Goal: Task Accomplishment & Management: Use online tool/utility

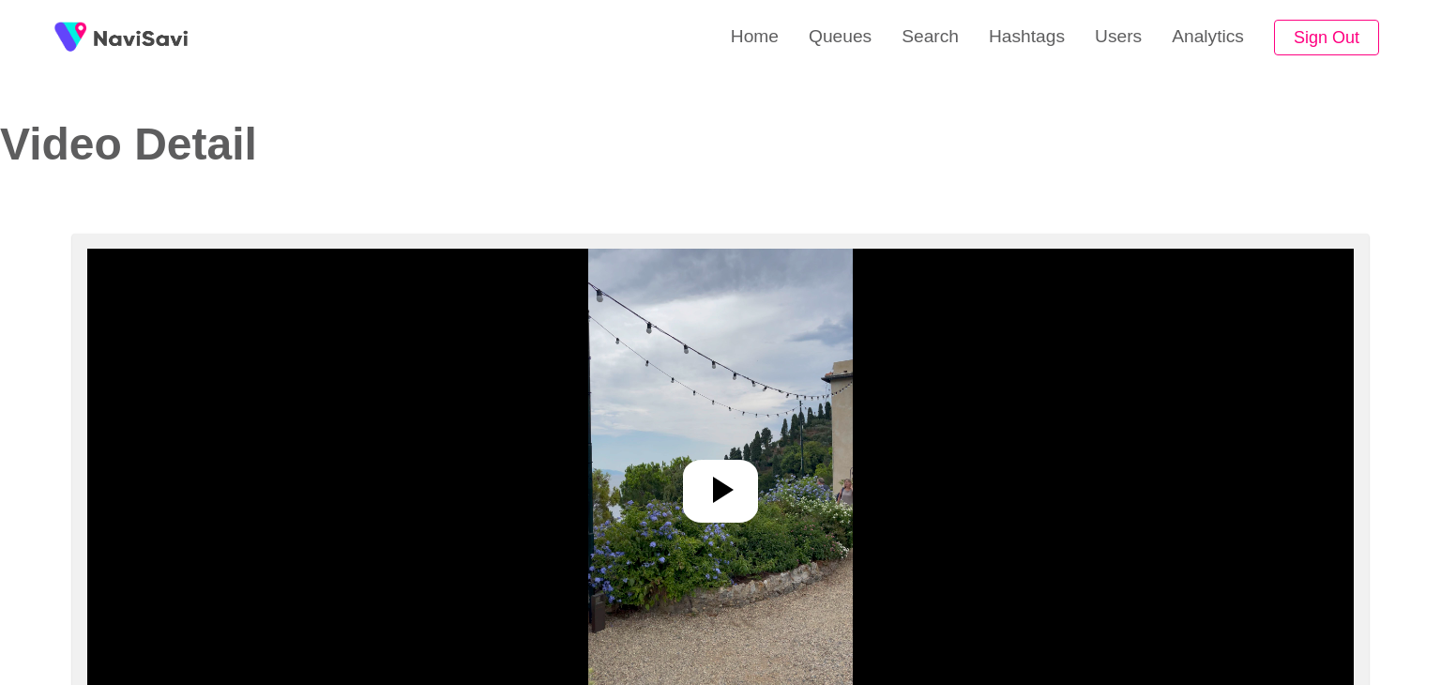
select select "**"
select select "**********"
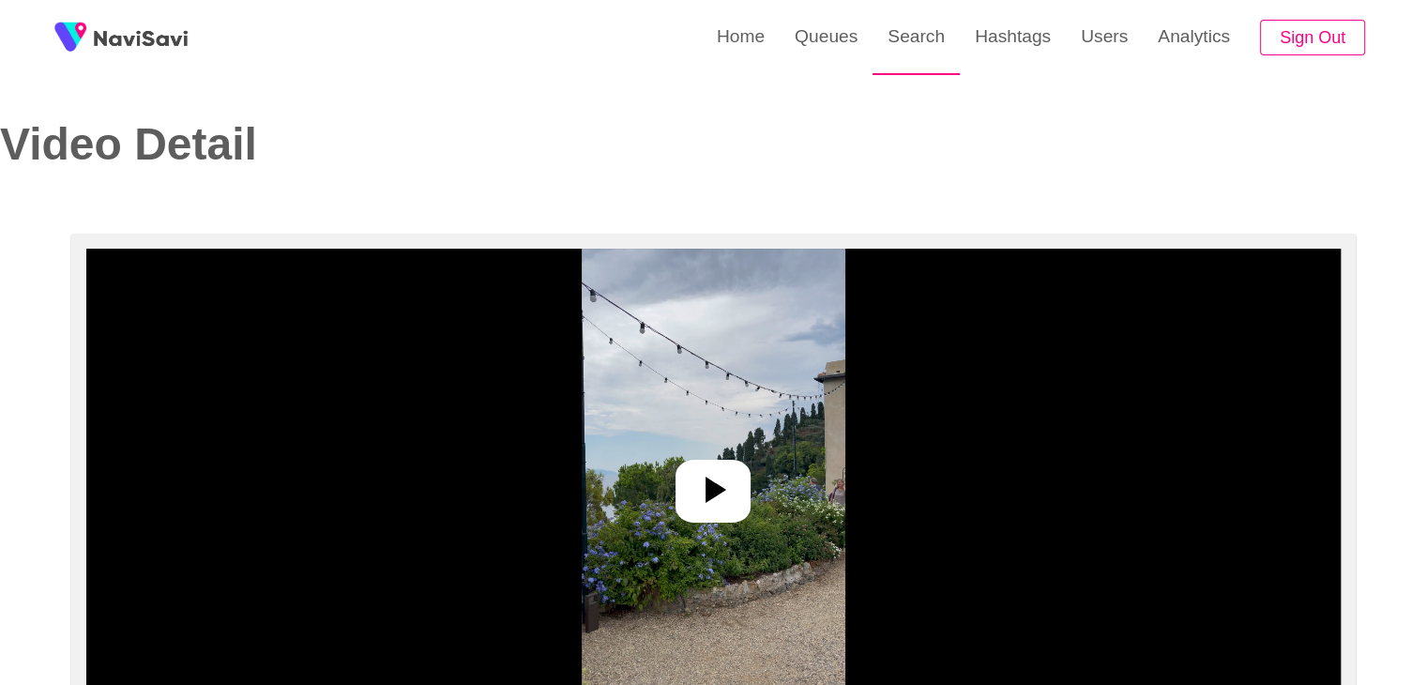
drag, startPoint x: 913, startPoint y: 49, endPoint x: 884, endPoint y: 73, distance: 37.9
click at [914, 51] on link "Search" at bounding box center [915, 36] width 87 height 73
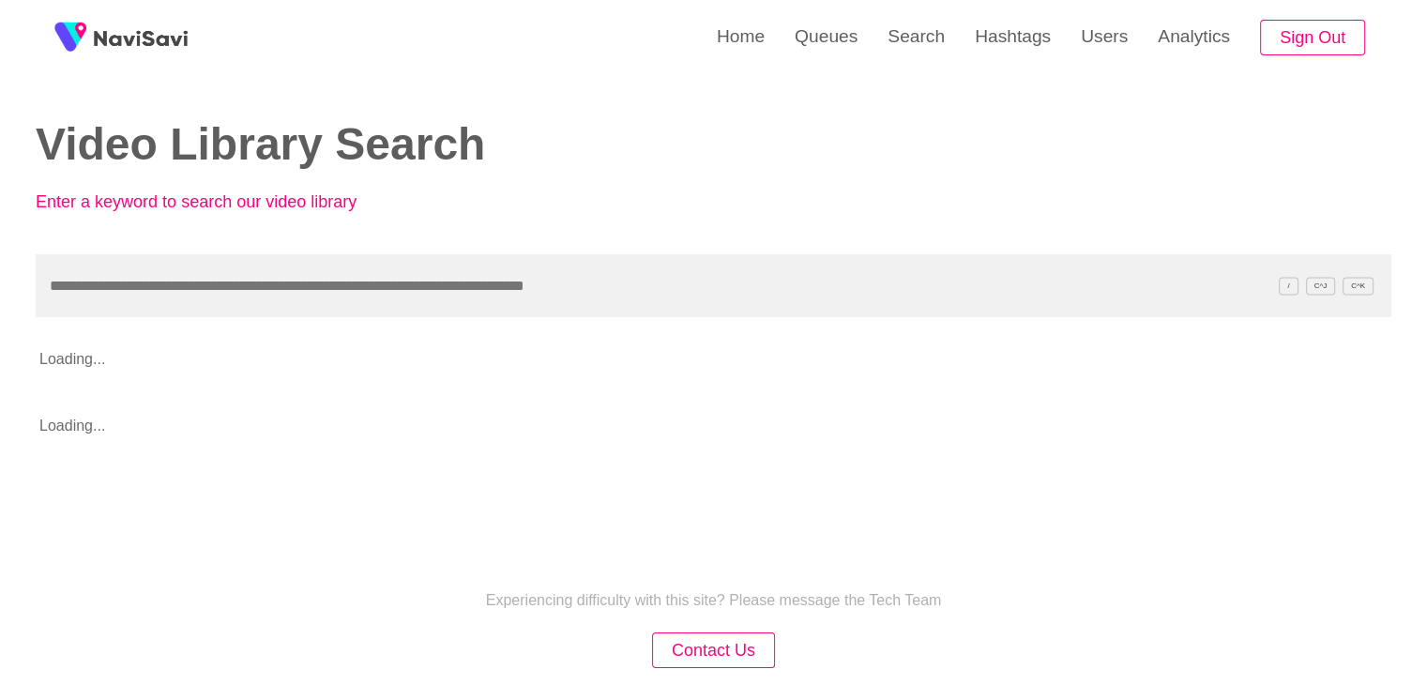
click at [135, 289] on input "text" at bounding box center [713, 285] width 1355 height 63
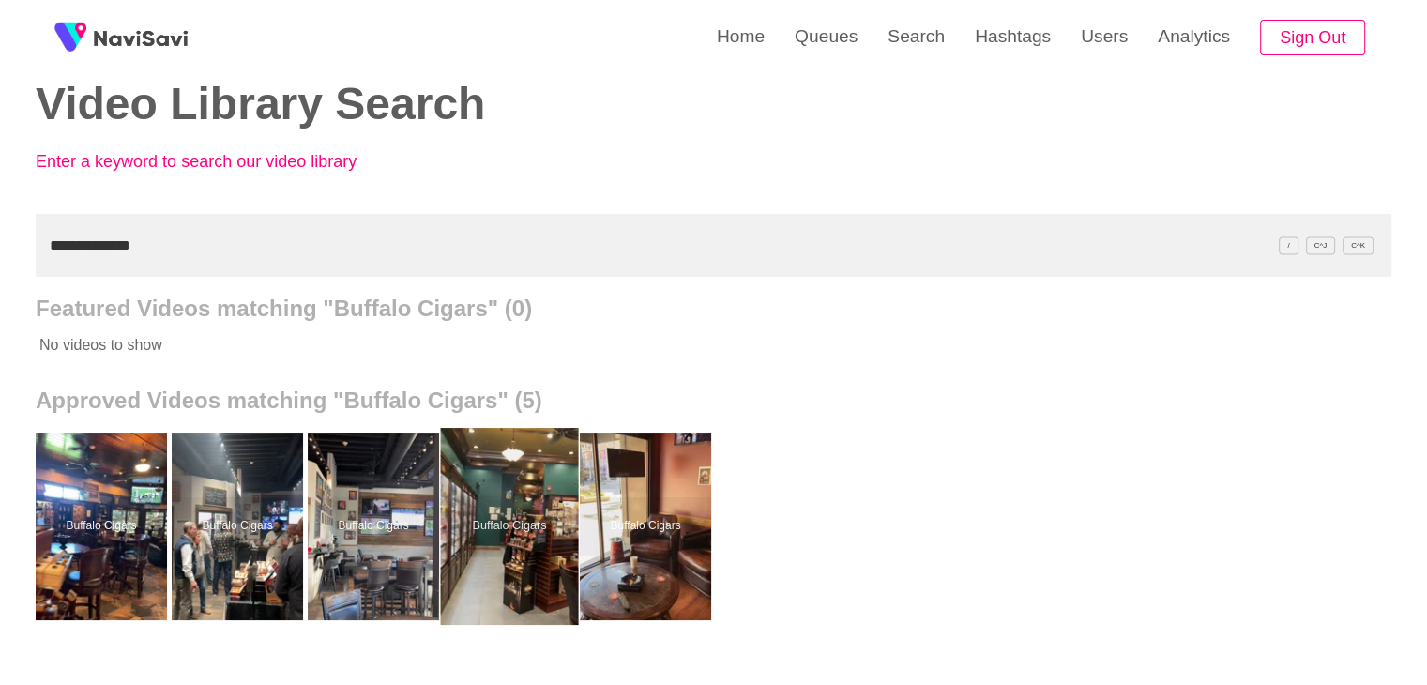
scroll to position [94, 0]
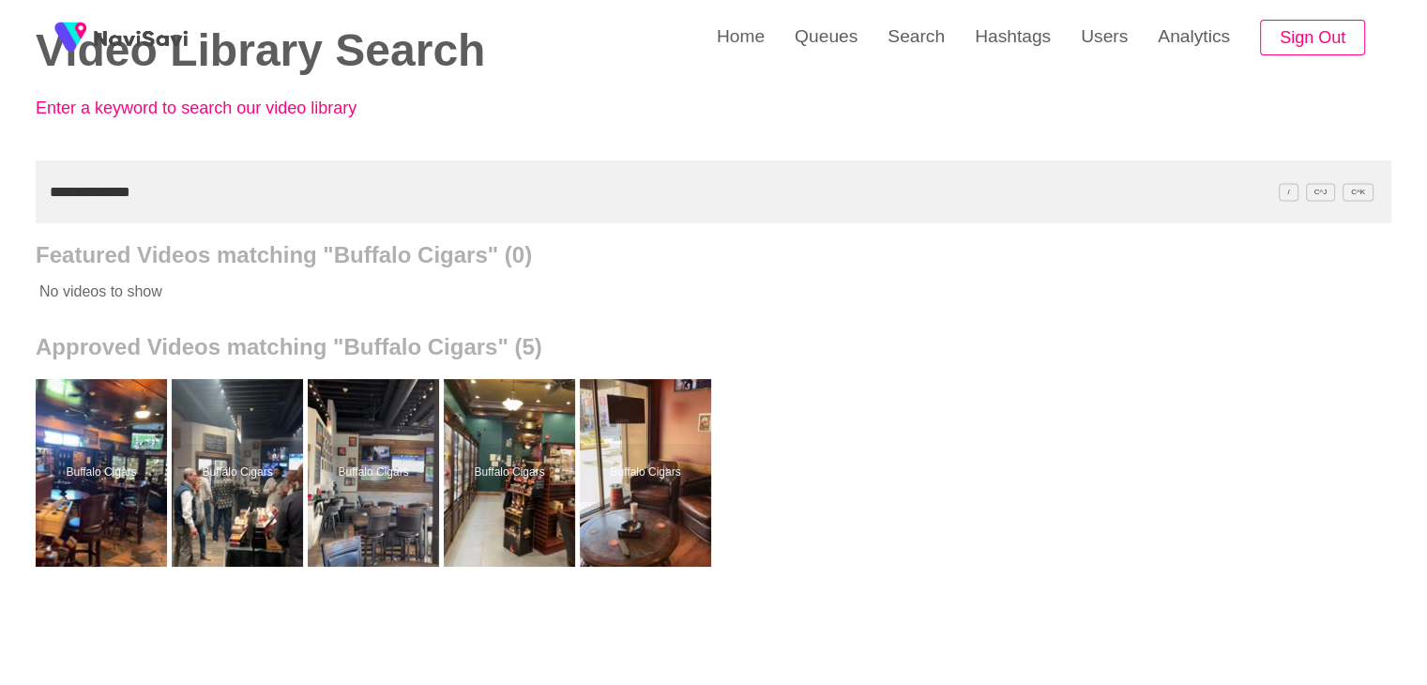
drag, startPoint x: 145, startPoint y: 189, endPoint x: 0, endPoint y: 218, distance: 148.1
click at [0, 218] on div "**********" at bounding box center [713, 425] width 1427 height 1038
paste input "text"
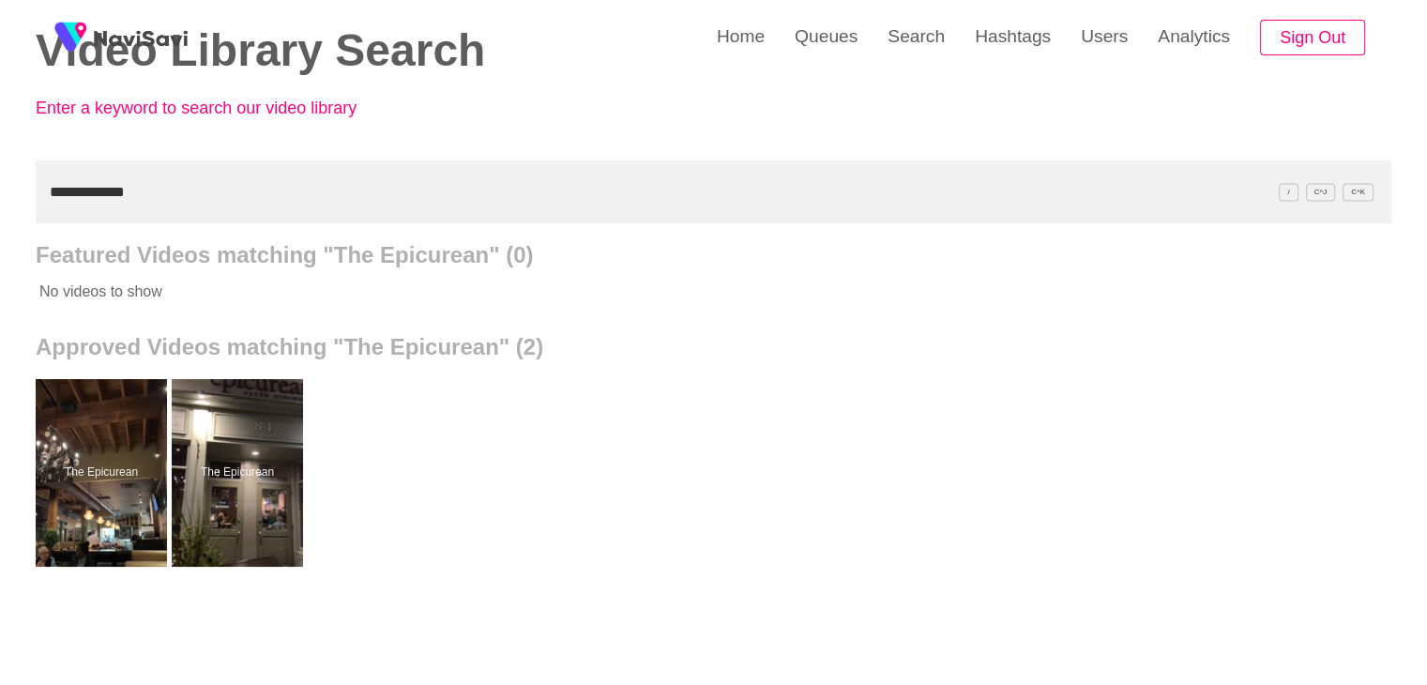
drag, startPoint x: 0, startPoint y: 193, endPoint x: 16, endPoint y: 166, distance: 31.5
click at [0, 187] on div "**********" at bounding box center [713, 425] width 1427 height 1038
drag, startPoint x: 130, startPoint y: 434, endPoint x: 243, endPoint y: 265, distance: 202.9
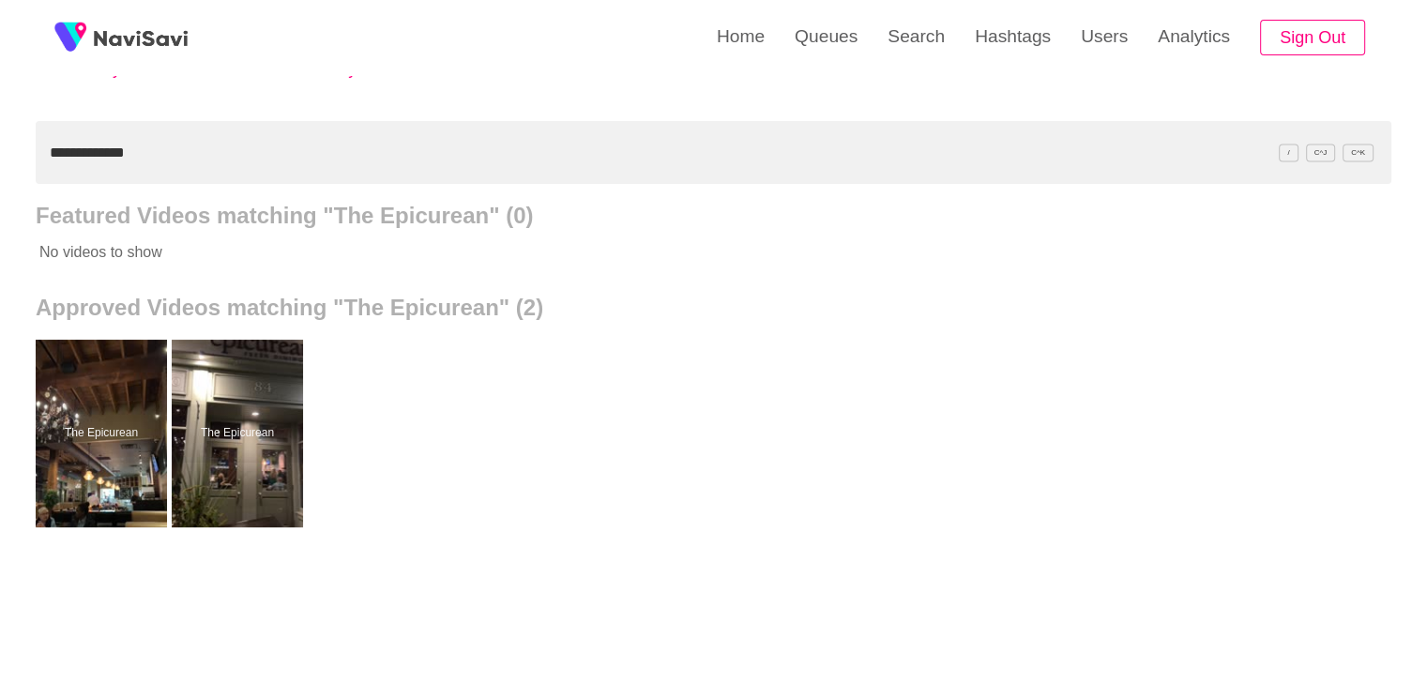
scroll to position [188, 0]
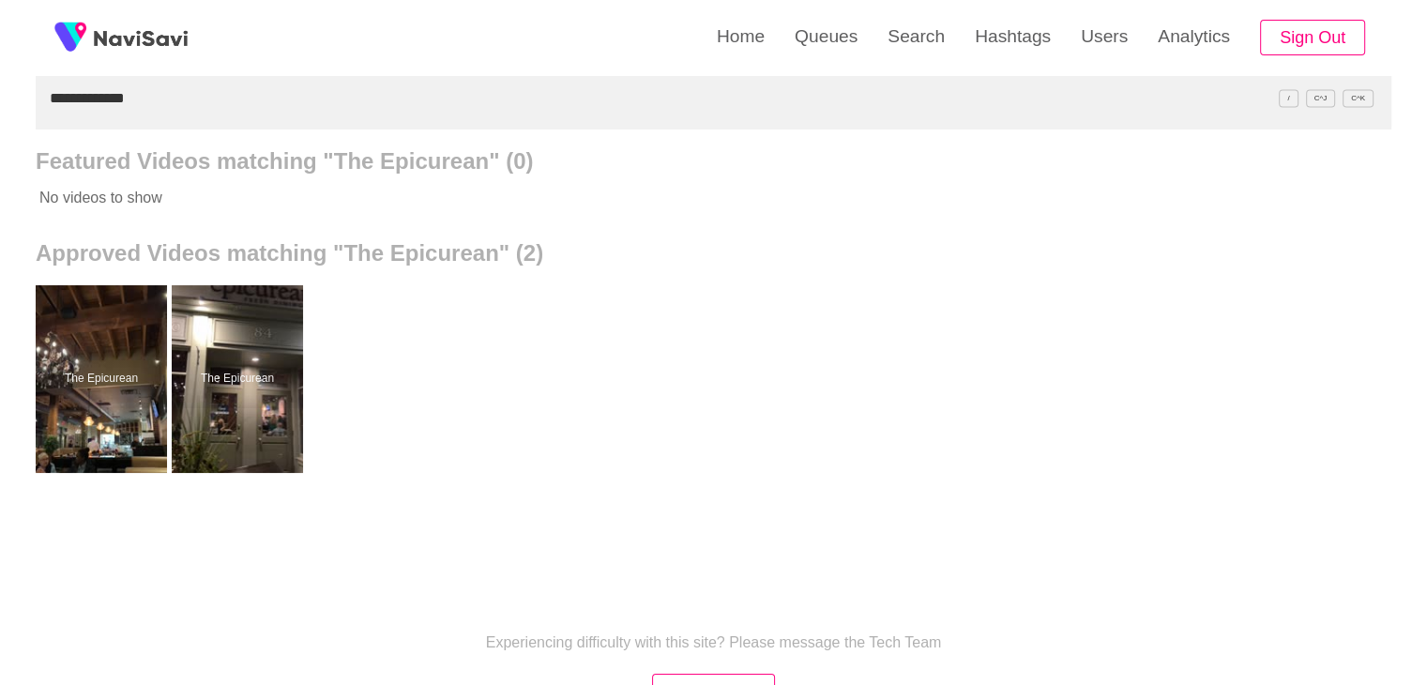
paste input "*"
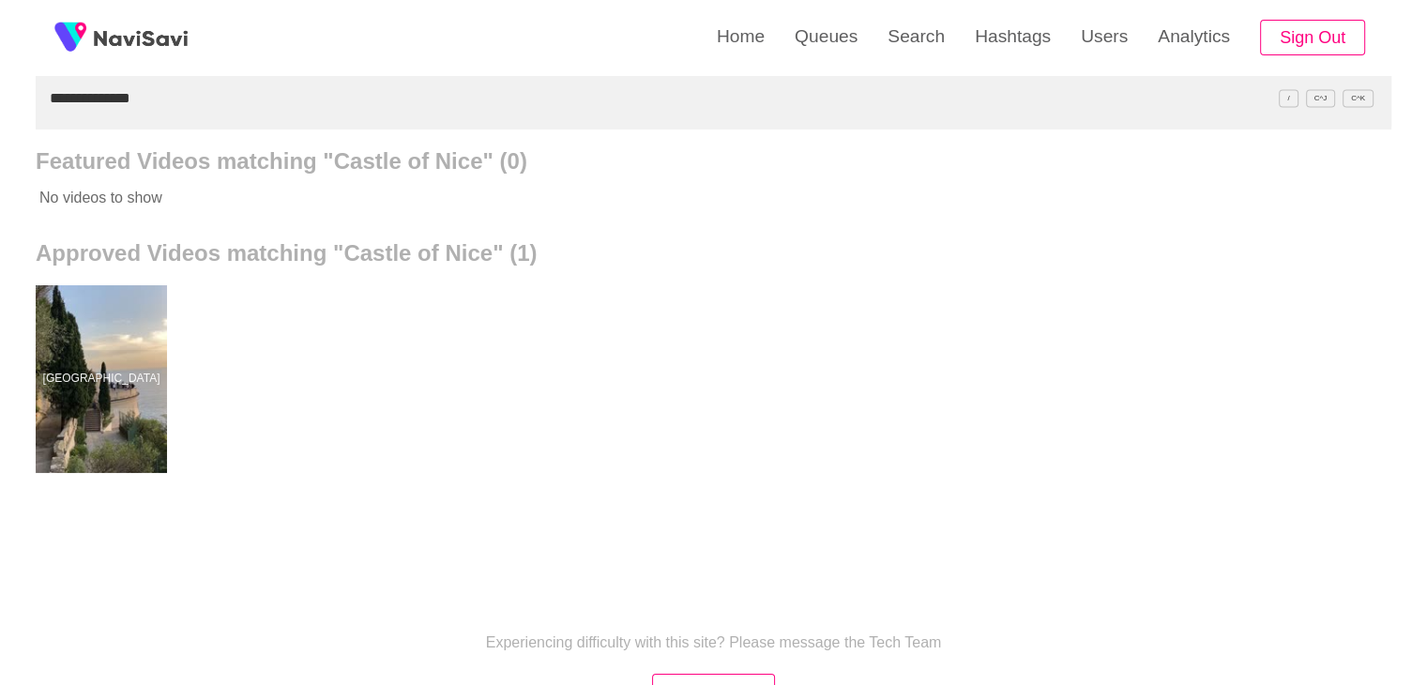
drag, startPoint x: 151, startPoint y: 95, endPoint x: 0, endPoint y: 103, distance: 151.2
click at [0, 113] on div "**********" at bounding box center [713, 331] width 1427 height 1038
paste input "text"
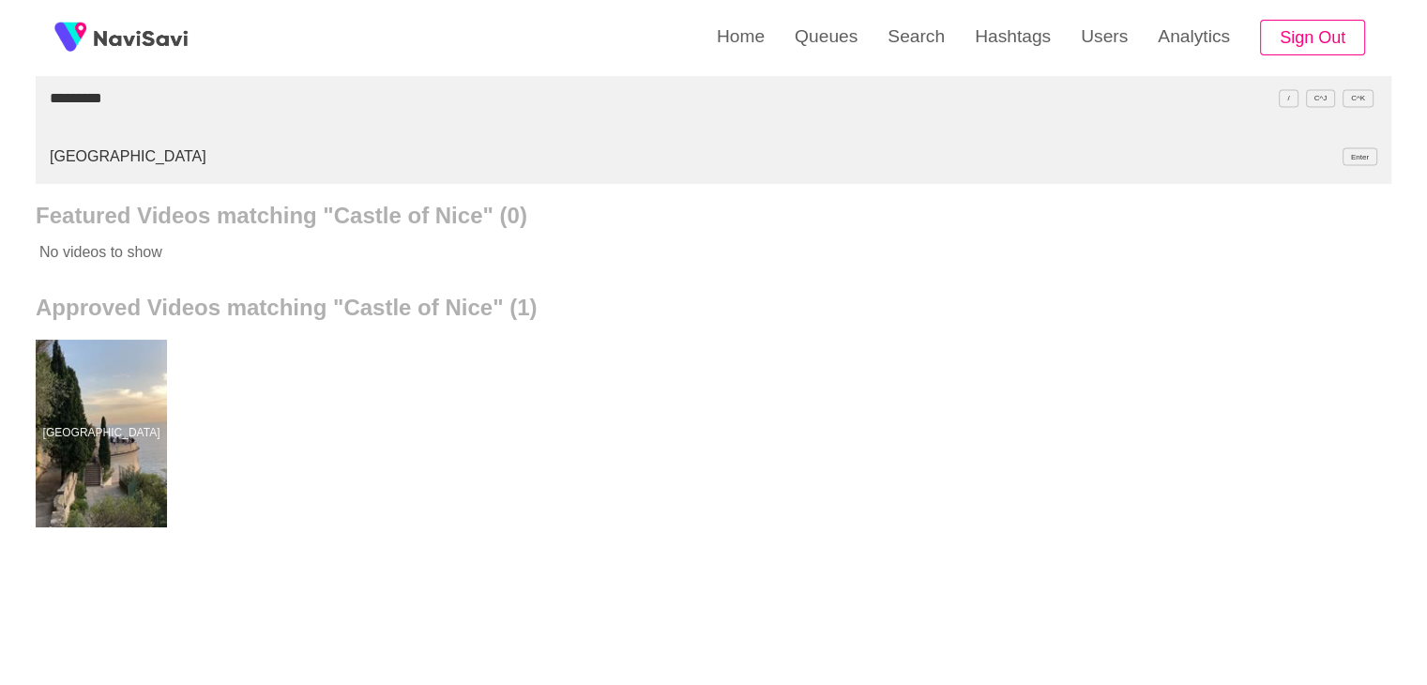
type input "*********"
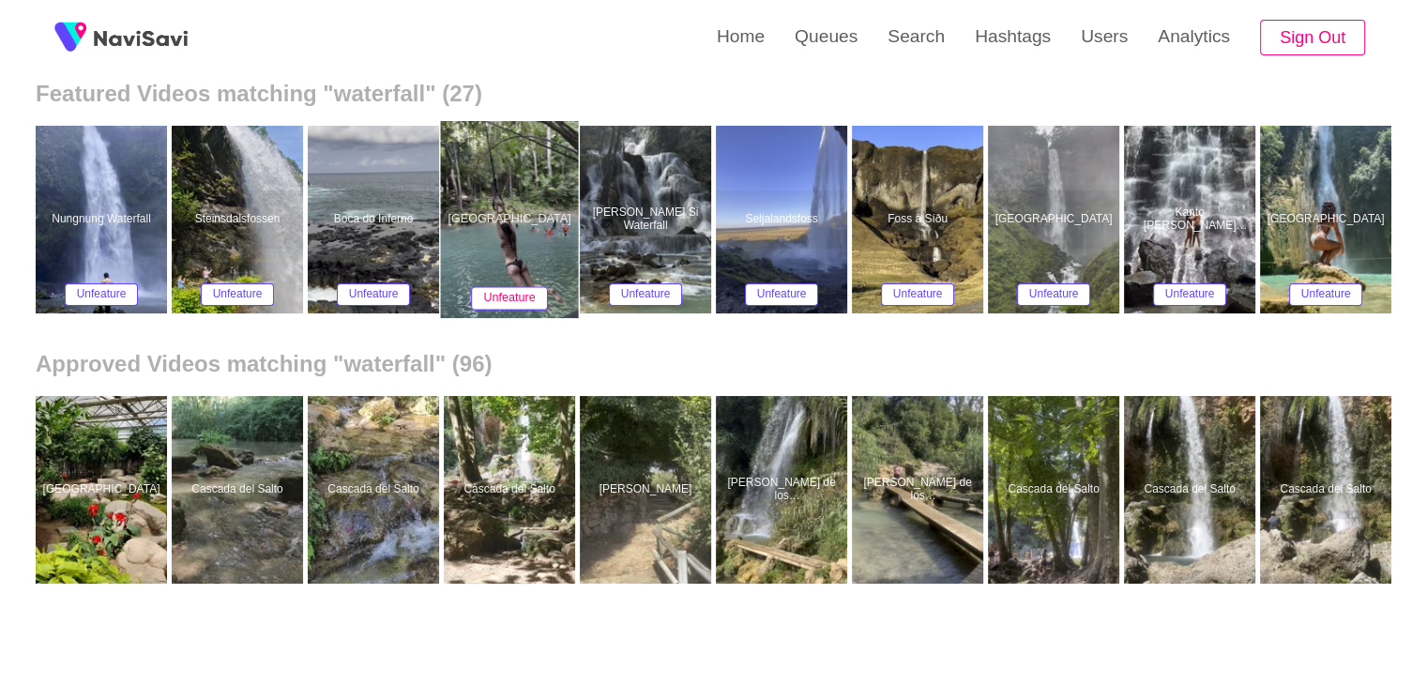
scroll to position [0, 0]
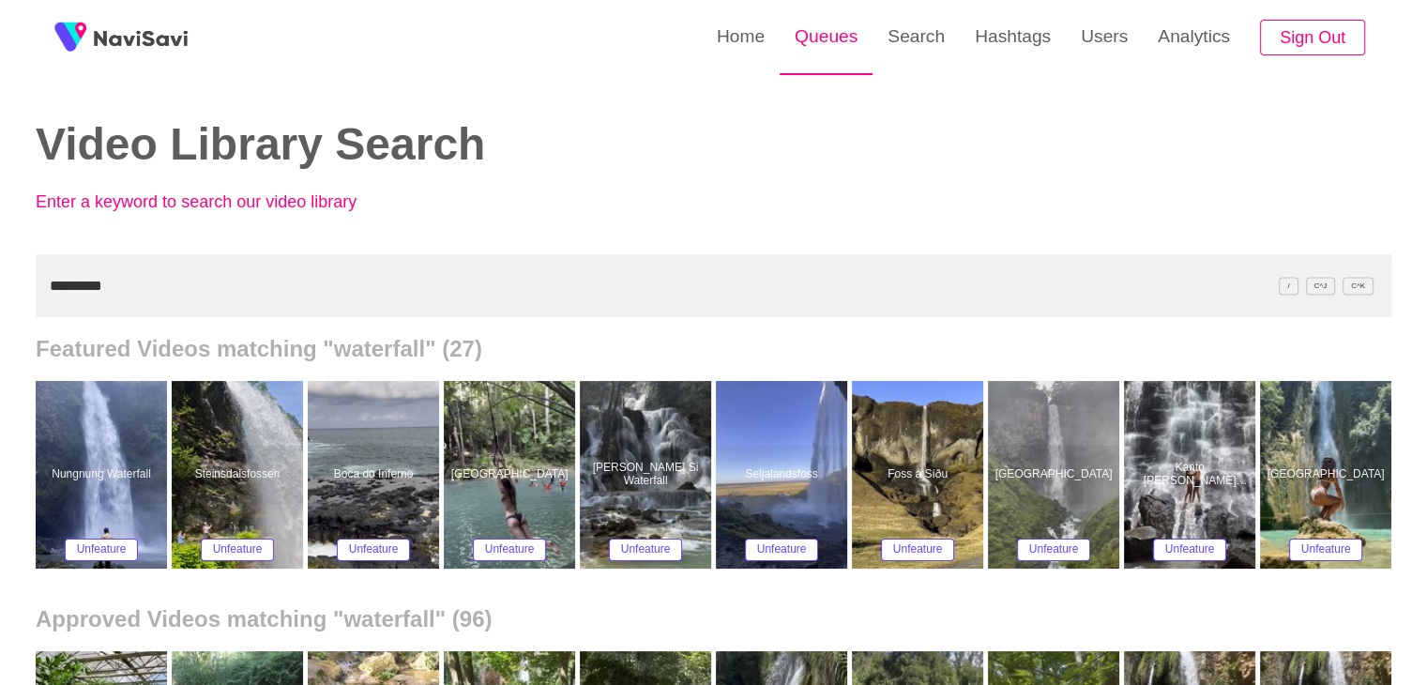
click at [810, 38] on link "Queues" at bounding box center [825, 36] width 93 height 73
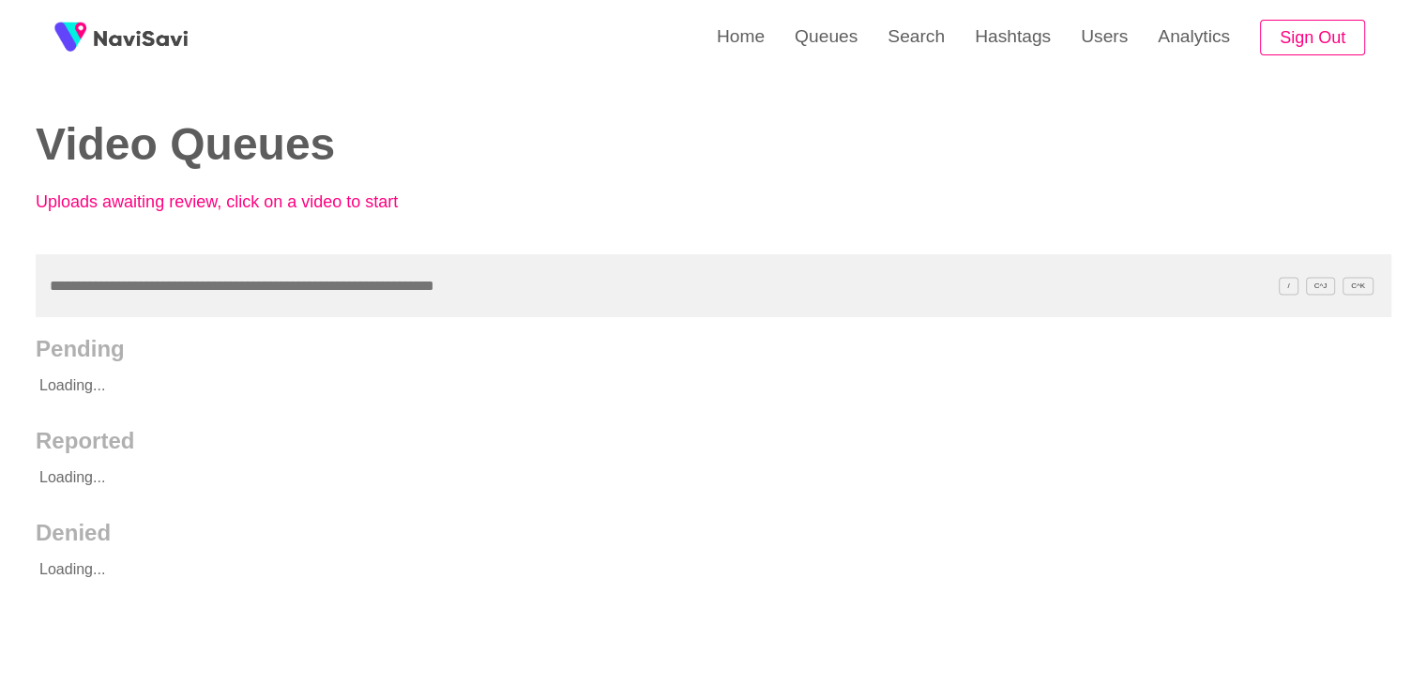
click at [168, 304] on input "text" at bounding box center [713, 285] width 1355 height 63
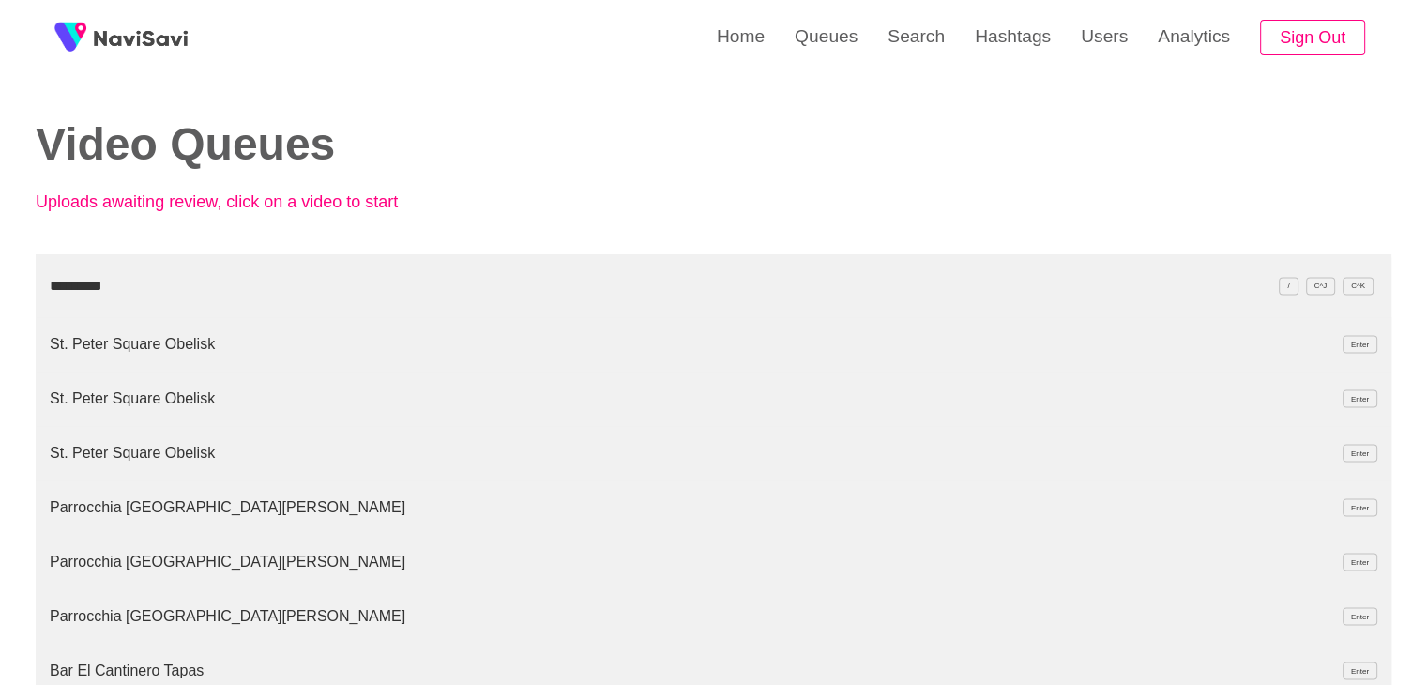
type input "*********"
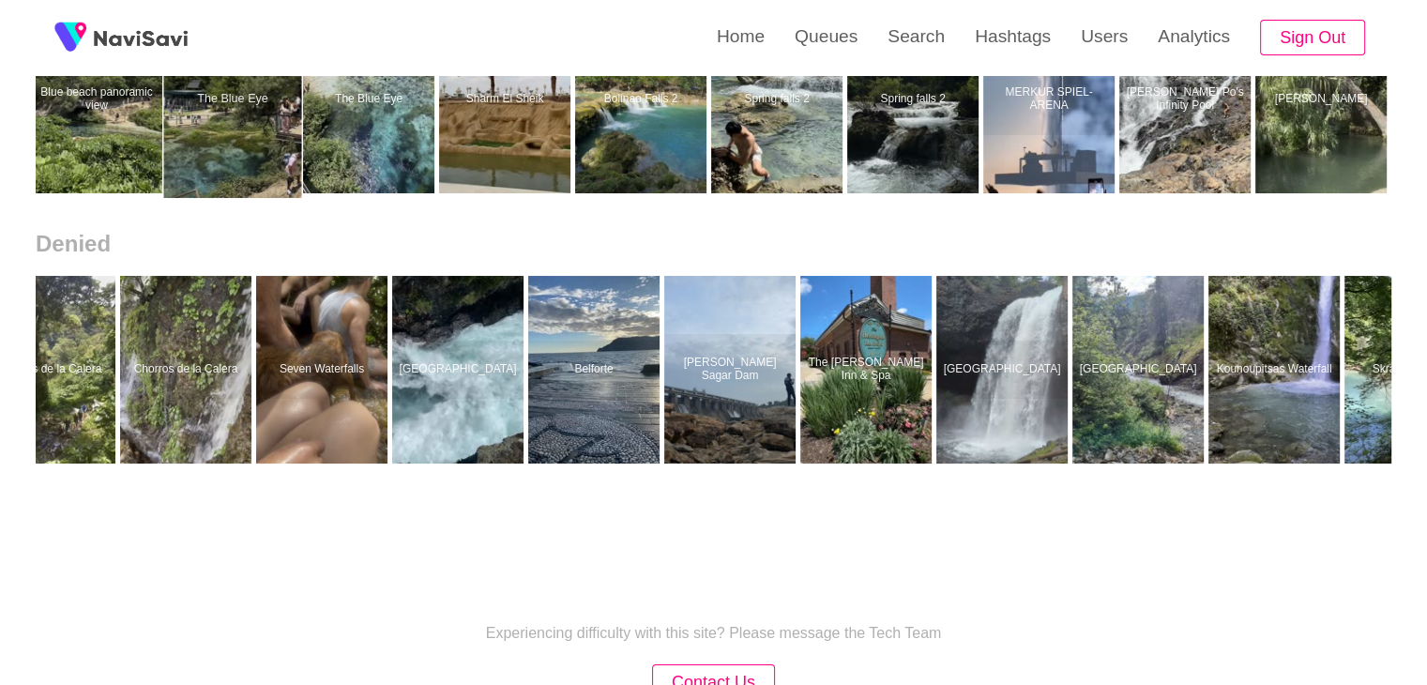
scroll to position [0, 1548]
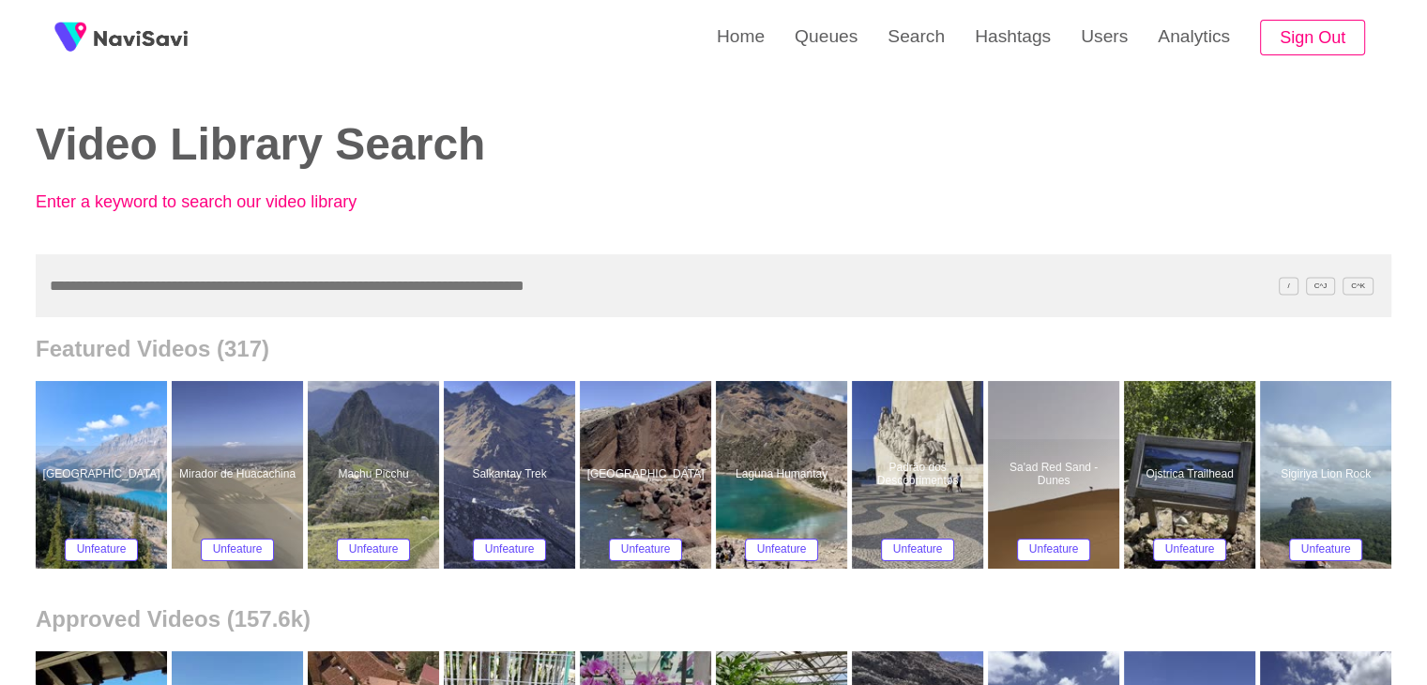
click at [210, 290] on input "text" at bounding box center [713, 285] width 1355 height 63
click at [233, 288] on input "text" at bounding box center [713, 285] width 1355 height 63
paste input "**********"
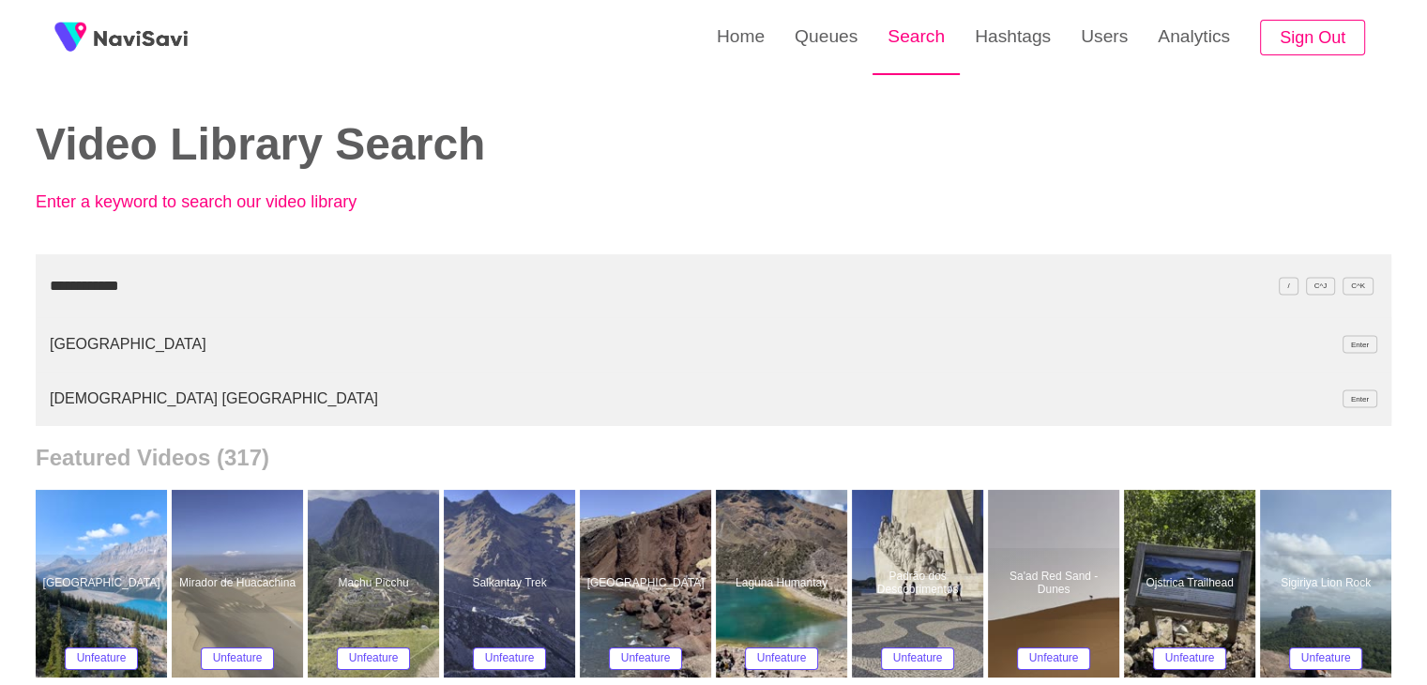
click at [903, 46] on link "Search" at bounding box center [915, 36] width 87 height 73
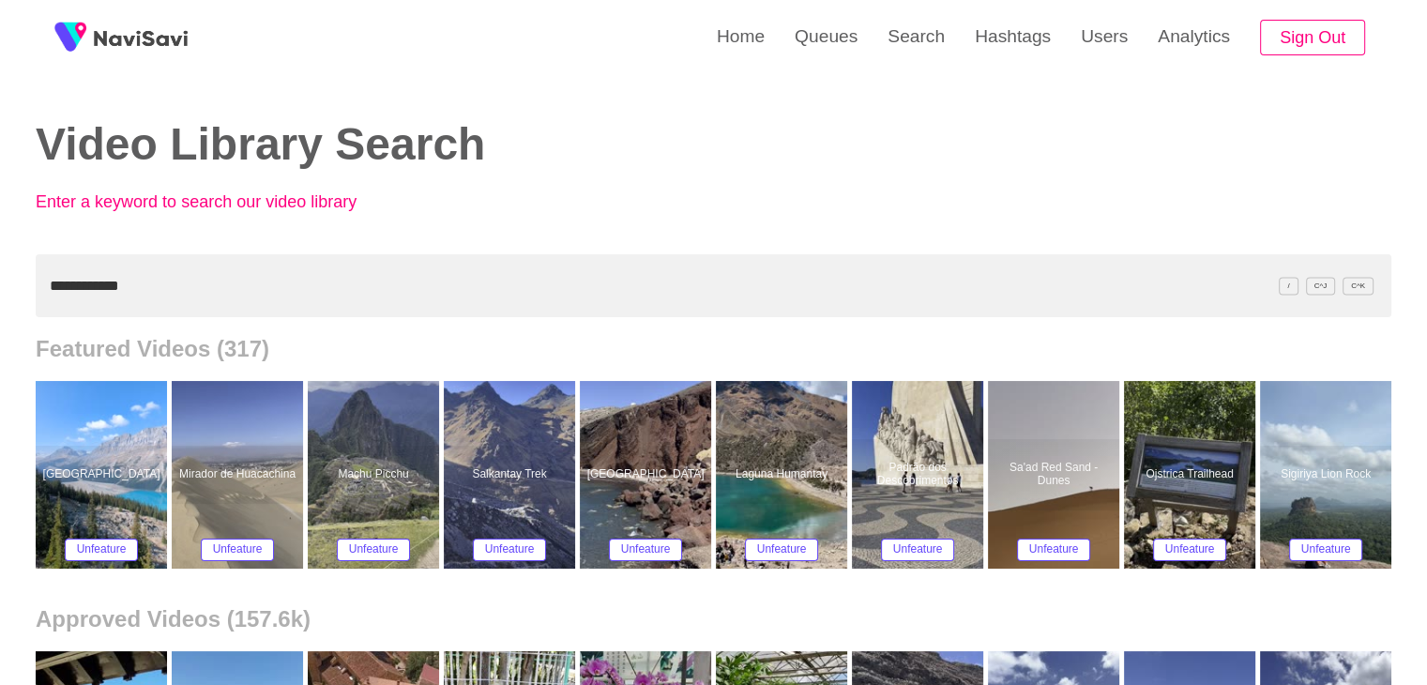
click at [220, 279] on input "**********" at bounding box center [713, 285] width 1355 height 63
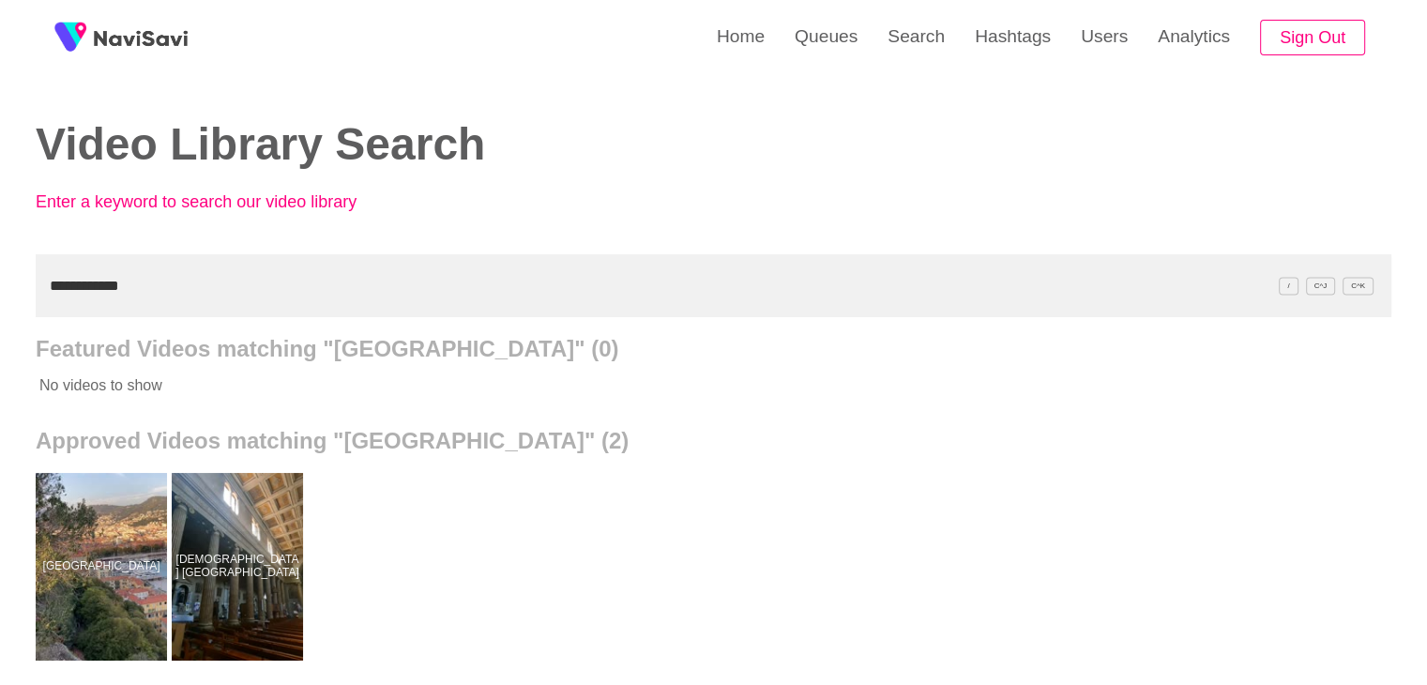
drag, startPoint x: 131, startPoint y: 281, endPoint x: 0, endPoint y: 294, distance: 131.9
click at [0, 295] on div "**********" at bounding box center [713, 519] width 1427 height 1038
paste input "text"
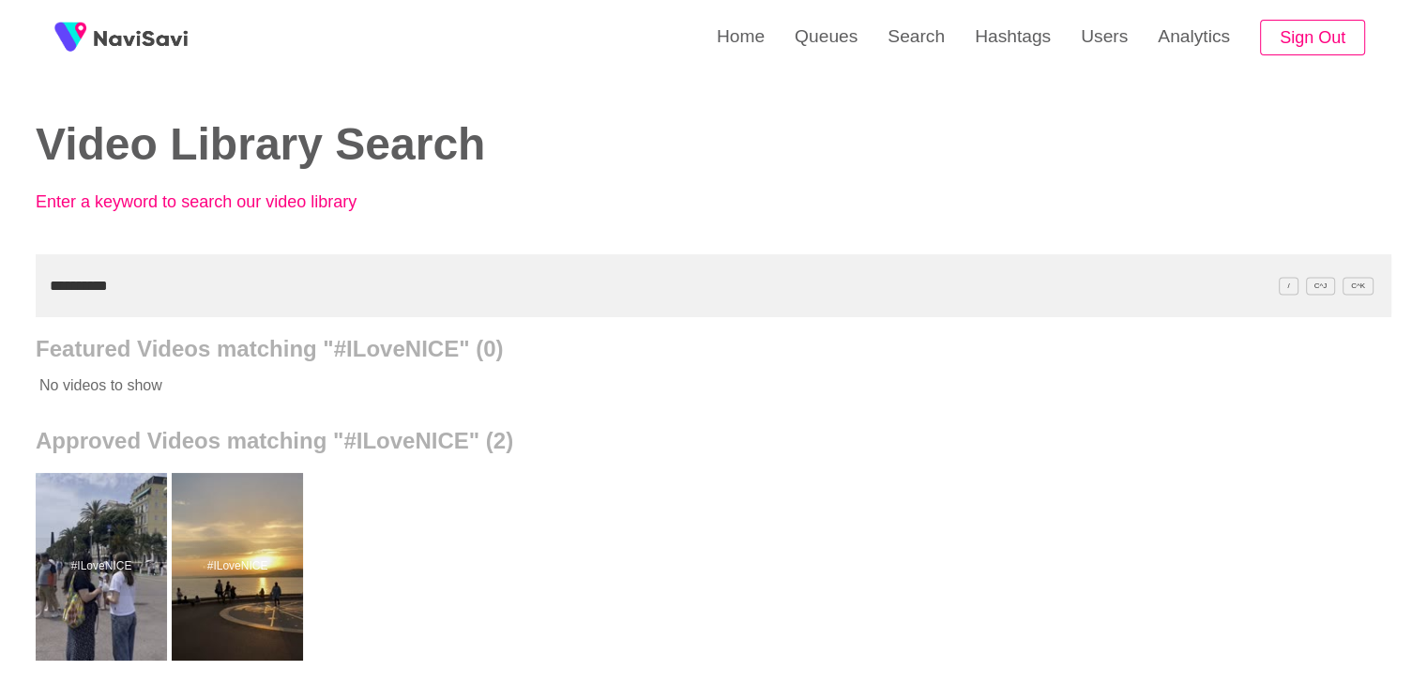
drag, startPoint x: 131, startPoint y: 286, endPoint x: 0, endPoint y: 288, distance: 131.3
click at [0, 290] on div "**********" at bounding box center [713, 519] width 1427 height 1038
paste input "**"
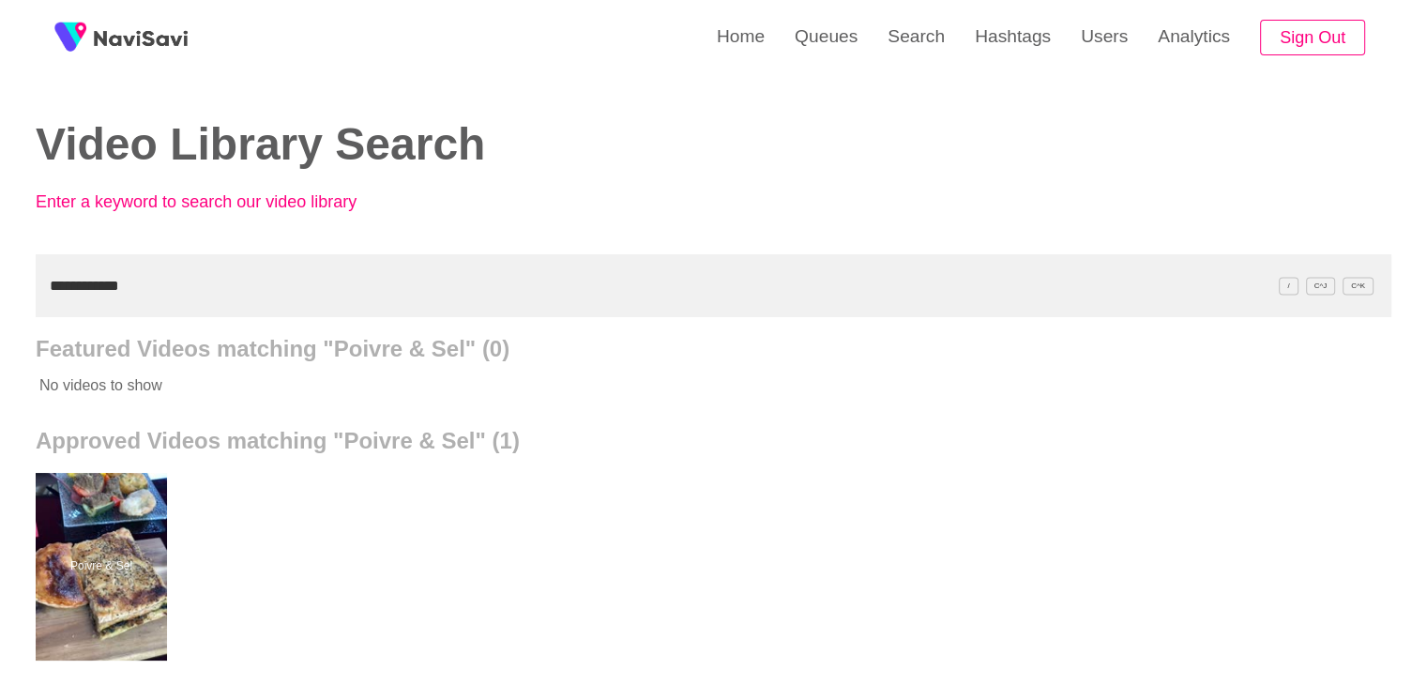
drag, startPoint x: 113, startPoint y: 284, endPoint x: 0, endPoint y: 284, distance: 112.5
click at [0, 284] on div "**********" at bounding box center [713, 519] width 1427 height 1038
paste input "*"
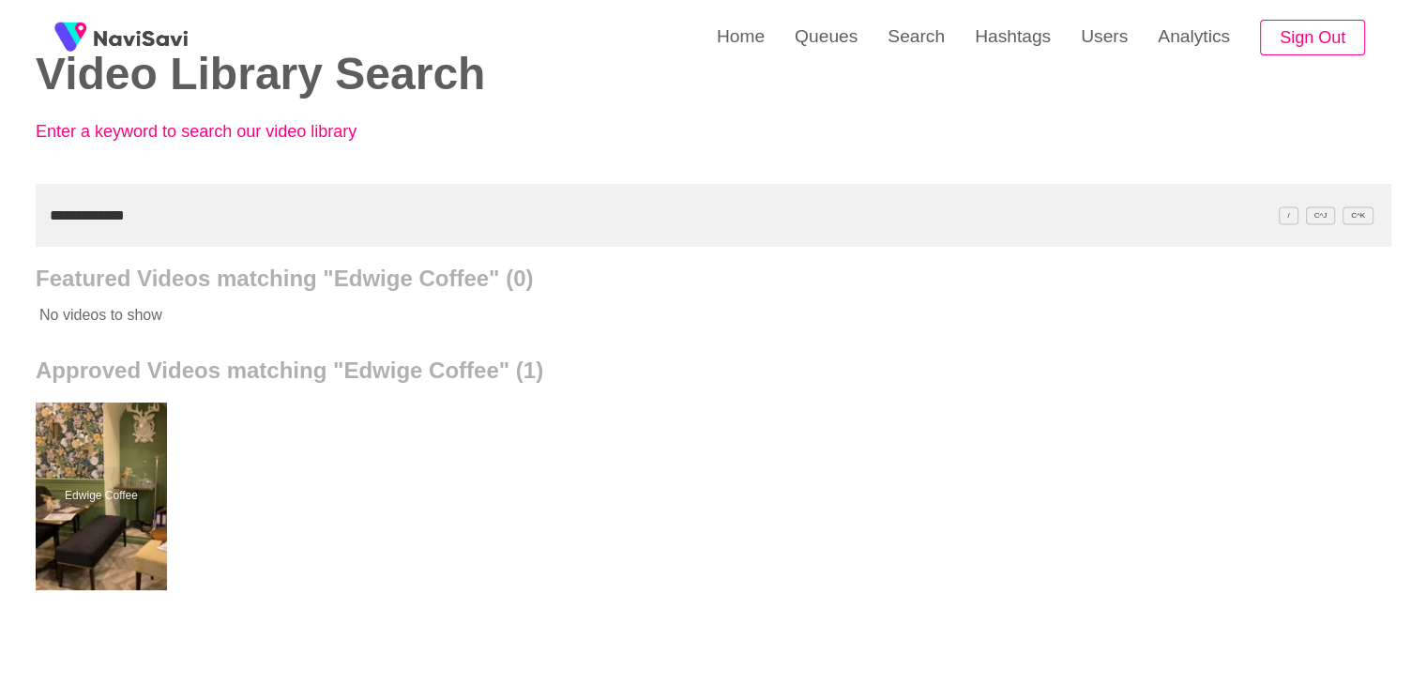
scroll to position [188, 0]
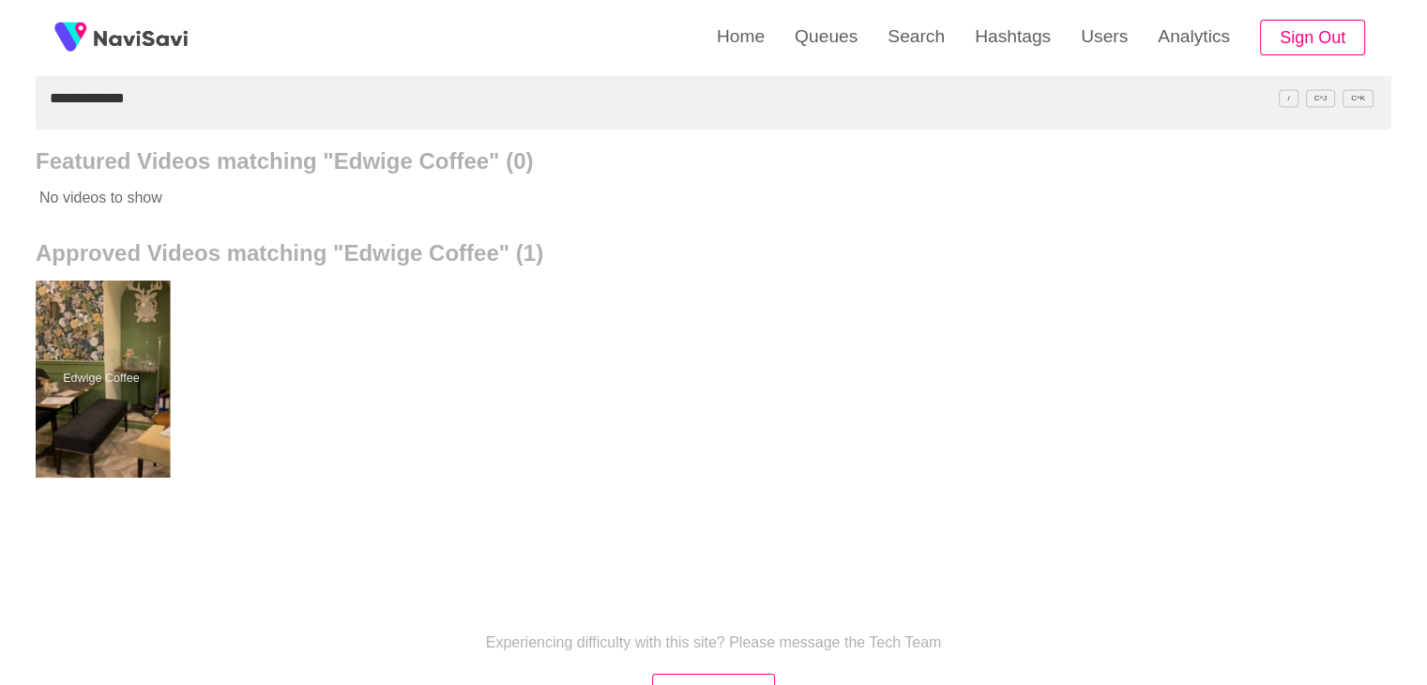
drag, startPoint x: 131, startPoint y: 371, endPoint x: 139, endPoint y: 337, distance: 35.5
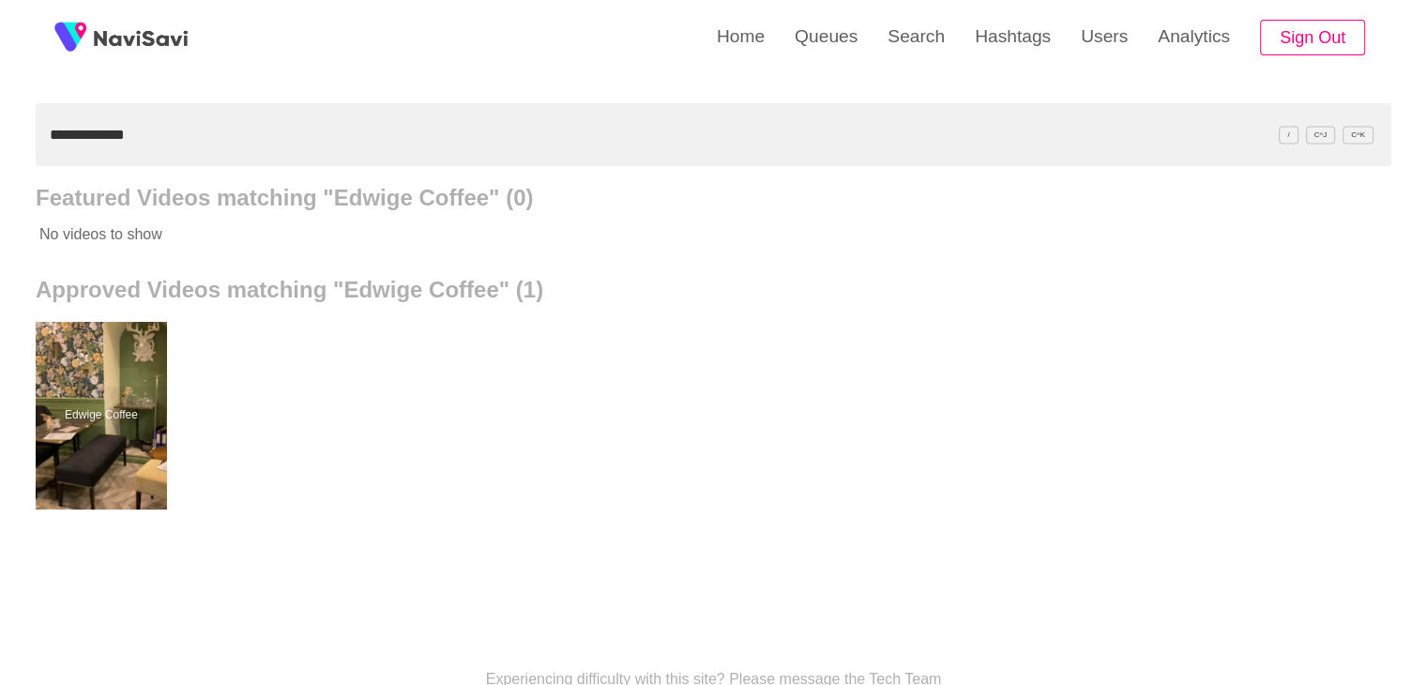
scroll to position [0, 0]
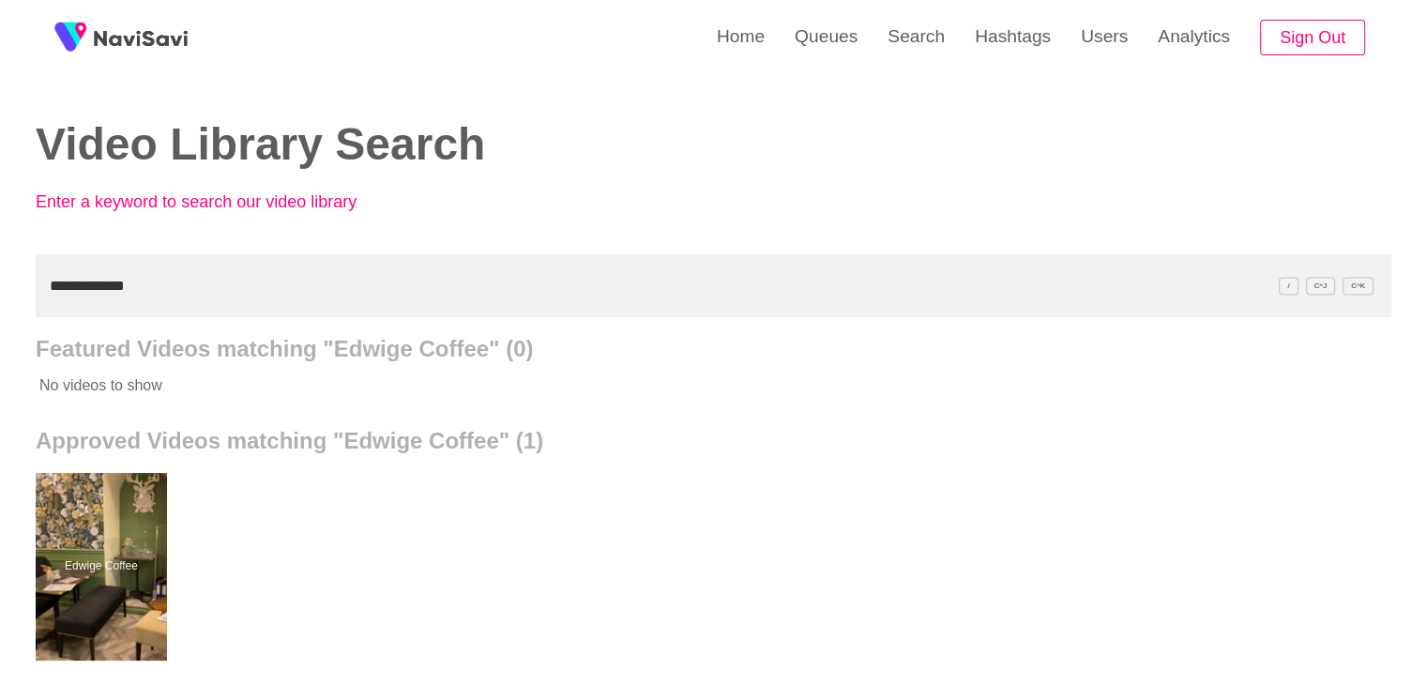
drag, startPoint x: 159, startPoint y: 301, endPoint x: 0, endPoint y: 286, distance: 159.2
click at [0, 294] on div "**********" at bounding box center [713, 519] width 1427 height 1038
paste input "*********"
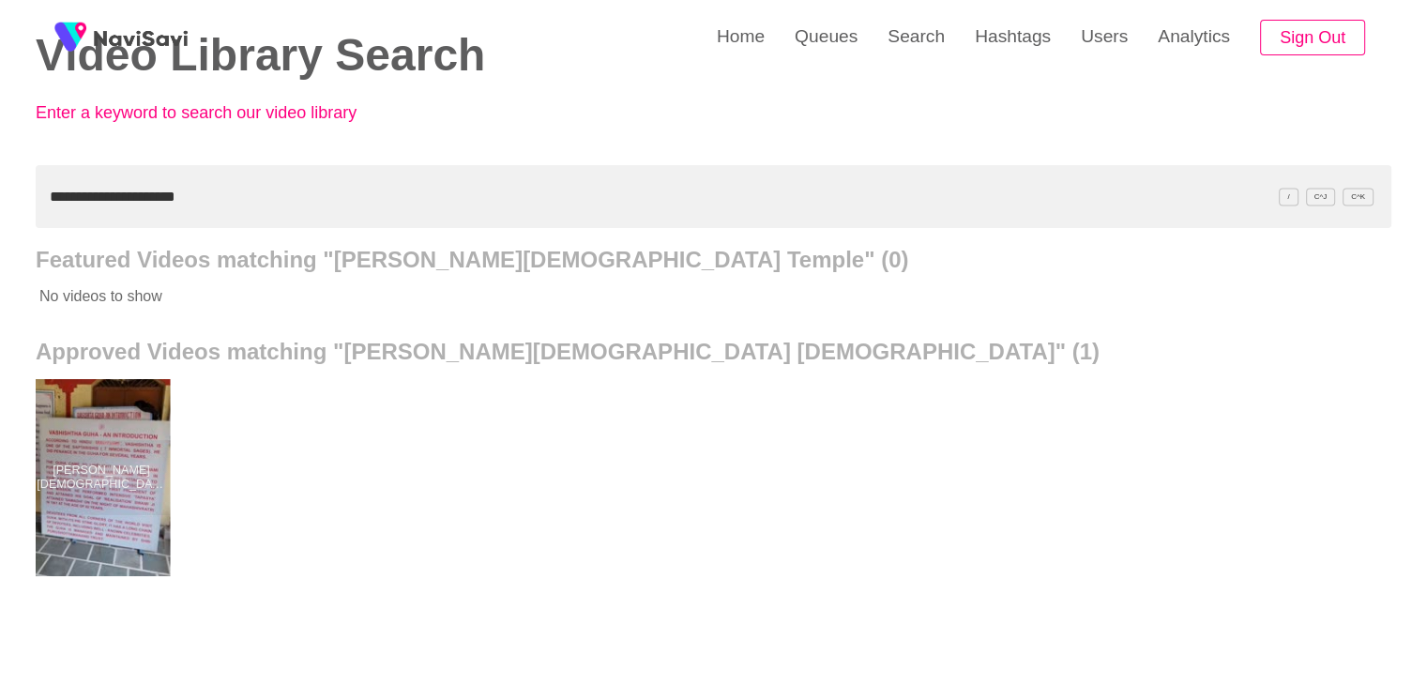
scroll to position [94, 0]
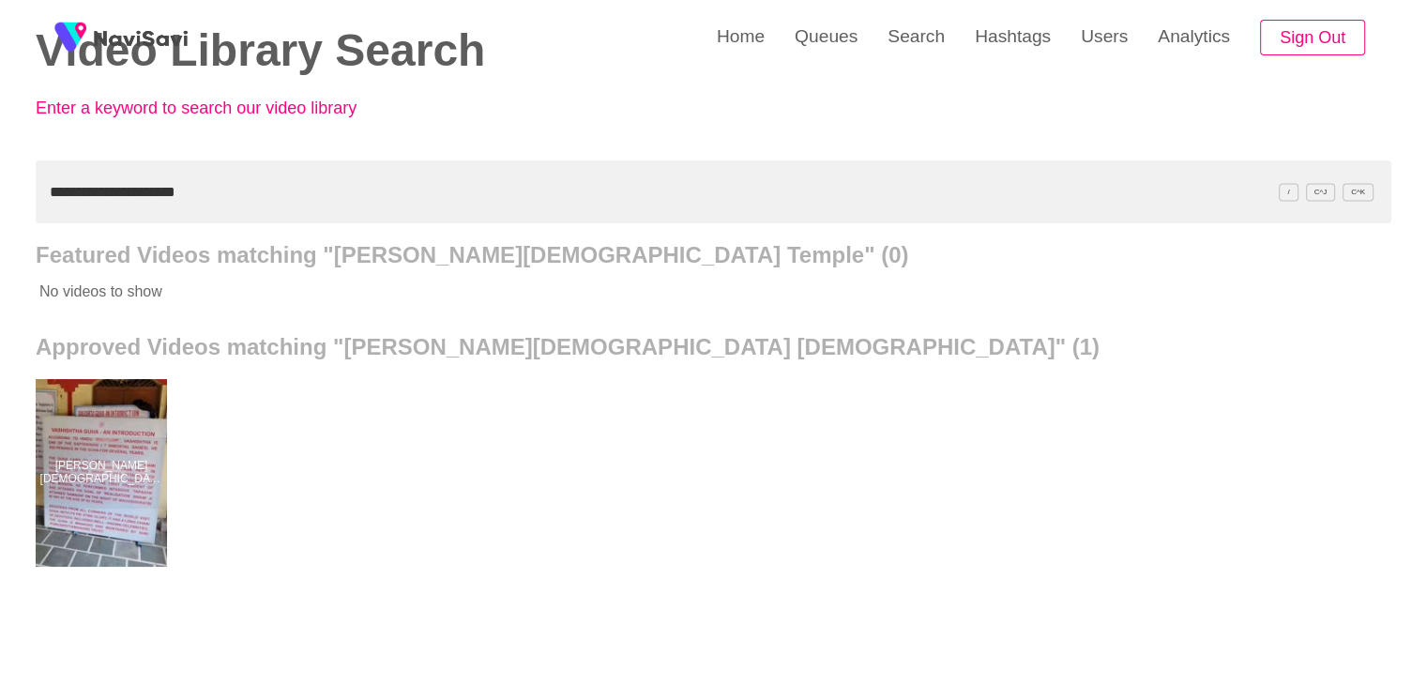
drag, startPoint x: 207, startPoint y: 200, endPoint x: 0, endPoint y: 202, distance: 207.3
click at [0, 204] on div "**********" at bounding box center [713, 425] width 1427 height 1038
paste input "*"
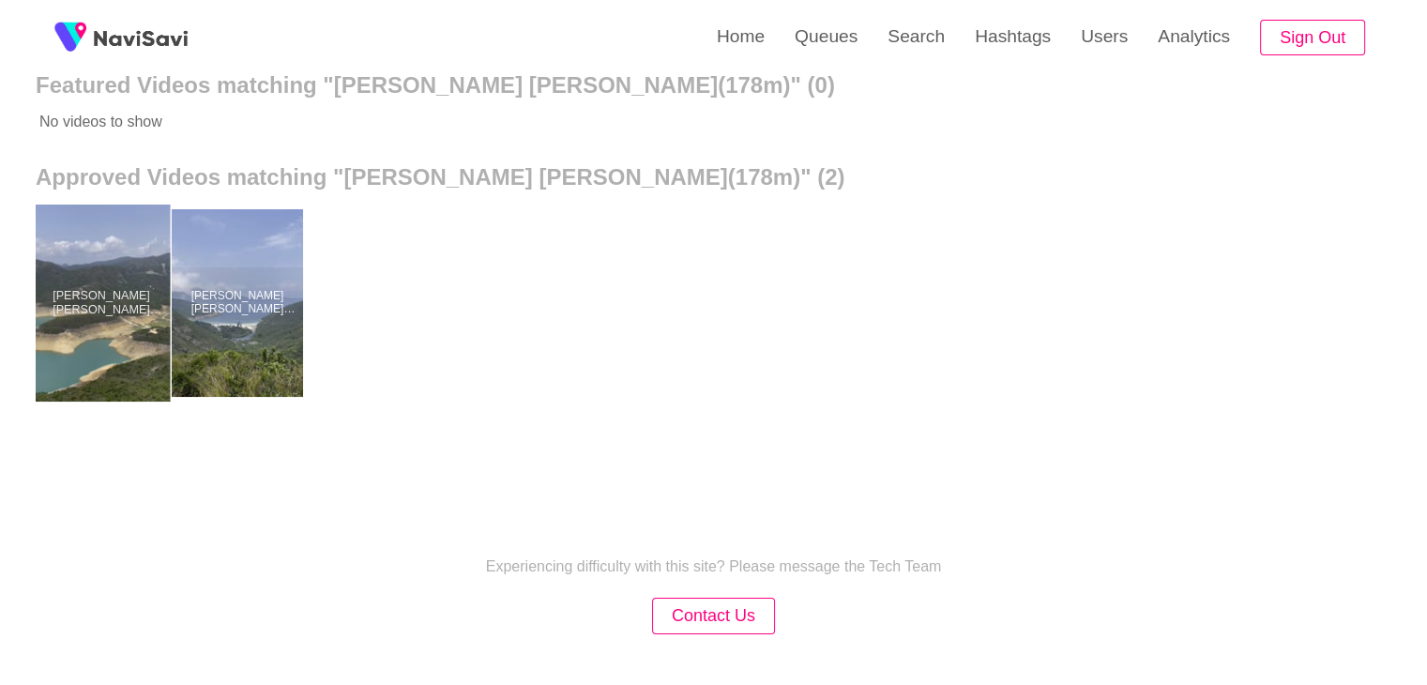
scroll to position [281, 0]
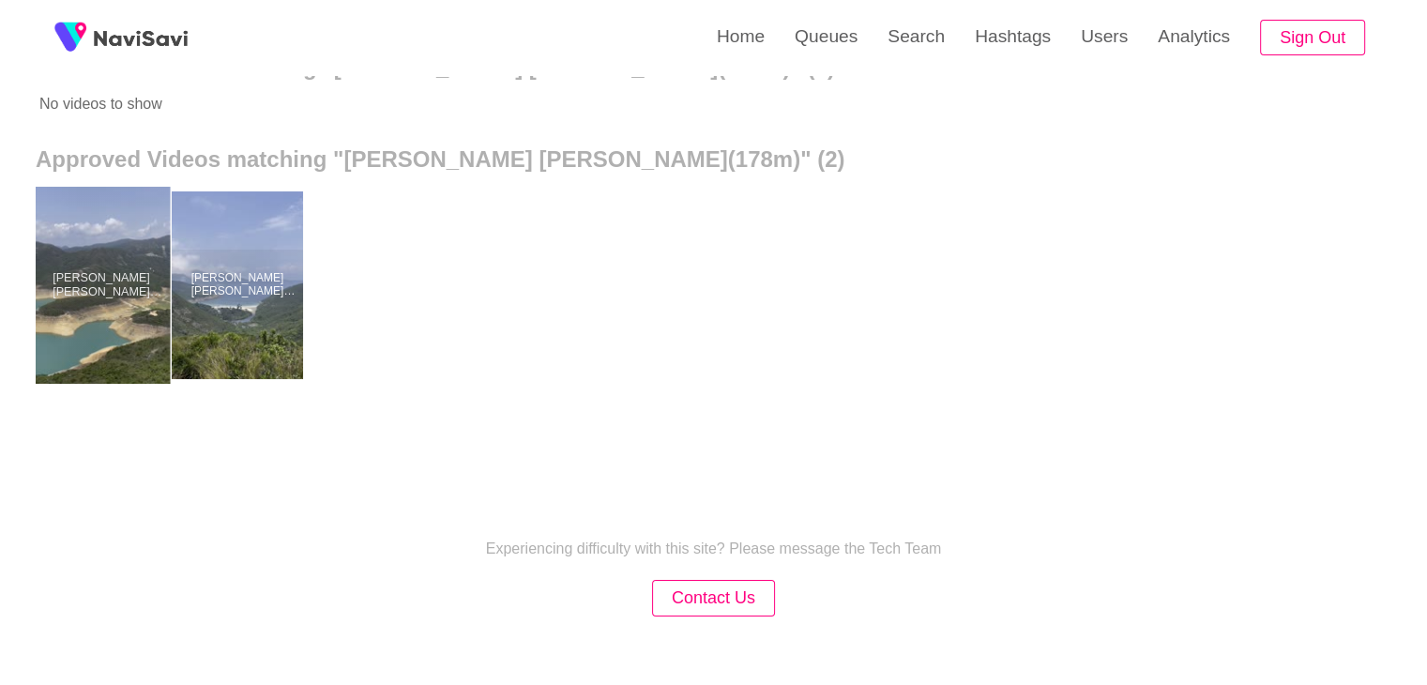
drag, startPoint x: 107, startPoint y: 304, endPoint x: 109, endPoint y: 275, distance: 29.1
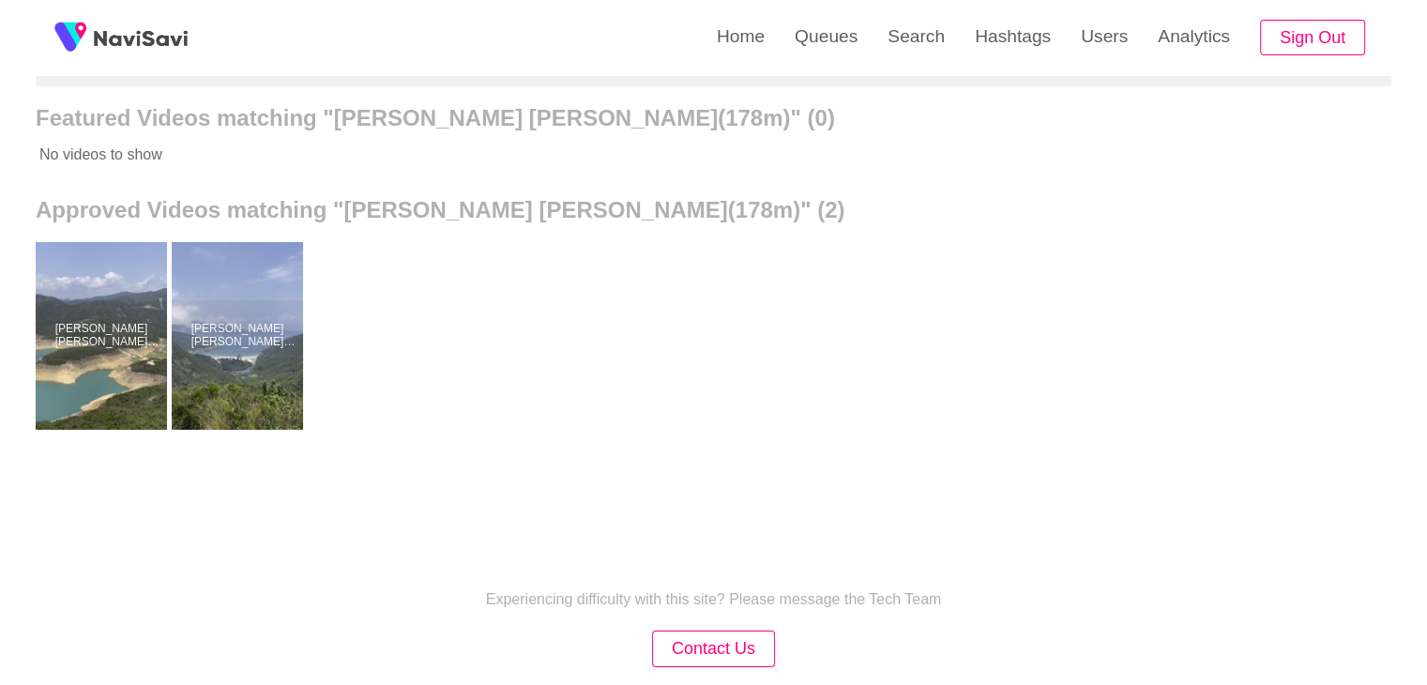
scroll to position [0, 0]
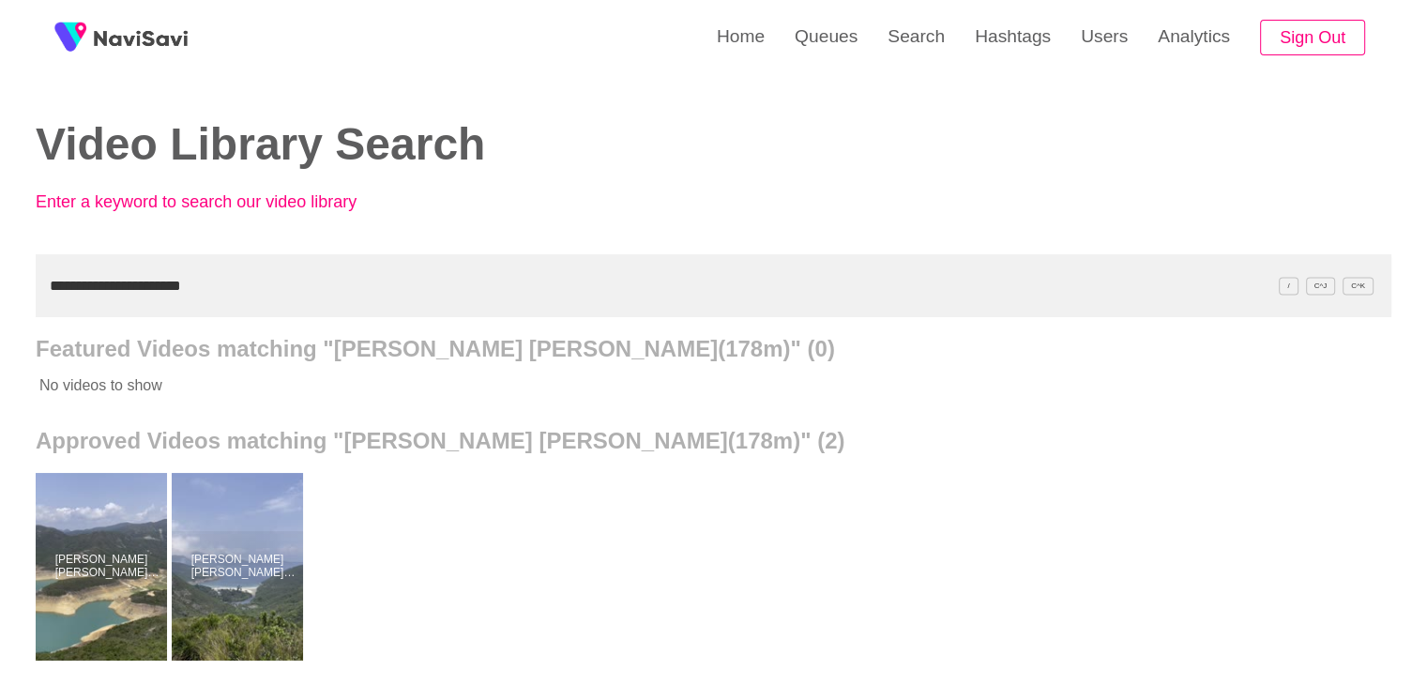
drag, startPoint x: 234, startPoint y: 271, endPoint x: 0, endPoint y: 301, distance: 236.4
click at [0, 301] on div "**********" at bounding box center [713, 519] width 1427 height 1038
paste input "text"
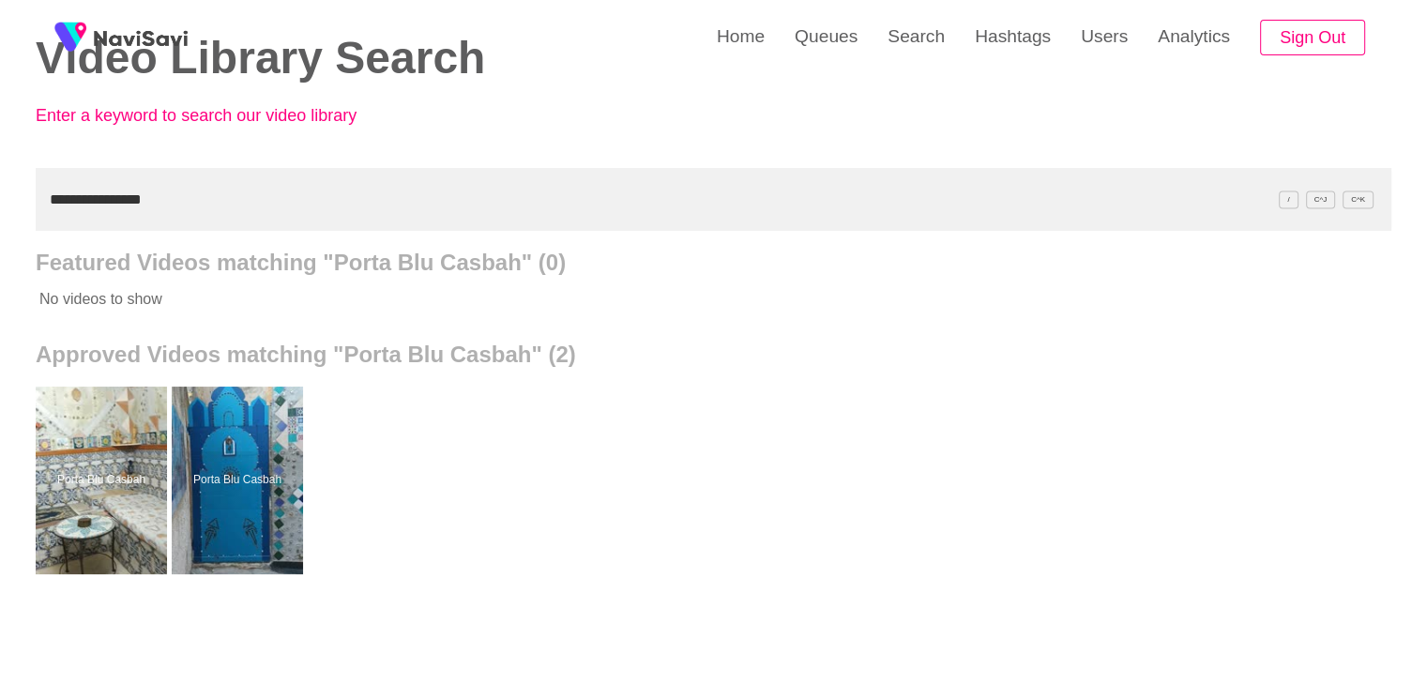
scroll to position [94, 0]
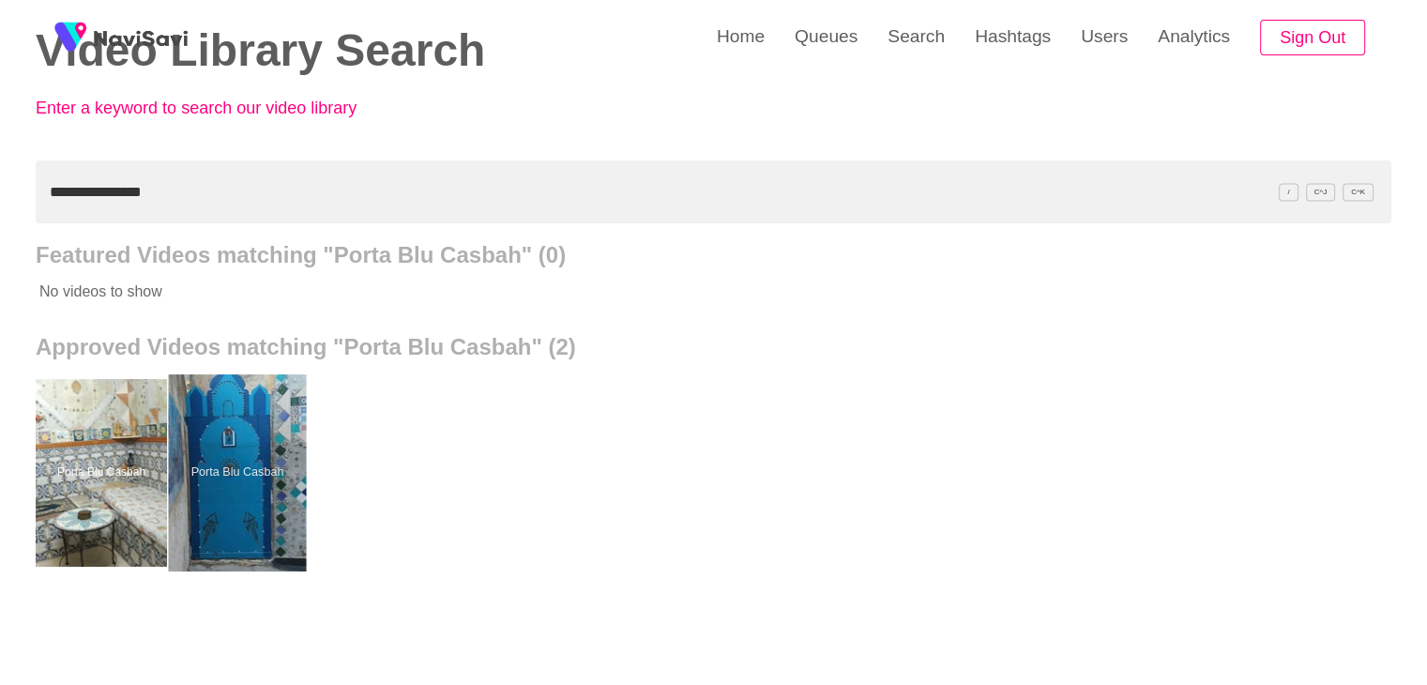
drag, startPoint x: 261, startPoint y: 414, endPoint x: 259, endPoint y: 396, distance: 17.9
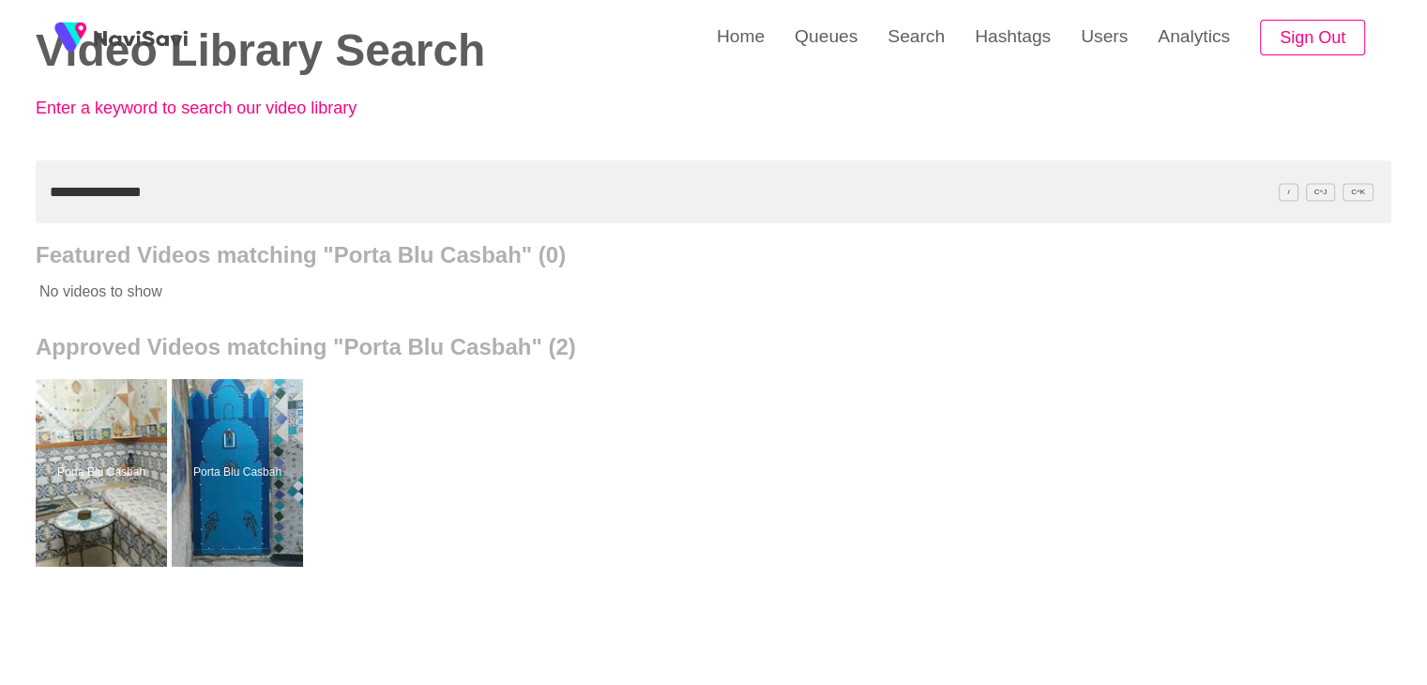
drag, startPoint x: 180, startPoint y: 195, endPoint x: 0, endPoint y: 192, distance: 180.1
click at [0, 196] on div "**********" at bounding box center [713, 425] width 1427 height 1038
paste input "******"
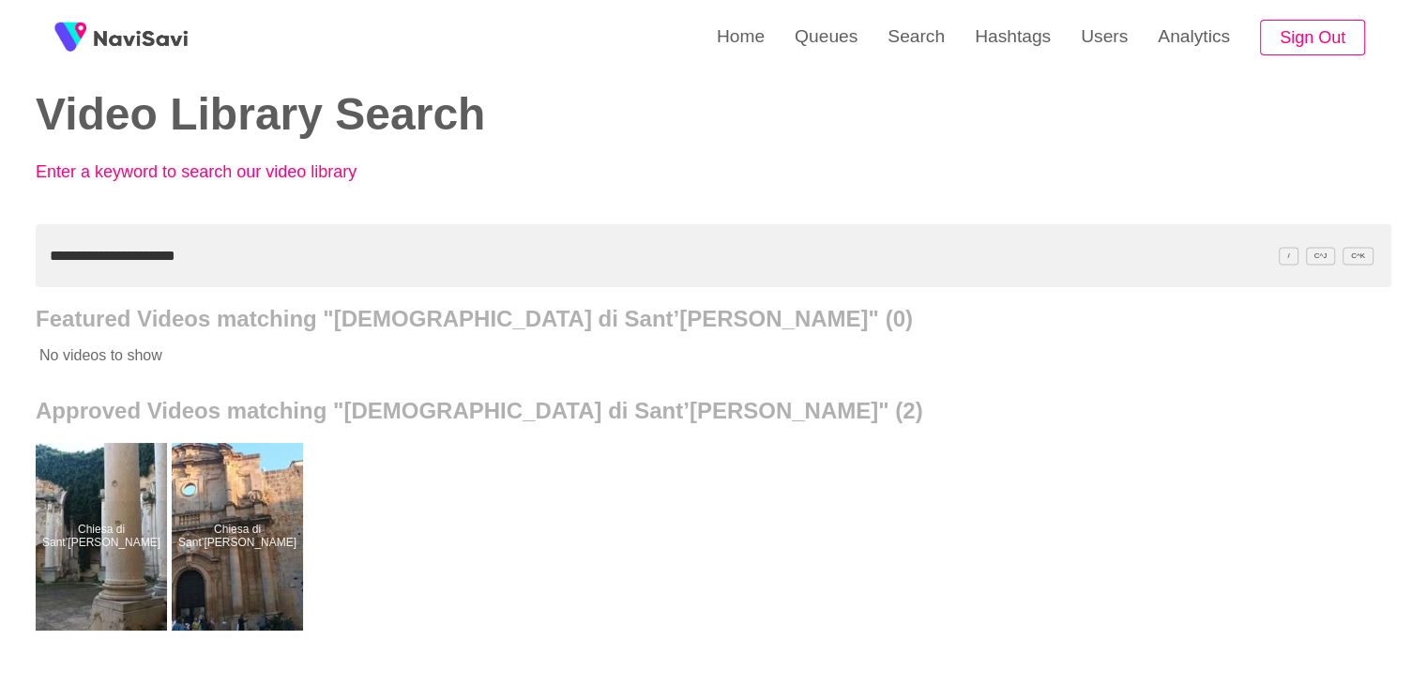
scroll to position [0, 0]
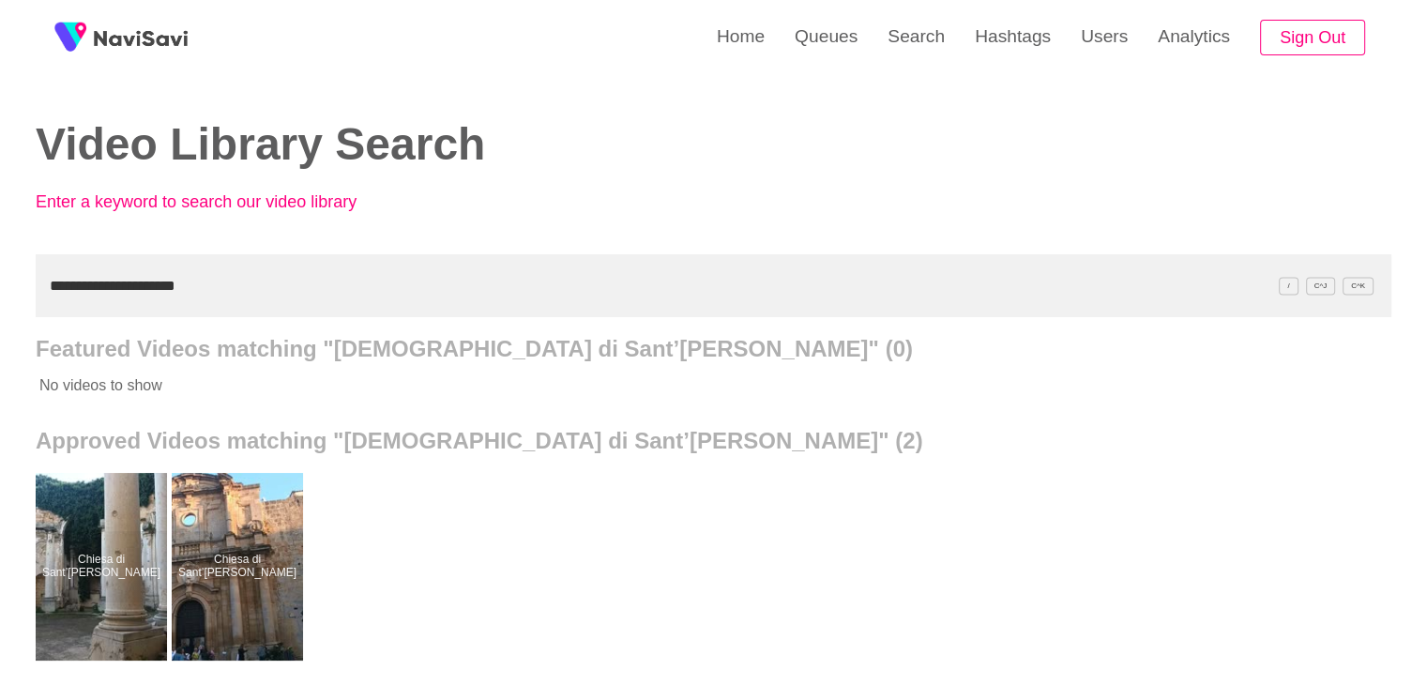
drag, startPoint x: 0, startPoint y: 307, endPoint x: 21, endPoint y: 301, distance: 21.4
click at [0, 306] on div "**********" at bounding box center [713, 519] width 1427 height 1038
paste input "text"
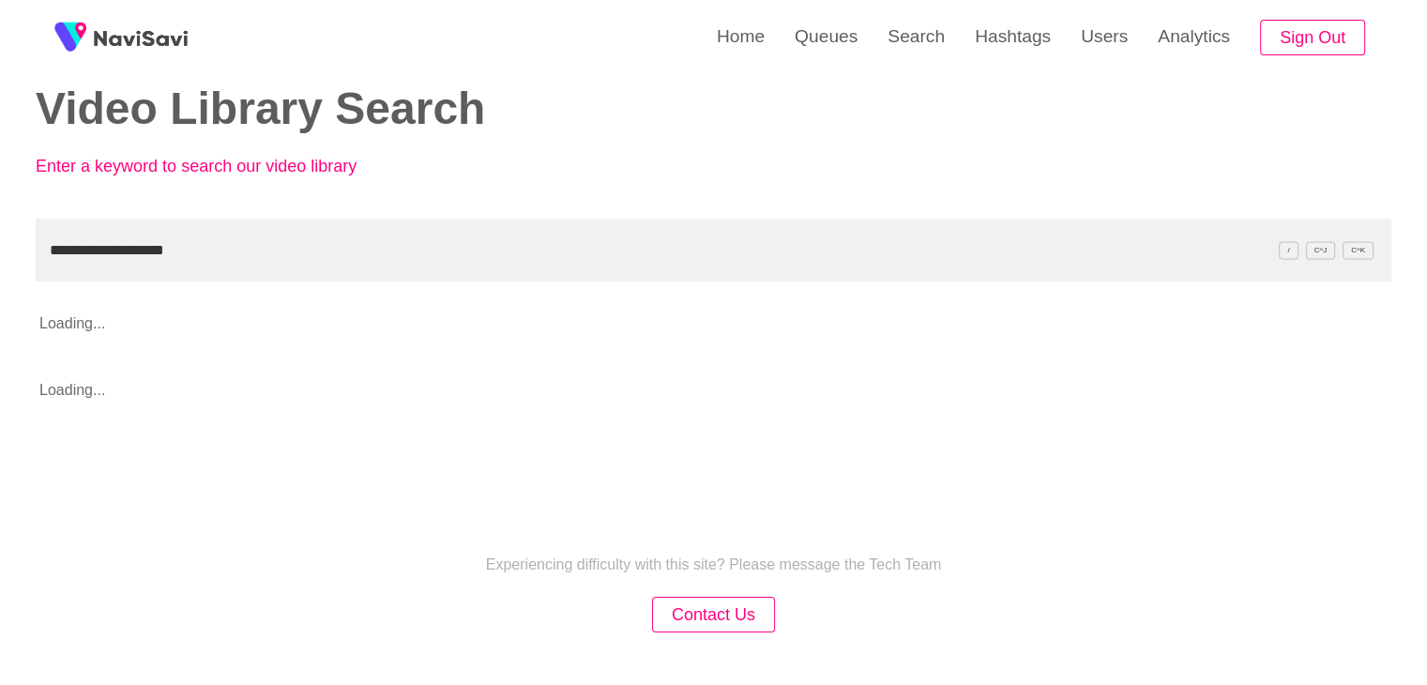
scroll to position [125, 0]
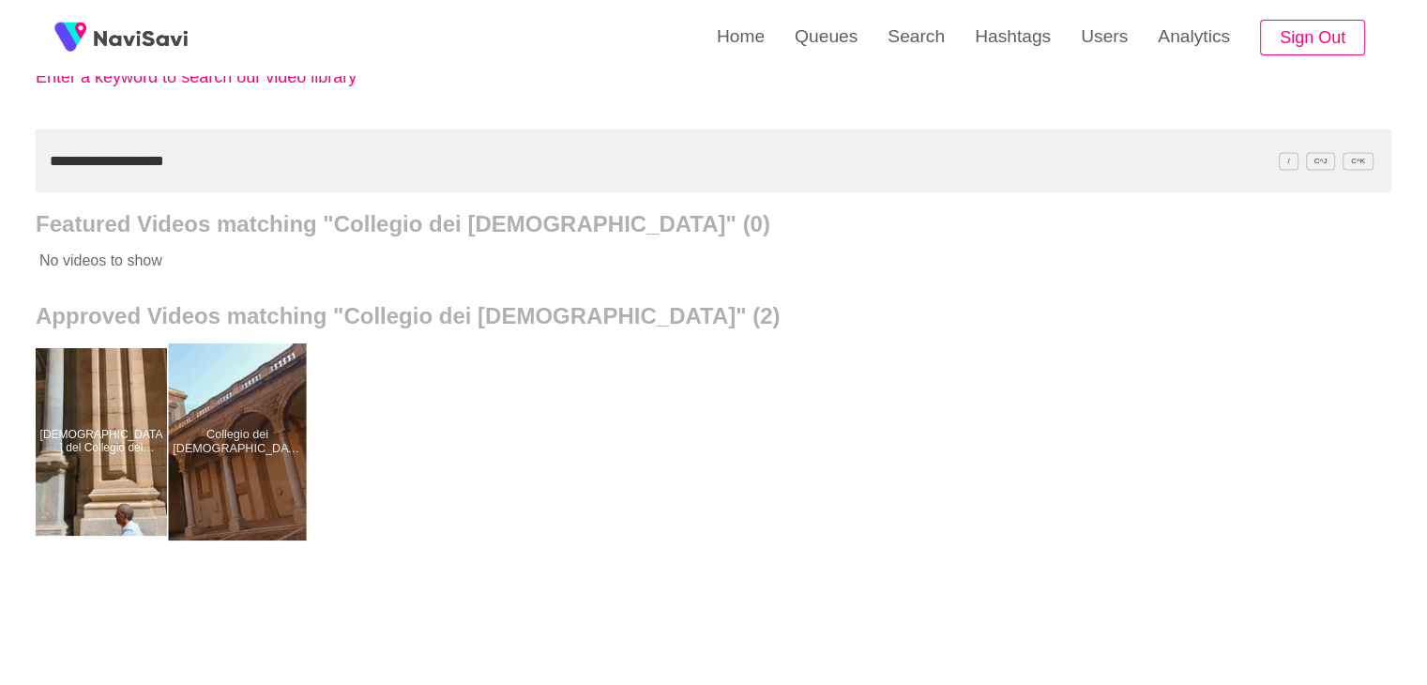
drag, startPoint x: 246, startPoint y: 483, endPoint x: 267, endPoint y: 397, distance: 88.9
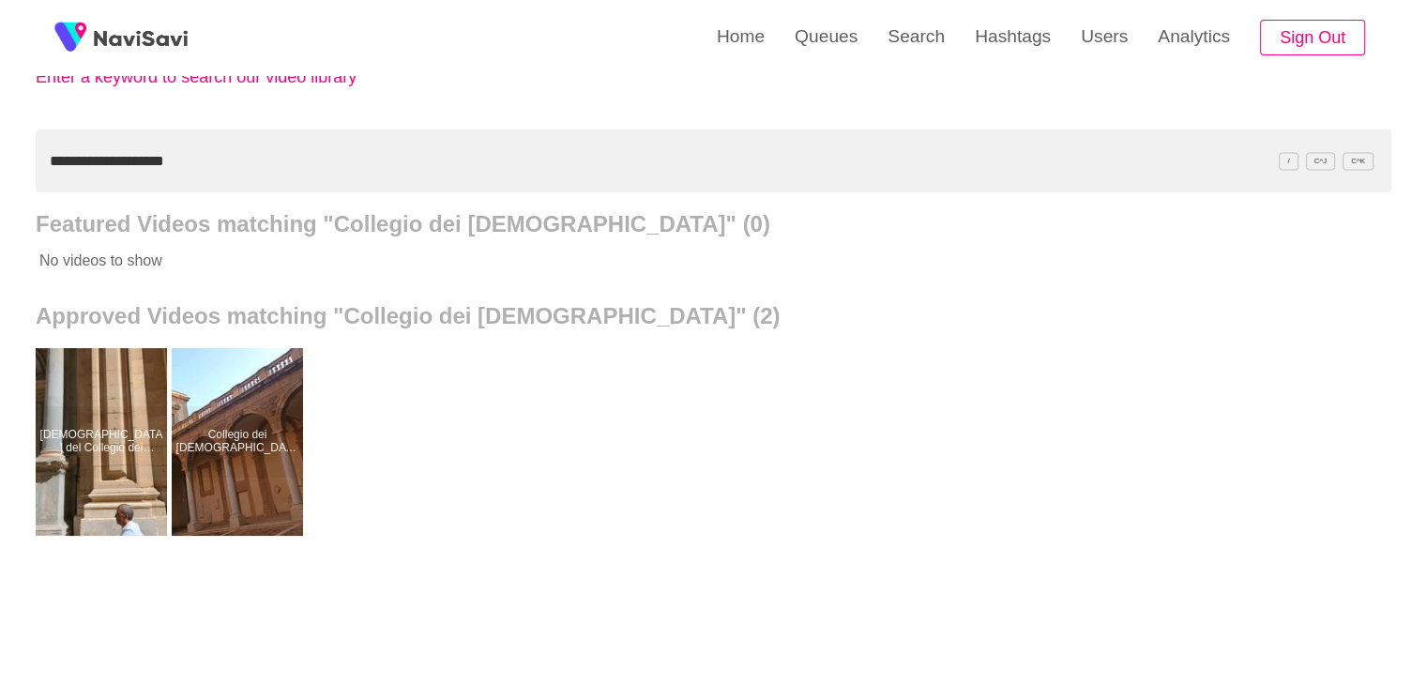
drag, startPoint x: 68, startPoint y: 164, endPoint x: 0, endPoint y: 155, distance: 68.2
click at [0, 162] on div "**********" at bounding box center [713, 394] width 1427 height 1038
paste input "text"
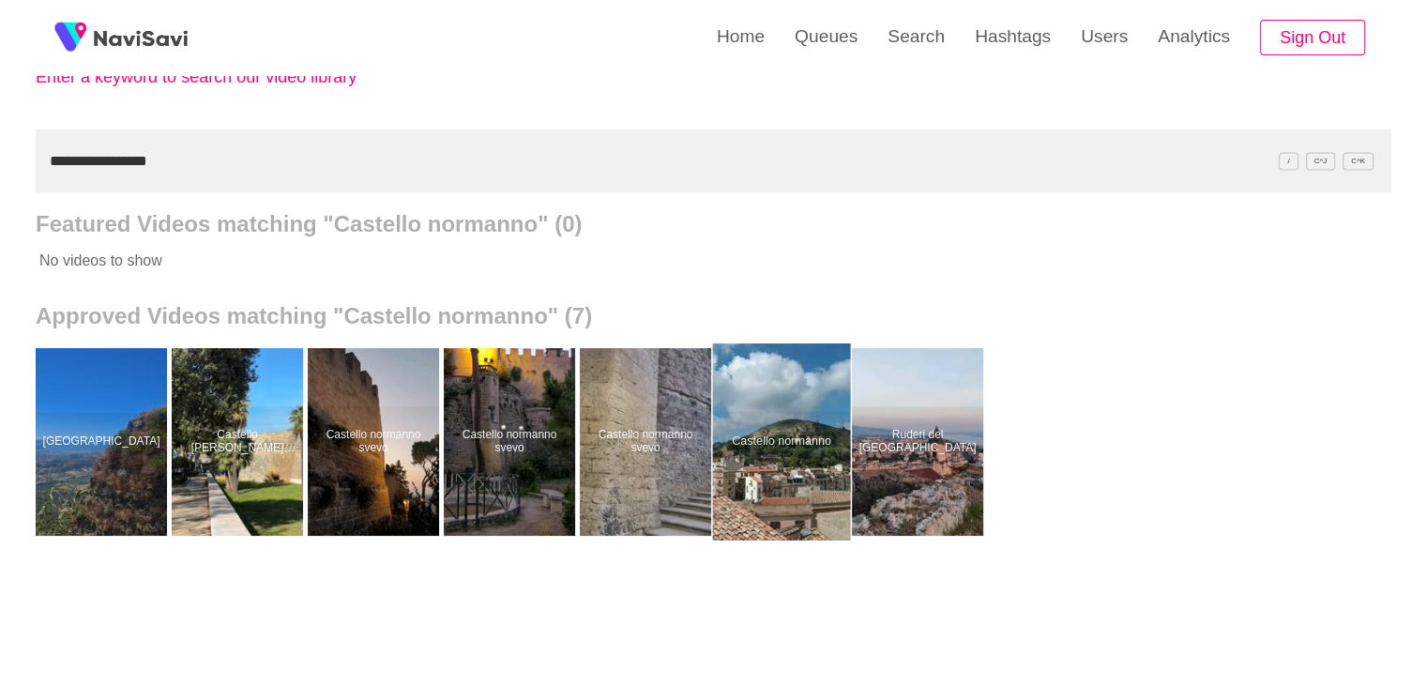
drag, startPoint x: 773, startPoint y: 440, endPoint x: 773, endPoint y: 419, distance: 20.6
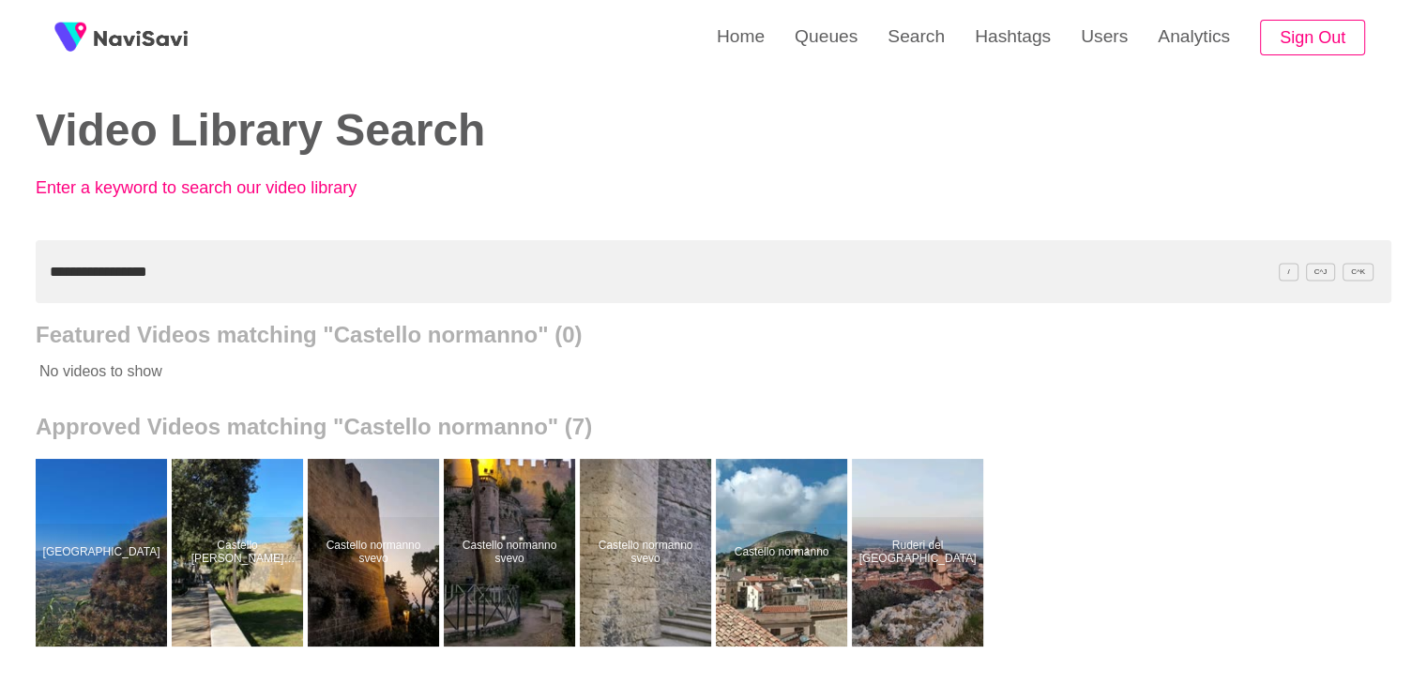
scroll to position [0, 0]
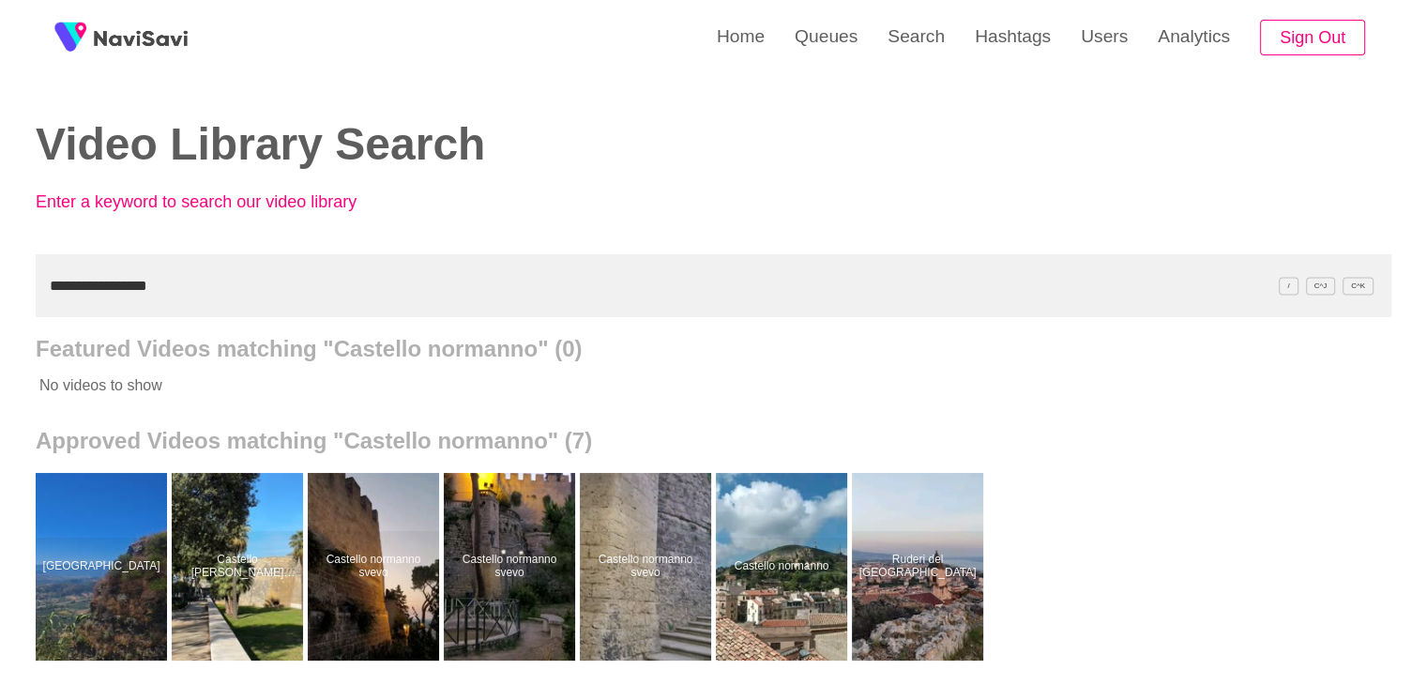
drag, startPoint x: 178, startPoint y: 277, endPoint x: 0, endPoint y: 298, distance: 179.5
click at [0, 298] on div "**********" at bounding box center [713, 519] width 1427 height 1038
paste input "**********"
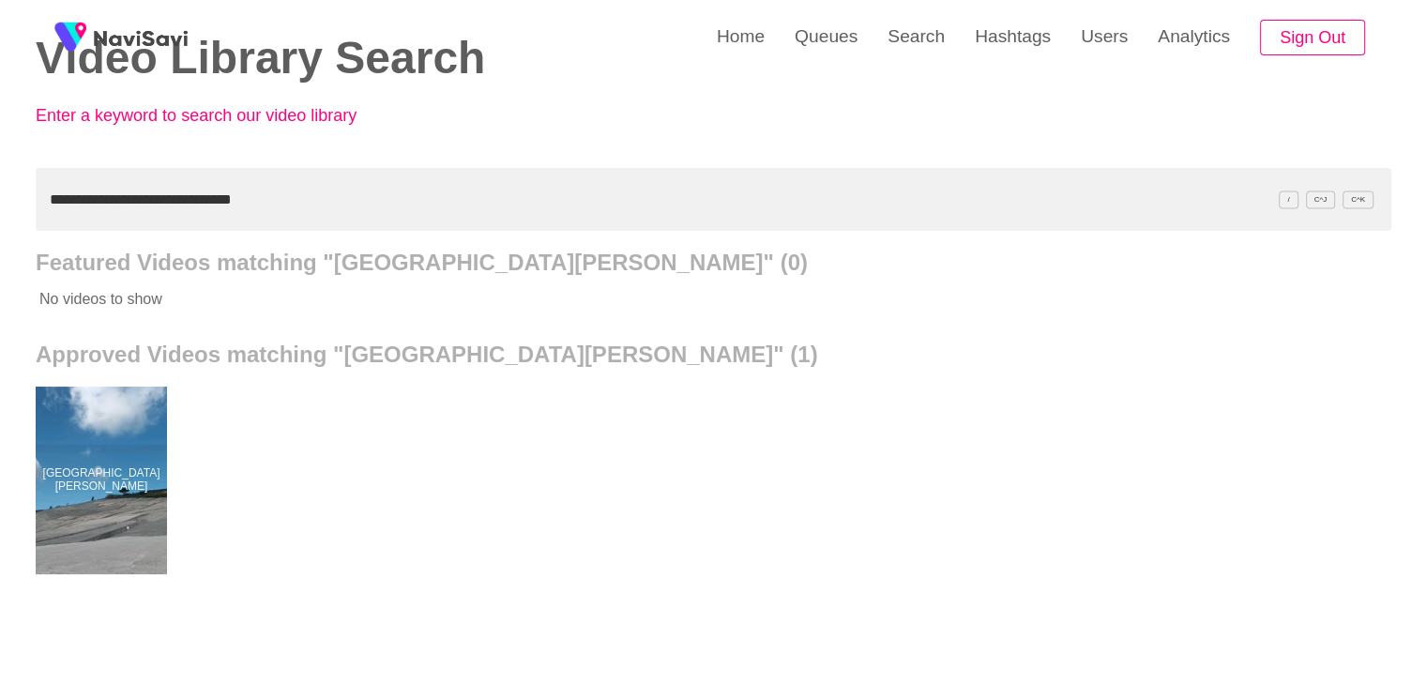
scroll to position [94, 0]
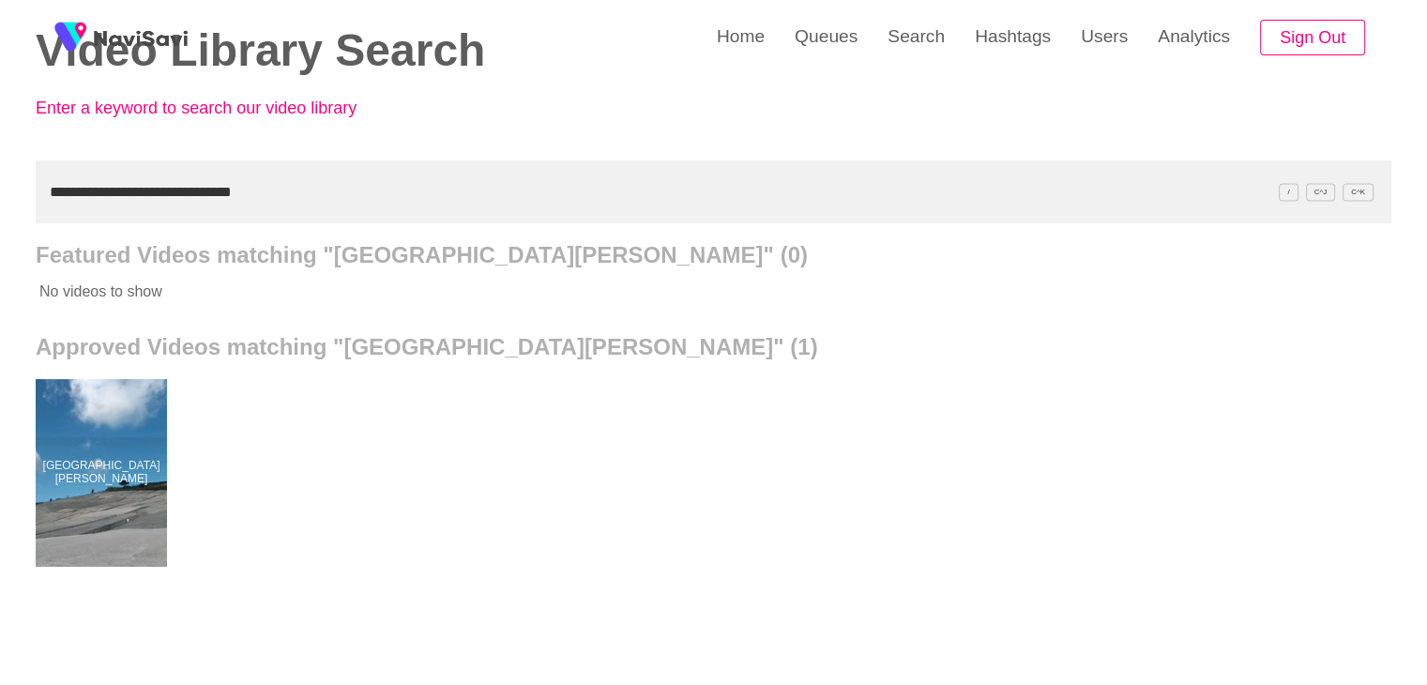
drag, startPoint x: 265, startPoint y: 203, endPoint x: 0, endPoint y: 222, distance: 266.1
click at [0, 222] on div "**********" at bounding box center [713, 425] width 1427 height 1038
paste input "text"
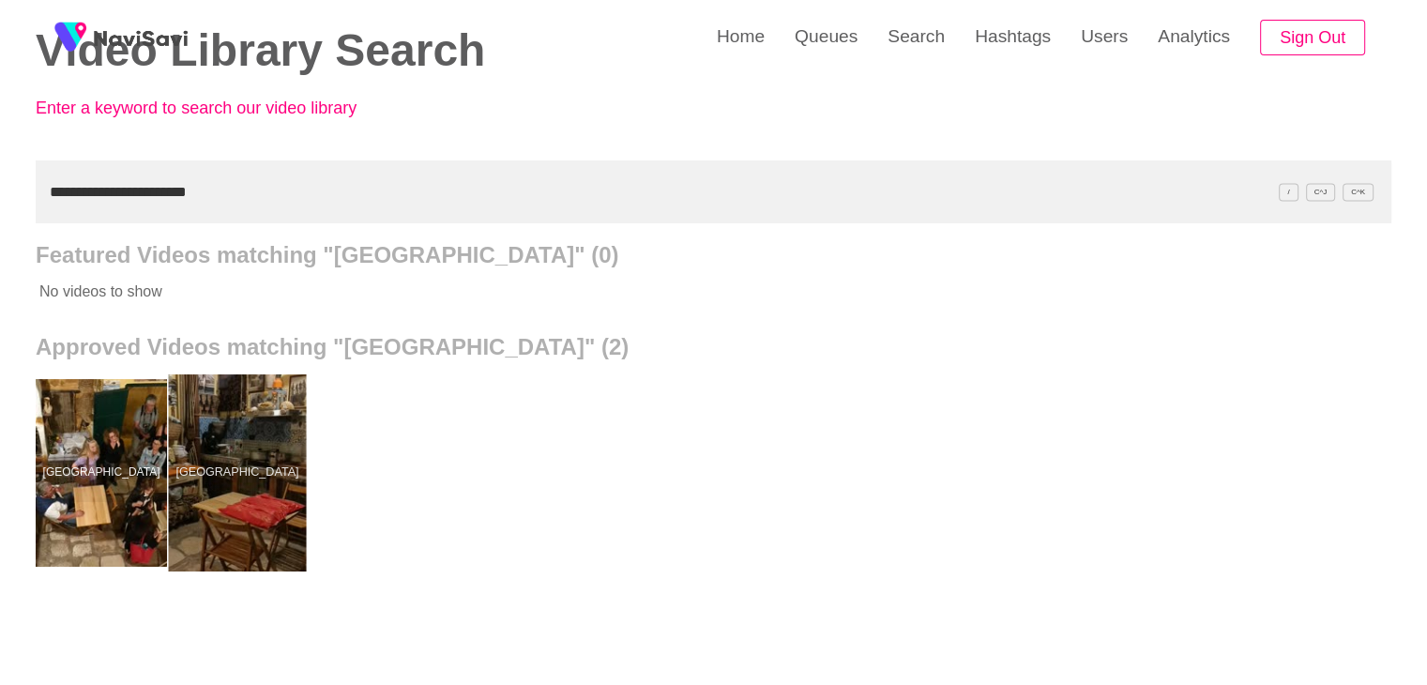
drag, startPoint x: 249, startPoint y: 434, endPoint x: 251, endPoint y: 401, distance: 32.9
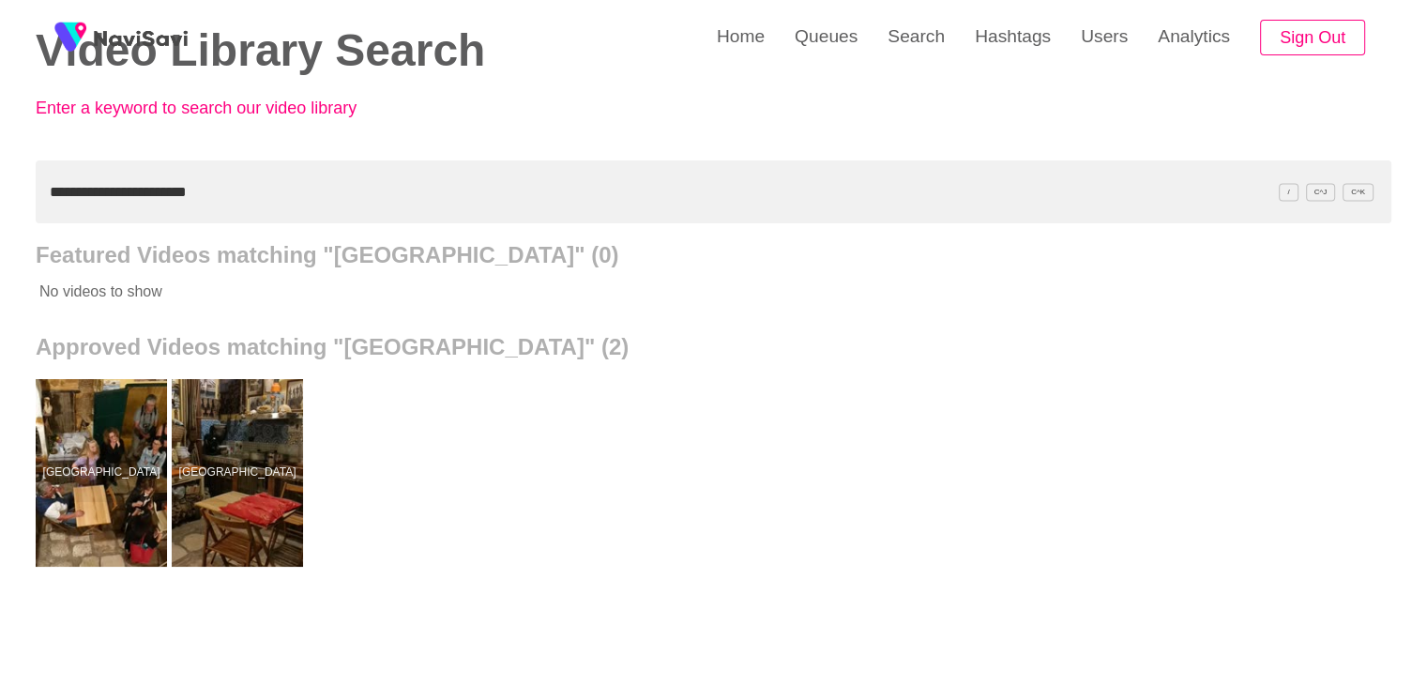
drag, startPoint x: 233, startPoint y: 191, endPoint x: 0, endPoint y: 220, distance: 234.4
click at [0, 225] on div "**********" at bounding box center [713, 425] width 1427 height 1038
paste input "text"
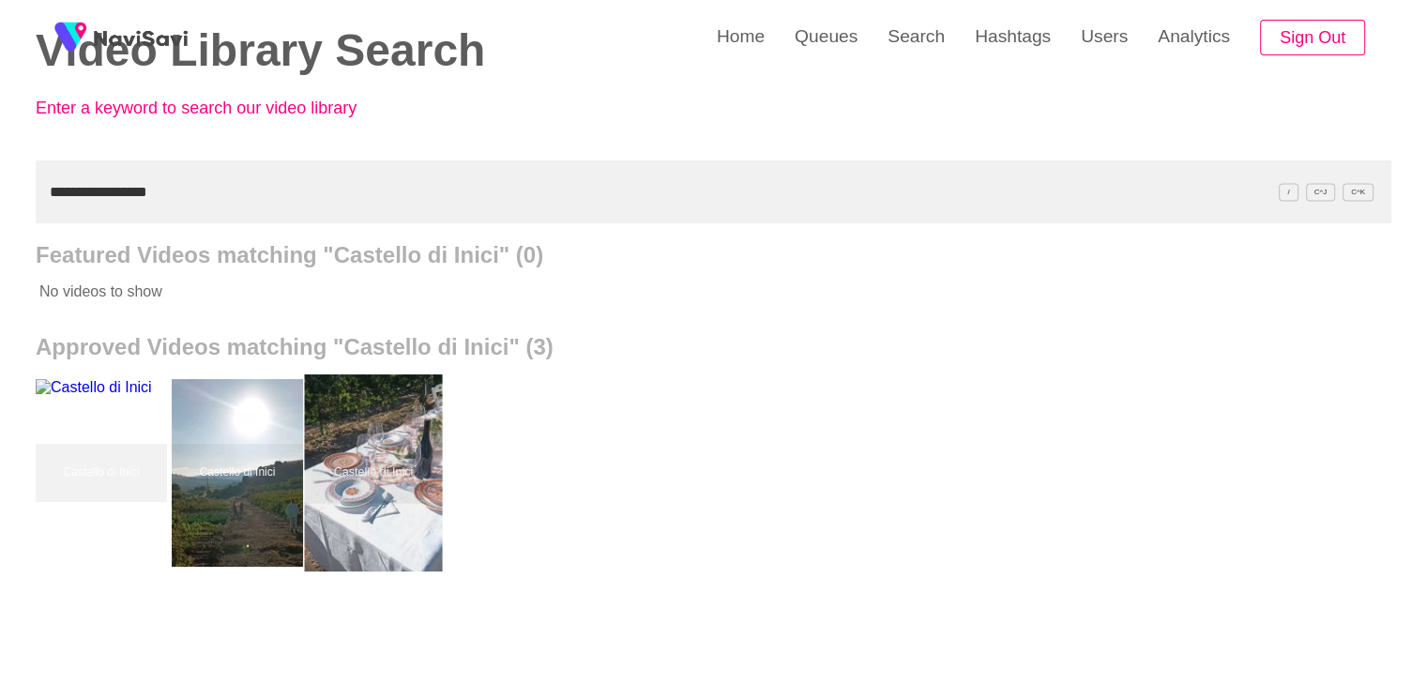
drag, startPoint x: 374, startPoint y: 453, endPoint x: 370, endPoint y: 429, distance: 24.7
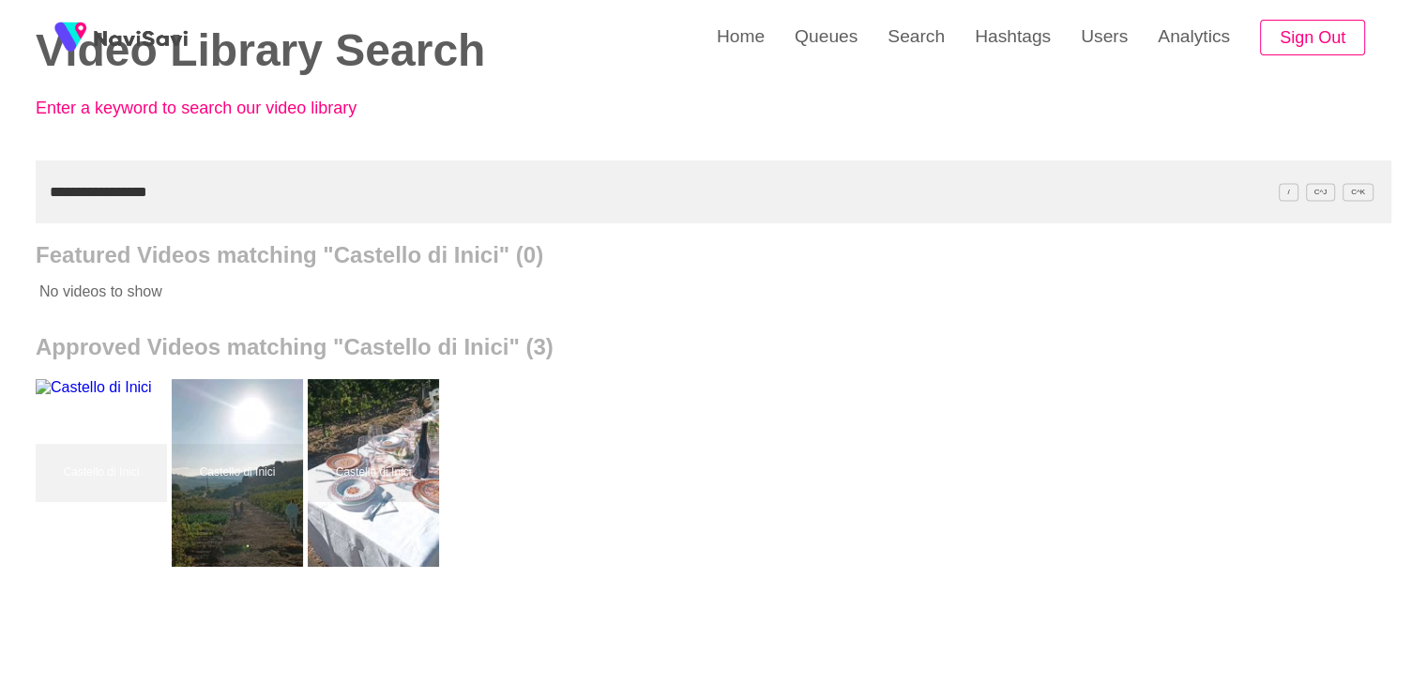
drag, startPoint x: 135, startPoint y: 195, endPoint x: 0, endPoint y: 236, distance: 141.2
click at [0, 237] on div "**********" at bounding box center [713, 425] width 1427 height 1038
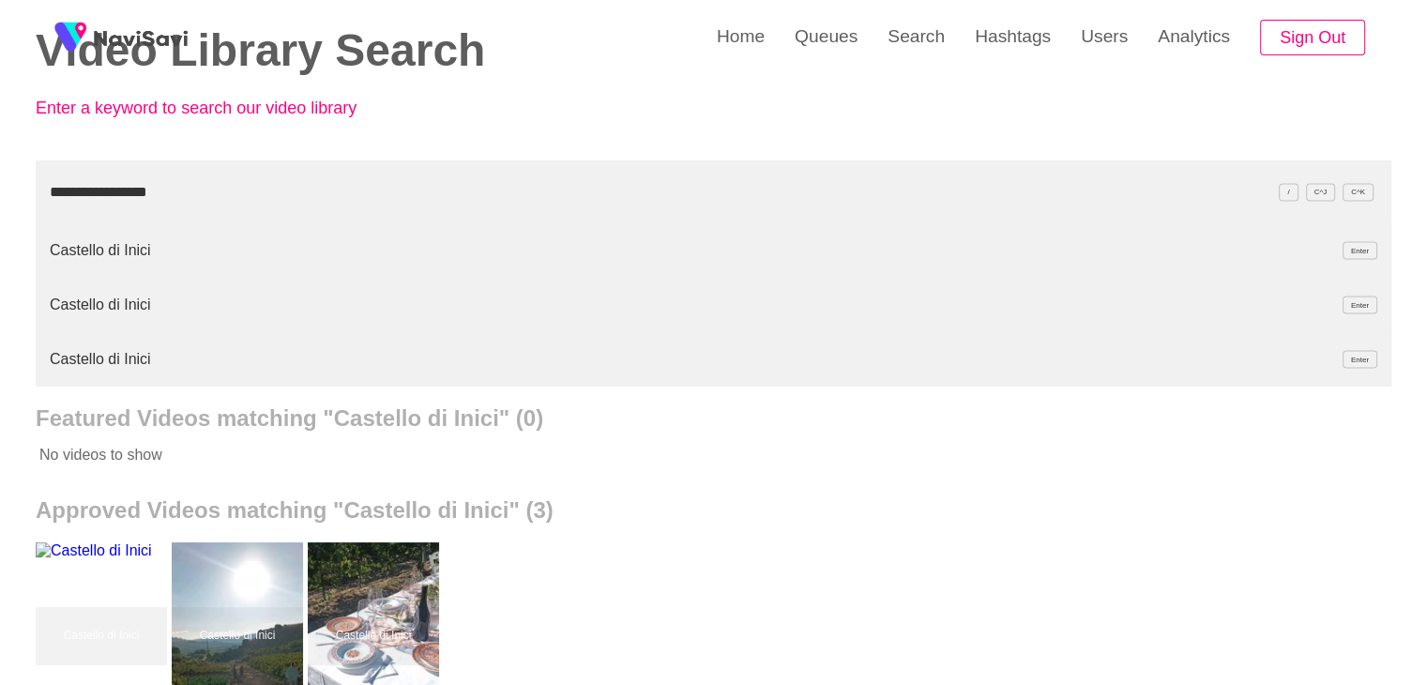
drag, startPoint x: 167, startPoint y: 198, endPoint x: 0, endPoint y: 204, distance: 167.0
click at [0, 204] on div "**********" at bounding box center [713, 506] width 1427 height 1201
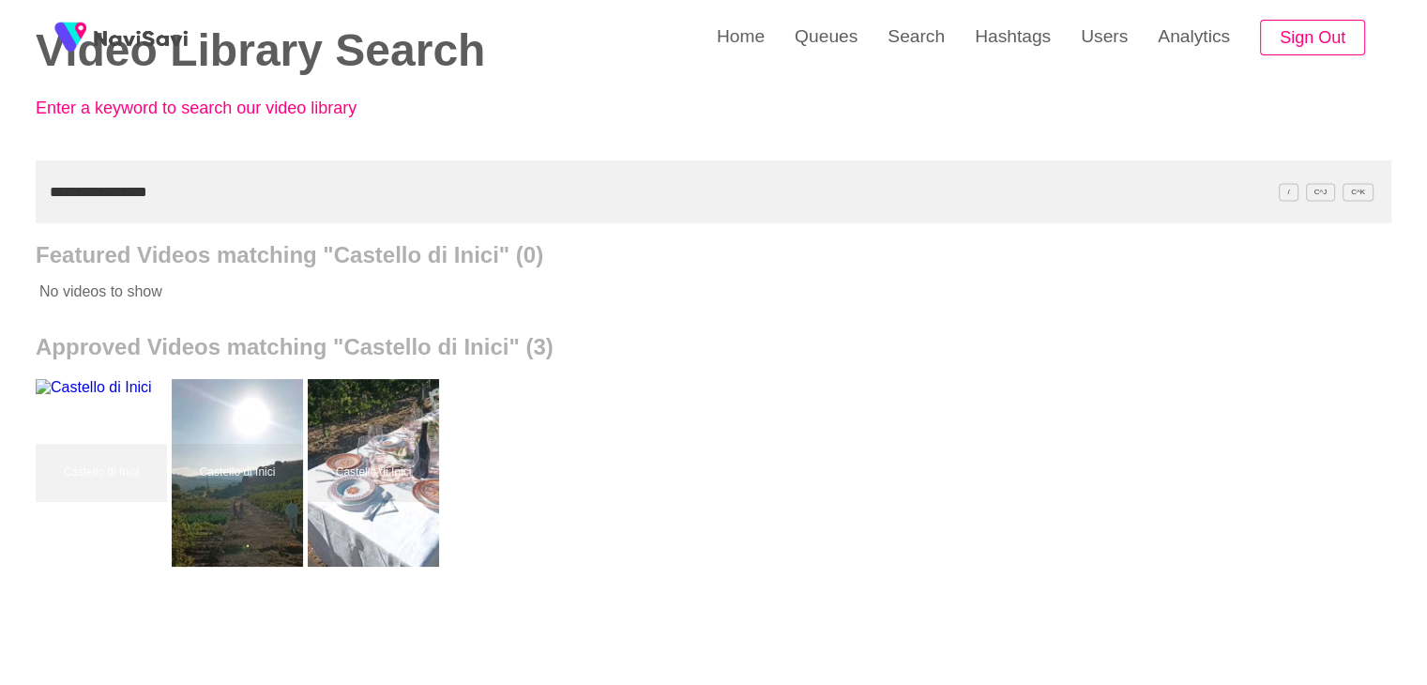
paste input "**"
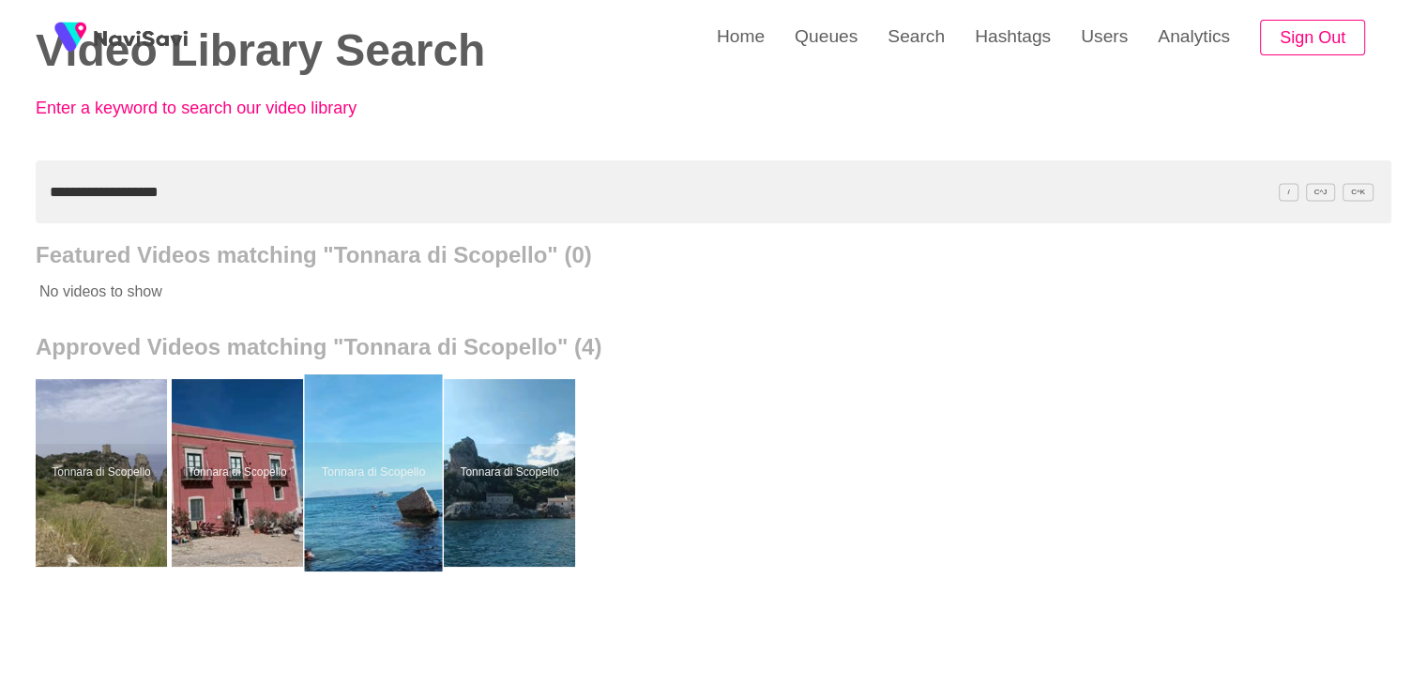
drag, startPoint x: 405, startPoint y: 476, endPoint x: 402, endPoint y: 443, distance: 32.9
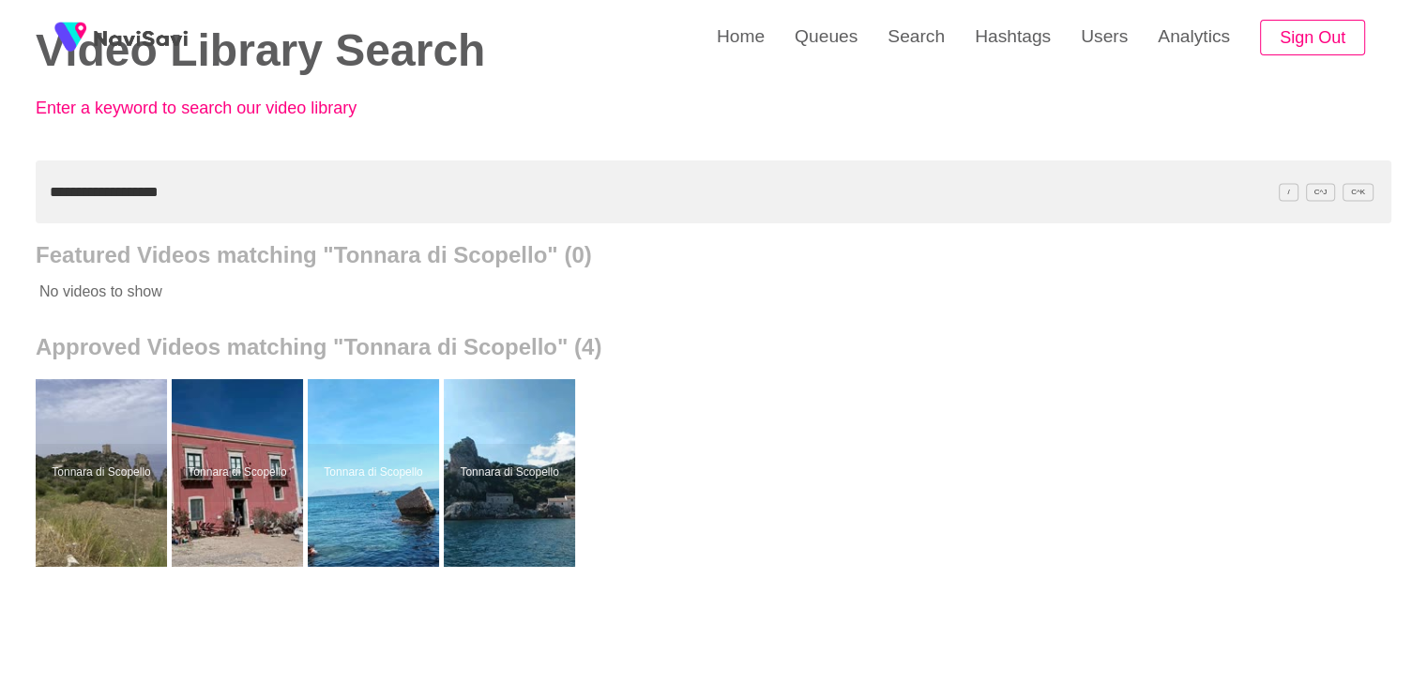
click at [0, 172] on div "**********" at bounding box center [713, 425] width 1427 height 1038
paste input "*"
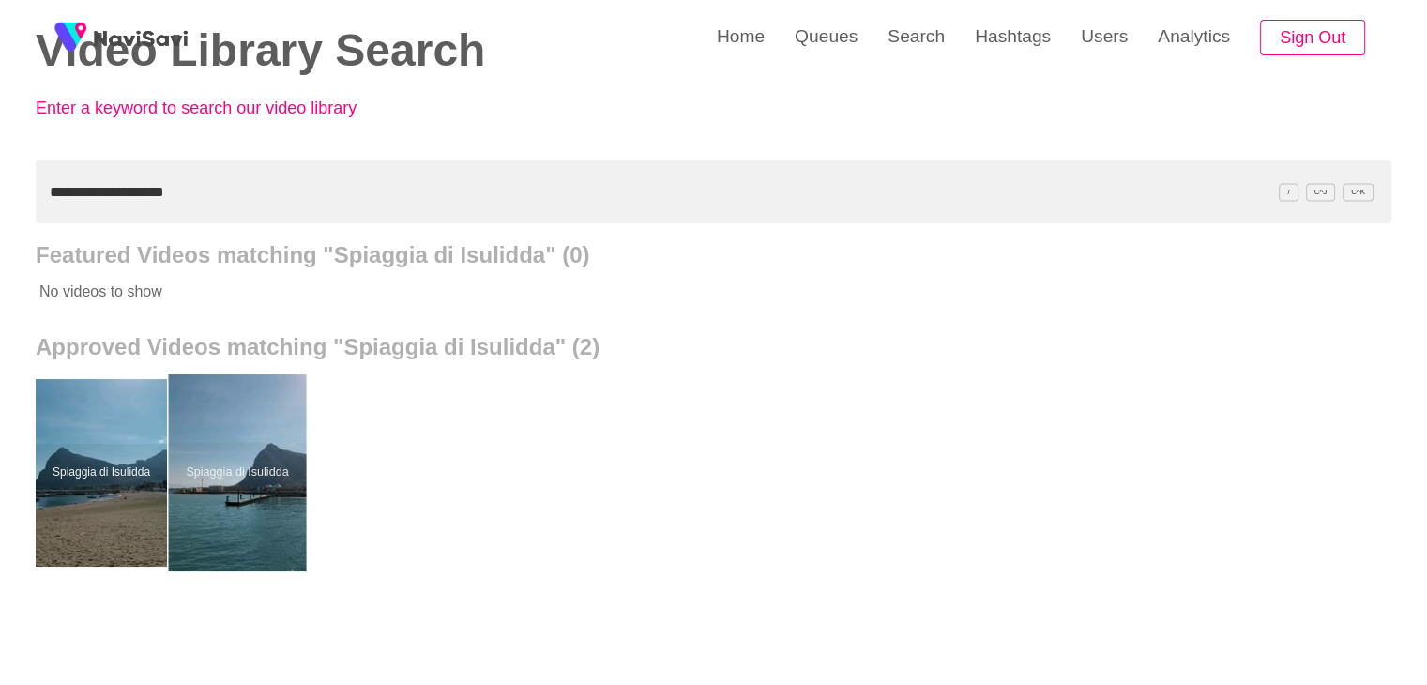
drag, startPoint x: 254, startPoint y: 432, endPoint x: 260, endPoint y: 375, distance: 57.5
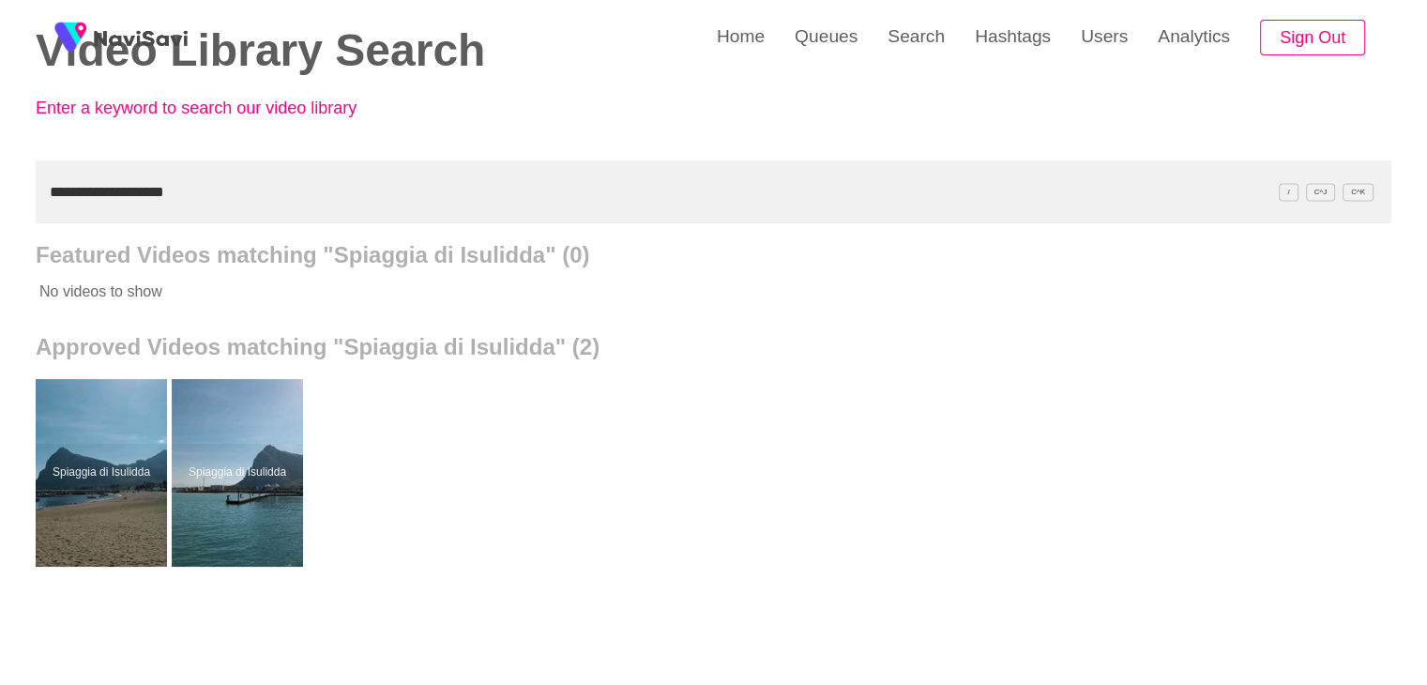
drag, startPoint x: 210, startPoint y: 206, endPoint x: 0, endPoint y: 207, distance: 210.1
click at [0, 207] on div "**********" at bounding box center [713, 425] width 1427 height 1038
click at [0, 199] on div "**********" at bounding box center [713, 425] width 1427 height 1038
paste input "*******"
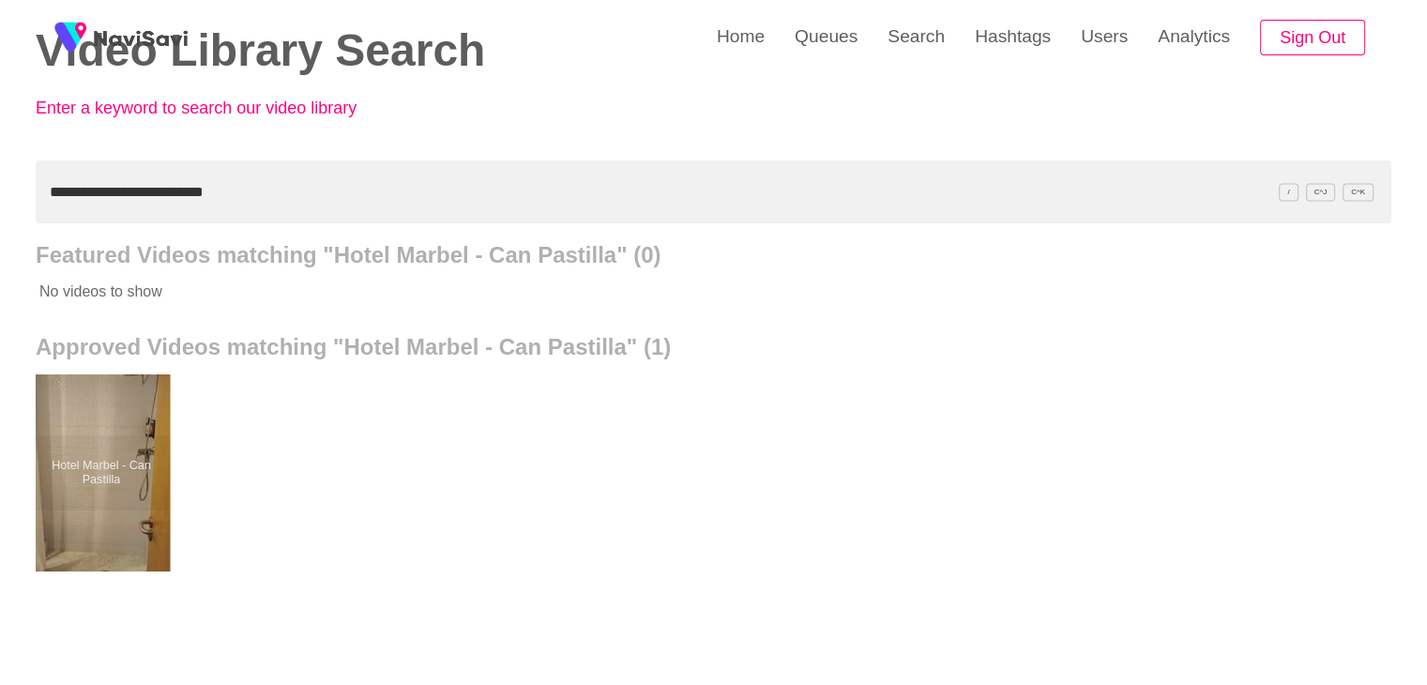
drag, startPoint x: 128, startPoint y: 441, endPoint x: 128, endPoint y: 413, distance: 28.2
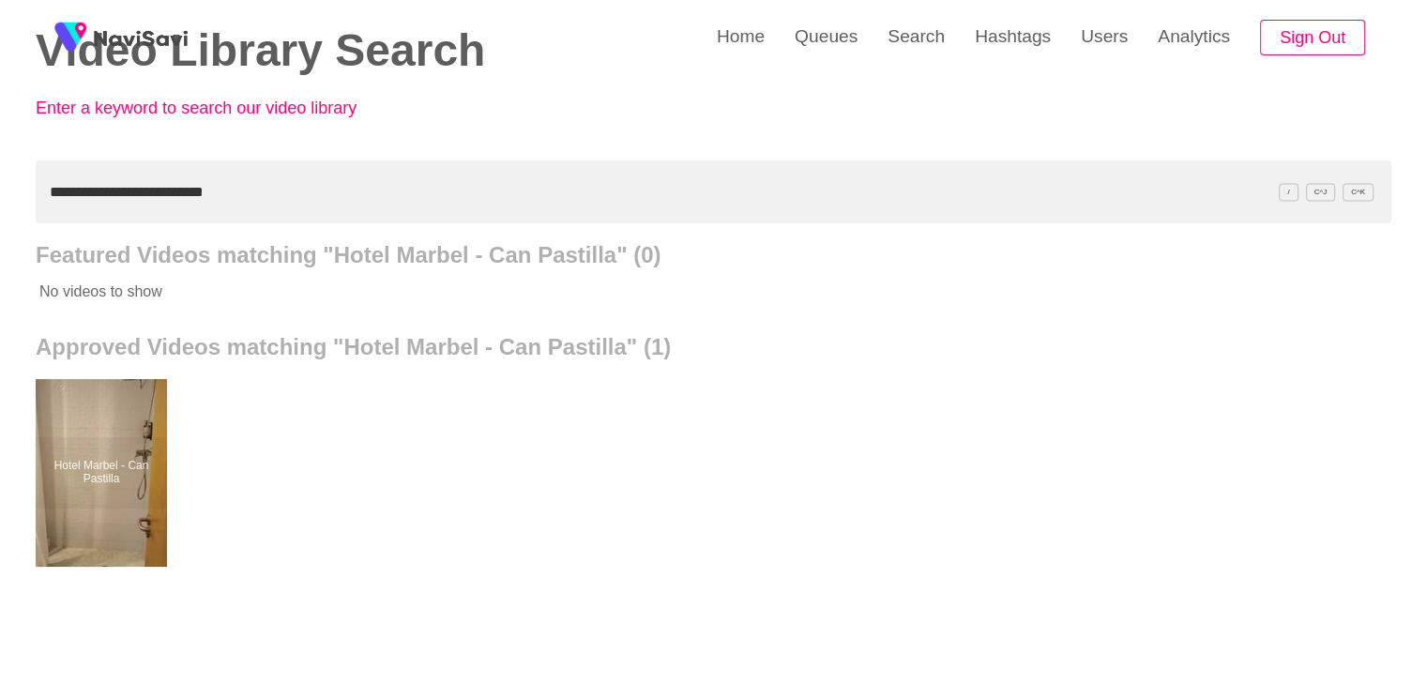
drag, startPoint x: 247, startPoint y: 189, endPoint x: 0, endPoint y: 181, distance: 246.8
click at [0, 181] on div "**********" at bounding box center [713, 425] width 1427 height 1038
paste input "text"
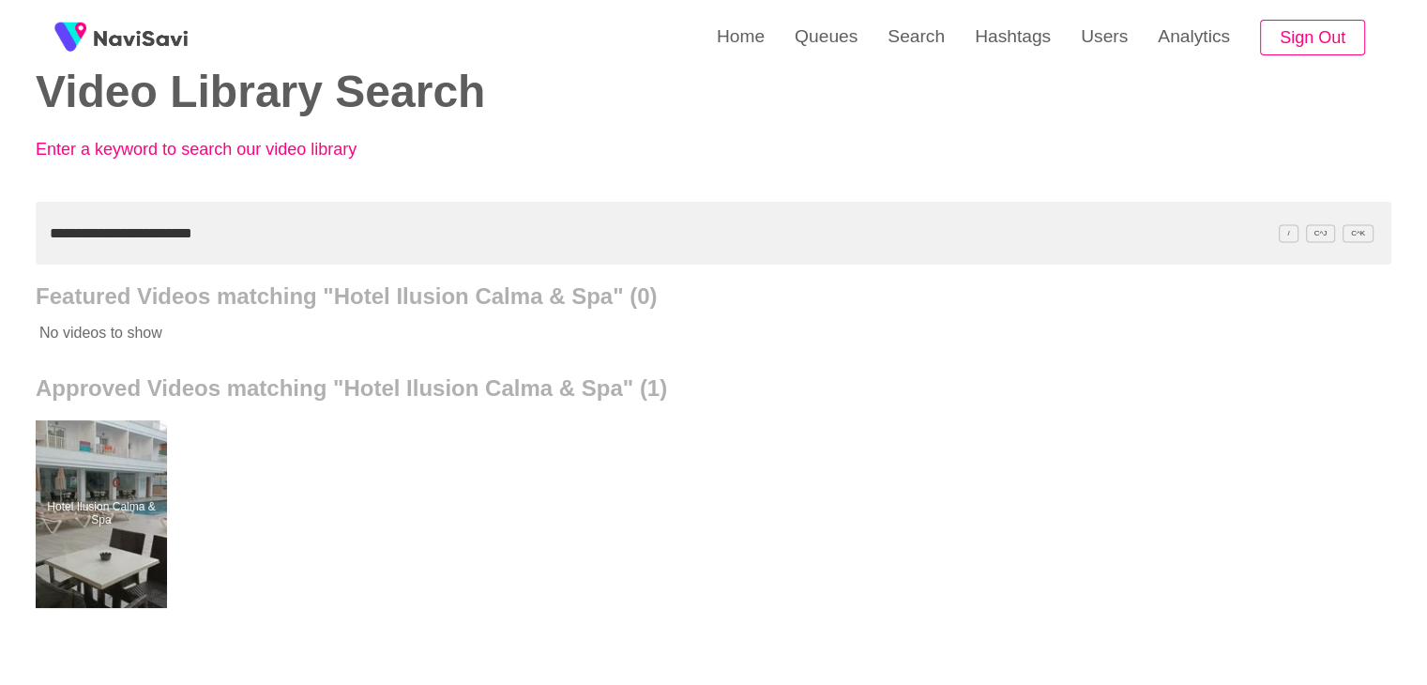
scroll to position [0, 0]
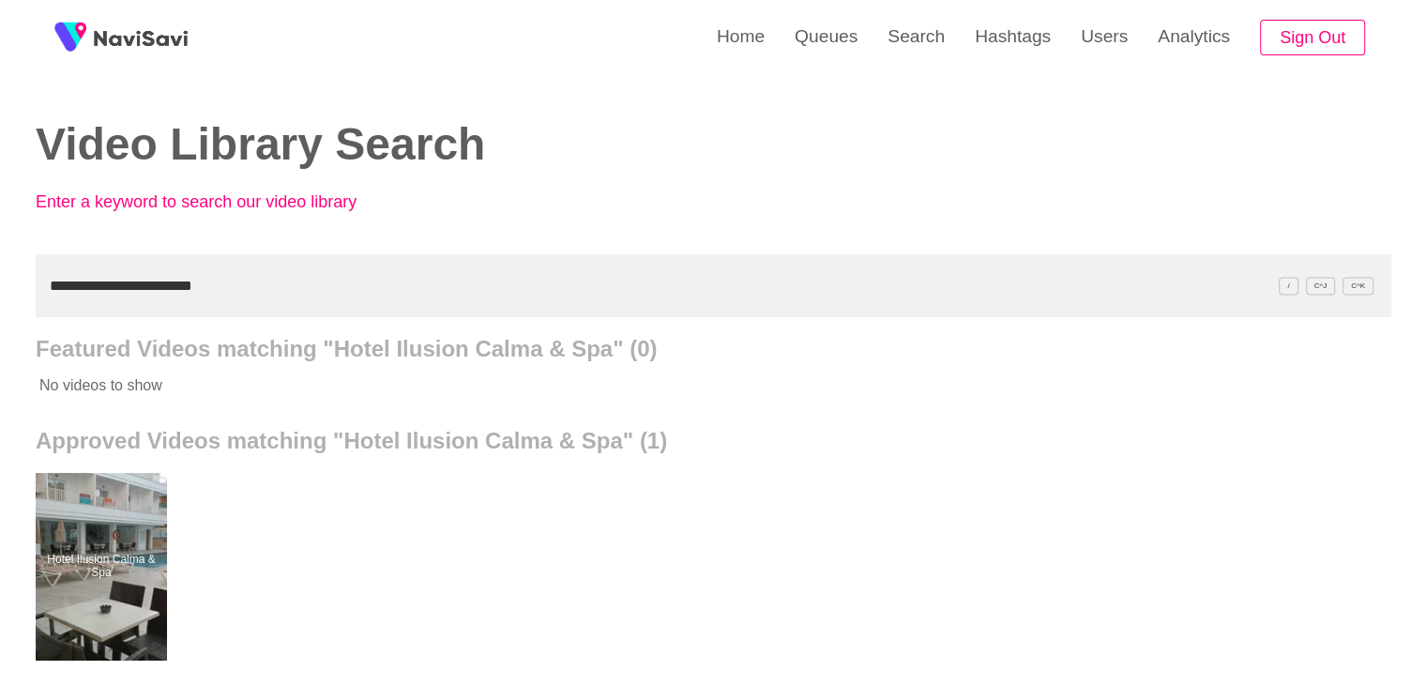
drag, startPoint x: 225, startPoint y: 274, endPoint x: 0, endPoint y: 294, distance: 225.9
click at [0, 298] on div "**********" at bounding box center [713, 519] width 1427 height 1038
paste input "text"
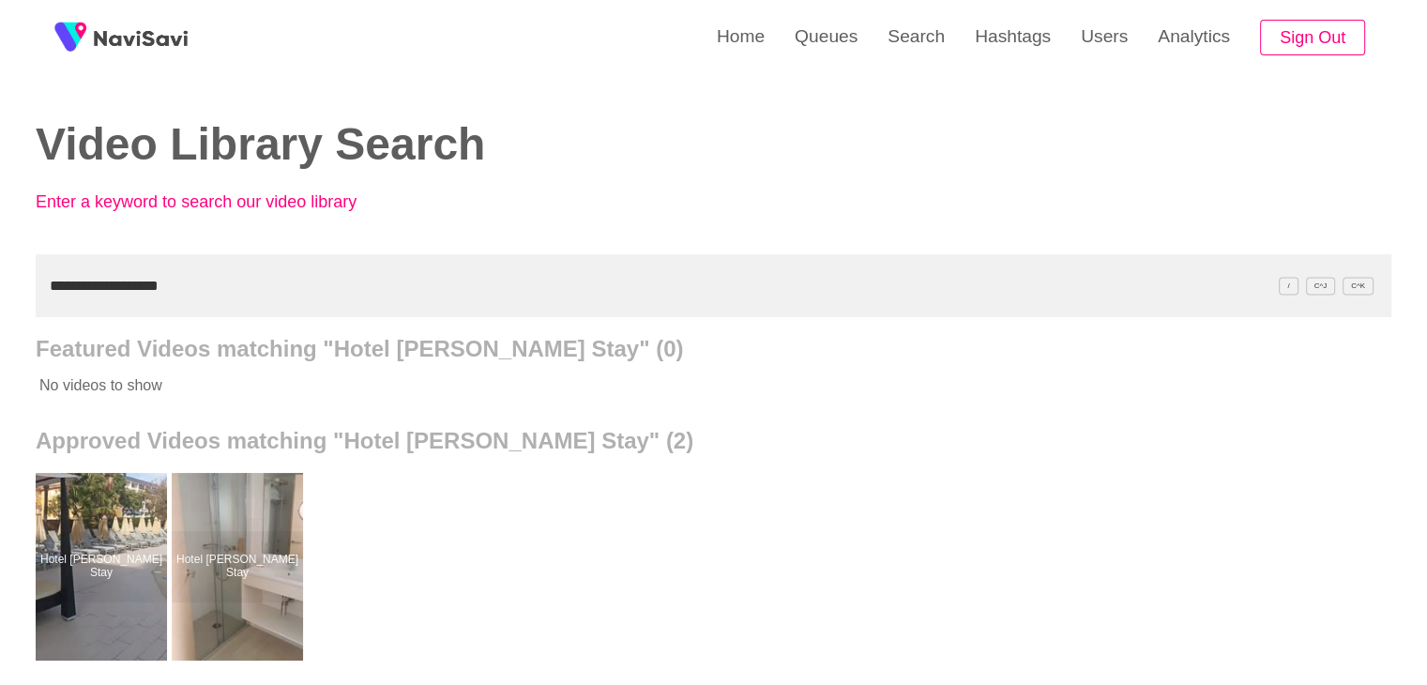
drag, startPoint x: 195, startPoint y: 290, endPoint x: 0, endPoint y: 292, distance: 195.1
click at [0, 293] on div "**********" at bounding box center [713, 519] width 1427 height 1038
click at [0, 290] on div "**********" at bounding box center [713, 519] width 1427 height 1038
paste input "**"
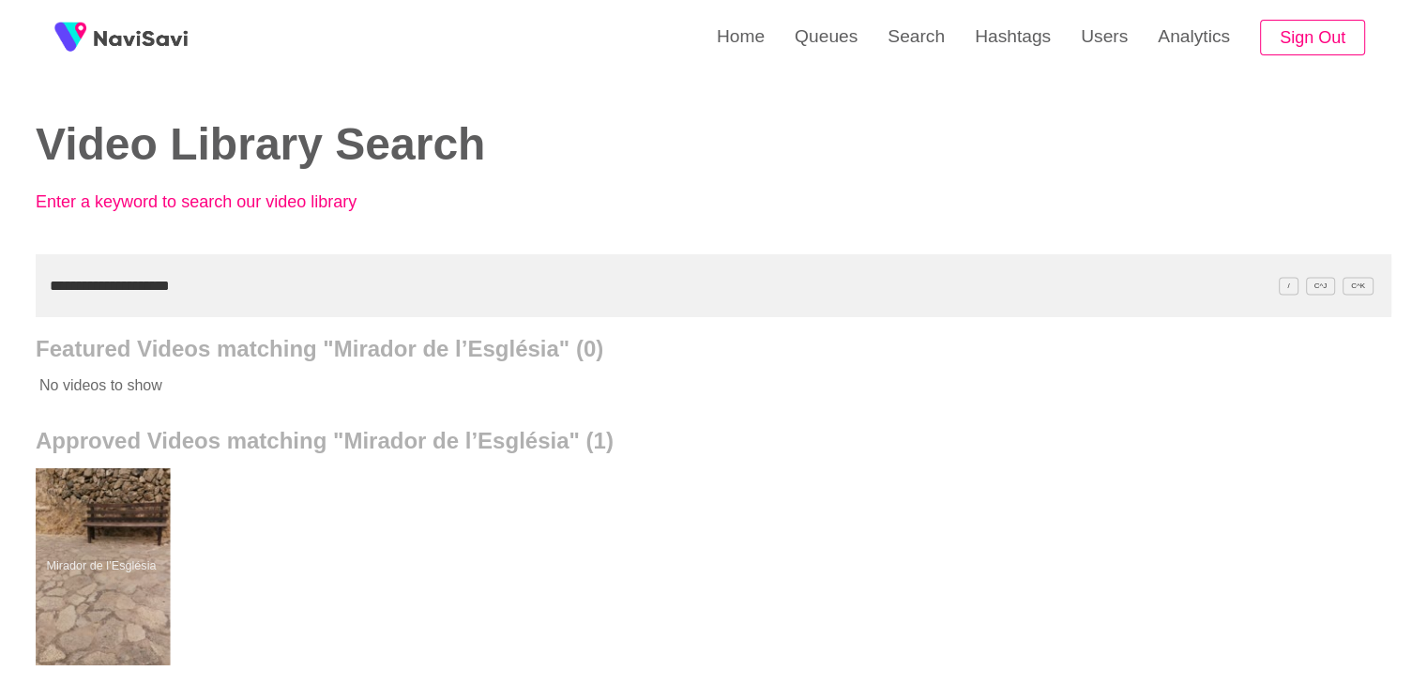
drag, startPoint x: 130, startPoint y: 553, endPoint x: 129, endPoint y: 515, distance: 38.5
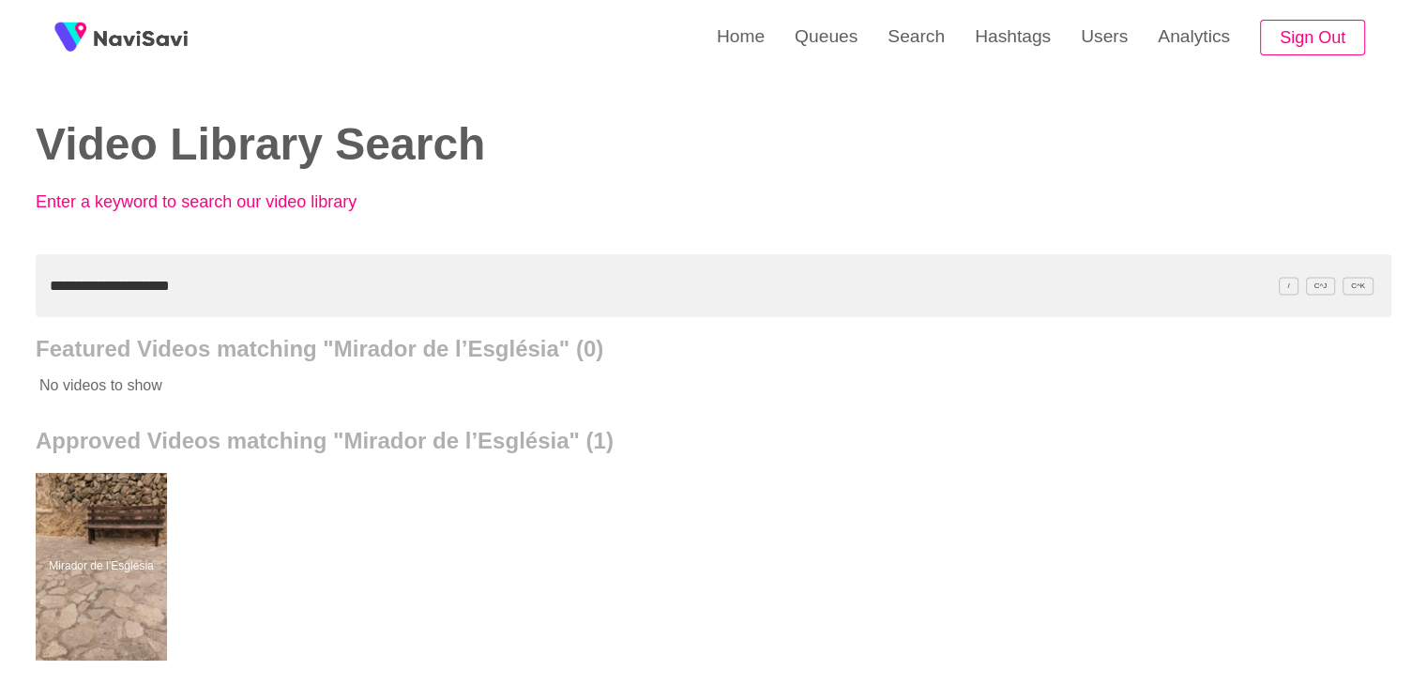
drag, startPoint x: 201, startPoint y: 290, endPoint x: 0, endPoint y: 264, distance: 202.3
click at [0, 270] on div "**********" at bounding box center [713, 519] width 1427 height 1038
paste input "*******"
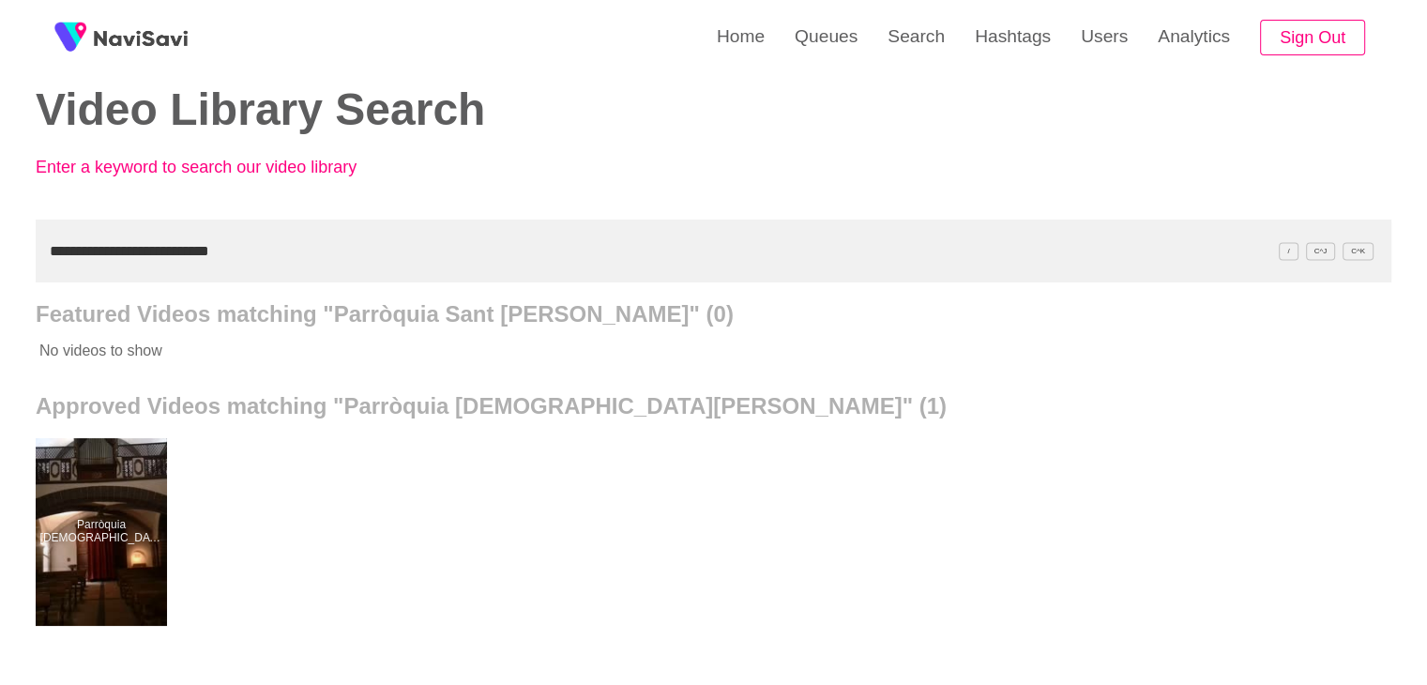
scroll to position [94, 0]
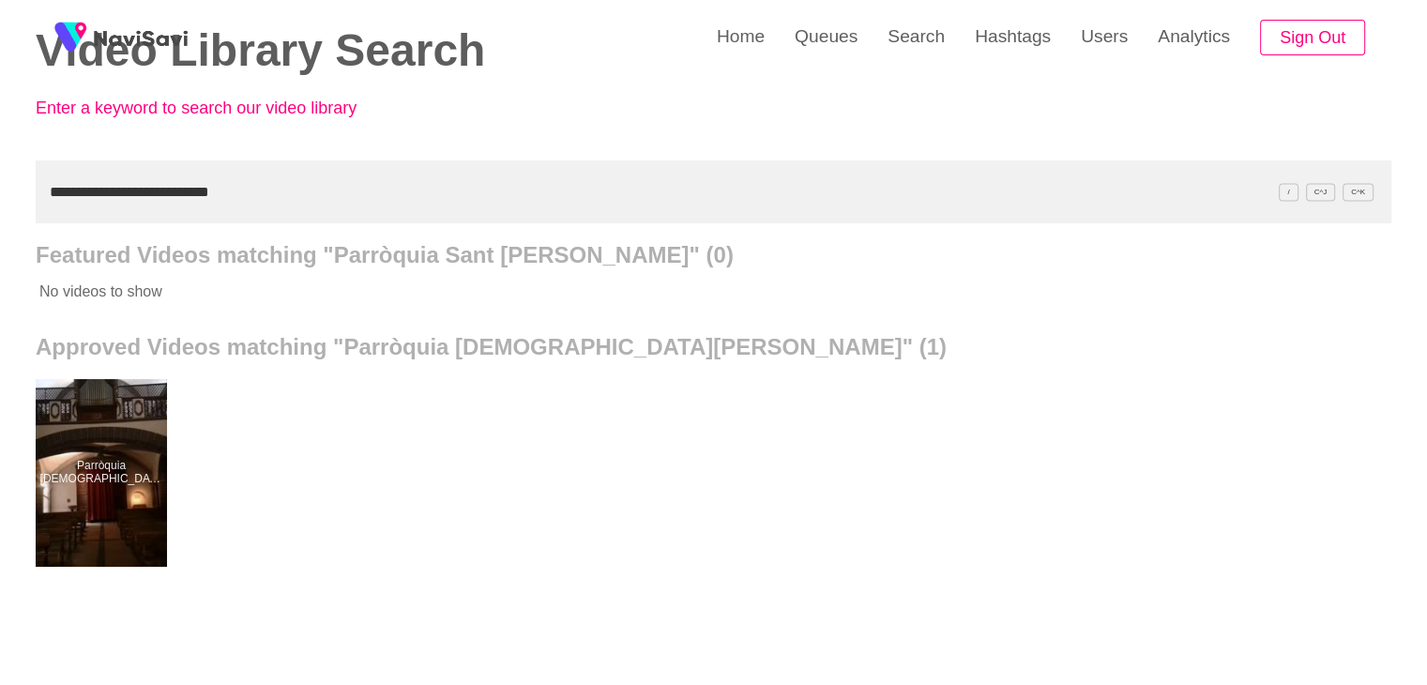
drag, startPoint x: 243, startPoint y: 182, endPoint x: 0, endPoint y: 192, distance: 243.1
click at [0, 192] on div "**********" at bounding box center [713, 425] width 1427 height 1038
paste input "text"
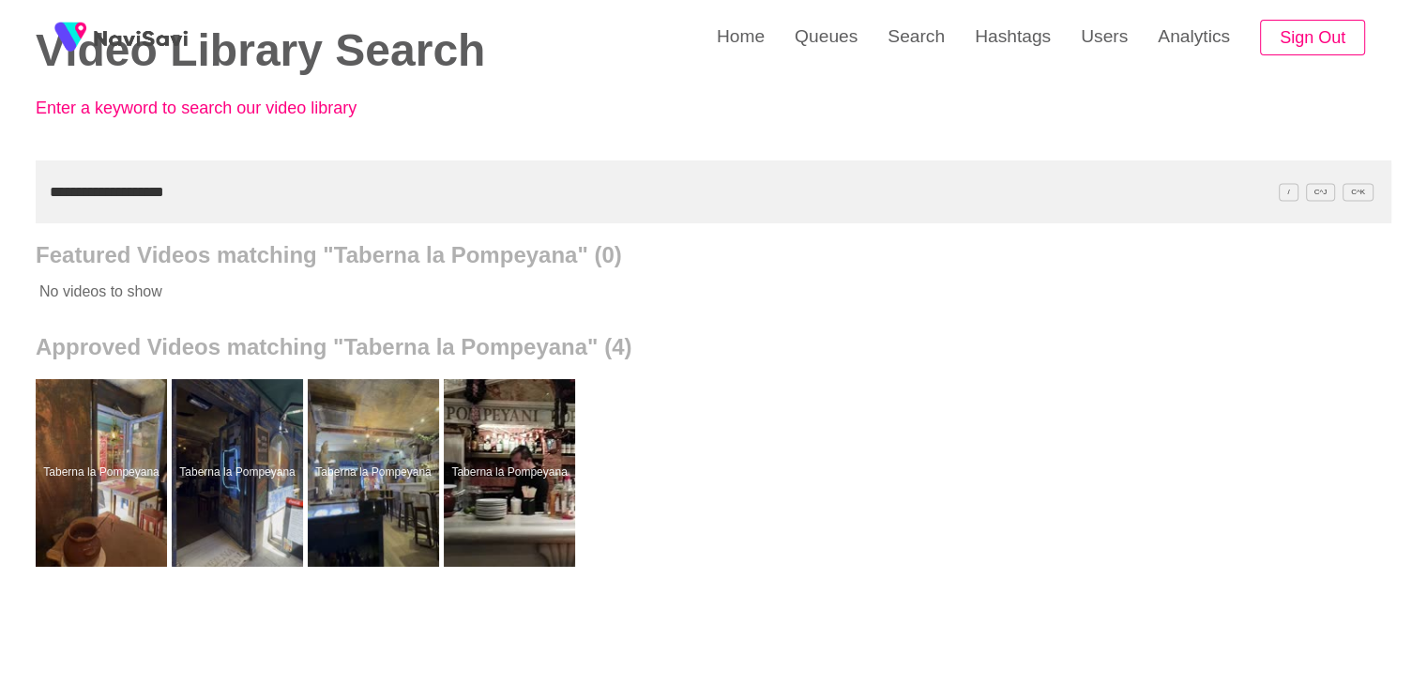
drag, startPoint x: 178, startPoint y: 209, endPoint x: 0, endPoint y: 226, distance: 179.0
click at [0, 229] on div "**********" at bounding box center [713, 425] width 1427 height 1038
paste input "********"
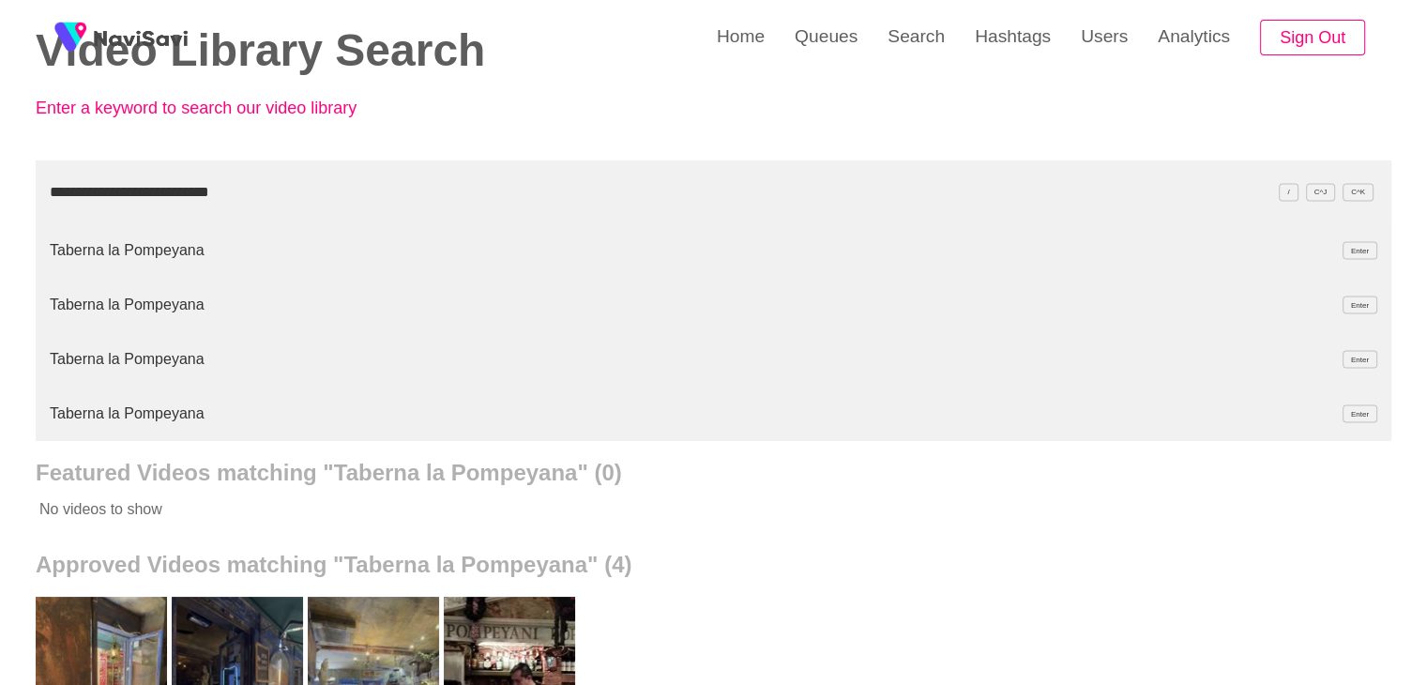
type input "**********"
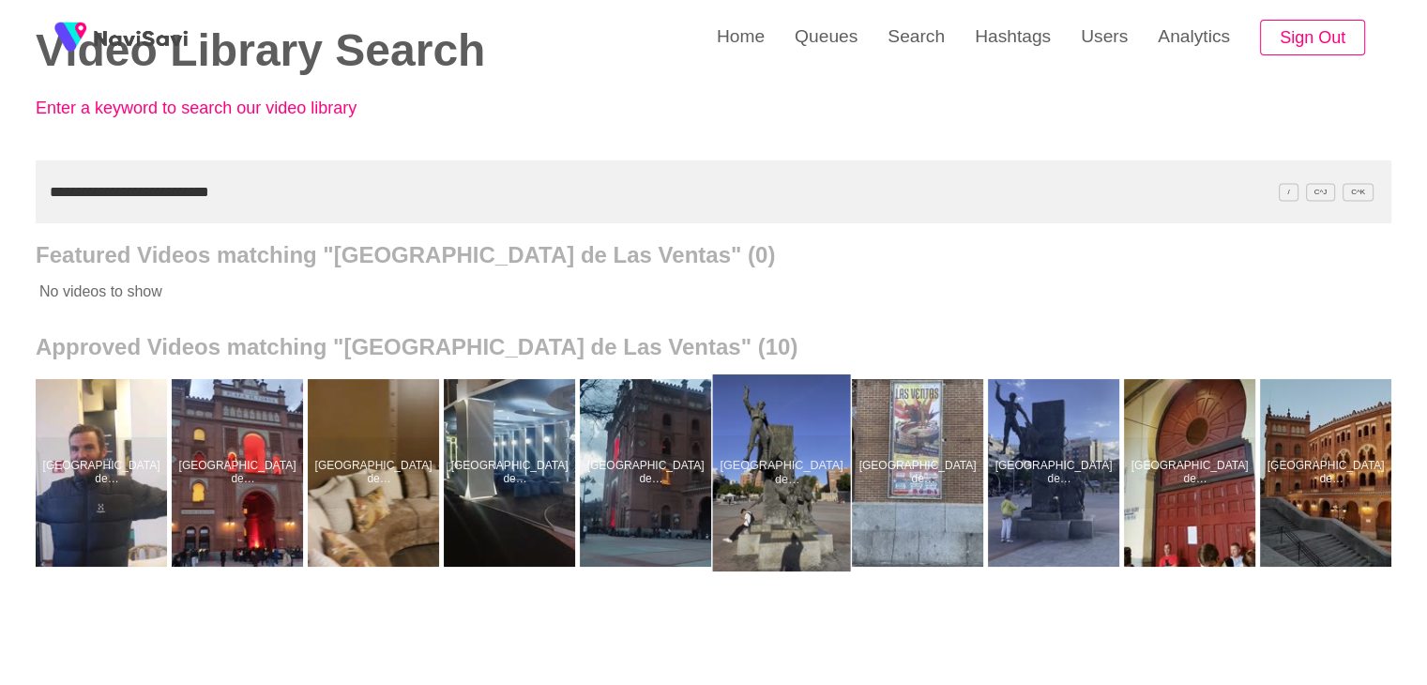
scroll to position [0, 5]
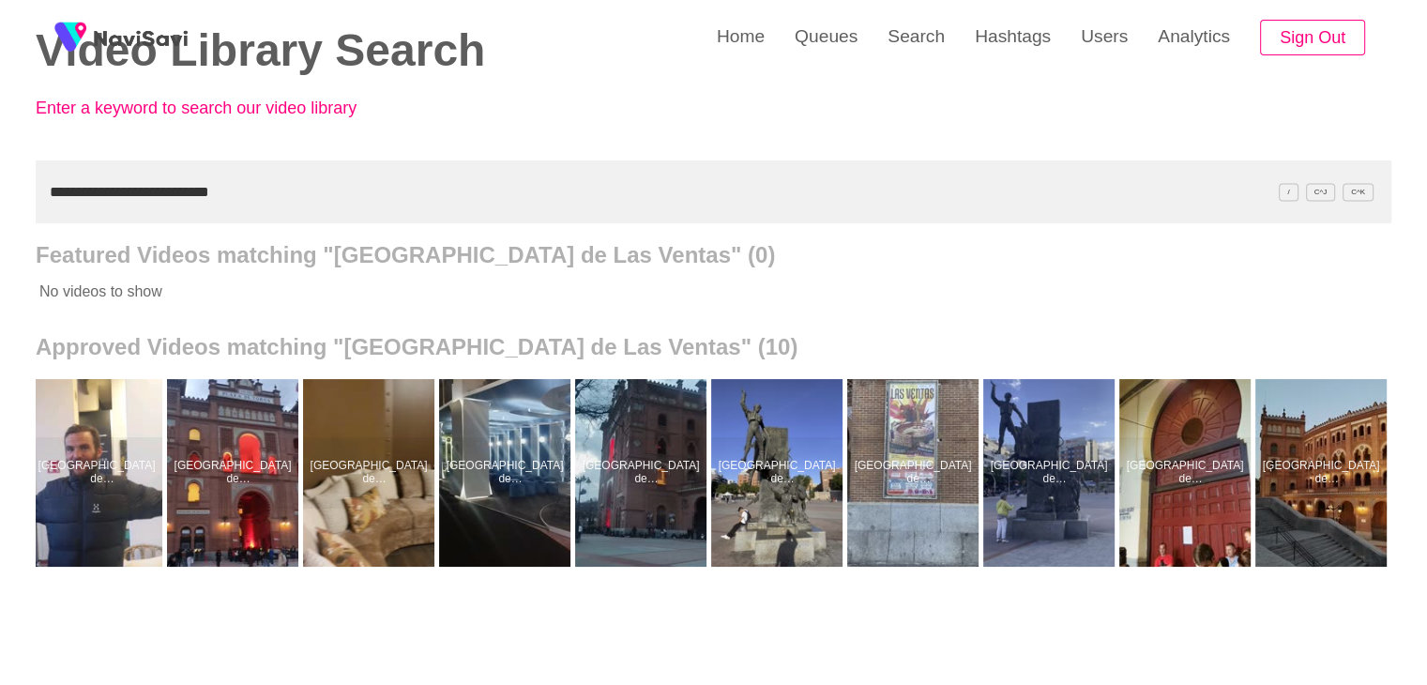
drag, startPoint x: 255, startPoint y: 199, endPoint x: 0, endPoint y: 239, distance: 258.3
click at [0, 239] on div "**********" at bounding box center [713, 425] width 1427 height 1038
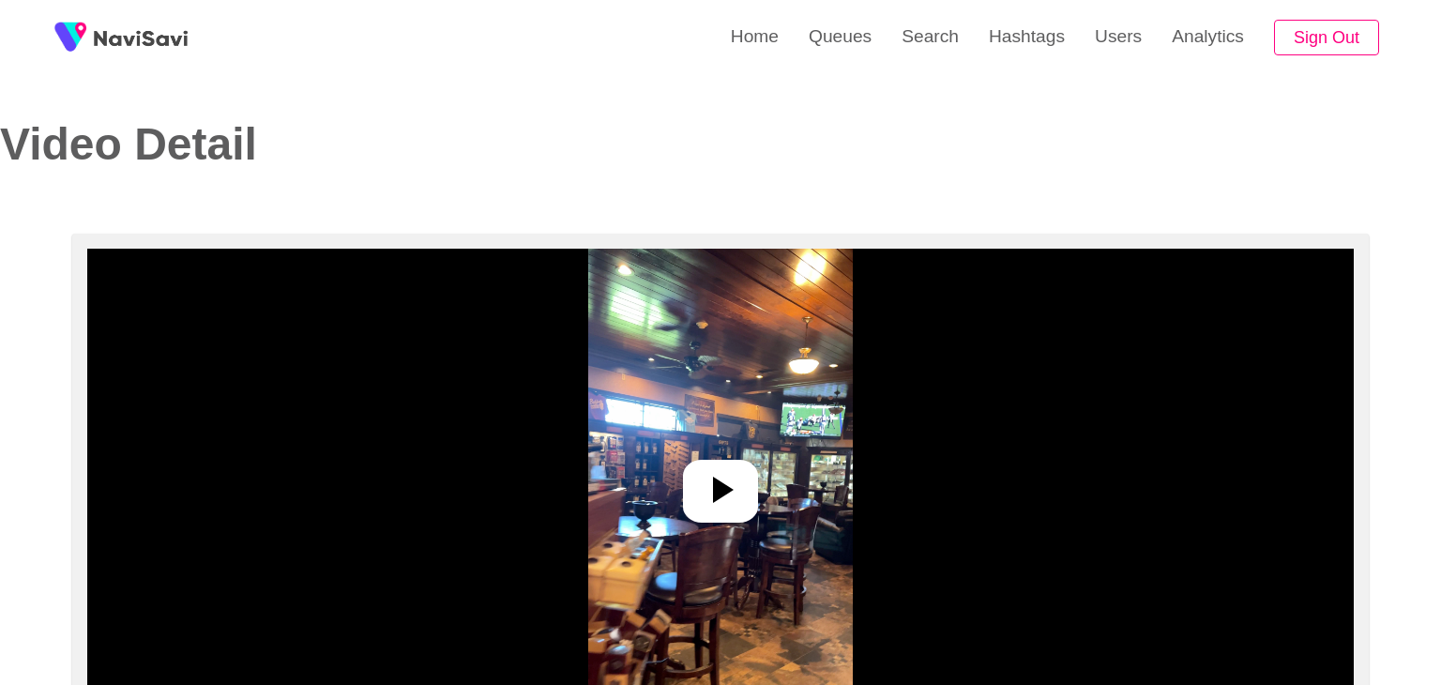
select select "**********"
select select "**"
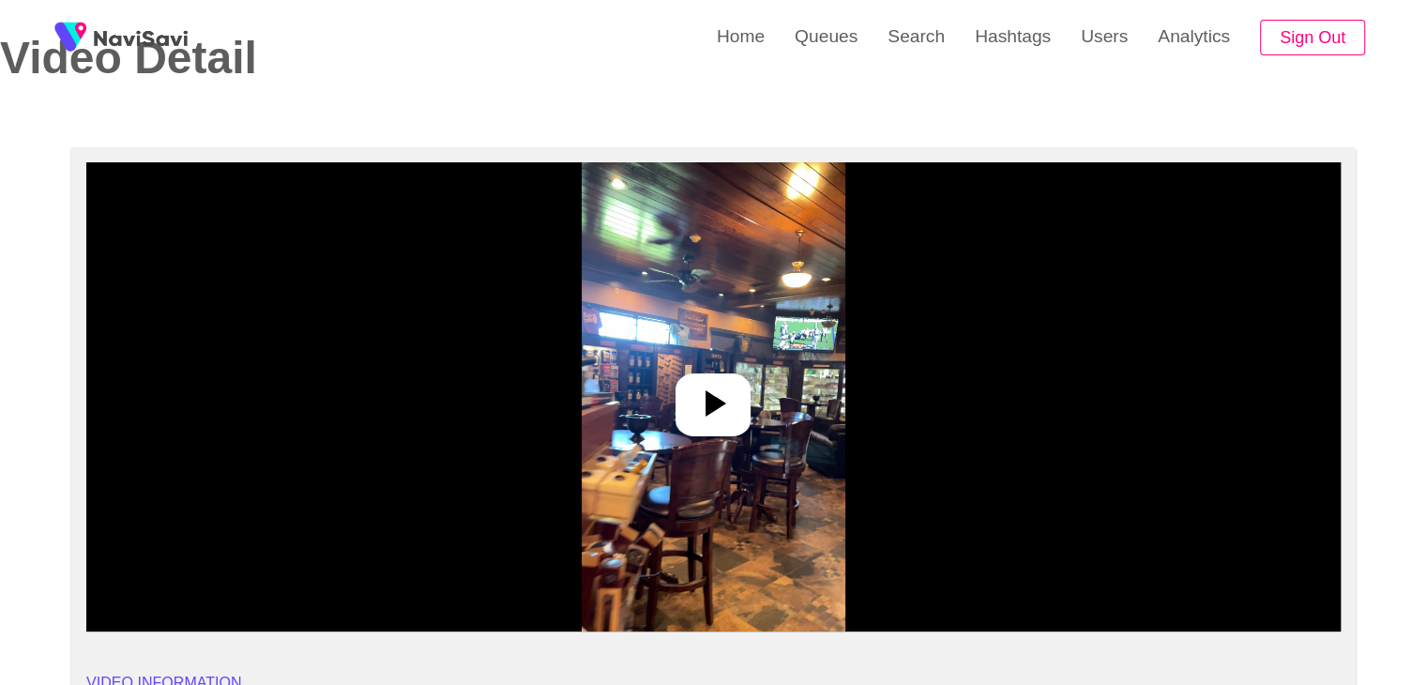
scroll to position [94, 0]
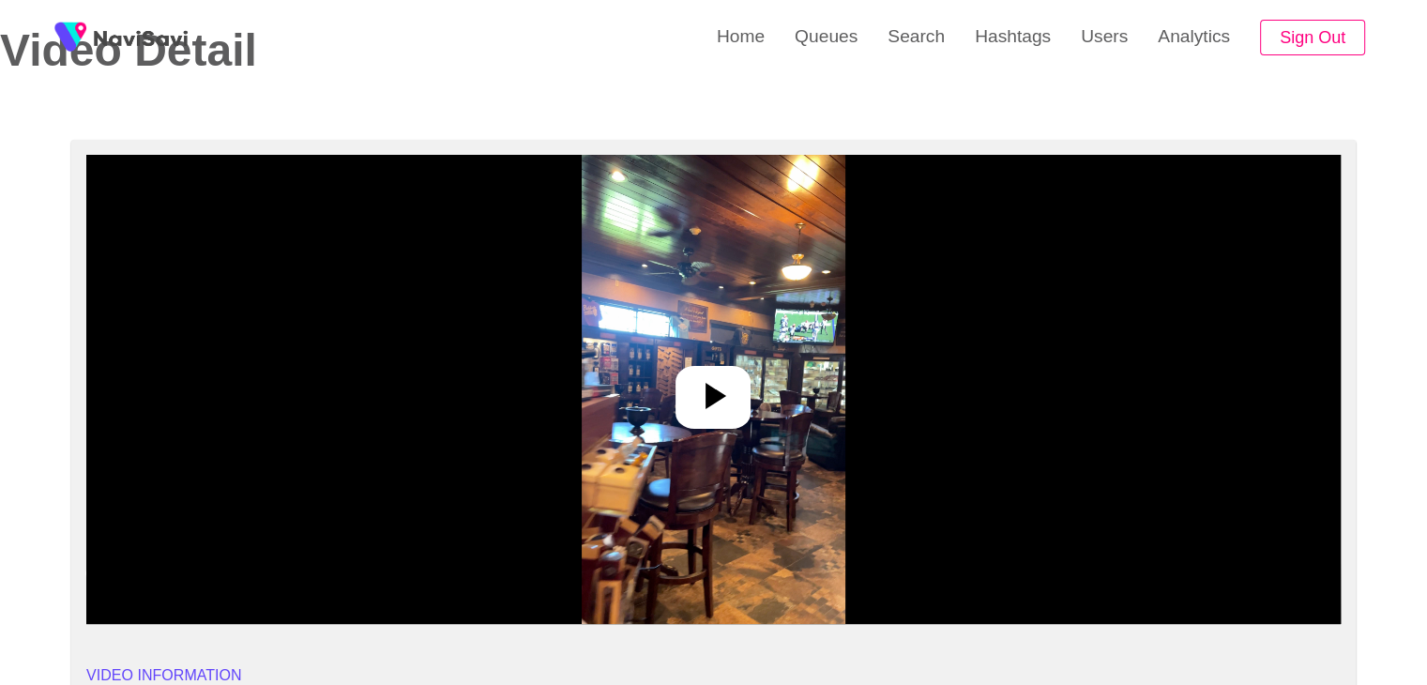
click at [730, 378] on icon at bounding box center [712, 395] width 45 height 45
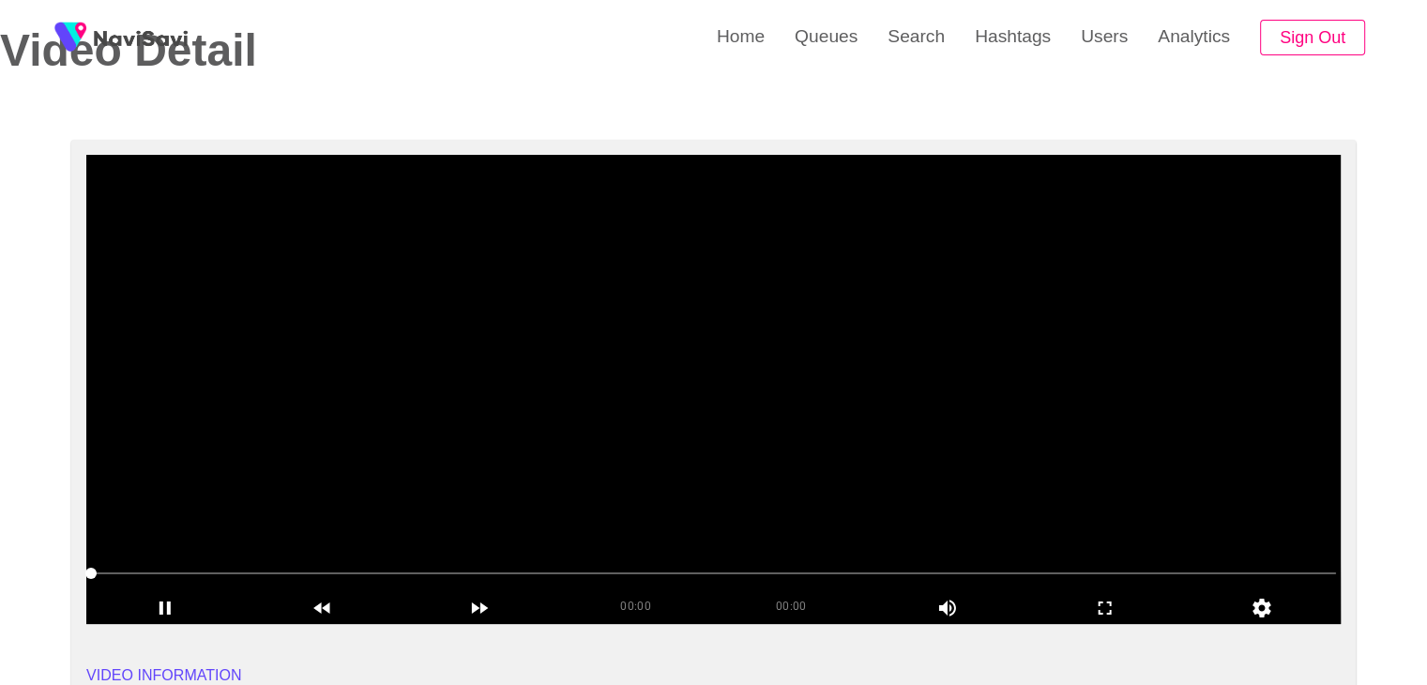
click at [119, 566] on span at bounding box center [713, 573] width 1245 height 30
click at [157, 569] on span at bounding box center [713, 573] width 1245 height 30
drag, startPoint x: 21, startPoint y: 574, endPoint x: 0, endPoint y: 578, distance: 21.0
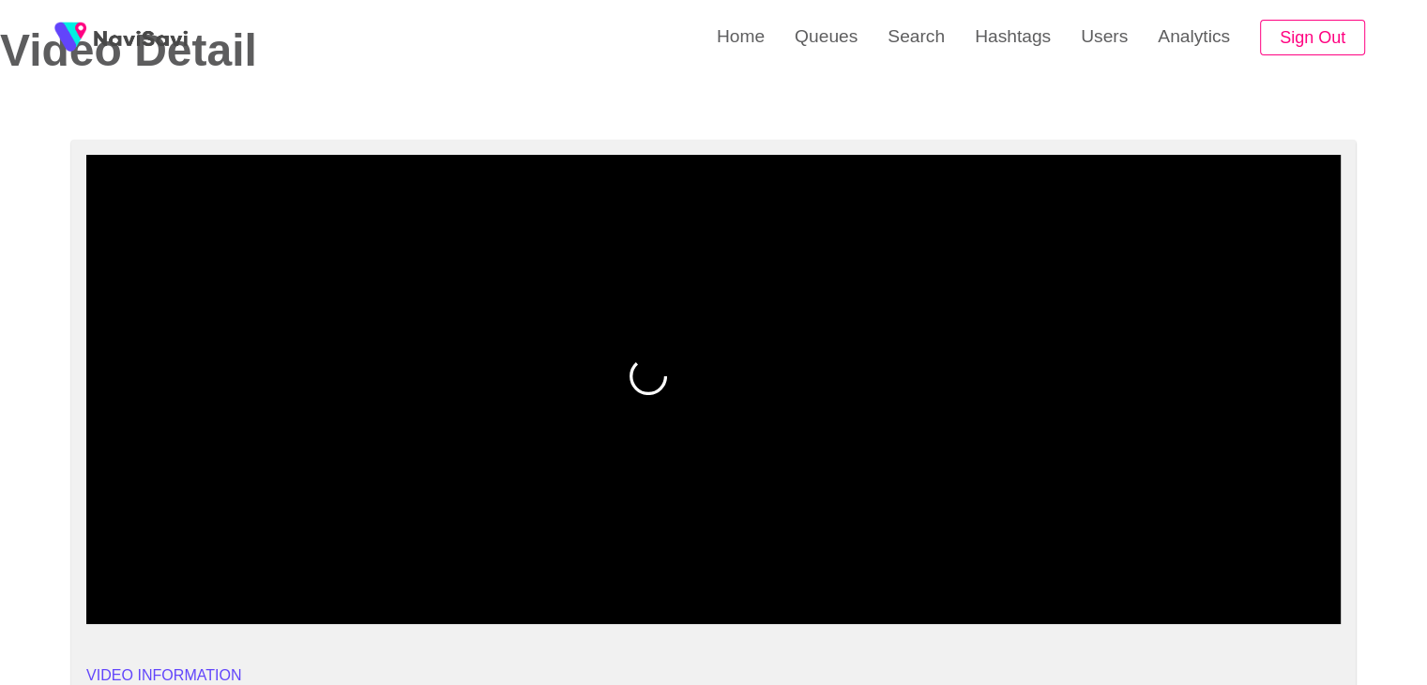
drag, startPoint x: 109, startPoint y: 571, endPoint x: 7, endPoint y: 566, distance: 102.3
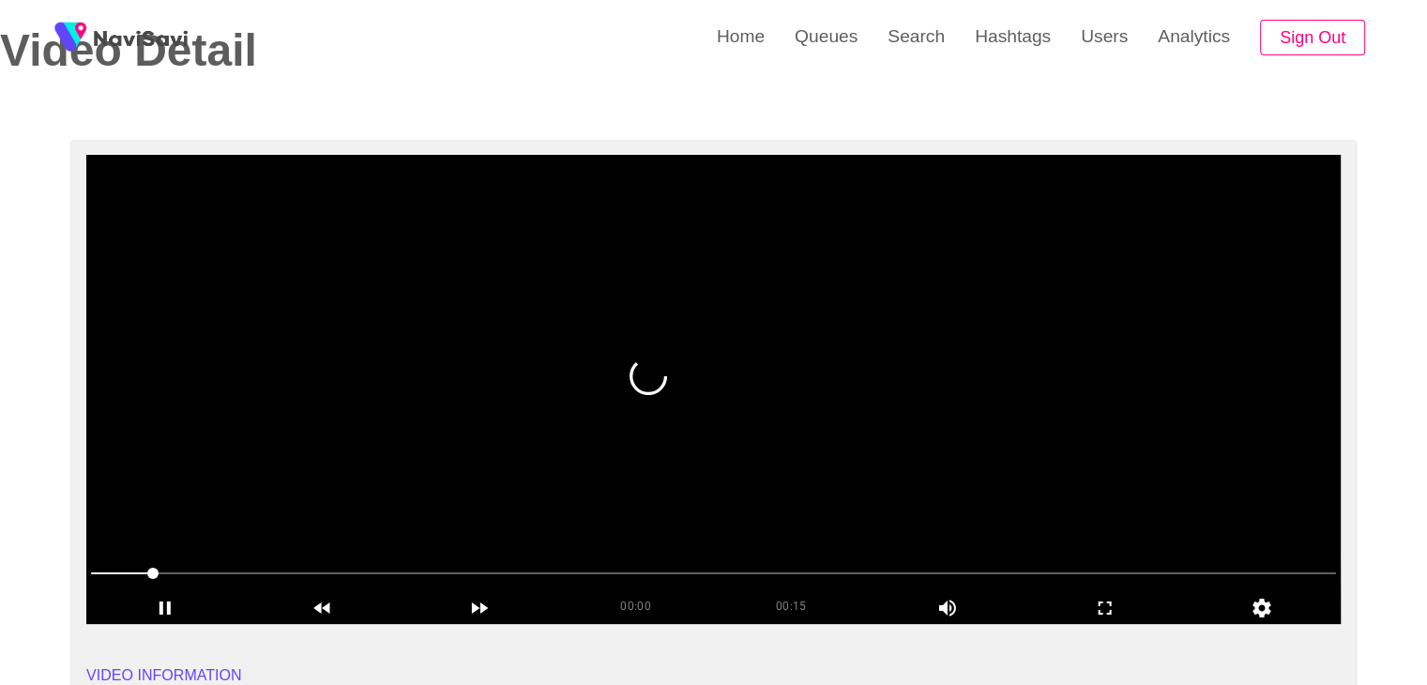
drag, startPoint x: 124, startPoint y: 571, endPoint x: 102, endPoint y: 571, distance: 21.6
click at [102, 572] on span at bounding box center [122, 573] width 62 height 2
drag, startPoint x: 111, startPoint y: 572, endPoint x: 83, endPoint y: 571, distance: 27.2
click at [98, 571] on span at bounding box center [103, 572] width 11 height 11
click at [1107, 596] on icon "add" at bounding box center [1105, 607] width 156 height 23
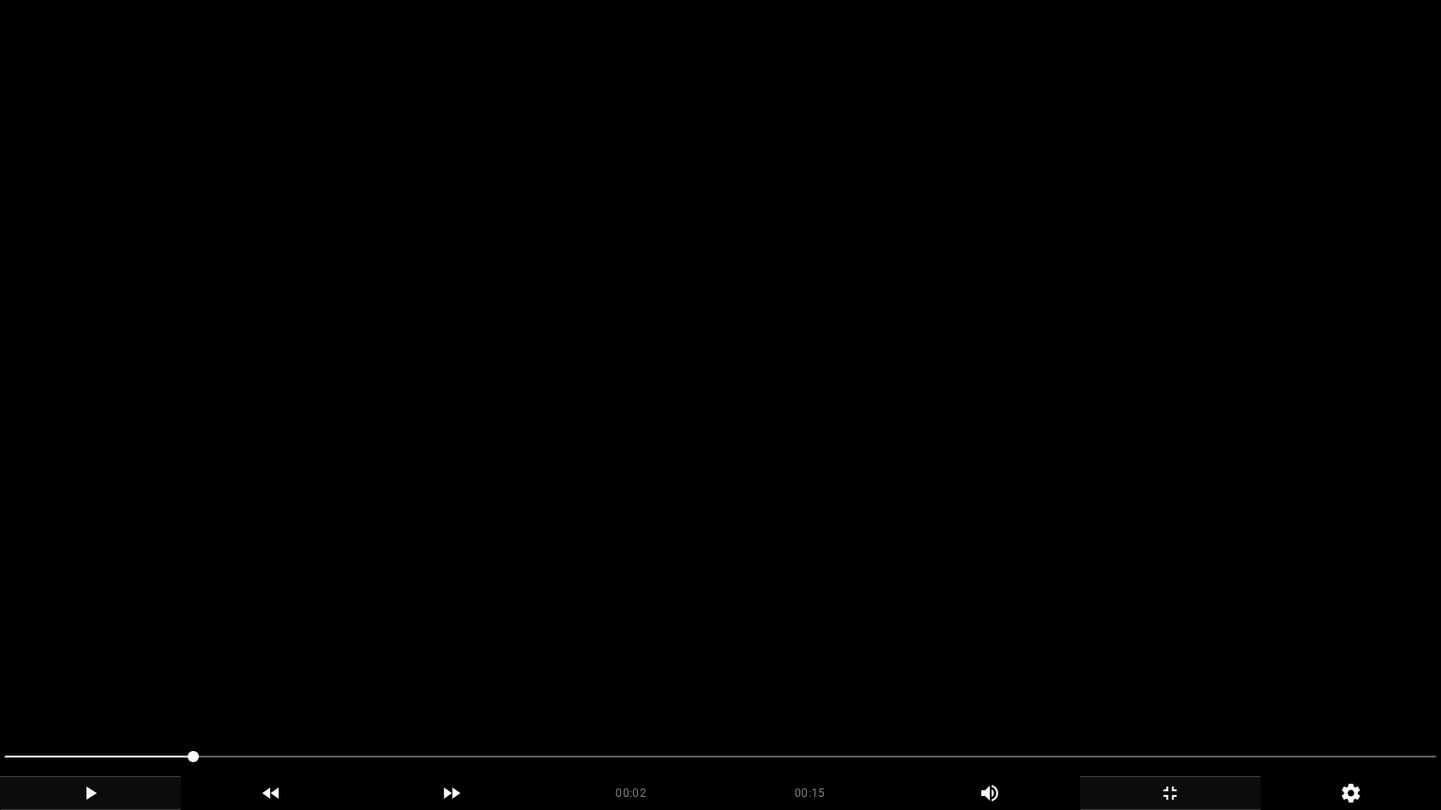
click at [84, 684] on icon "add" at bounding box center [90, 793] width 179 height 23
click at [56, 684] on span at bounding box center [720, 757] width 1431 height 30
click at [0, 684] on div at bounding box center [720, 759] width 1446 height 50
click at [13, 684] on span at bounding box center [18, 756] width 11 height 11
click at [116, 684] on div "add" at bounding box center [90, 794] width 181 height 34
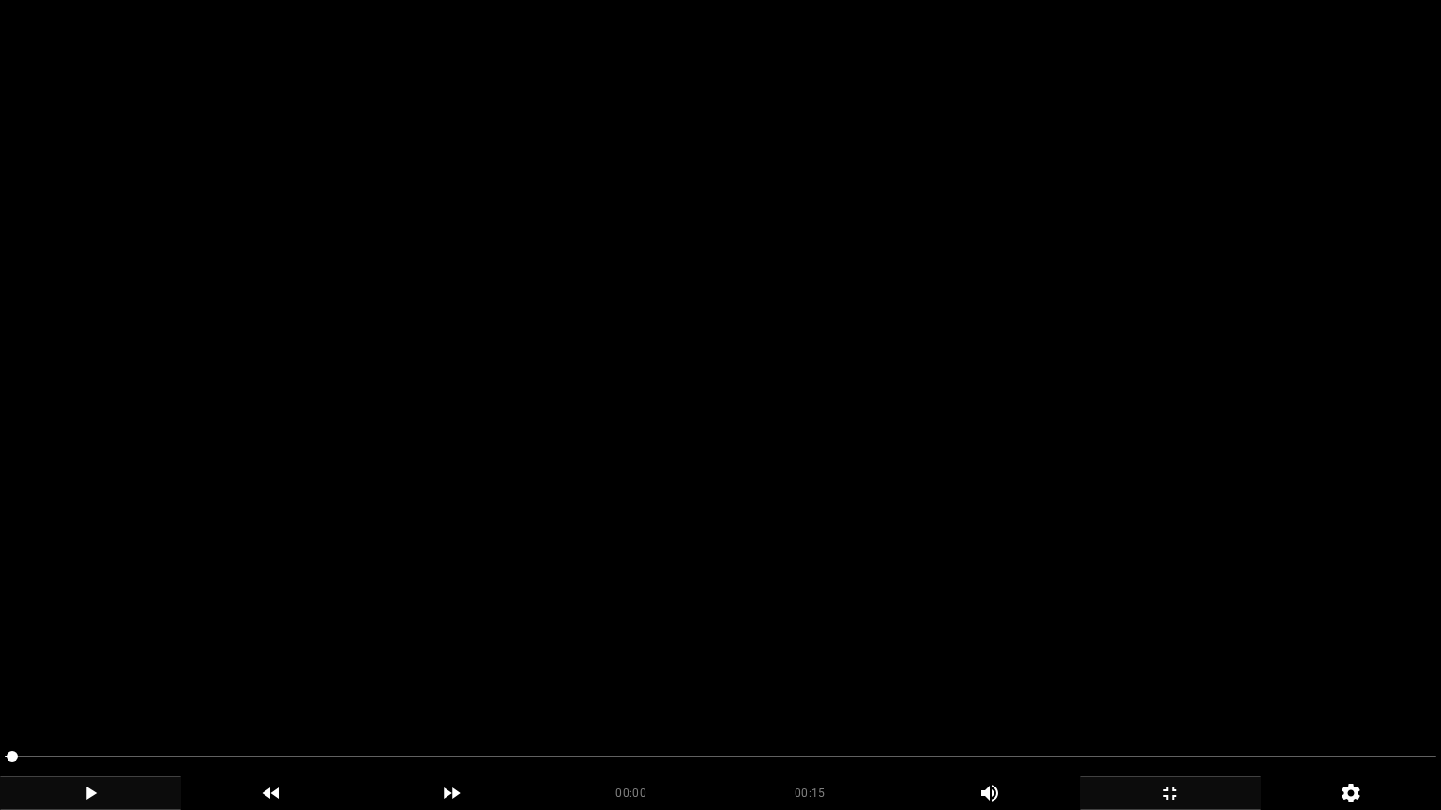
click at [135, 684] on icon "add" at bounding box center [90, 793] width 179 height 23
click at [139, 684] on icon "add" at bounding box center [90, 793] width 179 height 23
click at [140, 684] on icon "add" at bounding box center [90, 793] width 179 height 23
drag, startPoint x: 344, startPoint y: 759, endPoint x: 305, endPoint y: 763, distance: 39.7
click at [305, 684] on span at bounding box center [720, 757] width 1431 height 30
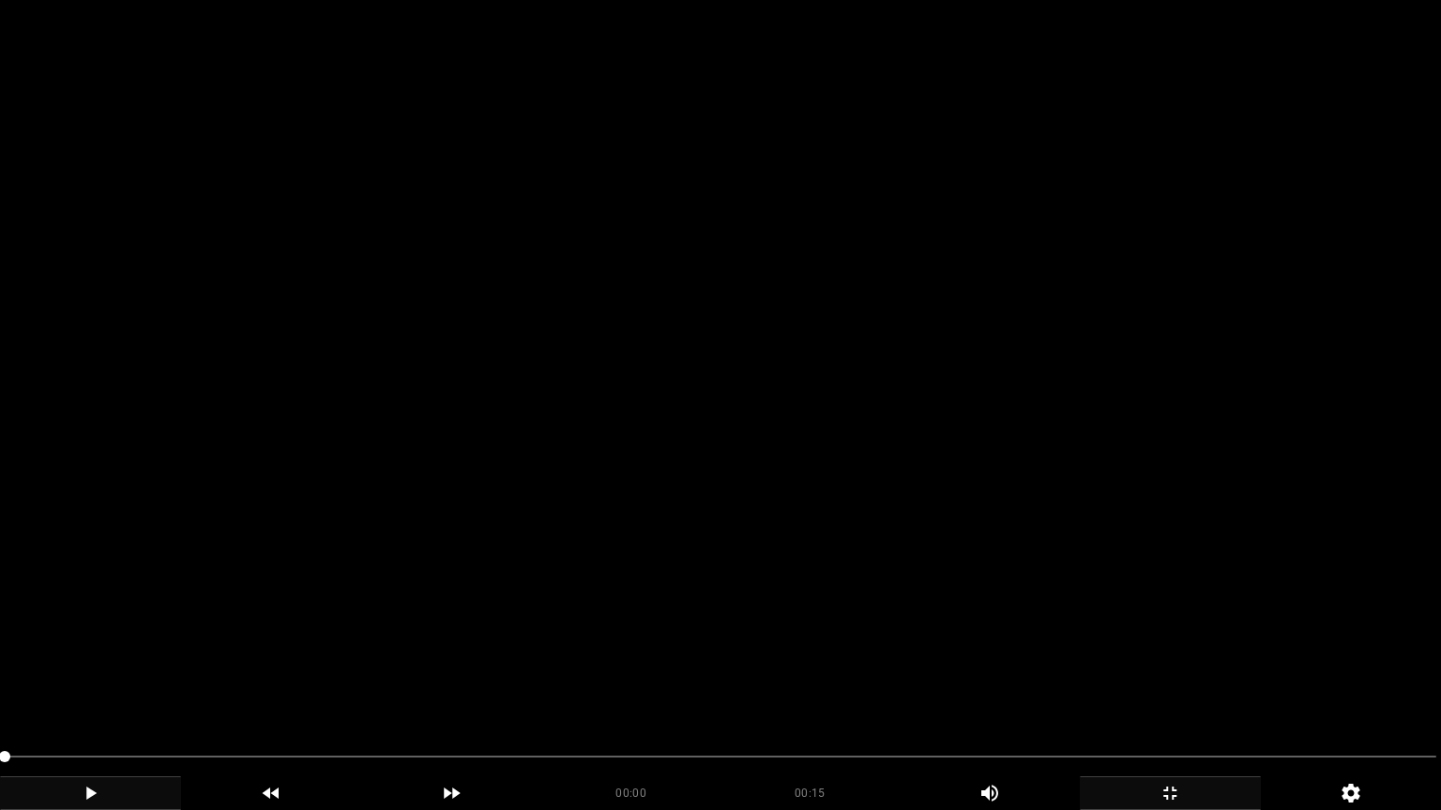
click at [80, 684] on icon "add" at bounding box center [90, 793] width 179 height 23
click at [679, 657] on video at bounding box center [720, 405] width 1441 height 810
click at [693, 680] on video at bounding box center [720, 405] width 1441 height 810
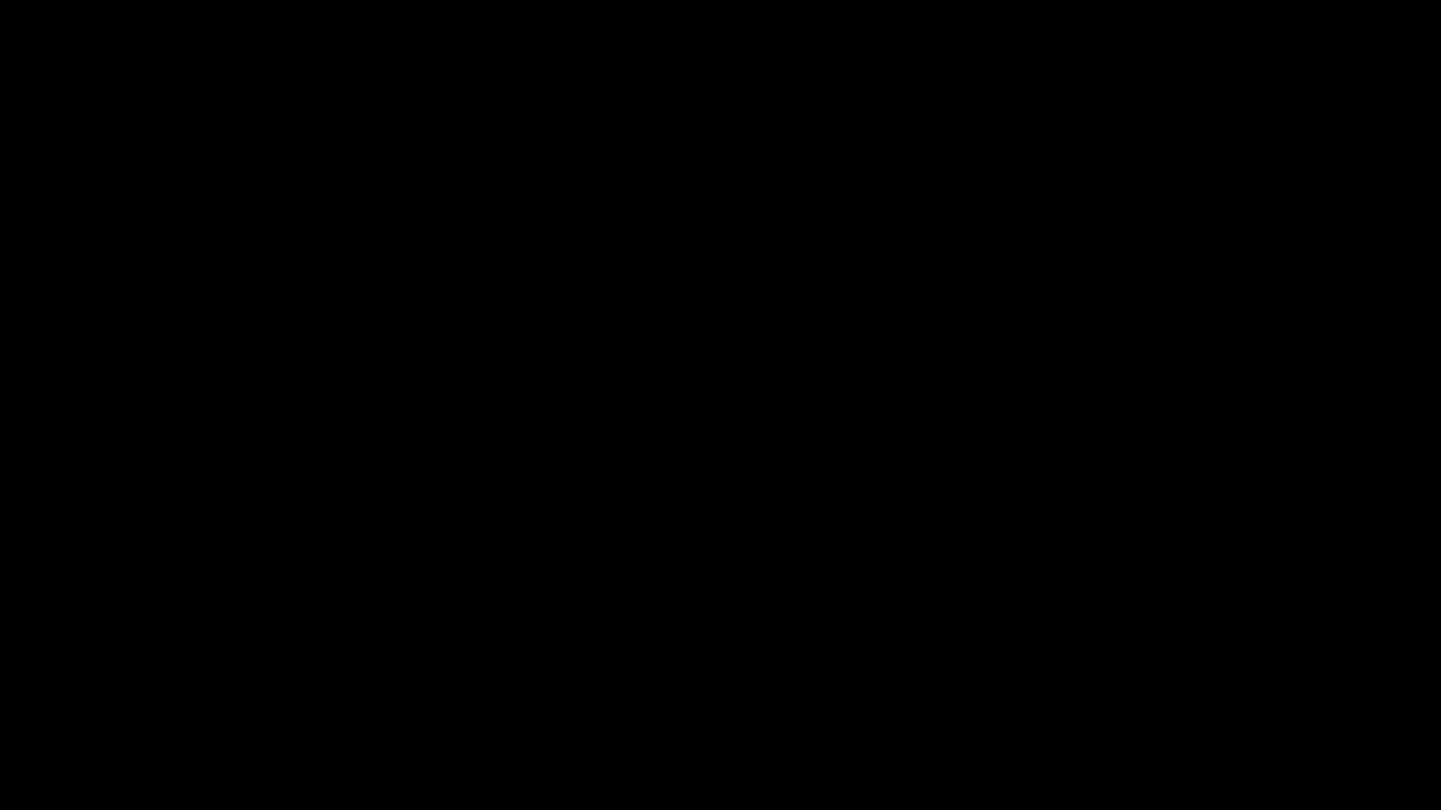
click at [98, 684] on icon "add" at bounding box center [90, 793] width 179 height 23
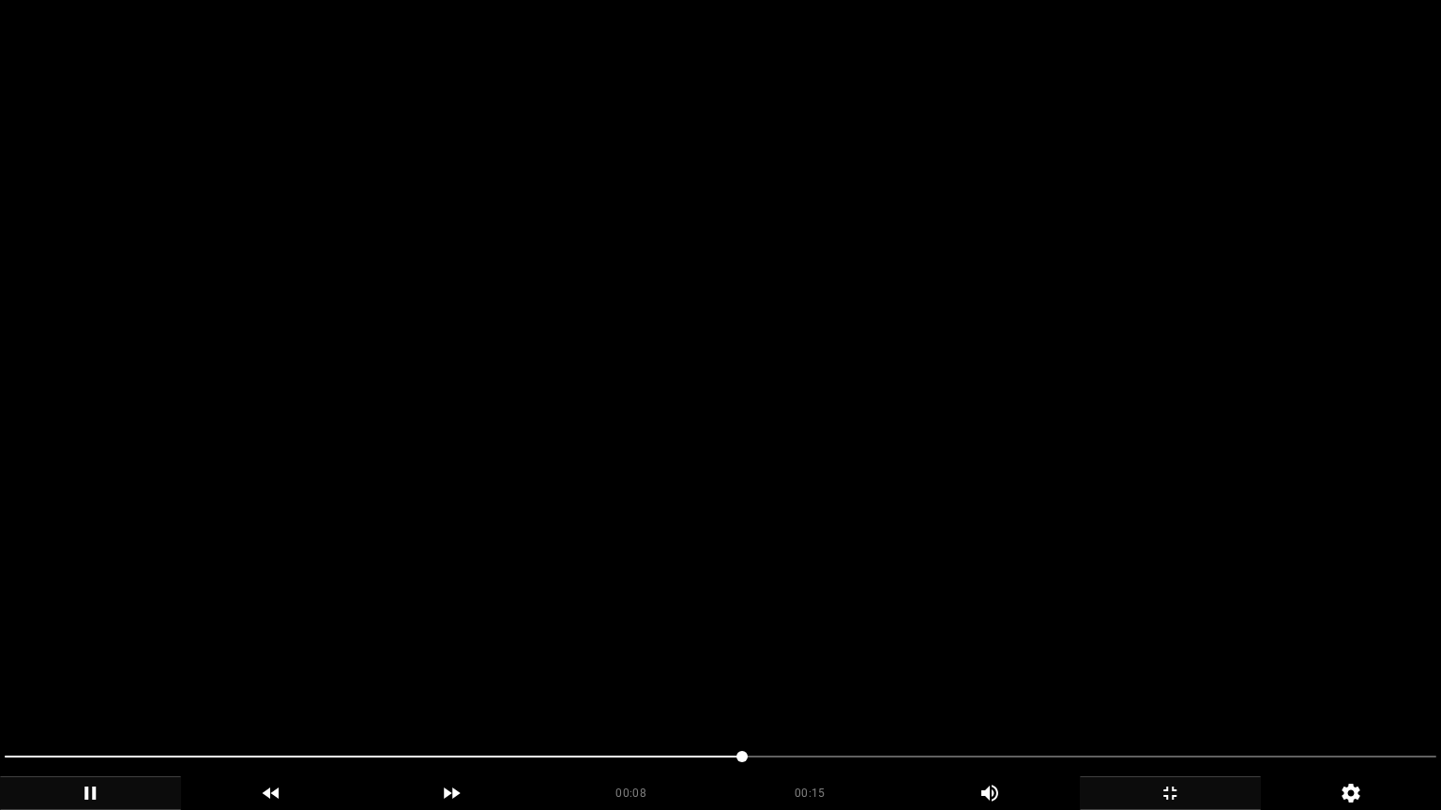
drag, startPoint x: 372, startPoint y: 580, endPoint x: 373, endPoint y: 594, distance: 14.1
click at [373, 594] on video at bounding box center [720, 405] width 1441 height 810
click at [439, 614] on video at bounding box center [720, 405] width 1441 height 810
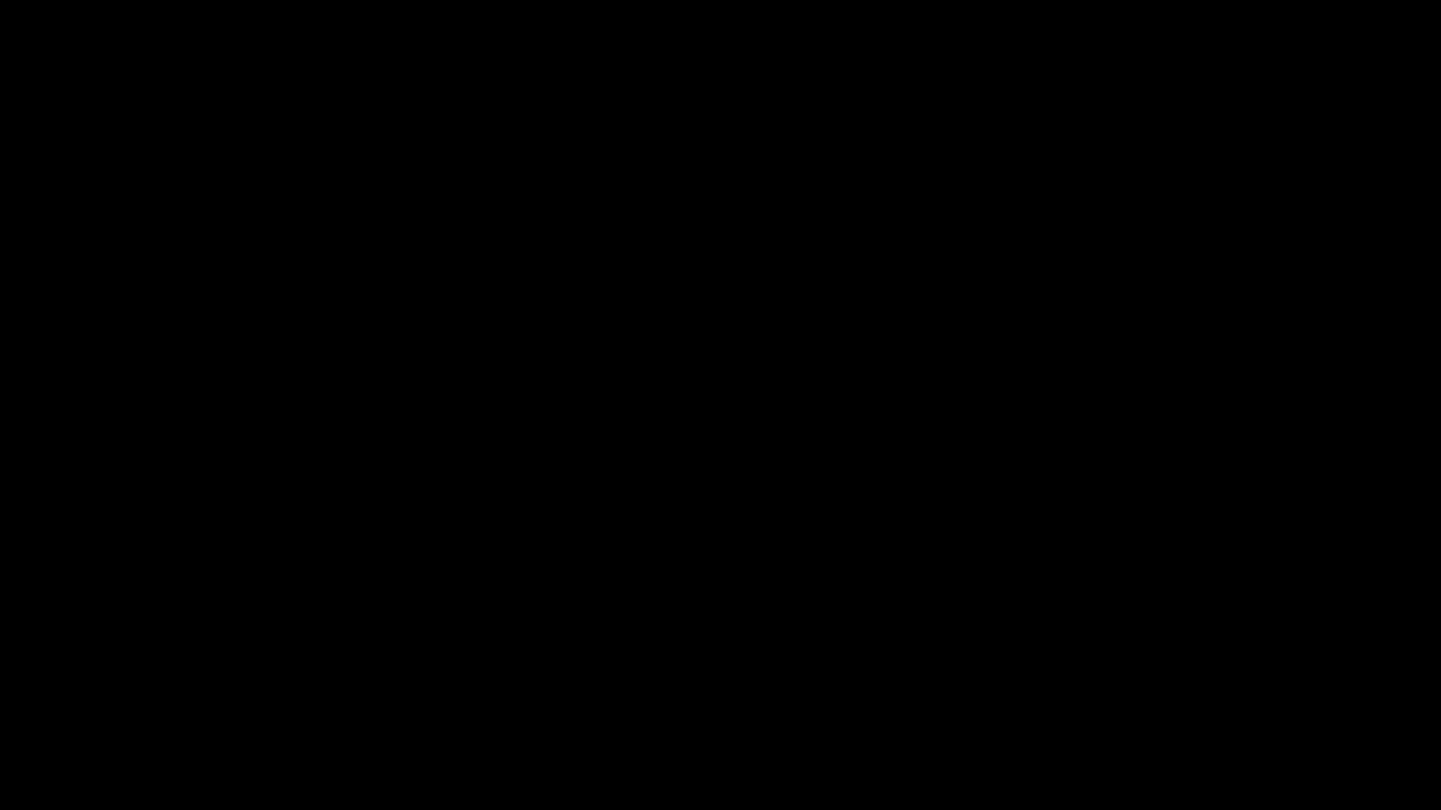
click at [1177, 684] on icon "add" at bounding box center [1169, 793] width 179 height 23
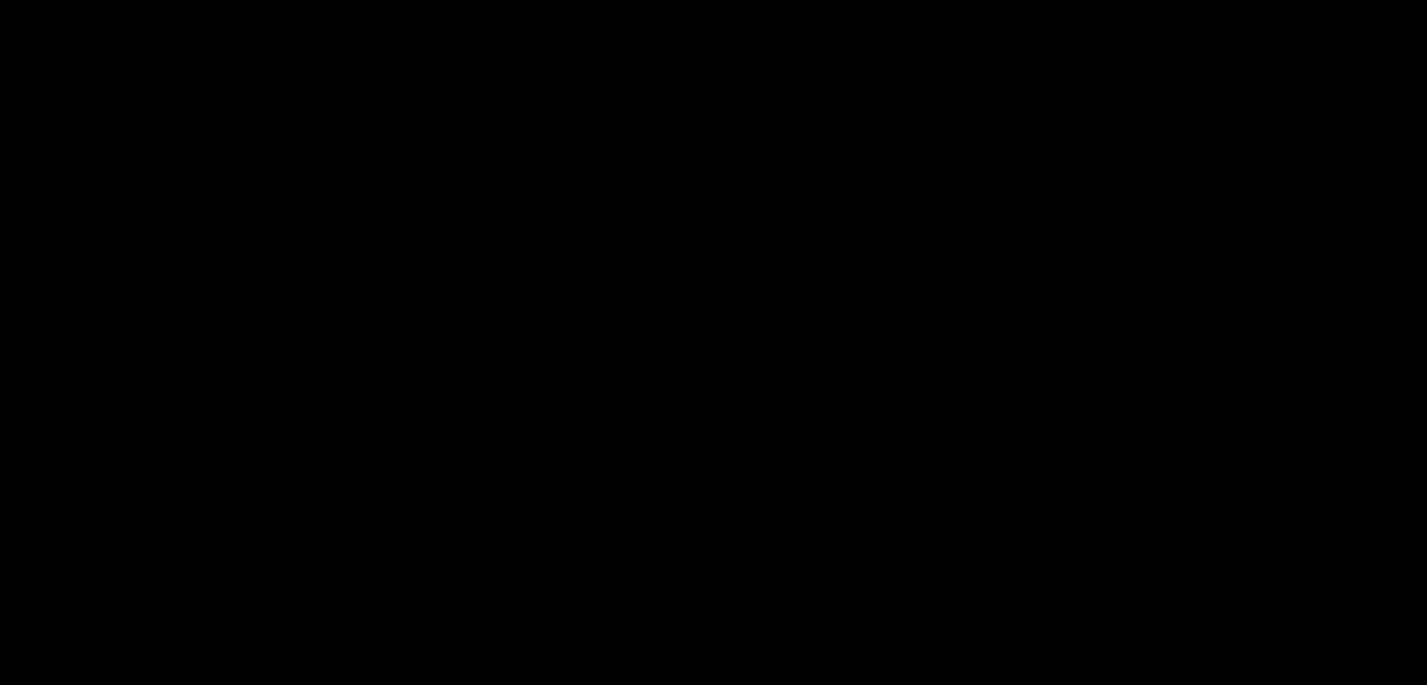
scroll to position [375, 0]
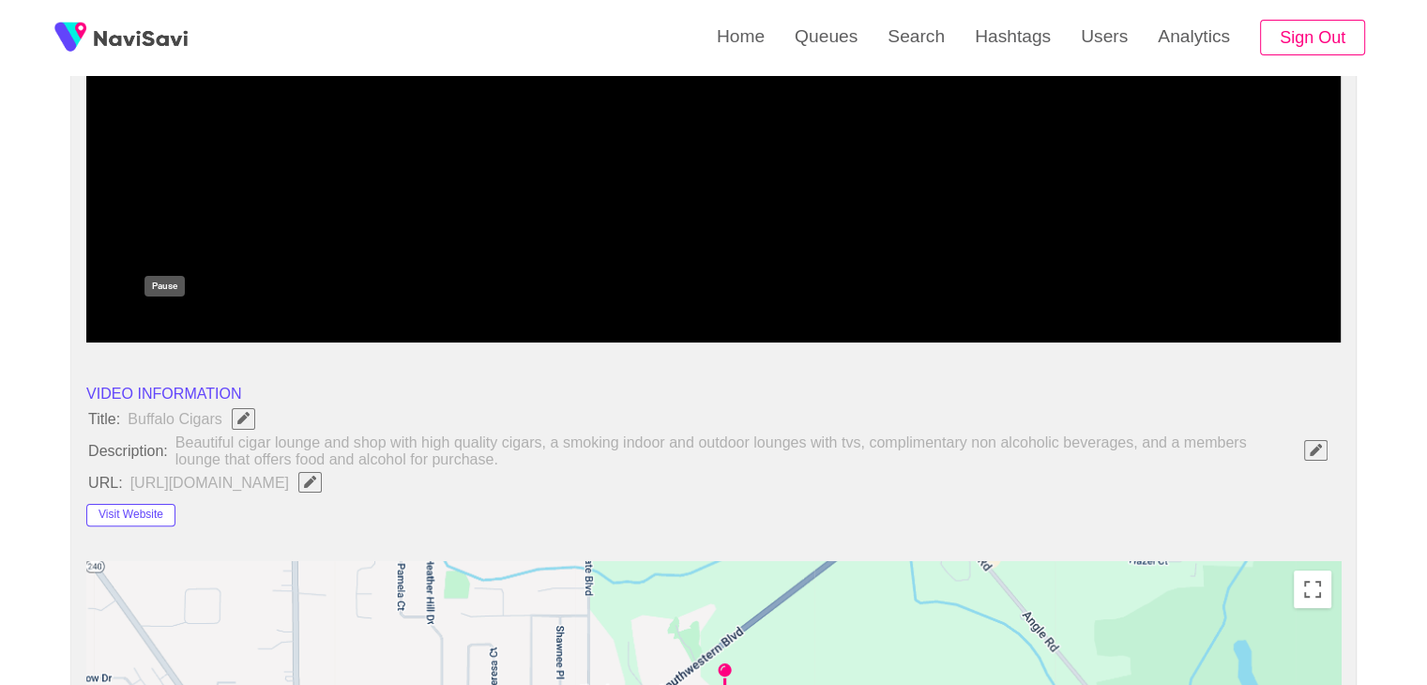
click at [159, 325] on icon "add" at bounding box center [164, 326] width 11 height 13
click at [149, 513] on button "Visit Website" at bounding box center [130, 515] width 89 height 23
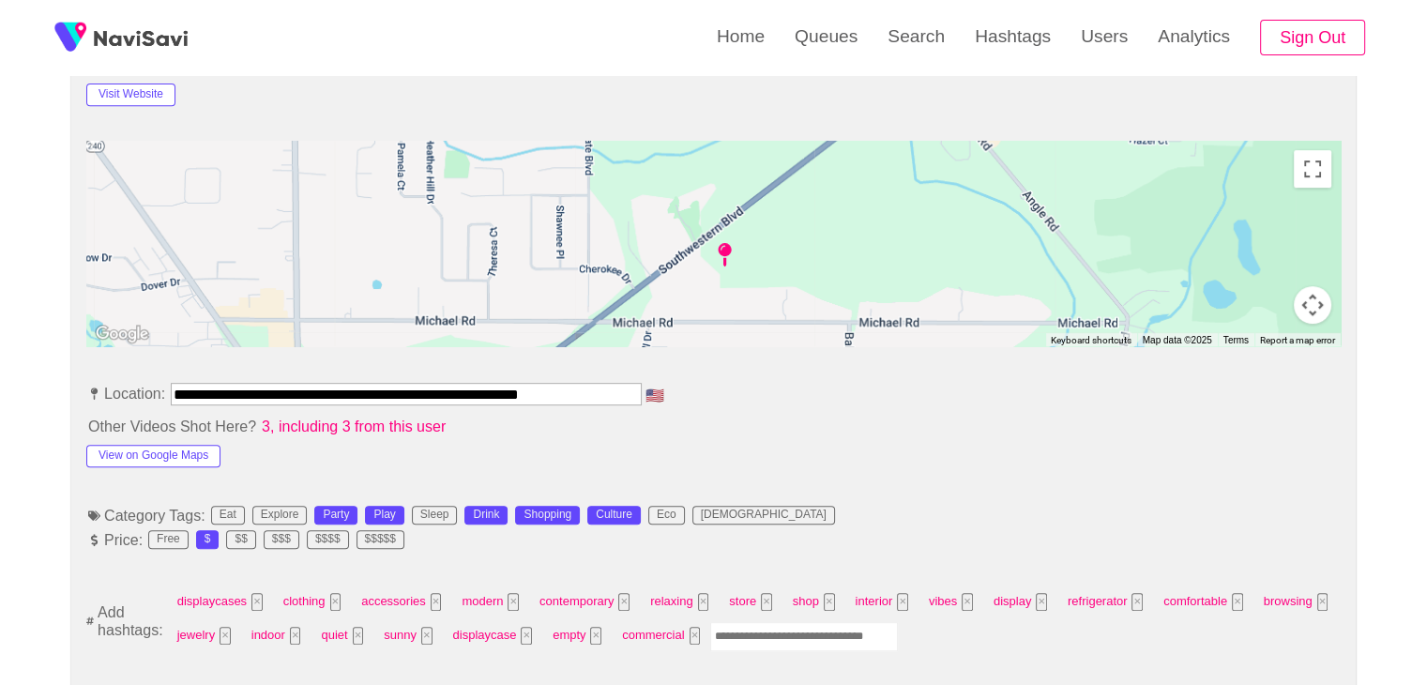
scroll to position [938, 0]
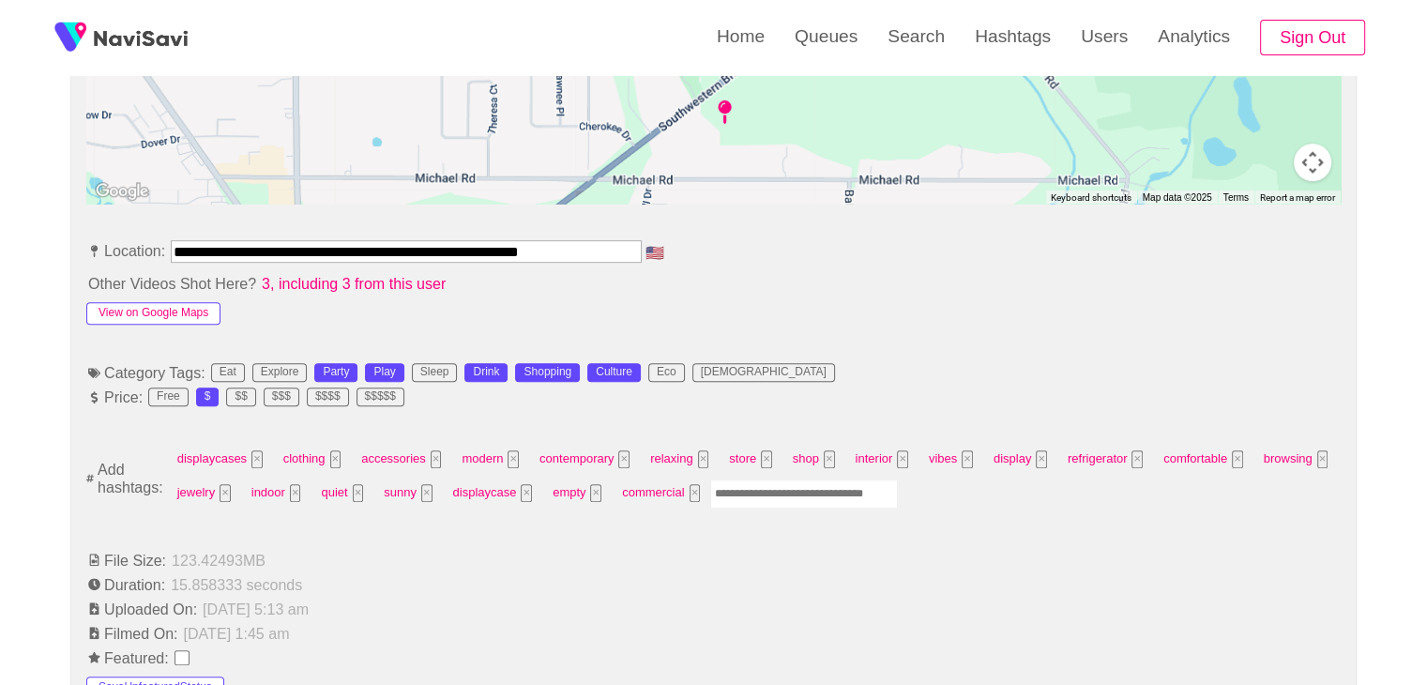
click at [180, 302] on button "View on Google Maps" at bounding box center [153, 313] width 134 height 23
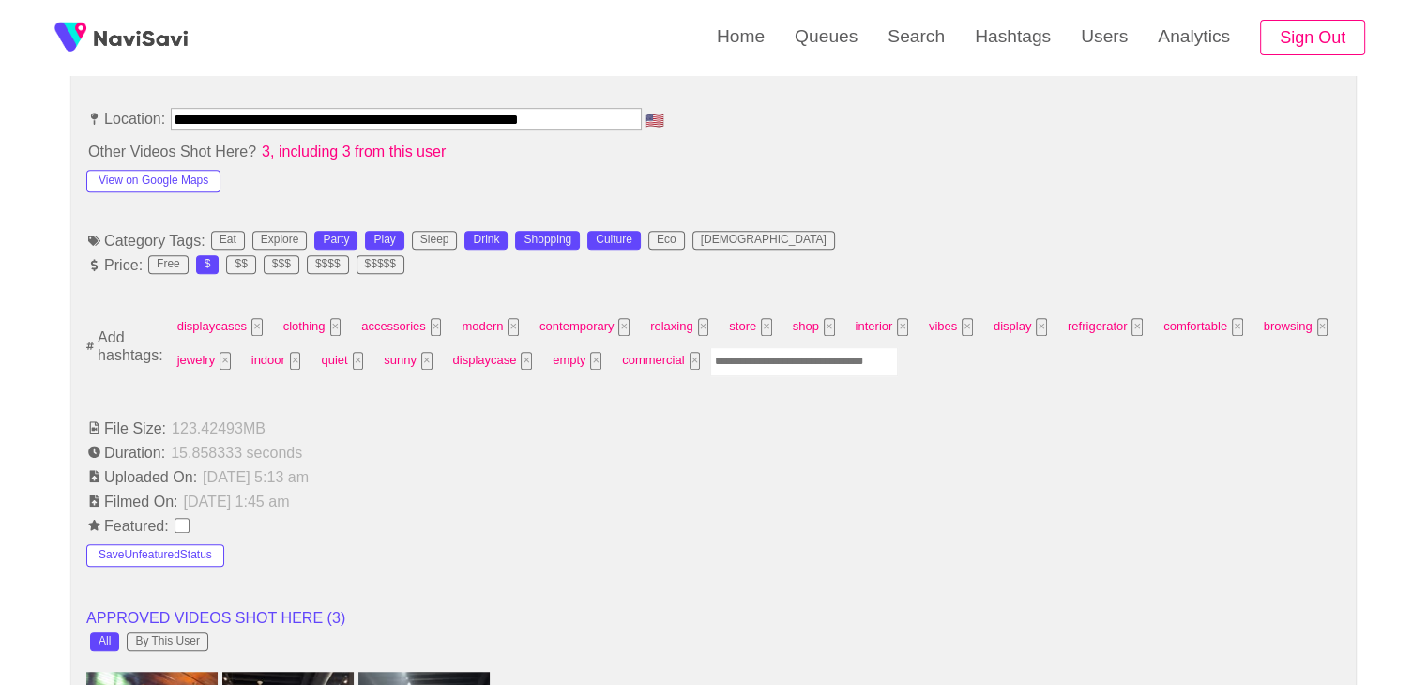
scroll to position [1125, 0]
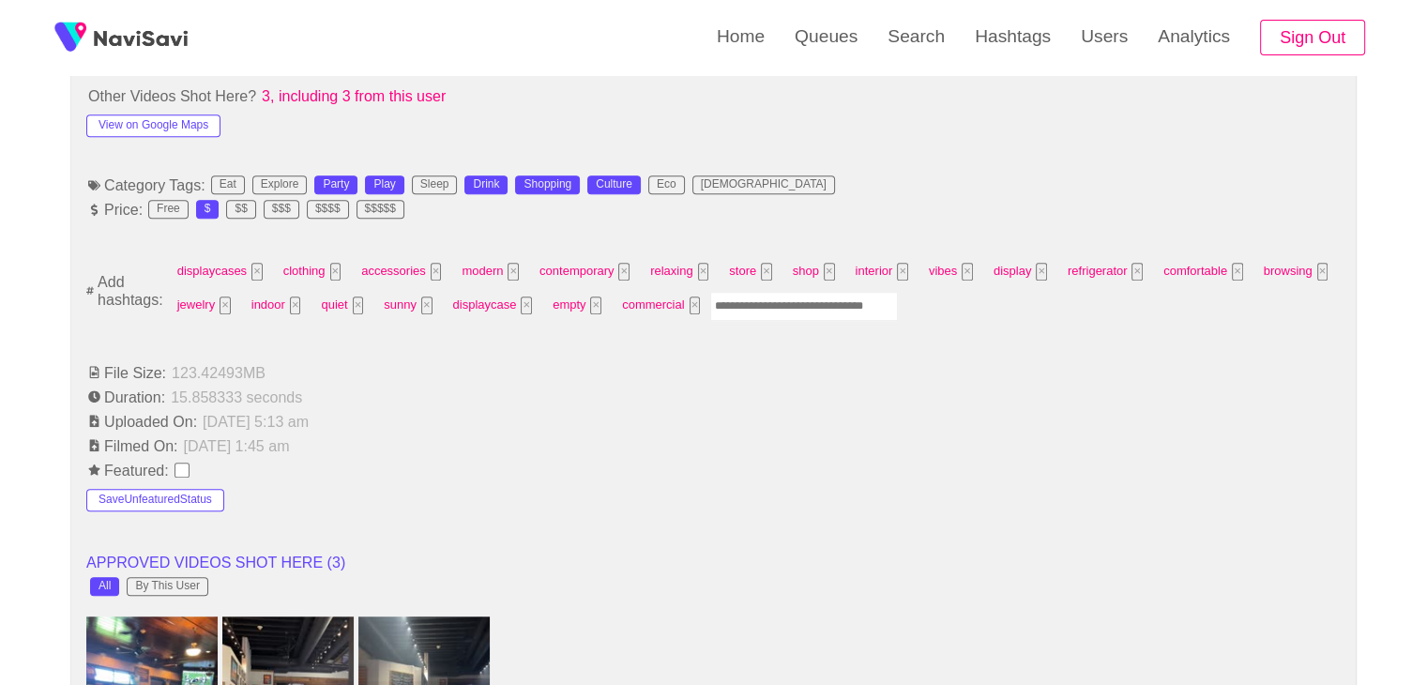
click at [733, 305] on input "Enter tag here and press return" at bounding box center [804, 306] width 188 height 29
type input "****"
type input "*********"
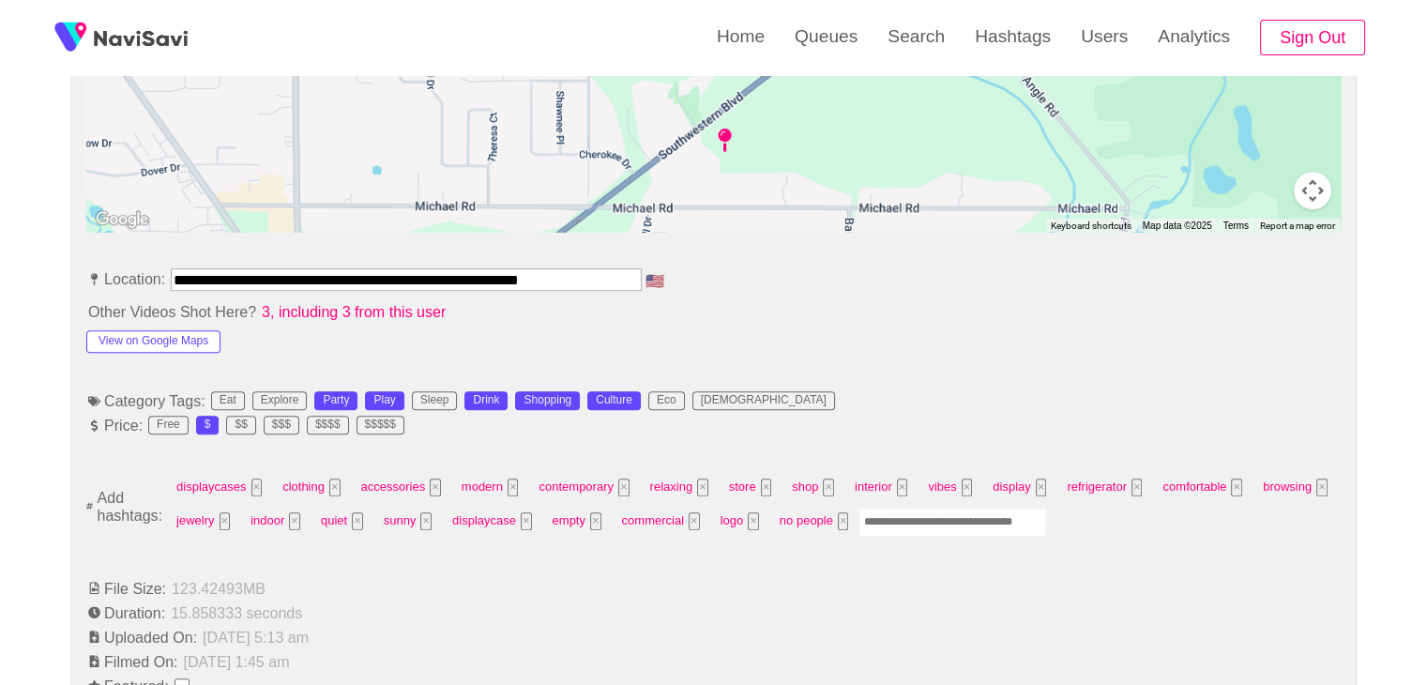
scroll to position [938, 0]
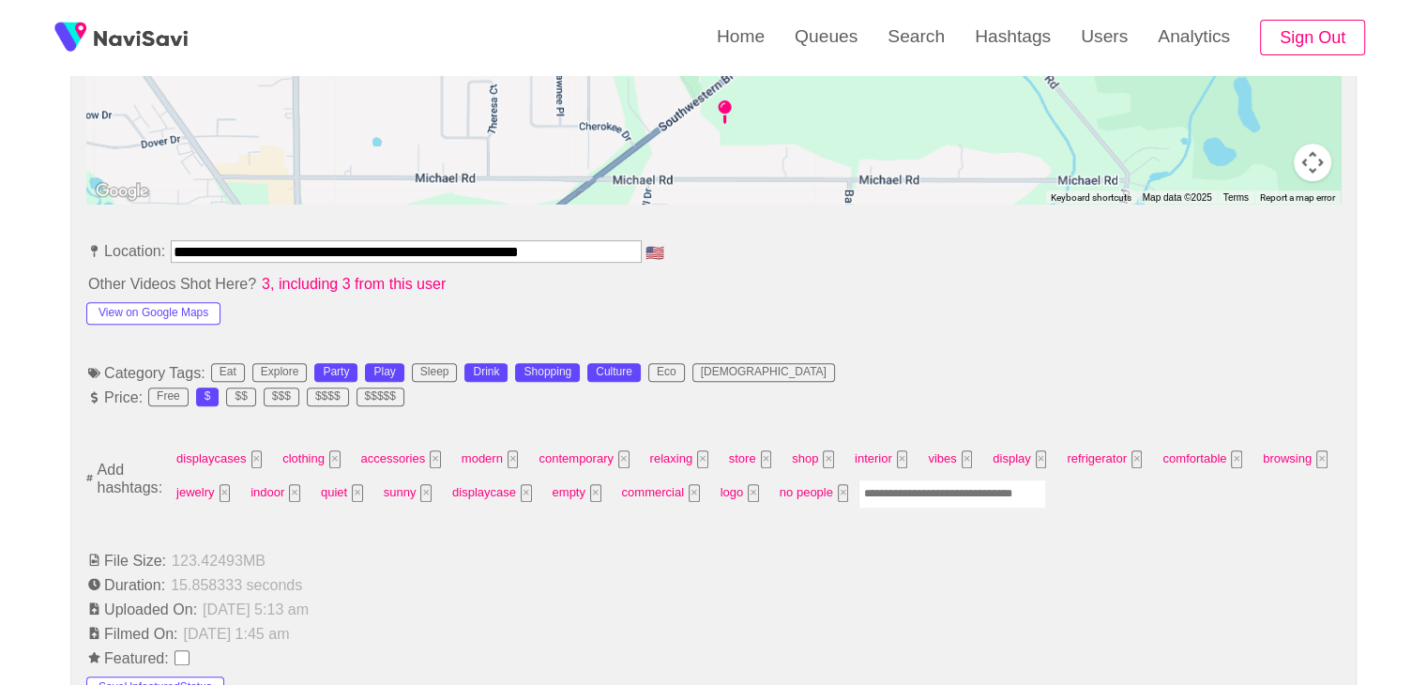
click at [891, 489] on input "Enter tag here and press return" at bounding box center [952, 493] width 188 height 29
click at [664, 575] on li "Duration: 15.858333 seconds" at bounding box center [713, 584] width 1254 height 23
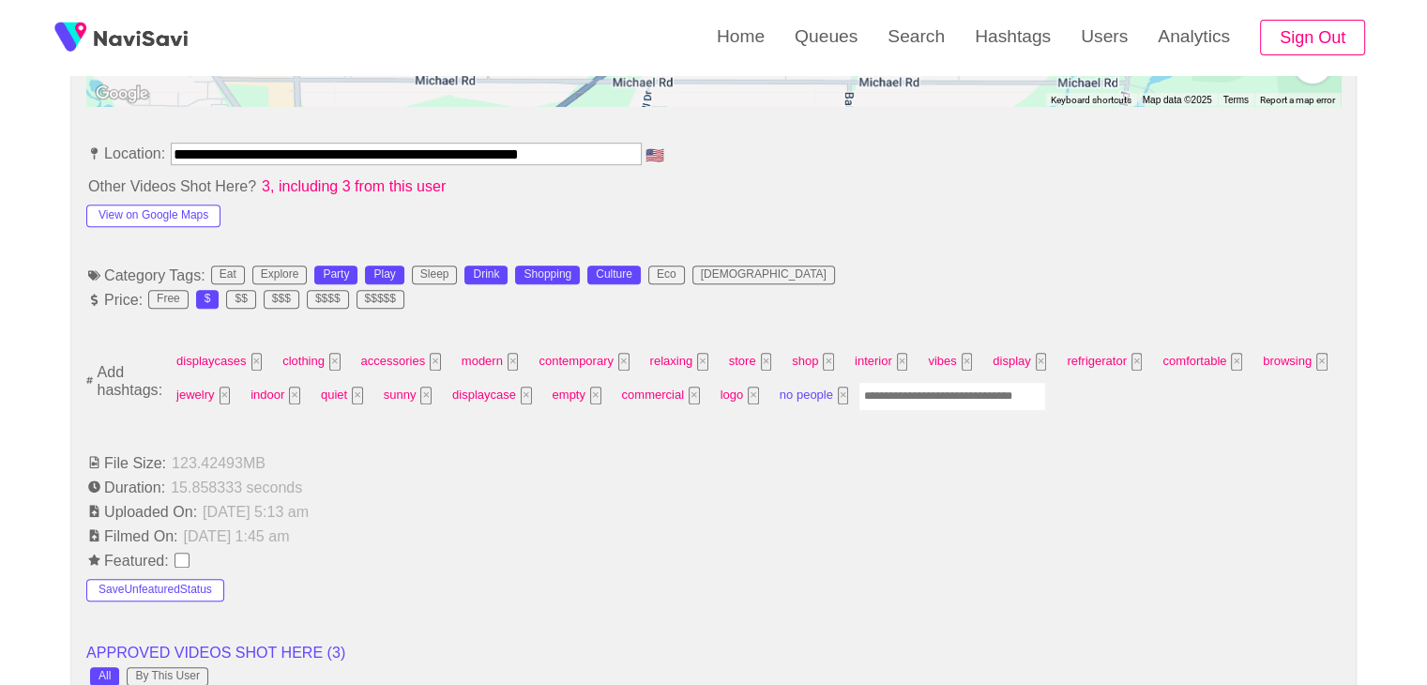
scroll to position [1032, 0]
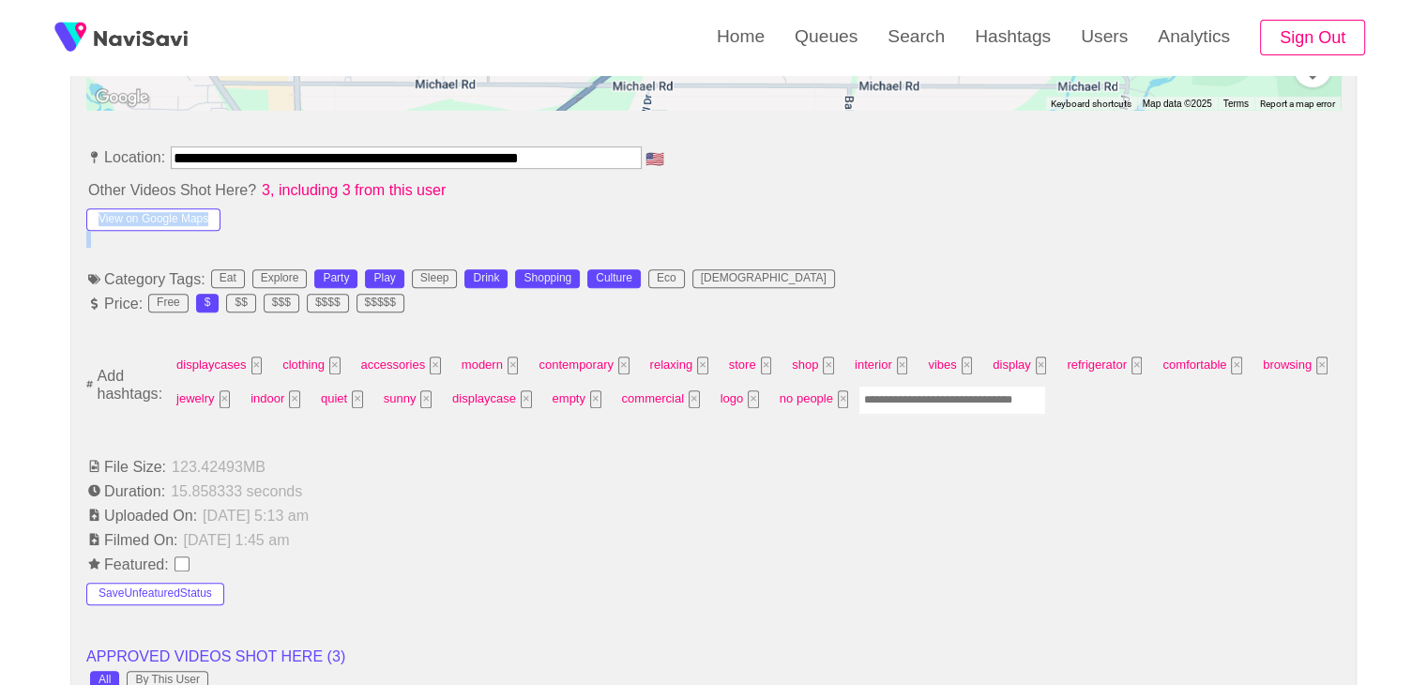
drag, startPoint x: 814, startPoint y: 237, endPoint x: 829, endPoint y: 256, distance: 24.0
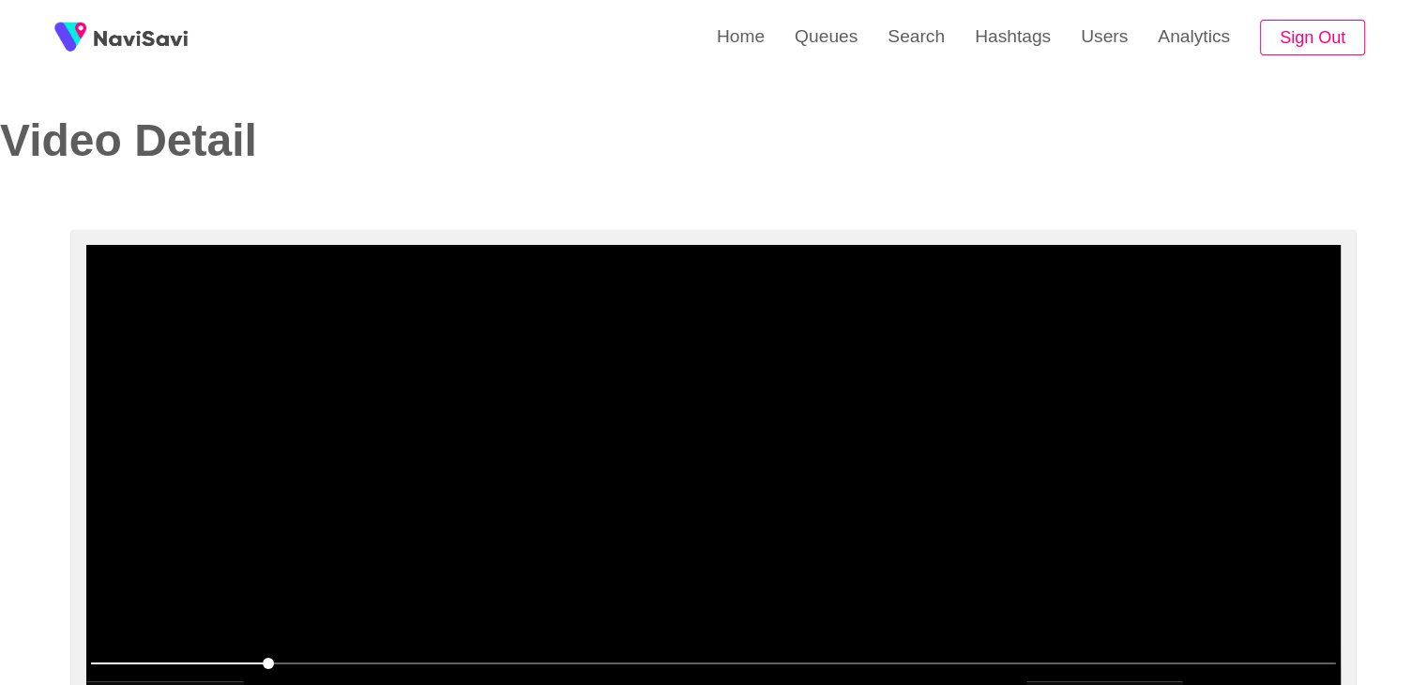
scroll to position [0, 0]
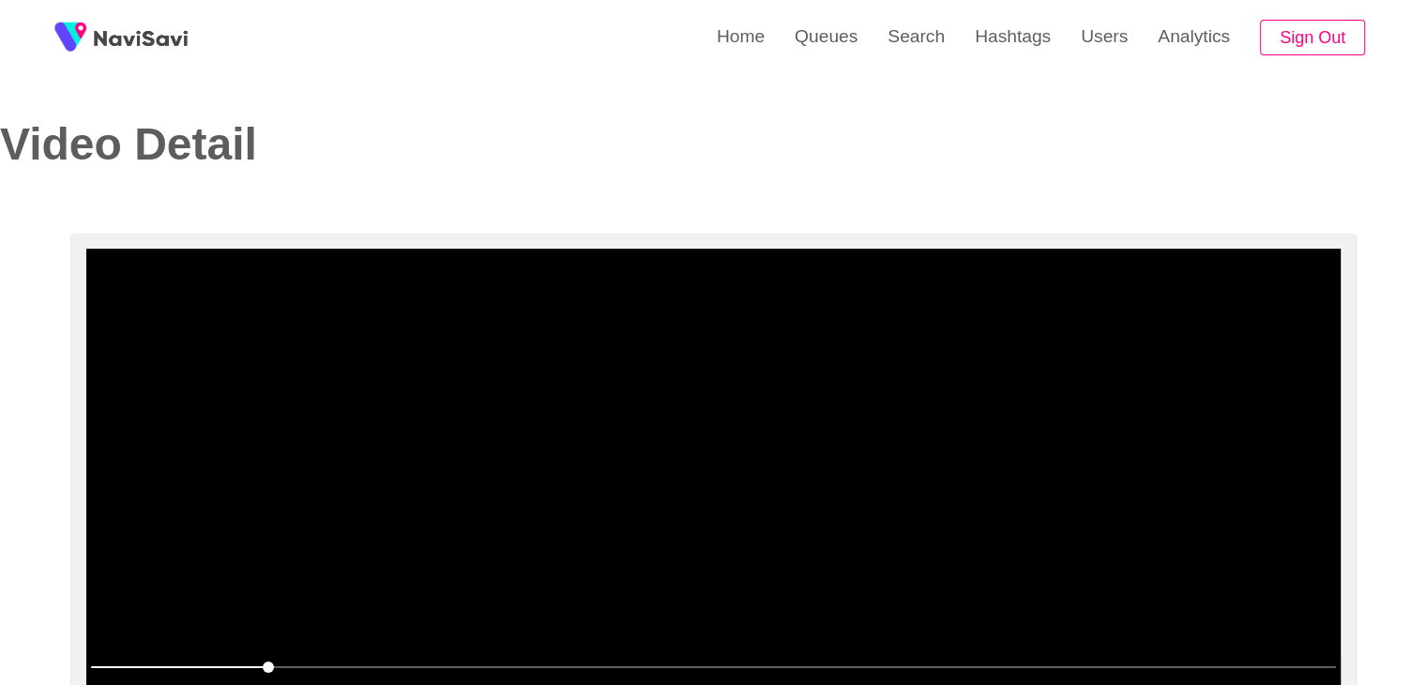
drag, startPoint x: 255, startPoint y: 476, endPoint x: 268, endPoint y: 485, distance: 15.6
click at [255, 477] on video at bounding box center [713, 483] width 1254 height 469
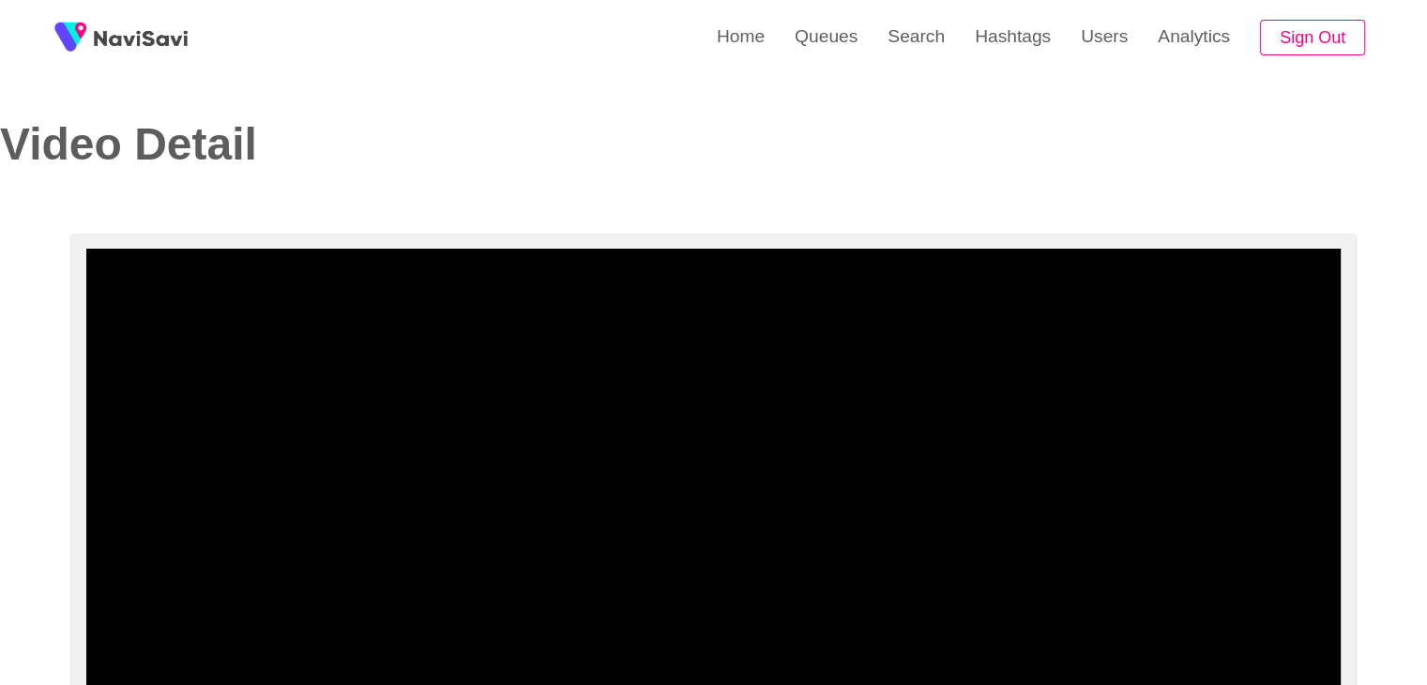
drag, startPoint x: 221, startPoint y: 659, endPoint x: 0, endPoint y: 658, distance: 221.3
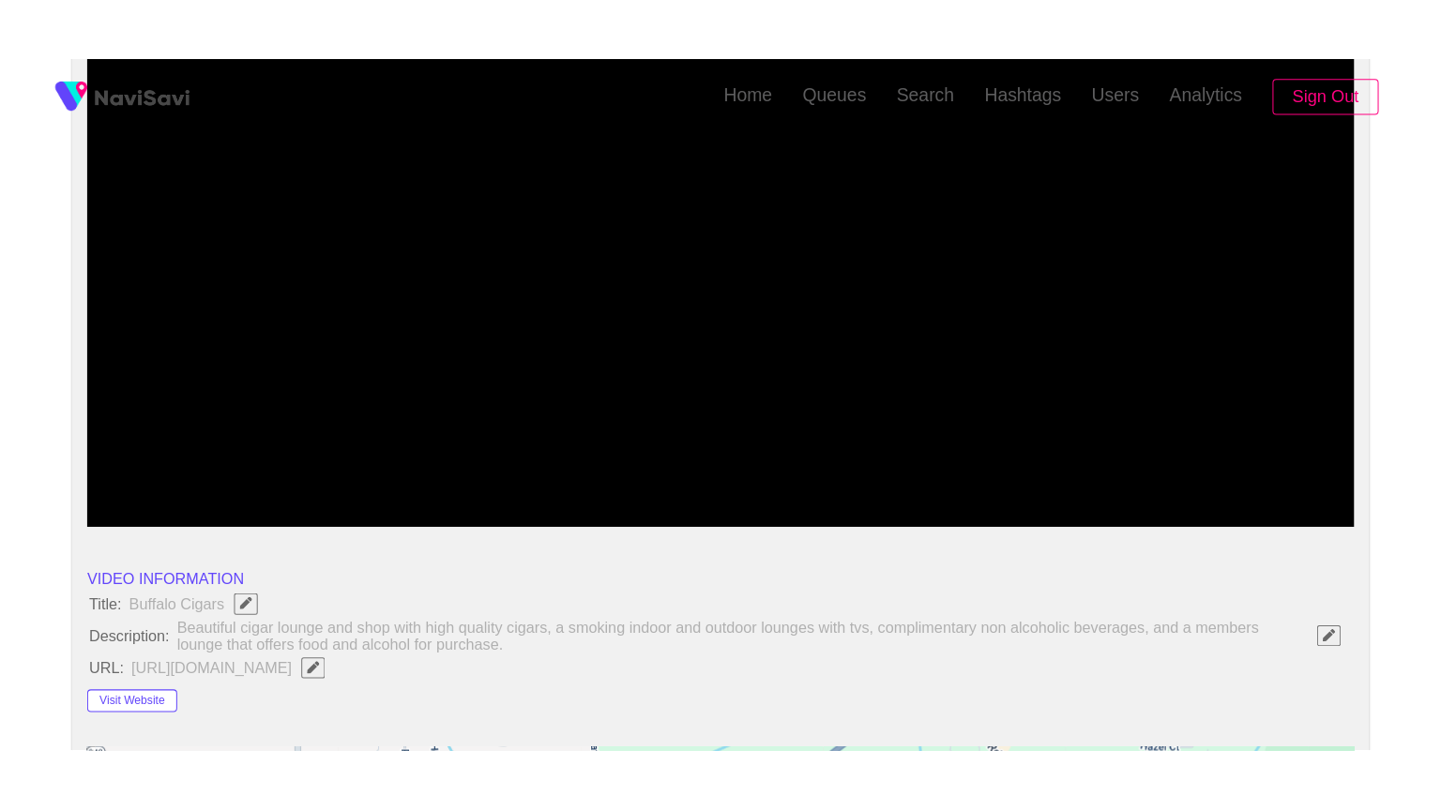
scroll to position [281, 0]
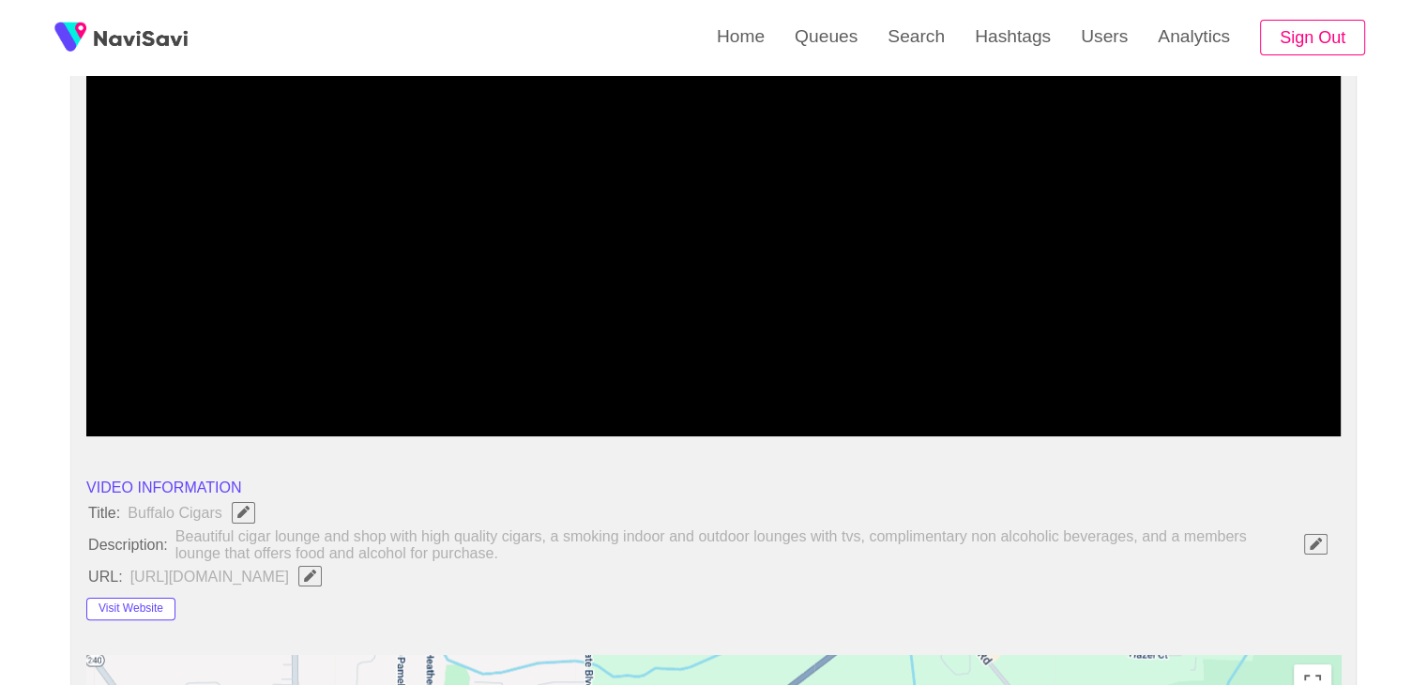
click at [1101, 418] on icon "add" at bounding box center [1105, 420] width 156 height 23
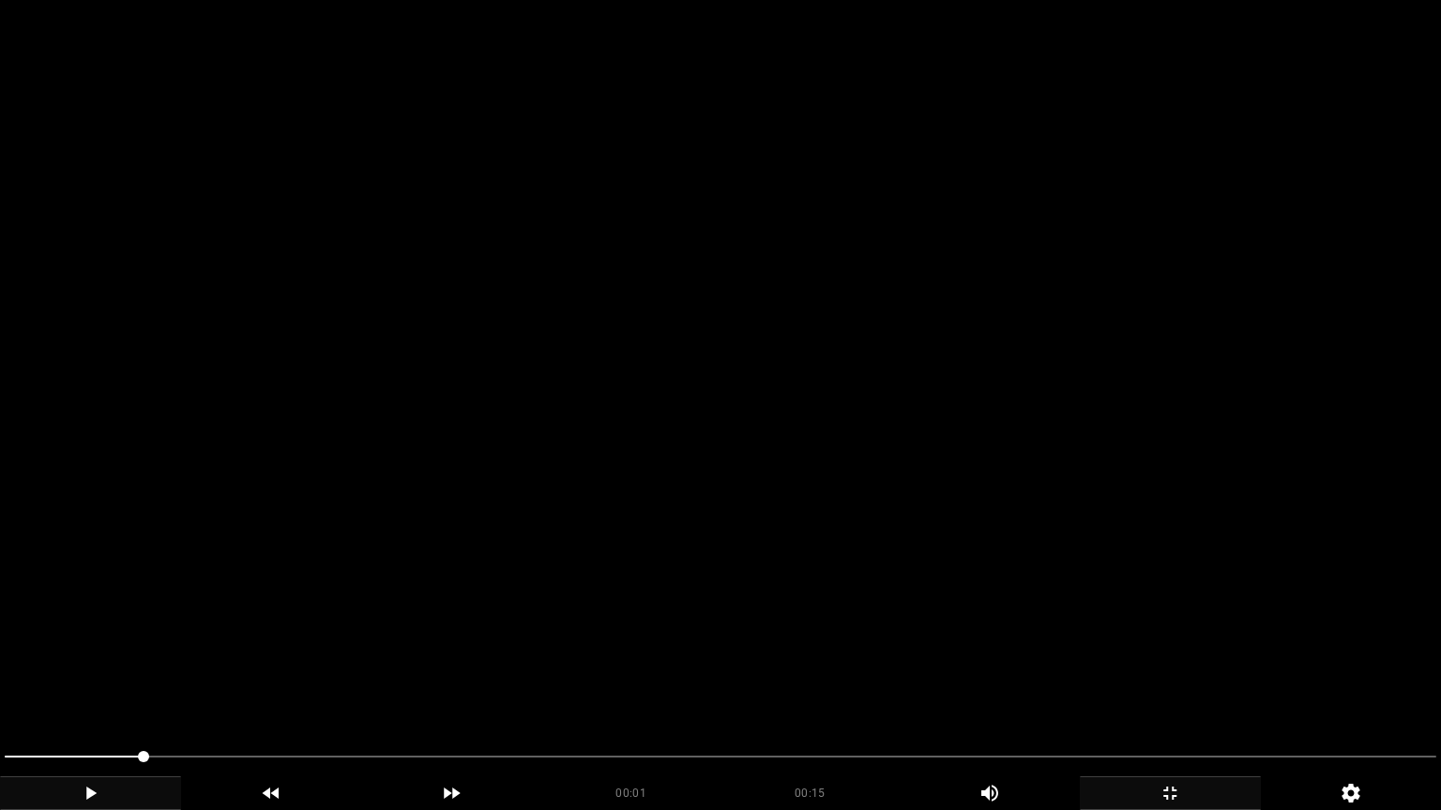
click at [716, 589] on video at bounding box center [720, 405] width 1441 height 810
click at [60, 684] on div "add" at bounding box center [90, 794] width 181 height 34
click at [82, 684] on icon "add" at bounding box center [90, 793] width 179 height 23
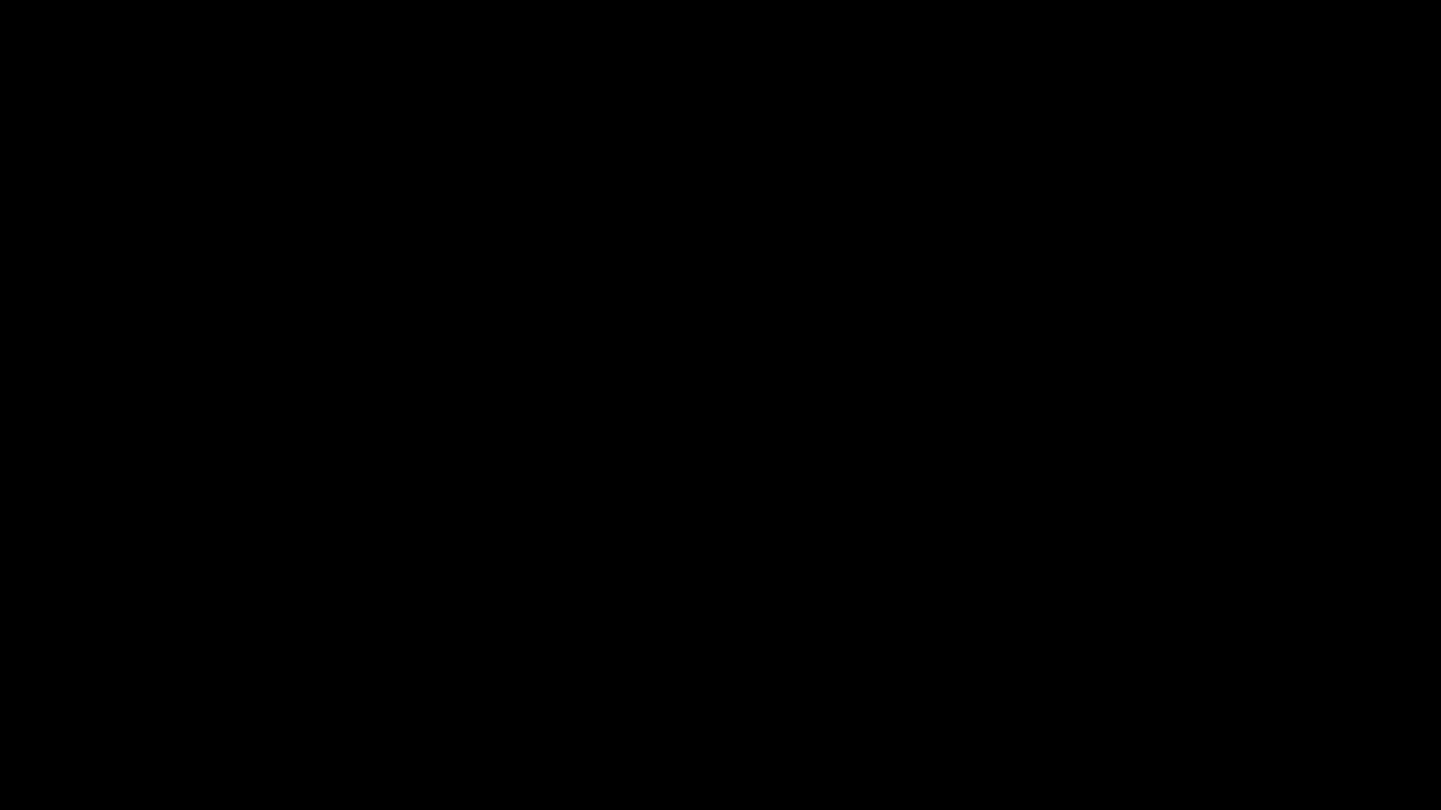
drag, startPoint x: 748, startPoint y: 773, endPoint x: 45, endPoint y: 778, distance: 703.4
click at [45, 684] on div "00:15 00:15 Picture In Picture 1" at bounding box center [720, 776] width 1441 height 68
click at [0, 684] on div at bounding box center [720, 759] width 1446 height 50
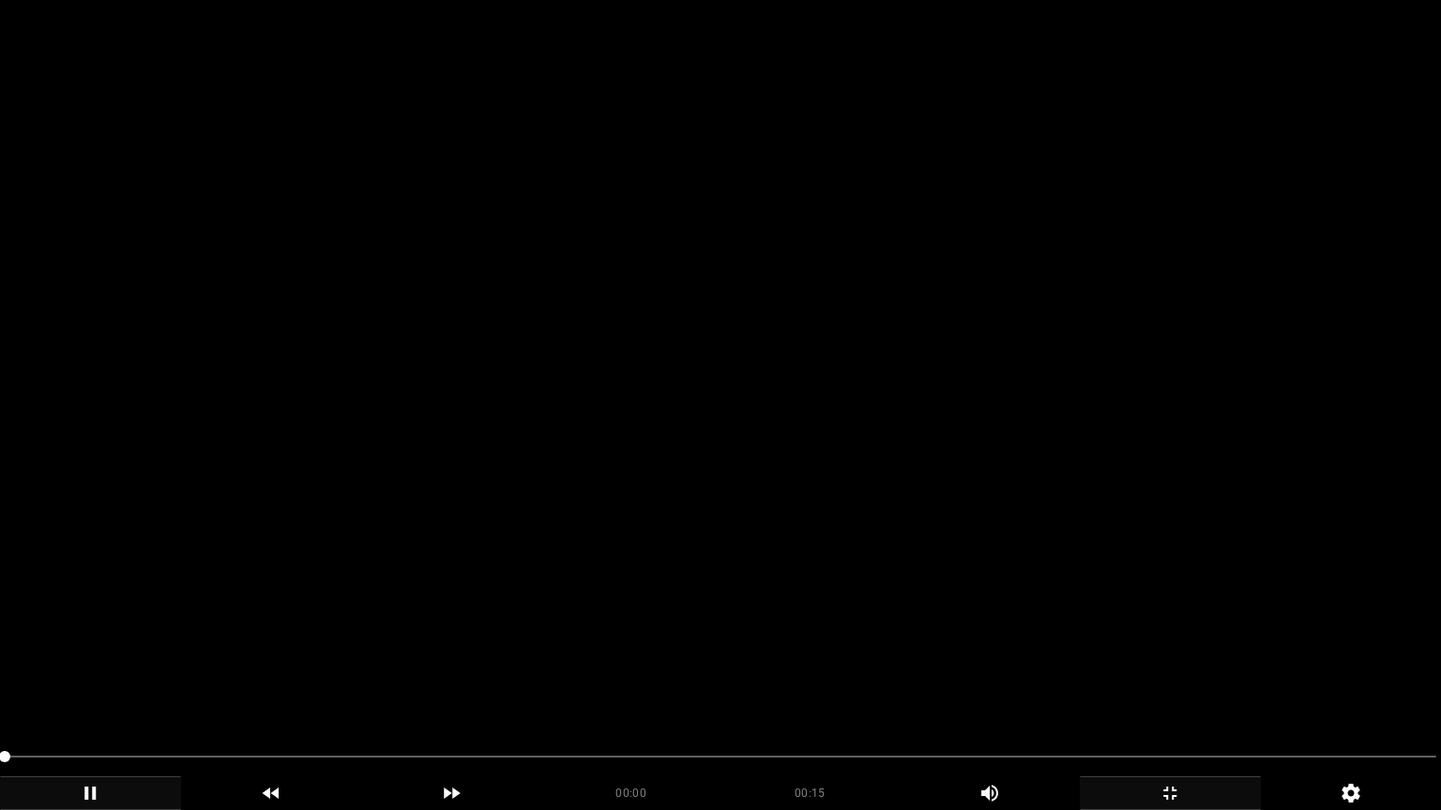
click at [97, 684] on icon "add" at bounding box center [90, 793] width 179 height 23
click at [100, 684] on icon "add" at bounding box center [90, 793] width 179 height 23
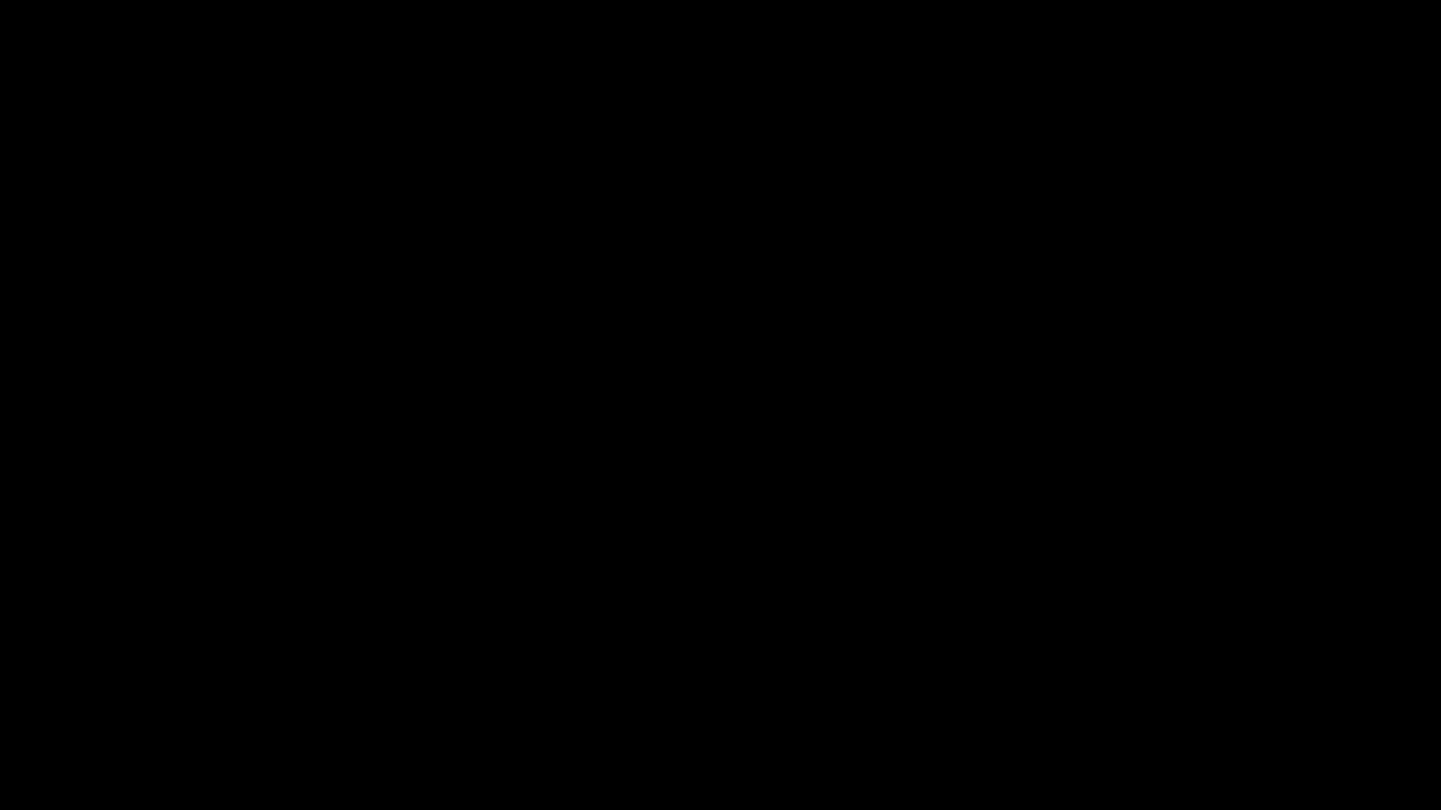
click at [1186, 684] on icon "add" at bounding box center [1169, 793] width 179 height 23
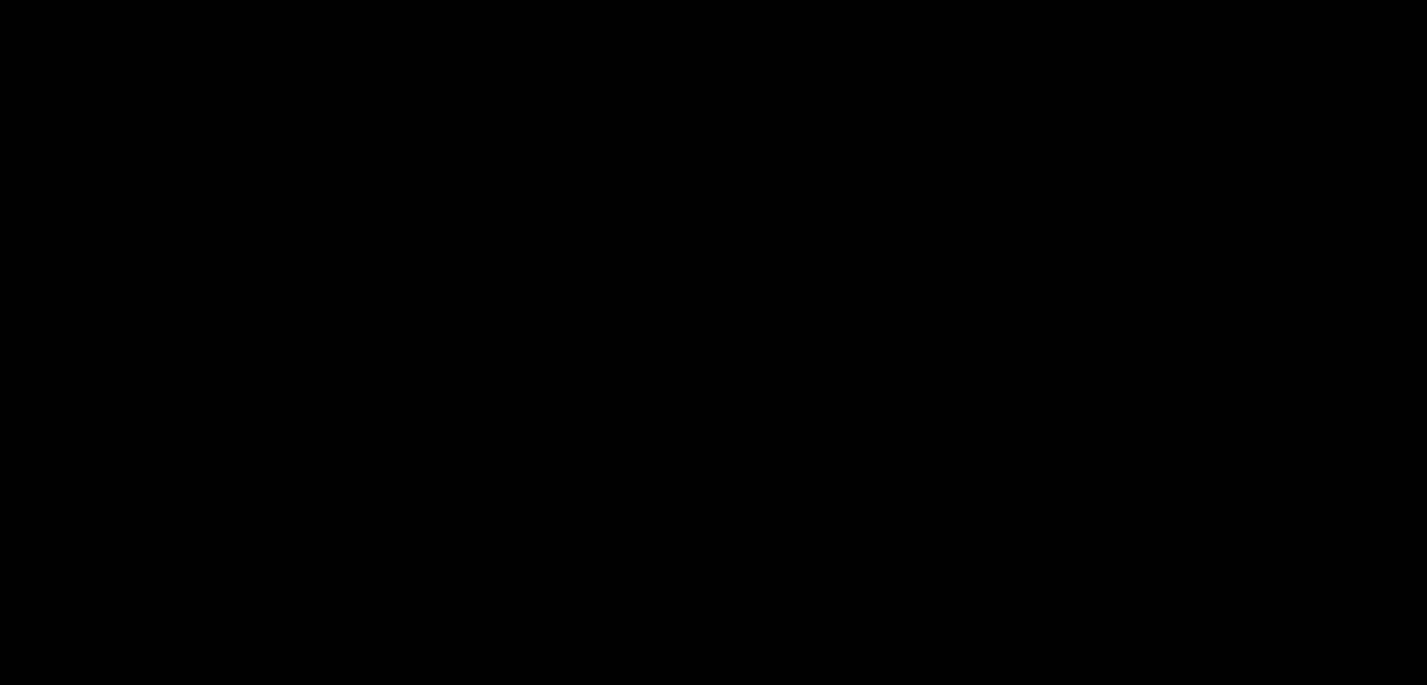
scroll to position [934, 0]
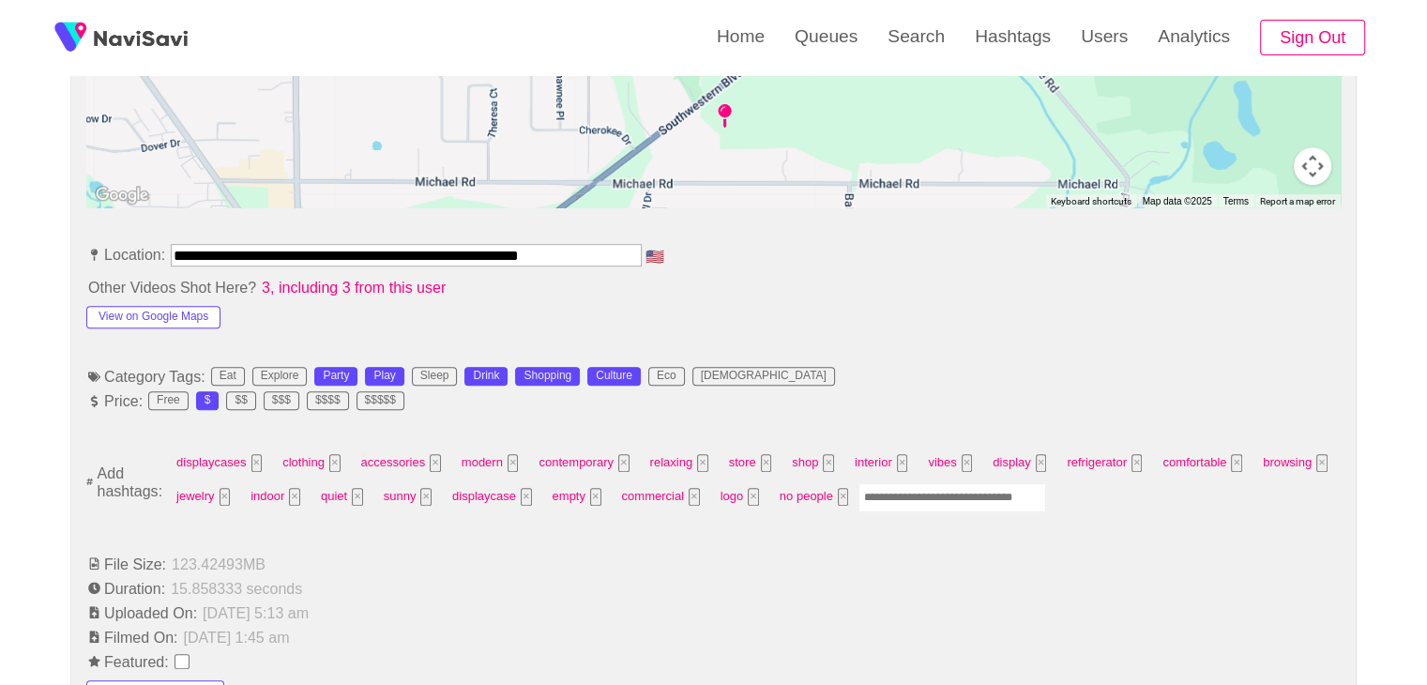
click at [915, 493] on input "Enter tag here and press return" at bounding box center [952, 497] width 188 height 29
type input "*********"
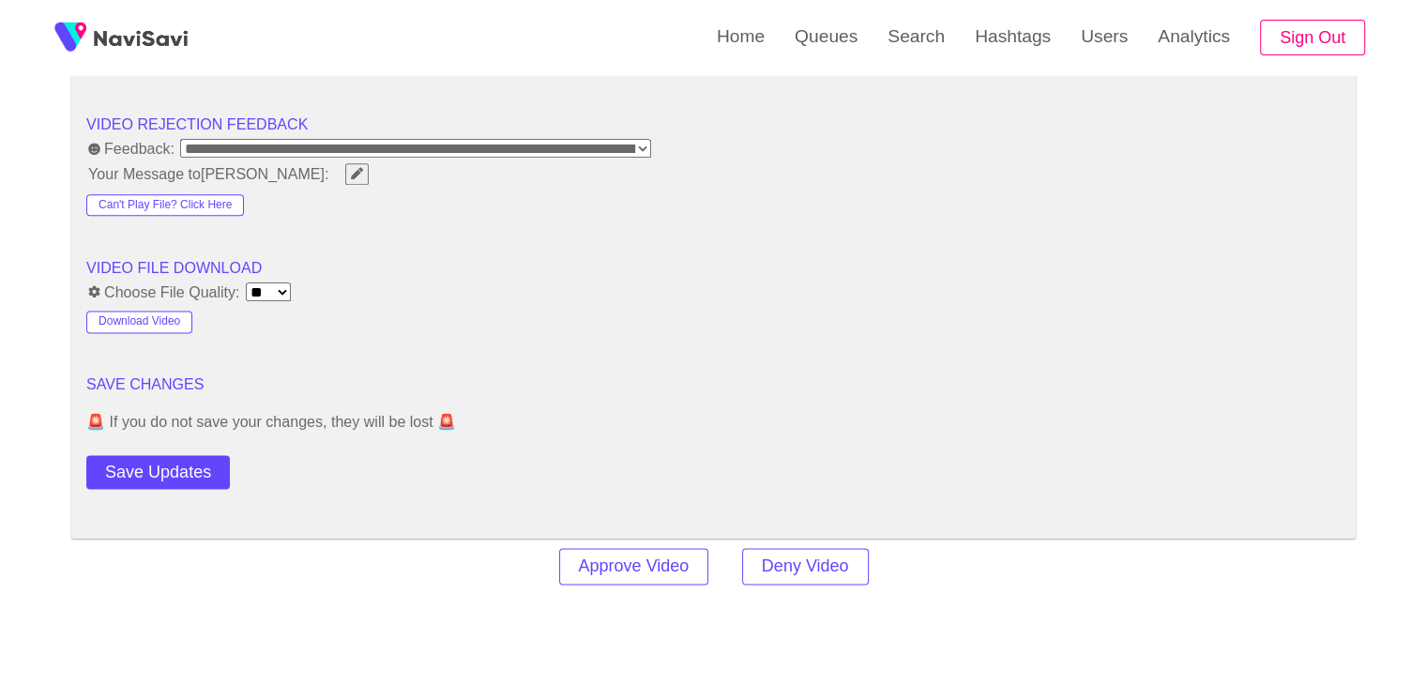
scroll to position [2435, 0]
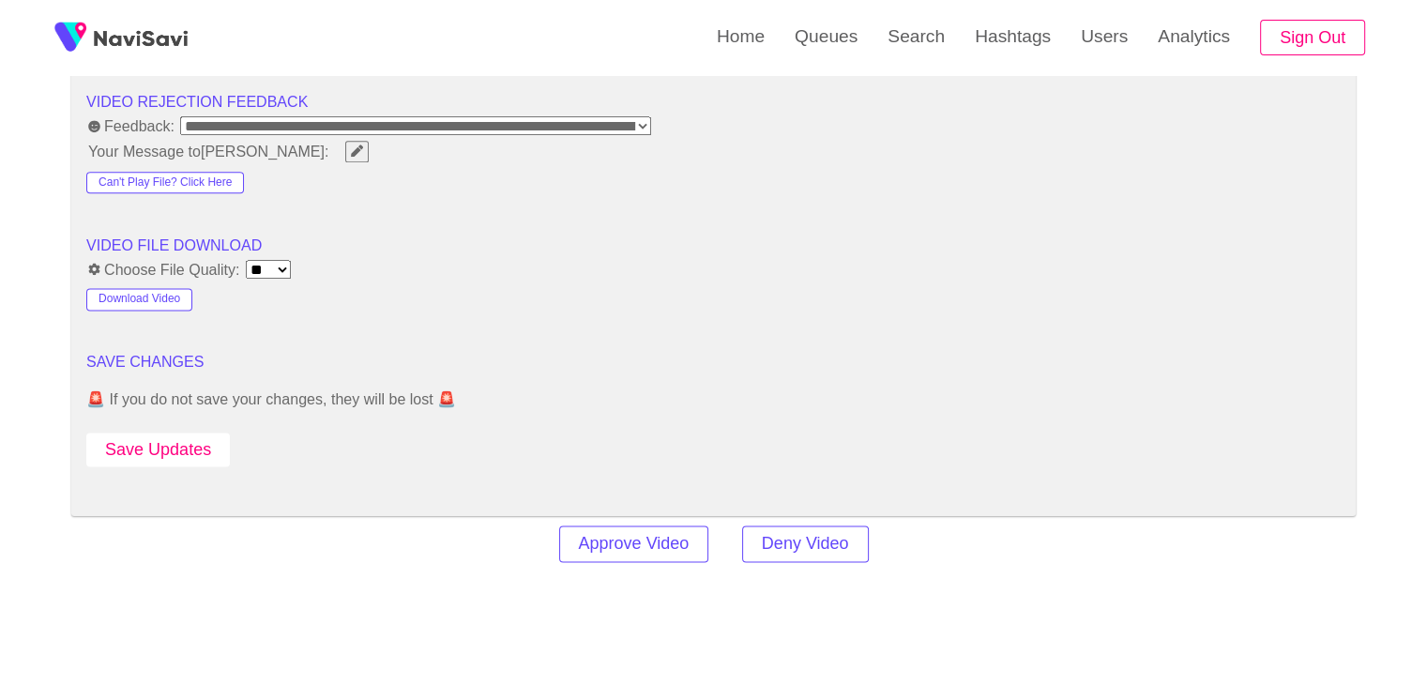
click at [180, 432] on button "Save Updates" at bounding box center [157, 449] width 143 height 35
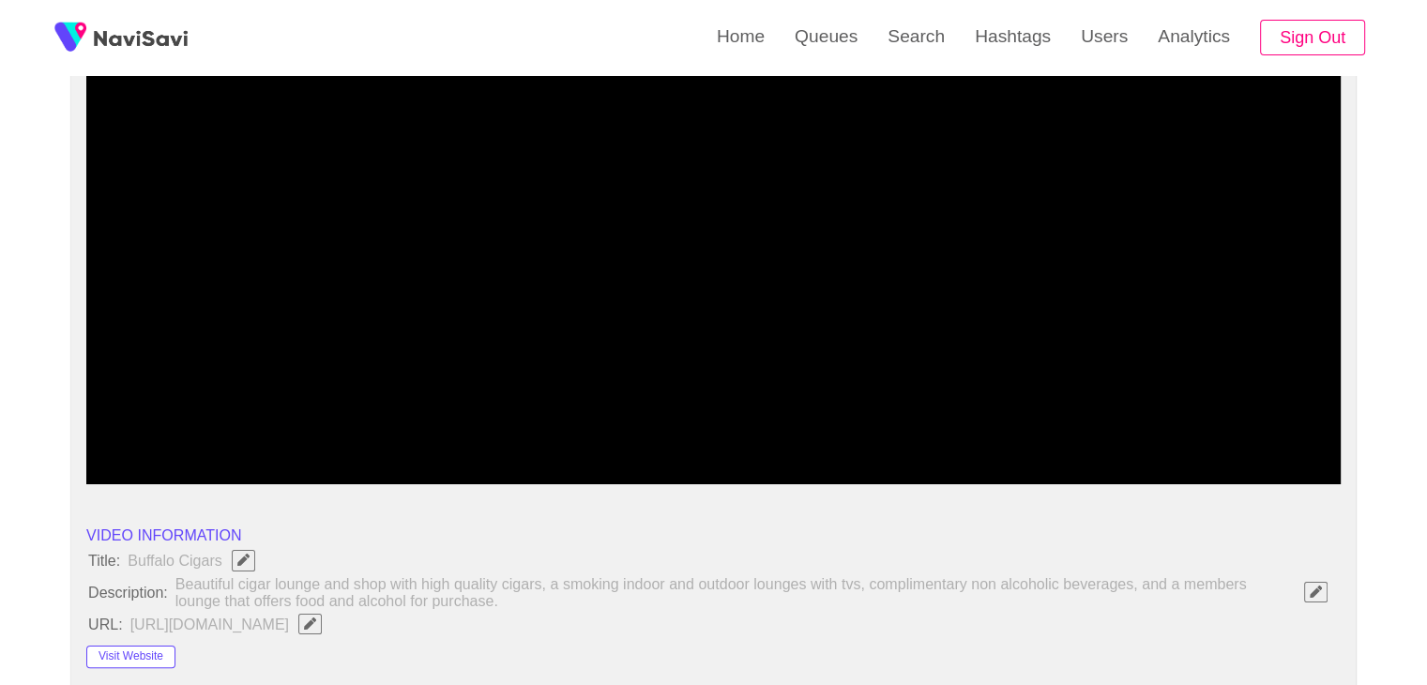
scroll to position [281, 0]
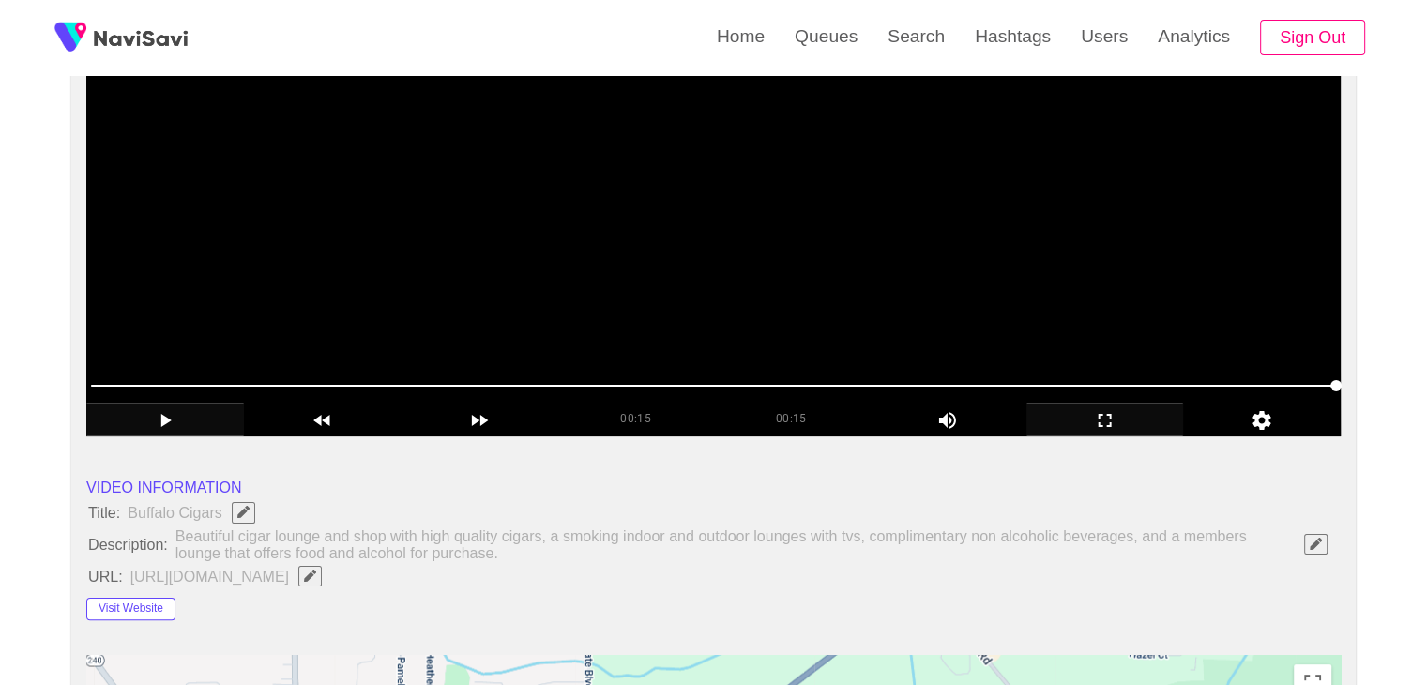
click at [717, 204] on video at bounding box center [713, 201] width 1254 height 469
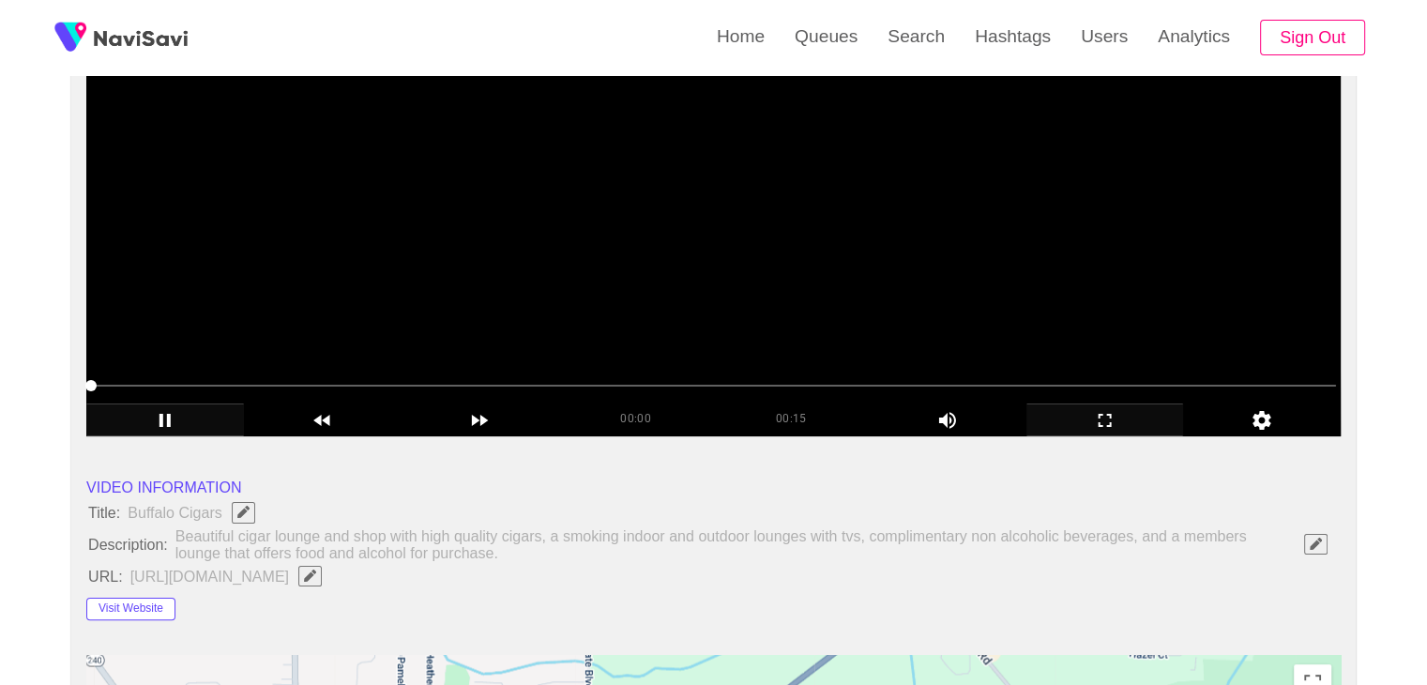
click at [717, 204] on video at bounding box center [713, 201] width 1254 height 469
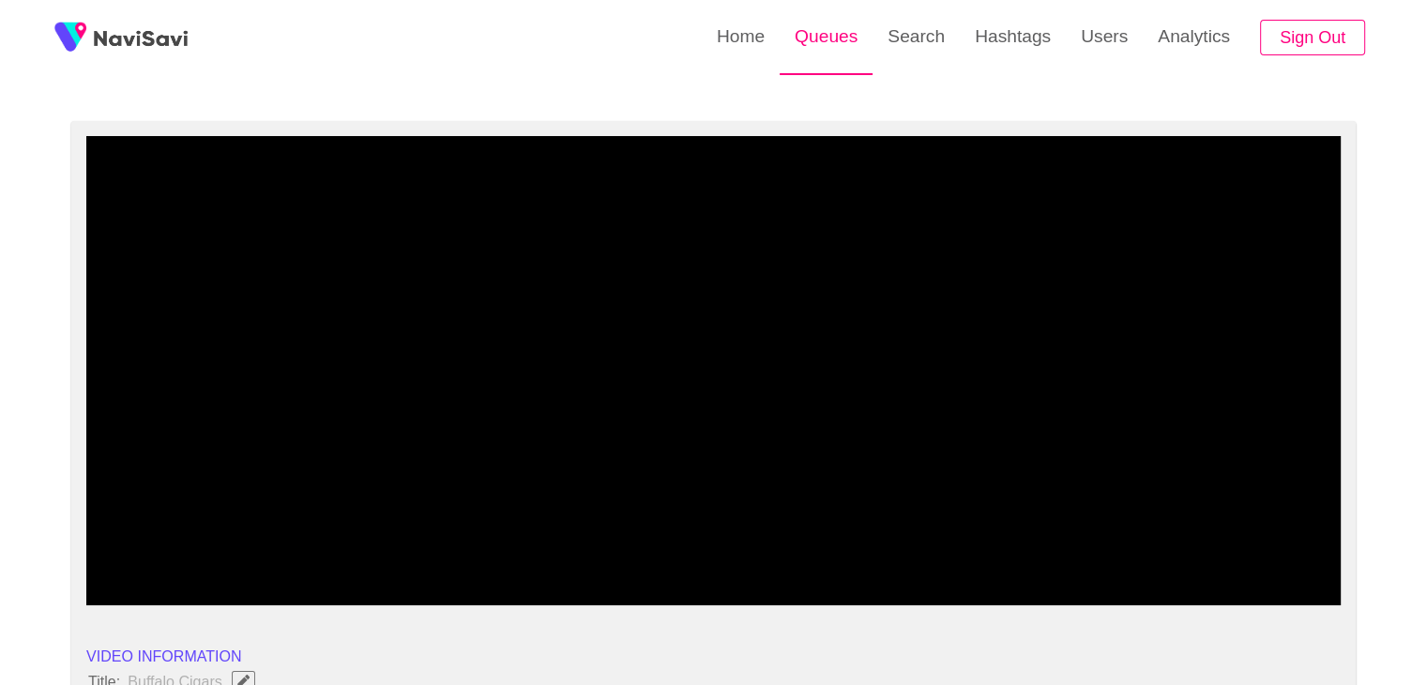
scroll to position [94, 0]
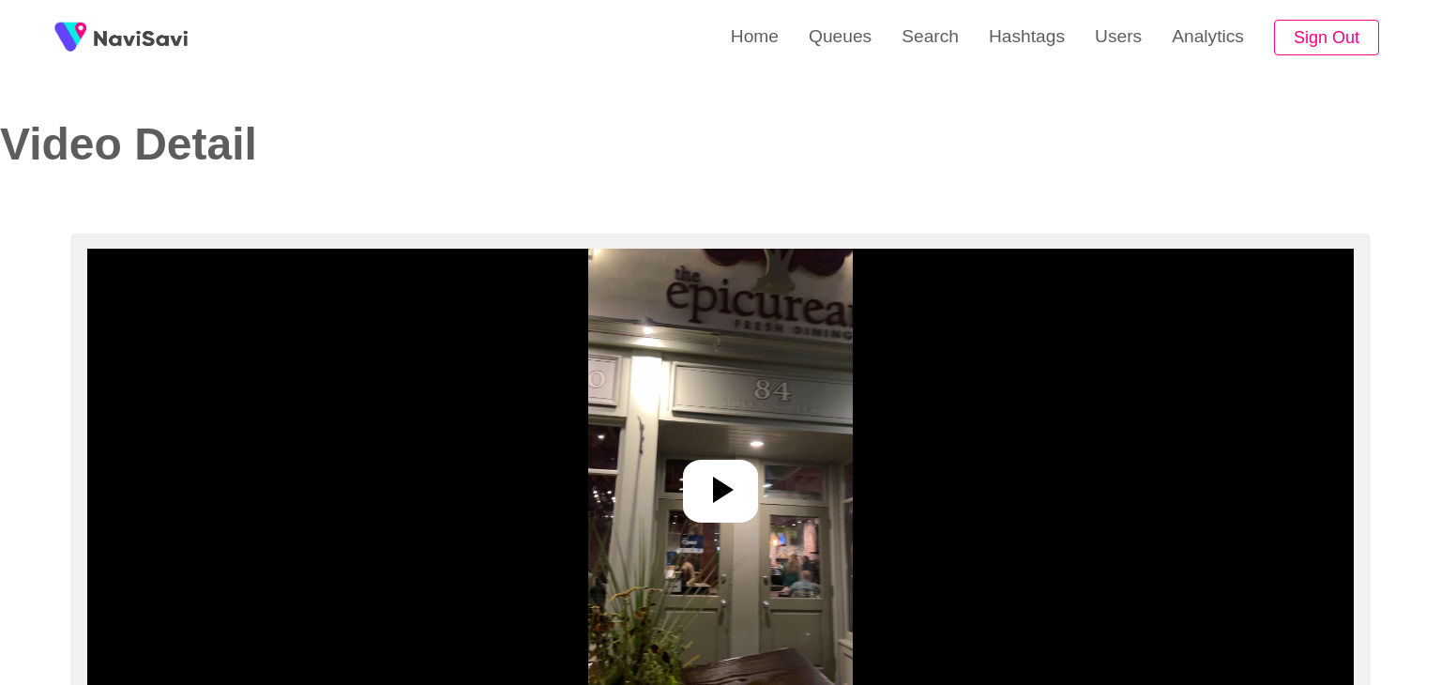
select select "**********"
select select "**"
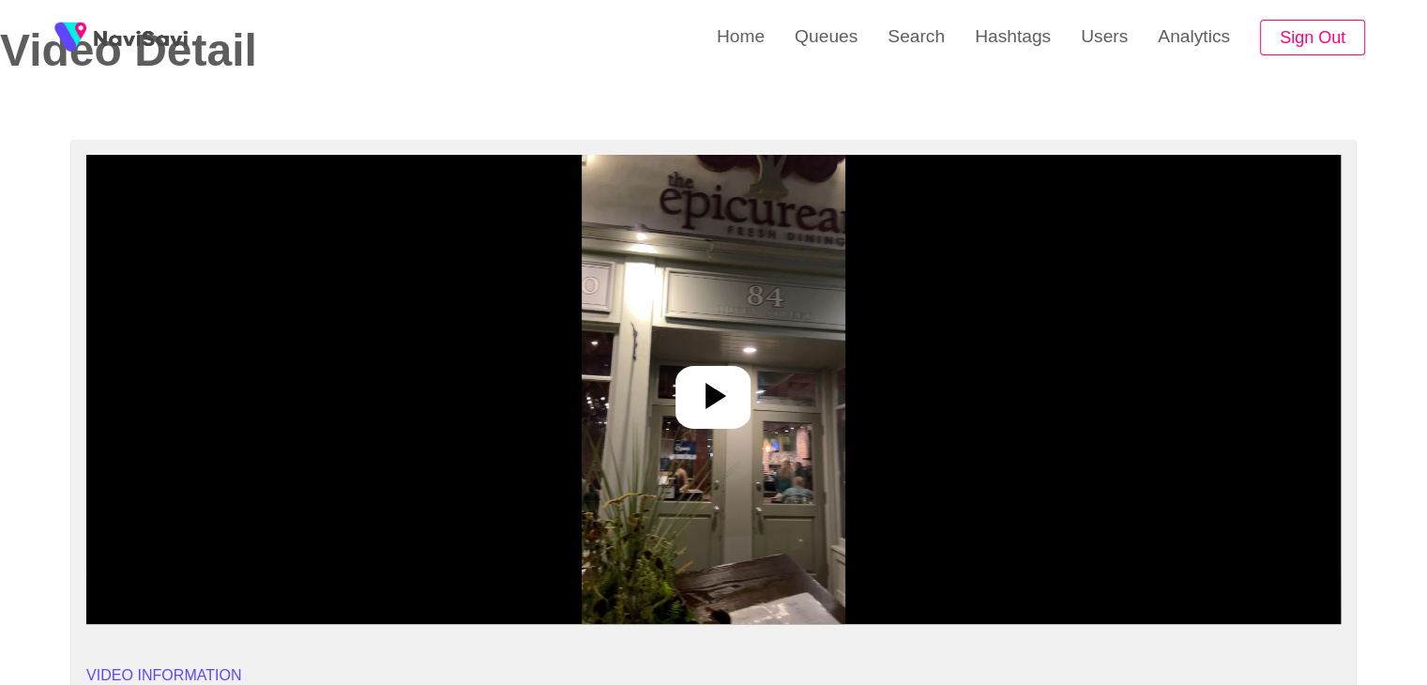
click at [729, 374] on icon at bounding box center [712, 395] width 45 height 45
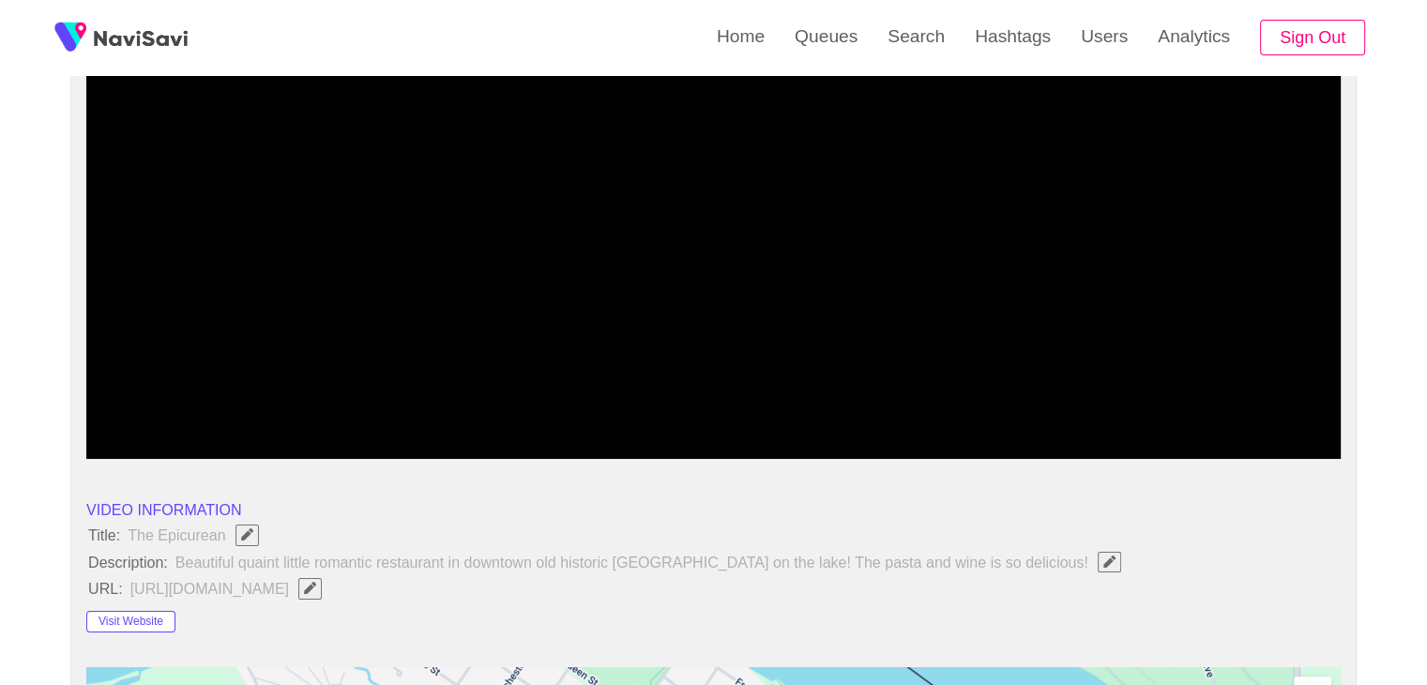
scroll to position [281, 0]
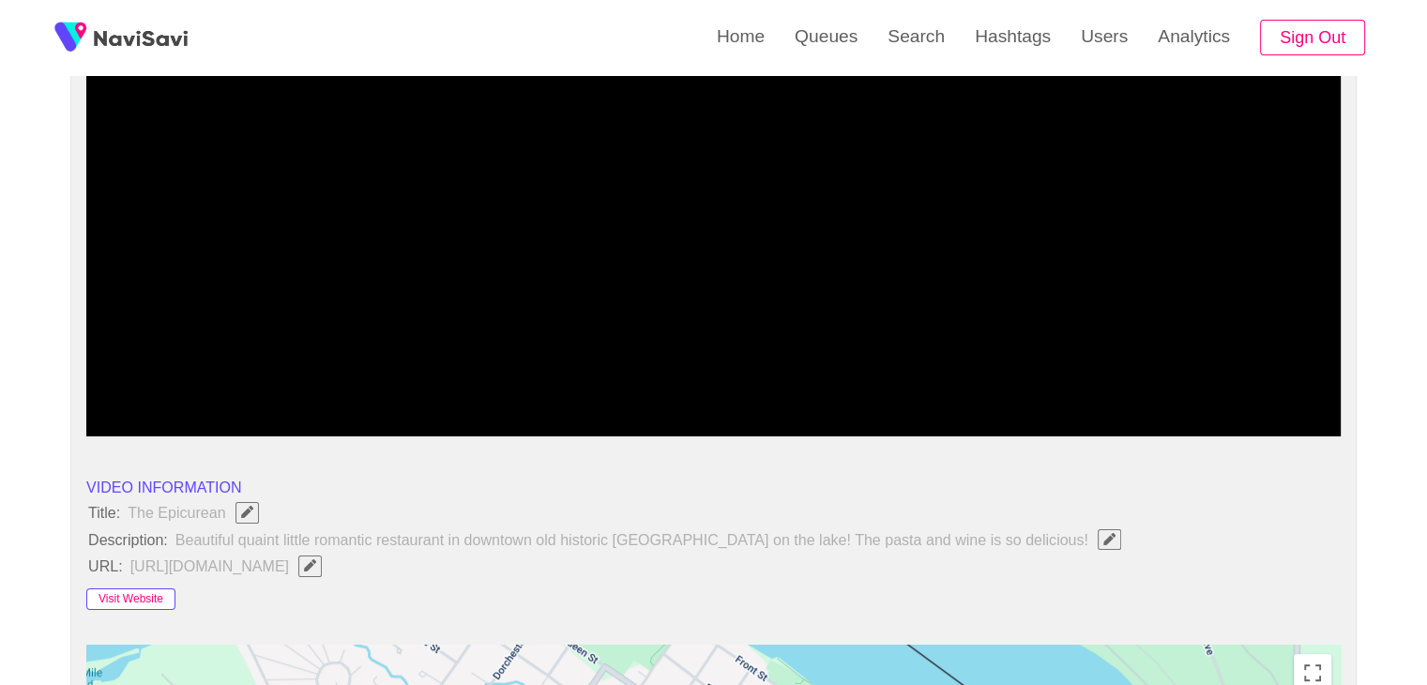
click at [123, 605] on button "Visit Website" at bounding box center [130, 599] width 89 height 23
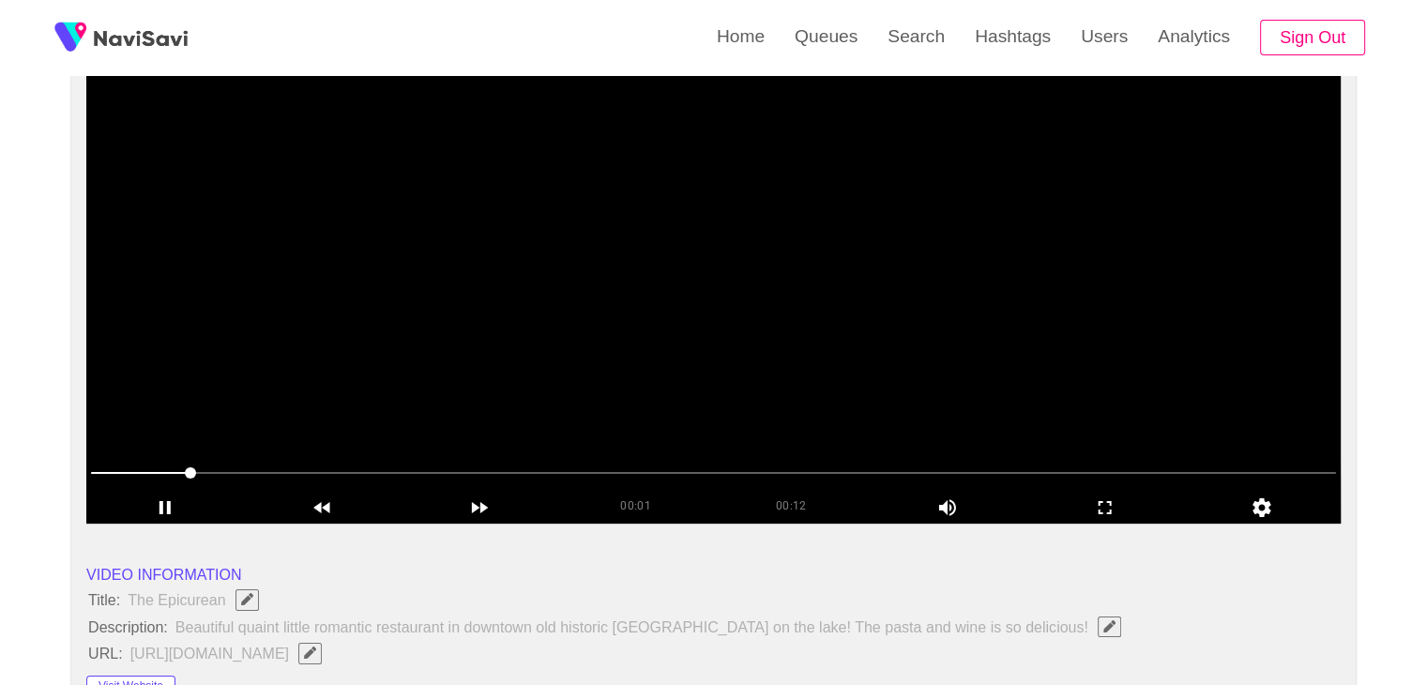
scroll to position [188, 0]
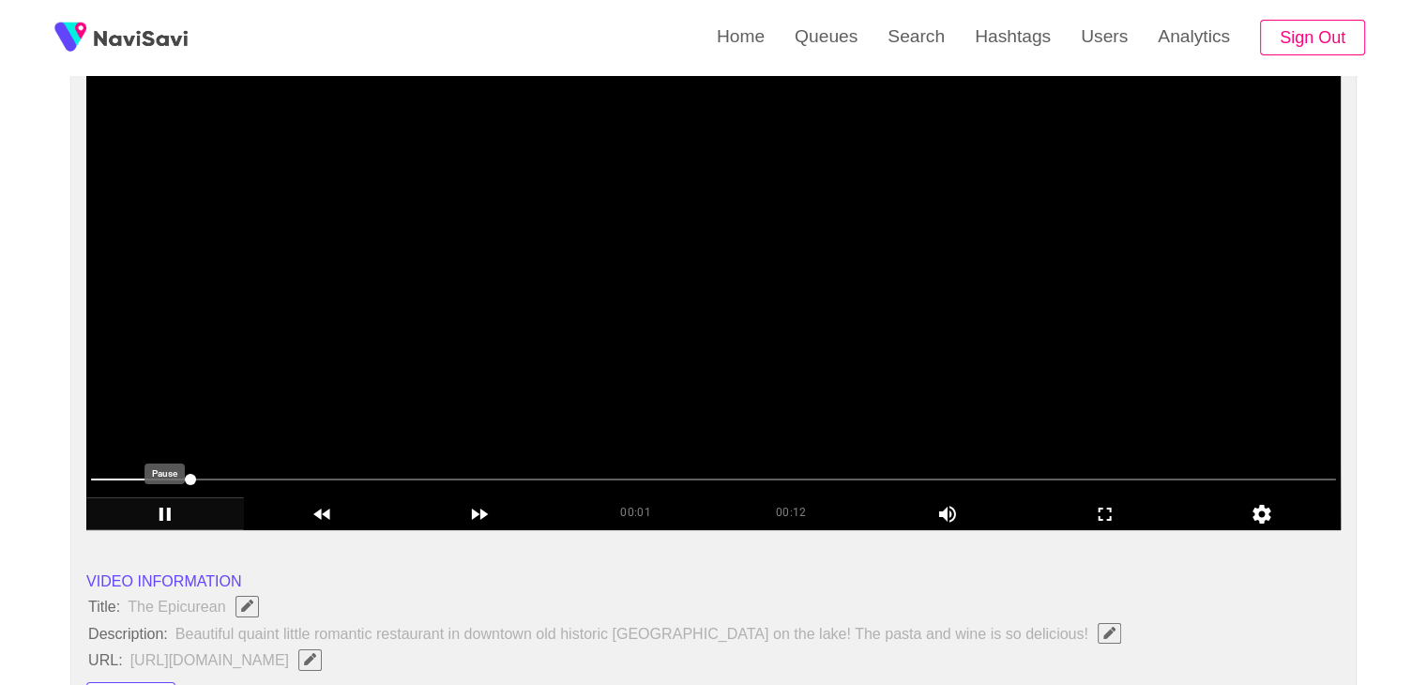
click at [156, 510] on icon "add" at bounding box center [165, 514] width 156 height 23
click at [169, 514] on icon "add" at bounding box center [166, 513] width 10 height 13
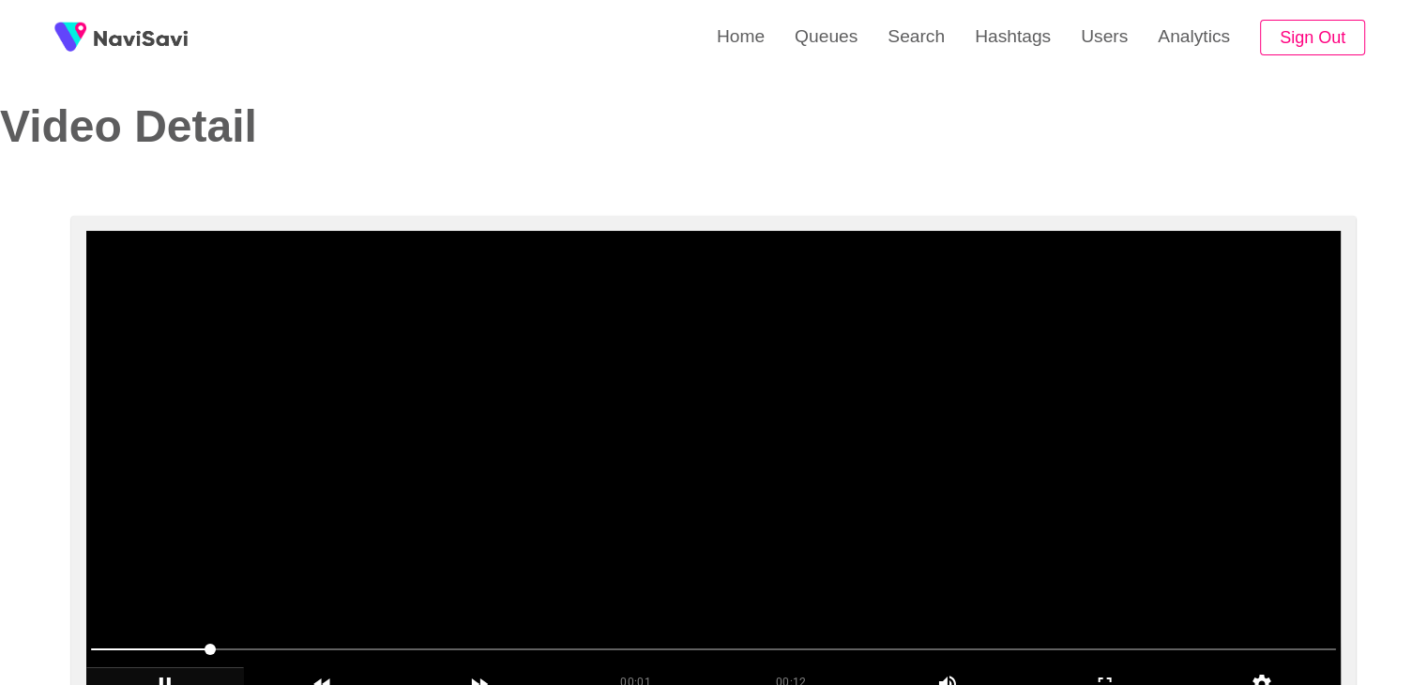
scroll to position [0, 0]
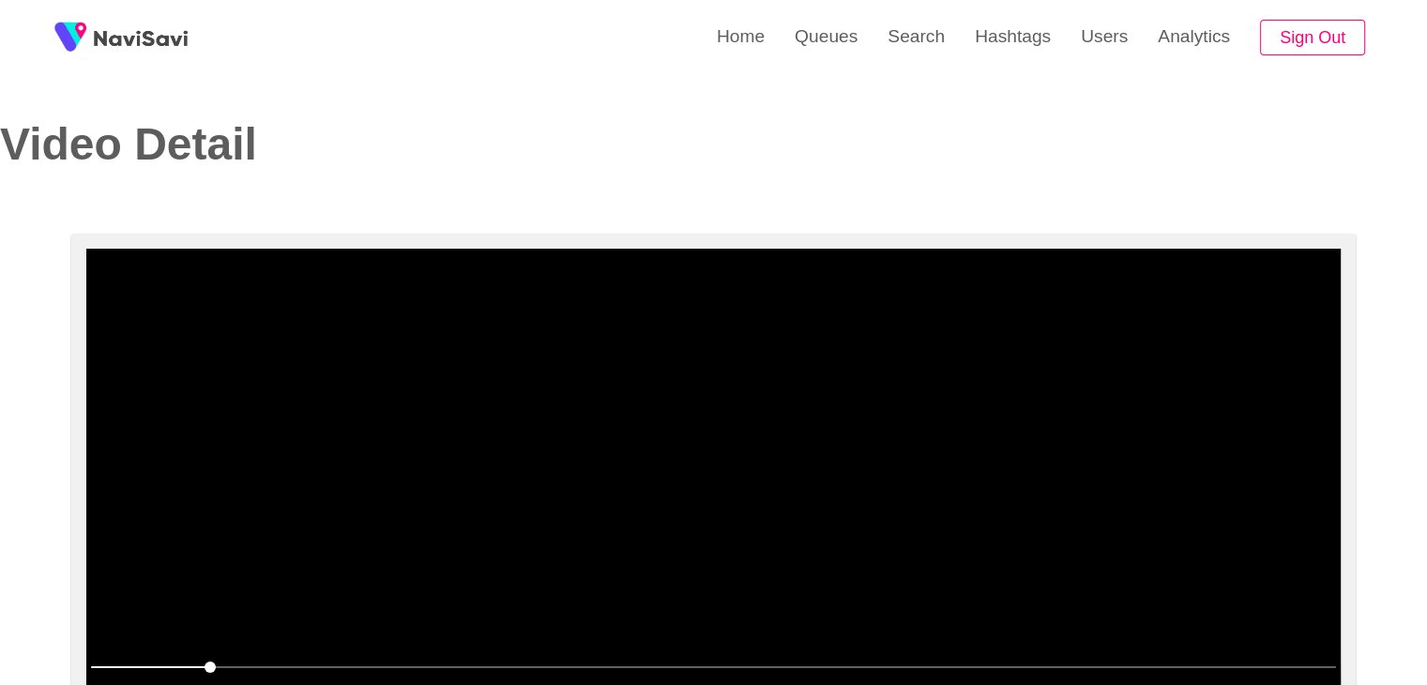
click at [665, 500] on video at bounding box center [713, 483] width 1254 height 469
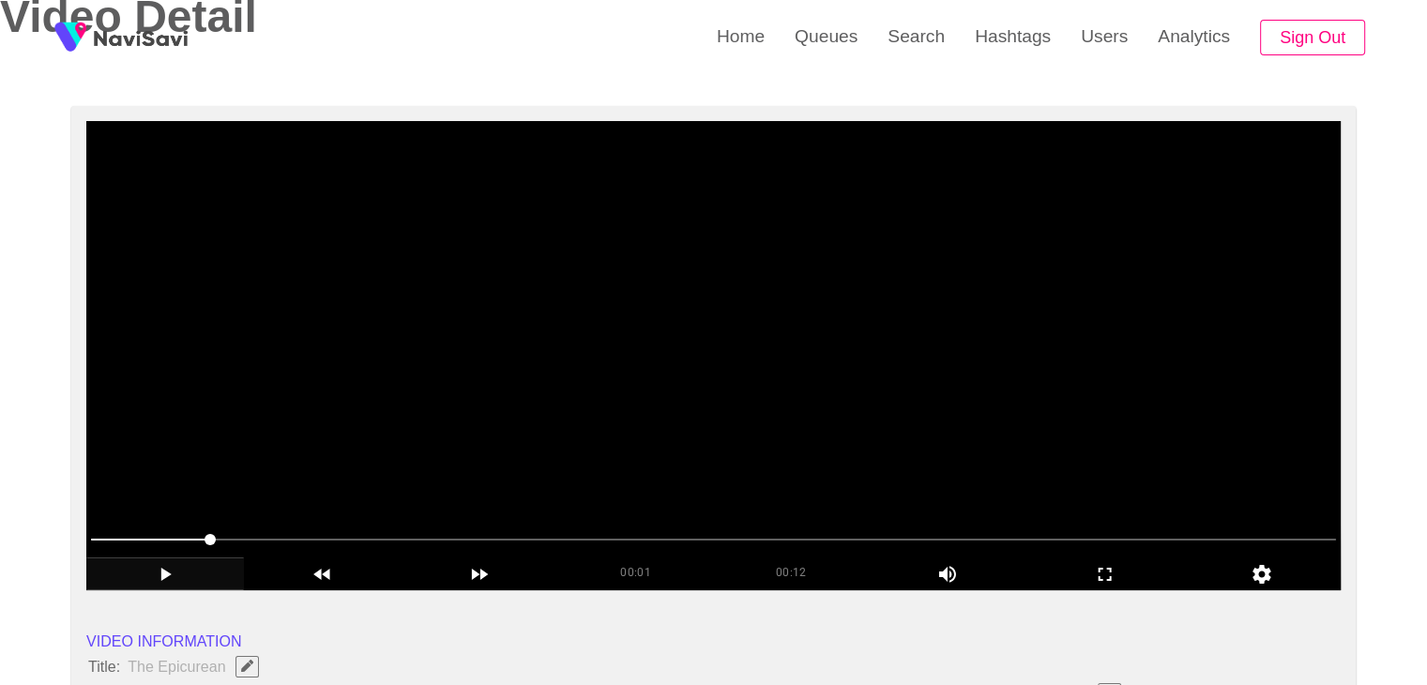
scroll to position [188, 0]
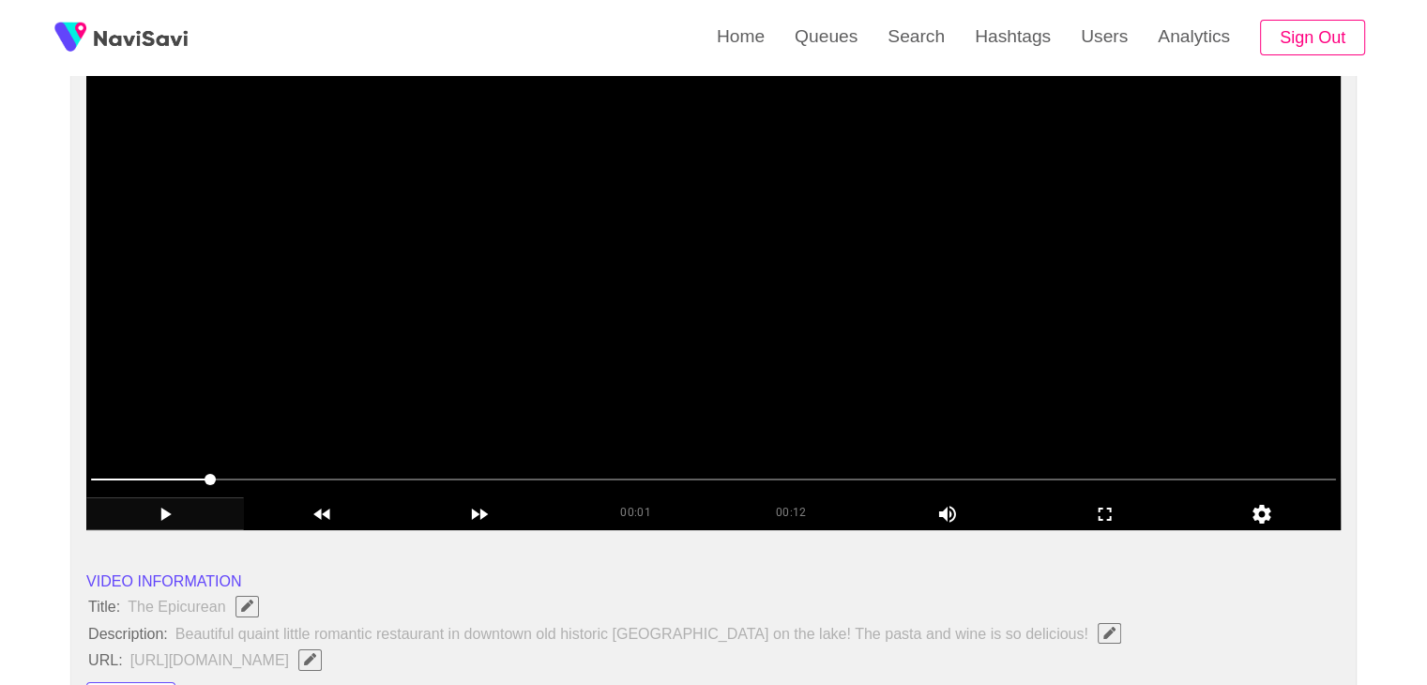
click at [763, 282] on video at bounding box center [713, 295] width 1254 height 469
click at [1078, 506] on icon "add" at bounding box center [1105, 514] width 156 height 23
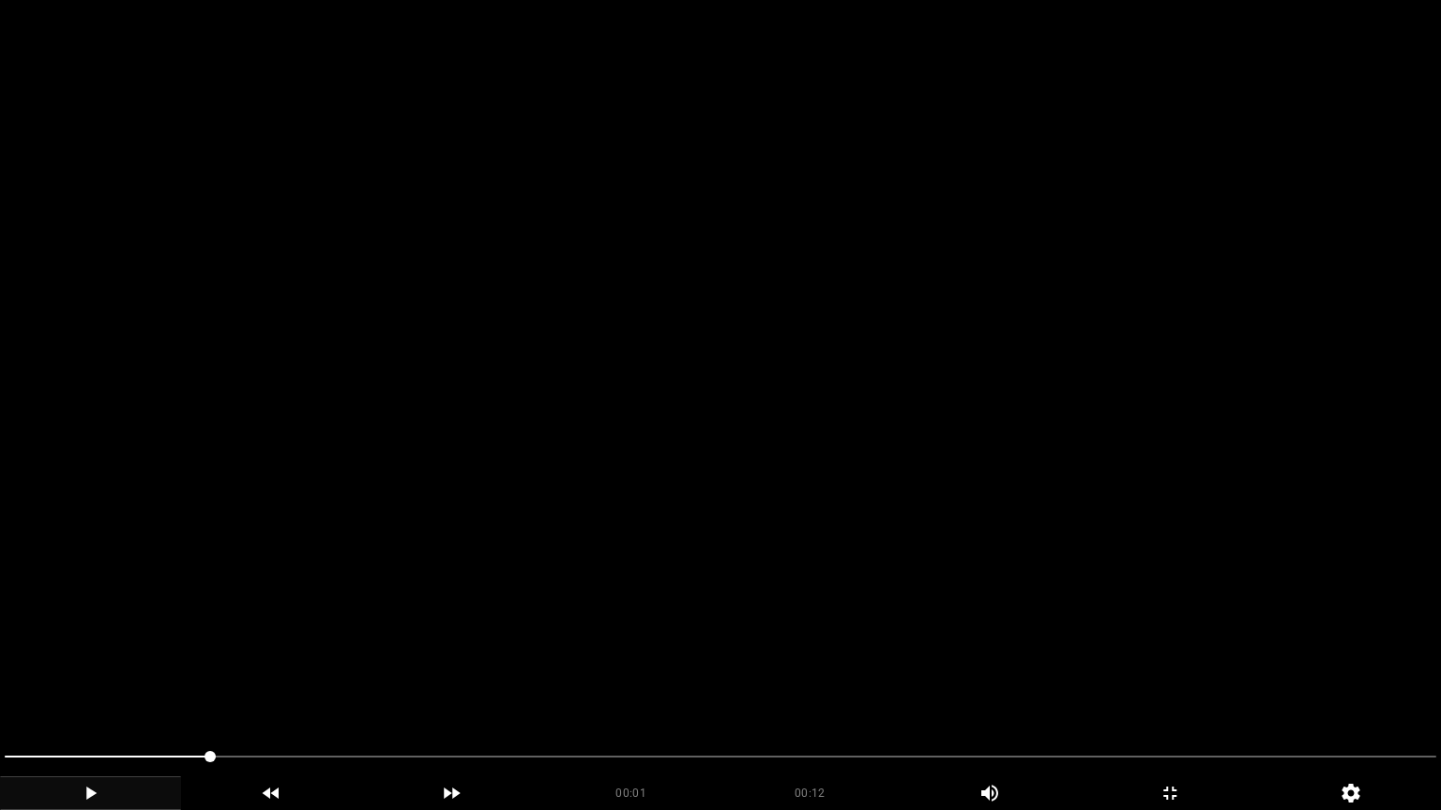
click at [792, 581] on video at bounding box center [720, 405] width 1441 height 810
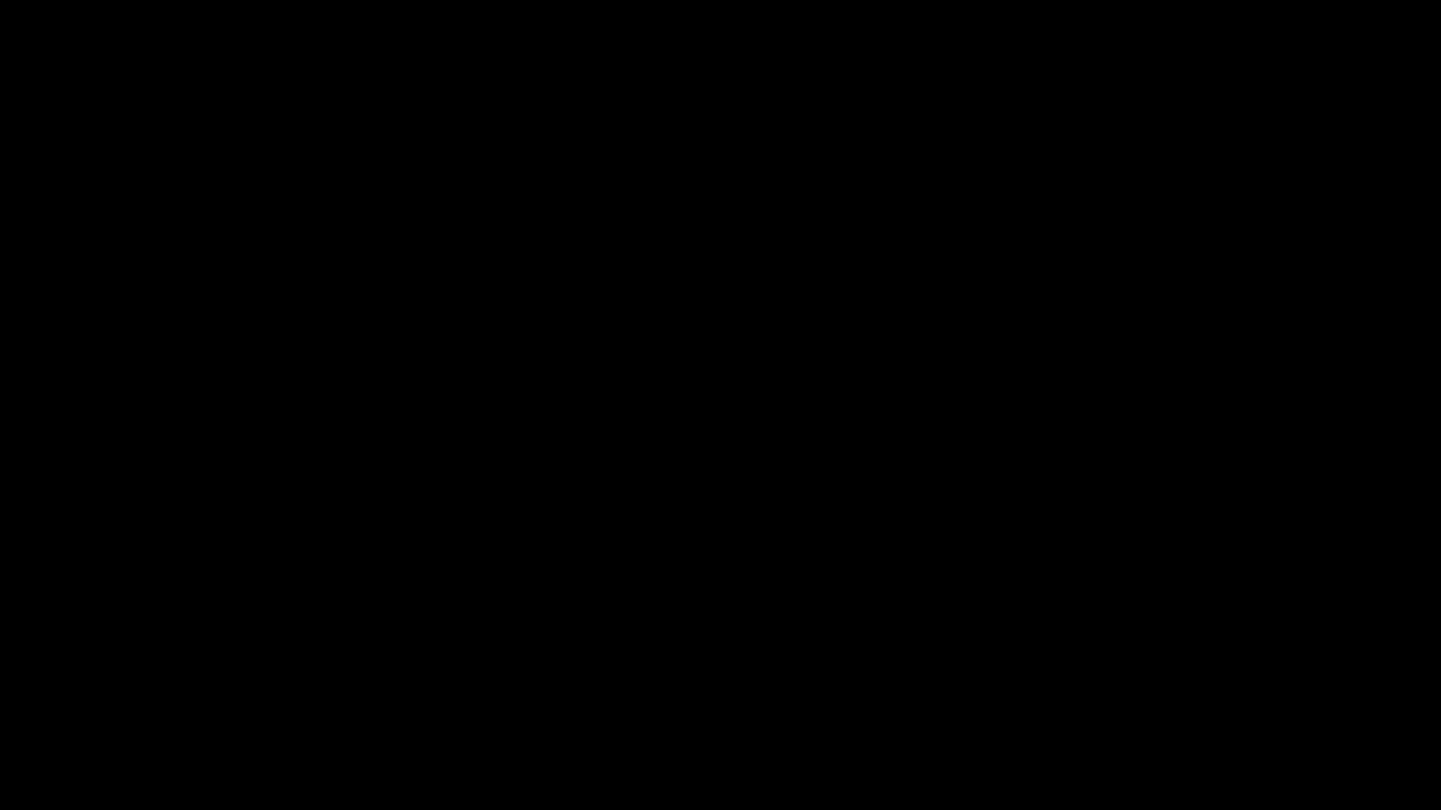
click at [104, 684] on icon "add" at bounding box center [90, 793] width 179 height 23
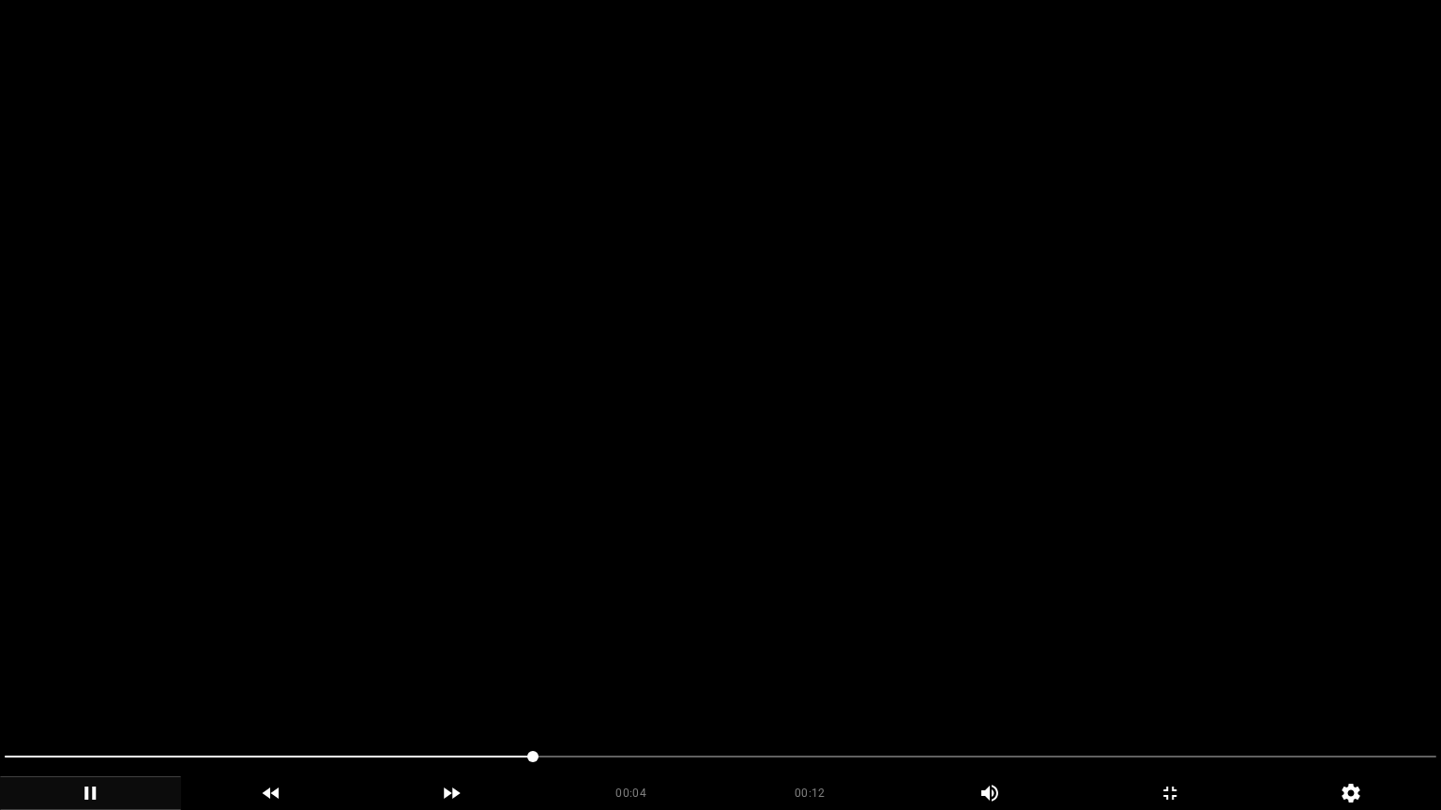
click at [506, 628] on video at bounding box center [720, 405] width 1441 height 810
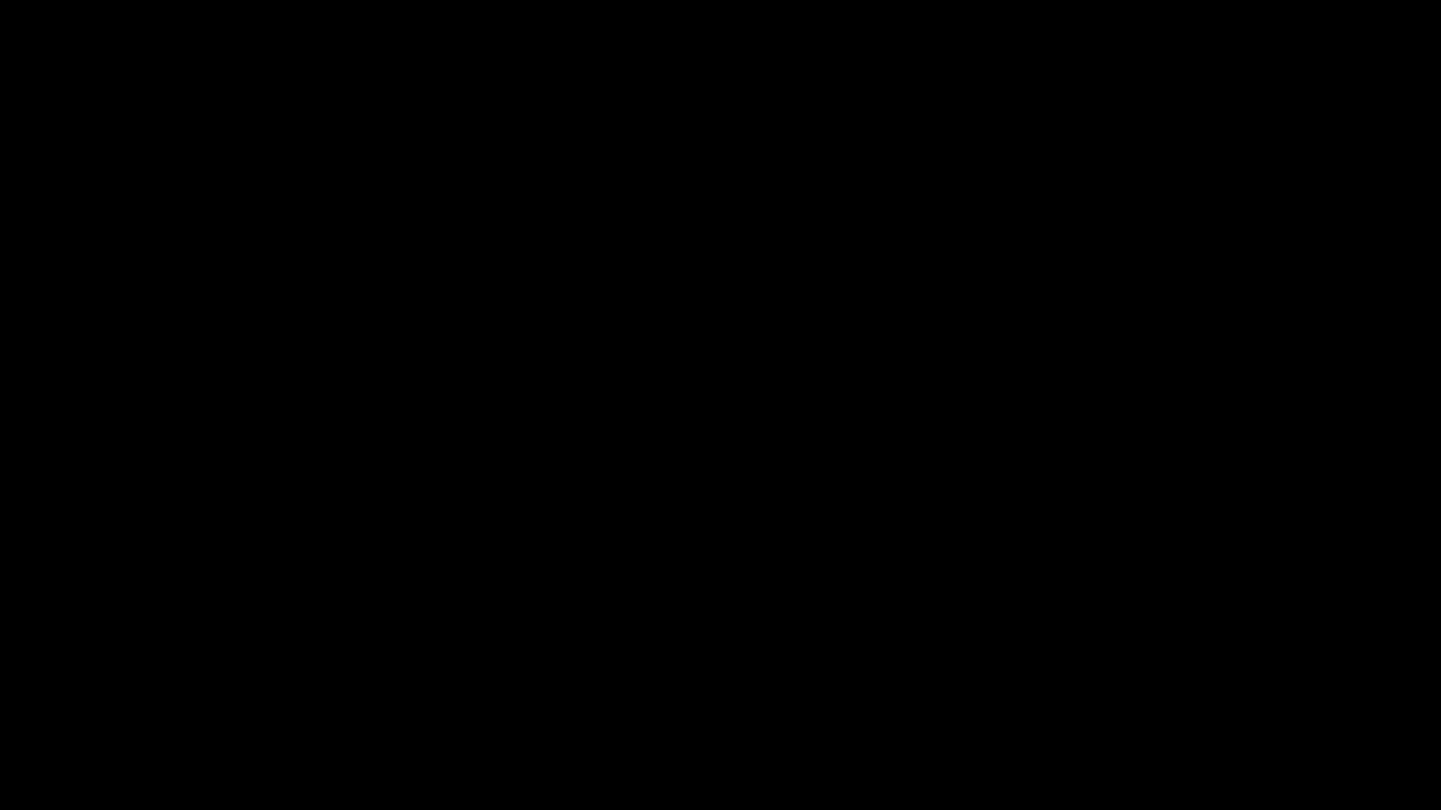
click at [98, 684] on icon "add" at bounding box center [90, 793] width 179 height 23
drag, startPoint x: 13, startPoint y: 777, endPoint x: 0, endPoint y: 782, distance: 14.3
click at [0, 684] on div "00:11 00:12 Picture In Picture 1" at bounding box center [720, 776] width 1441 height 68
click at [92, 684] on icon "add" at bounding box center [91, 793] width 10 height 13
drag, startPoint x: 86, startPoint y: 765, endPoint x: 66, endPoint y: 769, distance: 21.0
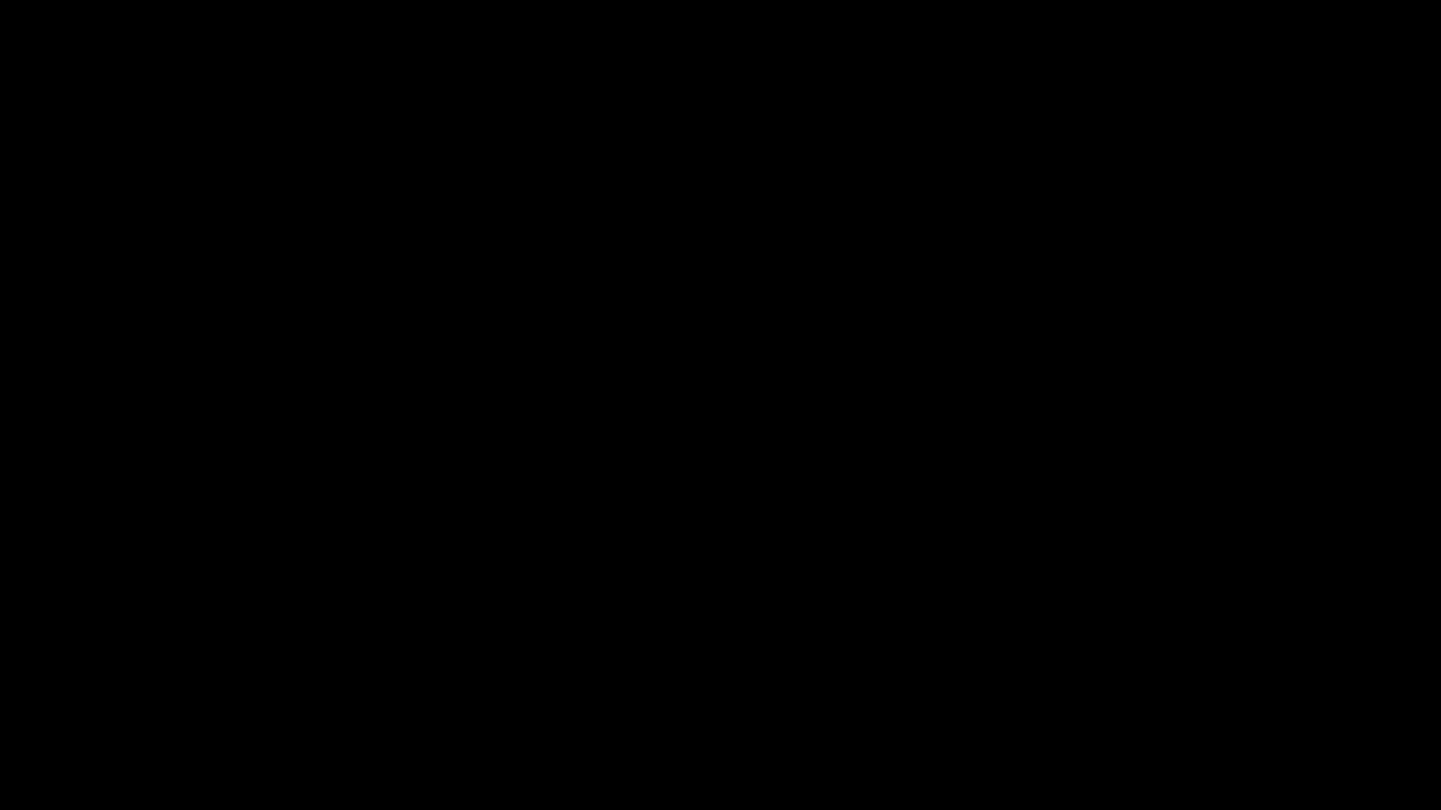
click at [66, 684] on span at bounding box center [720, 757] width 1431 height 30
drag, startPoint x: 56, startPoint y: 760, endPoint x: 0, endPoint y: 760, distance: 56.3
click at [0, 684] on div at bounding box center [720, 759] width 1446 height 50
drag, startPoint x: 180, startPoint y: 751, endPoint x: 8, endPoint y: 769, distance: 173.5
click at [8, 684] on span at bounding box center [720, 757] width 1431 height 30
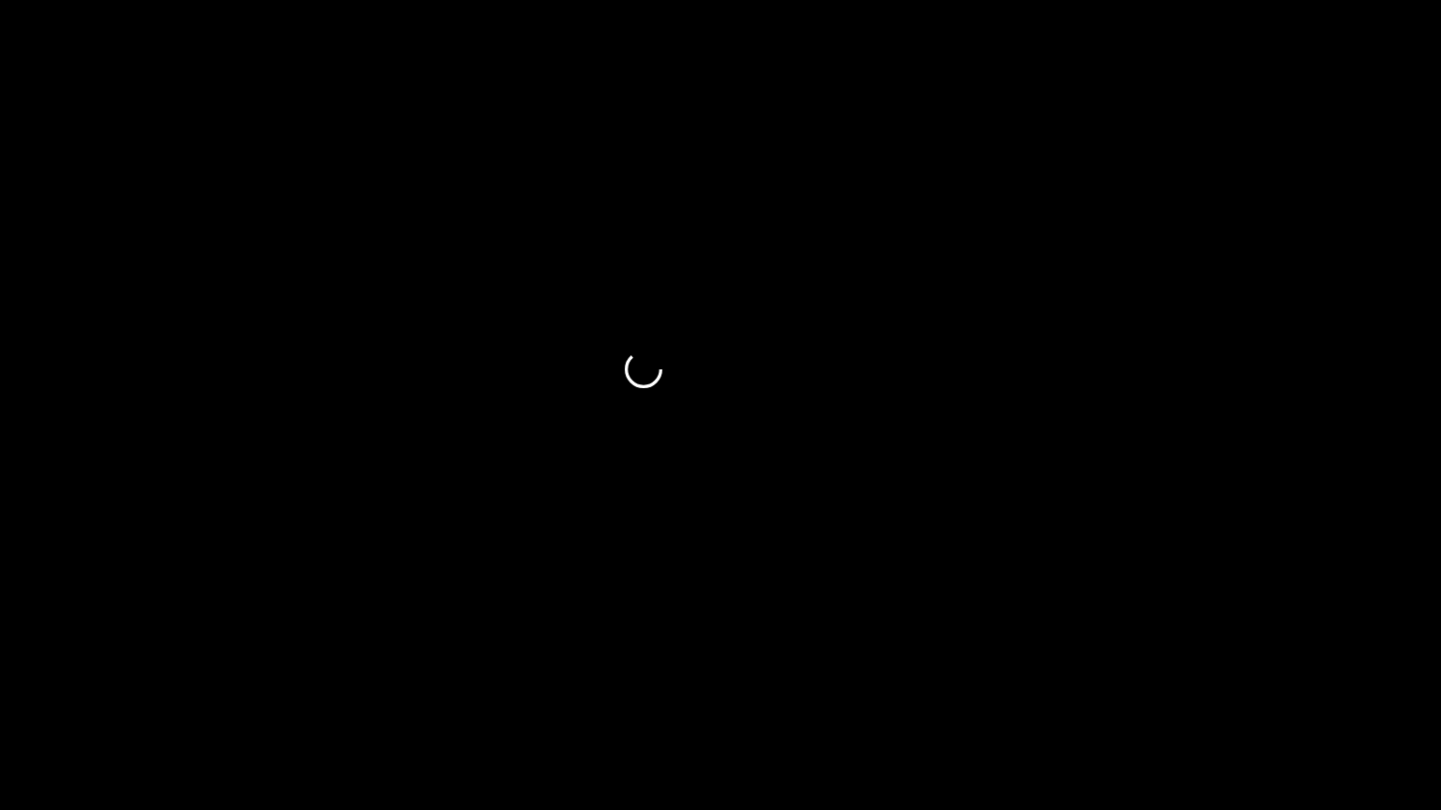
click at [74, 684] on icon "add" at bounding box center [90, 793] width 179 height 23
click at [1185, 684] on icon "add" at bounding box center [1169, 793] width 179 height 23
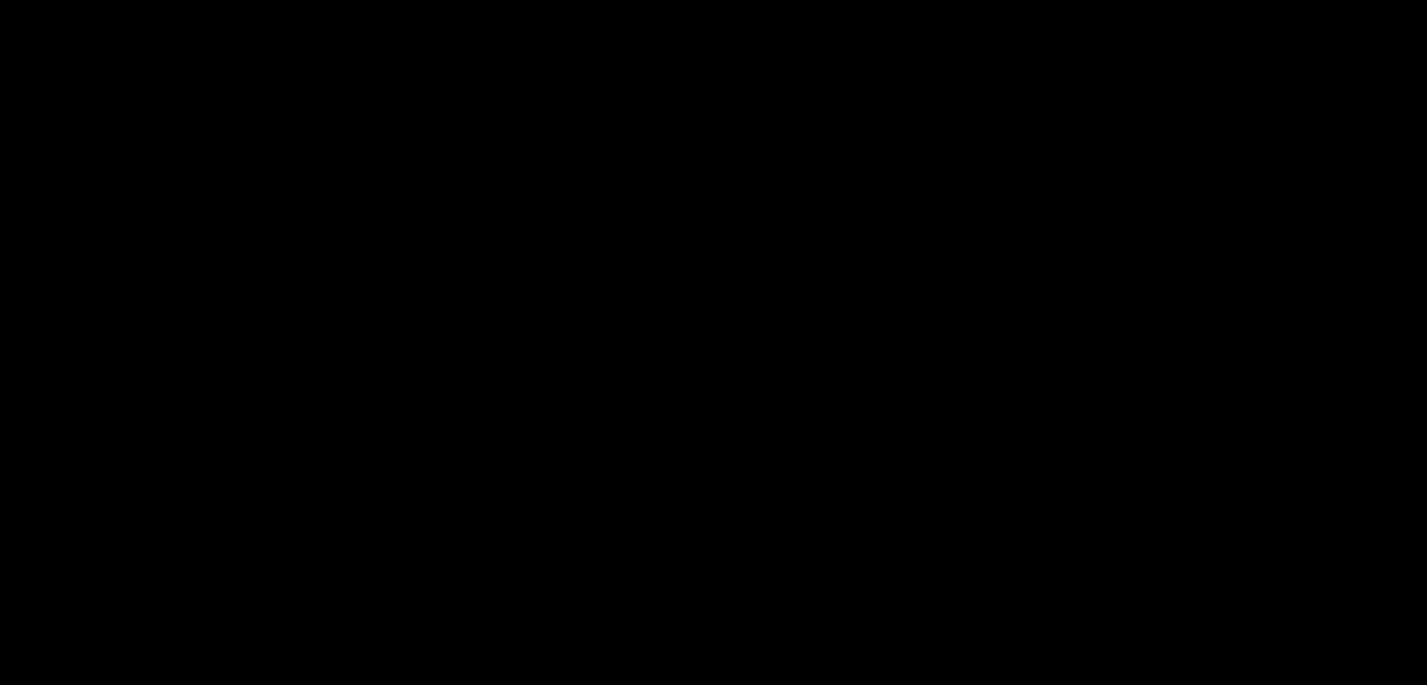
scroll to position [375, 0]
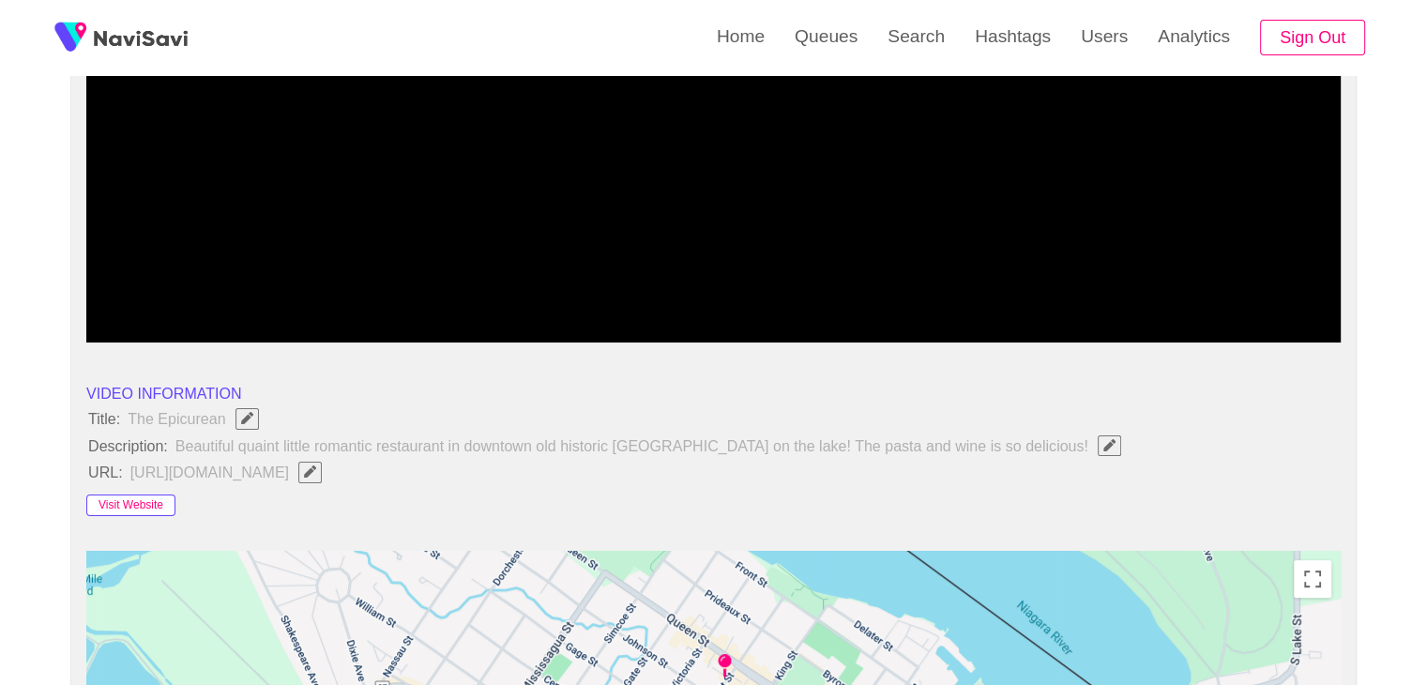
click at [131, 506] on button "Visit Website" at bounding box center [130, 505] width 89 height 23
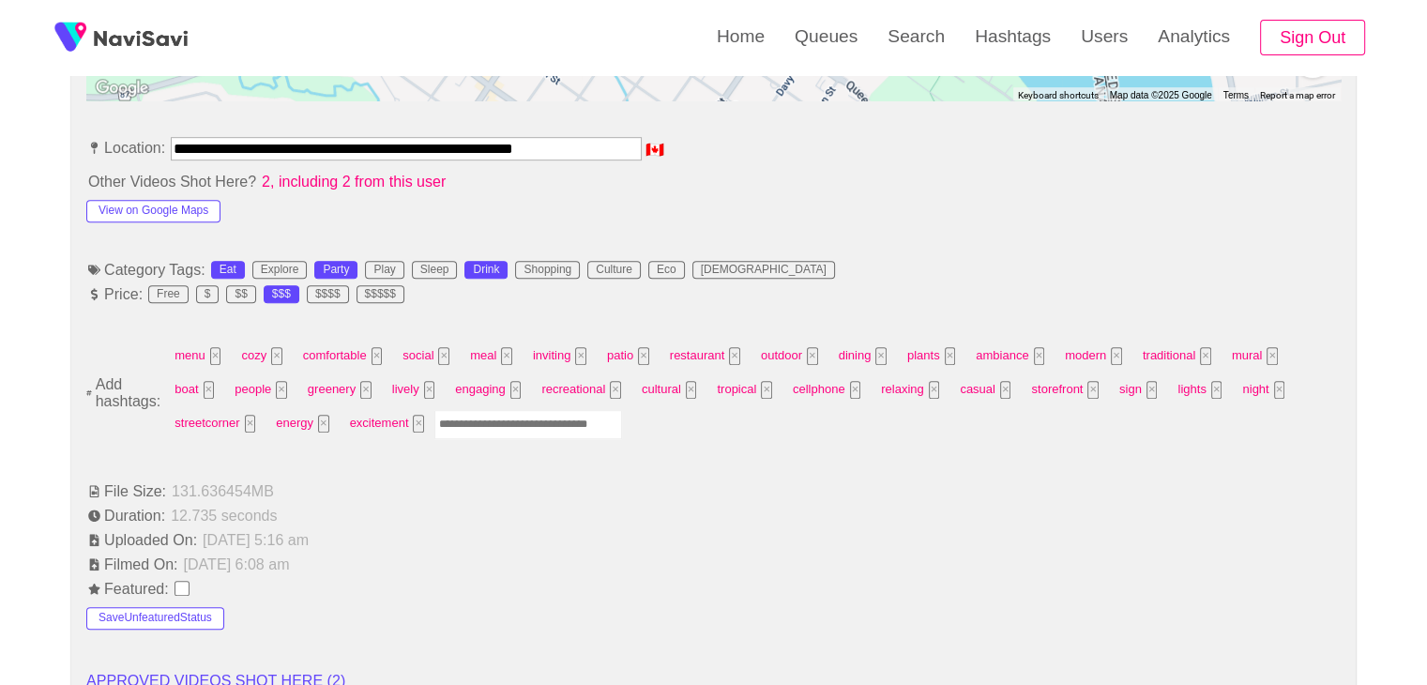
scroll to position [1032, 0]
click at [434, 413] on input "Enter tag here and press return" at bounding box center [528, 423] width 188 height 29
type input "****"
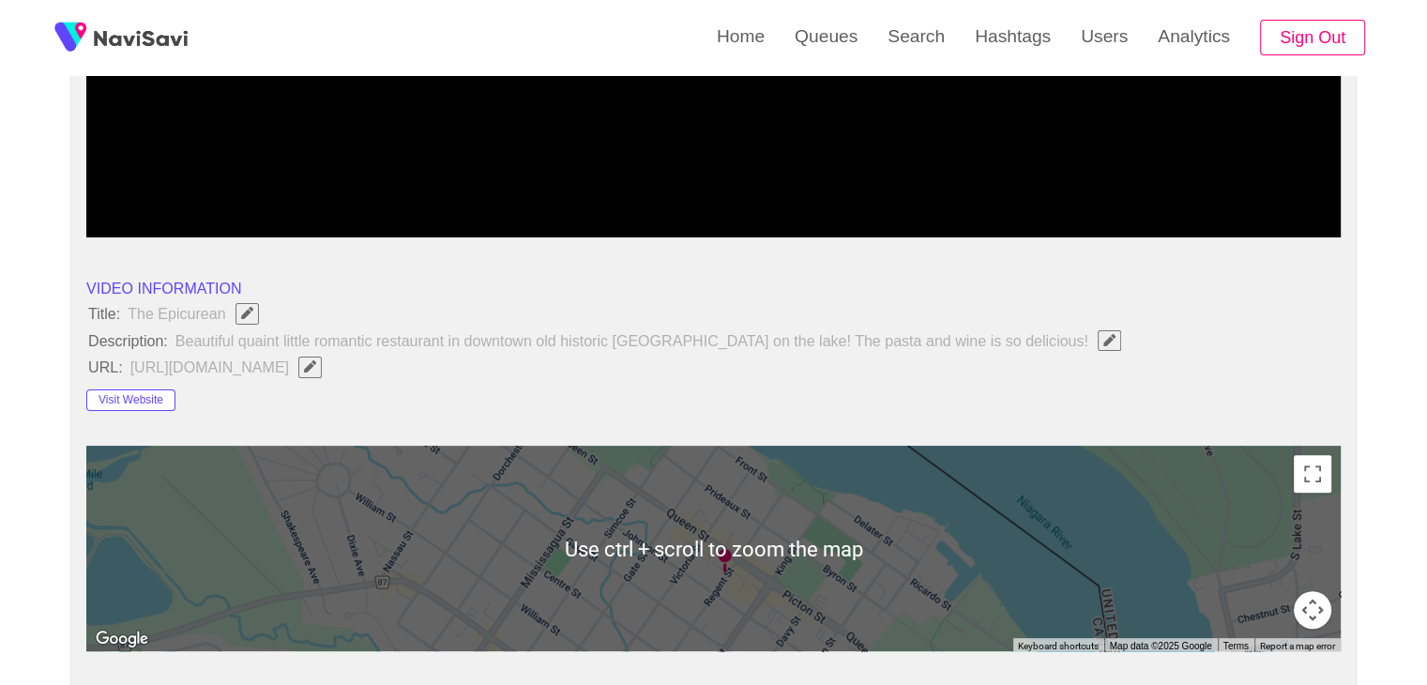
scroll to position [281, 0]
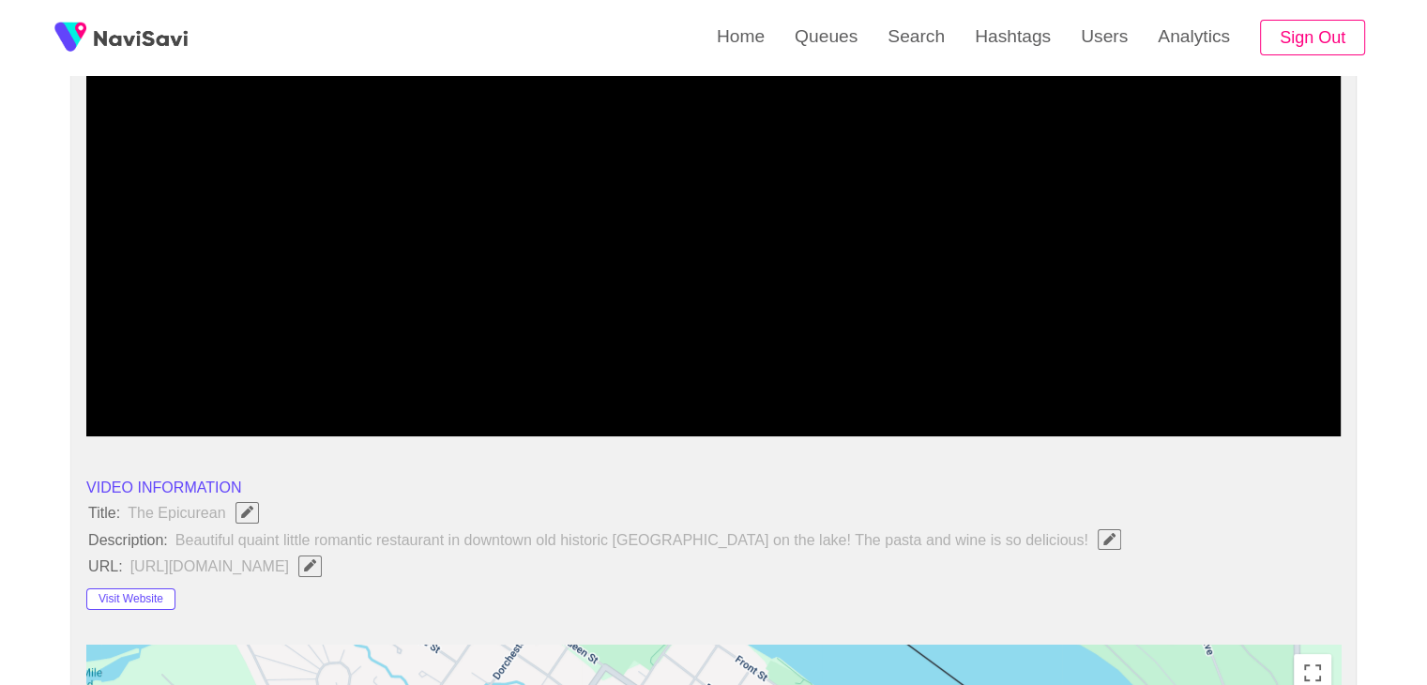
drag, startPoint x: 634, startPoint y: 377, endPoint x: 22, endPoint y: 352, distance: 613.0
click at [158, 417] on icon "add" at bounding box center [165, 420] width 156 height 23
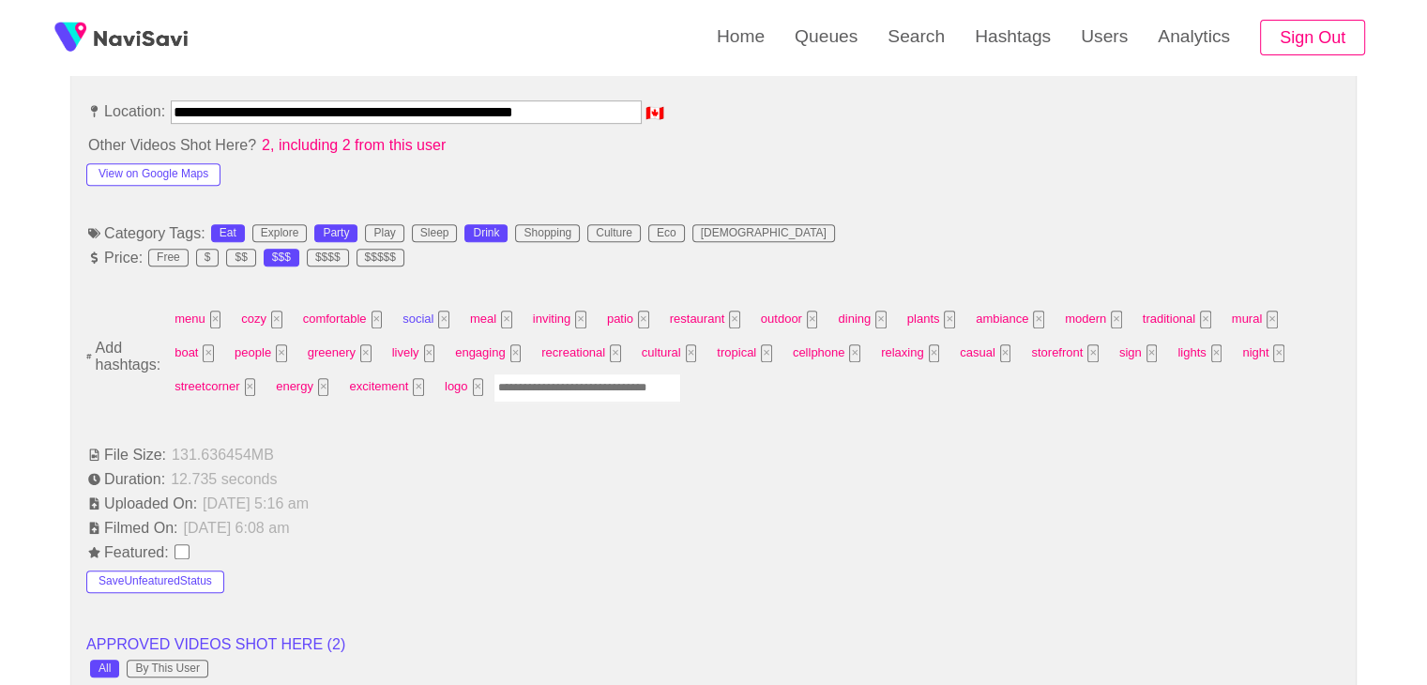
scroll to position [1032, 0]
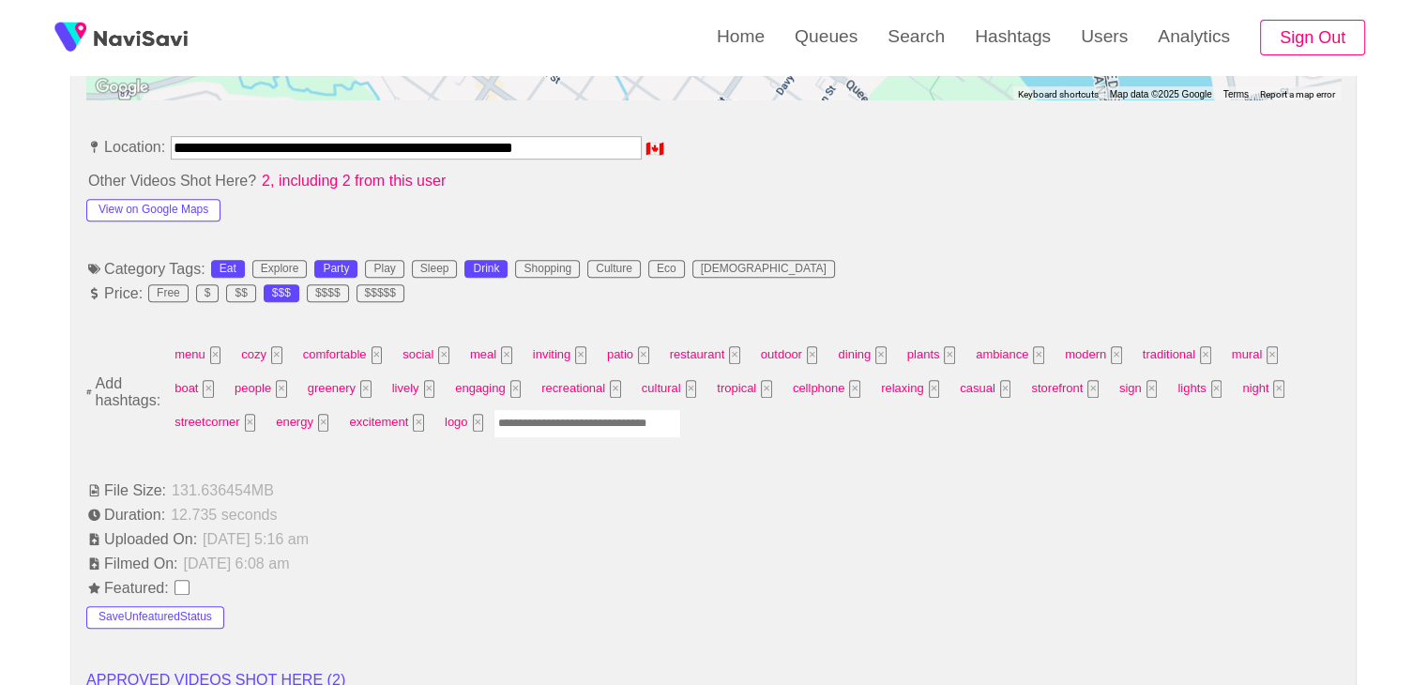
click at [493, 421] on input "Enter tag here and press return" at bounding box center [587, 423] width 188 height 29
type input "*********"
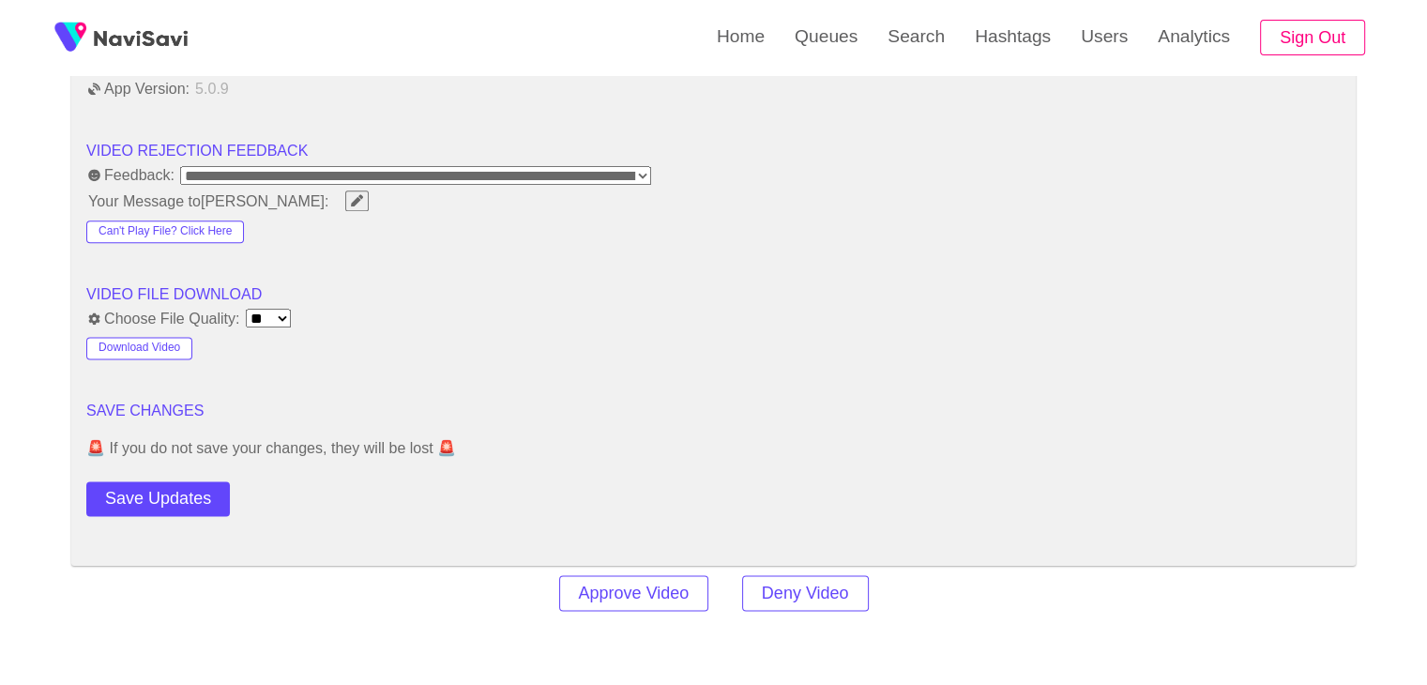
scroll to position [2438, 0]
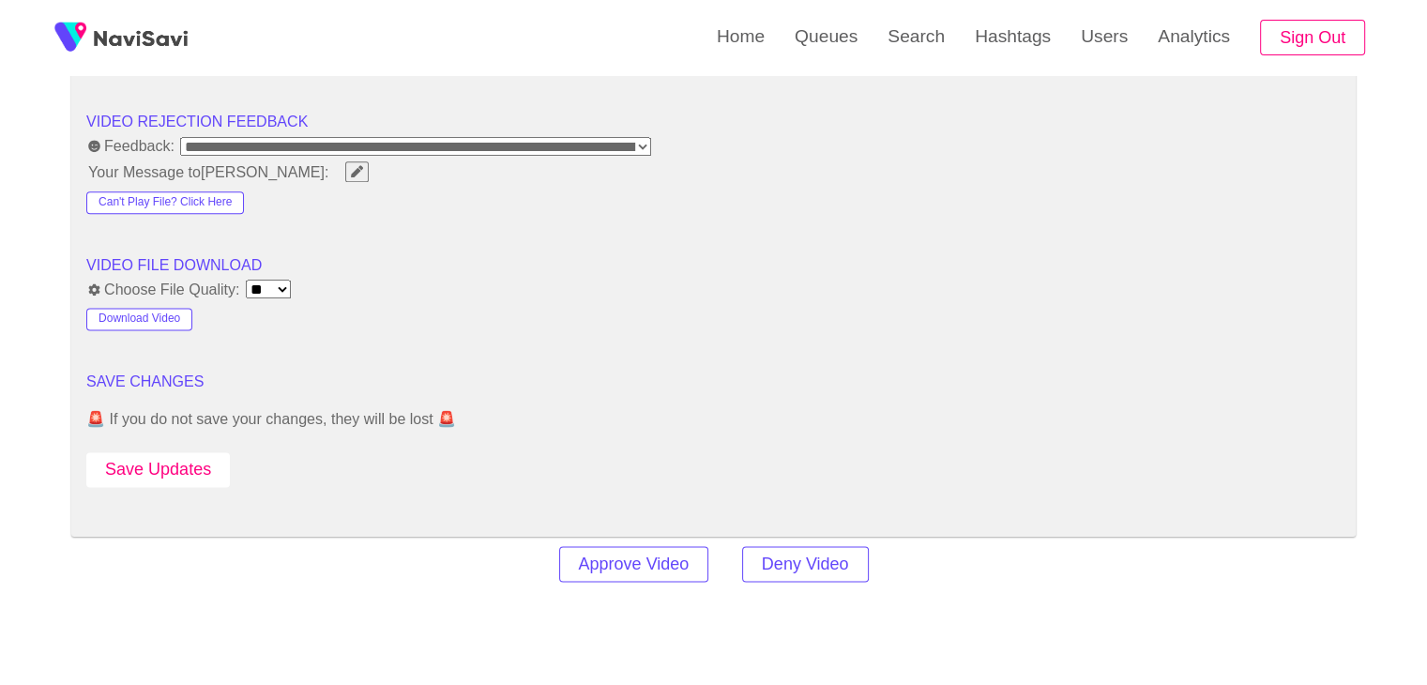
click at [189, 459] on button "Save Updates" at bounding box center [157, 469] width 143 height 35
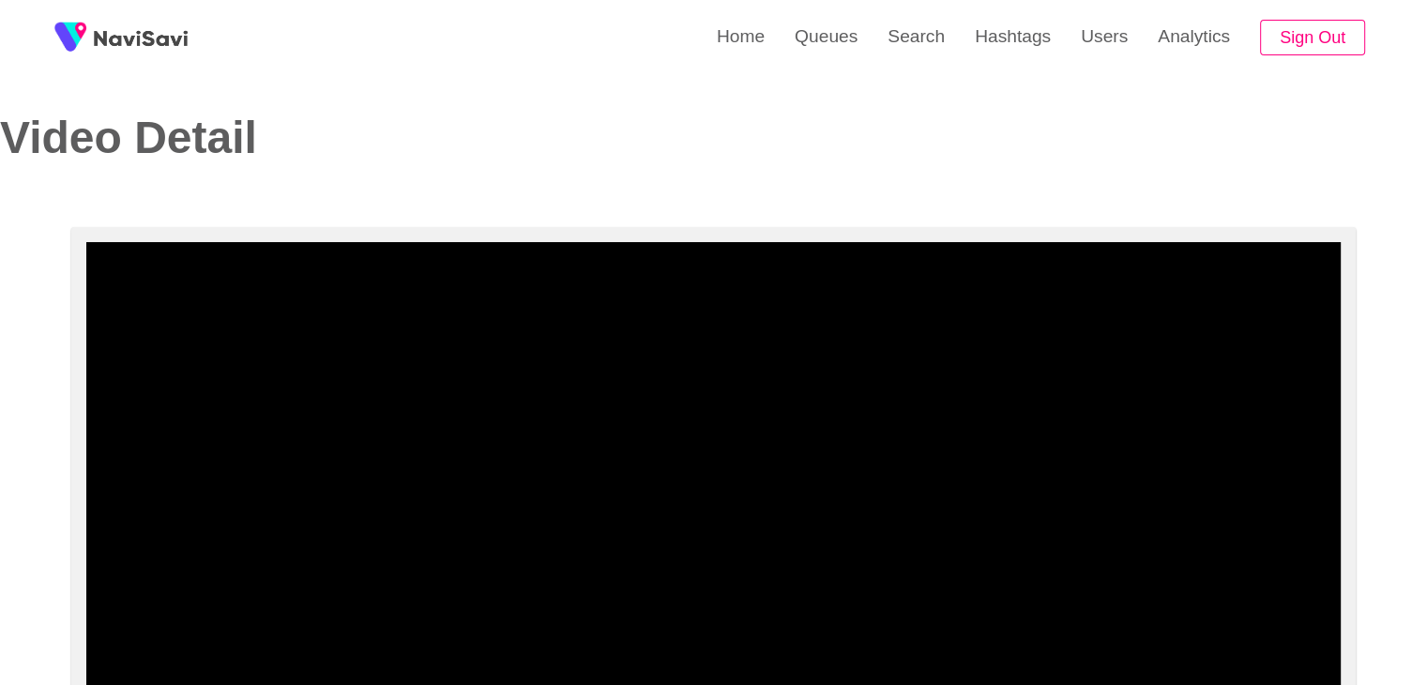
scroll to position [0, 0]
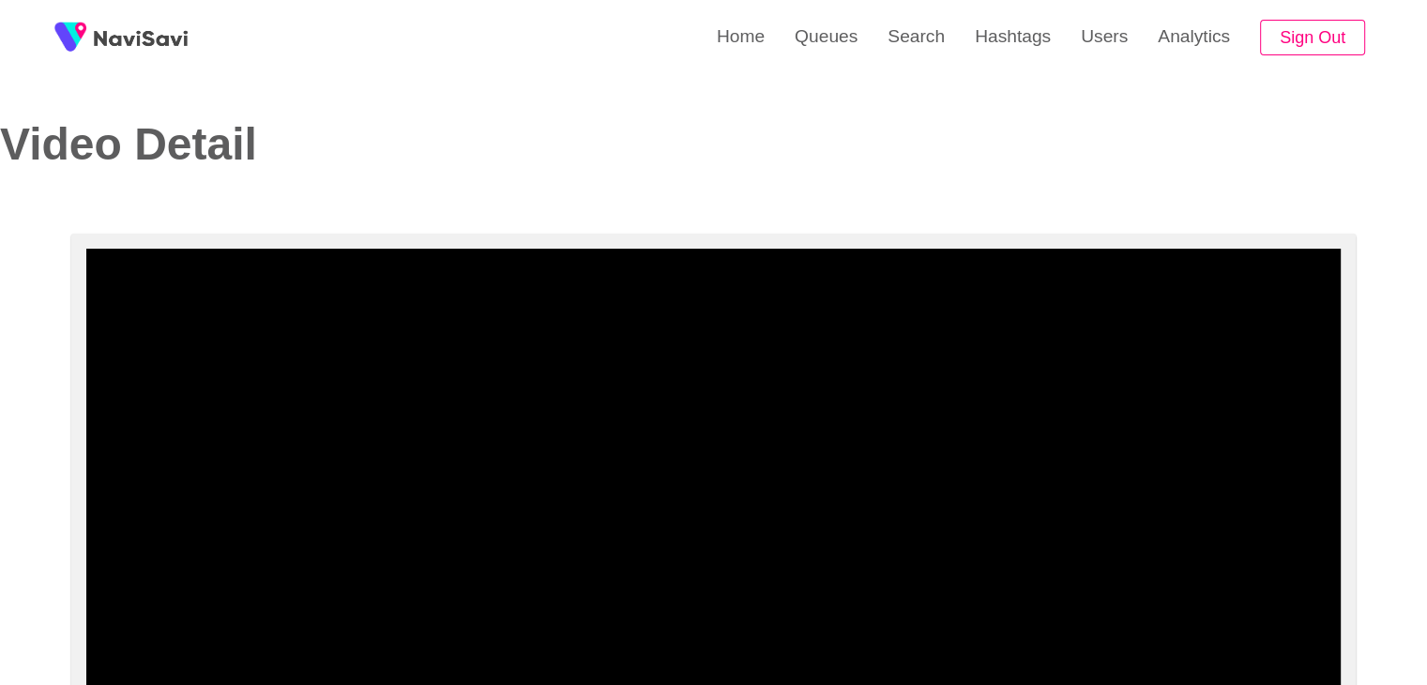
drag, startPoint x: 560, startPoint y: 102, endPoint x: 555, endPoint y: 49, distance: 53.7
click at [561, 102] on div "Video Detail" at bounding box center [713, 117] width 1427 height 234
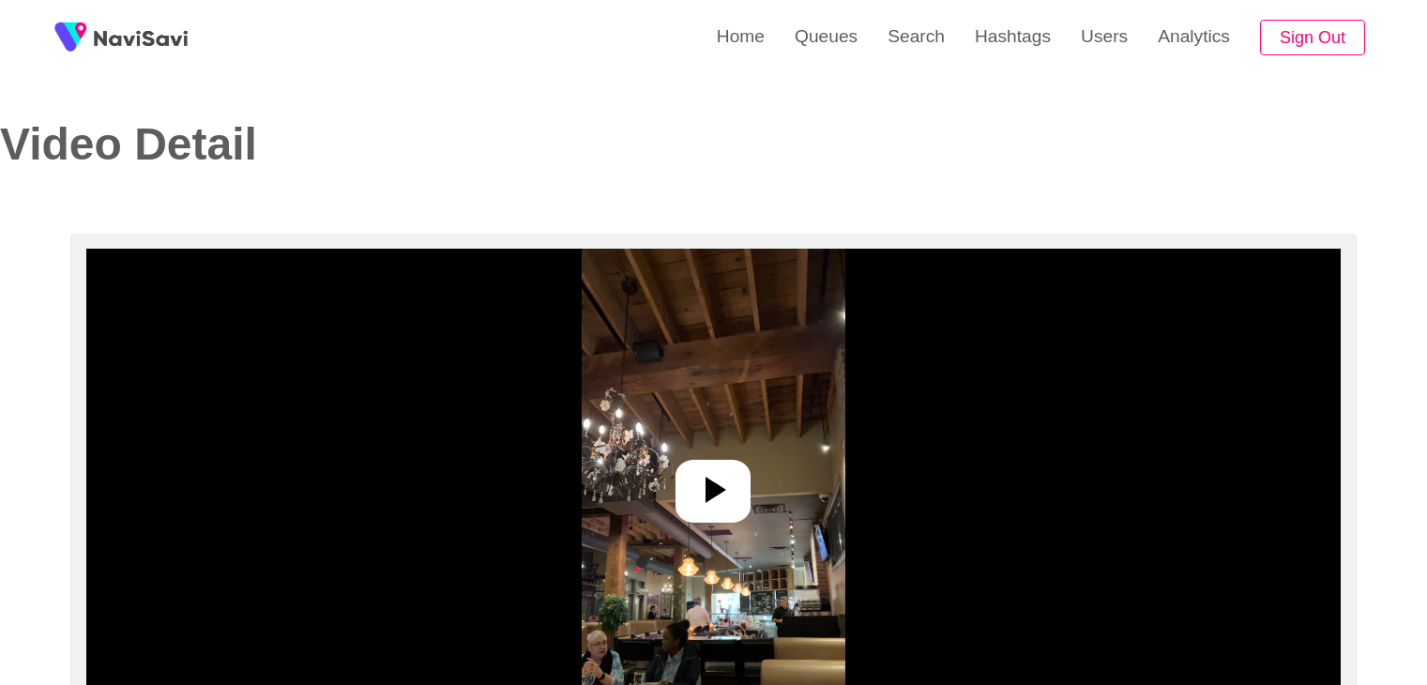
select select "**********"
select select "**"
click at [713, 493] on icon at bounding box center [715, 489] width 21 height 26
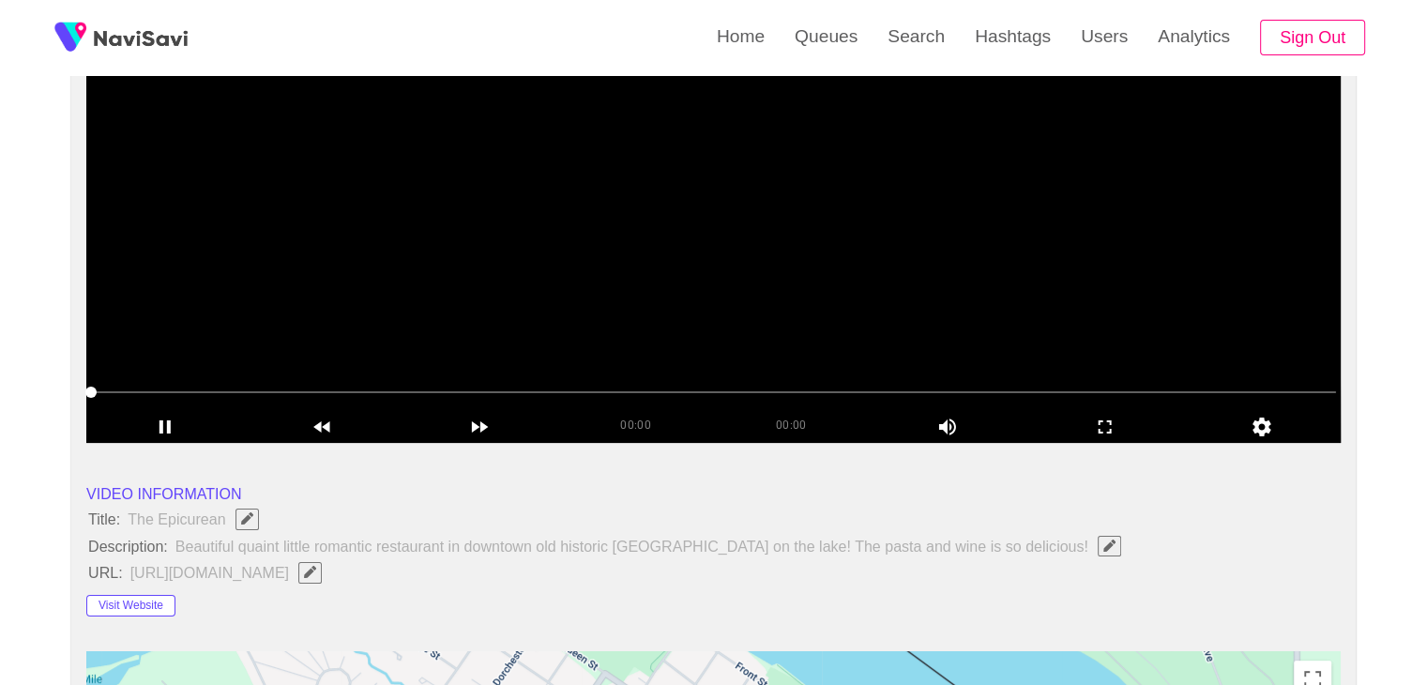
scroll to position [281, 0]
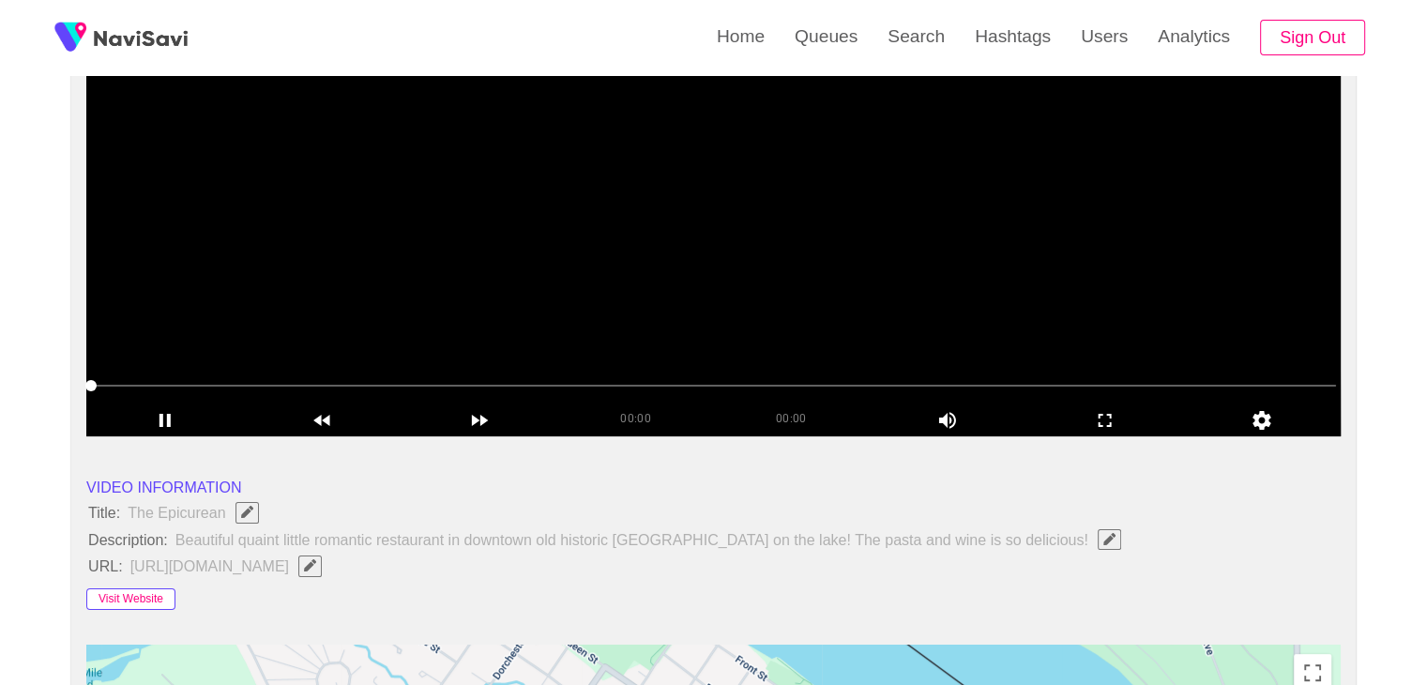
click at [158, 595] on button "Visit Website" at bounding box center [130, 599] width 89 height 23
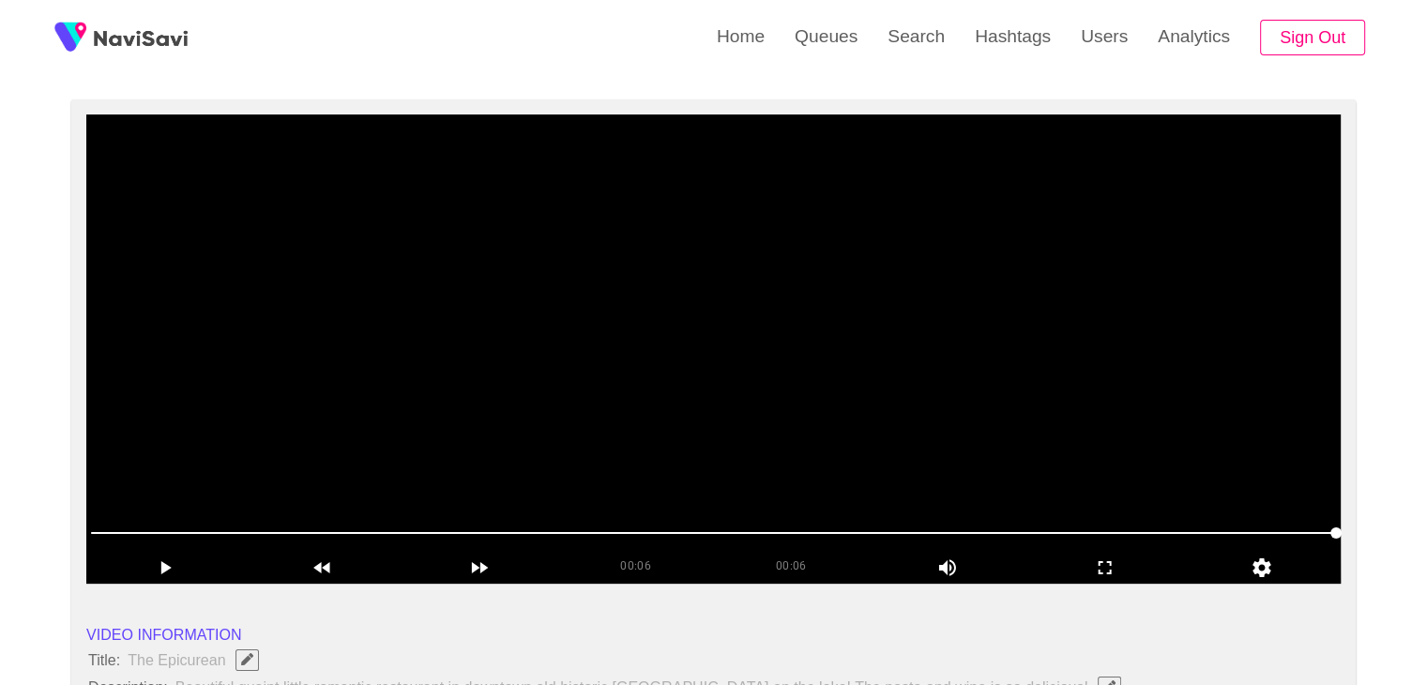
scroll to position [94, 0]
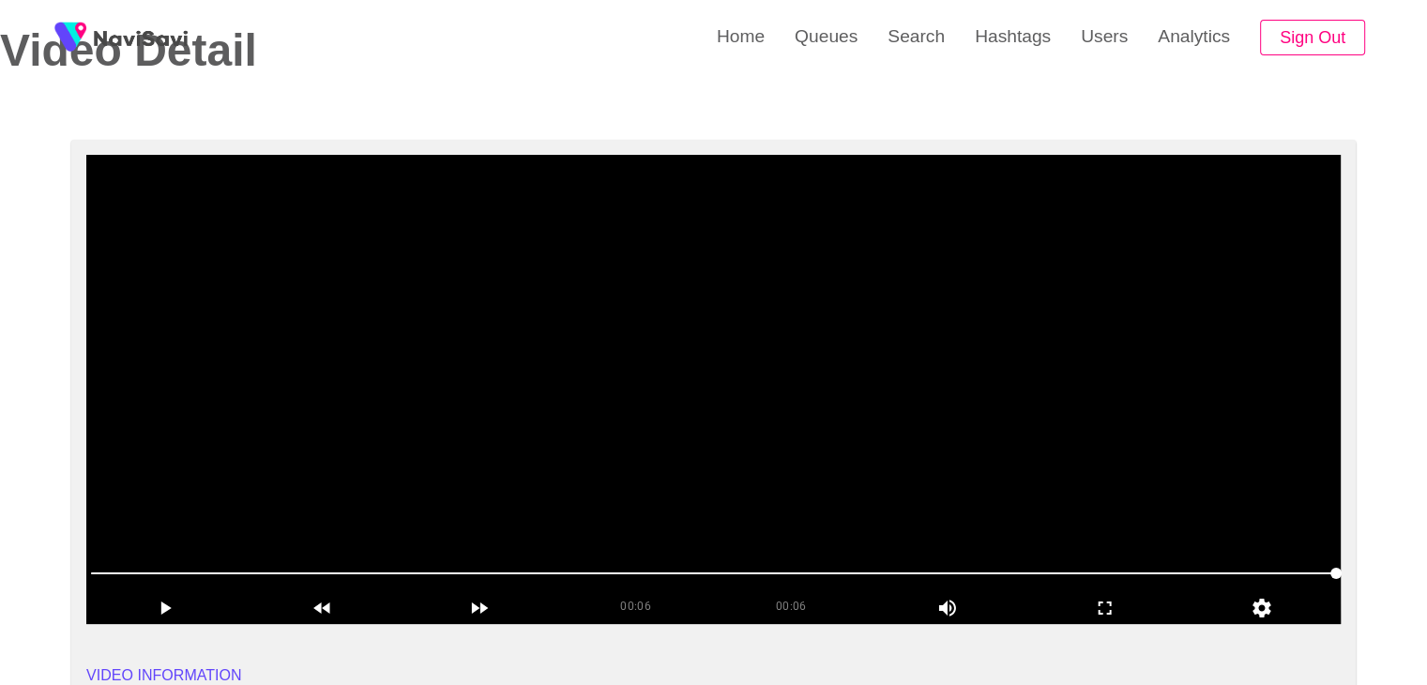
click at [756, 316] on video at bounding box center [713, 389] width 1254 height 469
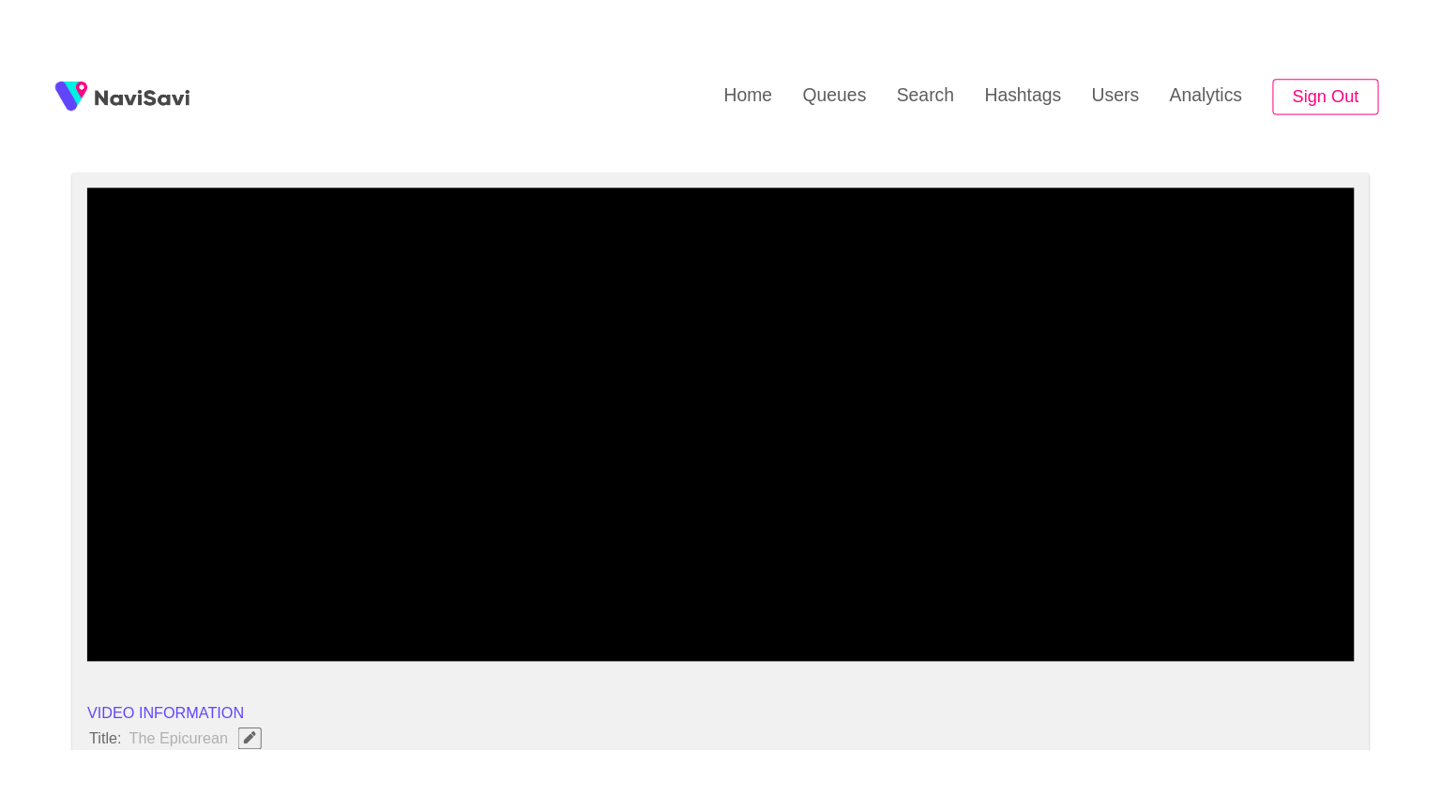
scroll to position [281, 0]
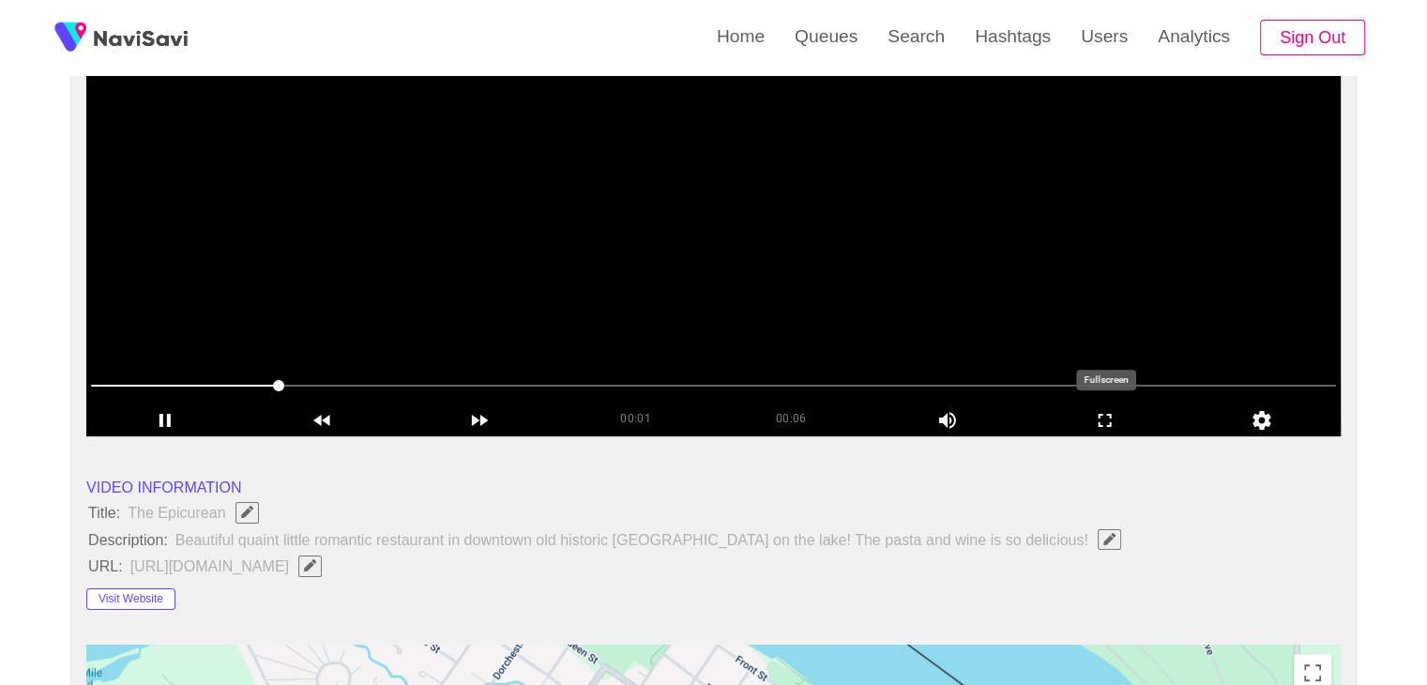
drag, startPoint x: 1107, startPoint y: 421, endPoint x: 1099, endPoint y: 503, distance: 81.9
click at [1107, 421] on icon "add" at bounding box center [1105, 420] width 156 height 23
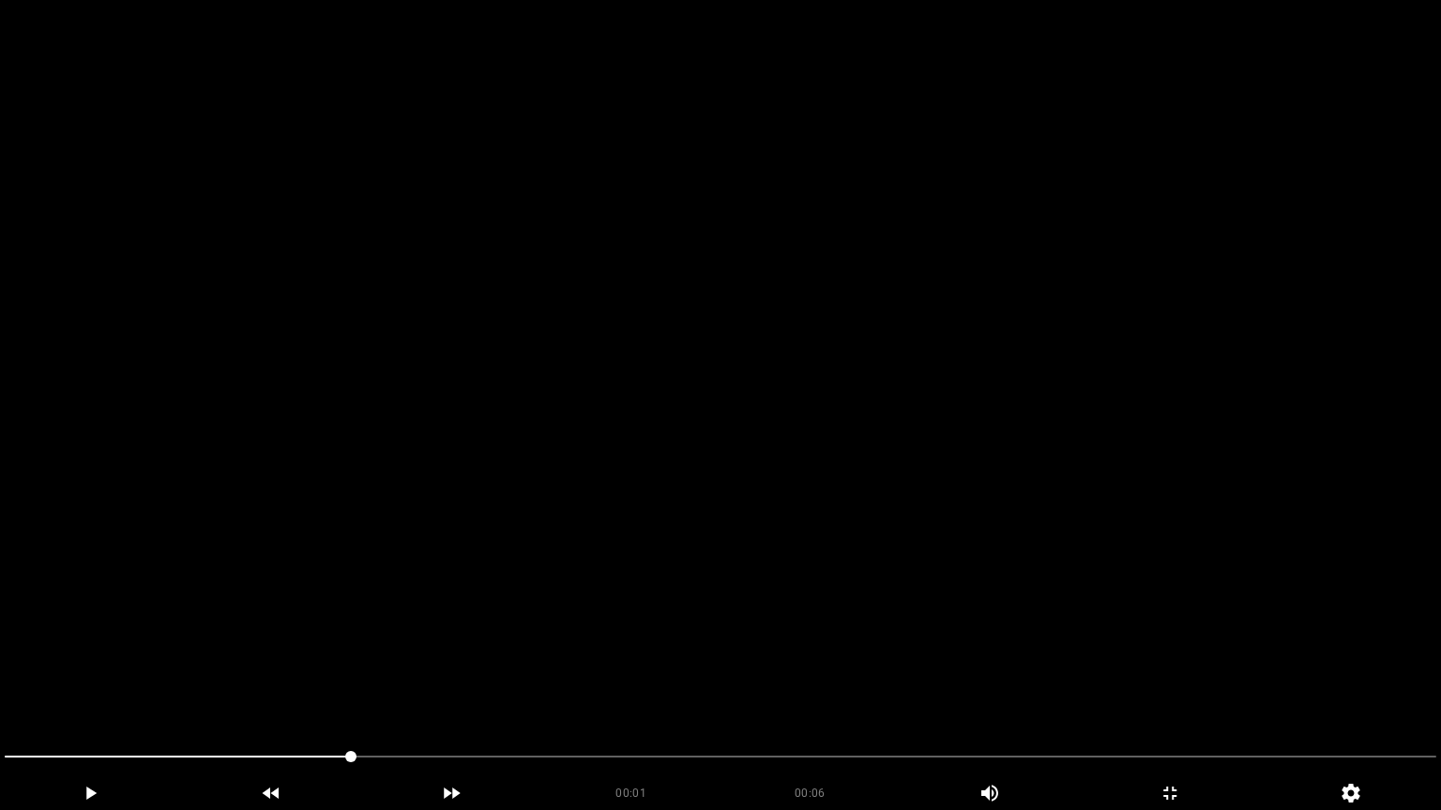
click at [740, 517] on video at bounding box center [720, 405] width 1441 height 810
click at [97, 684] on icon "add" at bounding box center [90, 793] width 179 height 23
click at [58, 684] on div "add" at bounding box center [90, 794] width 181 height 34
click at [145, 684] on icon "add" at bounding box center [90, 793] width 179 height 23
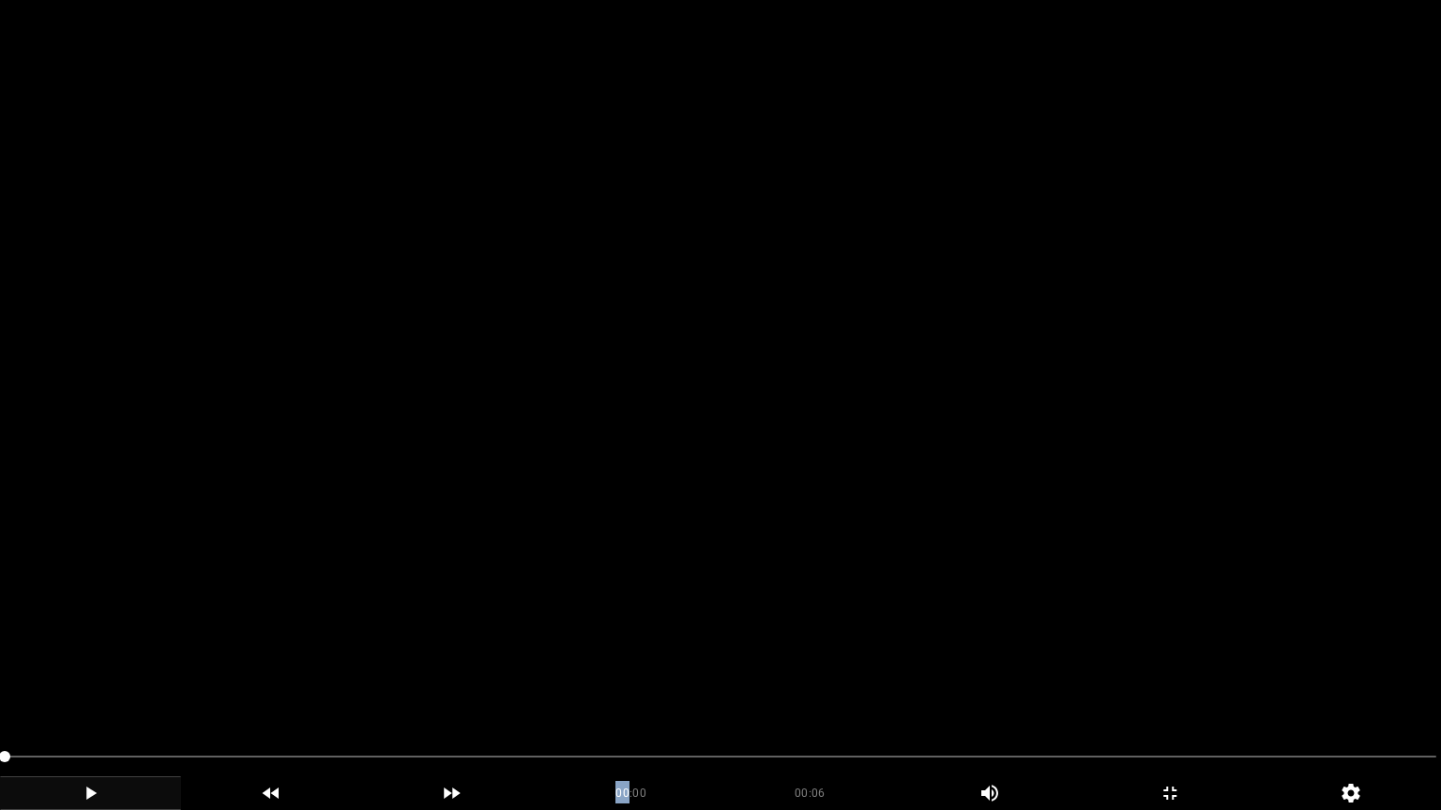
click at [96, 684] on icon "add" at bounding box center [90, 793] width 179 height 23
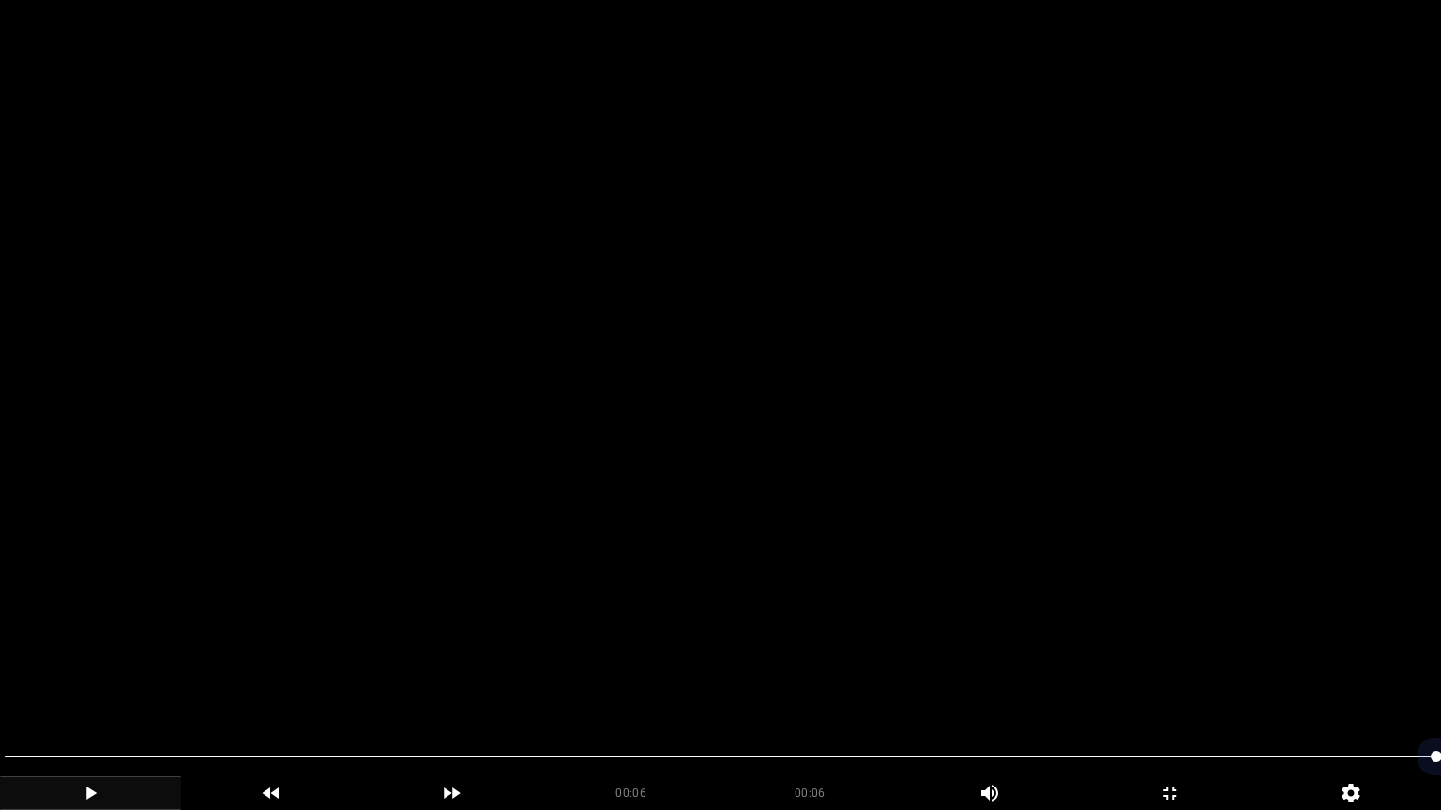
drag, startPoint x: 21, startPoint y: 754, endPoint x: 0, endPoint y: 735, distance: 27.9
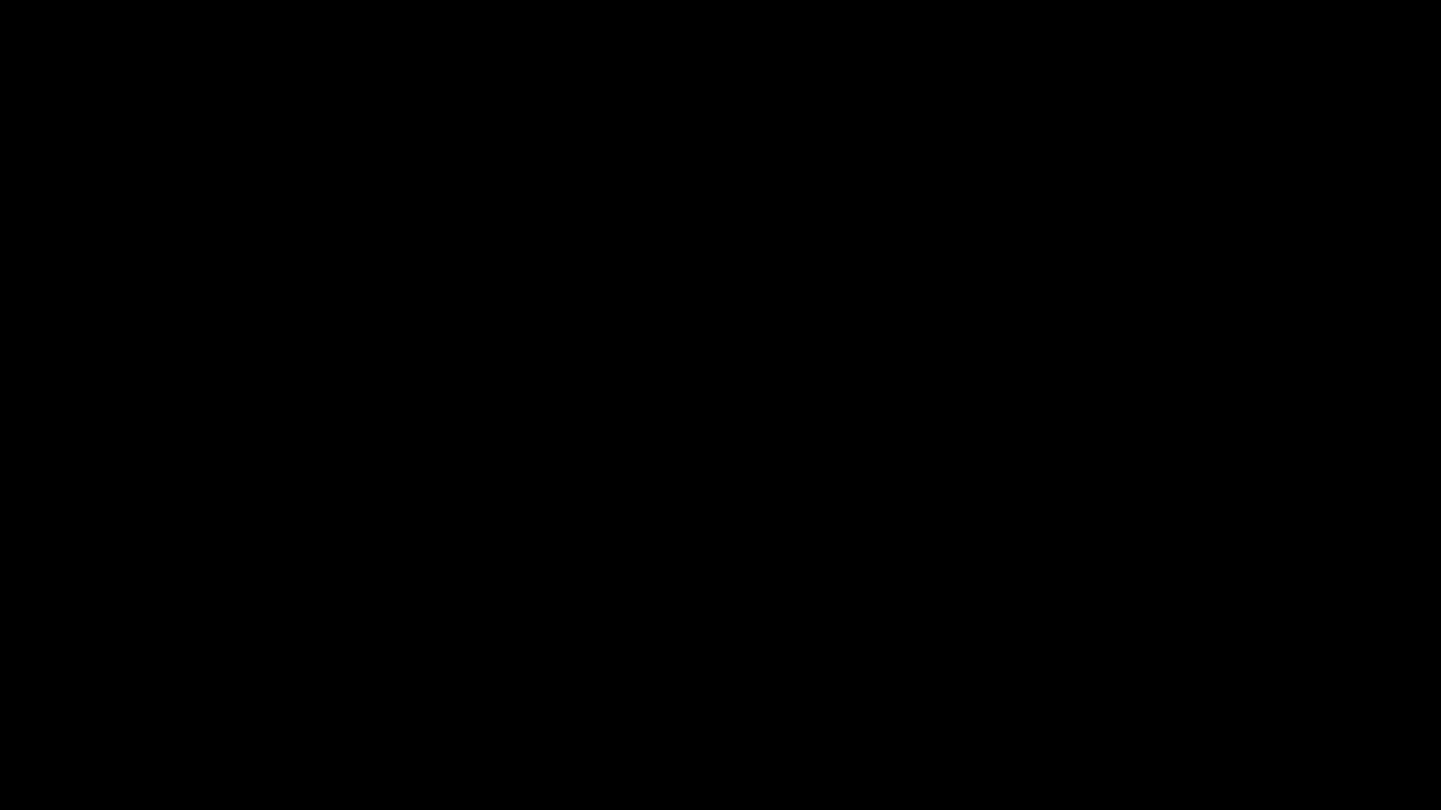
click at [103, 684] on icon "add" at bounding box center [90, 793] width 179 height 23
click at [1204, 684] on icon "add" at bounding box center [1169, 793] width 179 height 23
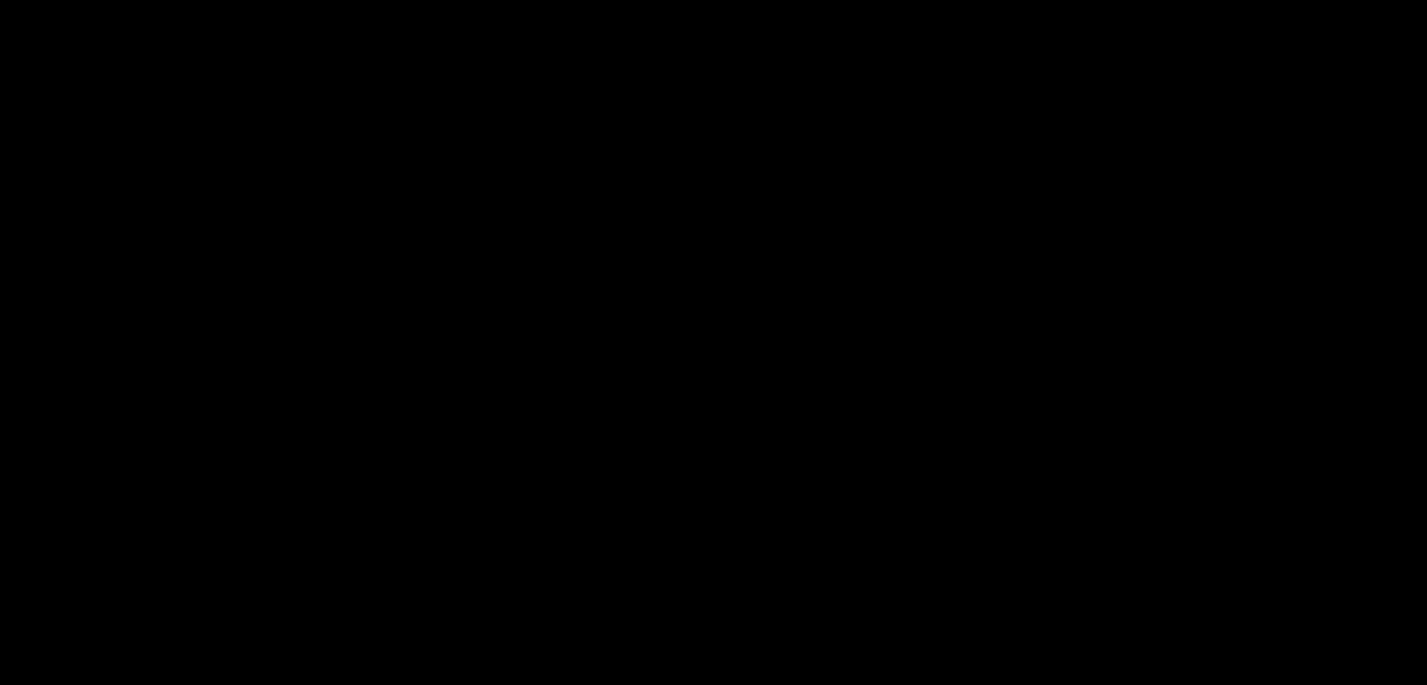
scroll to position [371, 0]
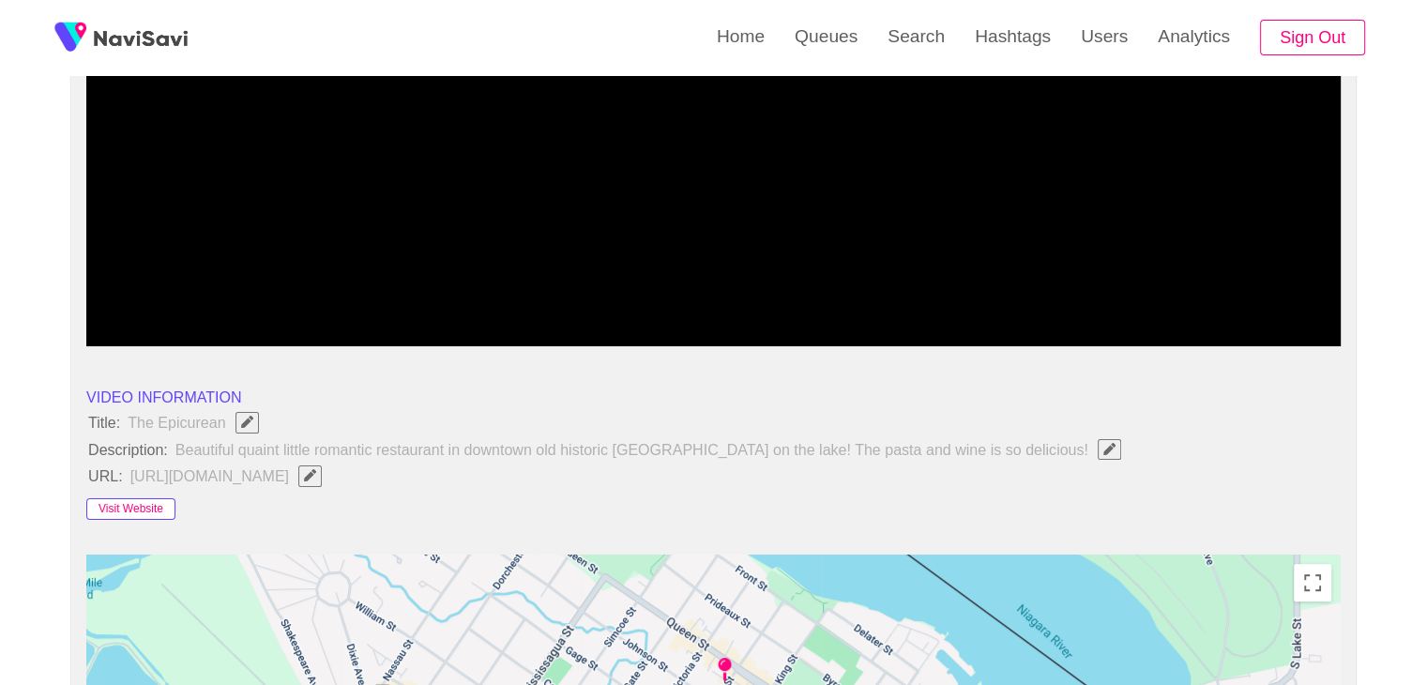
click at [158, 505] on button "Visit Website" at bounding box center [130, 509] width 89 height 23
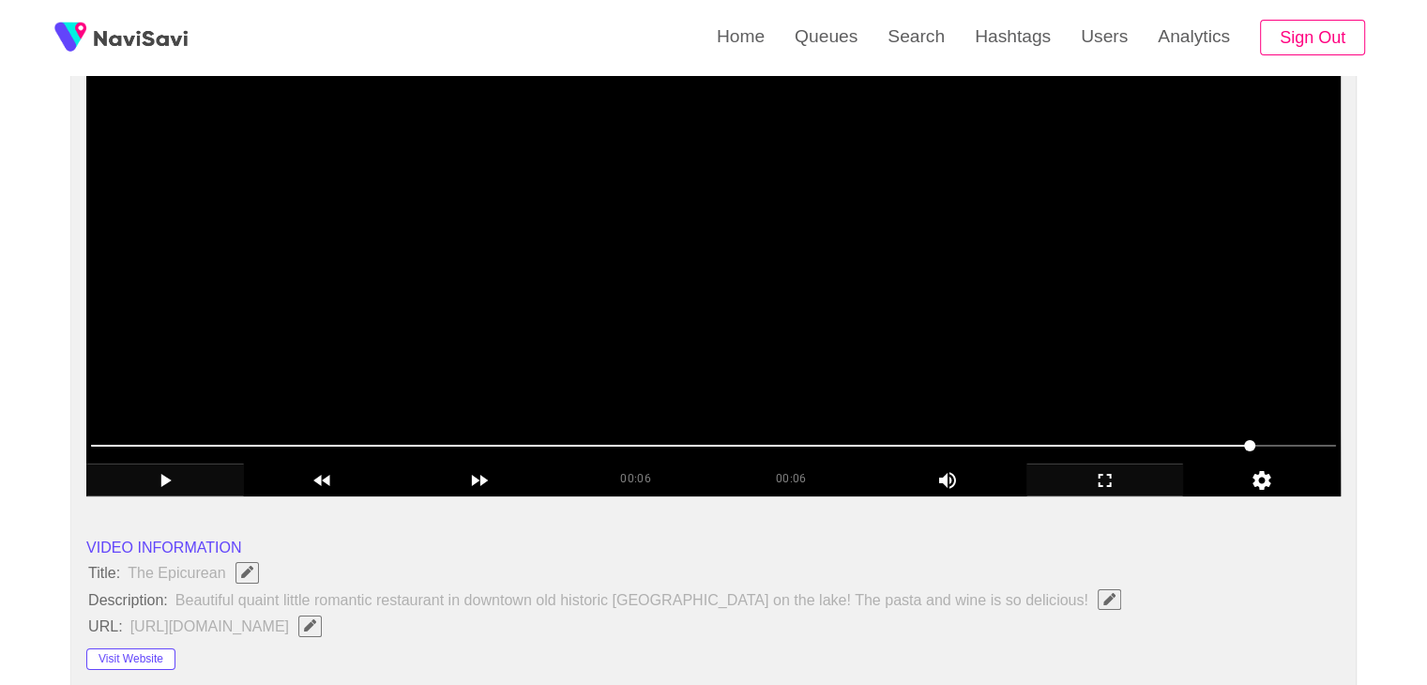
scroll to position [184, 0]
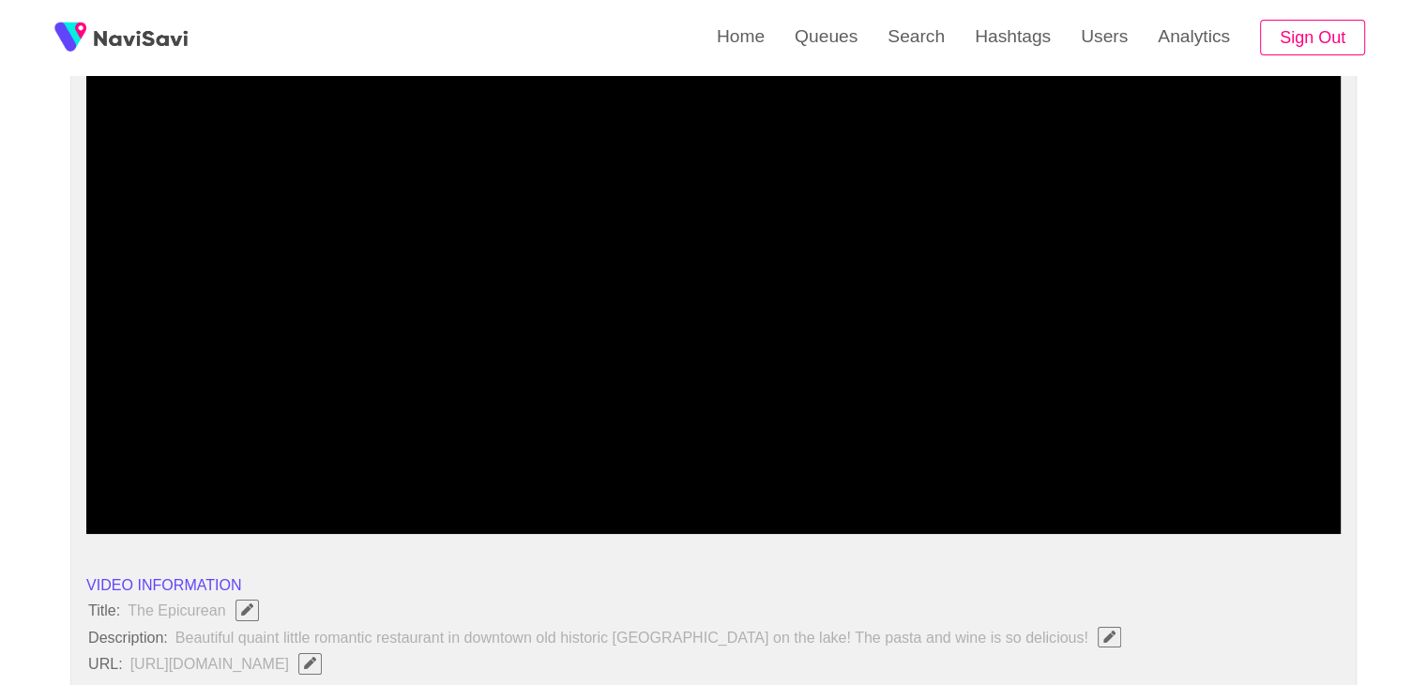
drag, startPoint x: 243, startPoint y: 480, endPoint x: 68, endPoint y: 481, distance: 175.4
click at [176, 518] on icon "add" at bounding box center [165, 517] width 156 height 23
click at [178, 512] on icon "add" at bounding box center [165, 517] width 156 height 23
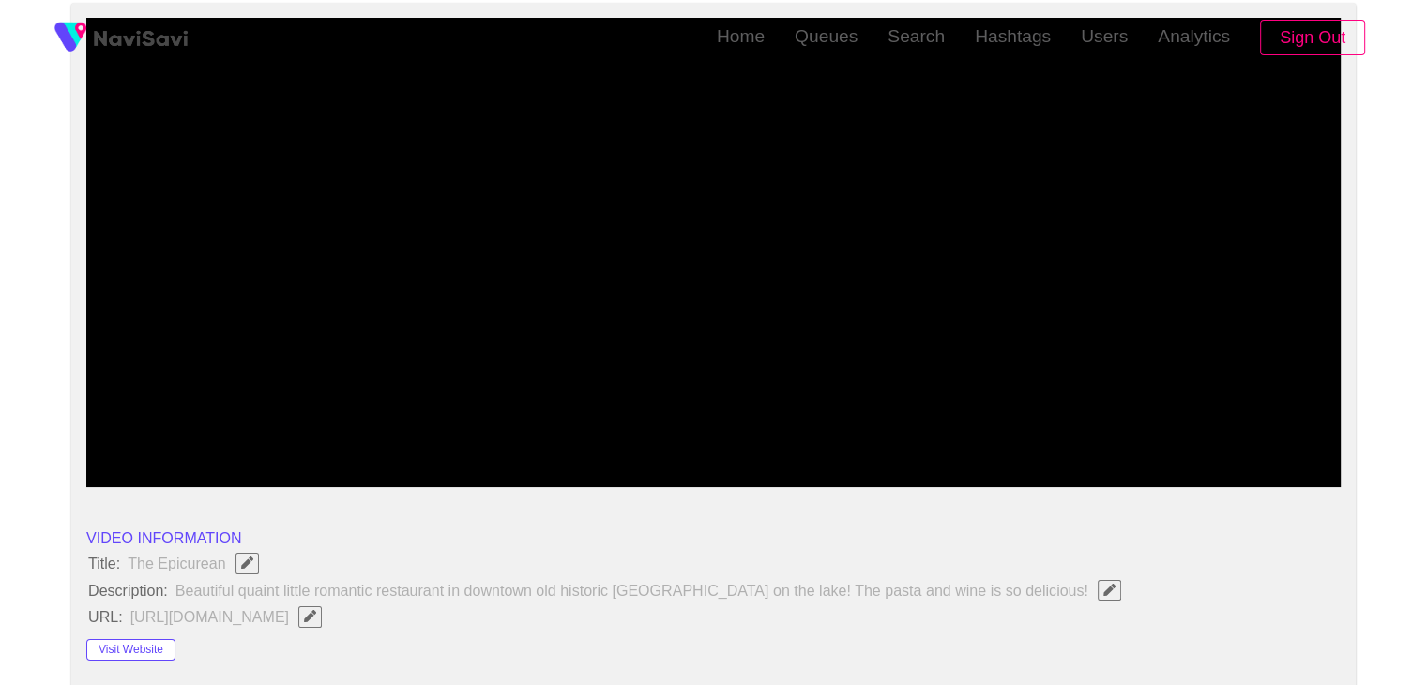
scroll to position [0, 0]
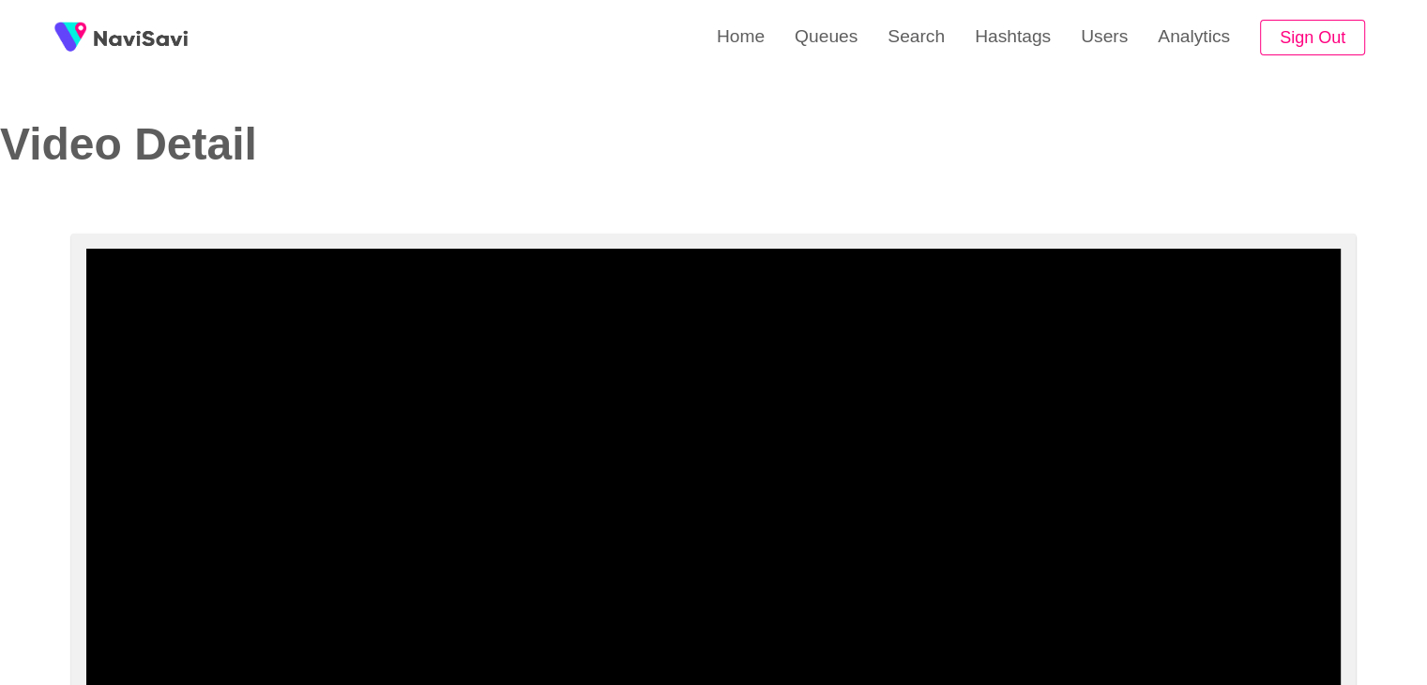
click at [773, 496] on video at bounding box center [713, 483] width 1254 height 469
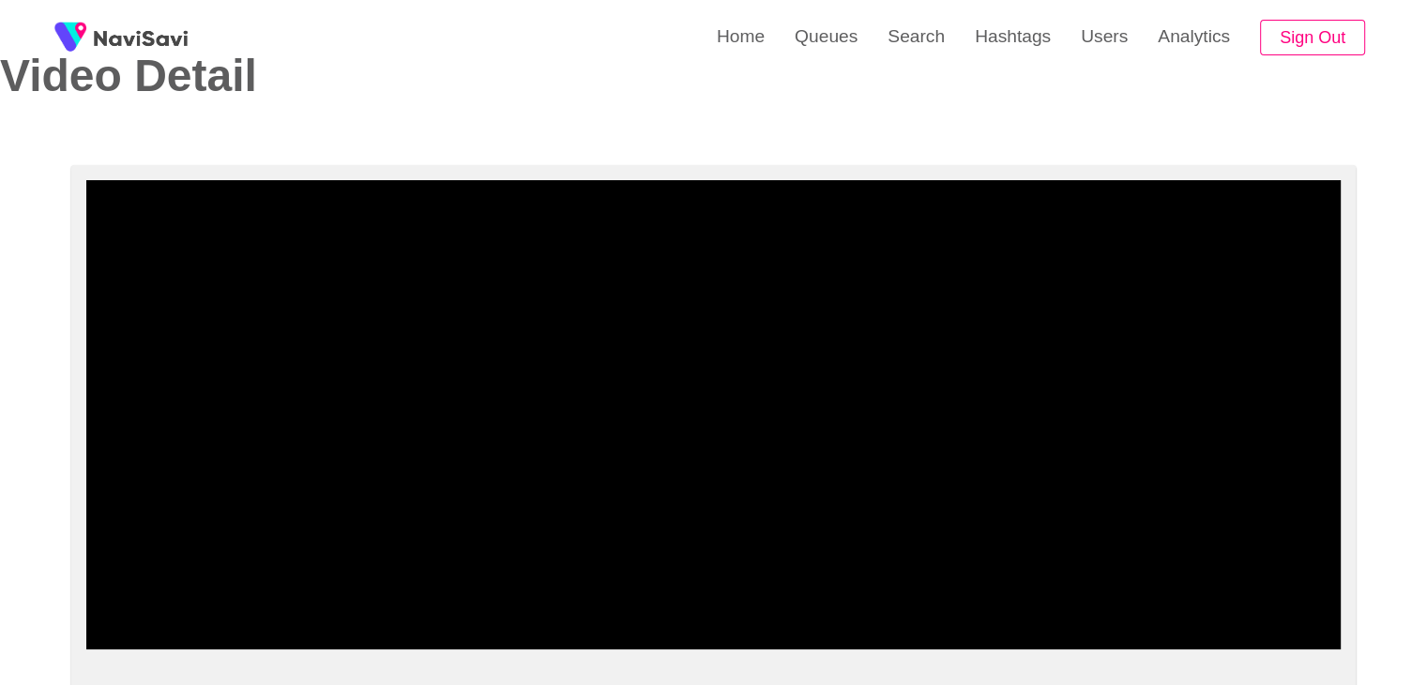
scroll to position [188, 0]
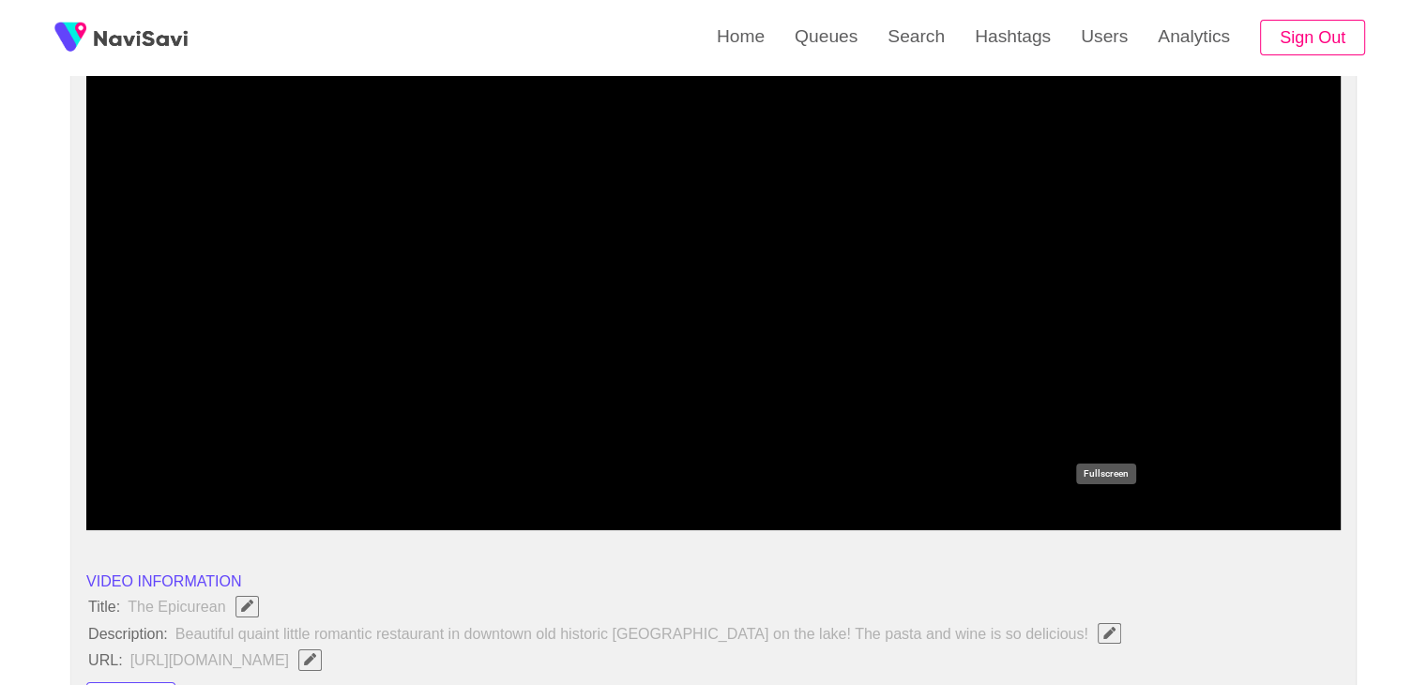
click at [1110, 505] on icon "add" at bounding box center [1105, 514] width 156 height 23
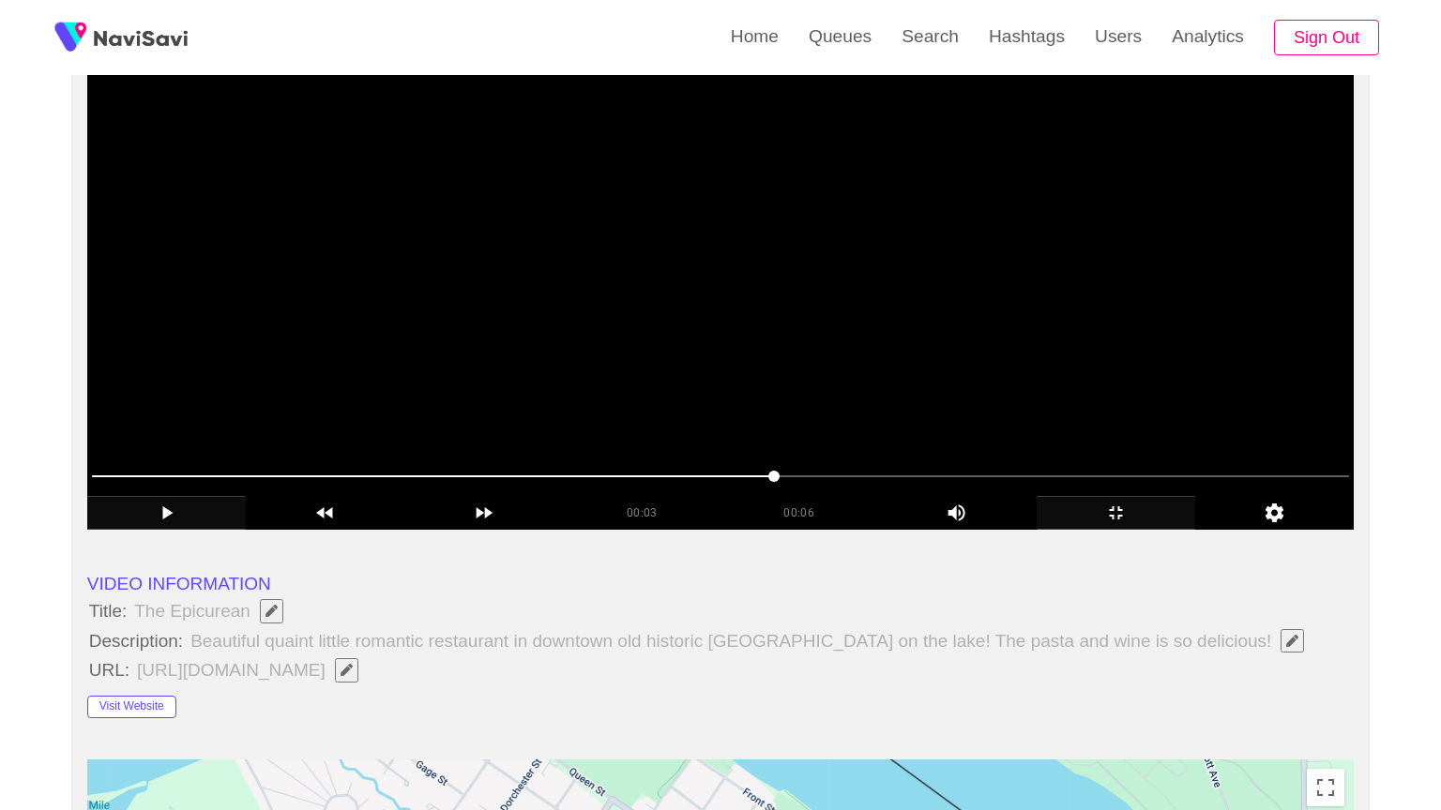
click at [838, 530] on video at bounding box center [720, 295] width 1266 height 469
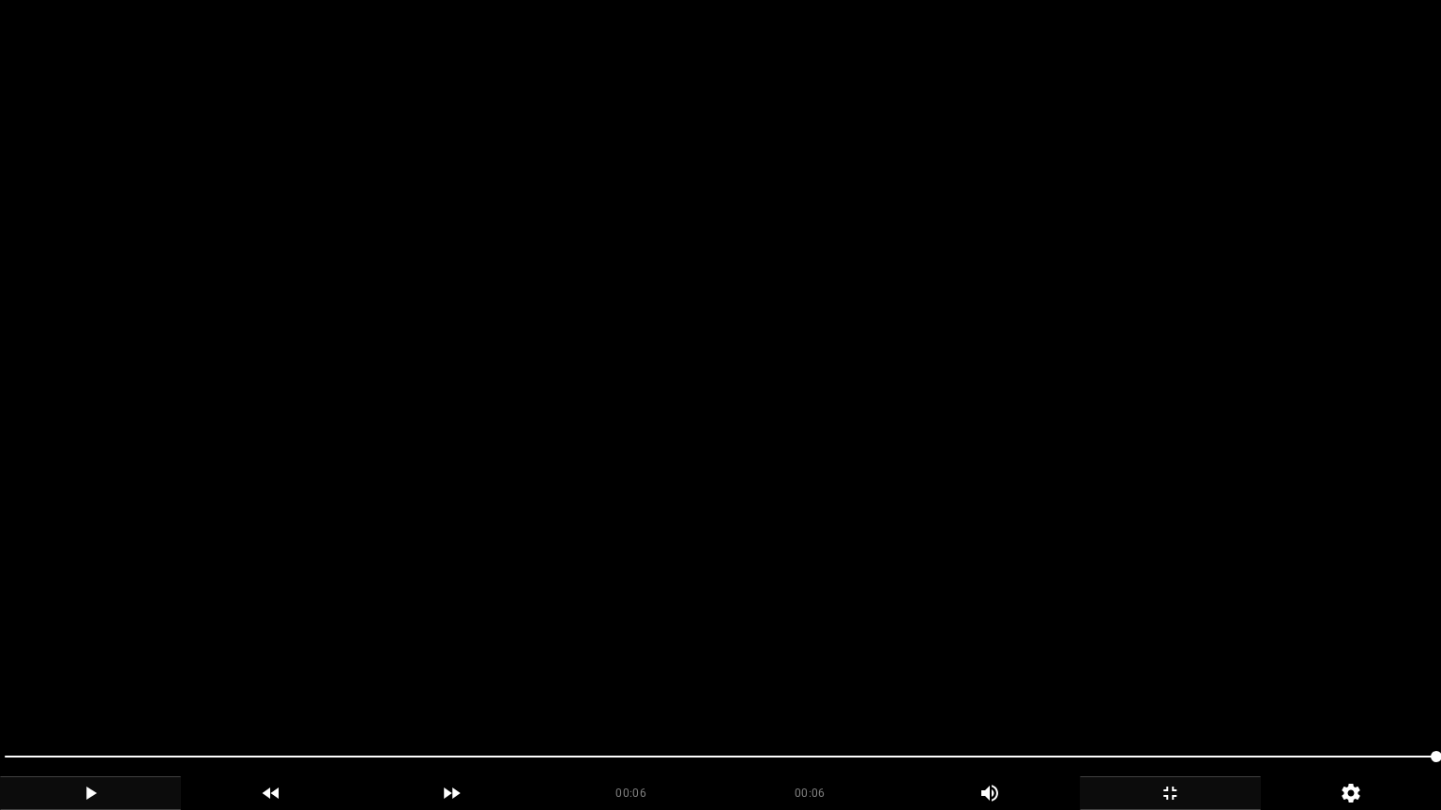
drag, startPoint x: 657, startPoint y: 759, endPoint x: 635, endPoint y: 758, distance: 22.5
click at [635, 684] on span at bounding box center [720, 757] width 1431 height 2
click at [1006, 610] on video at bounding box center [720, 405] width 1441 height 810
click at [1108, 609] on video at bounding box center [720, 405] width 1441 height 810
click at [1185, 606] on video at bounding box center [720, 405] width 1441 height 810
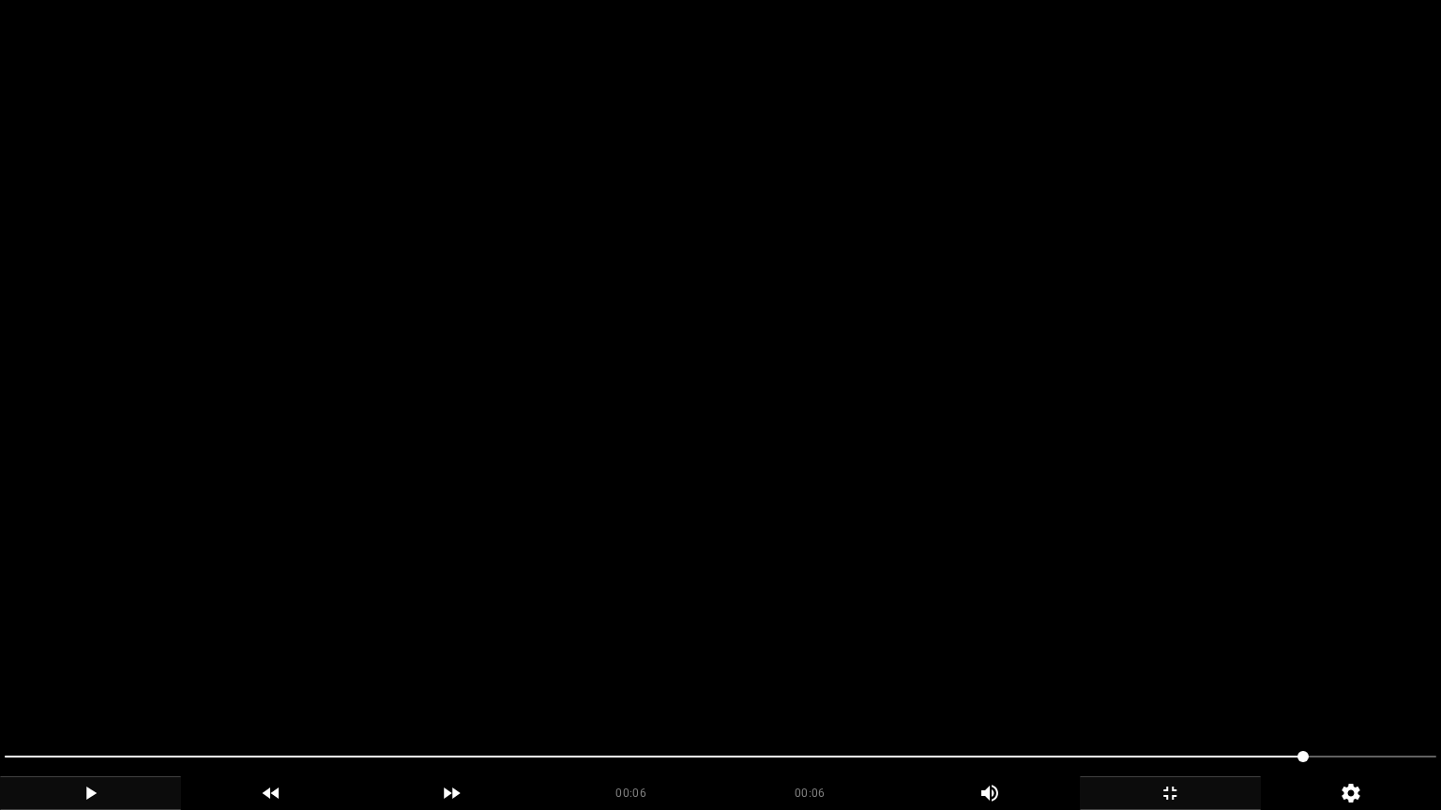
click at [1185, 606] on video at bounding box center [720, 405] width 1441 height 810
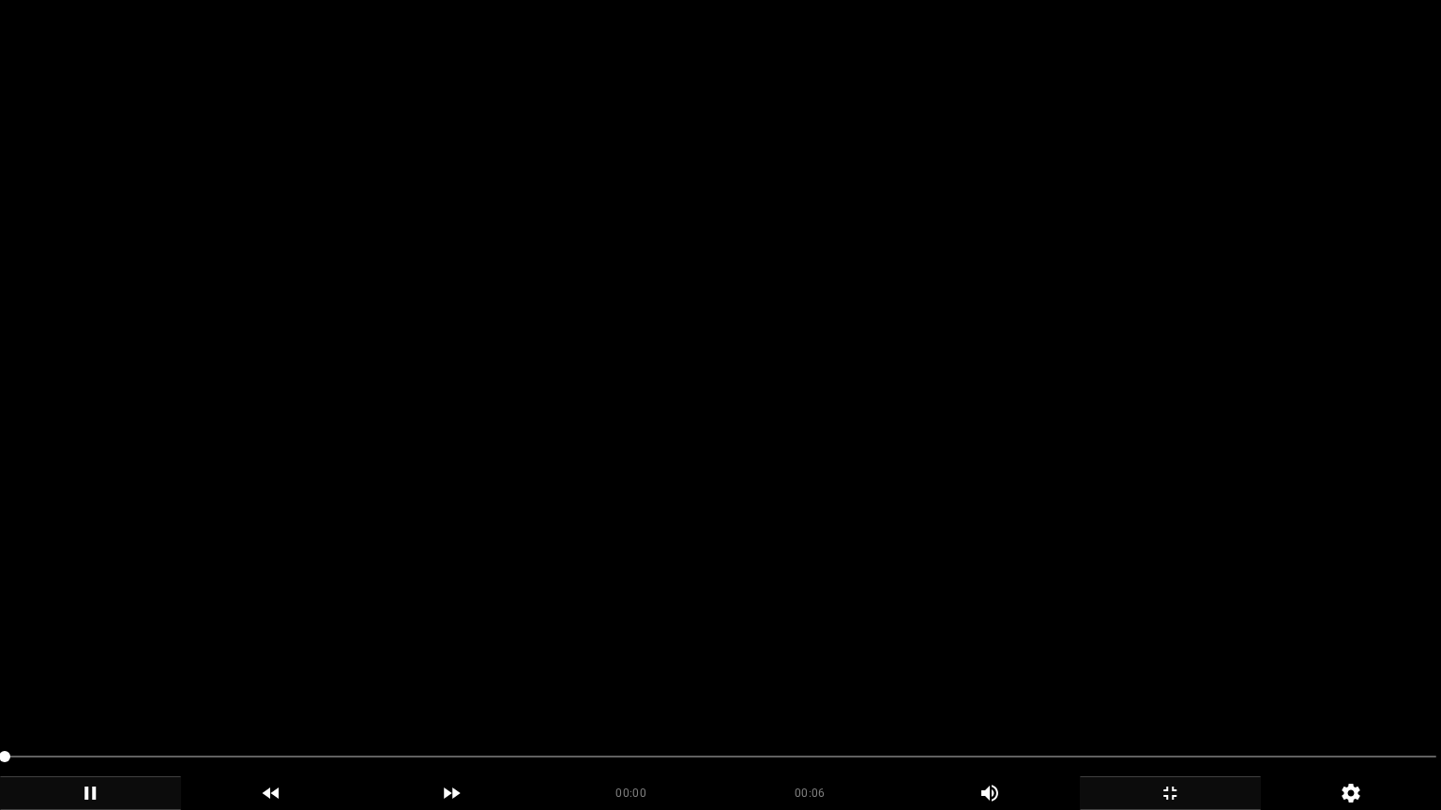
drag, startPoint x: 1185, startPoint y: 606, endPoint x: 1168, endPoint y: 642, distance: 39.8
click at [1185, 611] on video at bounding box center [720, 405] width 1441 height 810
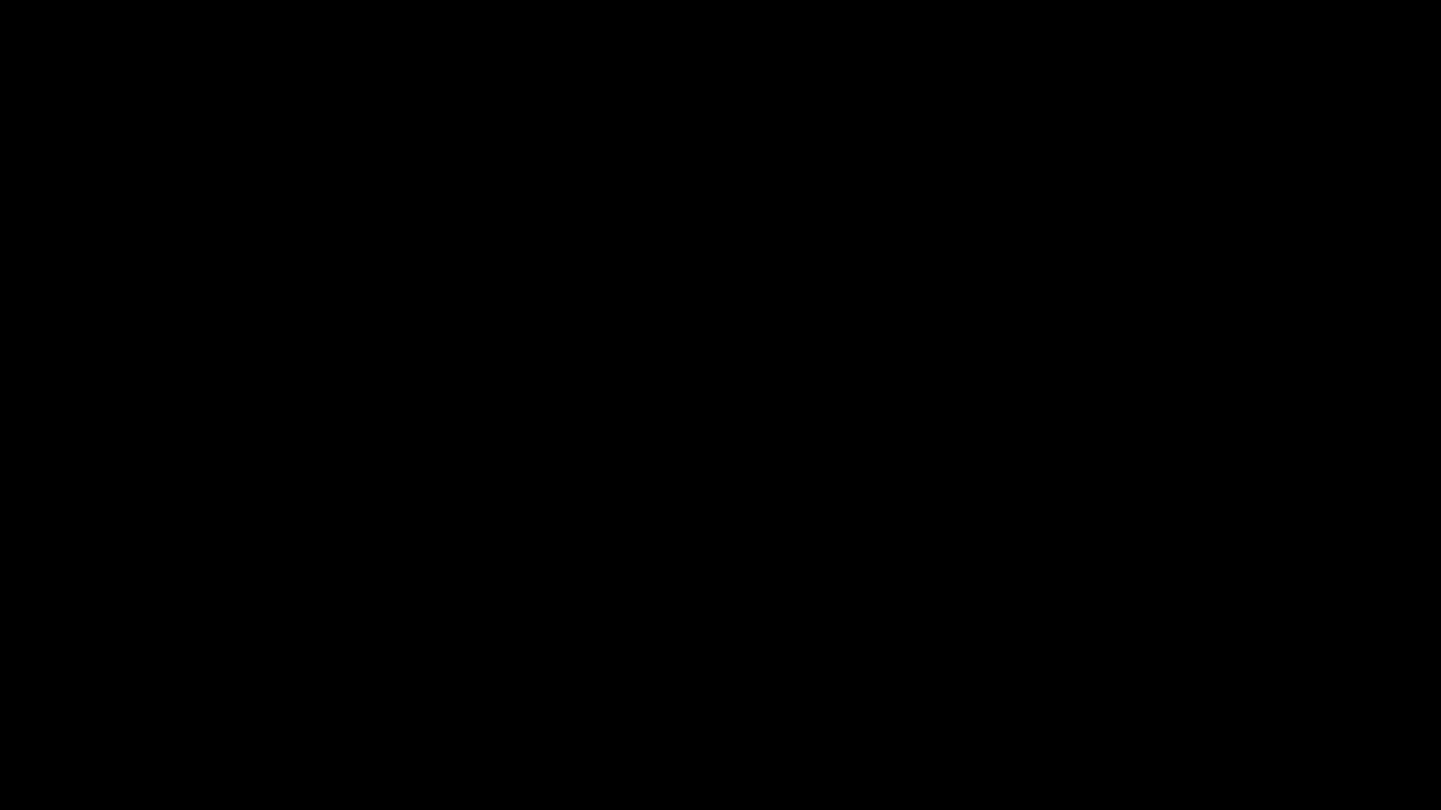
click at [1181, 684] on icon "add" at bounding box center [1169, 793] width 179 height 23
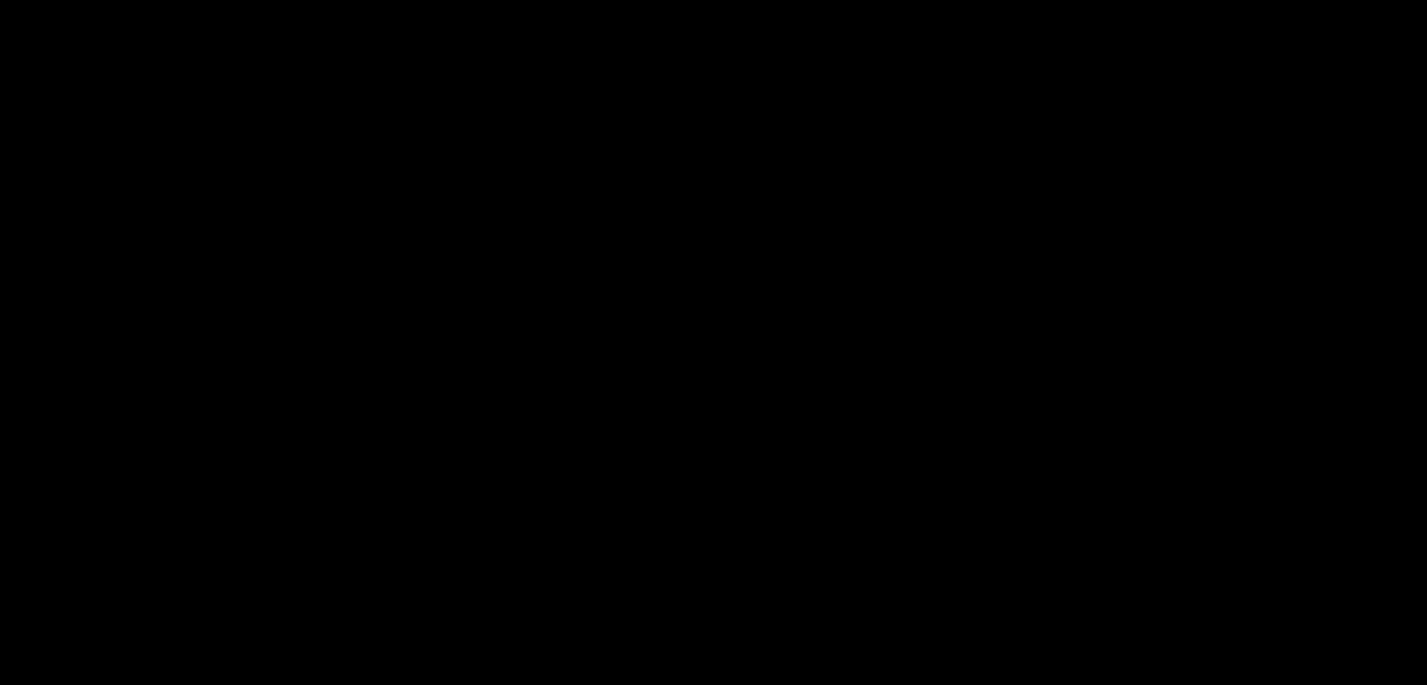
scroll to position [375, 0]
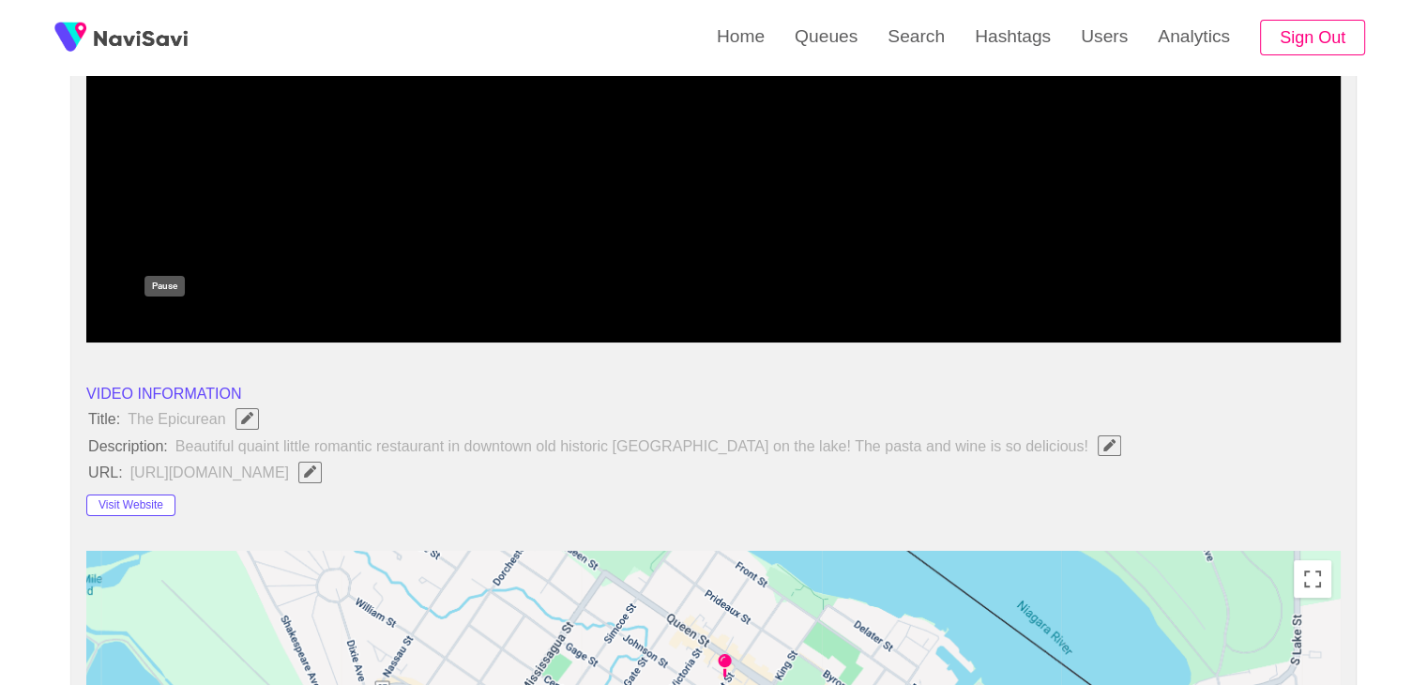
click at [178, 327] on icon "add" at bounding box center [165, 326] width 156 height 23
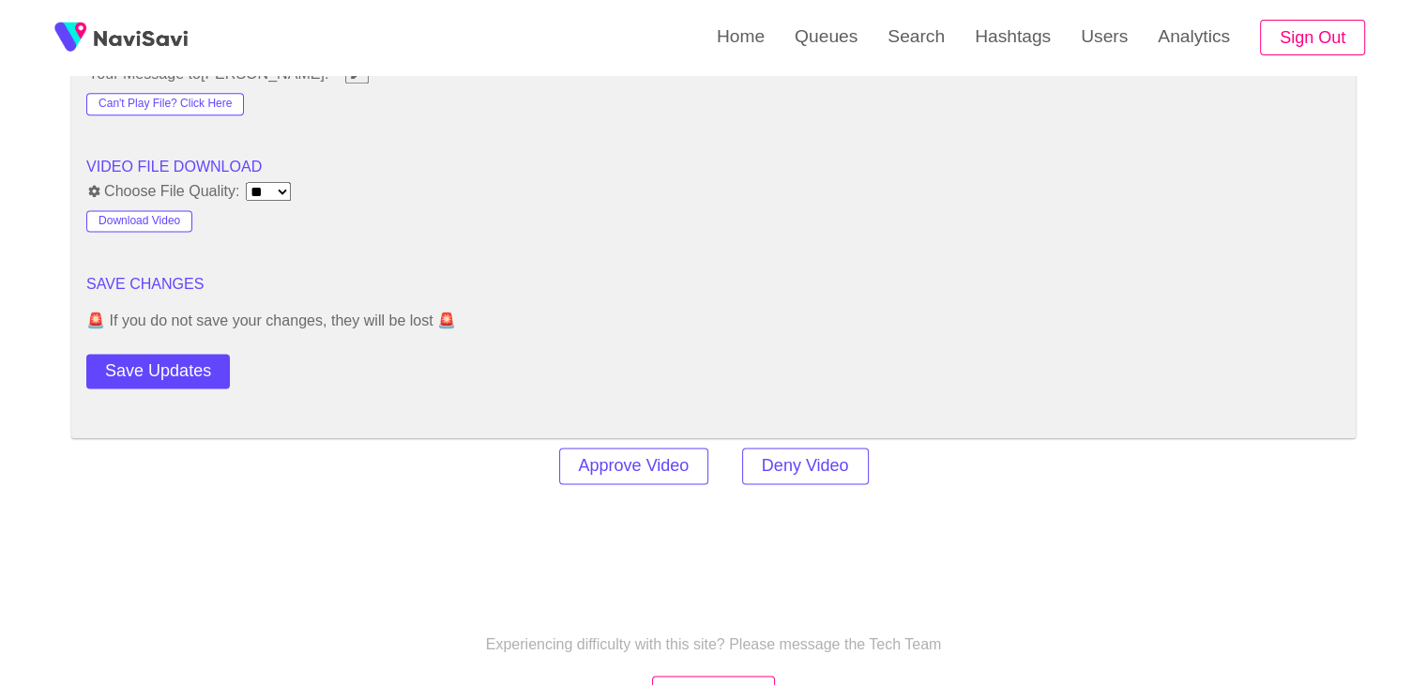
scroll to position [2442, 0]
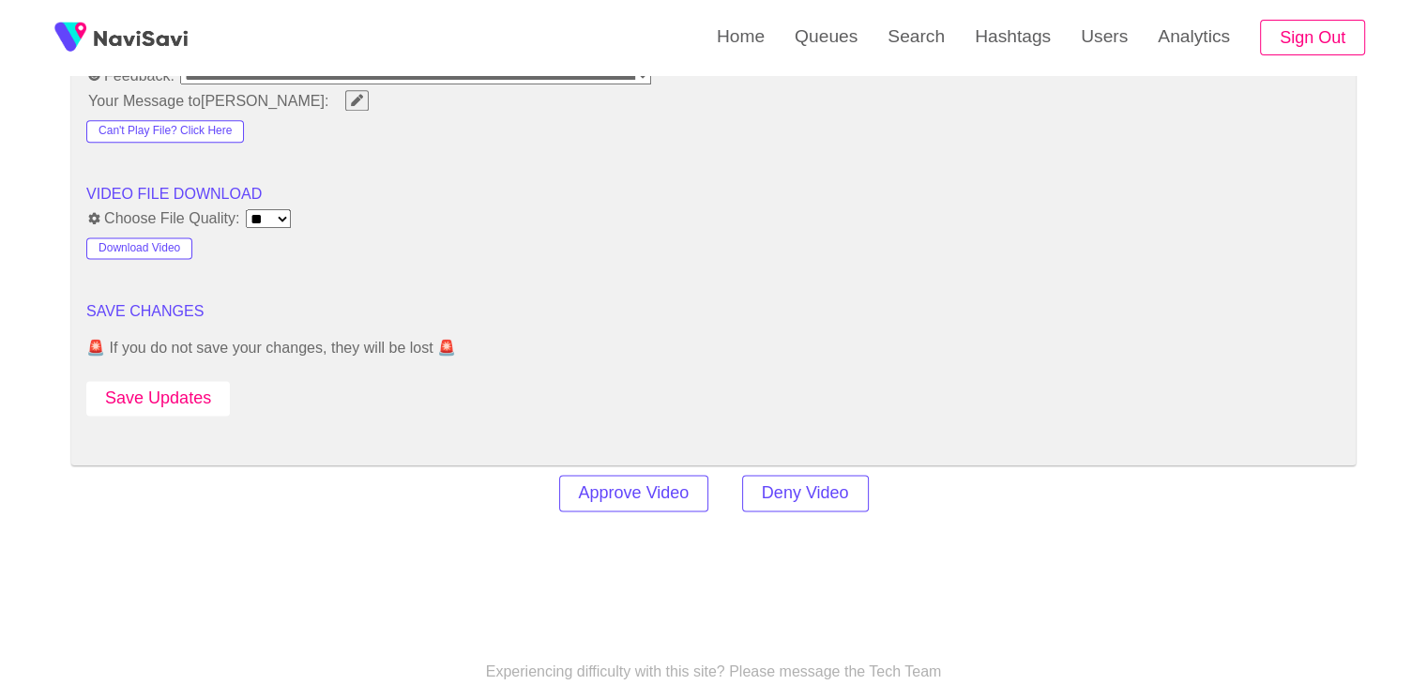
click at [156, 392] on button "Save Updates" at bounding box center [157, 398] width 143 height 35
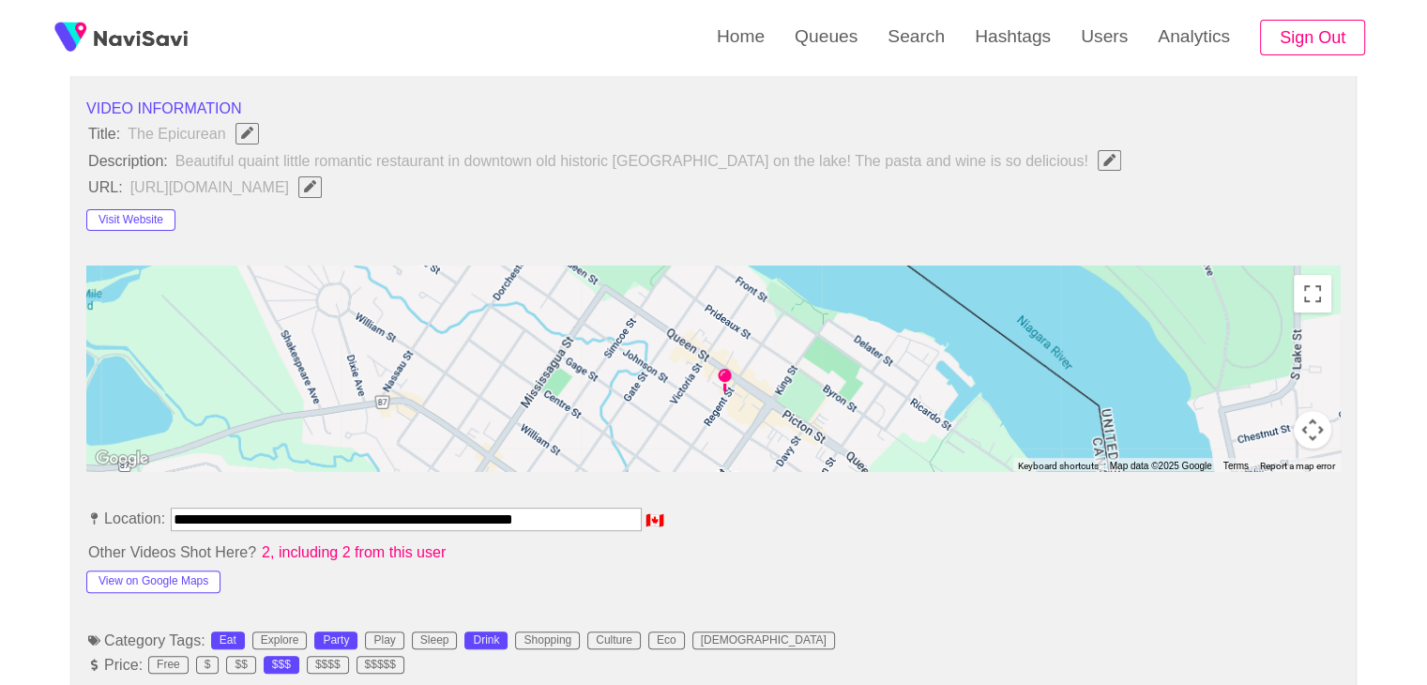
scroll to position [379, 0]
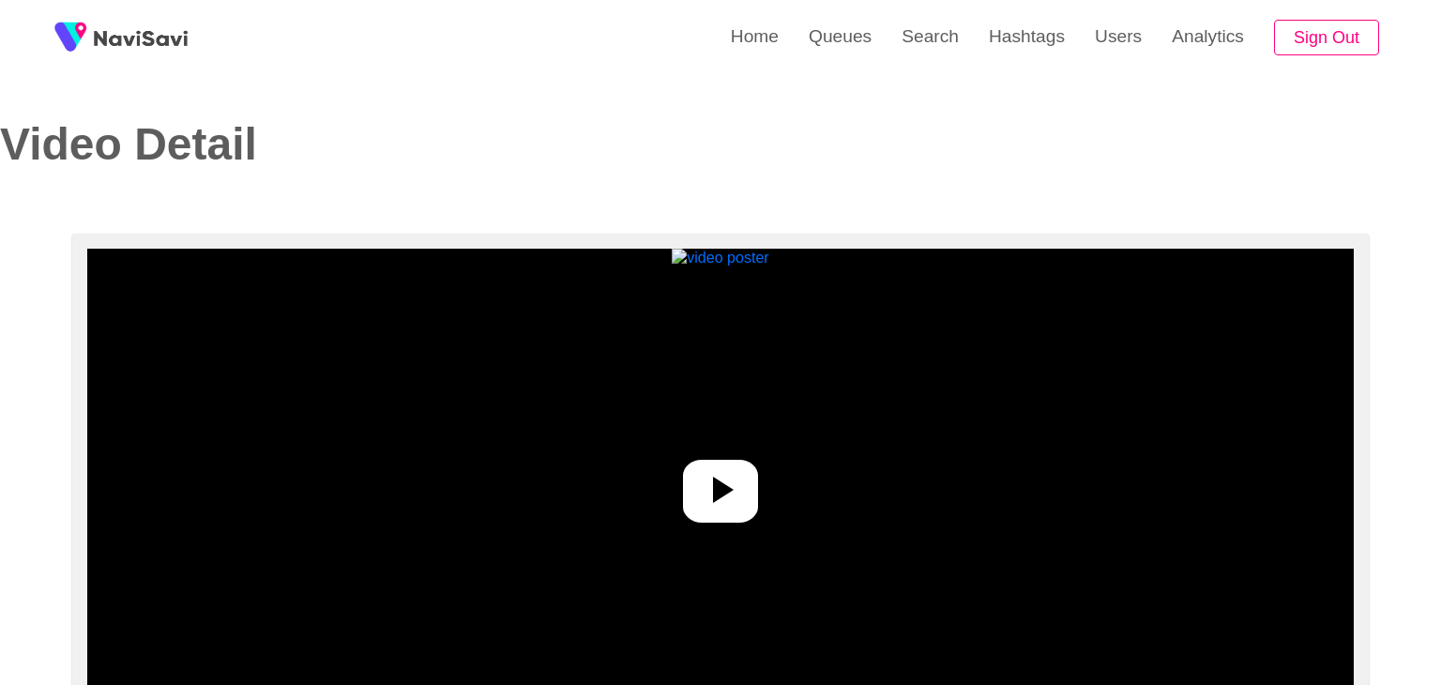
select select "**********"
select select "**"
click at [728, 469] on icon at bounding box center [712, 489] width 45 height 45
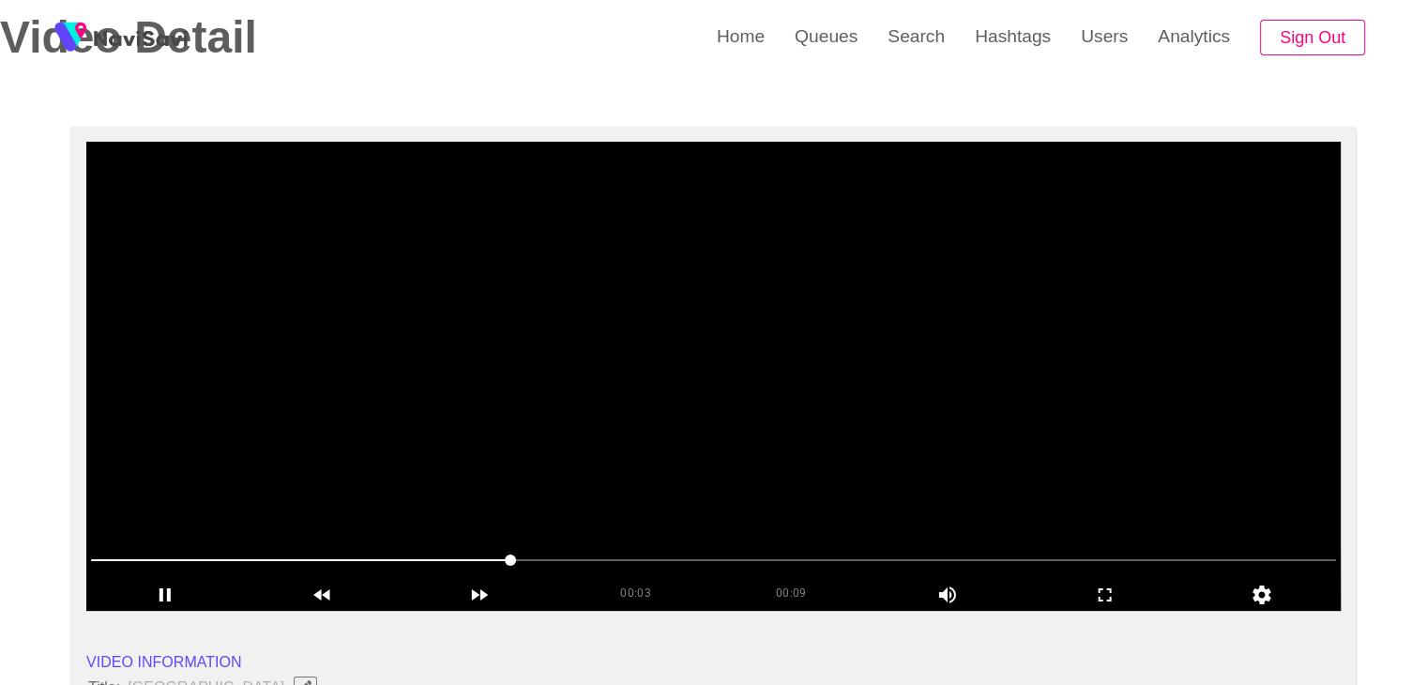
scroll to position [188, 0]
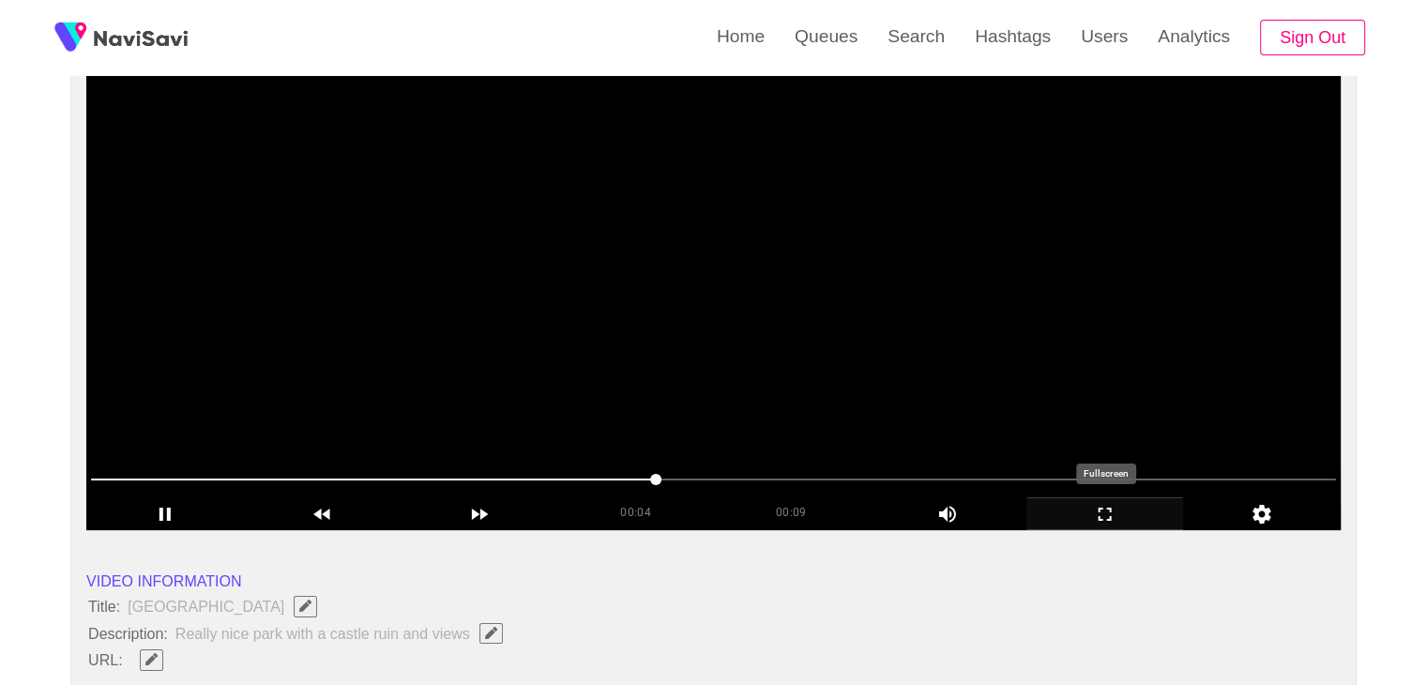
click at [1109, 513] on icon "add" at bounding box center [1105, 514] width 156 height 23
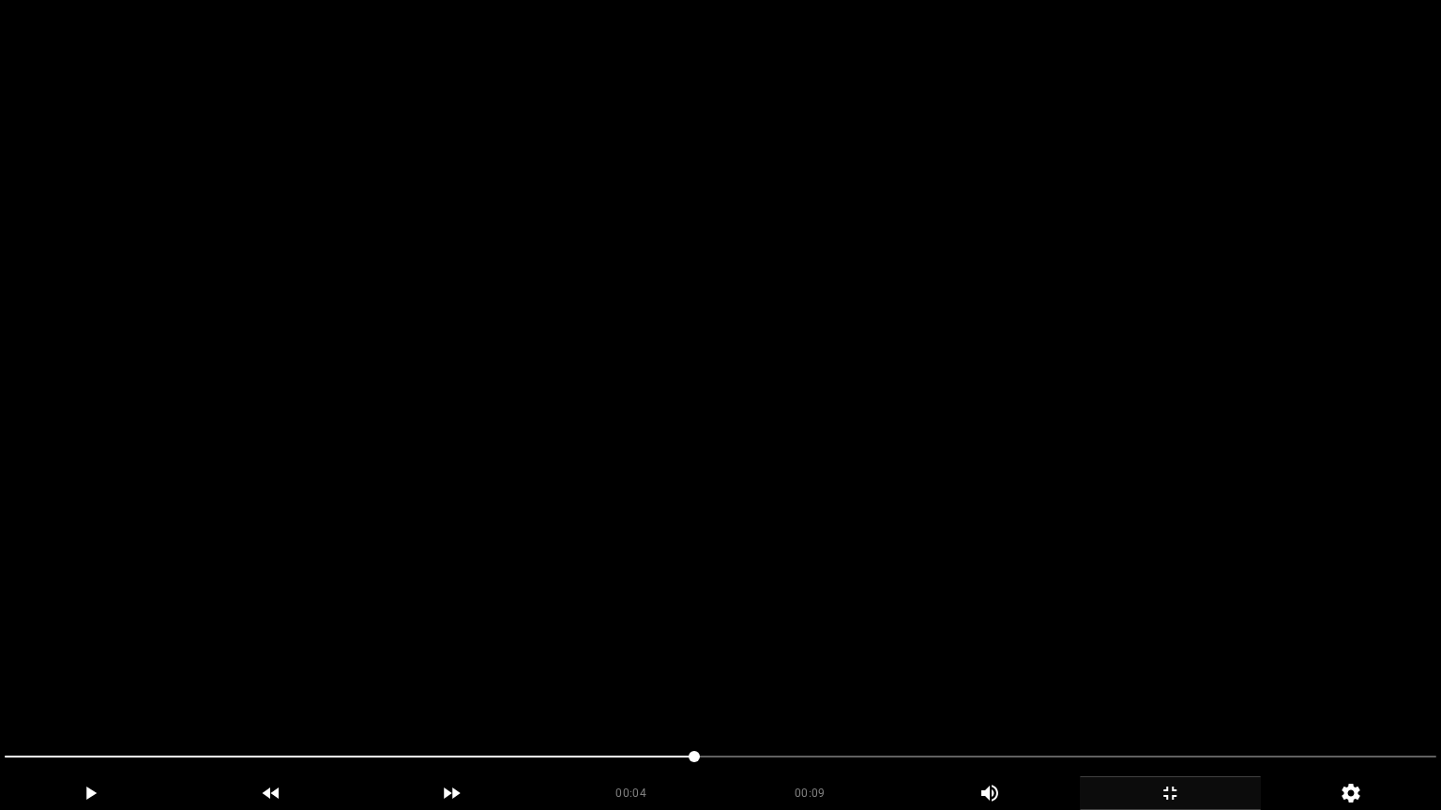
click at [0, 684] on div at bounding box center [720, 759] width 1446 height 50
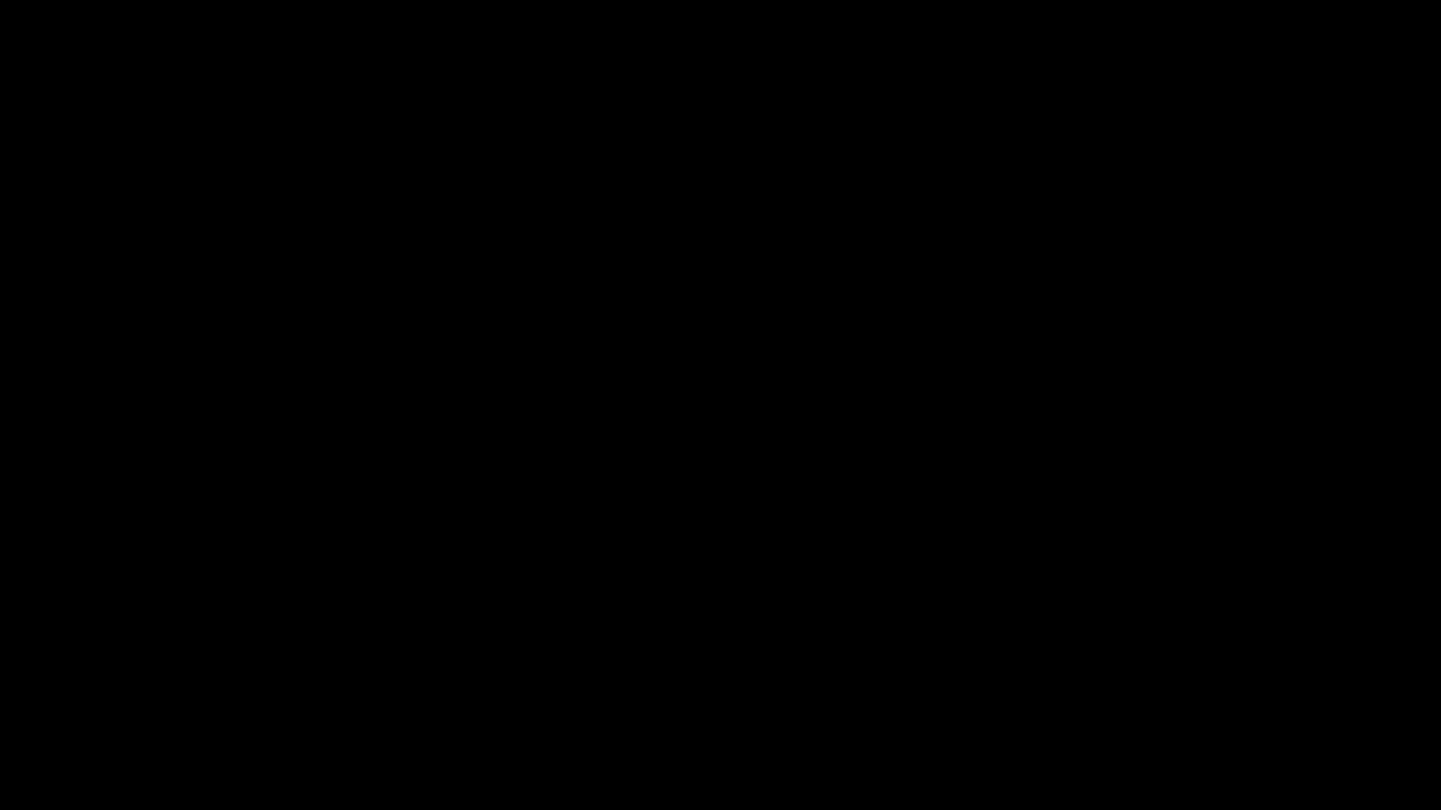
click at [1174, 684] on icon "add" at bounding box center [1169, 793] width 179 height 23
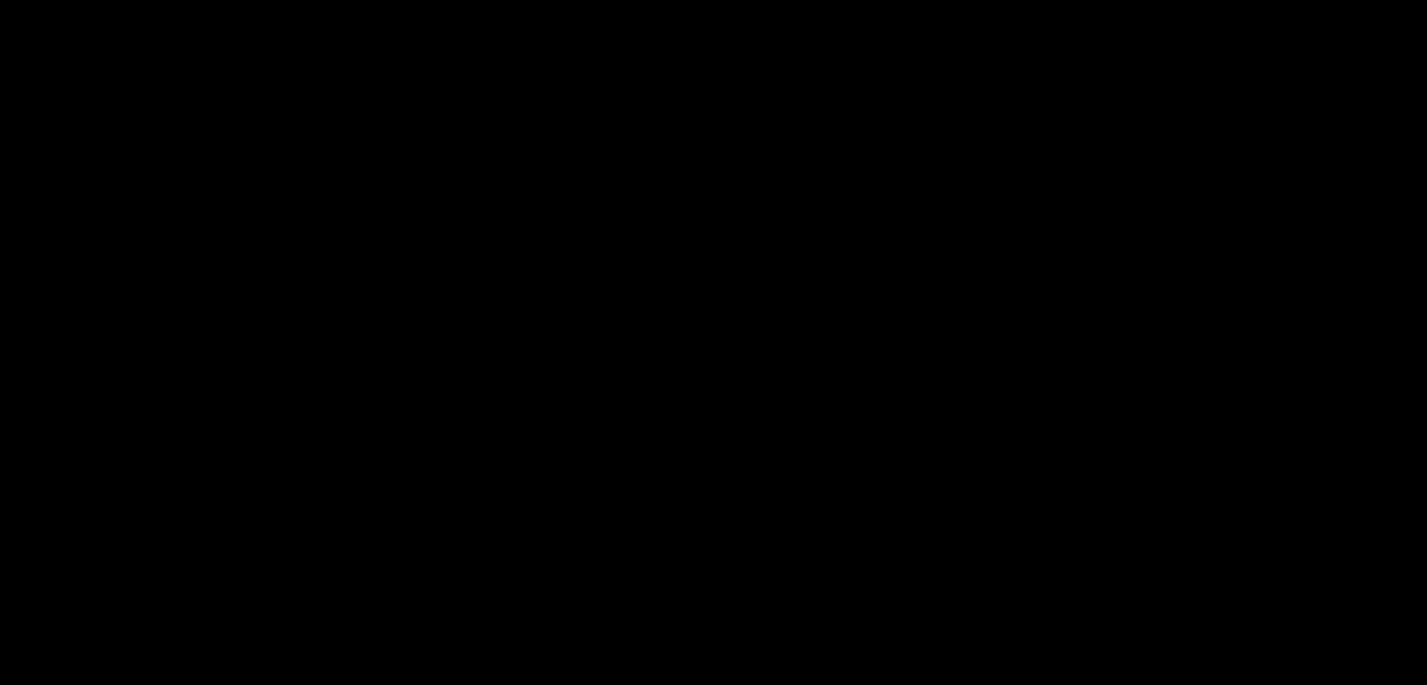
scroll to position [375, 0]
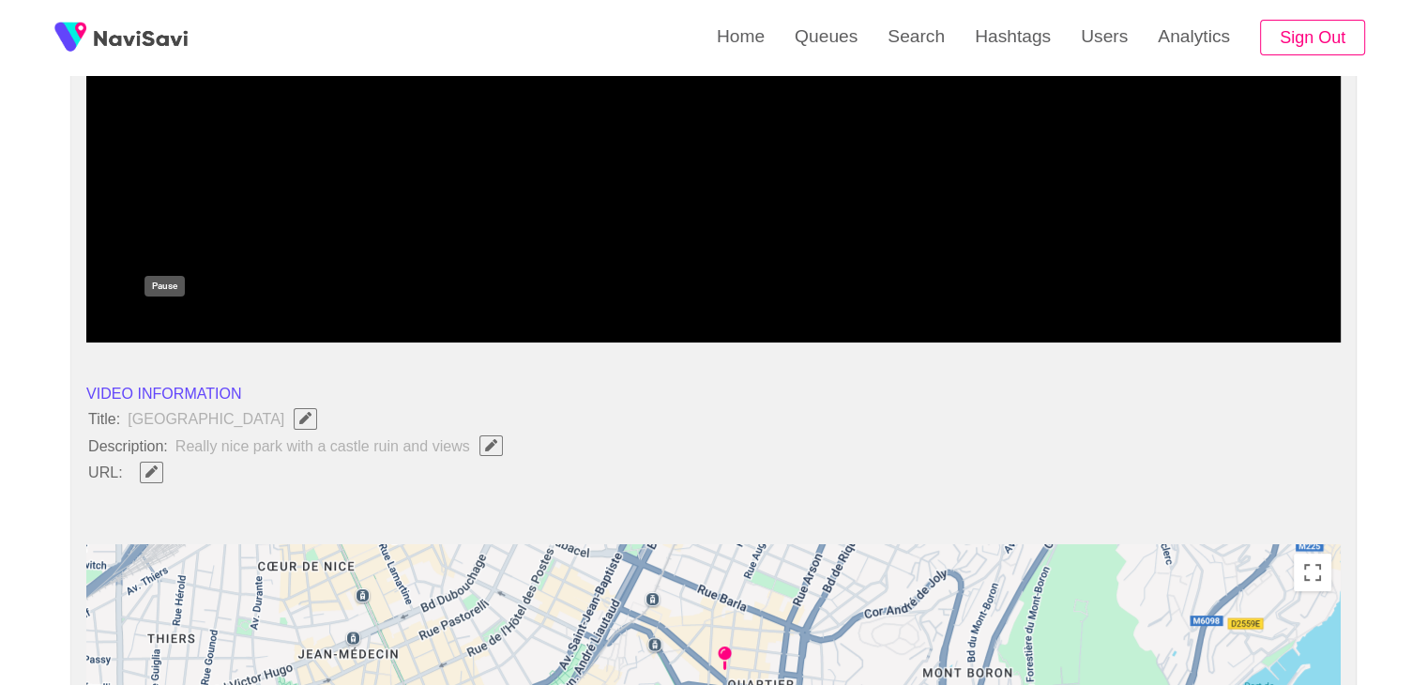
click at [156, 317] on icon "add" at bounding box center [165, 326] width 156 height 23
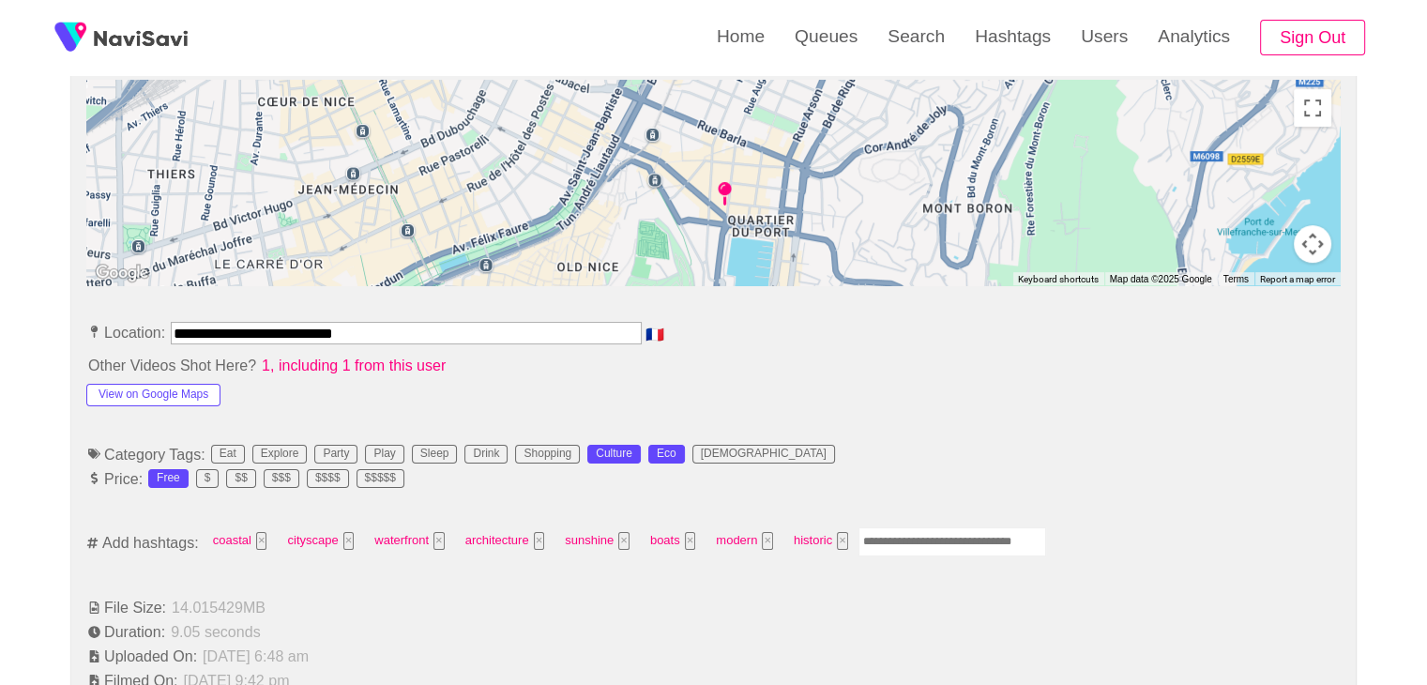
scroll to position [844, 0]
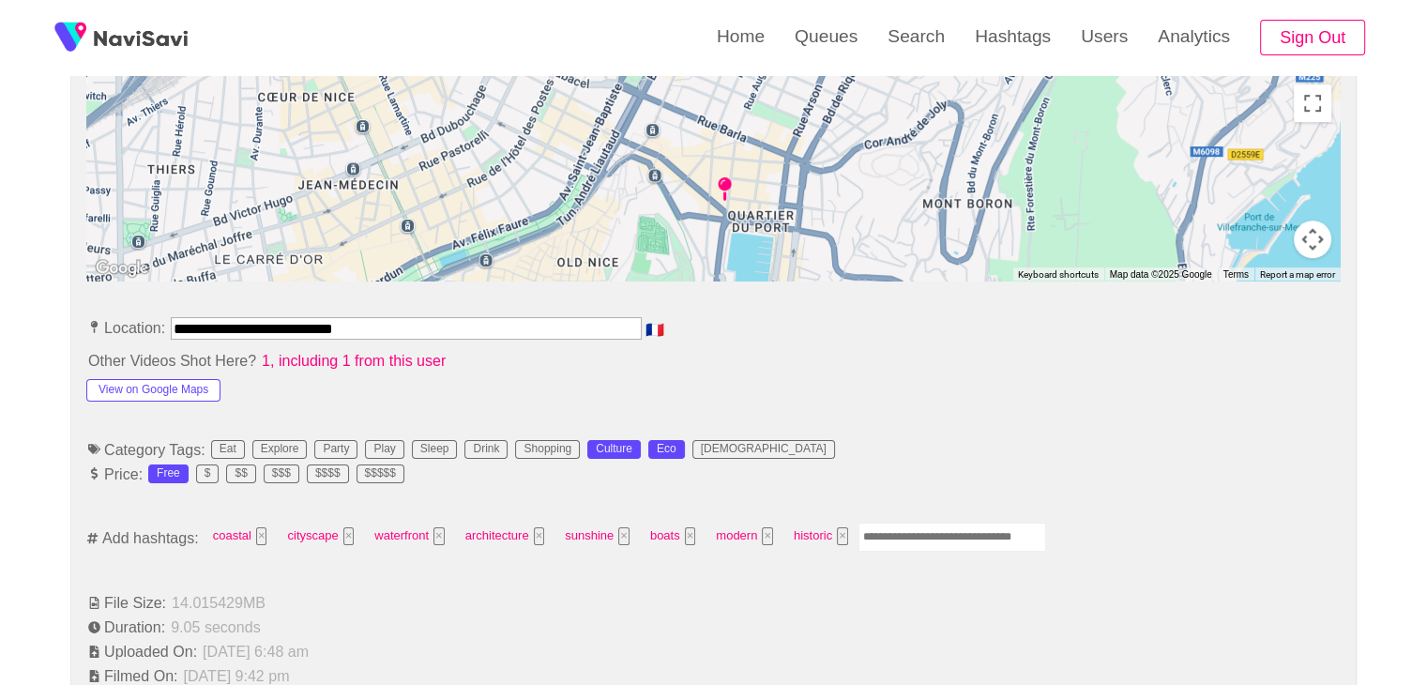
click at [909, 526] on input "Enter tag here and press return" at bounding box center [952, 536] width 188 height 29
type input "*********"
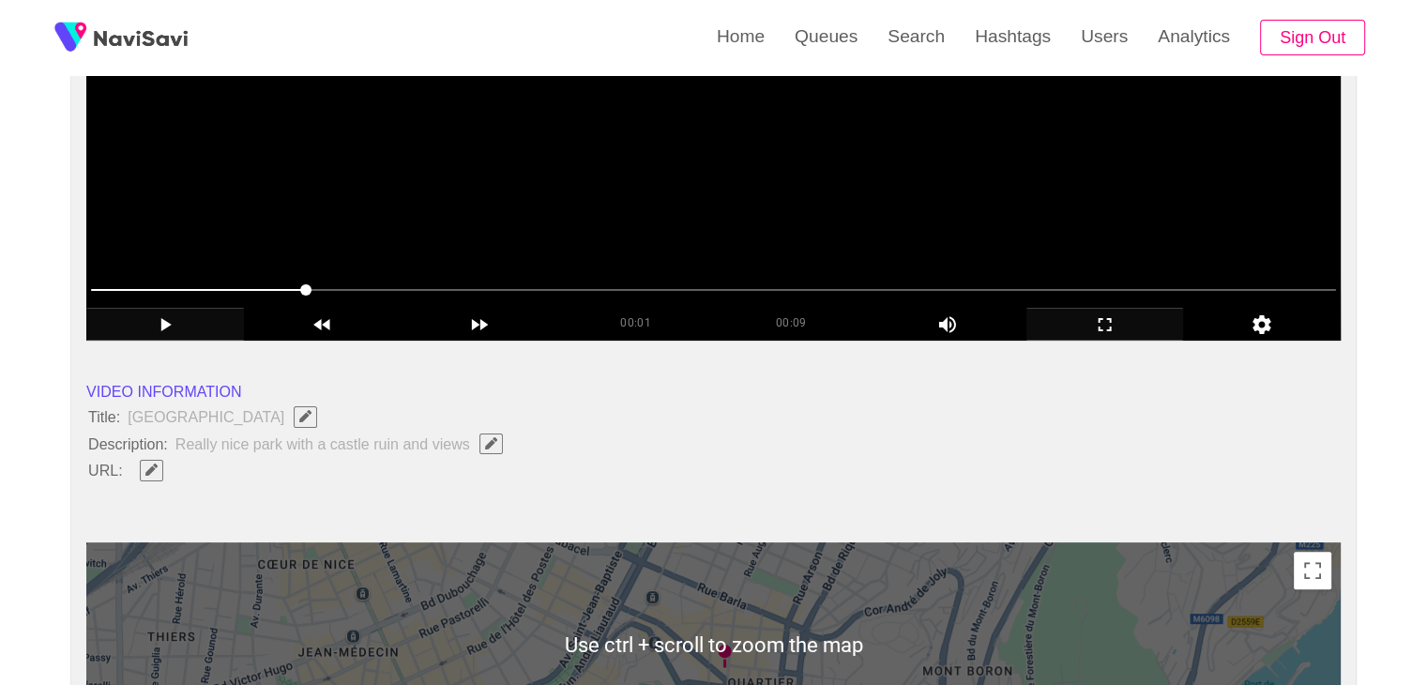
scroll to position [188, 0]
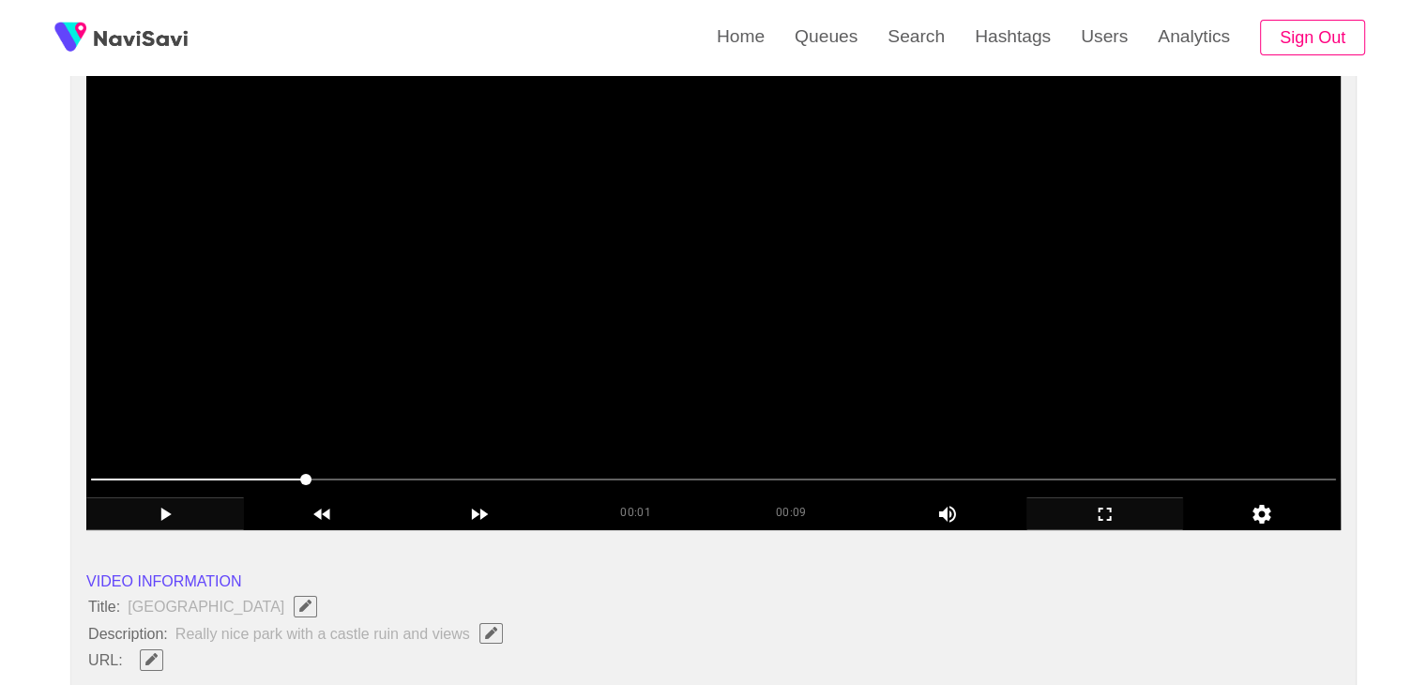
click at [906, 378] on video at bounding box center [713, 295] width 1254 height 469
click at [1053, 390] on video at bounding box center [713, 295] width 1254 height 469
click at [1068, 375] on video at bounding box center [713, 295] width 1254 height 469
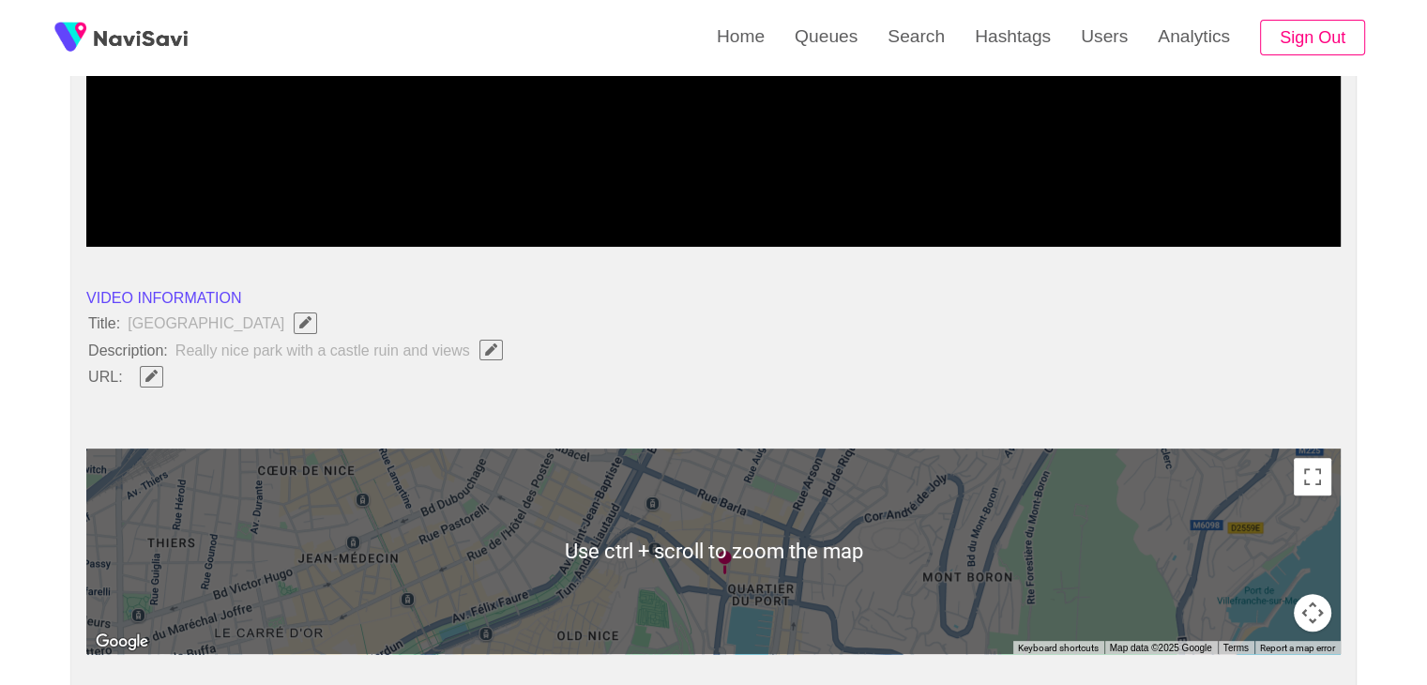
scroll to position [469, 0]
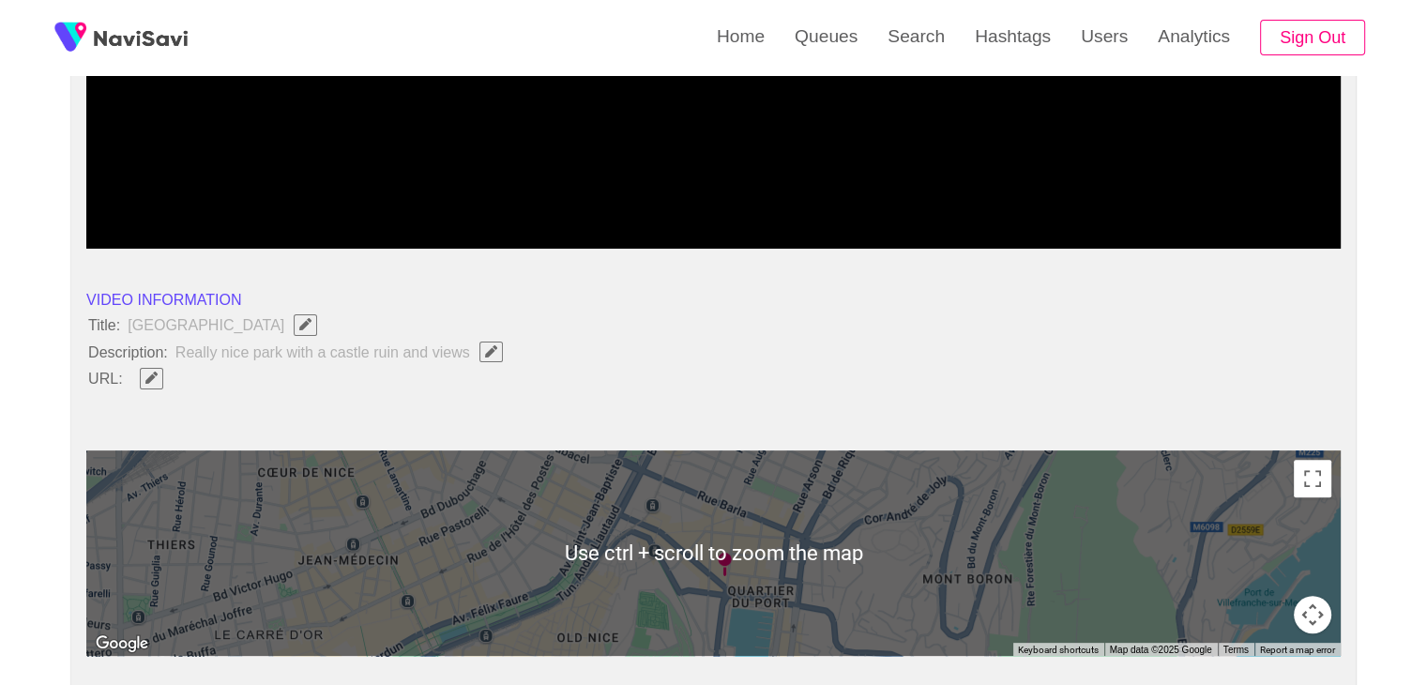
click at [150, 385] on button "button" at bounding box center [151, 378] width 23 height 21
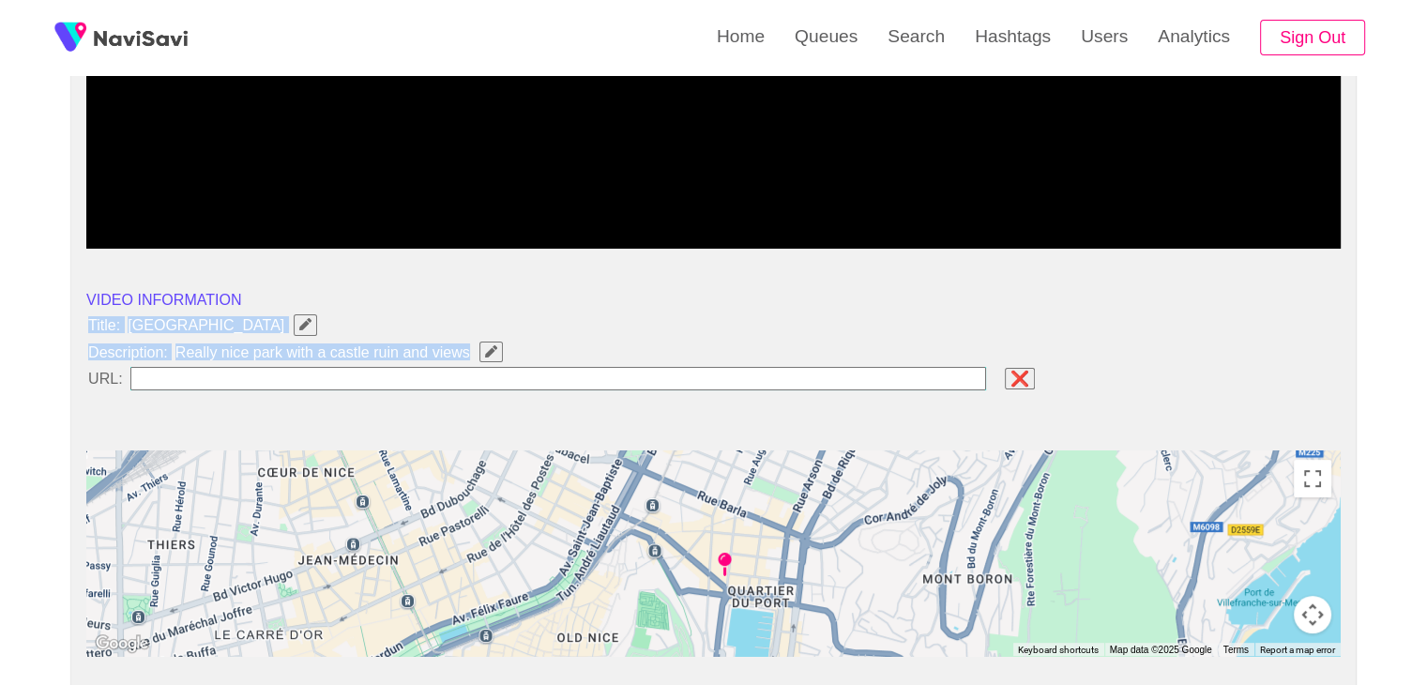
drag, startPoint x: 251, startPoint y: 336, endPoint x: 476, endPoint y: 349, distance: 225.5
copy ul "Title: Castle of Nice Description: Really nice park with a castle ruin and views"
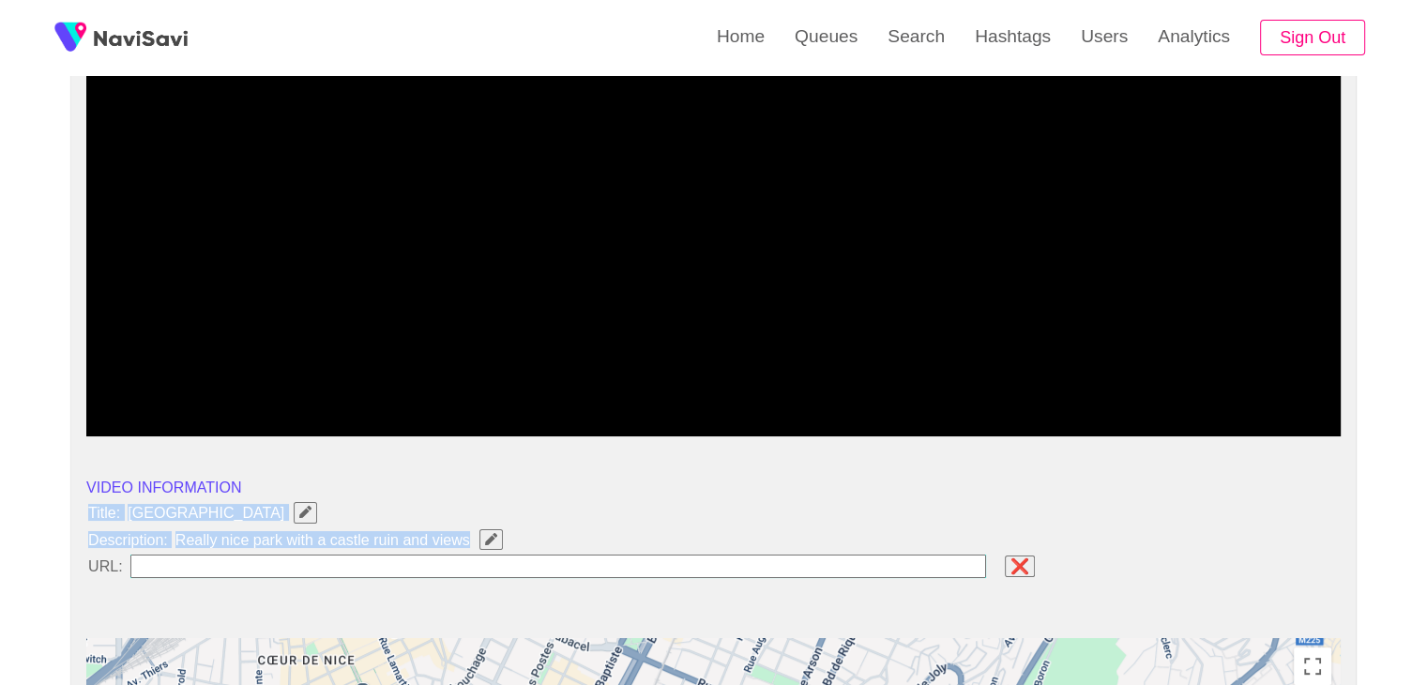
click at [585, 527] on li "Description: Really nice park with a castle ruin and views" at bounding box center [713, 539] width 1254 height 24
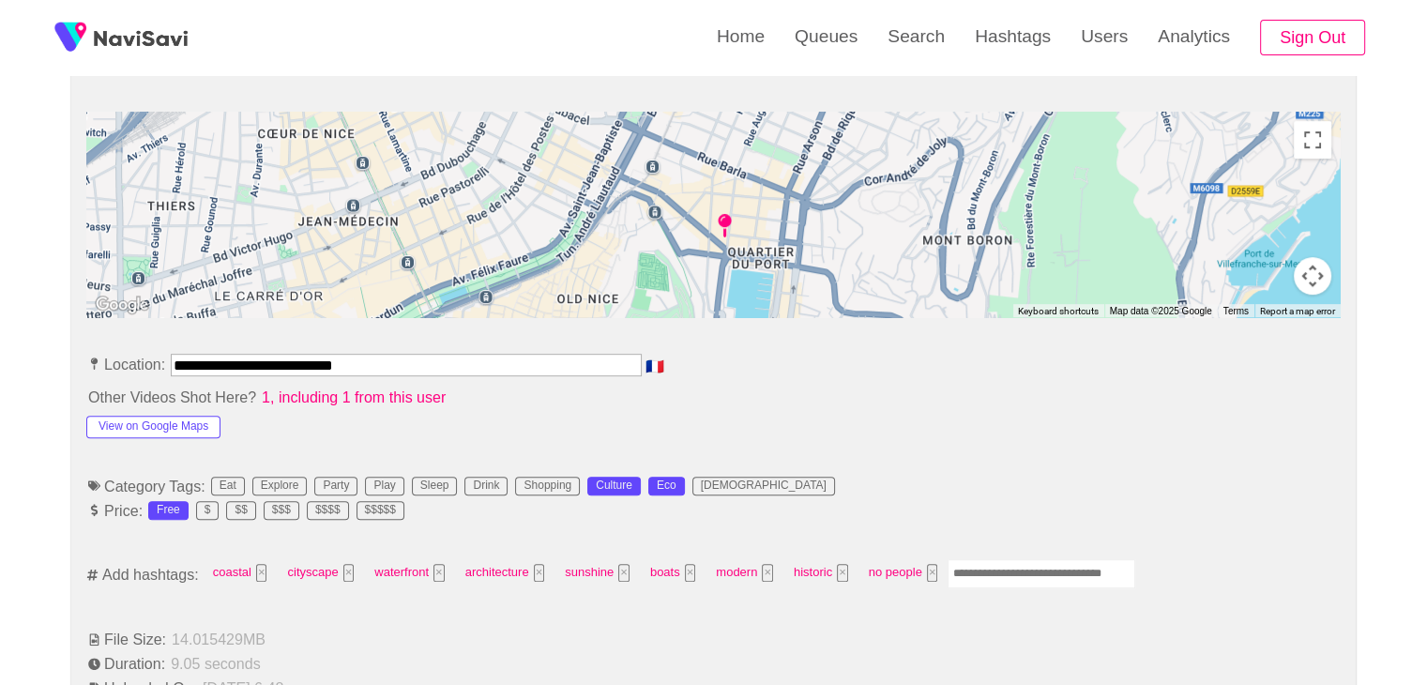
scroll to position [844, 0]
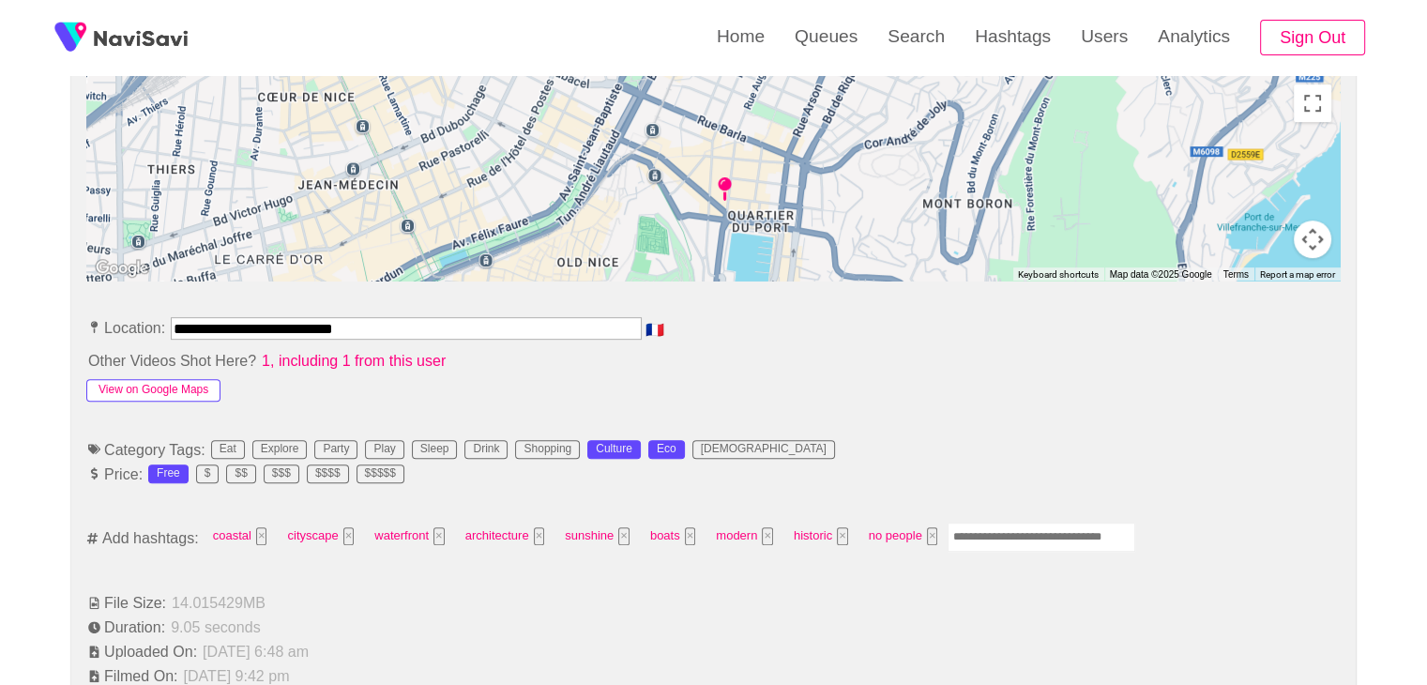
click at [202, 388] on button "View on Google Maps" at bounding box center [153, 390] width 134 height 23
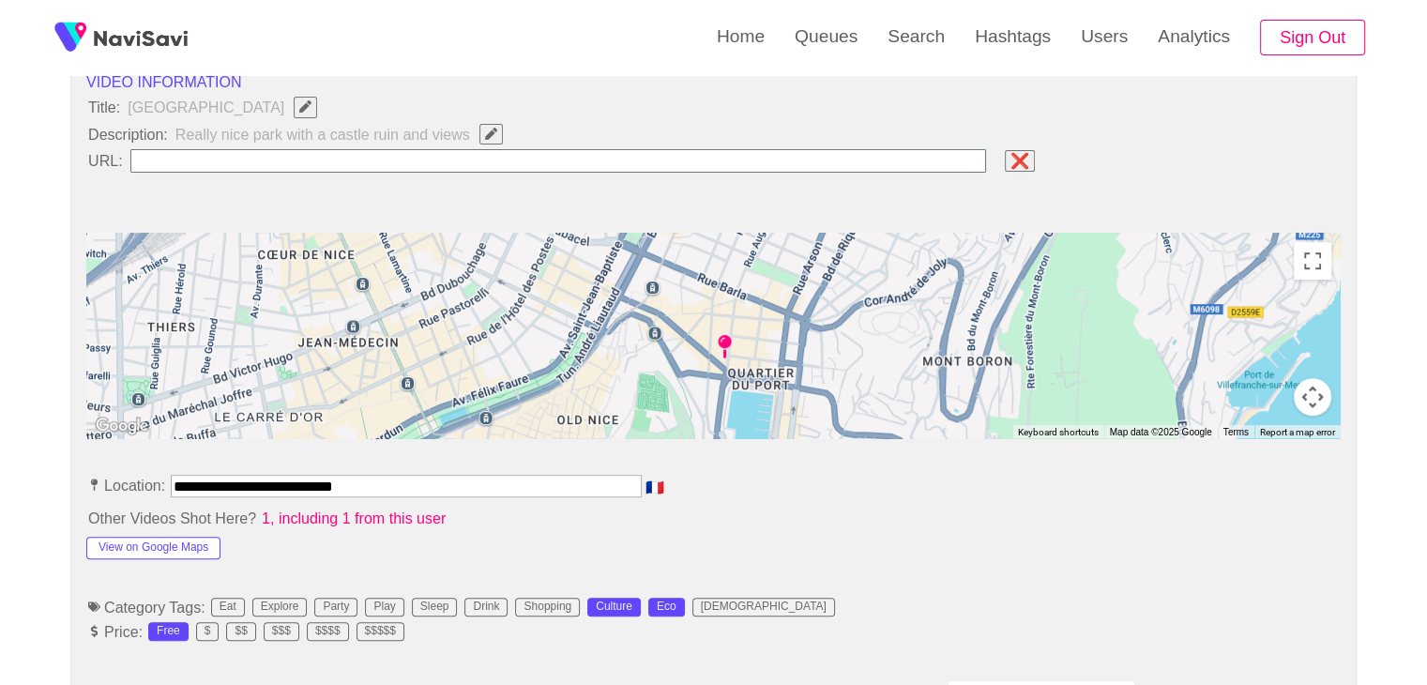
scroll to position [938, 0]
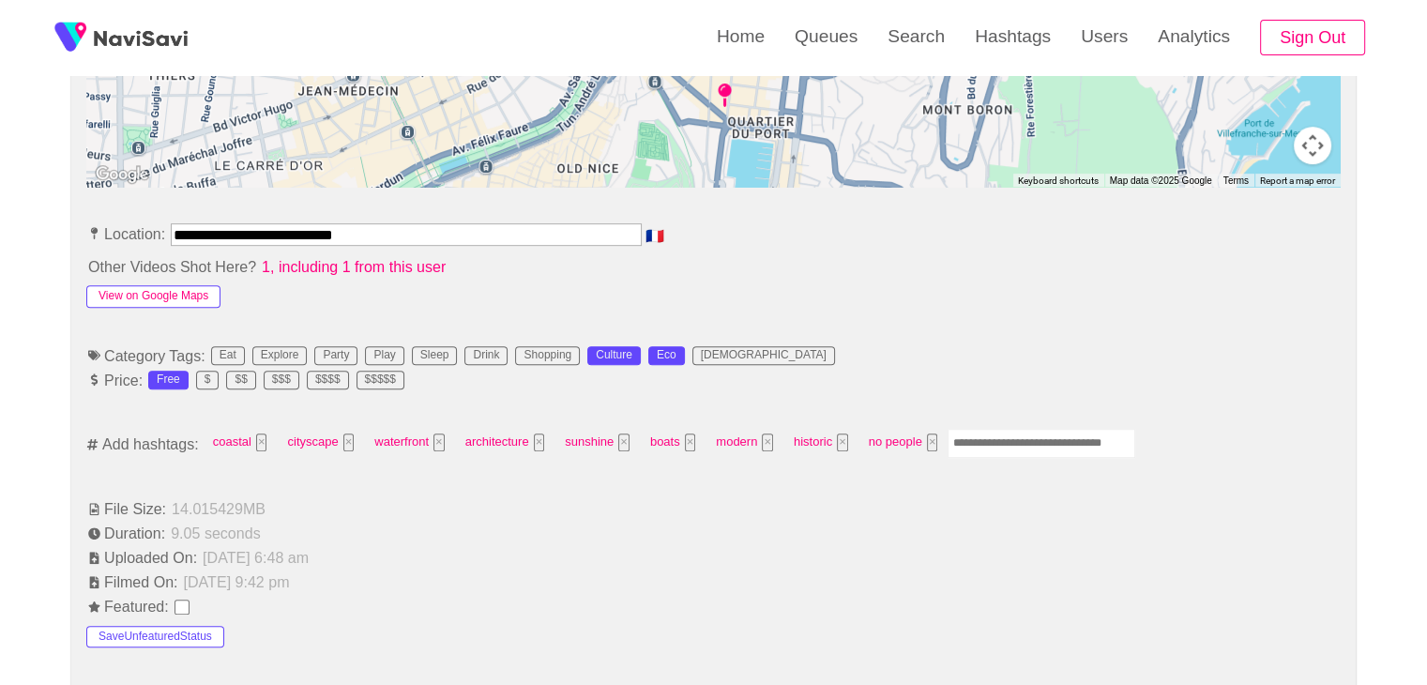
click at [190, 294] on button "View on Google Maps" at bounding box center [153, 296] width 134 height 23
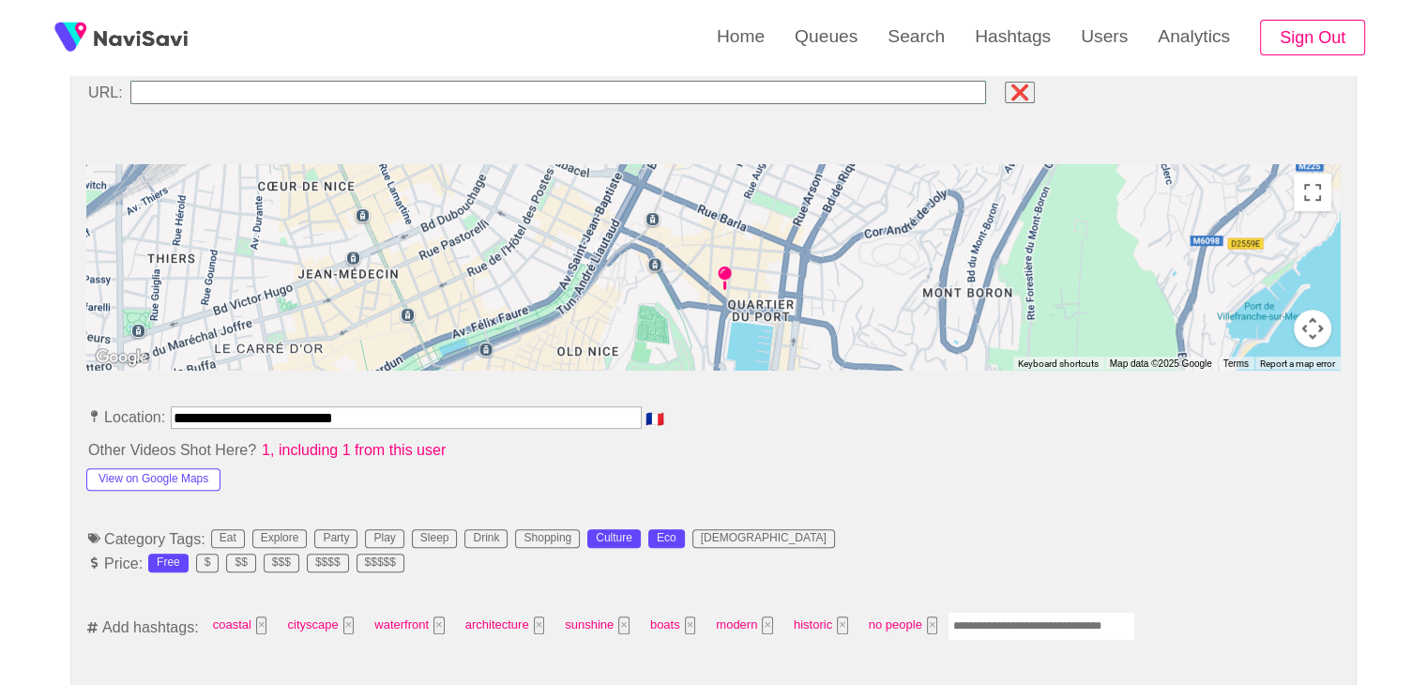
scroll to position [657, 0]
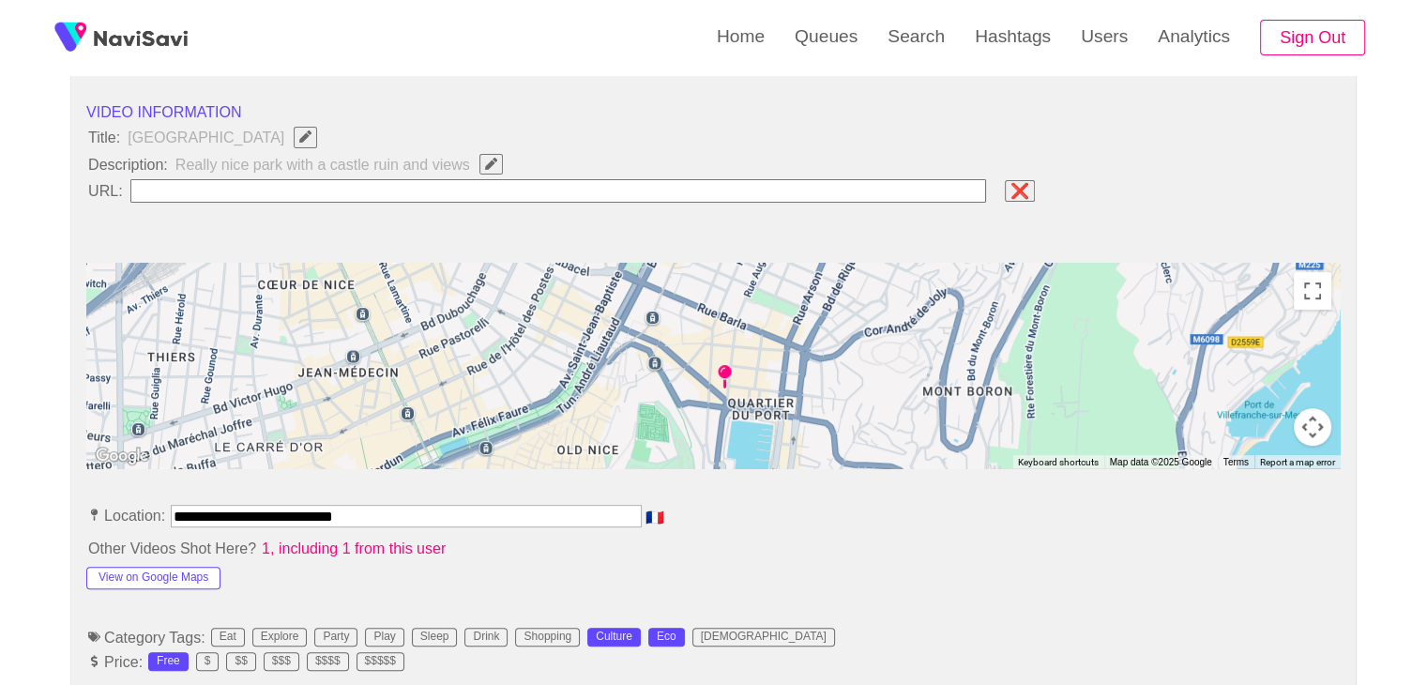
drag, startPoint x: 247, startPoint y: 515, endPoint x: 43, endPoint y: 507, distance: 203.7
click at [251, 194] on input "field" at bounding box center [558, 190] width 856 height 23
paste input "**********"
type input "**********"
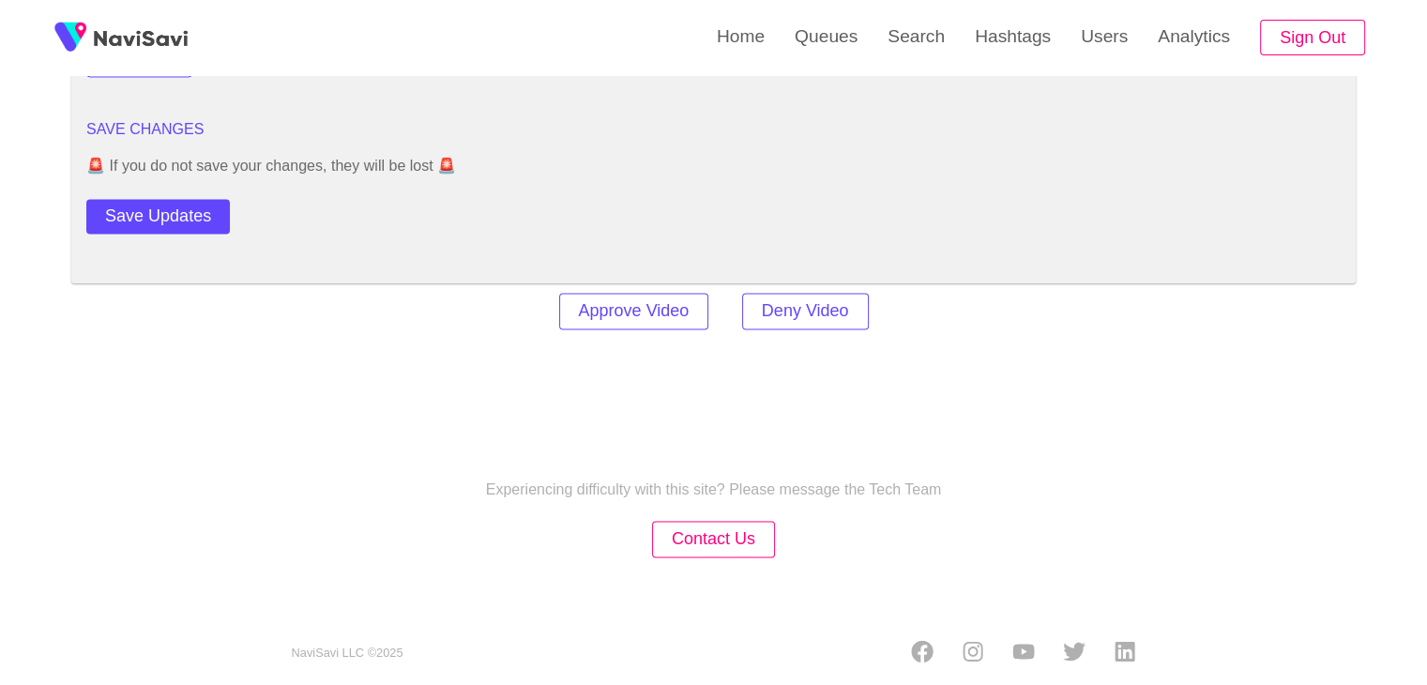
scroll to position [2605, 0]
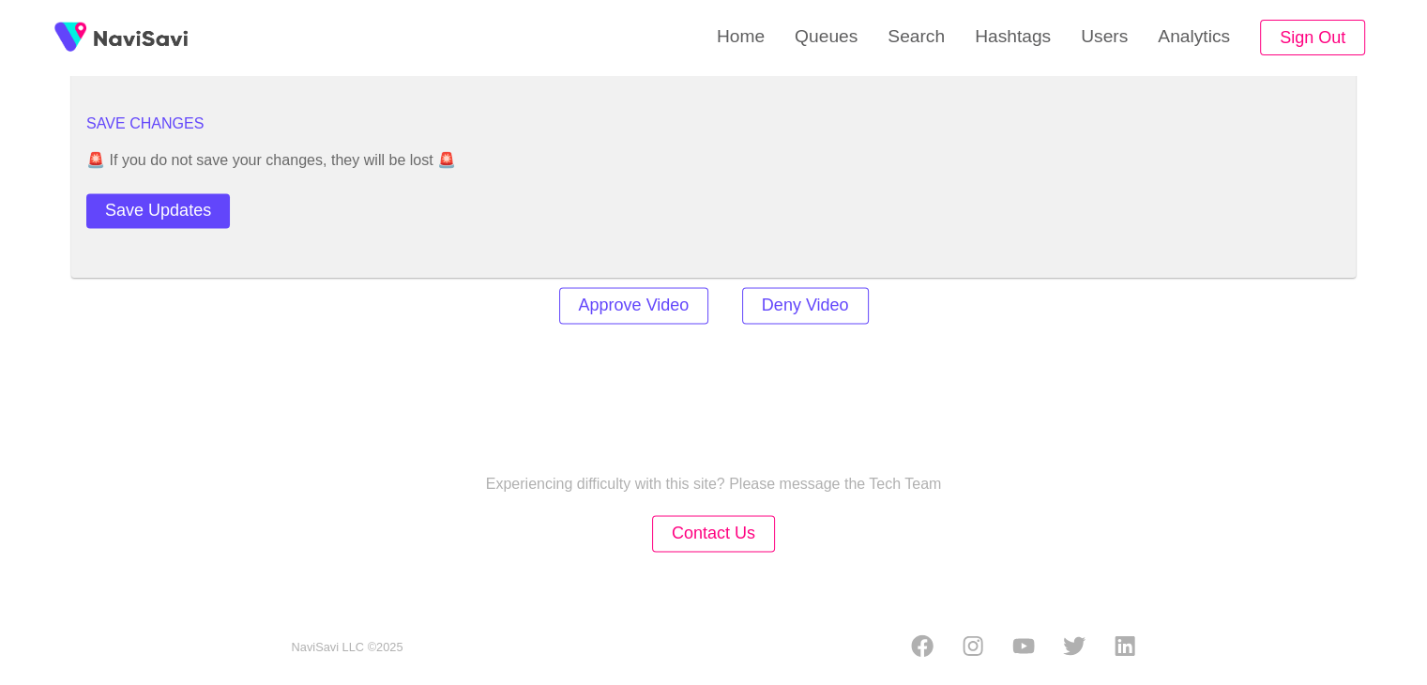
click at [199, 207] on button "Save Updates" at bounding box center [157, 210] width 143 height 35
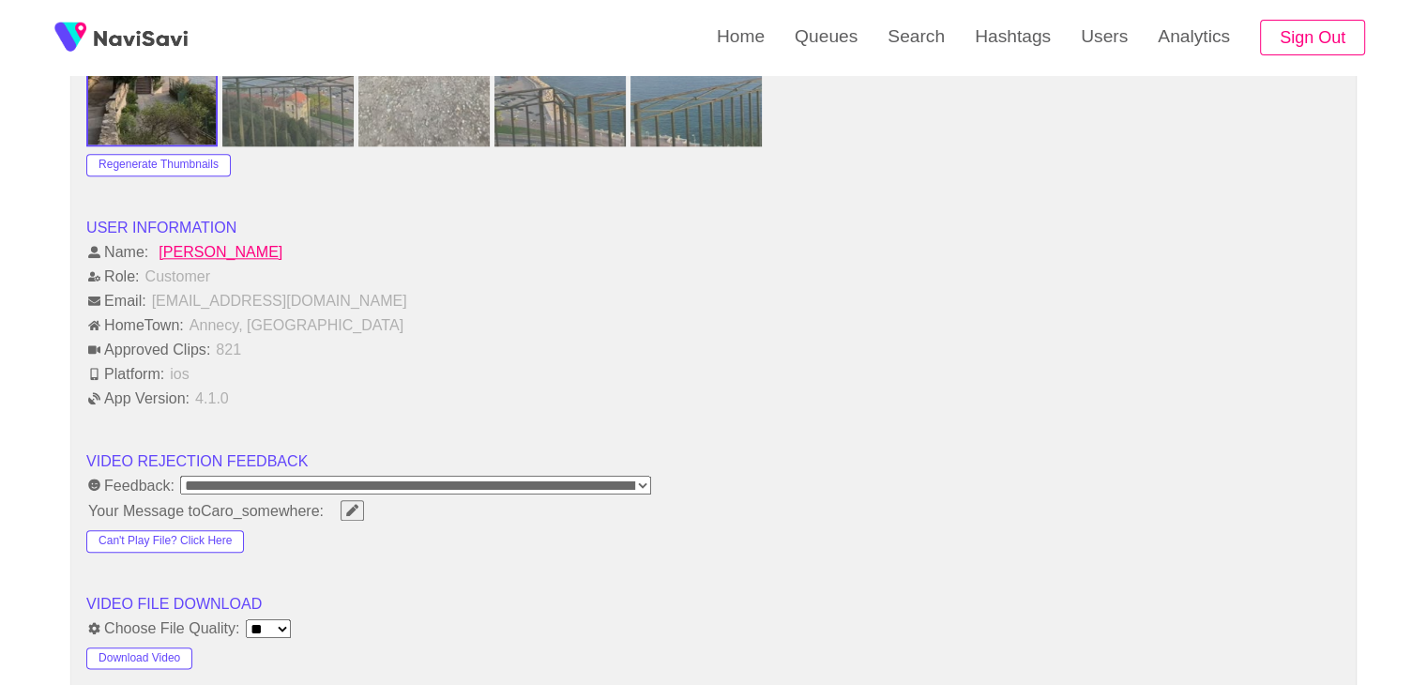
scroll to position [2230, 0]
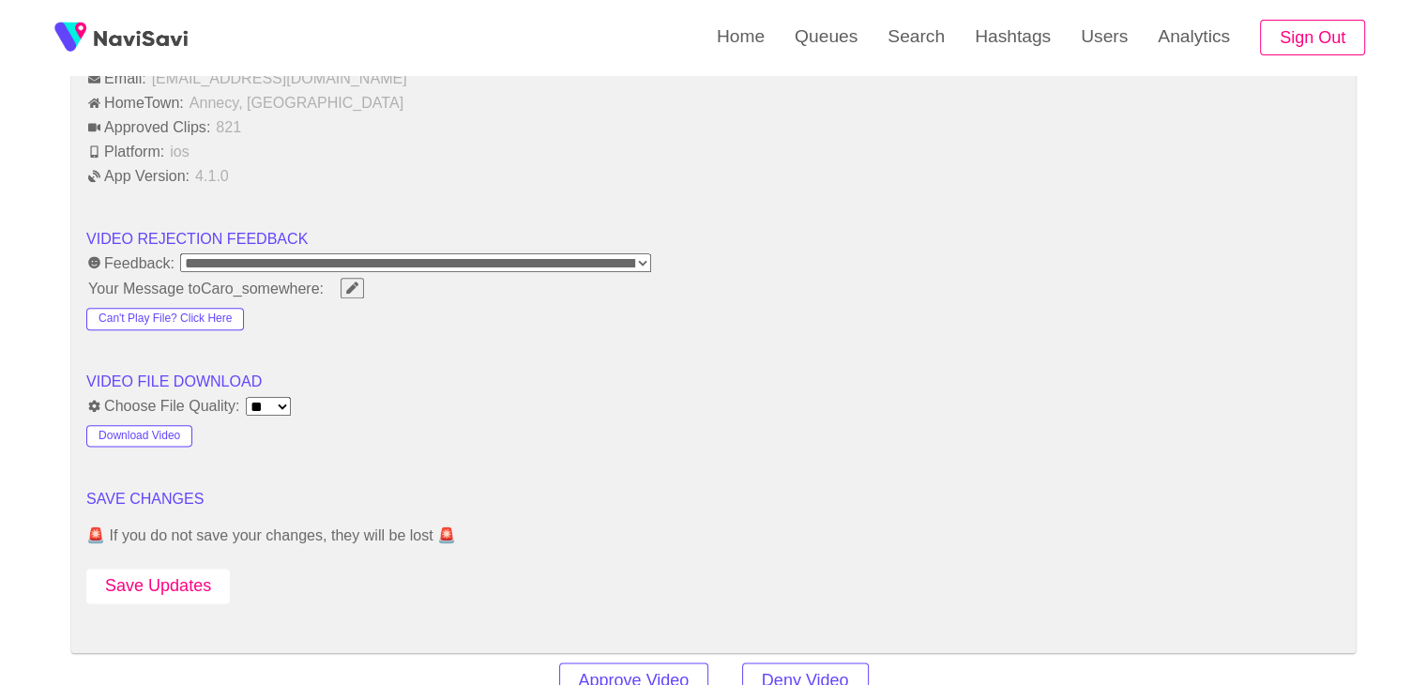
click at [205, 580] on button "Save Updates" at bounding box center [157, 585] width 143 height 35
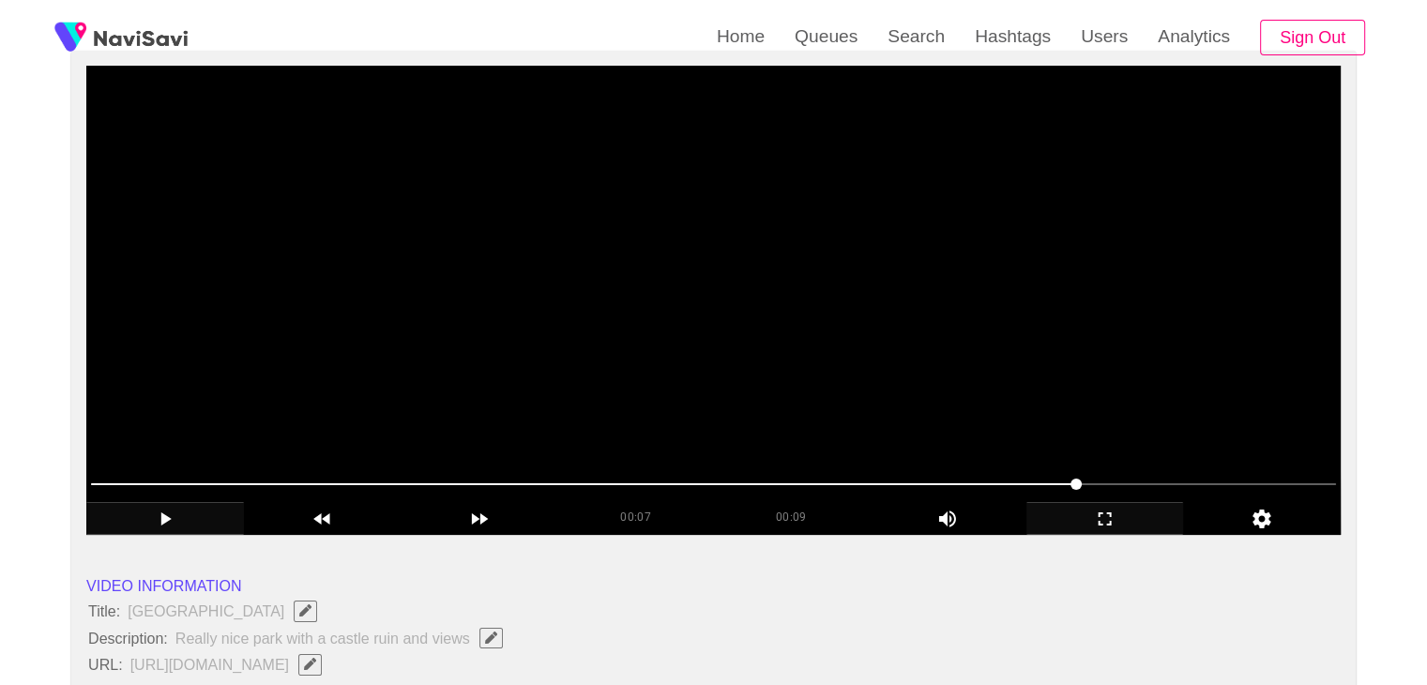
scroll to position [188, 0]
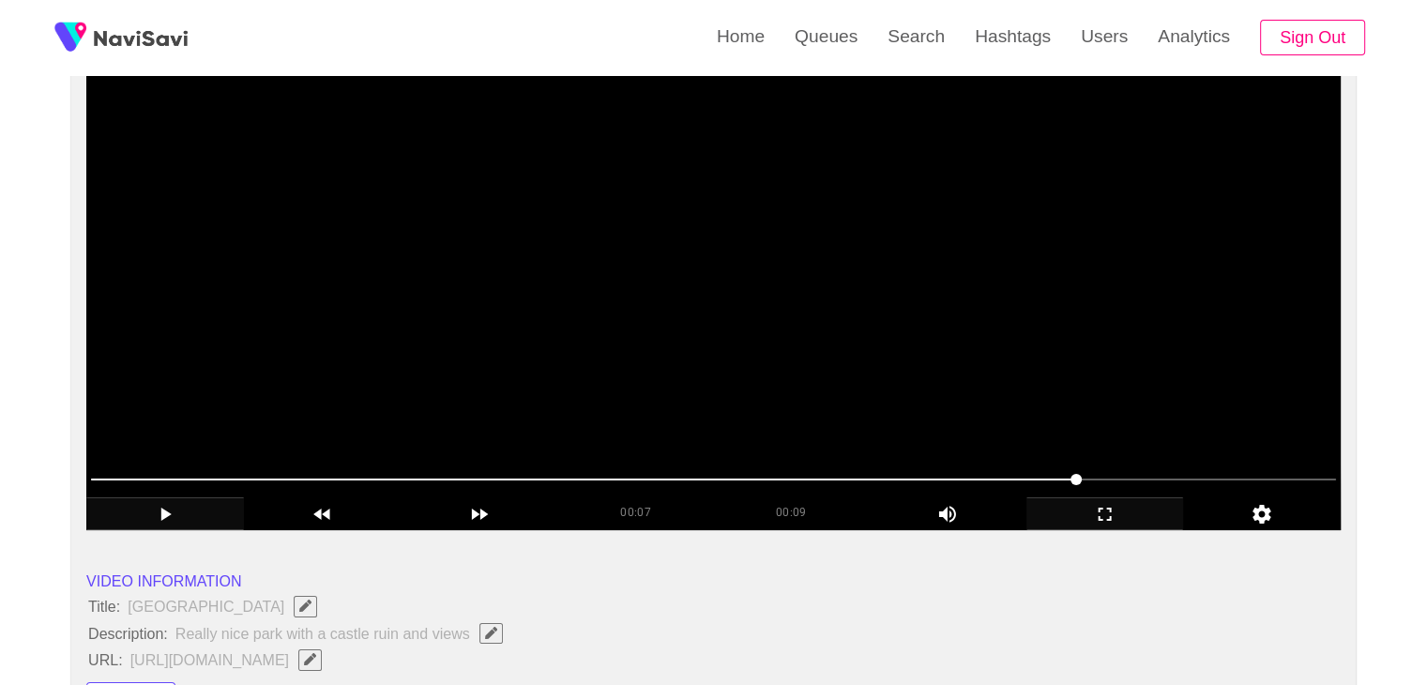
click at [844, 480] on span at bounding box center [713, 479] width 1245 height 30
click at [760, 483] on span at bounding box center [713, 479] width 1245 height 30
drag, startPoint x: 637, startPoint y: 475, endPoint x: 610, endPoint y: 471, distance: 27.5
click at [610, 471] on span at bounding box center [713, 479] width 1245 height 30
click at [424, 464] on span at bounding box center [713, 479] width 1245 height 30
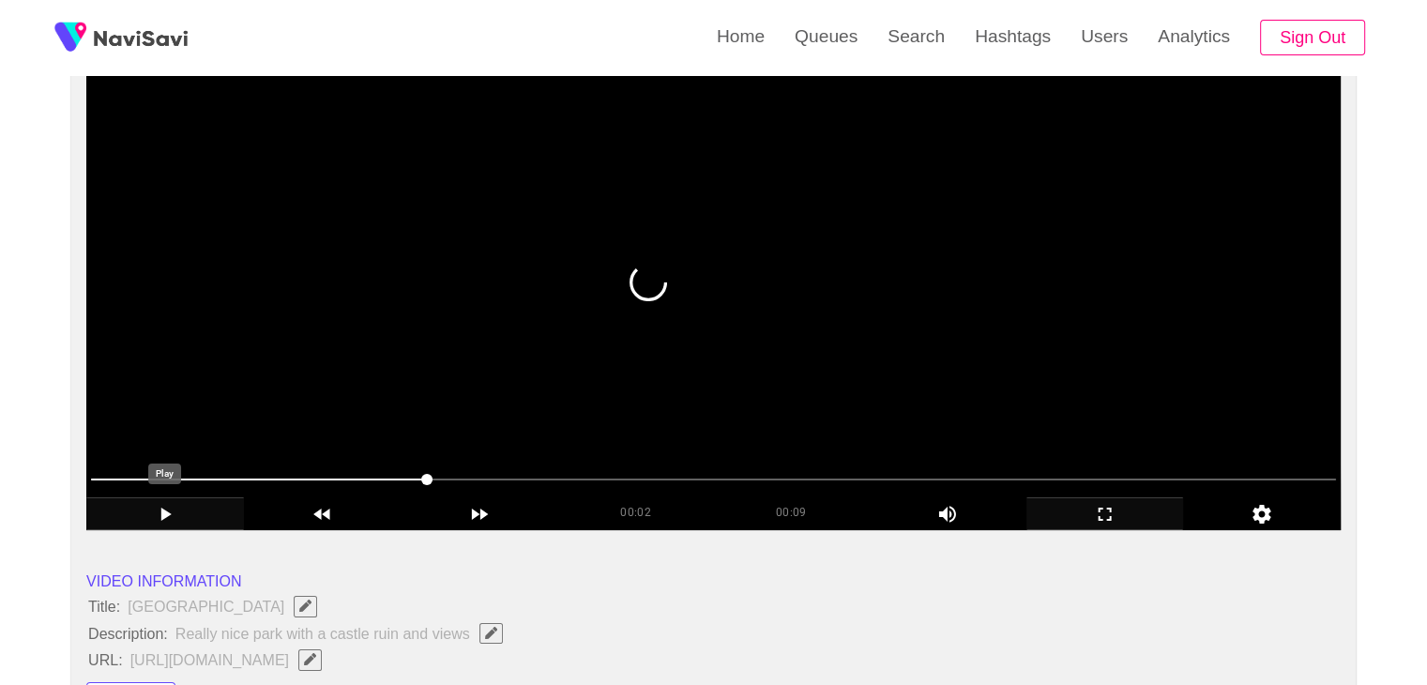
click at [163, 511] on icon "add" at bounding box center [166, 513] width 10 height 13
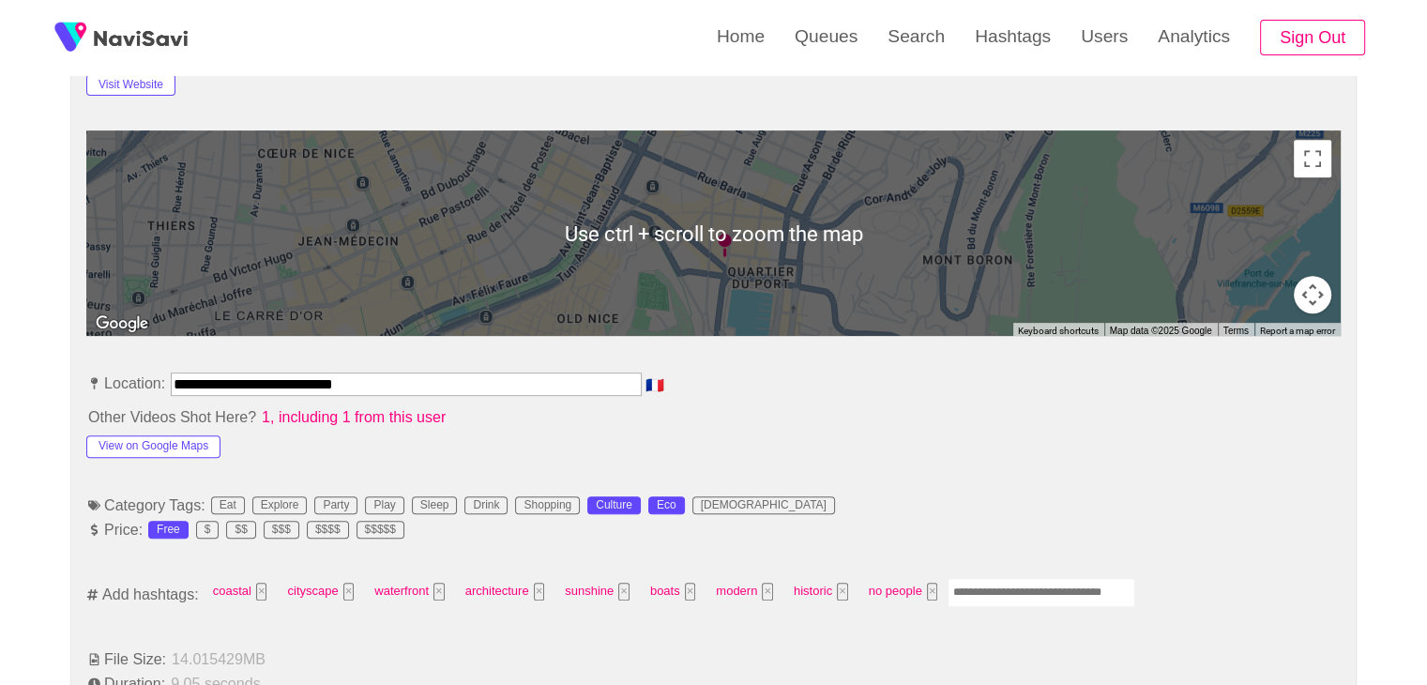
scroll to position [938, 0]
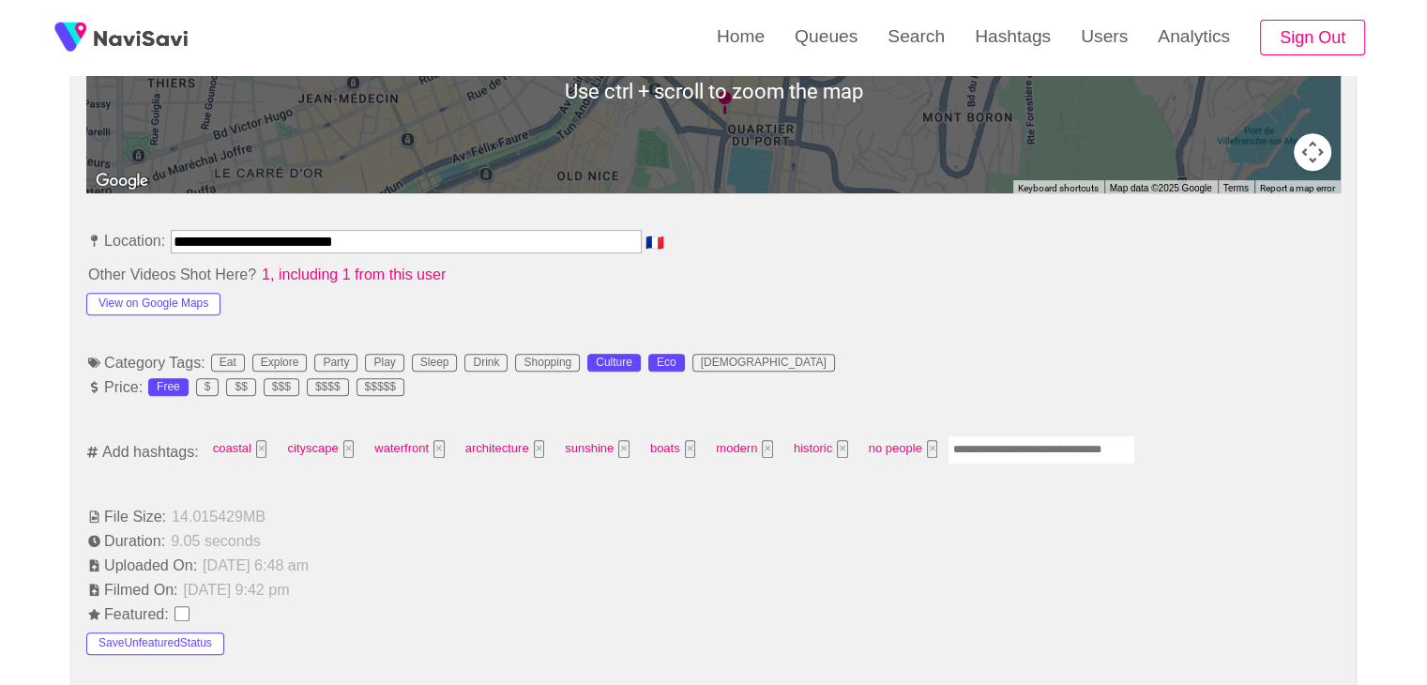
click at [1006, 447] on input "Enter tag here and press return" at bounding box center [1041, 449] width 188 height 29
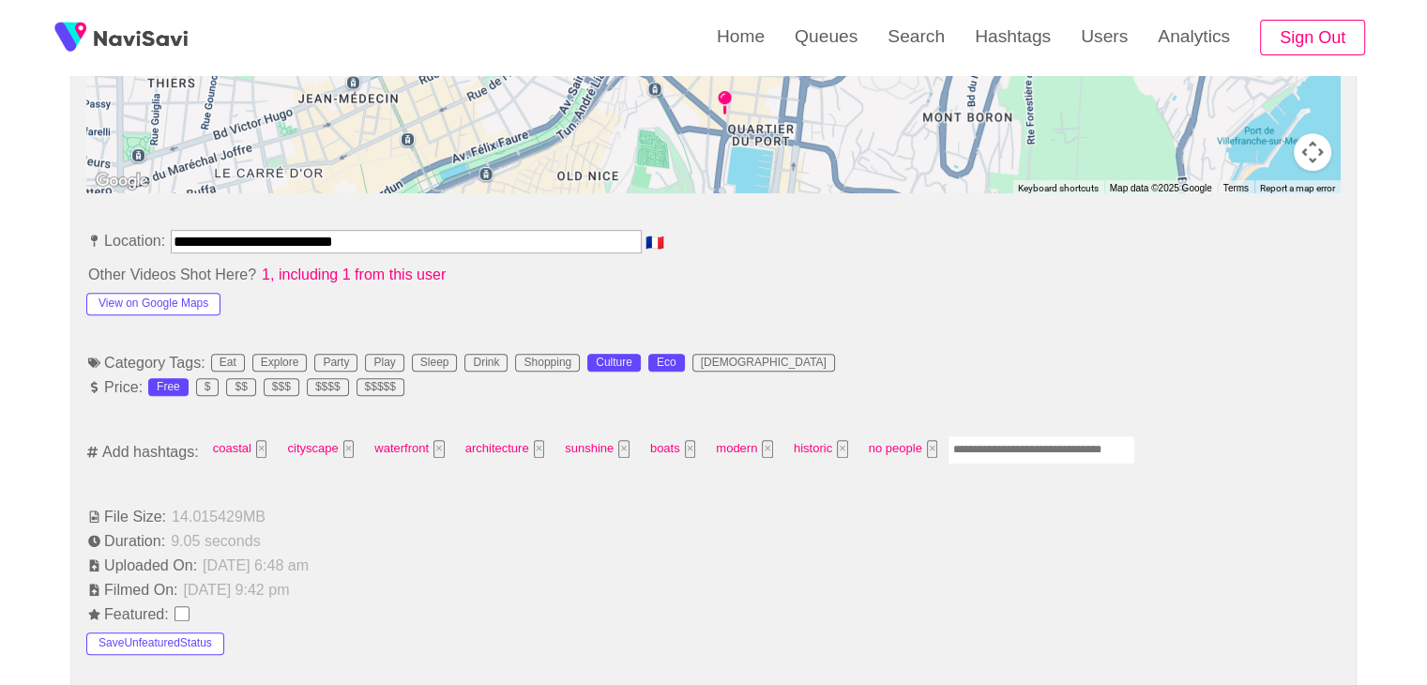
type input "*"
type input "******"
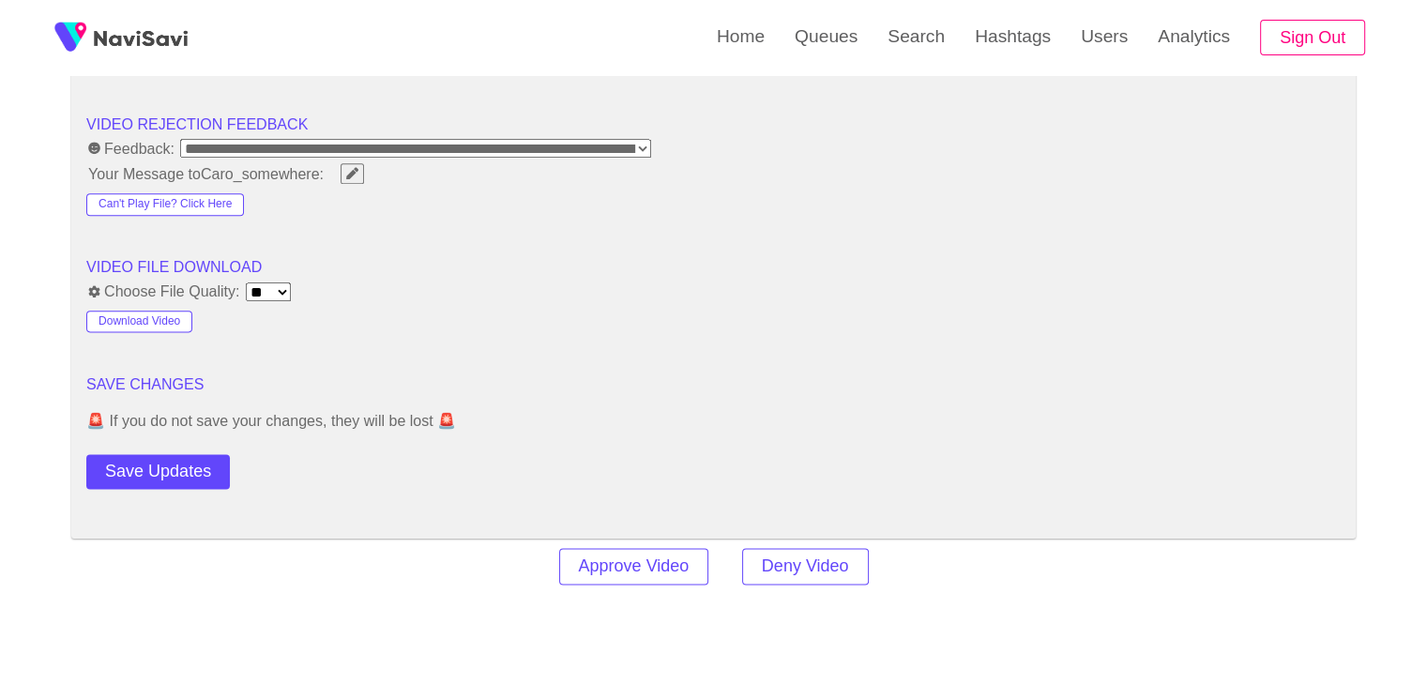
scroll to position [2605, 0]
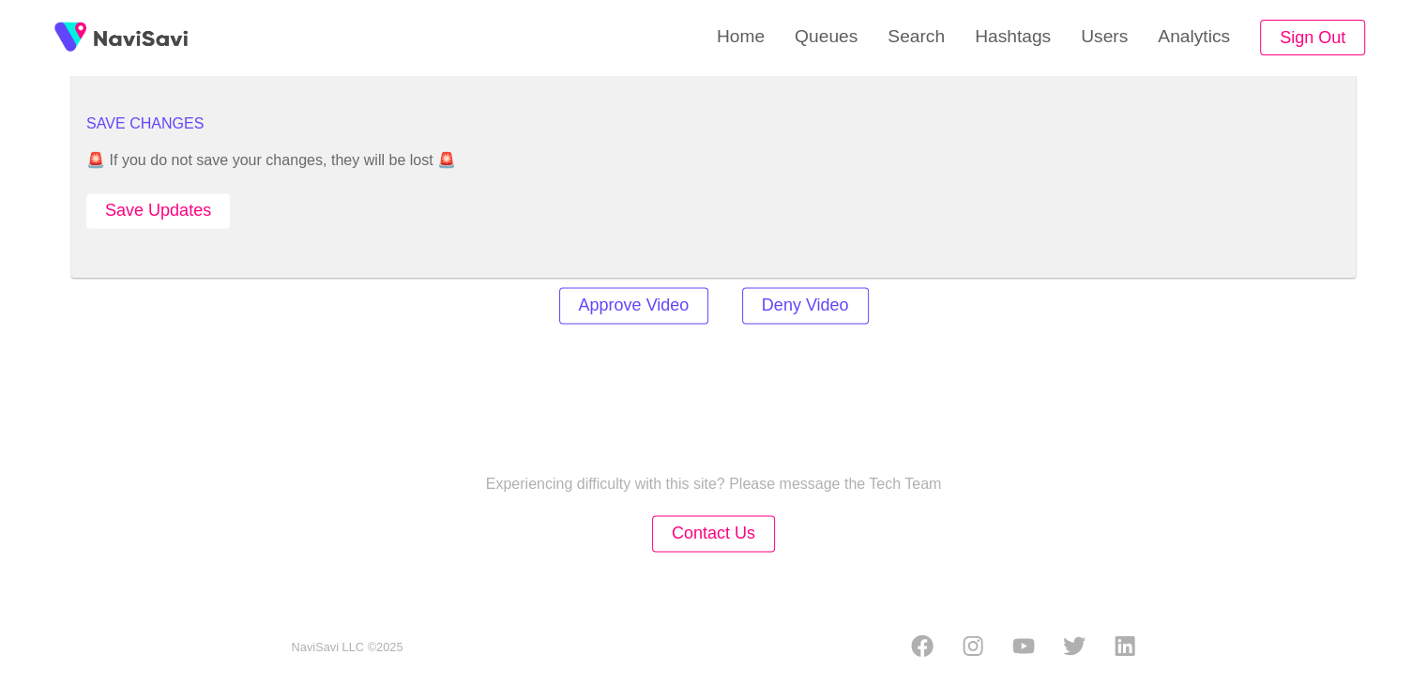
click at [175, 199] on button "Save Updates" at bounding box center [157, 210] width 143 height 35
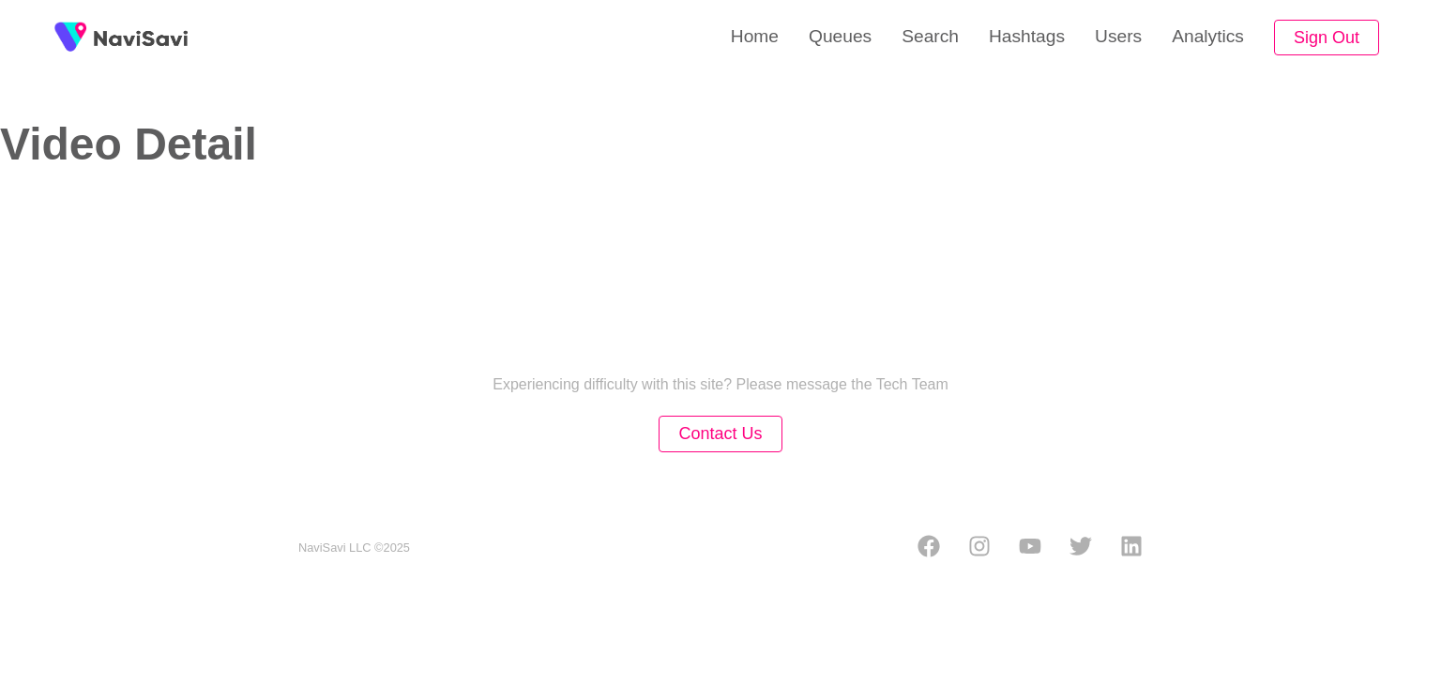
select select "**"
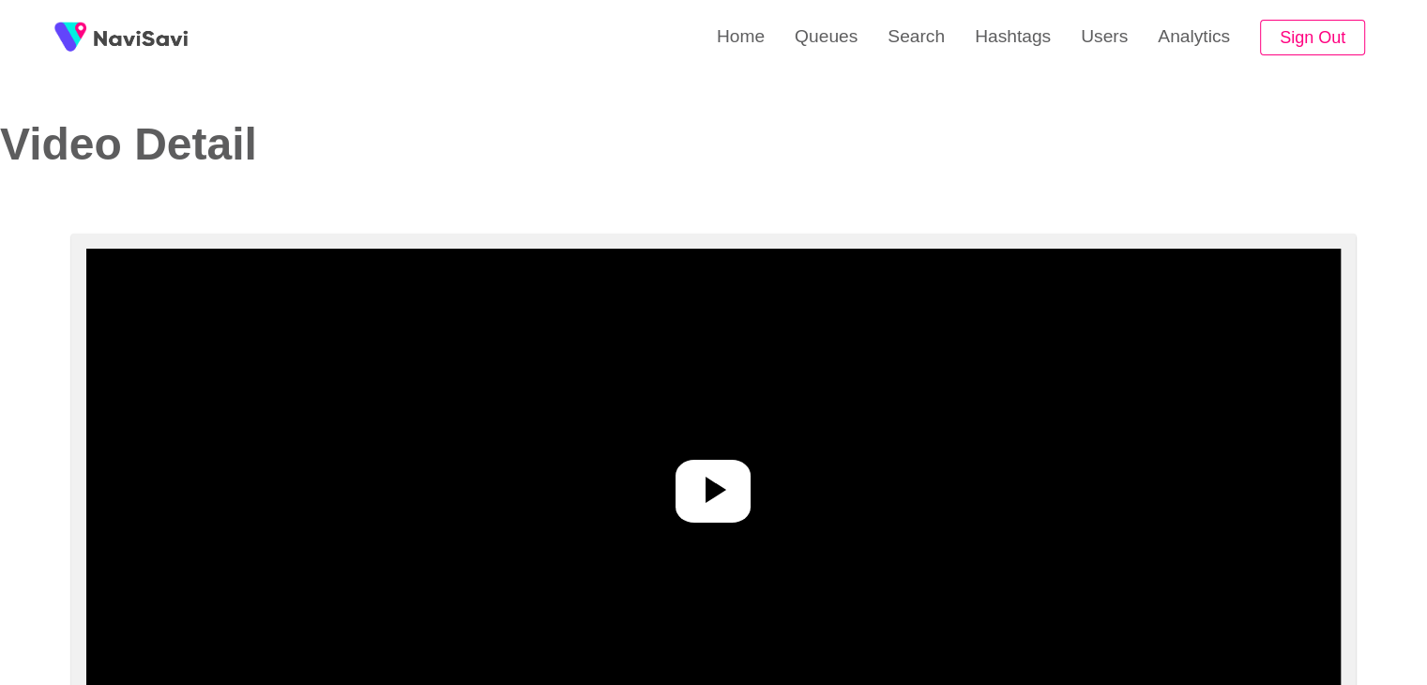
select select "**********"
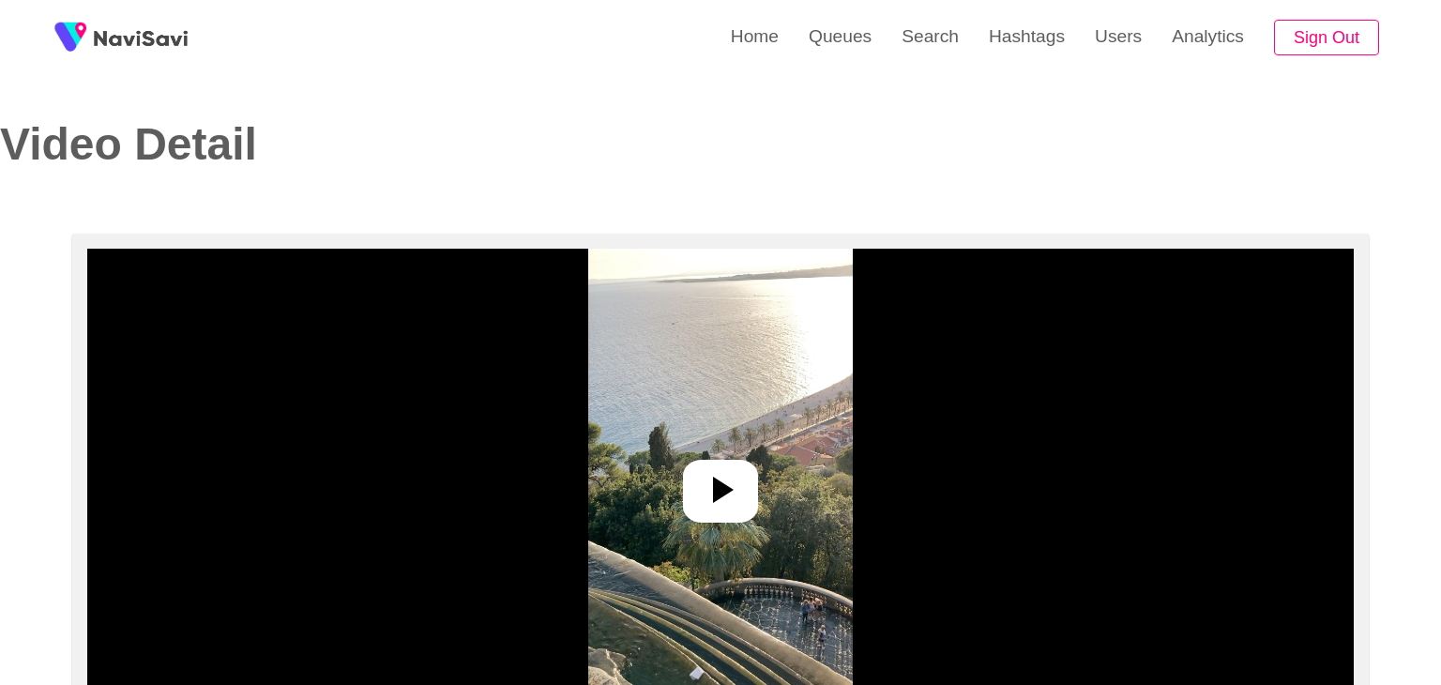
select select "**********"
select select "**"
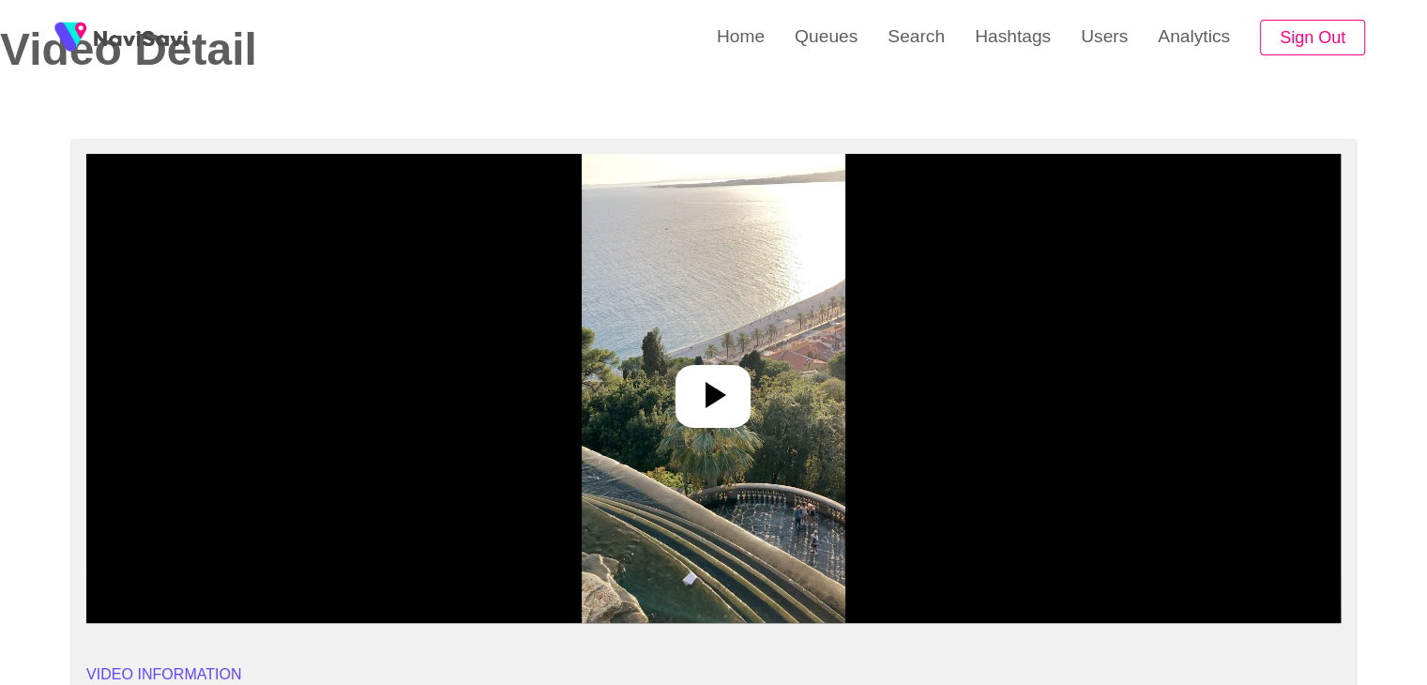
scroll to position [94, 0]
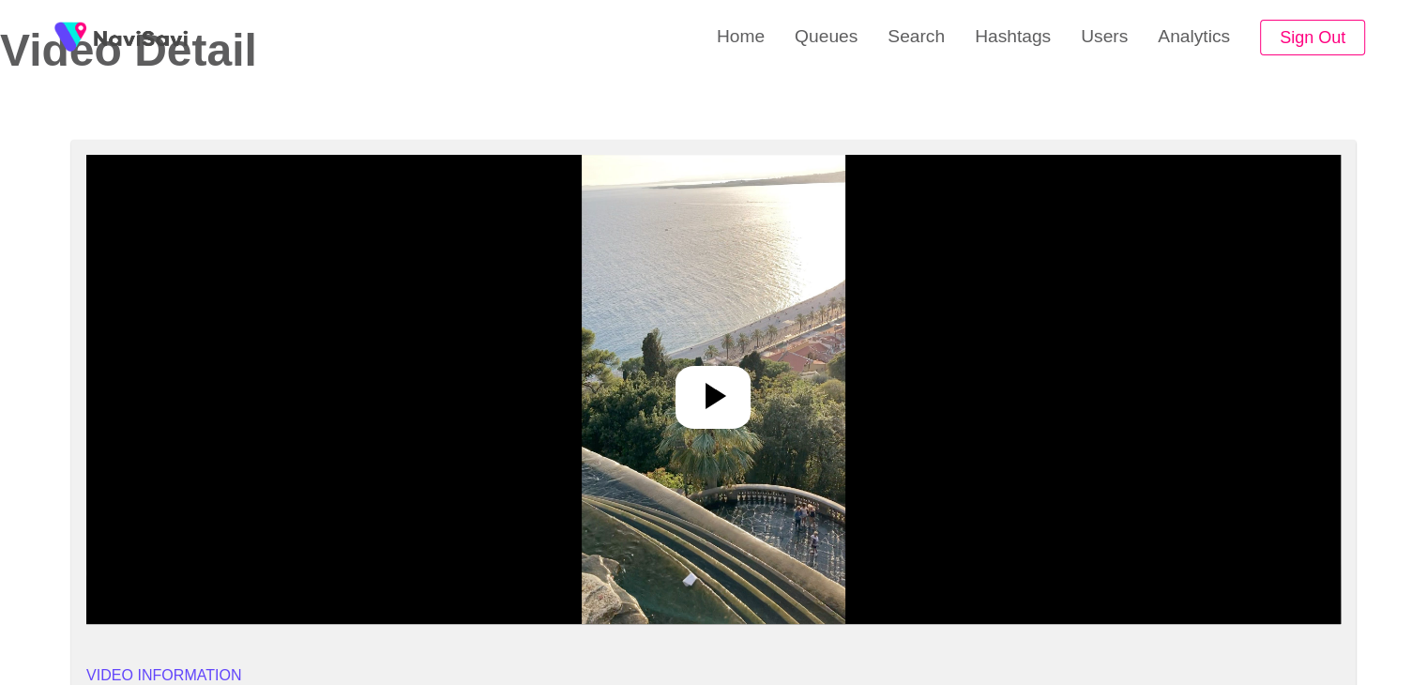
click at [703, 396] on icon at bounding box center [712, 395] width 45 height 45
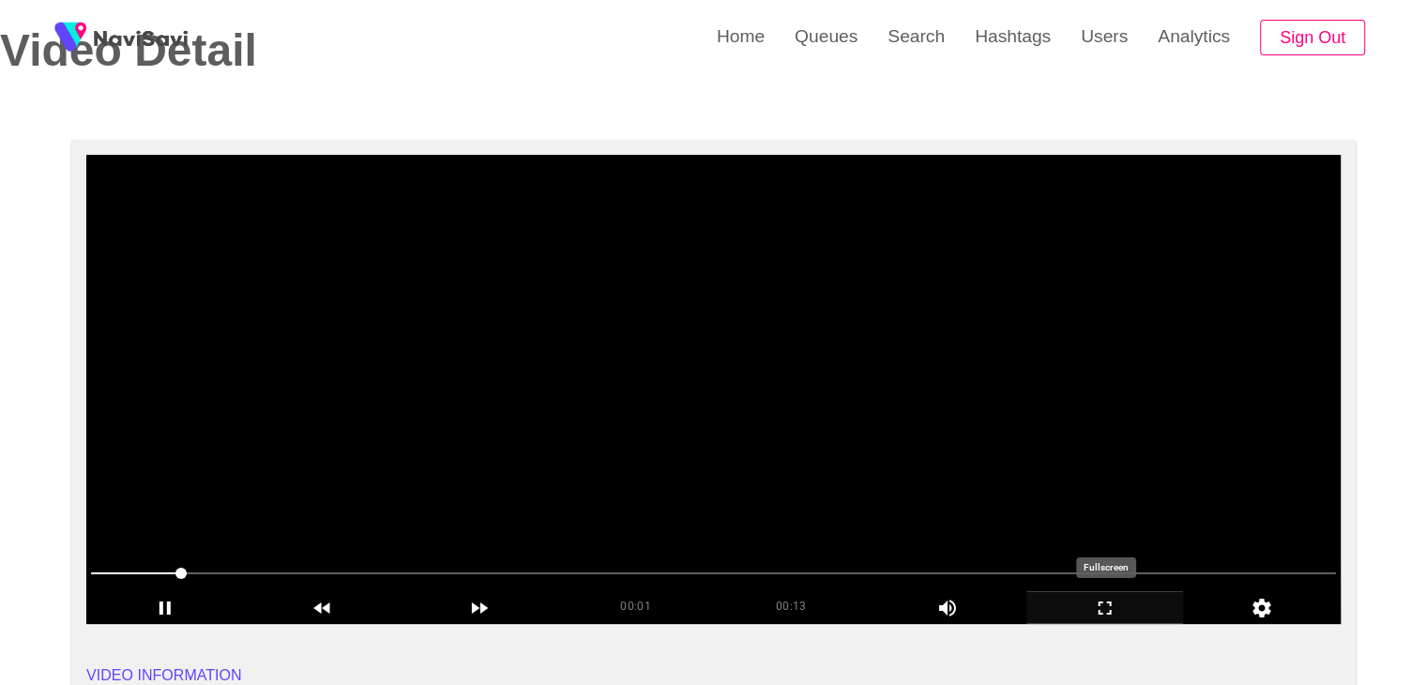
click at [1108, 595] on div "add" at bounding box center [1105, 607] width 158 height 32
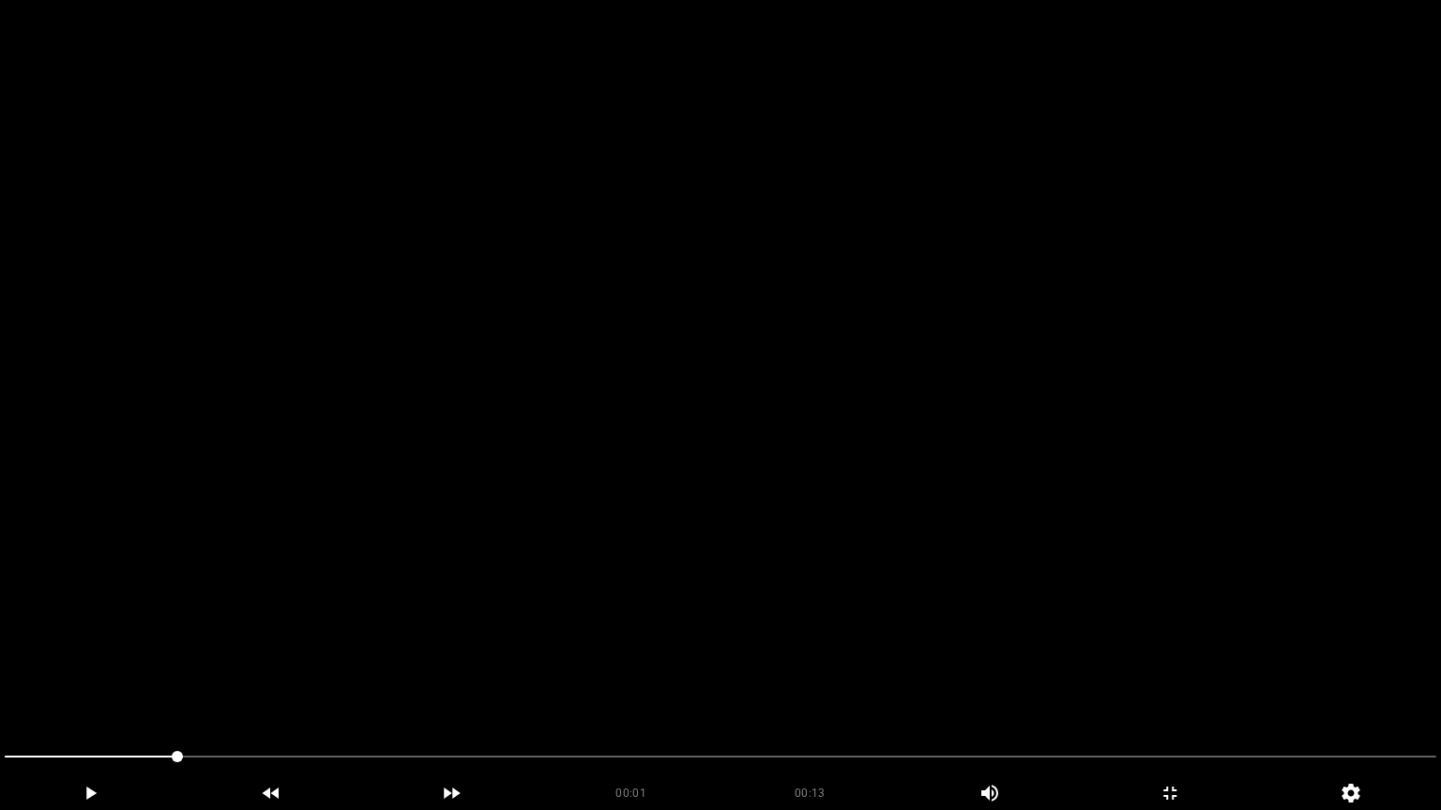
click at [733, 469] on video at bounding box center [720, 405] width 1441 height 810
drag, startPoint x: 3, startPoint y: 752, endPoint x: 0, endPoint y: 736, distance: 16.2
click at [68, 684] on div at bounding box center [720, 759] width 1446 height 50
click at [1194, 684] on icon "add" at bounding box center [1169, 793] width 179 height 23
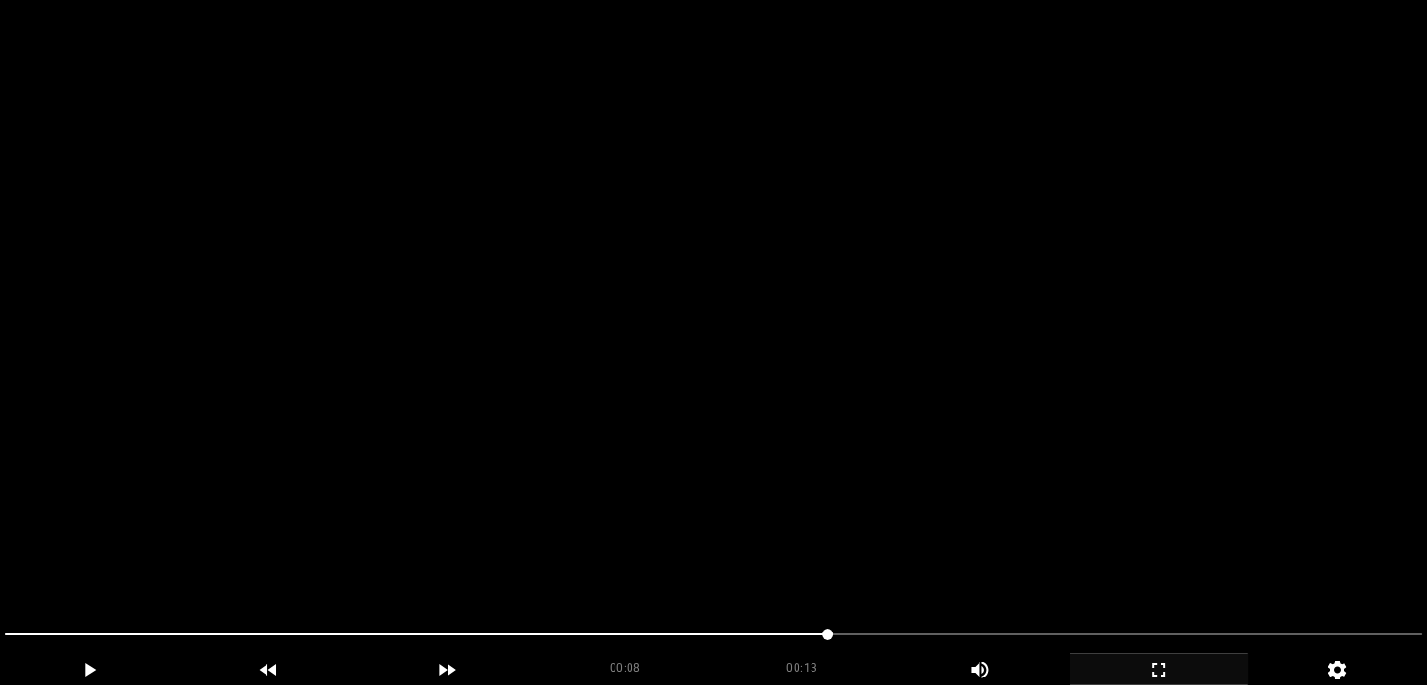
scroll to position [375, 0]
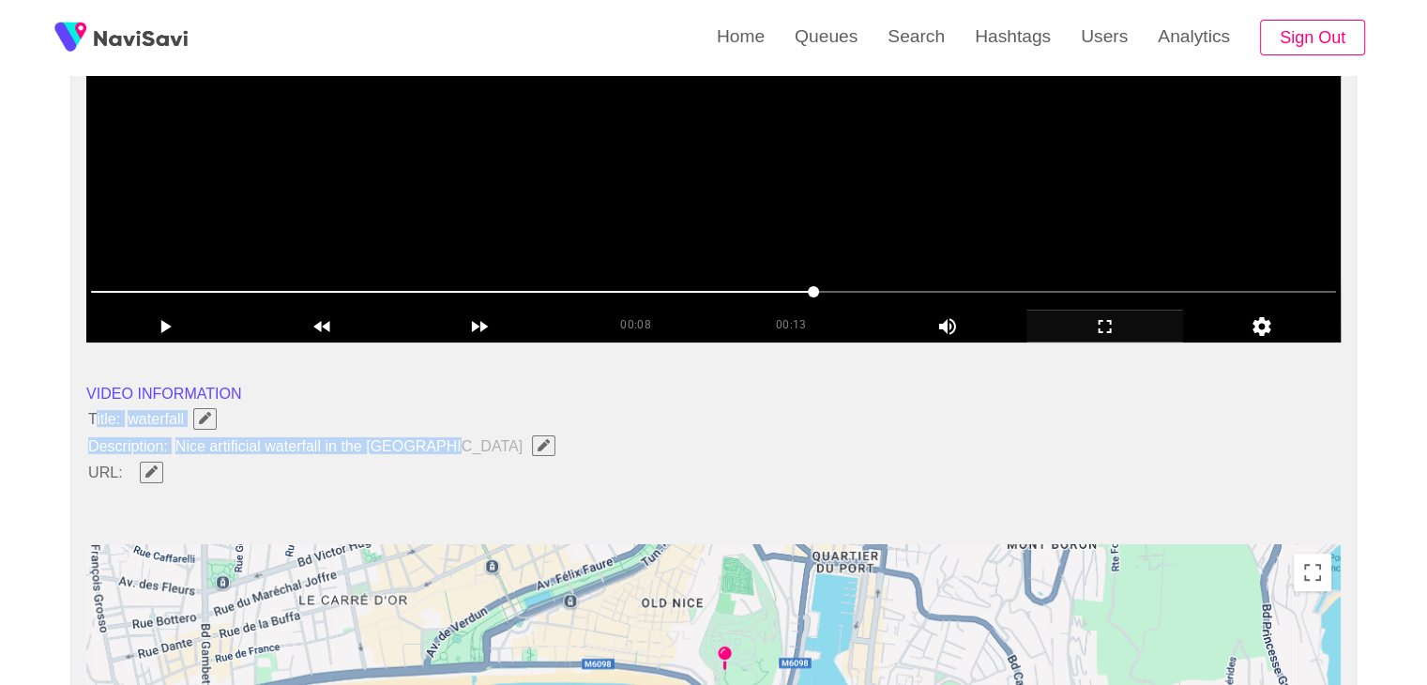
drag, startPoint x: 434, startPoint y: 445, endPoint x: 128, endPoint y: 423, distance: 307.4
drag, startPoint x: 79, startPoint y: 411, endPoint x: 446, endPoint y: 440, distance: 368.8
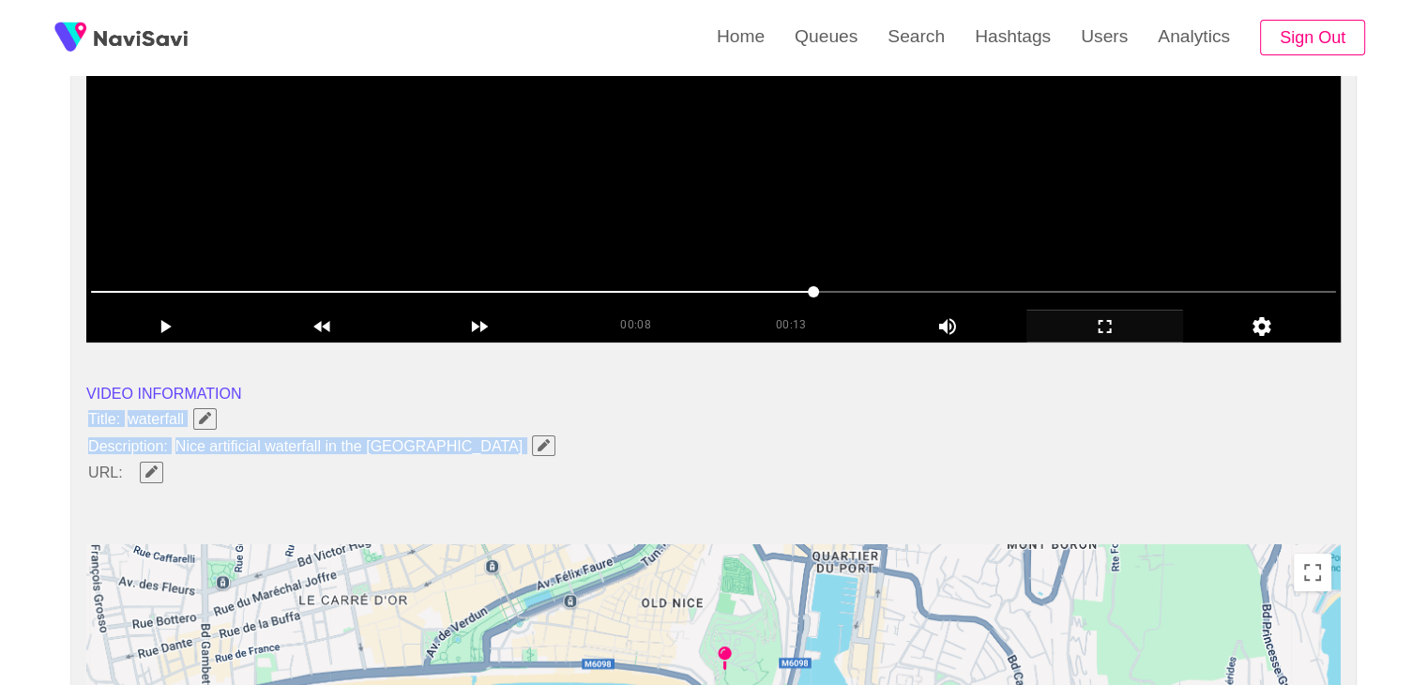
copy ul "Title: waterfall Description: Nice artificial waterfall in the castle park"
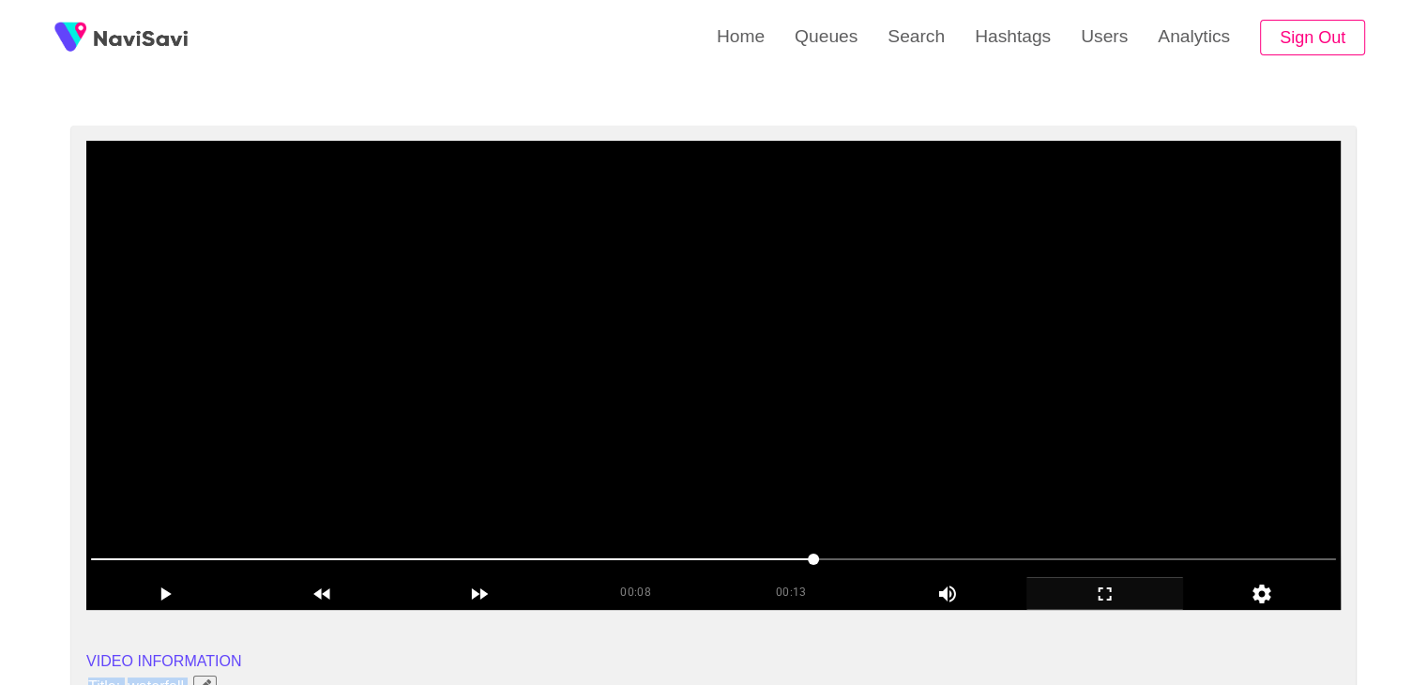
scroll to position [94, 0]
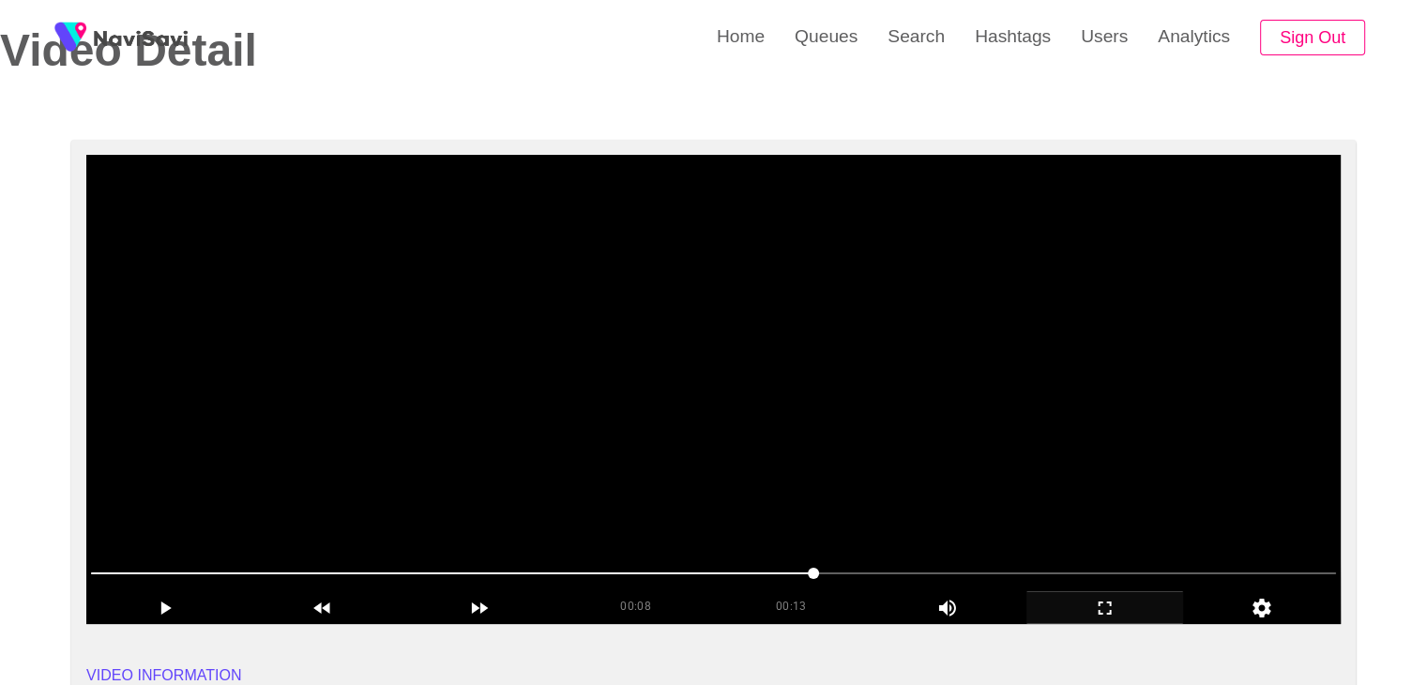
click at [677, 399] on video at bounding box center [713, 389] width 1254 height 469
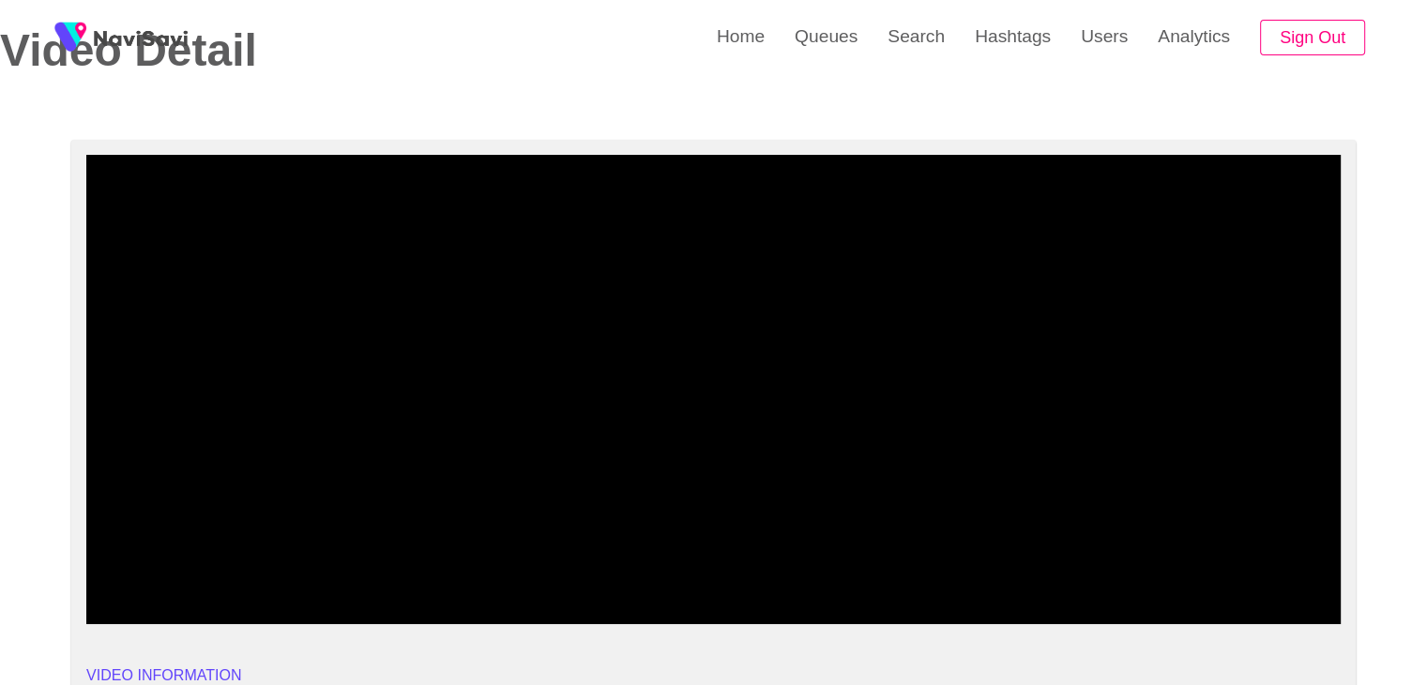
drag, startPoint x: 150, startPoint y: 558, endPoint x: 36, endPoint y: 543, distance: 115.4
click at [1106, 603] on icon "add" at bounding box center [1105, 607] width 156 height 23
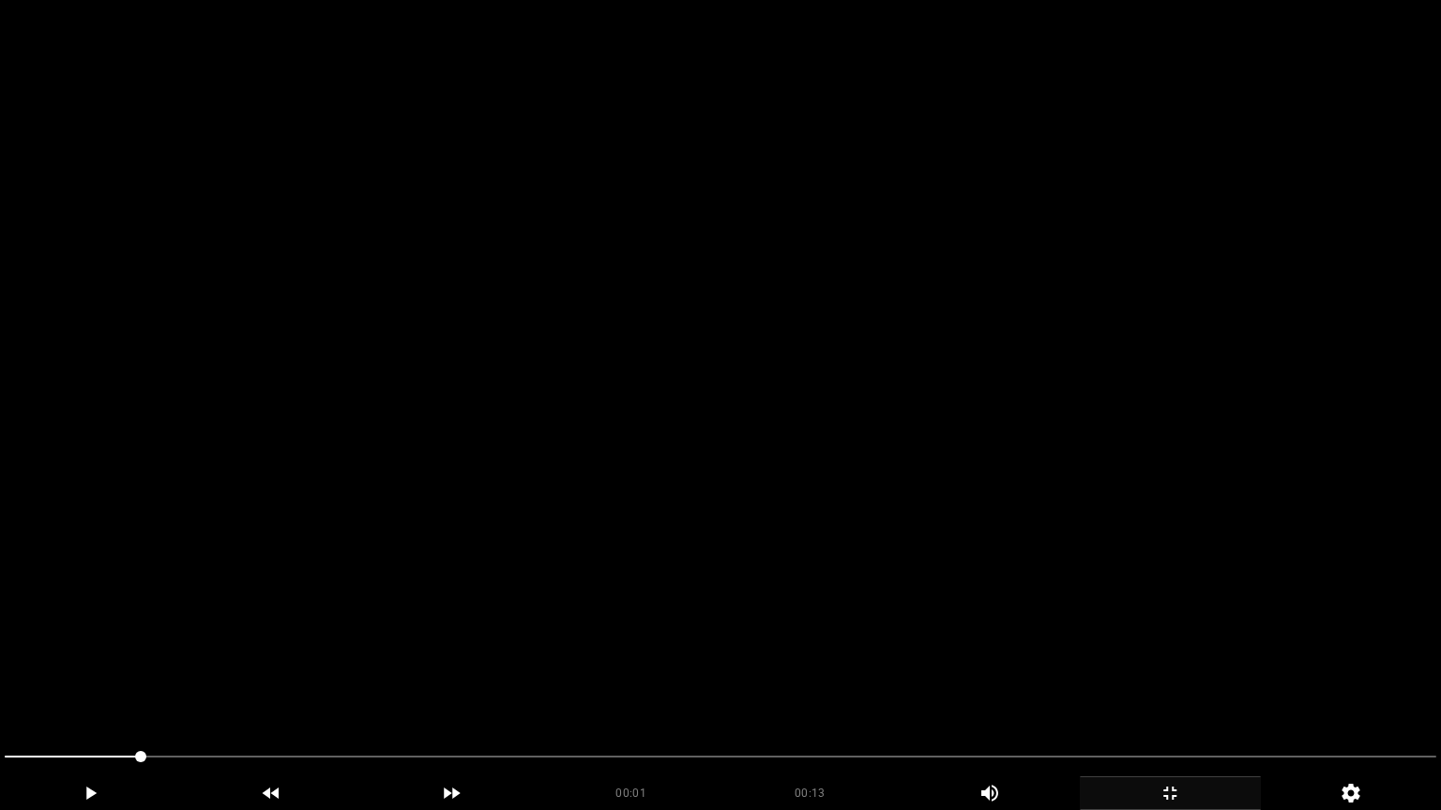
click at [865, 618] on video at bounding box center [720, 405] width 1441 height 810
click at [976, 614] on video at bounding box center [720, 405] width 1441 height 810
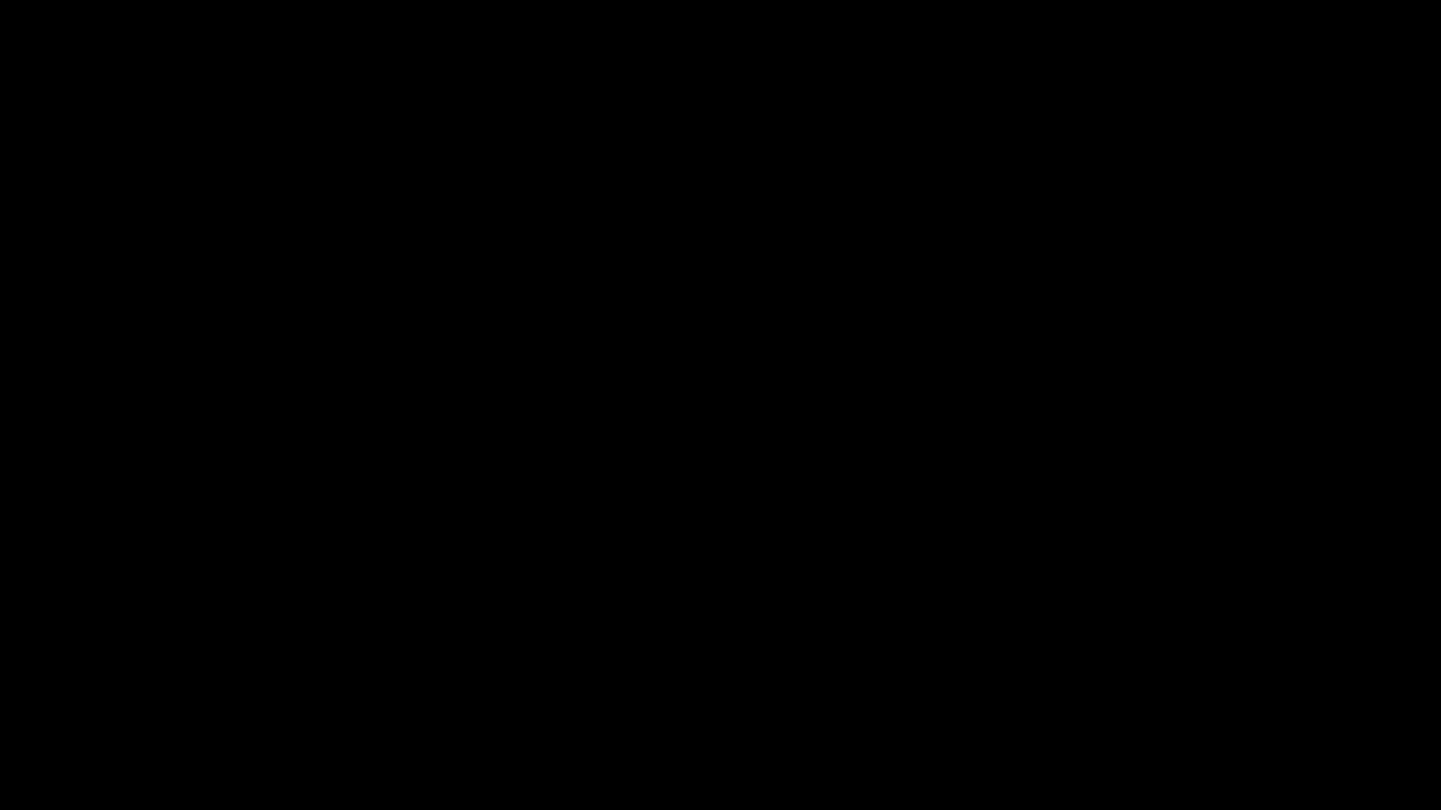
click at [1194, 684] on icon "add" at bounding box center [1169, 793] width 179 height 23
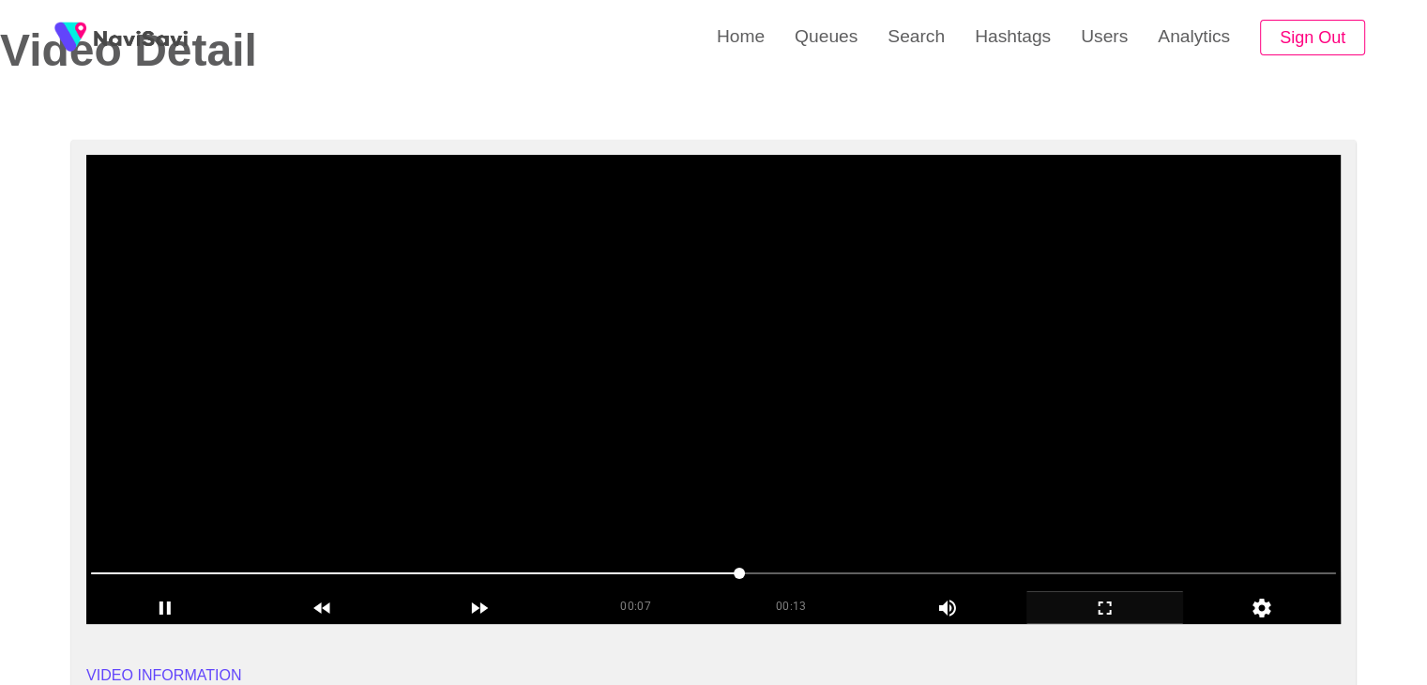
click at [551, 342] on video at bounding box center [713, 389] width 1254 height 469
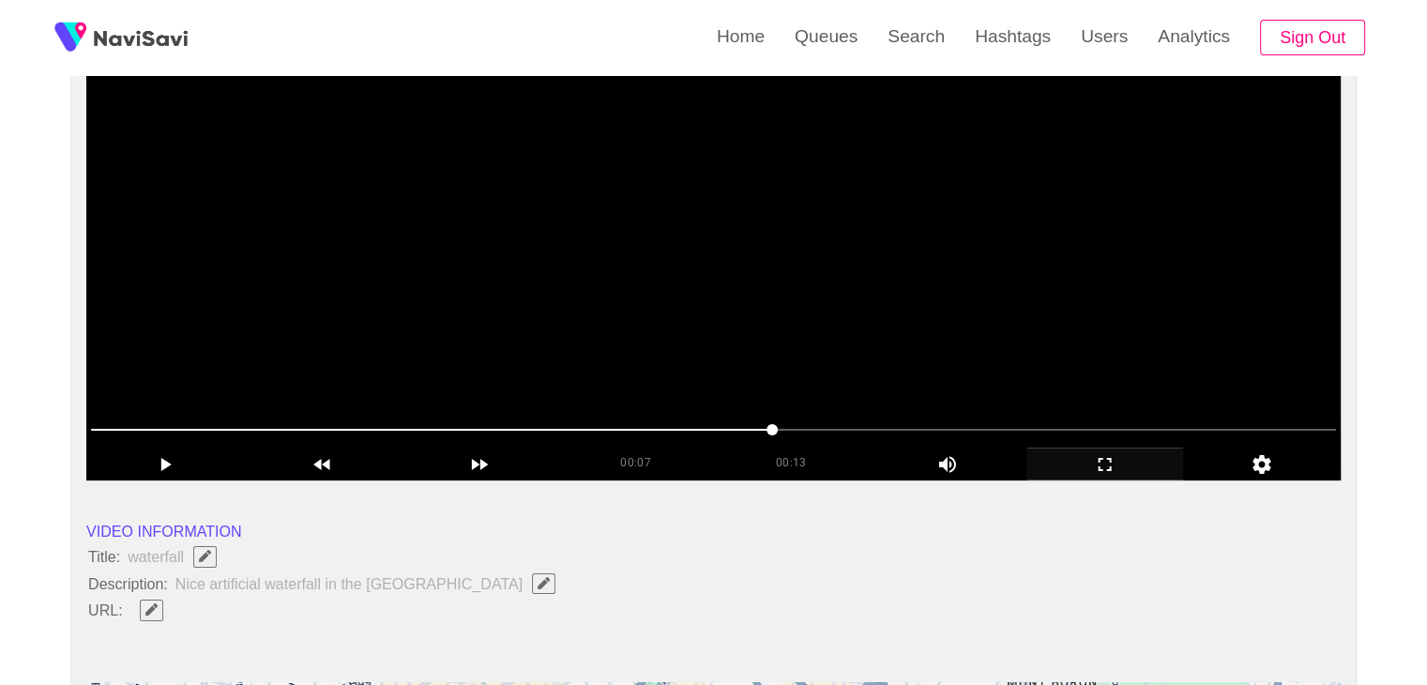
scroll to position [188, 0]
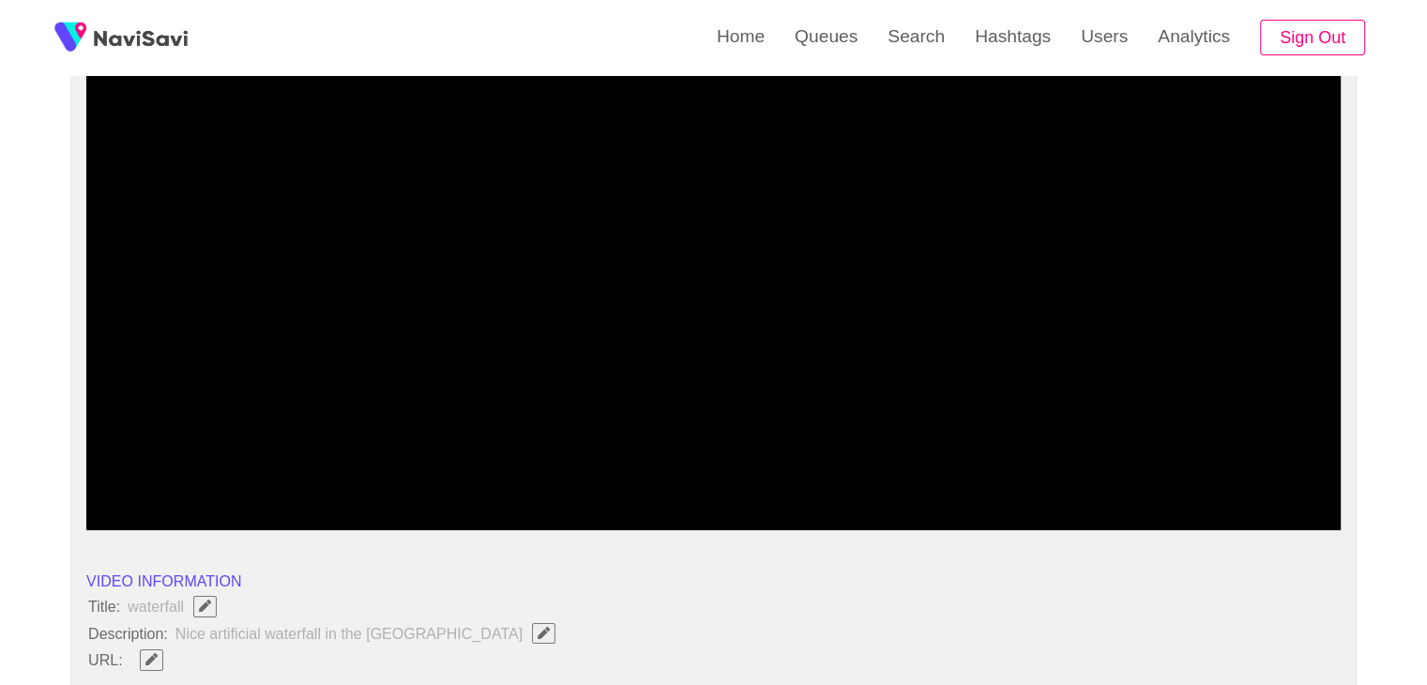
drag, startPoint x: 113, startPoint y: 474, endPoint x: 0, endPoint y: 488, distance: 113.4
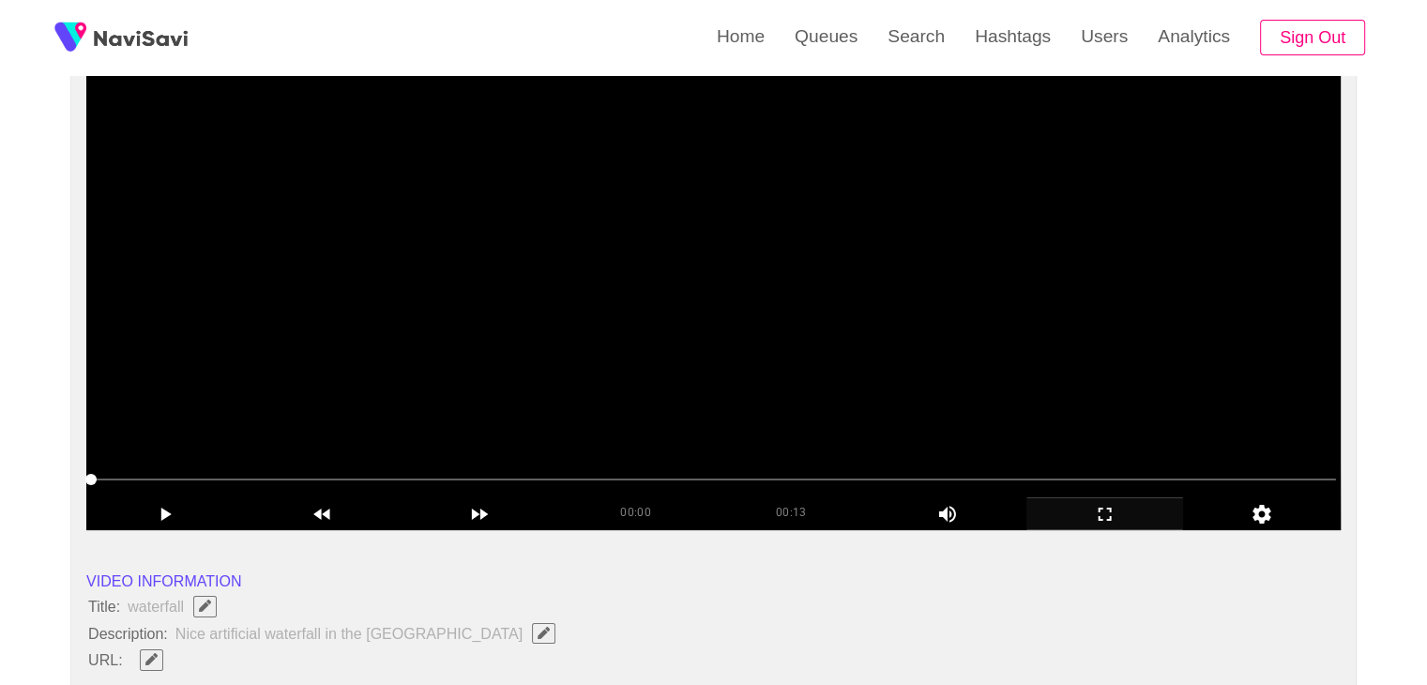
drag, startPoint x: 732, startPoint y: 310, endPoint x: 735, endPoint y: 366, distance: 55.5
click at [731, 316] on video at bounding box center [713, 295] width 1254 height 469
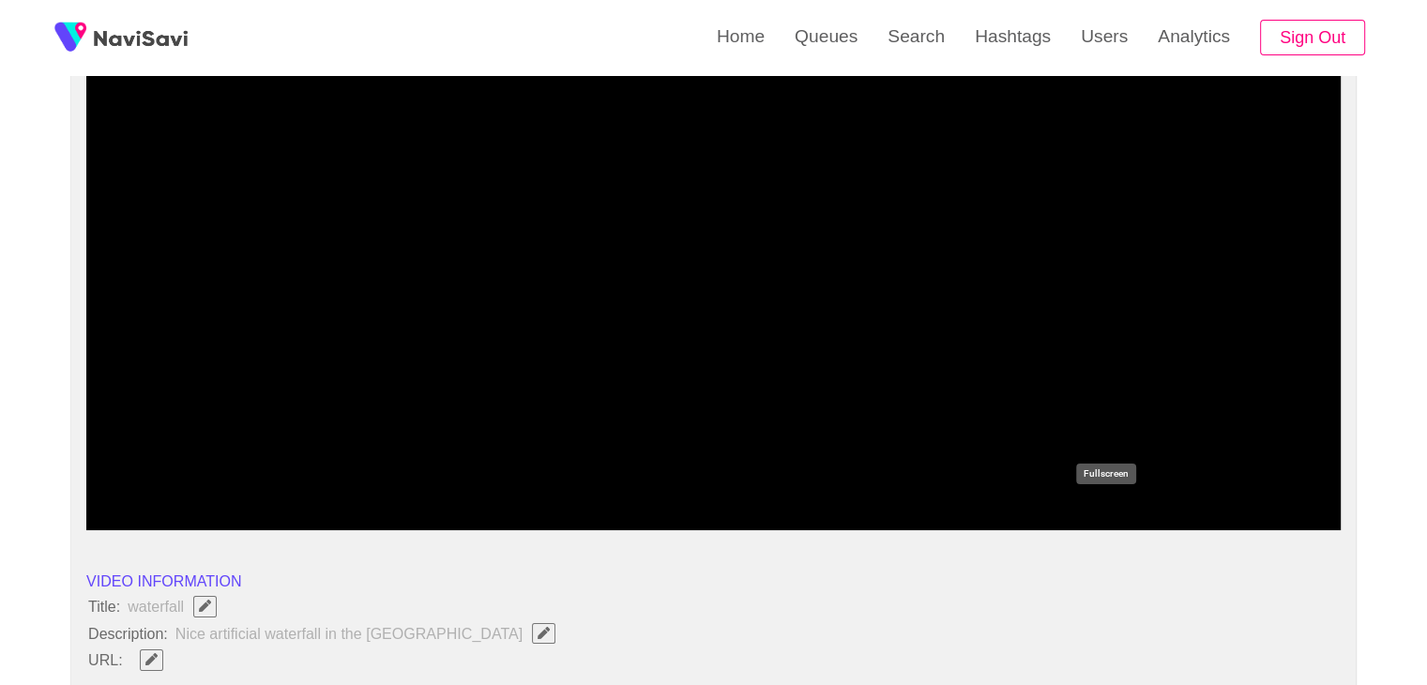
click at [1115, 515] on icon "add" at bounding box center [1105, 514] width 156 height 23
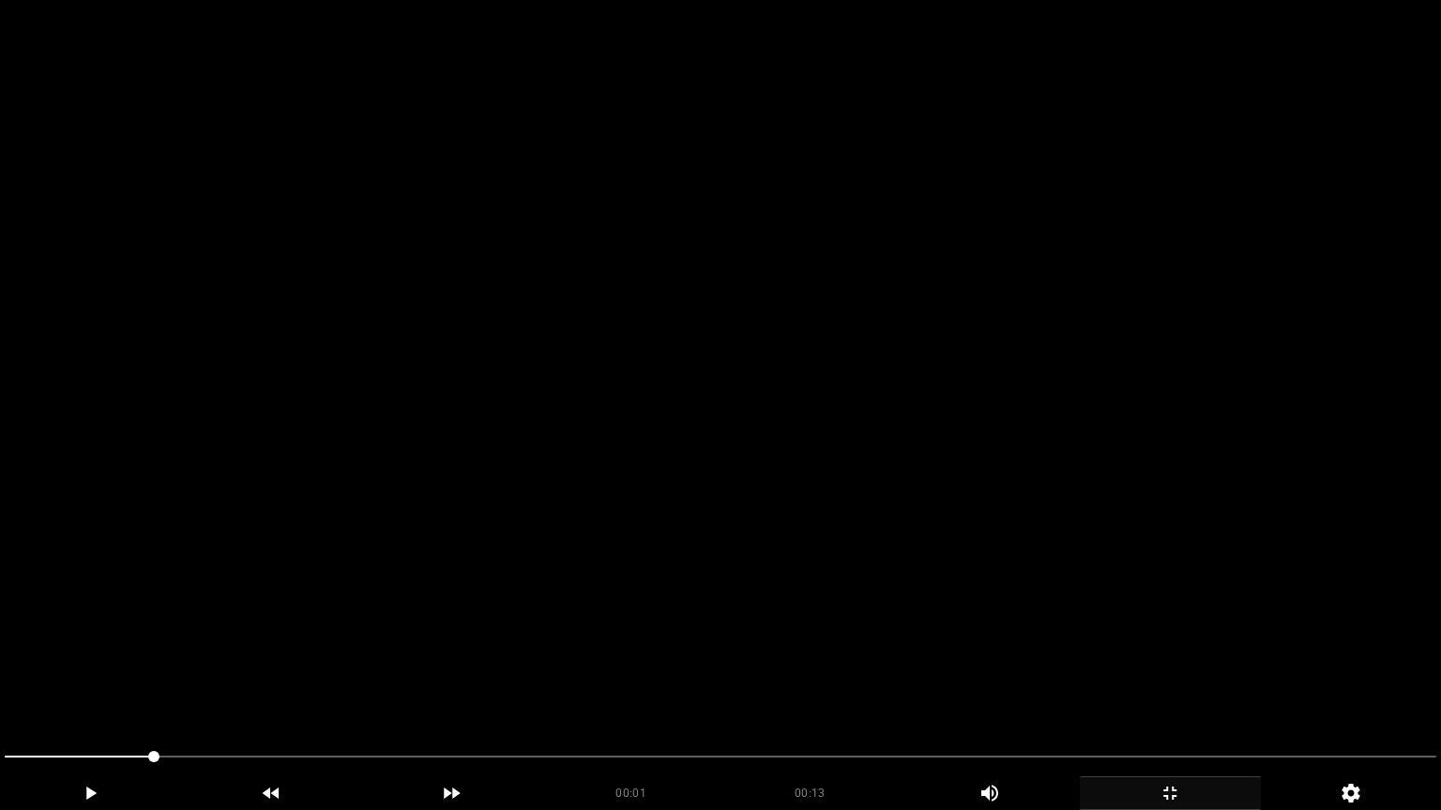
click at [1038, 551] on video at bounding box center [720, 405] width 1441 height 810
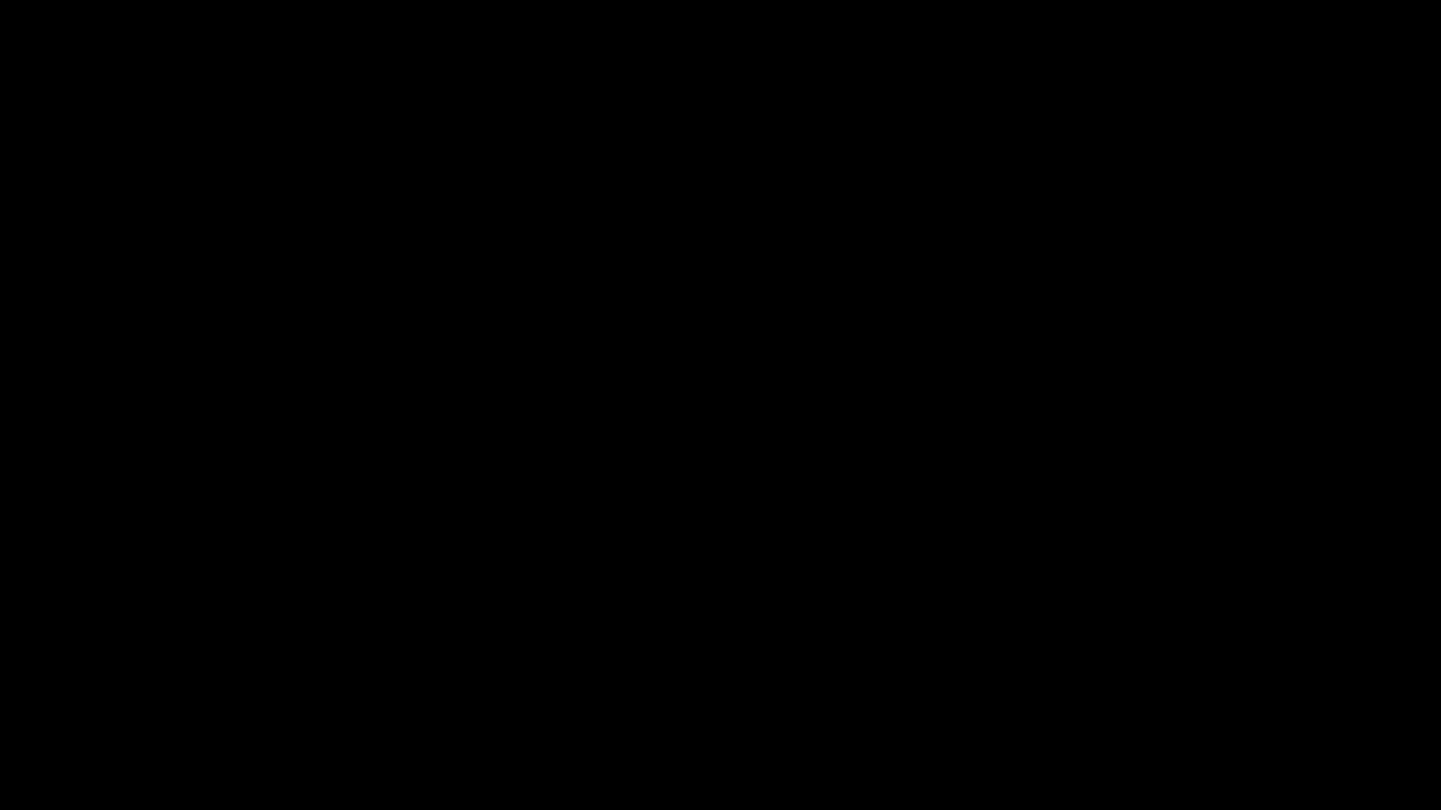
click at [1177, 684] on icon "add" at bounding box center [1169, 793] width 179 height 23
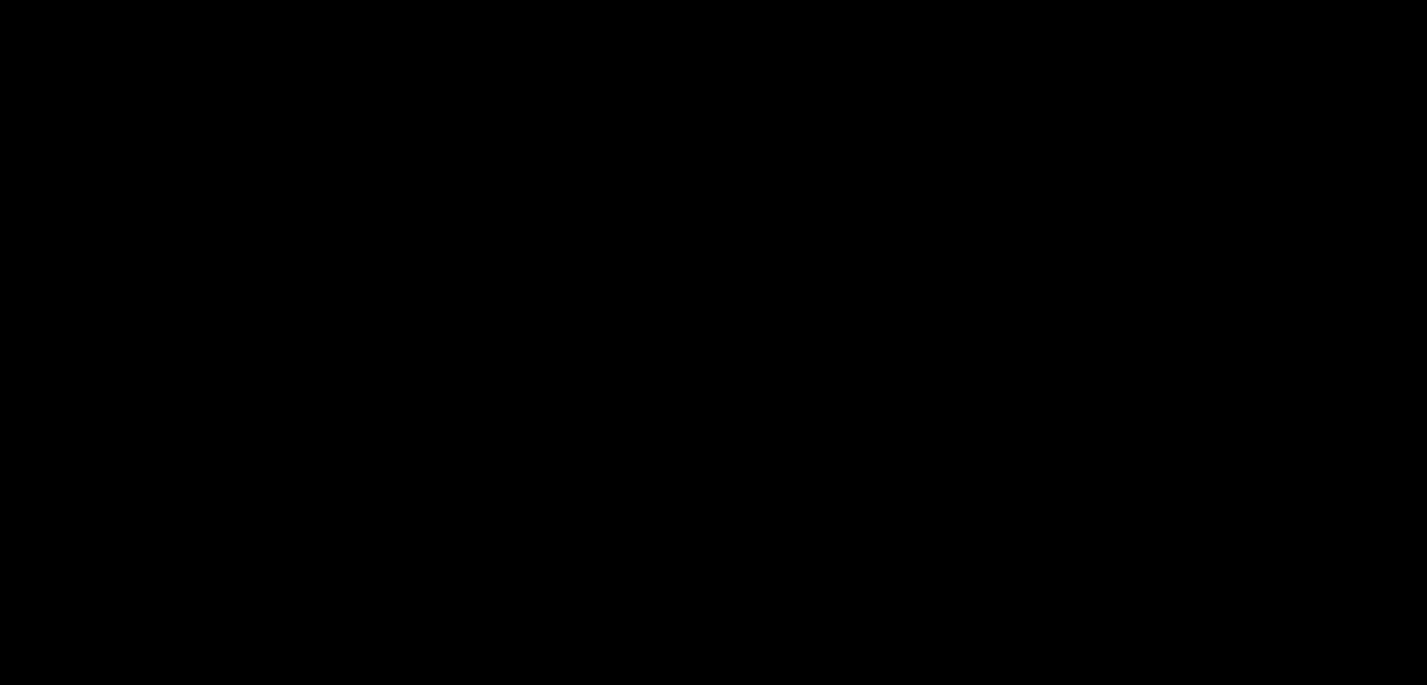
scroll to position [938, 0]
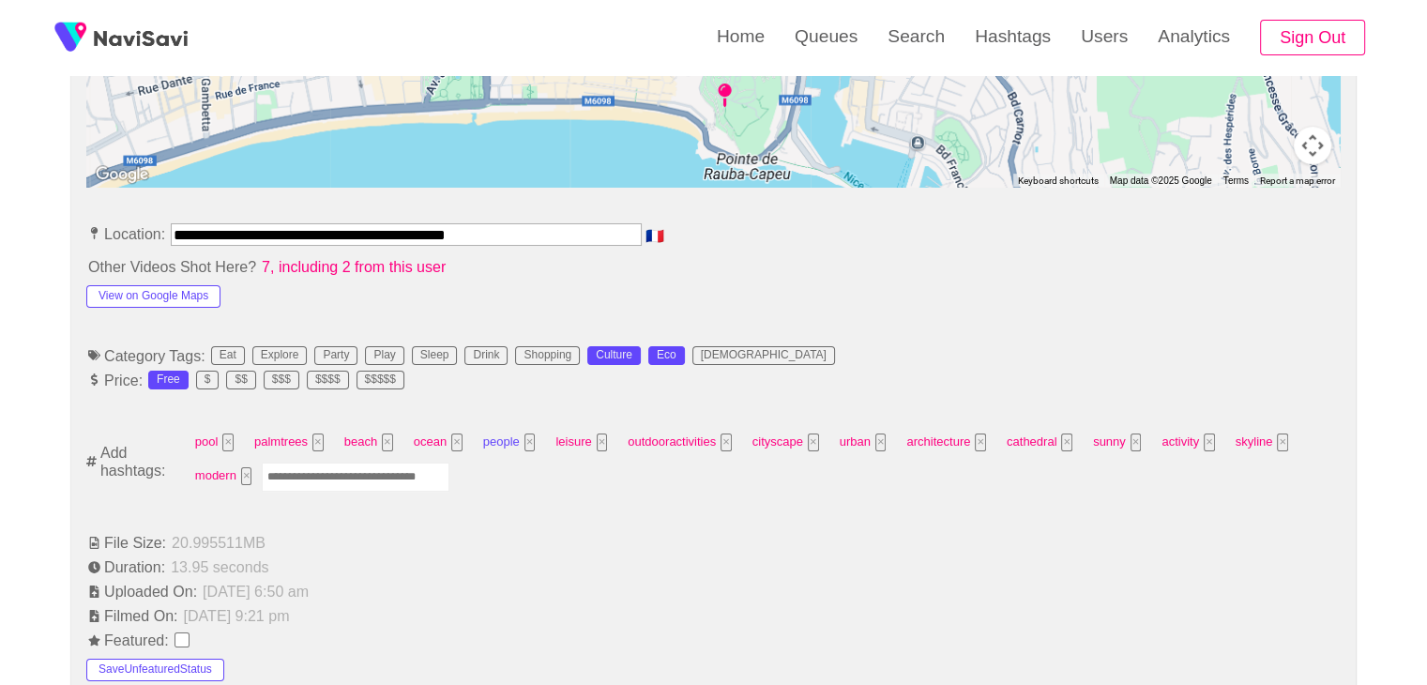
click at [524, 440] on button "×" at bounding box center [529, 442] width 11 height 18
click at [263, 466] on input "Enter tag here and press return" at bounding box center [283, 475] width 188 height 29
type input "*********"
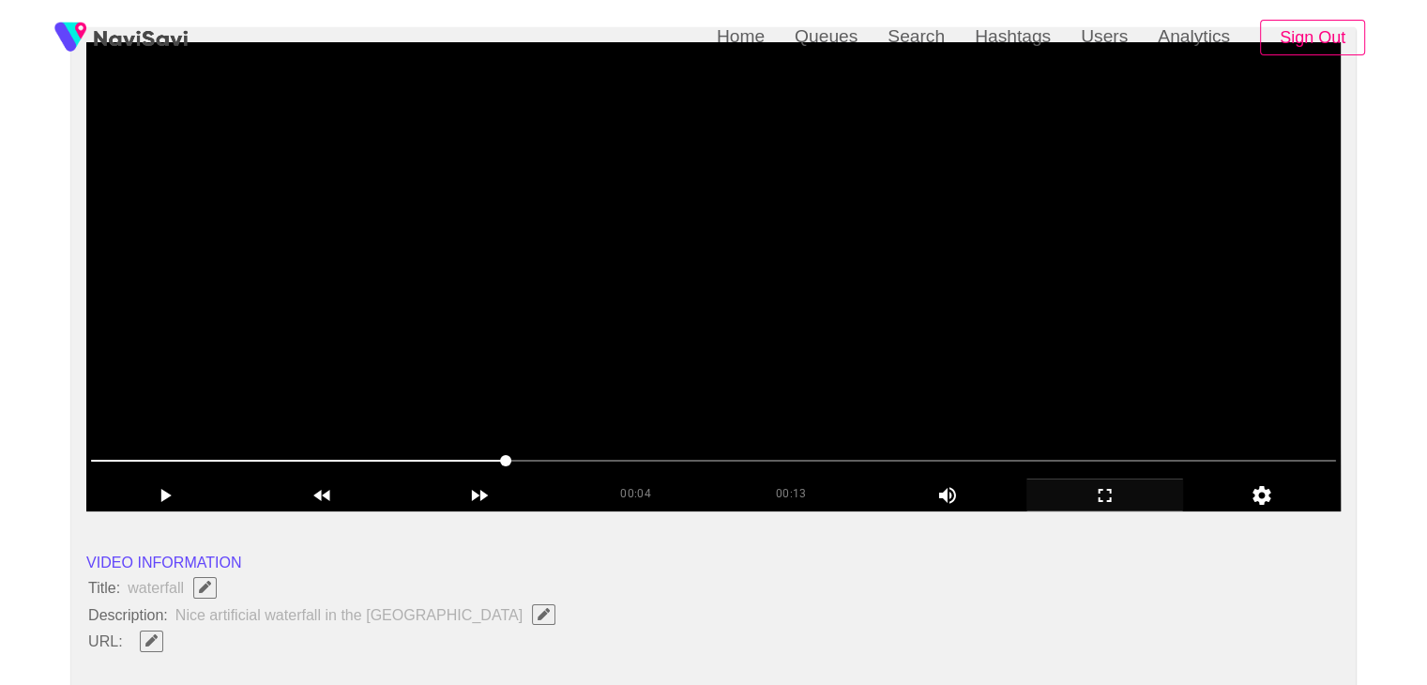
scroll to position [281, 0]
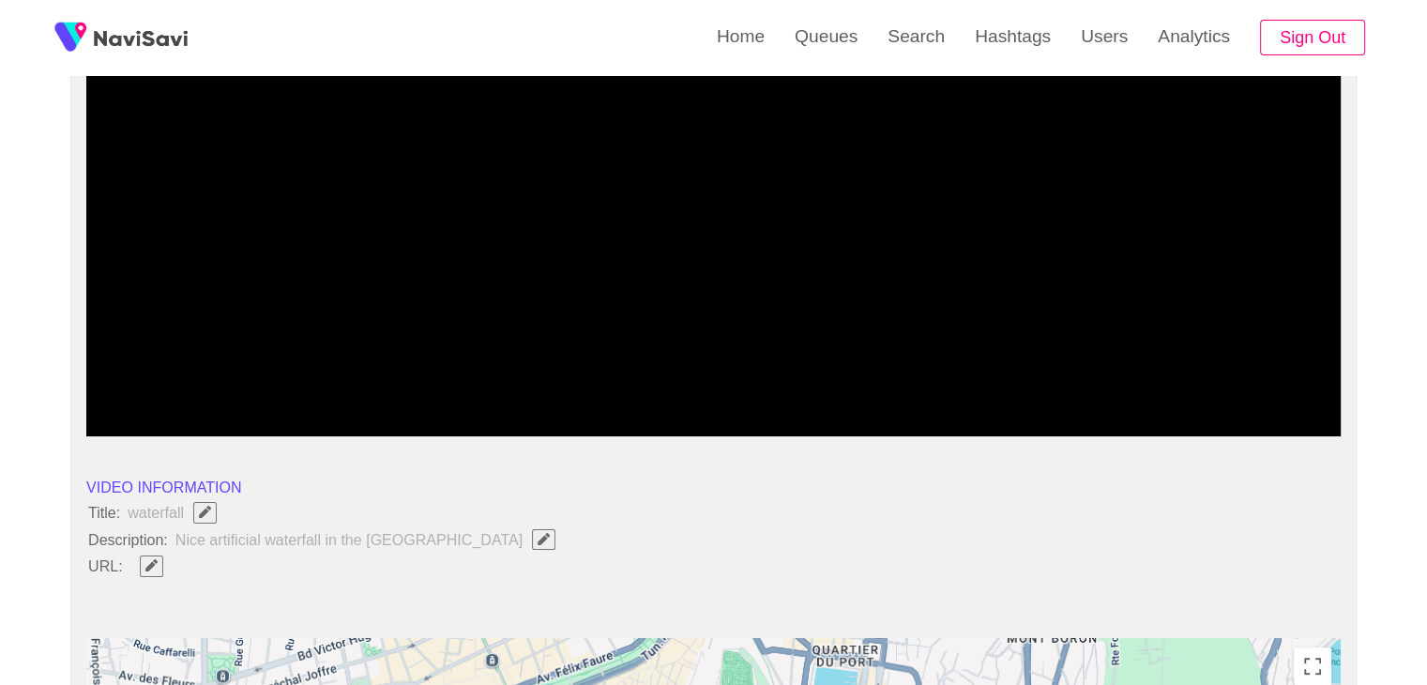
click at [536, 533] on span "Edit Field" at bounding box center [544, 539] width 16 height 12
type input "**********"
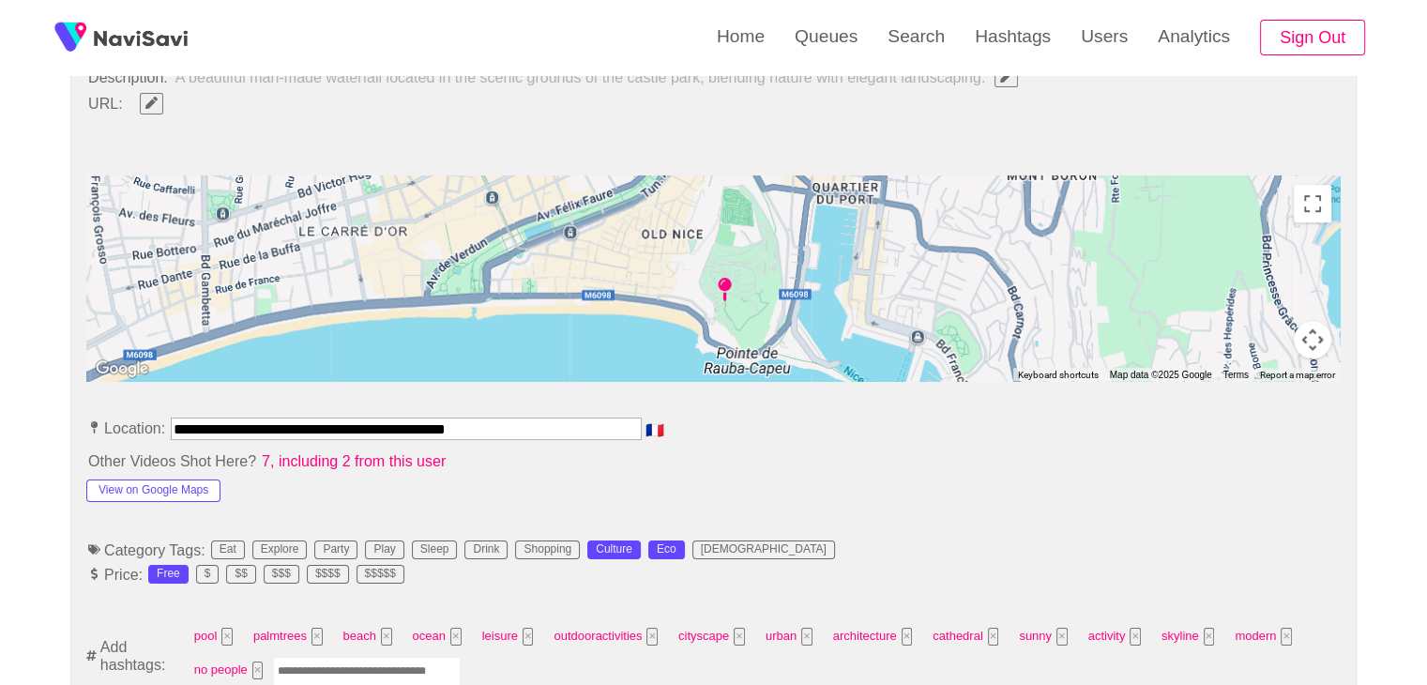
scroll to position [750, 0]
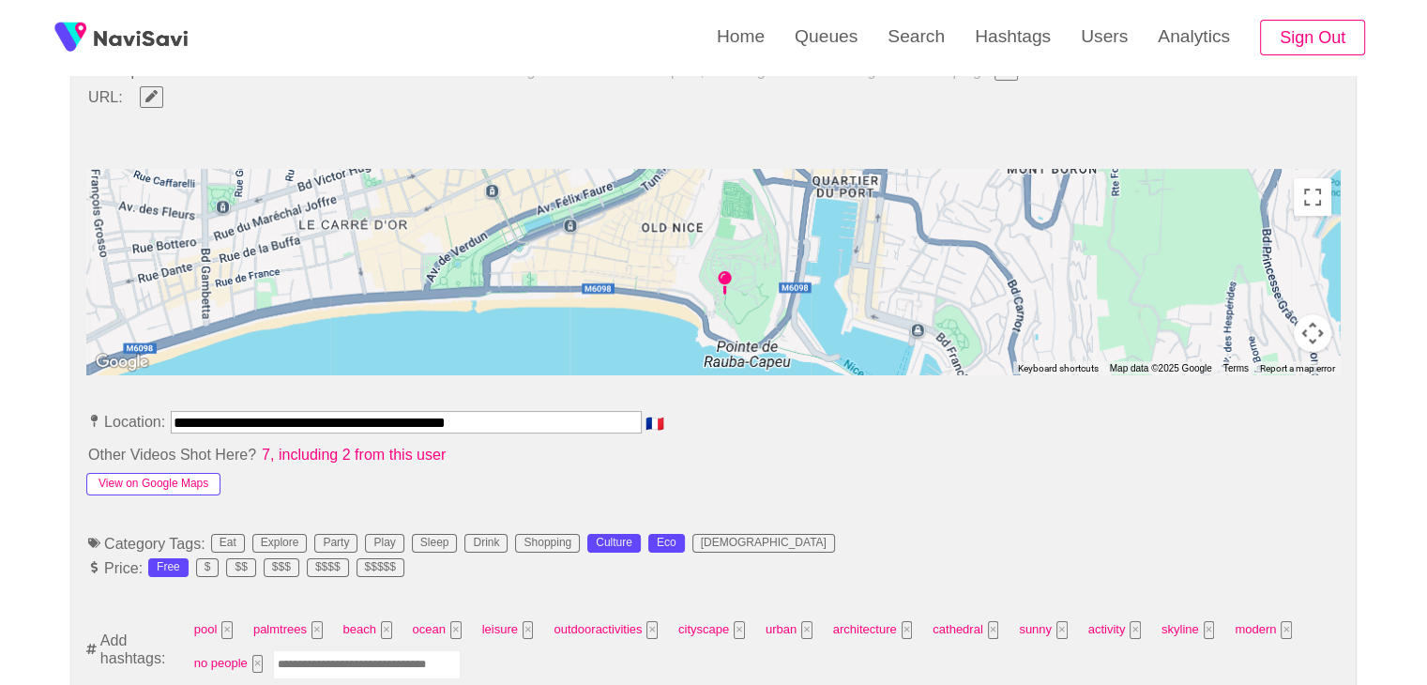
click at [195, 481] on button "View on Google Maps" at bounding box center [153, 484] width 134 height 23
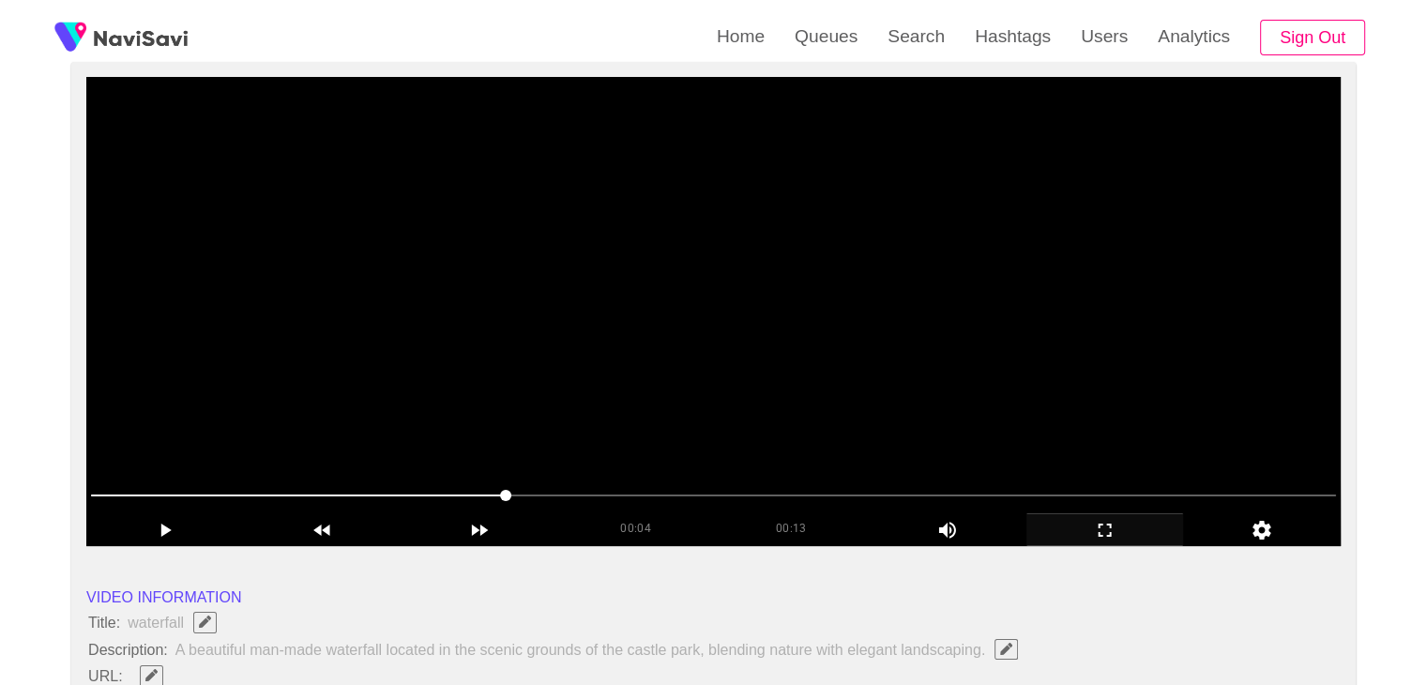
scroll to position [188, 0]
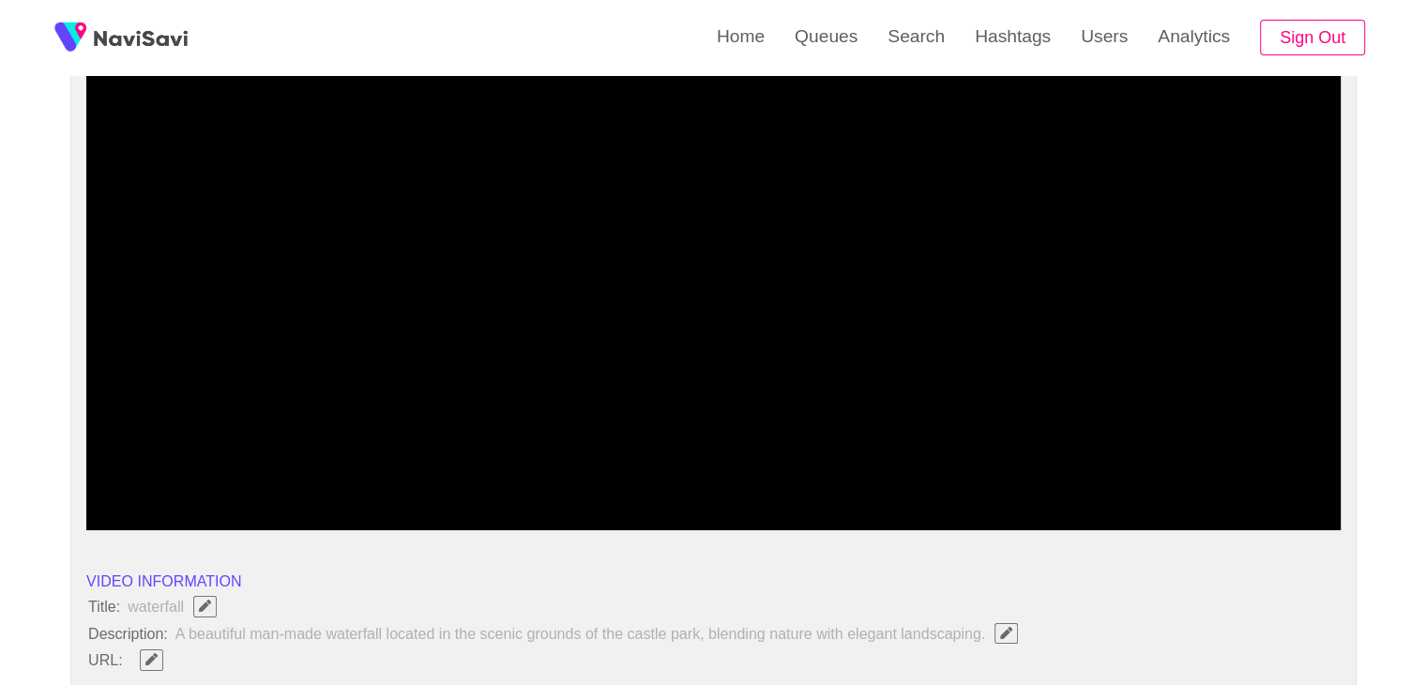
drag, startPoint x: 34, startPoint y: 464, endPoint x: 0, endPoint y: 456, distance: 34.8
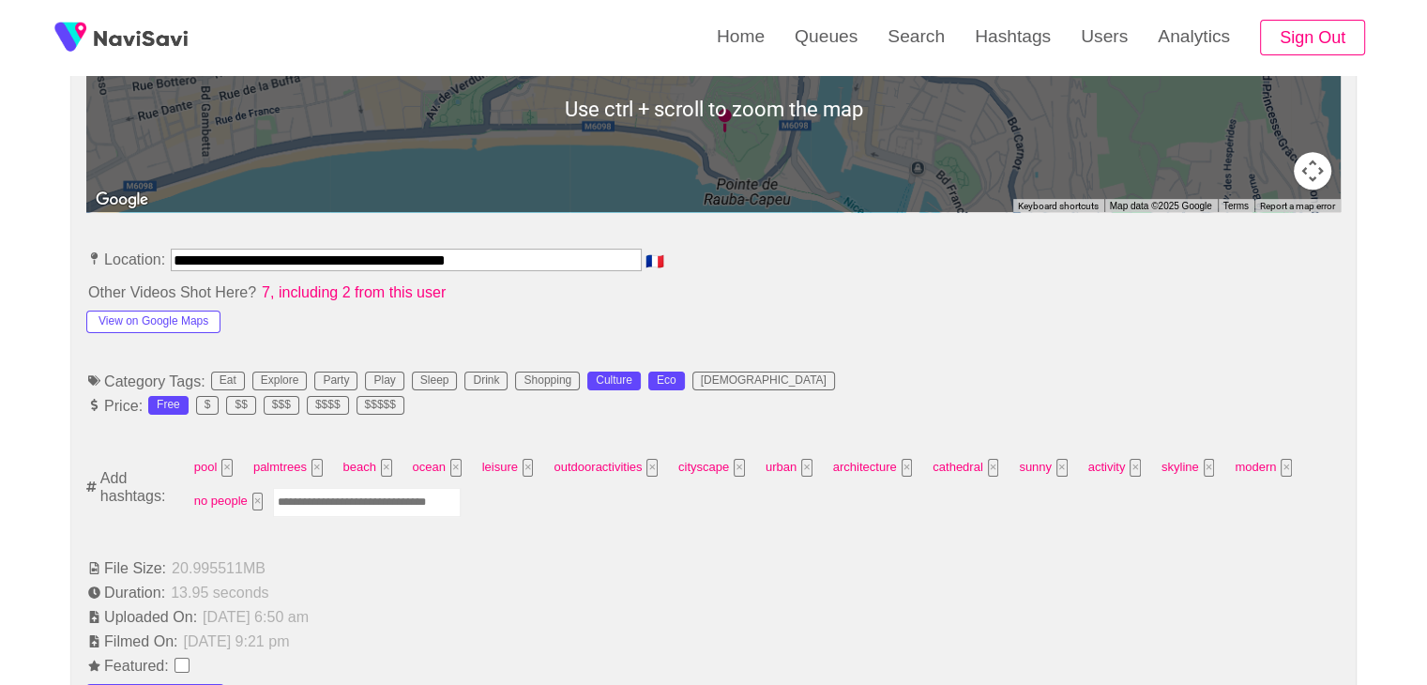
scroll to position [938, 0]
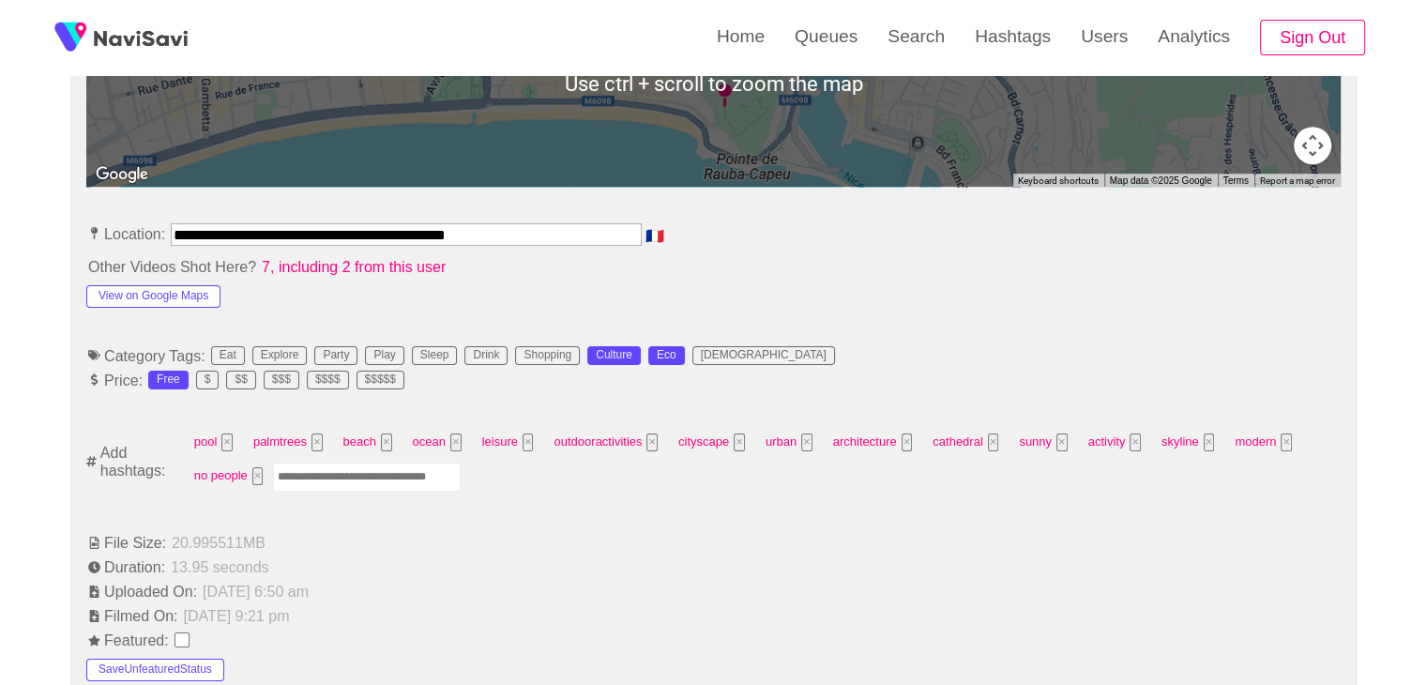
drag, startPoint x: 519, startPoint y: 227, endPoint x: 21, endPoint y: 209, distance: 498.3
click at [21, 209] on div "**********" at bounding box center [713, 661] width 1427 height 2731
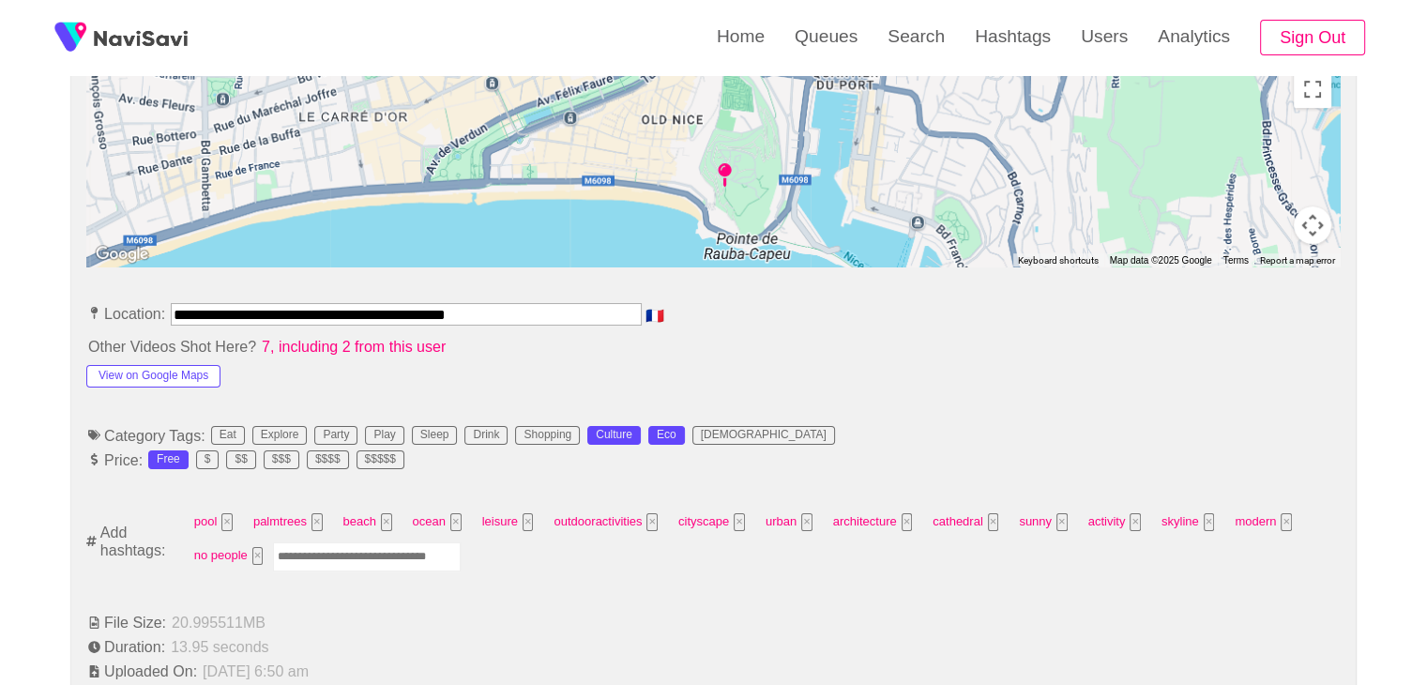
scroll to position [563, 0]
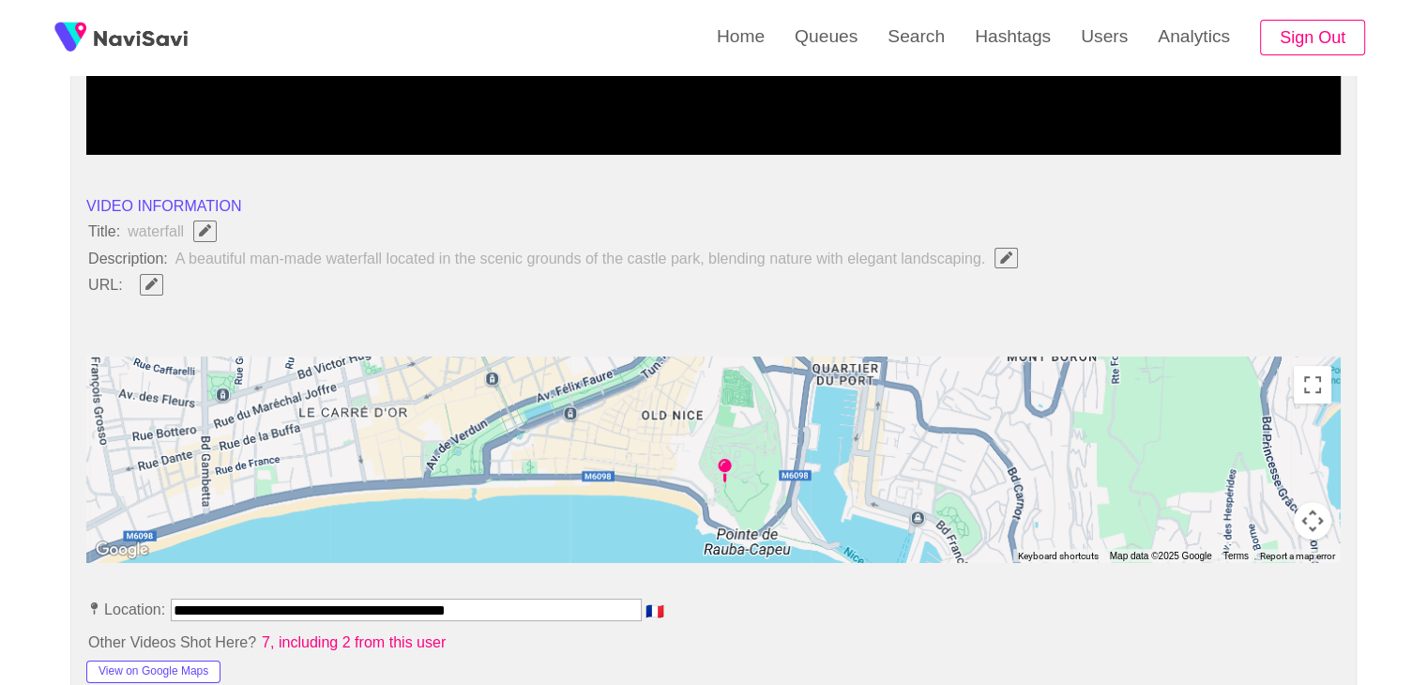
click at [150, 278] on icon "Edit Field" at bounding box center [151, 284] width 12 height 12
click at [202, 284] on input "field" at bounding box center [558, 284] width 856 height 23
type input "**********"
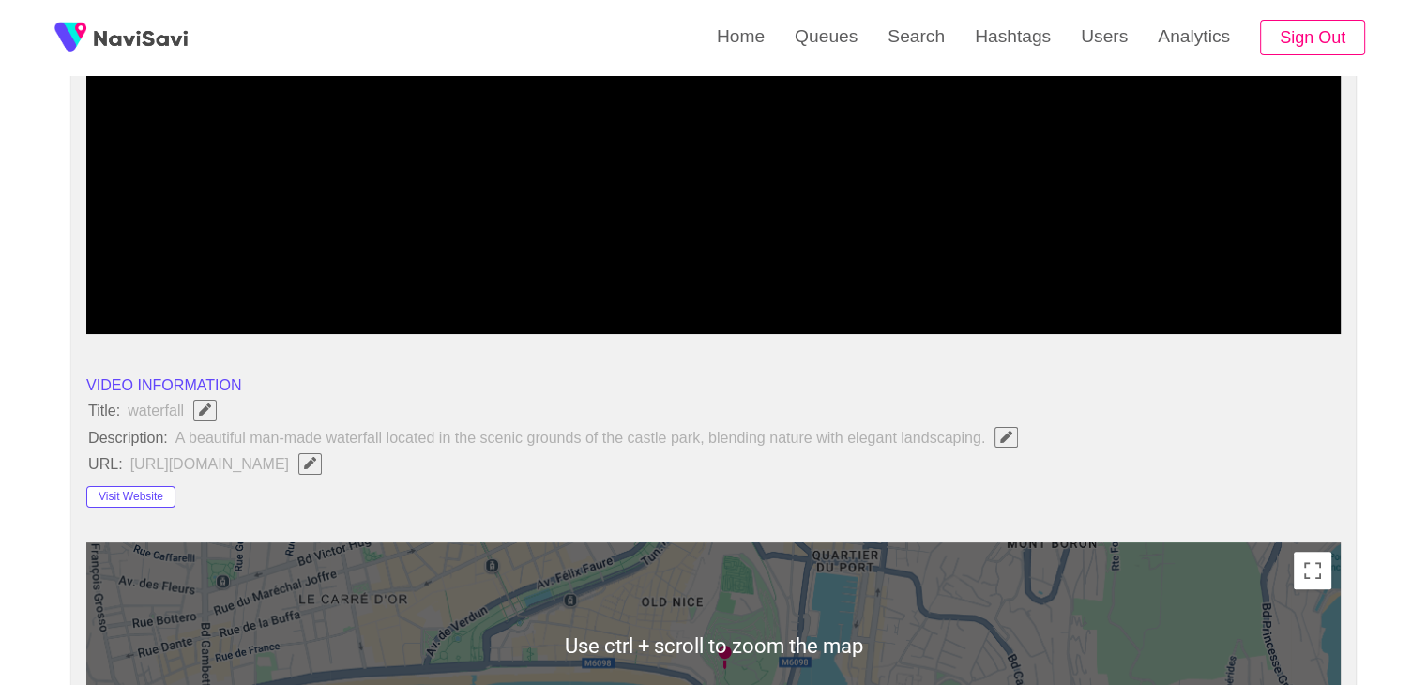
scroll to position [94, 0]
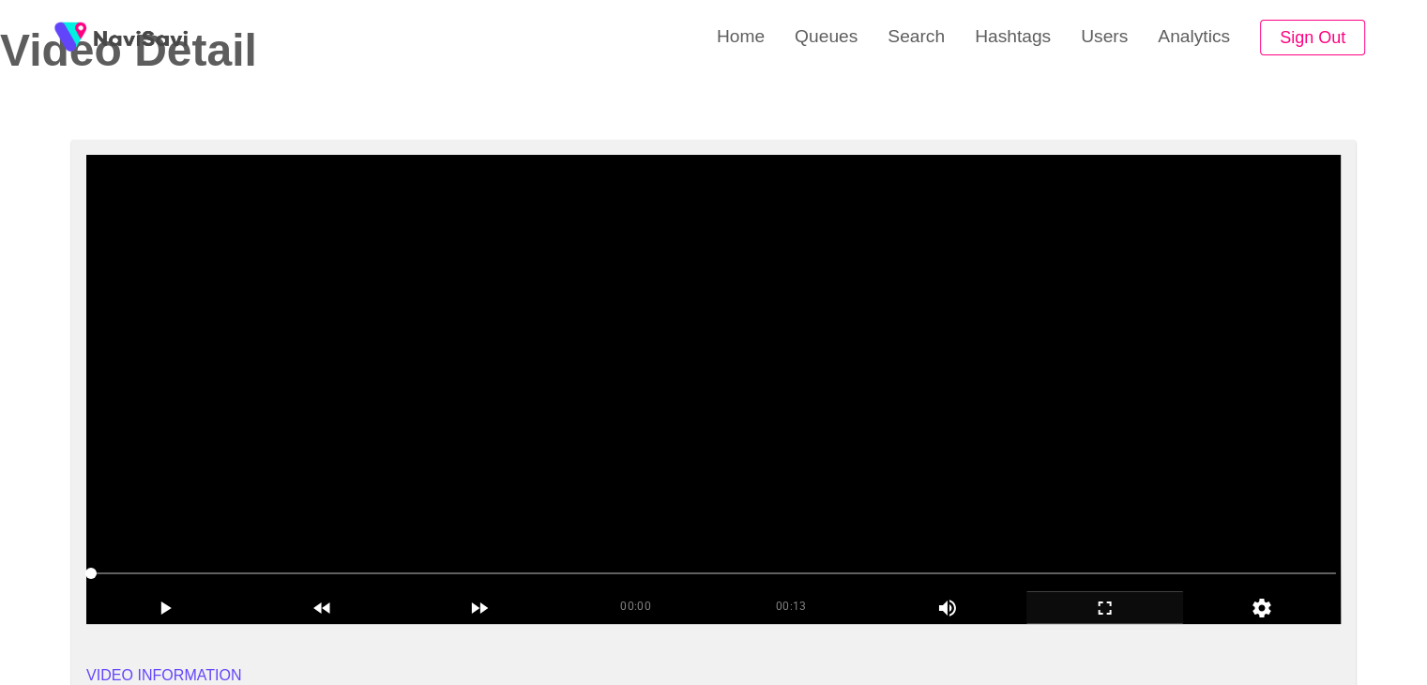
click at [694, 546] on video at bounding box center [713, 389] width 1254 height 469
click at [762, 477] on video at bounding box center [713, 389] width 1254 height 469
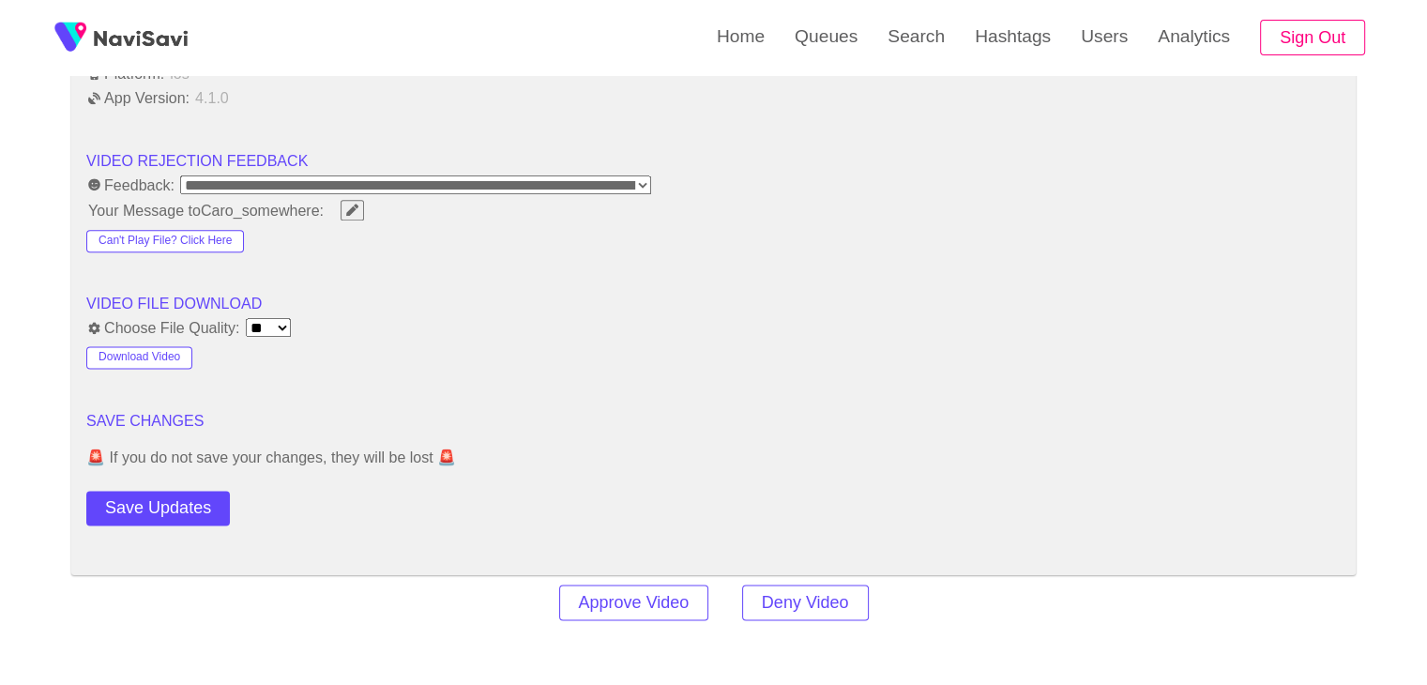
scroll to position [2345, 0]
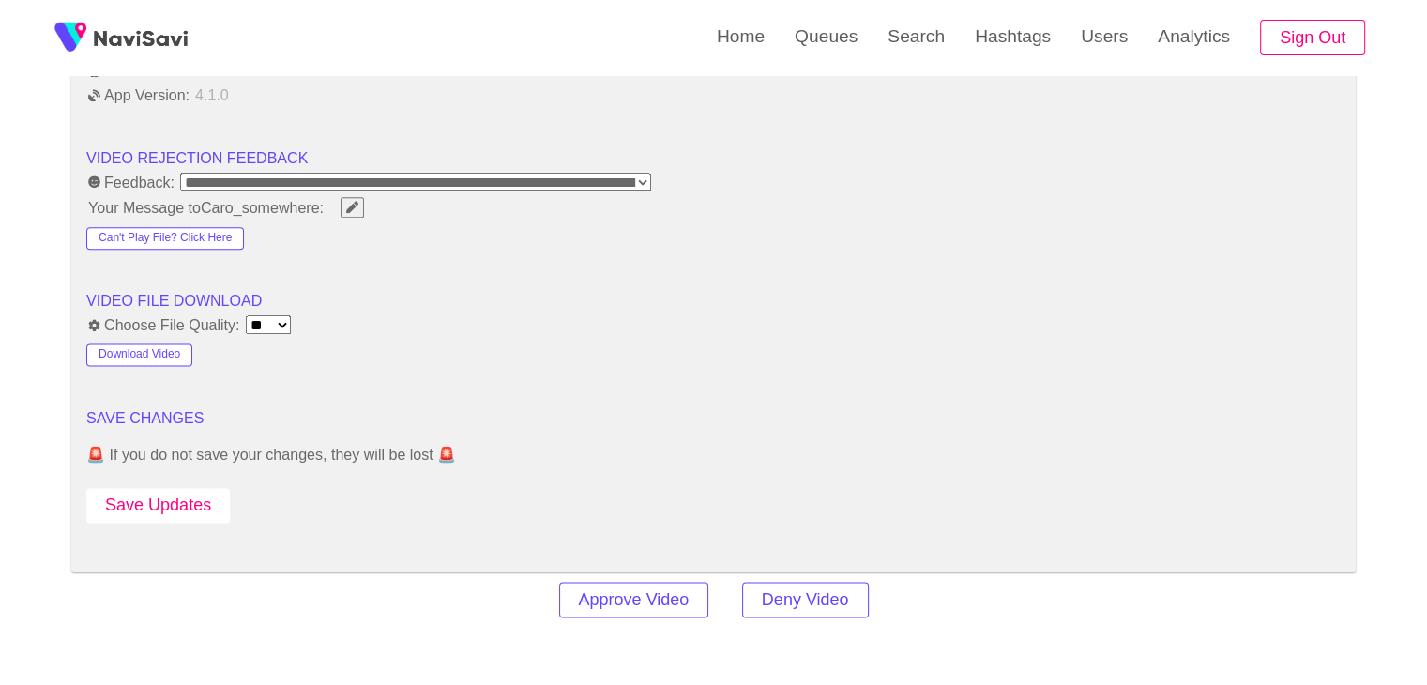
click at [199, 494] on button "Save Updates" at bounding box center [157, 505] width 143 height 35
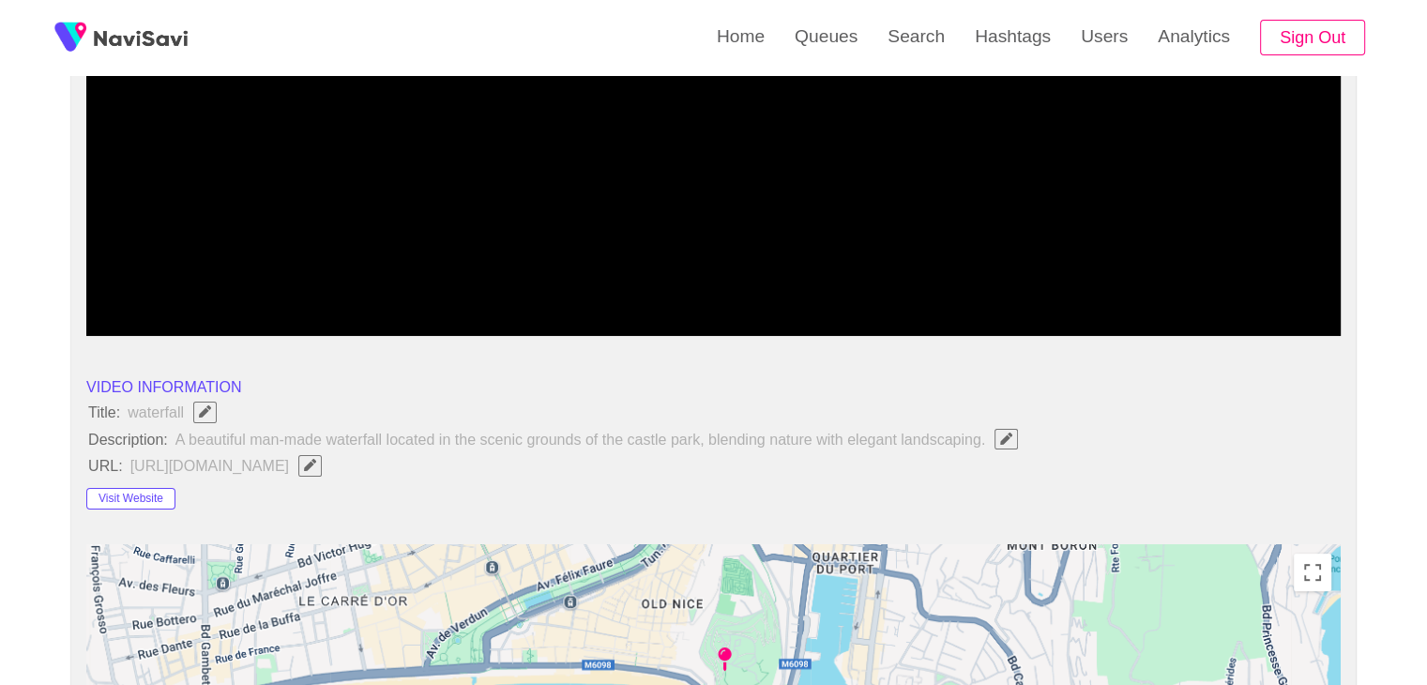
scroll to position [375, 0]
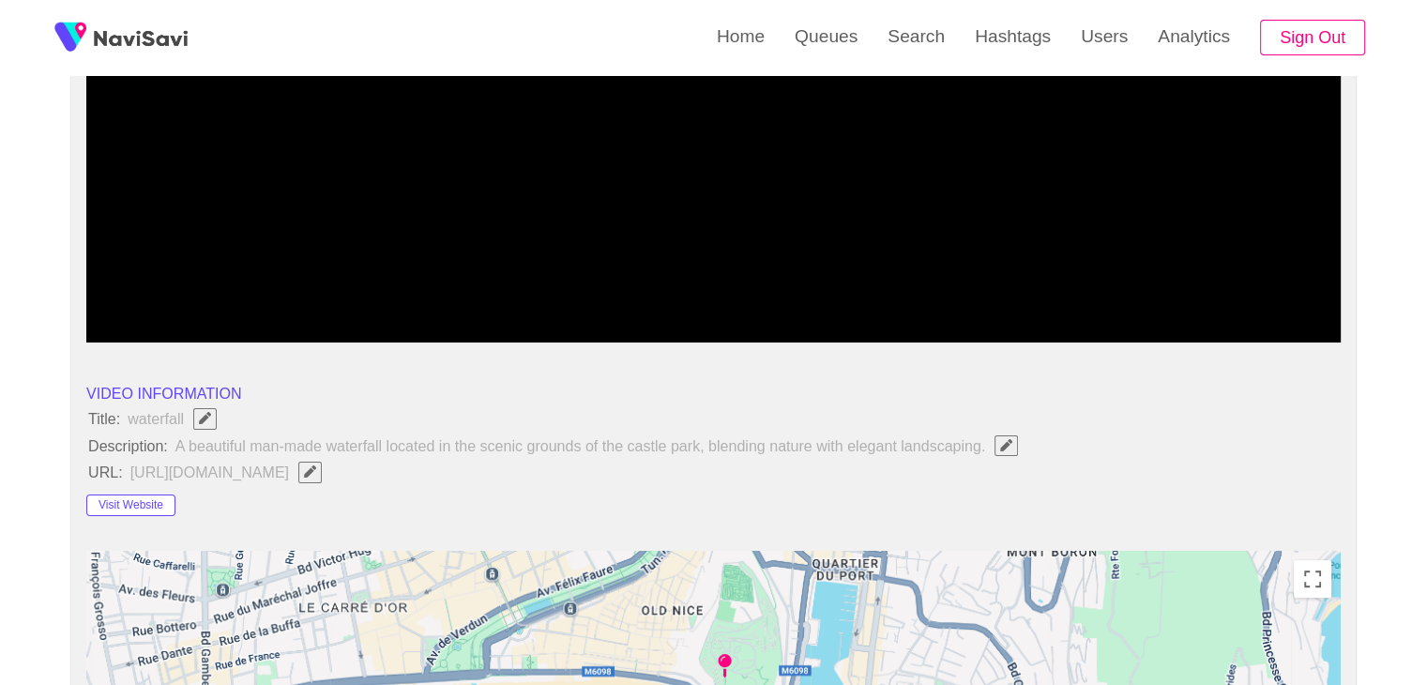
click at [1002, 441] on icon "Edit Field" at bounding box center [1006, 445] width 12 height 12
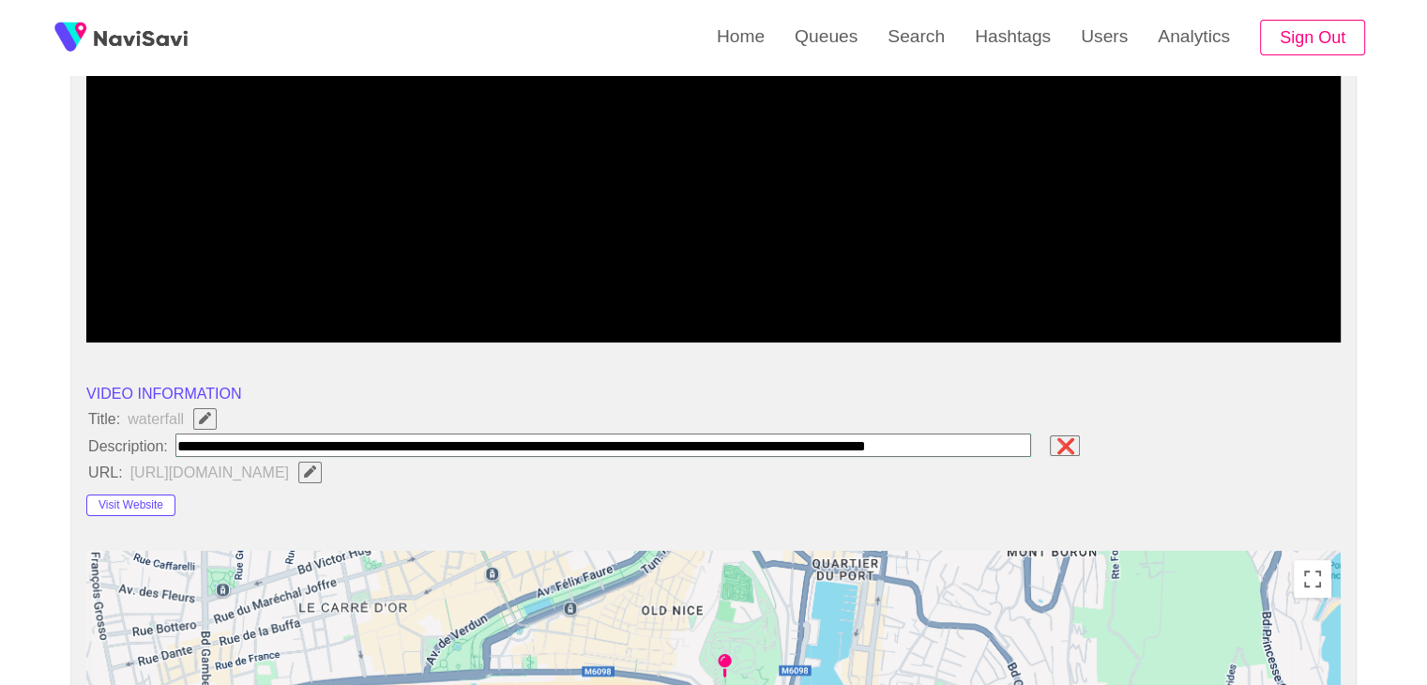
click at [316, 466] on icon "Edit Field" at bounding box center [310, 471] width 12 height 12
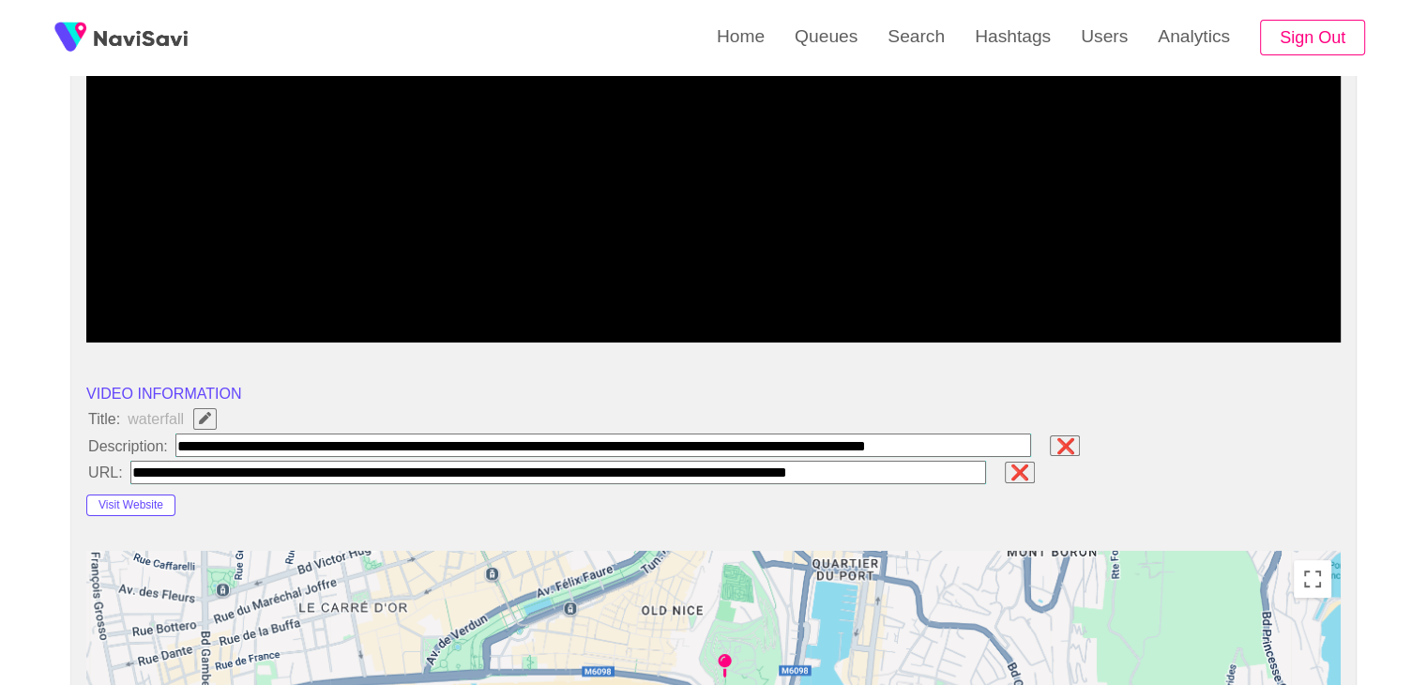
click at [1118, 465] on li "URL: ❌" at bounding box center [713, 472] width 1254 height 24
click at [956, 466] on input "field" at bounding box center [558, 471] width 856 height 23
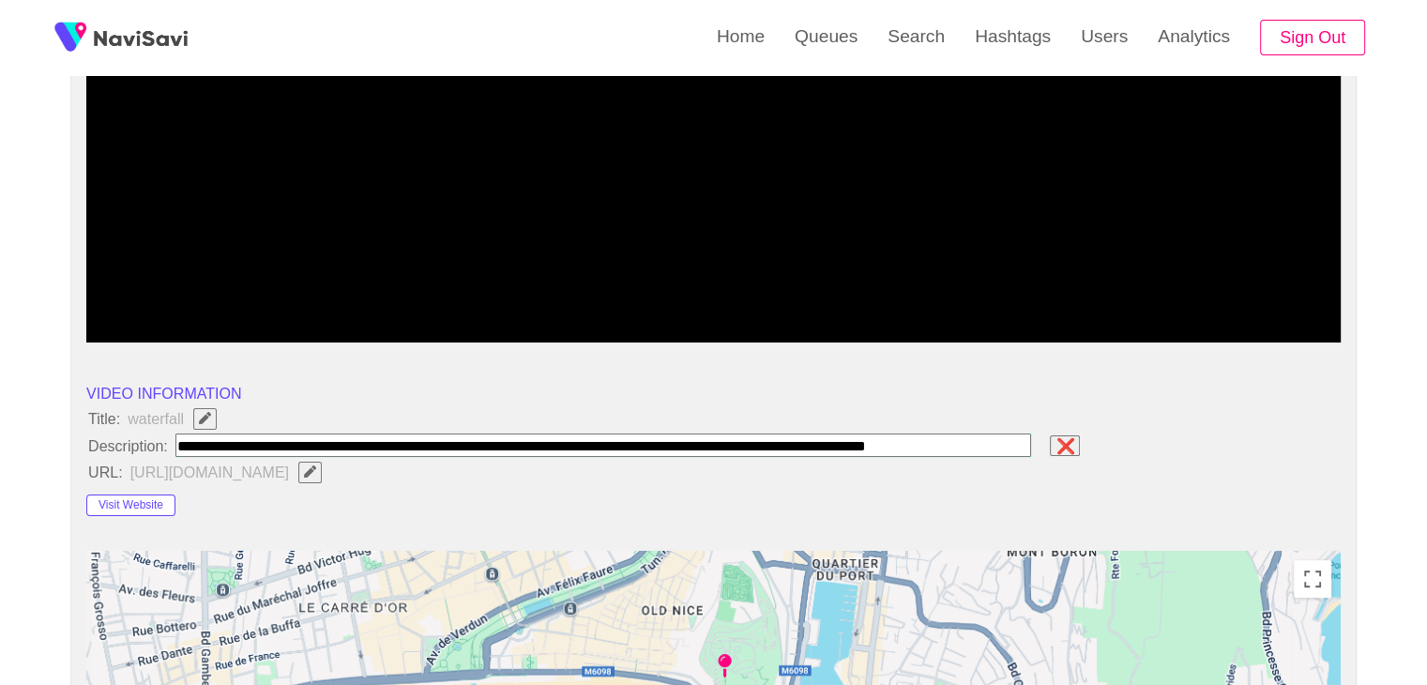
click at [1022, 438] on input "field" at bounding box center [603, 444] width 856 height 23
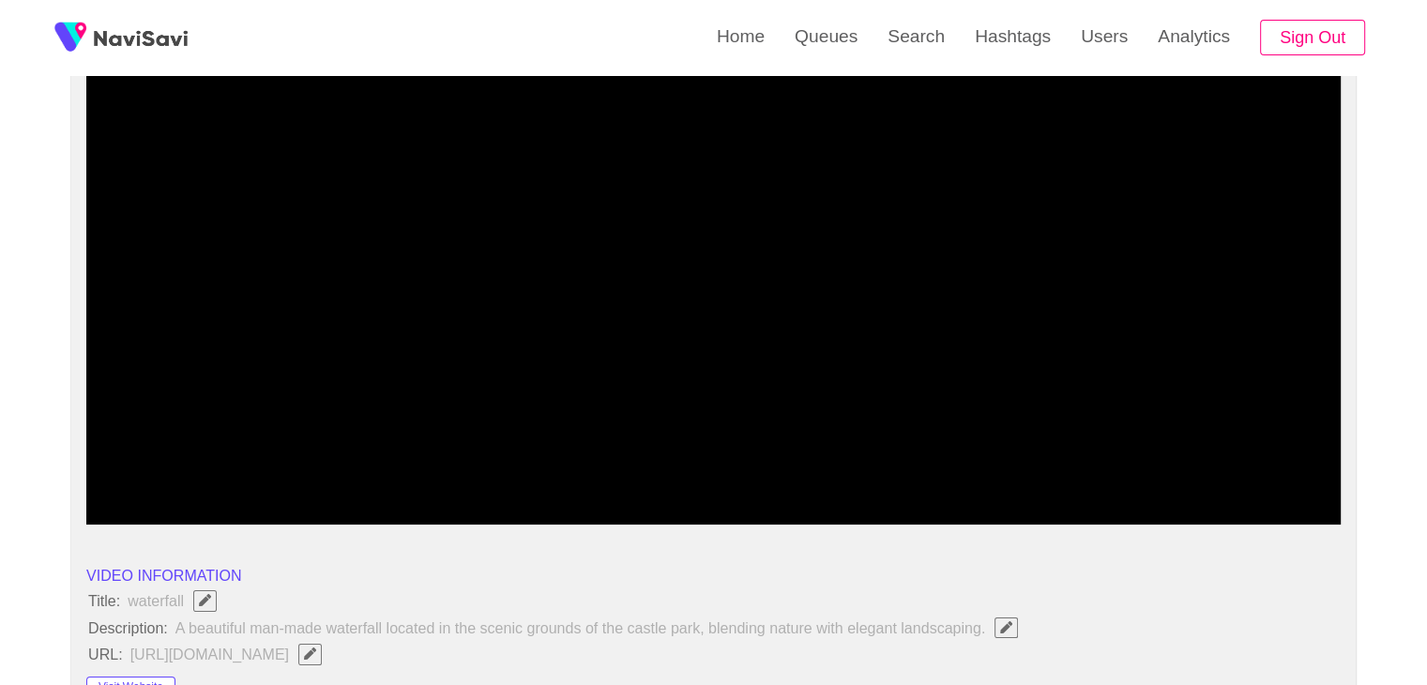
scroll to position [188, 0]
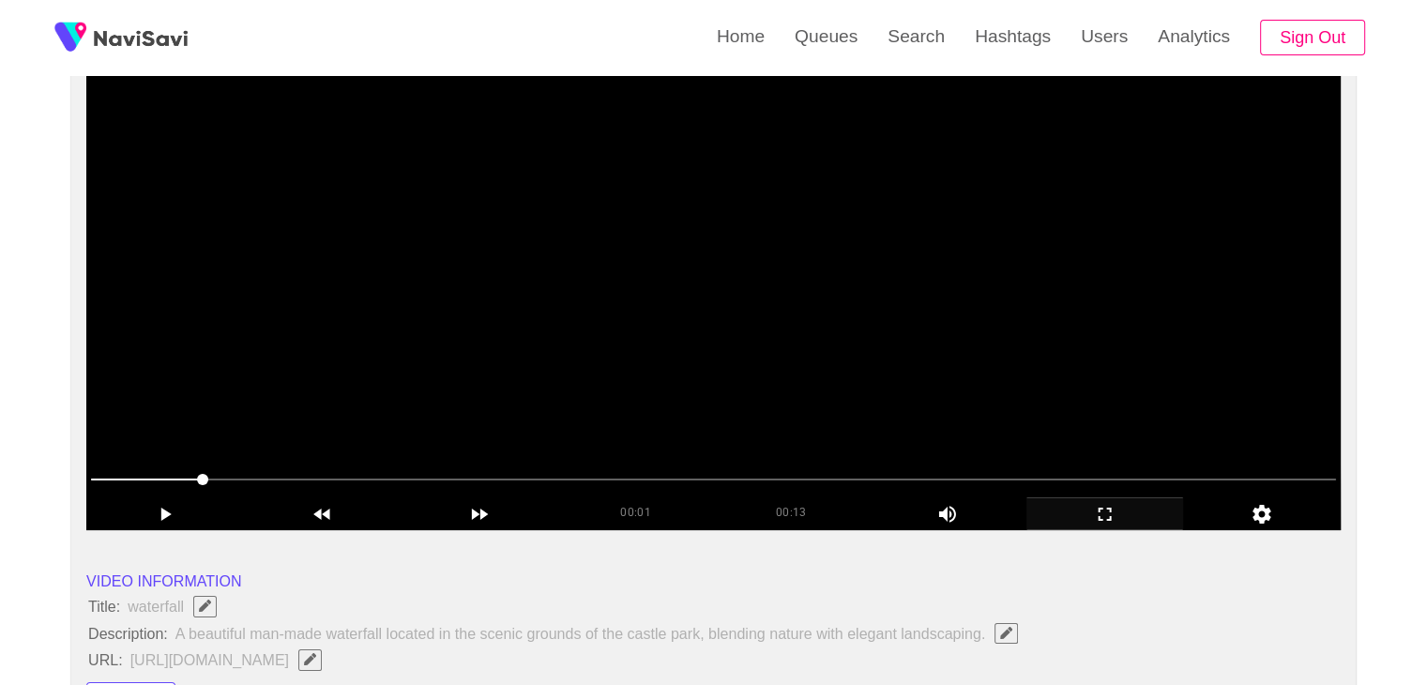
click at [792, 323] on video at bounding box center [713, 295] width 1254 height 469
click at [968, 473] on span at bounding box center [713, 479] width 1245 height 30
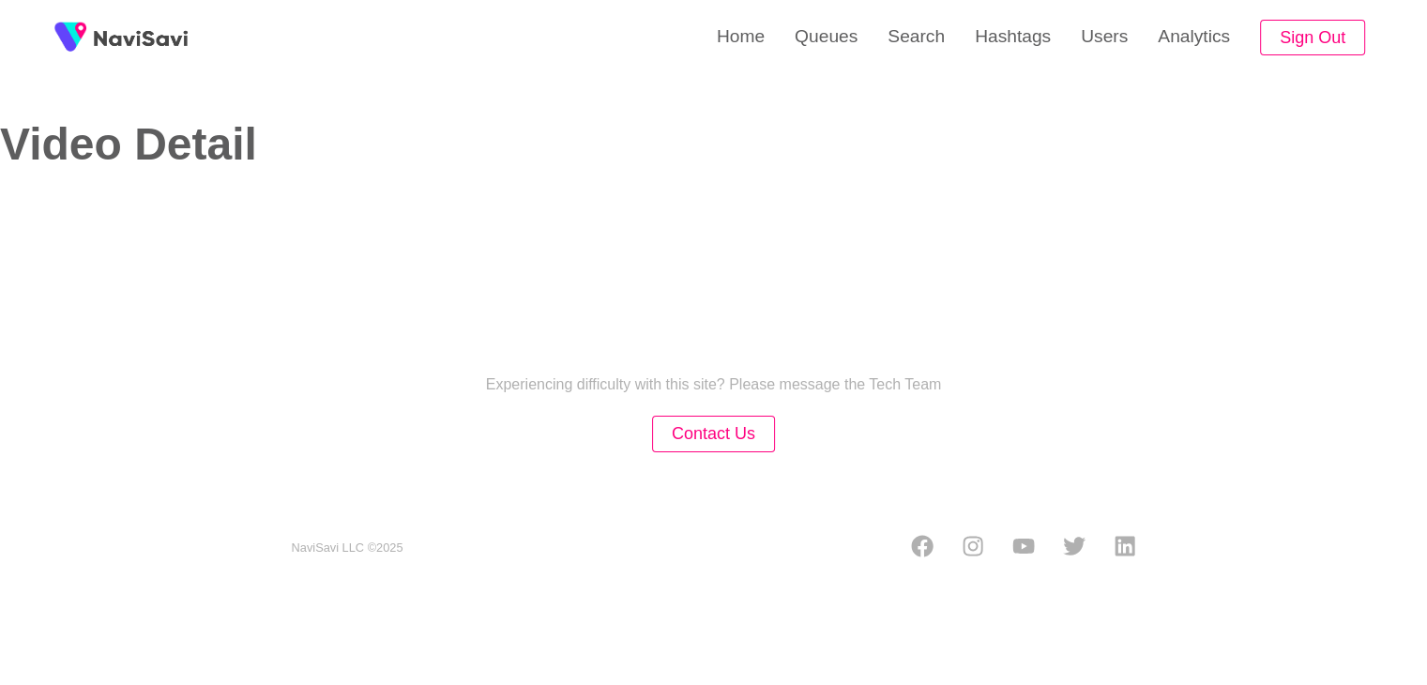
select select "**********"
select select "**"
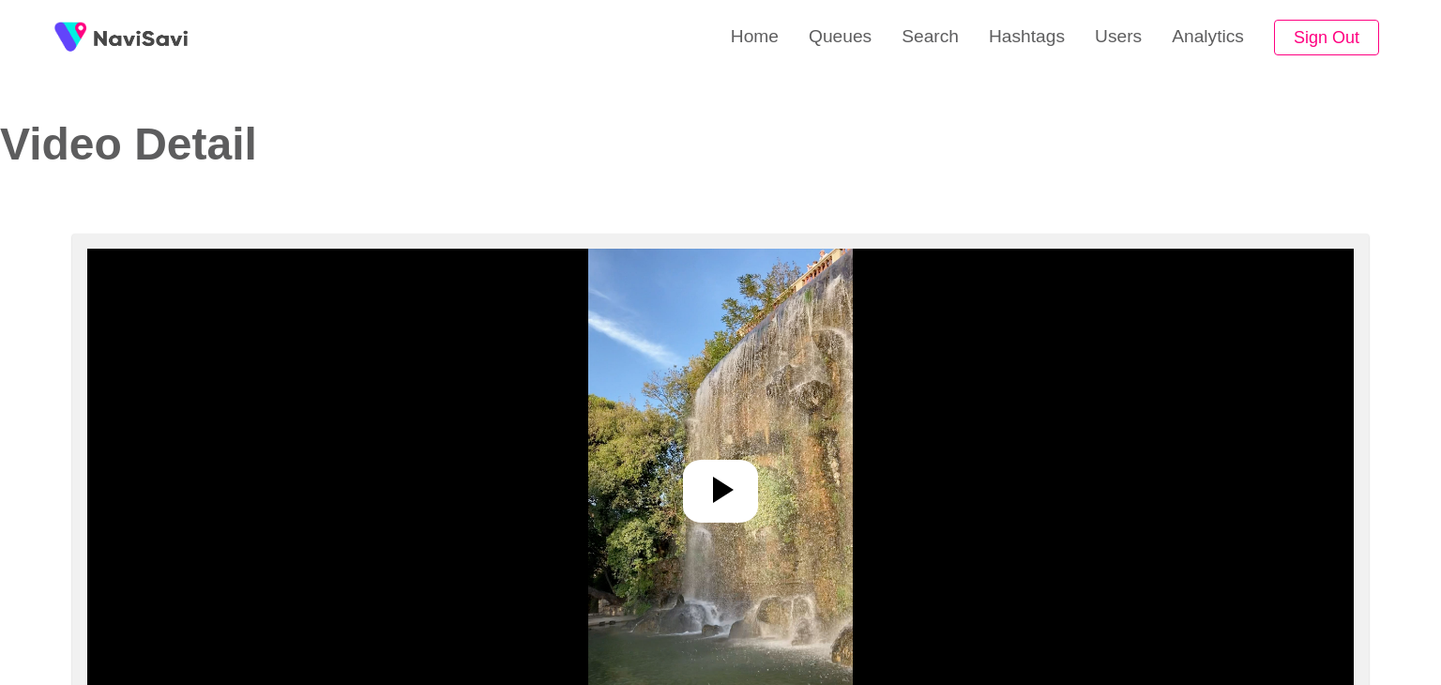
select select "**"
select select "**********"
click at [724, 504] on icon at bounding box center [712, 489] width 45 height 45
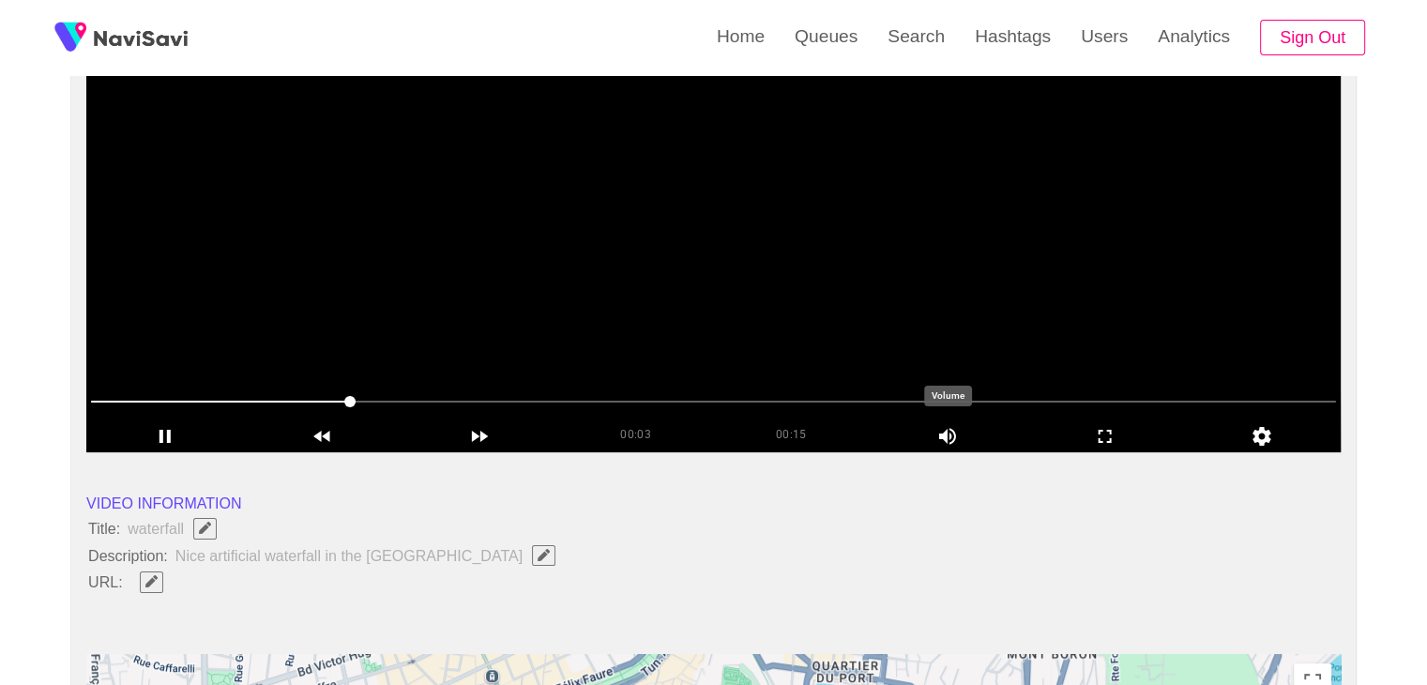
scroll to position [188, 0]
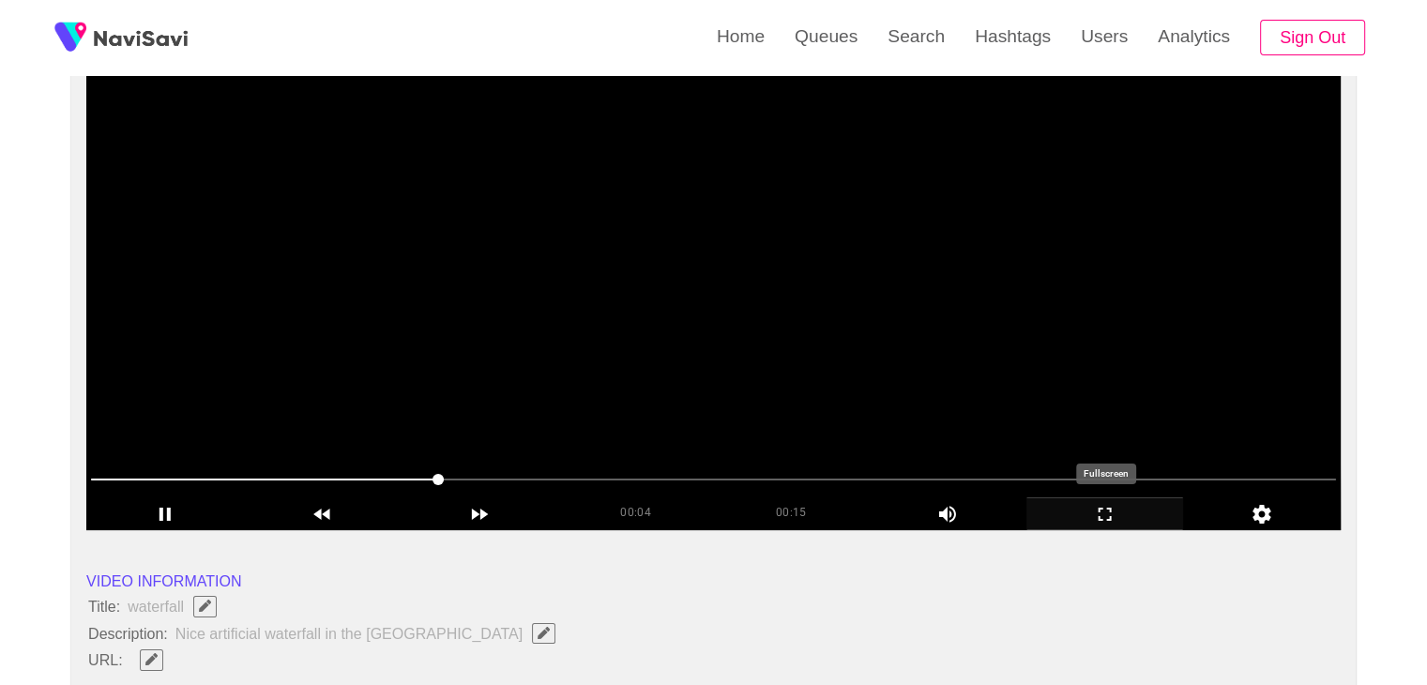
click at [1114, 511] on icon "add" at bounding box center [1105, 514] width 156 height 23
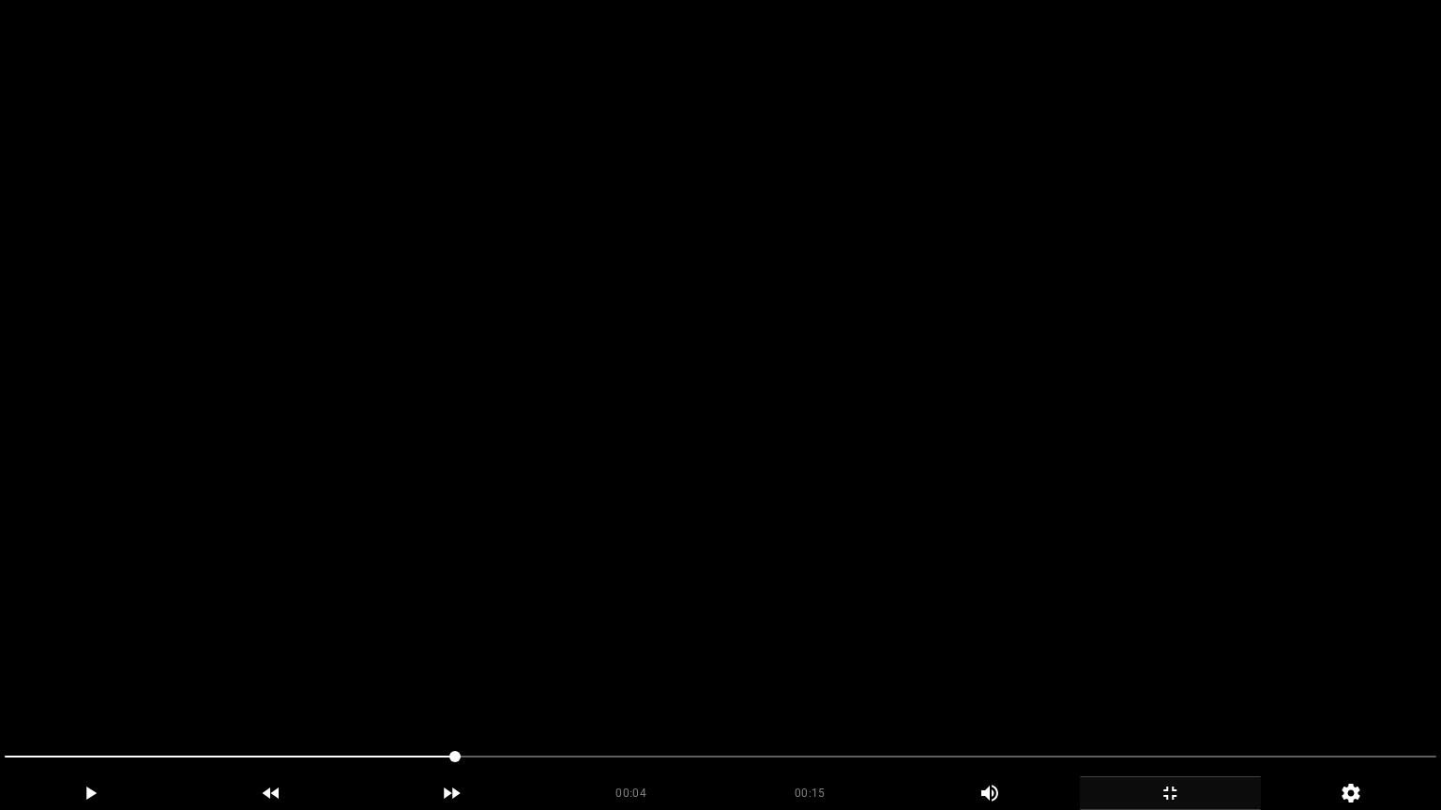
click at [1104, 591] on video at bounding box center [720, 405] width 1441 height 810
click at [1133, 560] on video at bounding box center [720, 405] width 1441 height 810
click at [1133, 559] on video at bounding box center [720, 405] width 1441 height 810
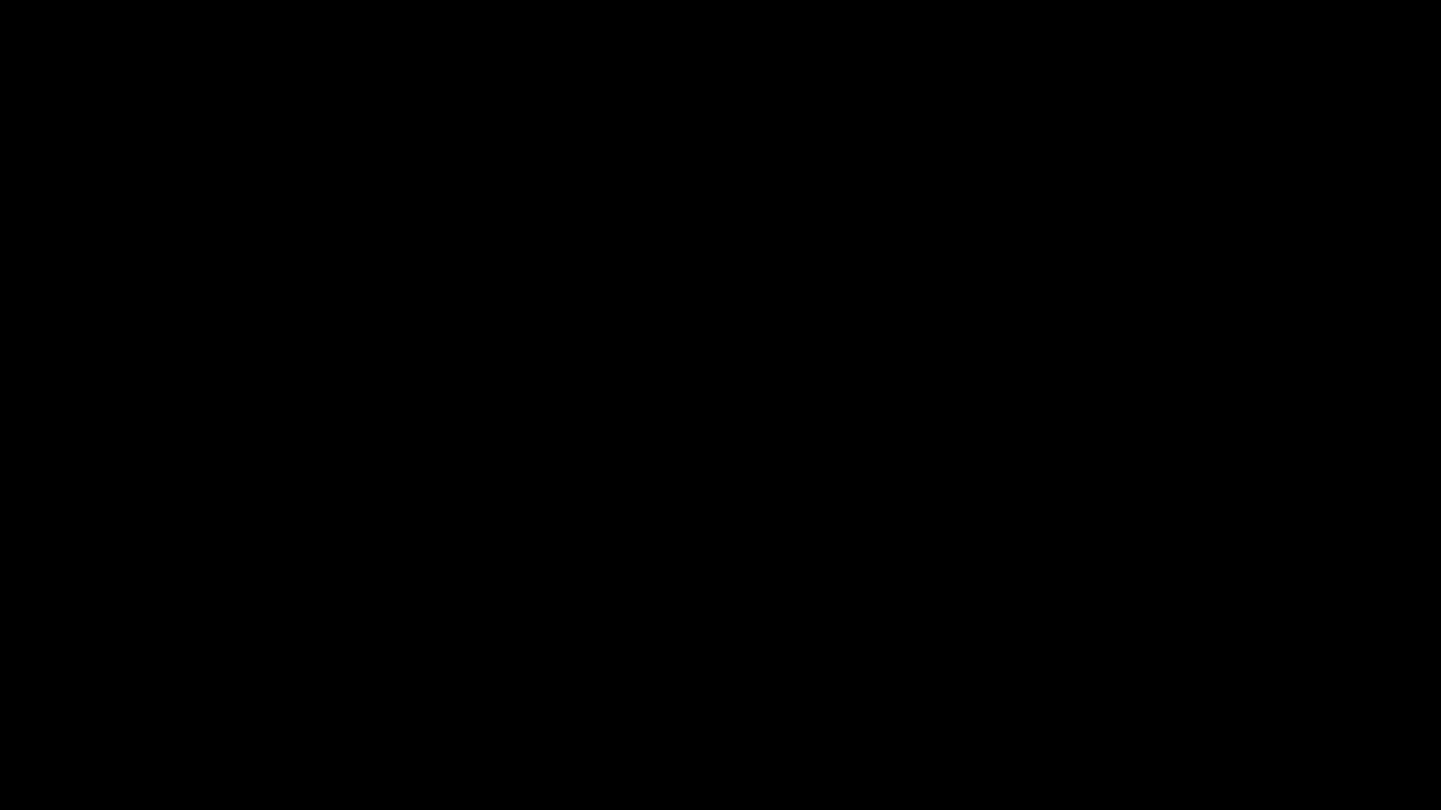
click at [1148, 684] on icon "add" at bounding box center [1169, 793] width 179 height 23
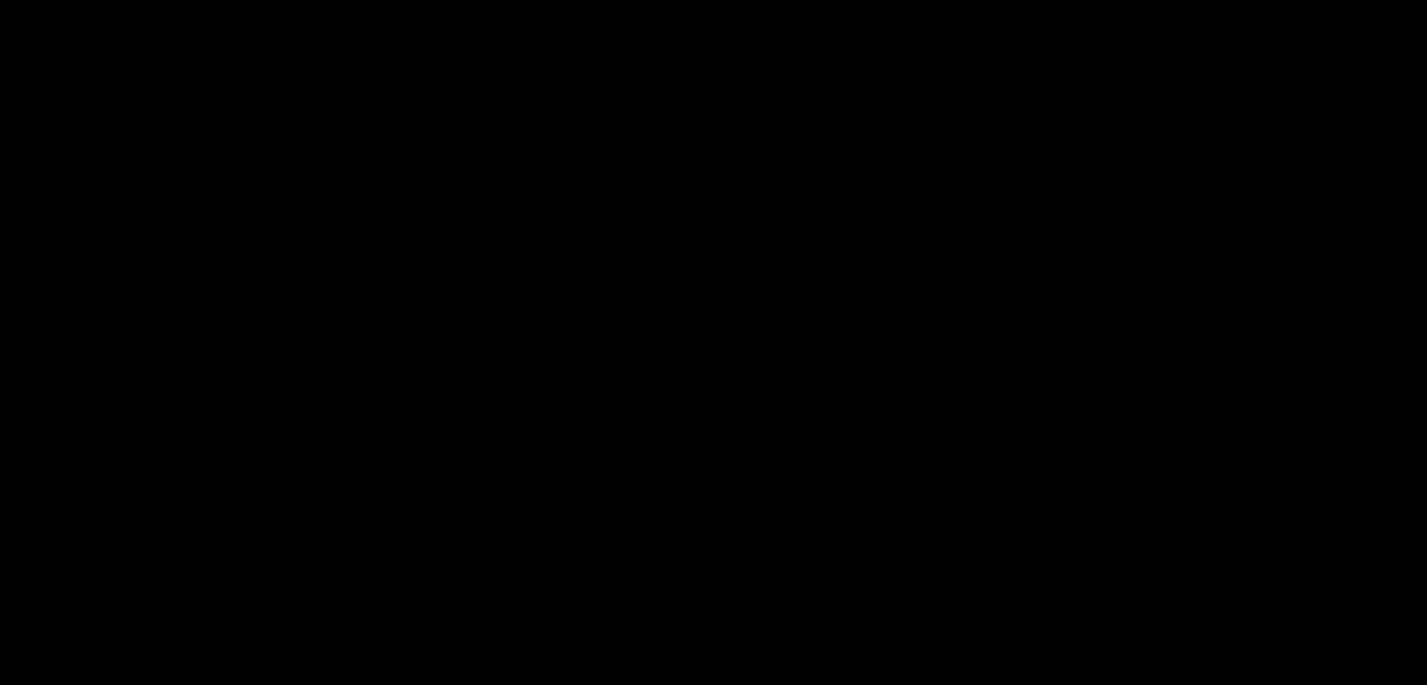
scroll to position [375, 0]
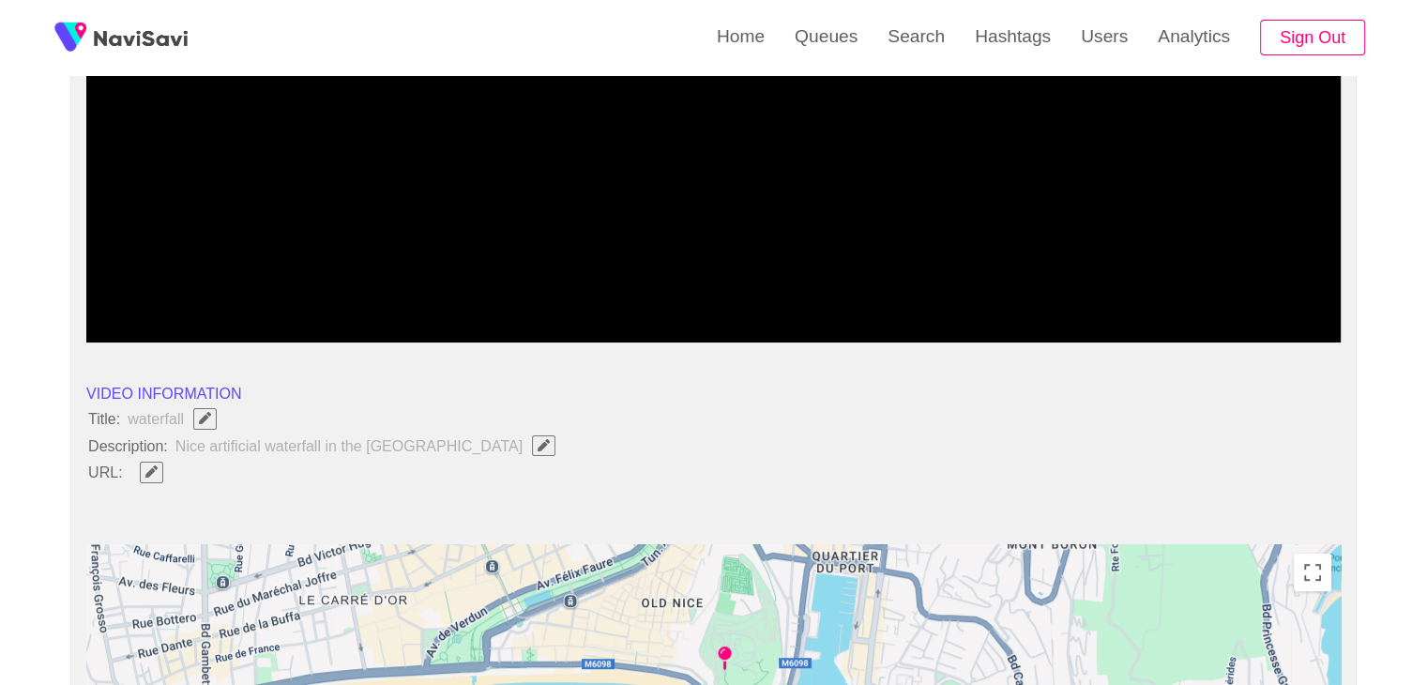
click at [532, 451] on button "button" at bounding box center [543, 445] width 23 height 21
click at [146, 473] on icon "Edit Field" at bounding box center [151, 471] width 12 height 12
type input "**********"
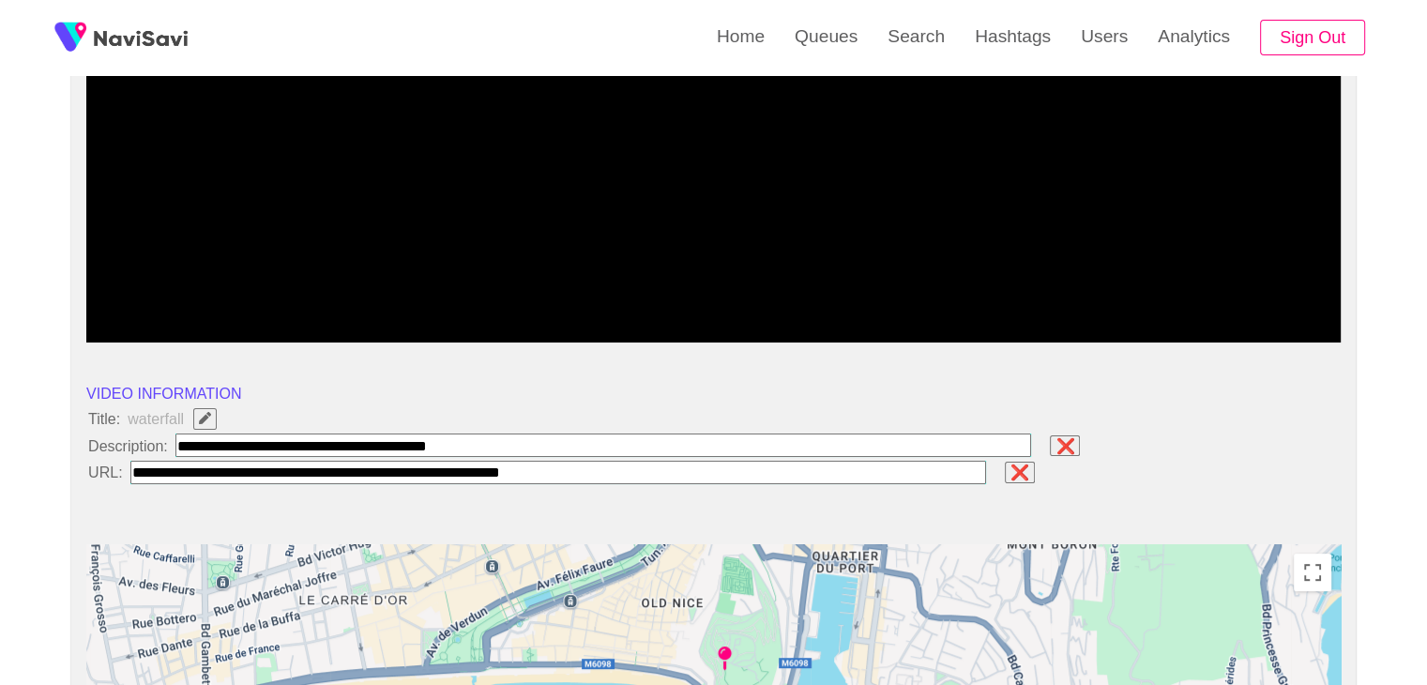
drag, startPoint x: 567, startPoint y: 471, endPoint x: 0, endPoint y: 448, distance: 567.9
click at [471, 443] on input "field" at bounding box center [603, 444] width 856 height 23
paste input "**********"
type input "**********"
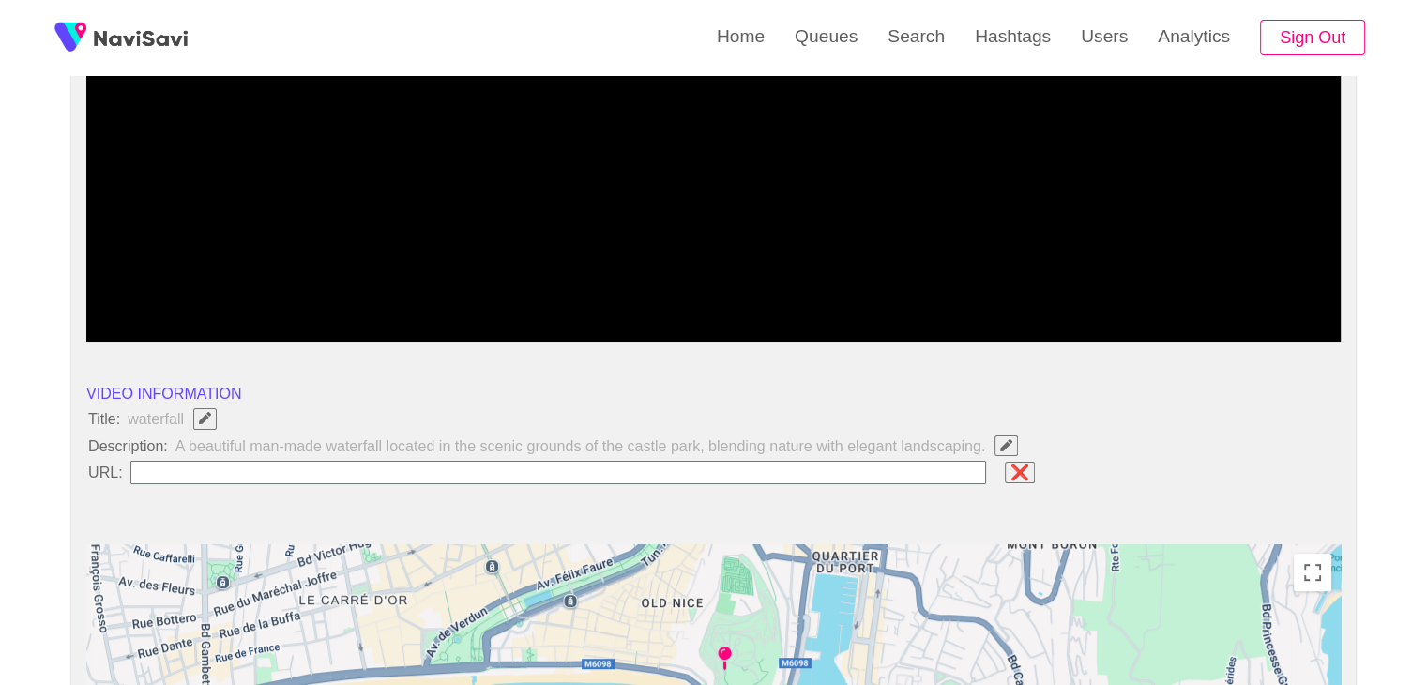
click at [439, 474] on input "field" at bounding box center [558, 471] width 856 height 23
paste input "**********"
type input "**********"
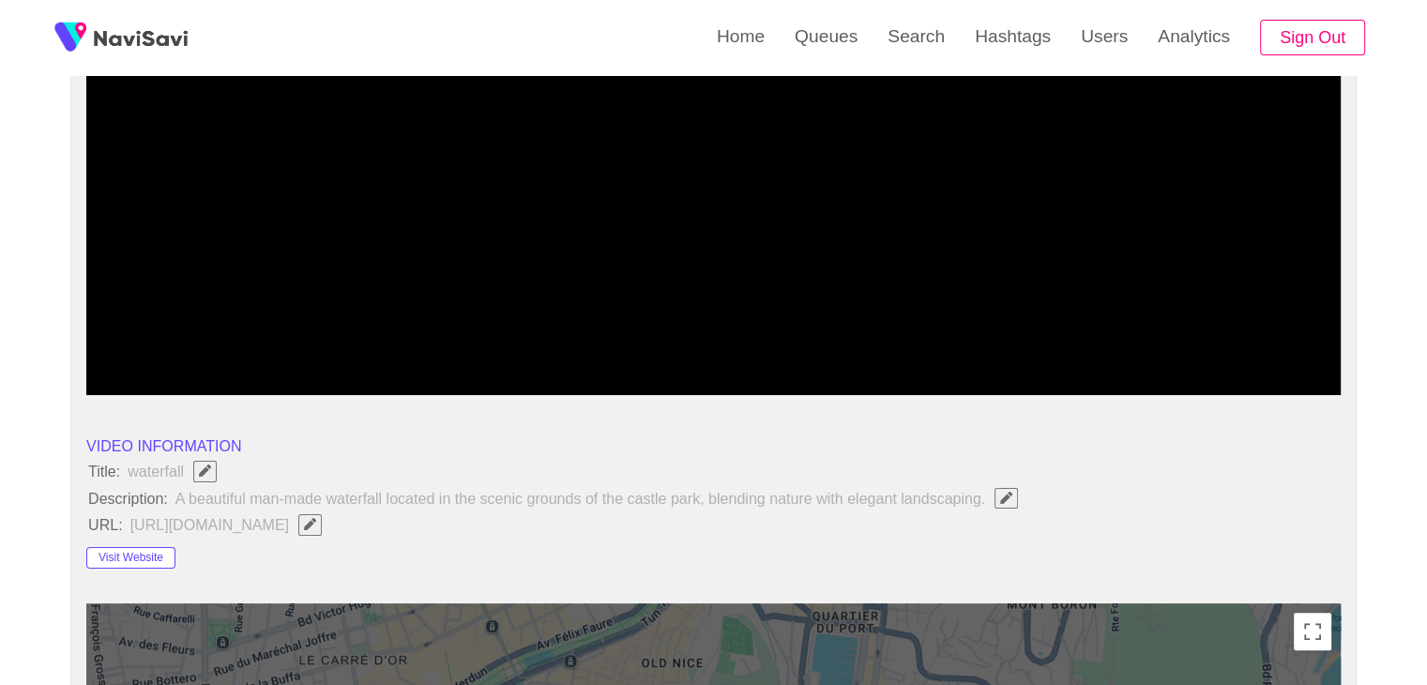
scroll to position [94, 0]
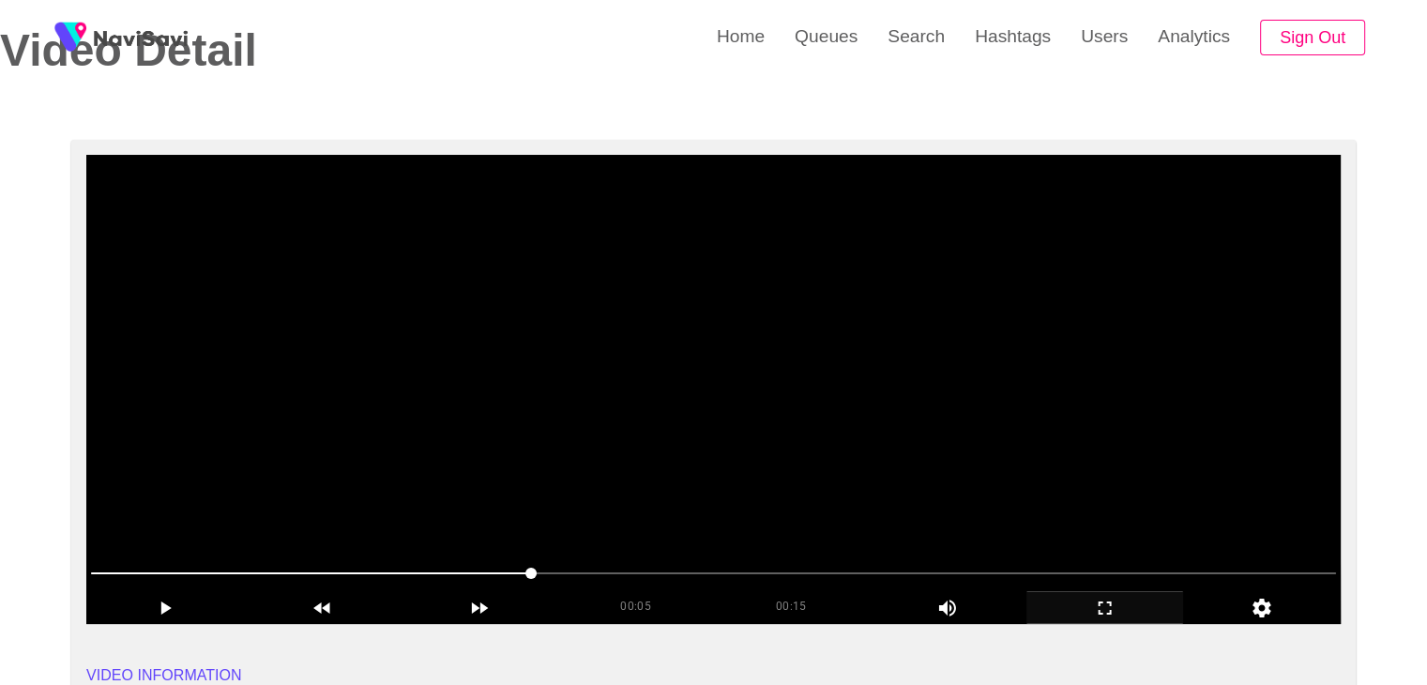
click at [651, 425] on video at bounding box center [713, 389] width 1254 height 469
click at [681, 457] on video at bounding box center [713, 389] width 1254 height 469
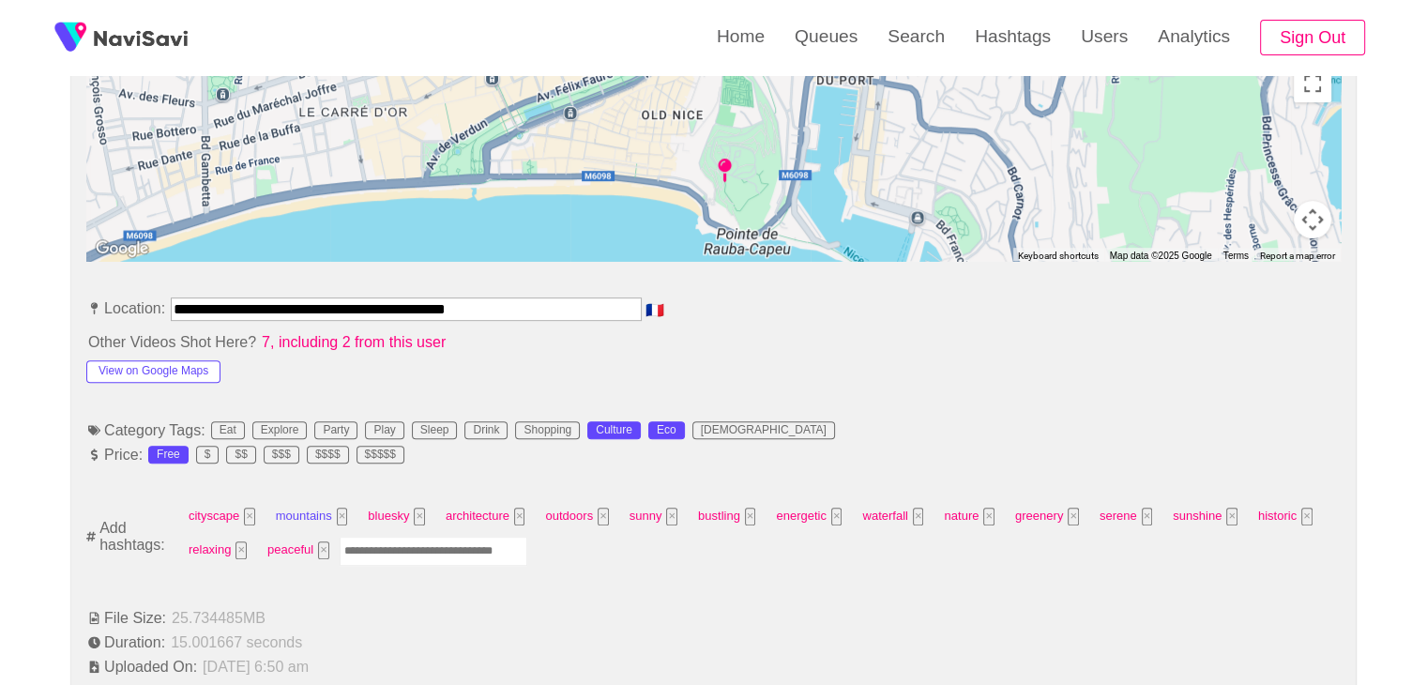
scroll to position [938, 0]
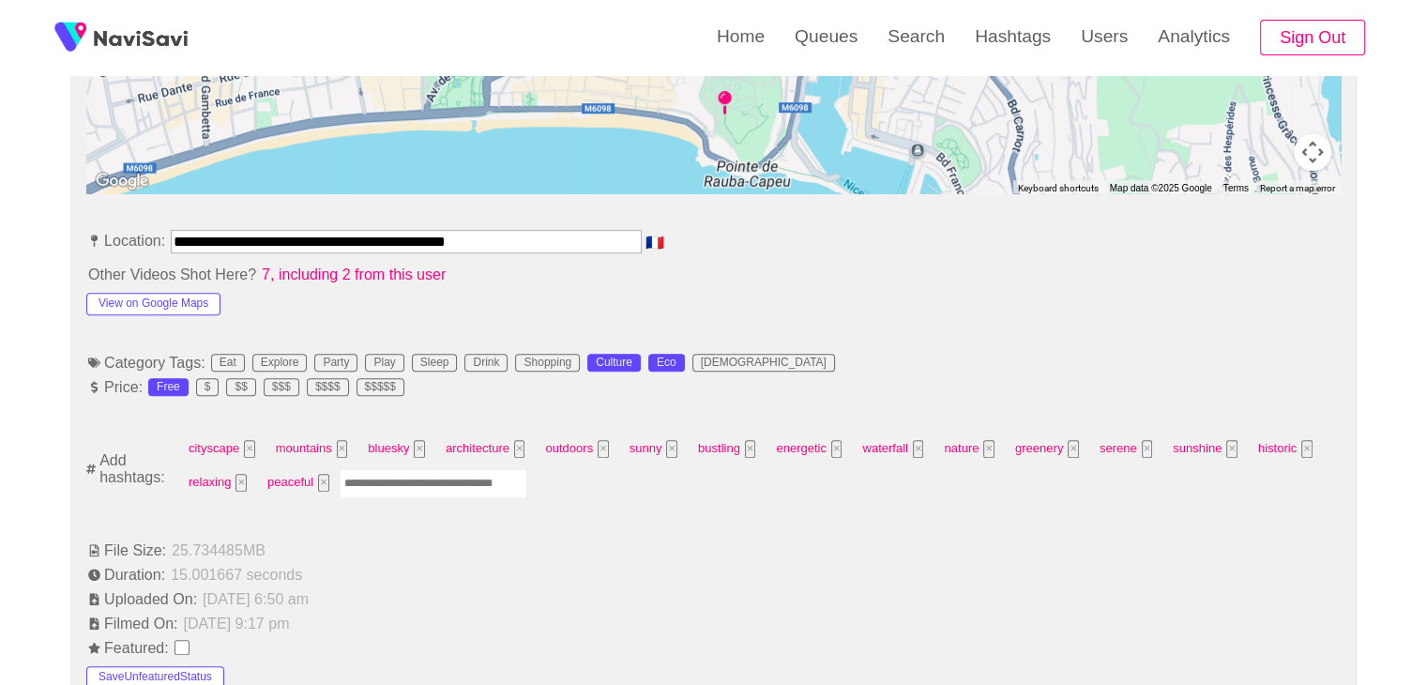
click at [388, 484] on input "Enter tag here and press return" at bounding box center [434, 483] width 188 height 29
type input "*********"
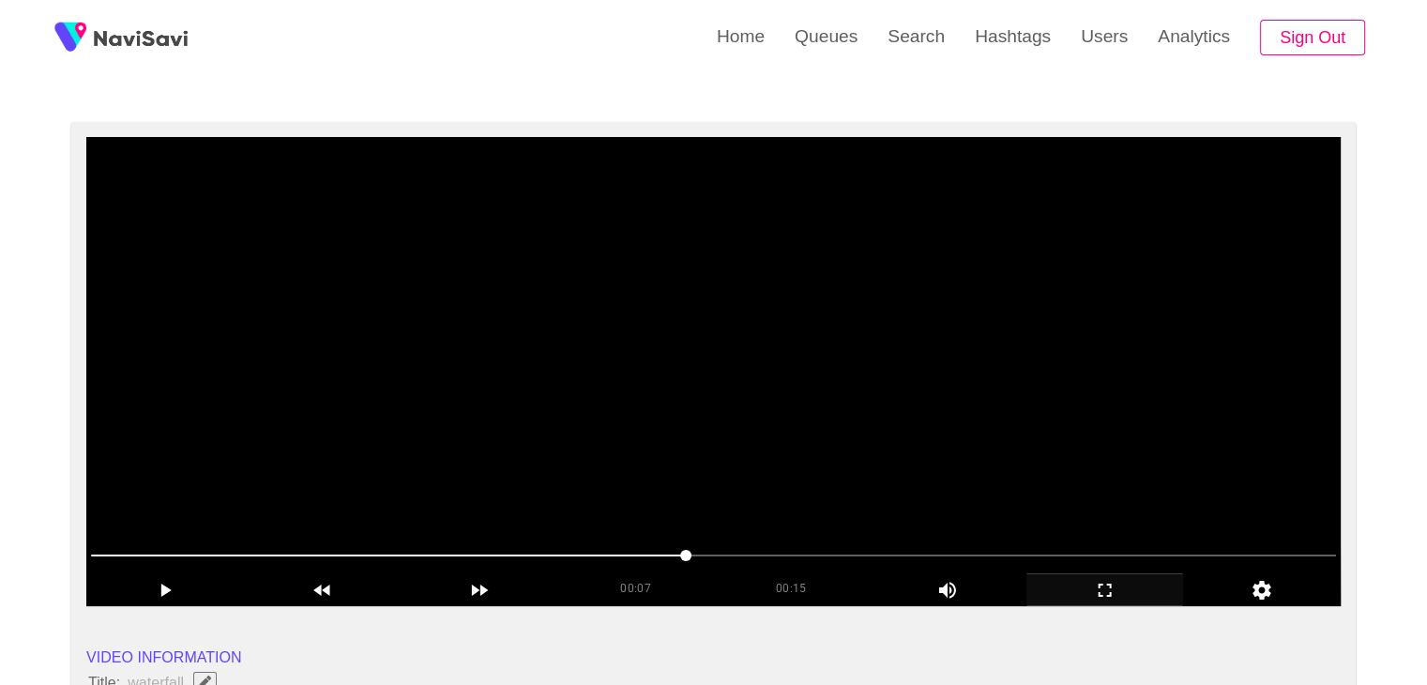
scroll to position [94, 0]
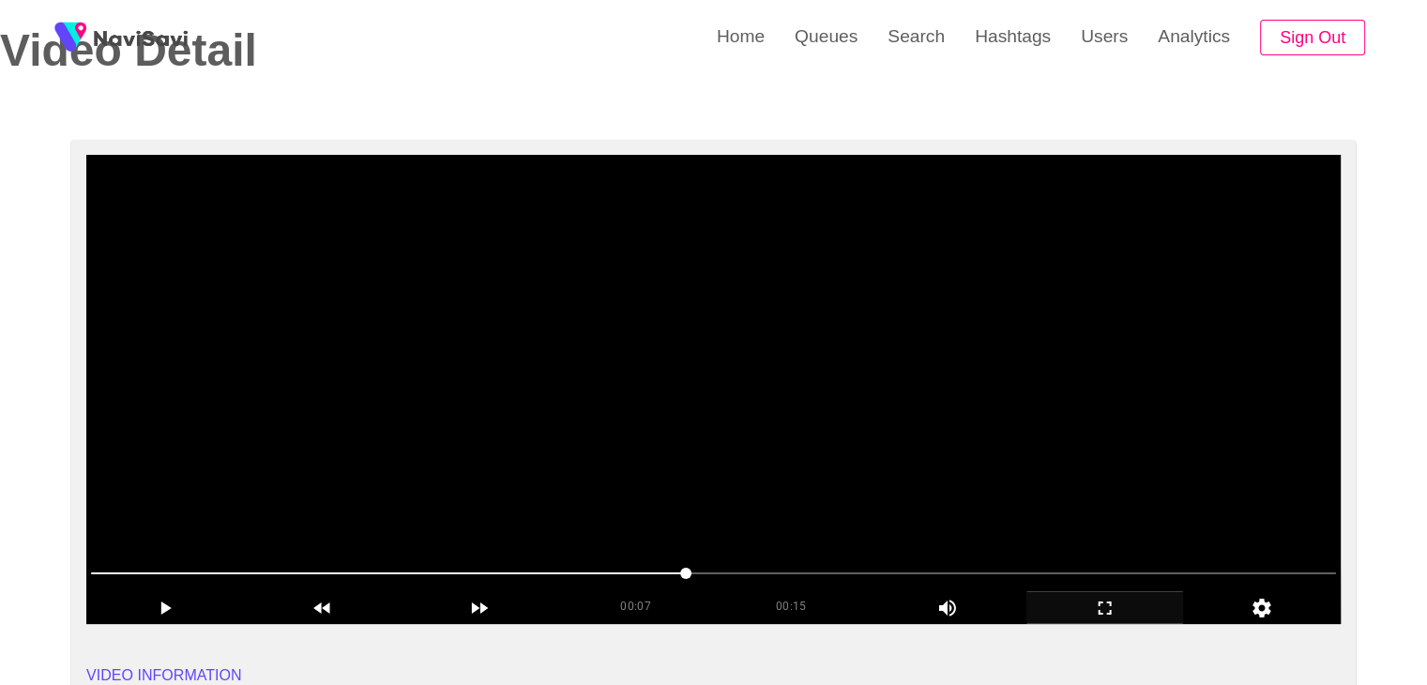
click at [621, 393] on video at bounding box center [713, 389] width 1254 height 469
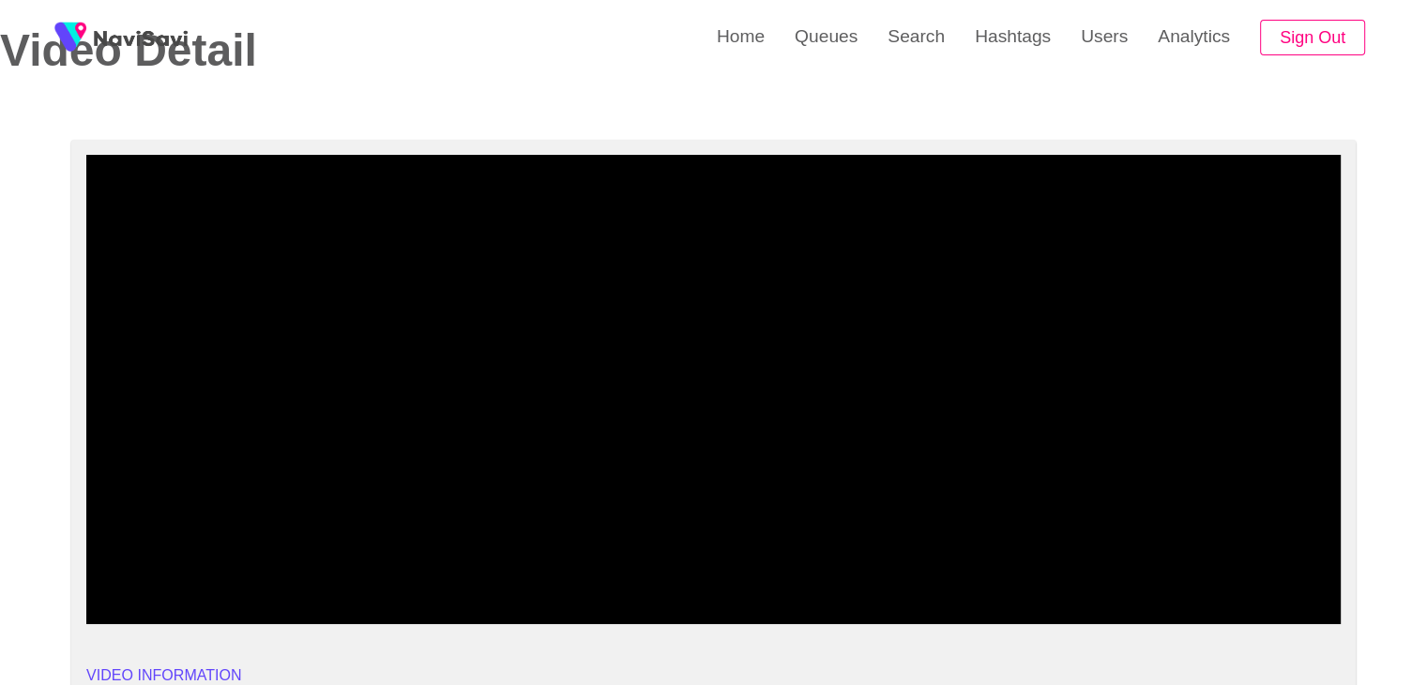
click at [901, 586] on span at bounding box center [713, 573] width 1245 height 30
drag, startPoint x: 1102, startPoint y: 574, endPoint x: 1113, endPoint y: 574, distance: 11.3
drag, startPoint x: 401, startPoint y: 582, endPoint x: 352, endPoint y: 589, distance: 50.1
click at [352, 589] on div at bounding box center [713, 575] width 1260 height 48
click at [169, 586] on span at bounding box center [713, 573] width 1245 height 30
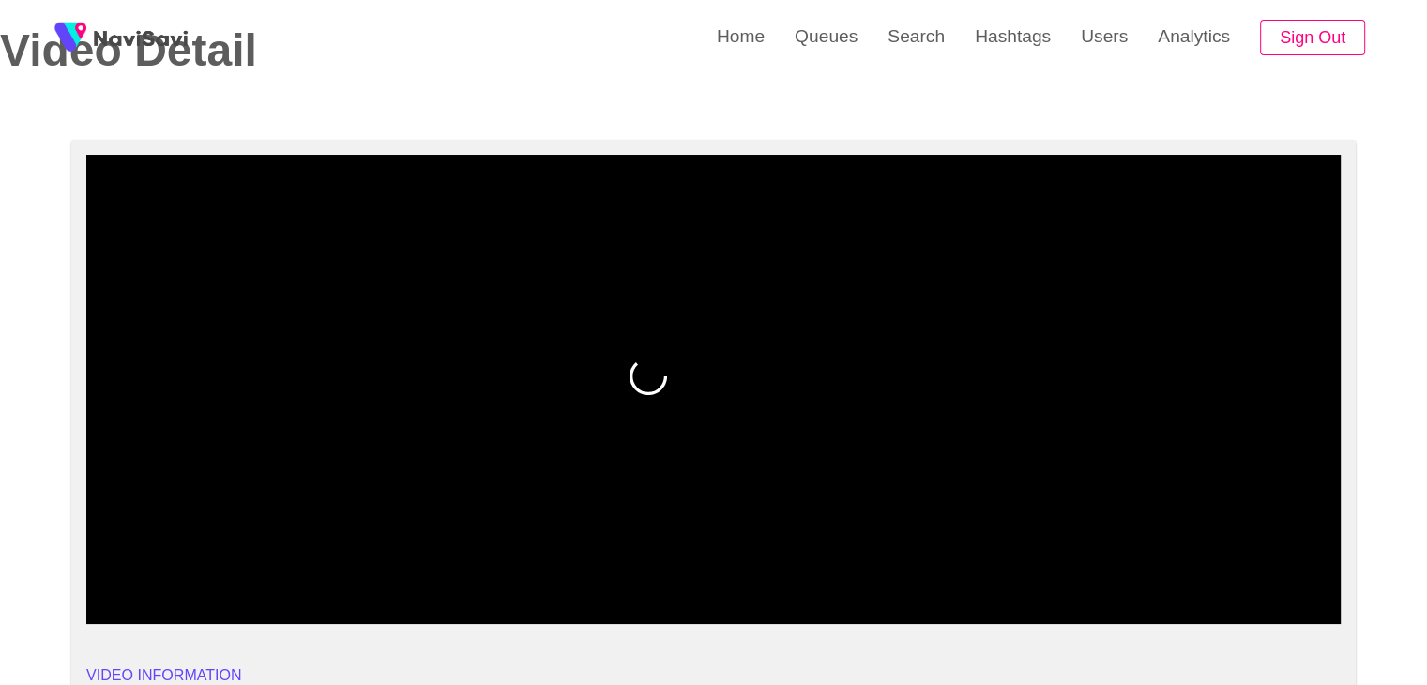
click at [131, 580] on span at bounding box center [713, 573] width 1245 height 30
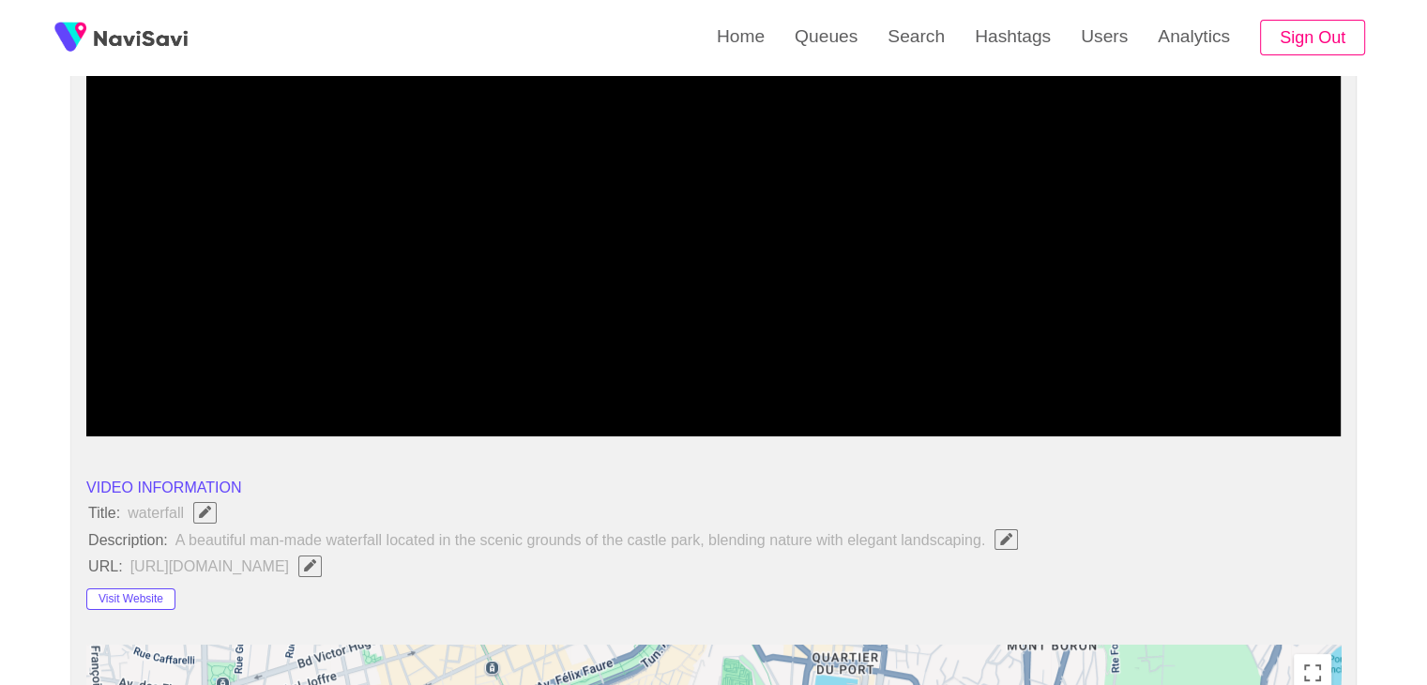
click at [150, 417] on icon "add" at bounding box center [165, 420] width 156 height 23
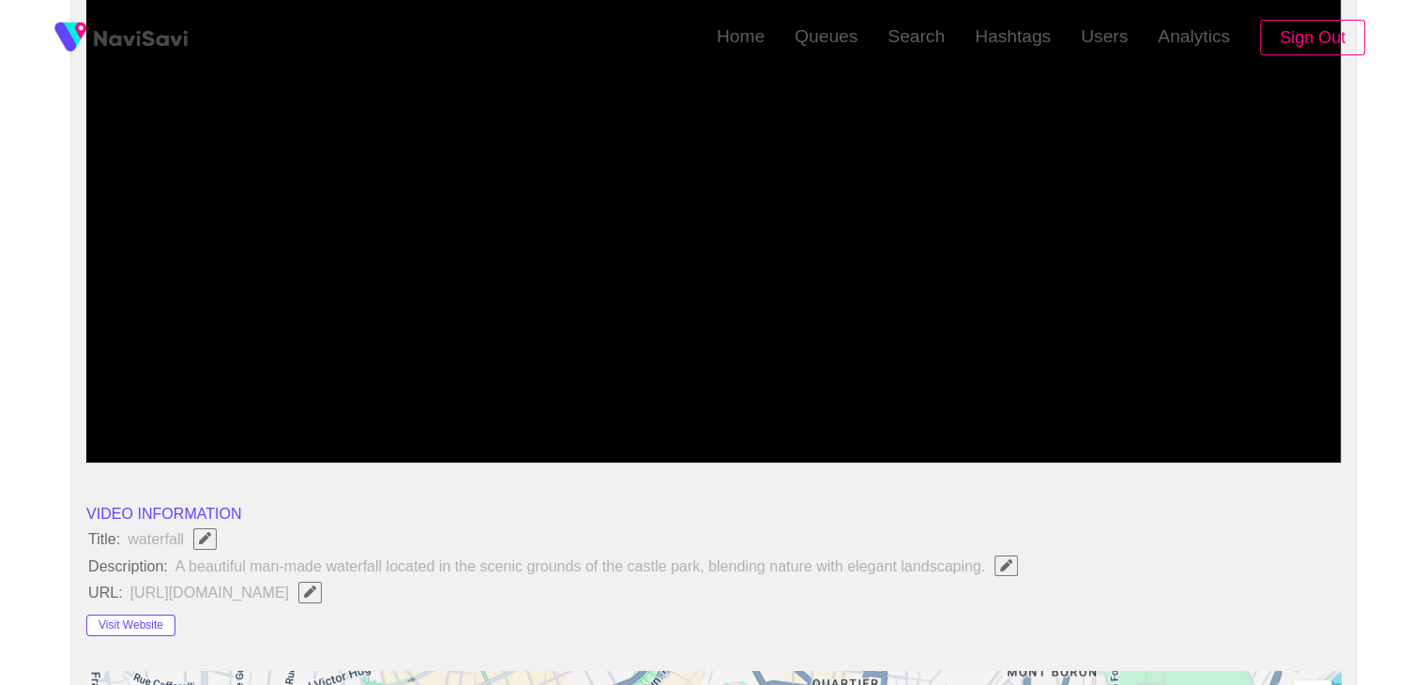
scroll to position [0, 0]
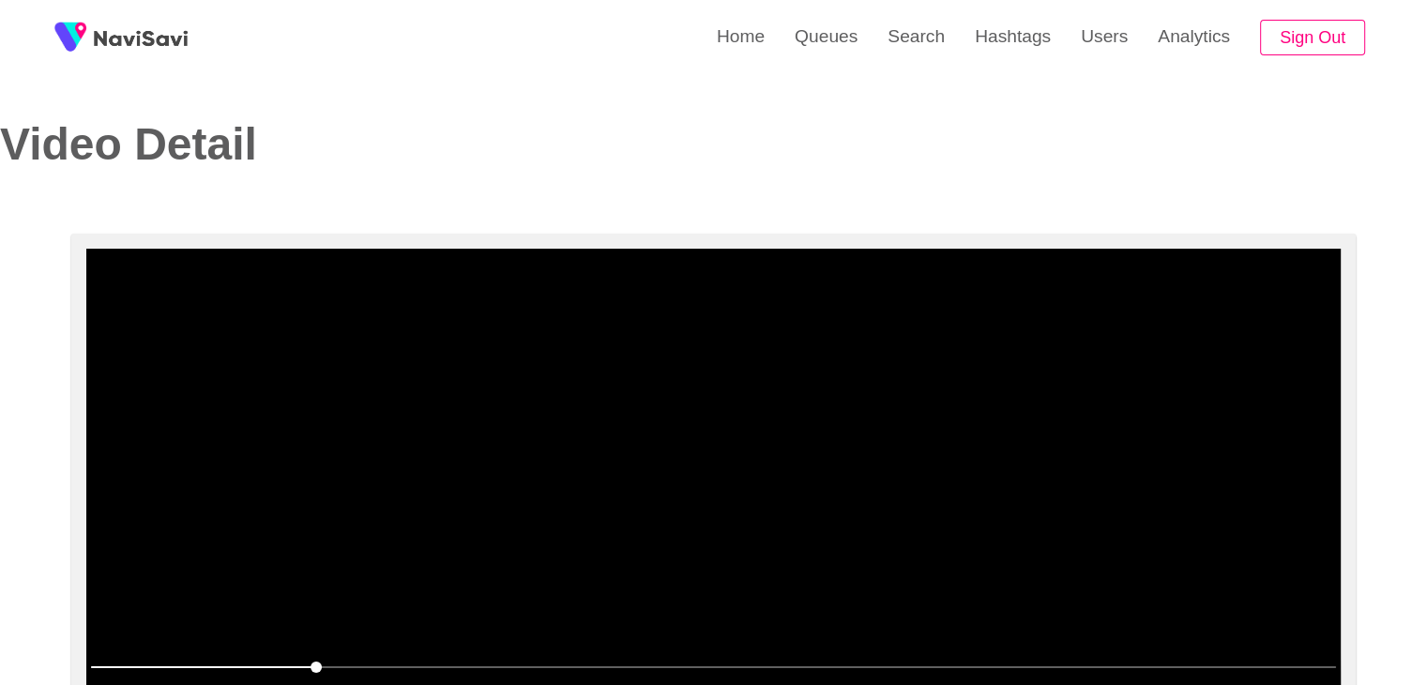
click at [777, 492] on video at bounding box center [713, 483] width 1254 height 469
click at [781, 519] on video at bounding box center [713, 483] width 1254 height 469
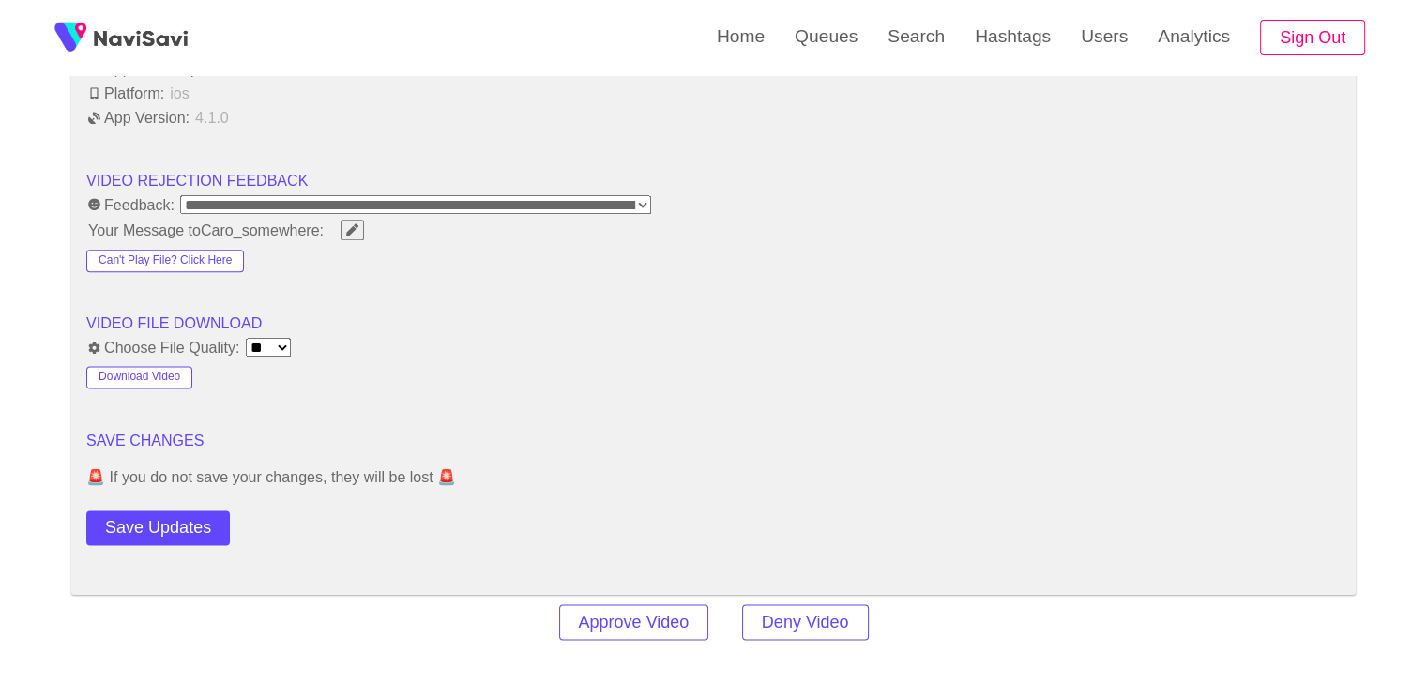
scroll to position [2532, 0]
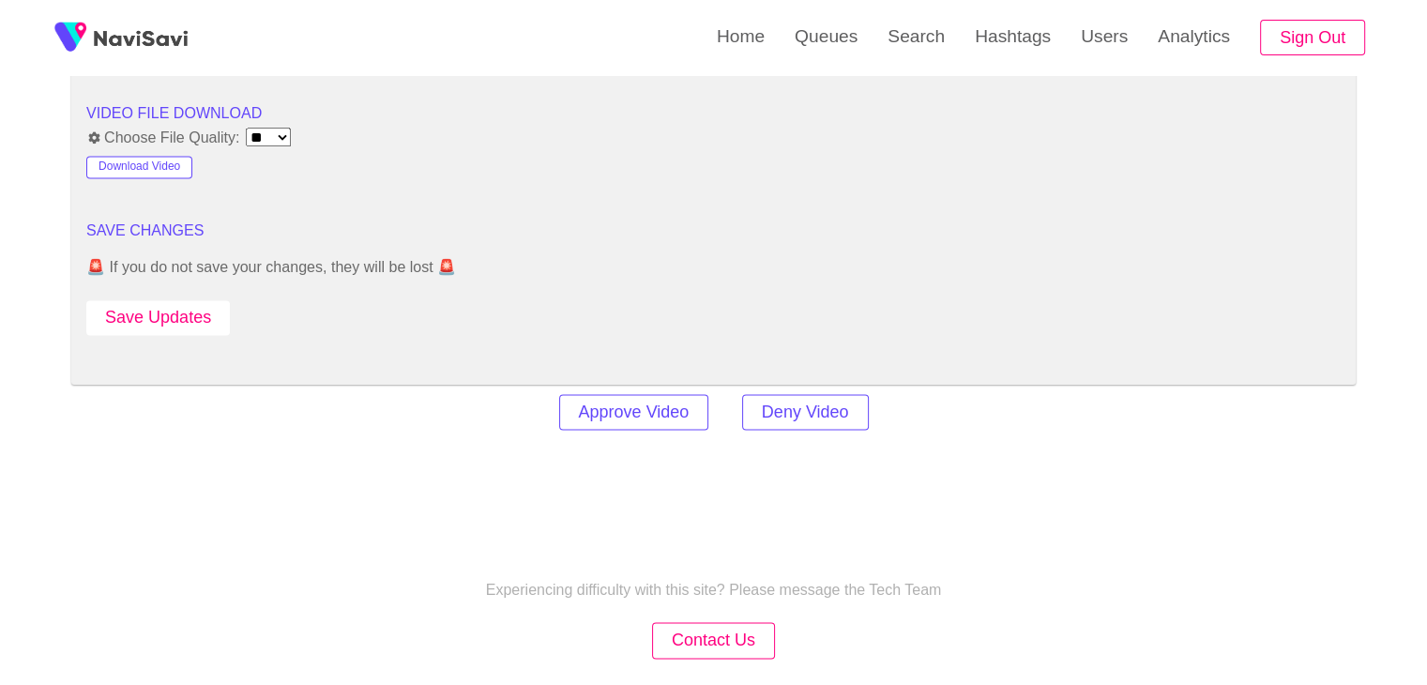
click at [178, 315] on button "Save Updates" at bounding box center [157, 317] width 143 height 35
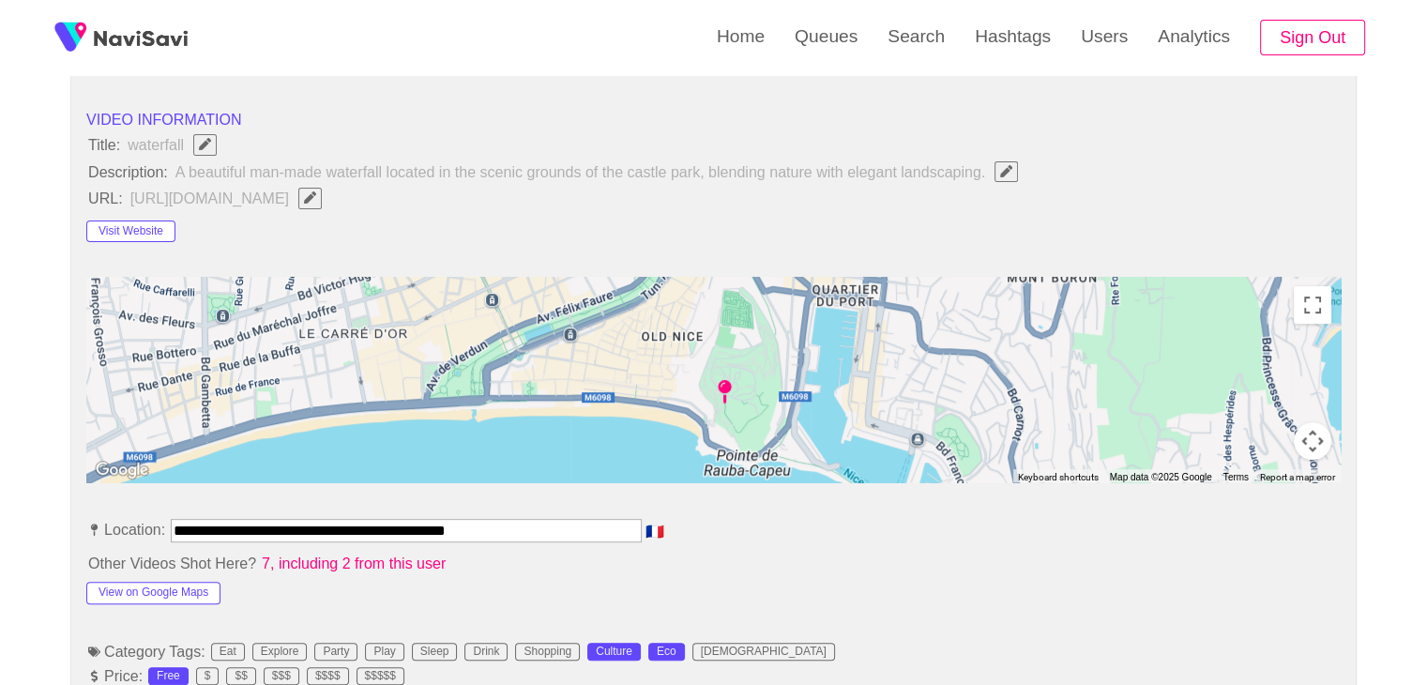
scroll to position [657, 0]
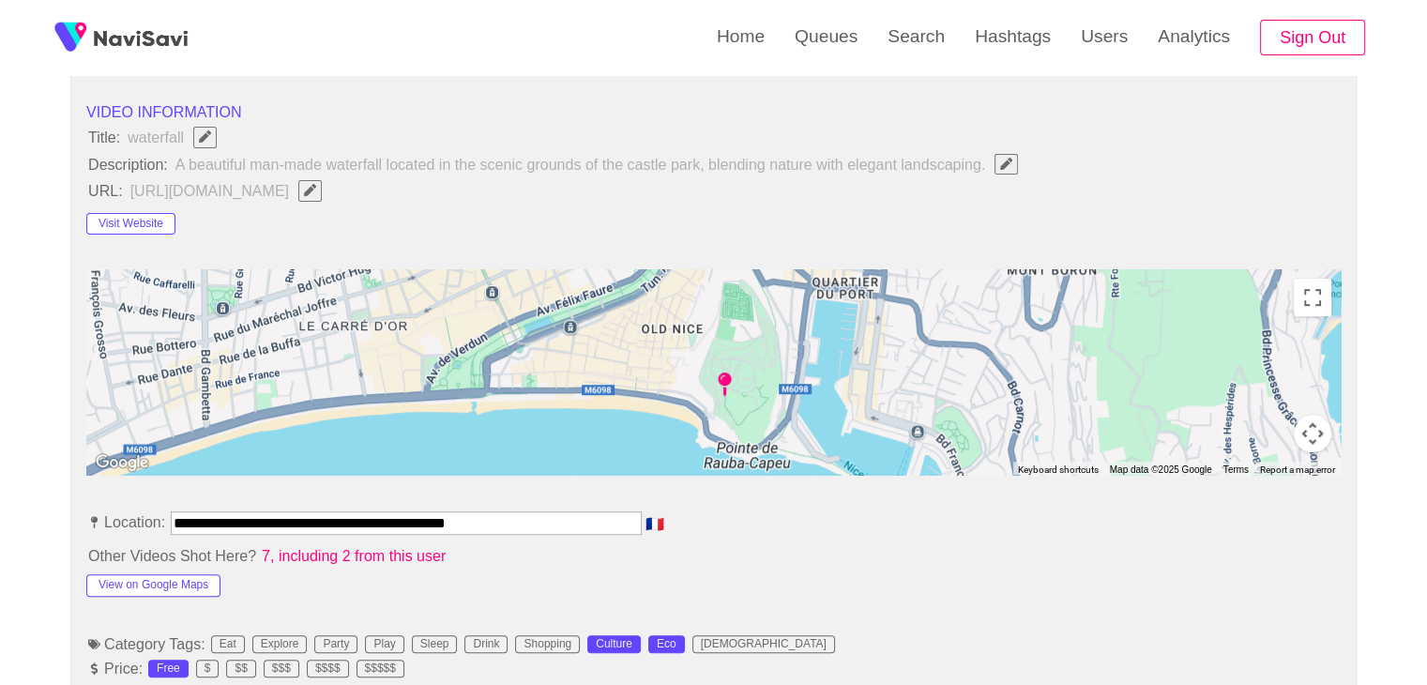
drag, startPoint x: 422, startPoint y: 516, endPoint x: 78, endPoint y: 520, distance: 344.2
click at [770, 511] on li "**********" at bounding box center [713, 526] width 1254 height 30
click at [184, 580] on button "View on Google Maps" at bounding box center [153, 585] width 134 height 23
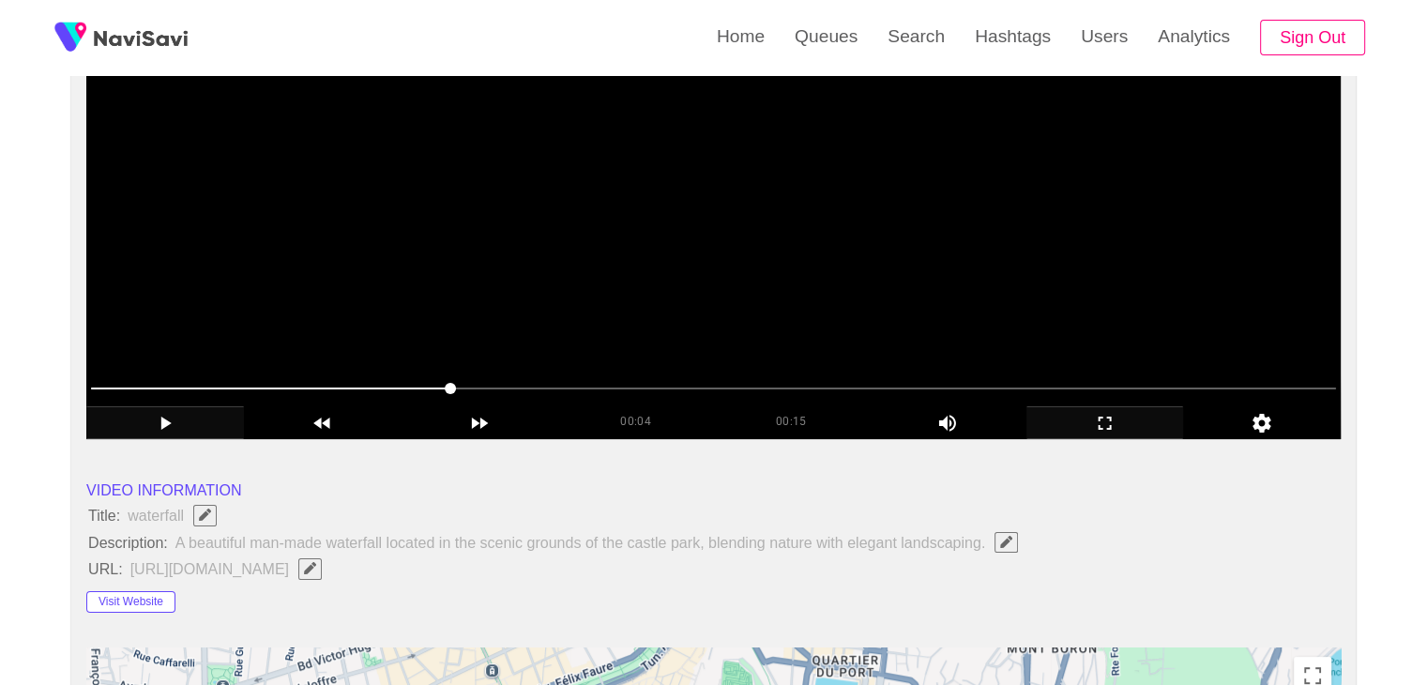
scroll to position [281, 0]
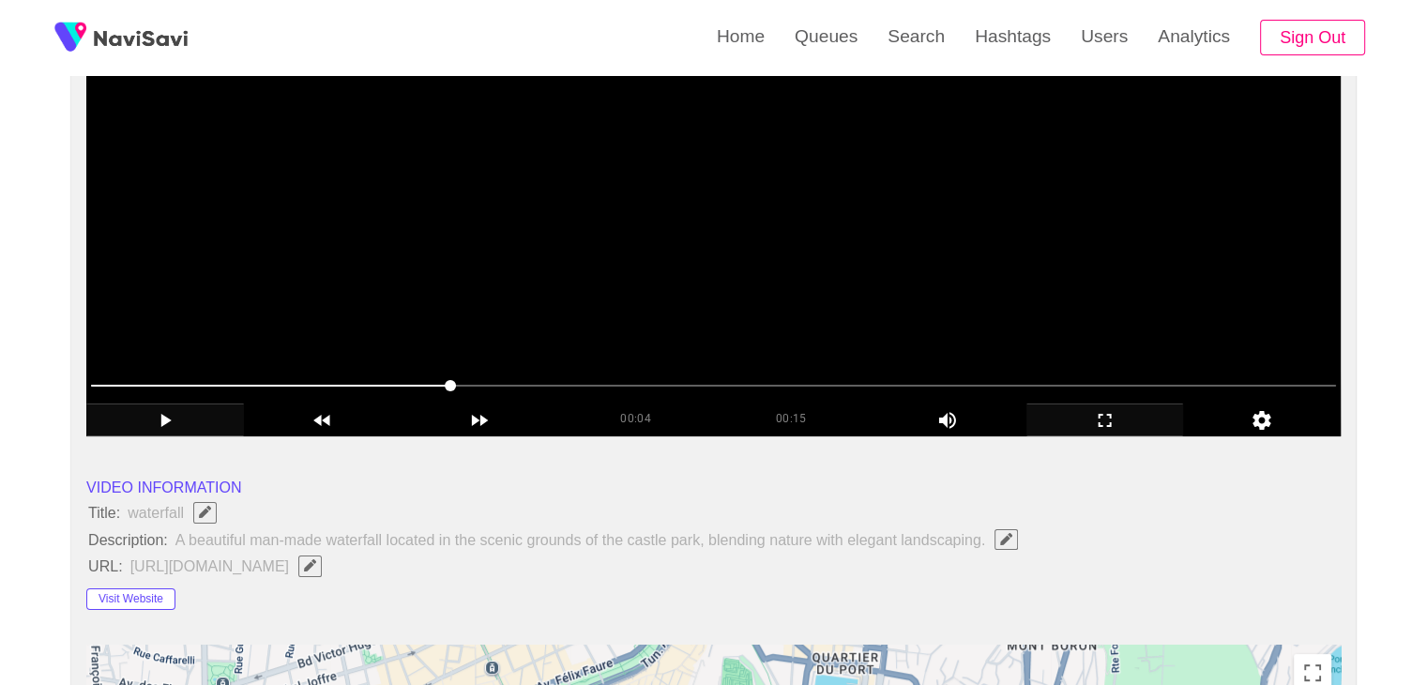
click at [743, 264] on video at bounding box center [713, 201] width 1254 height 469
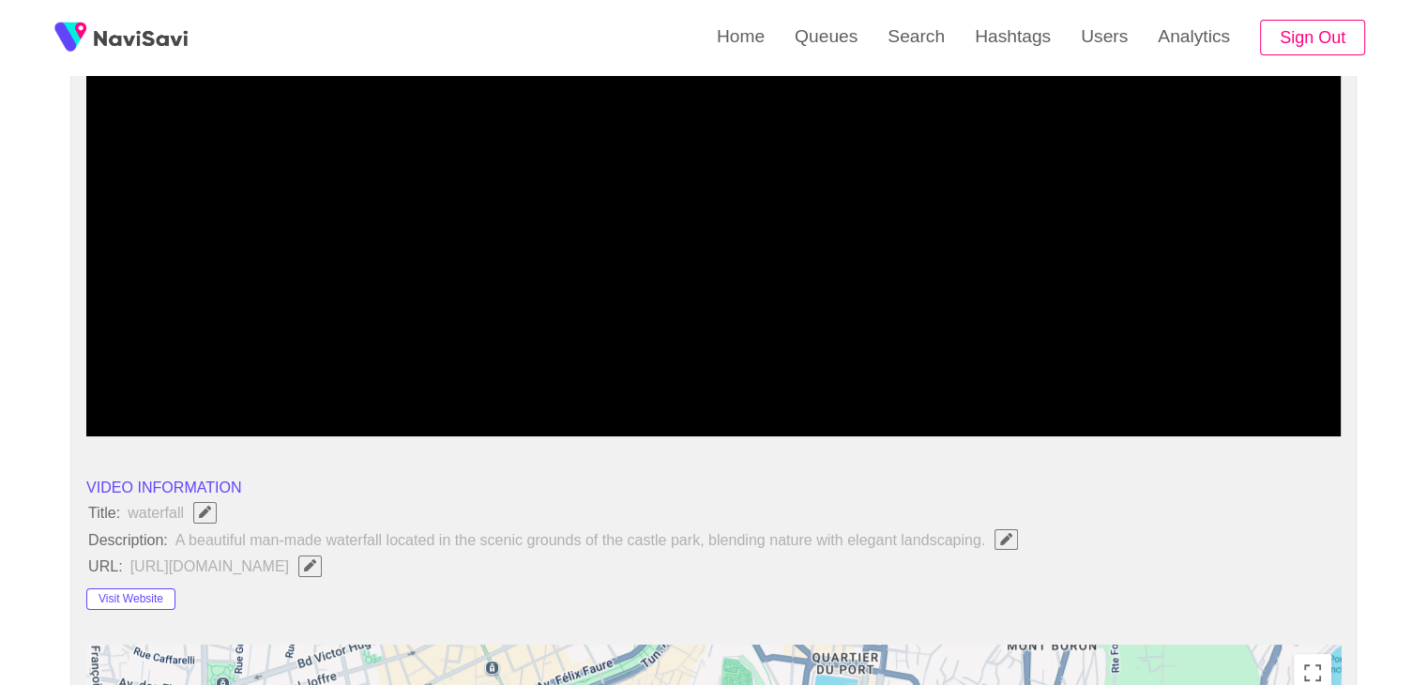
drag, startPoint x: 669, startPoint y: 385, endPoint x: 683, endPoint y: 385, distance: 14.1
click at [683, 385] on span at bounding box center [713, 385] width 1245 height 30
click at [908, 380] on span at bounding box center [713, 385] width 1245 height 30
click at [1080, 381] on span at bounding box center [713, 385] width 1245 height 30
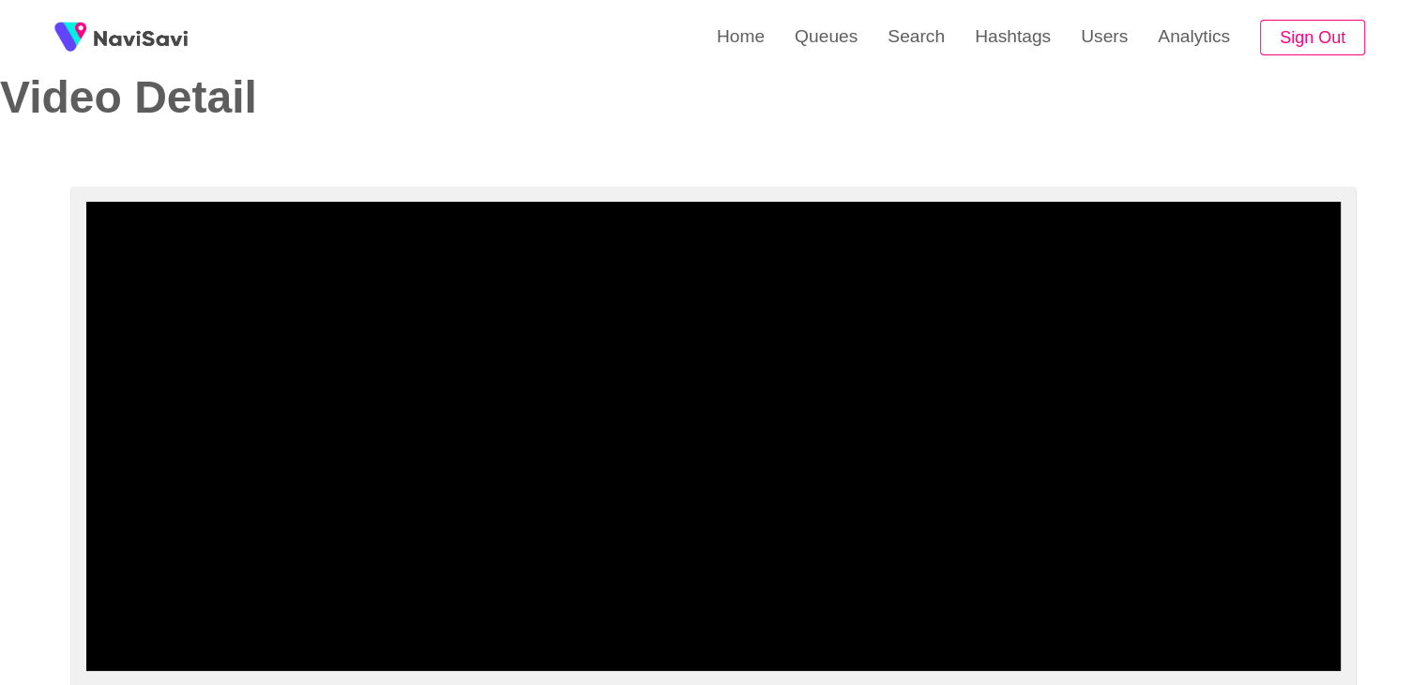
scroll to position [0, 0]
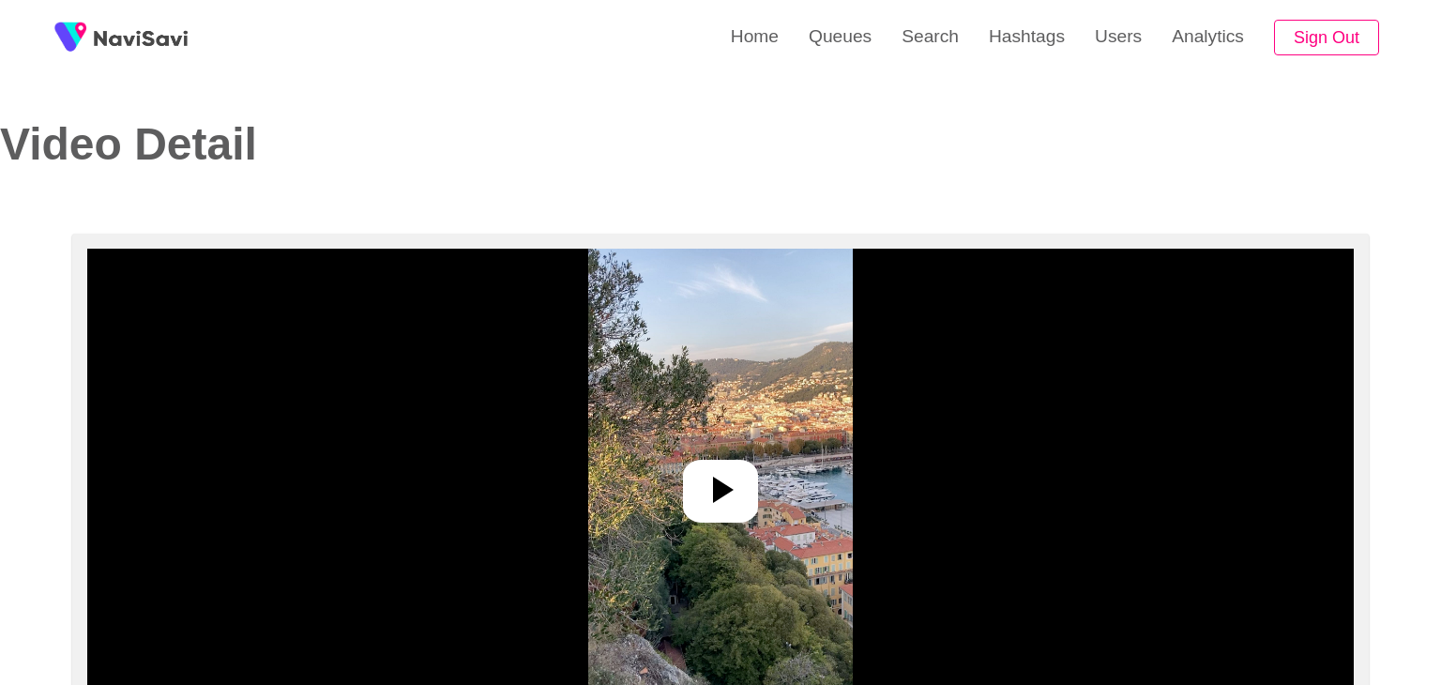
select select "**********"
select select "**"
click at [709, 476] on icon at bounding box center [712, 489] width 45 height 45
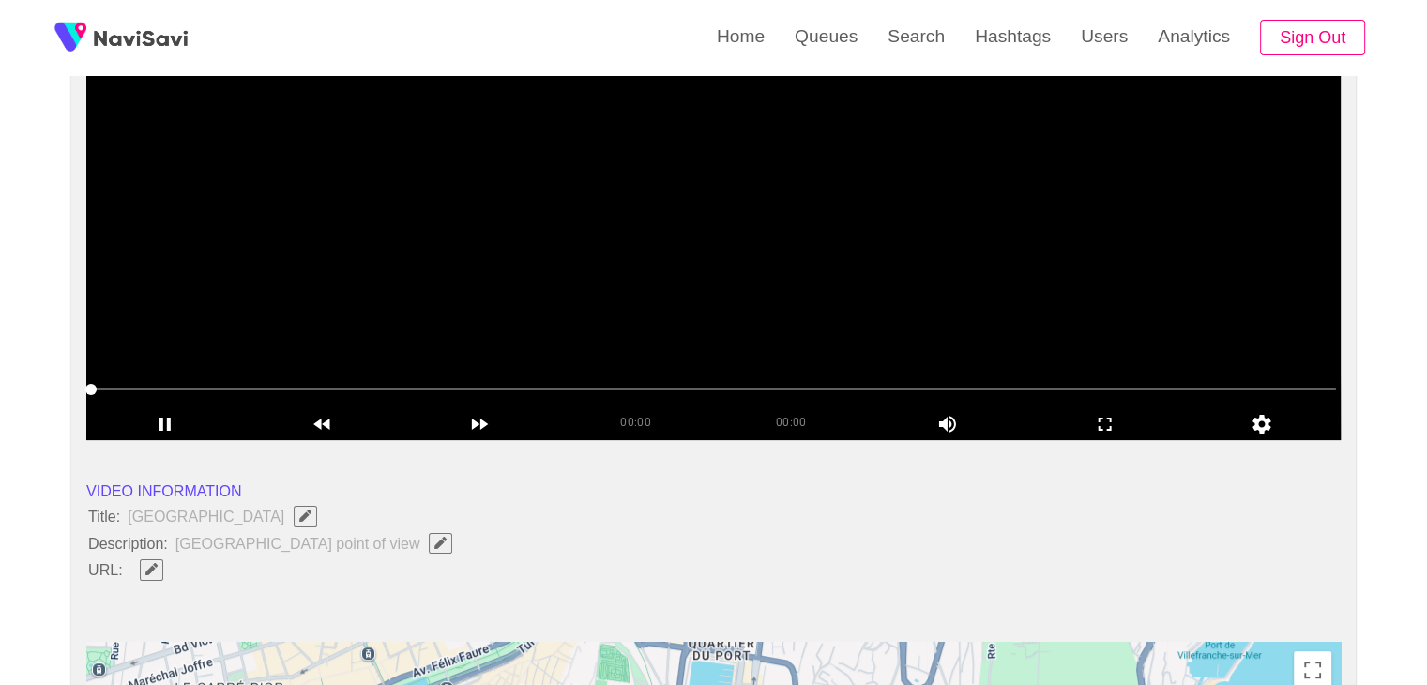
scroll to position [281, 0]
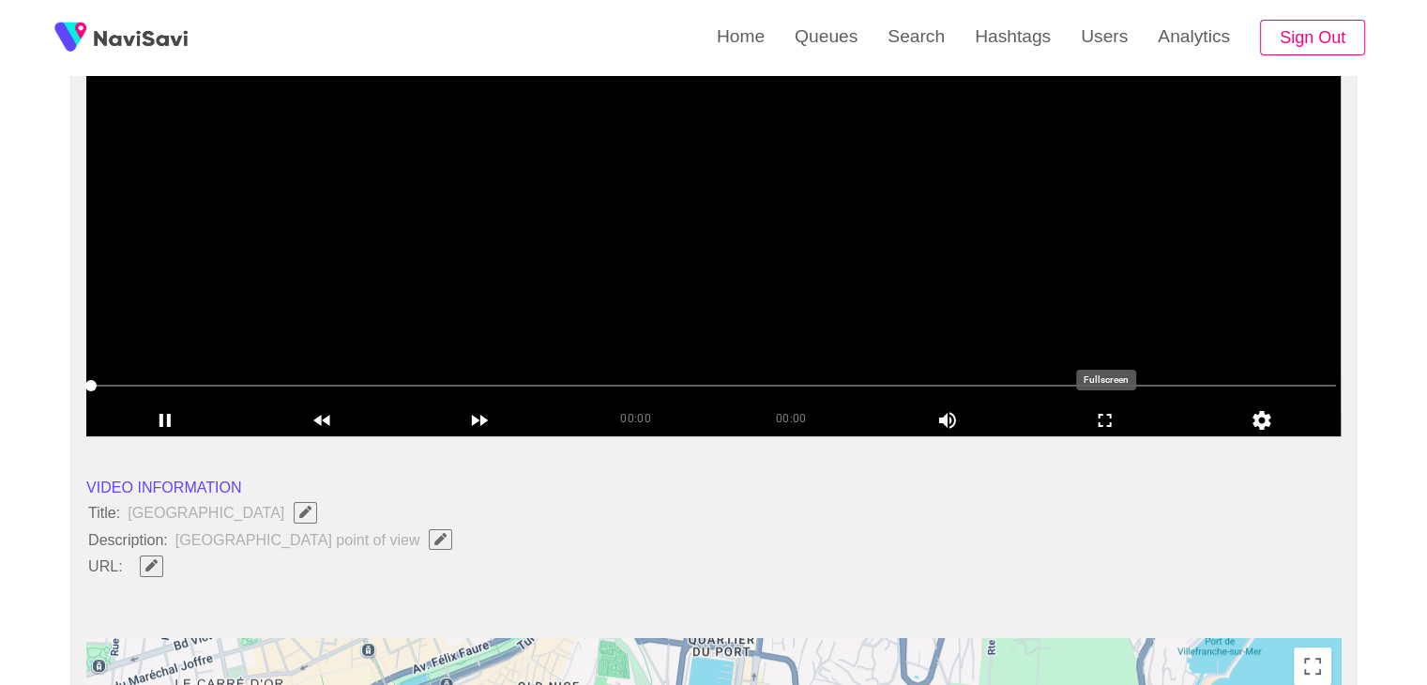
click at [1110, 417] on icon "add" at bounding box center [1105, 420] width 156 height 23
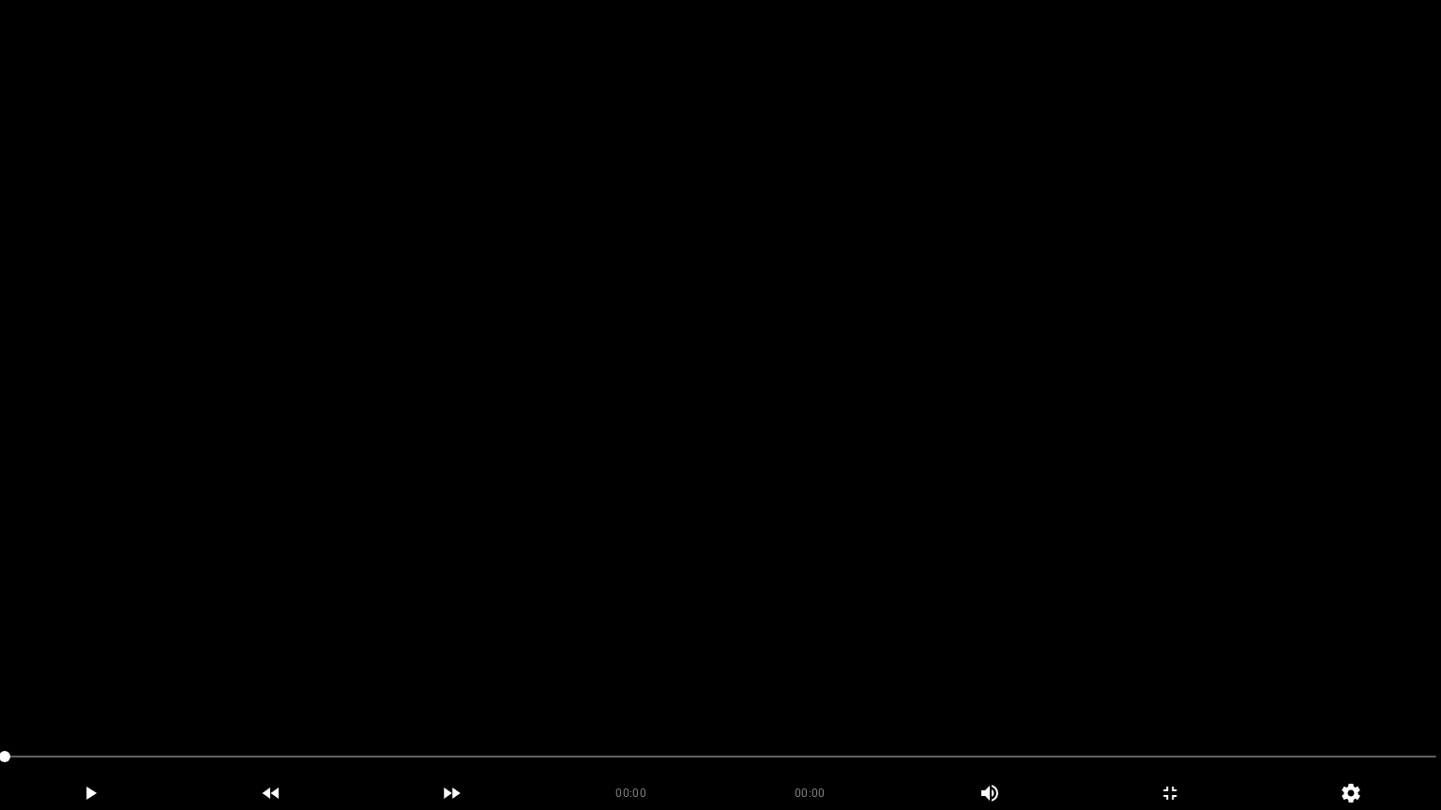
click at [657, 585] on video at bounding box center [720, 405] width 1441 height 810
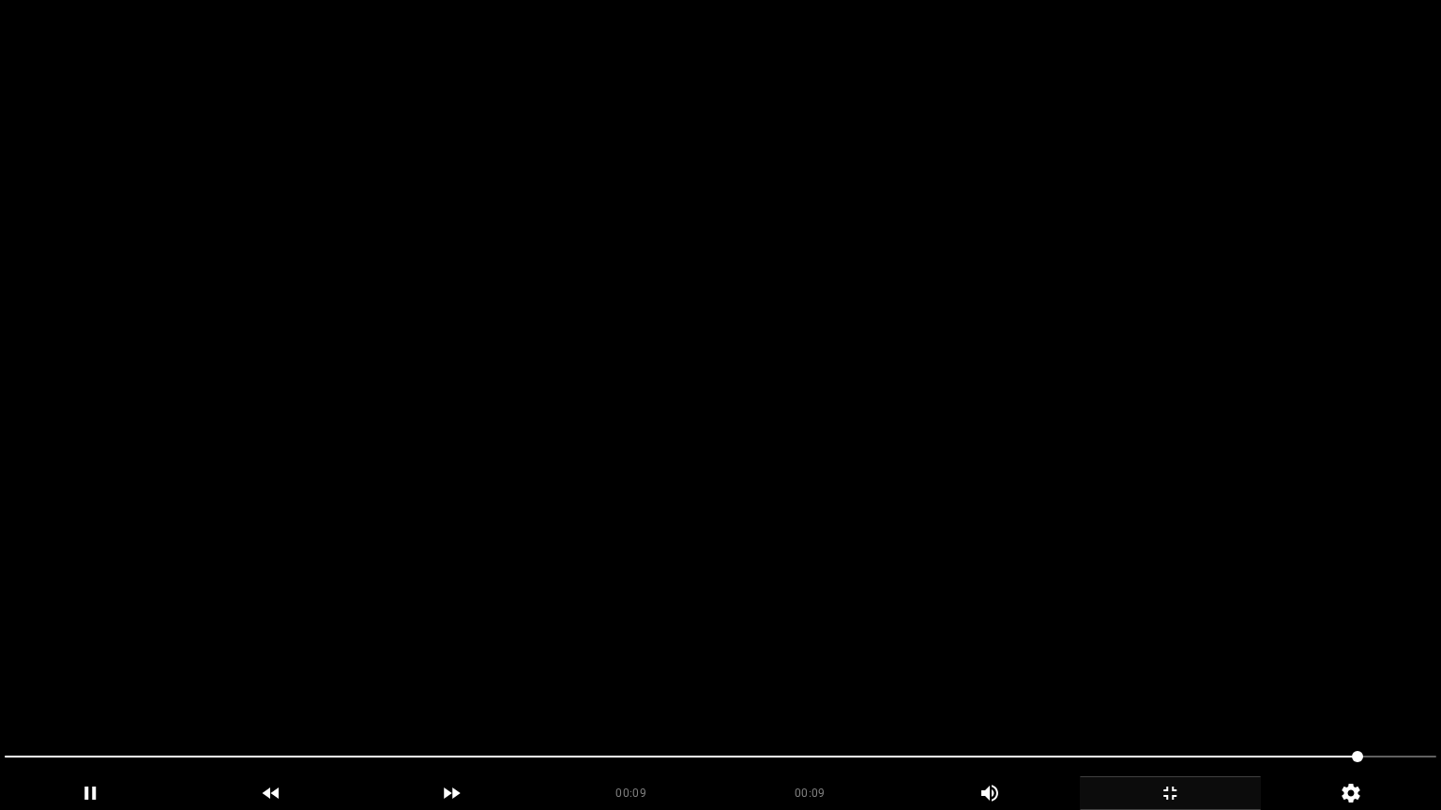
click at [1197, 684] on icon "add" at bounding box center [1169, 793] width 179 height 23
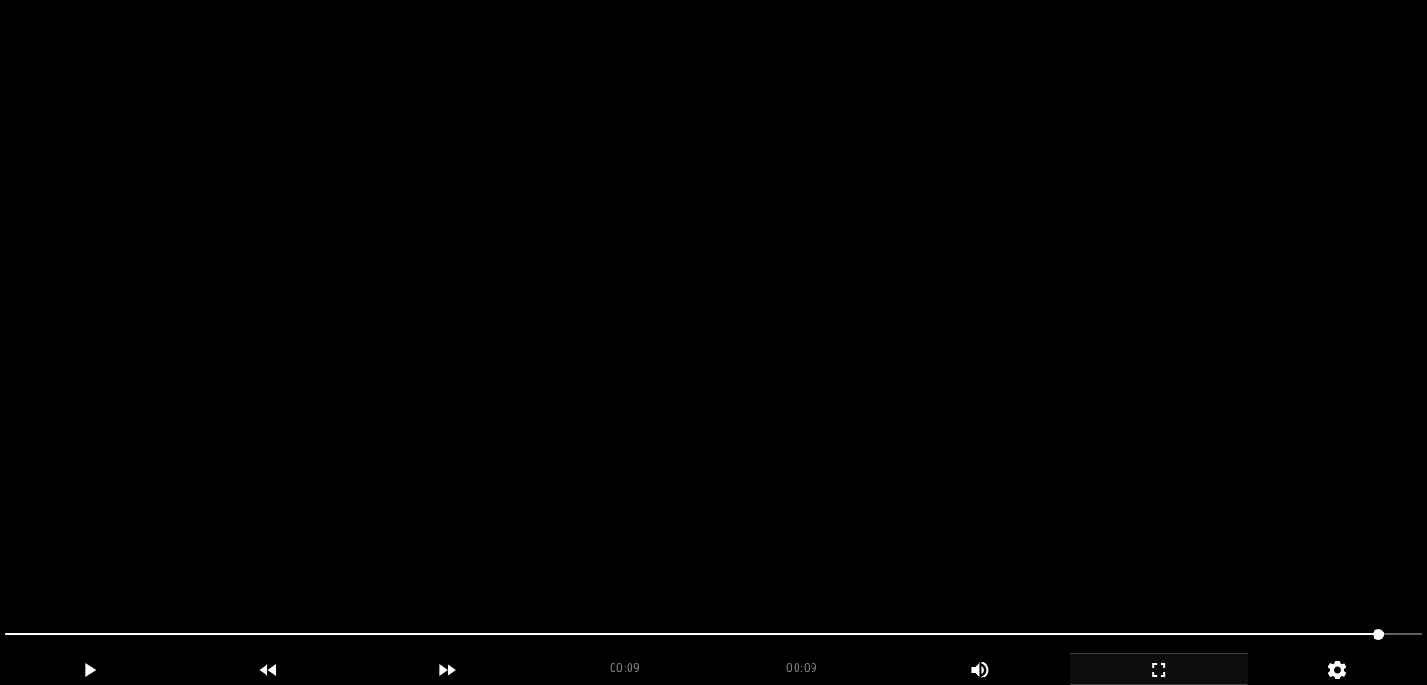
scroll to position [563, 0]
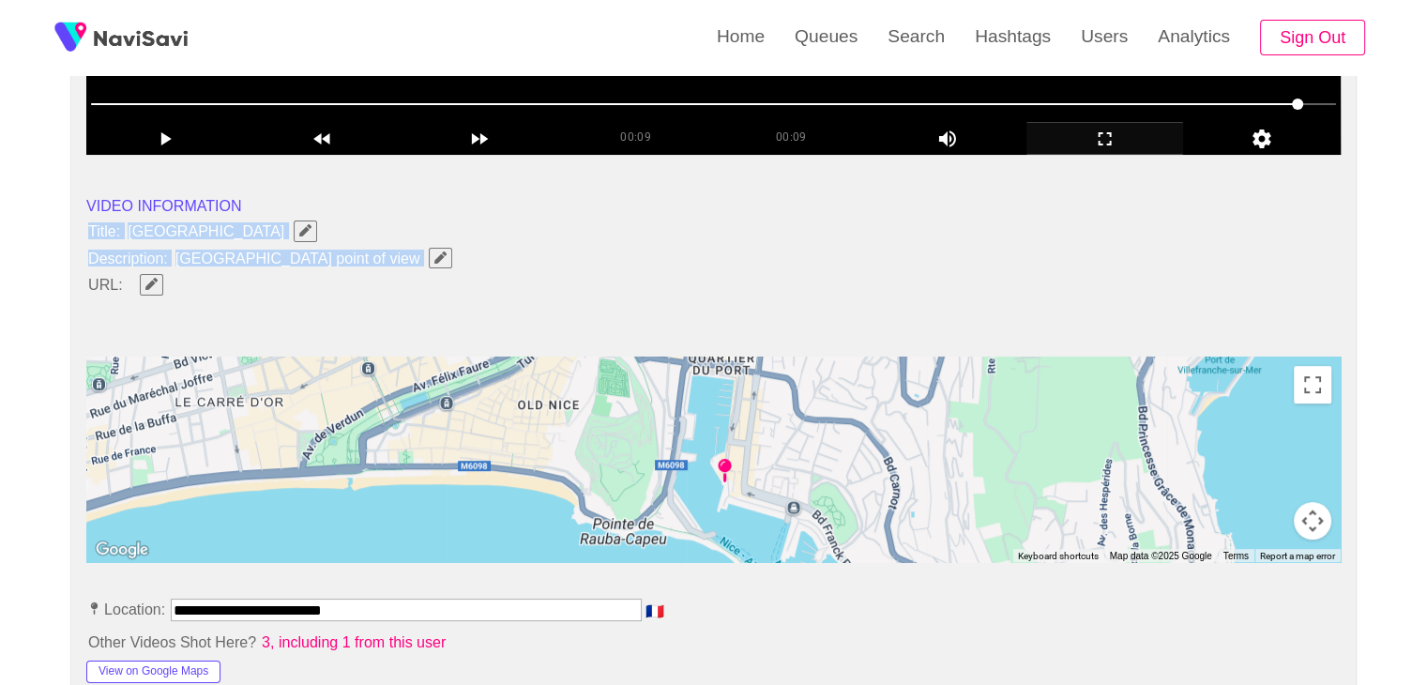
drag, startPoint x: 88, startPoint y: 225, endPoint x: 358, endPoint y: 249, distance: 271.1
copy ul "Title: [GEOGRAPHIC_DATA] Description: Nice harbor point of view"
click at [434, 251] on icon "Edit Field" at bounding box center [440, 257] width 12 height 12
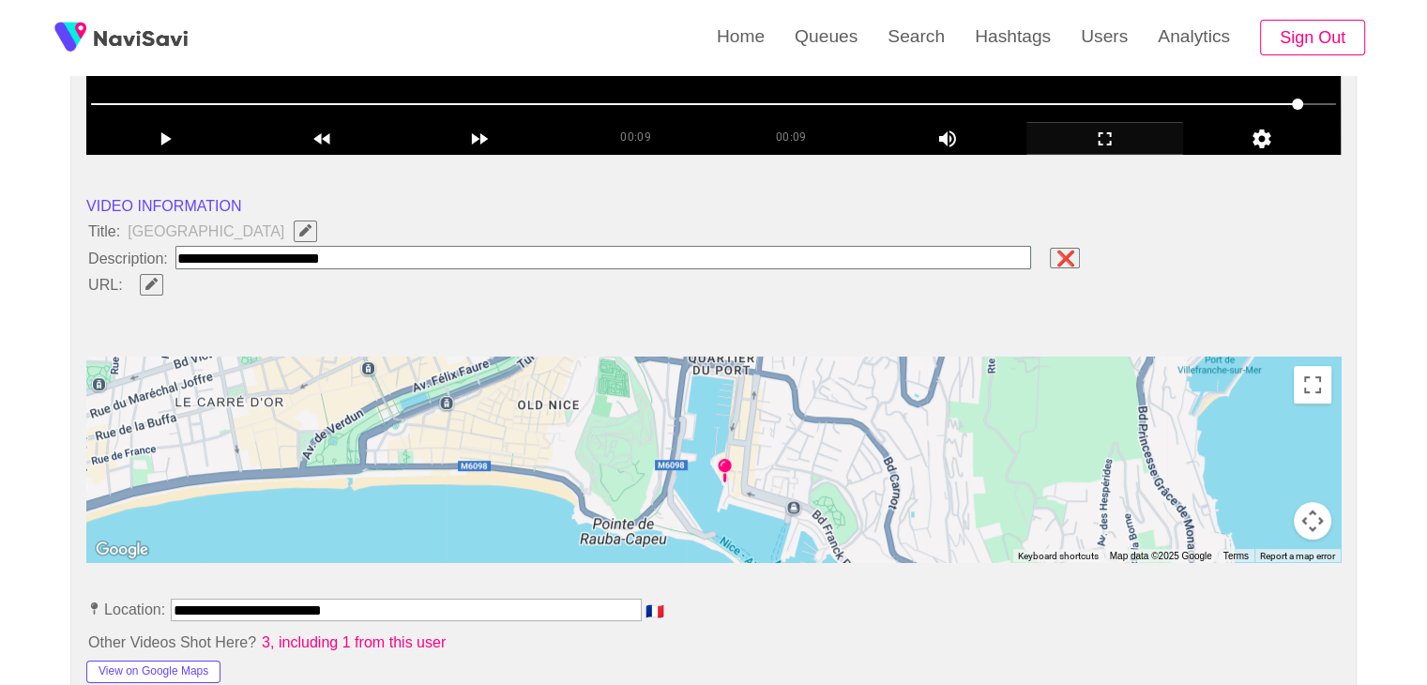
type input "**********"
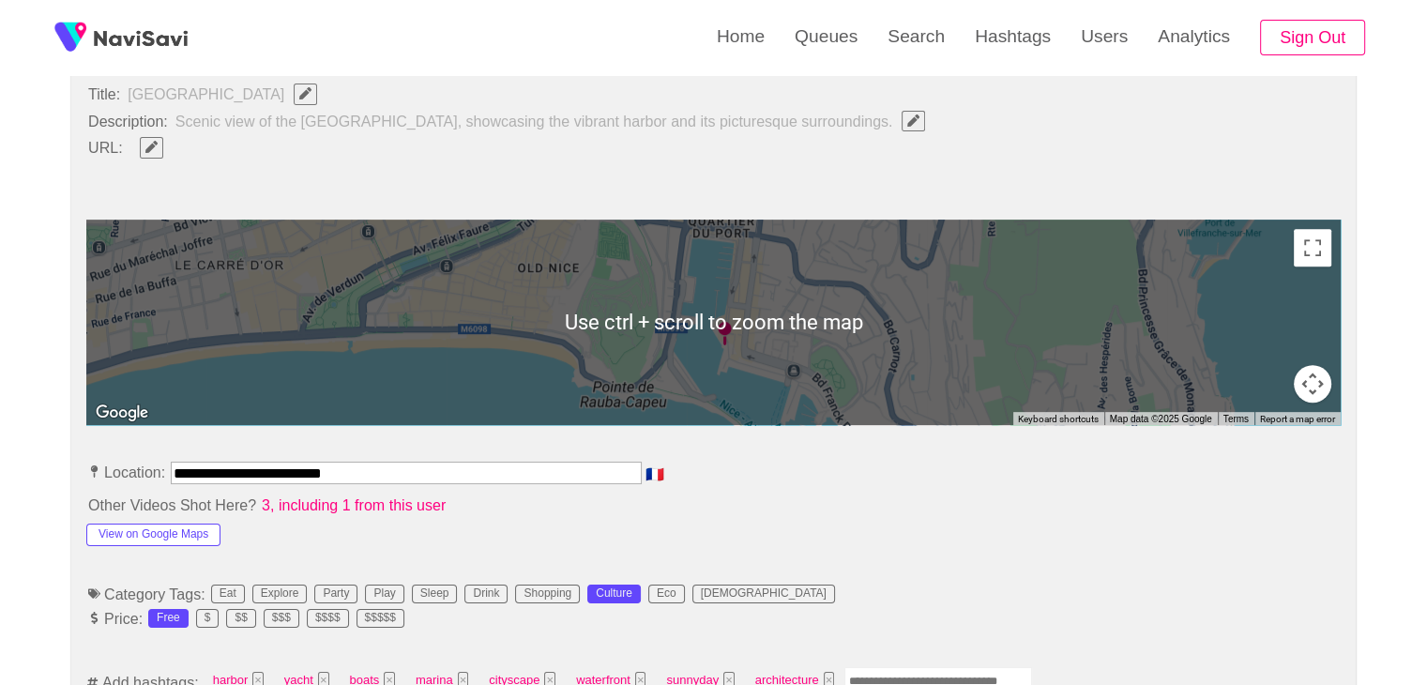
scroll to position [750, 0]
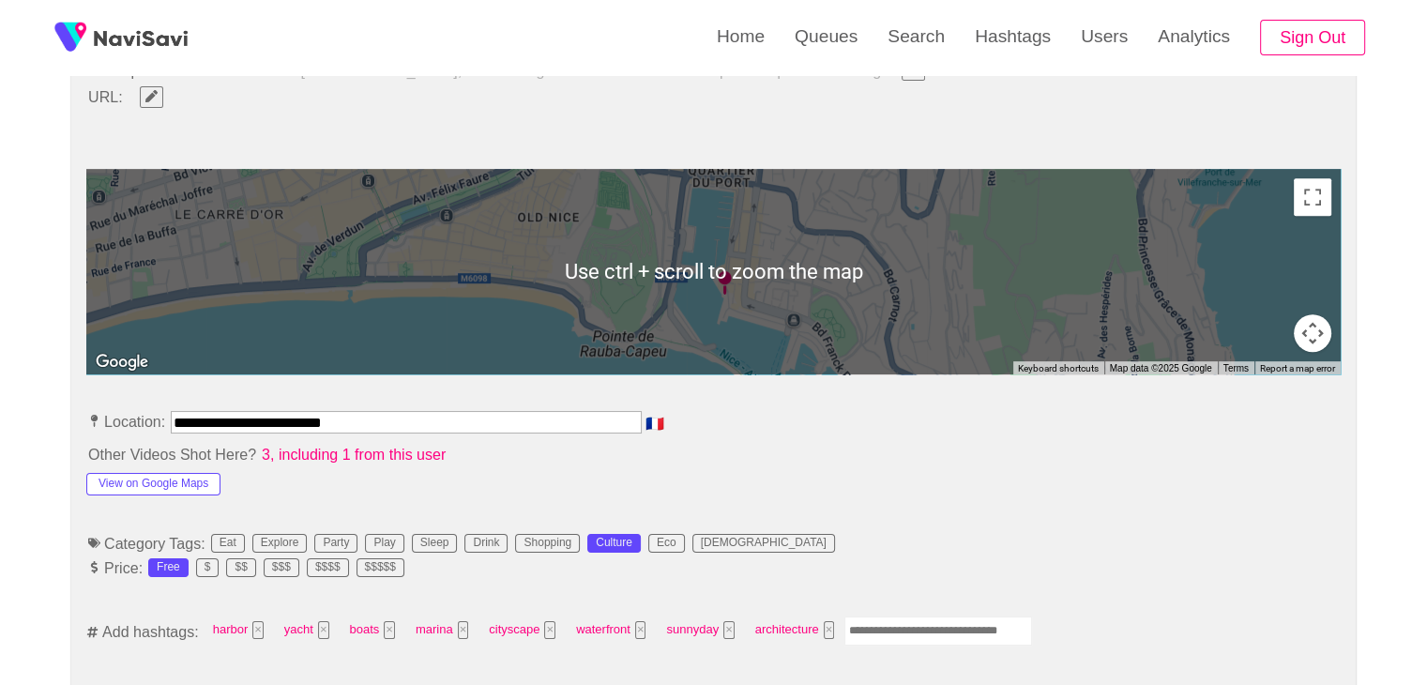
drag, startPoint x: 382, startPoint y: 413, endPoint x: 29, endPoint y: 408, distance: 352.7
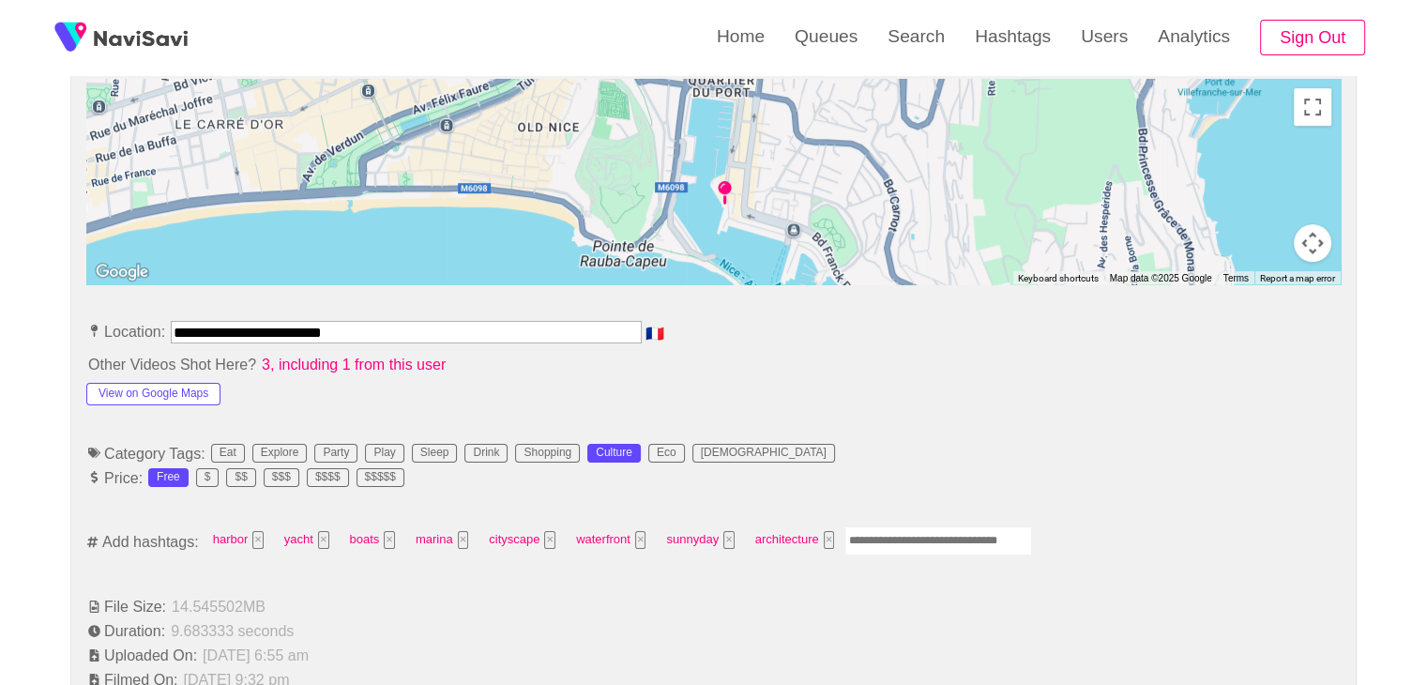
scroll to position [844, 0]
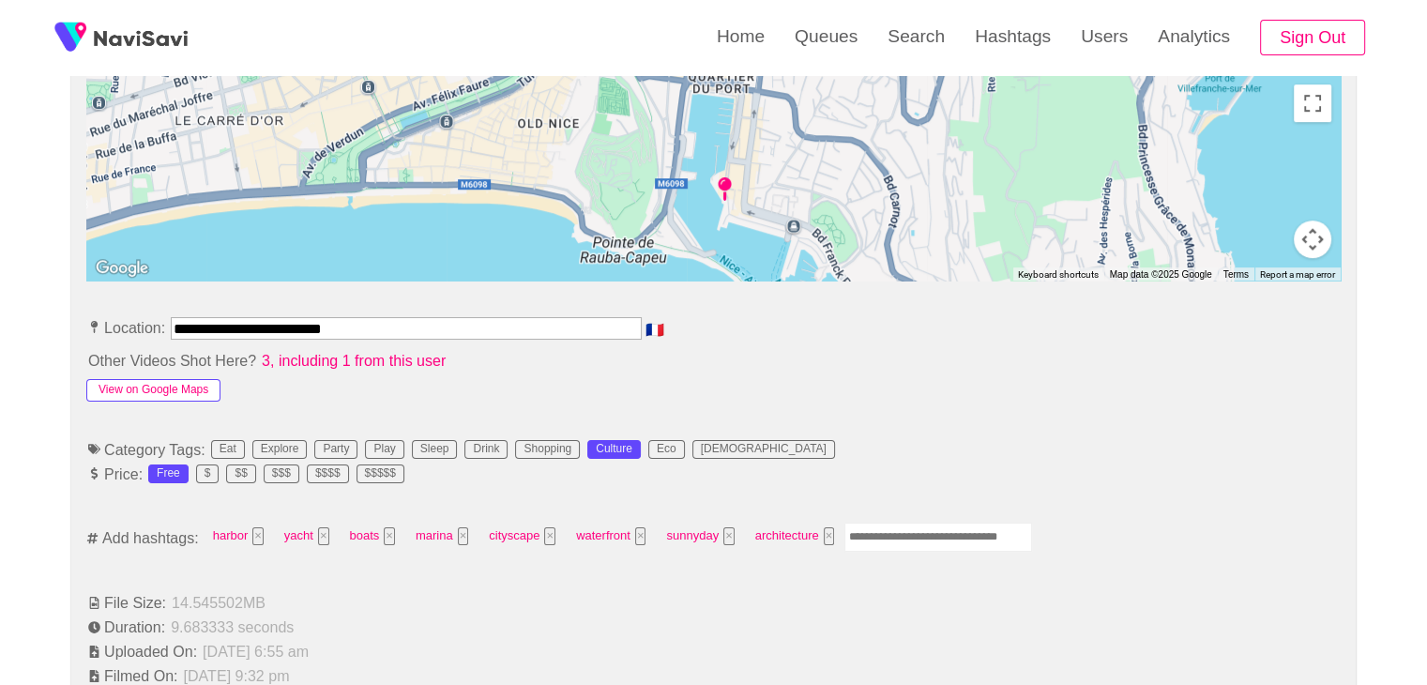
click at [158, 385] on button "View on Google Maps" at bounding box center [153, 390] width 134 height 23
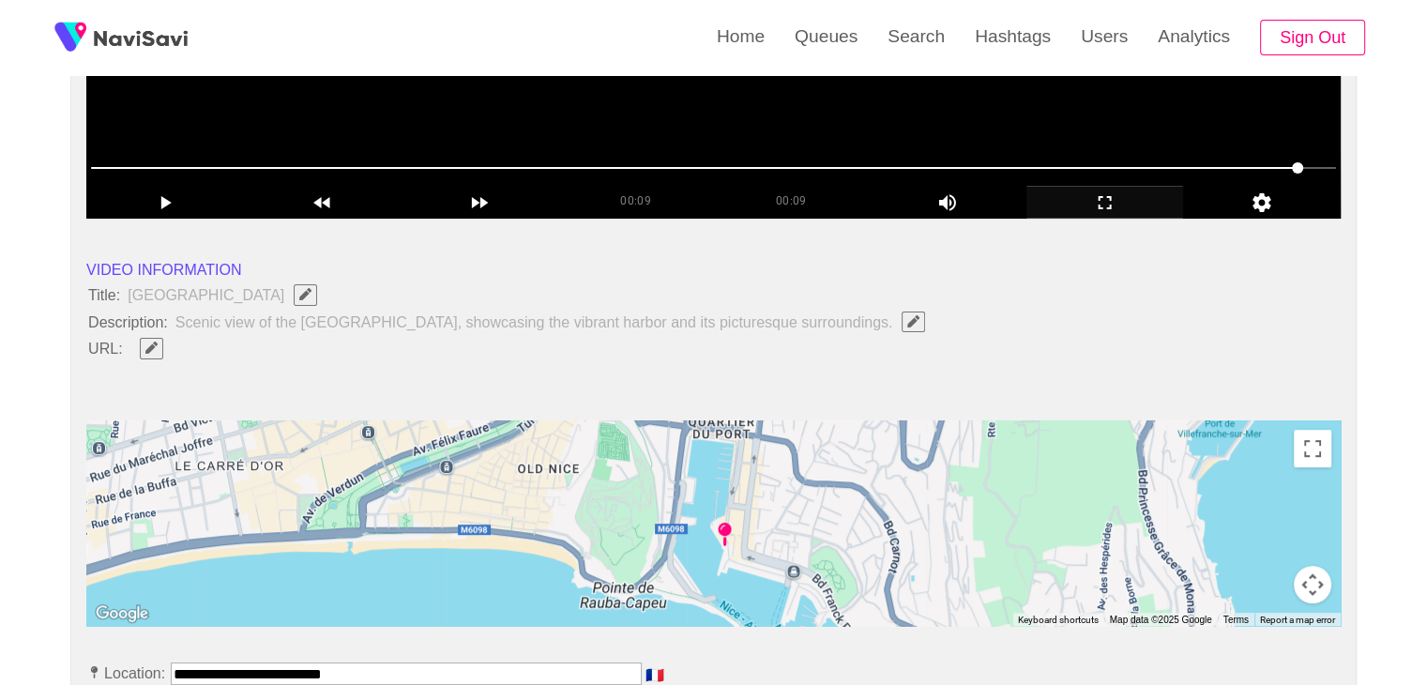
scroll to position [469, 0]
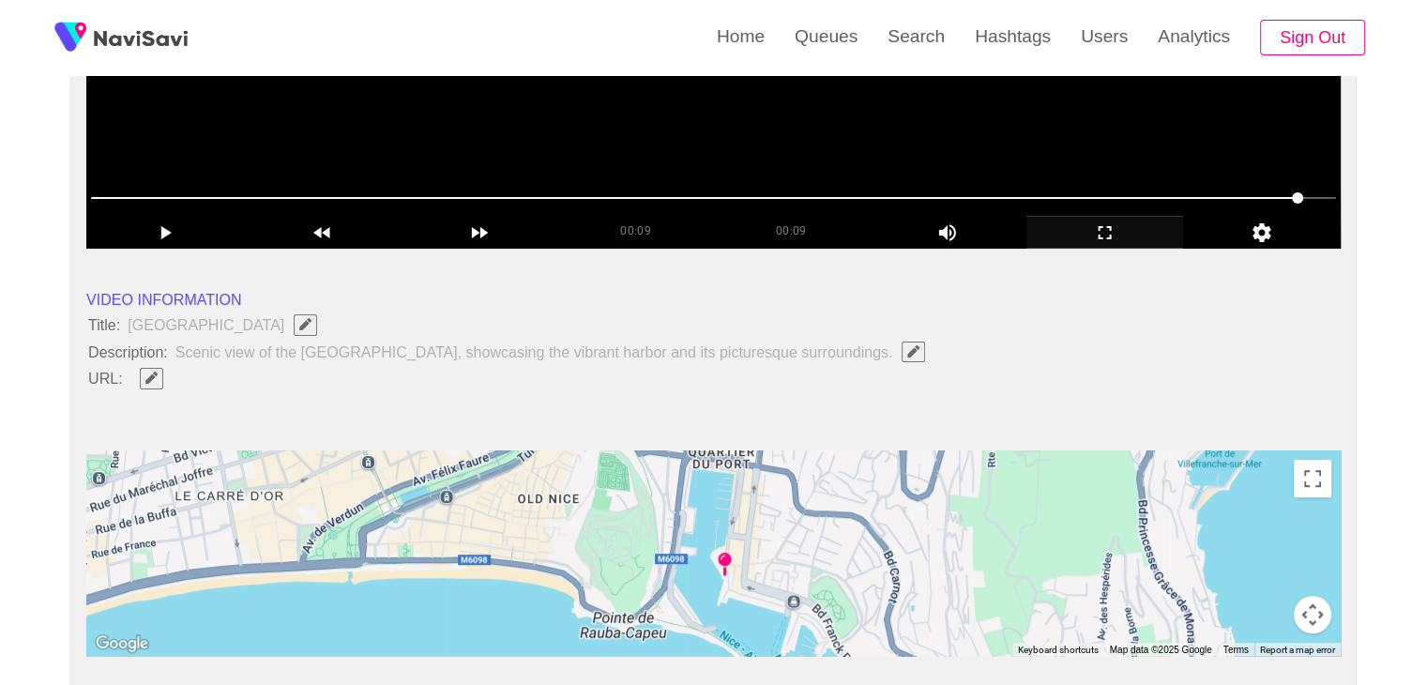
click at [142, 376] on span "button" at bounding box center [152, 377] width 20 height 12
click at [195, 374] on input "field" at bounding box center [558, 378] width 856 height 23
type input "**********"
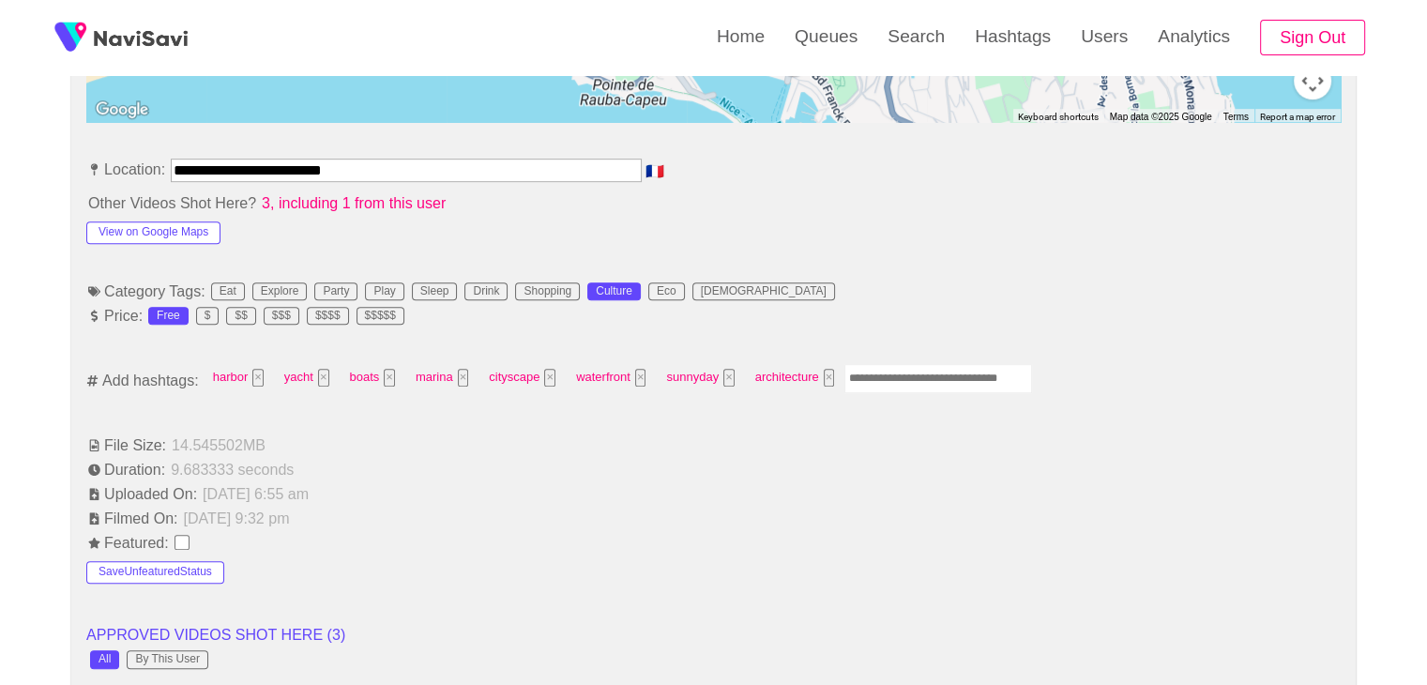
scroll to position [1032, 0]
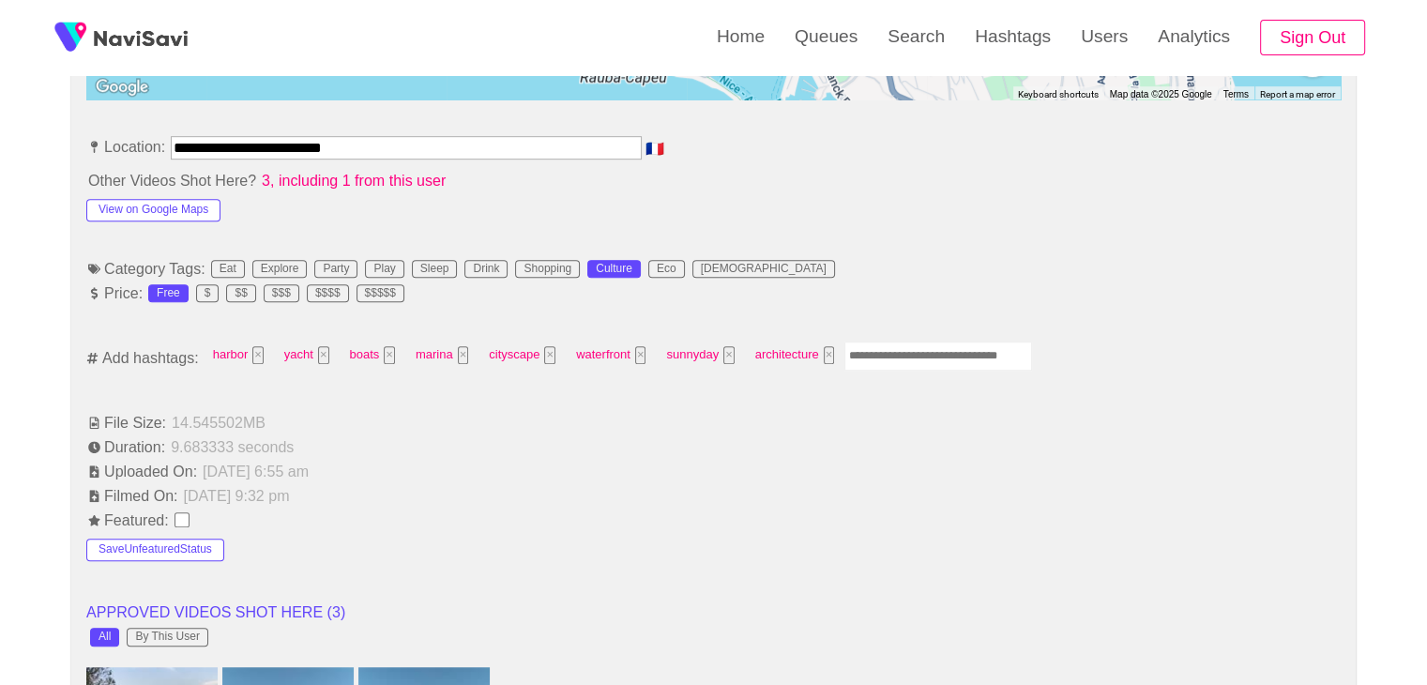
click at [858, 354] on input "Enter tag here and press return" at bounding box center [938, 355] width 188 height 29
type input "*********"
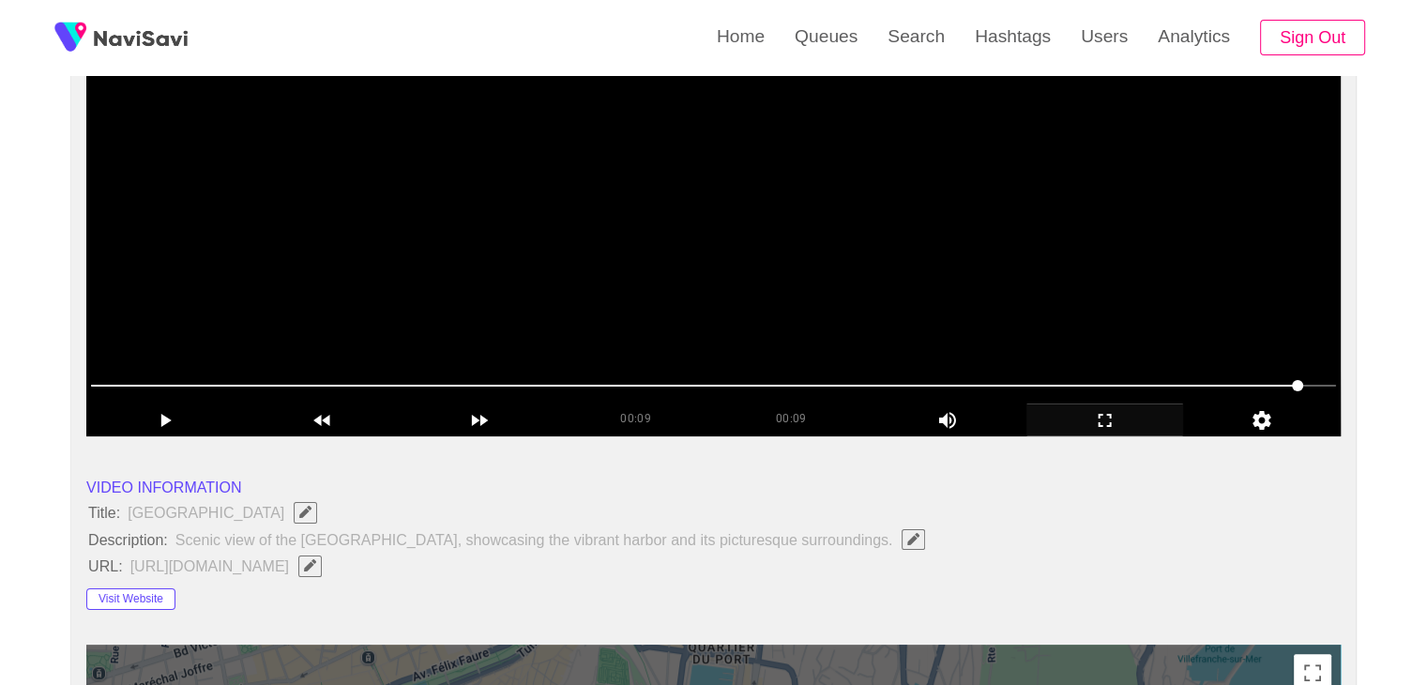
scroll to position [281, 0]
click at [815, 238] on video at bounding box center [713, 201] width 1254 height 469
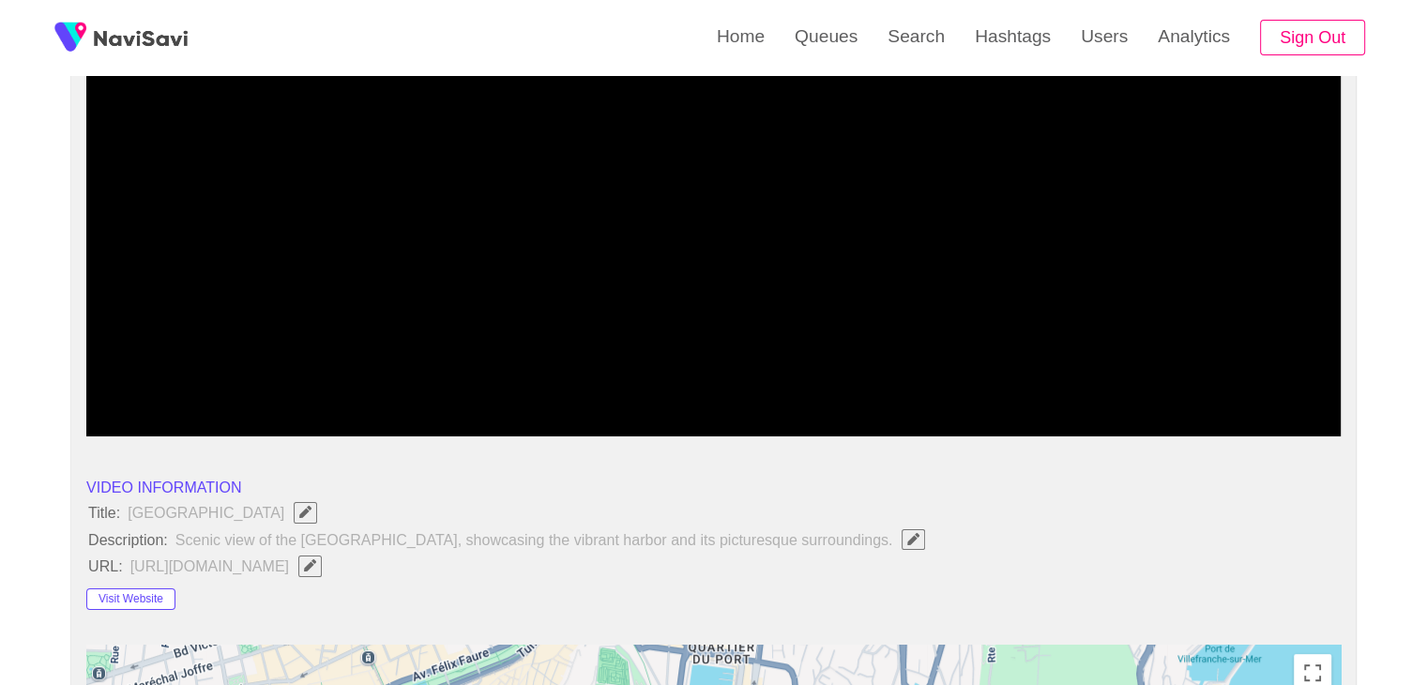
drag, startPoint x: 480, startPoint y: 385, endPoint x: 98, endPoint y: 382, distance: 381.7
click at [98, 382] on span at bounding box center [713, 385] width 1245 height 30
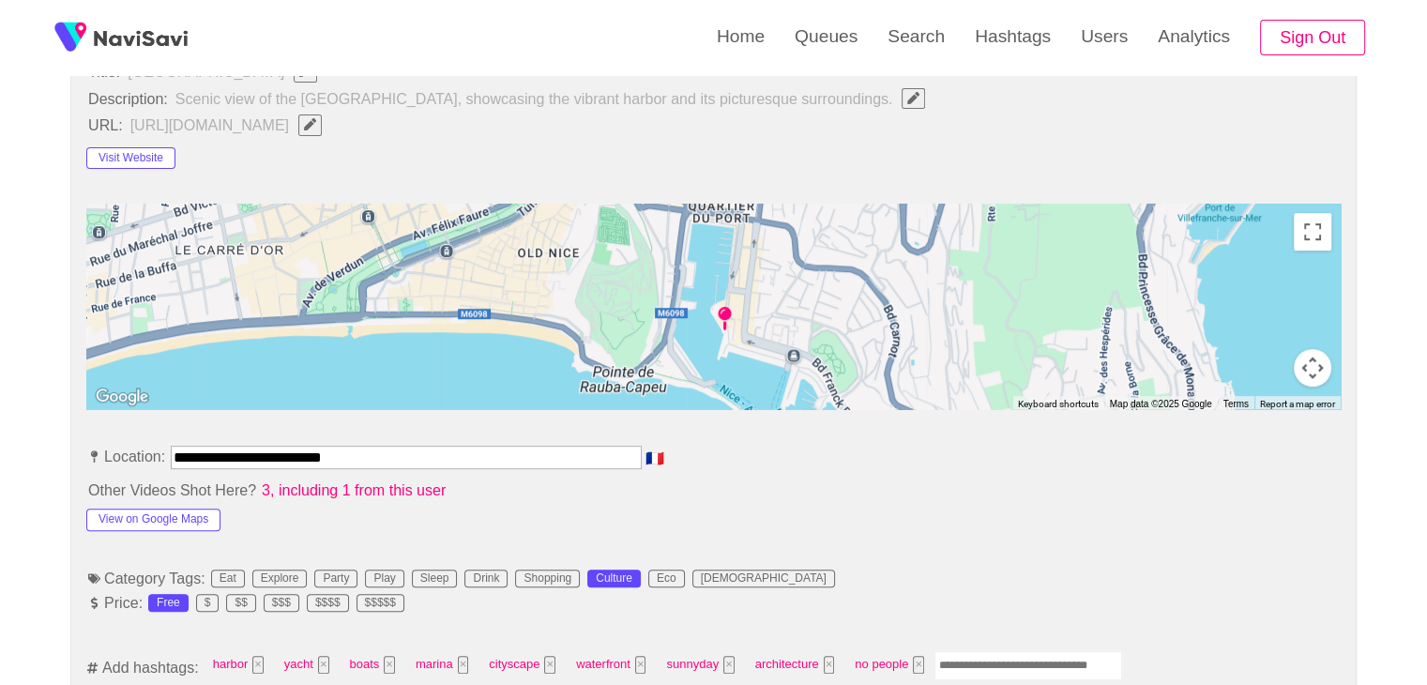
scroll to position [938, 0]
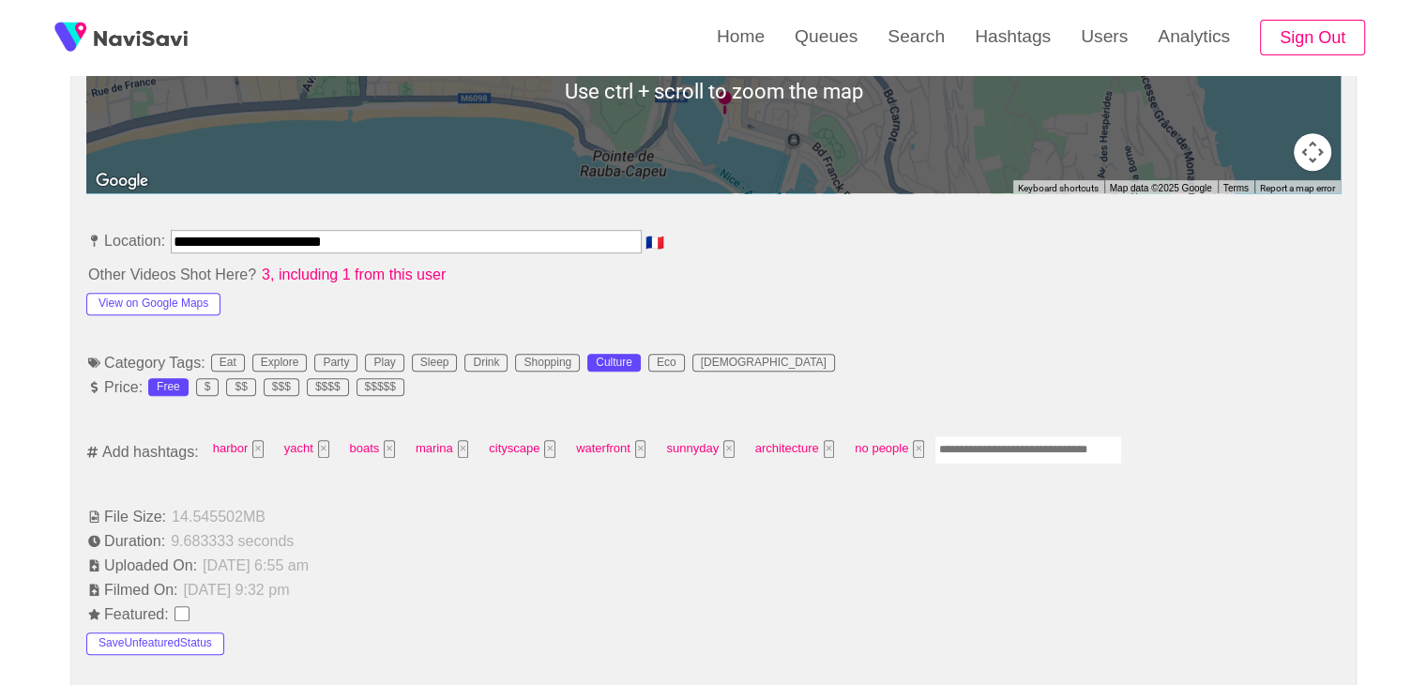
click at [962, 450] on input "Enter tag here and press return" at bounding box center [1028, 449] width 188 height 29
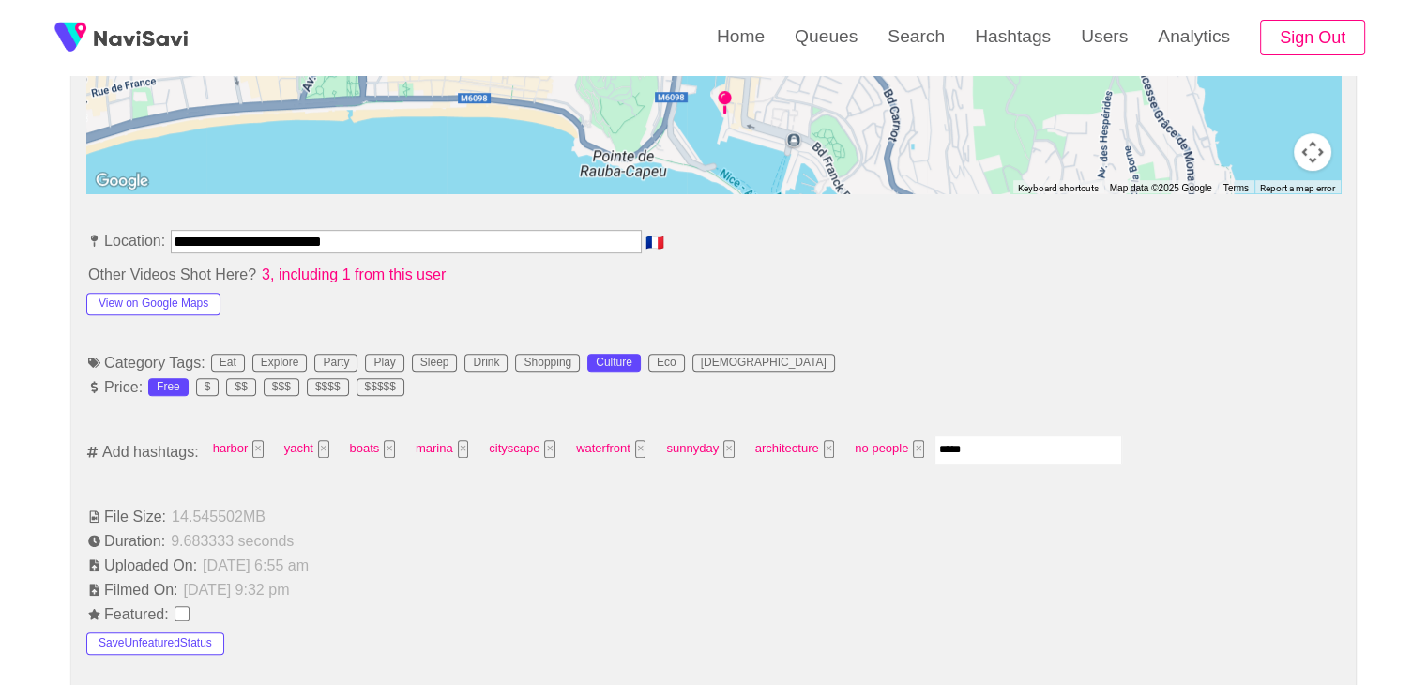
type input "******"
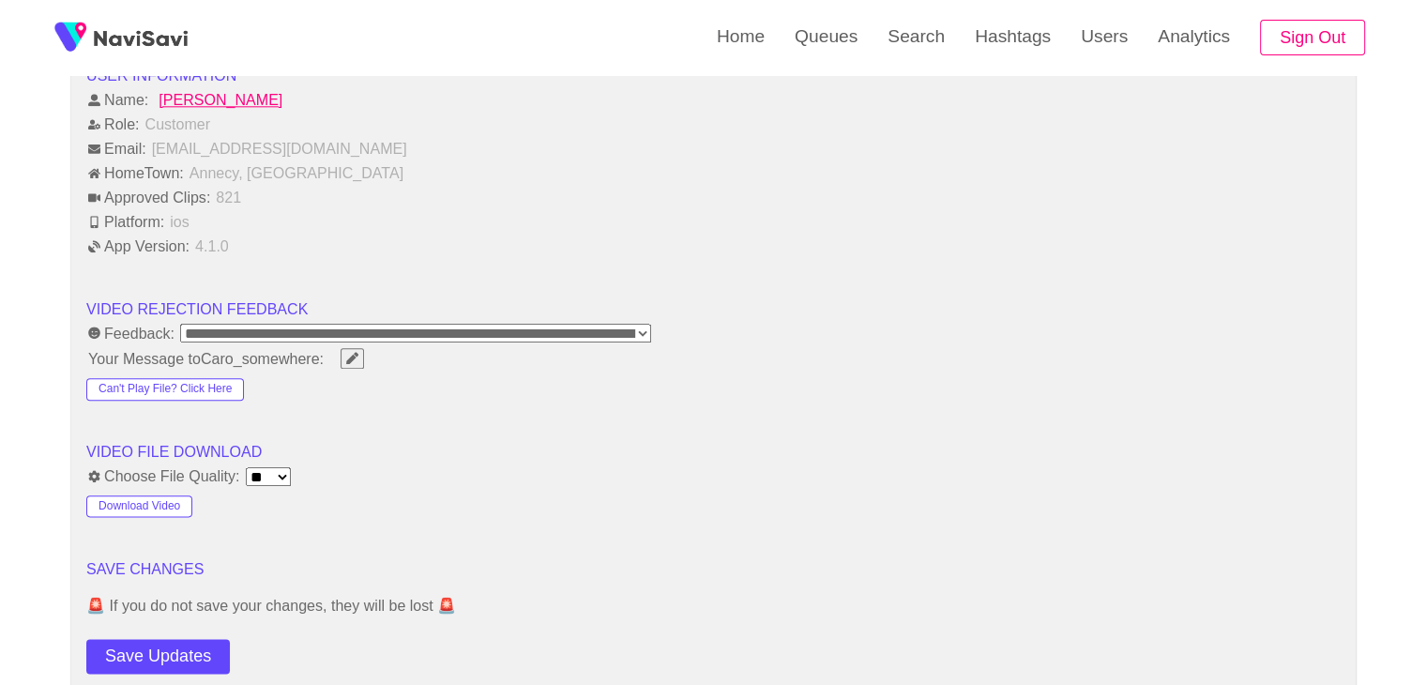
scroll to position [2345, 0]
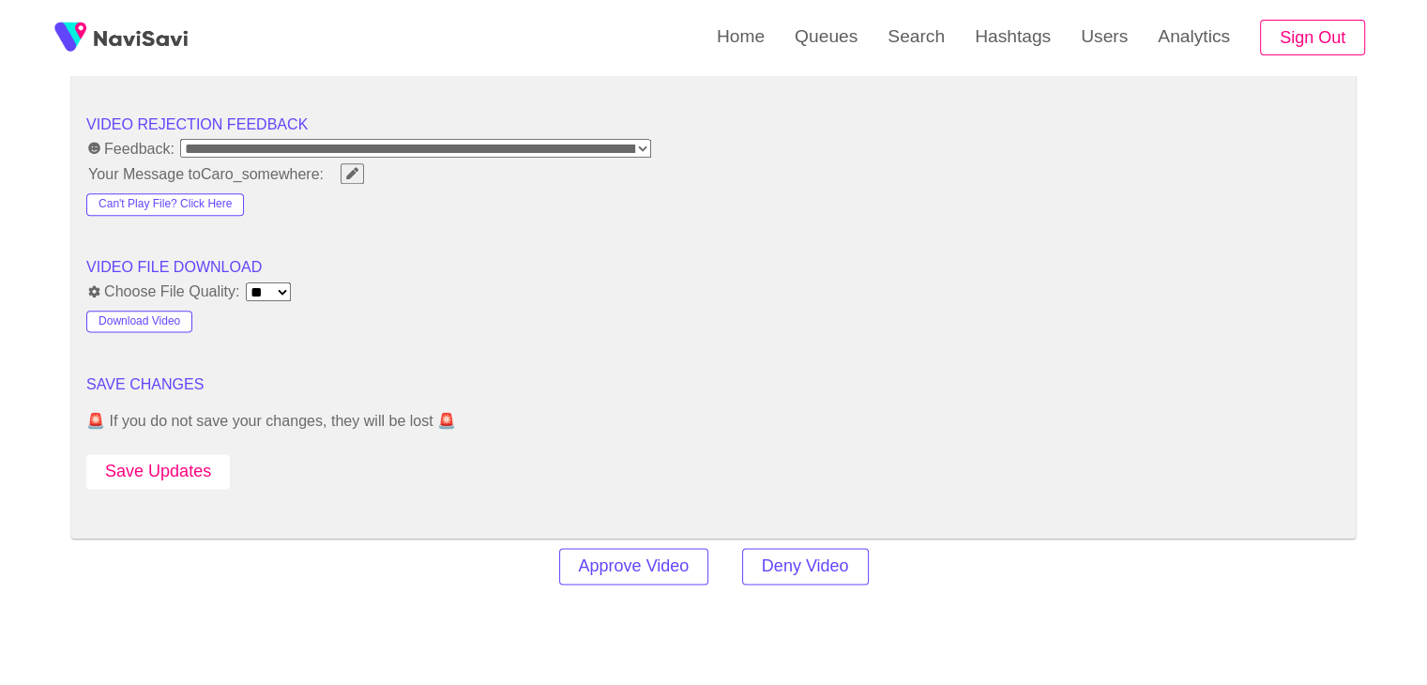
click at [173, 454] on button "Save Updates" at bounding box center [157, 471] width 143 height 35
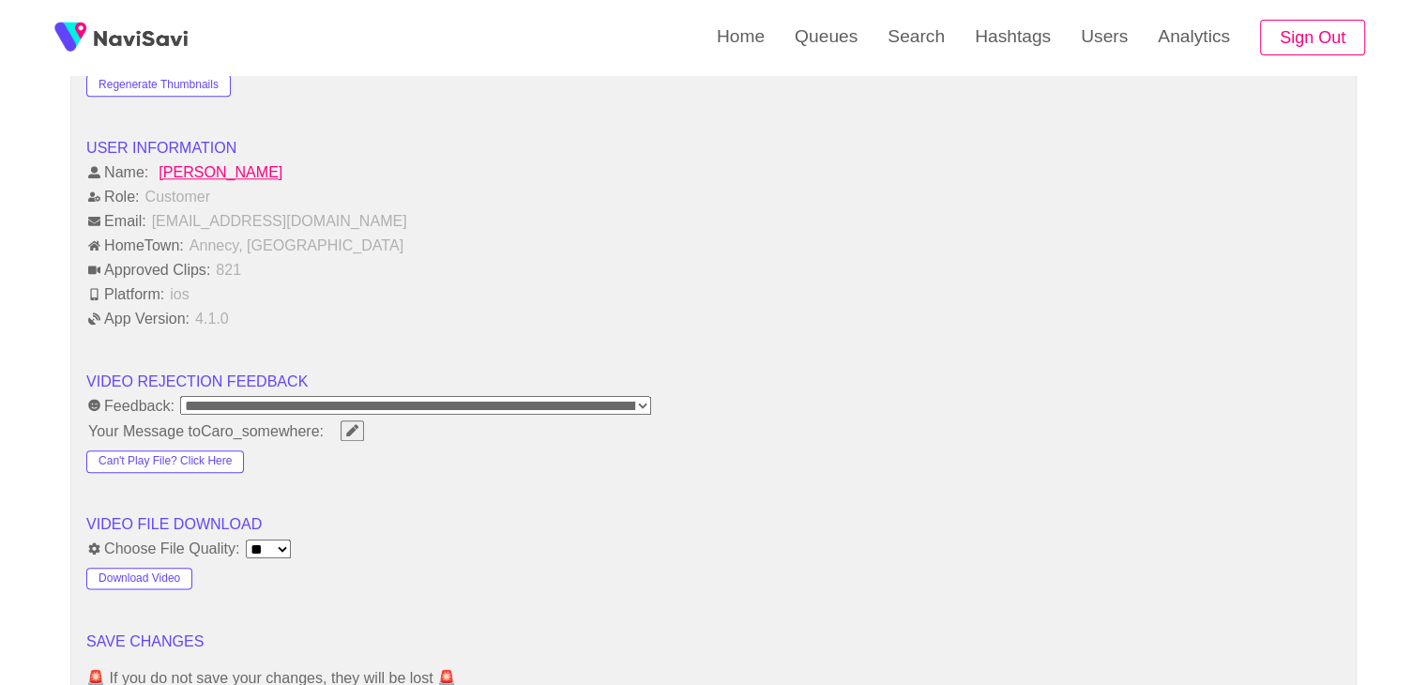
scroll to position [2251, 0]
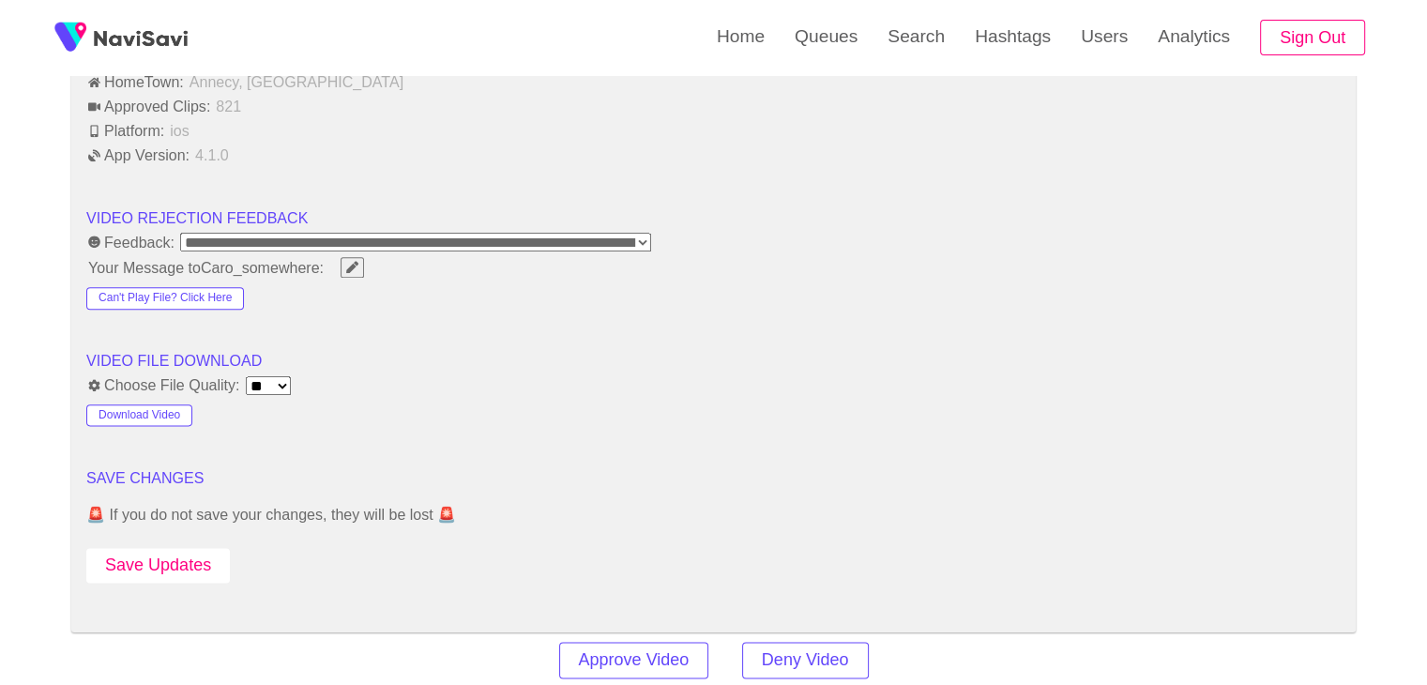
click at [190, 551] on button "Save Updates" at bounding box center [157, 565] width 143 height 35
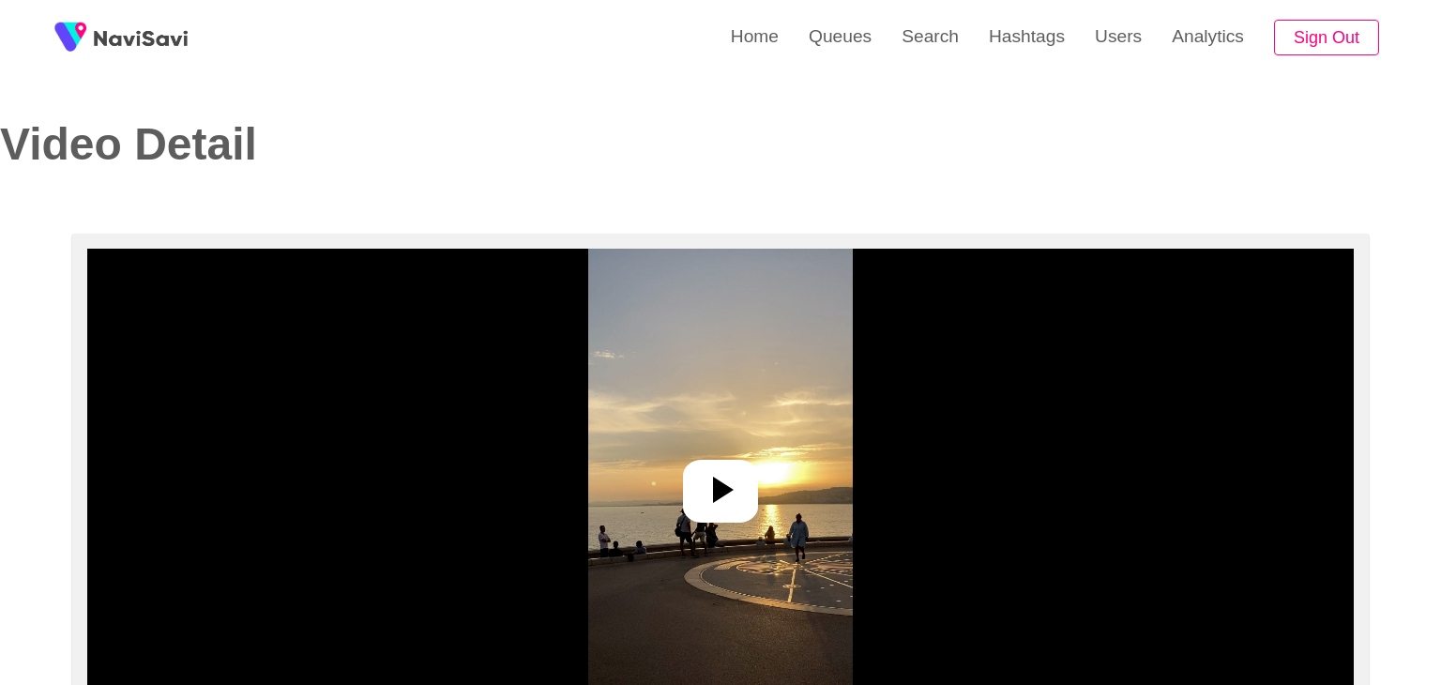
select select "**********"
select select "**"
click at [712, 478] on icon at bounding box center [712, 489] width 45 height 45
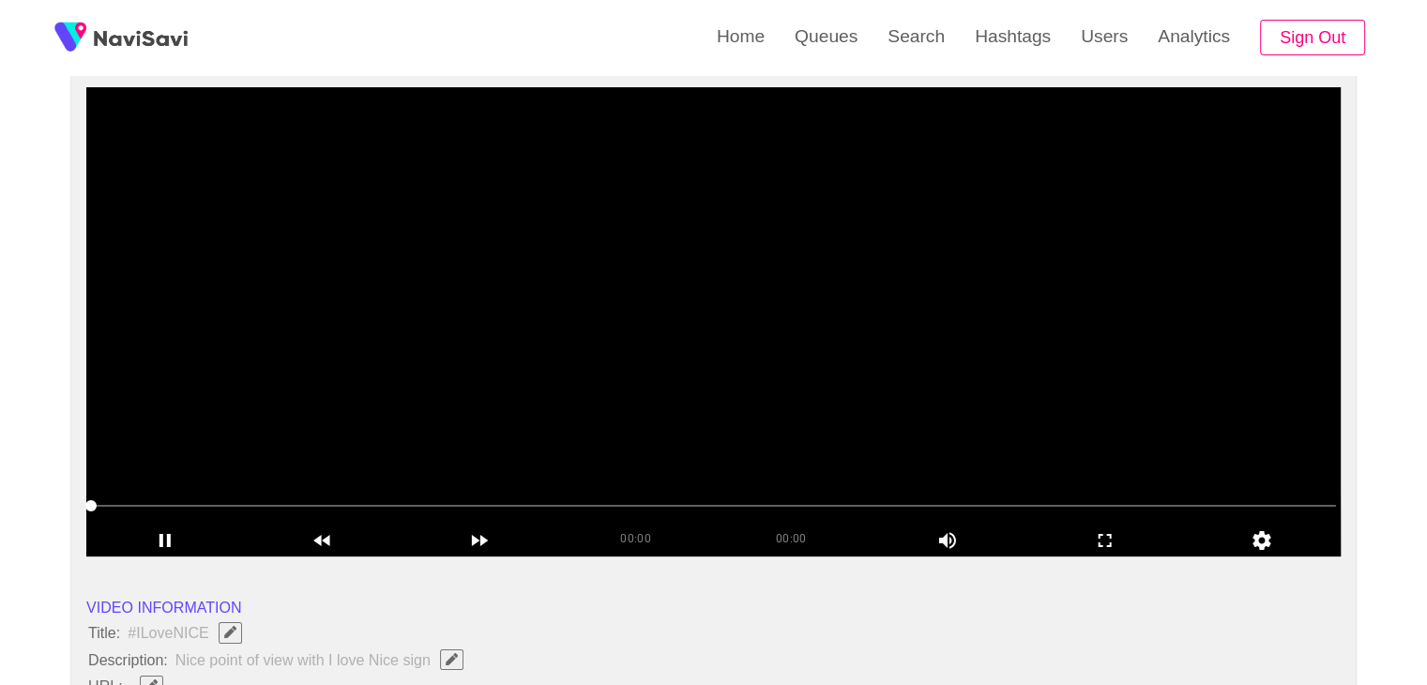
scroll to position [188, 0]
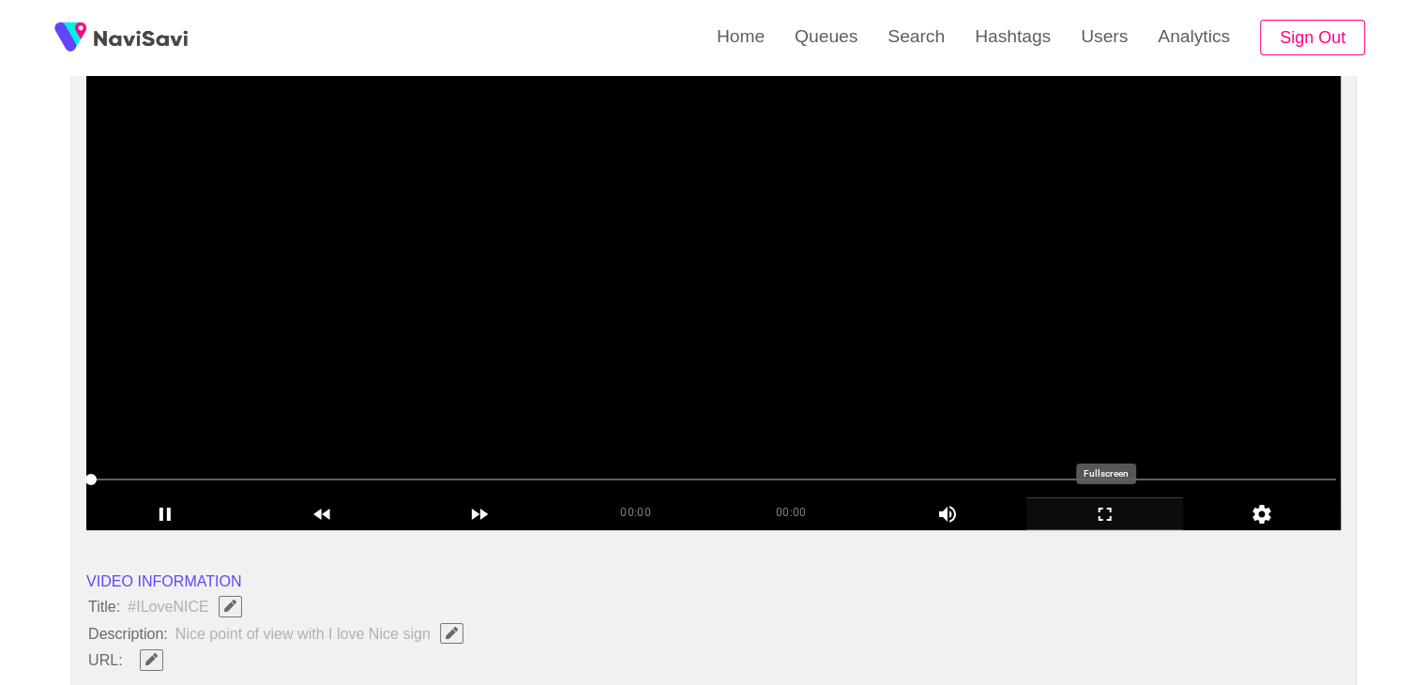
click at [1102, 507] on icon "add" at bounding box center [1104, 513] width 13 height 13
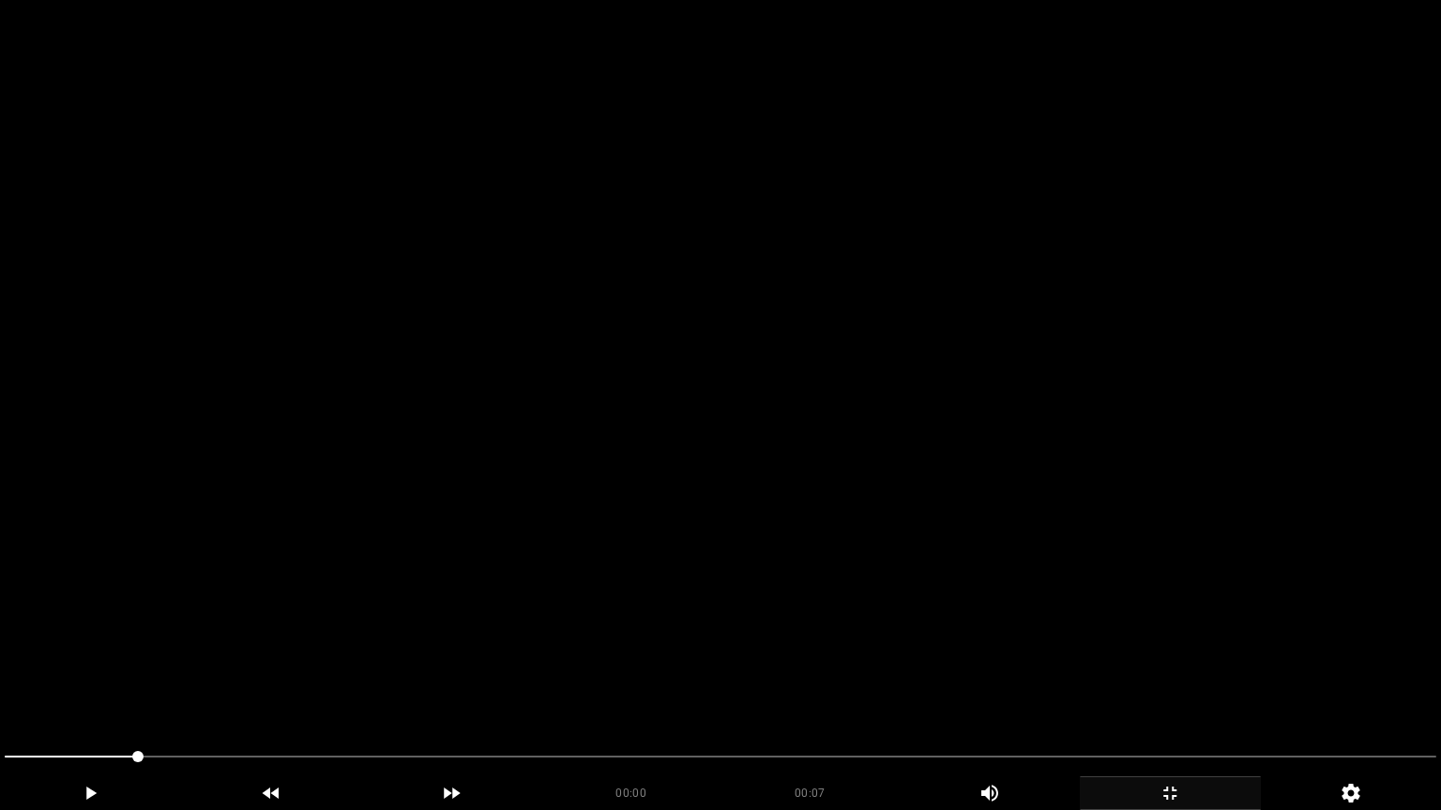
click at [754, 529] on video at bounding box center [720, 405] width 1441 height 810
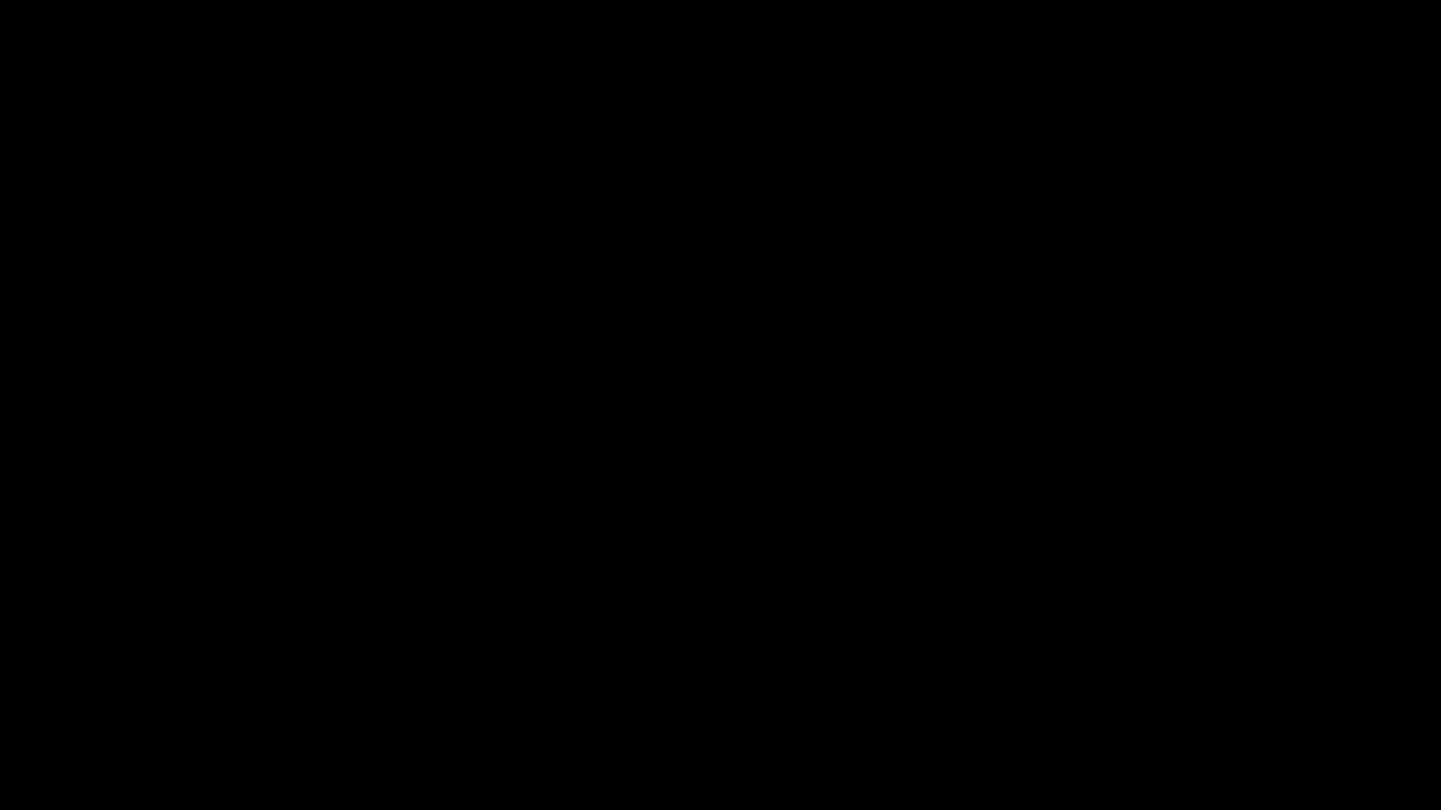
click at [1167, 684] on icon "add" at bounding box center [1169, 793] width 13 height 13
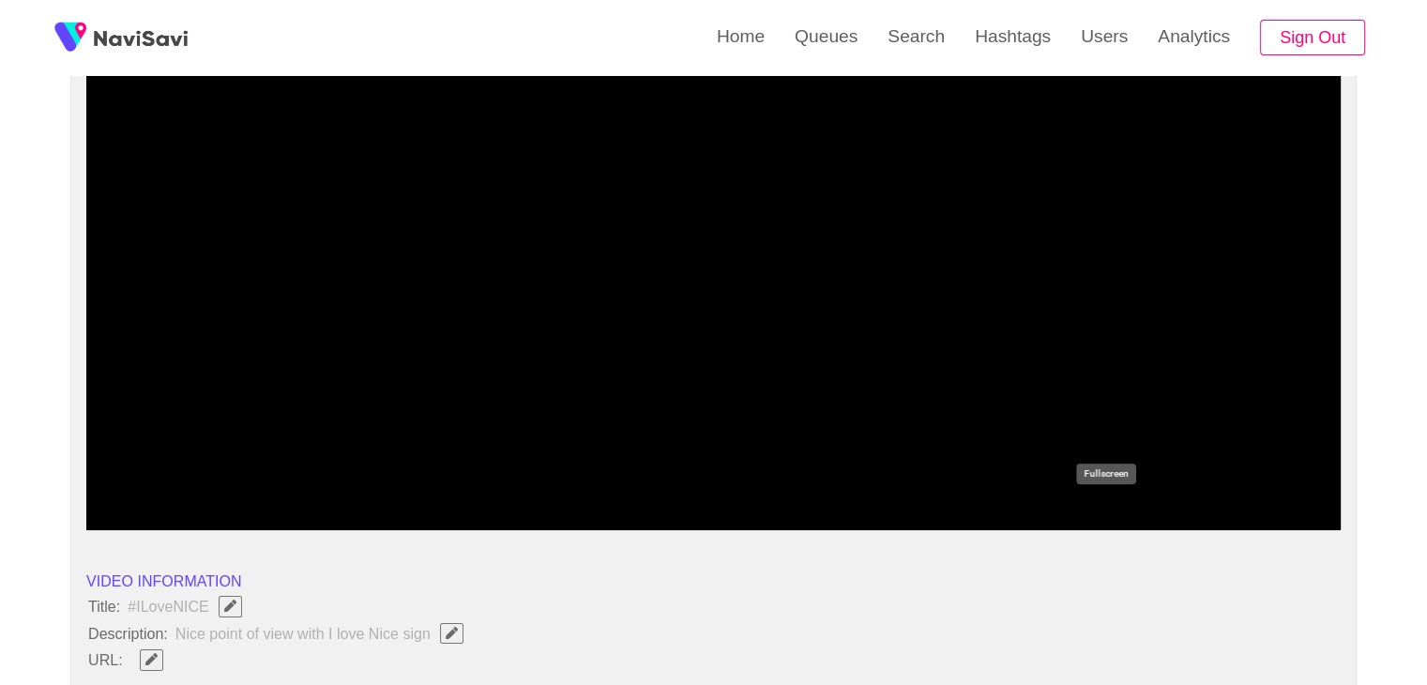
click at [1113, 506] on icon "add" at bounding box center [1105, 514] width 156 height 23
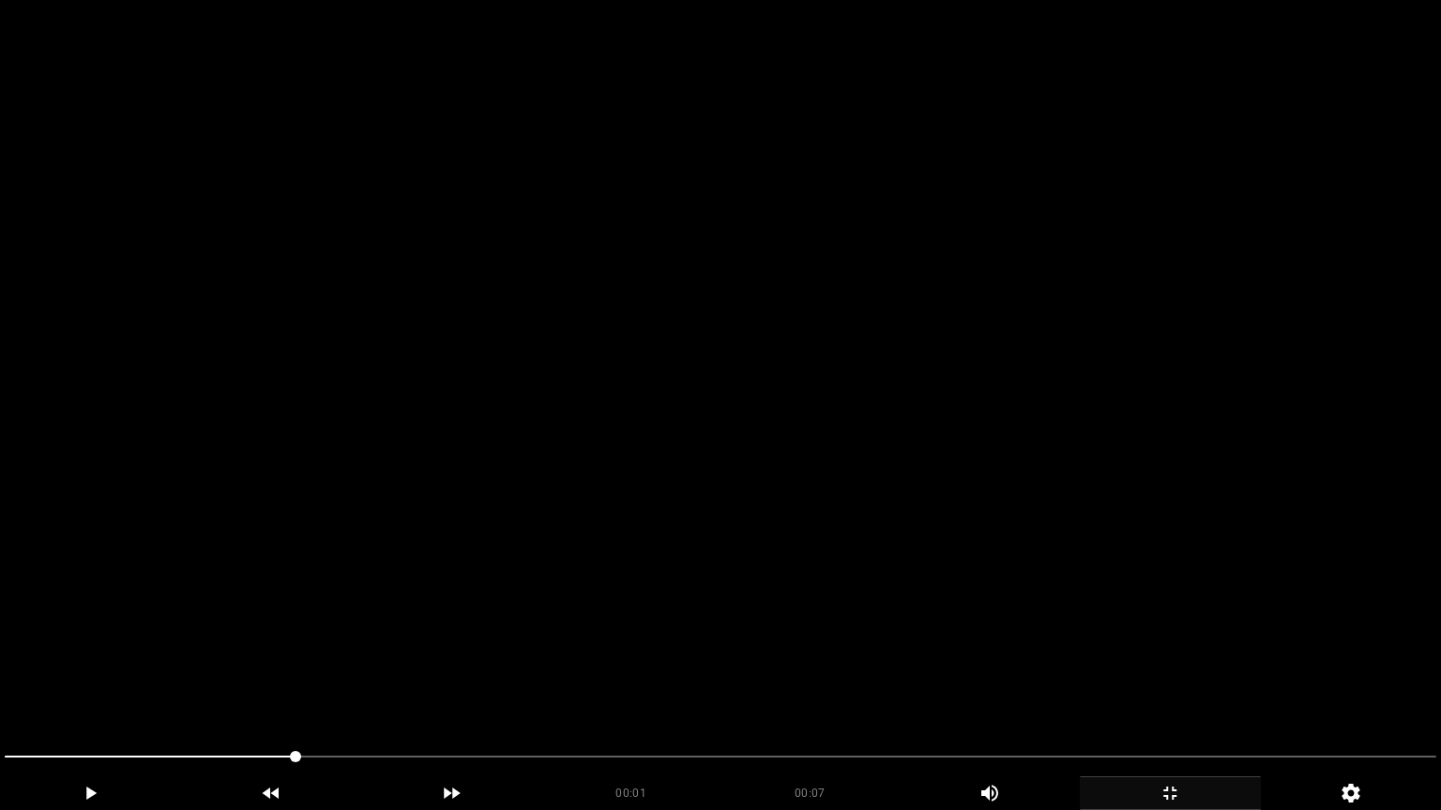
click at [1044, 610] on video at bounding box center [720, 405] width 1441 height 810
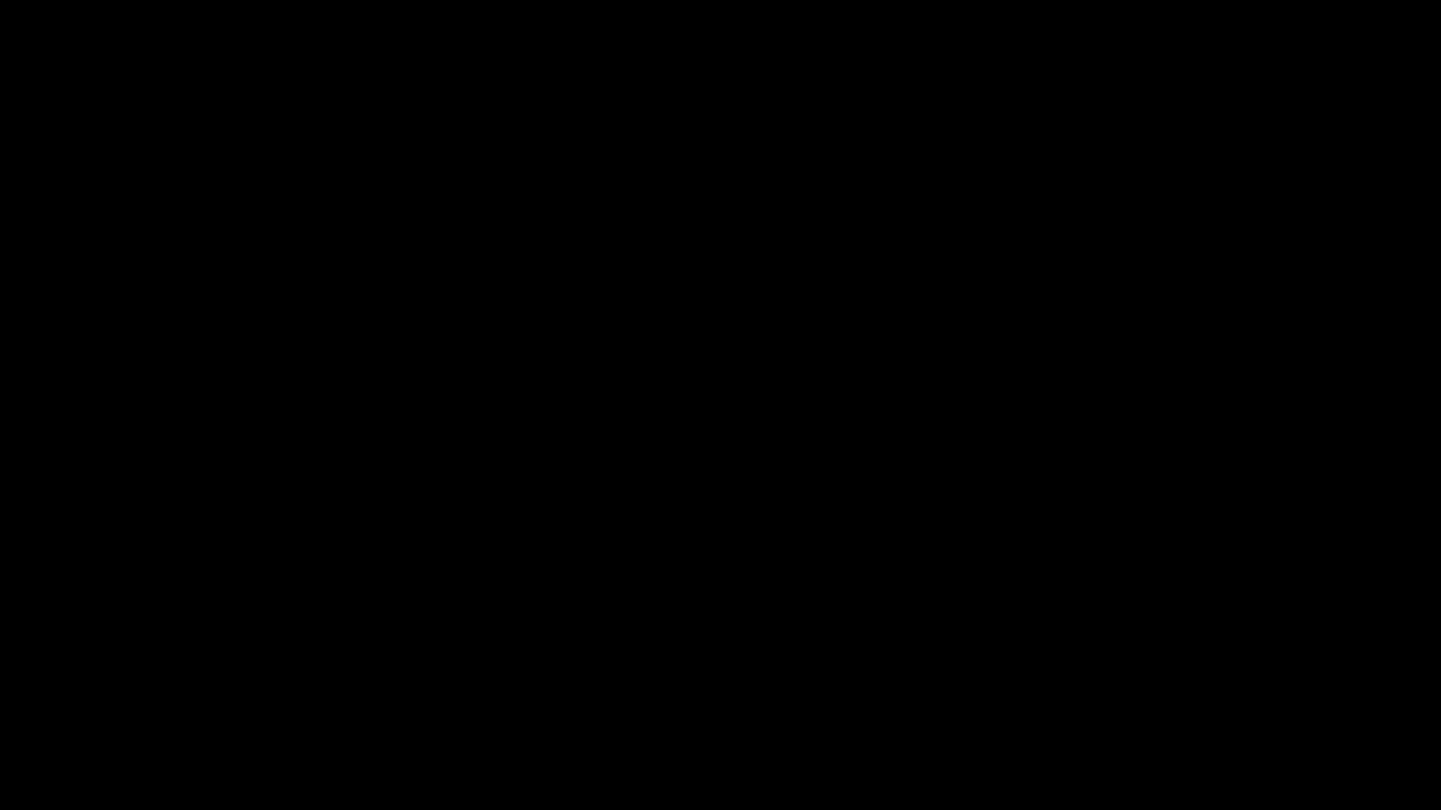
click at [1191, 684] on icon "add" at bounding box center [1169, 793] width 179 height 23
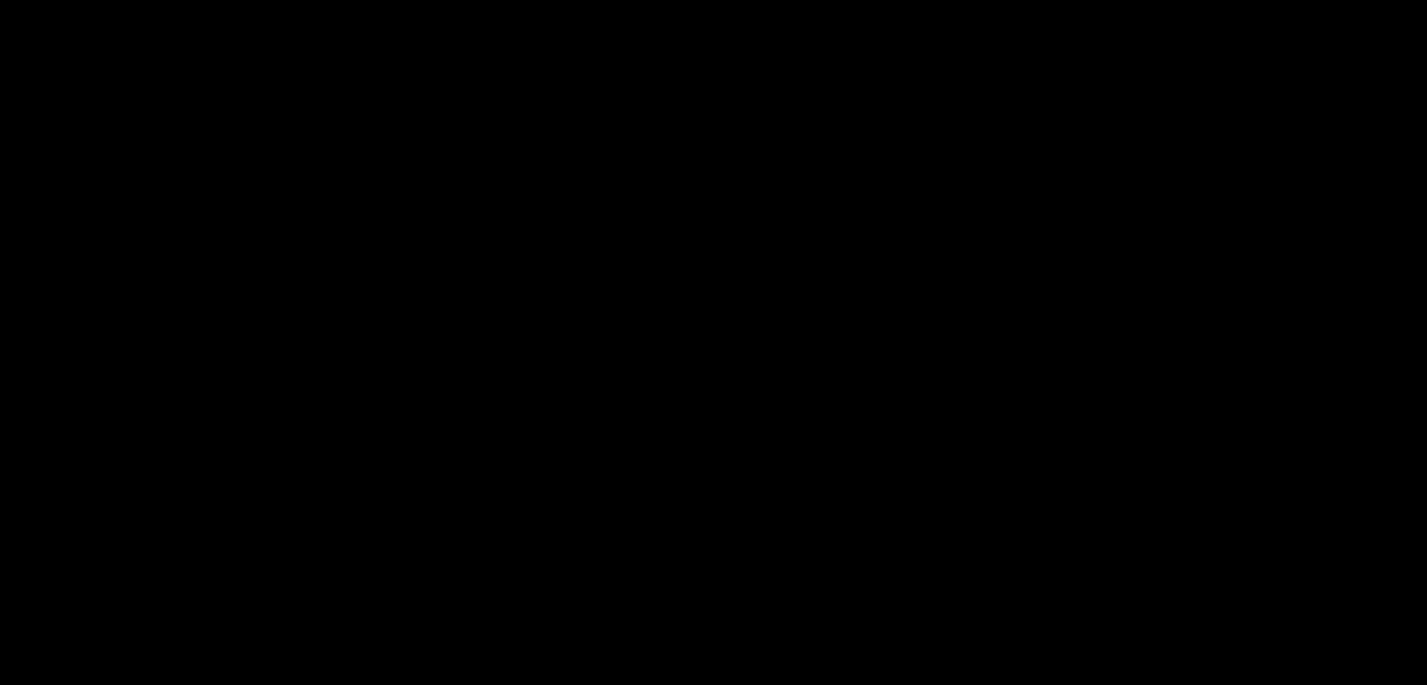
scroll to position [469, 0]
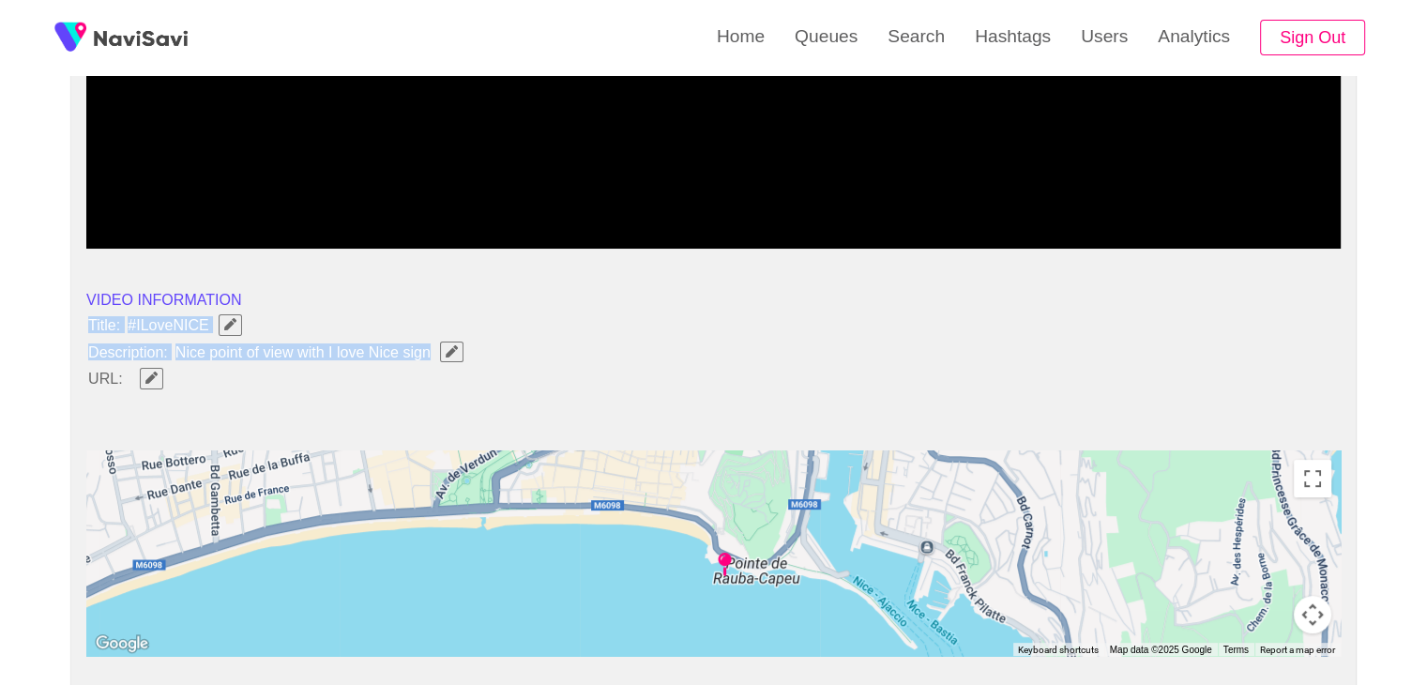
drag, startPoint x: 86, startPoint y: 315, endPoint x: 469, endPoint y: 346, distance: 383.9
copy ul "Title: #ILoveNICE Description: Nice point of view with I love Nice sign"
click at [440, 344] on button "button" at bounding box center [451, 351] width 23 height 21
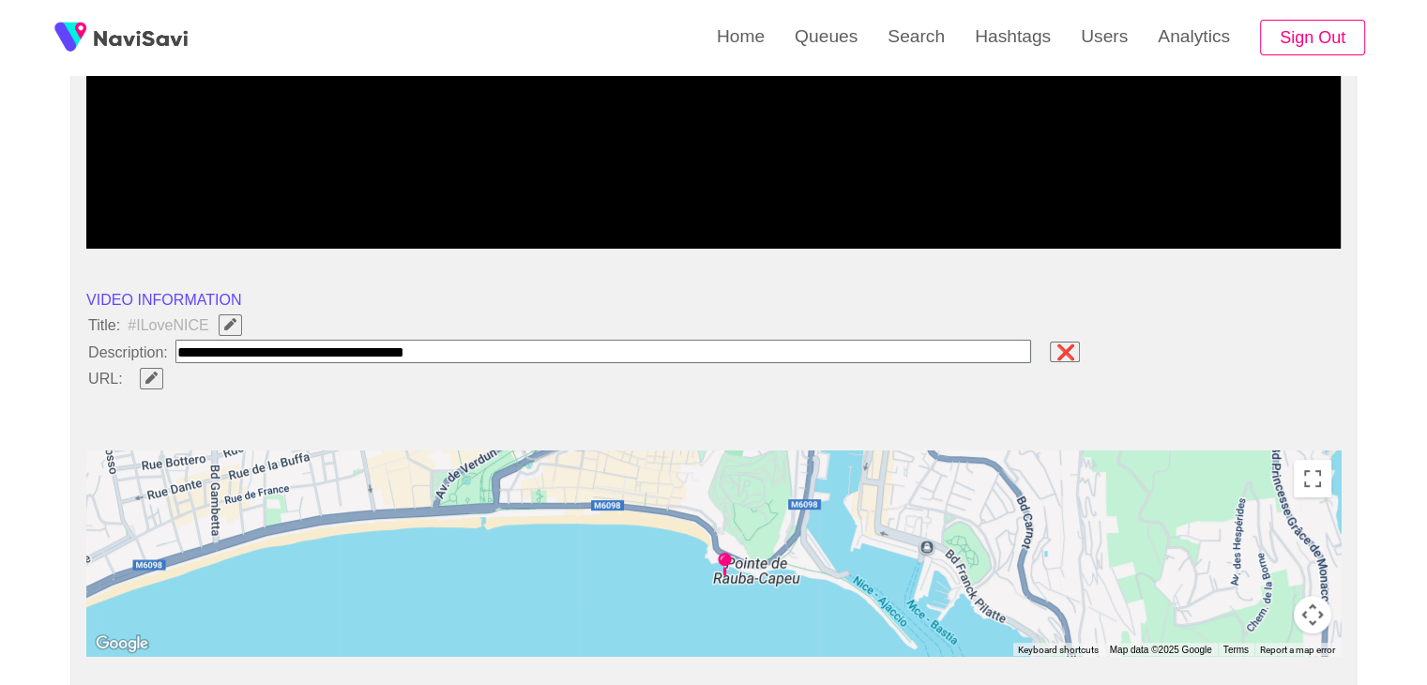
type input "**********"
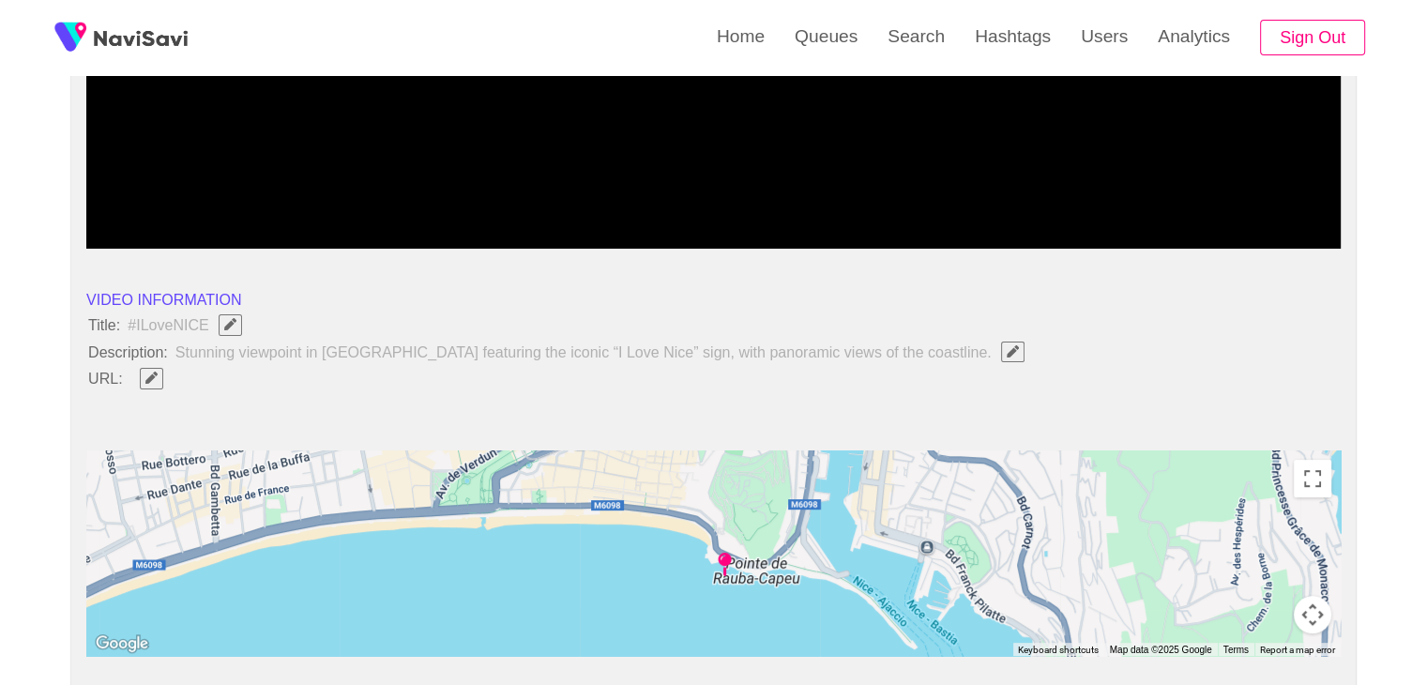
click at [165, 372] on span at bounding box center [151, 378] width 46 height 24
click at [158, 373] on span "Edit Field" at bounding box center [151, 377] width 16 height 12
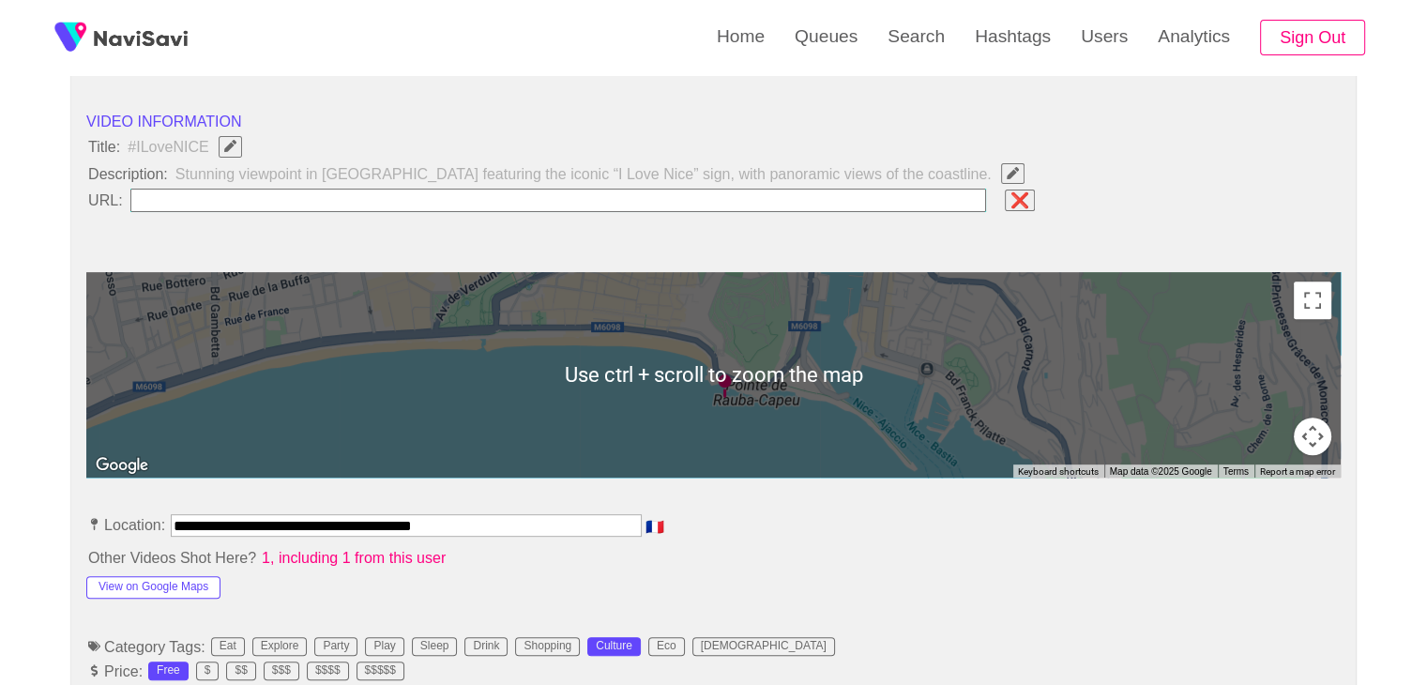
scroll to position [750, 0]
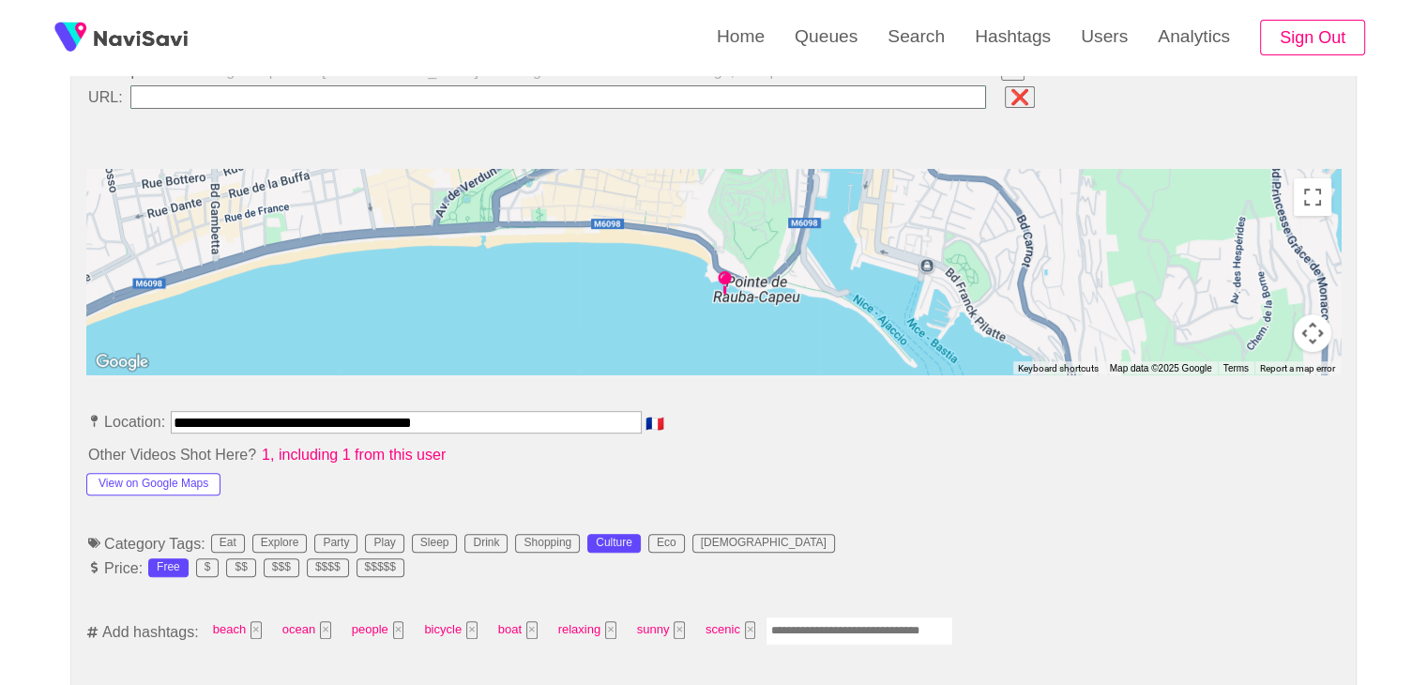
drag, startPoint x: 506, startPoint y: 420, endPoint x: 8, endPoint y: 421, distance: 498.9
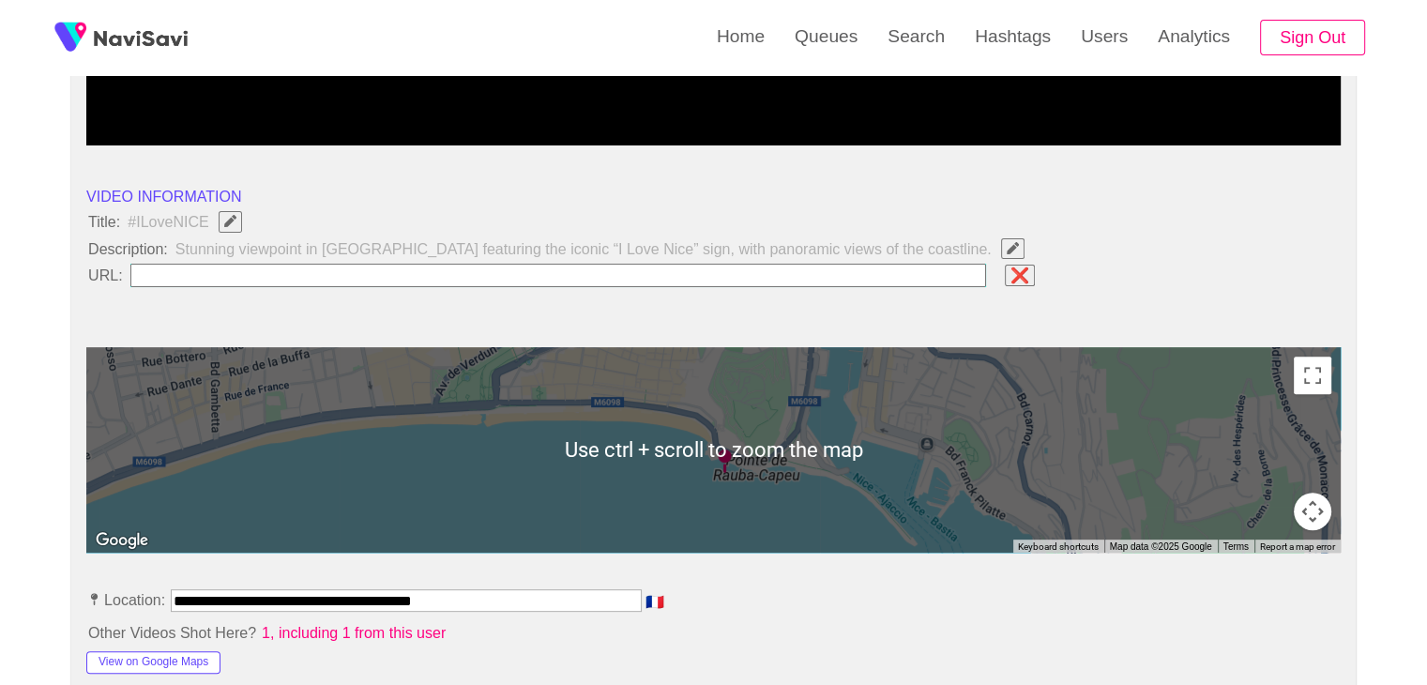
scroll to position [563, 0]
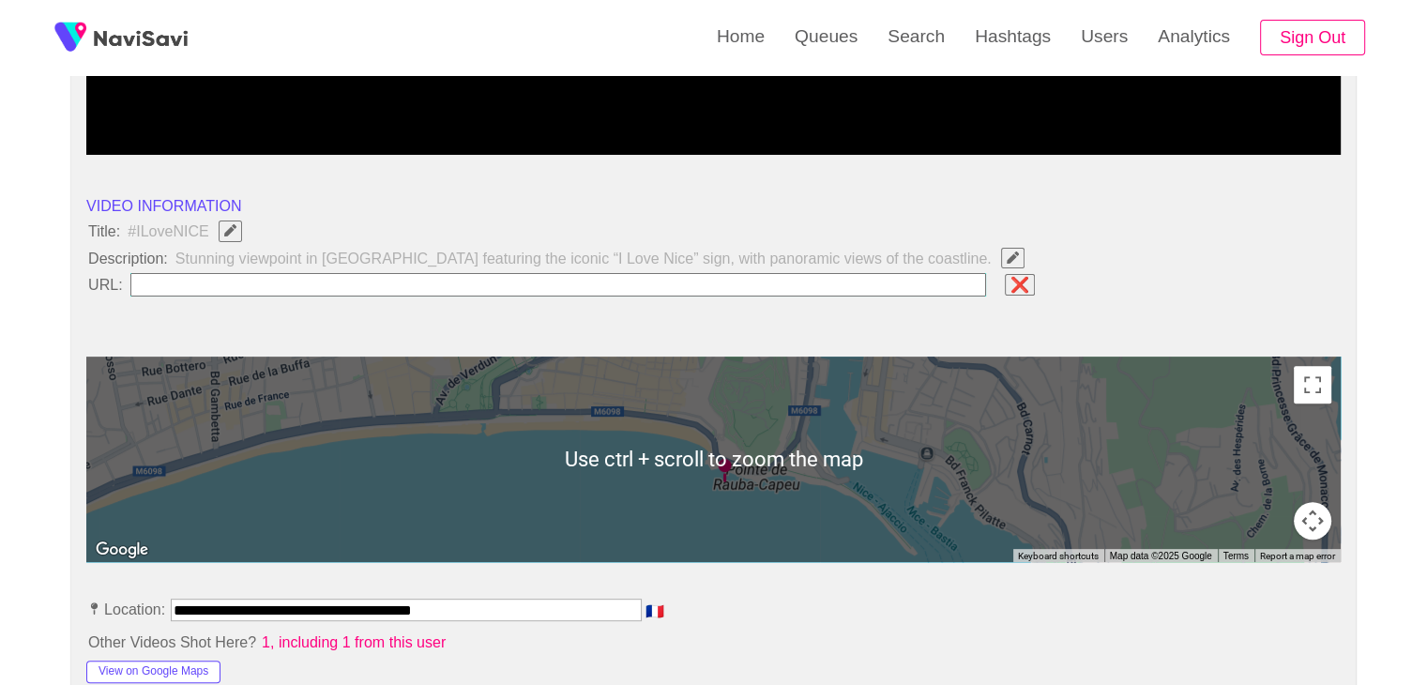
click at [224, 273] on input "field" at bounding box center [558, 284] width 856 height 23
paste input "**********"
type input "**********"
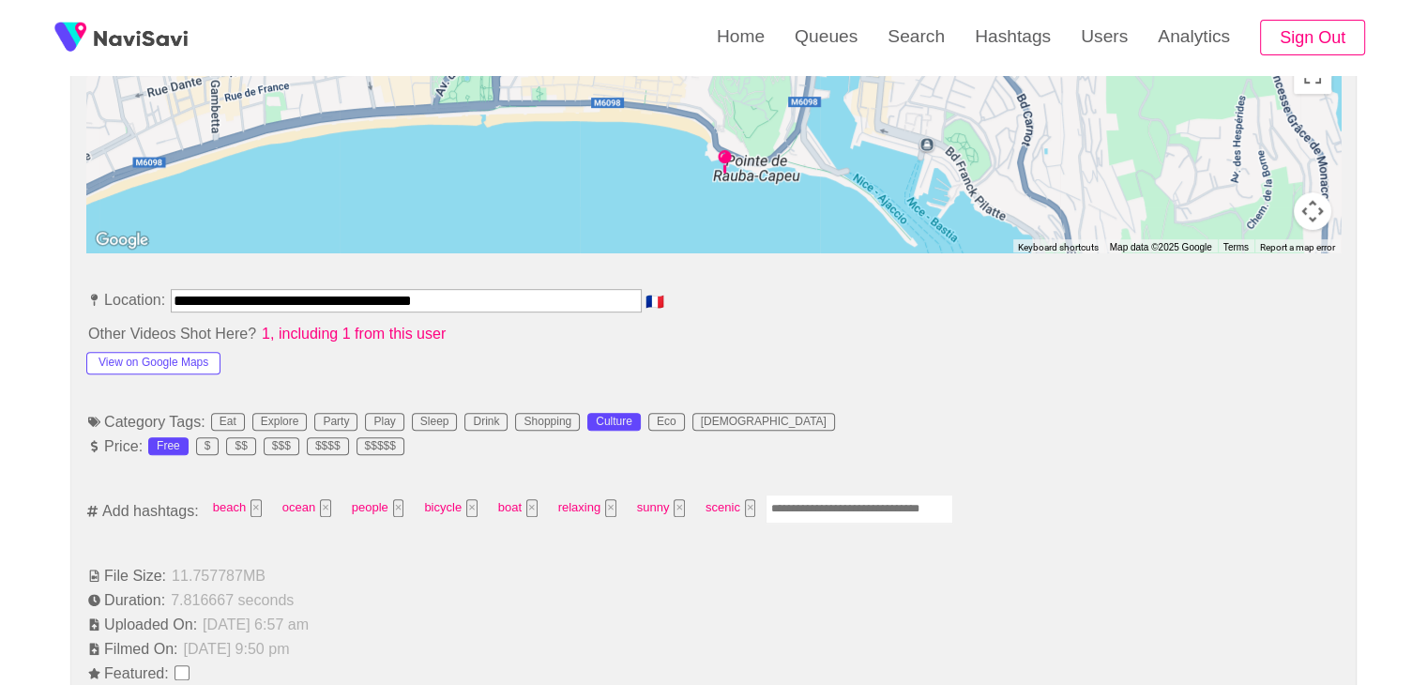
scroll to position [1032, 0]
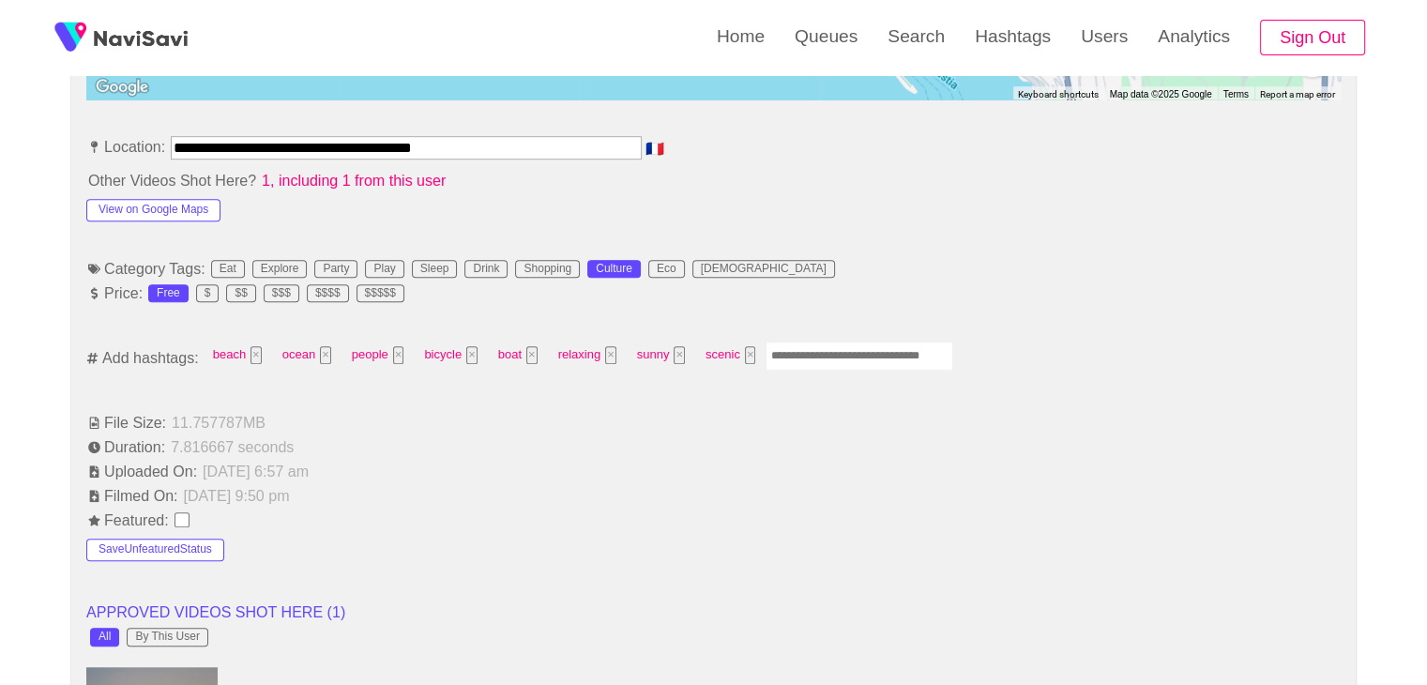
click at [844, 354] on input "Enter tag here and press return" at bounding box center [859, 355] width 188 height 29
type input "****"
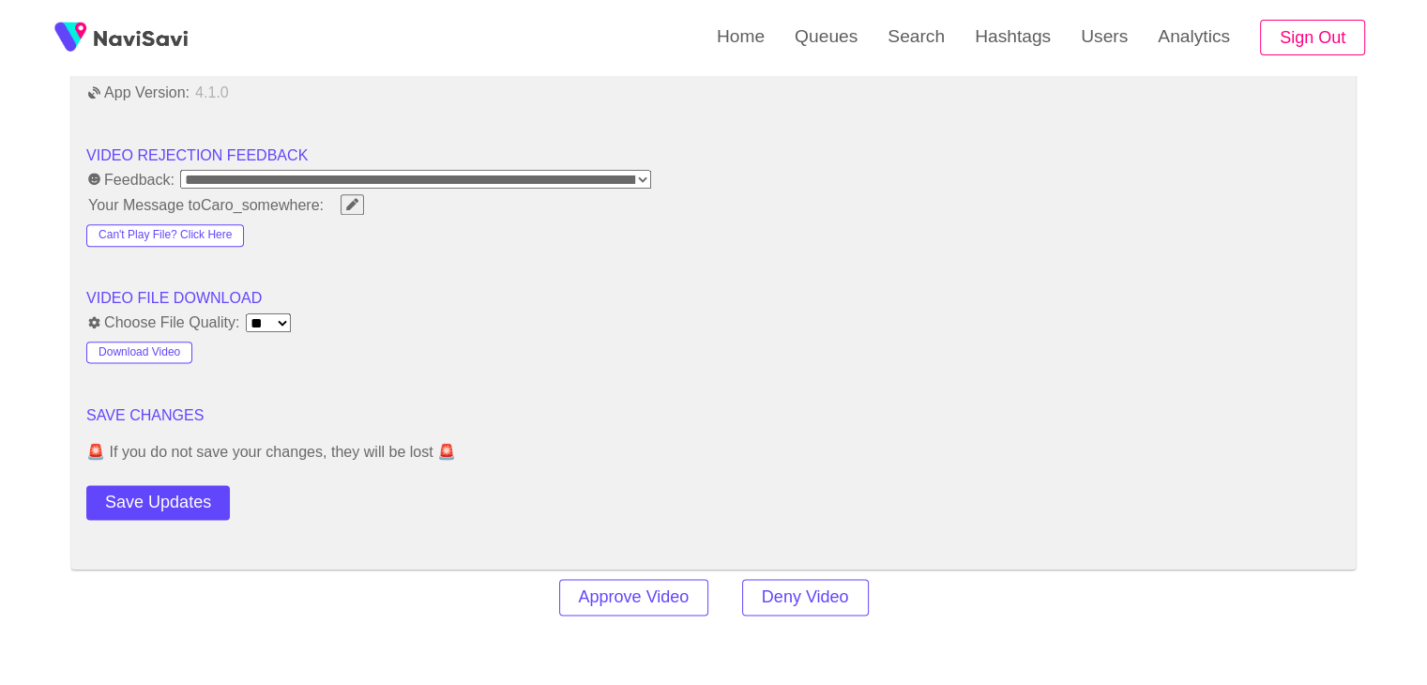
scroll to position [2345, 0]
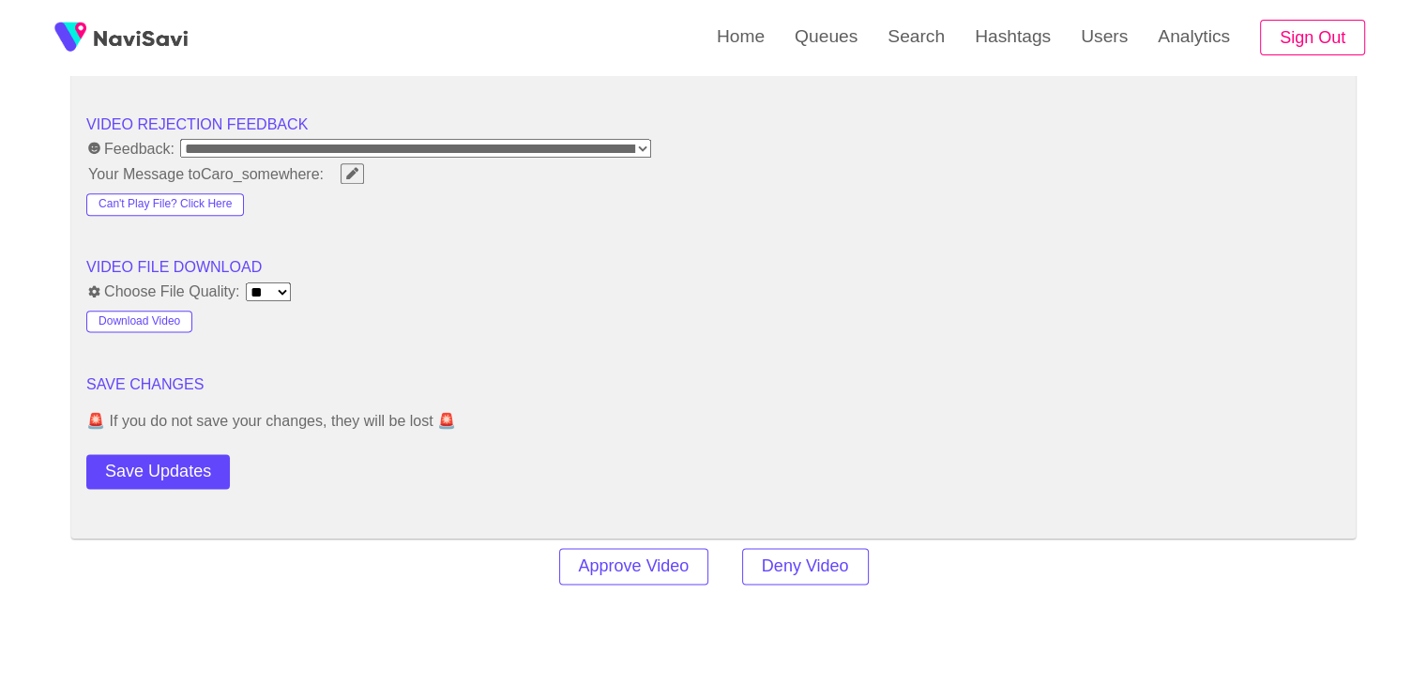
click at [189, 469] on button "Save Updates" at bounding box center [157, 471] width 143 height 35
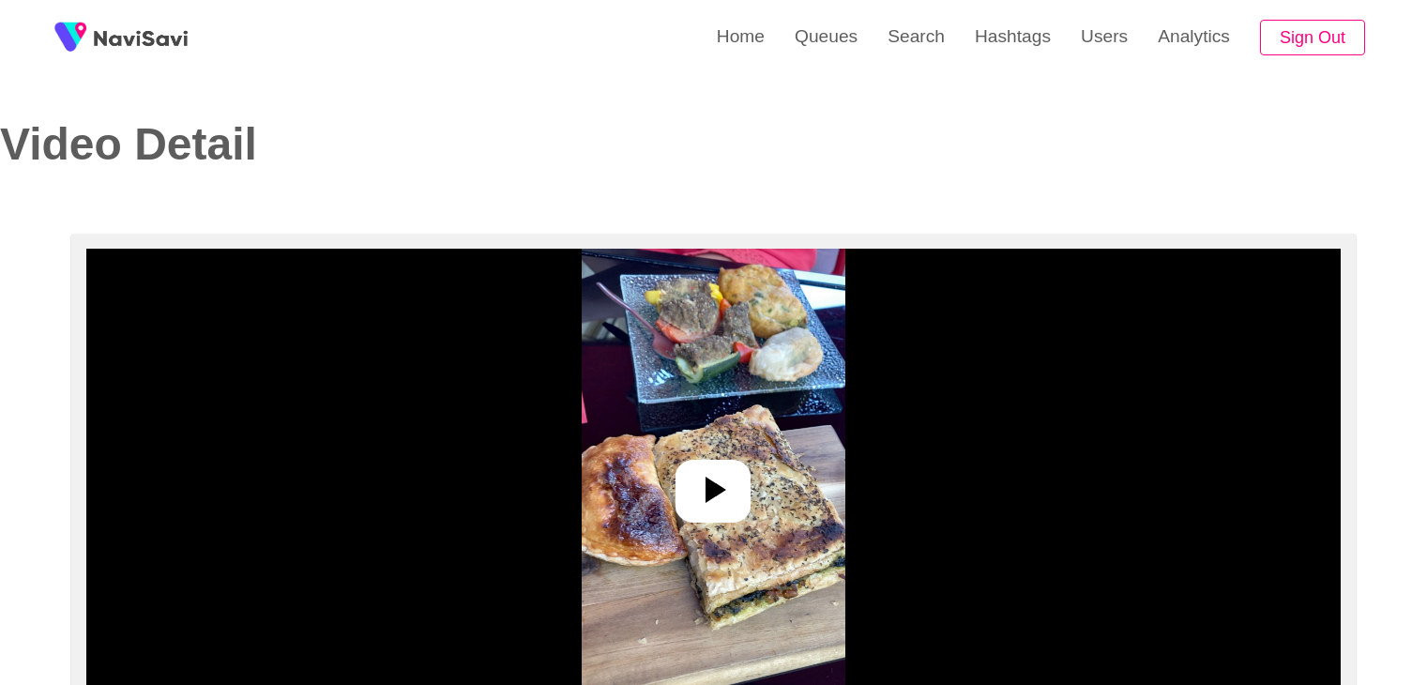
select select "**********"
select select "**"
click at [737, 480] on div at bounding box center [712, 491] width 75 height 63
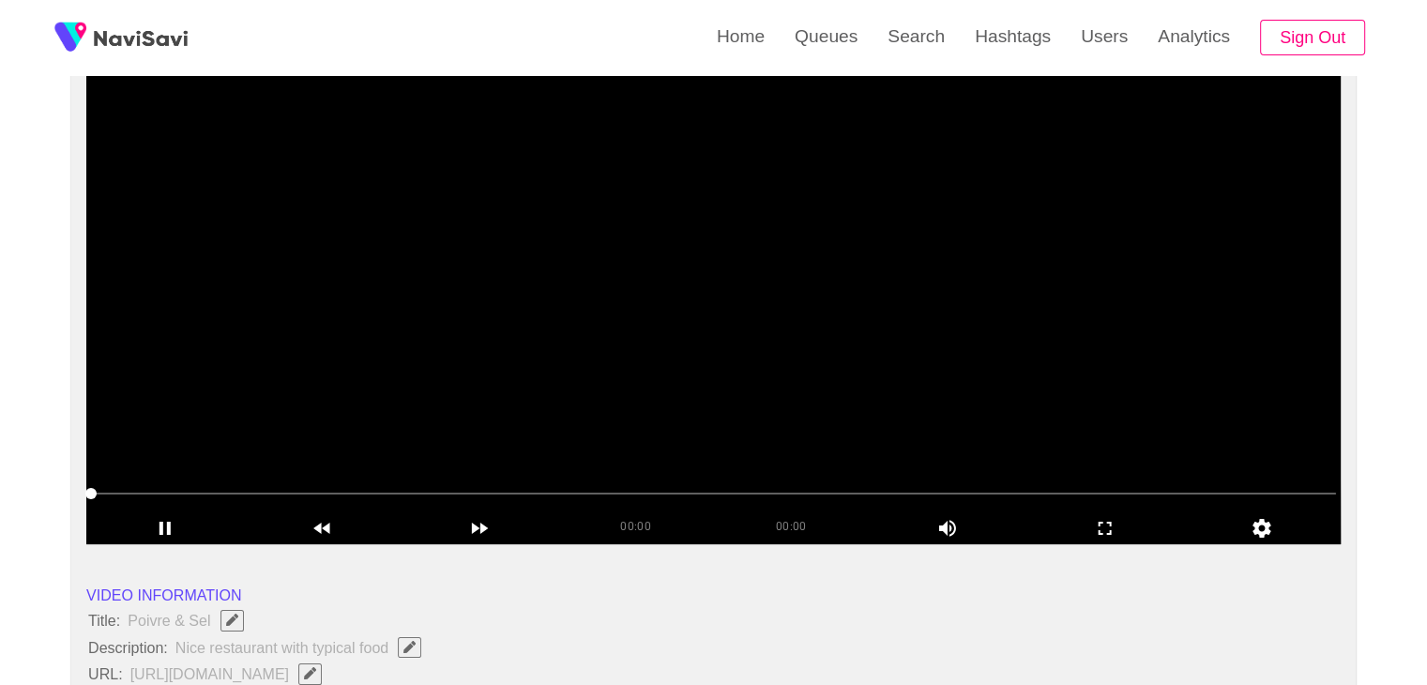
scroll to position [188, 0]
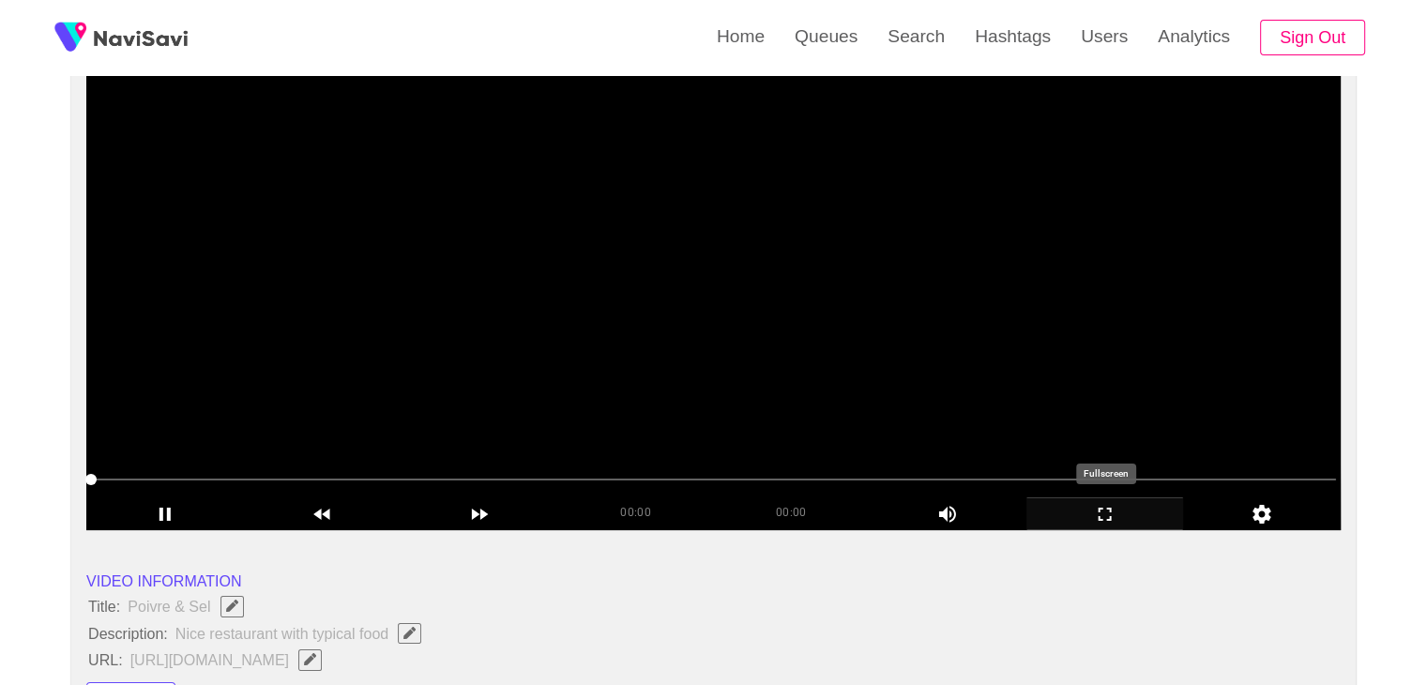
click at [1117, 518] on icon "add" at bounding box center [1105, 514] width 156 height 23
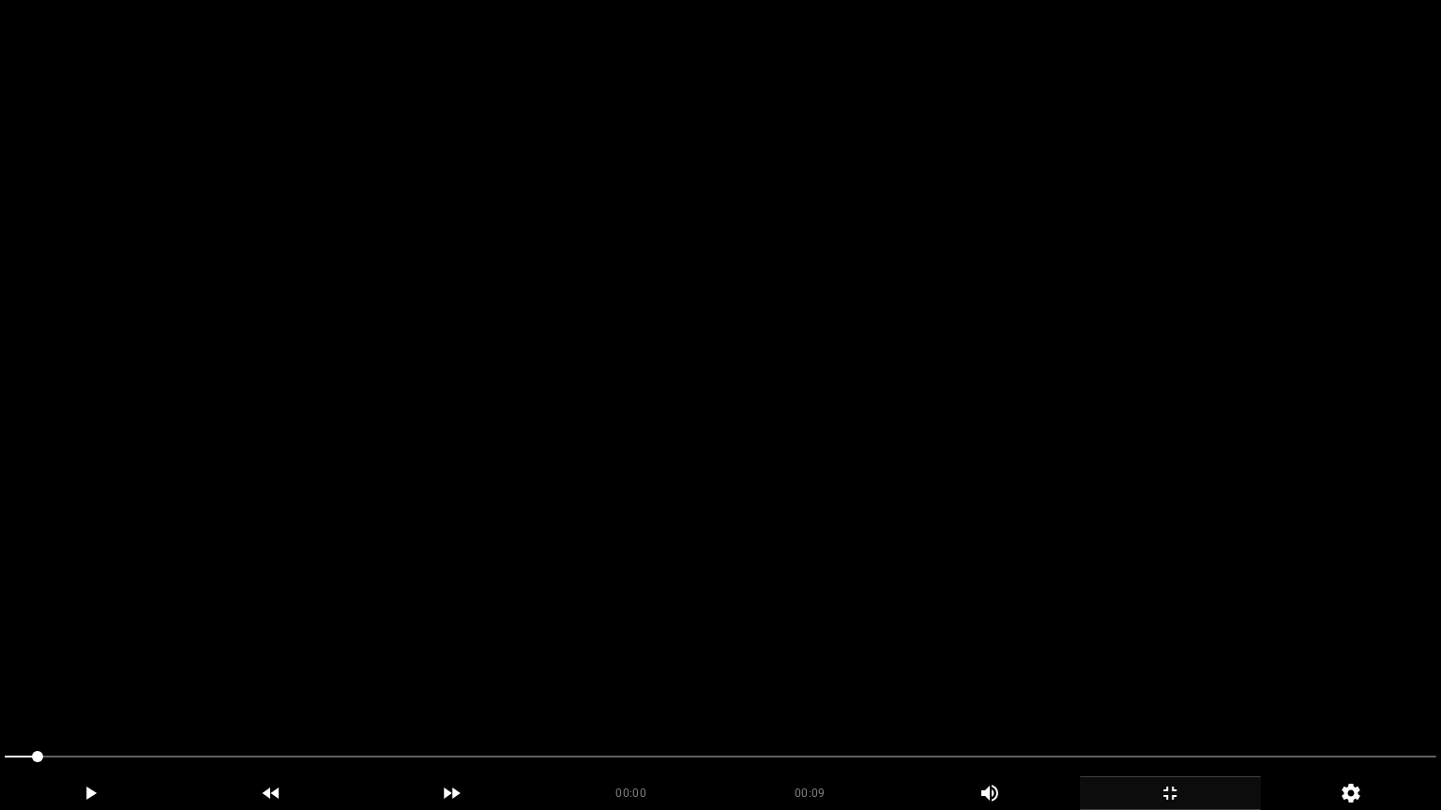
click at [933, 499] on video at bounding box center [720, 405] width 1441 height 810
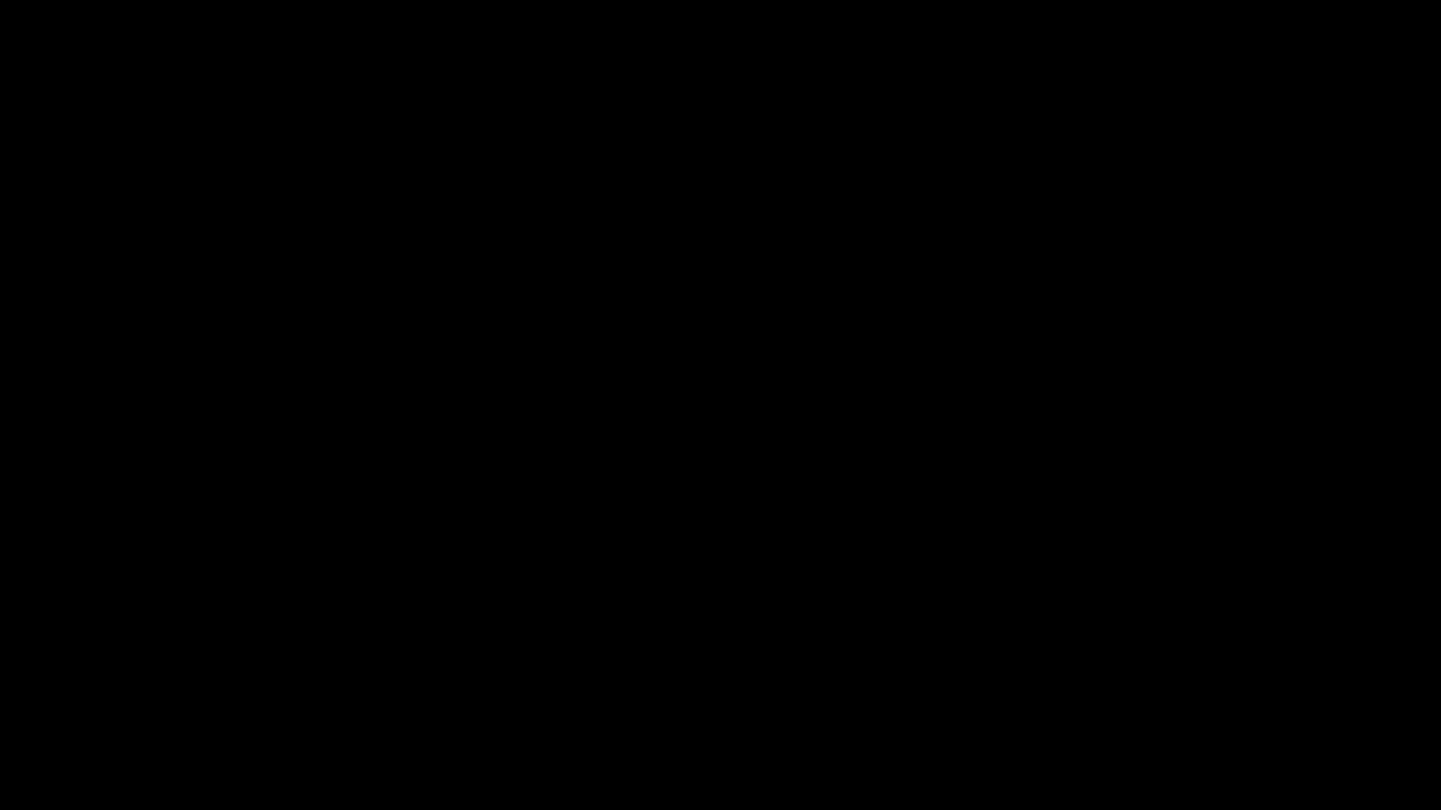
drag, startPoint x: 131, startPoint y: 758, endPoint x: 0, endPoint y: 769, distance: 131.8
click at [107, 684] on icon "add" at bounding box center [90, 793] width 179 height 23
click at [894, 684] on span at bounding box center [720, 757] width 1431 height 30
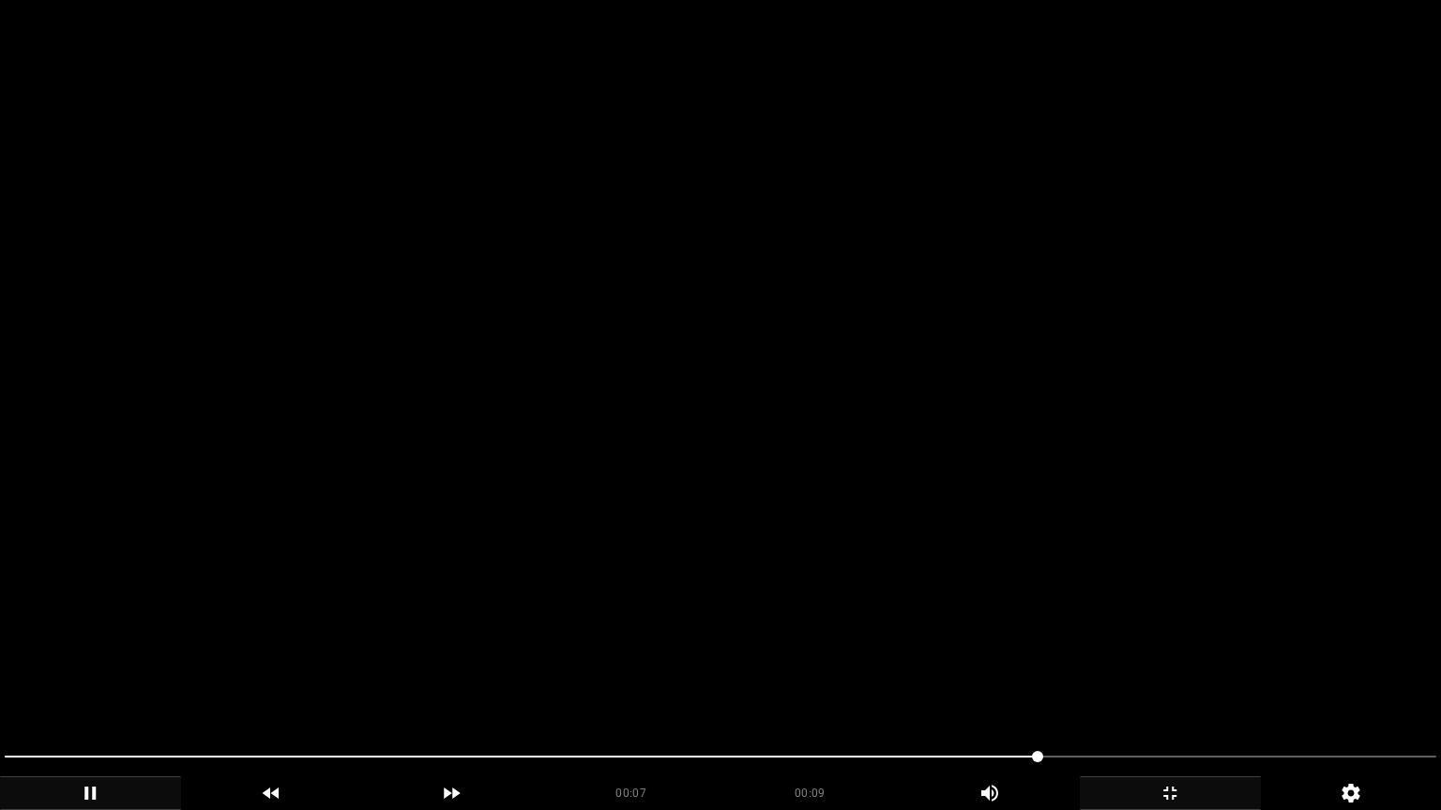
click at [833, 631] on video at bounding box center [720, 405] width 1441 height 810
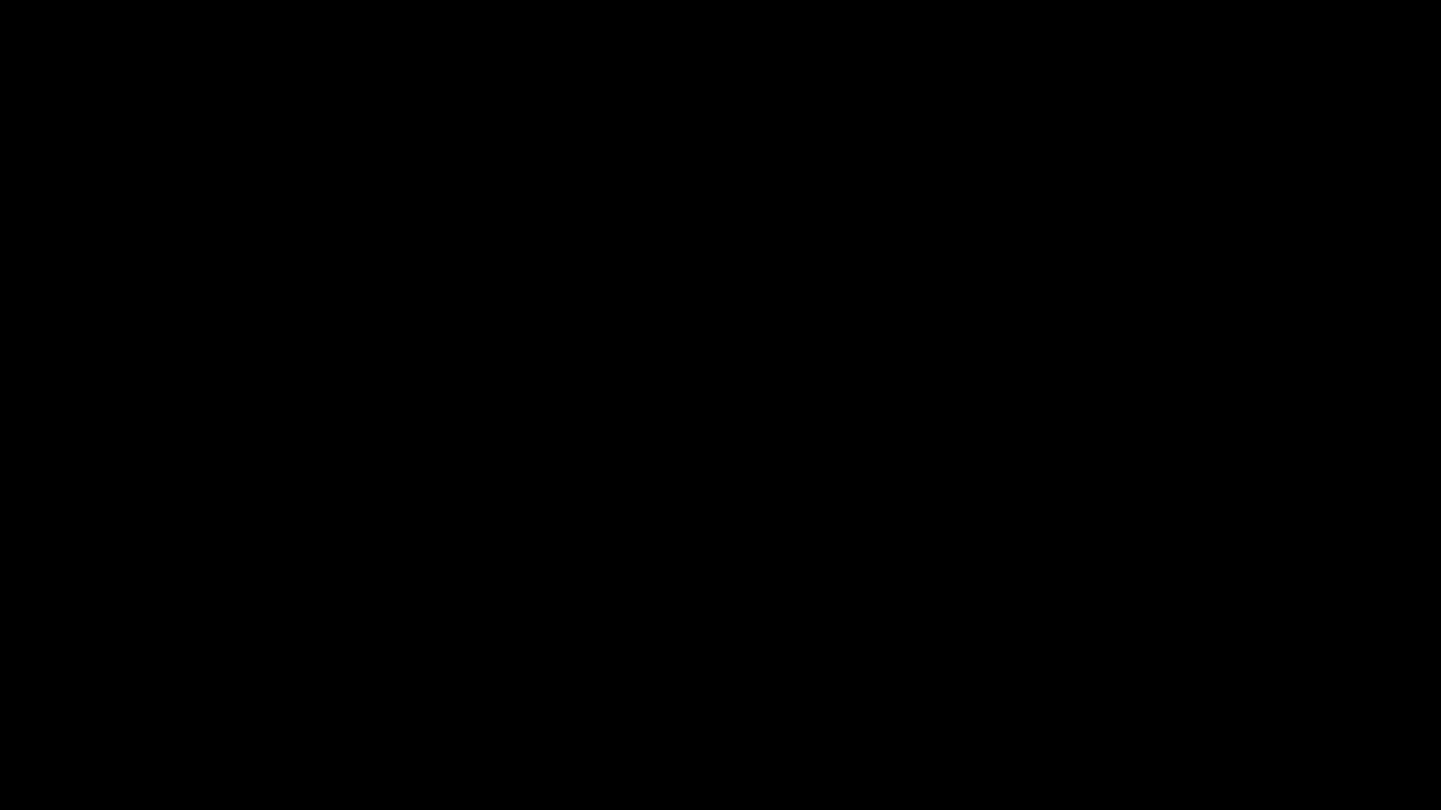
click at [1199, 684] on icon "add" at bounding box center [1169, 793] width 179 height 23
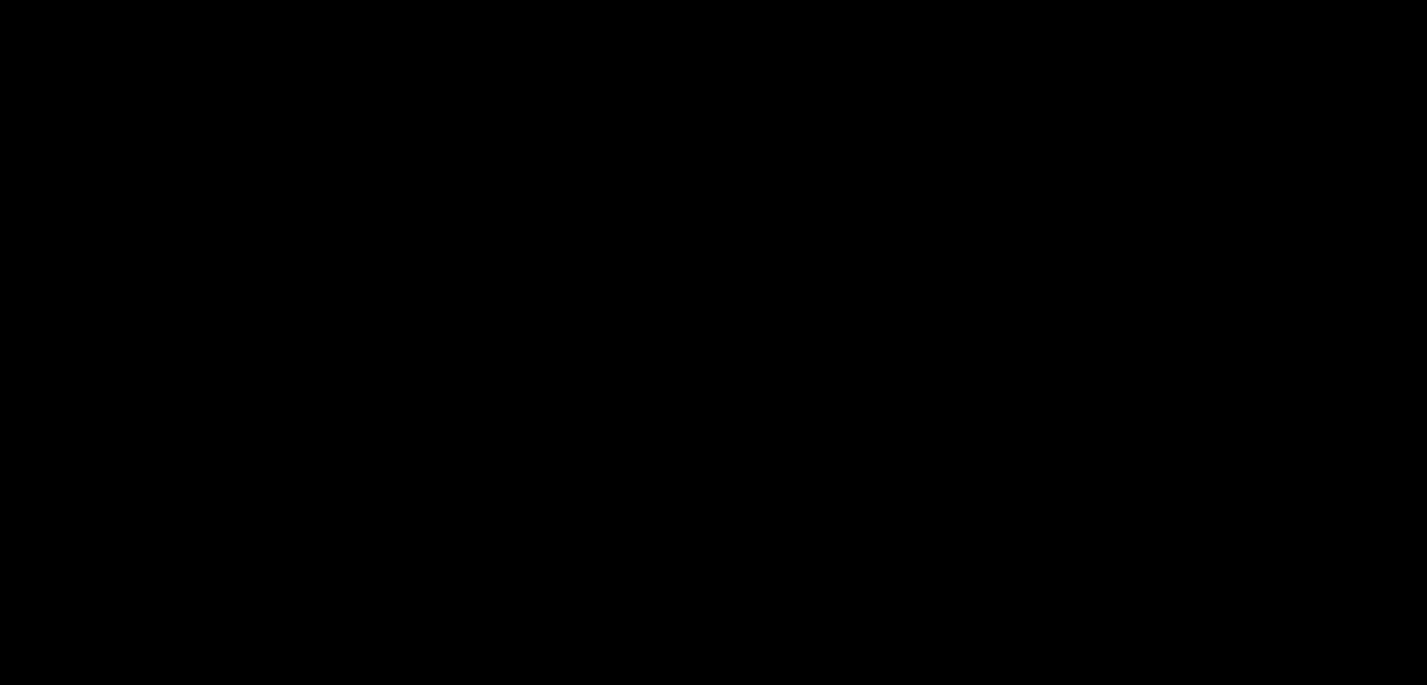
scroll to position [375, 0]
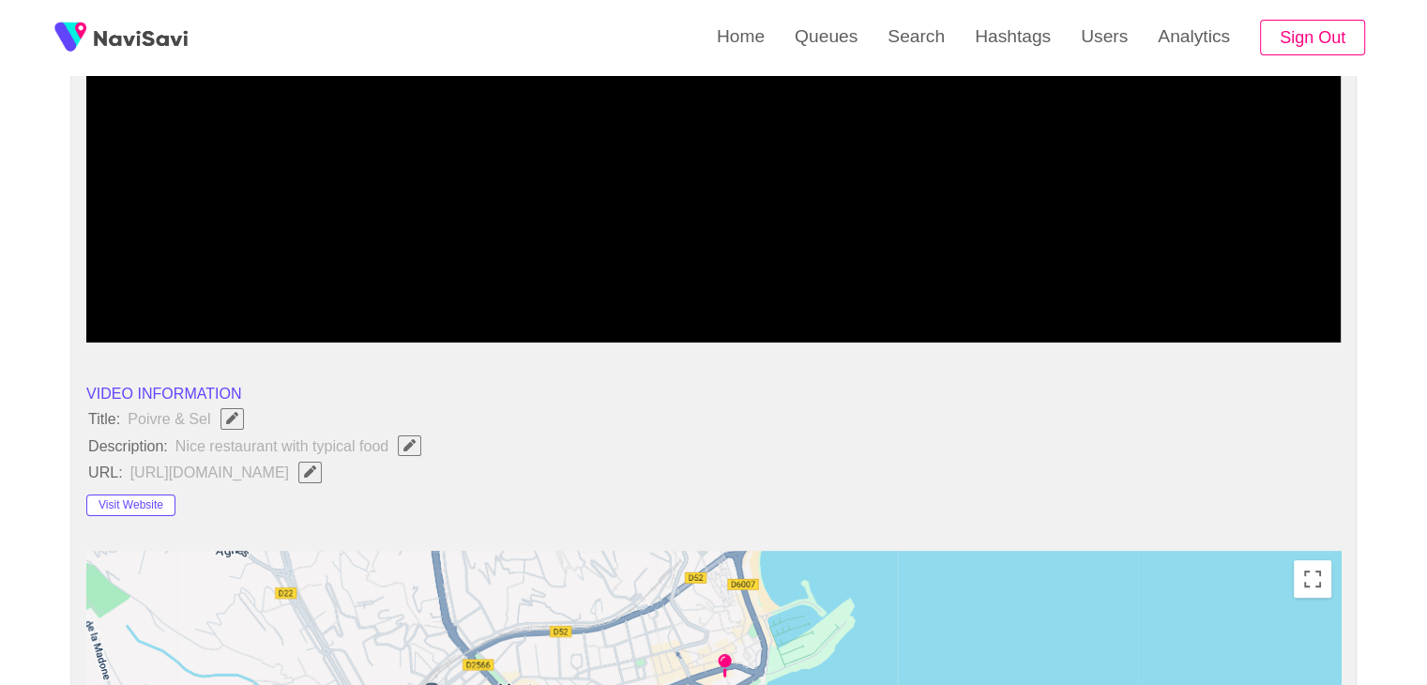
click at [403, 445] on icon "Edit Field" at bounding box center [409, 445] width 12 height 12
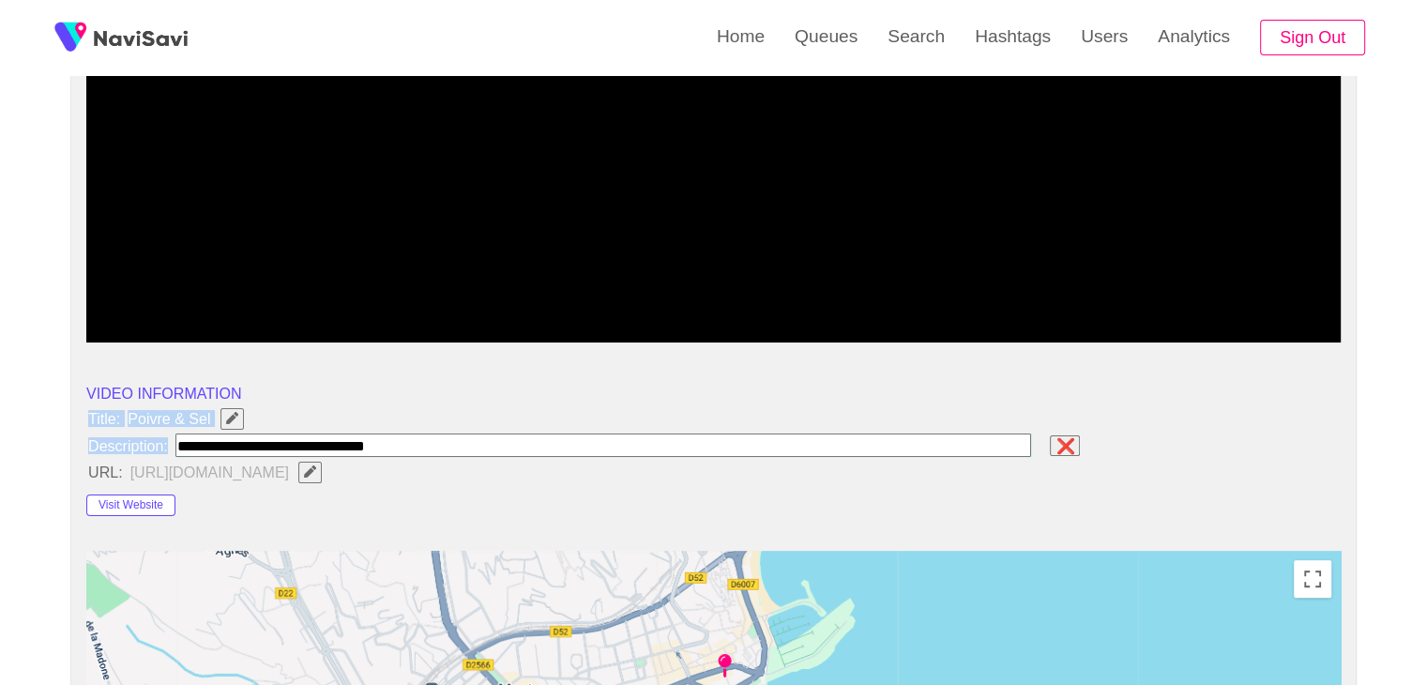
drag, startPoint x: 56, startPoint y: 410, endPoint x: 454, endPoint y: 451, distance: 399.8
click at [813, 481] on li "URL: https://www.poivresel.fr/" at bounding box center [713, 472] width 1254 height 24
click at [1076, 437] on span "❌" at bounding box center [1064, 445] width 23 height 17
drag, startPoint x: 103, startPoint y: 414, endPoint x: 425, endPoint y: 452, distance: 324.0
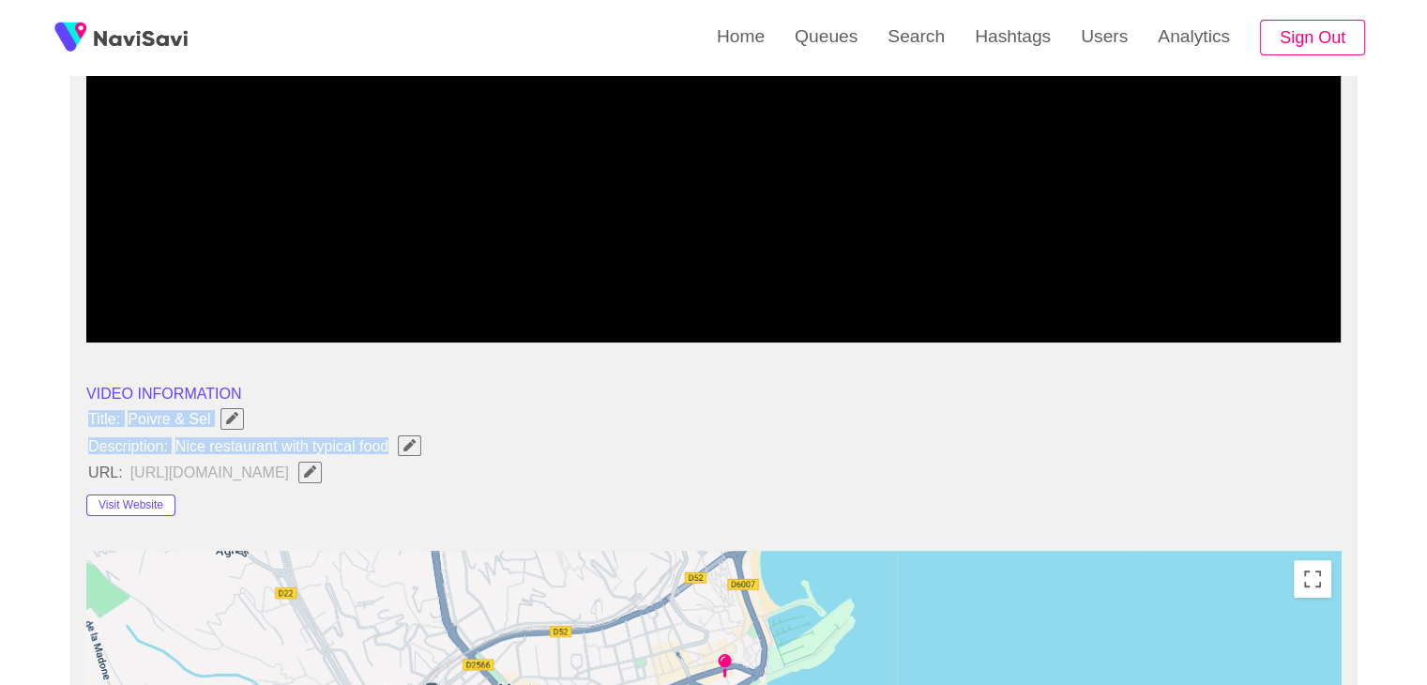
copy ul "Title: Poivre & Sel Description: Nice restaurant with typical food"
click at [412, 440] on icon "Edit Field" at bounding box center [409, 445] width 12 height 12
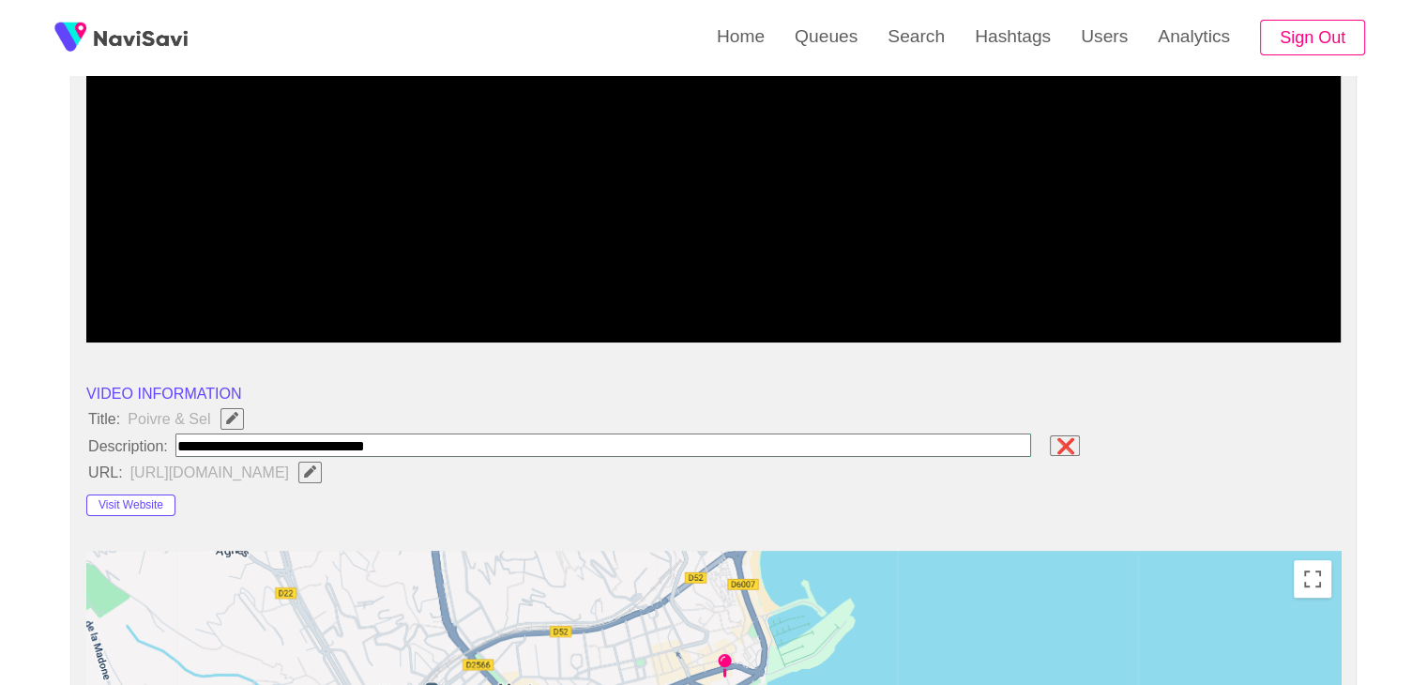
click at [398, 443] on input "field" at bounding box center [603, 444] width 856 height 23
type input "**********"
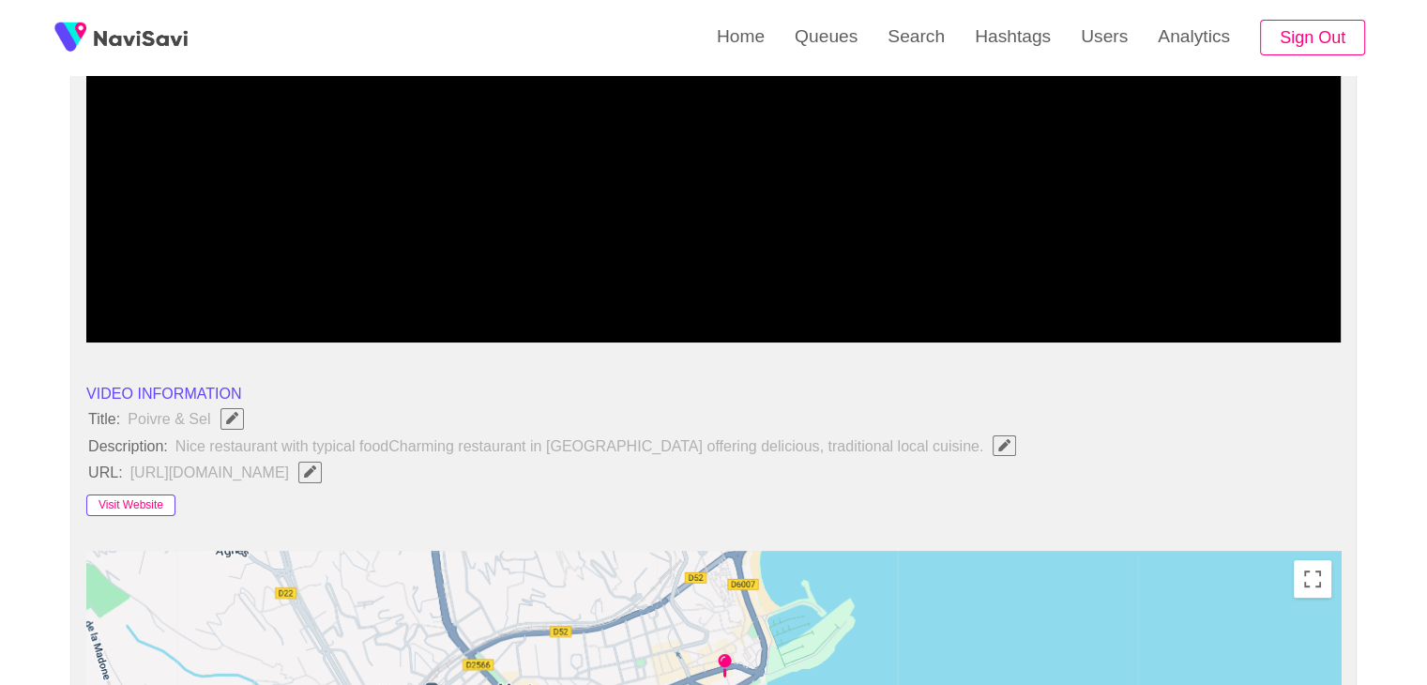
click at [125, 496] on button "Visit Website" at bounding box center [130, 505] width 89 height 23
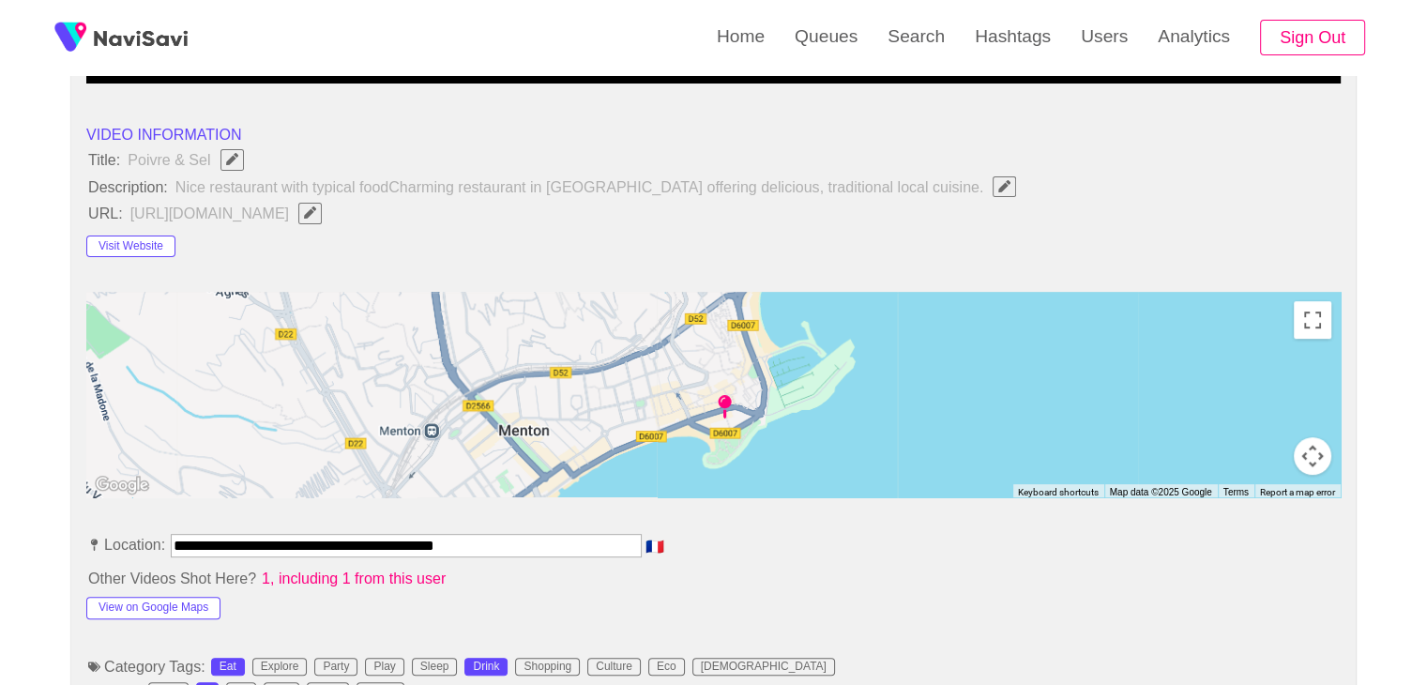
scroll to position [657, 0]
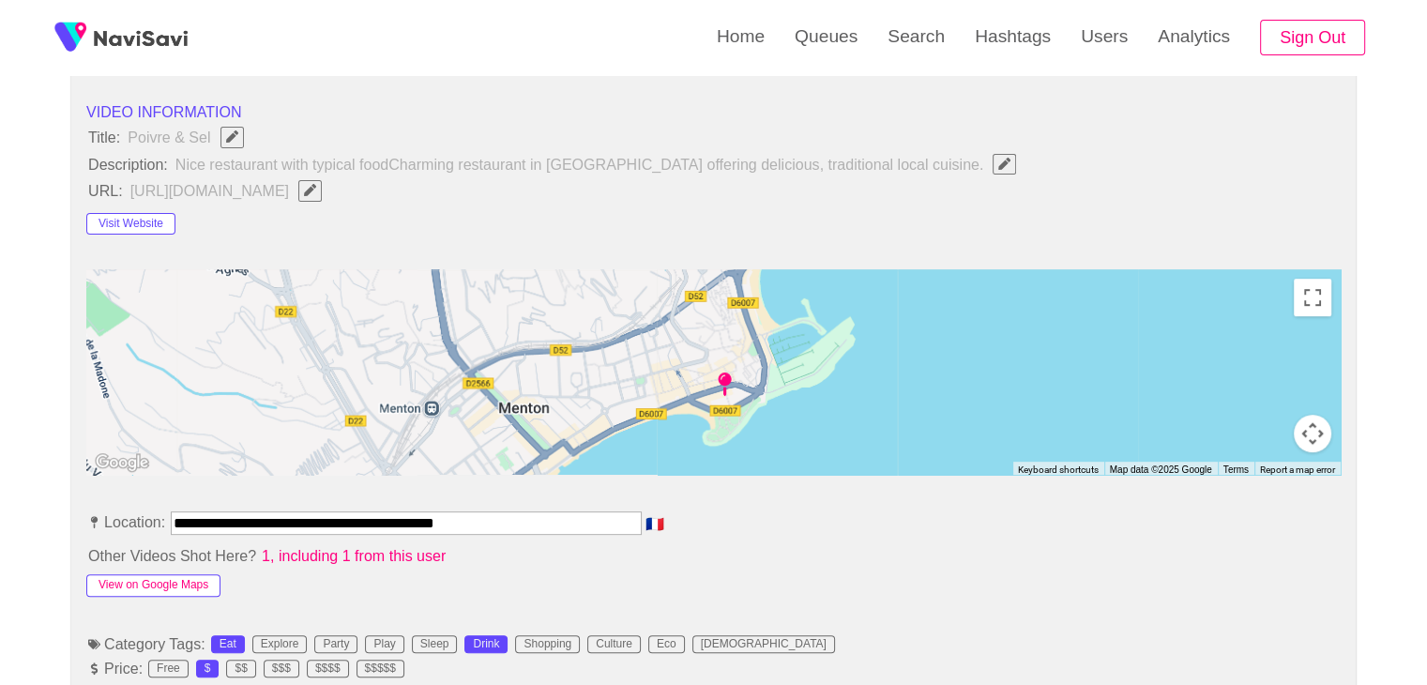
click at [195, 579] on button "View on Google Maps" at bounding box center [153, 585] width 134 height 23
click at [171, 582] on button "View on Google Maps" at bounding box center [153, 585] width 134 height 23
drag, startPoint x: 510, startPoint y: 515, endPoint x: 69, endPoint y: 476, distance: 442.6
click at [169, 580] on button "View on Google Maps" at bounding box center [153, 585] width 134 height 23
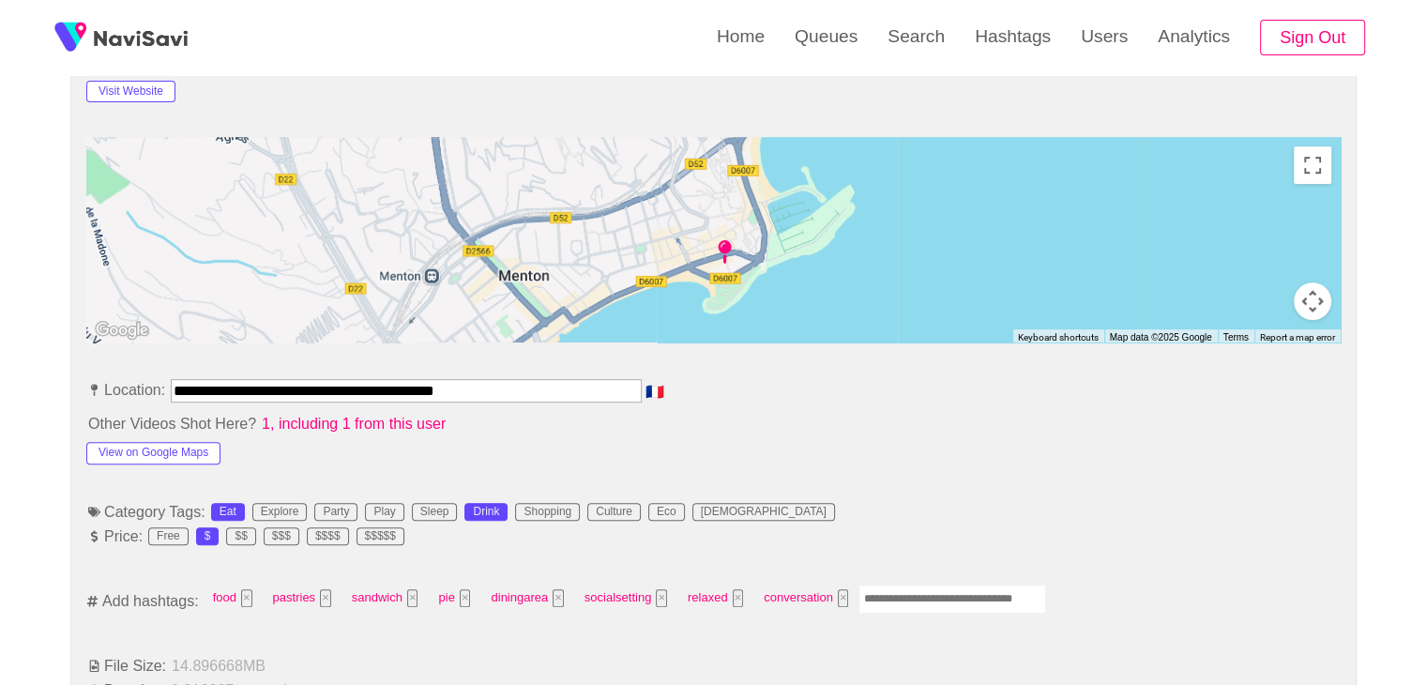
scroll to position [844, 0]
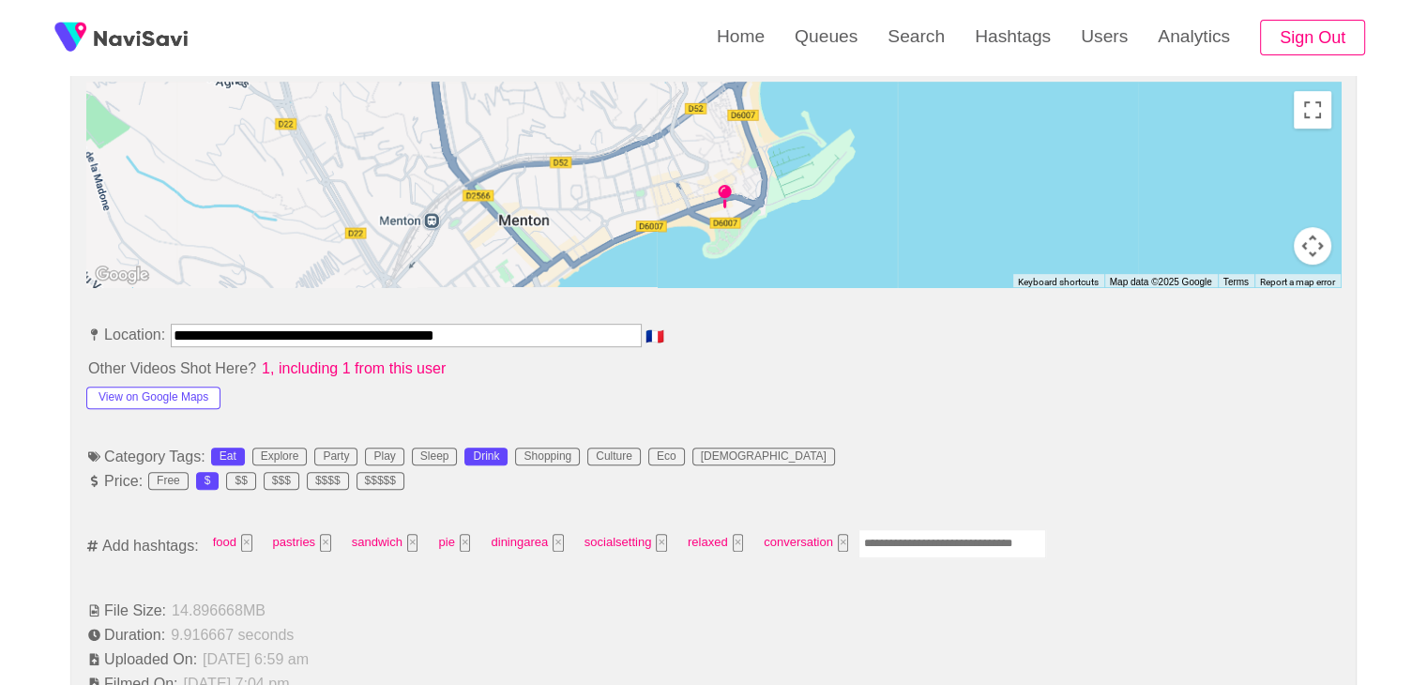
paste input "*********"
type input "**********"
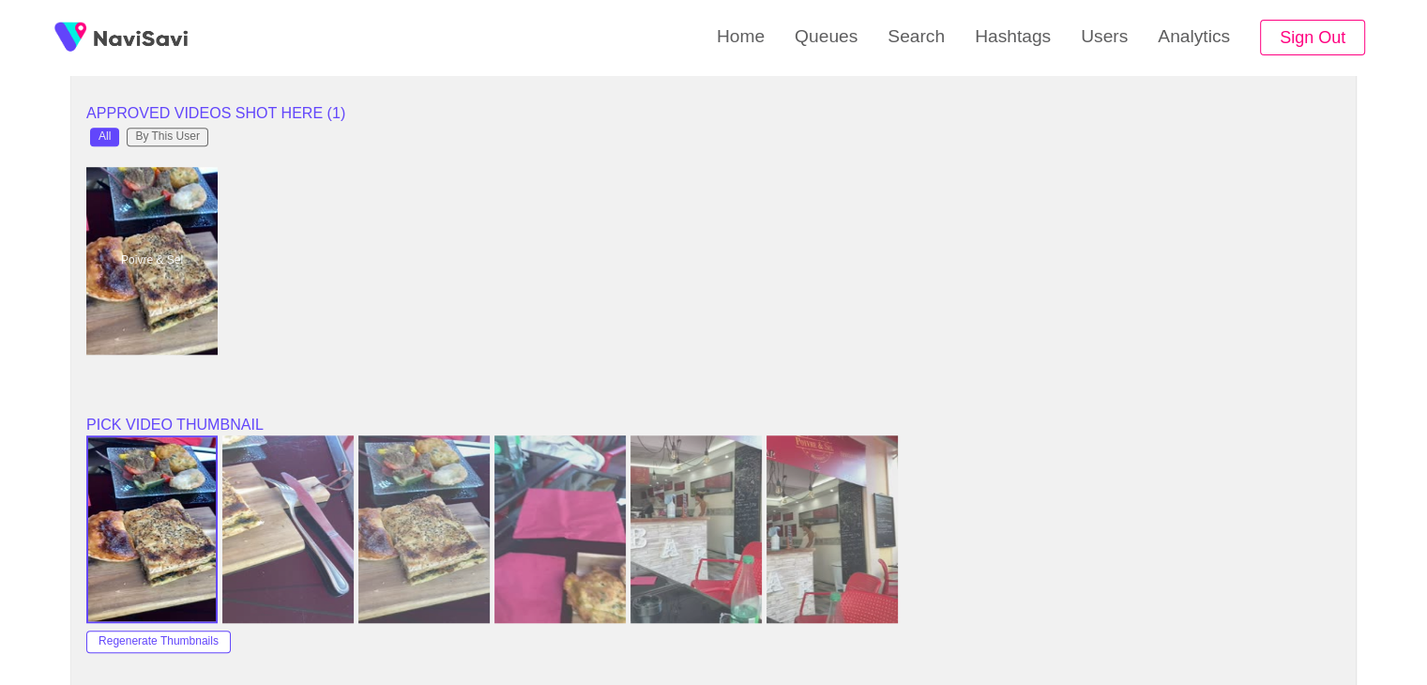
scroll to position [1501, 0]
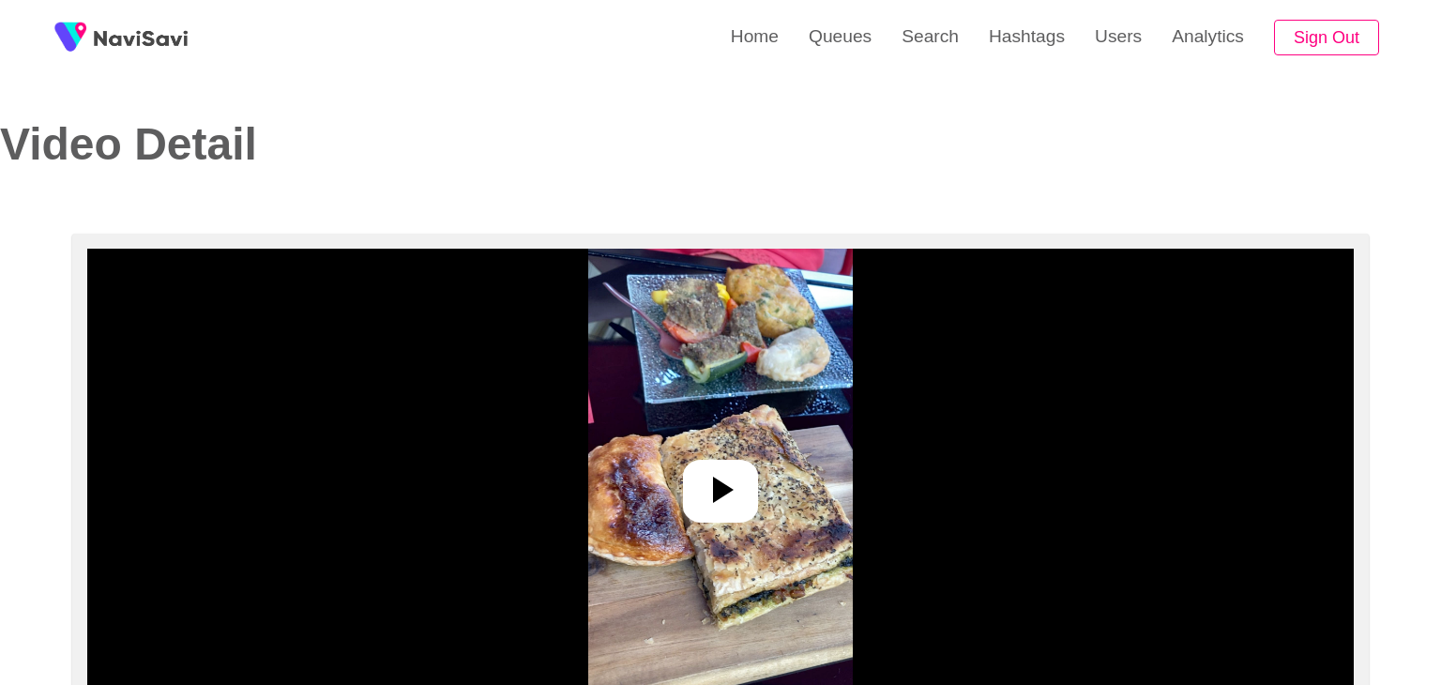
select select "**"
select select "**********"
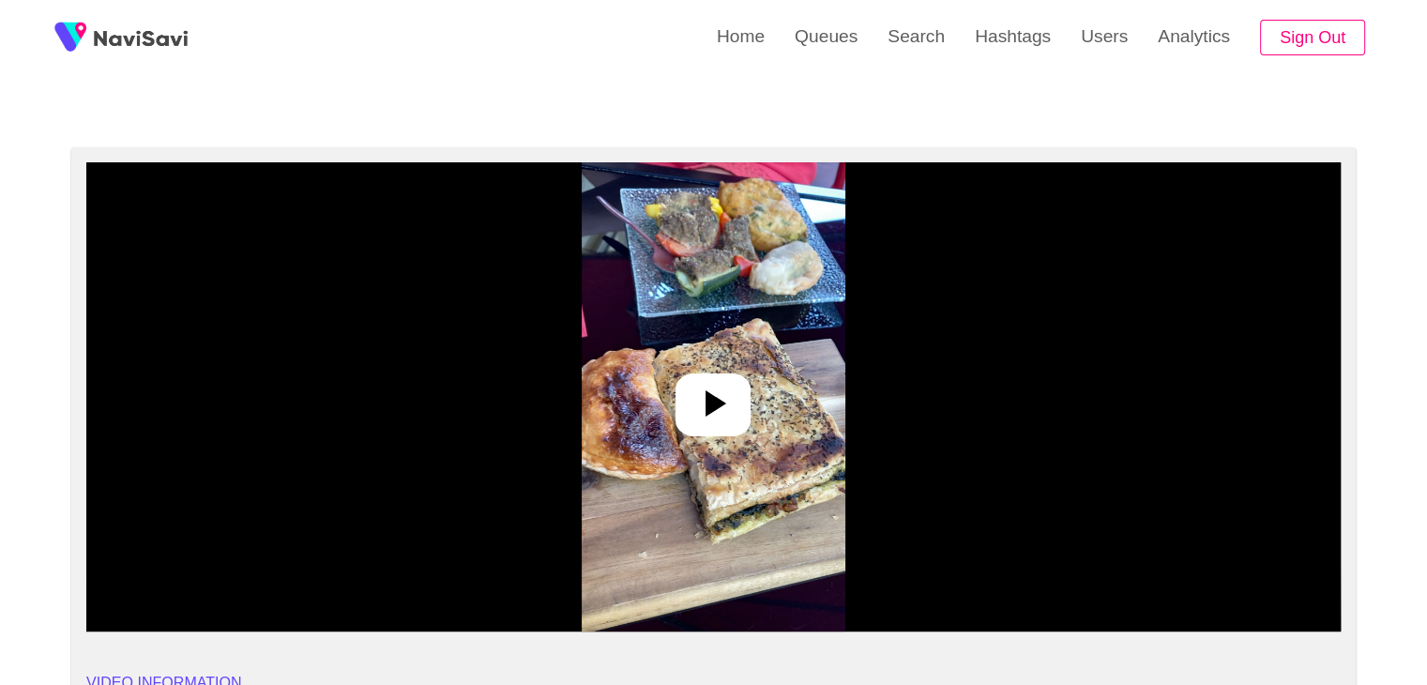
scroll to position [375, 0]
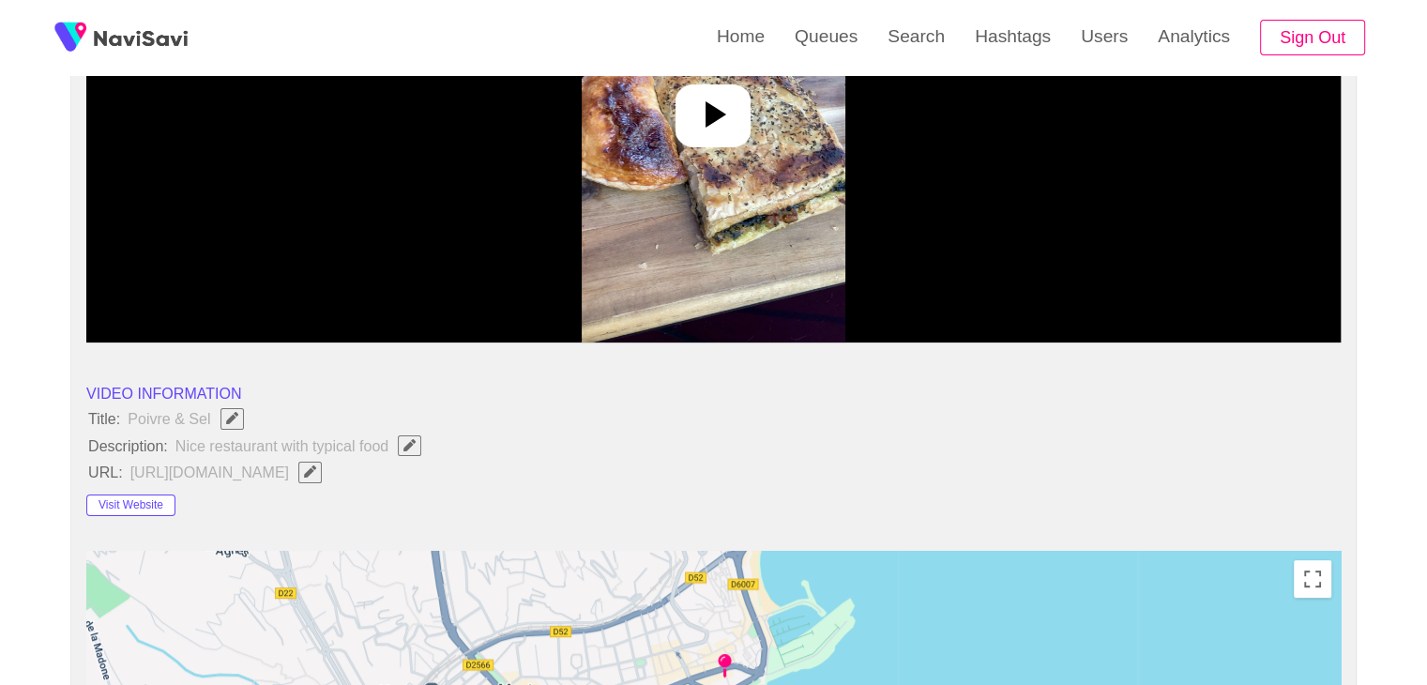
click at [409, 444] on icon "Edit Field" at bounding box center [409, 445] width 12 height 12
type input "**********"
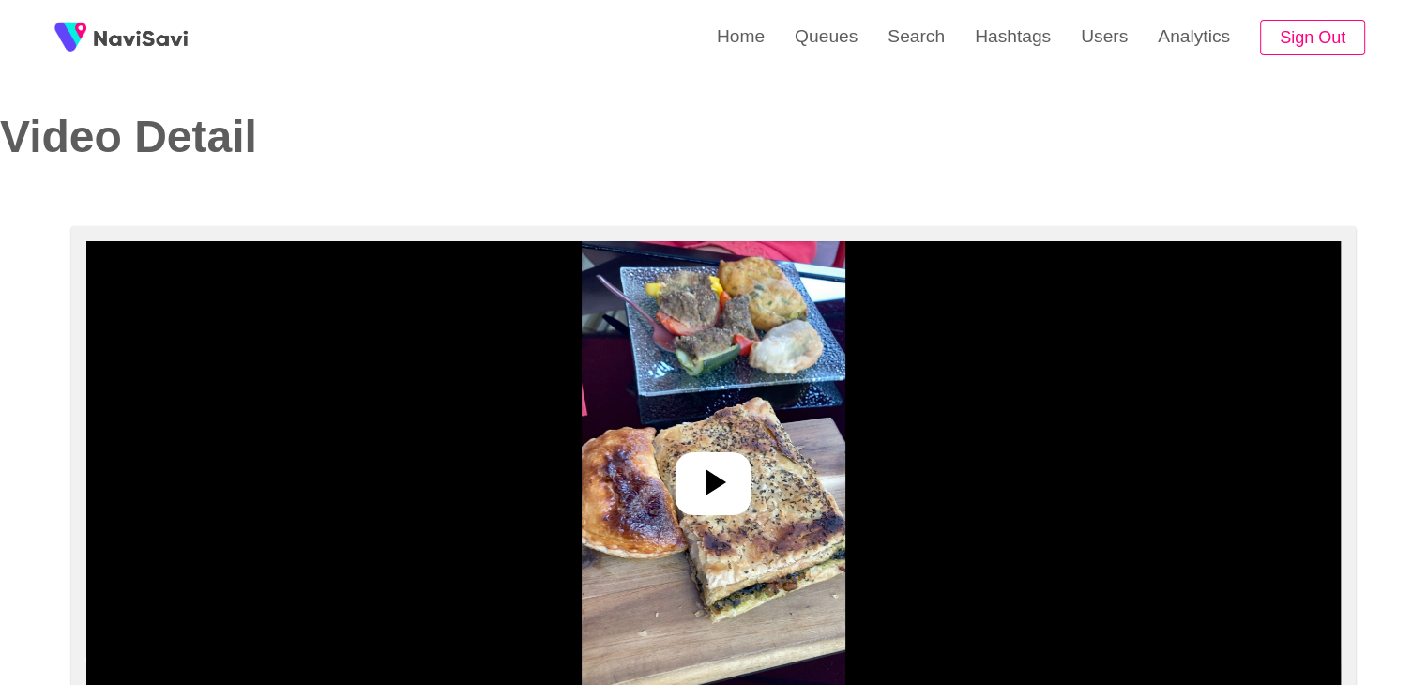
scroll to position [0, 0]
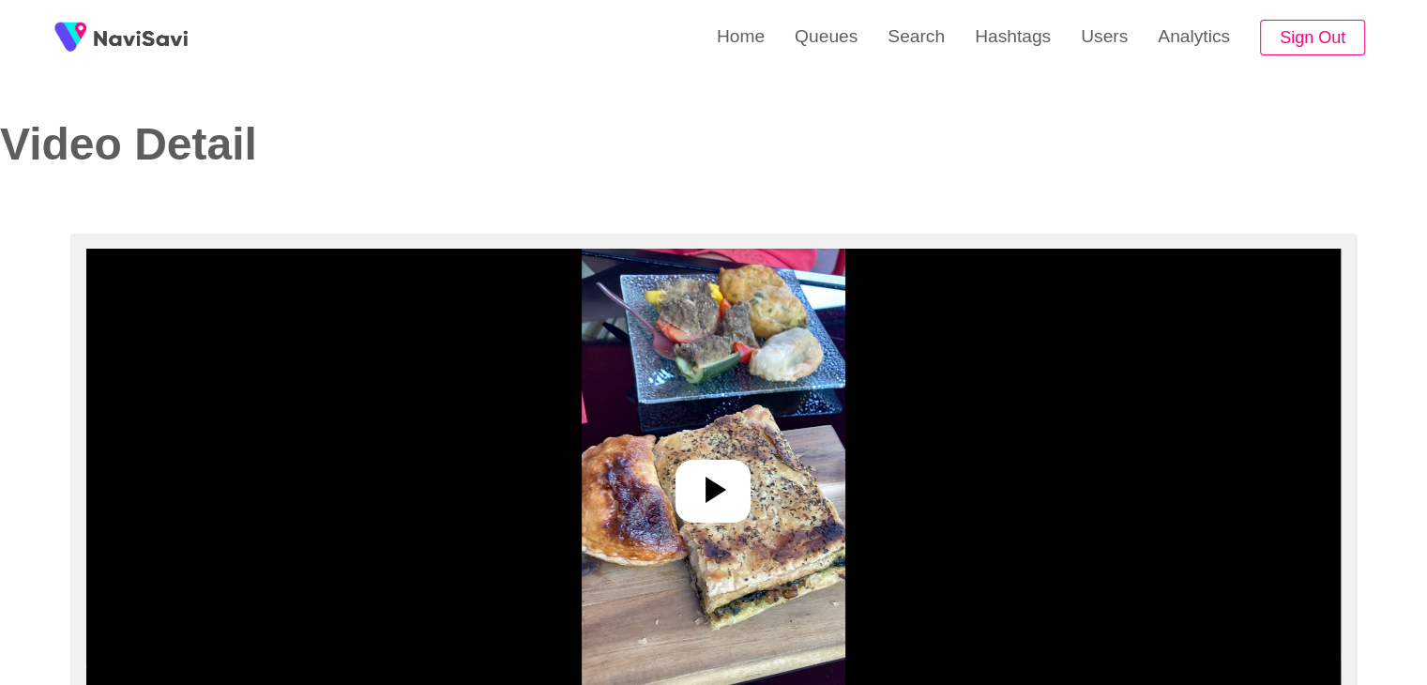
click at [709, 433] on img at bounding box center [713, 483] width 264 height 469
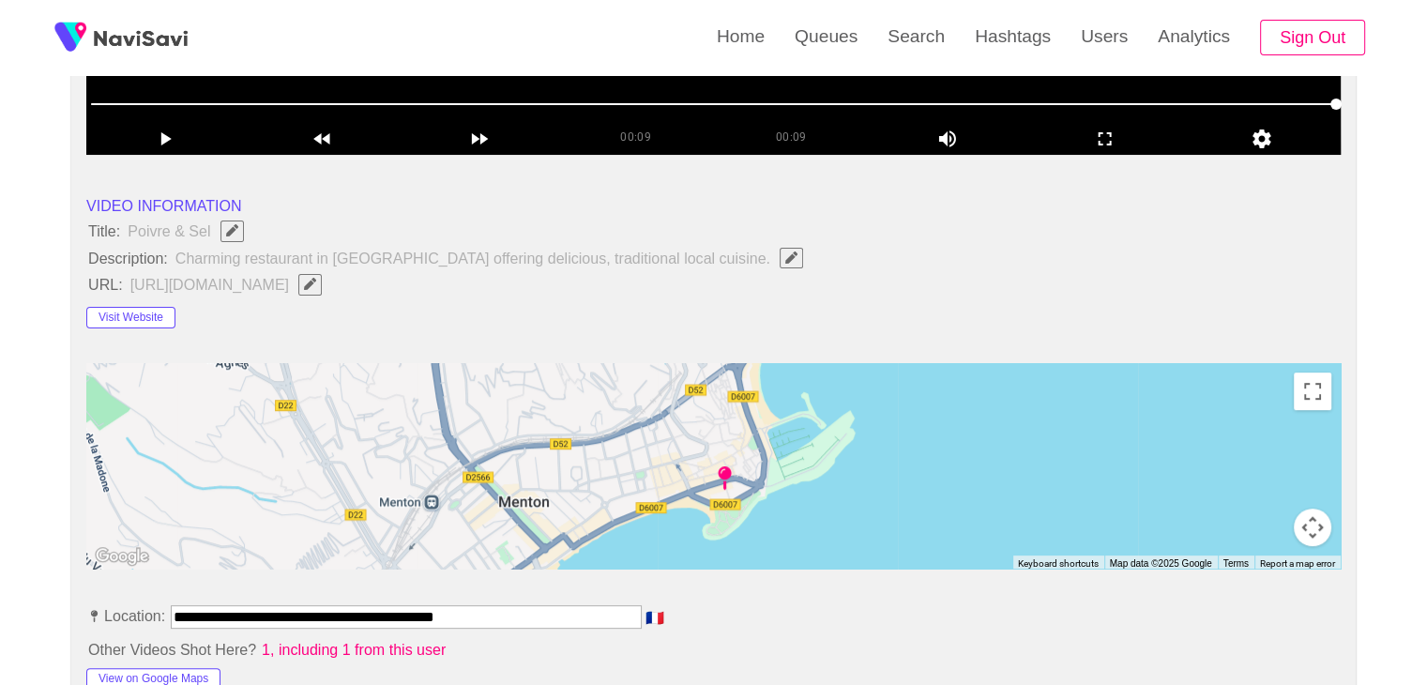
scroll to position [188, 0]
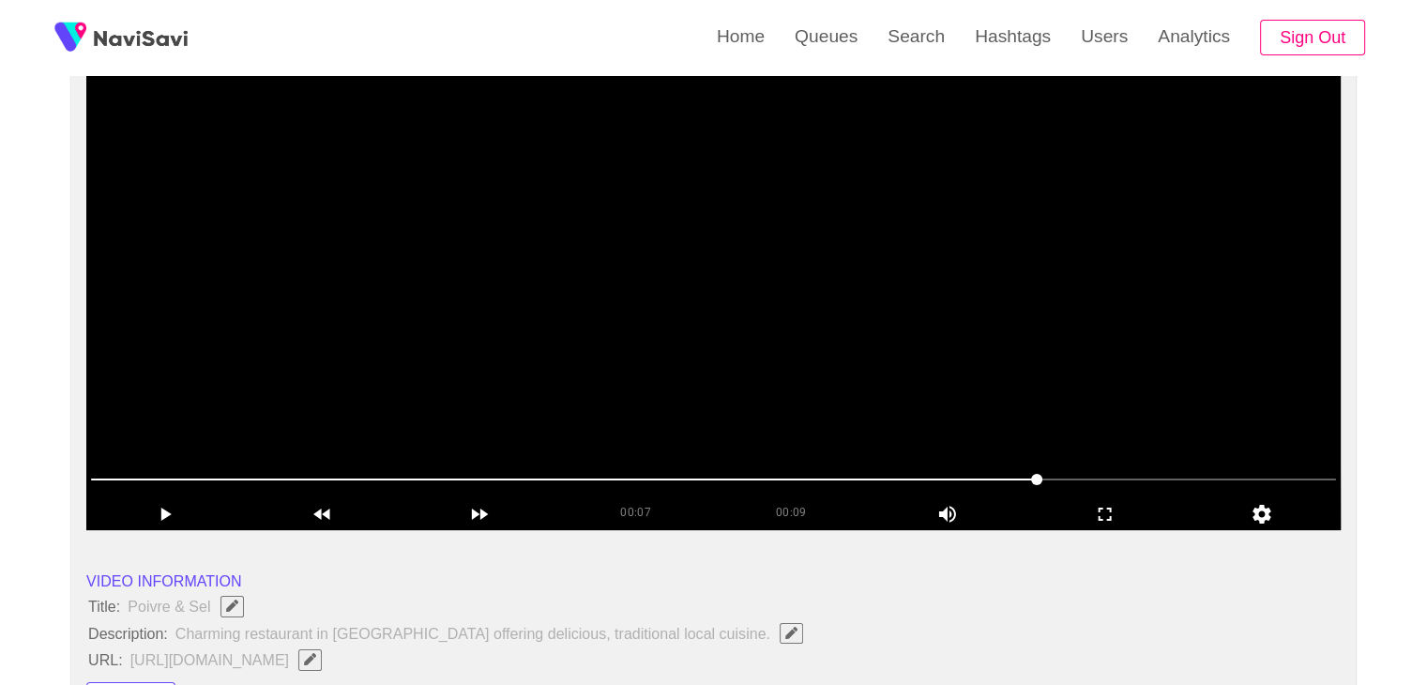
click at [1145, 409] on video at bounding box center [713, 295] width 1254 height 469
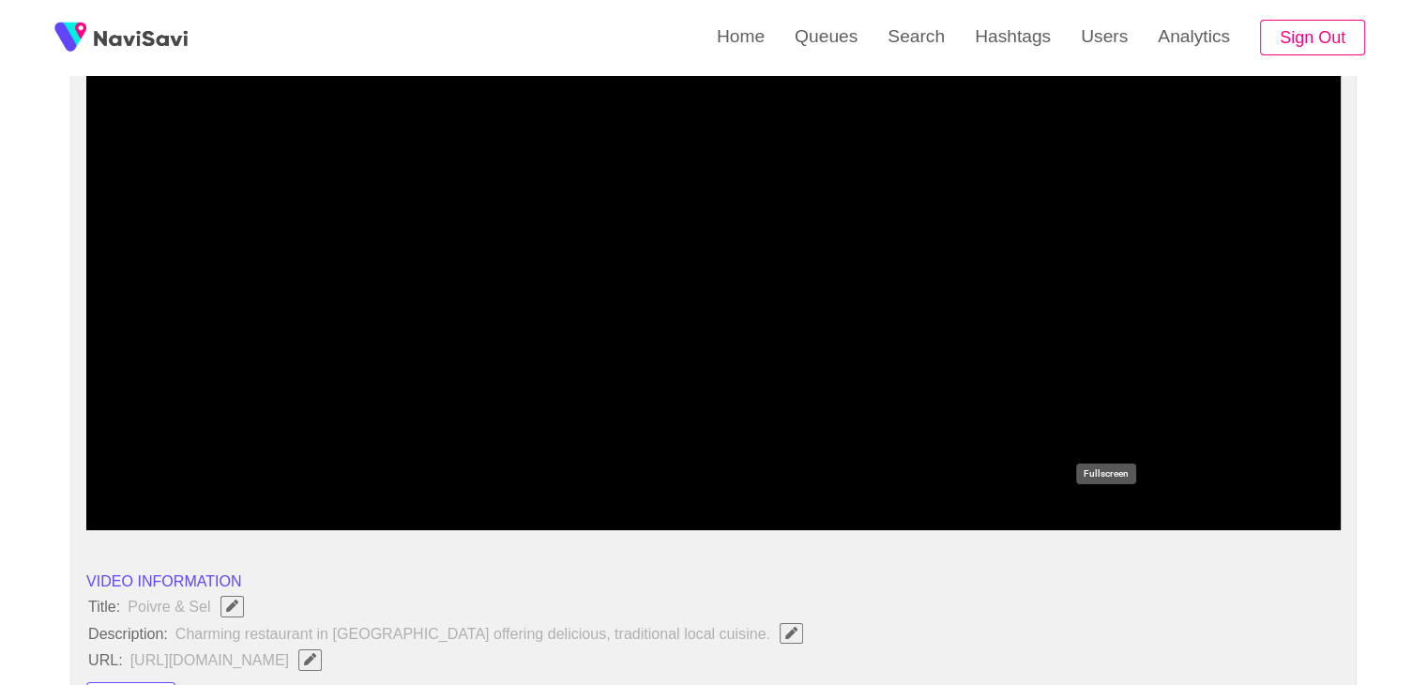
click at [1101, 514] on icon "add" at bounding box center [1105, 514] width 156 height 23
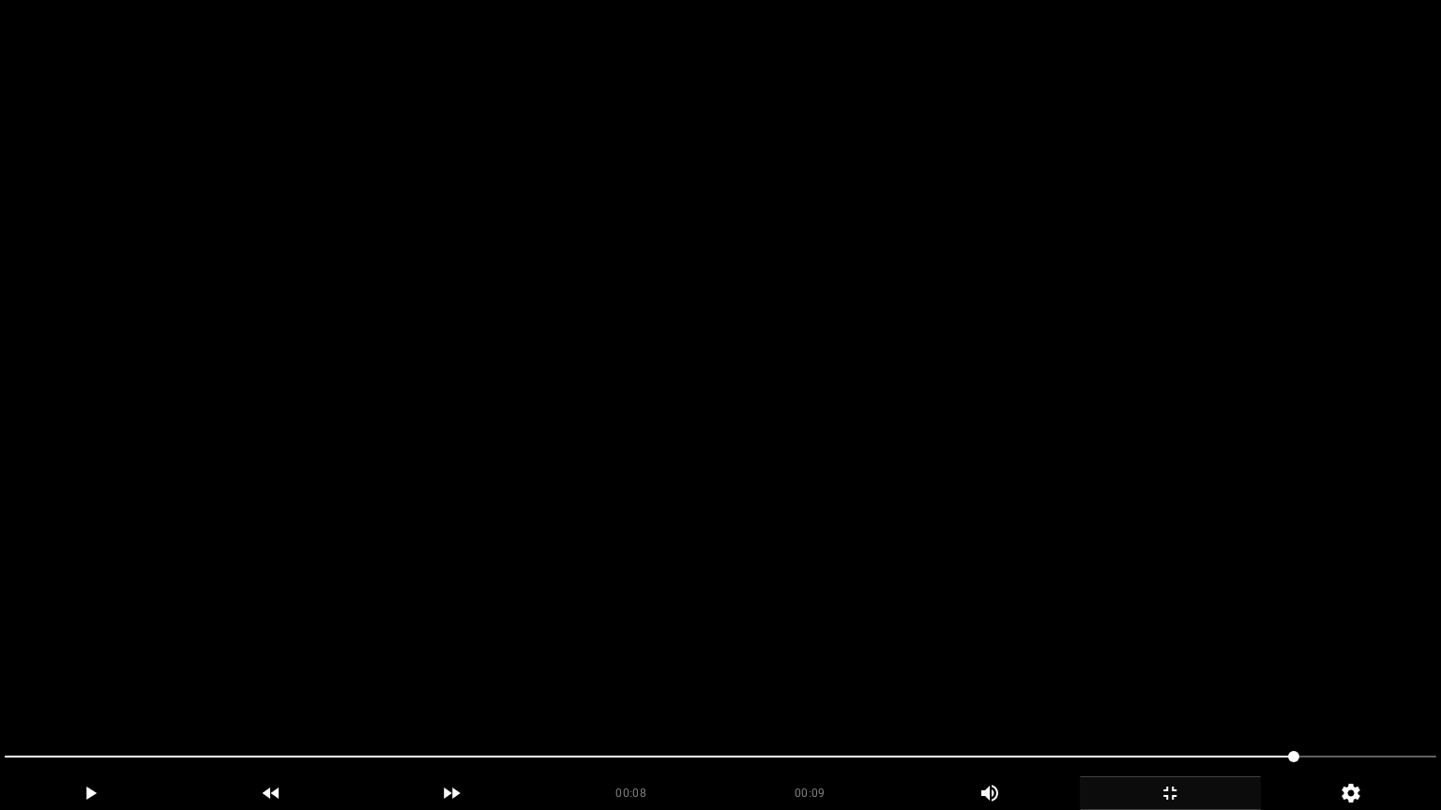
click at [1126, 575] on video at bounding box center [720, 405] width 1441 height 810
click at [1214, 646] on video at bounding box center [720, 405] width 1441 height 810
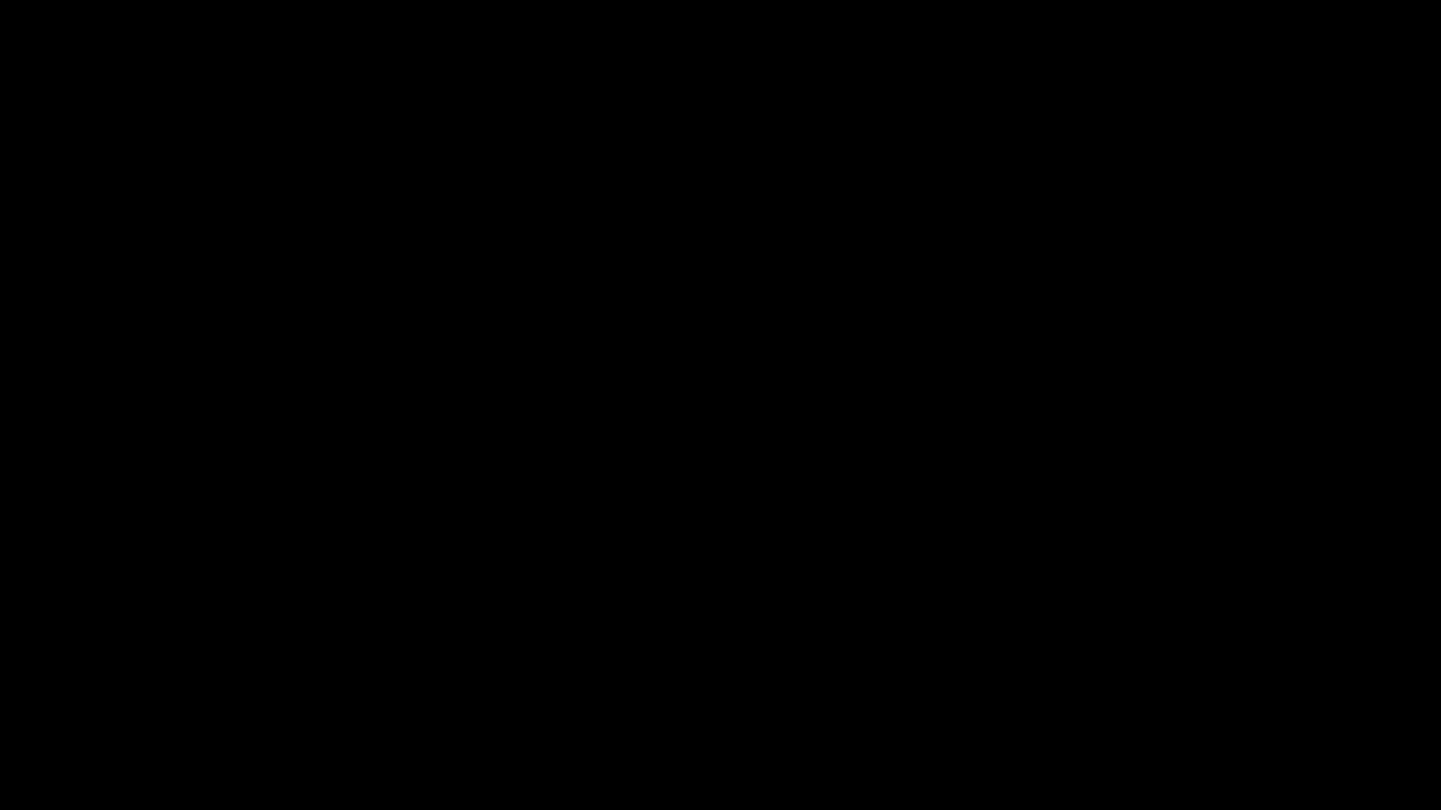
click at [1200, 684] on icon "add" at bounding box center [1169, 793] width 179 height 23
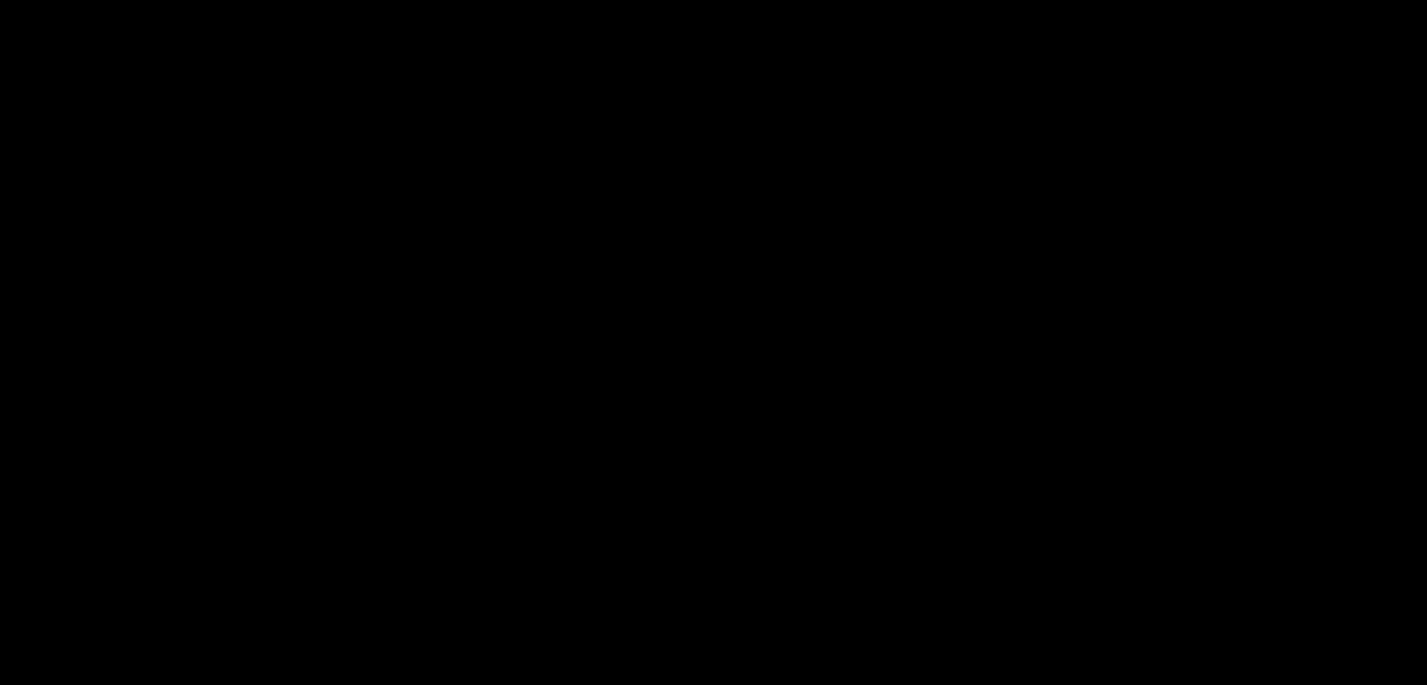
scroll to position [1032, 0]
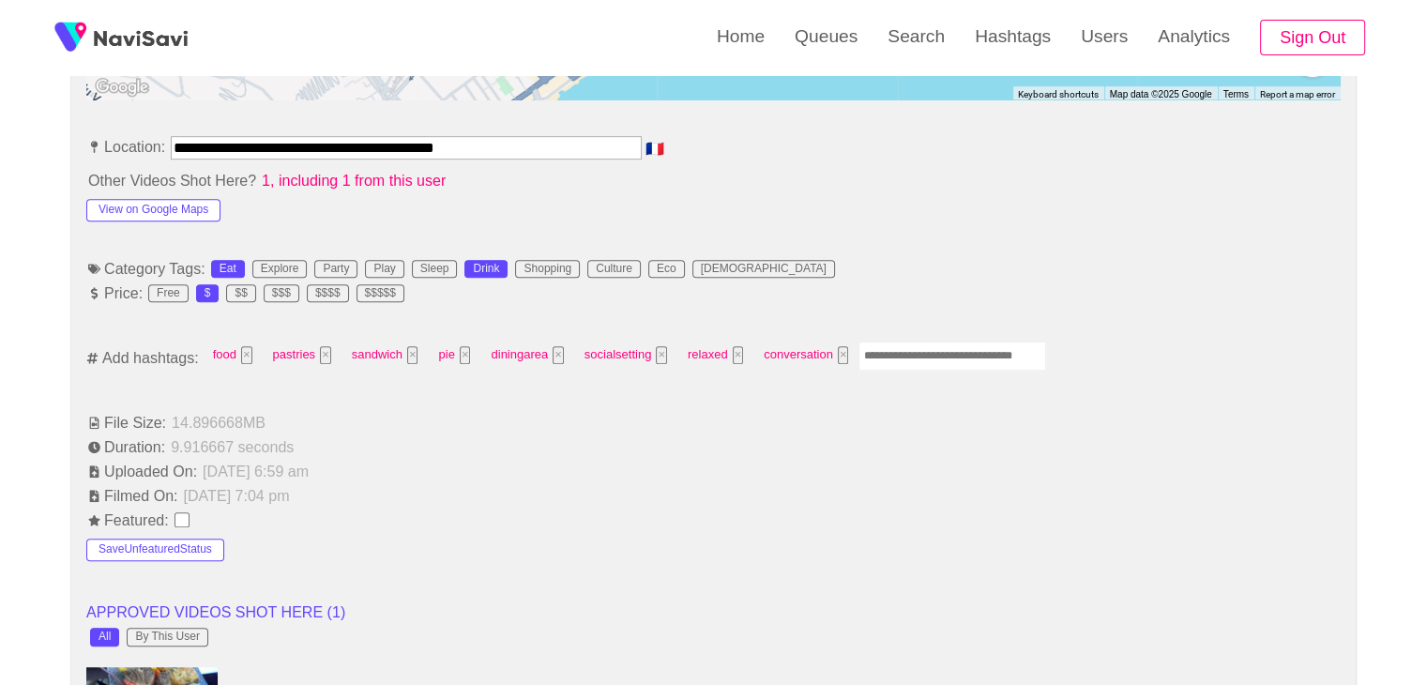
click at [900, 355] on input "Enter tag here and press return" at bounding box center [952, 355] width 188 height 29
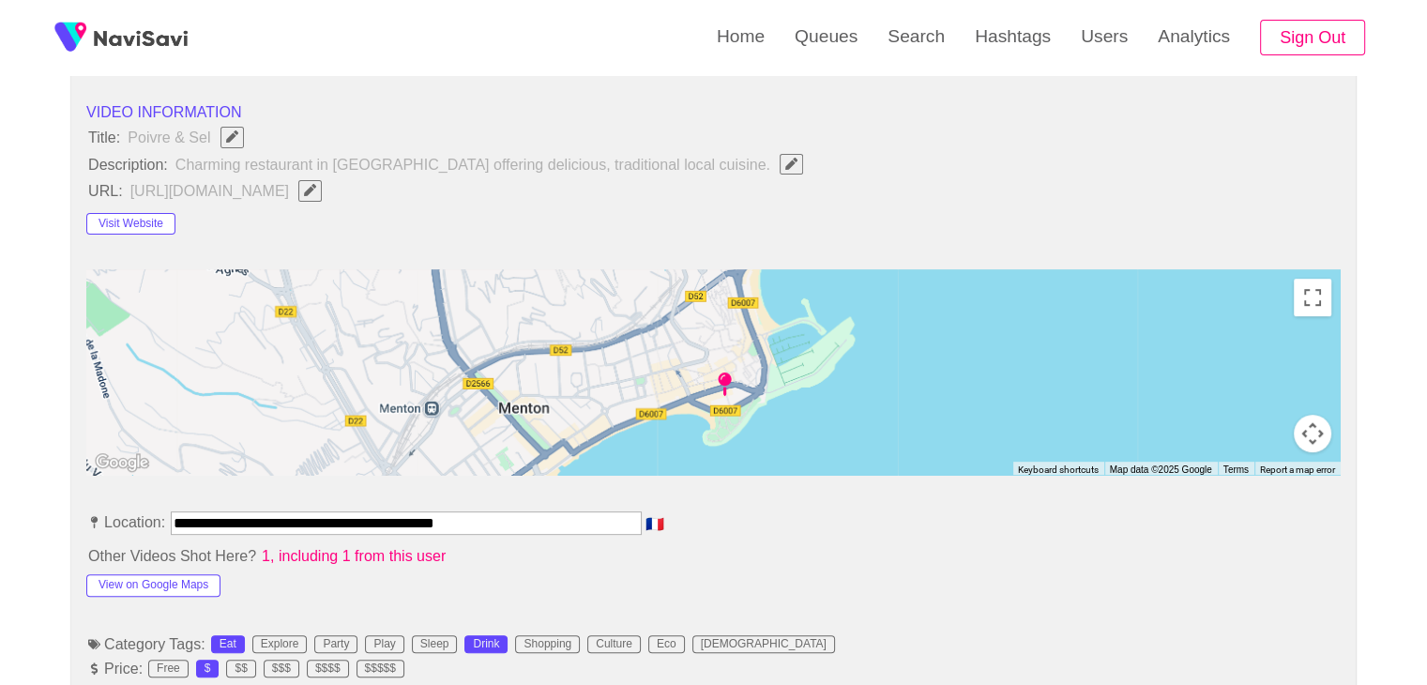
scroll to position [1125, 0]
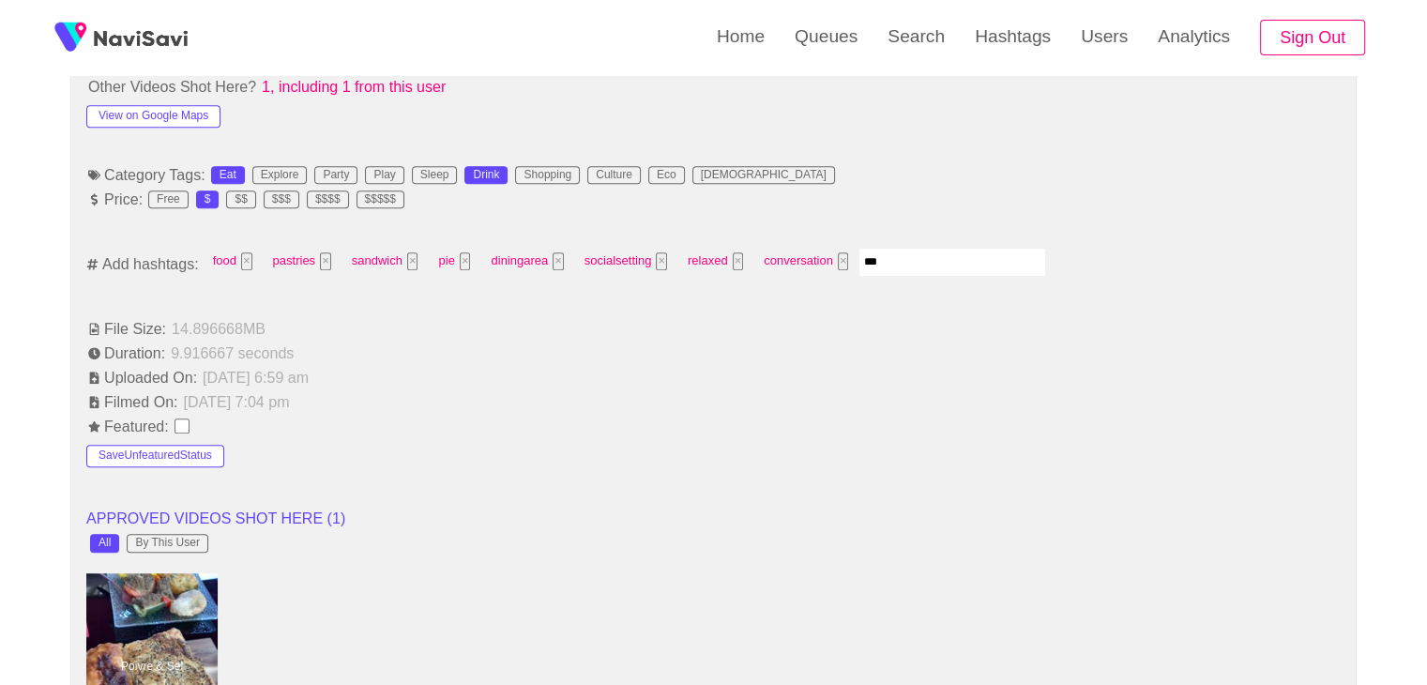
type input "****"
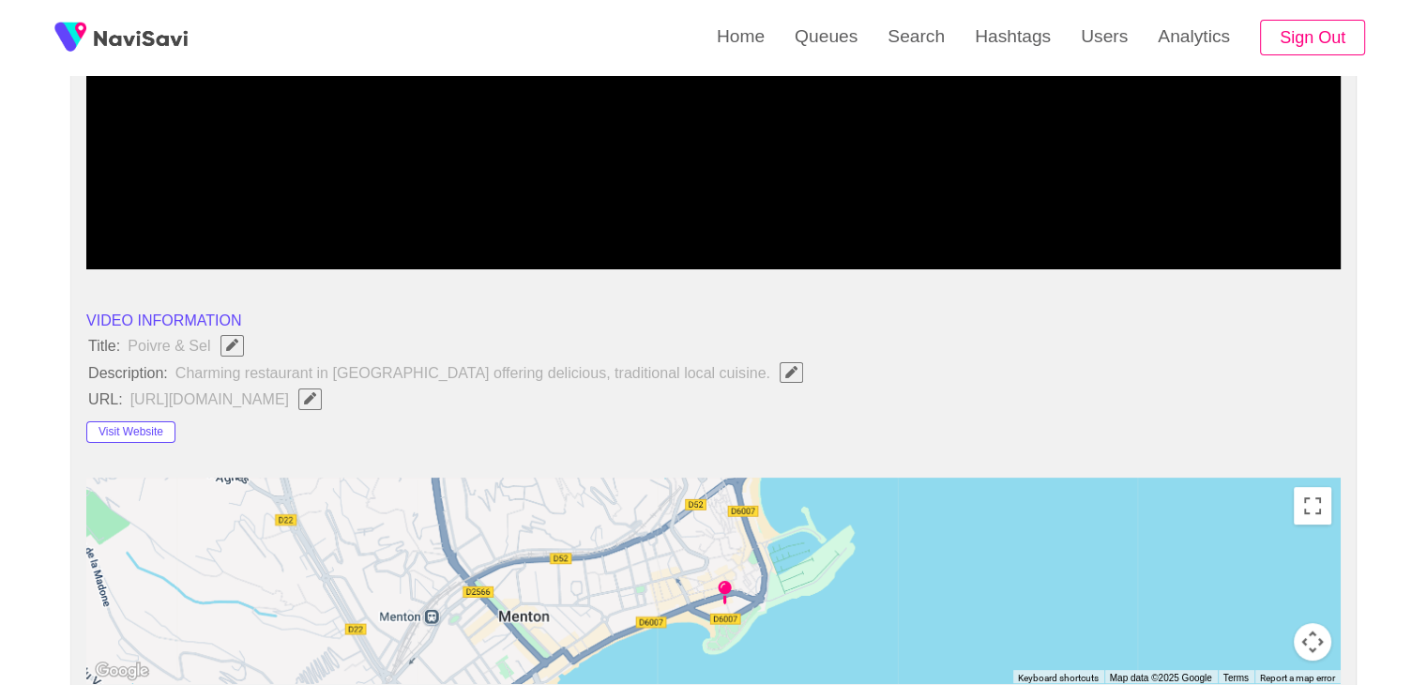
scroll to position [188, 0]
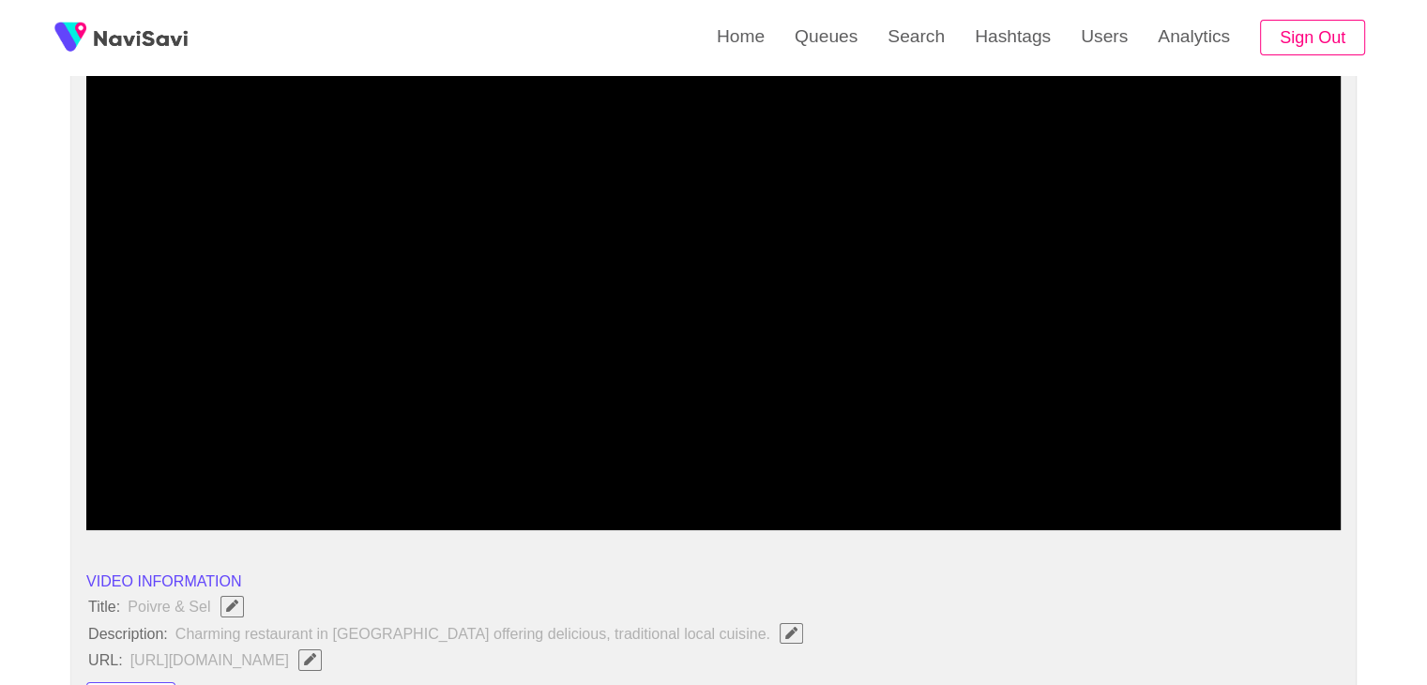
drag, startPoint x: 342, startPoint y: 476, endPoint x: 63, endPoint y: 476, distance: 279.5
click at [156, 507] on icon "add" at bounding box center [165, 514] width 156 height 23
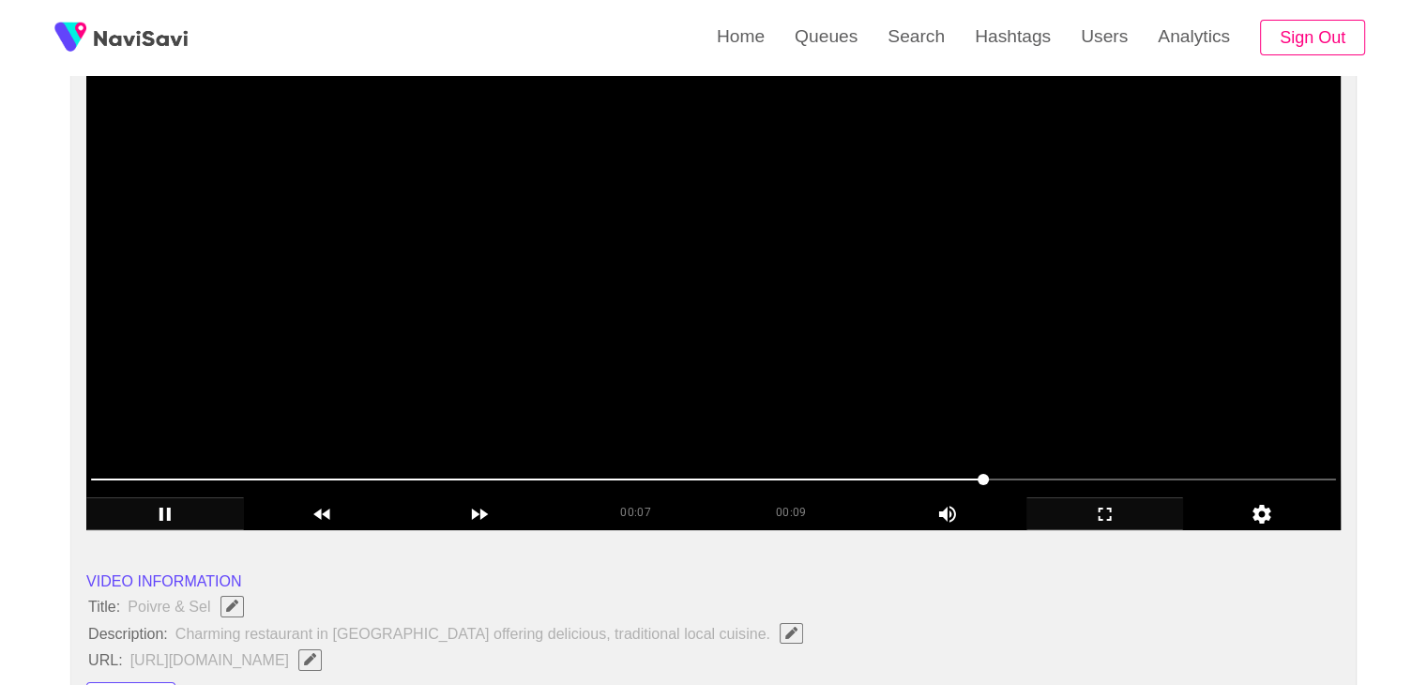
click at [851, 328] on video at bounding box center [713, 295] width 1254 height 469
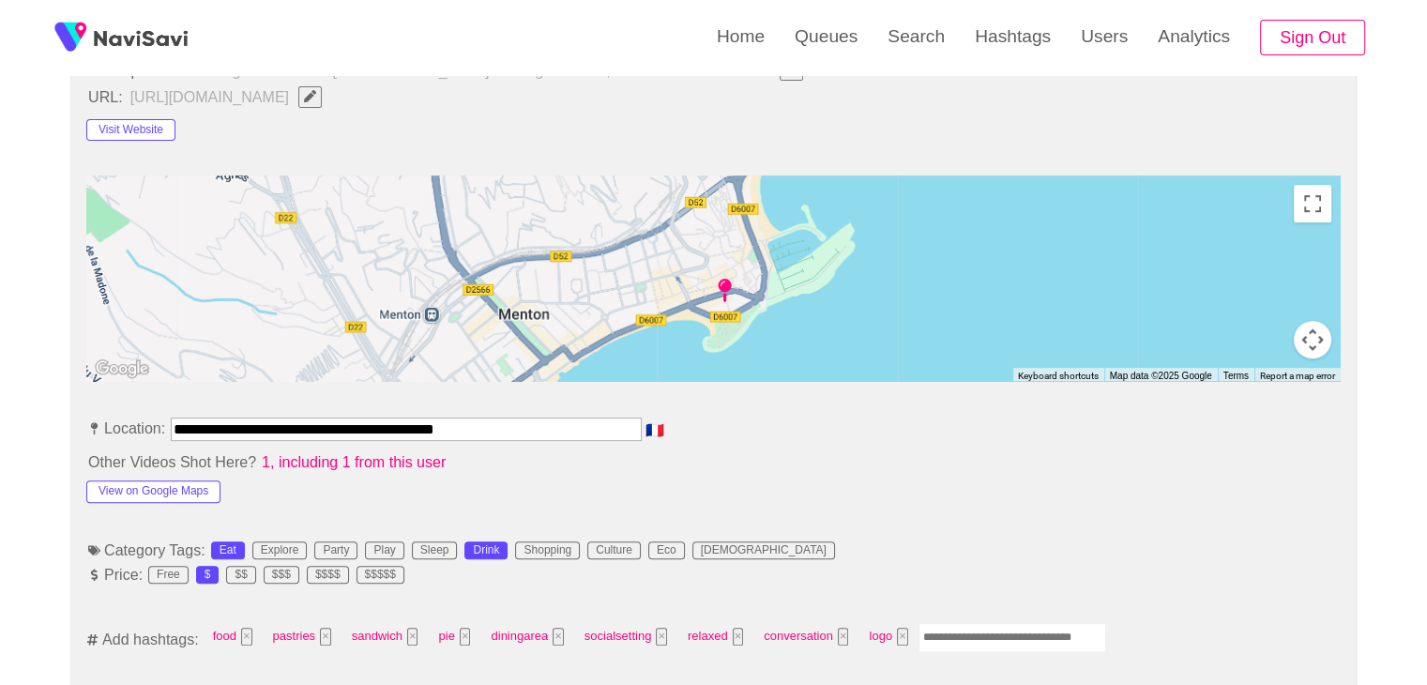
scroll to position [1125, 0]
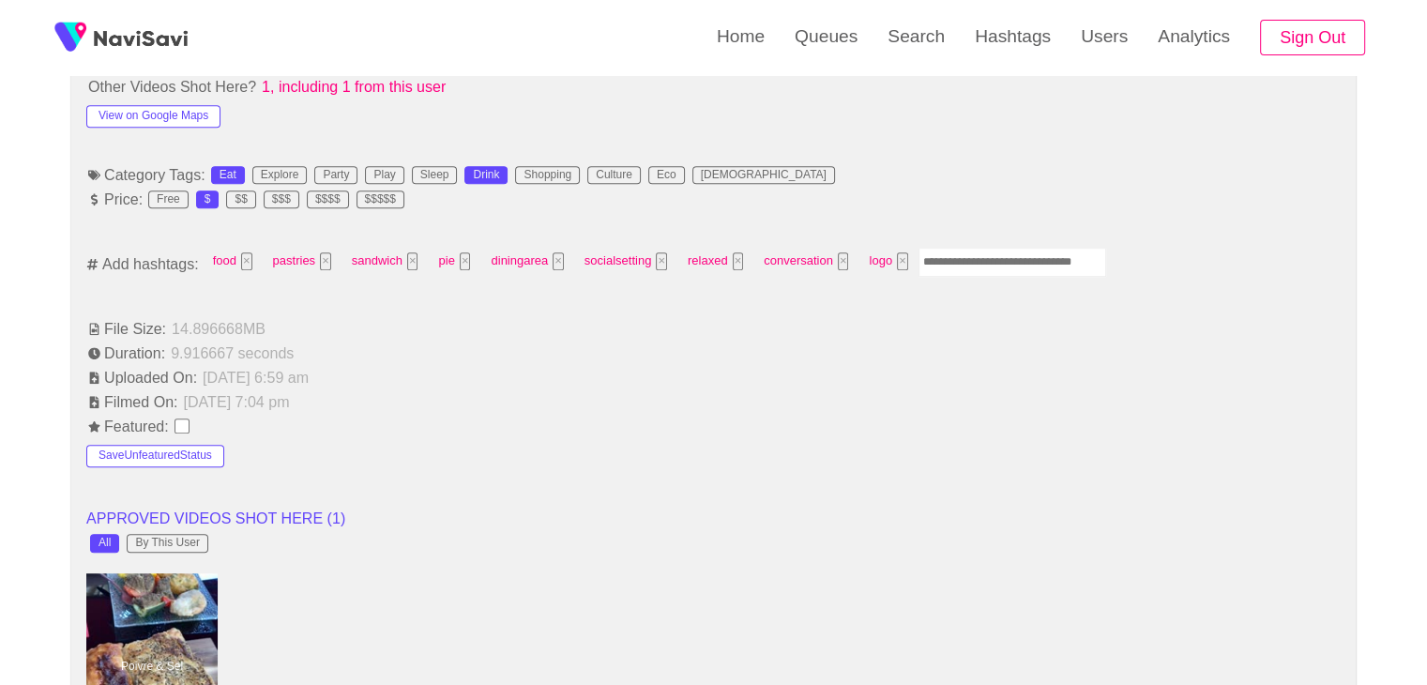
click at [947, 268] on input "Enter tag here and press return" at bounding box center [1012, 262] width 188 height 29
type input "***"
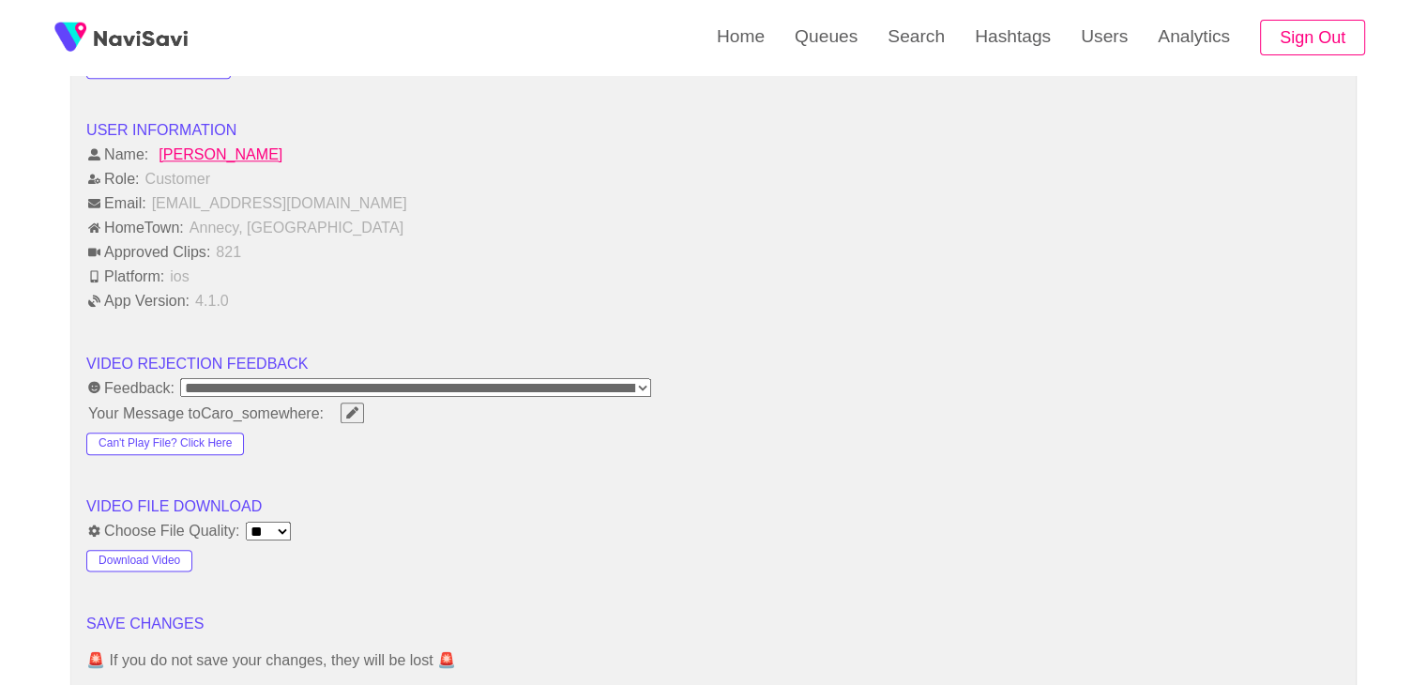
scroll to position [2251, 0]
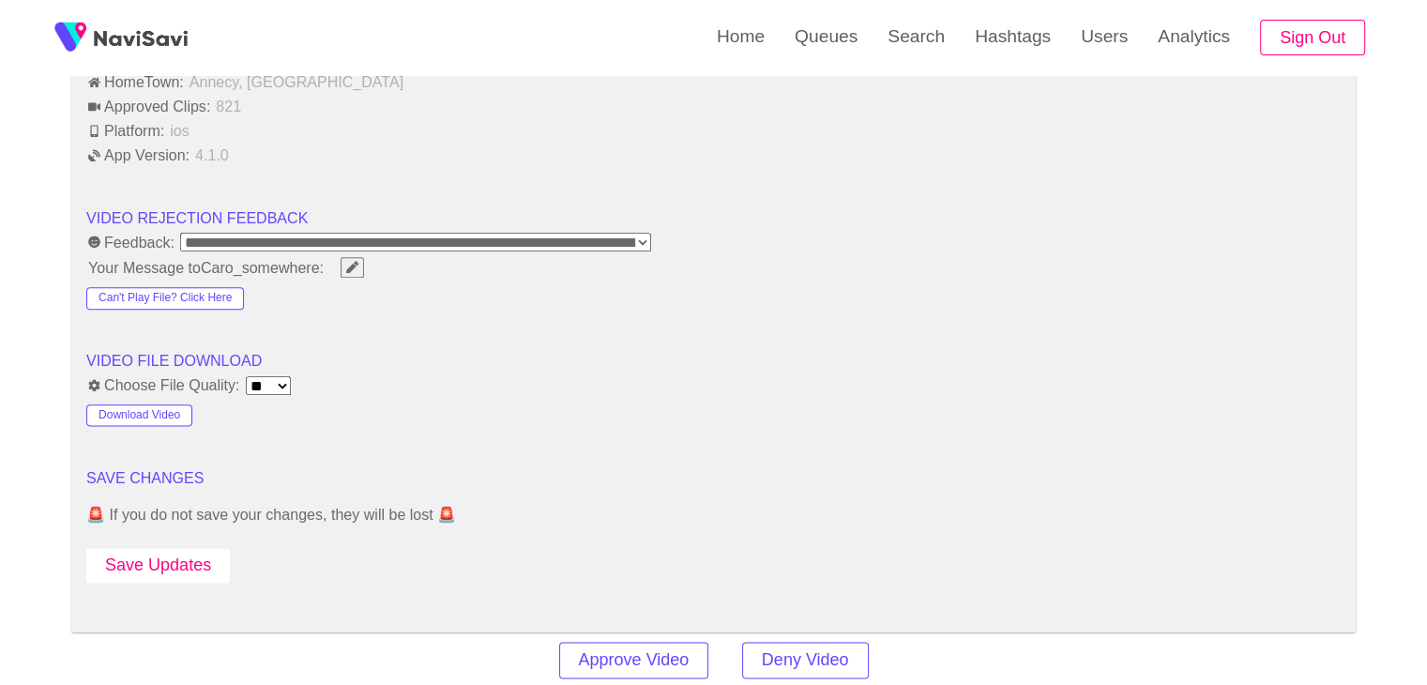
click at [207, 565] on button "Save Updates" at bounding box center [157, 565] width 143 height 35
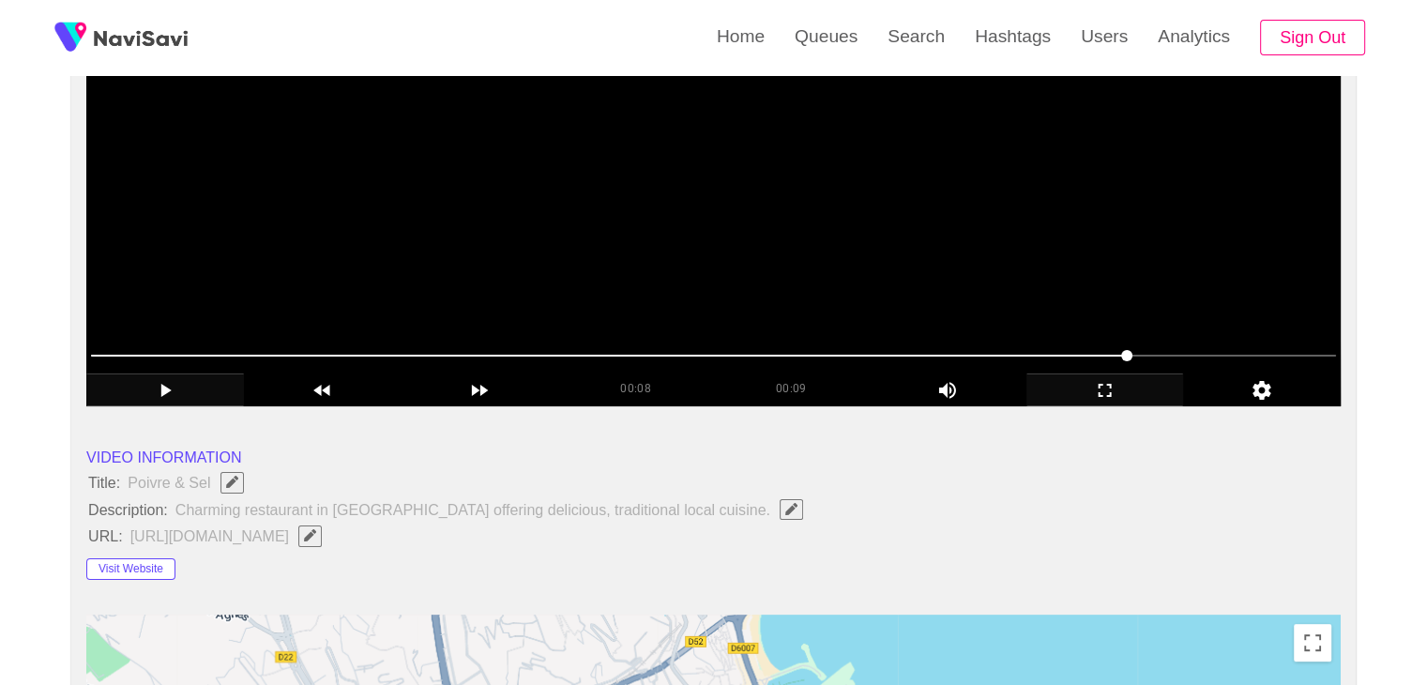
scroll to position [188, 0]
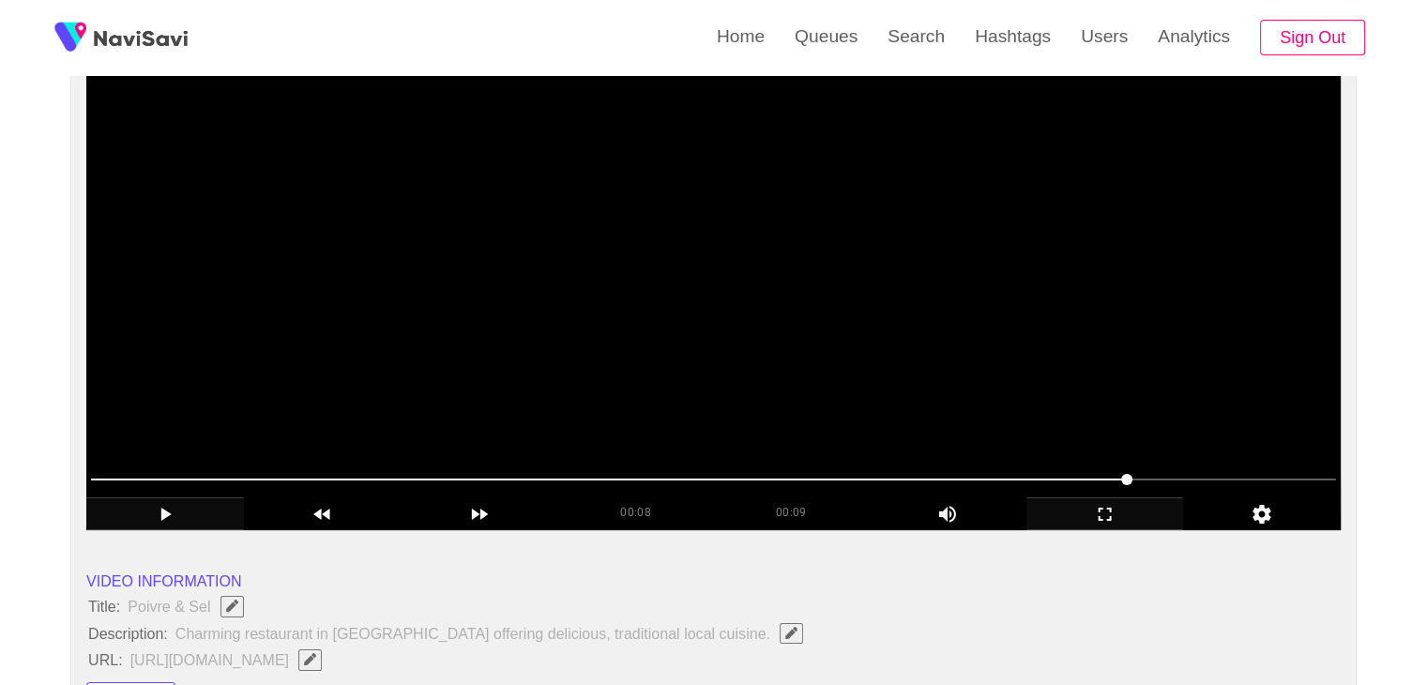
click at [780, 298] on video at bounding box center [713, 295] width 1254 height 469
drag, startPoint x: 523, startPoint y: 467, endPoint x: 455, endPoint y: 460, distance: 68.8
click at [480, 468] on span at bounding box center [713, 479] width 1245 height 30
drag, startPoint x: 353, startPoint y: 466, endPoint x: 304, endPoint y: 470, distance: 48.9
click at [304, 470] on span at bounding box center [713, 479] width 1245 height 30
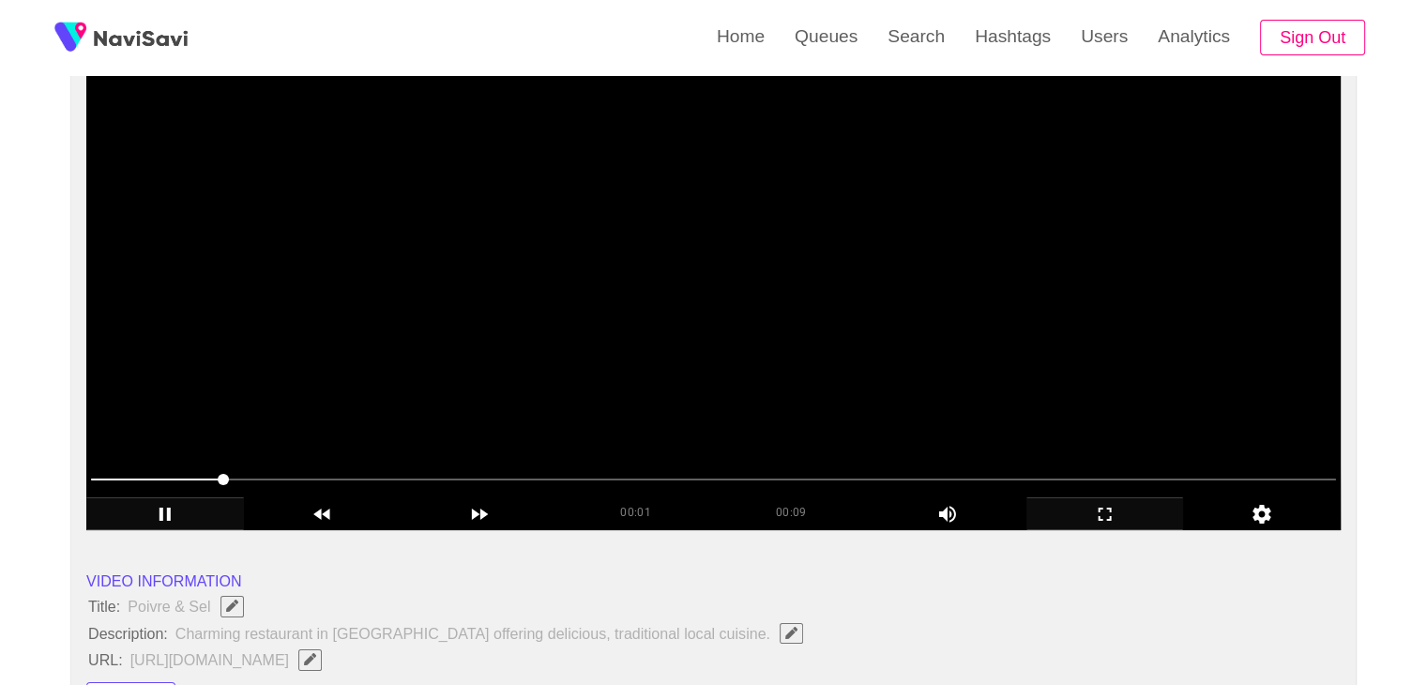
click at [674, 260] on video at bounding box center [713, 295] width 1254 height 469
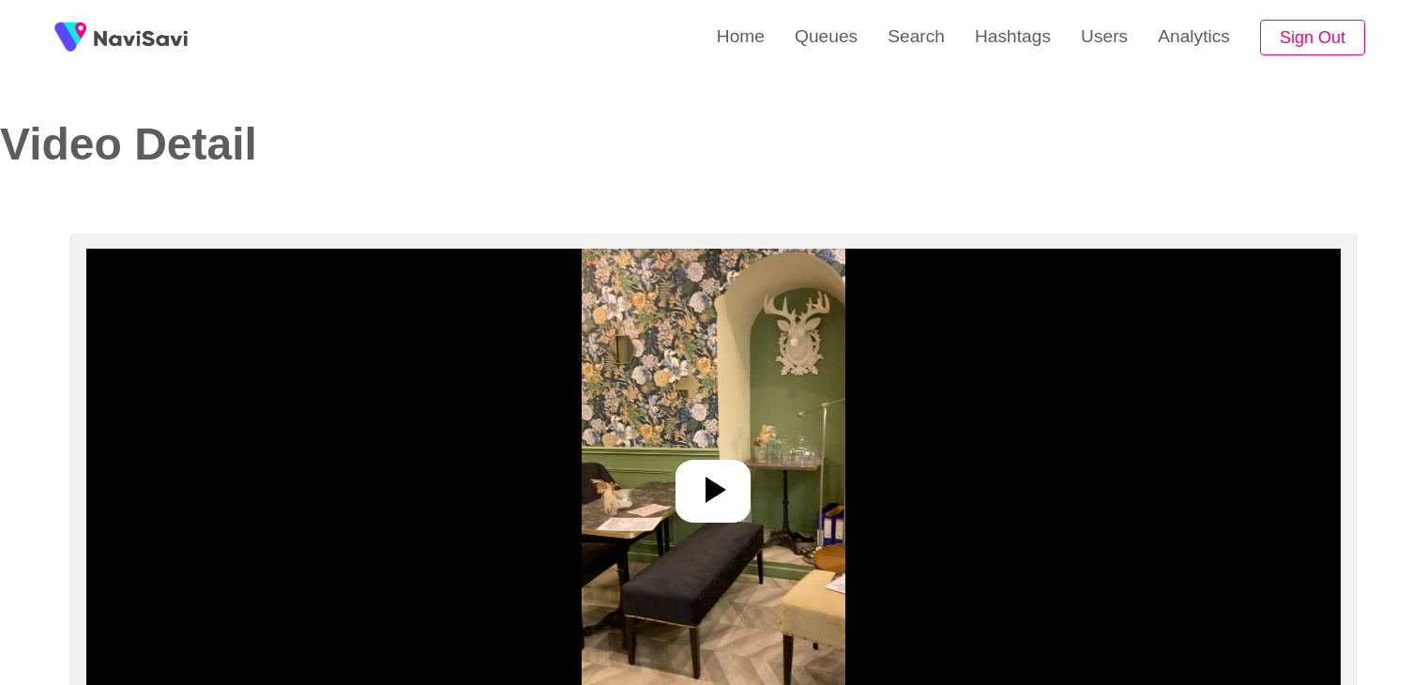
select select "**********"
select select "**"
click at [690, 478] on icon at bounding box center [712, 489] width 45 height 45
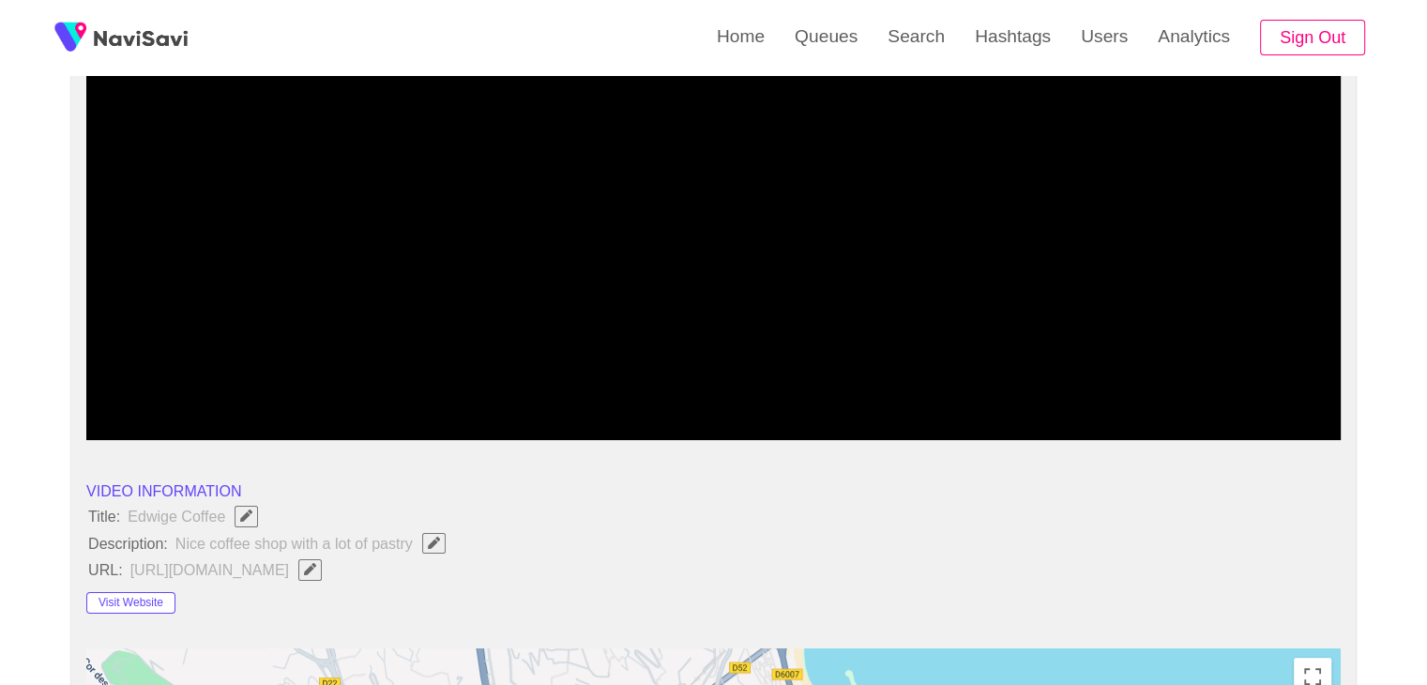
scroll to position [281, 0]
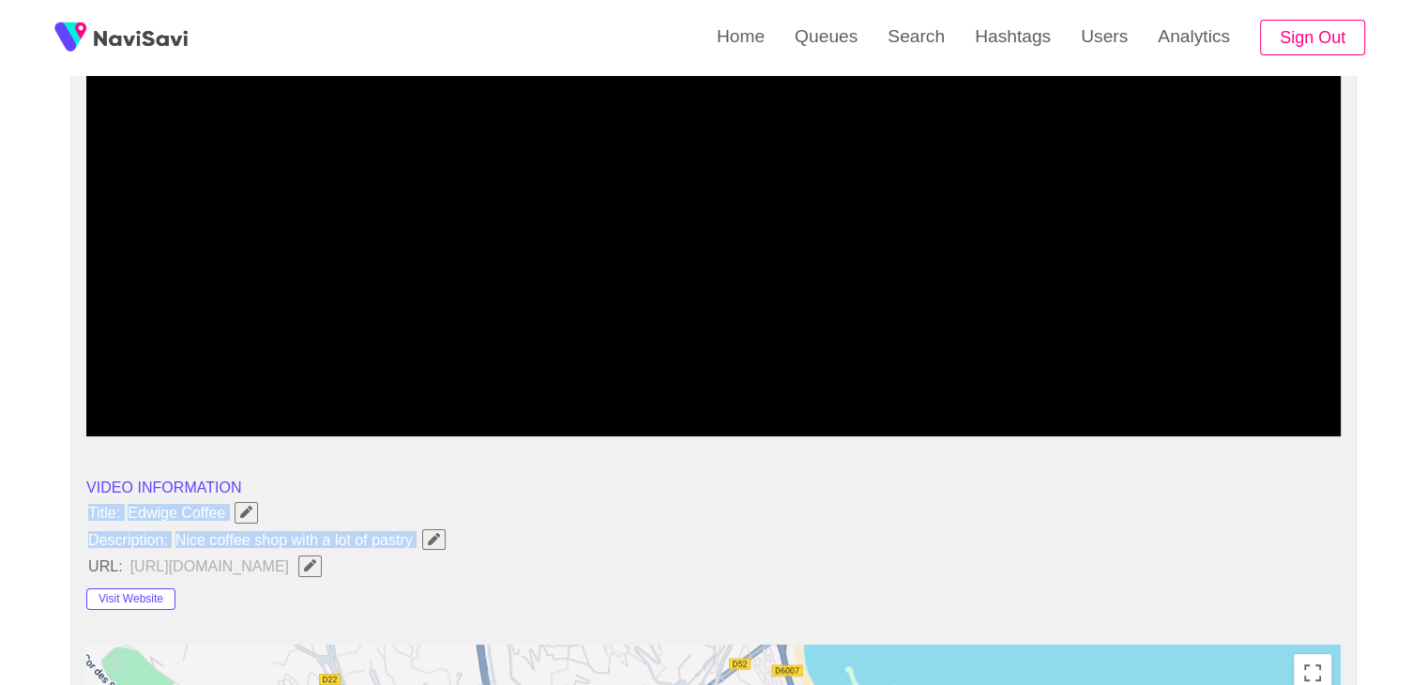
drag, startPoint x: 79, startPoint y: 503, endPoint x: 440, endPoint y: 541, distance: 363.1
copy ul "Title: Edwige Coffee Description: Nice coffee shop with a lot of pastry"
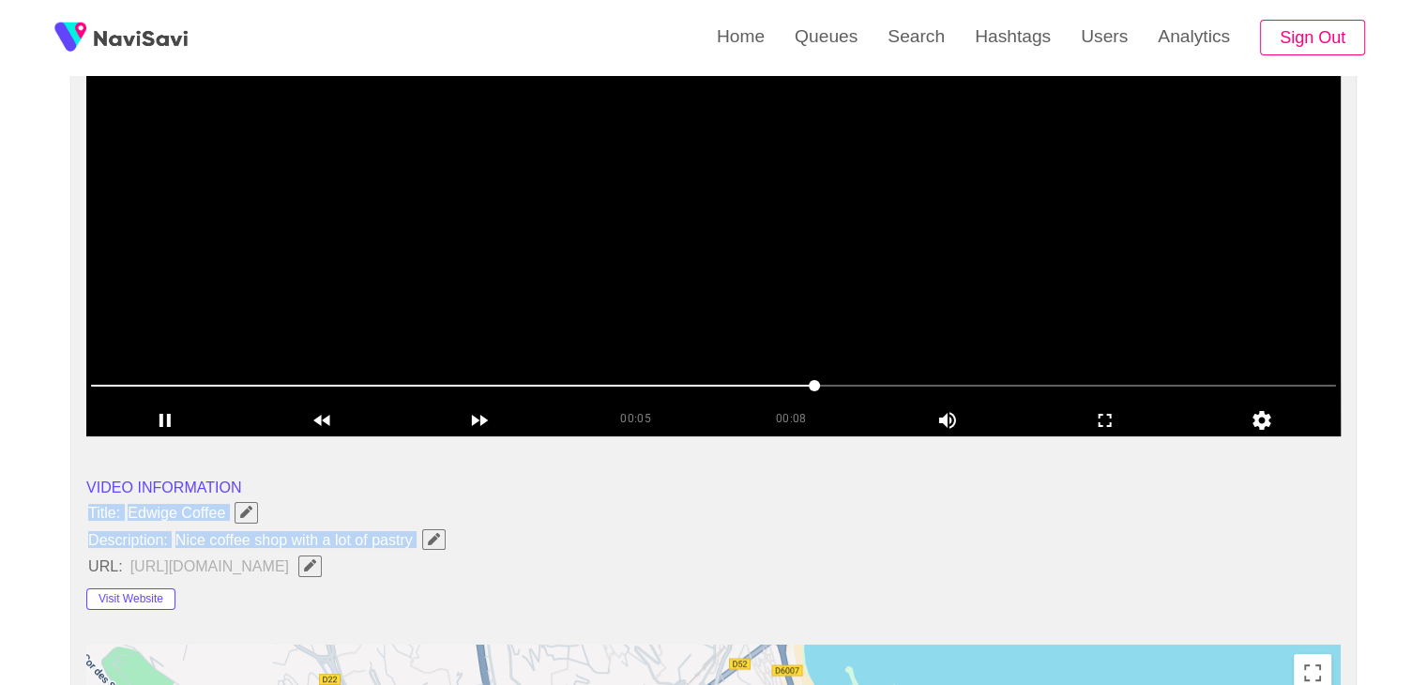
click at [424, 540] on span "button" at bounding box center [434, 539] width 20 height 12
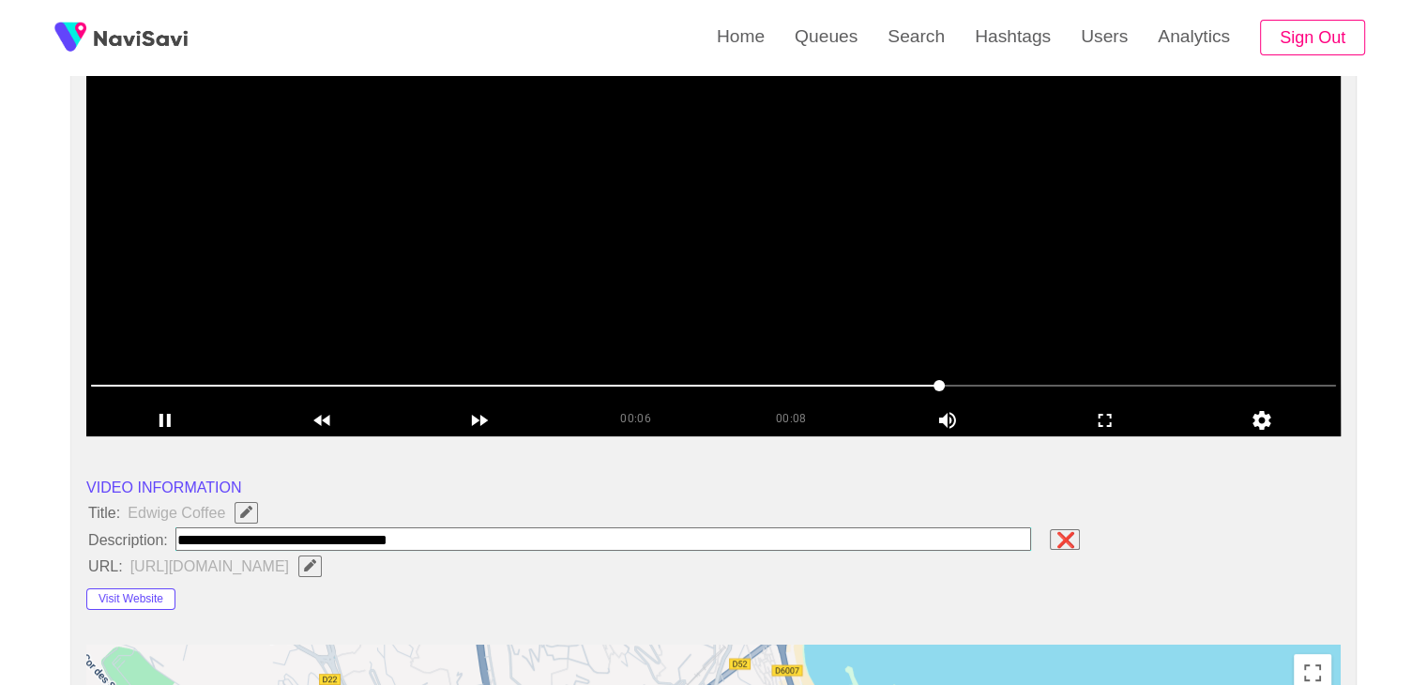
type input "**********"
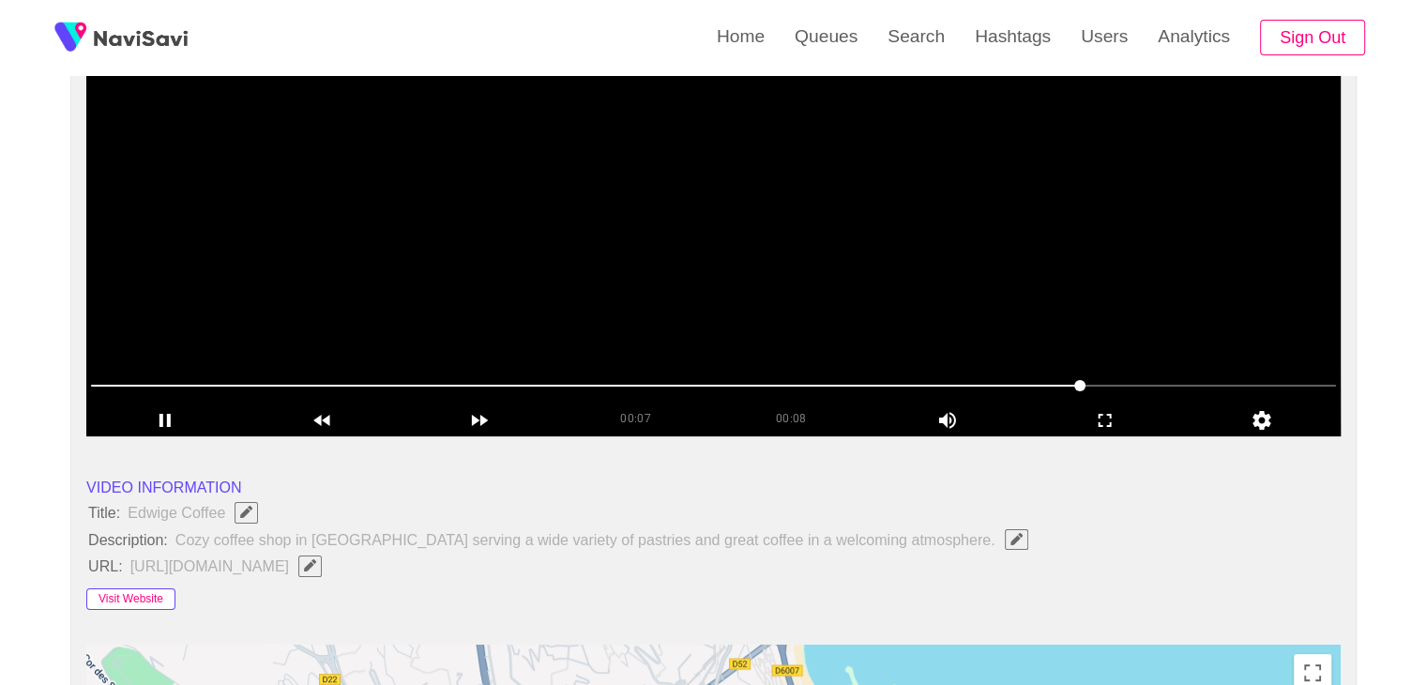
click at [113, 596] on button "Visit Website" at bounding box center [130, 599] width 89 height 23
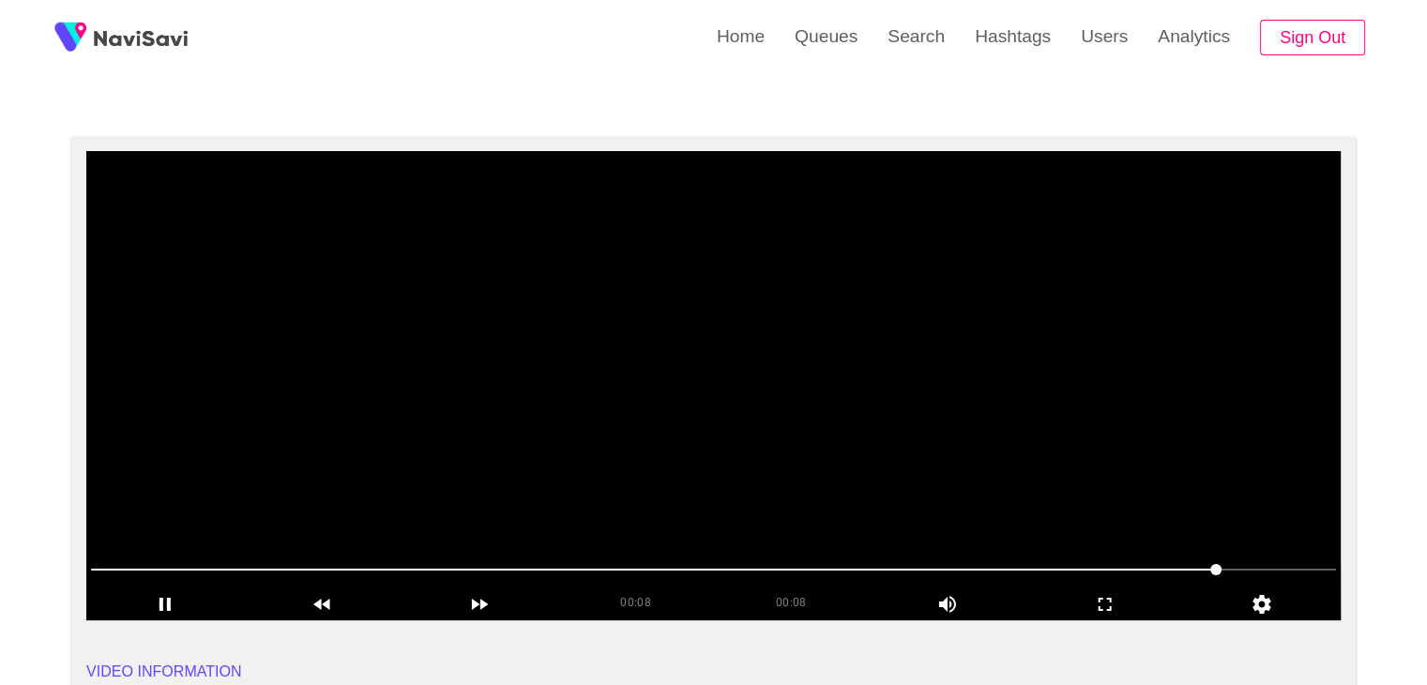
scroll to position [94, 0]
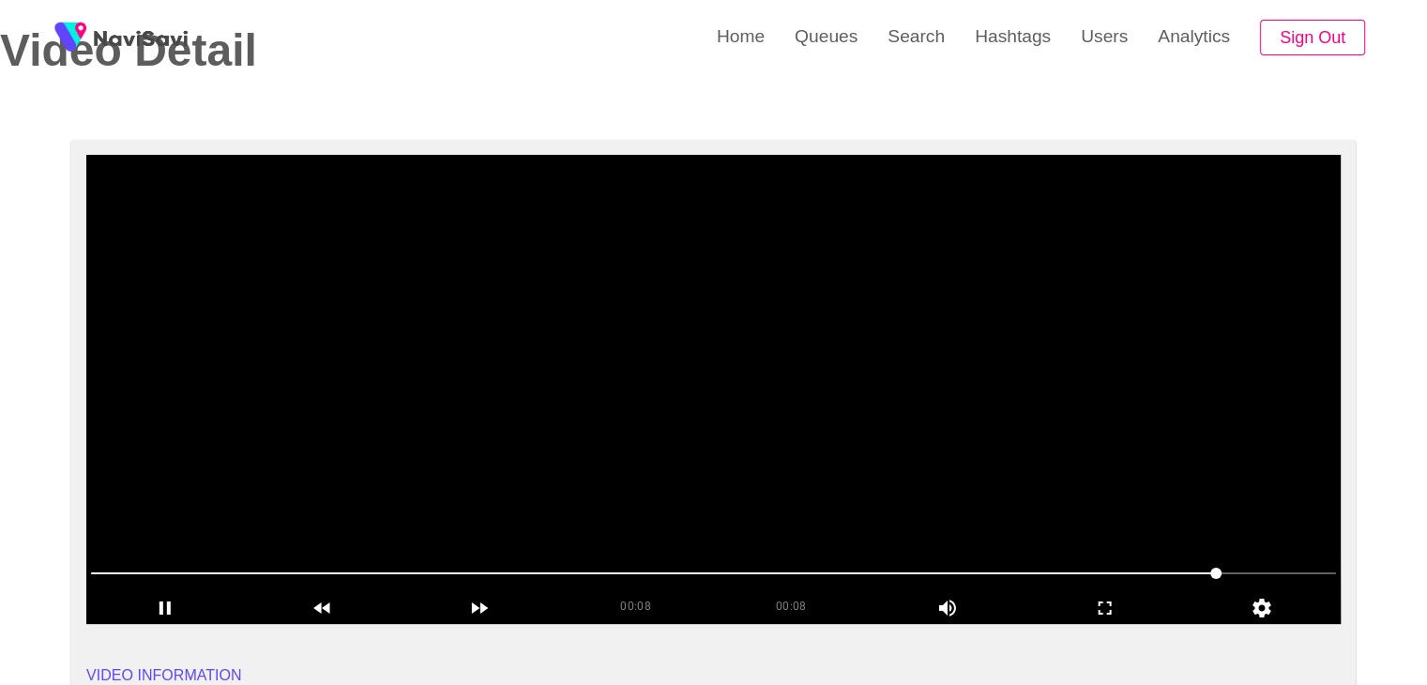
click at [645, 403] on video at bounding box center [713, 389] width 1254 height 469
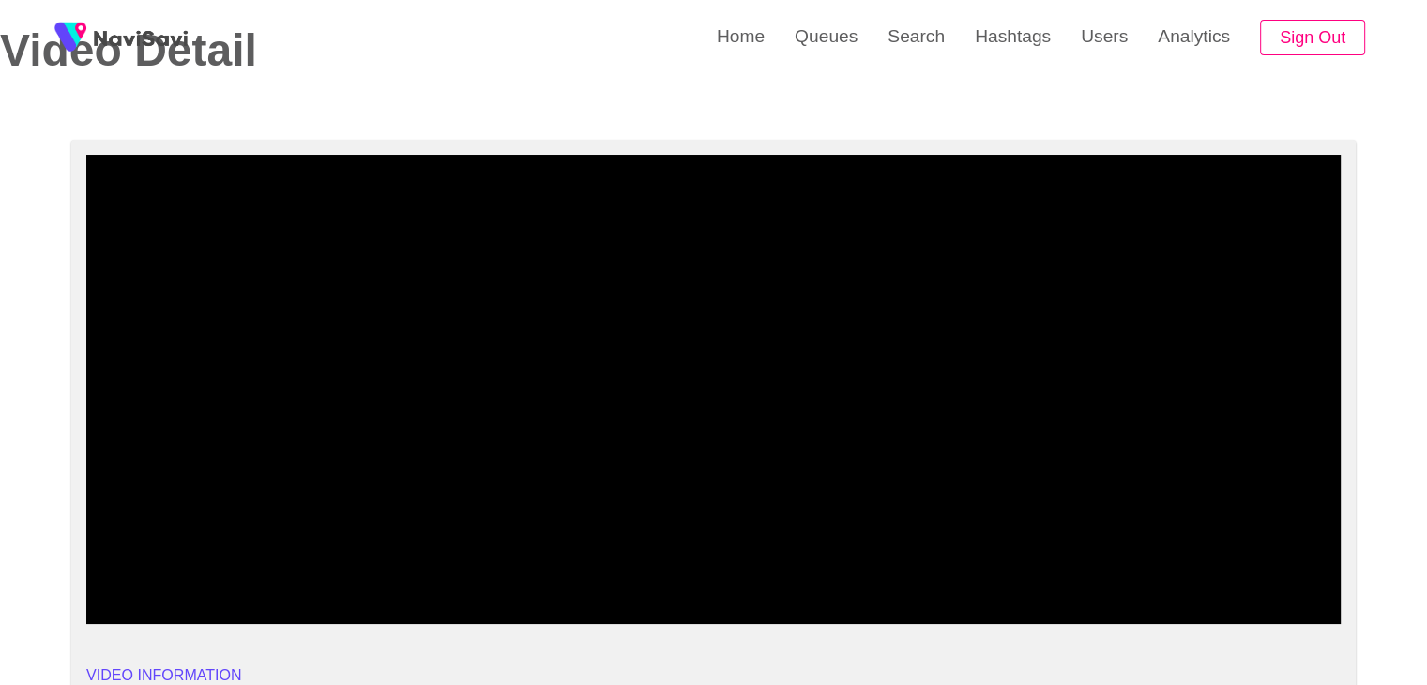
drag, startPoint x: 461, startPoint y: 552, endPoint x: 26, endPoint y: 568, distance: 435.5
drag, startPoint x: 150, startPoint y: 577, endPoint x: 20, endPoint y: 556, distance: 132.0
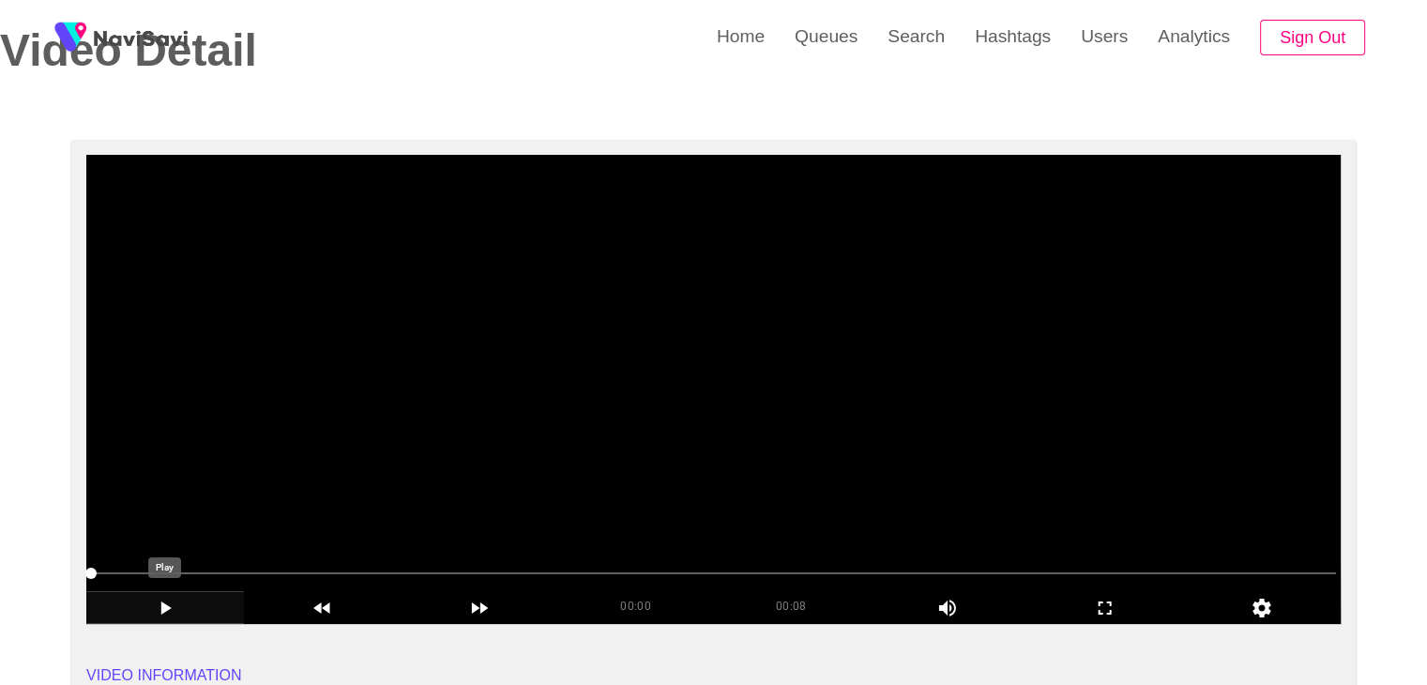
click at [152, 602] on icon "add" at bounding box center [165, 607] width 156 height 23
drag, startPoint x: 1075, startPoint y: 596, endPoint x: 1062, endPoint y: 679, distance: 83.6
click at [1075, 595] on div "add" at bounding box center [1105, 607] width 158 height 32
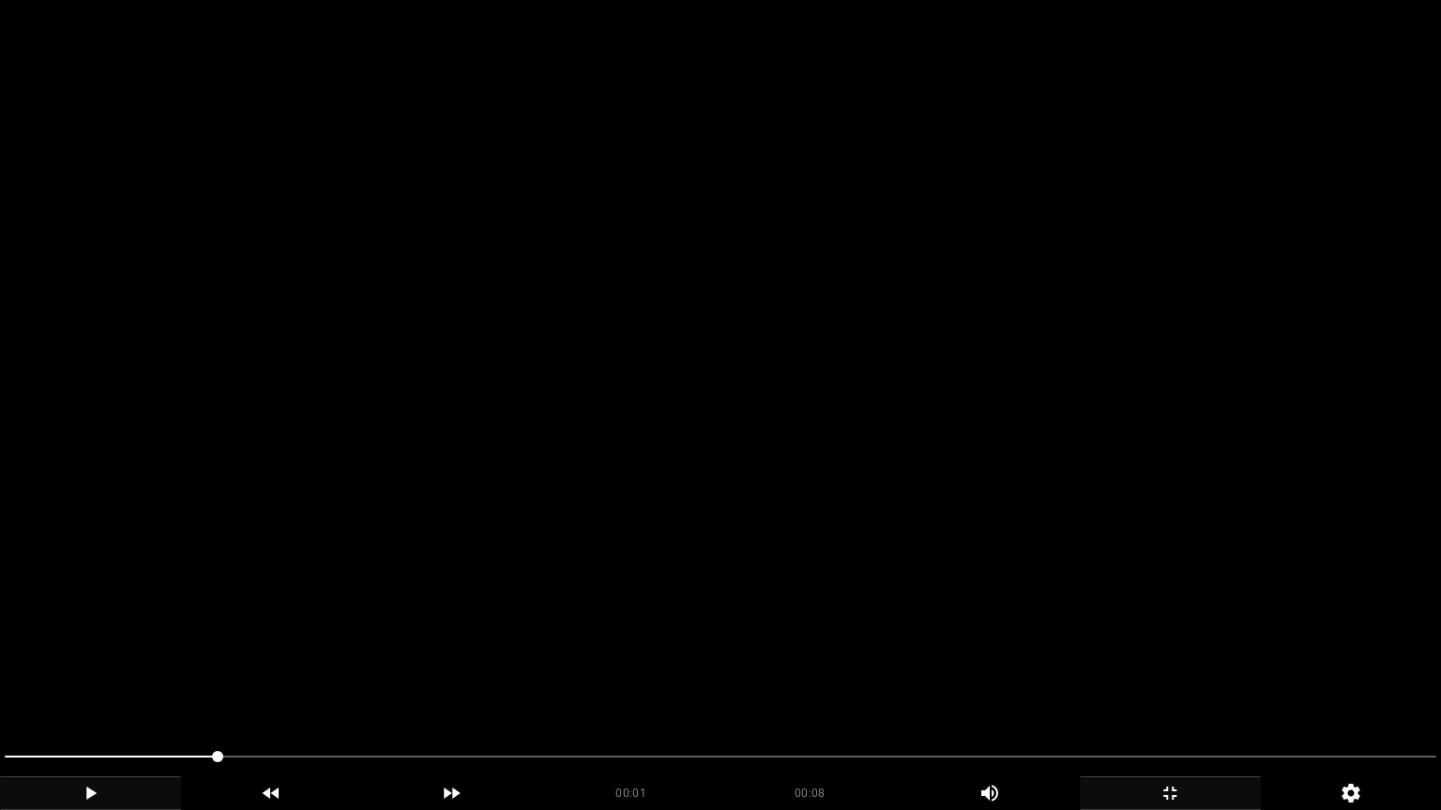
click at [867, 581] on video at bounding box center [720, 405] width 1441 height 810
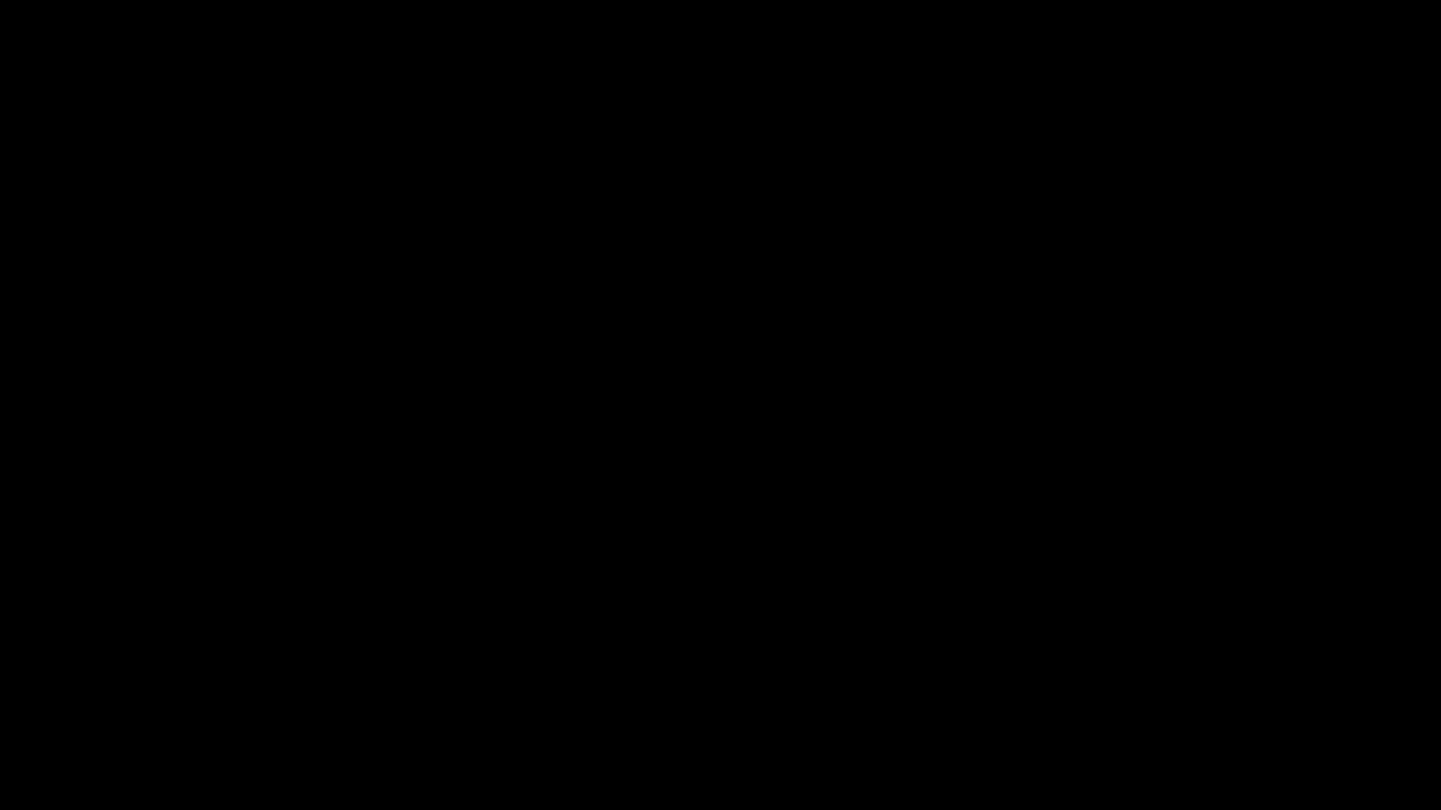
click at [1211, 684] on span at bounding box center [720, 757] width 1431 height 30
click at [1375, 684] on div at bounding box center [720, 759] width 1446 height 50
click at [1180, 684] on icon "add" at bounding box center [1169, 793] width 179 height 23
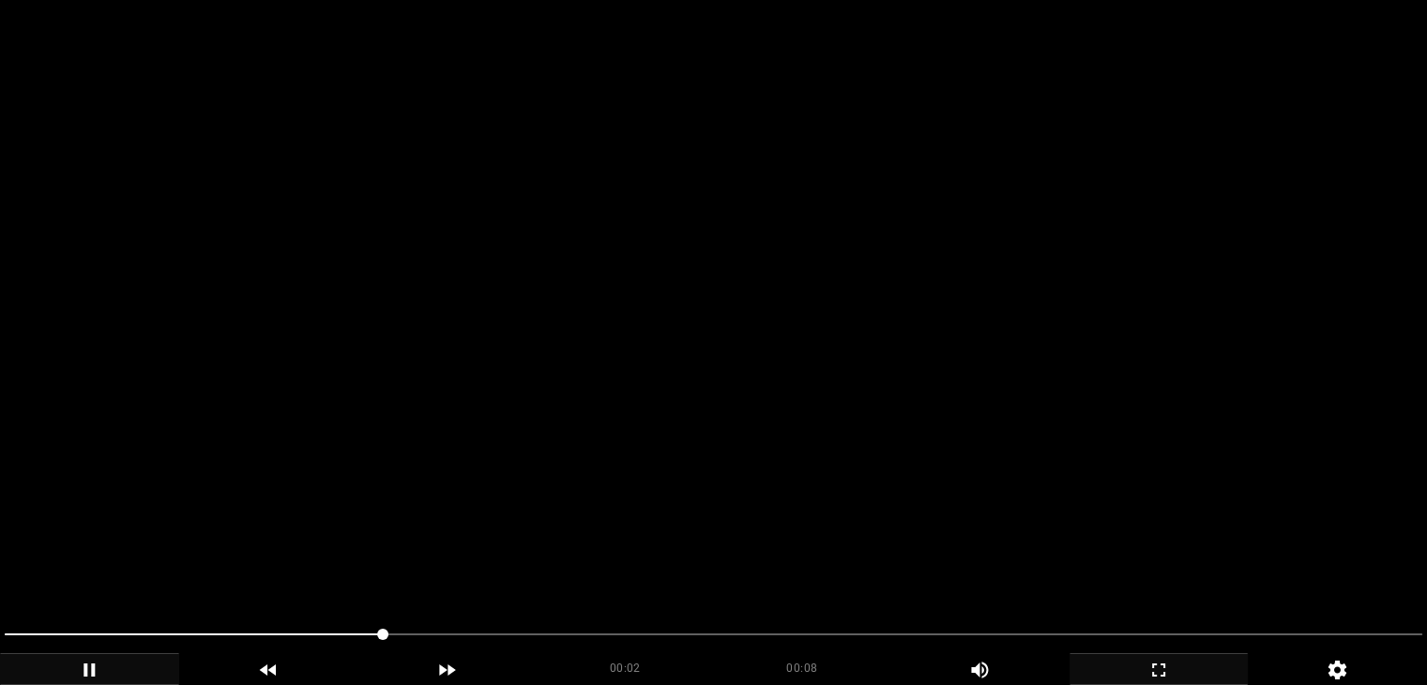
scroll to position [188, 0]
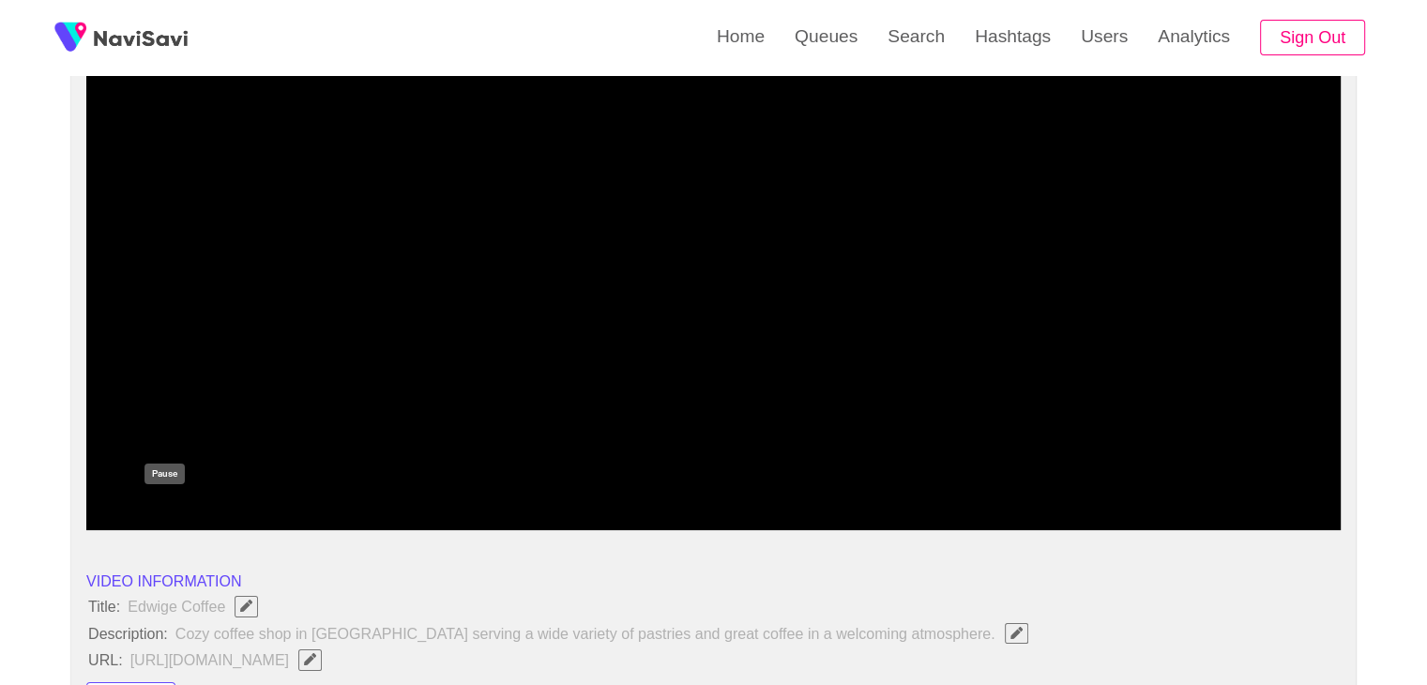
click at [165, 518] on icon "add" at bounding box center [165, 514] width 156 height 23
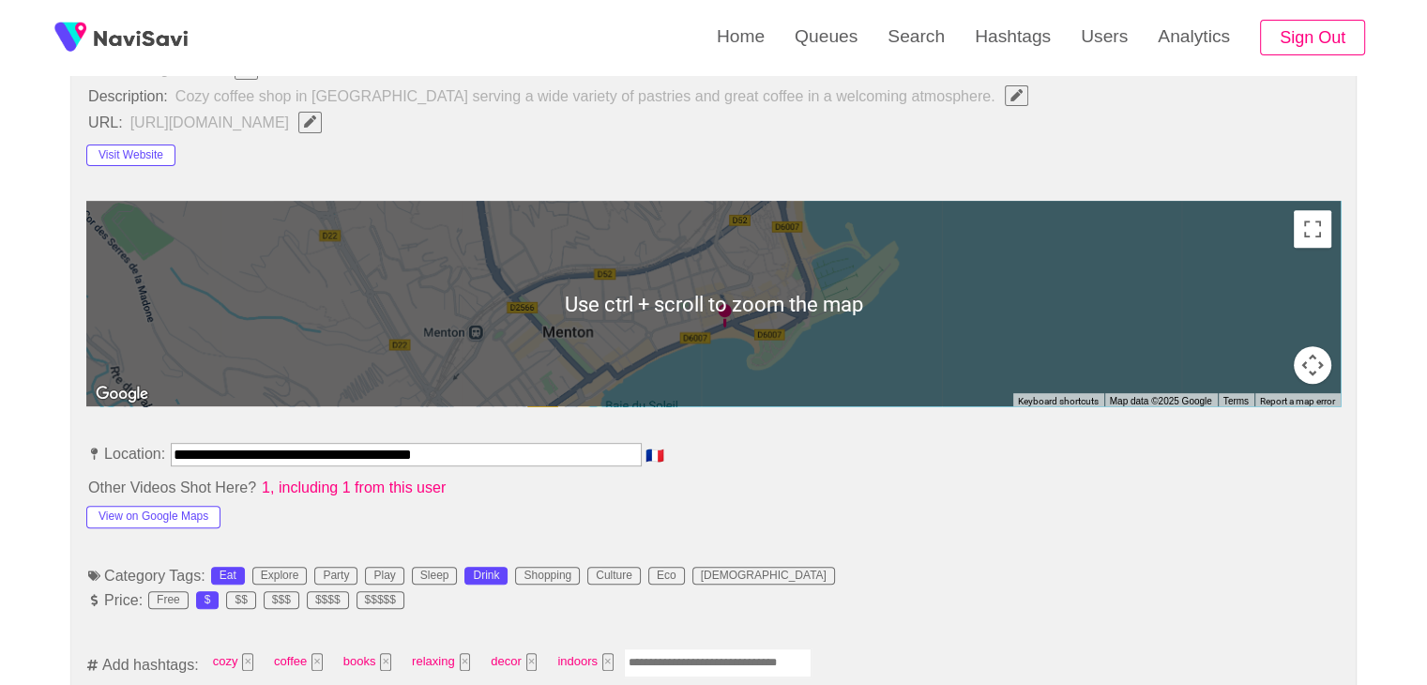
scroll to position [750, 0]
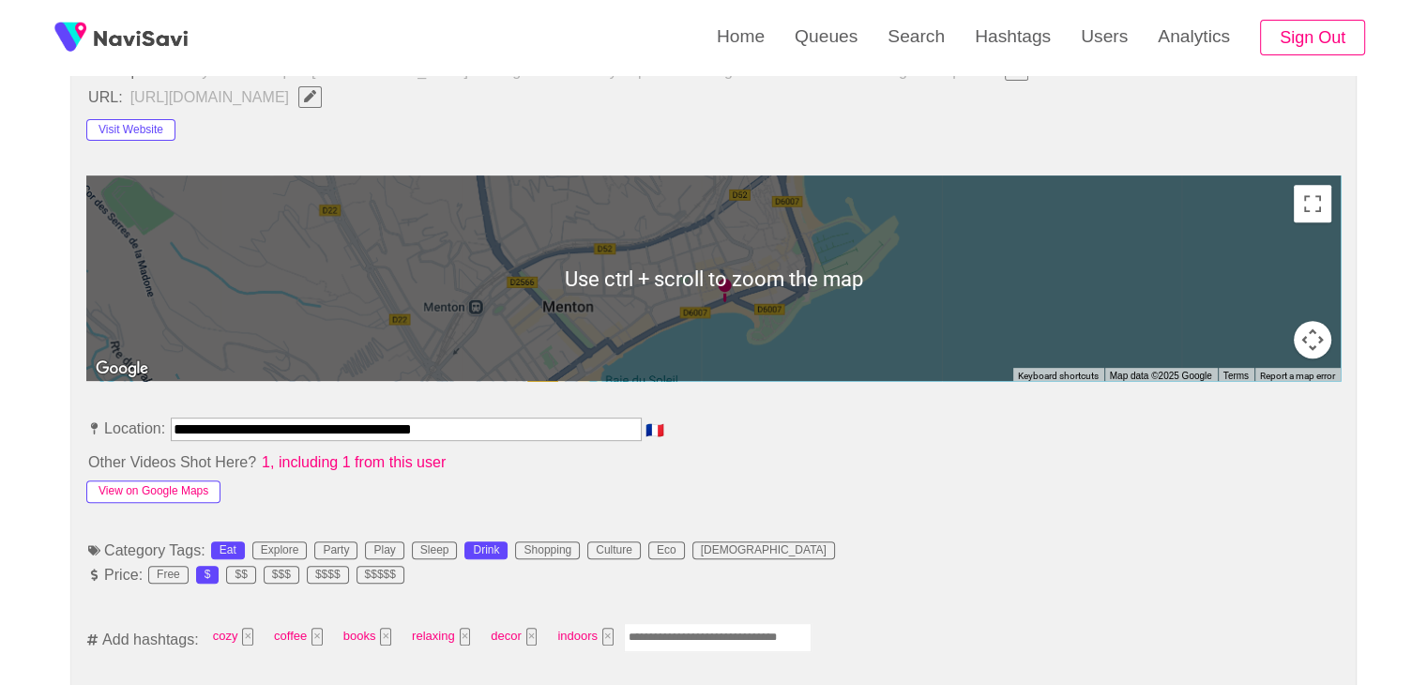
click at [174, 485] on button "View on Google Maps" at bounding box center [153, 491] width 134 height 23
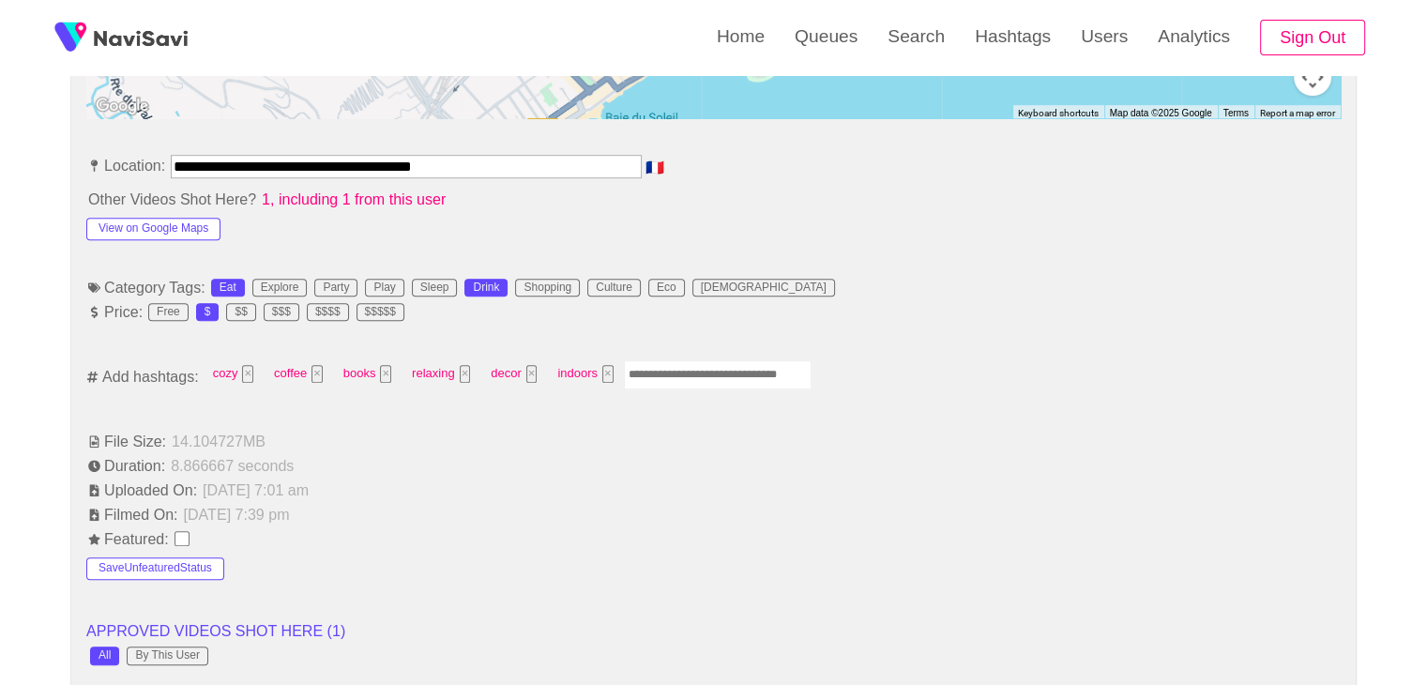
scroll to position [1032, 0]
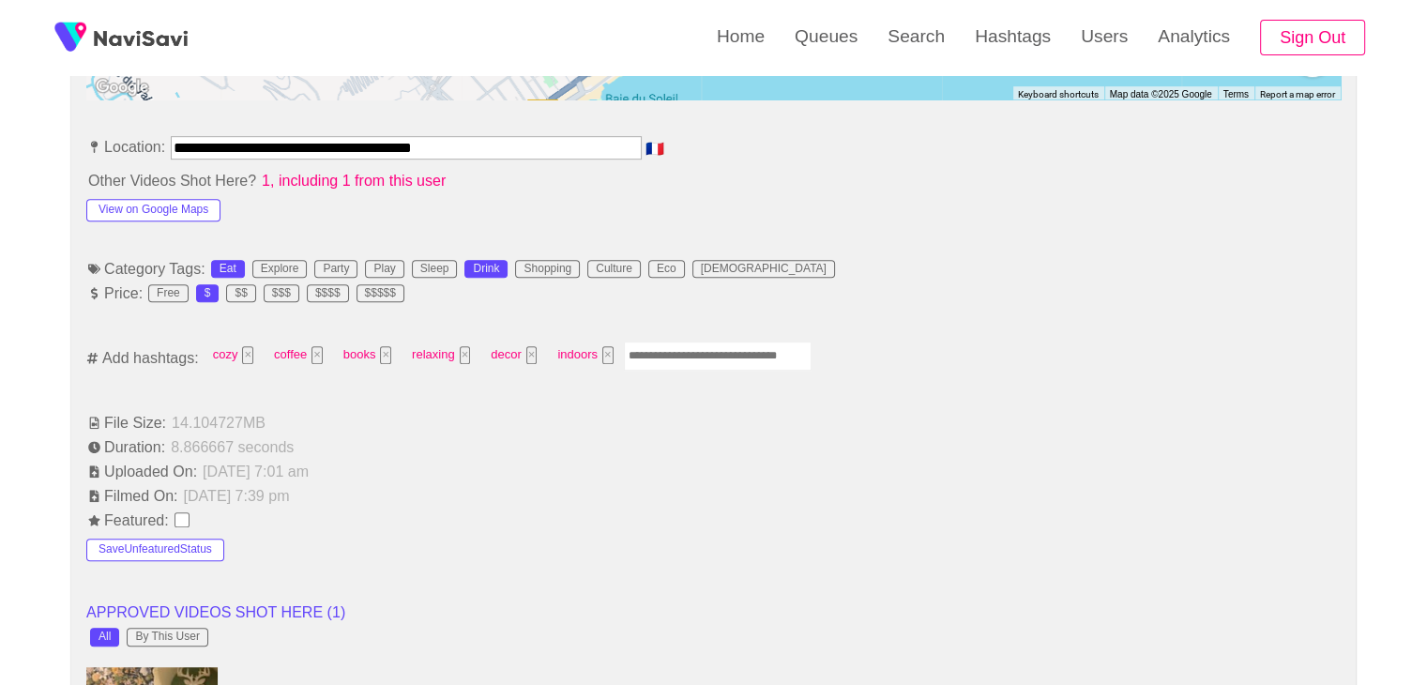
click at [687, 352] on input "Enter tag here and press return" at bounding box center [718, 355] width 188 height 29
type input "****"
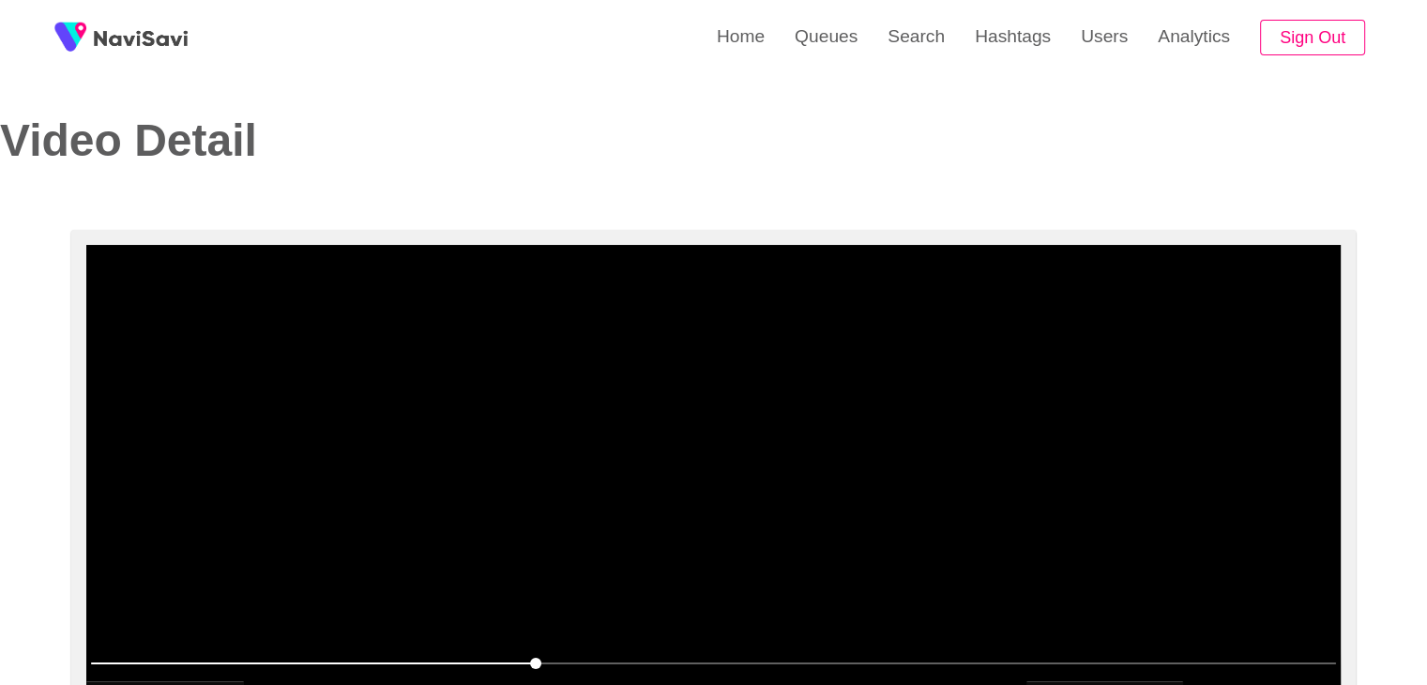
scroll to position [0, 0]
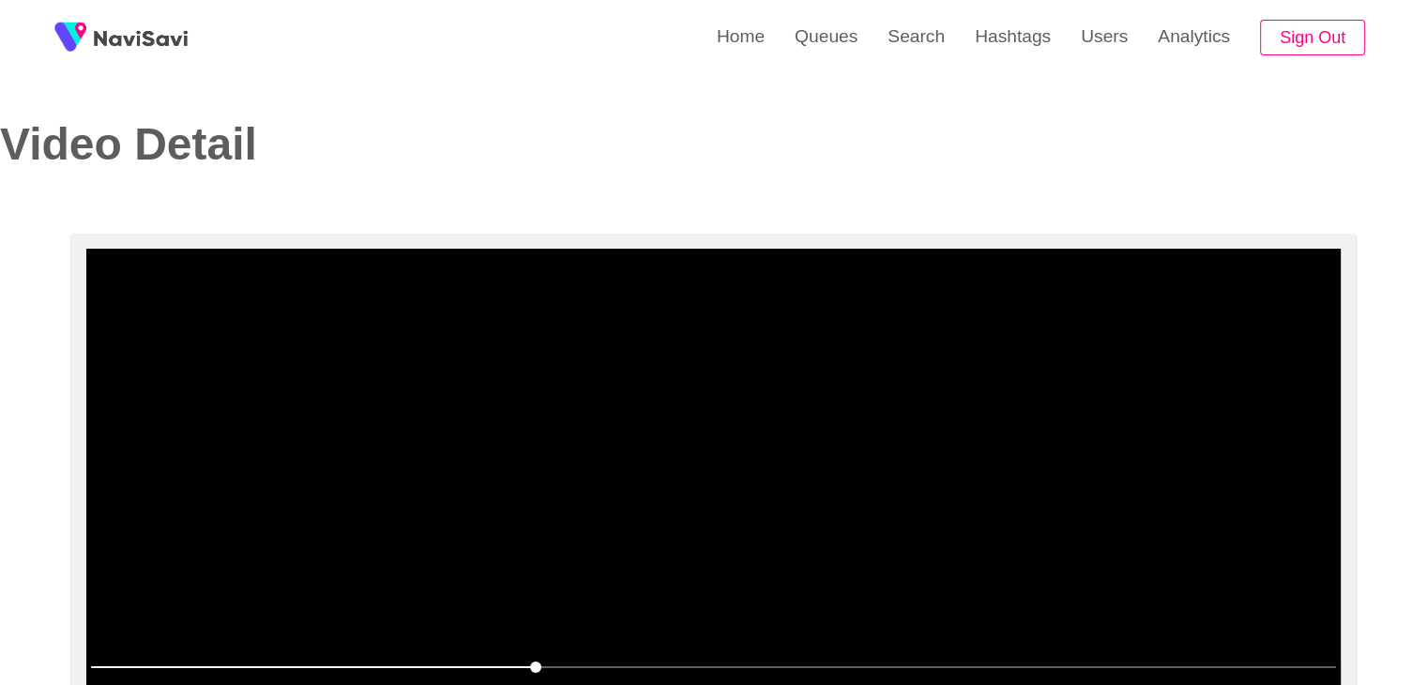
click at [757, 429] on video at bounding box center [713, 483] width 1254 height 469
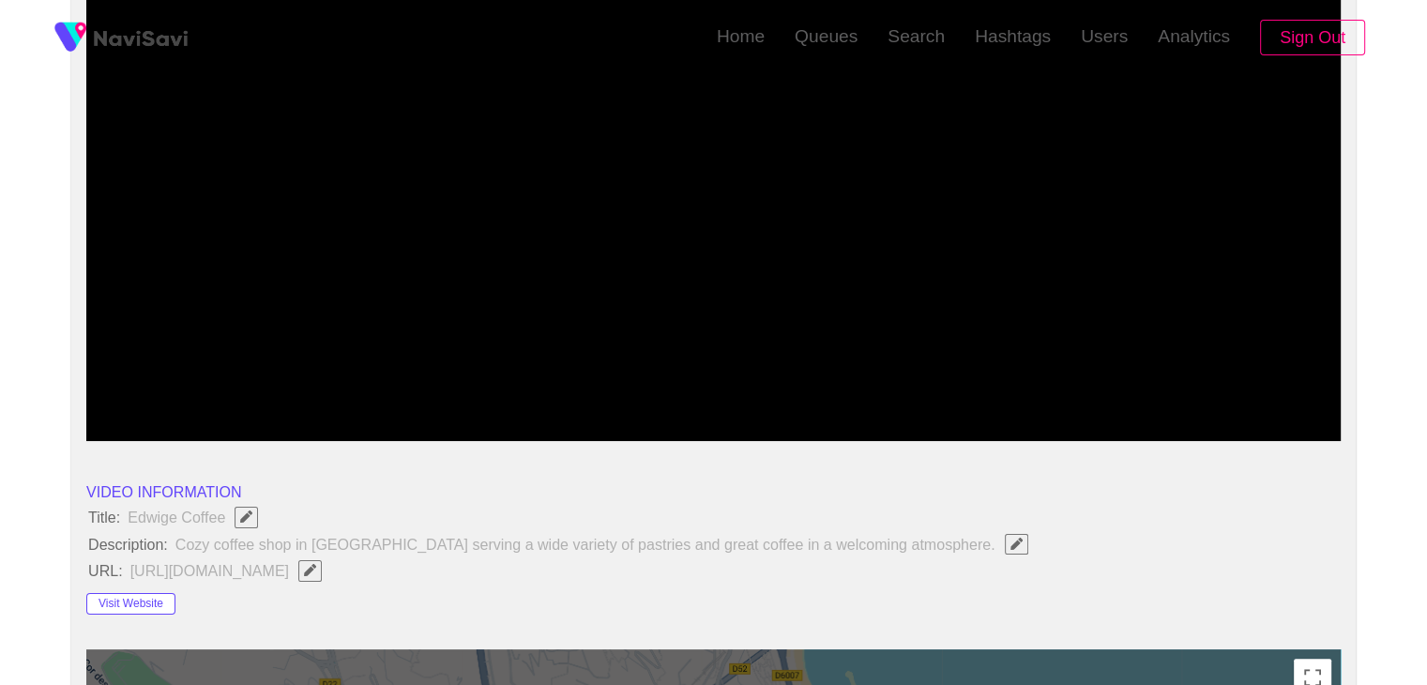
scroll to position [281, 0]
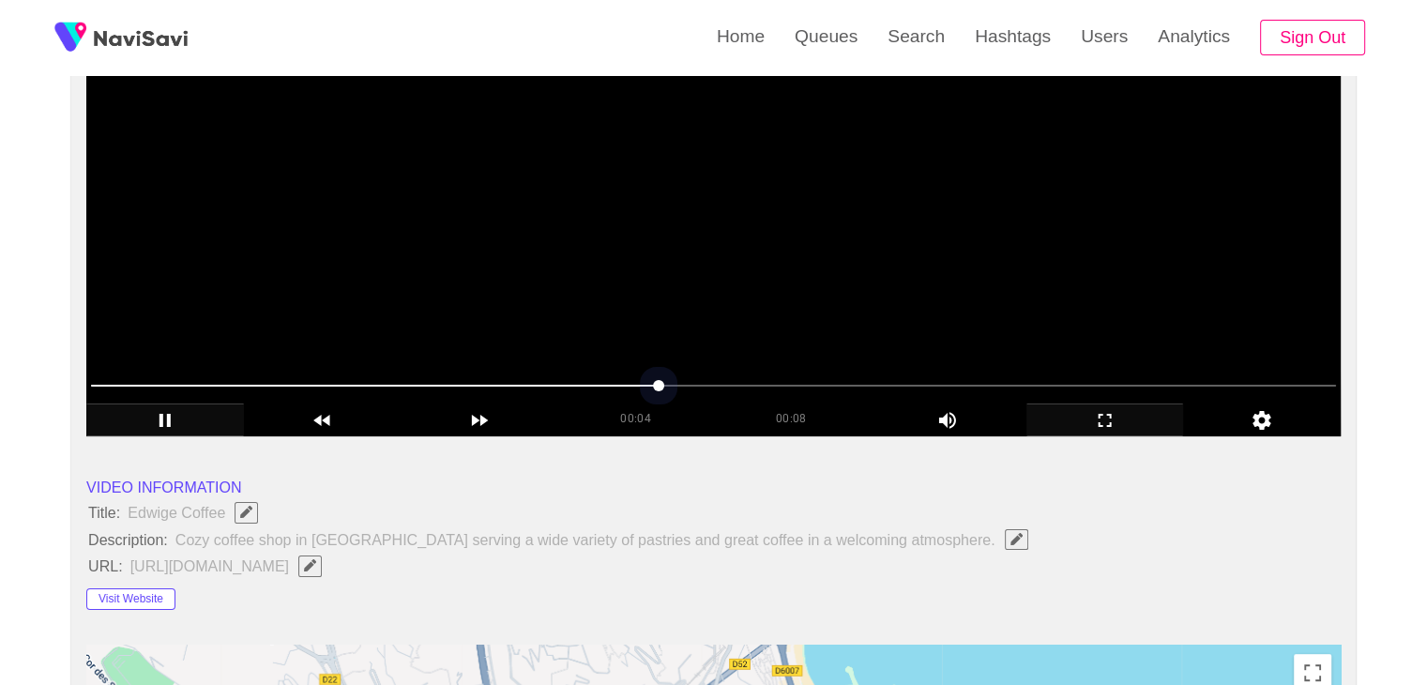
drag, startPoint x: 475, startPoint y: 380, endPoint x: 333, endPoint y: 374, distance: 141.7
click at [333, 374] on span at bounding box center [713, 385] width 1245 height 30
drag, startPoint x: 294, startPoint y: 378, endPoint x: 111, endPoint y: 337, distance: 187.5
click at [119, 339] on section "00:01 00:08 Picture In Picture 1 Error: Failed to load Video" at bounding box center [713, 201] width 1254 height 469
drag, startPoint x: 473, startPoint y: 383, endPoint x: 441, endPoint y: 386, distance: 32.1
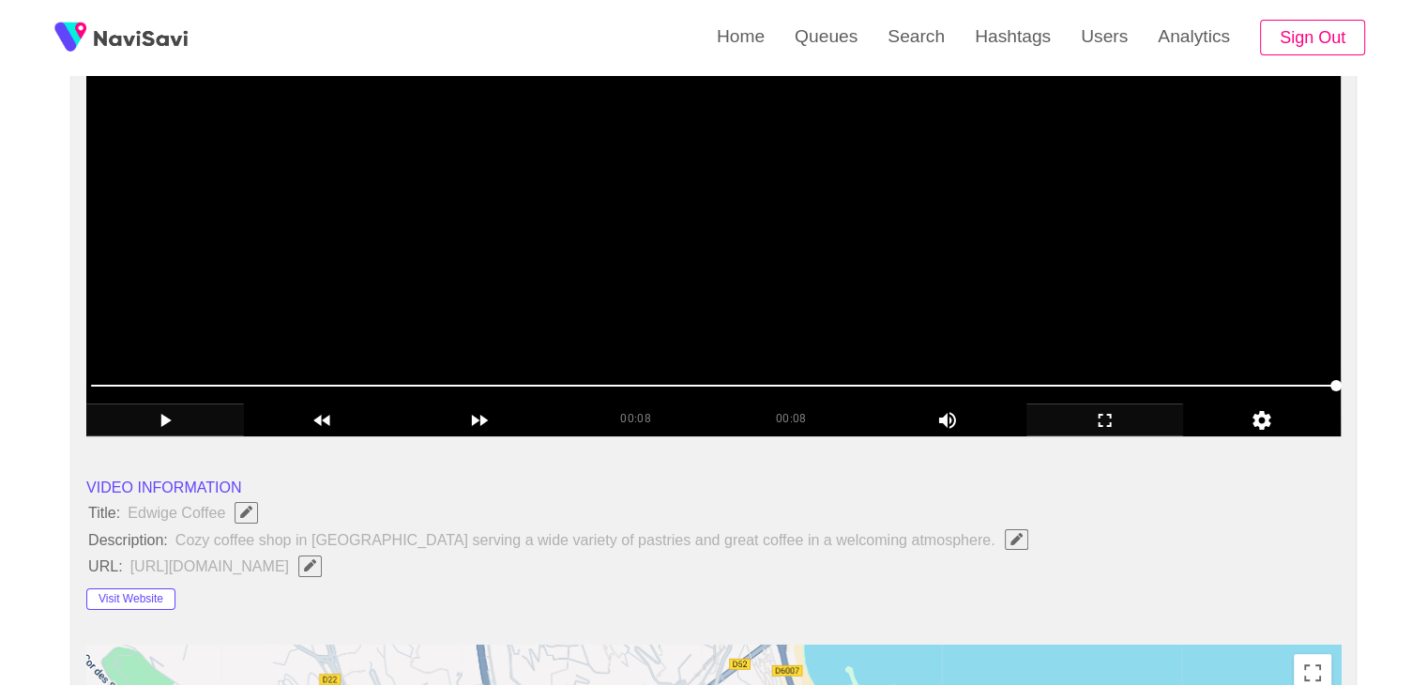
click at [441, 386] on span at bounding box center [713, 385] width 1245 height 30
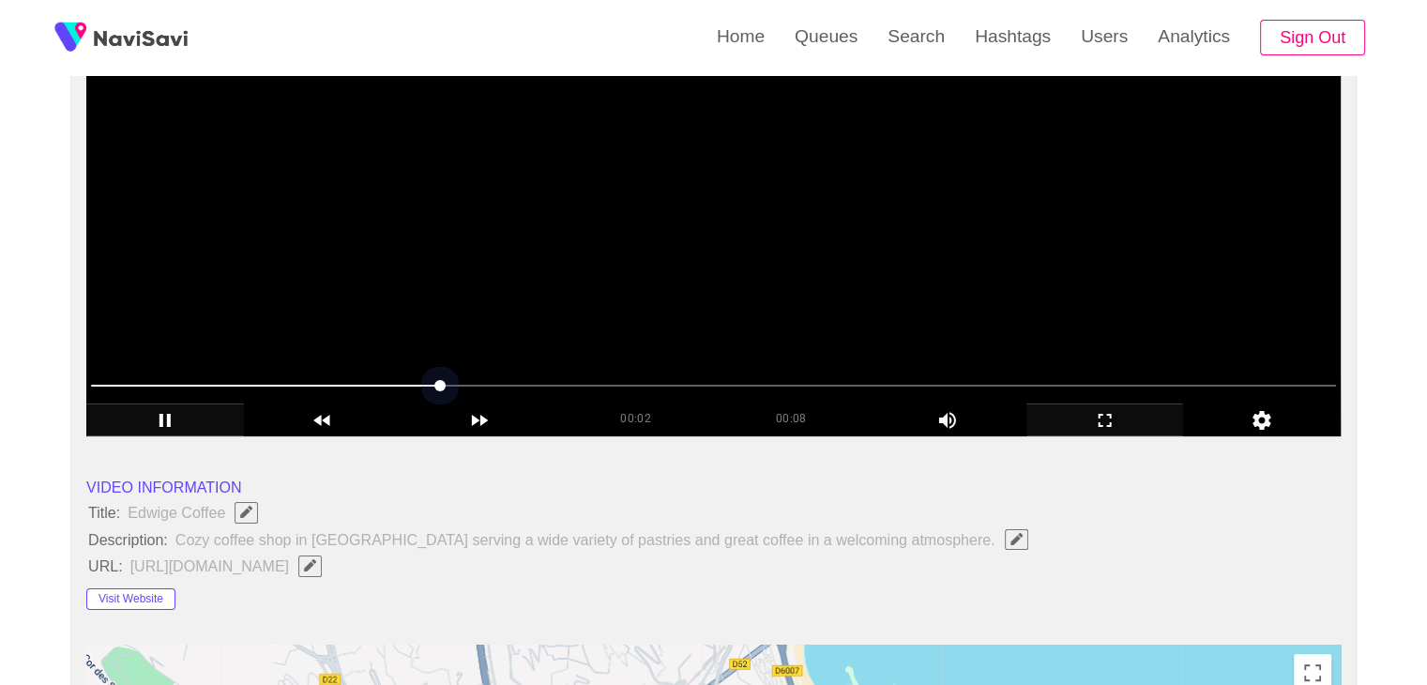
drag, startPoint x: 441, startPoint y: 386, endPoint x: 408, endPoint y: 381, distance: 33.3
click at [408, 381] on span at bounding box center [713, 385] width 1245 height 30
click at [375, 376] on span at bounding box center [713, 385] width 1245 height 30
drag, startPoint x: 303, startPoint y: 375, endPoint x: 186, endPoint y: 380, distance: 117.3
click at [186, 380] on span at bounding box center [713, 385] width 1245 height 30
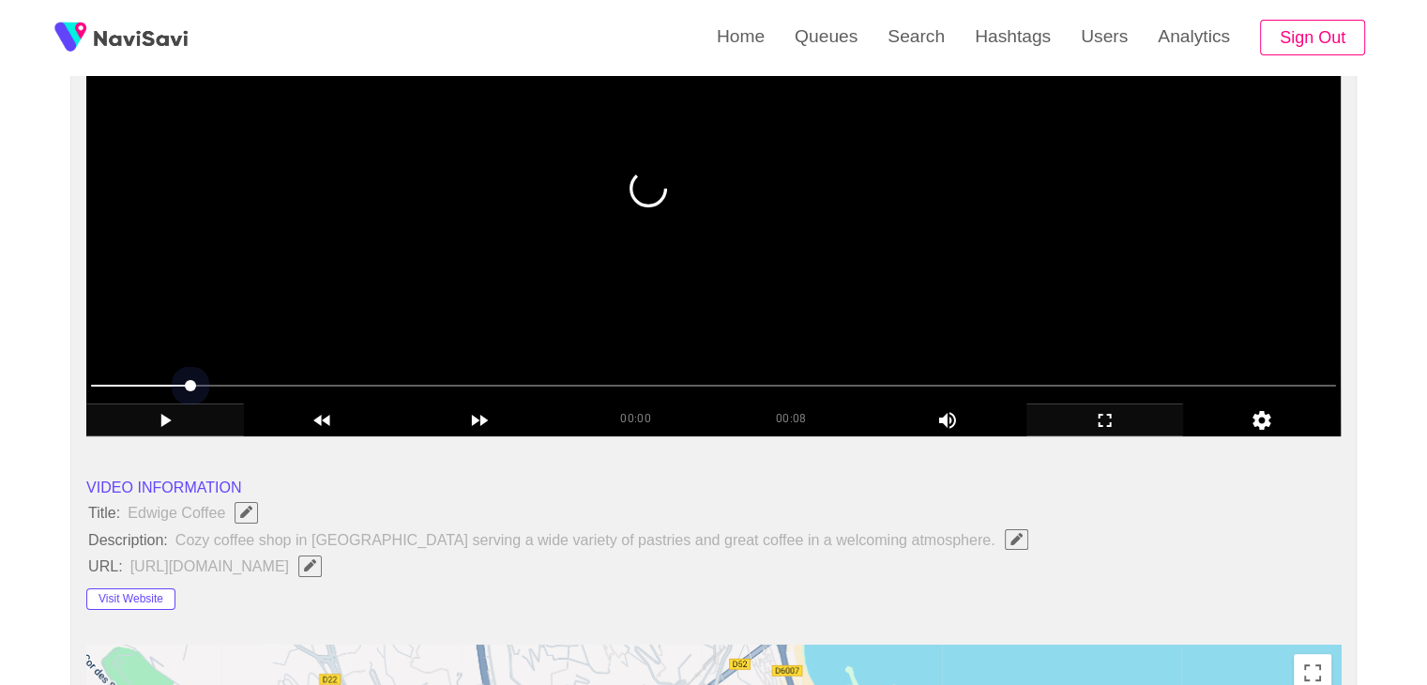
click at [113, 384] on span at bounding box center [713, 385] width 1245 height 30
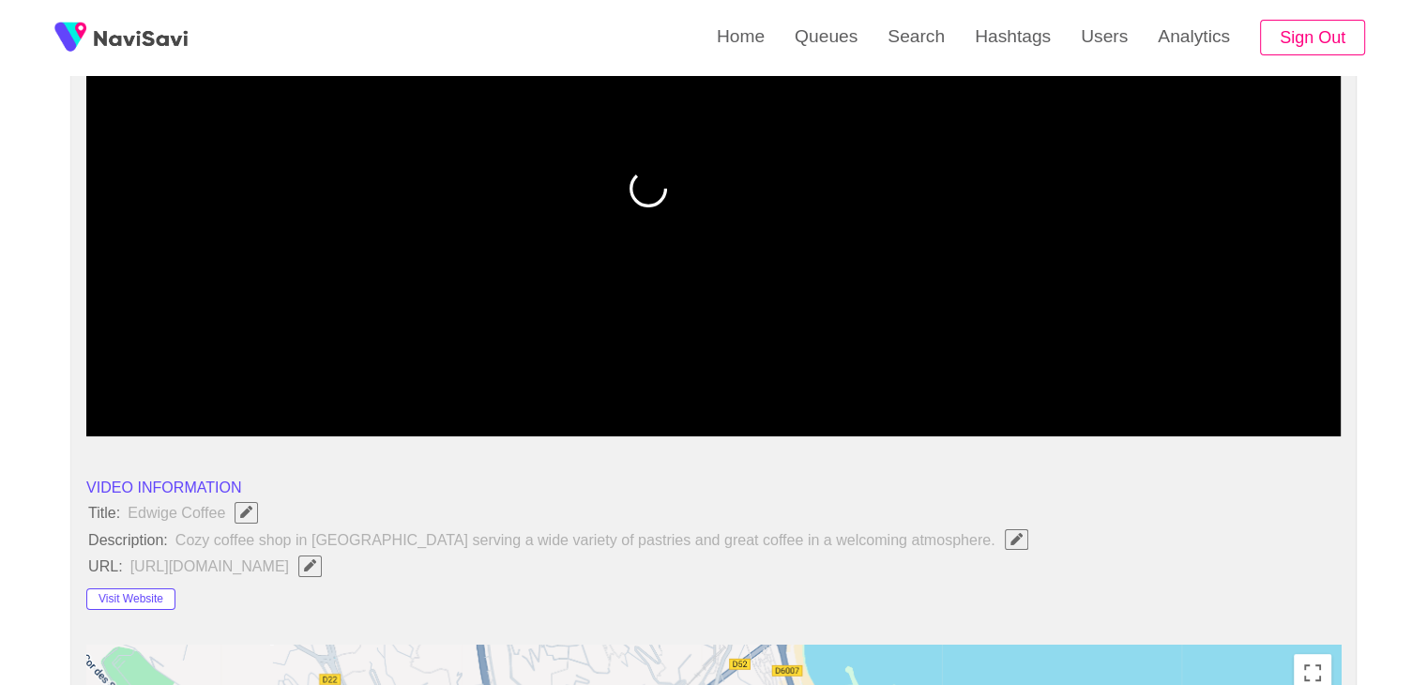
drag, startPoint x: 90, startPoint y: 384, endPoint x: 77, endPoint y: 384, distance: 13.1
click at [83, 384] on div at bounding box center [713, 387] width 1260 height 48
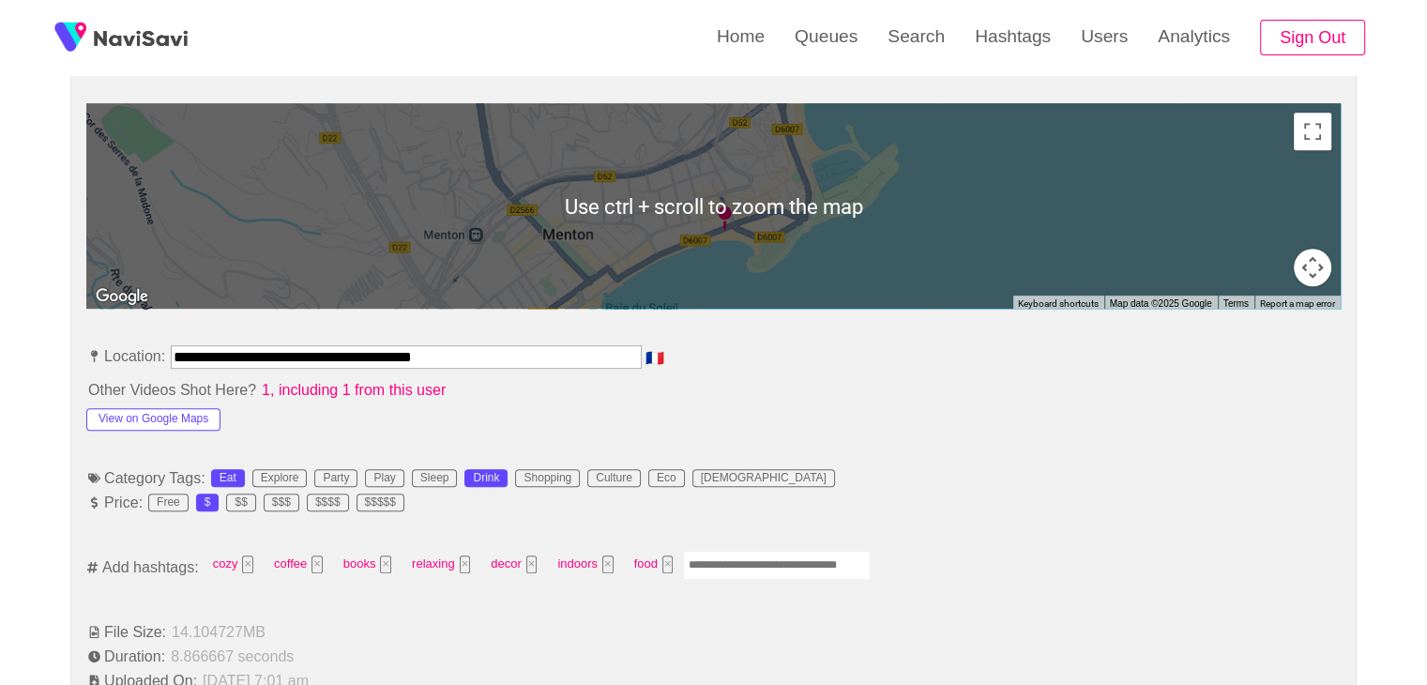
scroll to position [844, 0]
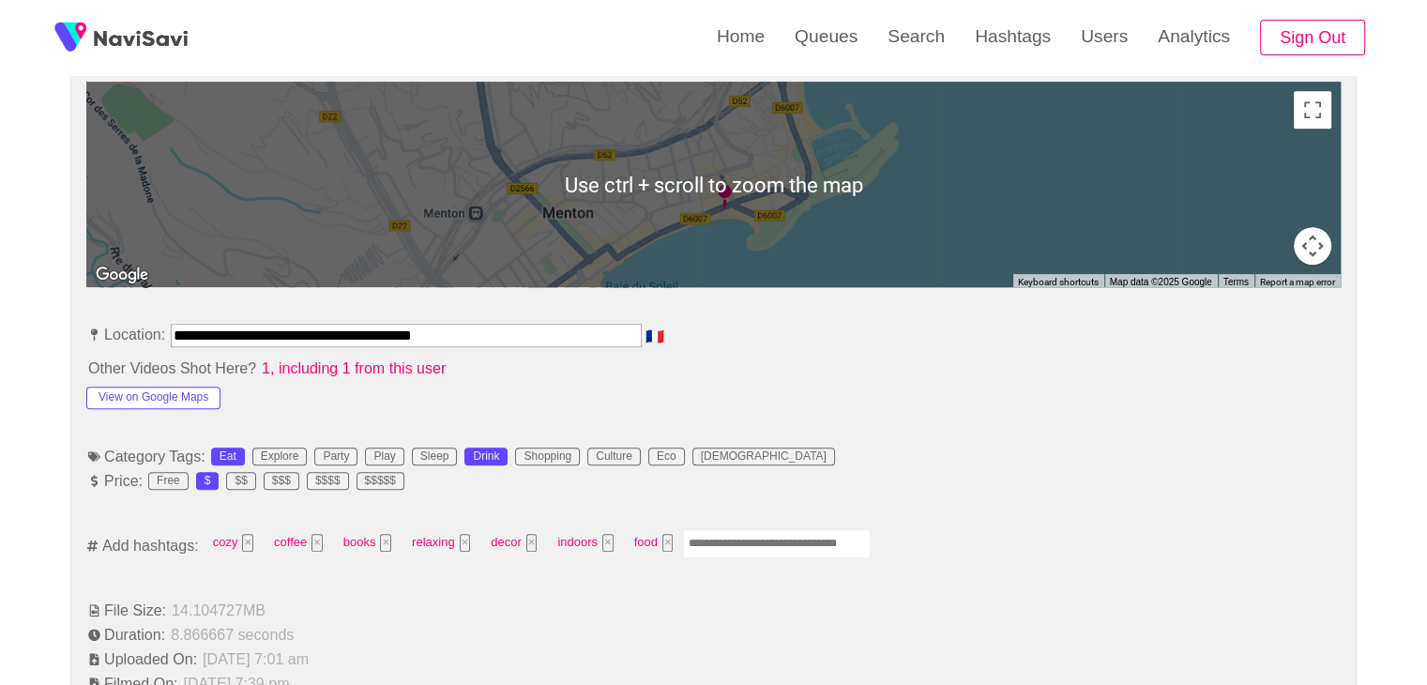
click at [744, 538] on input "Enter tag here and press return" at bounding box center [777, 543] width 188 height 29
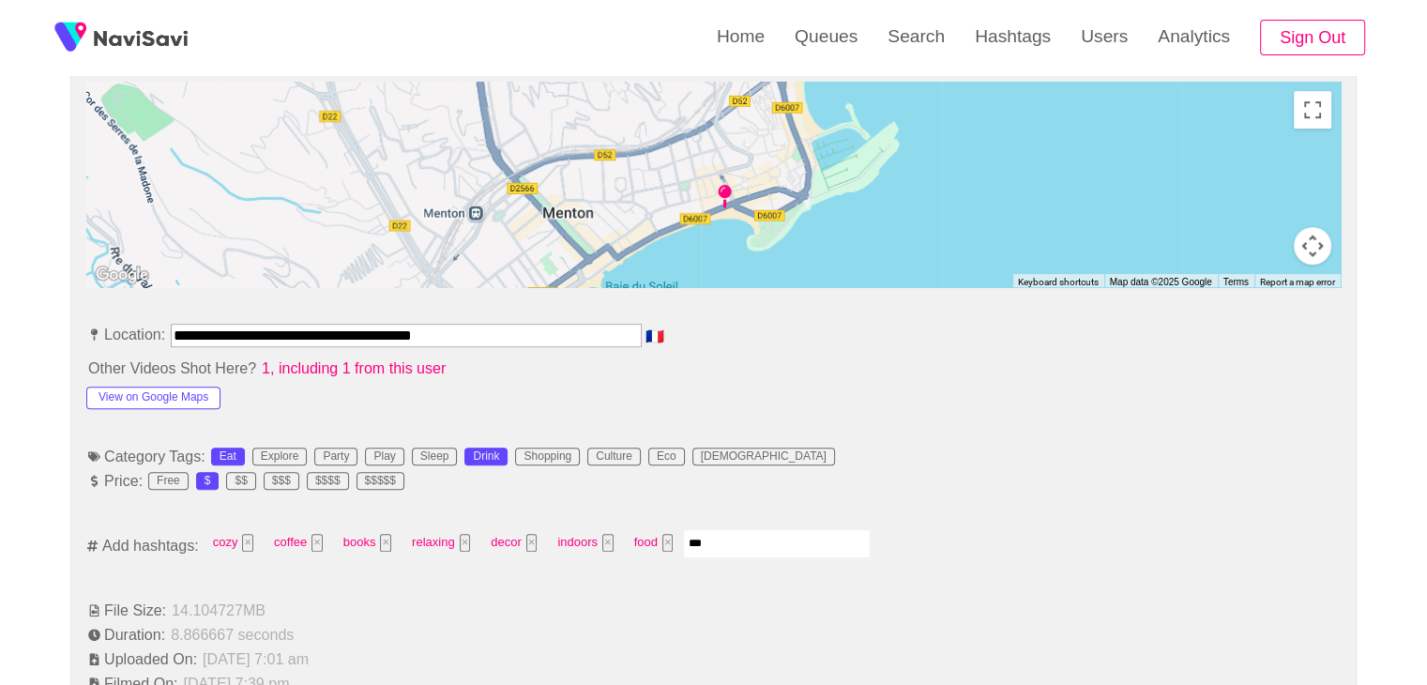
type input "****"
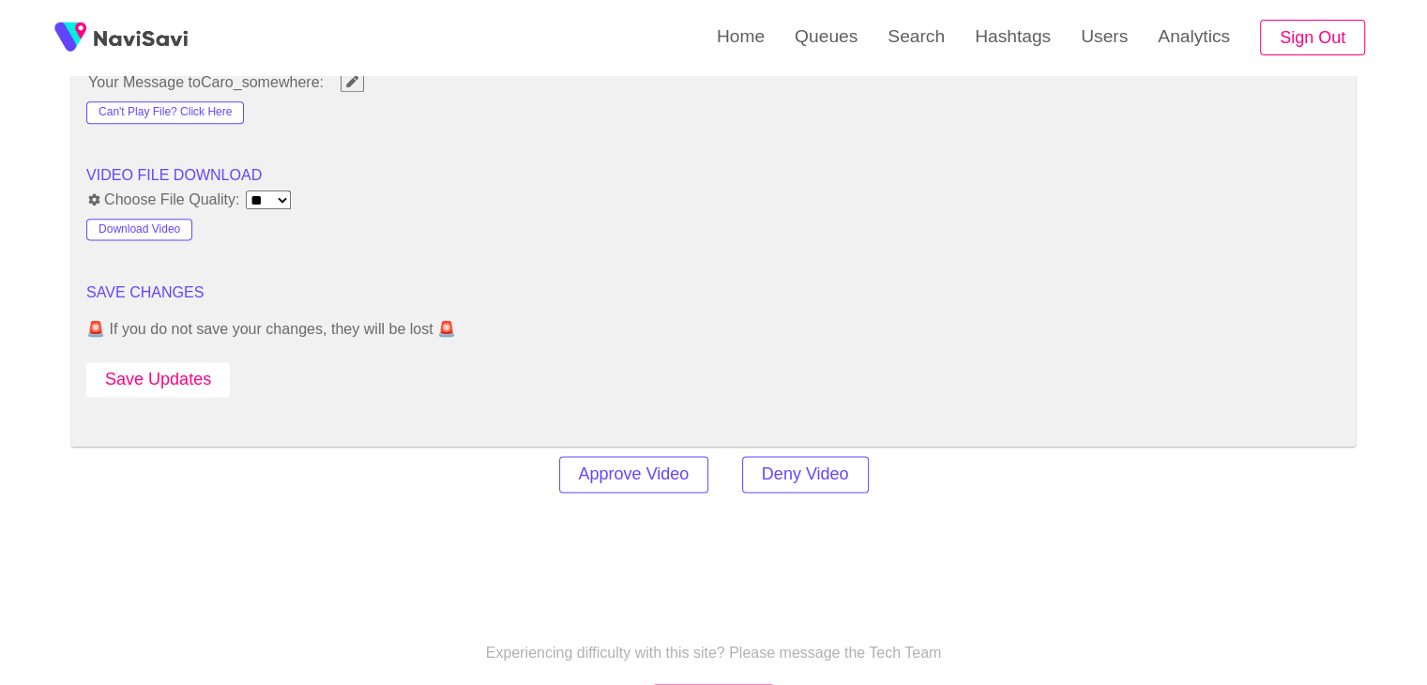
scroll to position [2438, 0]
click at [195, 366] on button "Save Updates" at bounding box center [157, 377] width 143 height 35
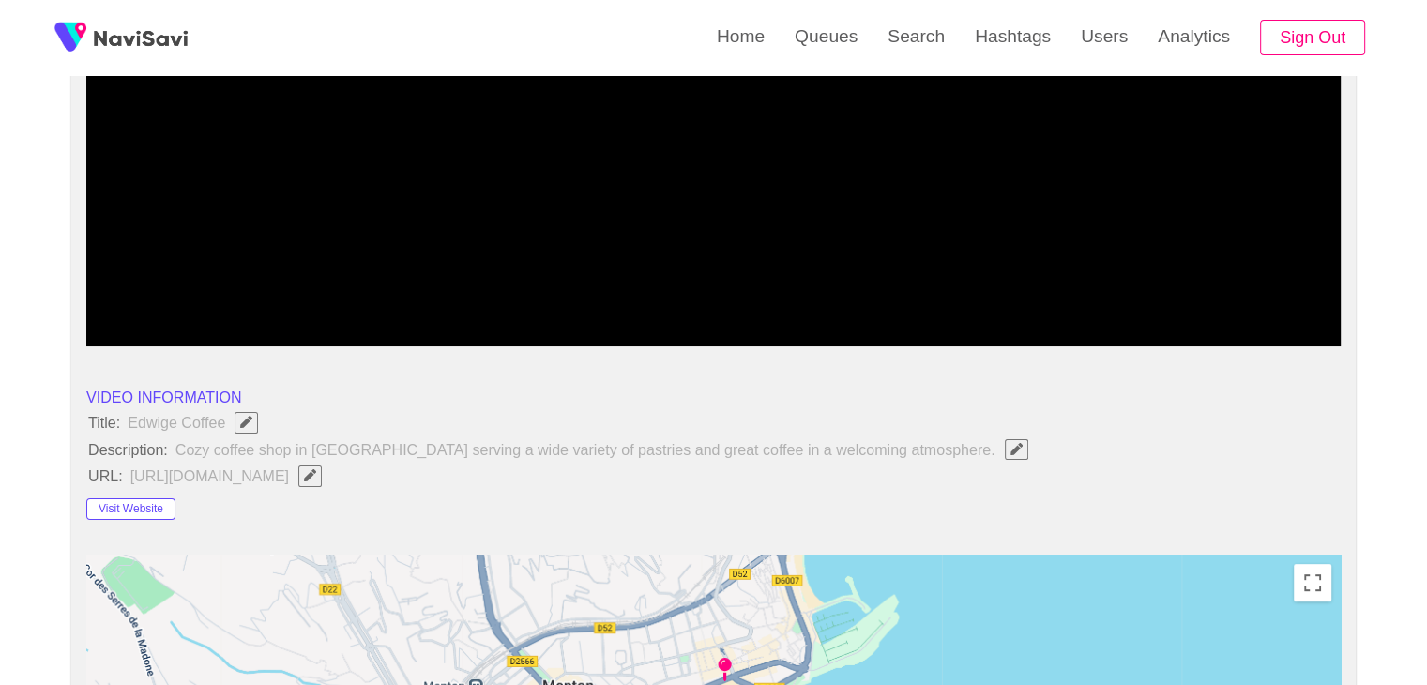
scroll to position [94, 0]
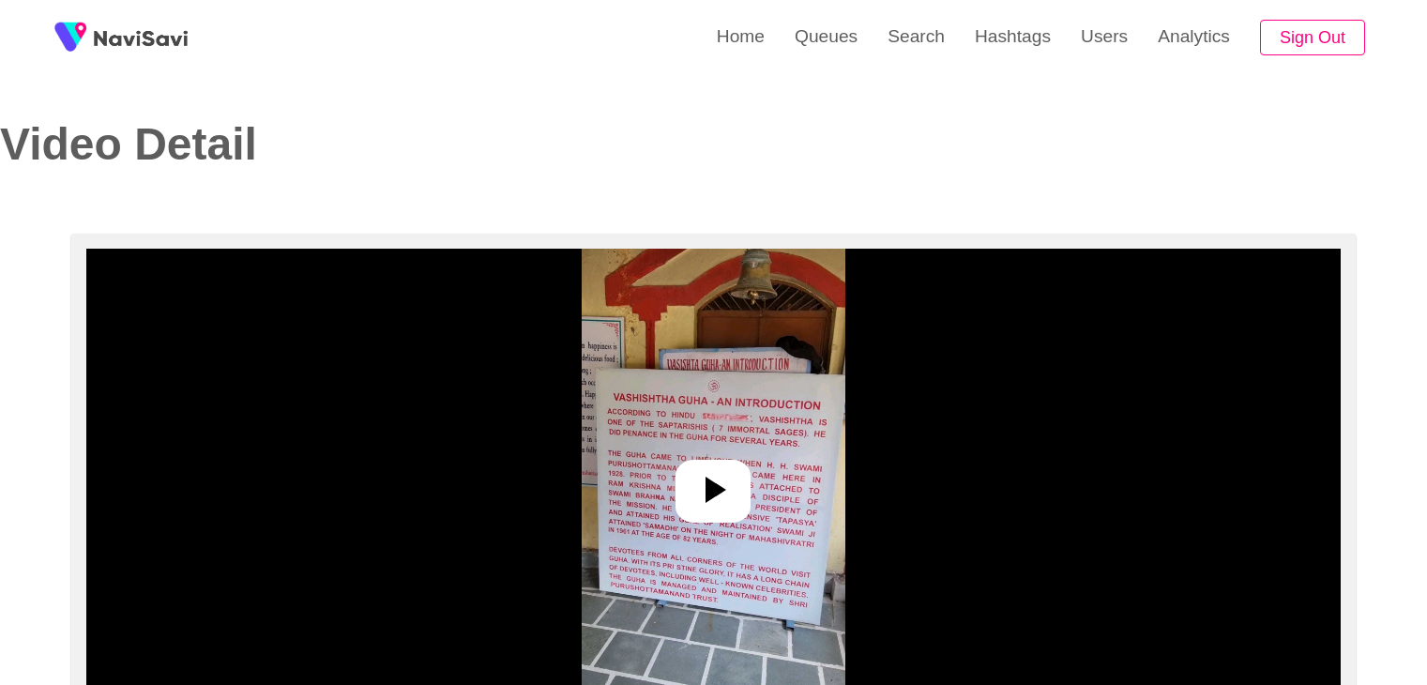
select select "**********"
select select "**"
click at [741, 484] on div at bounding box center [712, 491] width 75 height 63
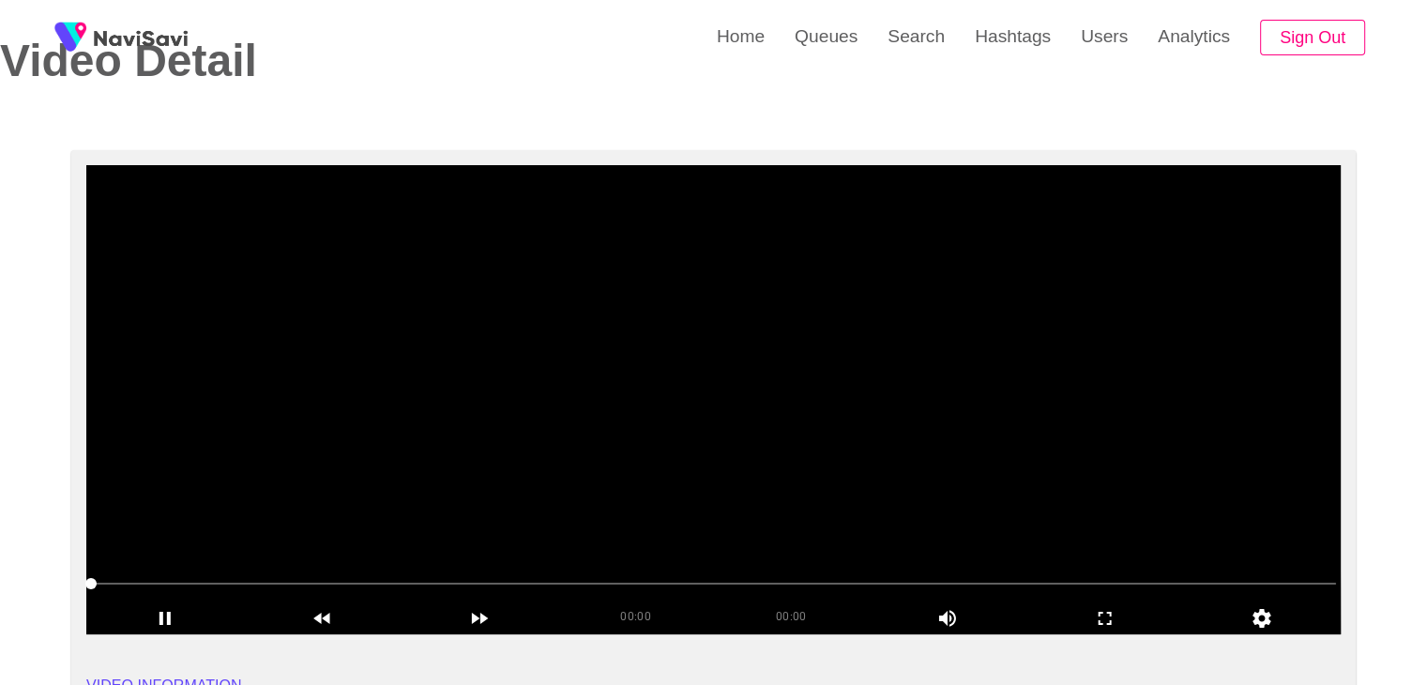
scroll to position [94, 0]
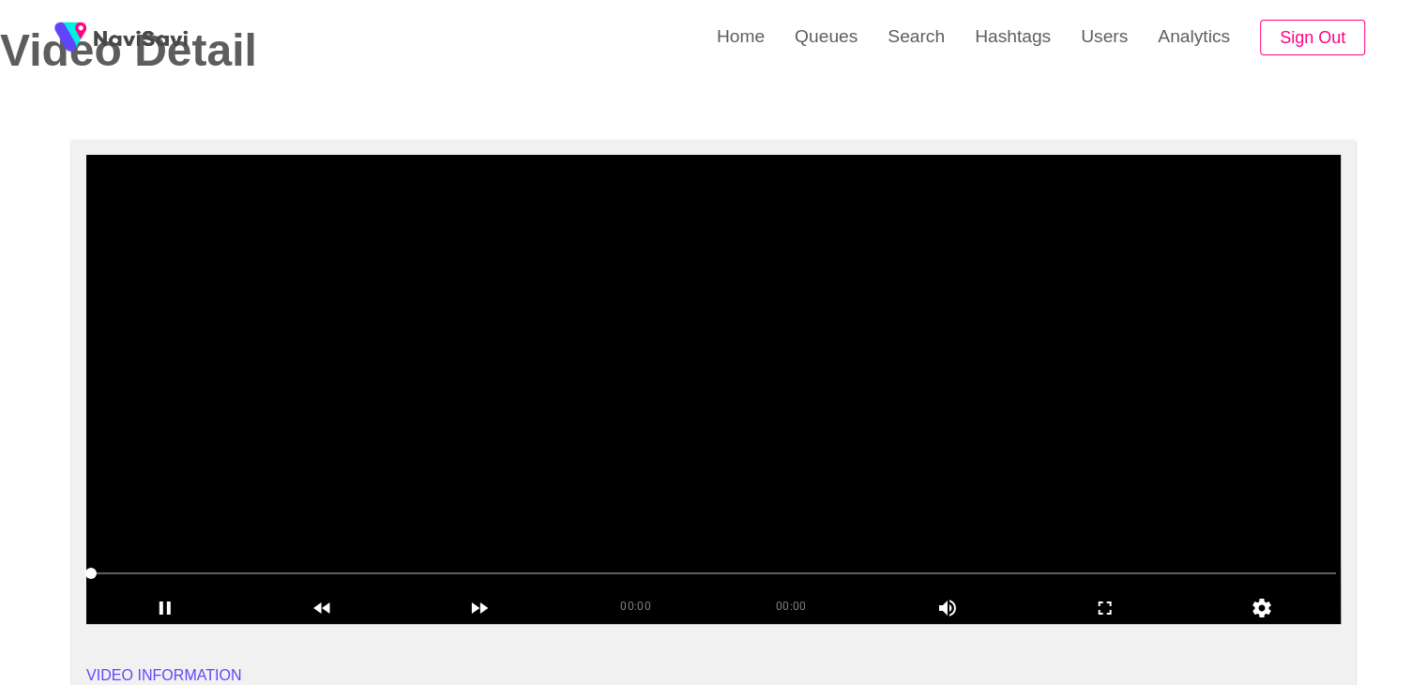
click at [884, 395] on video at bounding box center [713, 389] width 1254 height 469
click at [1125, 598] on icon "add" at bounding box center [1105, 607] width 156 height 23
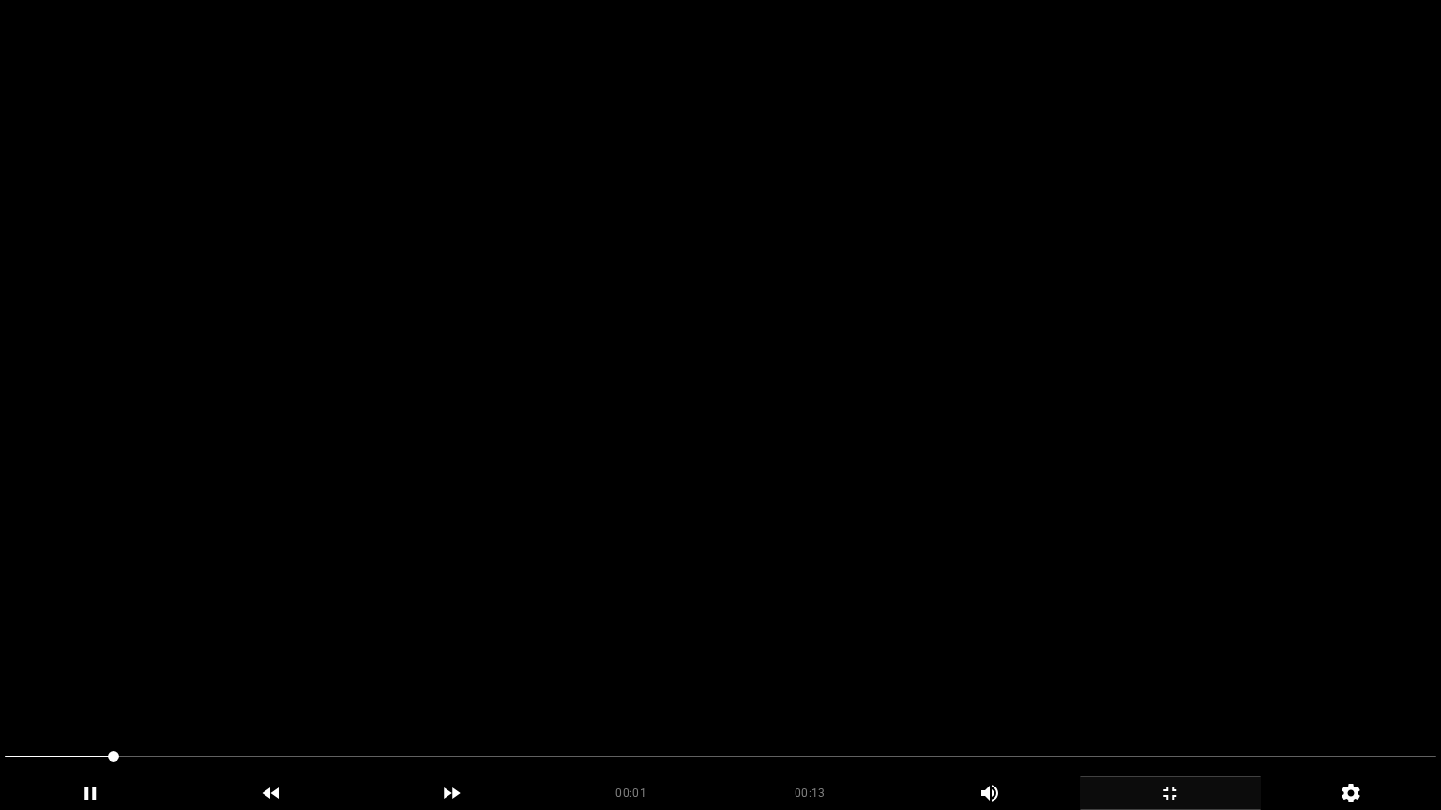
click at [837, 573] on video at bounding box center [720, 405] width 1441 height 810
click at [837, 574] on video at bounding box center [720, 405] width 1441 height 810
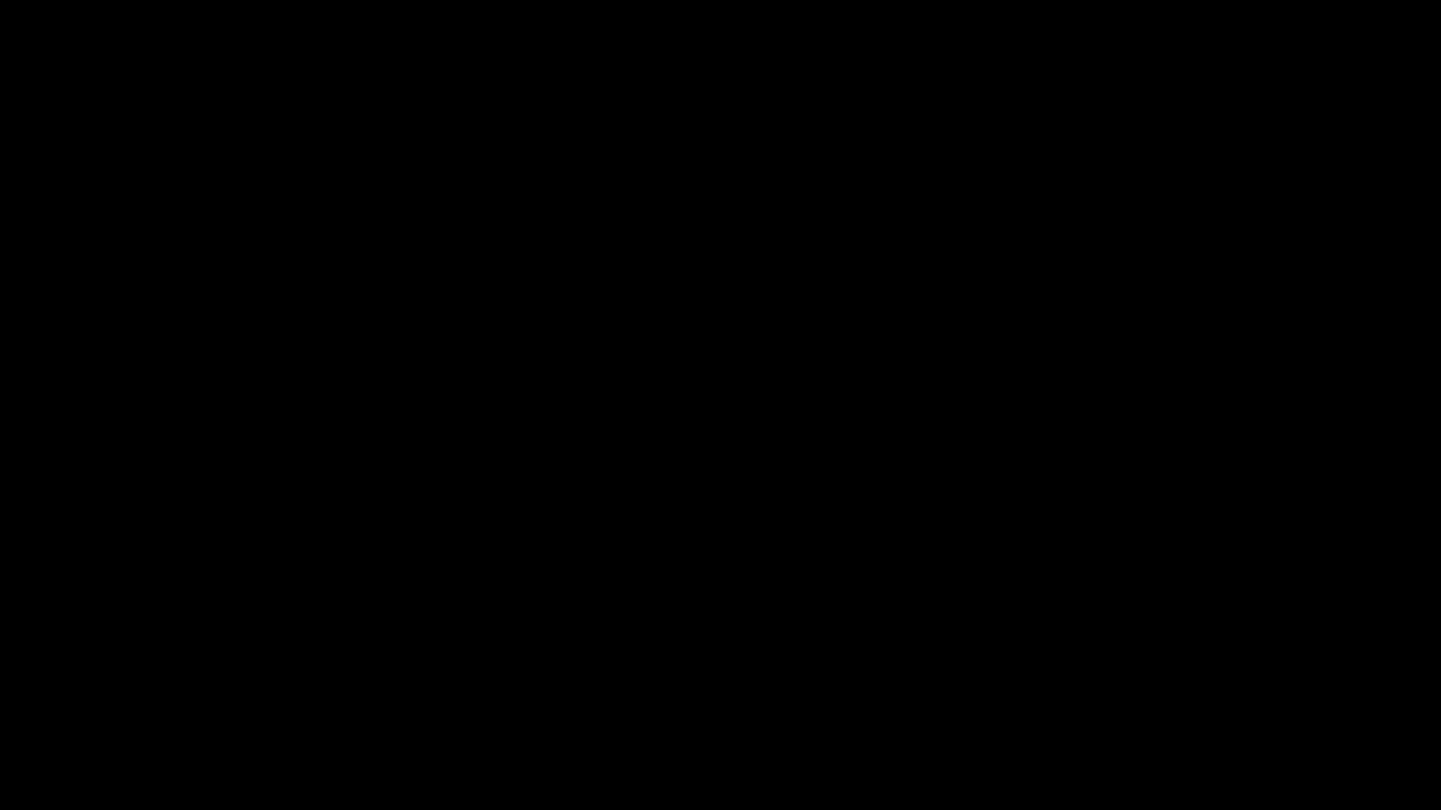
drag, startPoint x: 0, startPoint y: 749, endPoint x: 36, endPoint y: 705, distance: 56.7
click at [778, 651] on video at bounding box center [720, 405] width 1441 height 810
click at [777, 641] on video at bounding box center [720, 405] width 1441 height 810
click at [1185, 684] on icon "add" at bounding box center [1169, 793] width 179 height 23
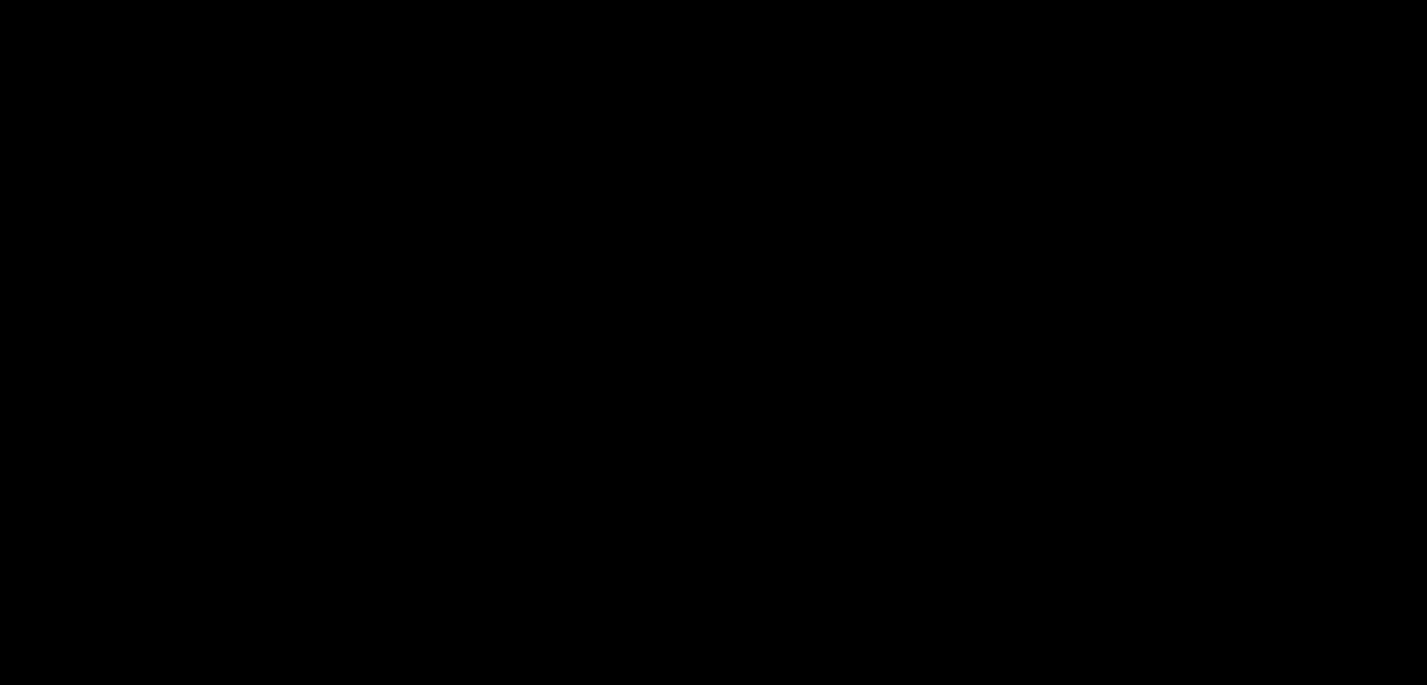
scroll to position [938, 0]
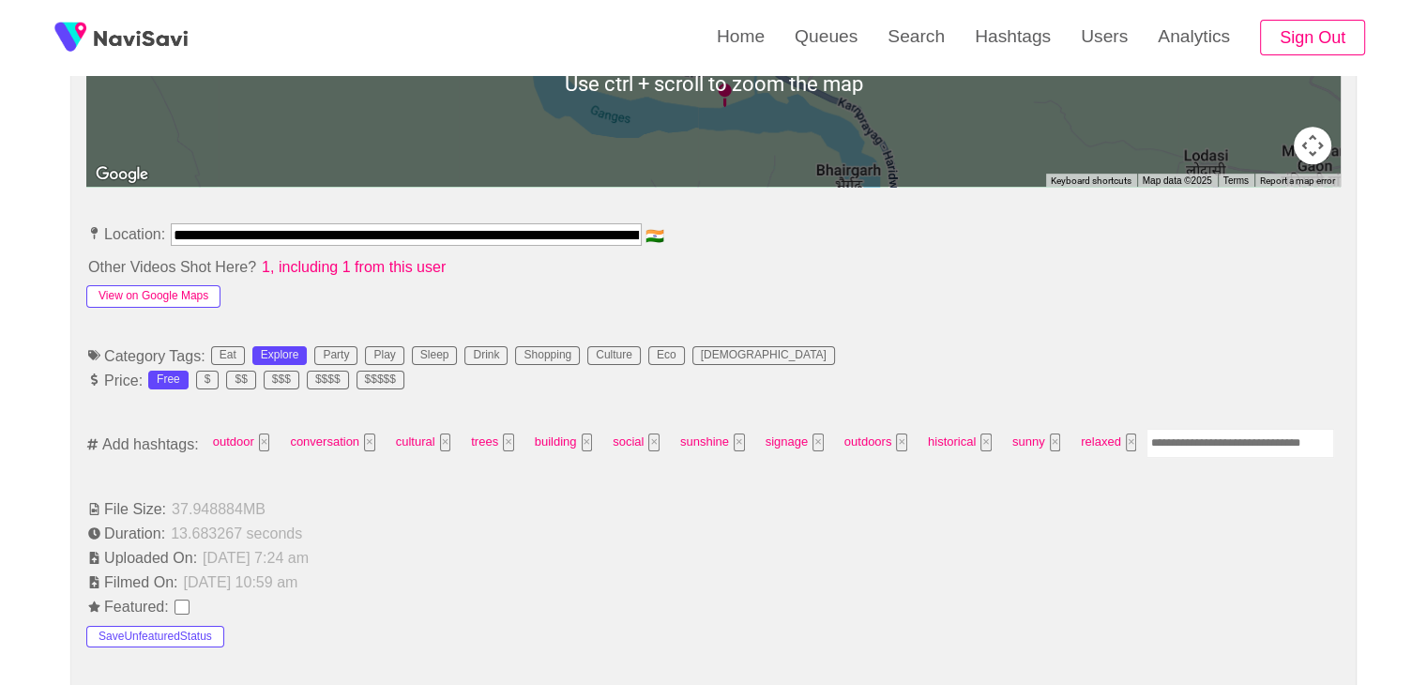
click at [169, 285] on button "View on Google Maps" at bounding box center [153, 296] width 134 height 23
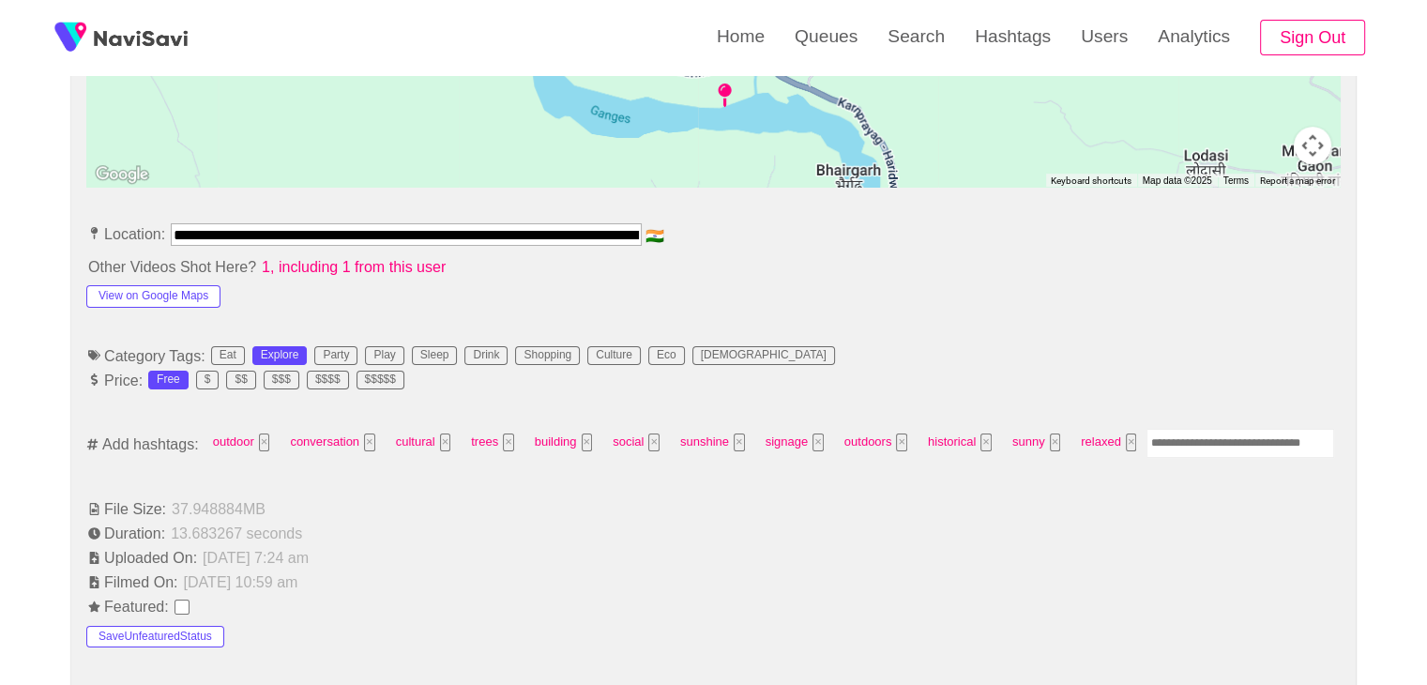
scroll to position [0, 181]
drag, startPoint x: 174, startPoint y: 226, endPoint x: 923, endPoint y: 219, distance: 748.5
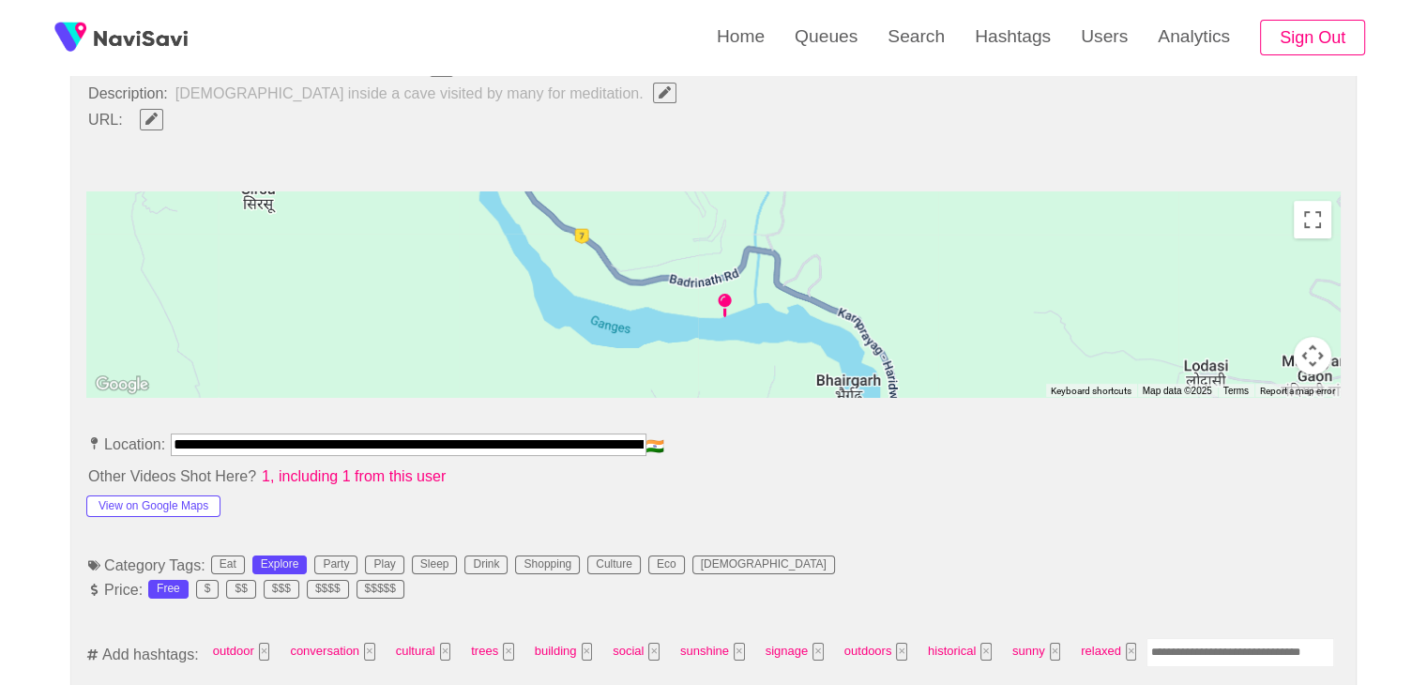
scroll to position [563, 0]
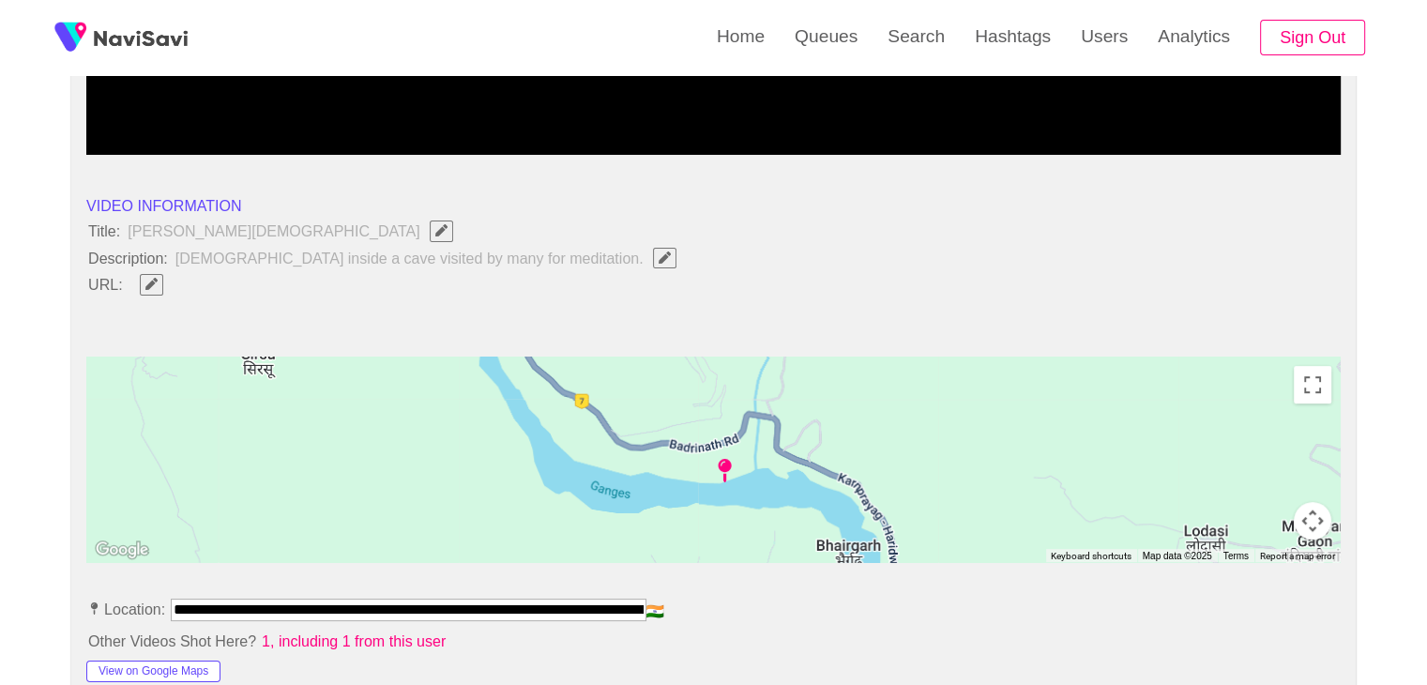
click at [148, 280] on icon "Edit Field" at bounding box center [151, 284] width 12 height 12
type input "**********"
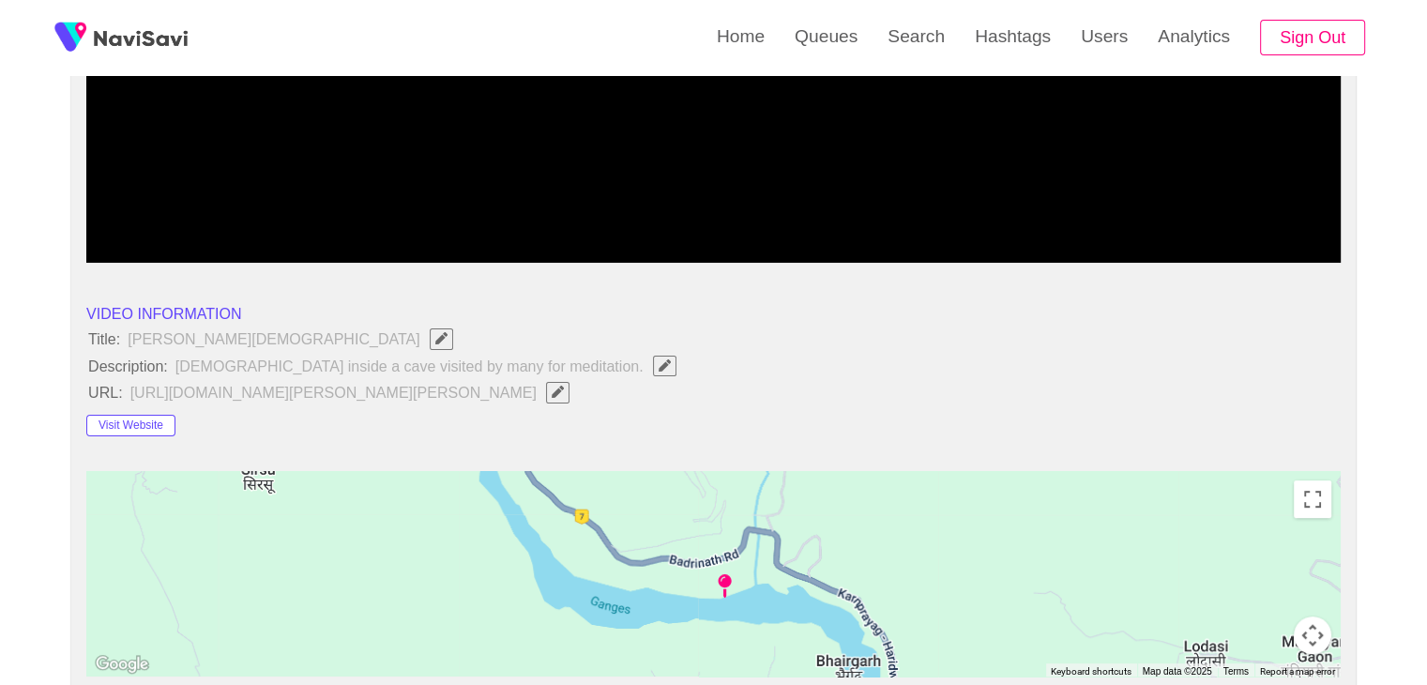
scroll to position [188, 0]
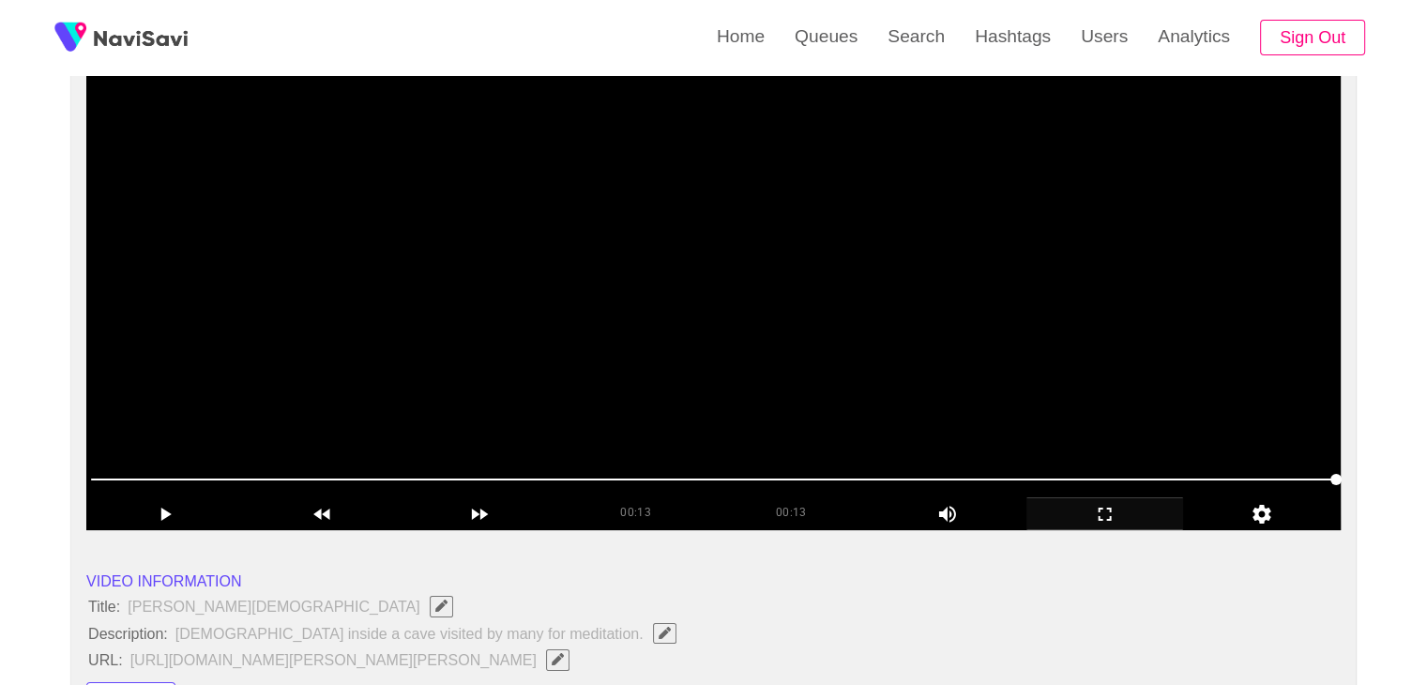
click at [544, 466] on span at bounding box center [713, 479] width 1245 height 30
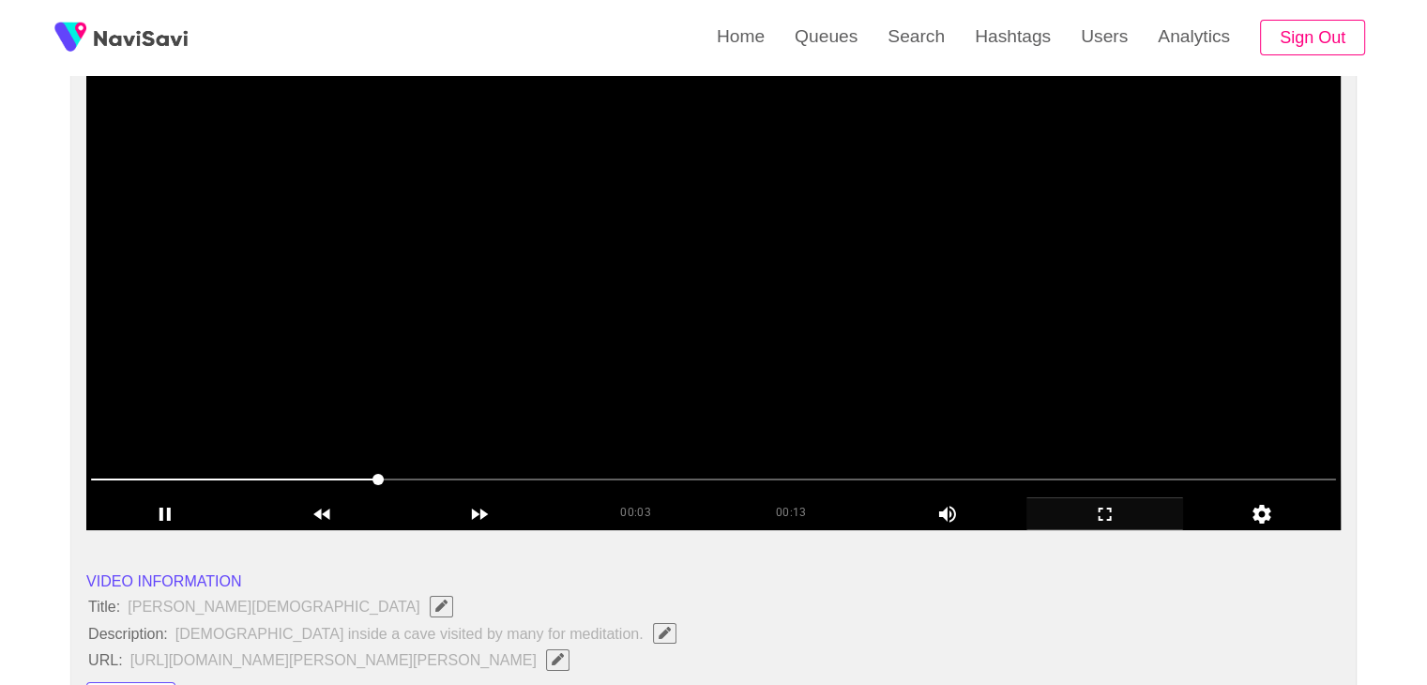
drag, startPoint x: 178, startPoint y: 468, endPoint x: 159, endPoint y: 468, distance: 18.8
click at [159, 468] on span at bounding box center [713, 479] width 1245 height 30
click at [158, 474] on span at bounding box center [152, 479] width 11 height 11
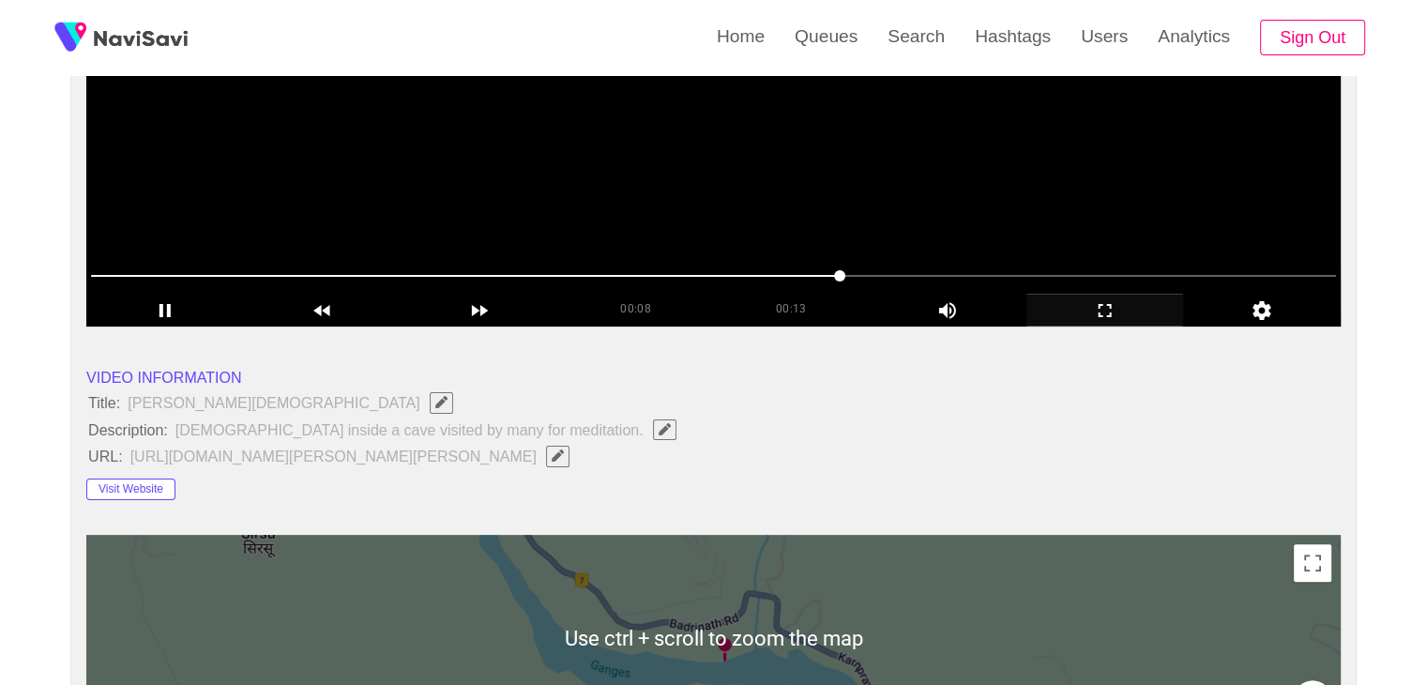
scroll to position [94, 0]
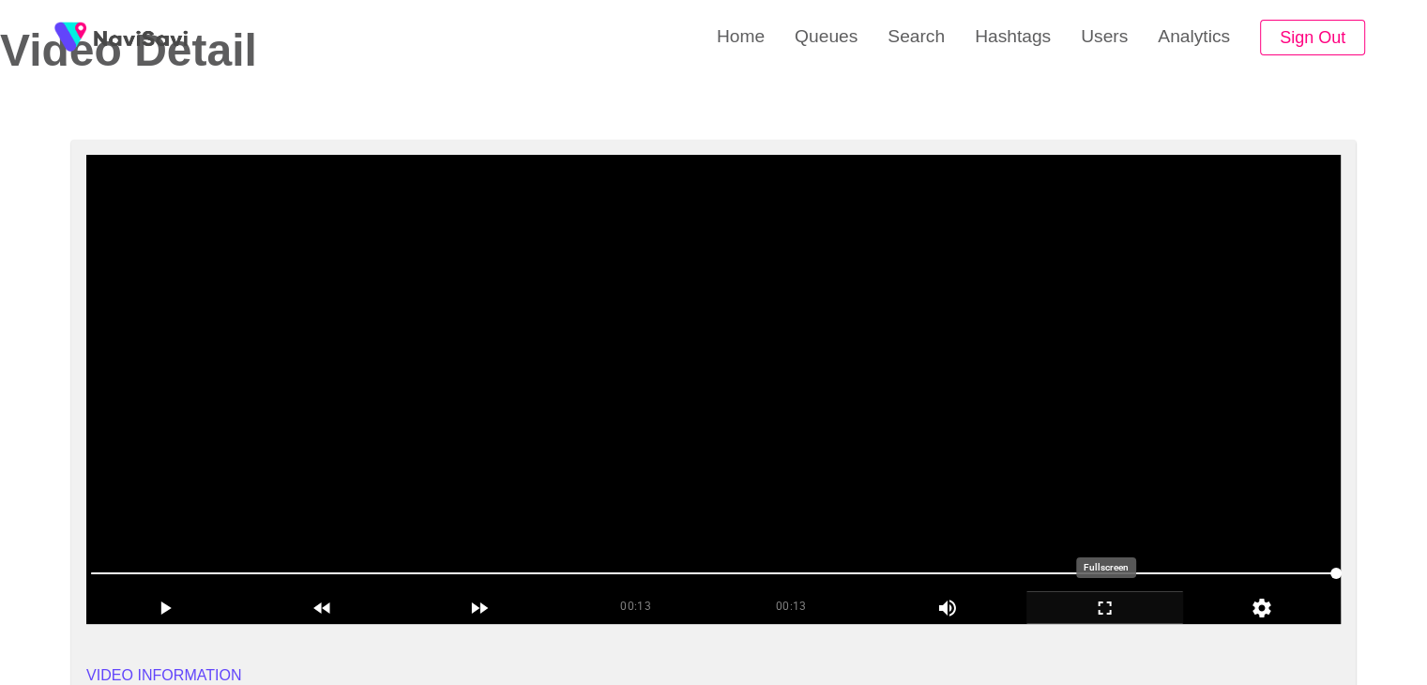
click at [1108, 611] on icon "add" at bounding box center [1105, 607] width 156 height 23
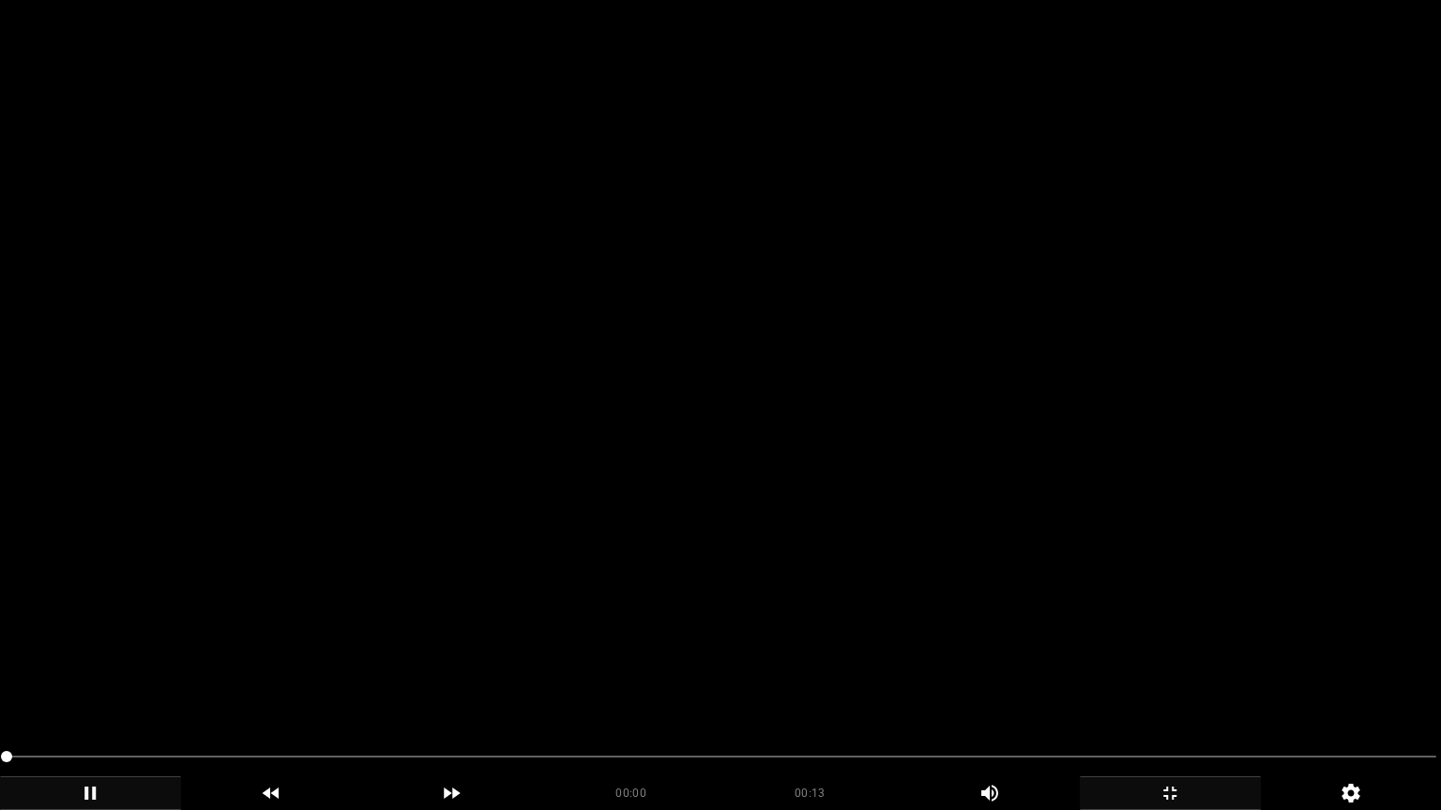
click at [90, 684] on icon "add" at bounding box center [90, 793] width 179 height 23
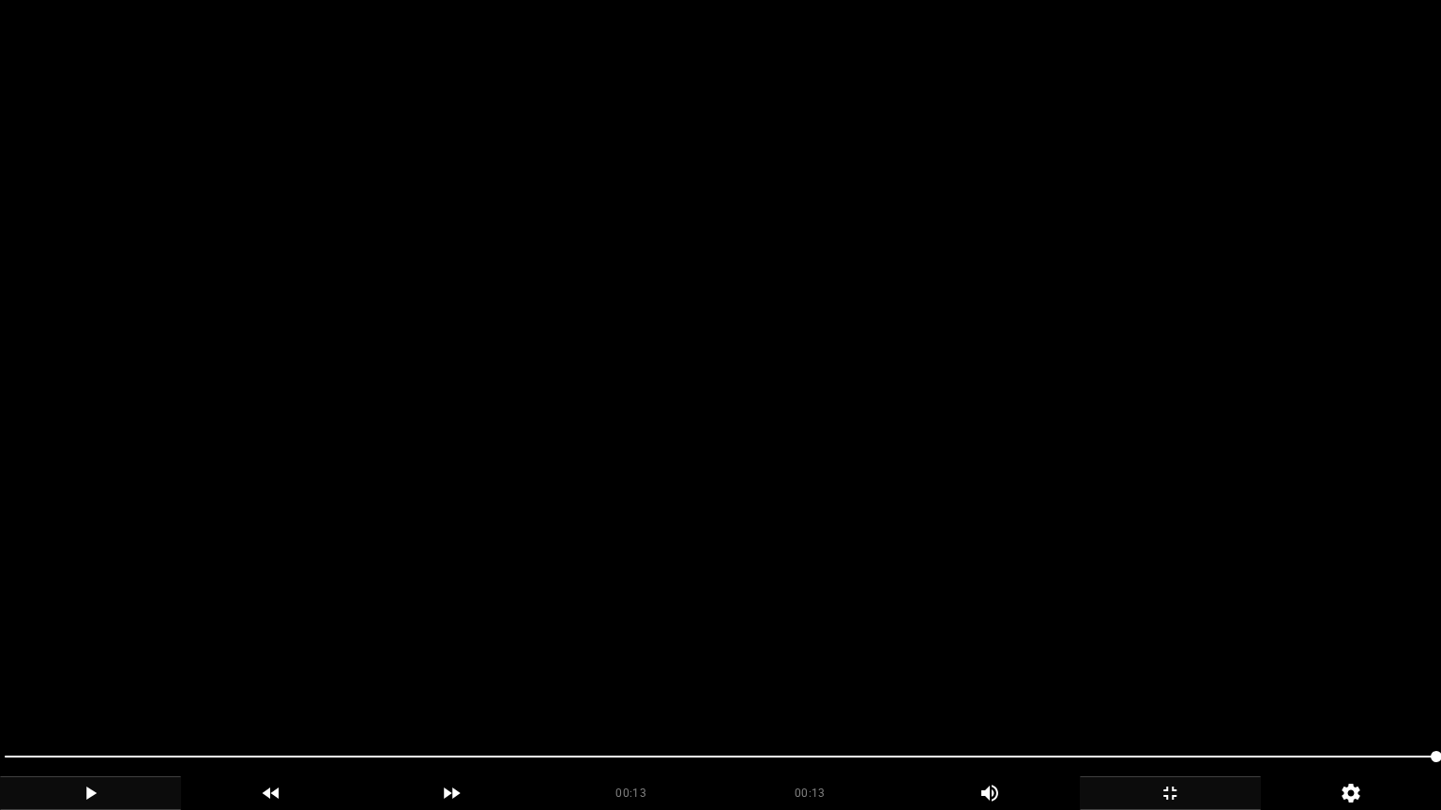
click at [1186, 684] on icon "add" at bounding box center [1169, 793] width 179 height 23
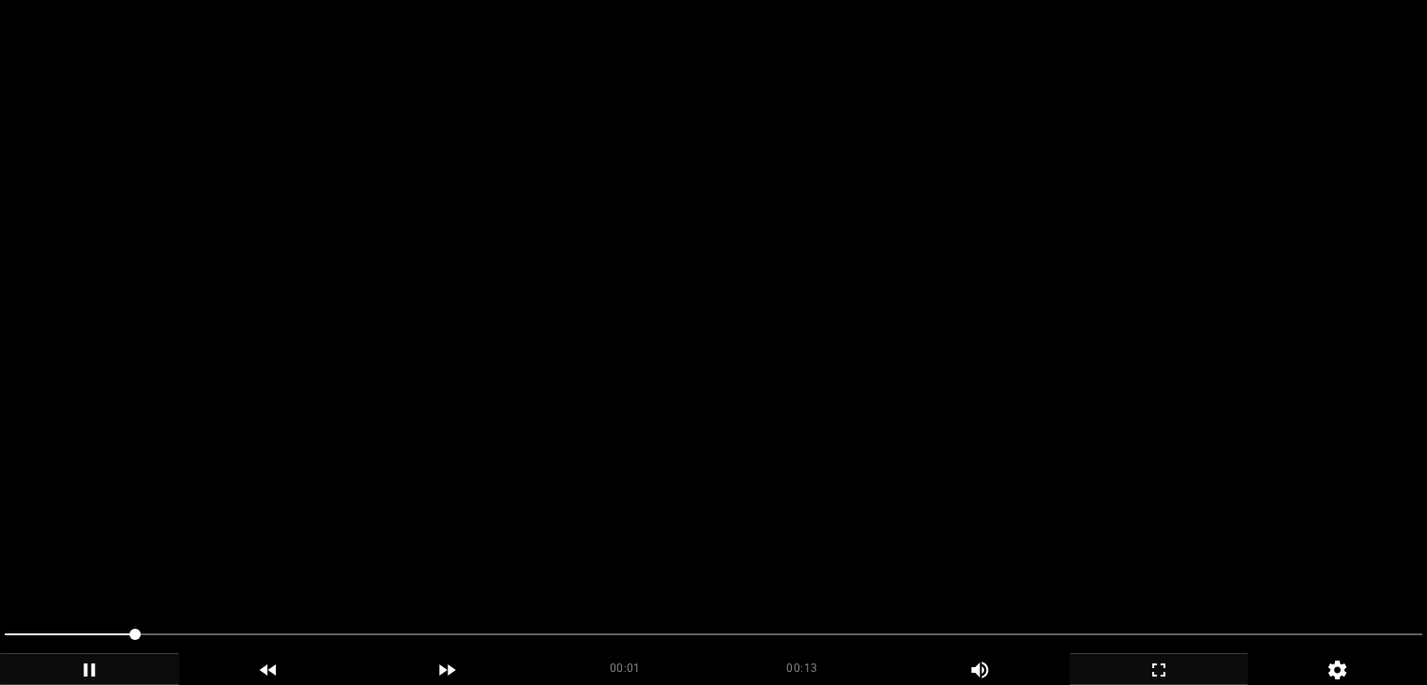
scroll to position [938, 0]
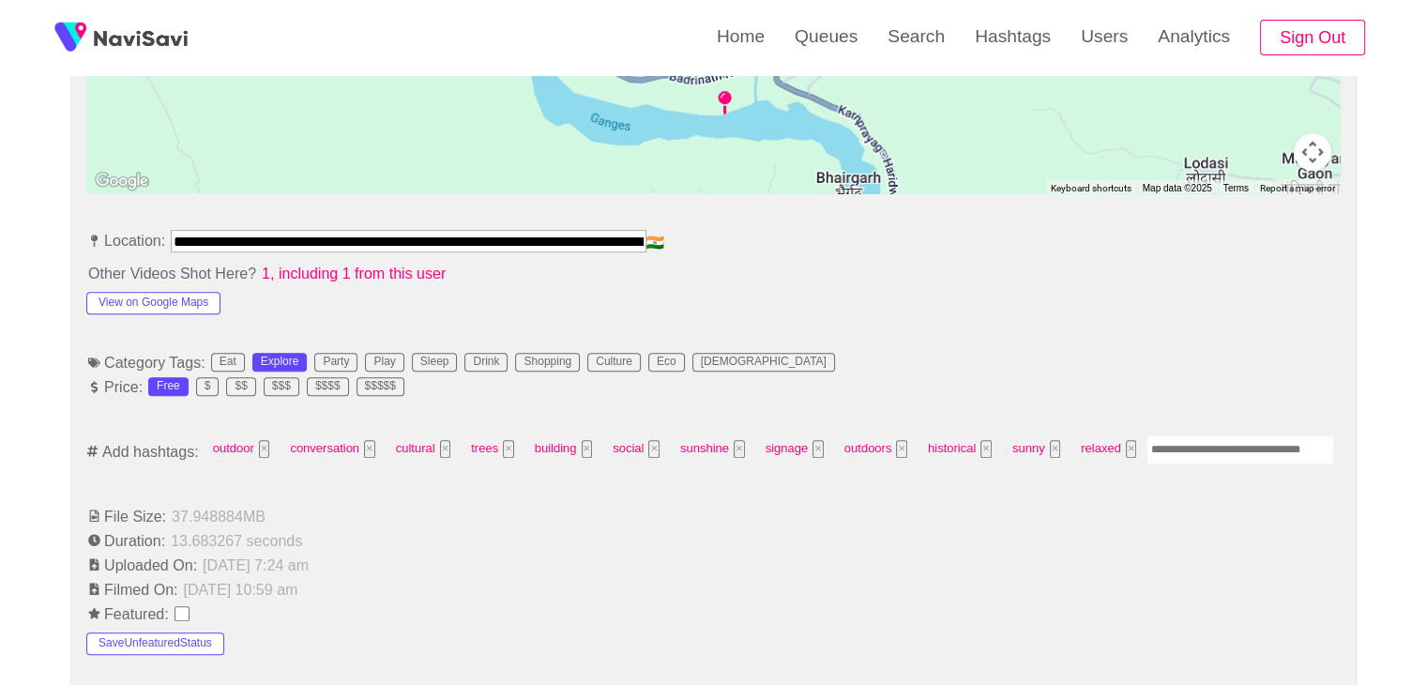
click at [1193, 451] on input "Enter tag here and press return" at bounding box center [1240, 449] width 188 height 29
type input "******"
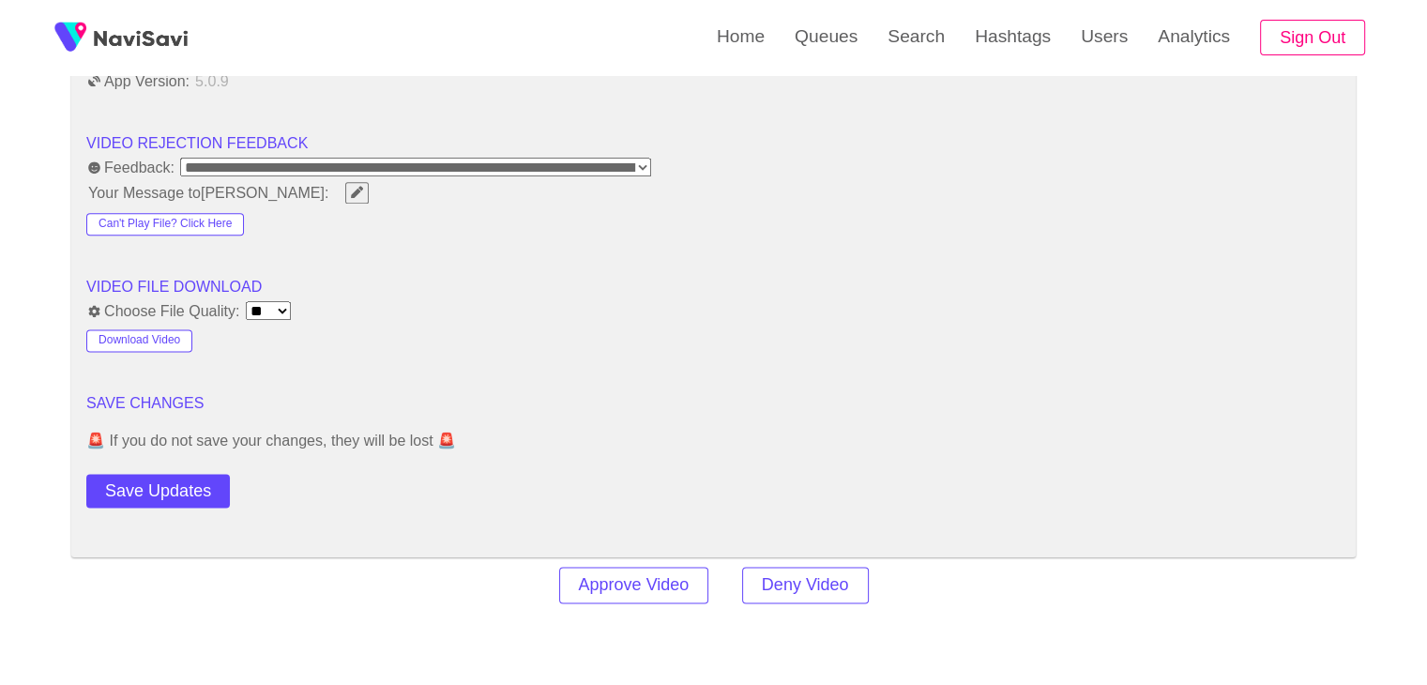
scroll to position [2438, 0]
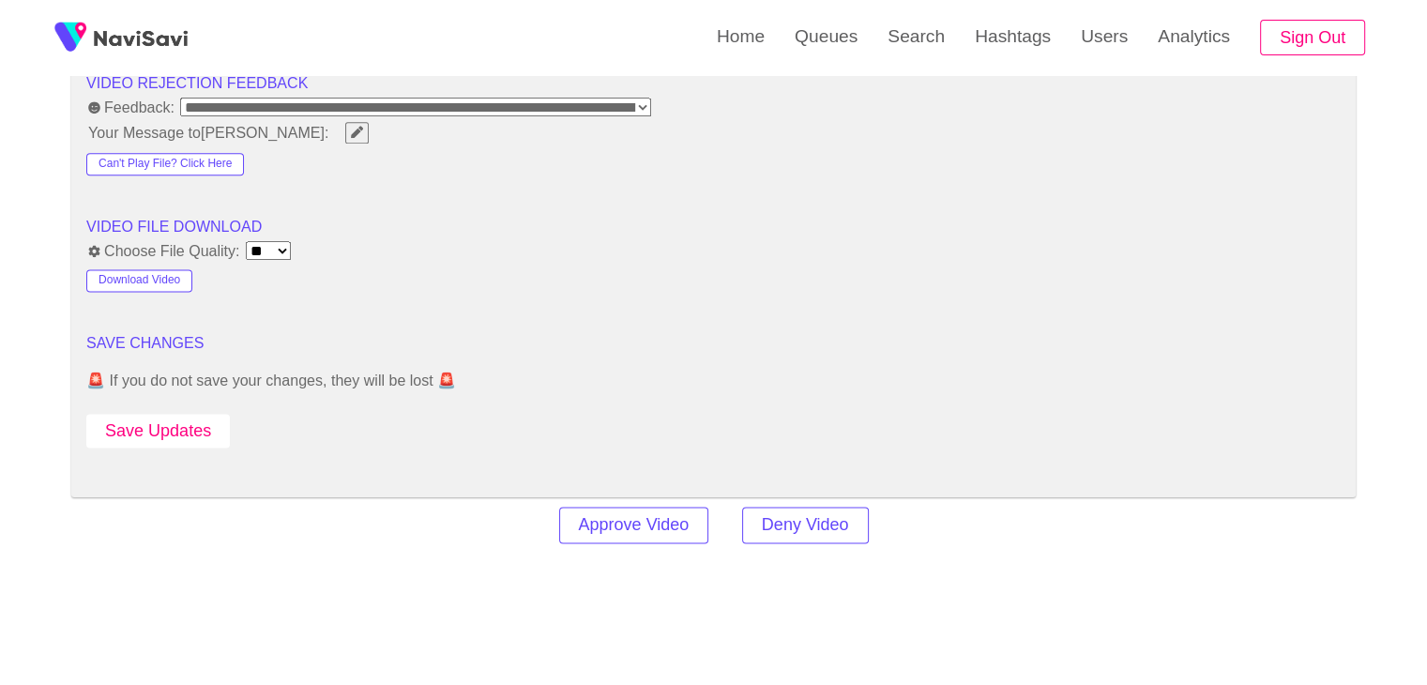
click at [198, 431] on button "Save Updates" at bounding box center [157, 431] width 143 height 35
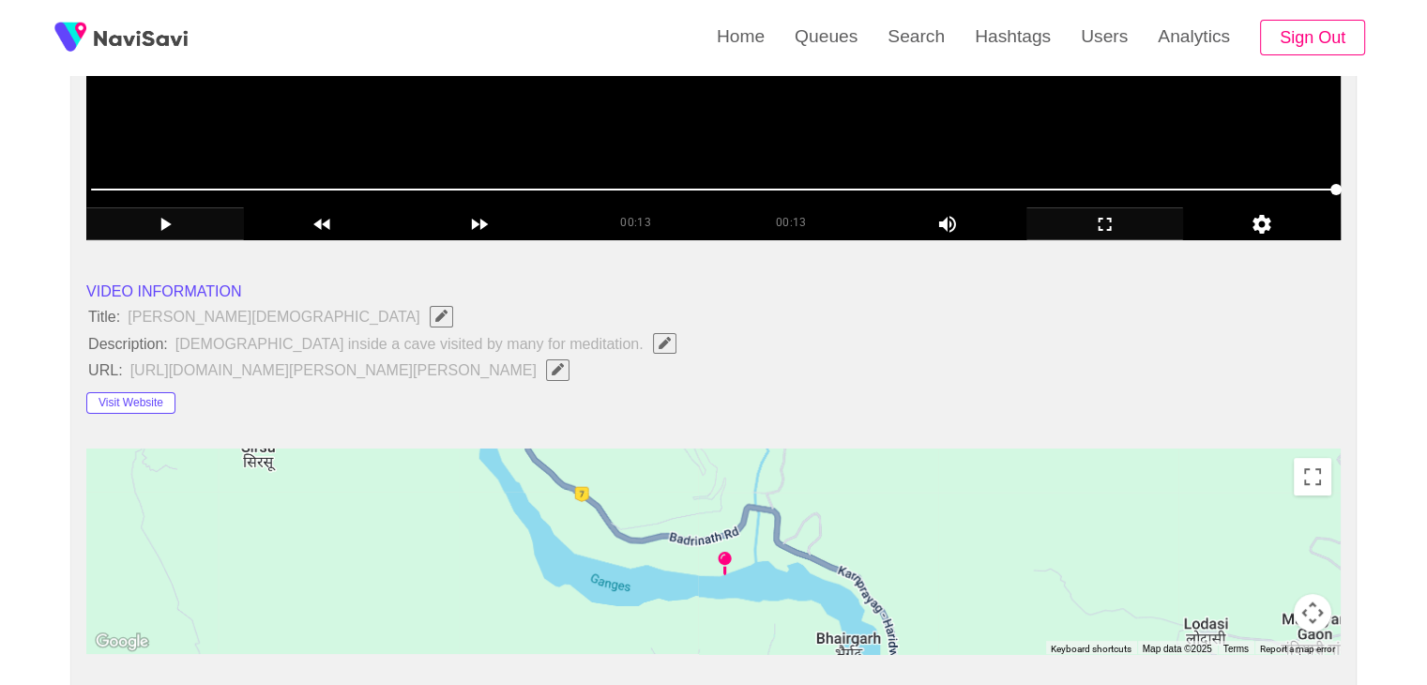
scroll to position [188, 0]
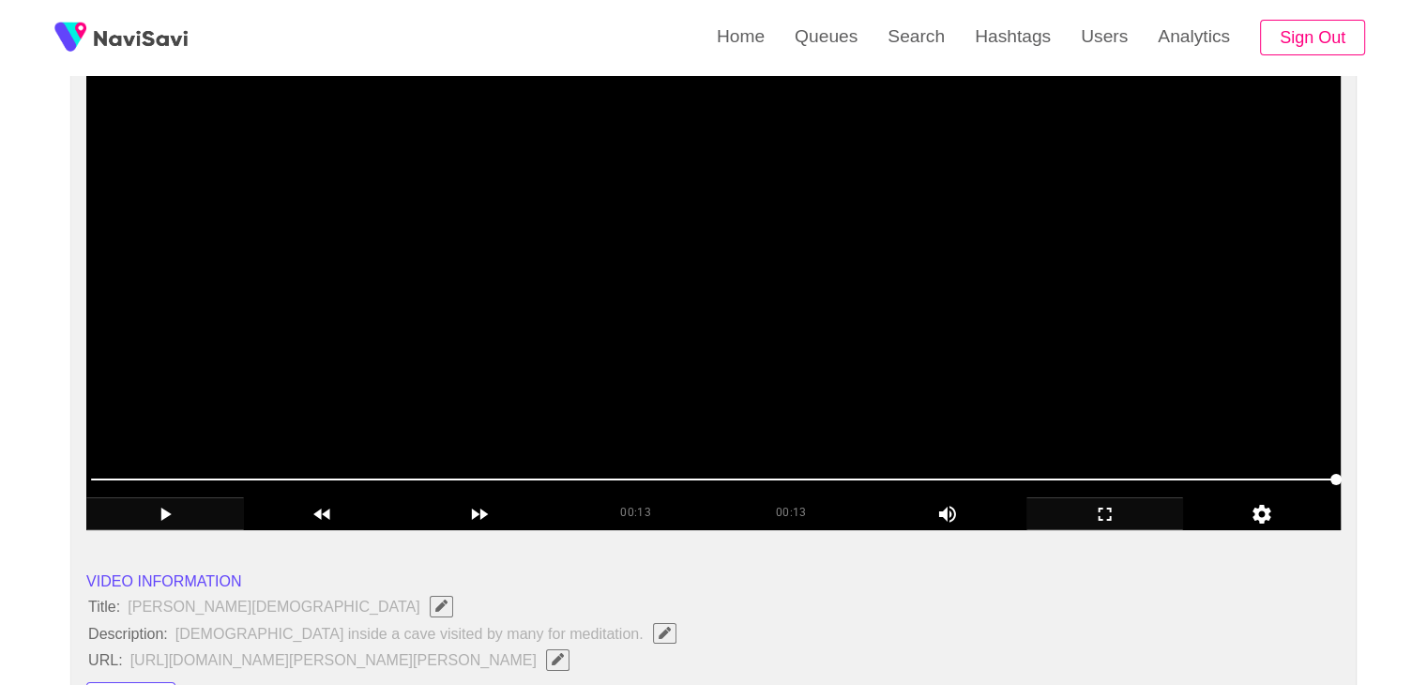
click at [640, 280] on video at bounding box center [713, 295] width 1254 height 469
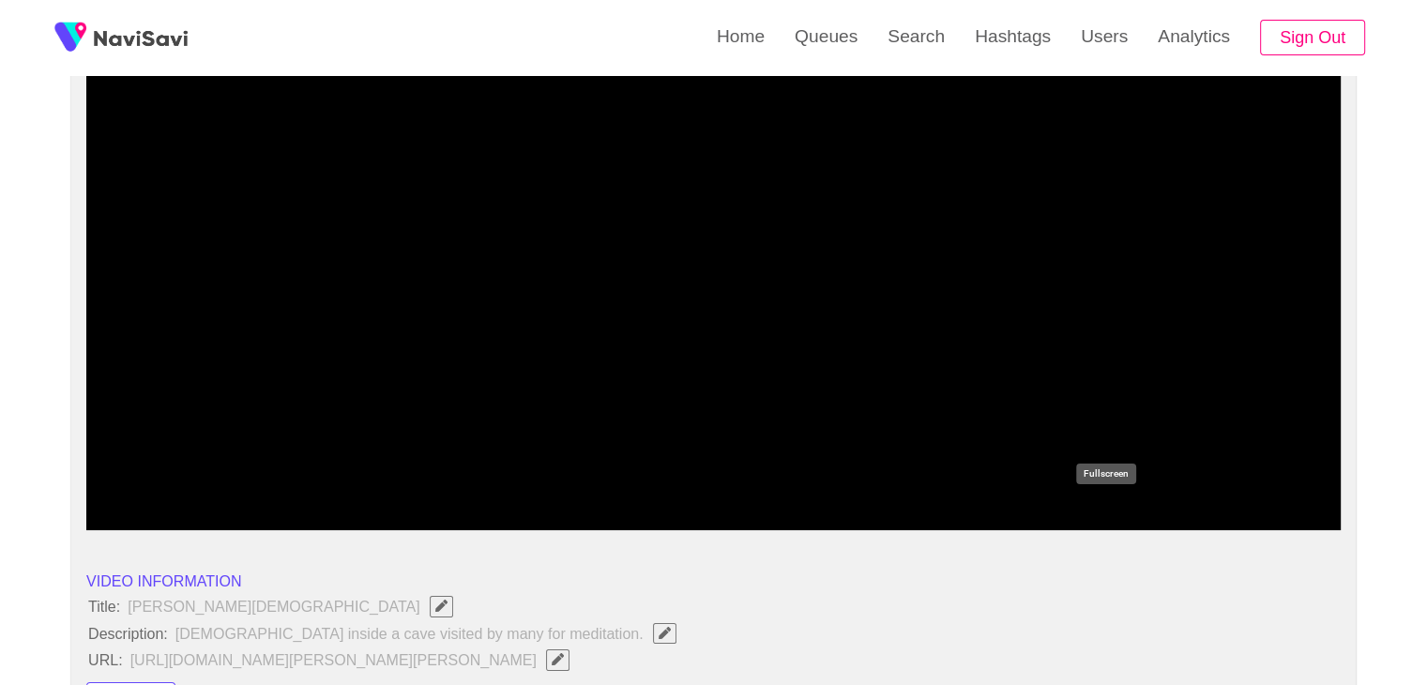
click at [1107, 507] on icon "add" at bounding box center [1104, 513] width 13 height 13
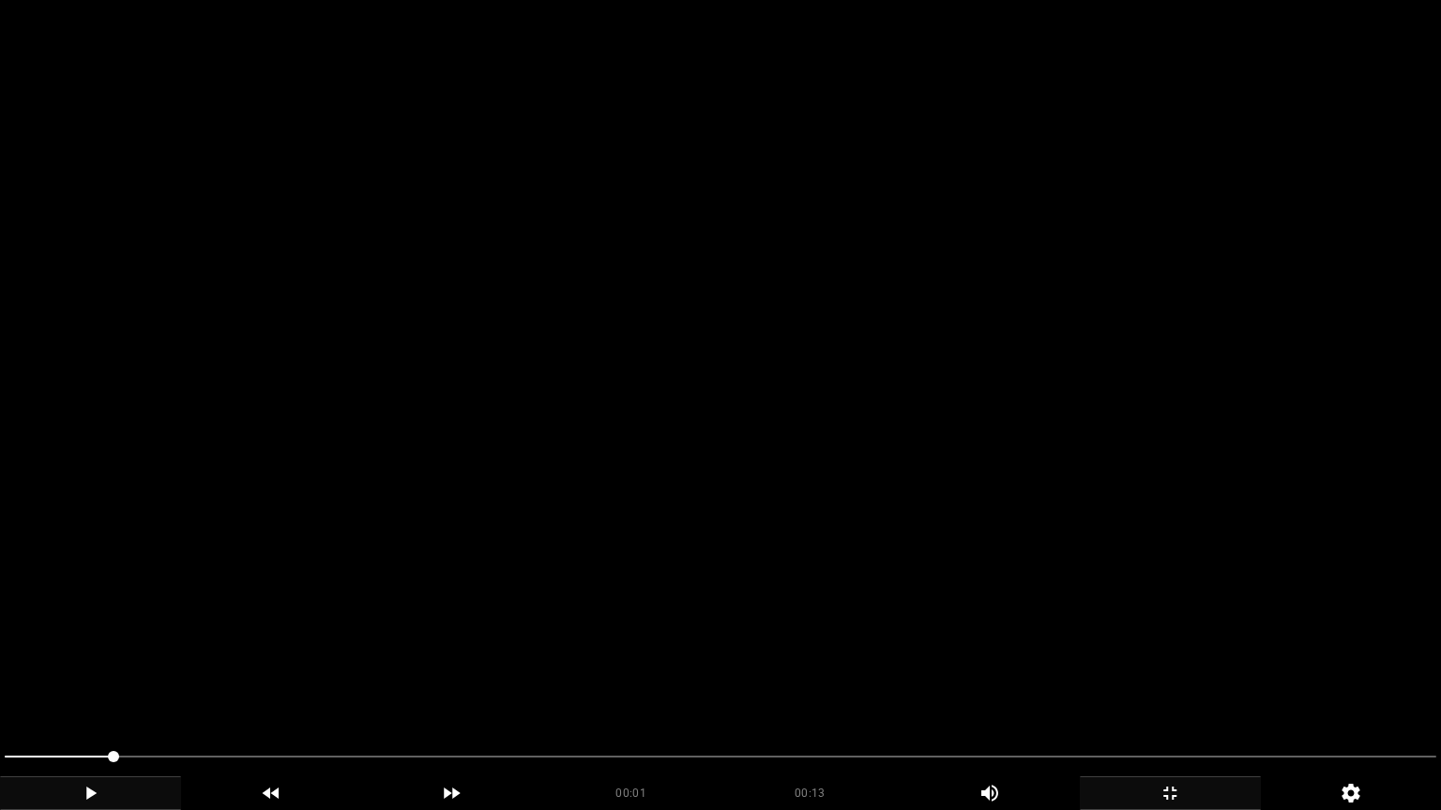
click at [626, 525] on video at bounding box center [720, 405] width 1441 height 810
click at [702, 535] on video at bounding box center [720, 405] width 1441 height 810
click at [702, 539] on video at bounding box center [720, 405] width 1441 height 810
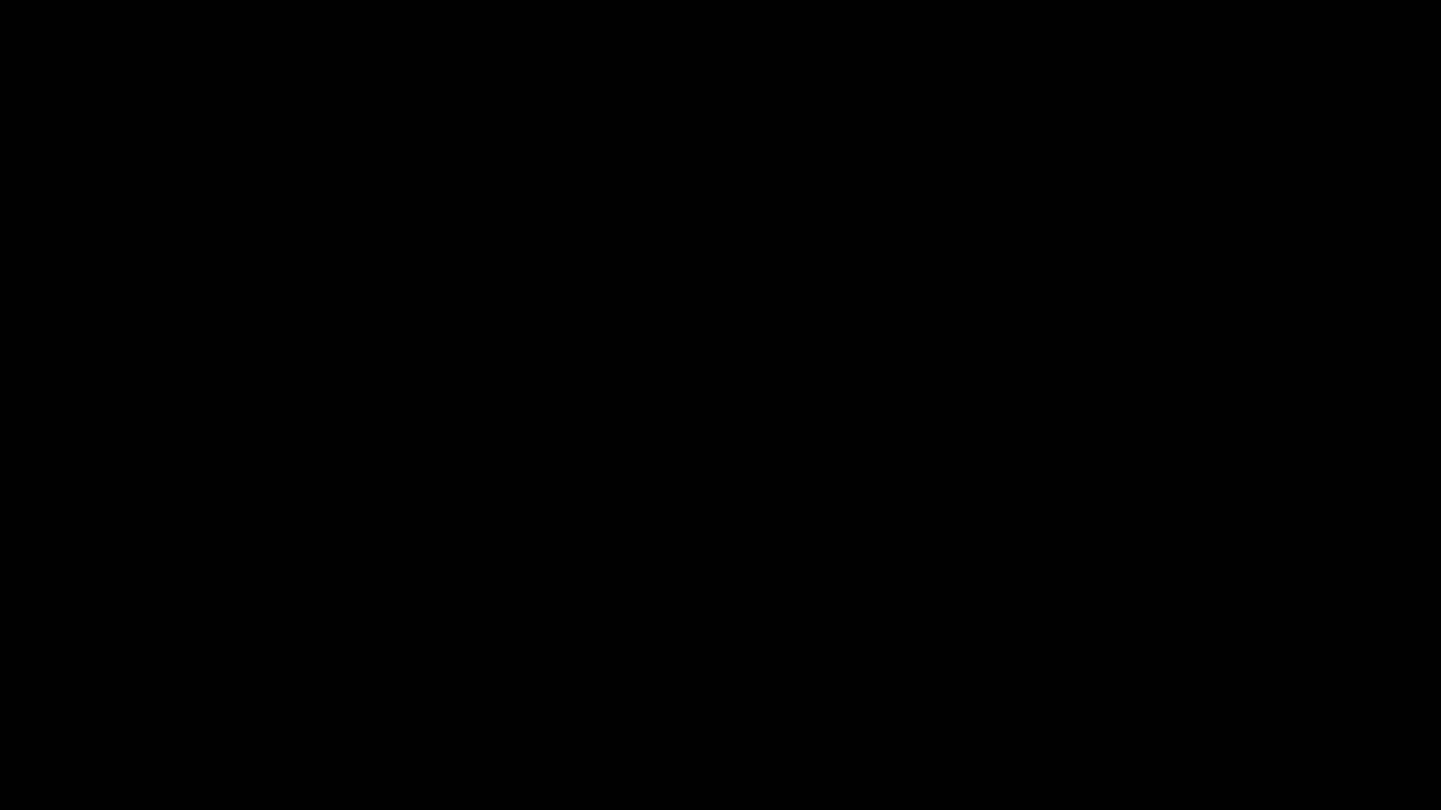
click at [575, 684] on span at bounding box center [720, 757] width 1431 height 30
click at [101, 684] on icon "add" at bounding box center [90, 793] width 179 height 23
click at [126, 684] on icon "add" at bounding box center [90, 793] width 179 height 23
click at [101, 684] on icon "add" at bounding box center [90, 793] width 179 height 23
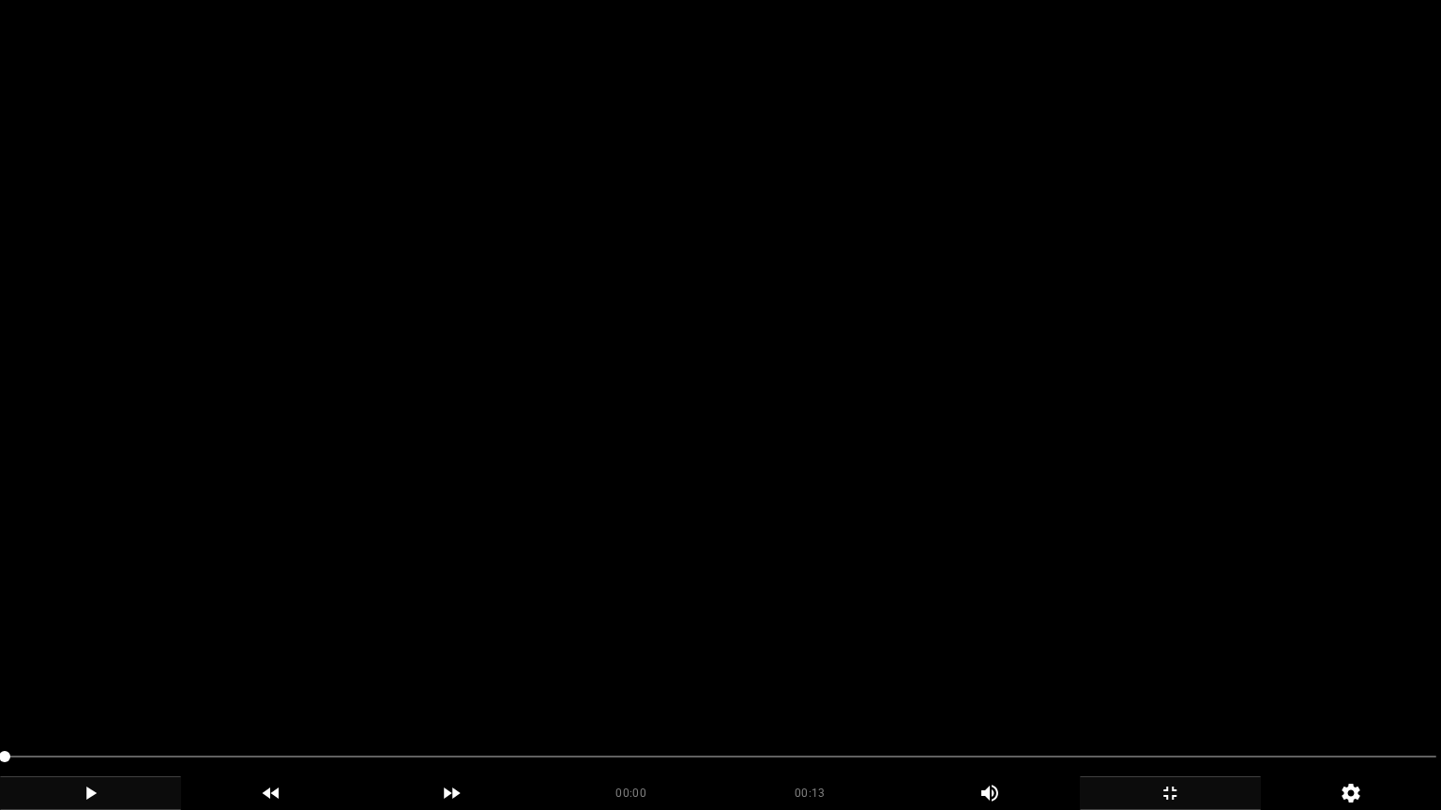
click at [106, 684] on icon "add" at bounding box center [90, 793] width 179 height 23
click at [522, 684] on span at bounding box center [720, 757] width 1431 height 30
click at [671, 684] on section "00:04 00:13 Picture In Picture 1 Error: Failed to load Video" at bounding box center [720, 405] width 1441 height 810
click at [996, 684] on video at bounding box center [720, 405] width 1441 height 810
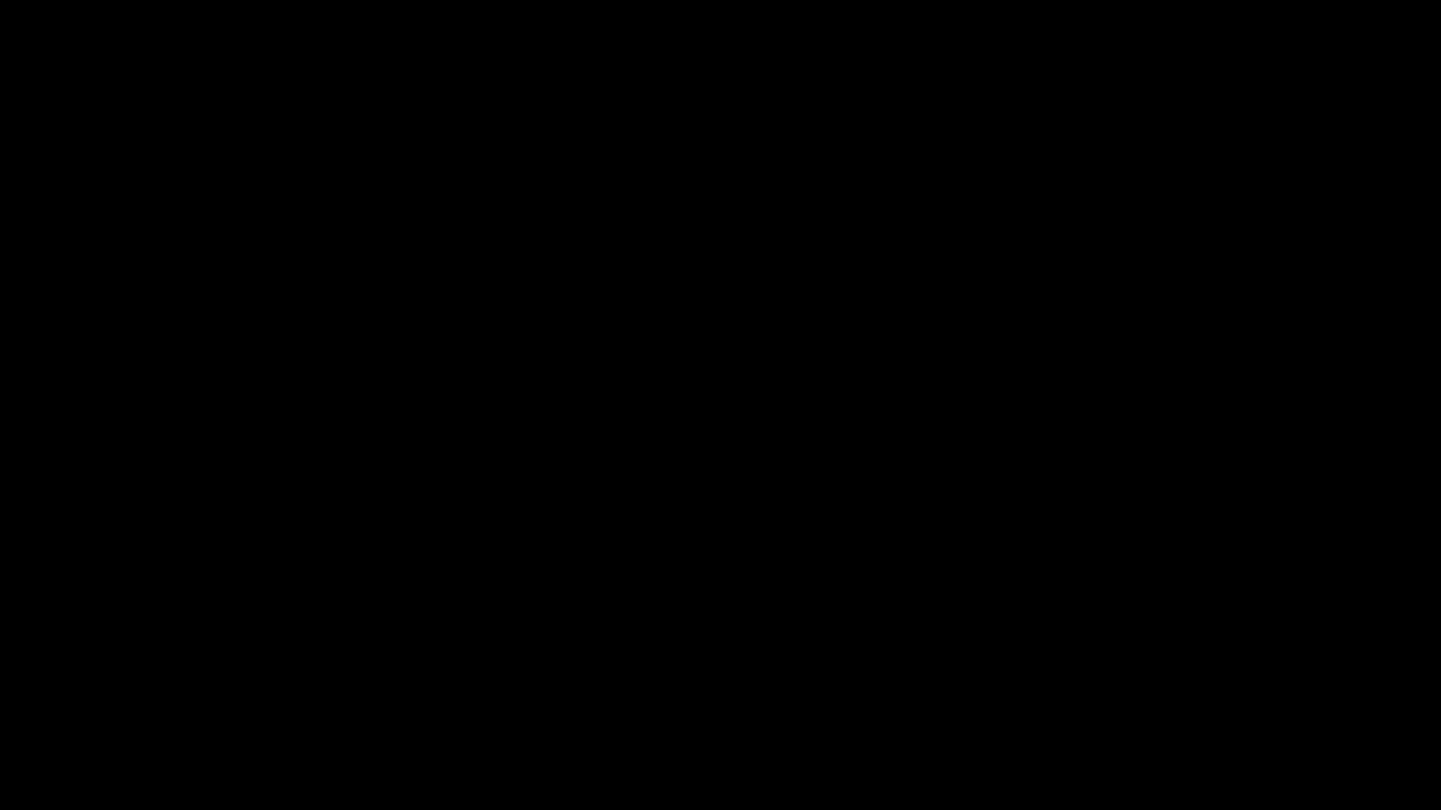
click at [1245, 684] on span at bounding box center [720, 757] width 1431 height 30
click at [1275, 684] on span at bounding box center [1268, 756] width 11 height 11
click at [1336, 684] on span at bounding box center [720, 757] width 1431 height 30
drag, startPoint x: 1265, startPoint y: 768, endPoint x: 1250, endPoint y: 770, distance: 15.1
click at [1250, 684] on span at bounding box center [720, 757] width 1431 height 30
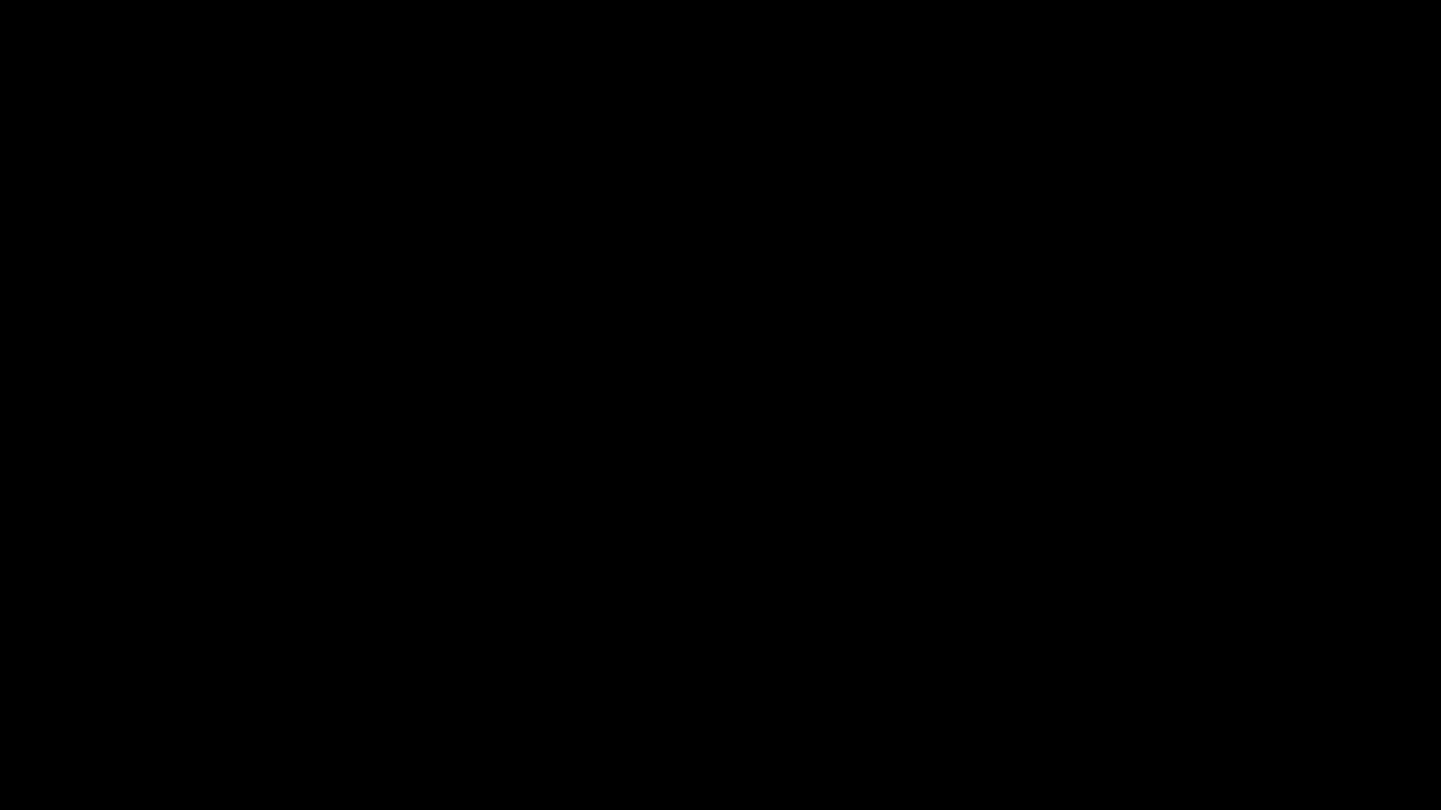
click at [1244, 684] on span at bounding box center [720, 757] width 1431 height 30
click at [790, 684] on span at bounding box center [720, 757] width 1431 height 30
drag, startPoint x: 340, startPoint y: 765, endPoint x: 196, endPoint y: 771, distance: 143.6
drag, startPoint x: 126, startPoint y: 773, endPoint x: 8, endPoint y: 774, distance: 118.2
click at [0, 684] on div "00:01 00:13 Picture In Picture 1" at bounding box center [720, 776] width 1441 height 68
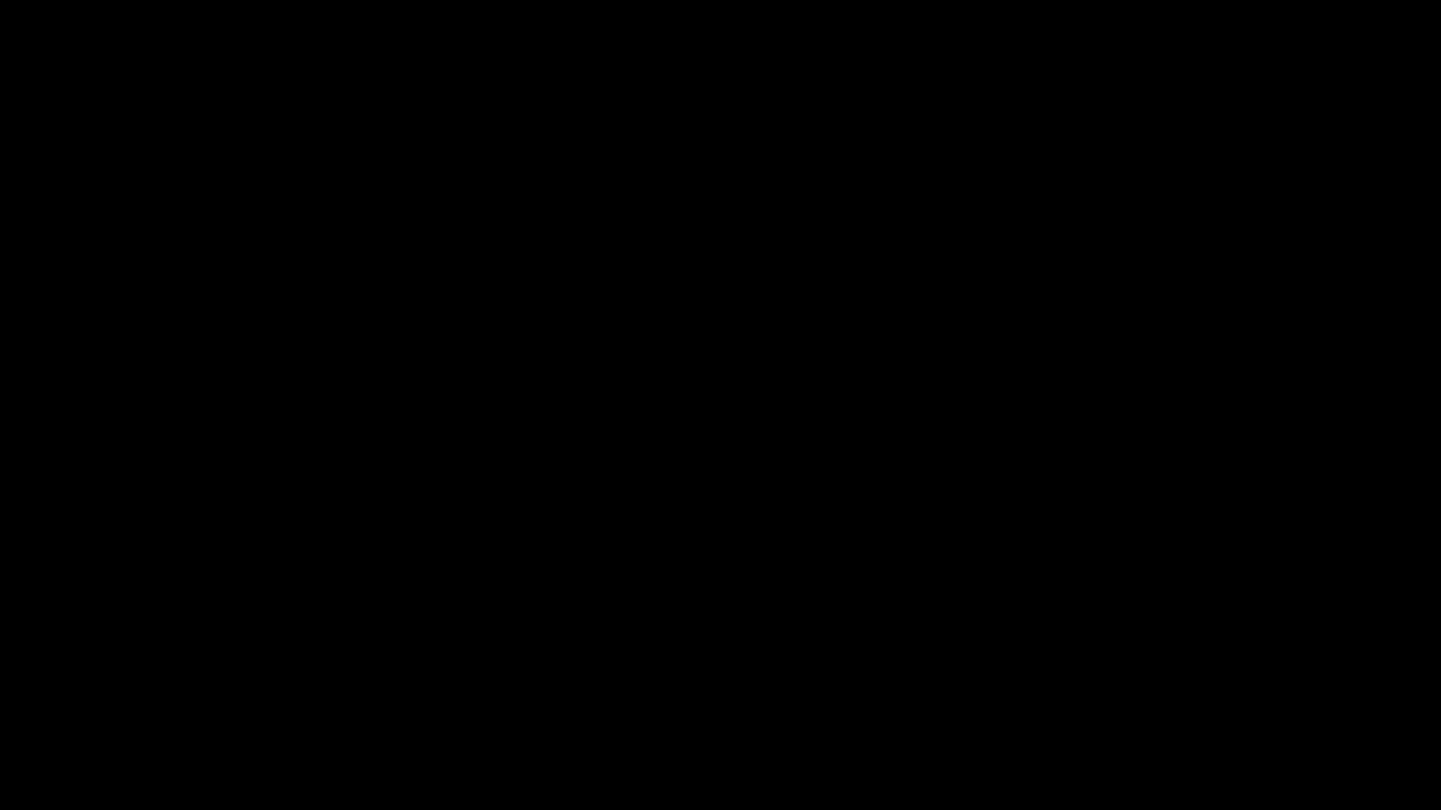
click at [1174, 684] on icon "add" at bounding box center [1169, 793] width 179 height 23
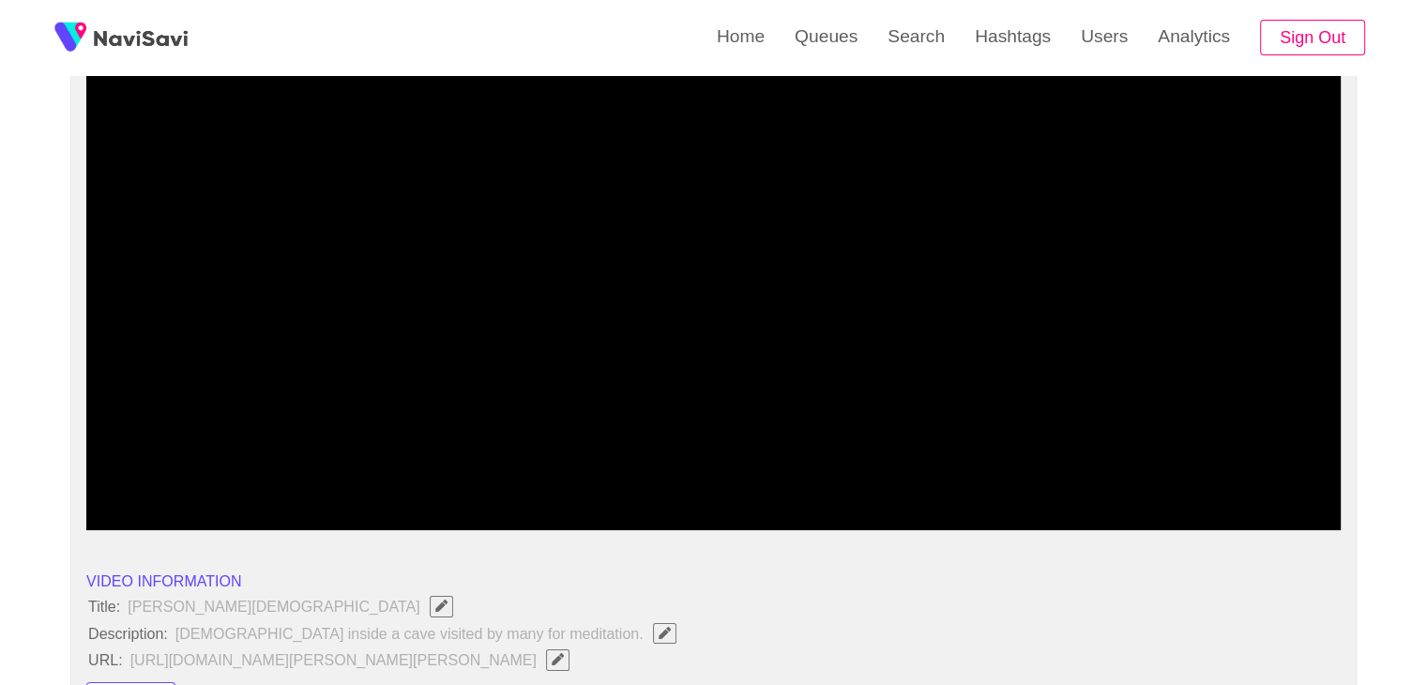
drag, startPoint x: 225, startPoint y: 482, endPoint x: 0, endPoint y: 481, distance: 225.1
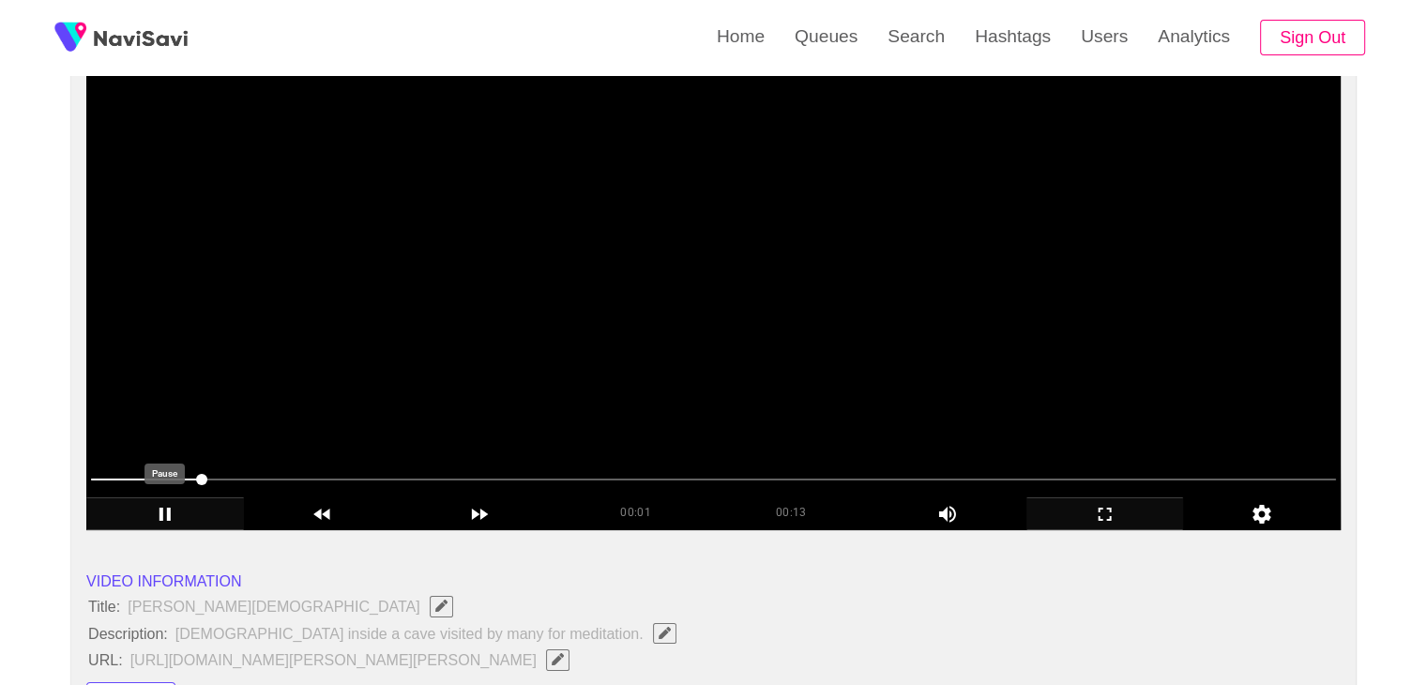
click at [182, 507] on icon "add" at bounding box center [165, 514] width 156 height 23
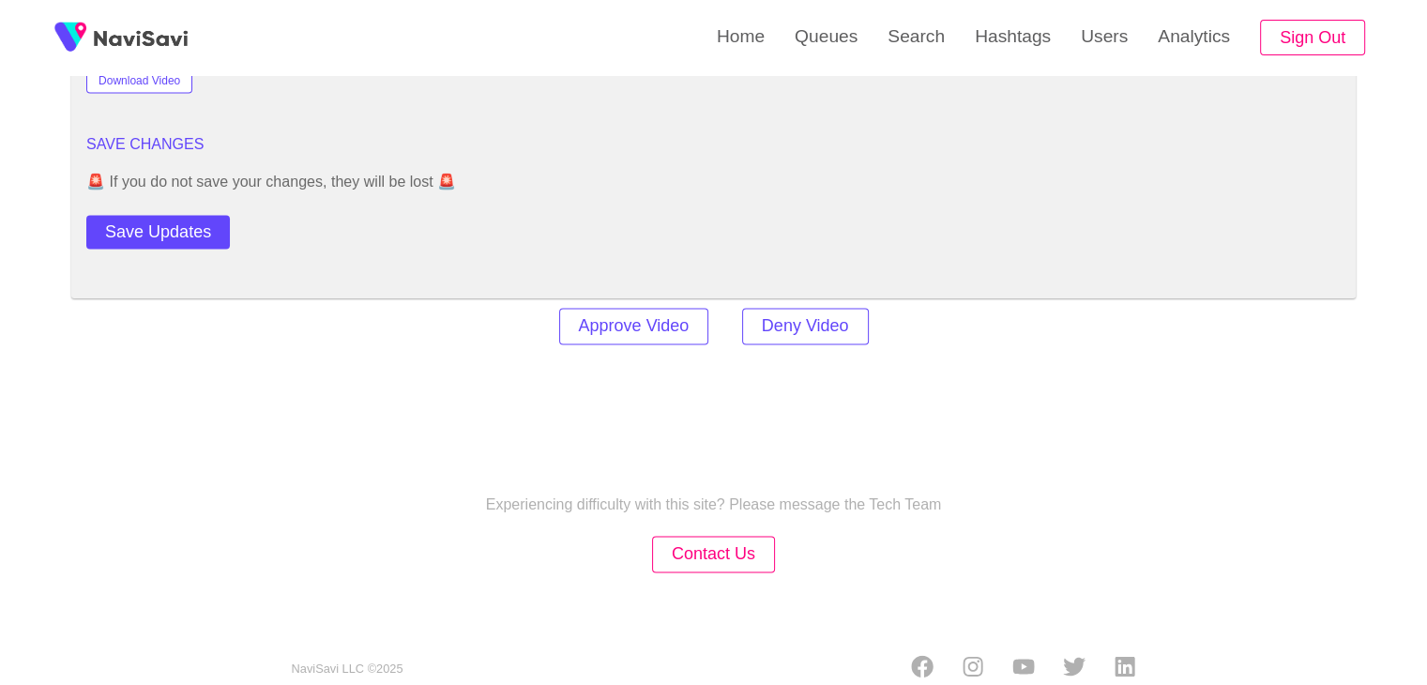
scroll to position [2659, 0]
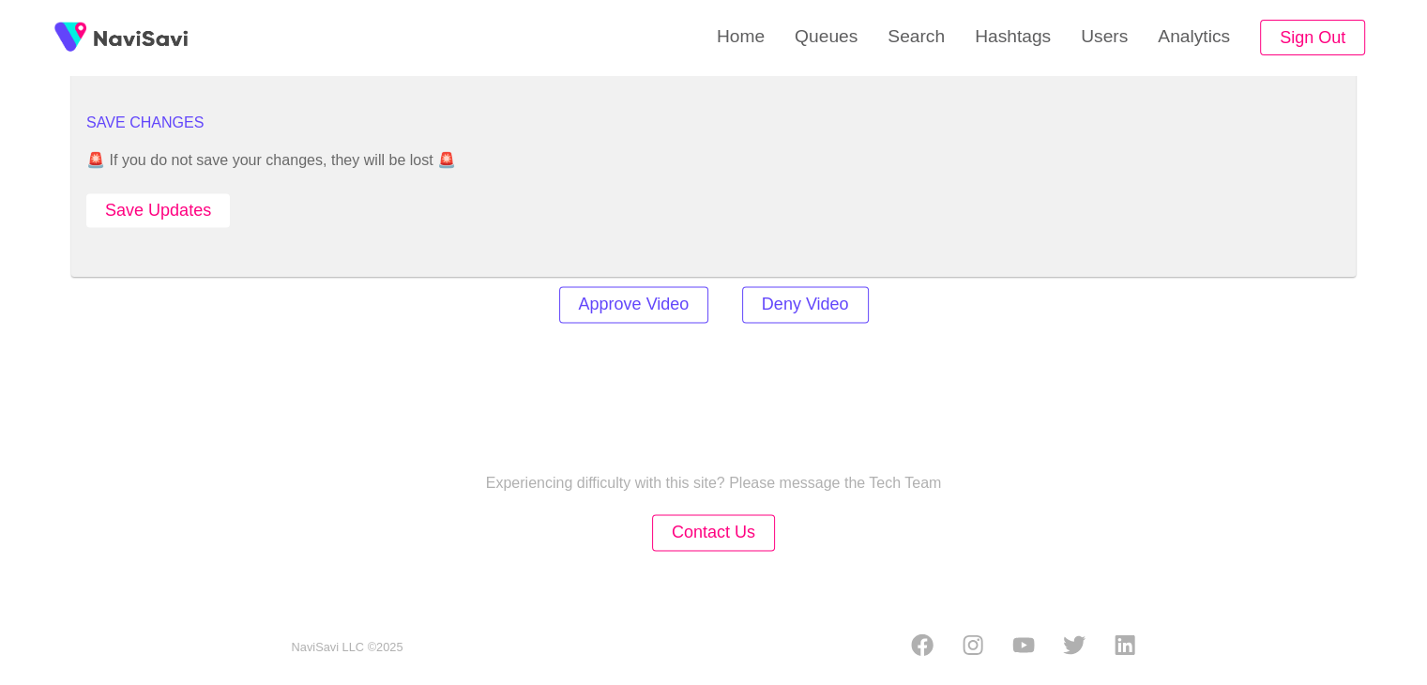
click at [193, 211] on button "Save Updates" at bounding box center [157, 210] width 143 height 35
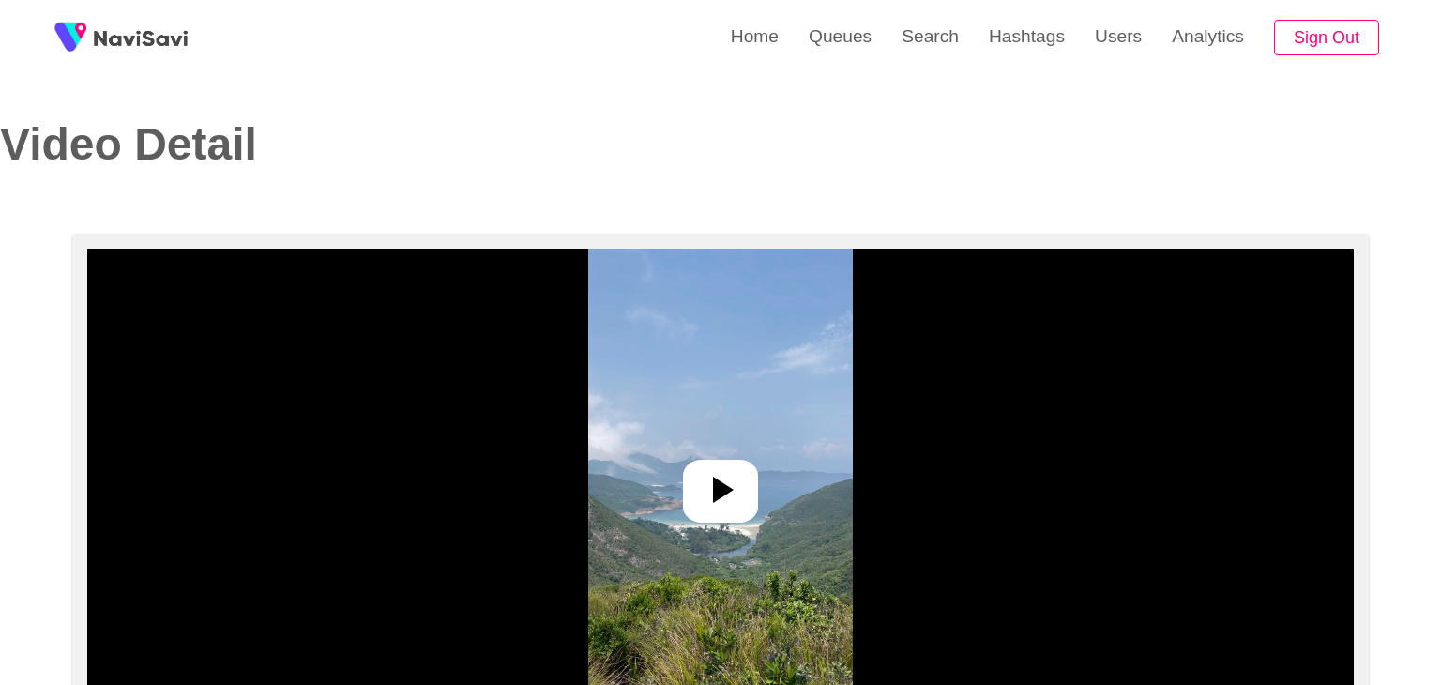
select select "**********"
select select "**"
click at [710, 493] on icon at bounding box center [715, 489] width 21 height 26
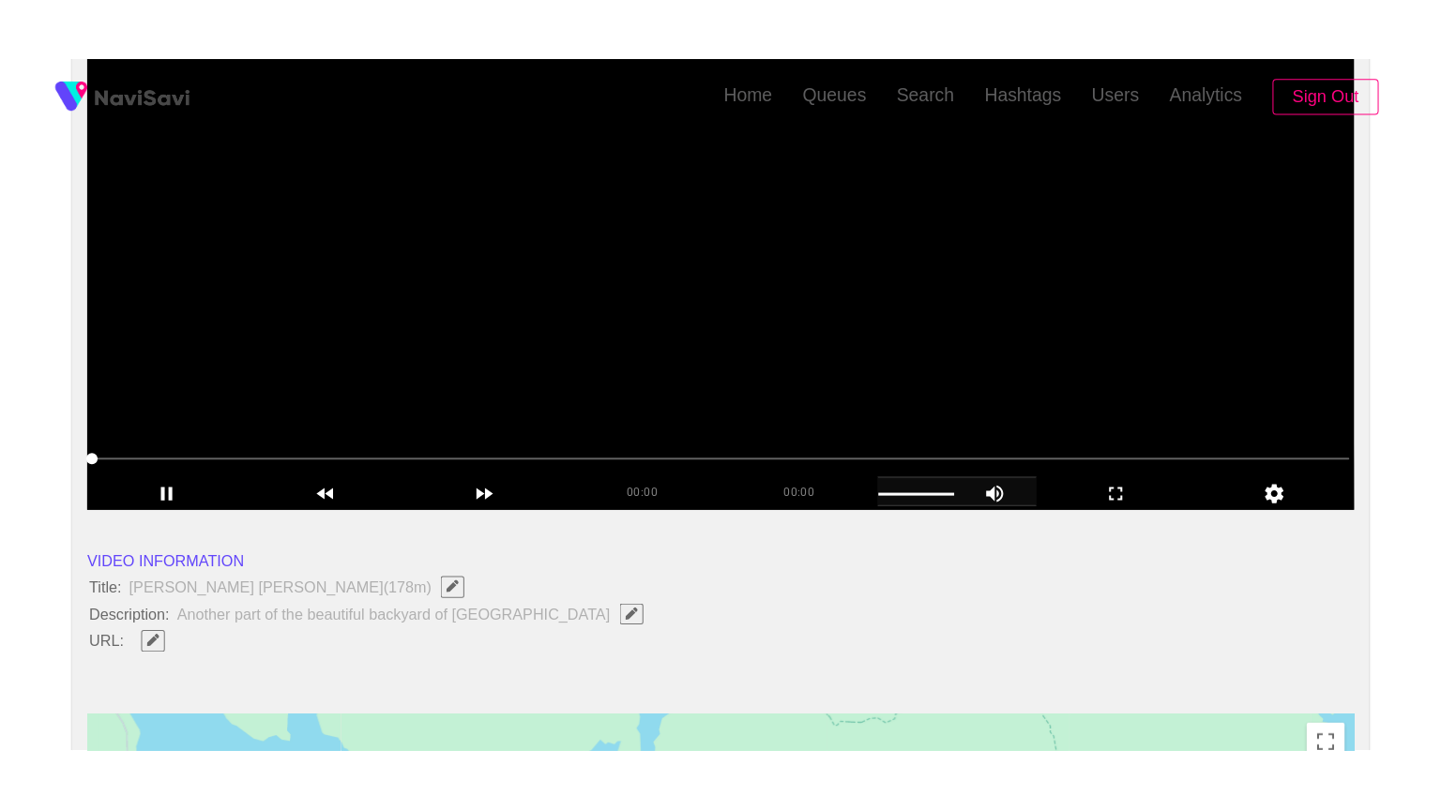
scroll to position [281, 0]
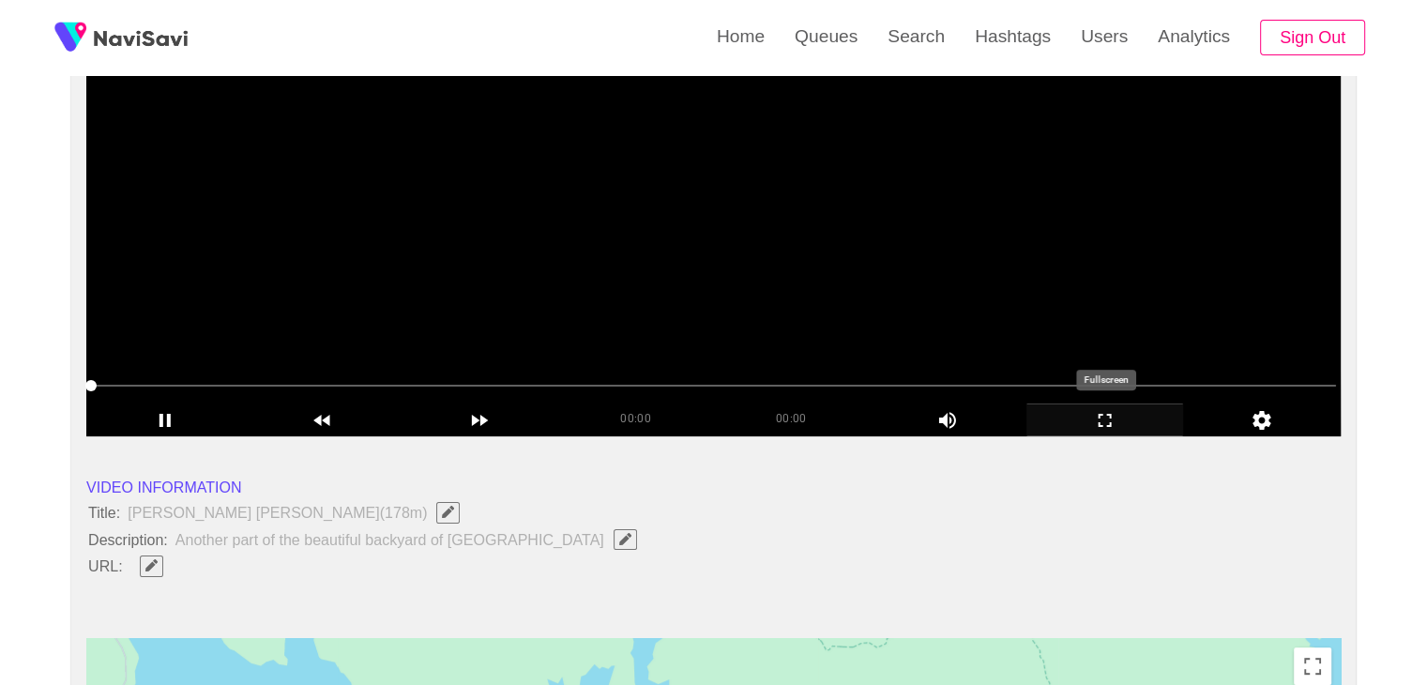
click at [1114, 416] on icon "add" at bounding box center [1105, 420] width 156 height 23
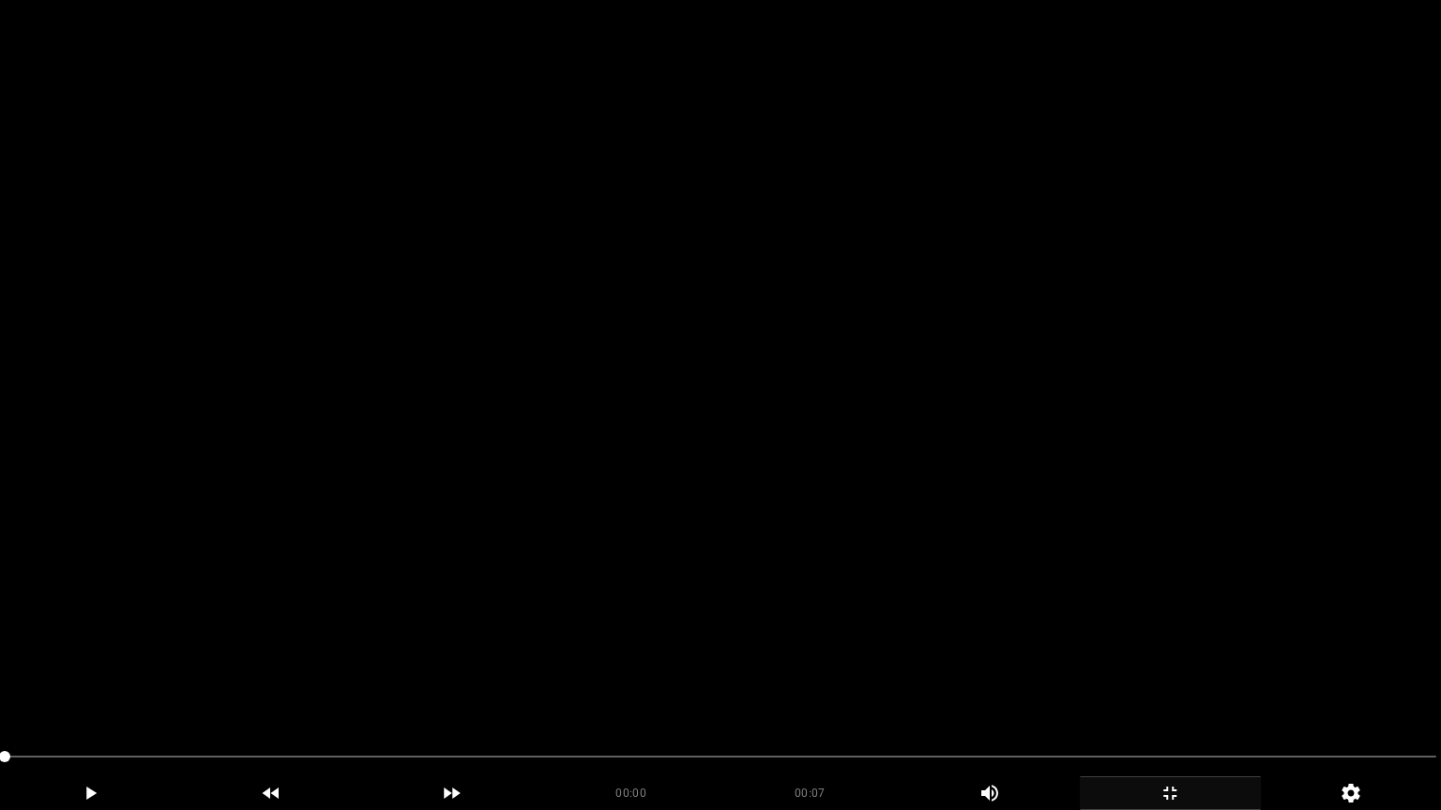
click at [633, 527] on video at bounding box center [720, 405] width 1441 height 810
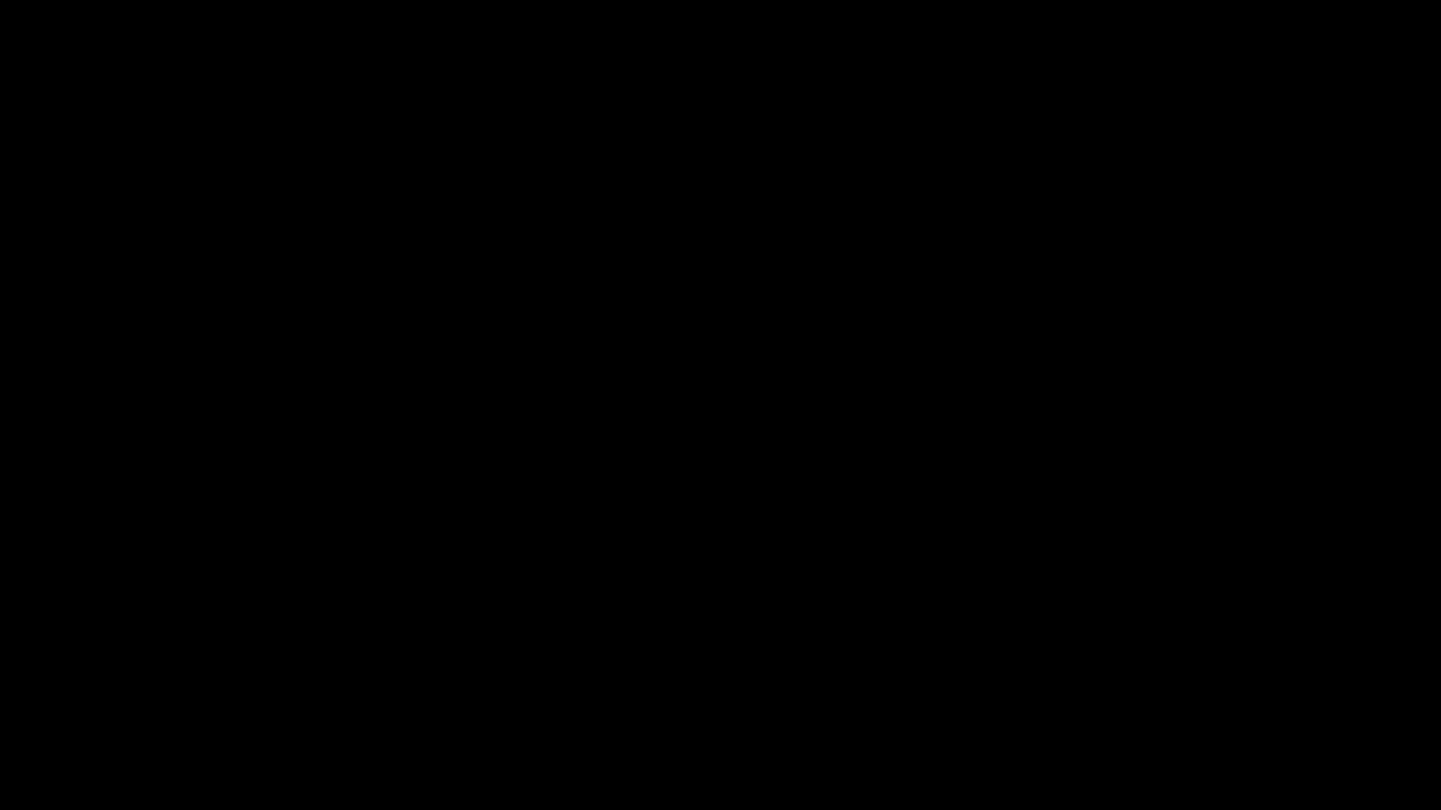
click at [137, 684] on icon "add" at bounding box center [90, 793] width 179 height 23
drag, startPoint x: 233, startPoint y: 756, endPoint x: 0, endPoint y: 779, distance: 233.8
click at [97, 684] on icon "add" at bounding box center [90, 793] width 179 height 23
click at [101, 684] on icon "add" at bounding box center [90, 793] width 179 height 23
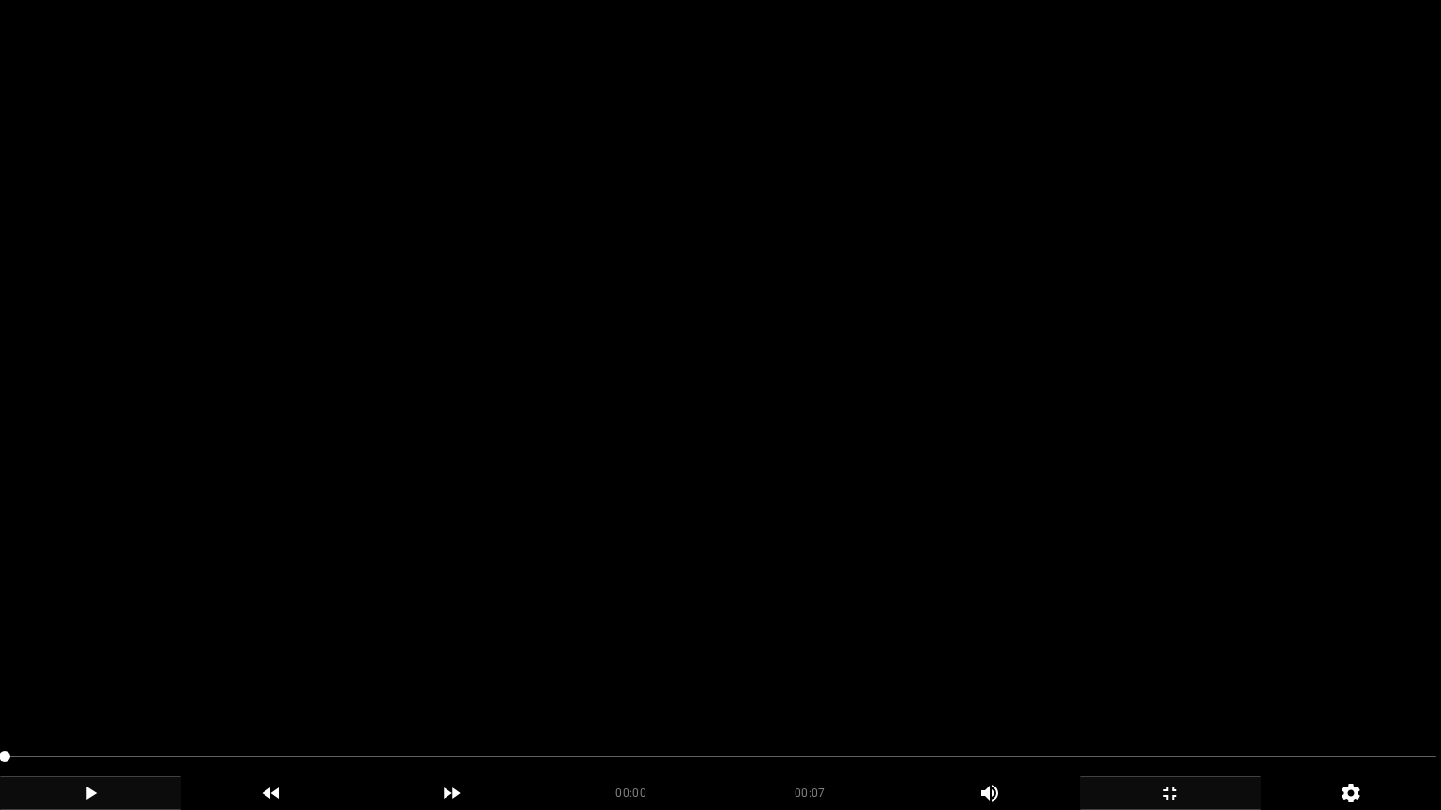
click at [124, 684] on icon "add" at bounding box center [90, 793] width 179 height 23
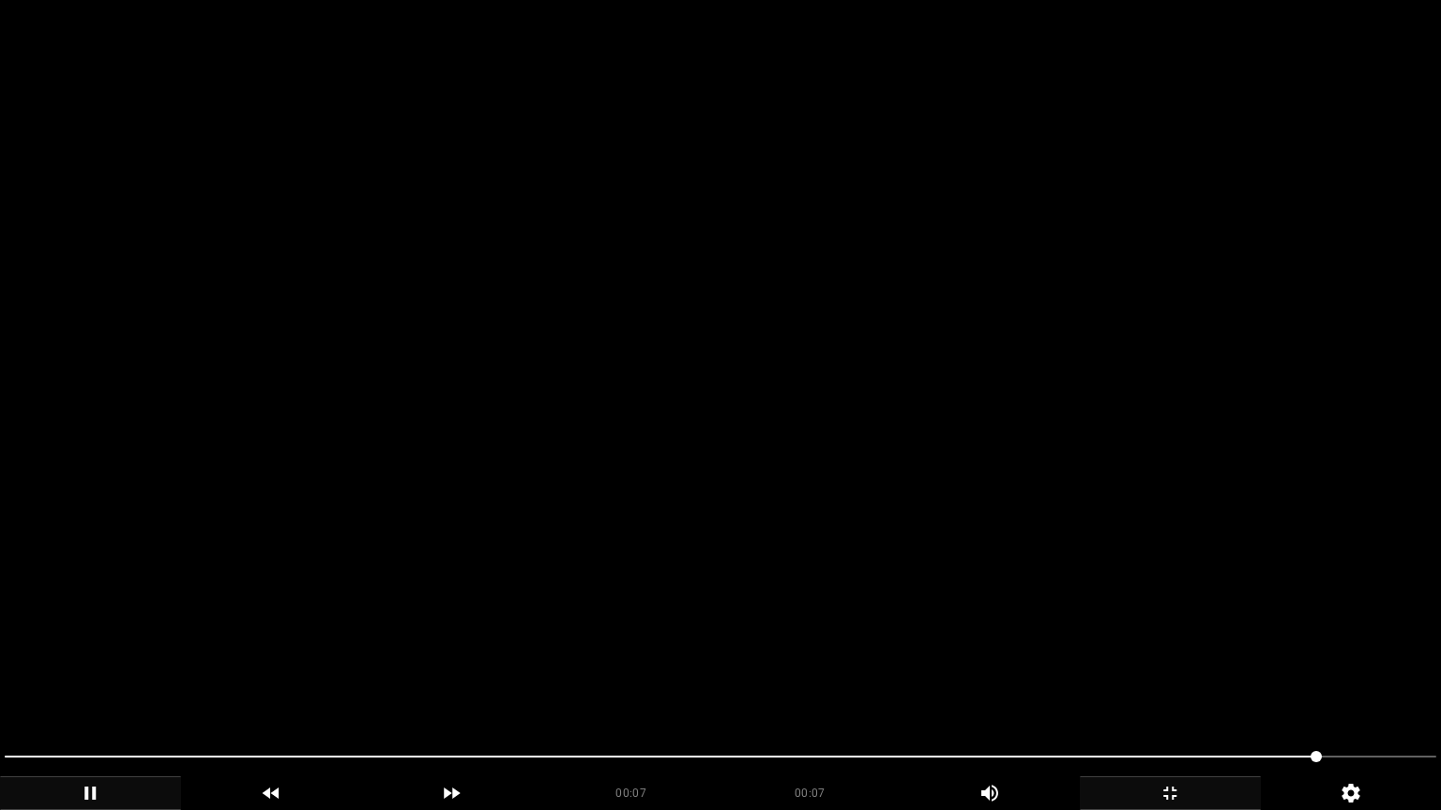
click at [837, 655] on video at bounding box center [720, 405] width 1441 height 810
click at [904, 669] on video at bounding box center [720, 405] width 1441 height 810
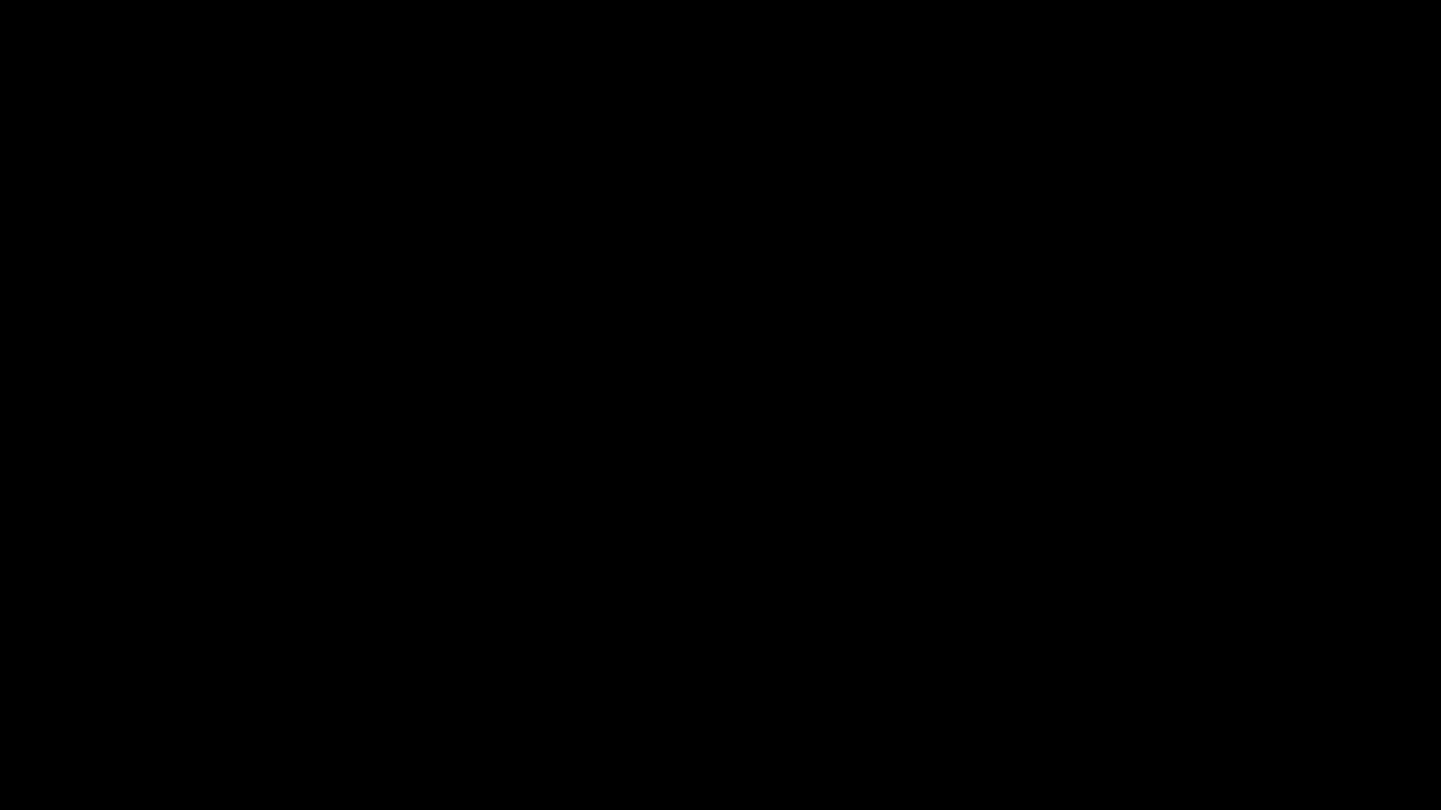
drag, startPoint x: 341, startPoint y: 763, endPoint x: 180, endPoint y: 763, distance: 161.3
click at [180, 684] on span at bounding box center [720, 757] width 1431 height 30
click at [305, 684] on span at bounding box center [310, 756] width 11 height 11
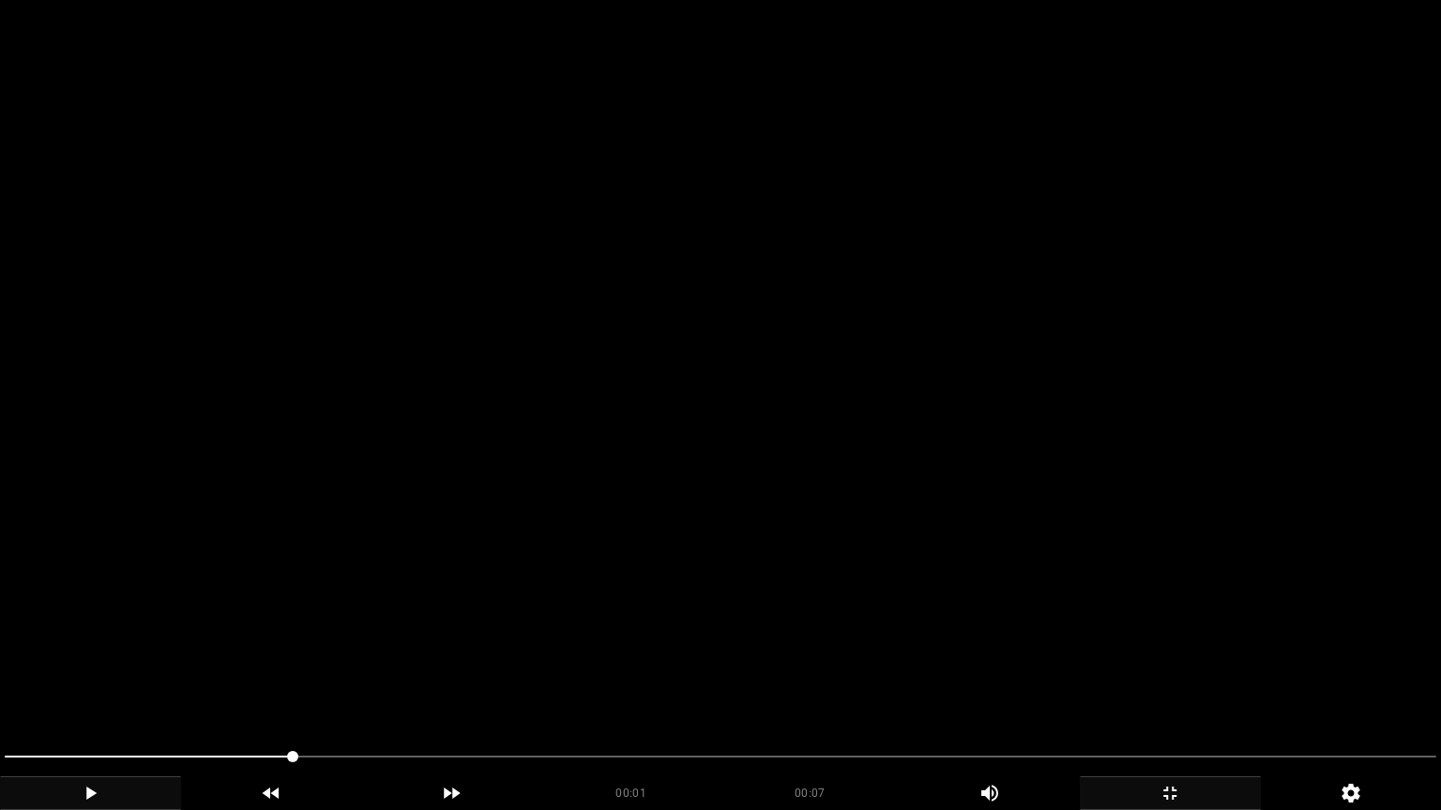
click at [893, 684] on video at bounding box center [720, 405] width 1441 height 810
click at [896, 684] on video at bounding box center [720, 405] width 1441 height 810
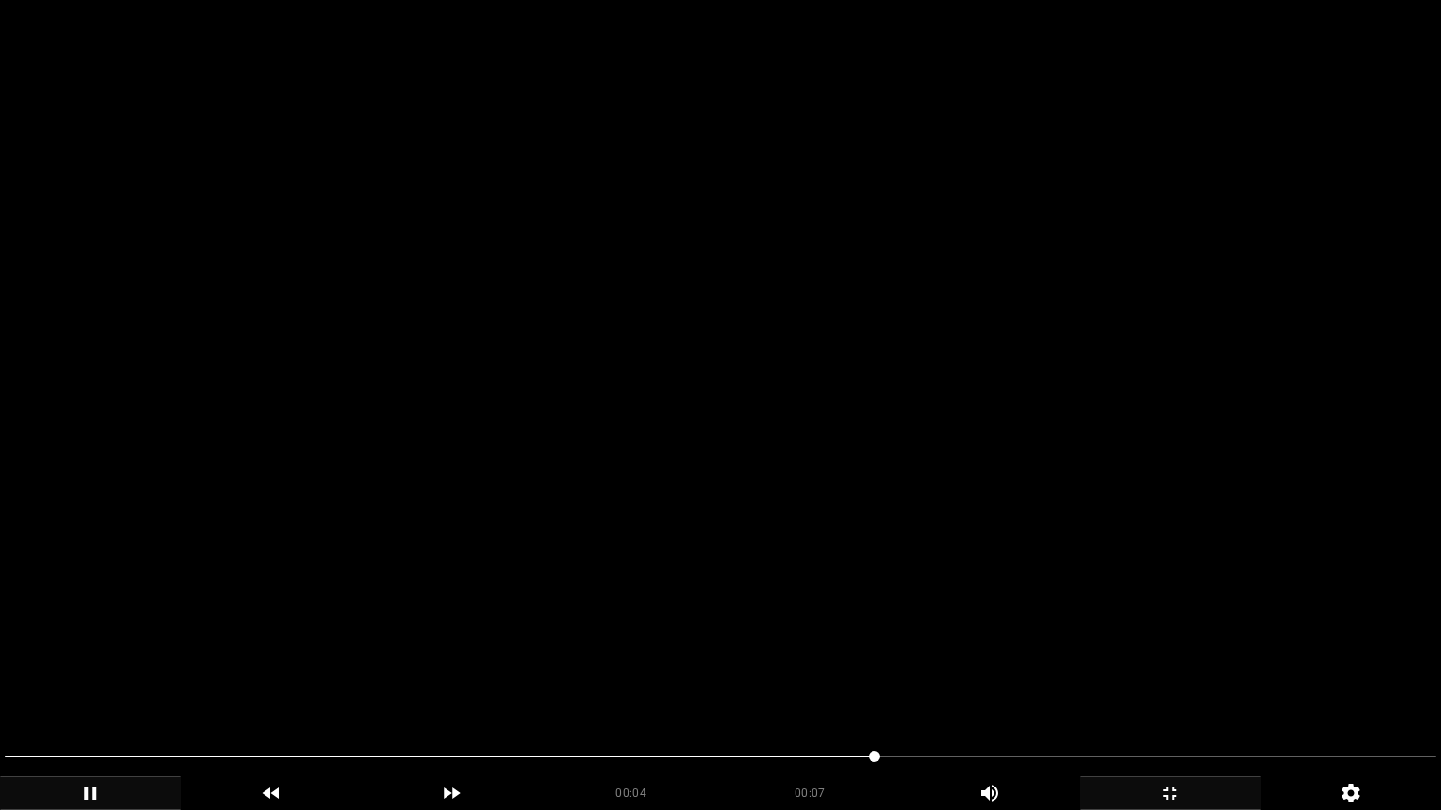
click at [896, 684] on video at bounding box center [720, 405] width 1441 height 810
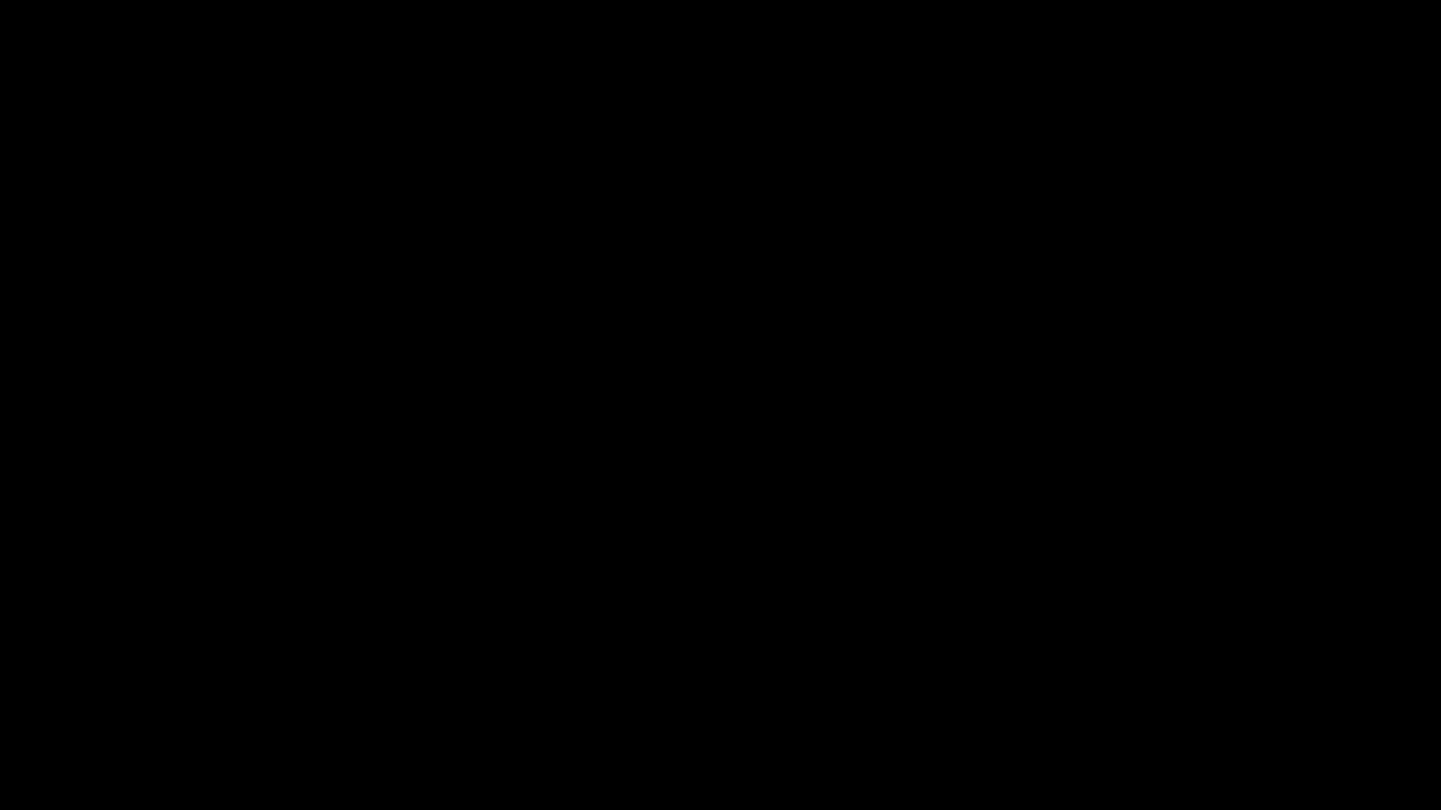
click at [1179, 684] on icon "add" at bounding box center [1169, 793] width 179 height 23
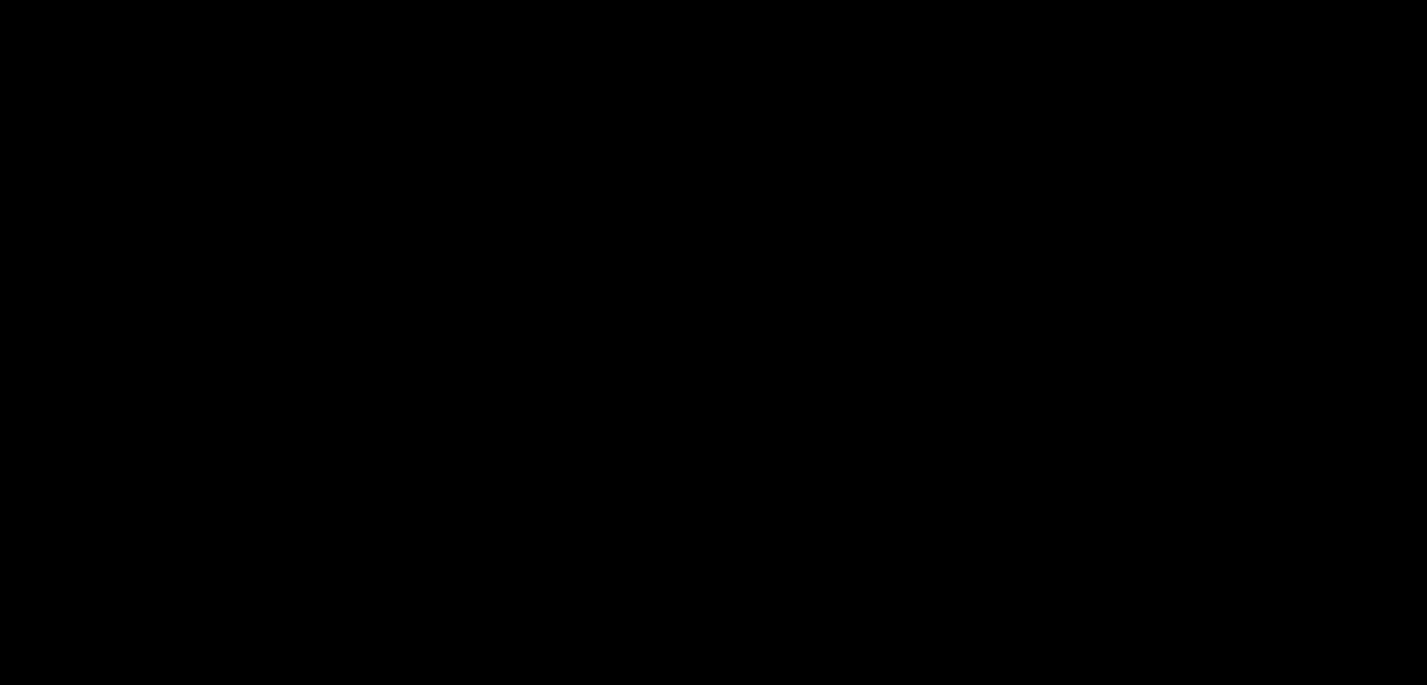
scroll to position [653, 0]
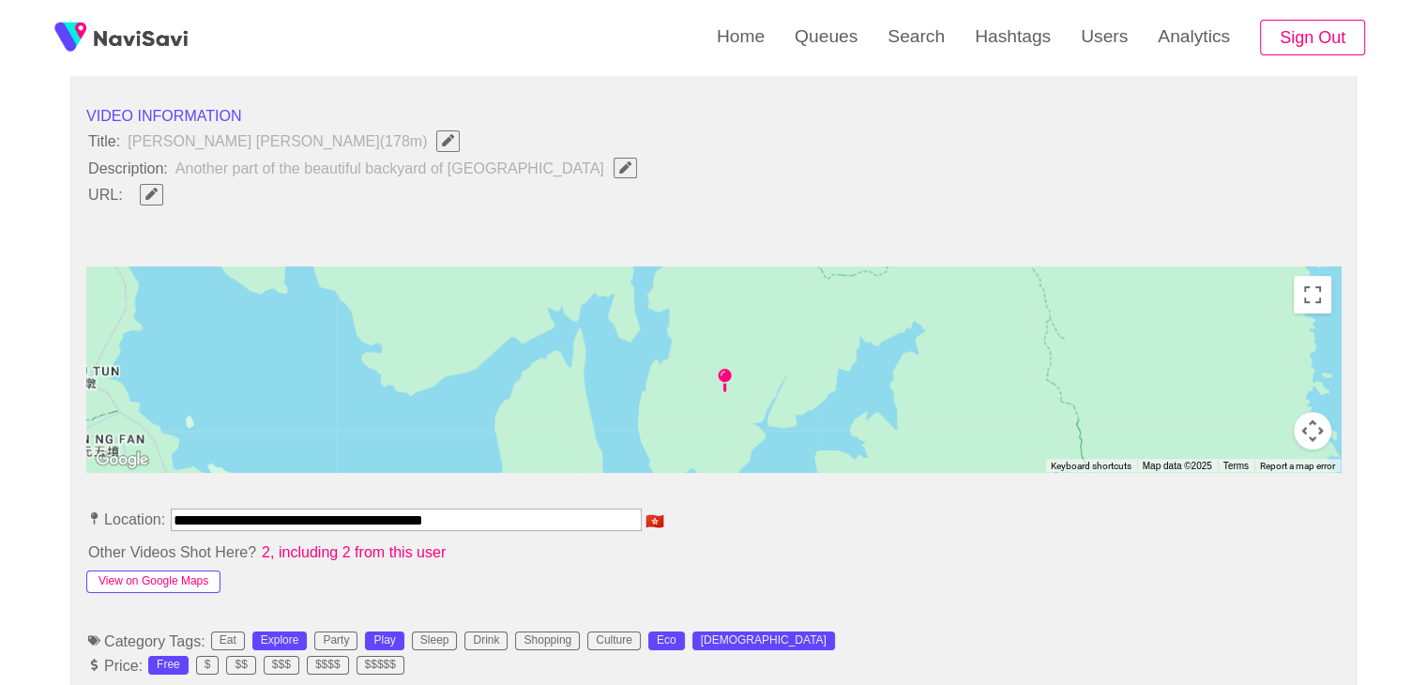
click at [199, 583] on button "View on Google Maps" at bounding box center [153, 581] width 134 height 23
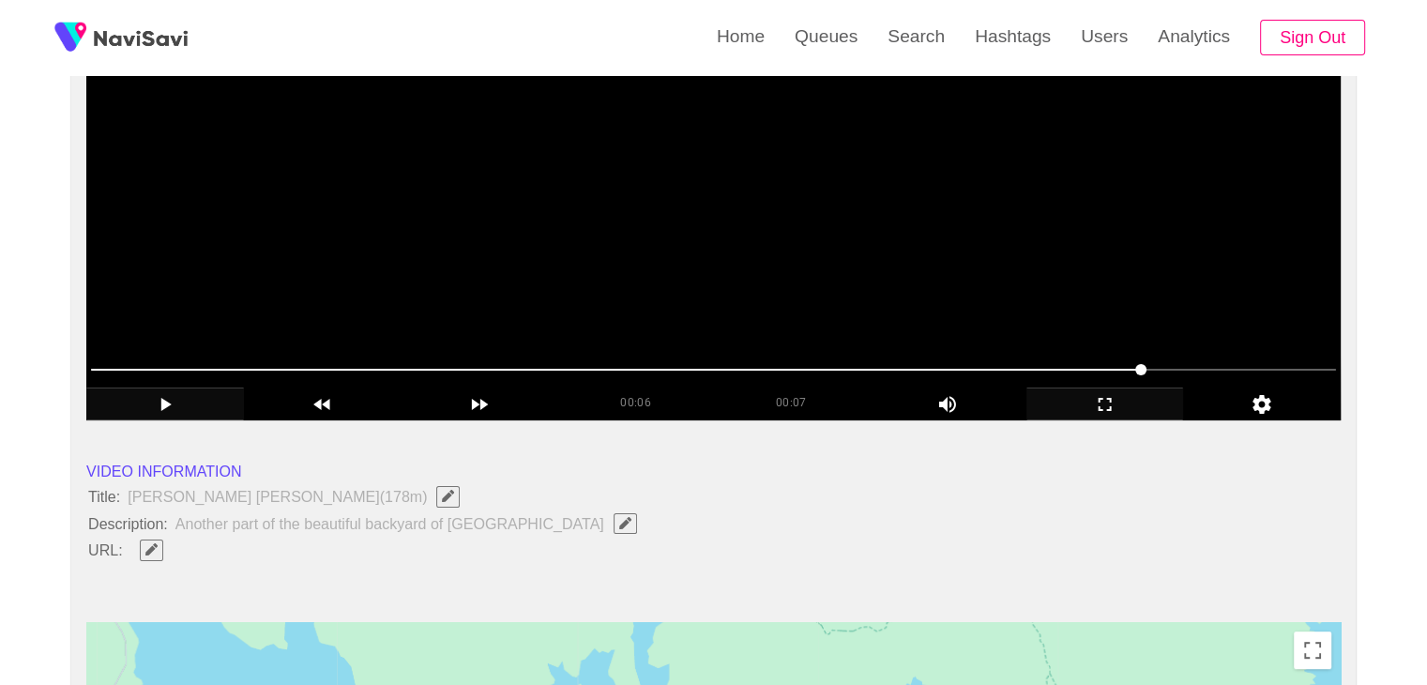
scroll to position [278, 0]
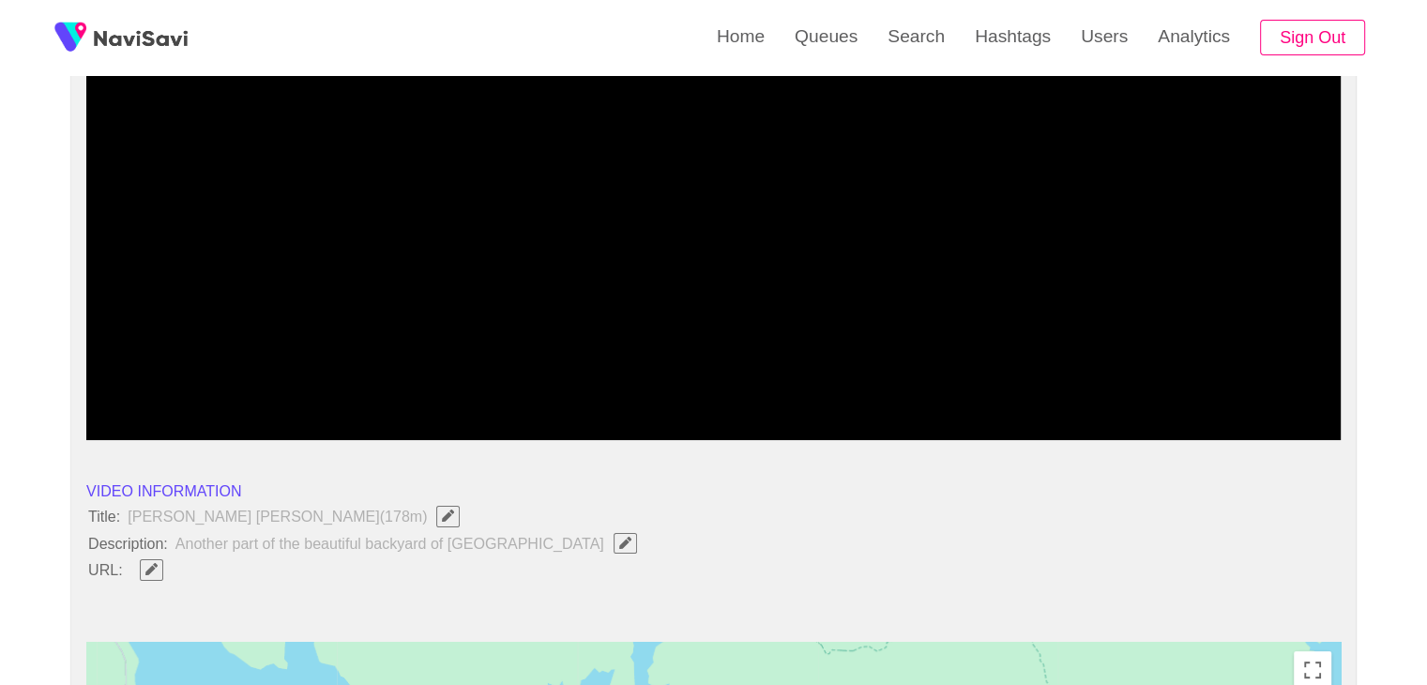
click at [154, 565] on icon "Edit Field" at bounding box center [151, 569] width 12 height 12
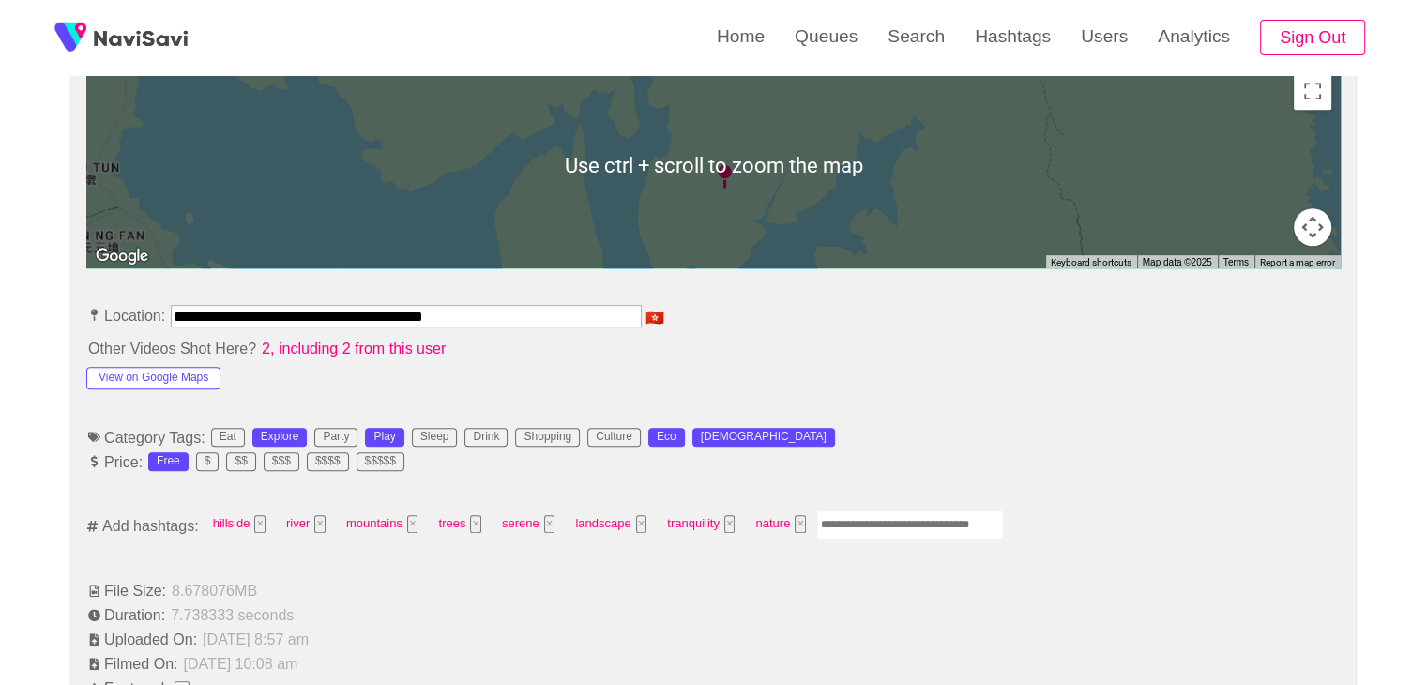
scroll to position [934, 0]
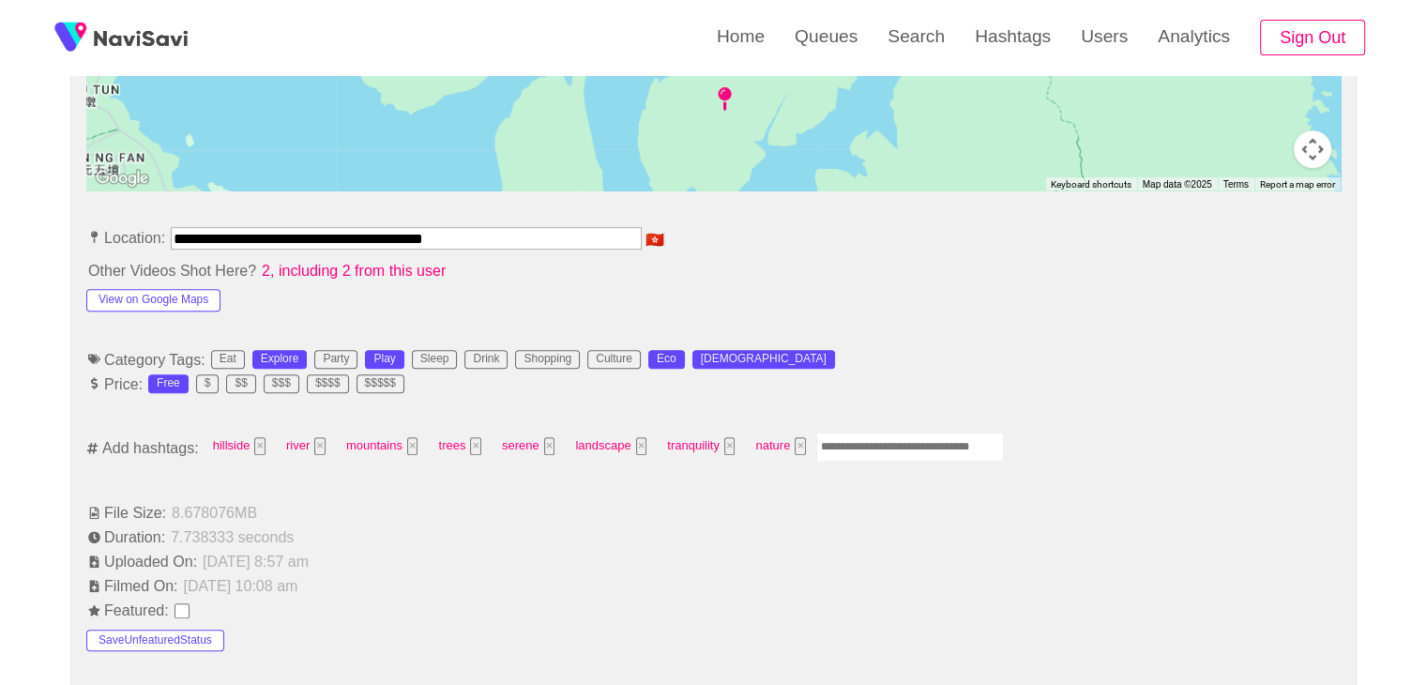
drag, startPoint x: 374, startPoint y: 264, endPoint x: 0, endPoint y: 267, distance: 374.2
click at [0, 267] on div "**********" at bounding box center [713, 660] width 1427 height 2722
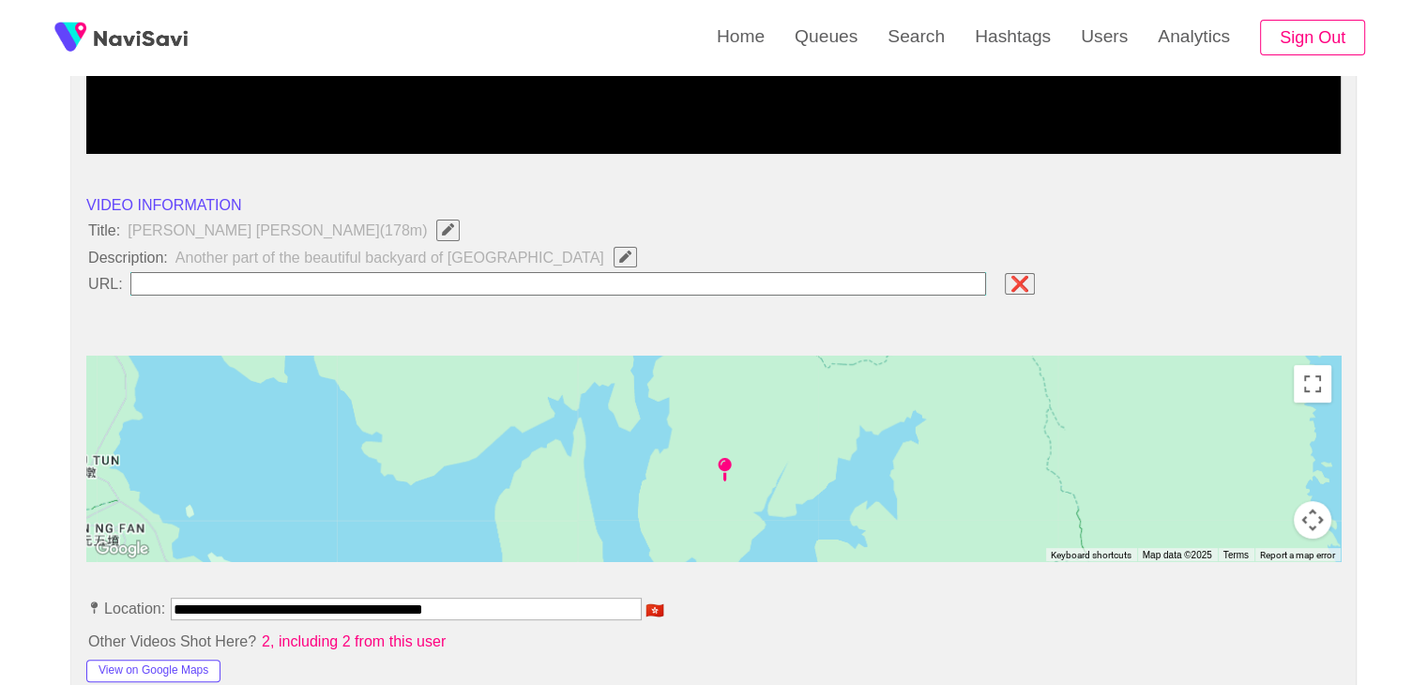
scroll to position [559, 0]
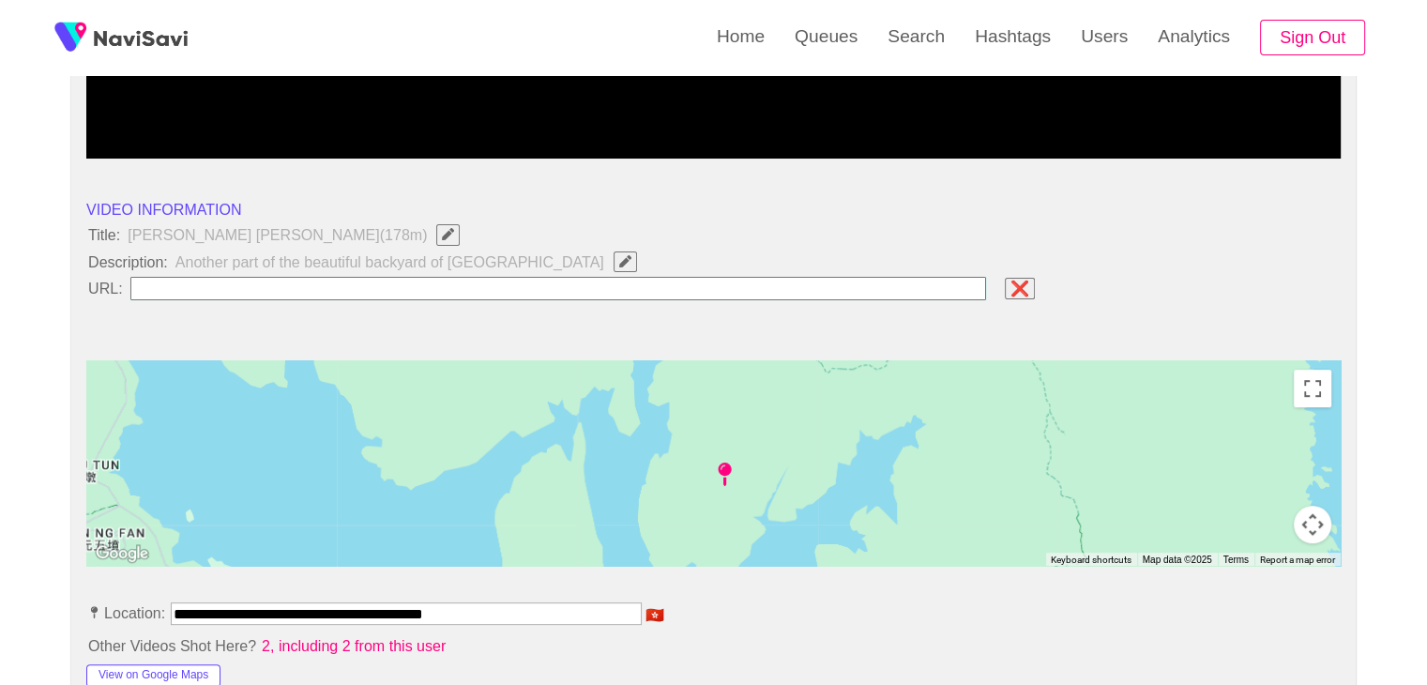
click at [236, 282] on input "field" at bounding box center [558, 288] width 856 height 23
paste input "**********"
type input "**********"
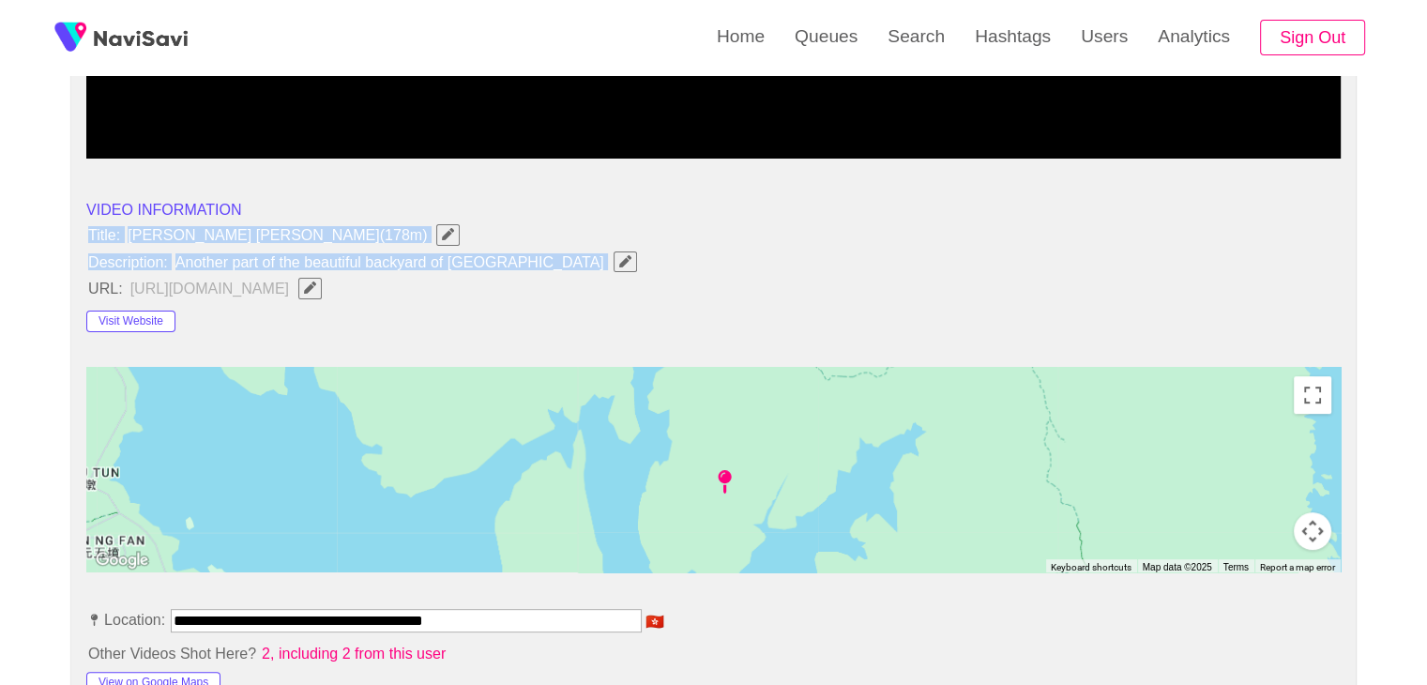
drag, startPoint x: 79, startPoint y: 222, endPoint x: 533, endPoint y: 260, distance: 455.5
copy ul "Title: Kam Kui Shek Teng(178m) Description: Another part of the beautiful backy…"
click at [619, 260] on icon "Edit Field" at bounding box center [625, 261] width 12 height 12
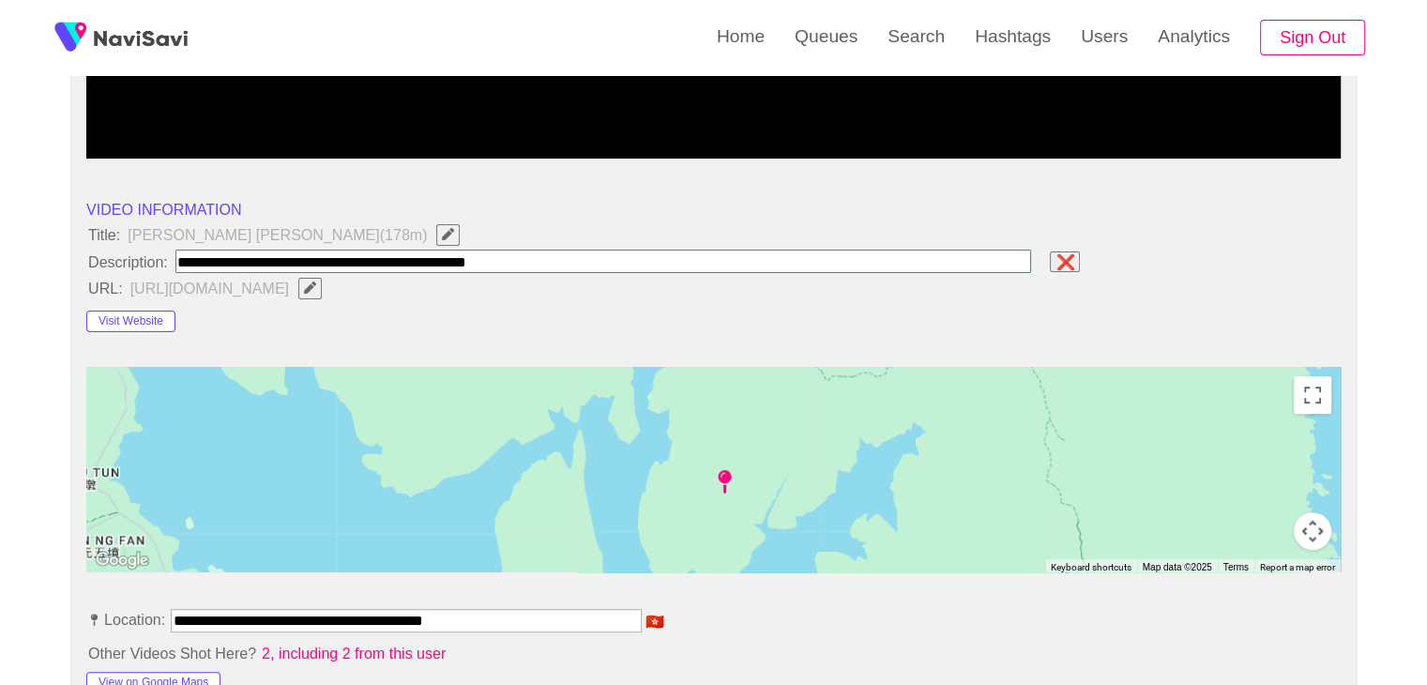
type input "**********"
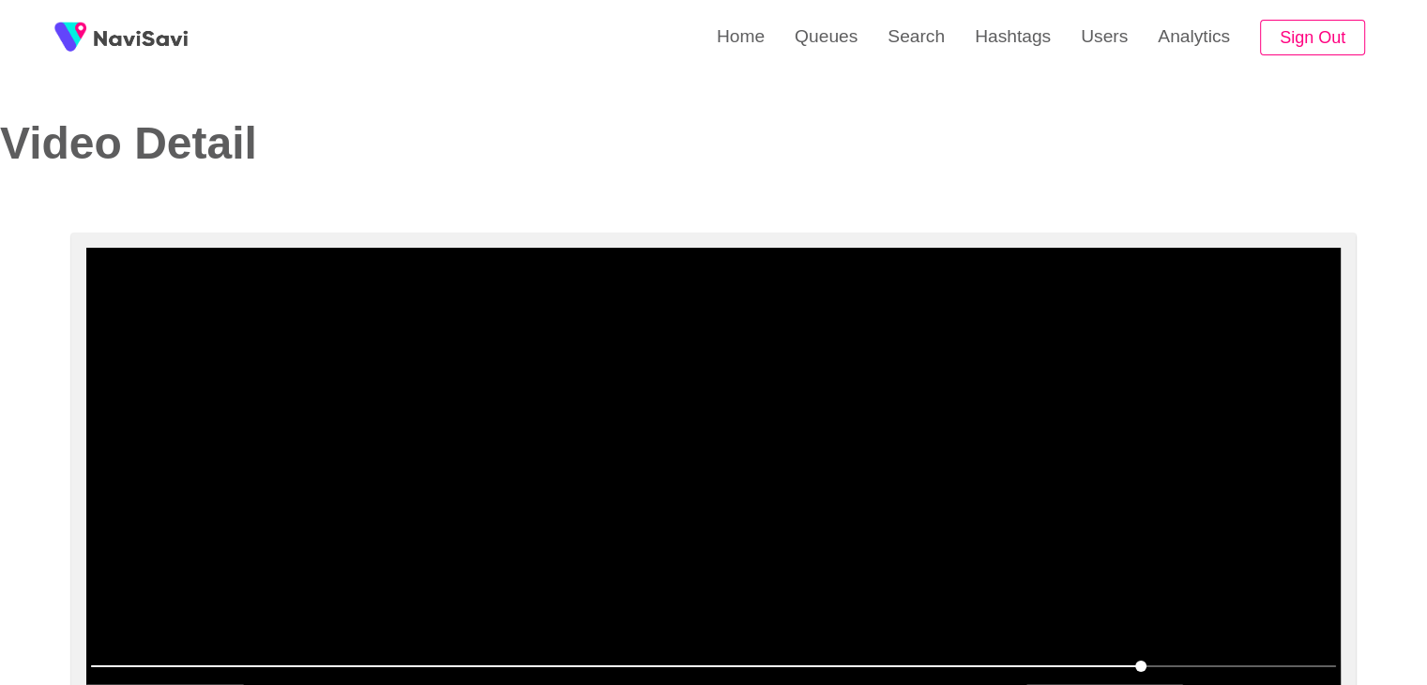
scroll to position [0, 0]
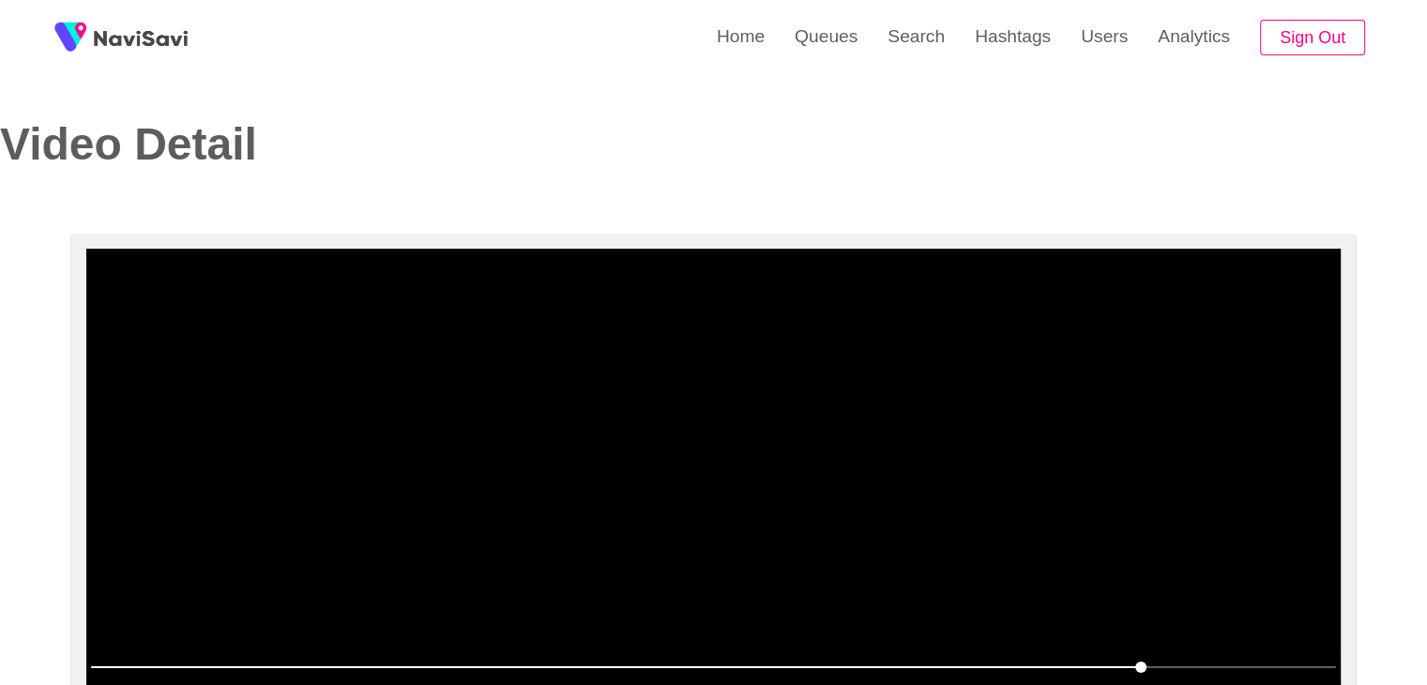
click at [720, 399] on video at bounding box center [713, 483] width 1254 height 469
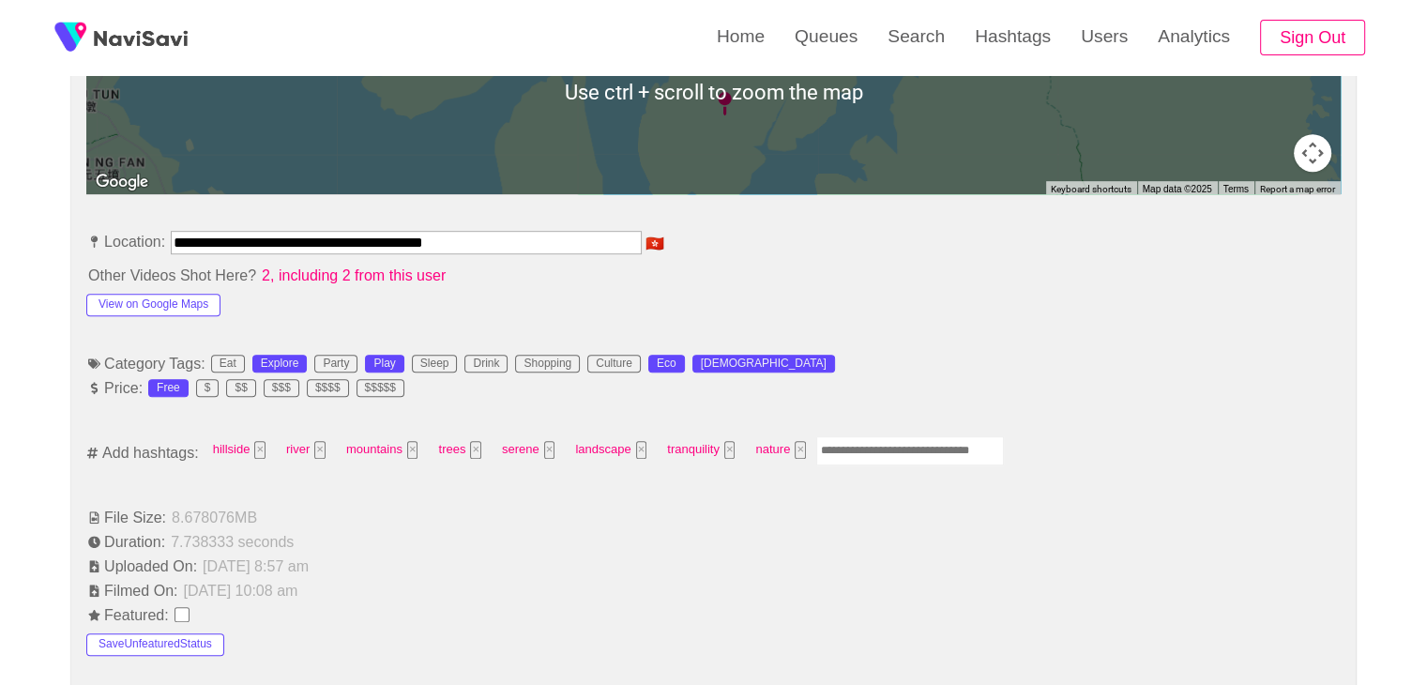
scroll to position [938, 0]
click at [857, 448] on input "Enter tag here and press return" at bounding box center [910, 449] width 188 height 29
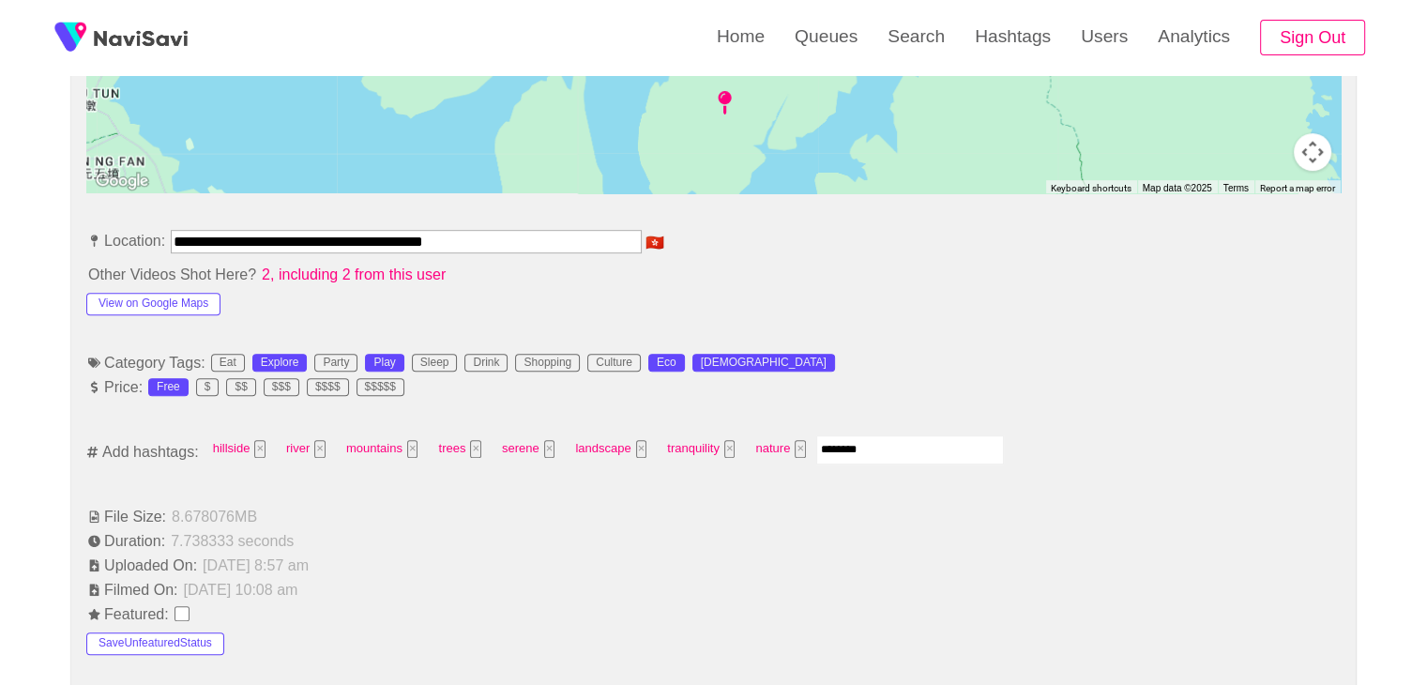
type input "*********"
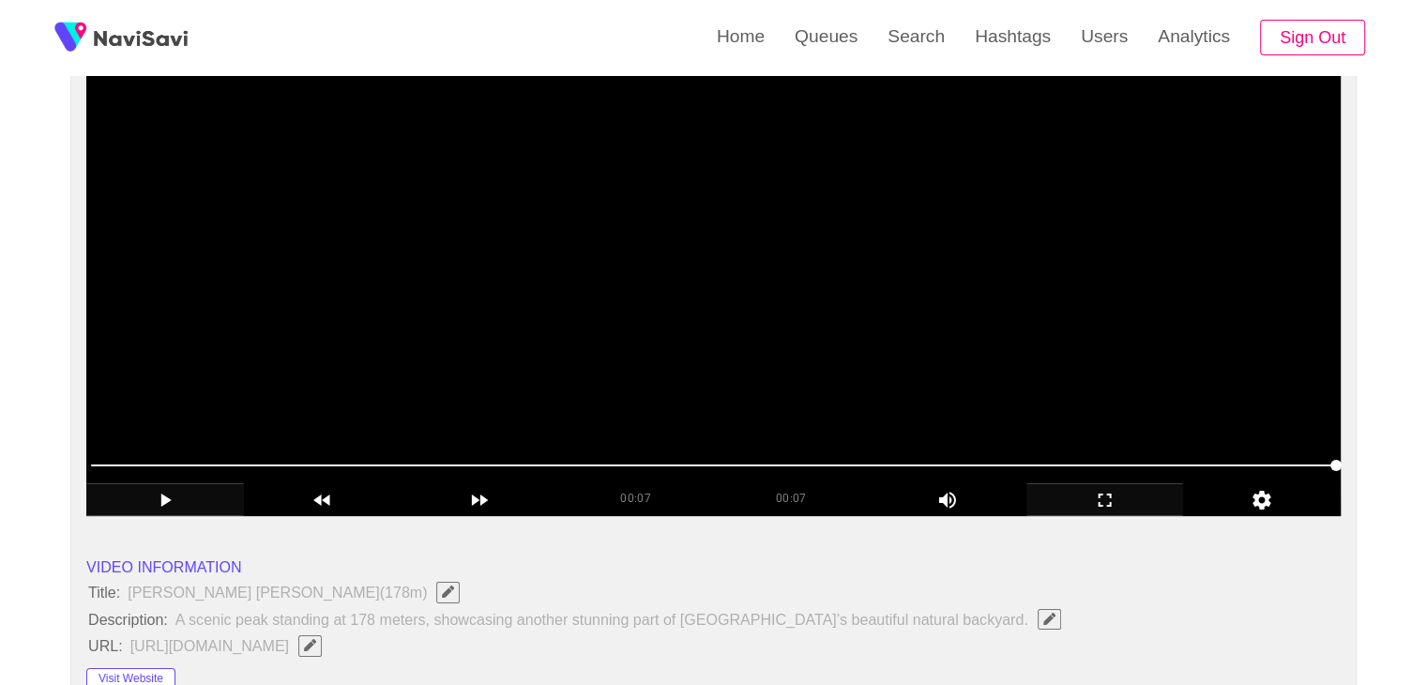
scroll to position [188, 0]
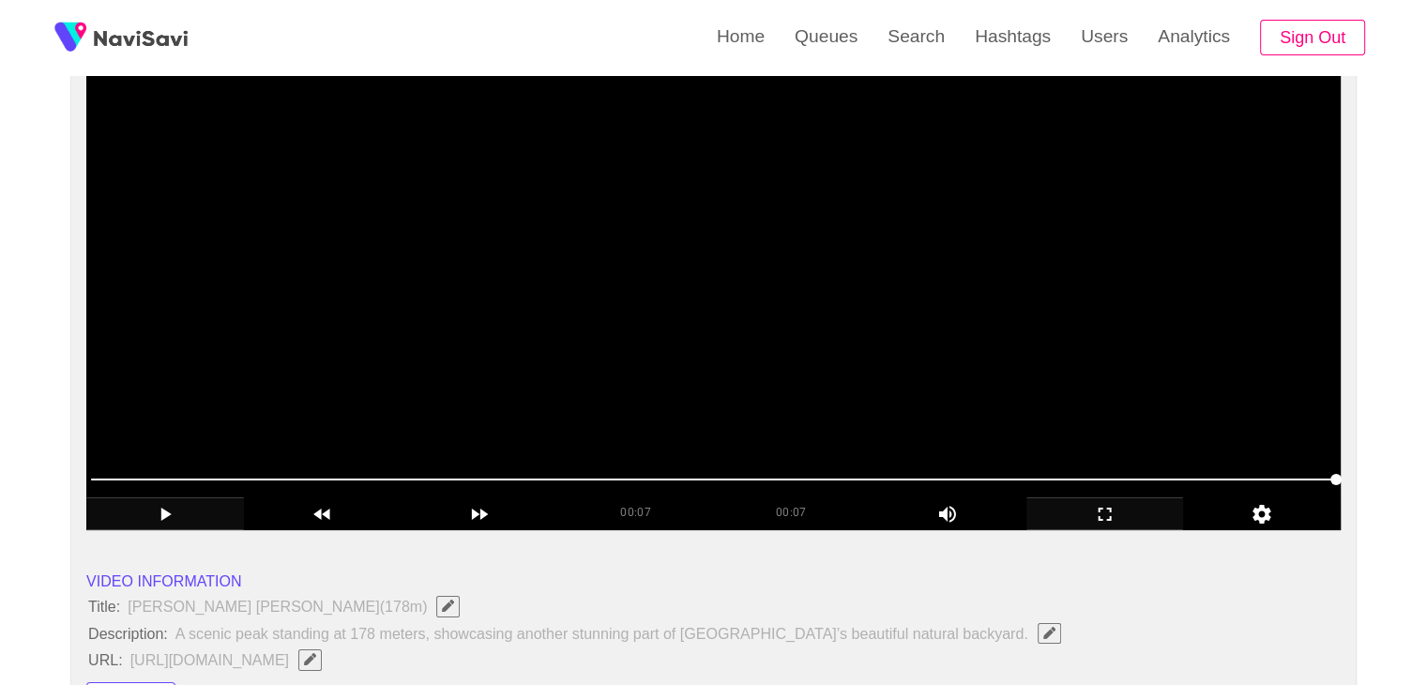
click at [833, 369] on video at bounding box center [713, 295] width 1254 height 469
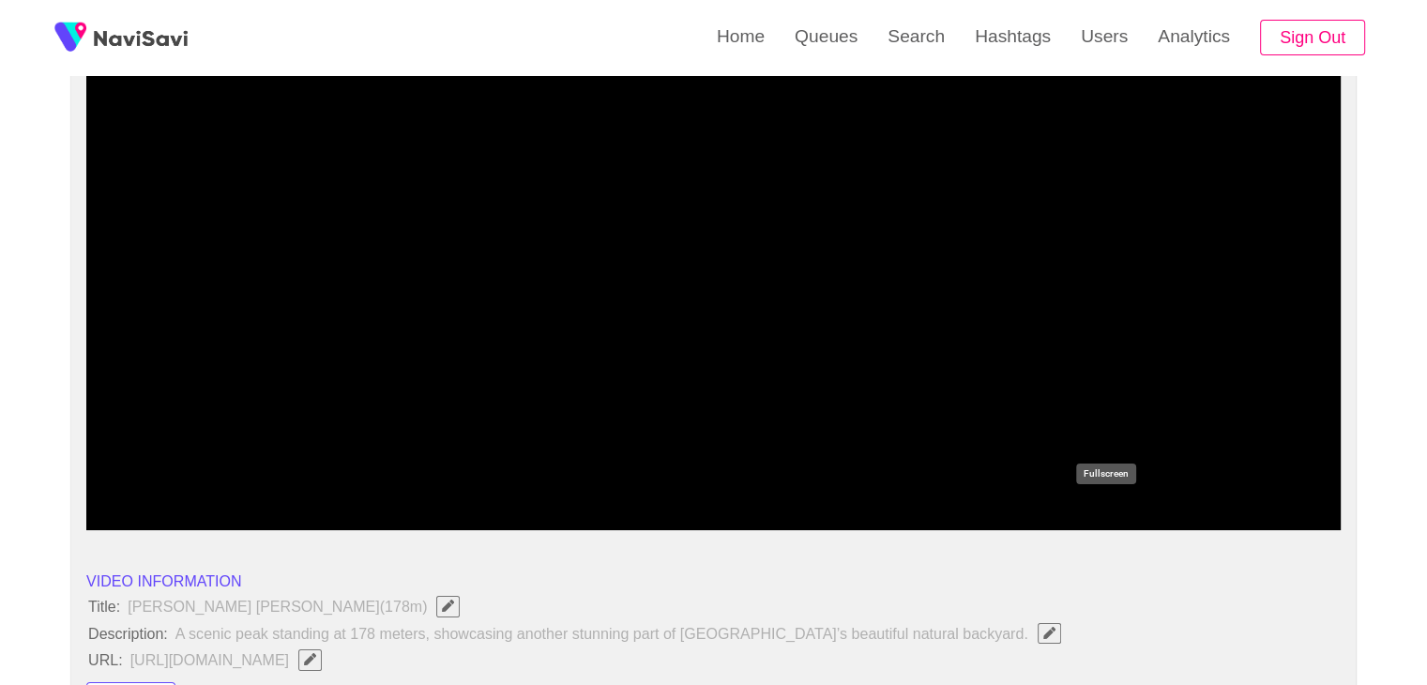
click at [1100, 514] on icon "add" at bounding box center [1105, 514] width 156 height 23
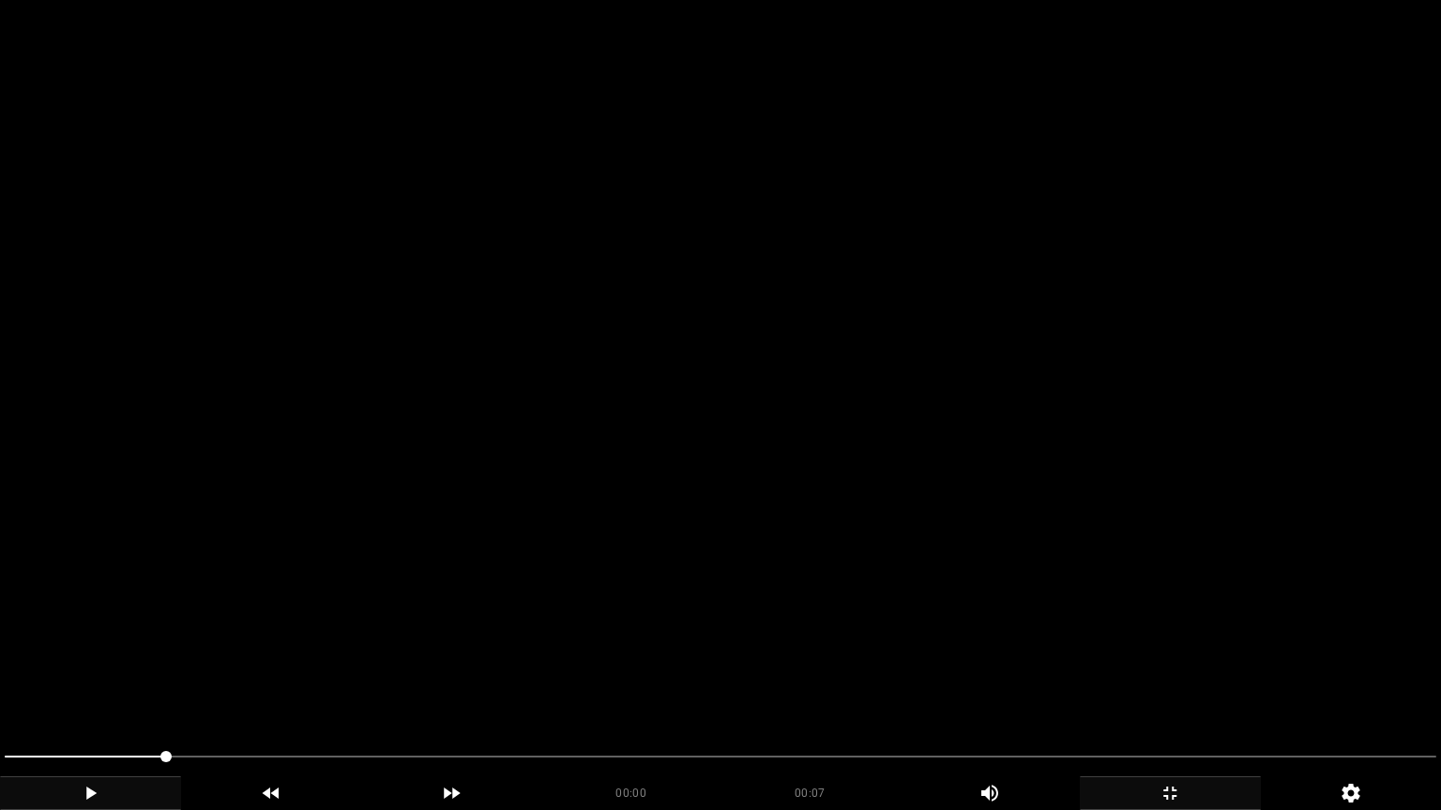
click at [934, 514] on video at bounding box center [720, 405] width 1441 height 810
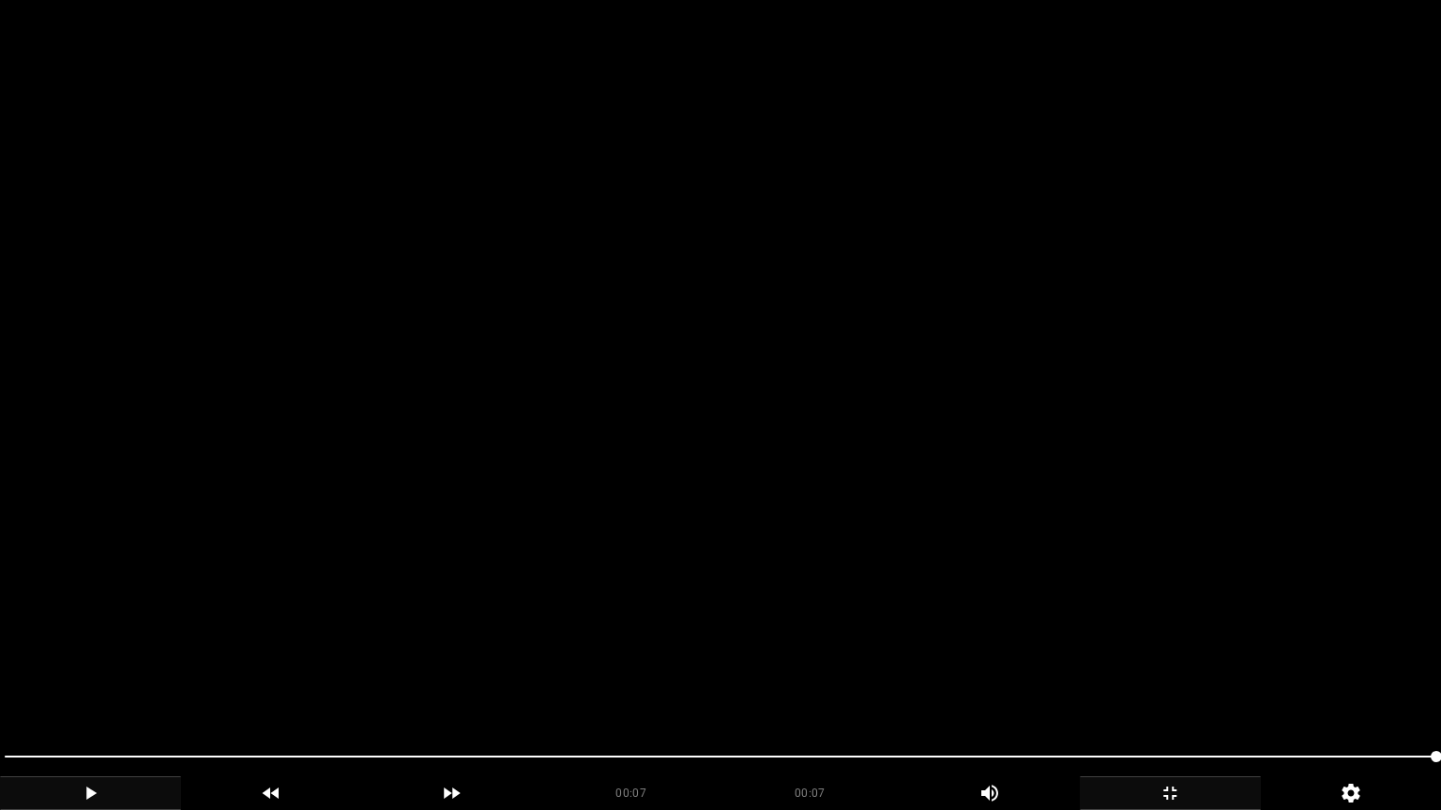
click at [1057, 540] on video at bounding box center [720, 405] width 1441 height 810
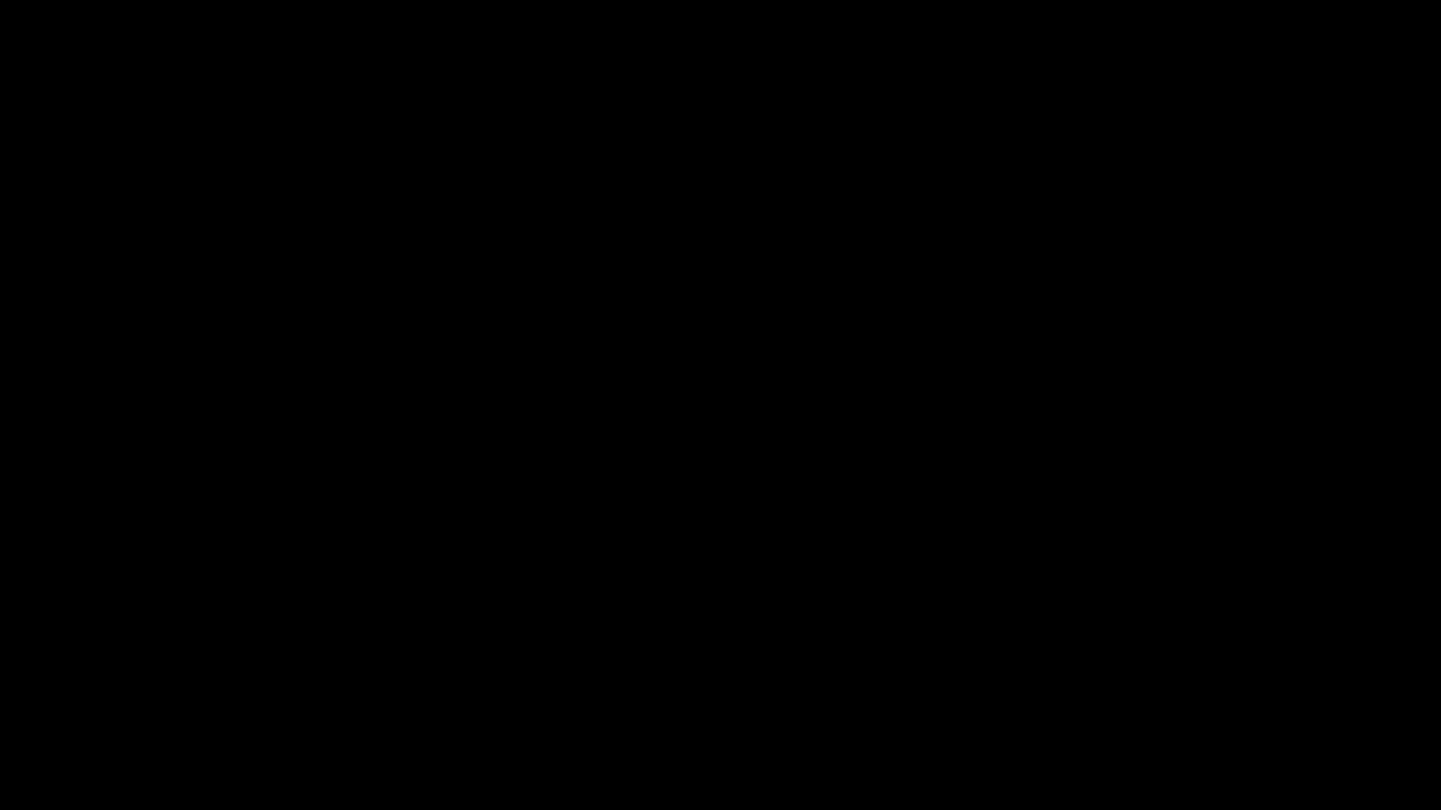
click at [1167, 684] on icon "add" at bounding box center [1169, 793] width 179 height 23
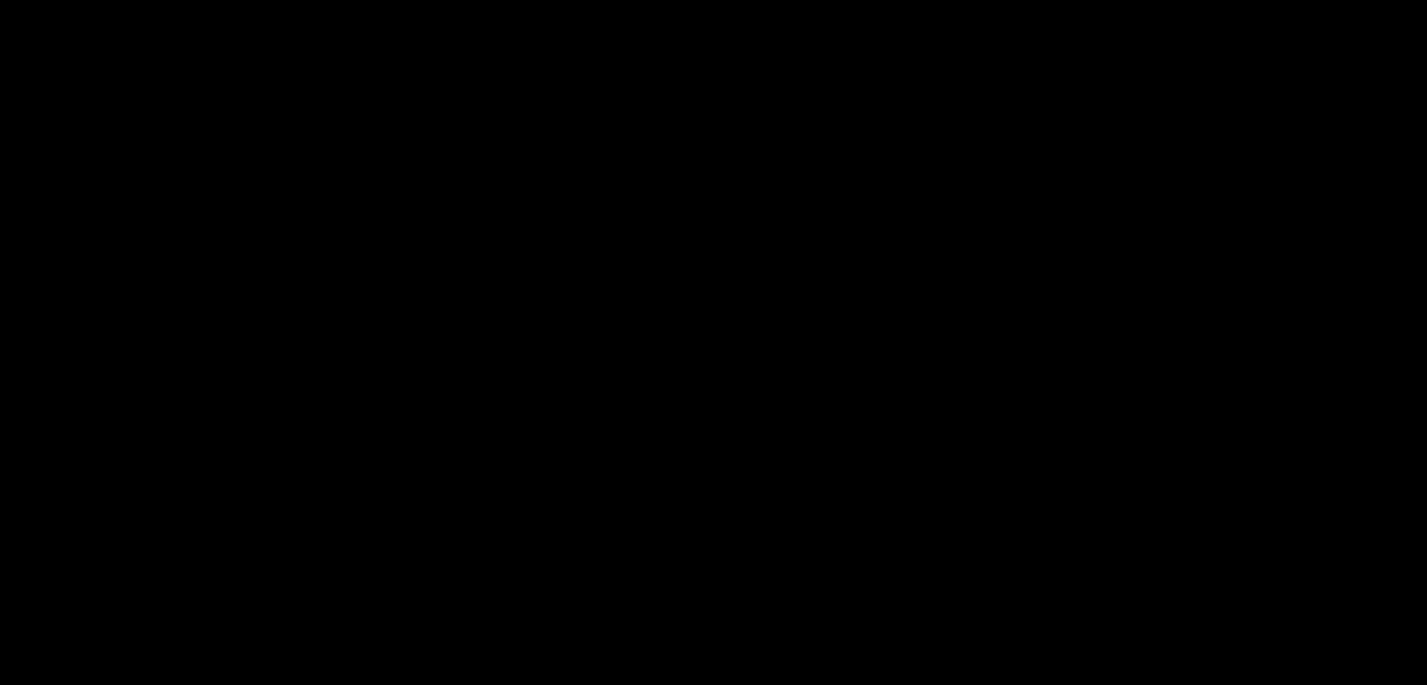
scroll to position [2438, 0]
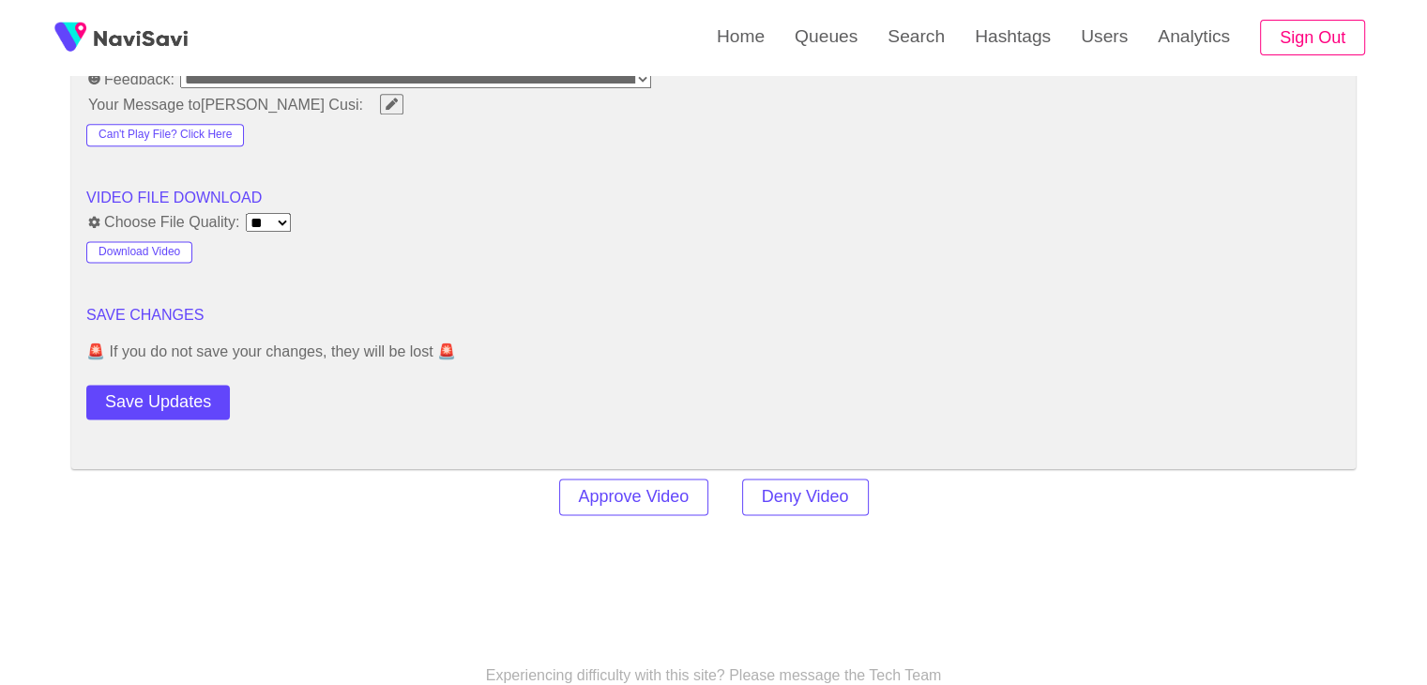
click at [191, 377] on div "Save Updates" at bounding box center [211, 398] width 250 height 42
drag, startPoint x: 195, startPoint y: 388, endPoint x: 200, endPoint y: 397, distance: 9.7
click at [196, 391] on button "Save Updates" at bounding box center [157, 402] width 143 height 35
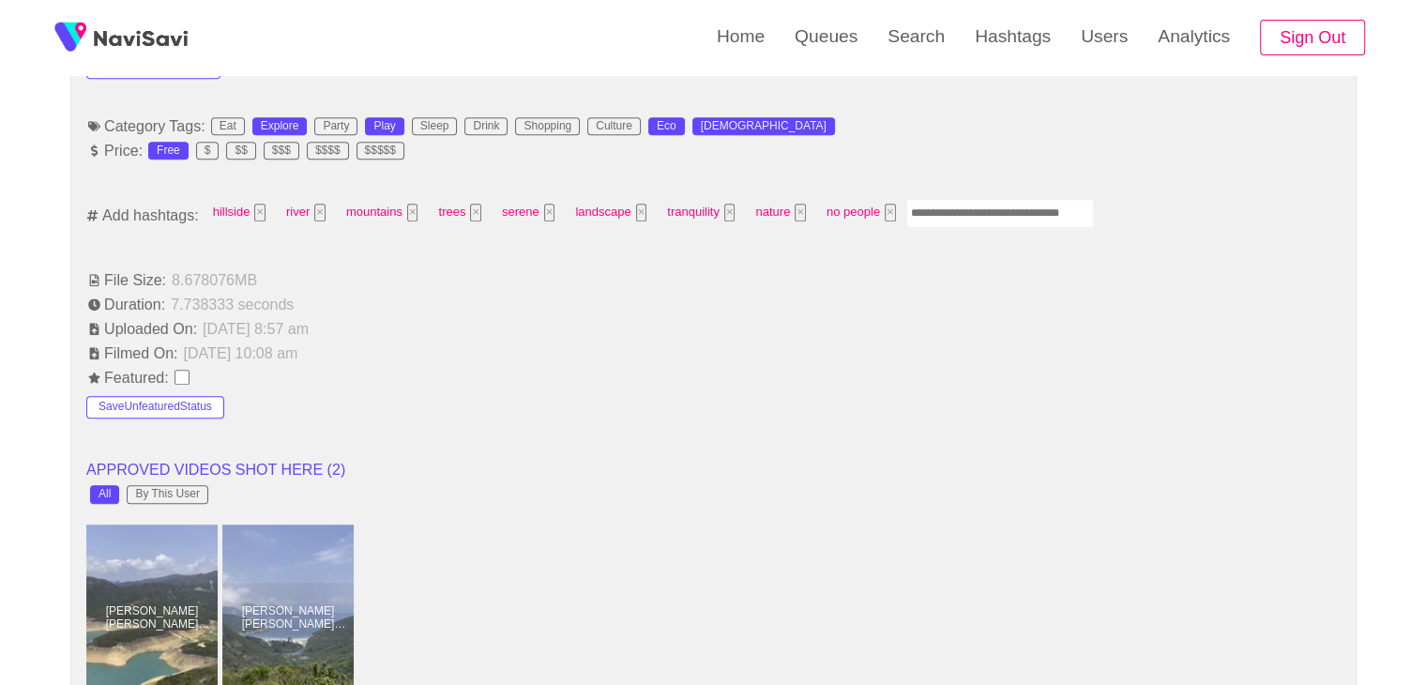
scroll to position [750, 0]
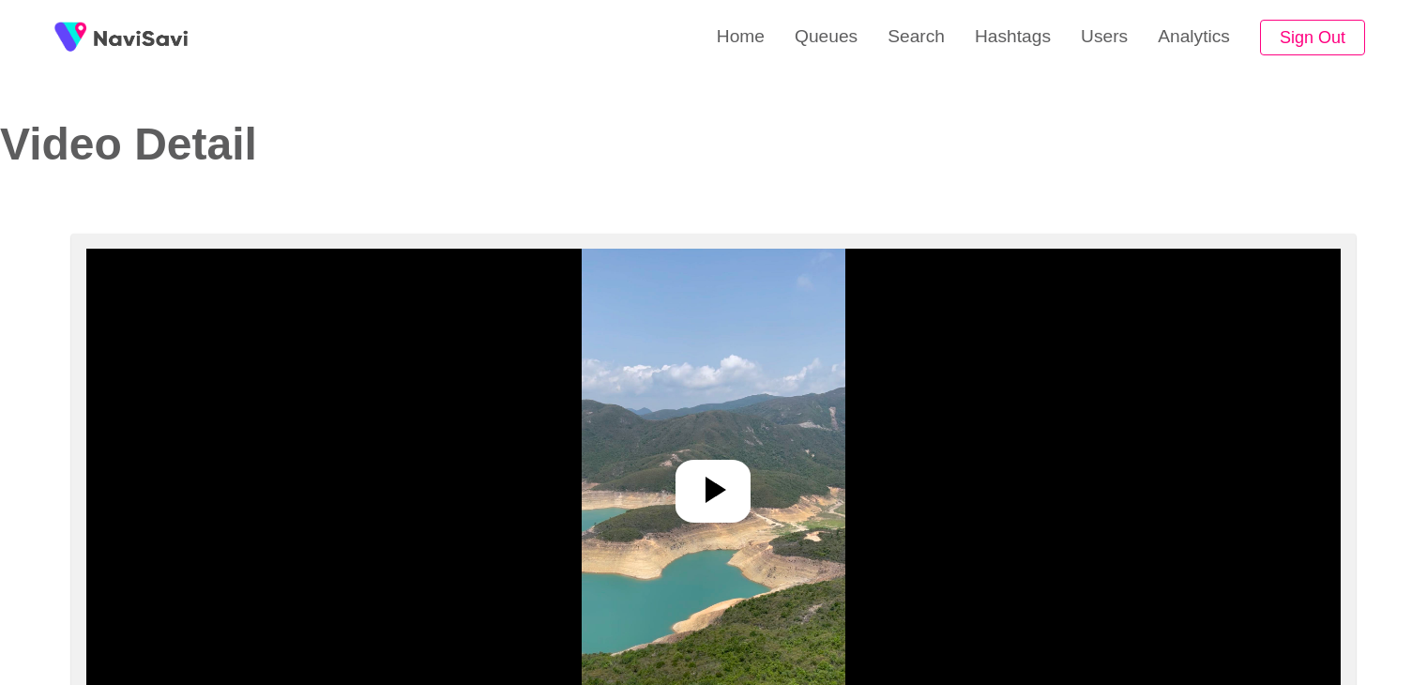
select select "**"
select select "**********"
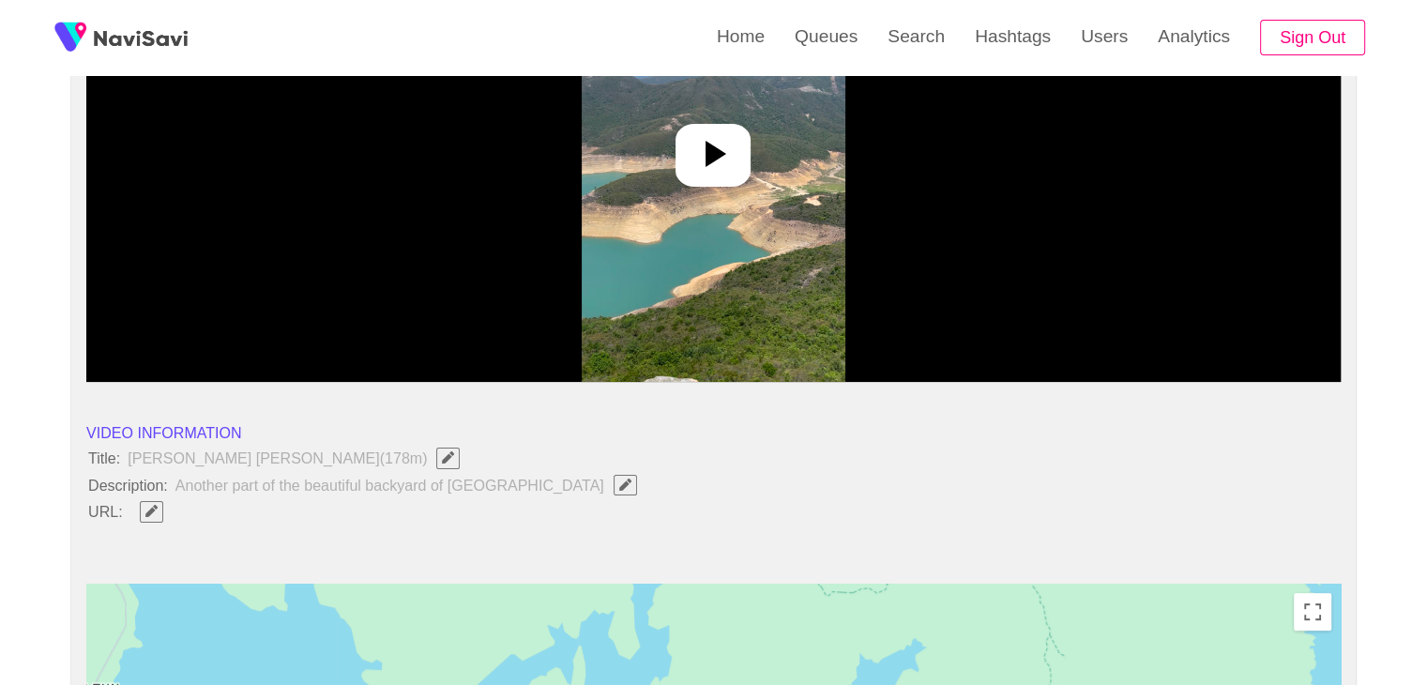
scroll to position [375, 0]
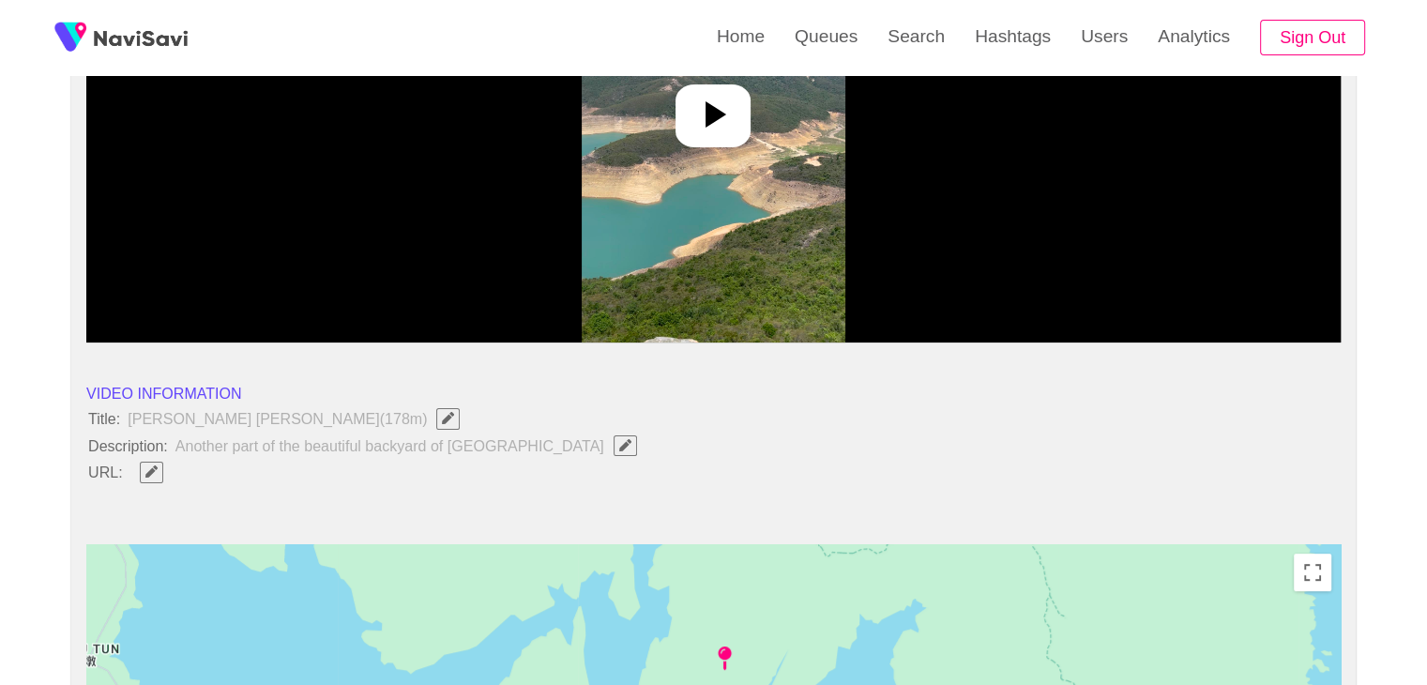
click at [158, 476] on button "button" at bounding box center [151, 471] width 23 height 21
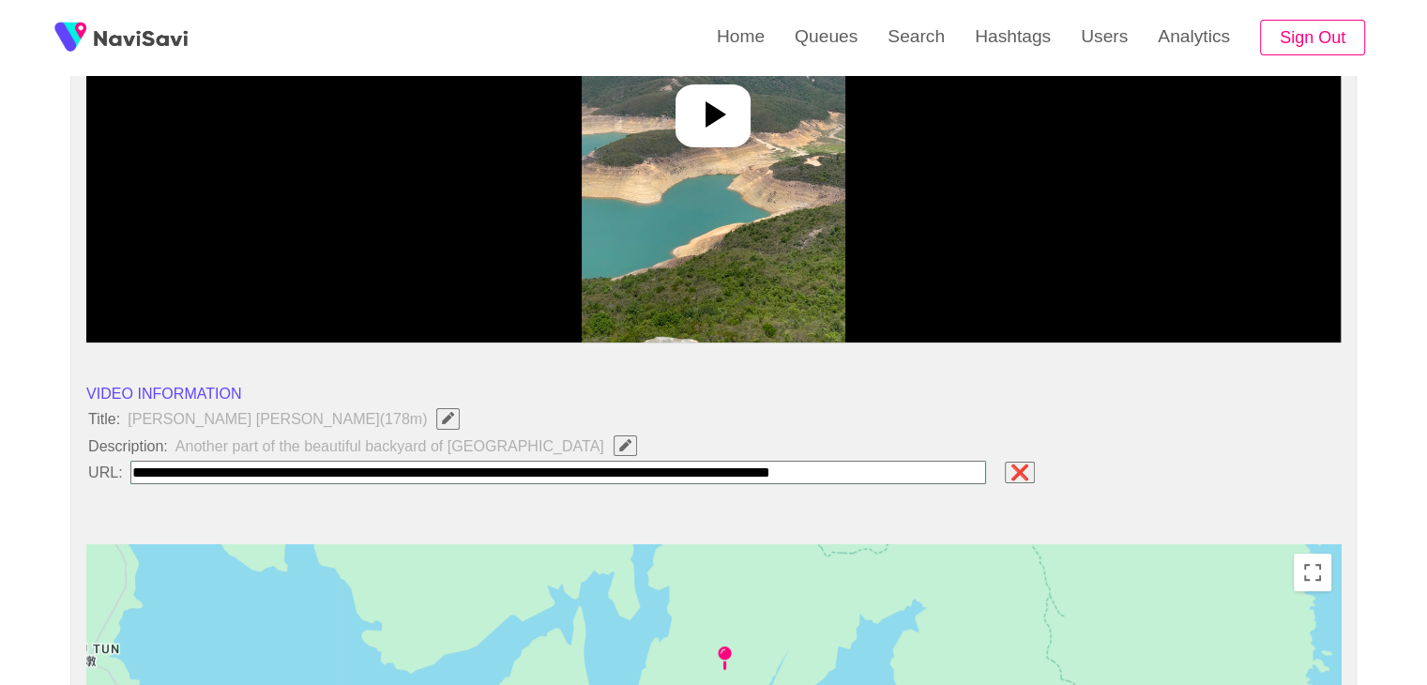
type input "**********"
click at [619, 444] on icon "Edit Field" at bounding box center [625, 445] width 12 height 12
type input "**********"
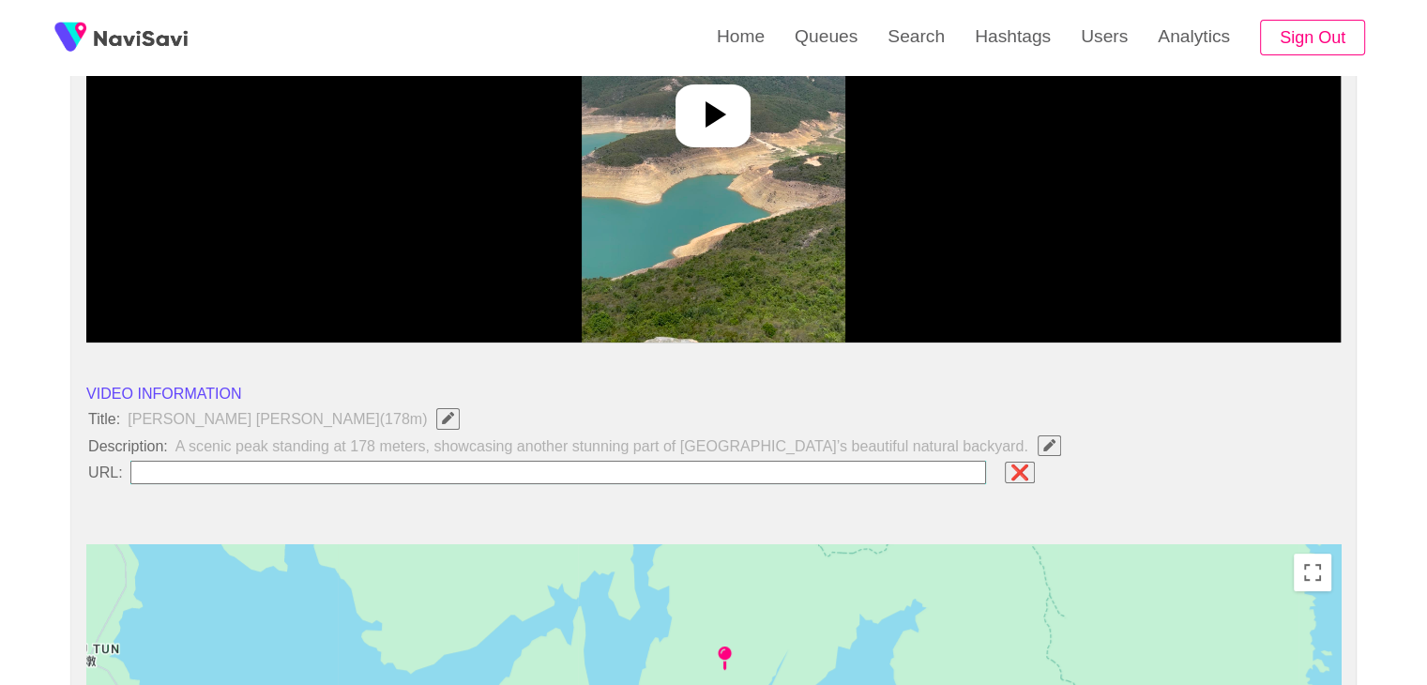
paste input "**********"
type input "**********"
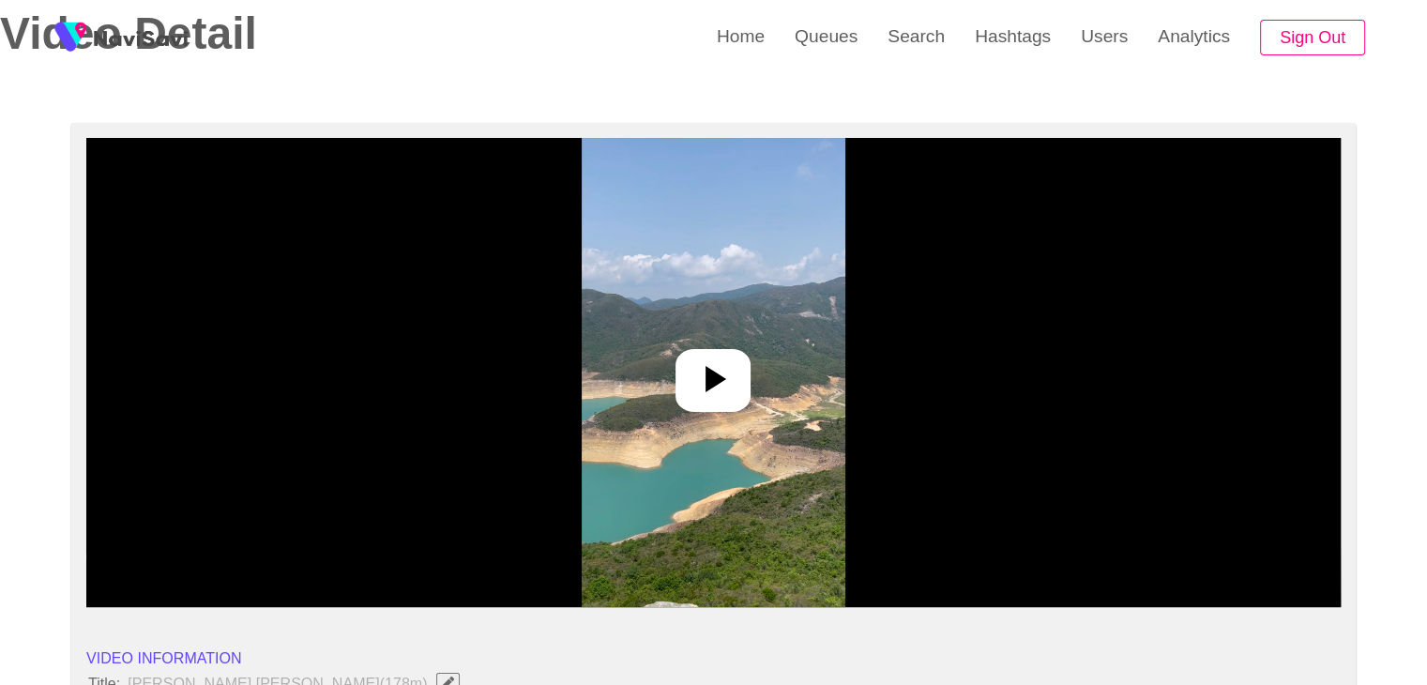
scroll to position [94, 0]
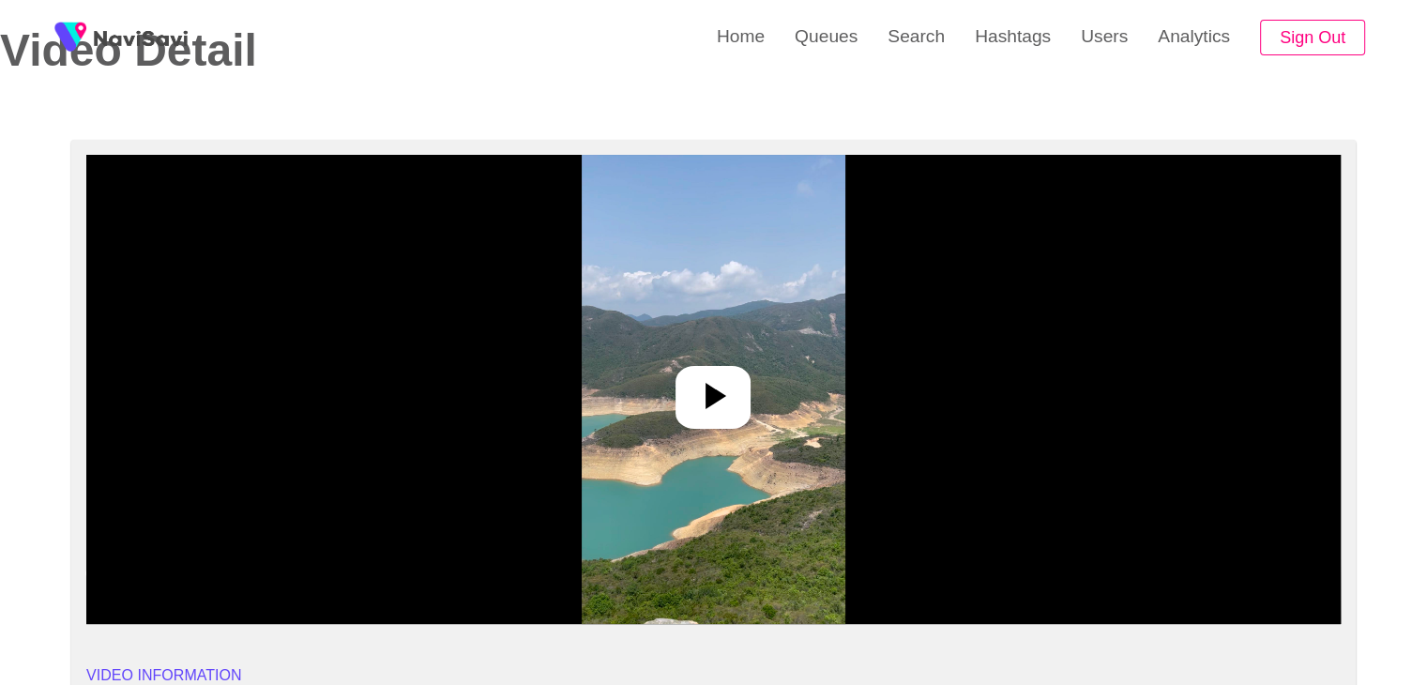
click at [831, 376] on img at bounding box center [713, 389] width 264 height 469
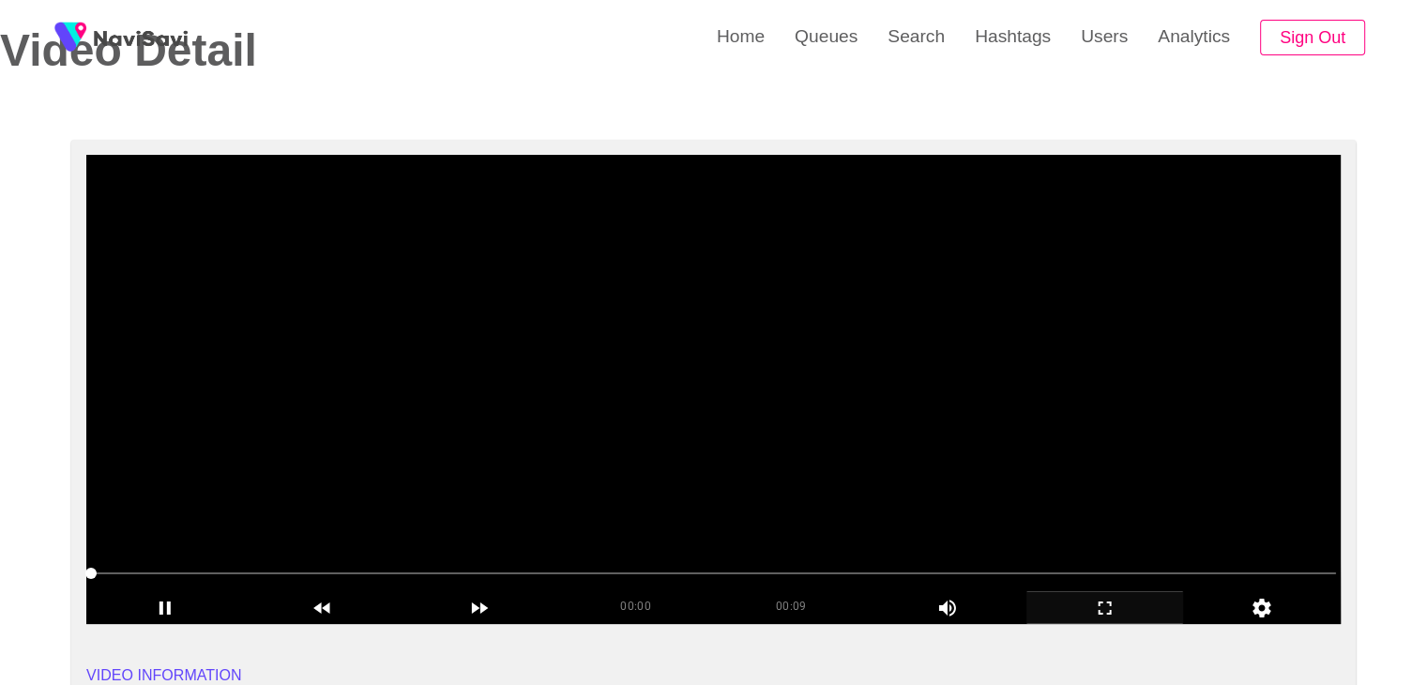
click at [1093, 598] on icon "add" at bounding box center [1105, 607] width 156 height 23
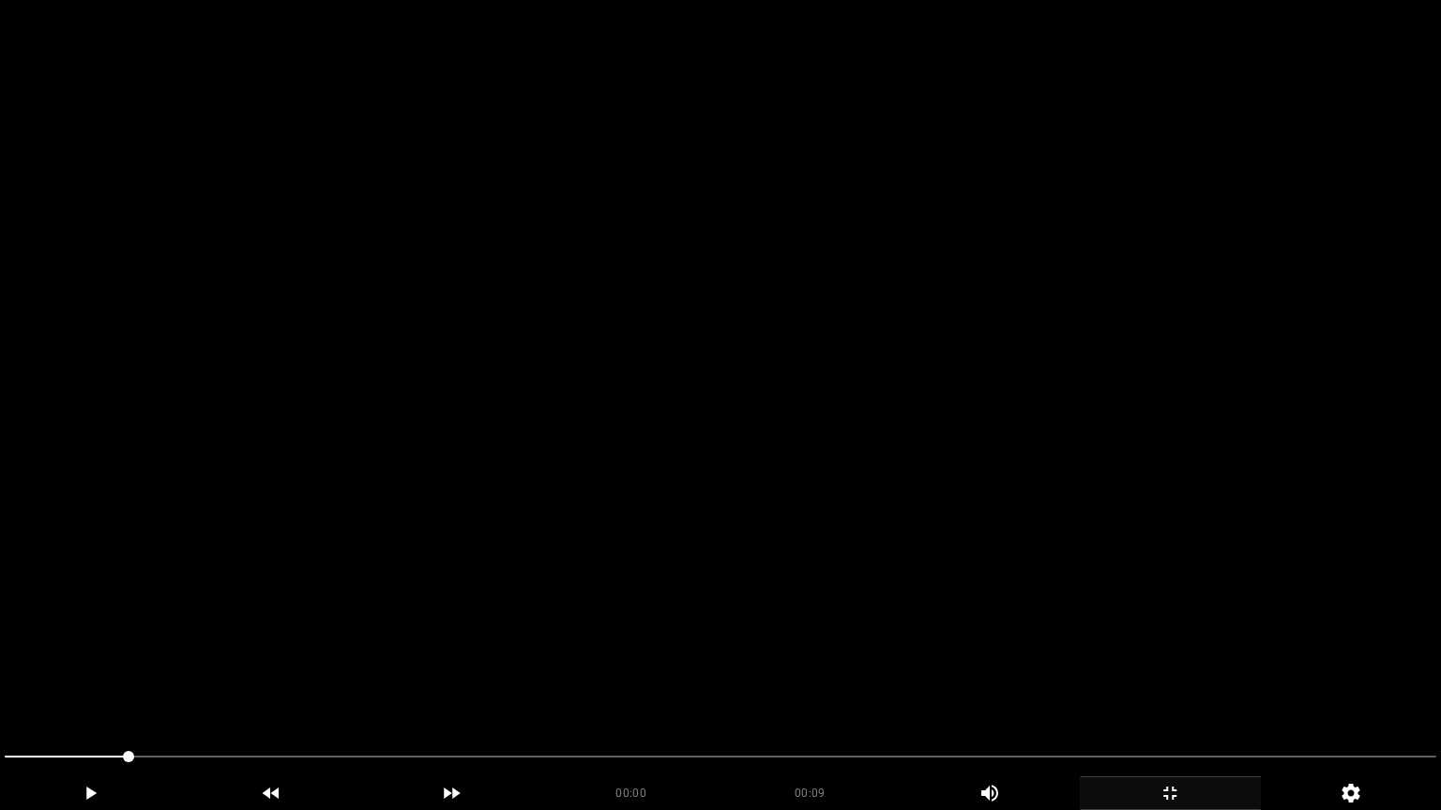
click at [1103, 605] on video at bounding box center [720, 405] width 1441 height 810
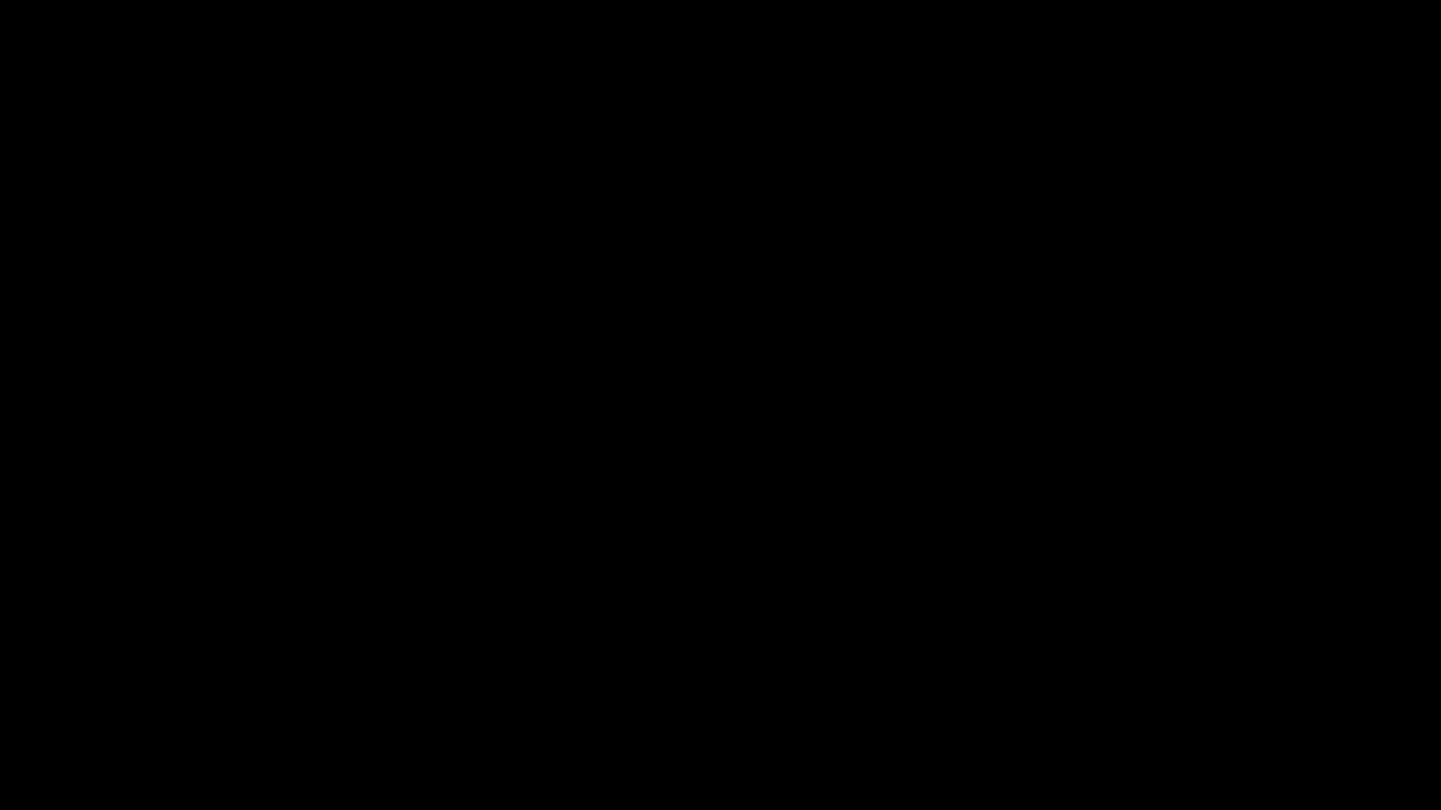
drag, startPoint x: 1103, startPoint y: 753, endPoint x: 1059, endPoint y: 753, distance: 44.1
click at [1059, 684] on span at bounding box center [720, 757] width 1431 height 30
click at [1173, 684] on icon "add" at bounding box center [1169, 793] width 13 height 13
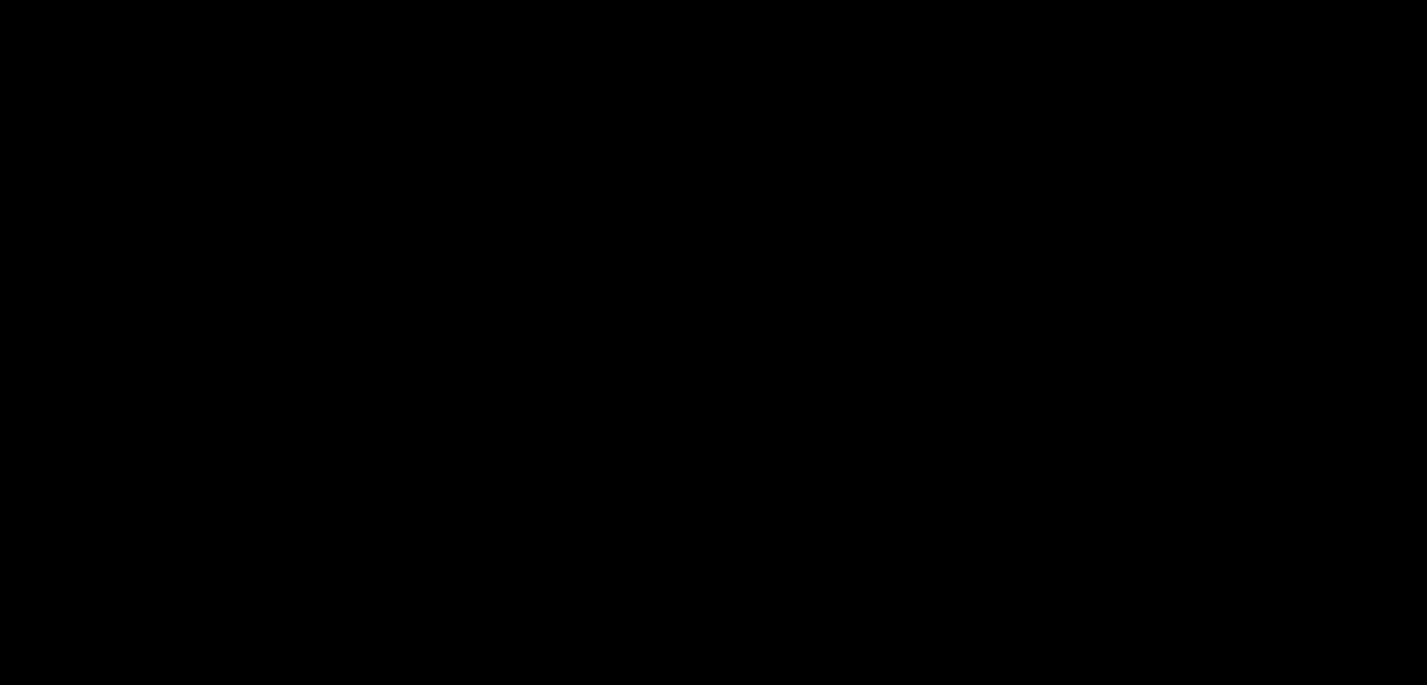
scroll to position [0, 0]
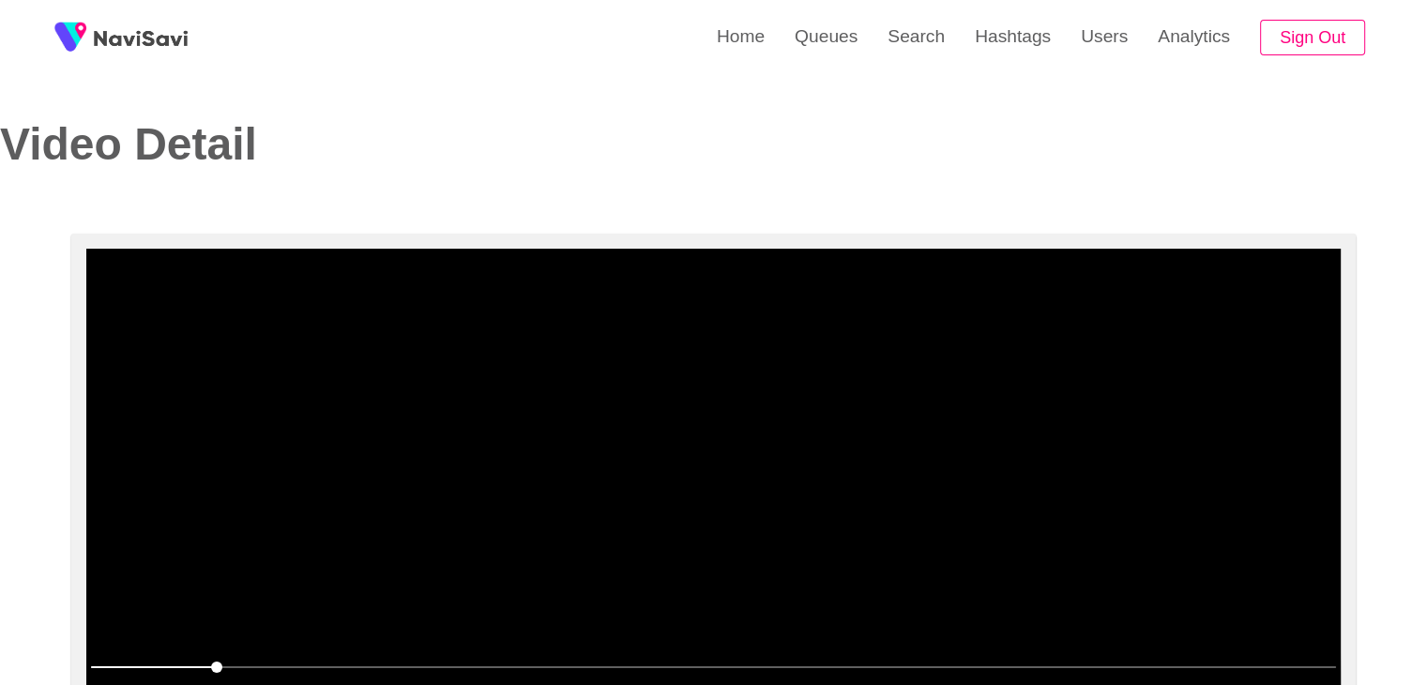
click at [596, 526] on video at bounding box center [713, 483] width 1254 height 469
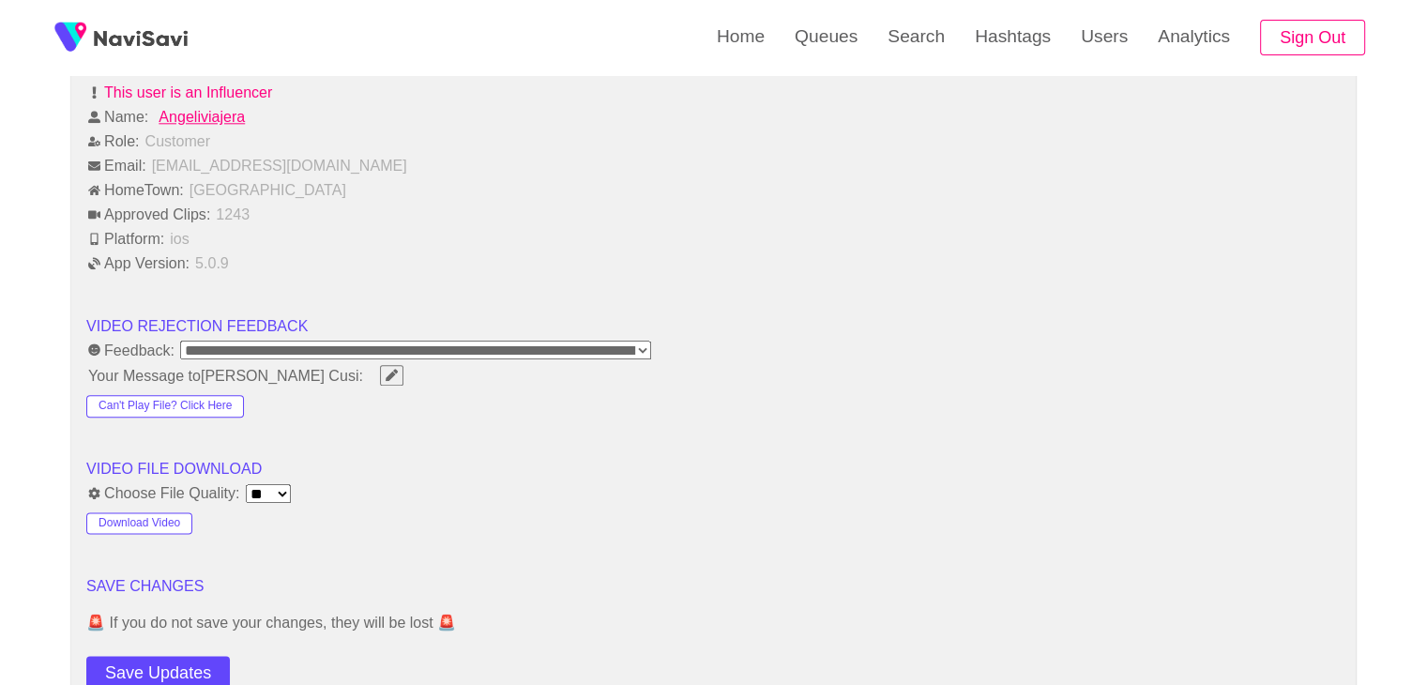
scroll to position [2438, 0]
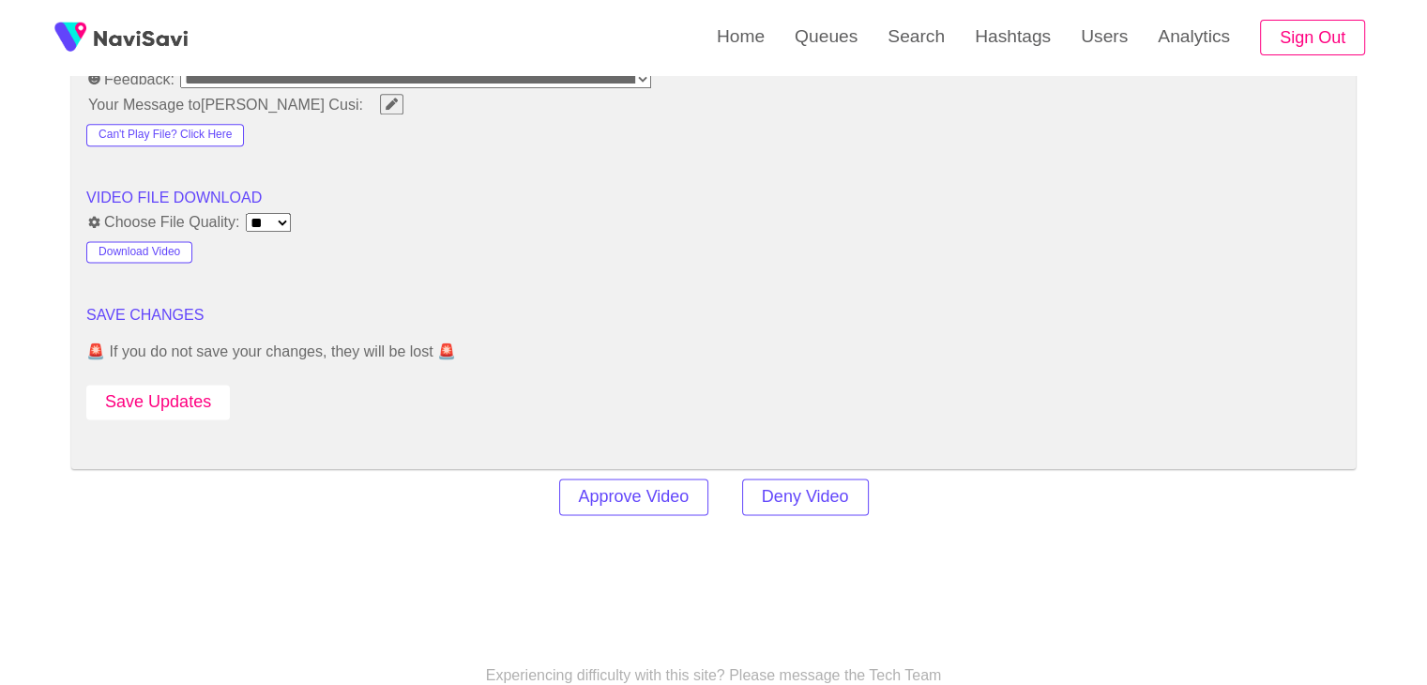
click at [164, 391] on button "Save Updates" at bounding box center [157, 402] width 143 height 35
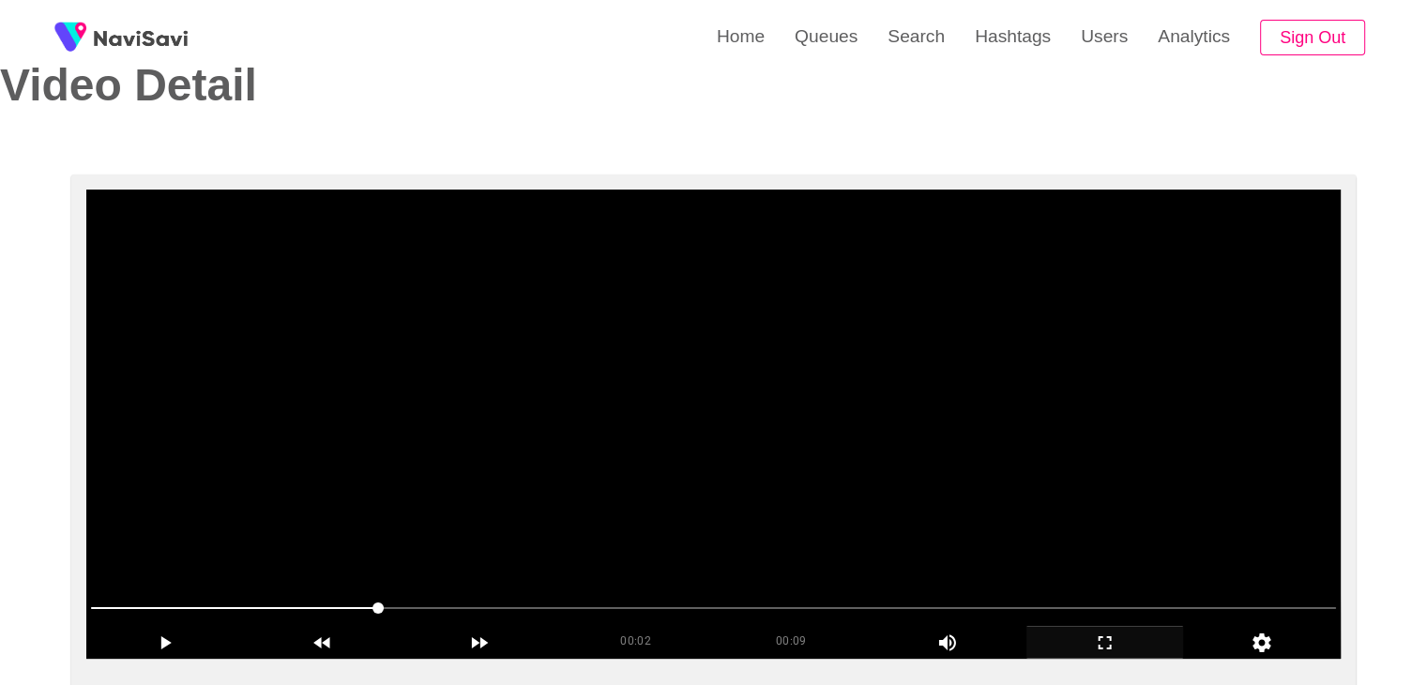
scroll to position [0, 0]
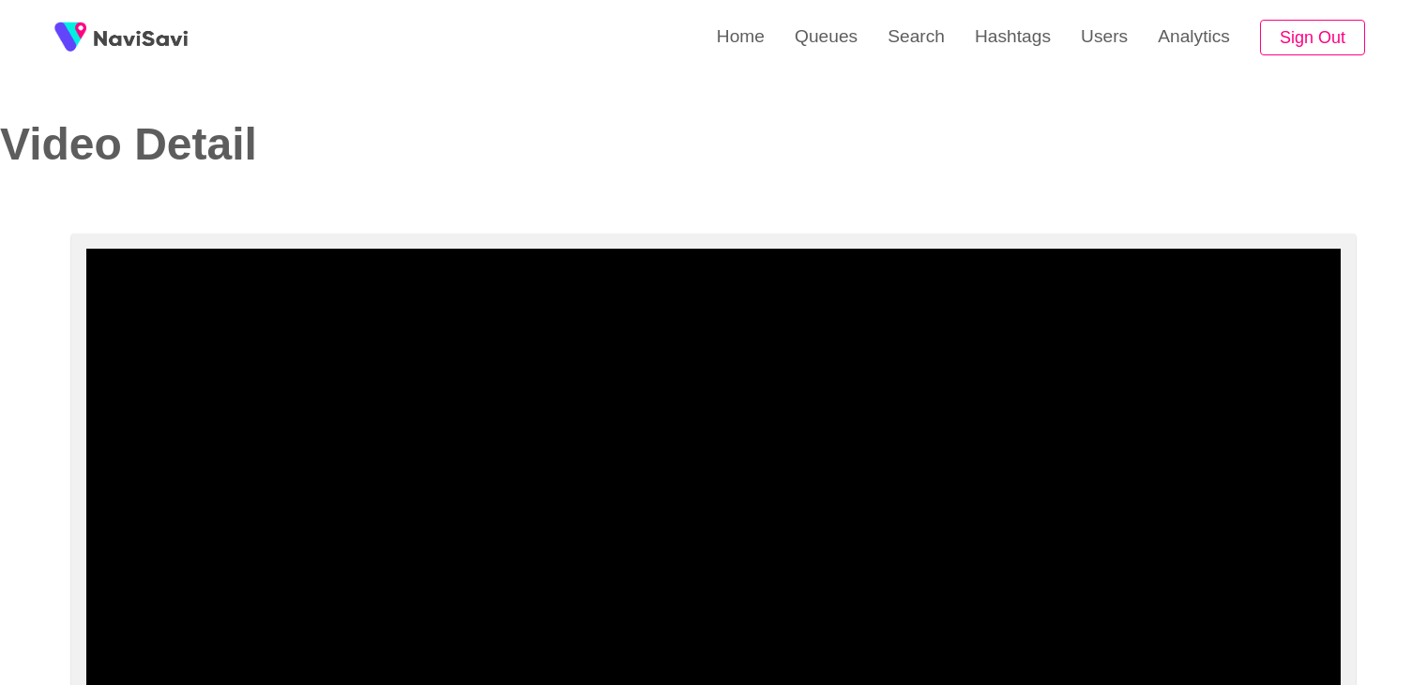
select select "**********"
select select "**"
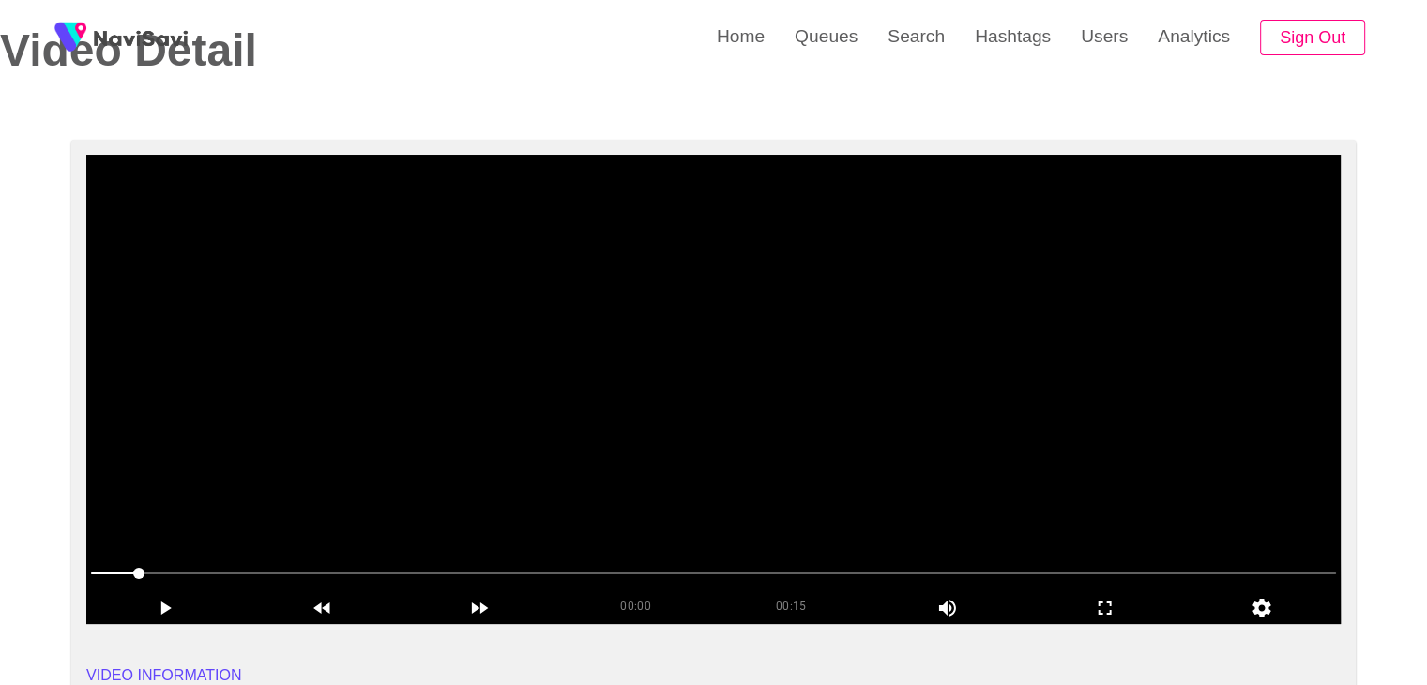
drag, startPoint x: 0, startPoint y: 0, endPoint x: 735, endPoint y: 397, distance: 835.5
click at [735, 397] on video at bounding box center [713, 389] width 1254 height 469
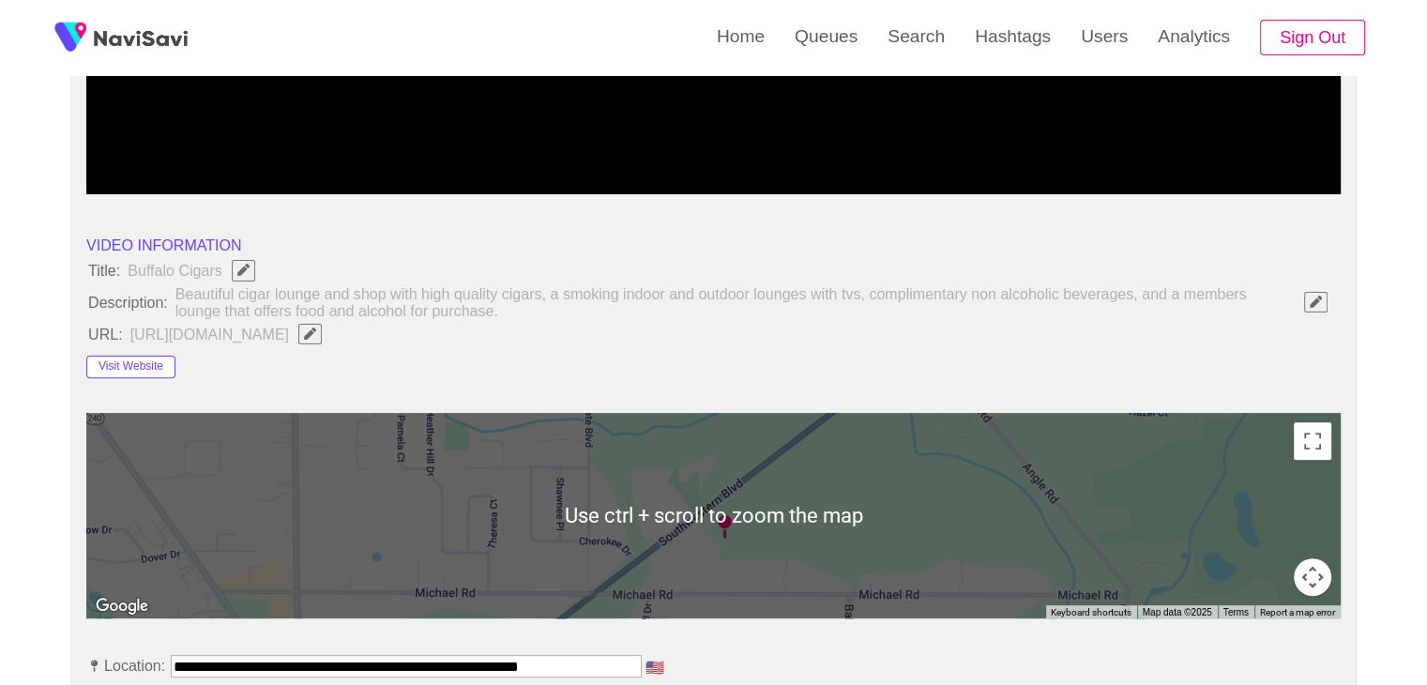
scroll to position [188, 0]
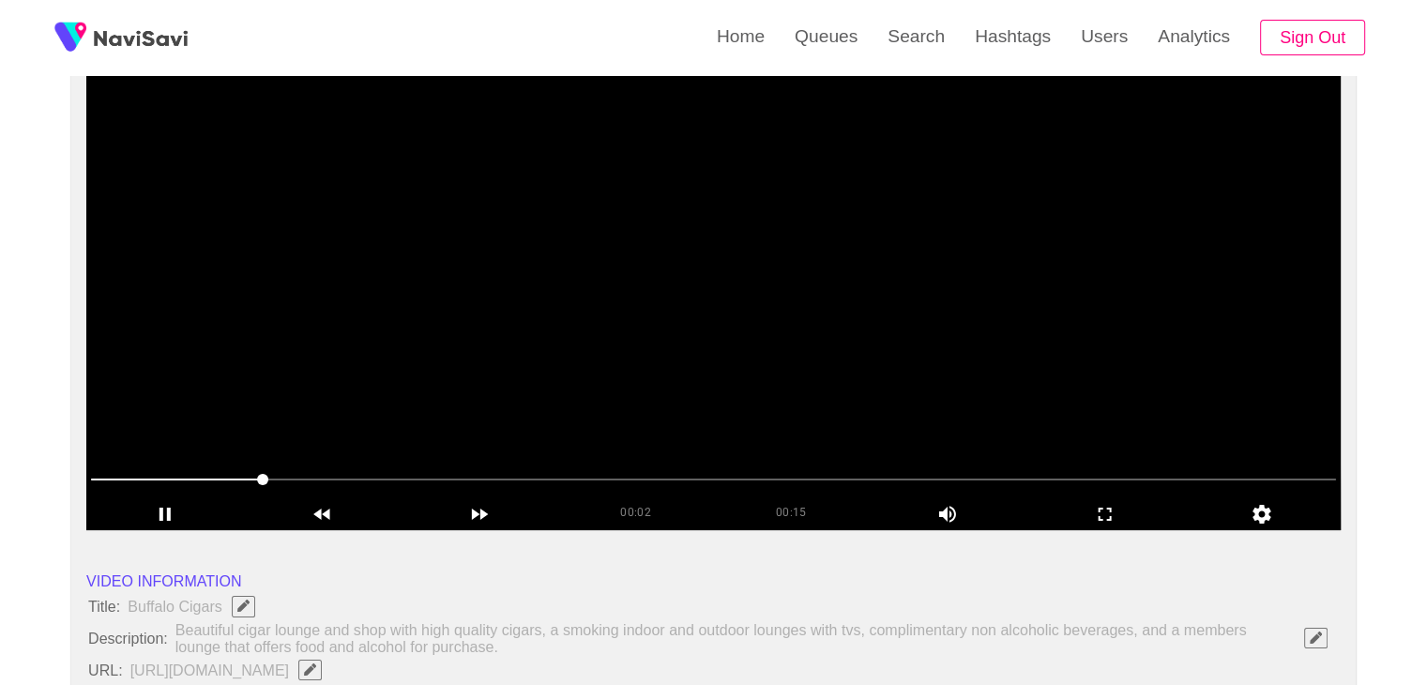
click at [820, 336] on video at bounding box center [713, 295] width 1254 height 469
click at [818, 337] on video at bounding box center [713, 295] width 1254 height 469
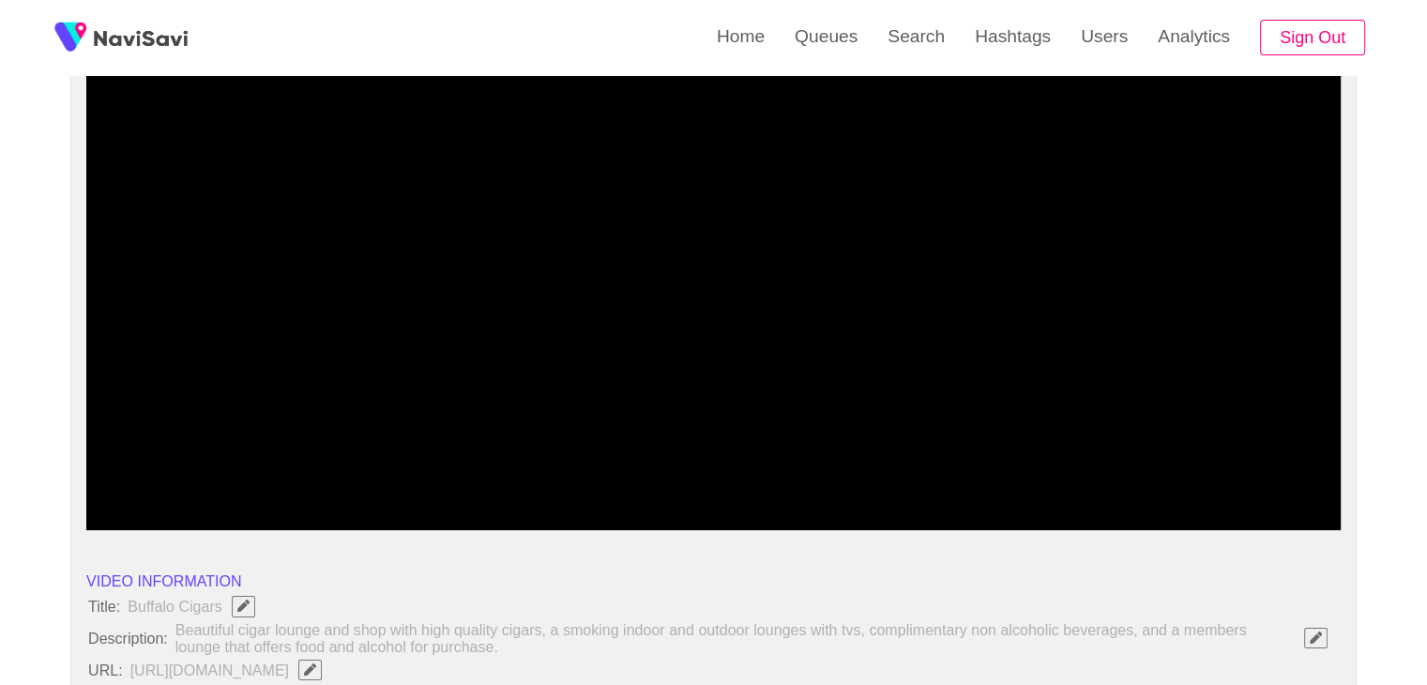
drag, startPoint x: 139, startPoint y: 474, endPoint x: 45, endPoint y: 474, distance: 93.8
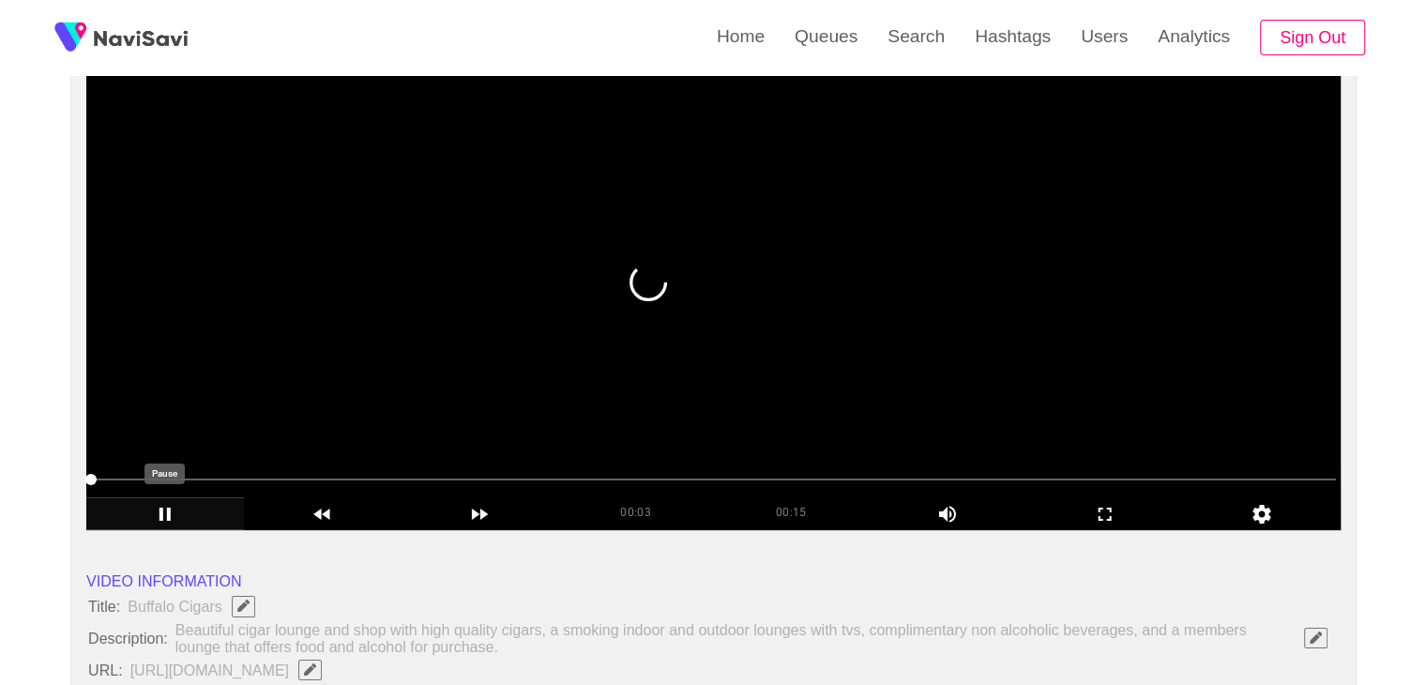
click at [170, 519] on icon "add" at bounding box center [164, 513] width 11 height 13
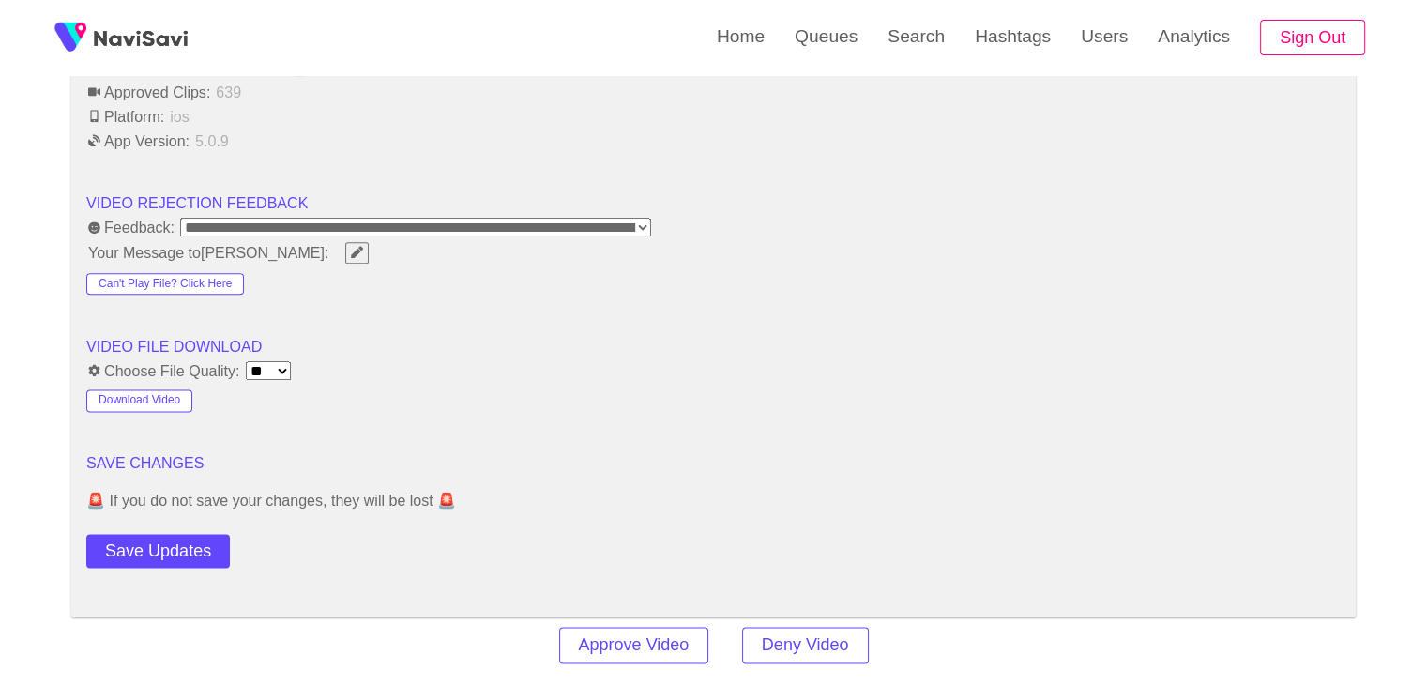
scroll to position [2345, 0]
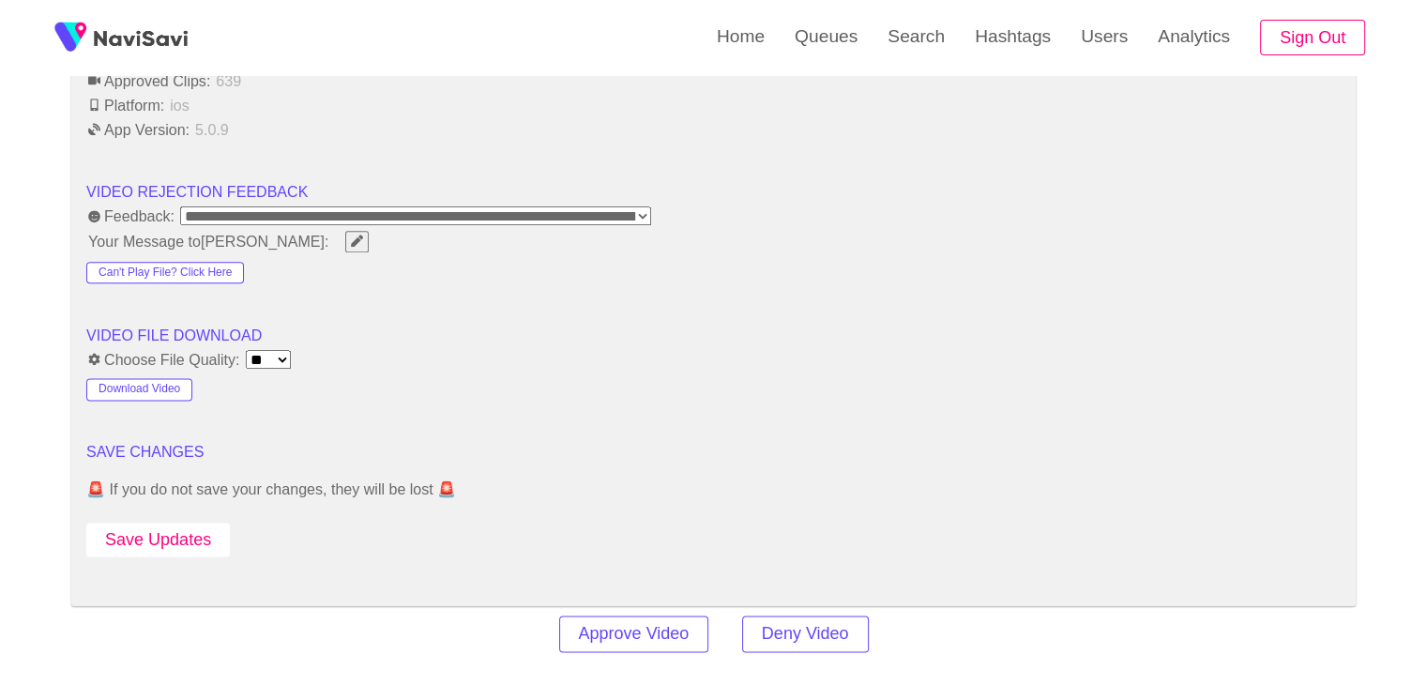
click at [196, 537] on button "Save Updates" at bounding box center [157, 539] width 143 height 35
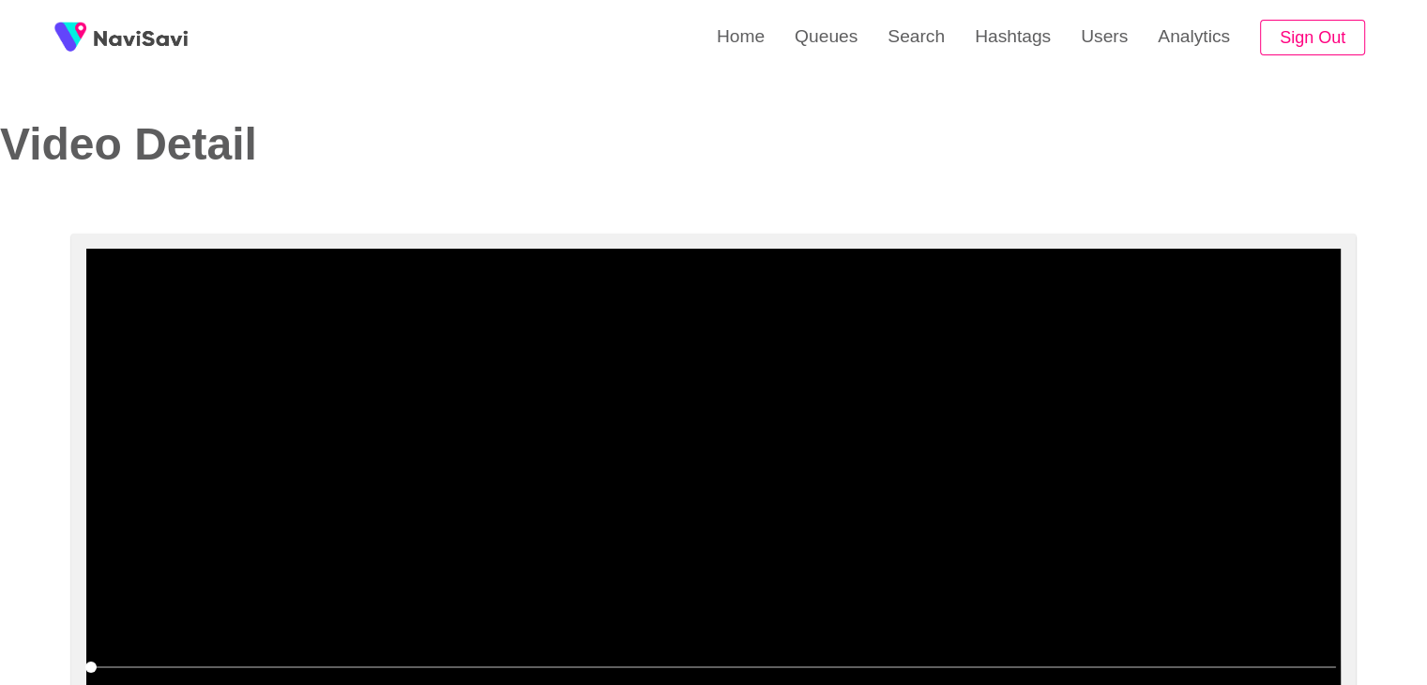
scroll to position [0, 0]
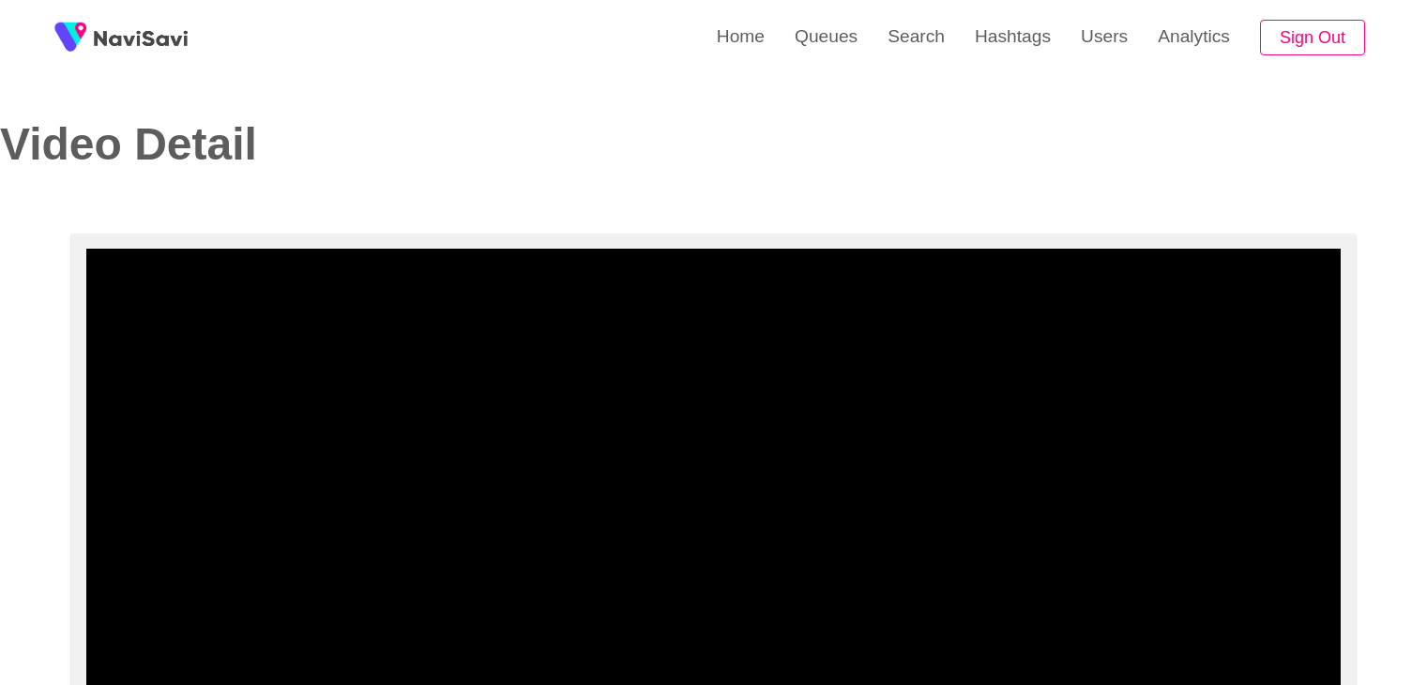
select select "**********"
select select "**"
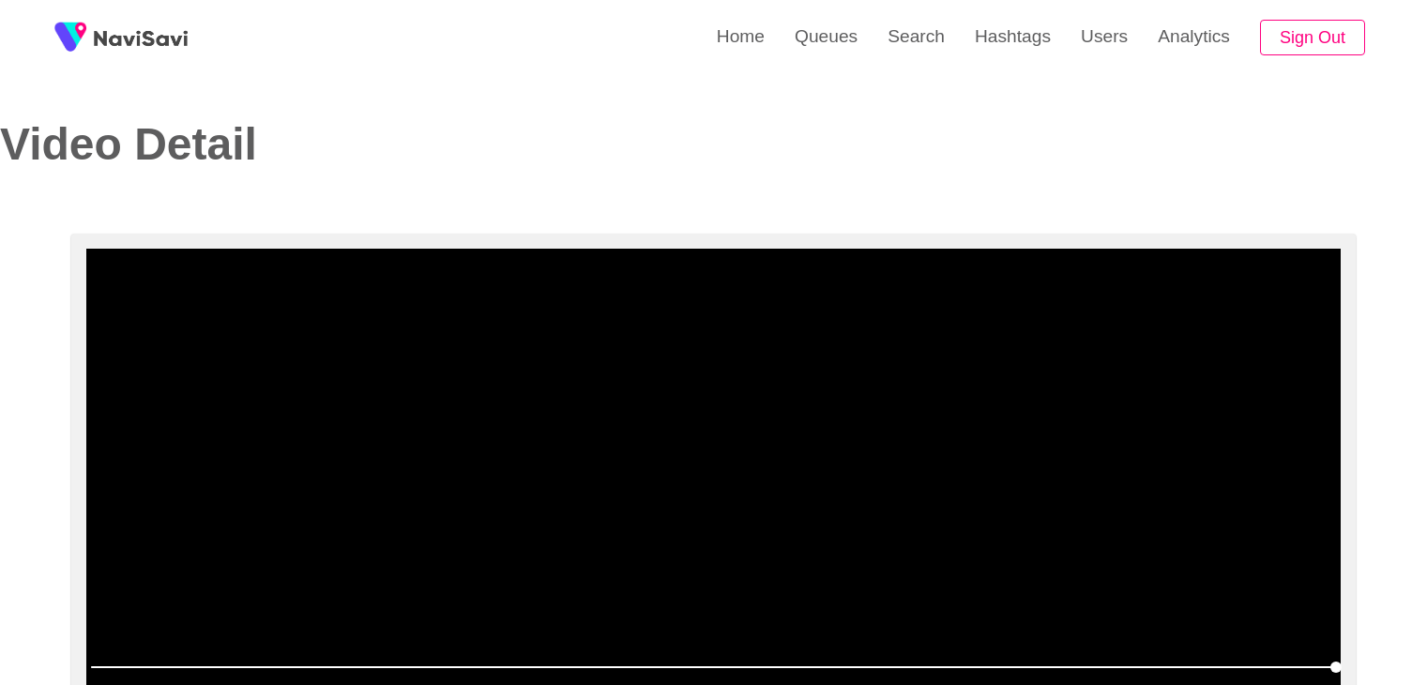
scroll to position [188, 0]
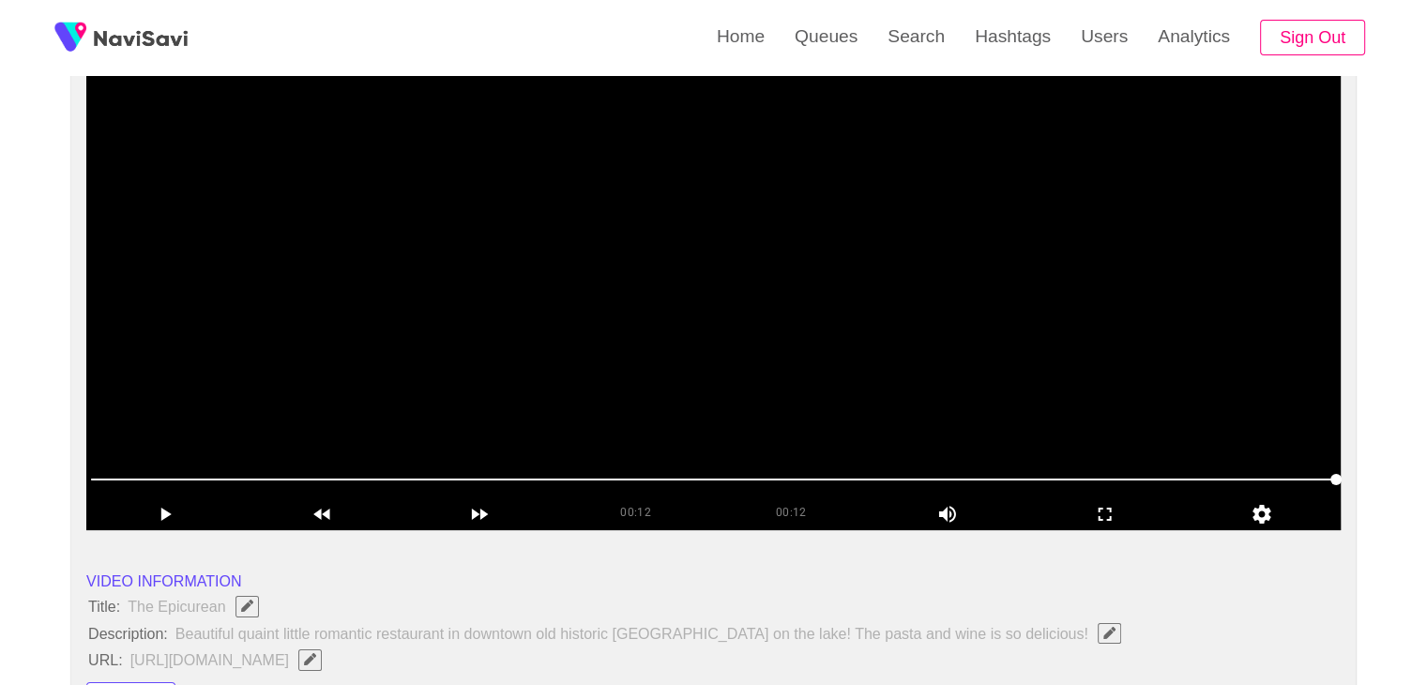
click at [742, 344] on video at bounding box center [713, 295] width 1254 height 469
click at [468, 481] on span at bounding box center [713, 479] width 1245 height 30
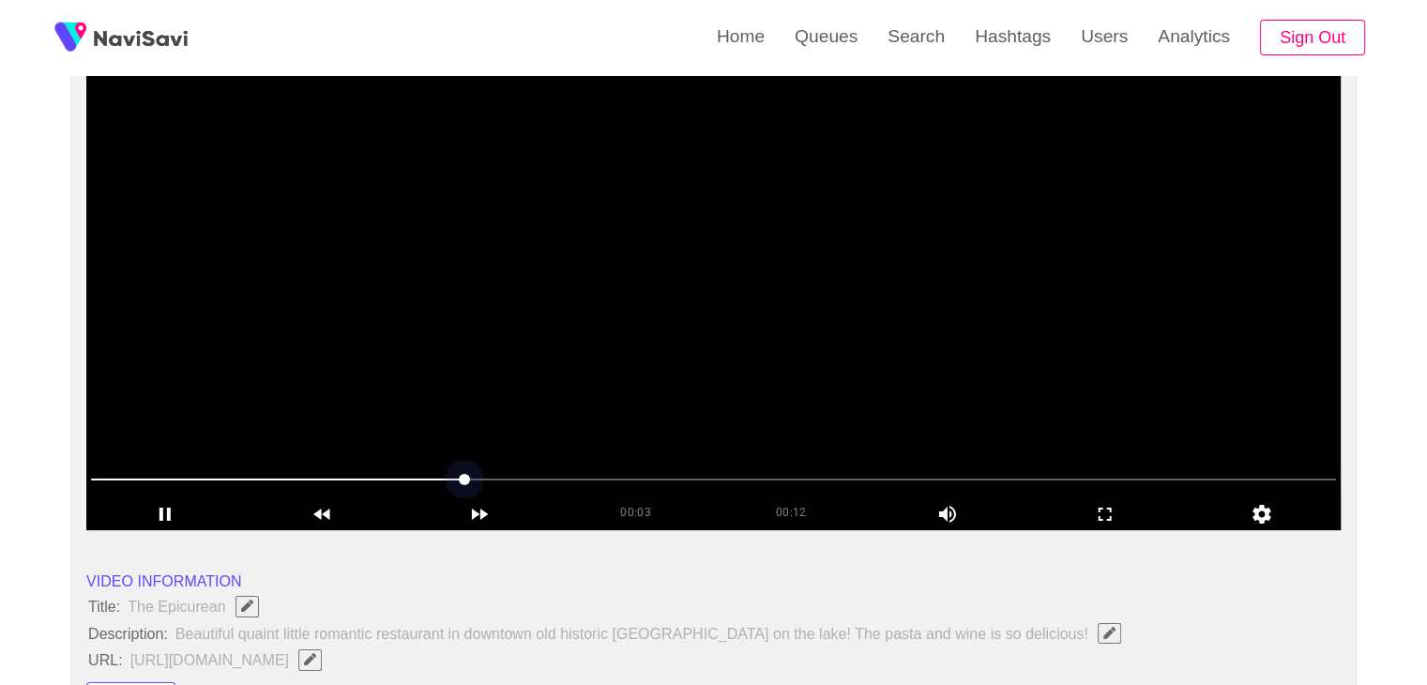
drag, startPoint x: 219, startPoint y: 442, endPoint x: 181, endPoint y: 435, distance: 39.0
click at [183, 435] on section "00:03 00:12 Picture In Picture 1 Error: Failed to load Video" at bounding box center [713, 295] width 1254 height 469
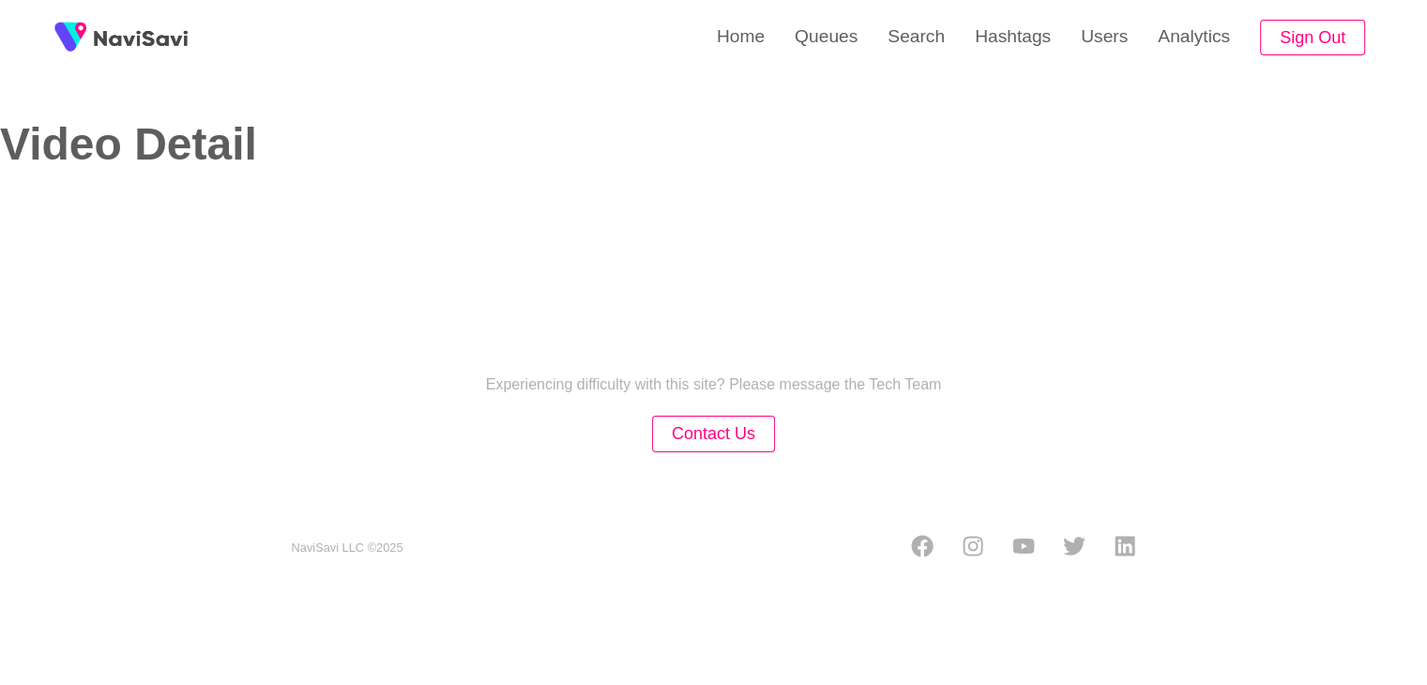
select select "**********"
select select "**"
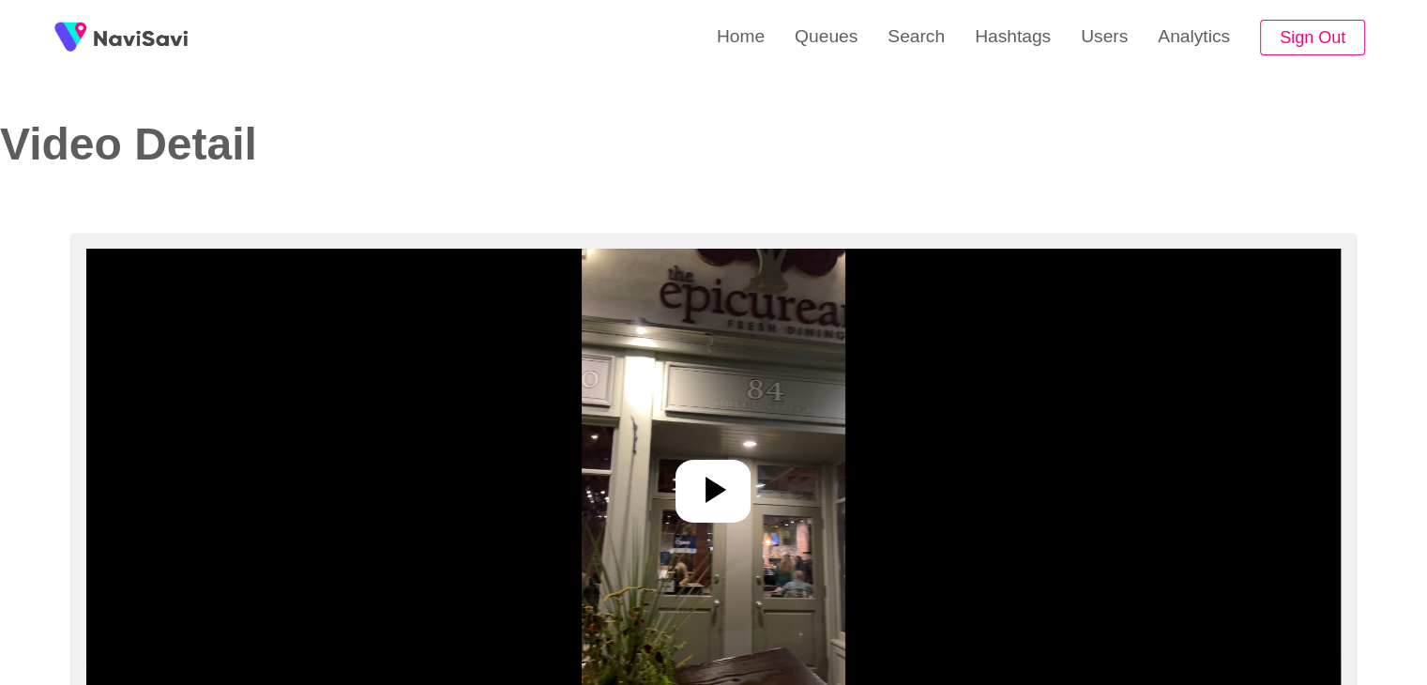
click at [723, 491] on icon at bounding box center [715, 489] width 21 height 26
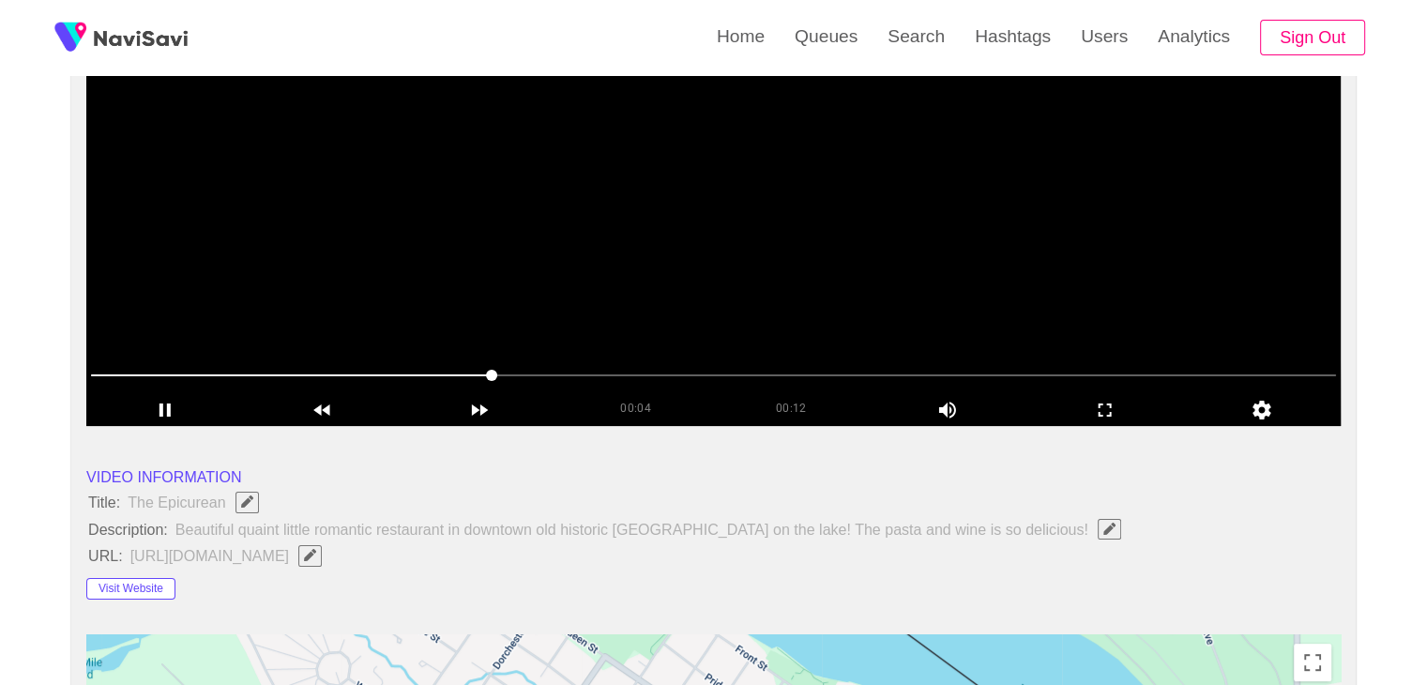
scroll to position [94, 0]
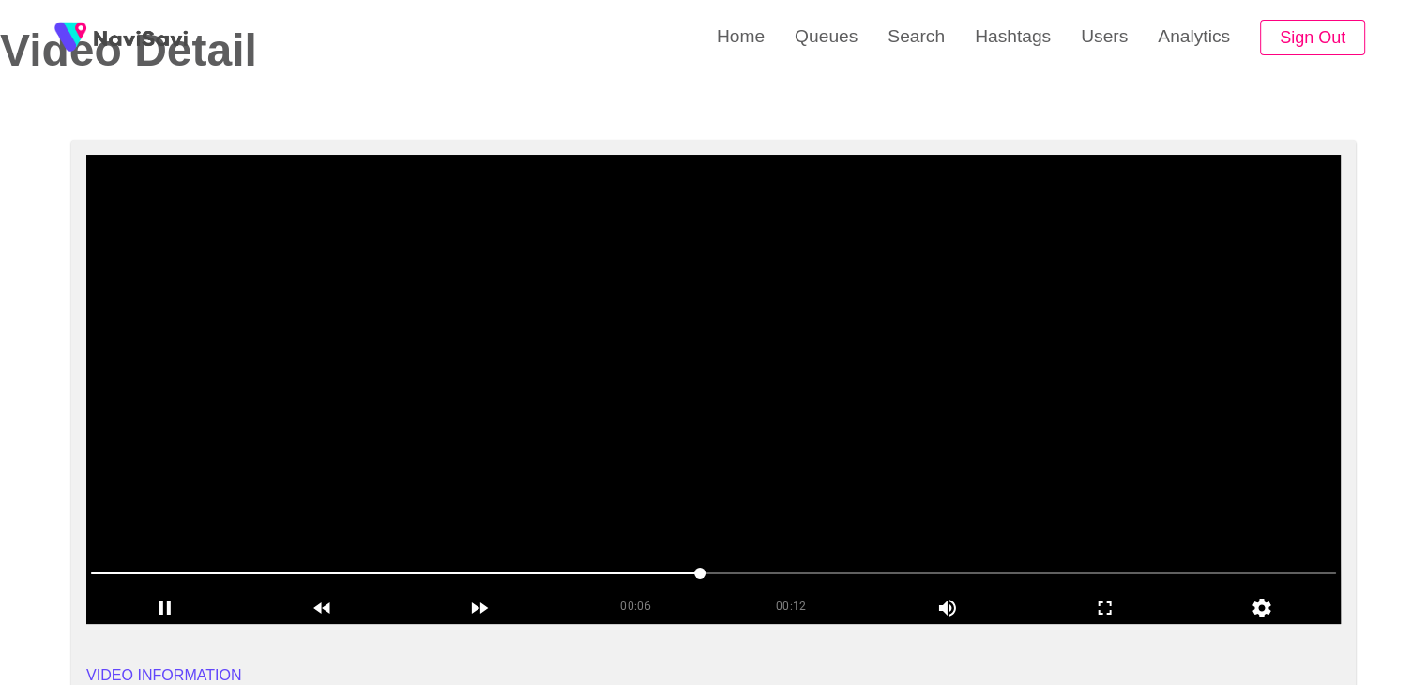
click at [732, 357] on video at bounding box center [713, 389] width 1254 height 469
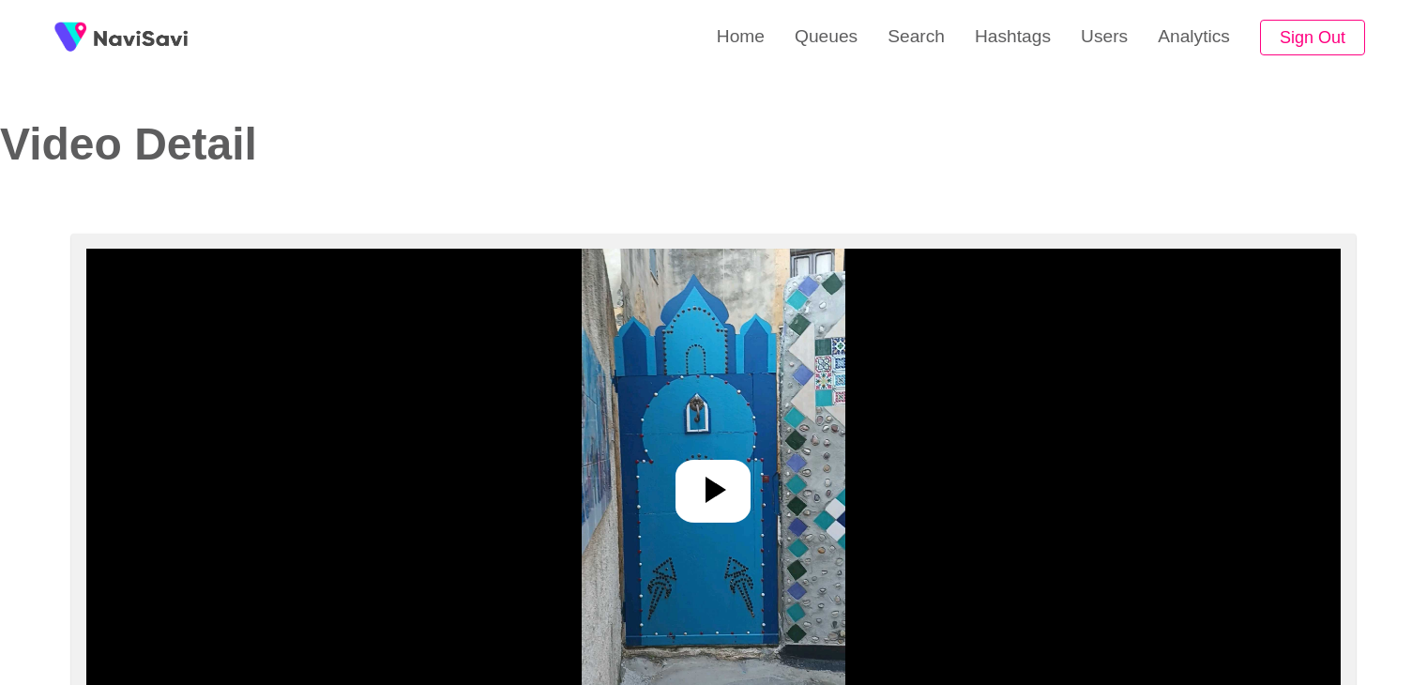
select select "**********"
select select "**"
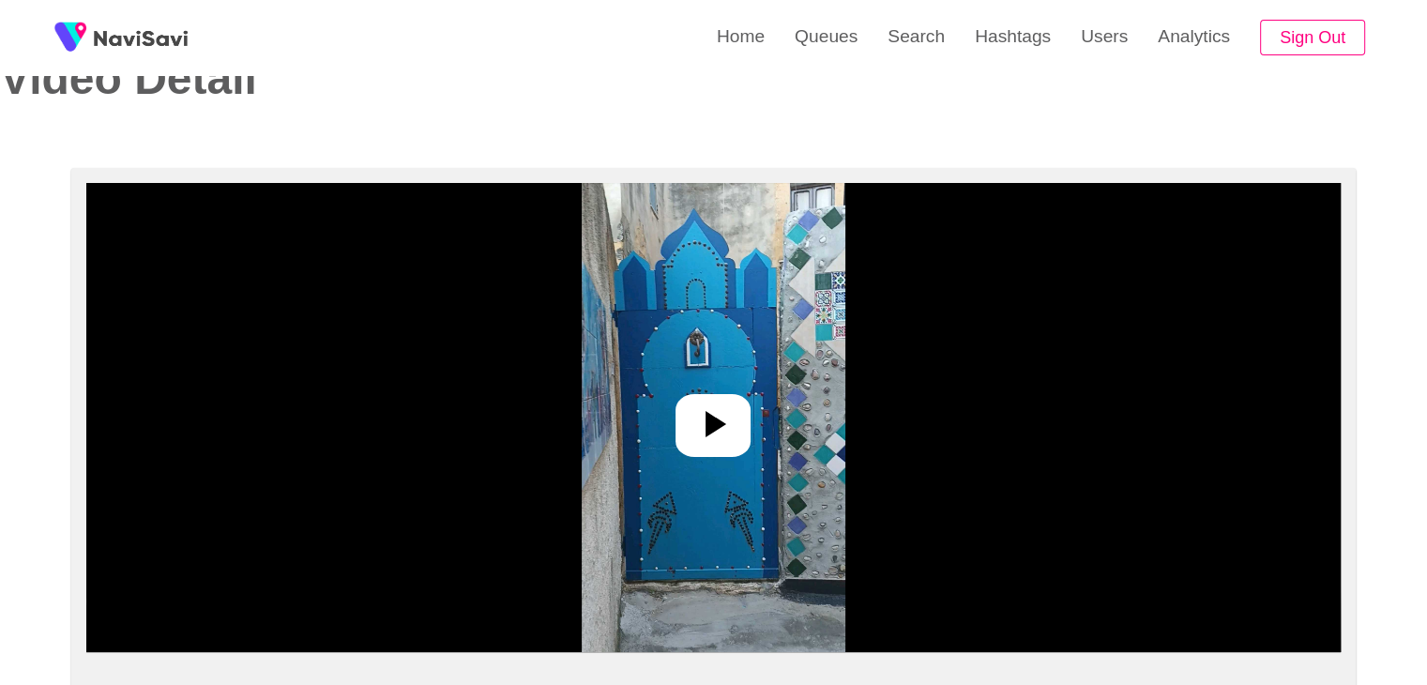
scroll to position [188, 0]
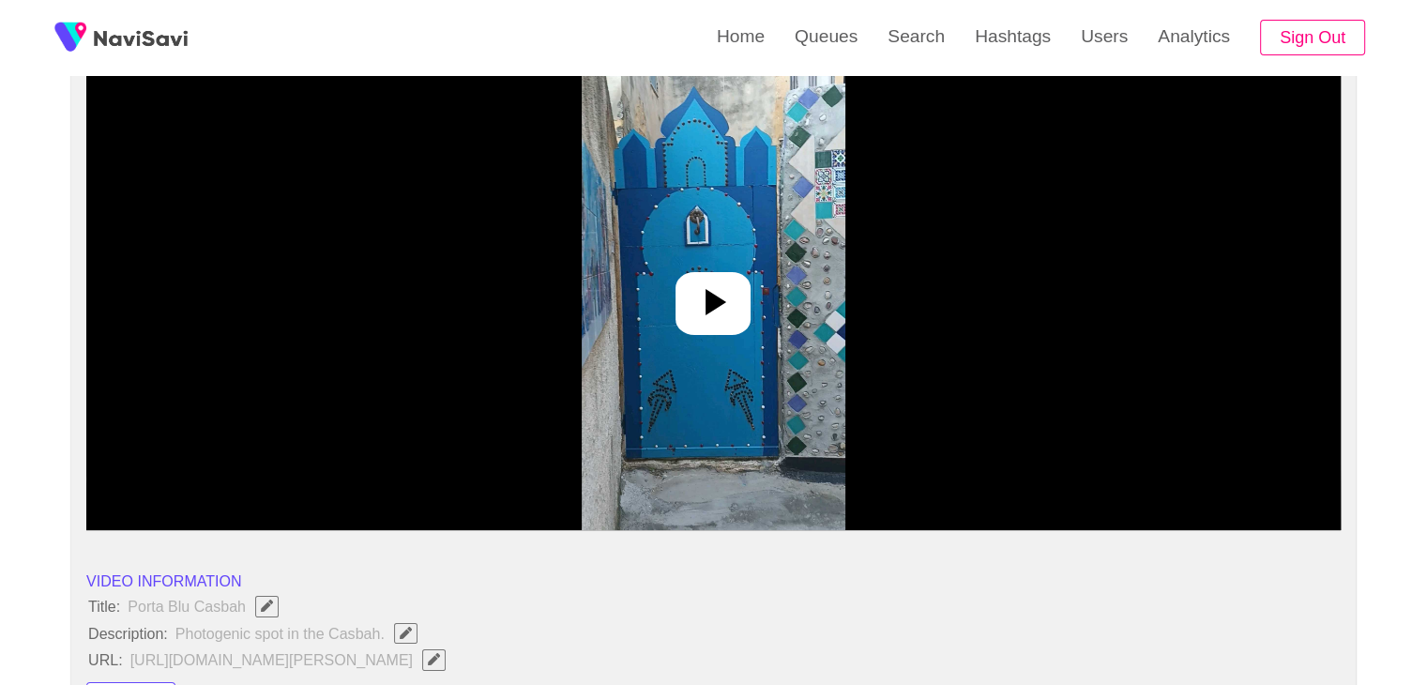
drag, startPoint x: 679, startPoint y: 308, endPoint x: 702, endPoint y: 306, distance: 22.6
click at [681, 308] on div at bounding box center [712, 303] width 75 height 63
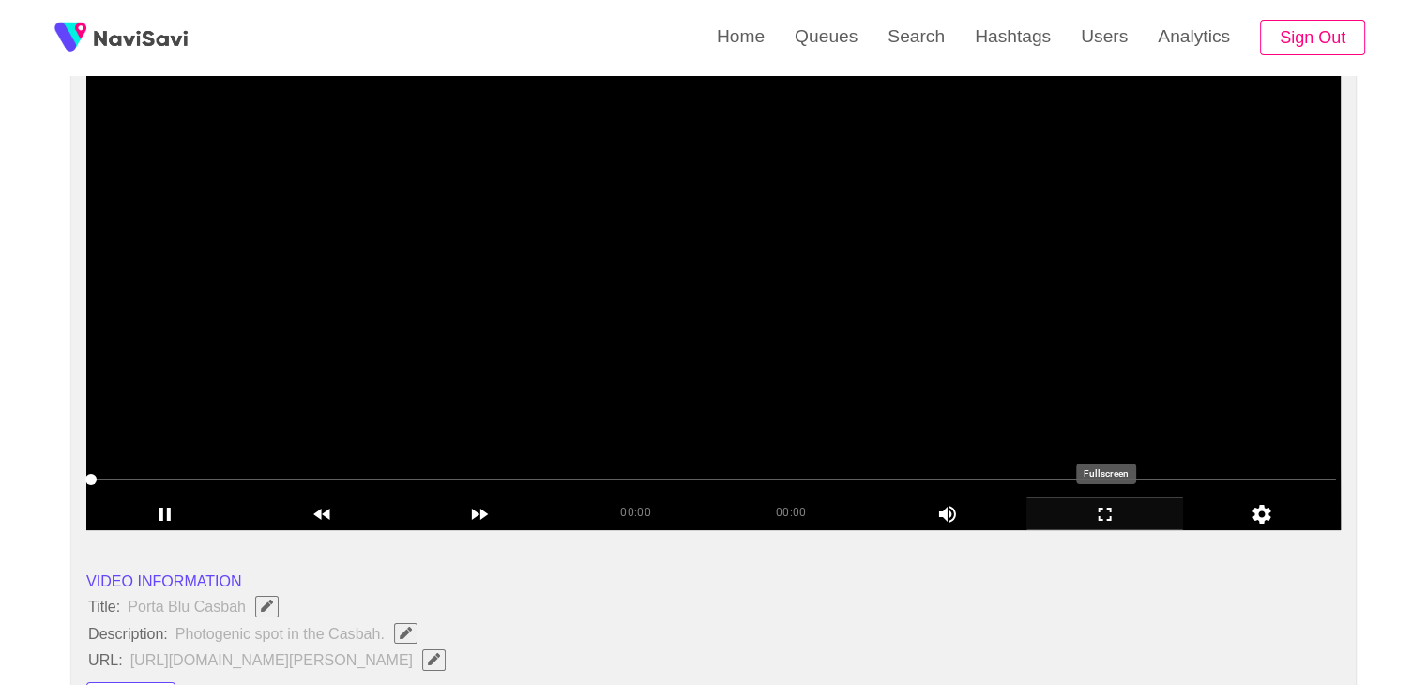
click at [1114, 519] on icon "add" at bounding box center [1105, 514] width 156 height 23
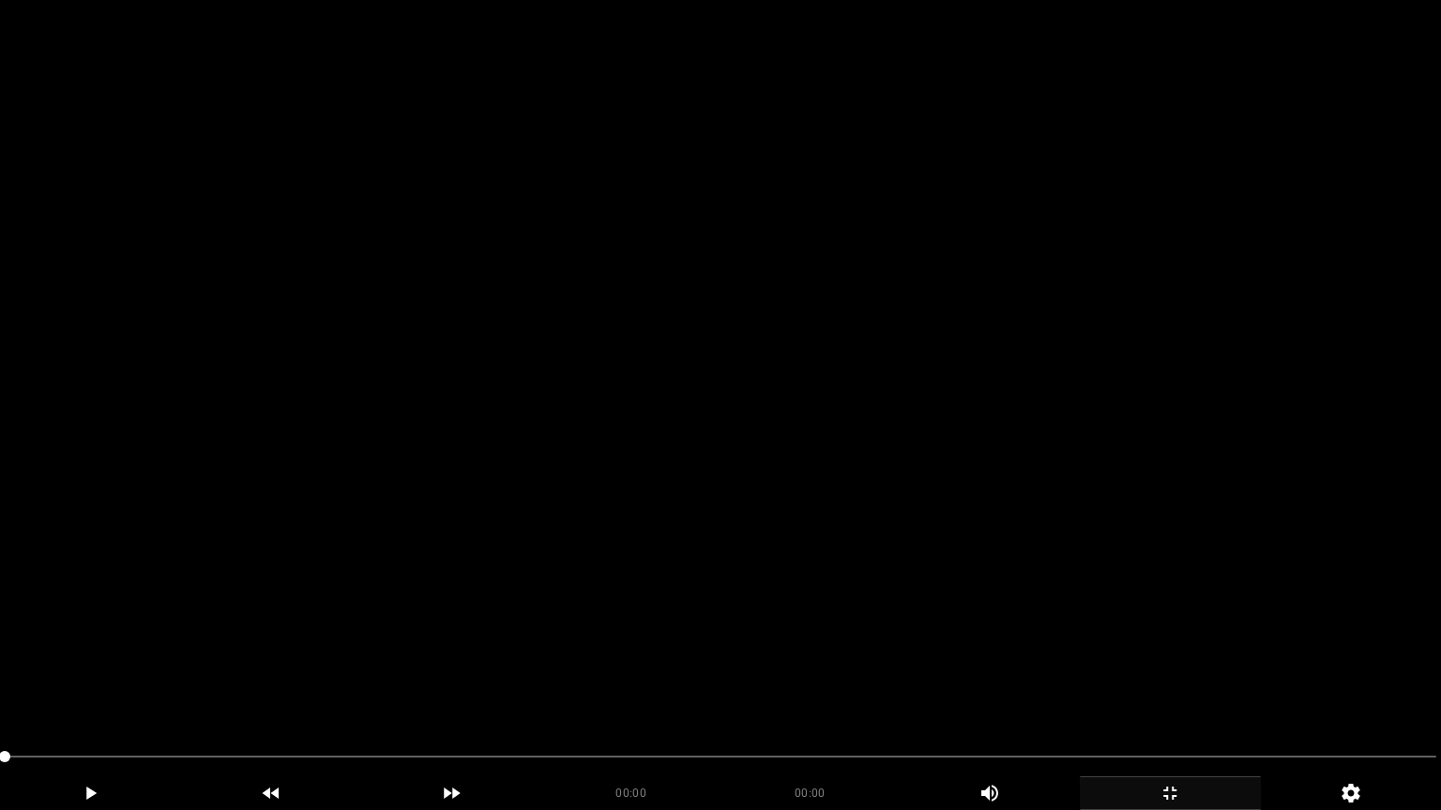
click at [915, 515] on video at bounding box center [720, 405] width 1441 height 810
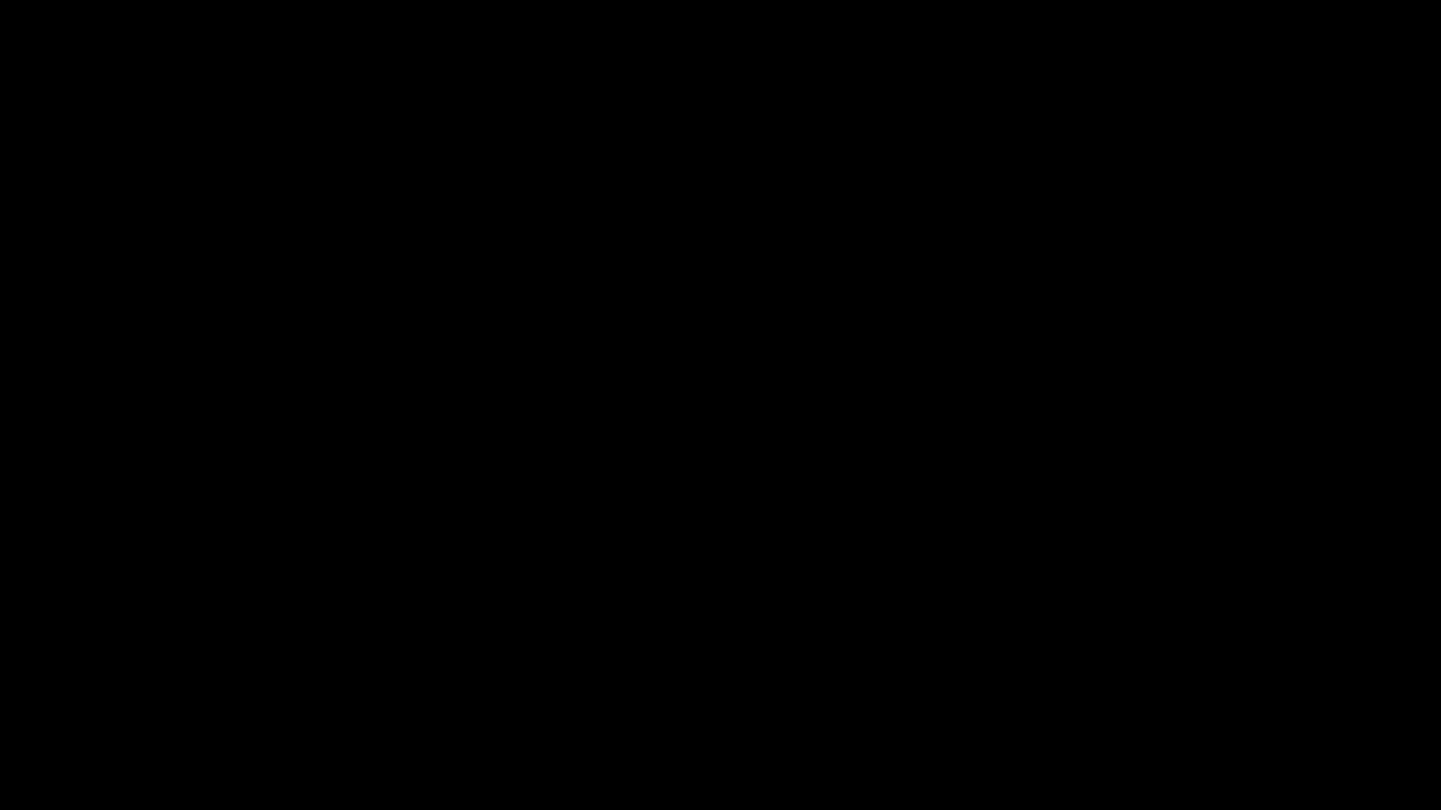
drag, startPoint x: 1170, startPoint y: 796, endPoint x: 1178, endPoint y: 675, distance: 121.2
click at [1170, 684] on icon "add" at bounding box center [1169, 793] width 179 height 23
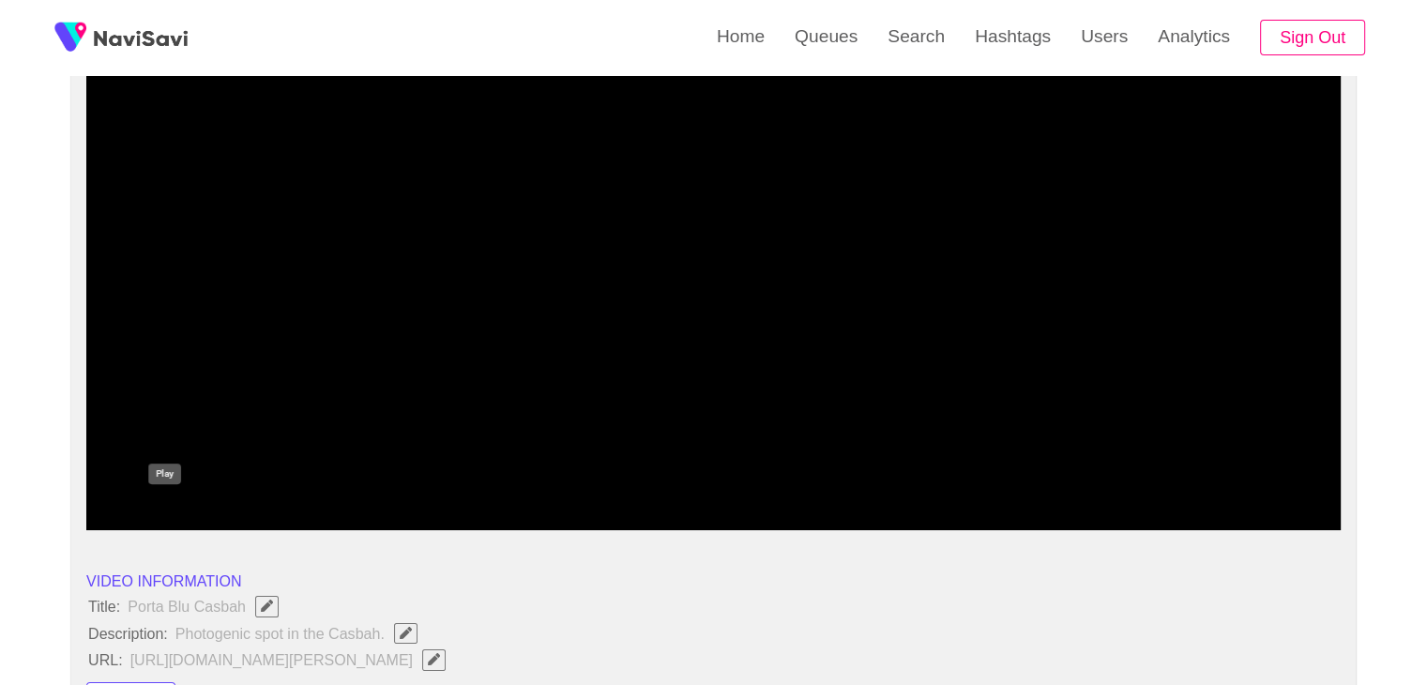
click at [189, 519] on icon "add" at bounding box center [165, 514] width 156 height 23
click at [1110, 515] on icon "add" at bounding box center [1105, 514] width 156 height 23
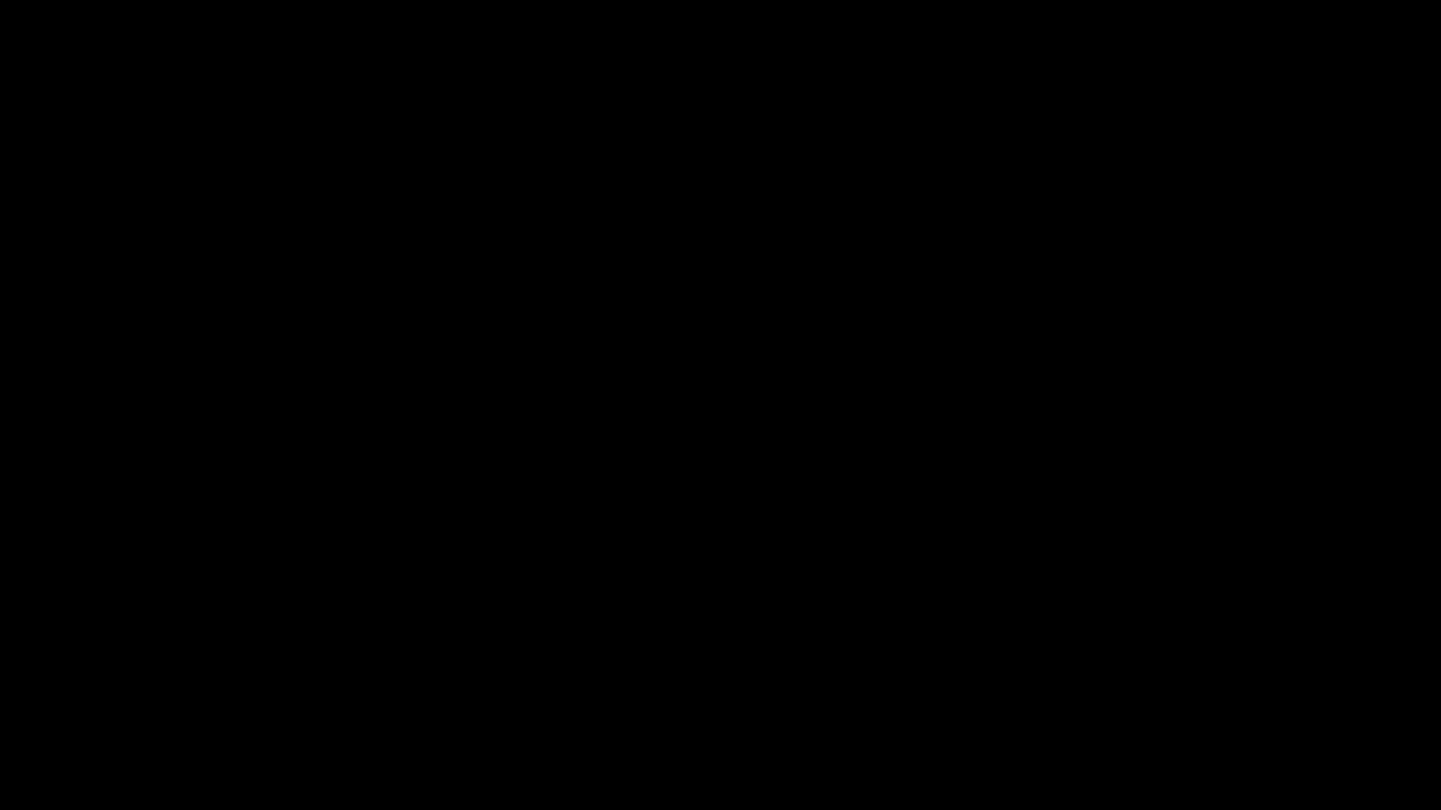
drag, startPoint x: 98, startPoint y: 739, endPoint x: 4, endPoint y: 716, distance: 96.7
click at [78, 684] on icon "add" at bounding box center [90, 793] width 179 height 23
drag, startPoint x: 15, startPoint y: 755, endPoint x: 0, endPoint y: 749, distance: 16.0
click at [0, 684] on div at bounding box center [720, 759] width 1446 height 50
click at [552, 660] on video at bounding box center [720, 405] width 1441 height 810
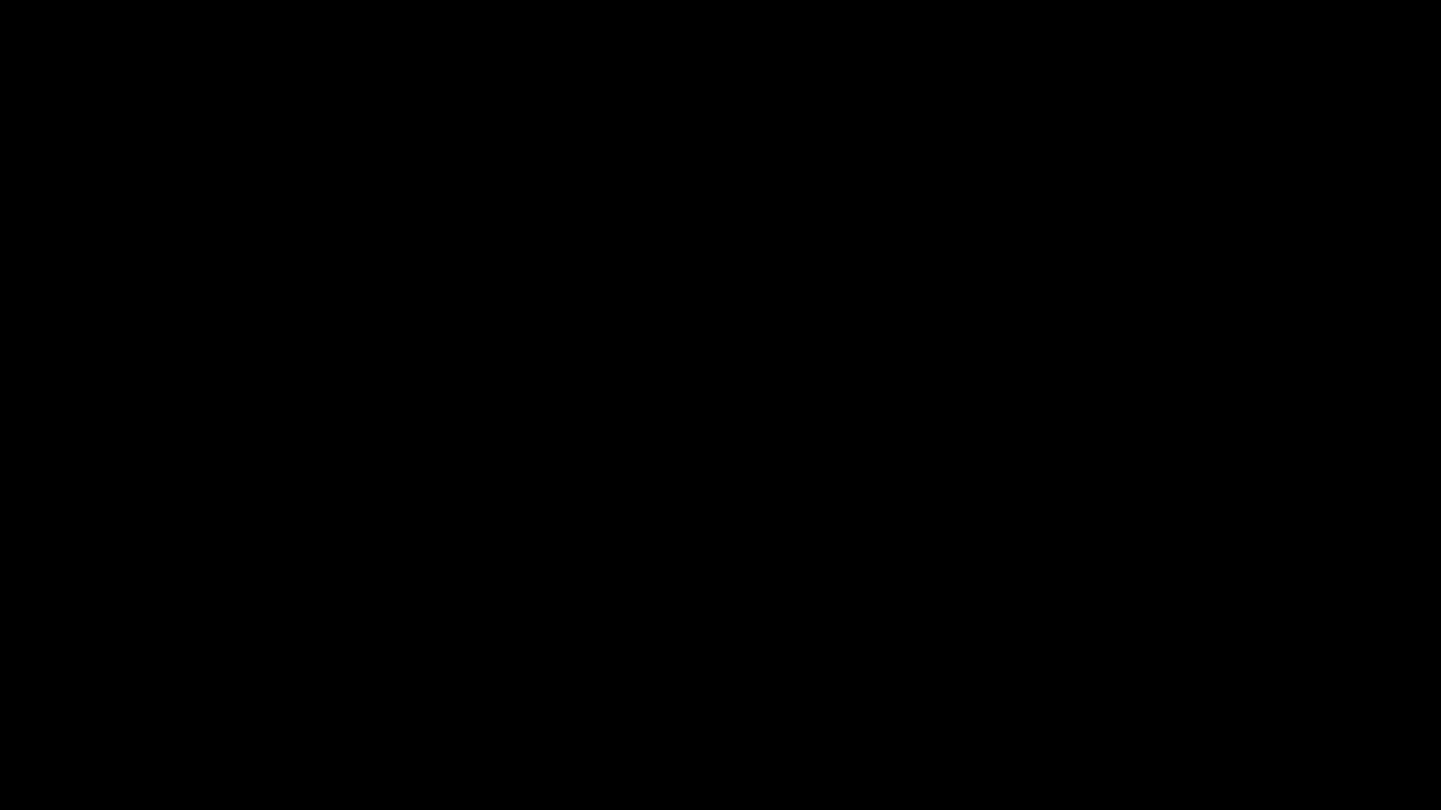
drag, startPoint x: 187, startPoint y: 748, endPoint x: 0, endPoint y: 758, distance: 186.9
click at [0, 684] on div at bounding box center [720, 759] width 1446 height 50
click at [108, 684] on icon "add" at bounding box center [90, 793] width 179 height 23
click at [48, 684] on span at bounding box center [47, 756] width 11 height 11
click at [195, 684] on span at bounding box center [720, 757] width 1431 height 2
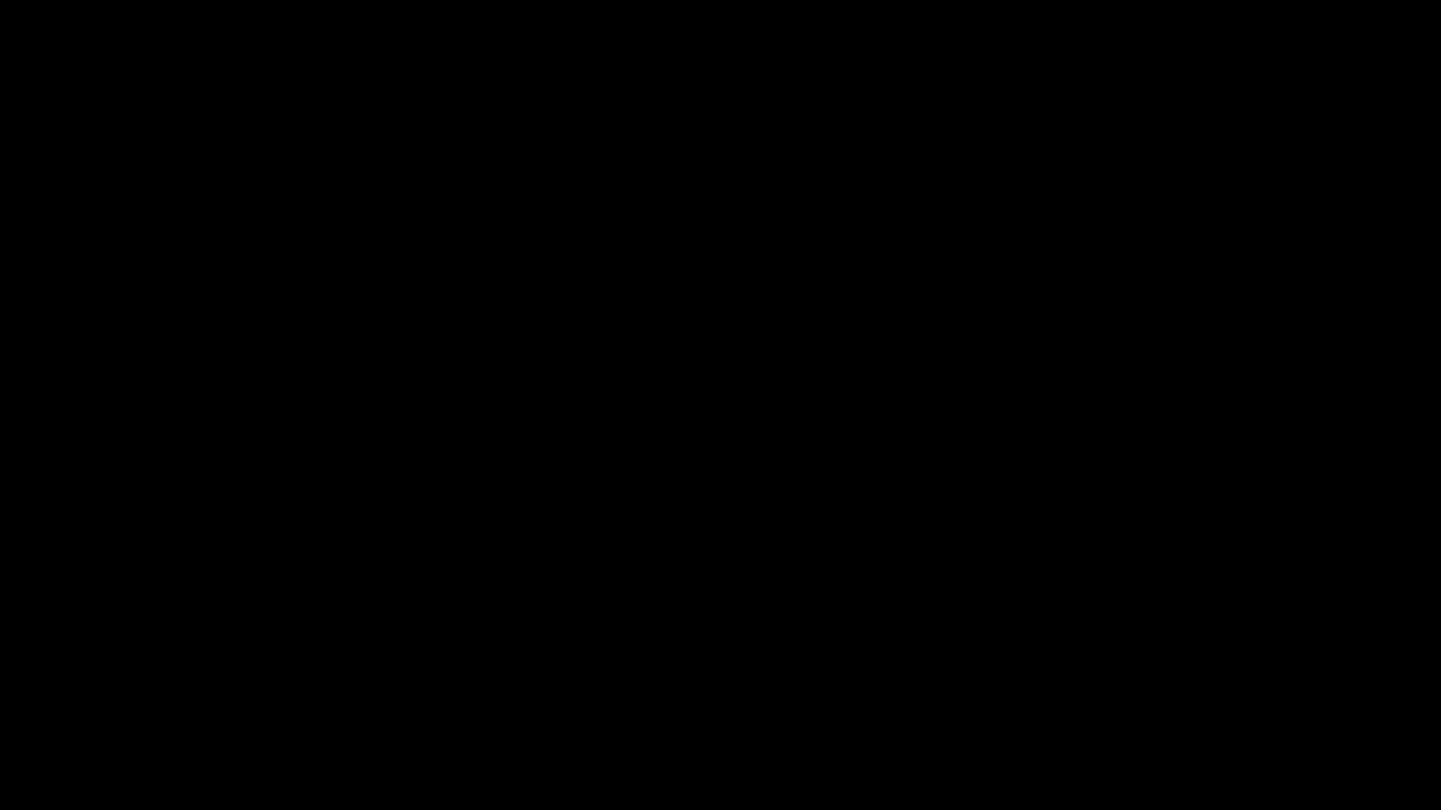
drag, startPoint x: 634, startPoint y: 784, endPoint x: 684, endPoint y: 784, distance: 49.7
click at [635, 684] on div "00:02" at bounding box center [631, 790] width 179 height 27
drag, startPoint x: 882, startPoint y: 773, endPoint x: 1061, endPoint y: 747, distance: 181.0
click at [1062, 684] on span at bounding box center [720, 757] width 1431 height 30
click at [1320, 684] on span at bounding box center [720, 757] width 1431 height 2
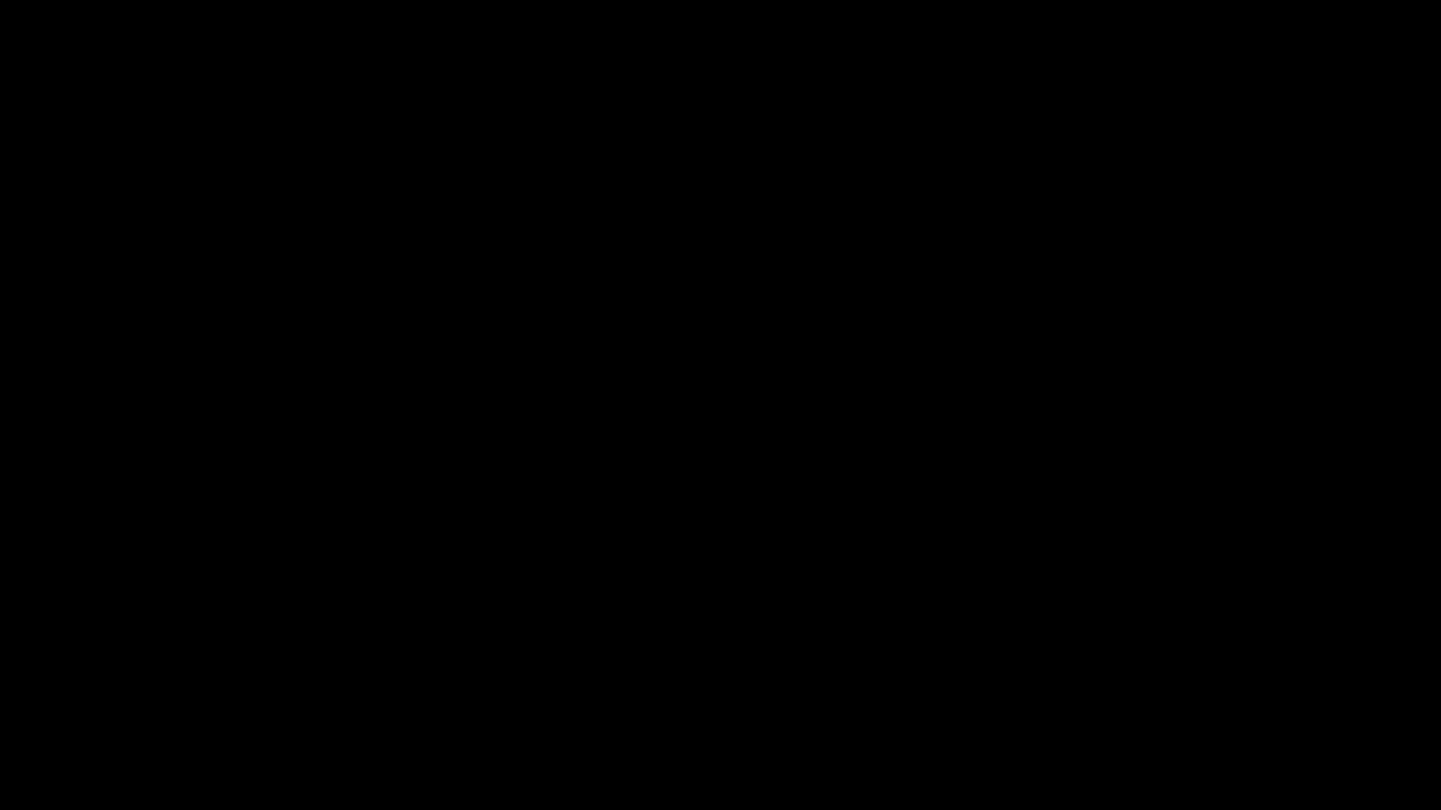
click at [1384, 684] on span at bounding box center [1378, 756] width 11 height 11
drag, startPoint x: 173, startPoint y: 730, endPoint x: 61, endPoint y: 747, distance: 112.9
click at [61, 684] on section "00:07 00:07 Picture In Picture 1 Error: Failed to load Video" at bounding box center [720, 405] width 1441 height 810
click at [0, 684] on div at bounding box center [720, 759] width 1446 height 50
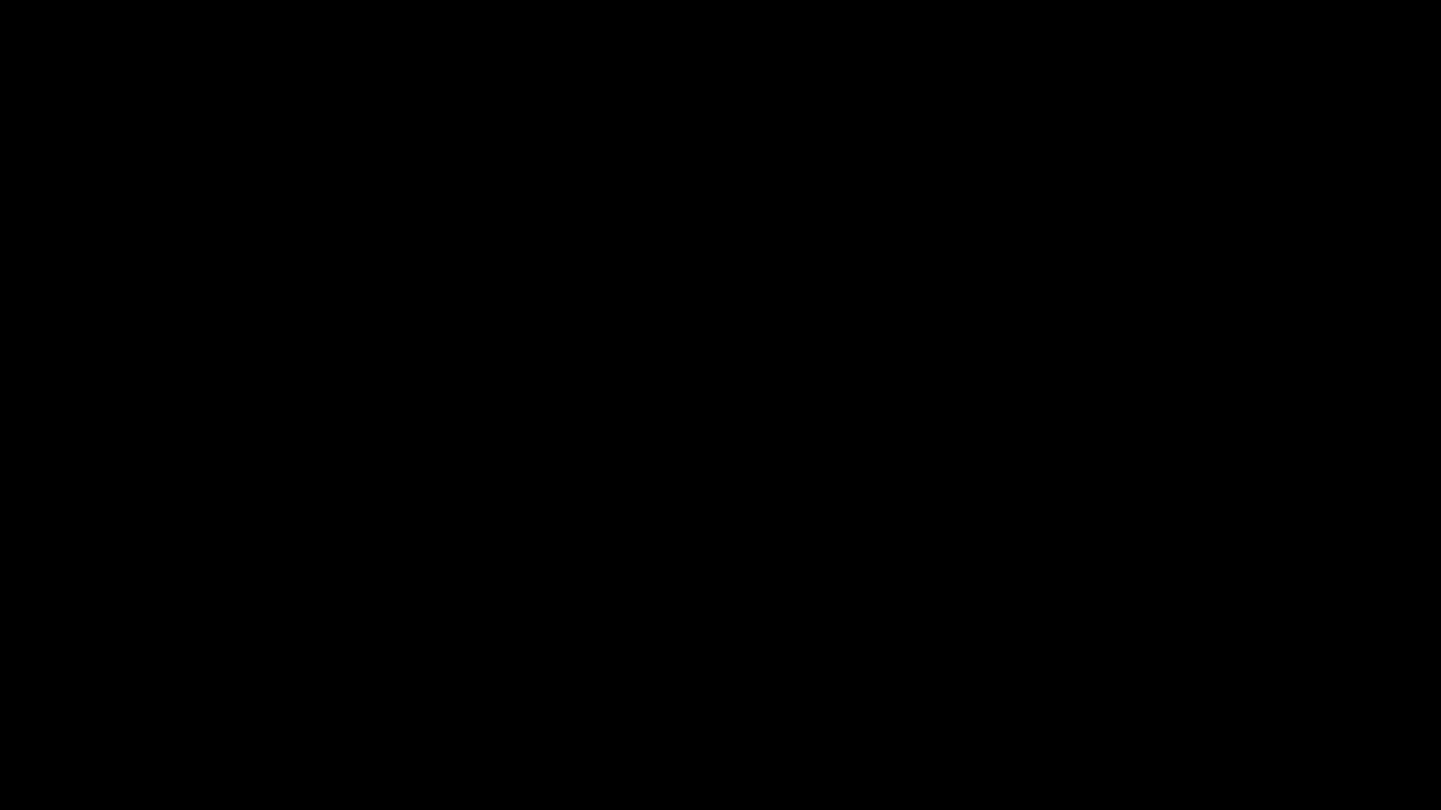
click at [626, 536] on video at bounding box center [720, 405] width 1441 height 810
click at [893, 542] on video at bounding box center [720, 405] width 1441 height 810
click at [900, 456] on video at bounding box center [720, 405] width 1441 height 810
click at [913, 490] on video at bounding box center [720, 405] width 1441 height 810
click at [912, 496] on video at bounding box center [720, 405] width 1441 height 810
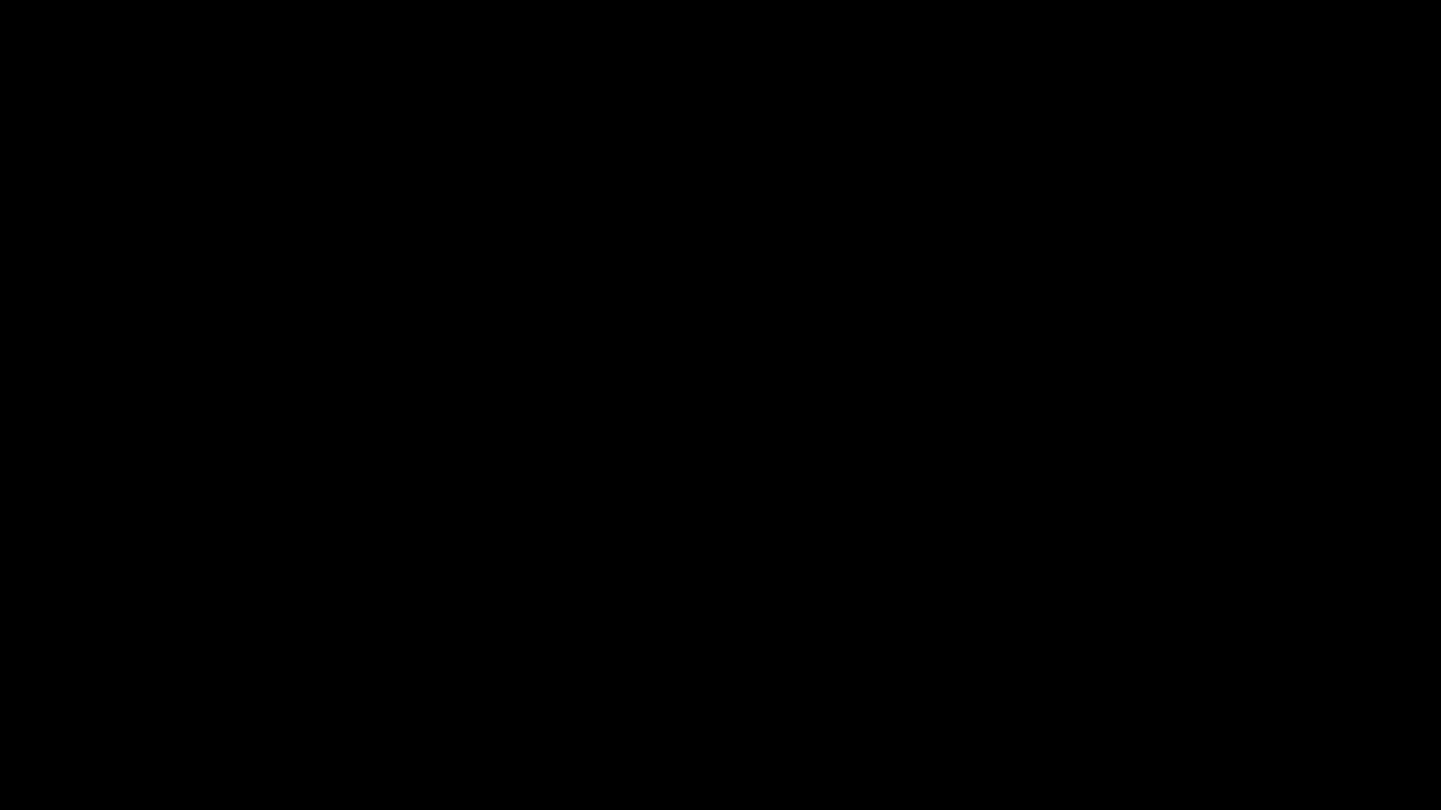
click at [913, 499] on video at bounding box center [720, 405] width 1441 height 810
click at [924, 499] on video at bounding box center [720, 405] width 1441 height 810
click at [0, 684] on div at bounding box center [720, 759] width 1446 height 50
click at [92, 684] on icon "add" at bounding box center [90, 793] width 179 height 23
click at [93, 684] on icon "add" at bounding box center [90, 793] width 179 height 23
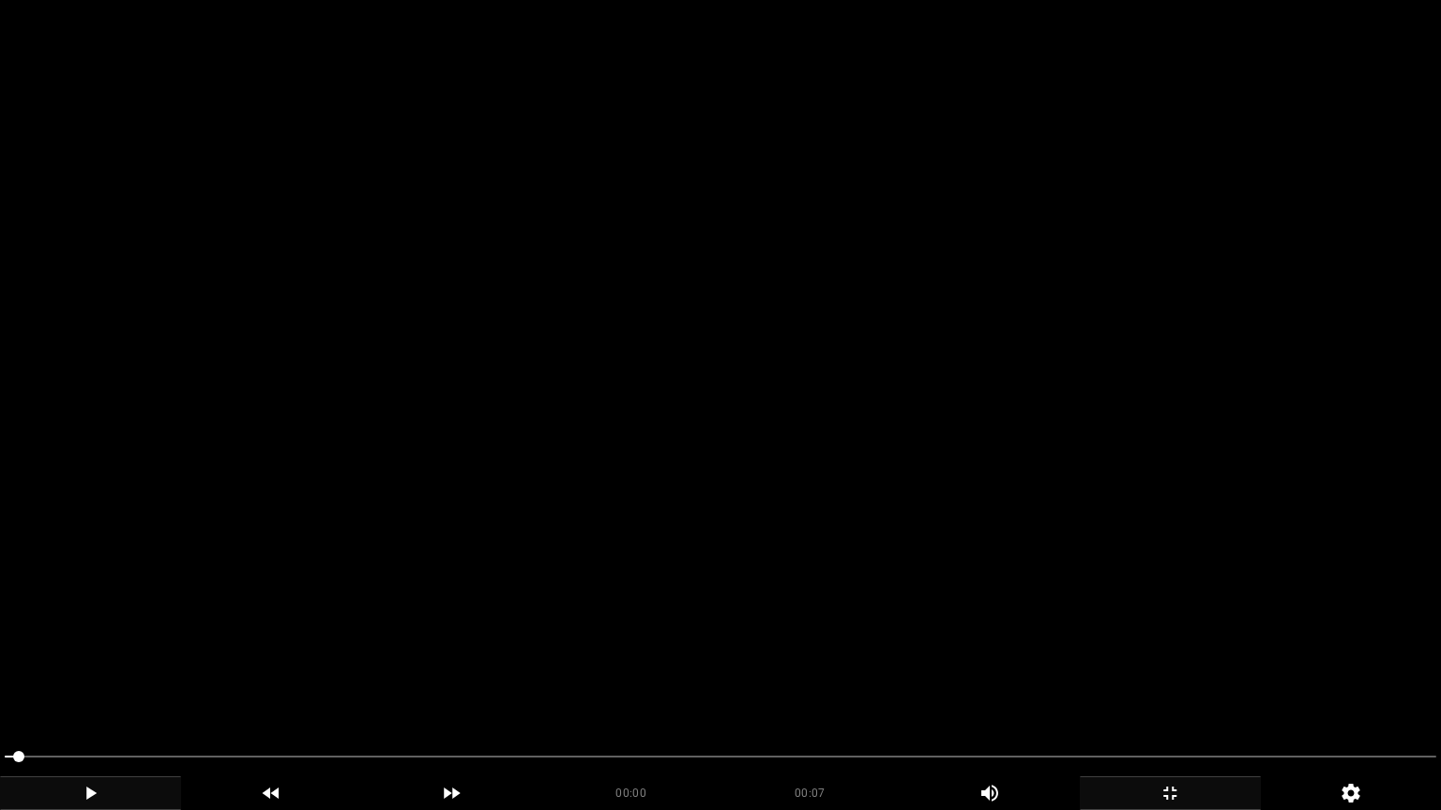
drag, startPoint x: 63, startPoint y: 759, endPoint x: 0, endPoint y: 773, distance: 64.4
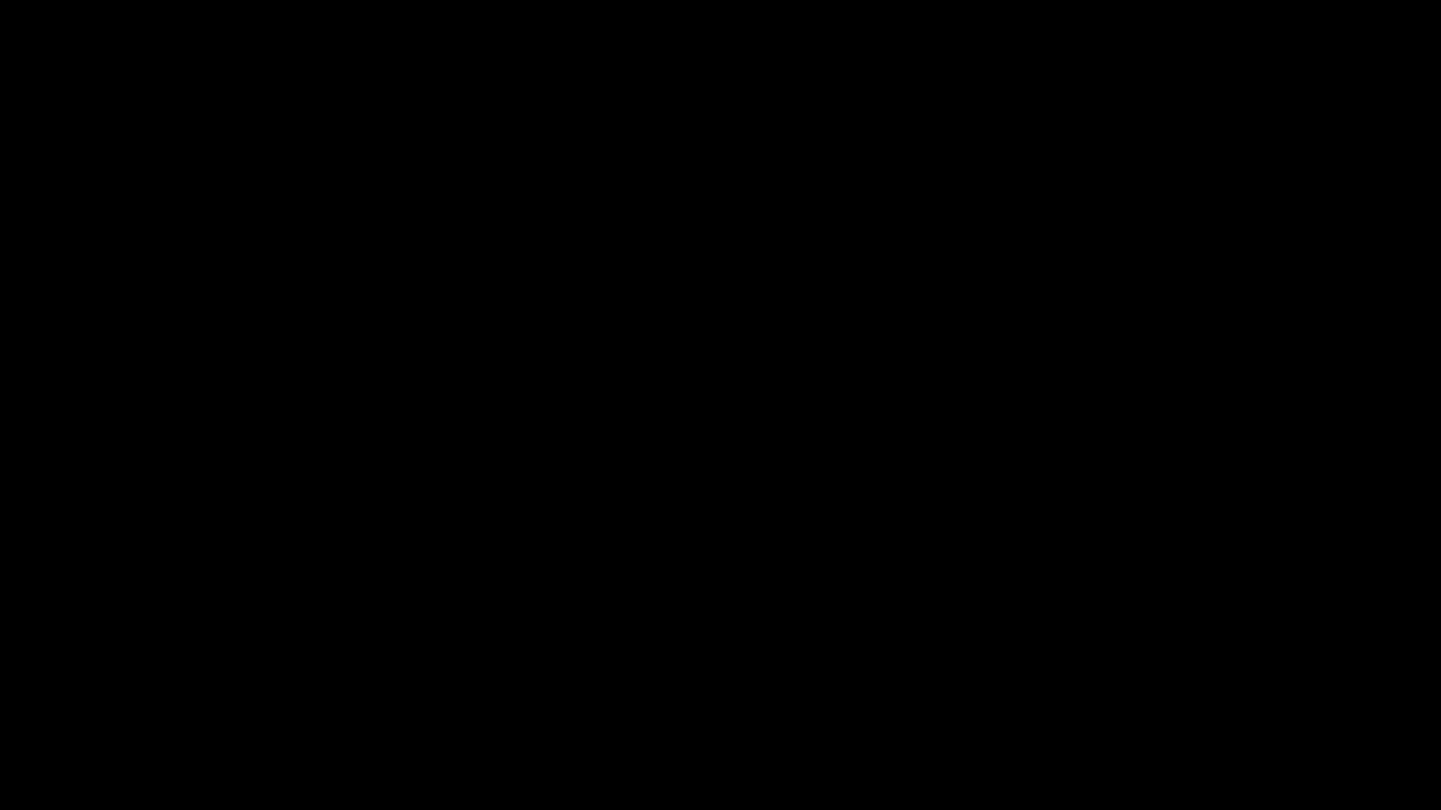
click at [105, 684] on icon "add" at bounding box center [90, 793] width 179 height 23
click at [1192, 684] on icon "add" at bounding box center [1169, 793] width 179 height 23
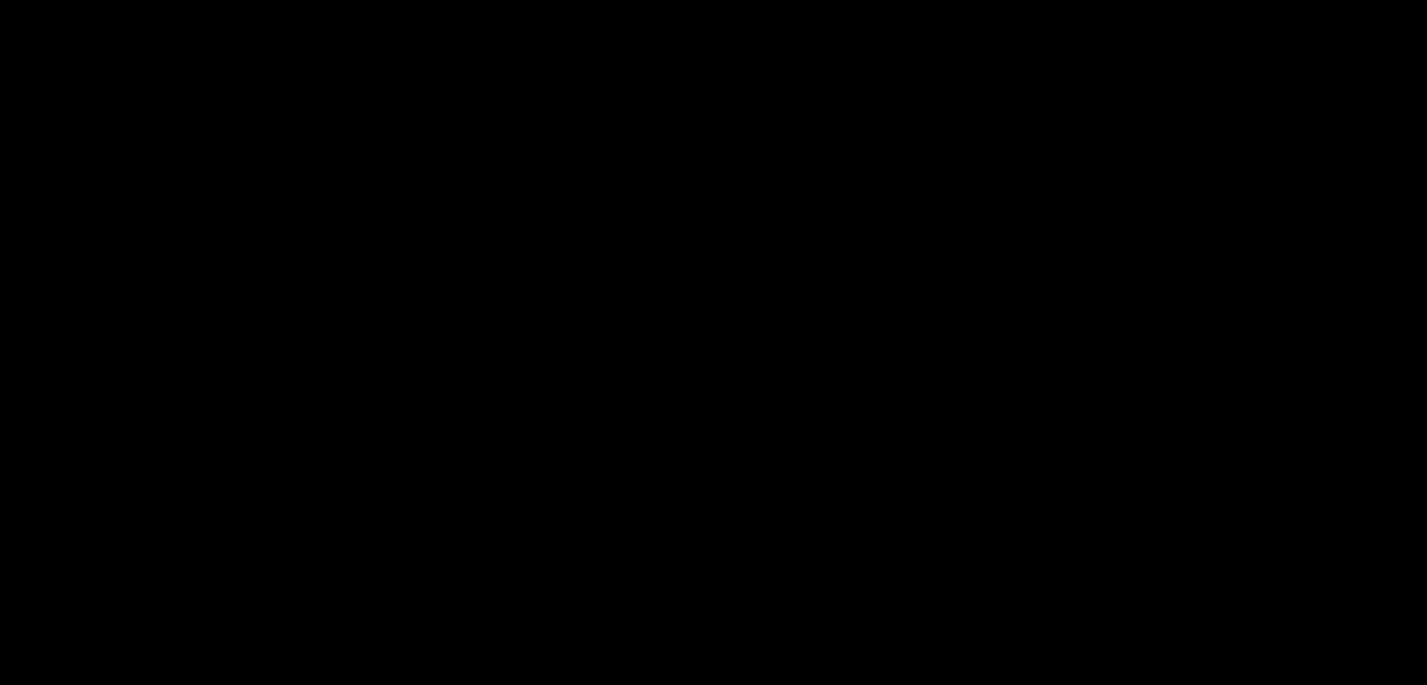
scroll to position [563, 0]
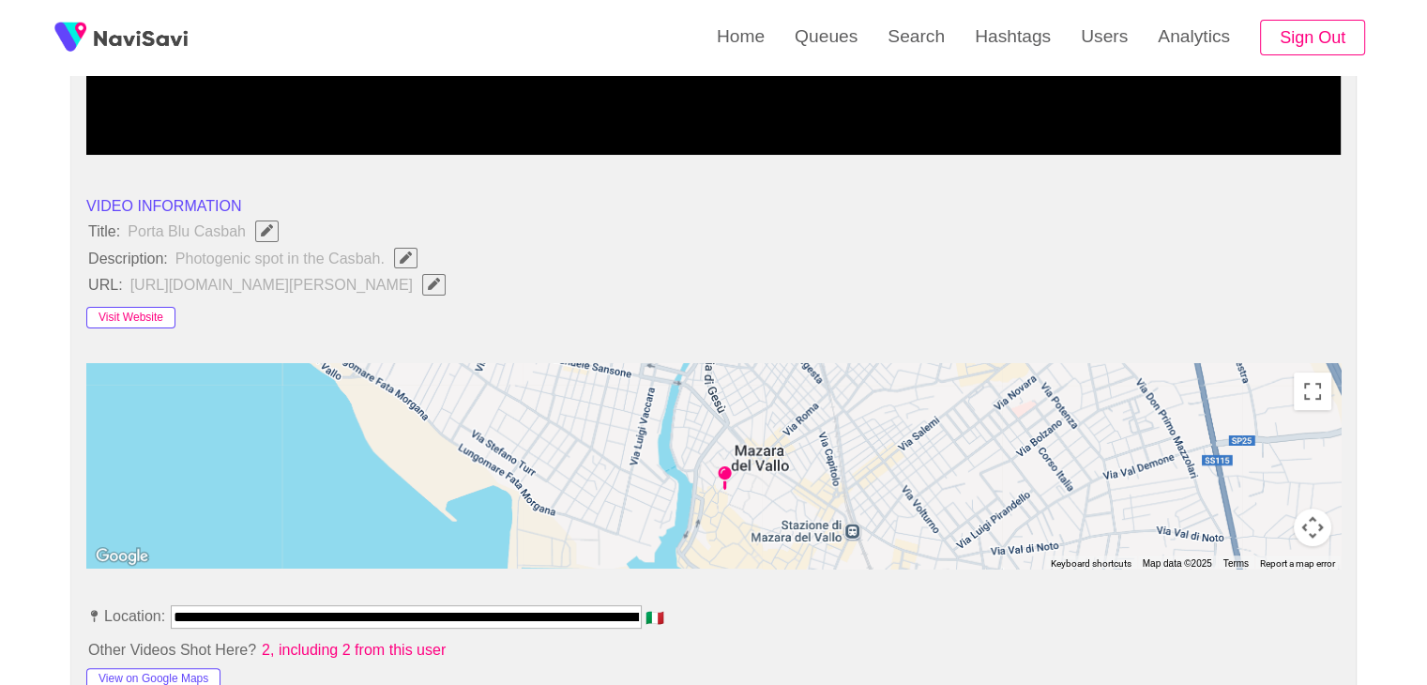
click at [105, 308] on button "Visit Website" at bounding box center [130, 318] width 89 height 23
drag, startPoint x: 83, startPoint y: 226, endPoint x: 399, endPoint y: 247, distance: 315.8
copy ul "Title: Porta Blu Casbah Description: Photogenic spot in the Casbah."
click at [409, 252] on icon "Edit Field" at bounding box center [406, 257] width 12 height 12
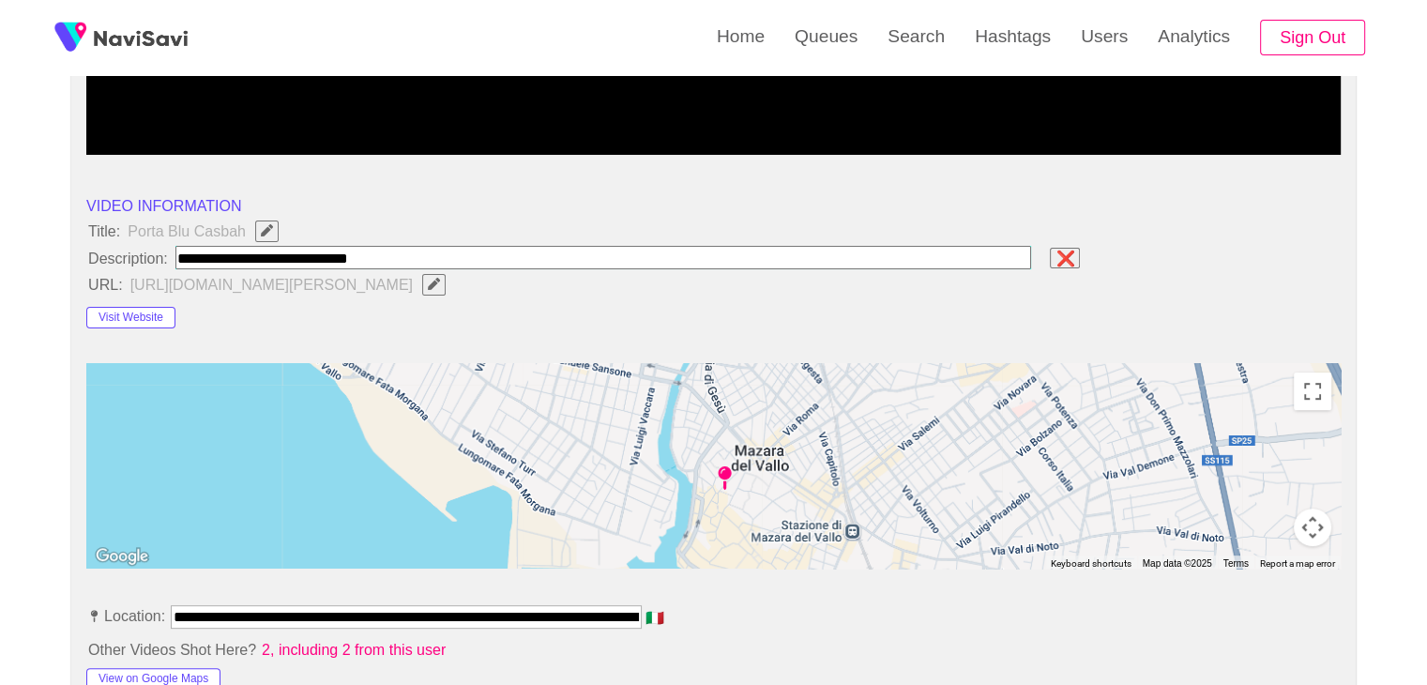
type input "**********"
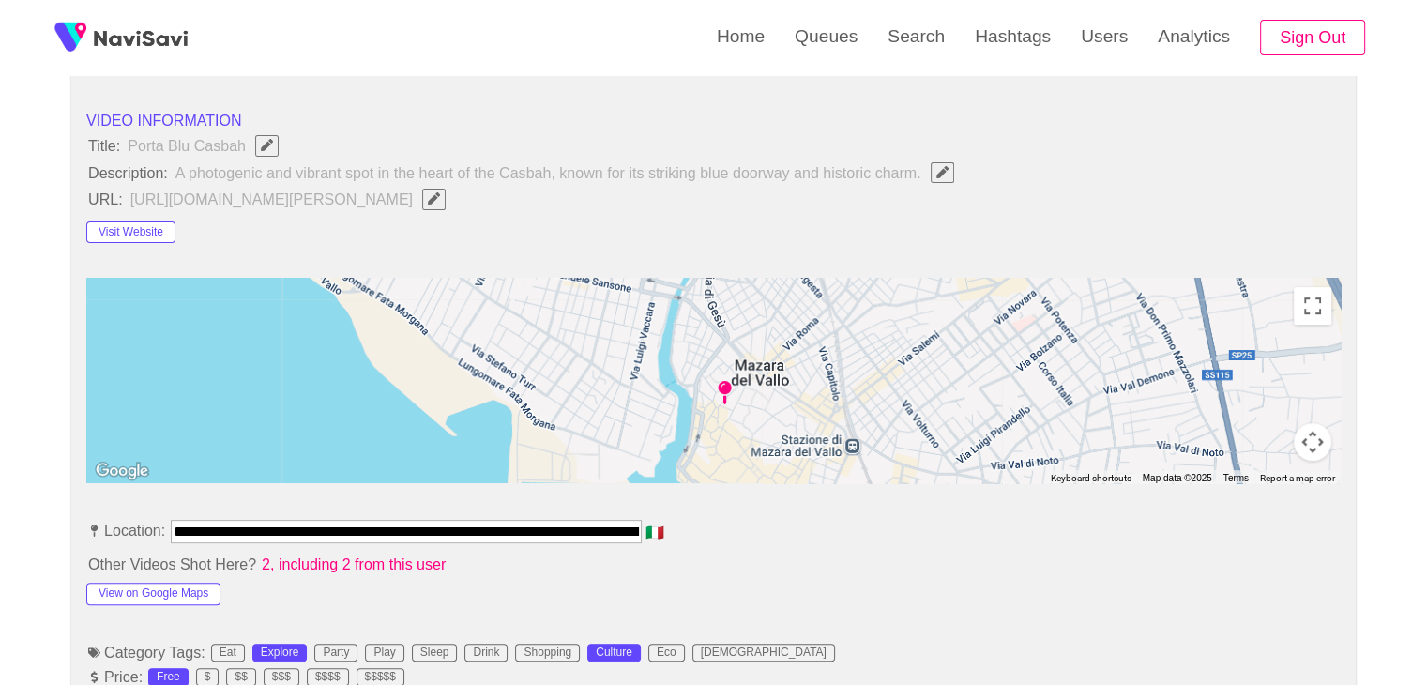
scroll to position [938, 0]
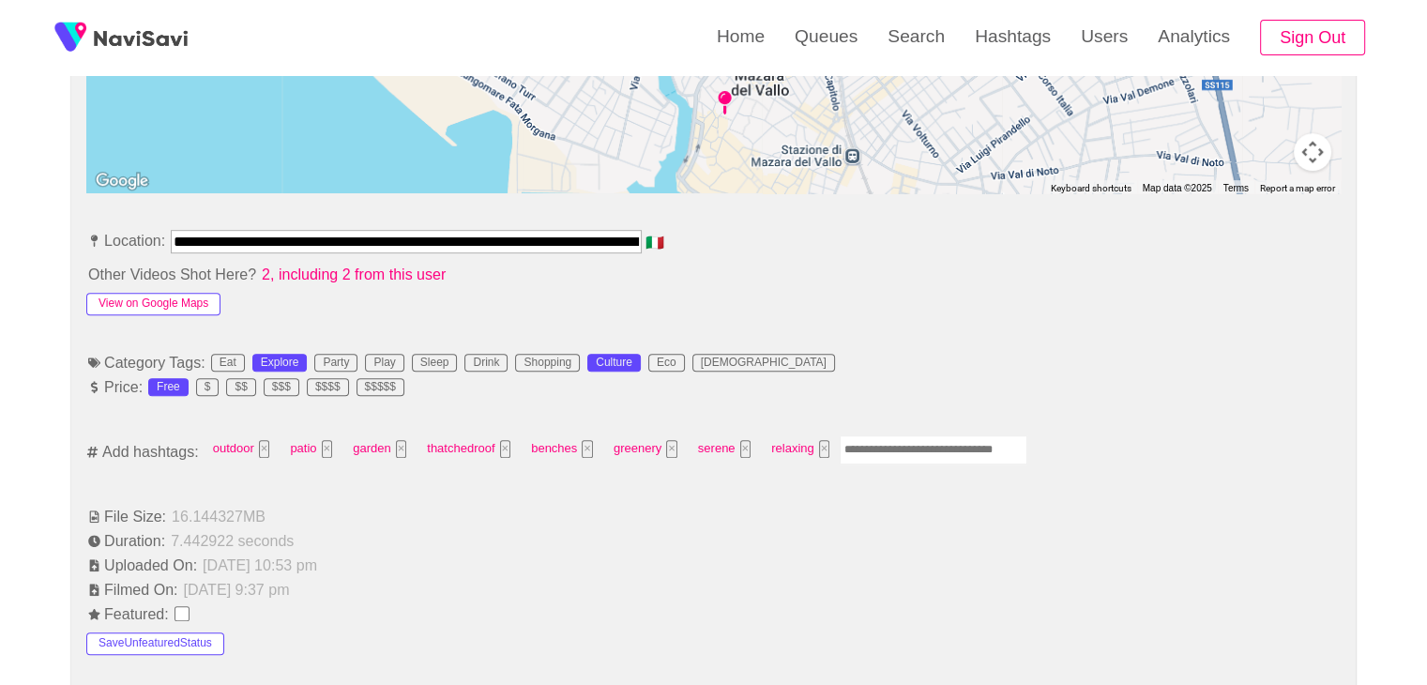
click at [153, 301] on button "View on Google Maps" at bounding box center [153, 304] width 134 height 23
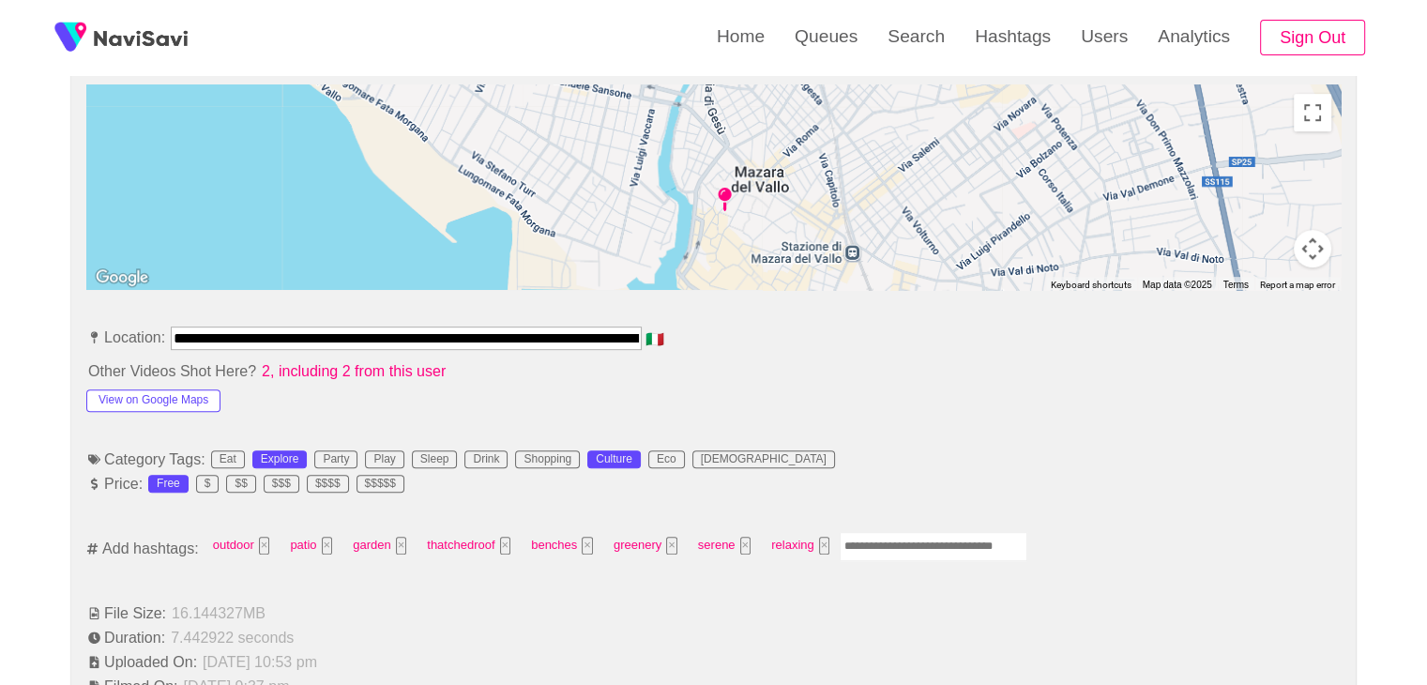
scroll to position [844, 0]
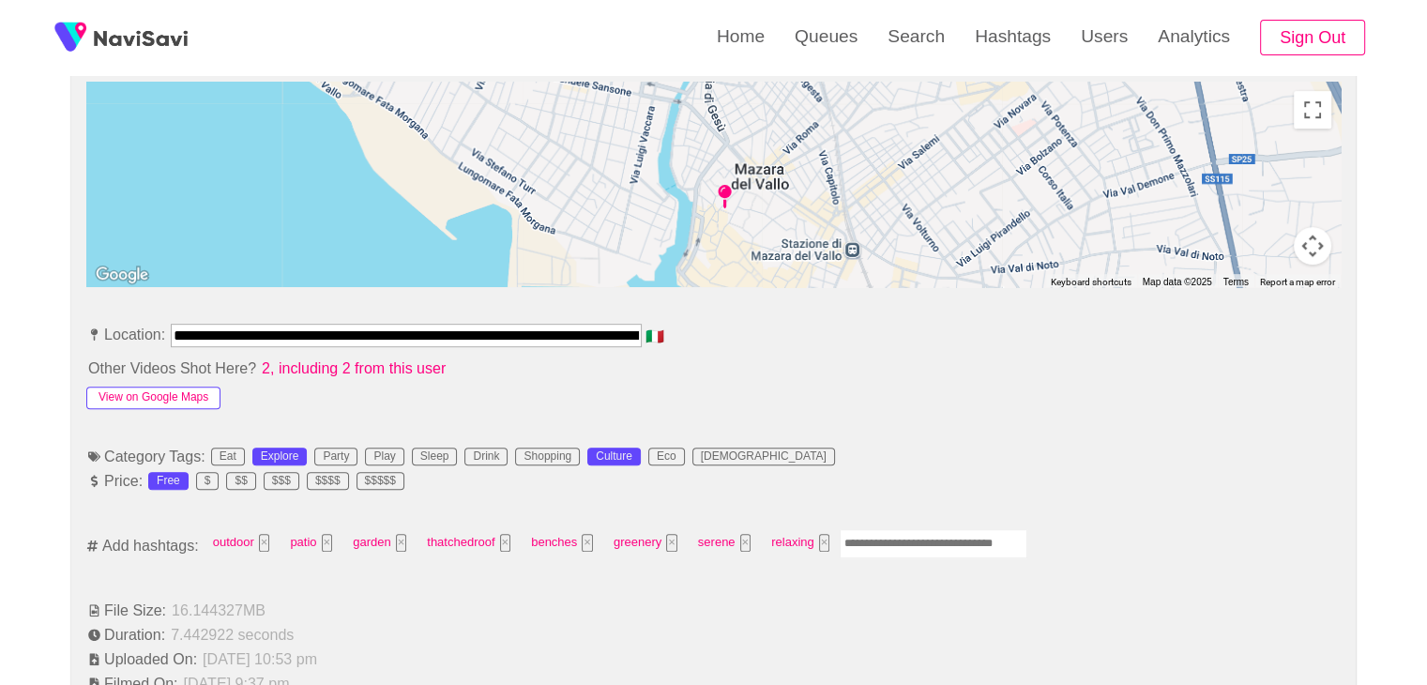
click at [191, 391] on button "View on Google Maps" at bounding box center [153, 397] width 134 height 23
click at [895, 550] on input "Enter tag here and press return" at bounding box center [933, 543] width 188 height 29
type input "*********"
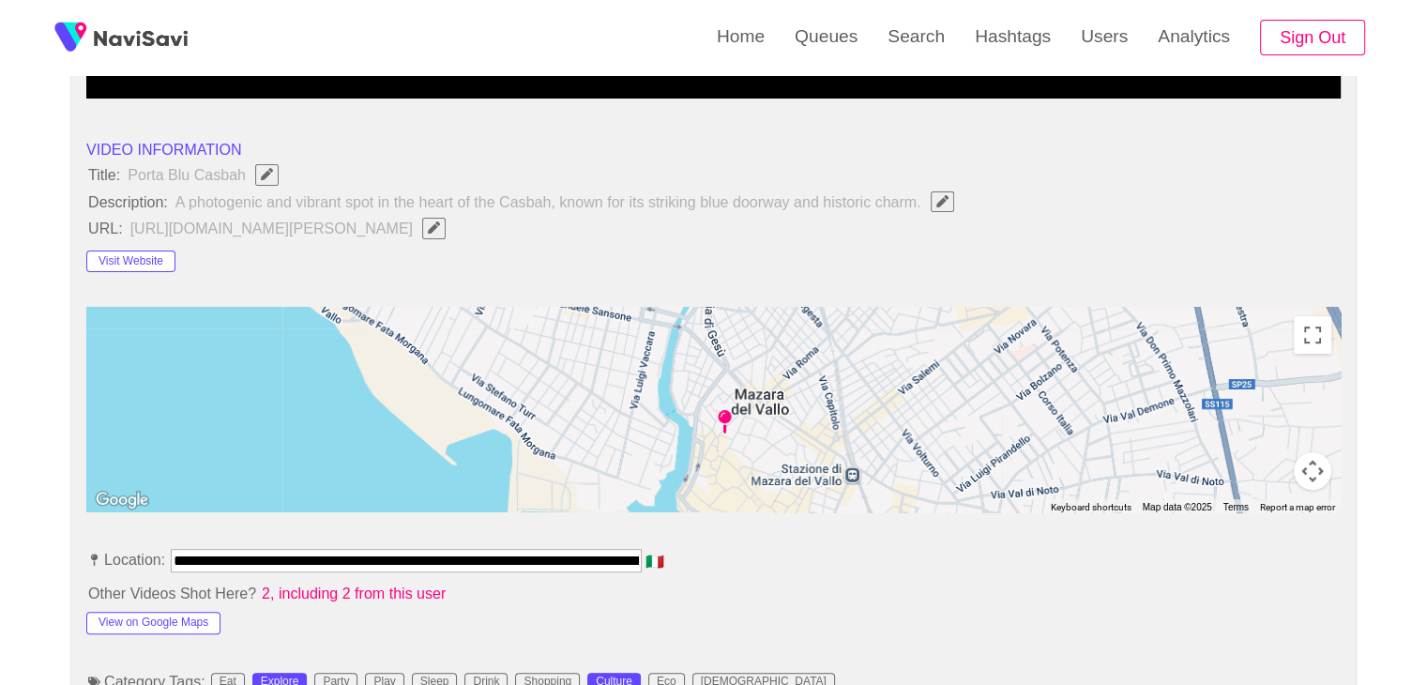
scroll to position [563, 0]
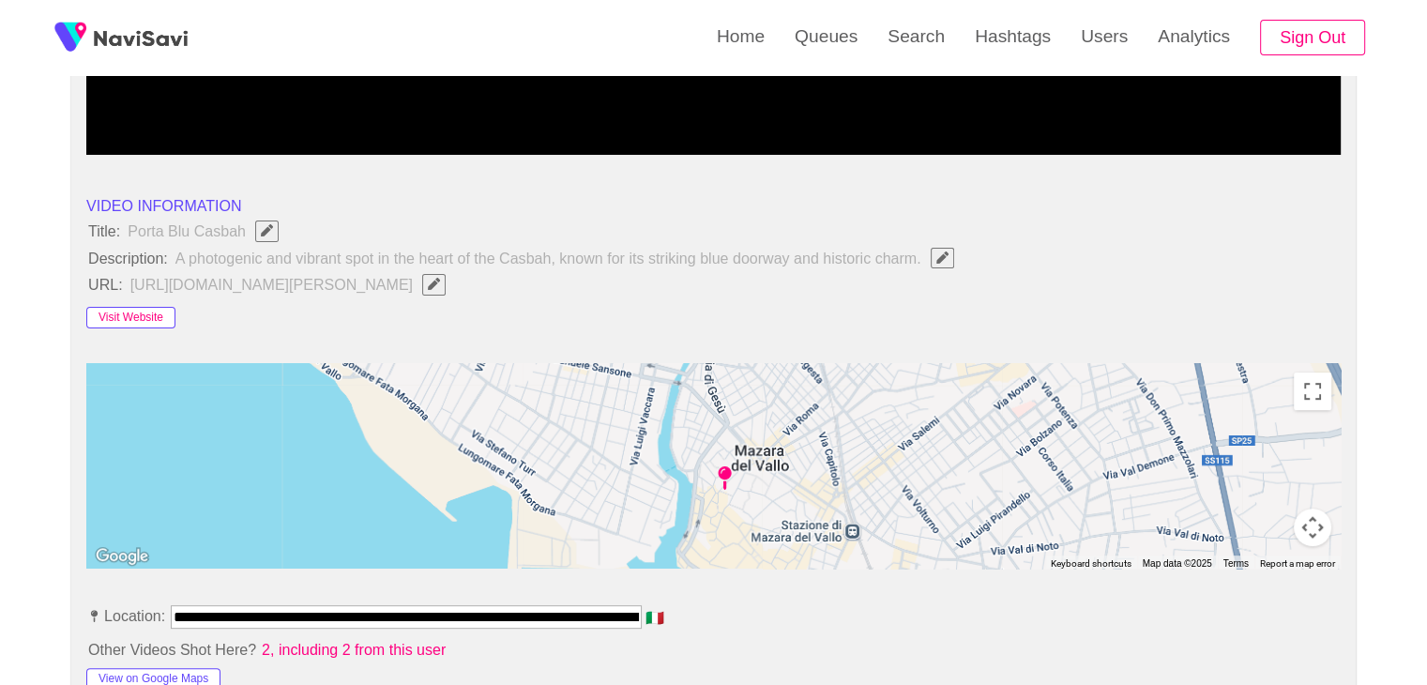
click at [137, 317] on button "Visit Website" at bounding box center [130, 318] width 89 height 23
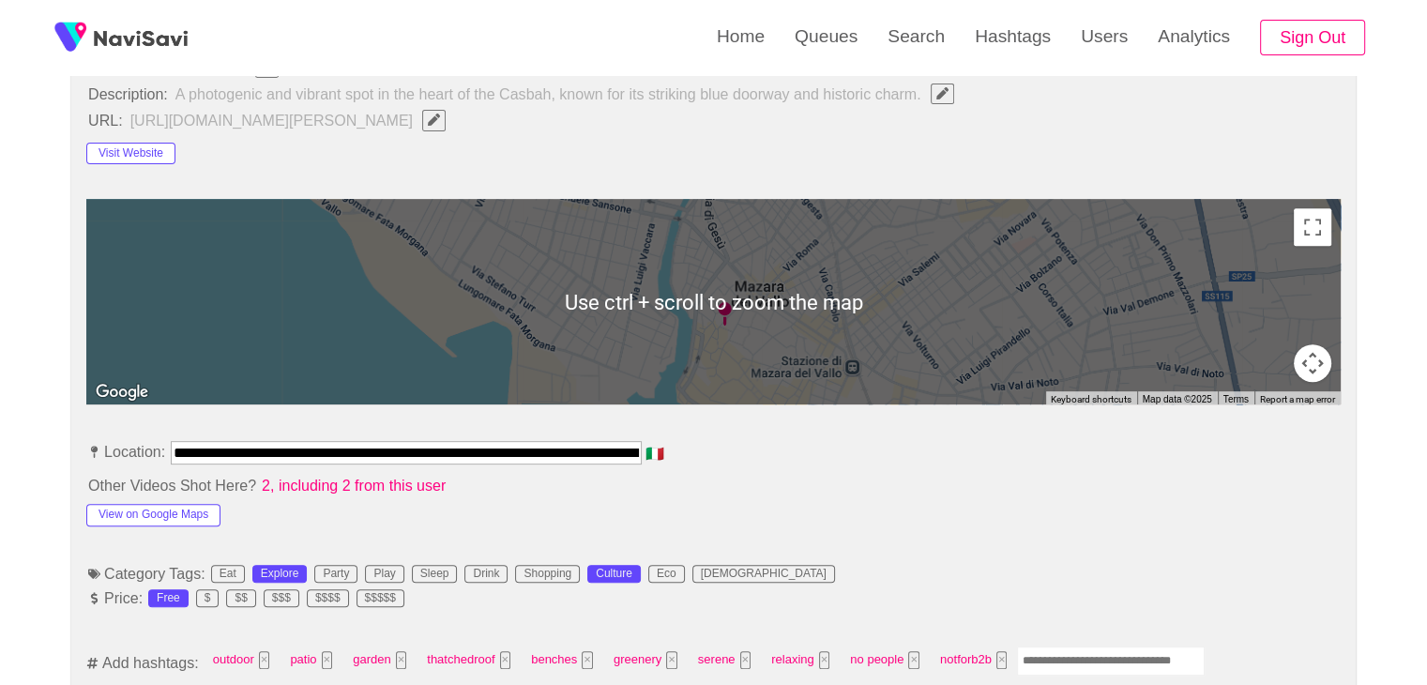
scroll to position [750, 0]
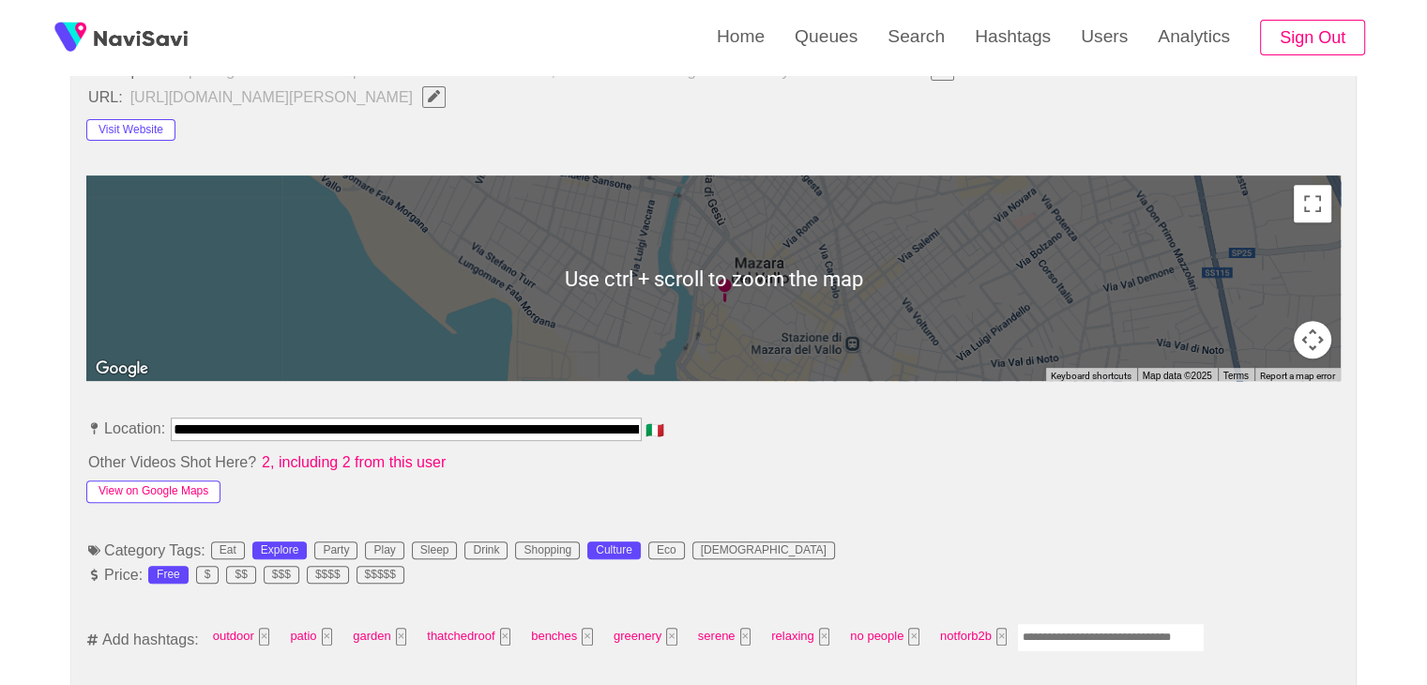
click at [189, 489] on button "View on Google Maps" at bounding box center [153, 491] width 134 height 23
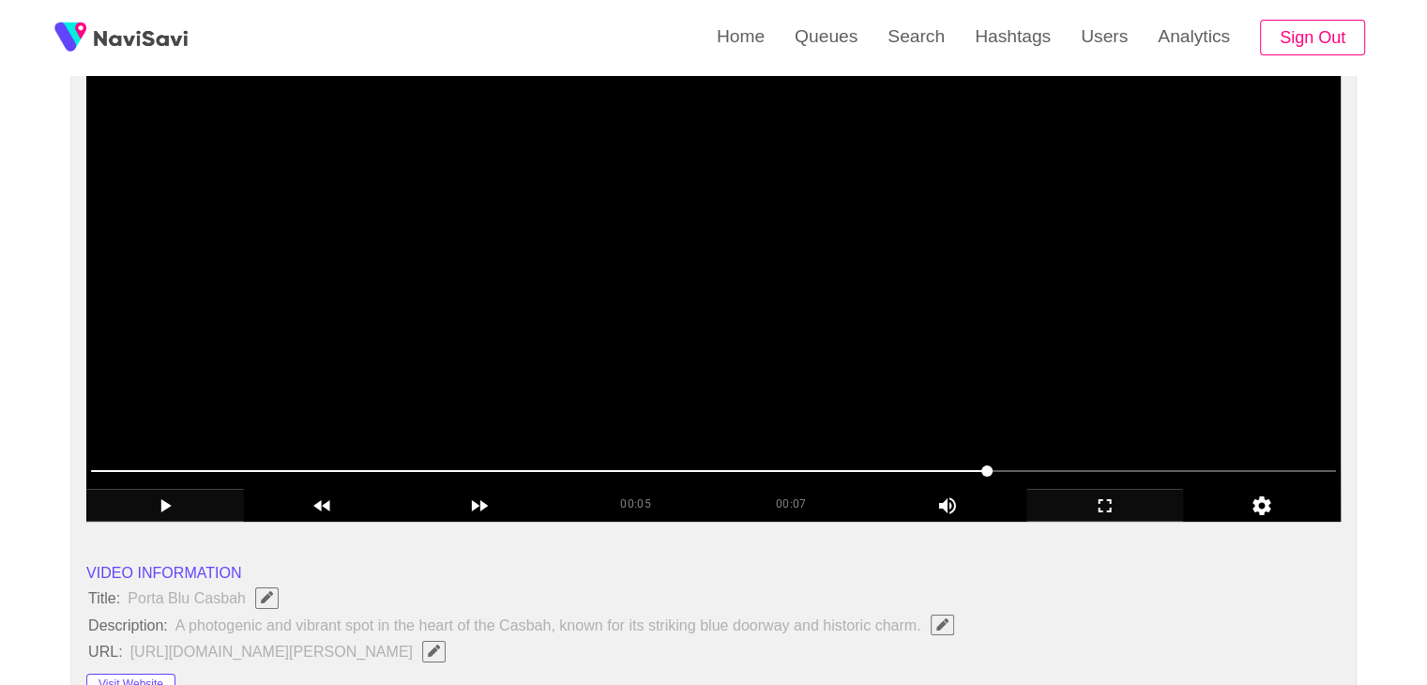
scroll to position [188, 0]
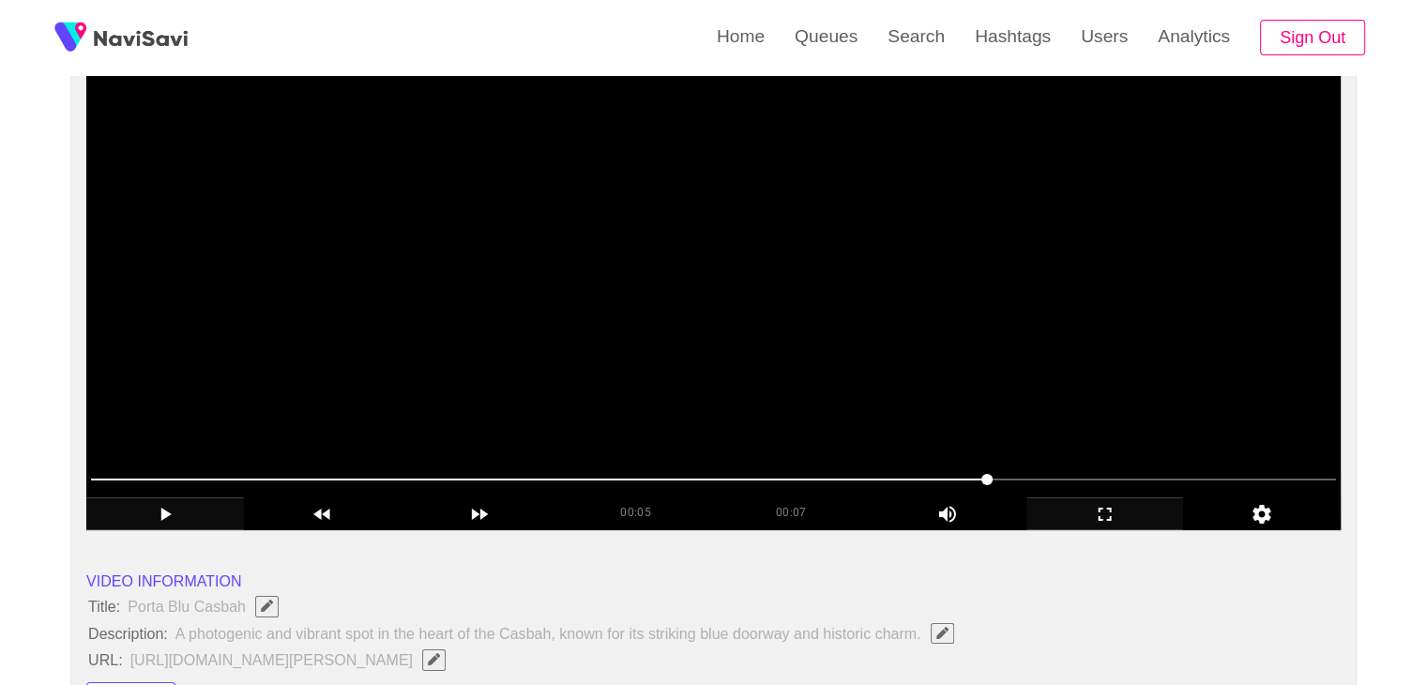
click at [709, 356] on video at bounding box center [713, 295] width 1254 height 469
click at [1124, 519] on icon "add" at bounding box center [1105, 514] width 156 height 23
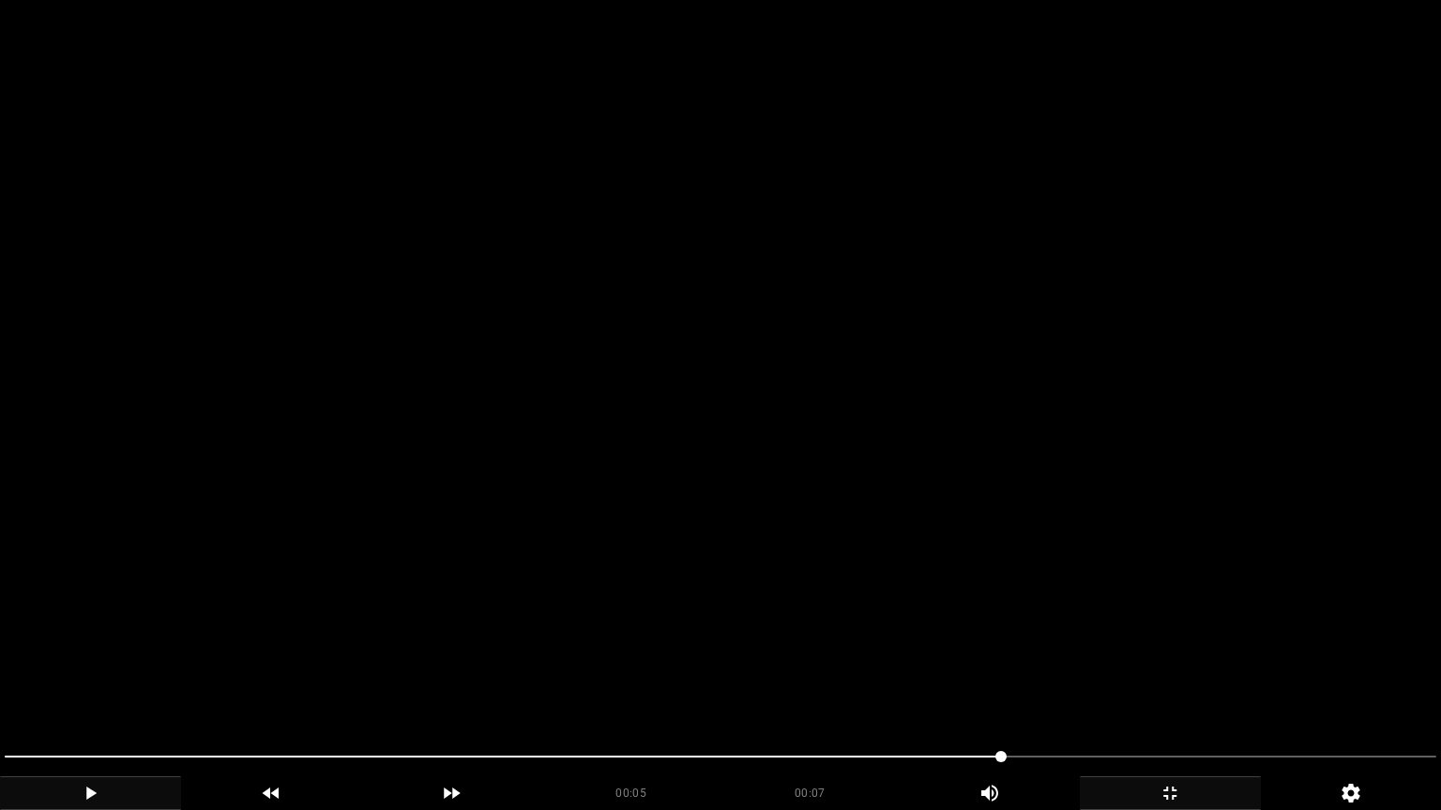
click at [744, 642] on video at bounding box center [720, 405] width 1441 height 810
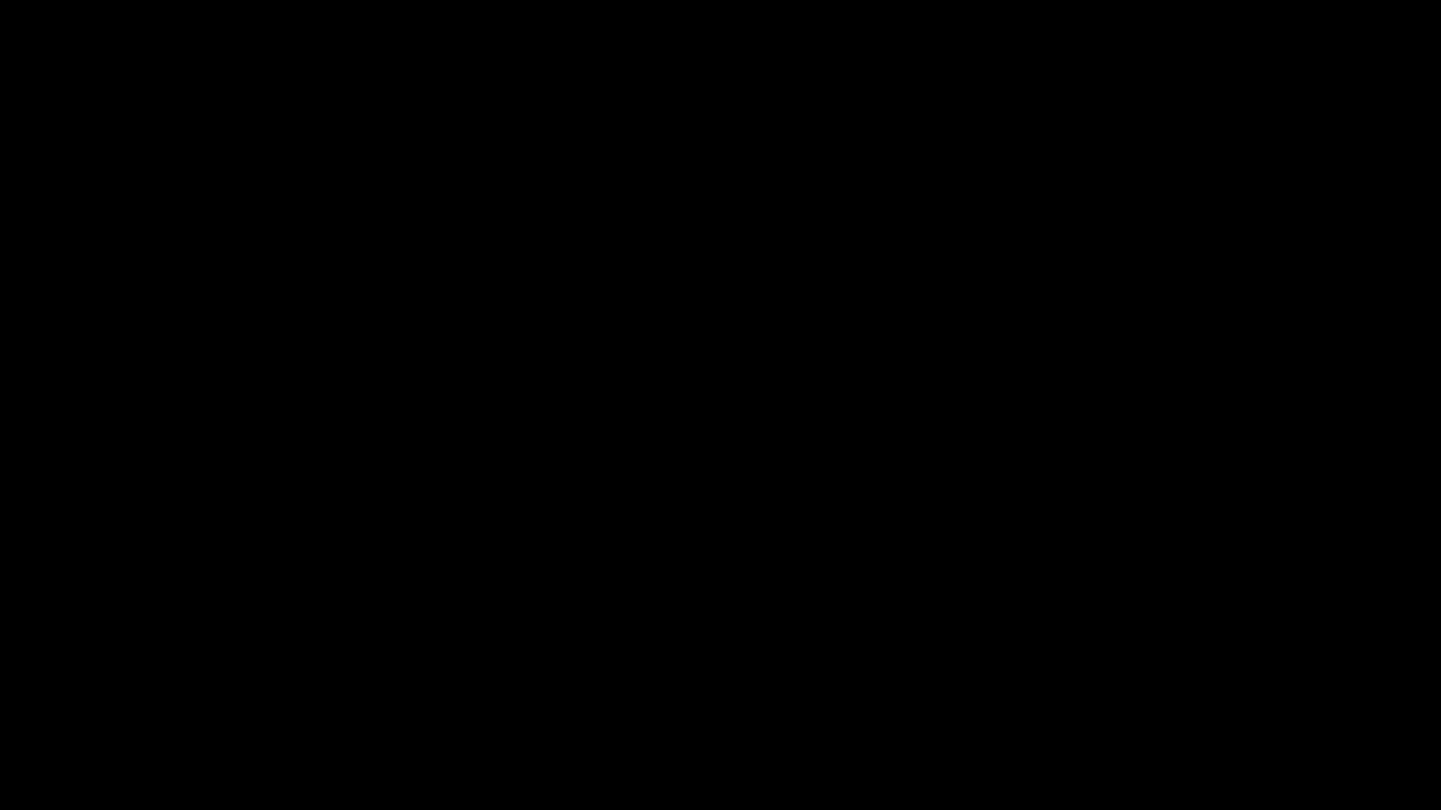
click at [72, 684] on icon "add" at bounding box center [90, 793] width 179 height 23
click at [1178, 684] on icon "add" at bounding box center [1169, 793] width 179 height 23
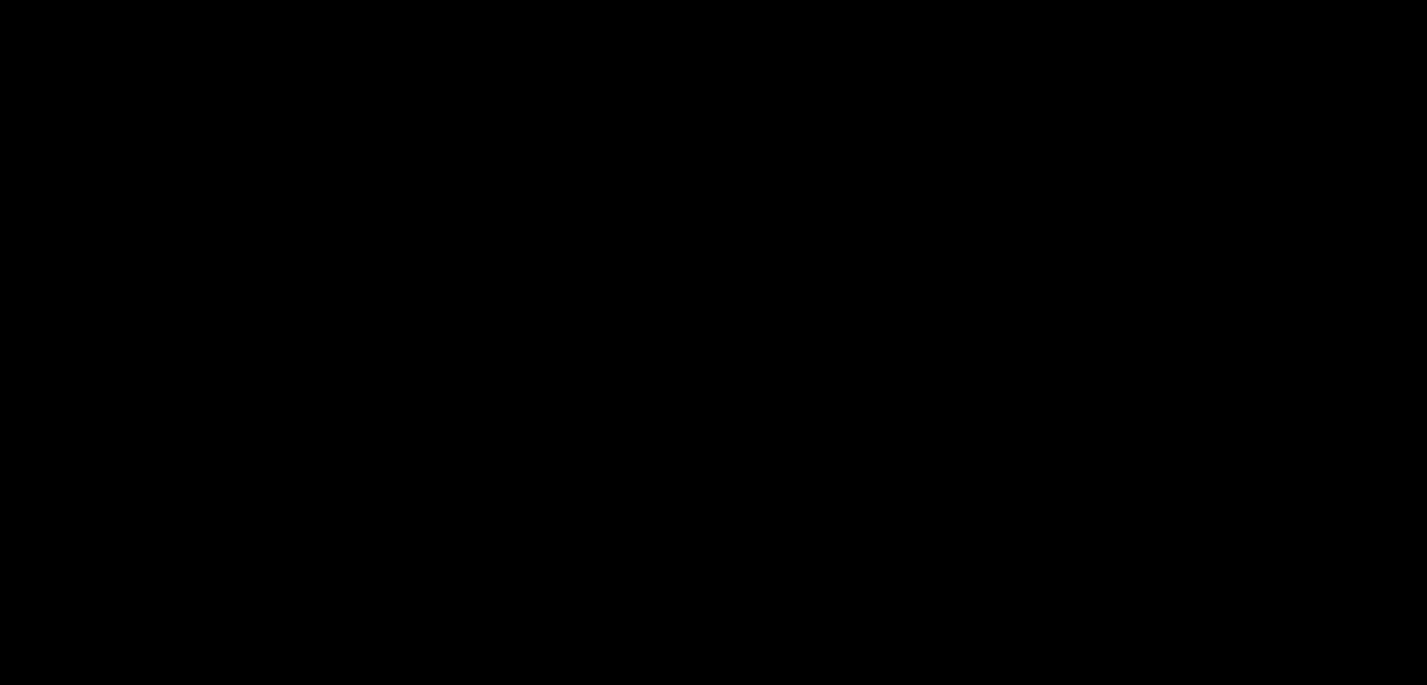
scroll to position [2157, 0]
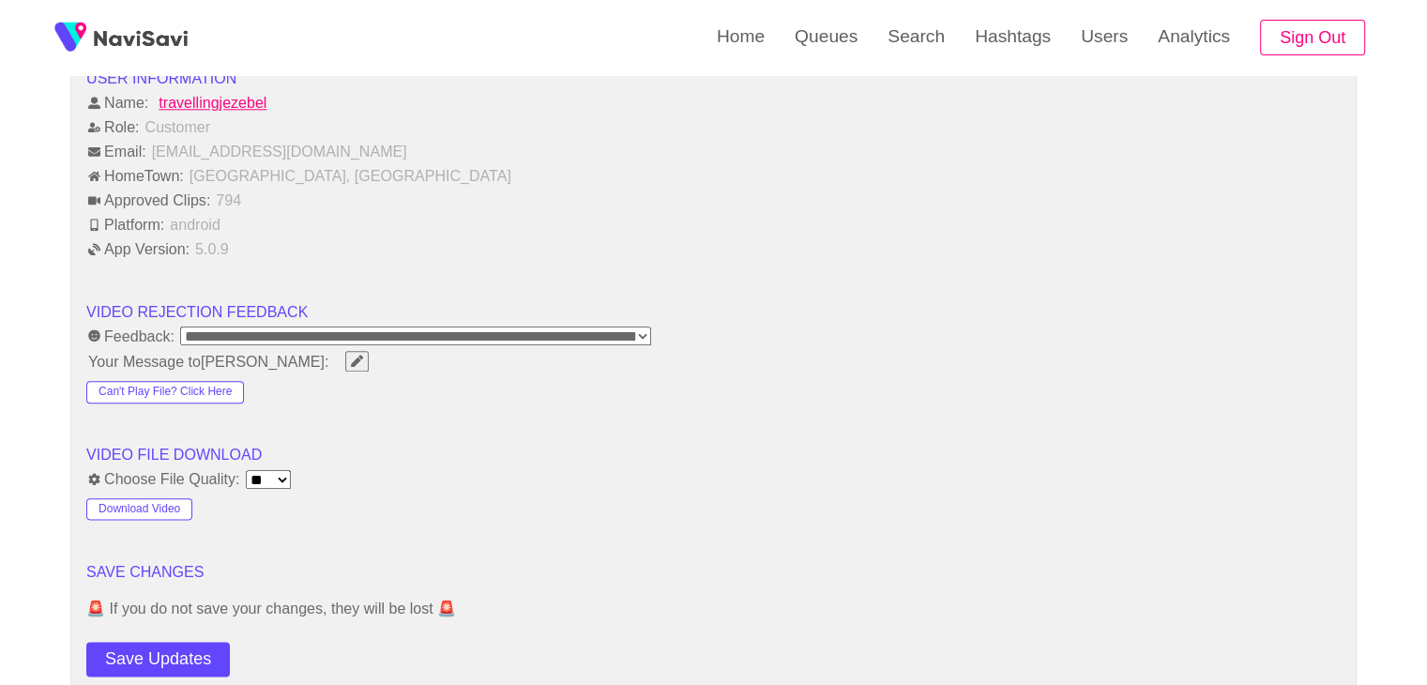
drag, startPoint x: 165, startPoint y: 646, endPoint x: 173, endPoint y: 639, distance: 10.6
click at [165, 646] on button "Save Updates" at bounding box center [157, 659] width 143 height 35
drag, startPoint x: 195, startPoint y: 653, endPoint x: 198, endPoint y: 642, distance: 10.7
click at [195, 653] on button "Save Updates" at bounding box center [157, 659] width 143 height 35
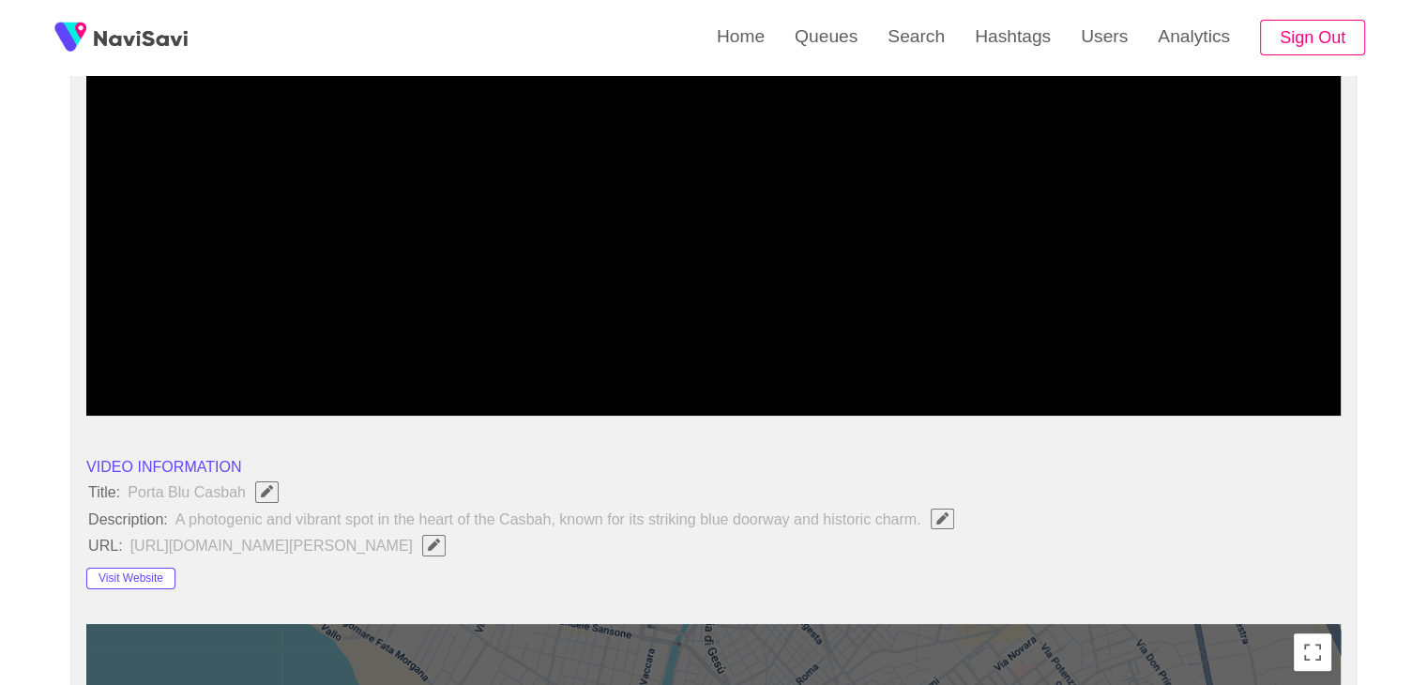
scroll to position [281, 0]
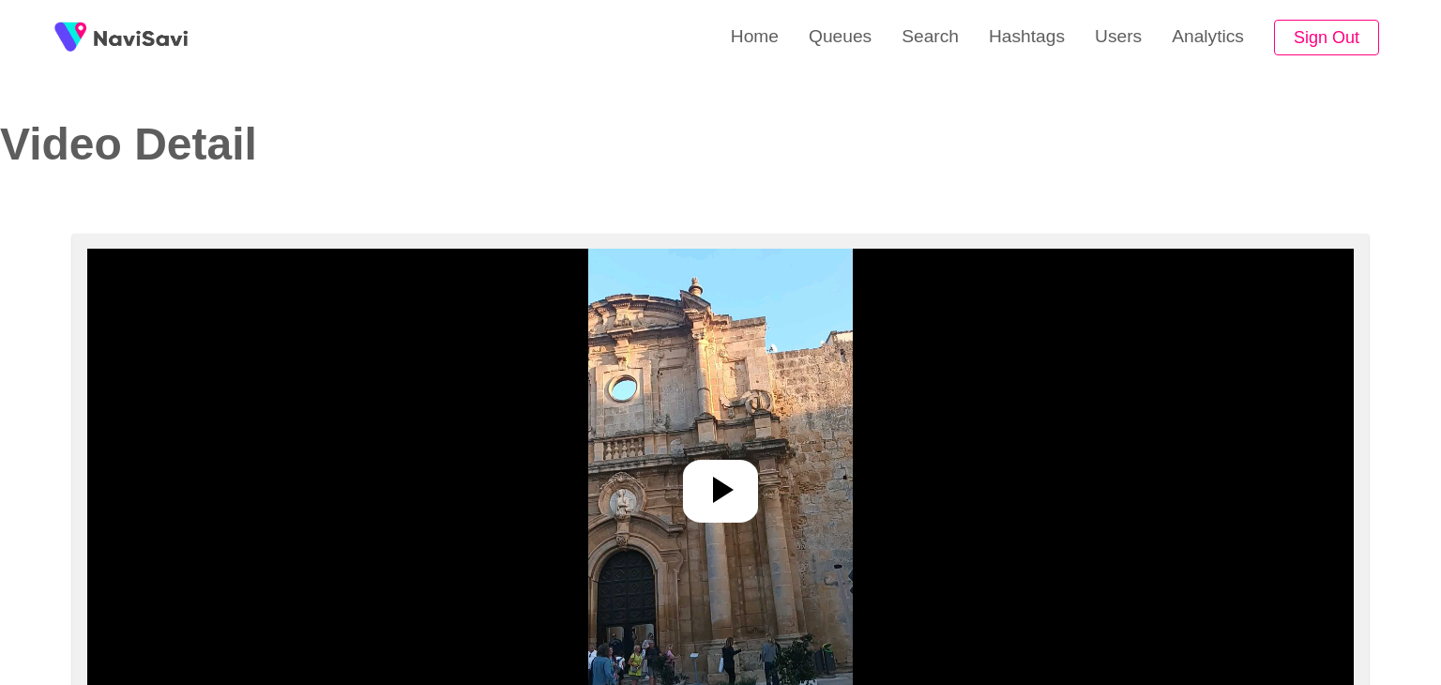
select select "**********"
select select "**"
click at [733, 485] on icon at bounding box center [712, 489] width 45 height 45
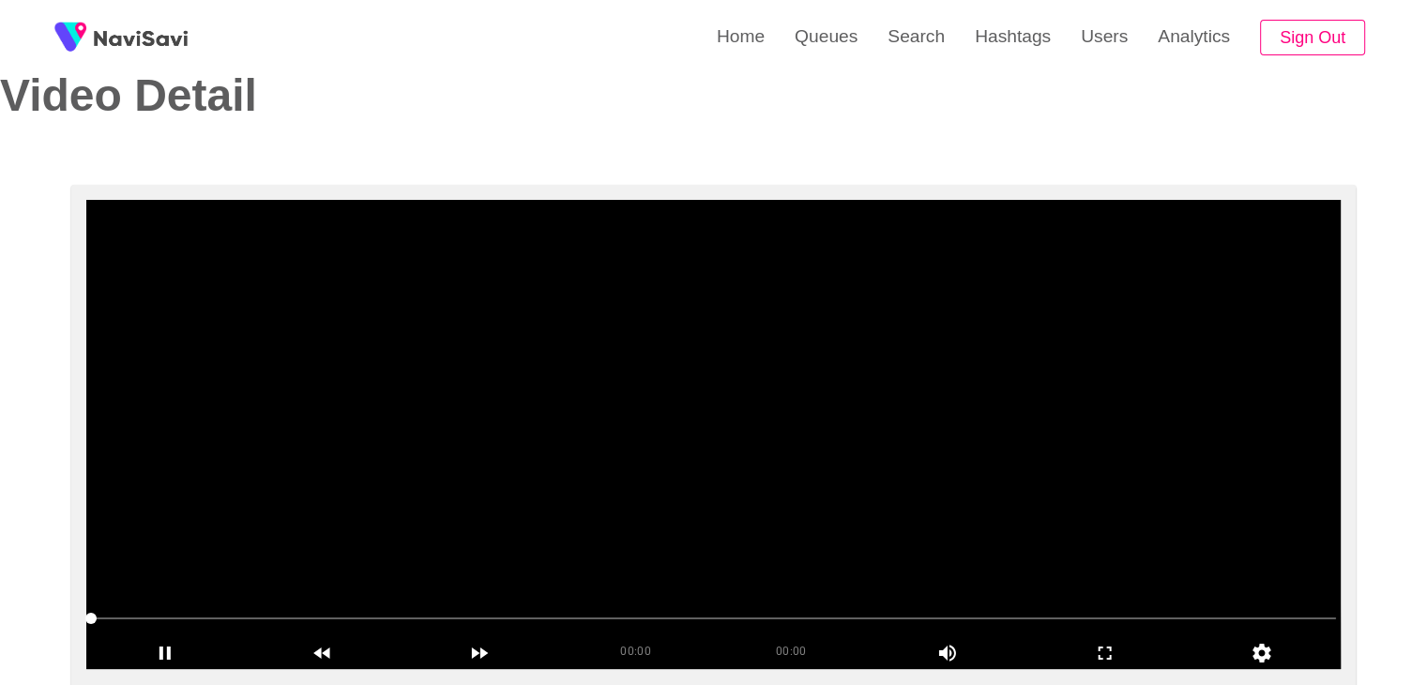
scroll to position [188, 0]
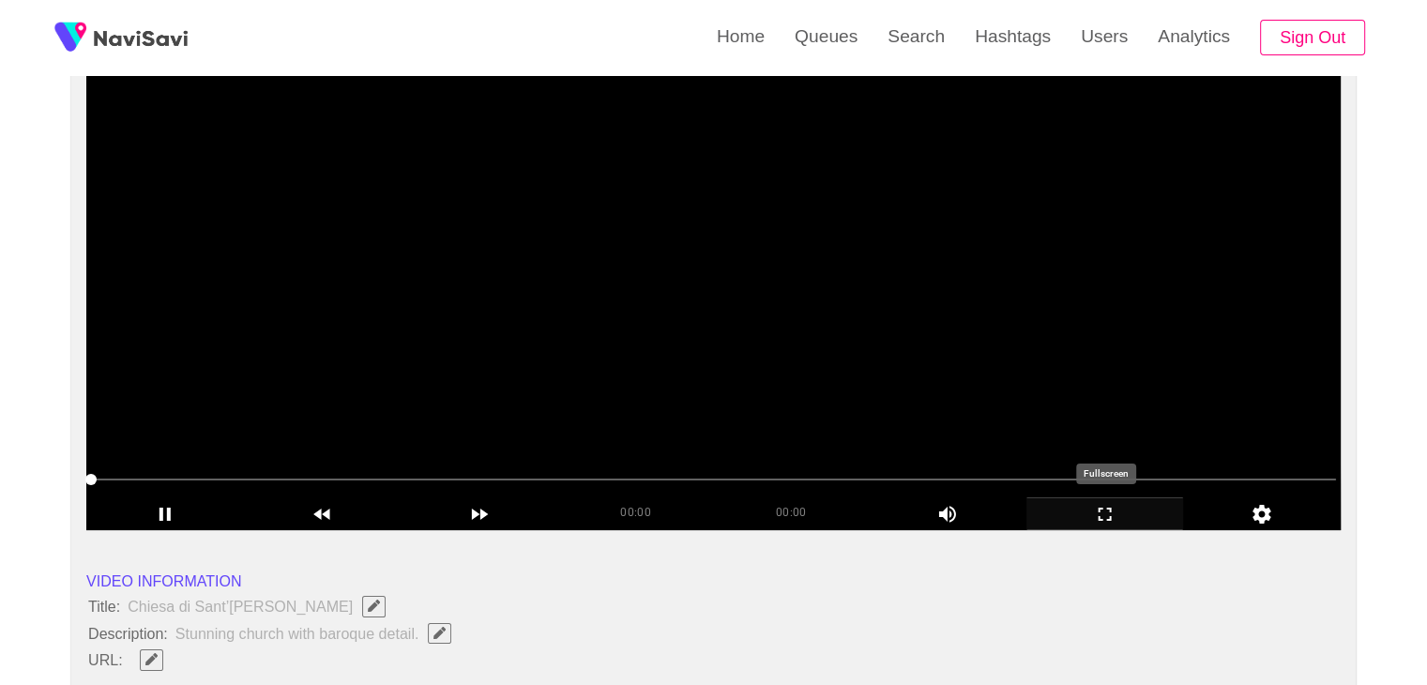
click at [1135, 520] on icon "add" at bounding box center [1105, 514] width 156 height 23
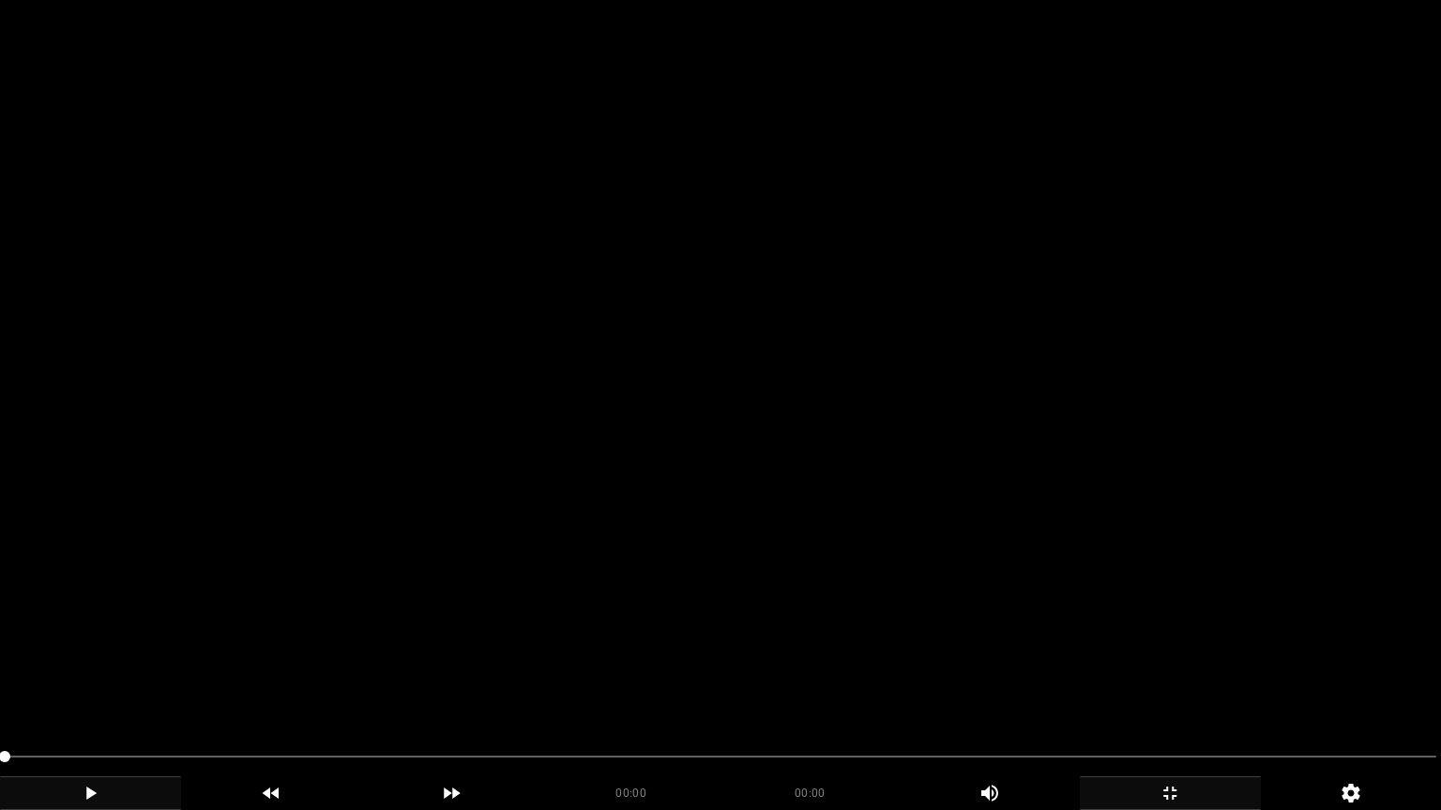
click at [127, 684] on icon "add" at bounding box center [90, 793] width 179 height 23
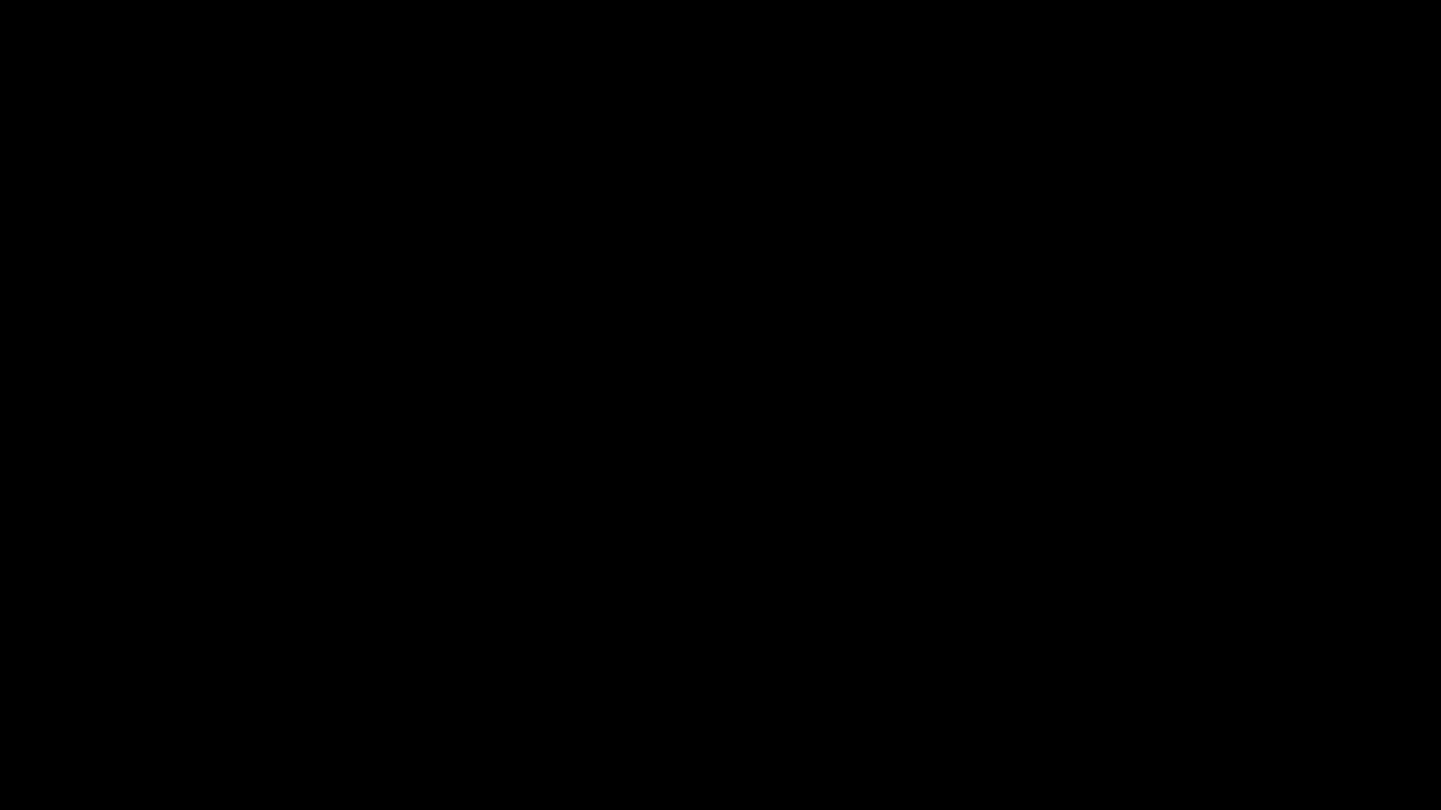
drag, startPoint x: 279, startPoint y: 762, endPoint x: 159, endPoint y: 781, distance: 120.7
click at [162, 684] on div "00:01 00:05 Picture In Picture 1" at bounding box center [720, 776] width 1441 height 68
drag, startPoint x: 117, startPoint y: 754, endPoint x: 5, endPoint y: 752, distance: 112.6
click at [5, 684] on span at bounding box center [720, 757] width 1431 height 30
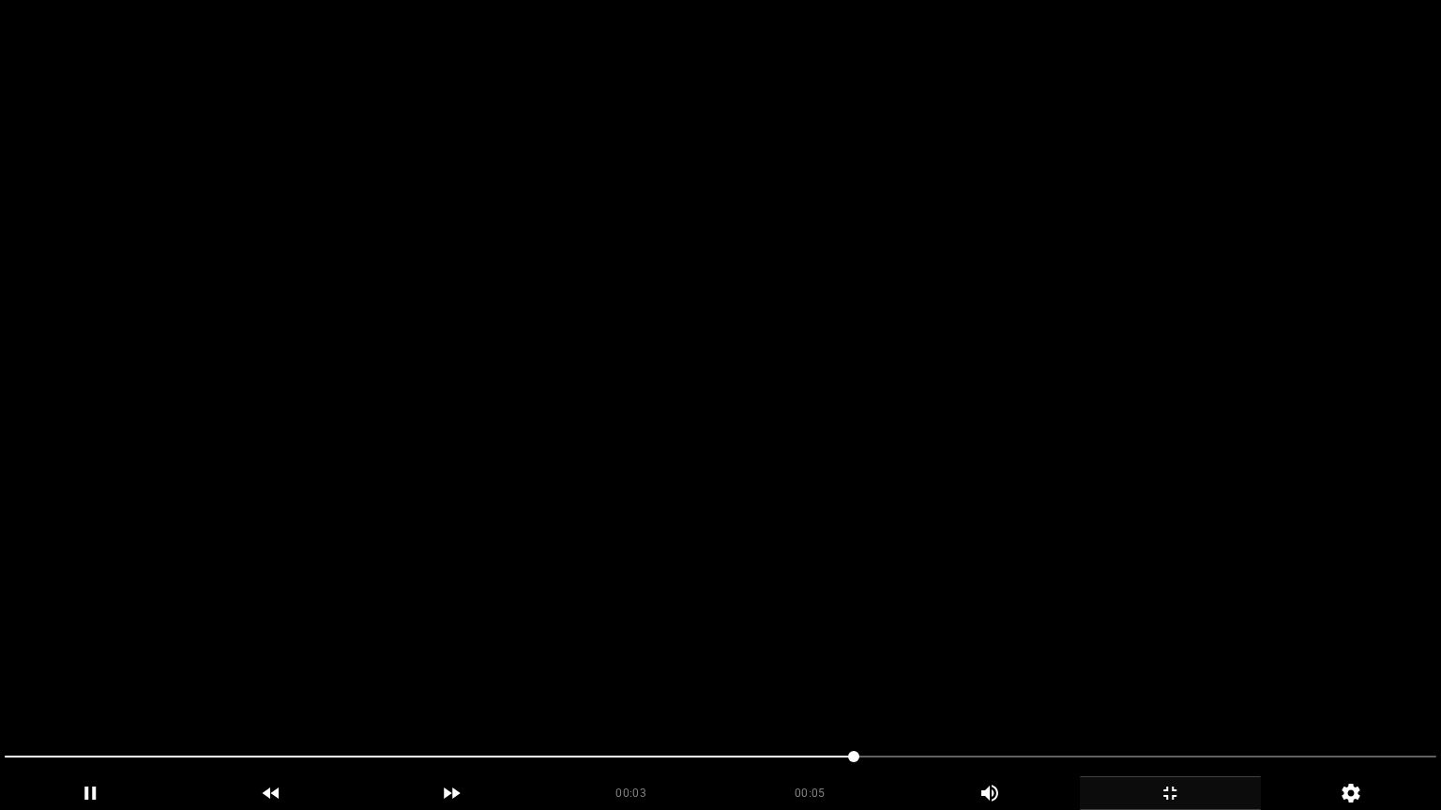
click at [756, 644] on video at bounding box center [720, 405] width 1441 height 810
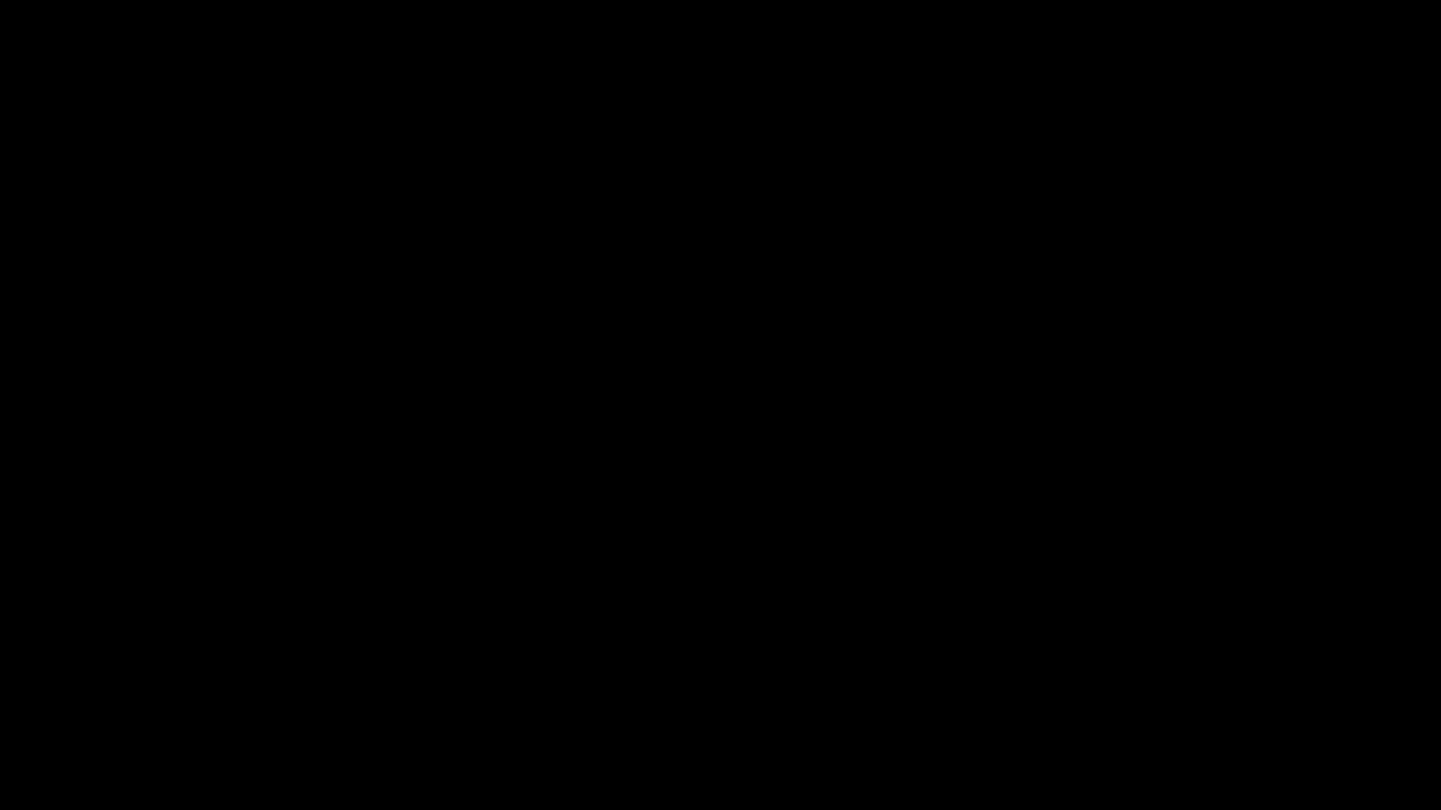
click at [1250, 684] on span at bounding box center [720, 757] width 1431 height 30
drag, startPoint x: 359, startPoint y: 754, endPoint x: 0, endPoint y: 711, distance: 361.8
click at [105, 684] on icon "add" at bounding box center [90, 793] width 179 height 23
drag, startPoint x: 0, startPoint y: 754, endPoint x: 30, endPoint y: 728, distance: 39.9
click at [83, 684] on icon "add" at bounding box center [90, 793] width 179 height 23
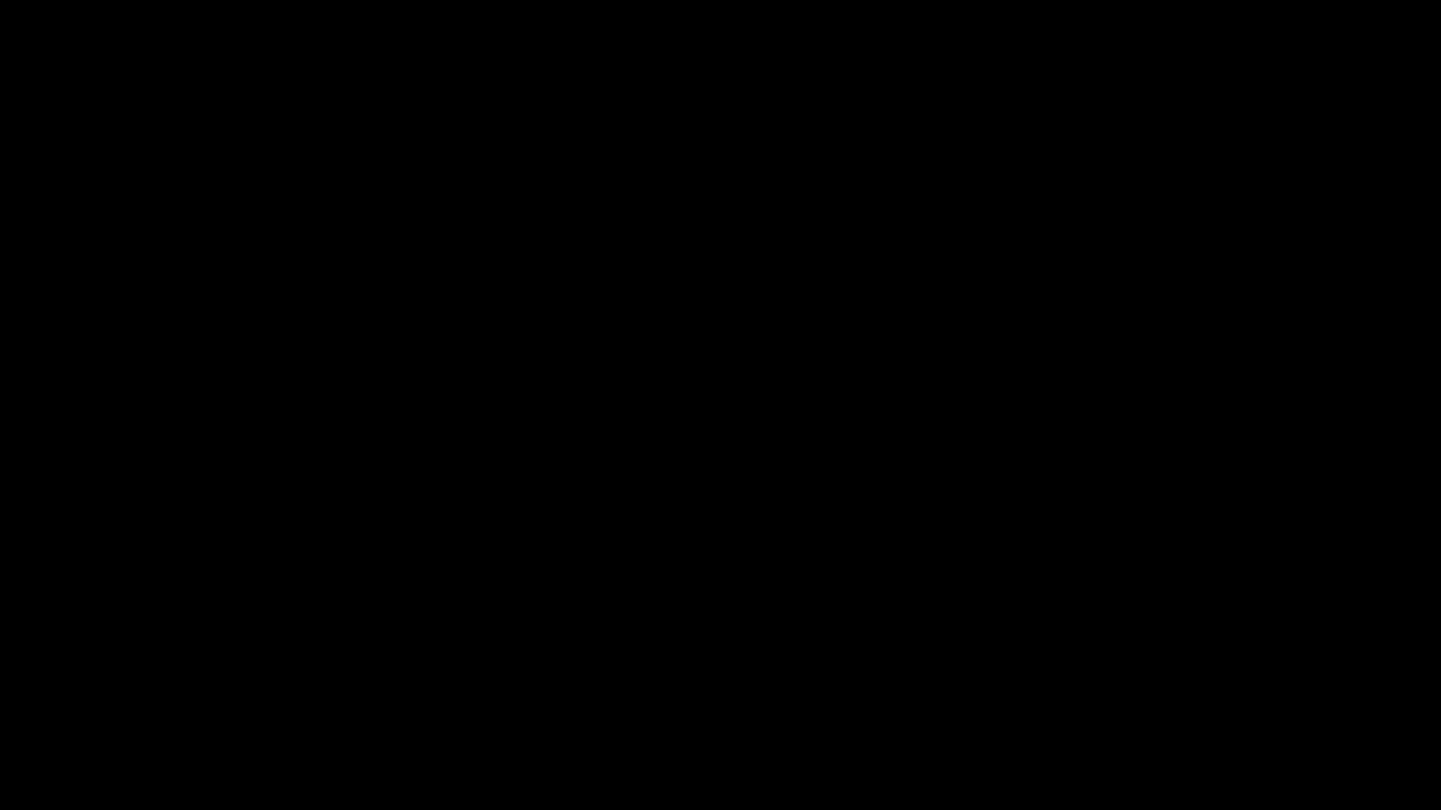
click at [1183, 684] on icon "add" at bounding box center [1169, 793] width 179 height 23
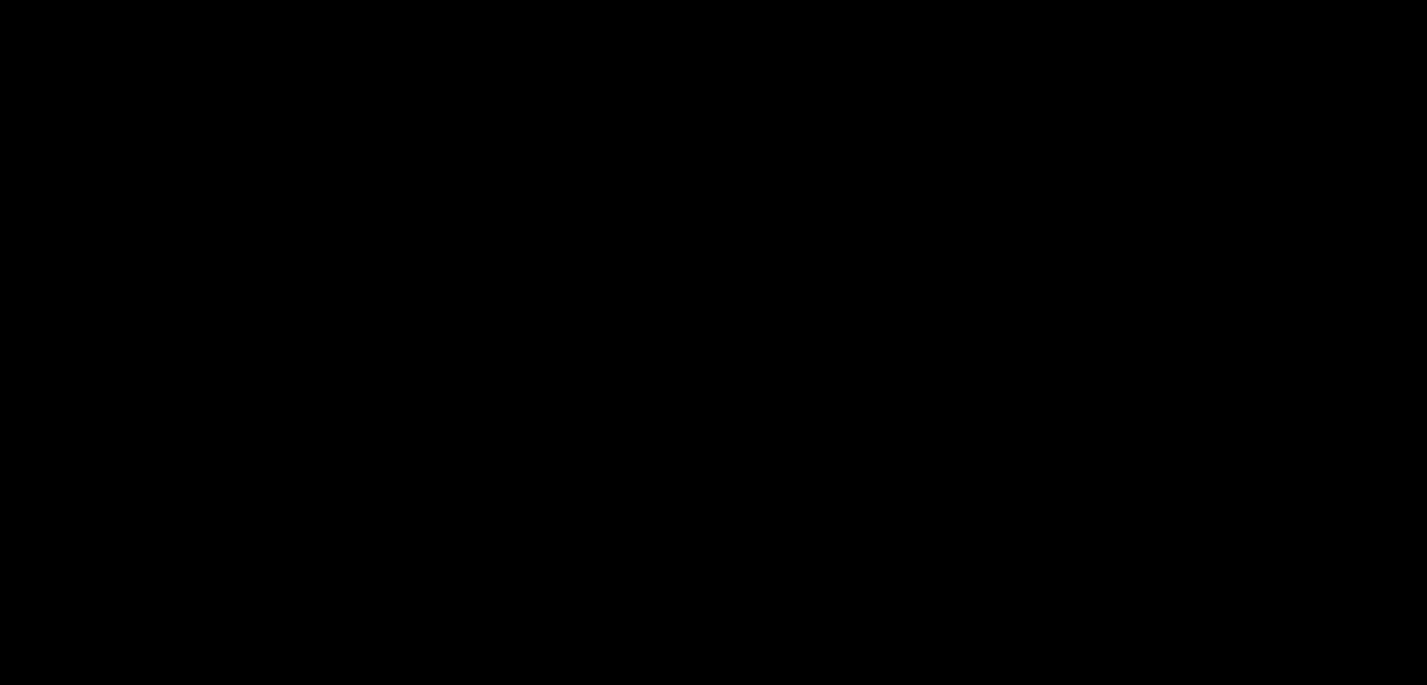
scroll to position [563, 0]
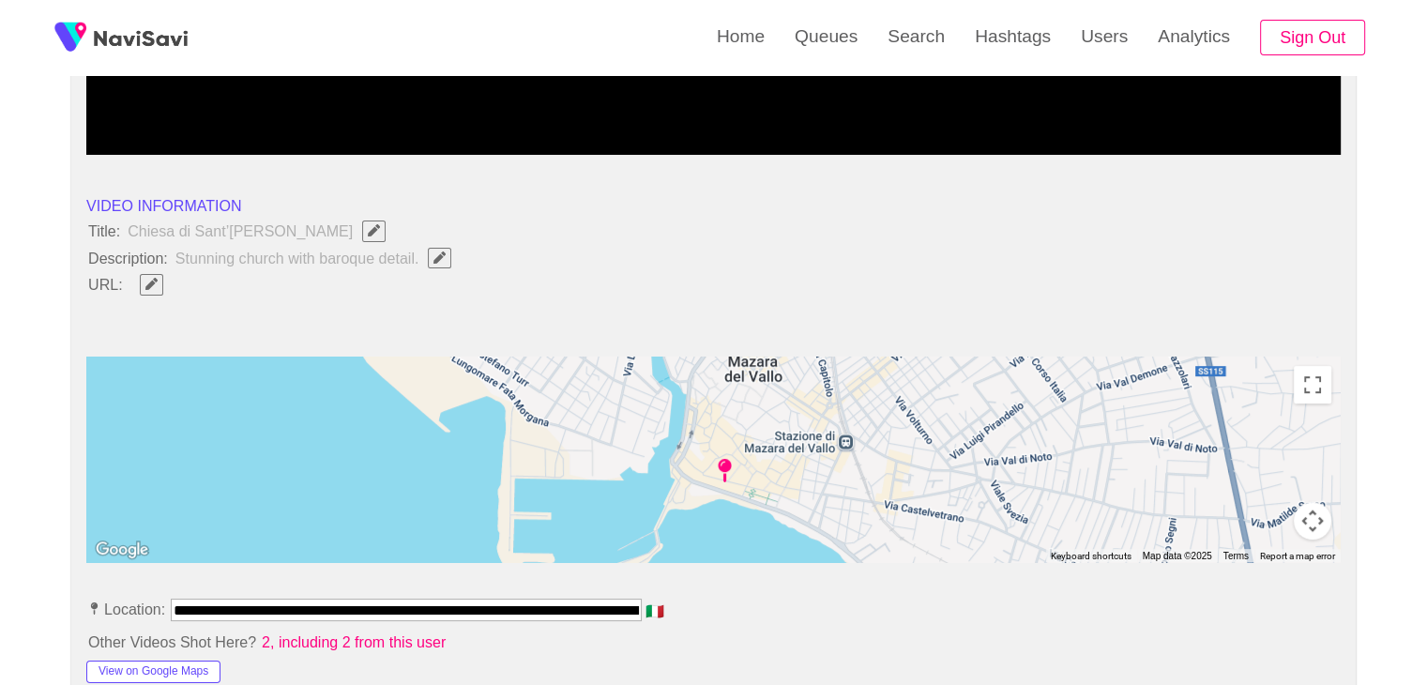
click at [156, 290] on button "button" at bounding box center [151, 284] width 23 height 21
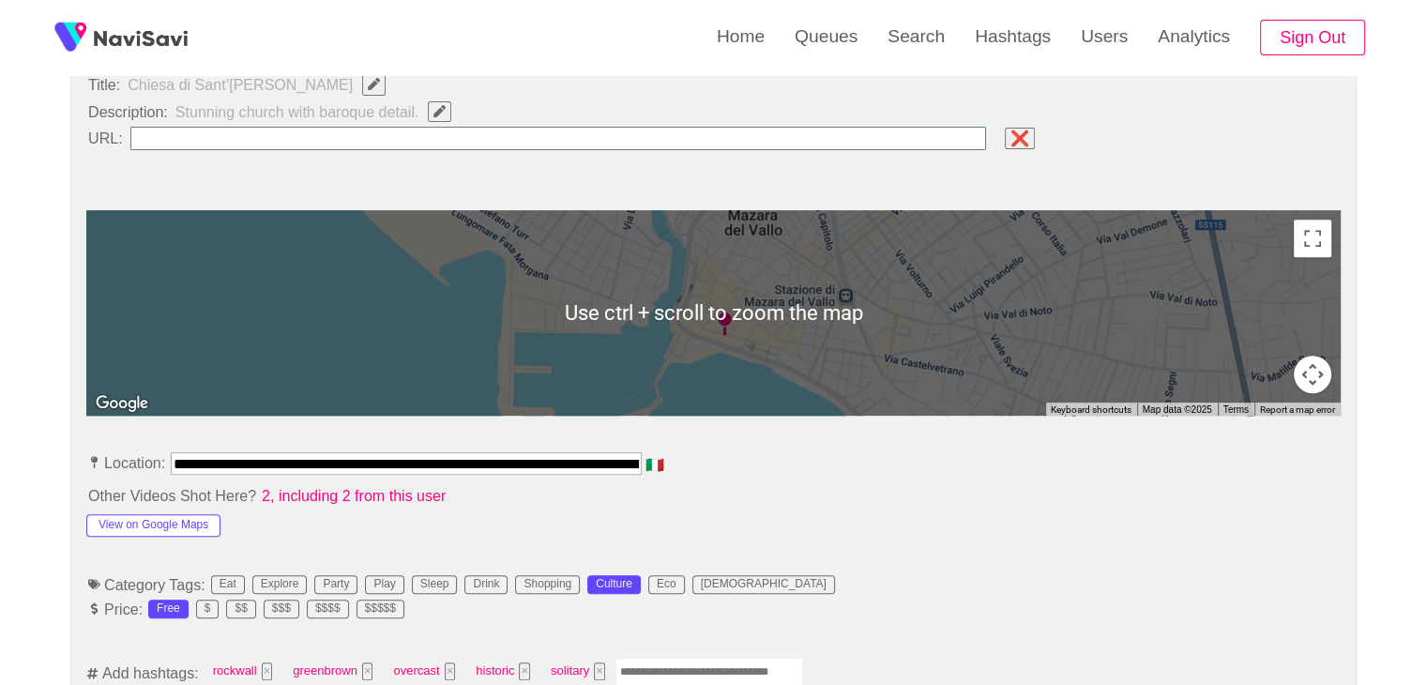
scroll to position [750, 0]
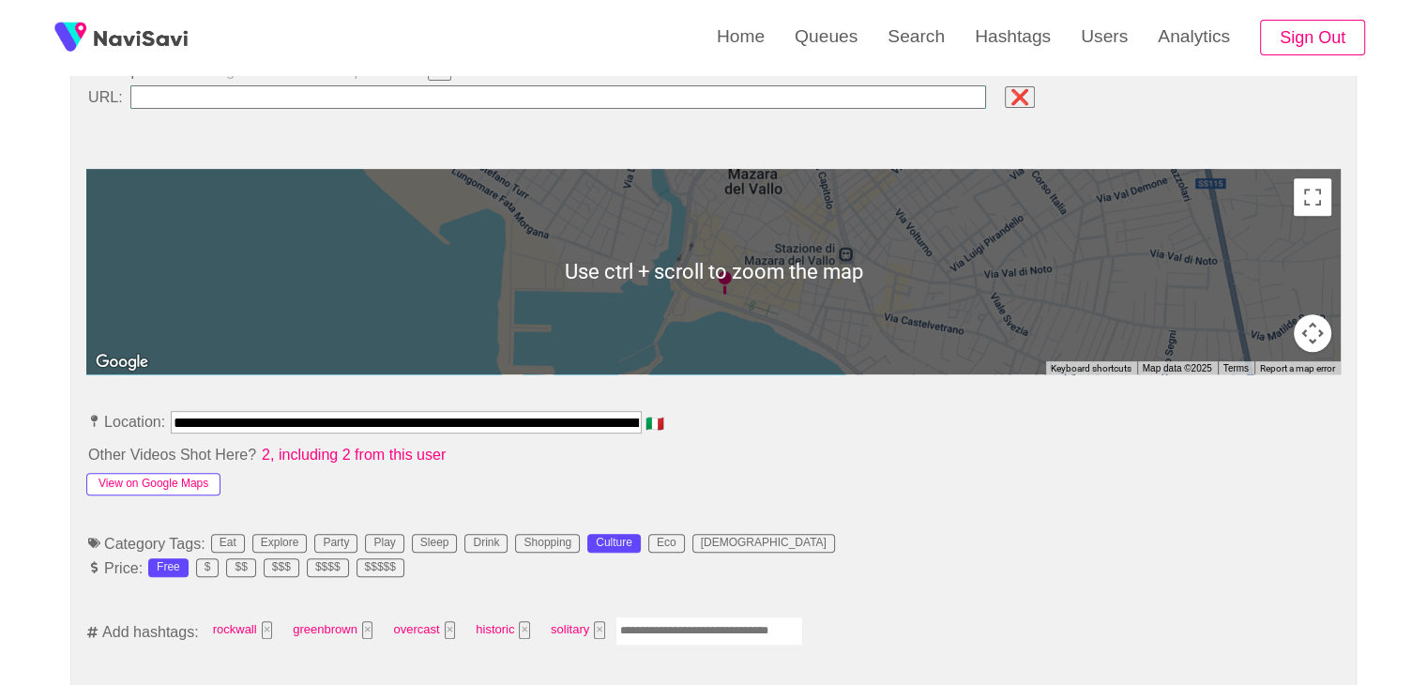
click at [154, 479] on button "View on Google Maps" at bounding box center [153, 484] width 134 height 23
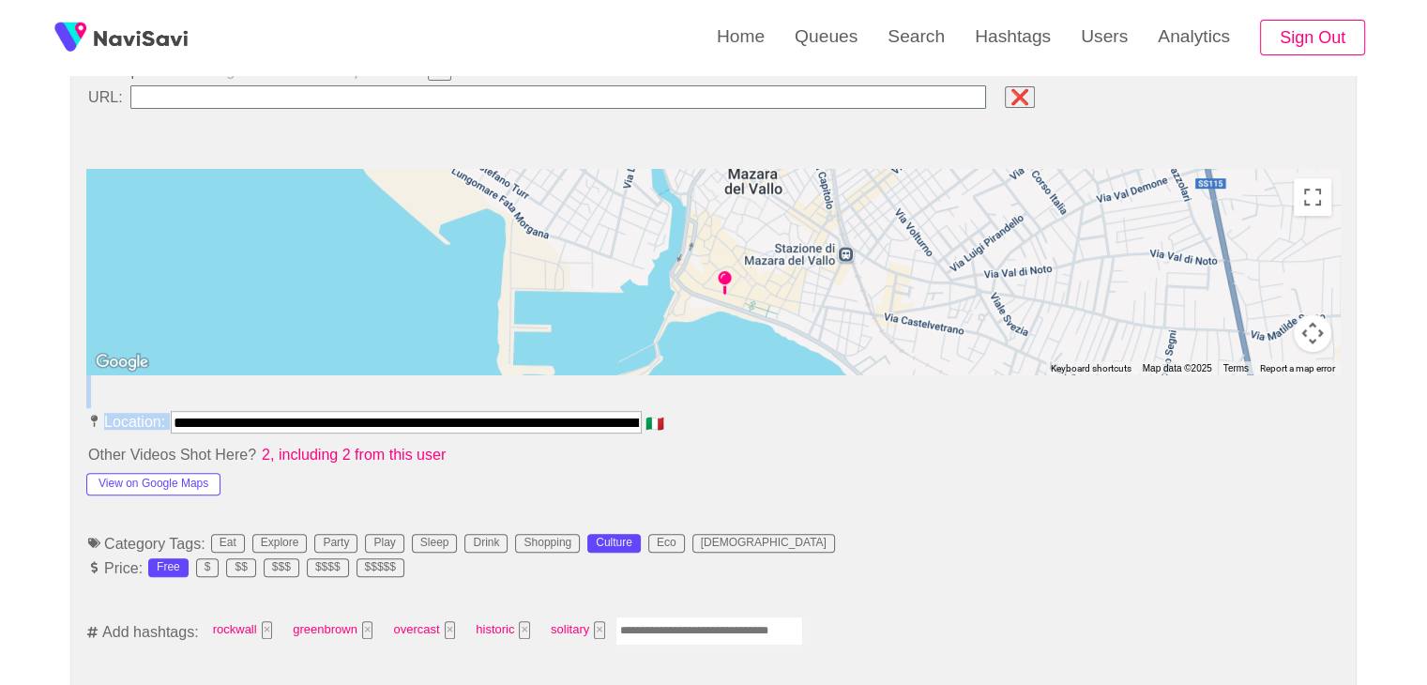
drag, startPoint x: 191, startPoint y: 406, endPoint x: 374, endPoint y: 408, distance: 182.9
click at [174, 422] on input "**********" at bounding box center [406, 422] width 471 height 23
drag, startPoint x: 176, startPoint y: 421, endPoint x: 845, endPoint y: 427, distance: 668.7
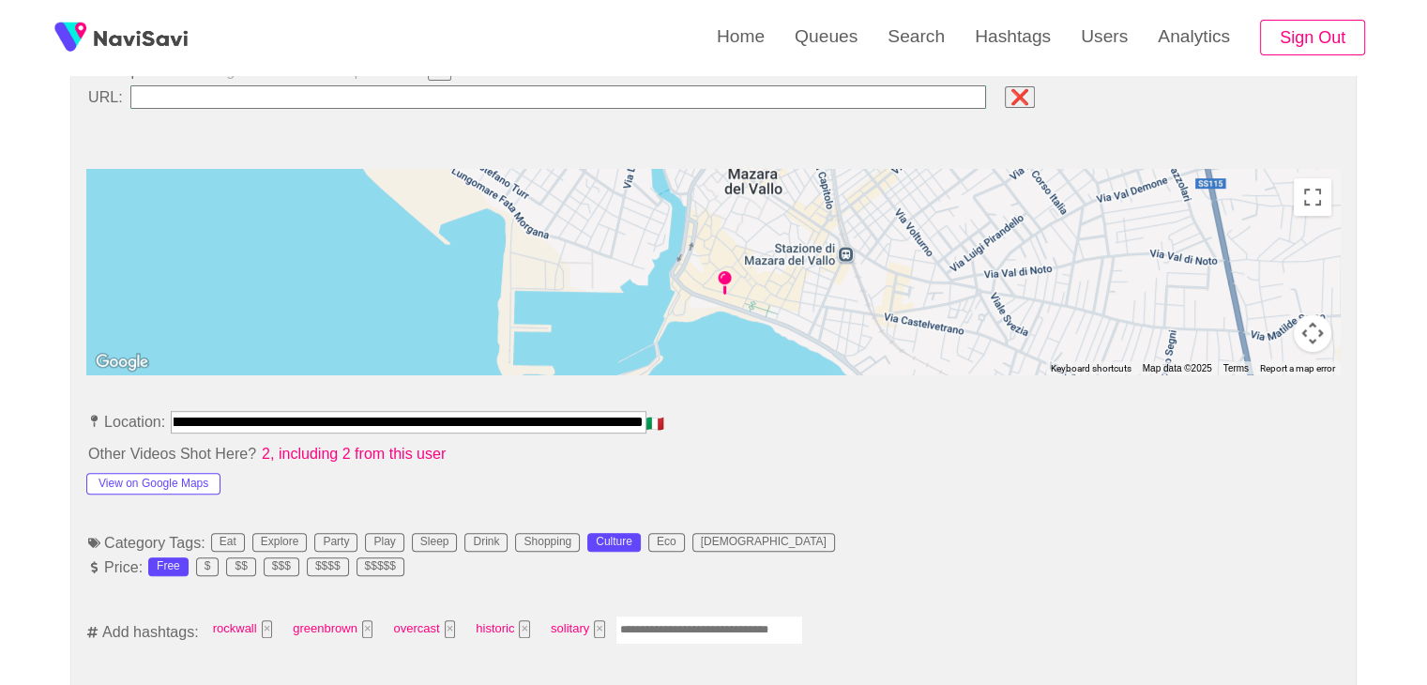
click at [845, 427] on li "**********" at bounding box center [713, 426] width 1254 height 30
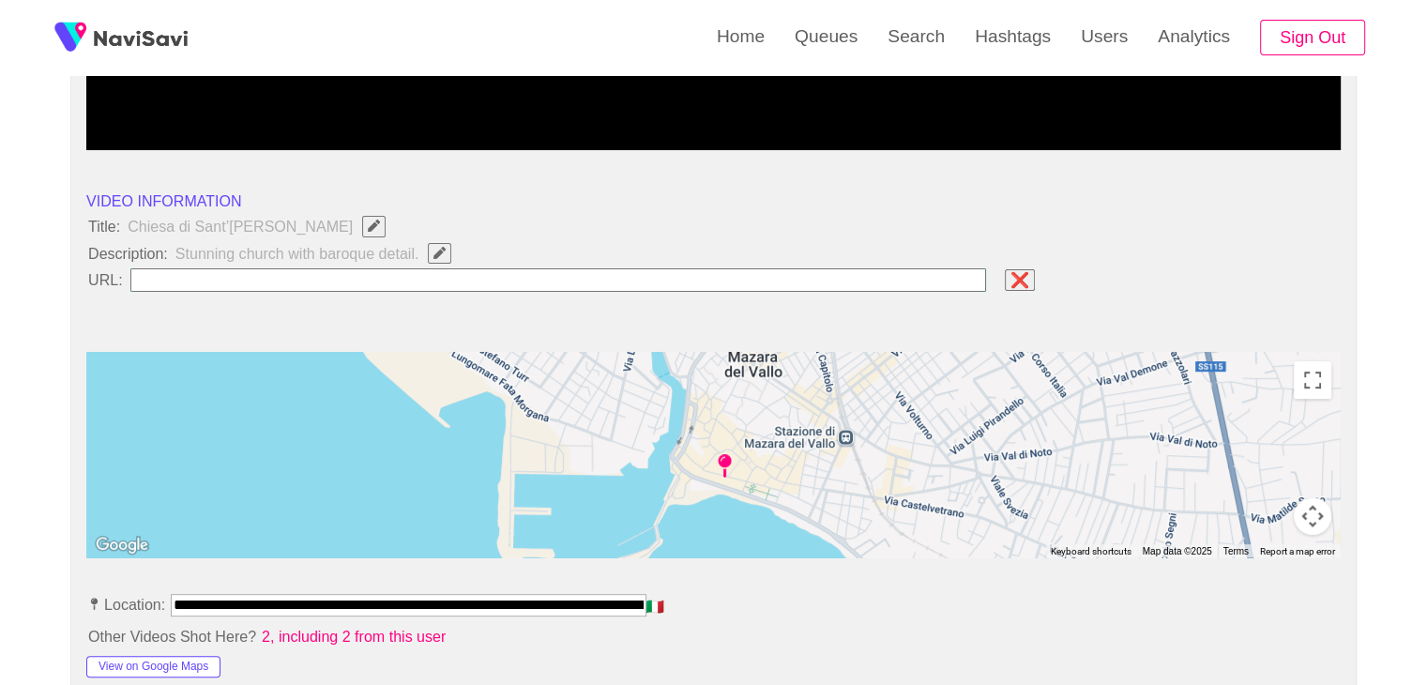
scroll to position [563, 0]
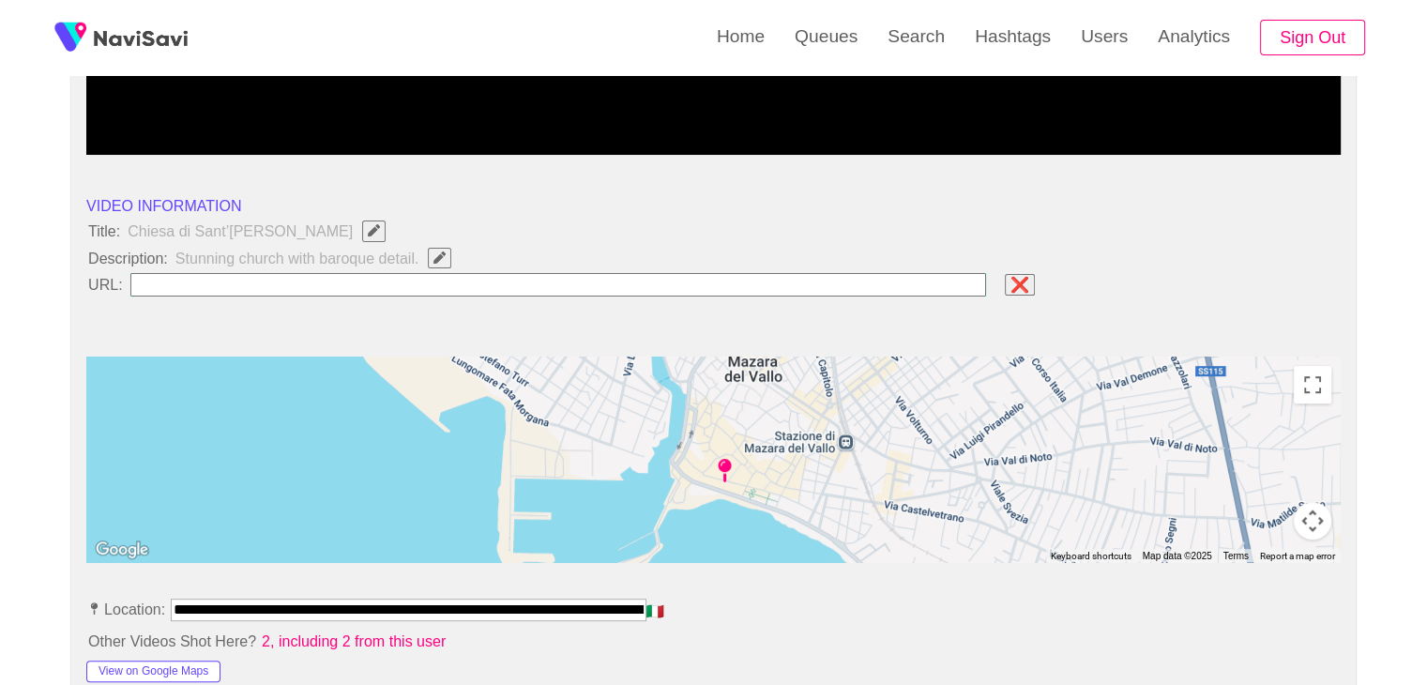
click at [294, 273] on input "field" at bounding box center [558, 284] width 856 height 23
paste input "**********"
type input "**********"
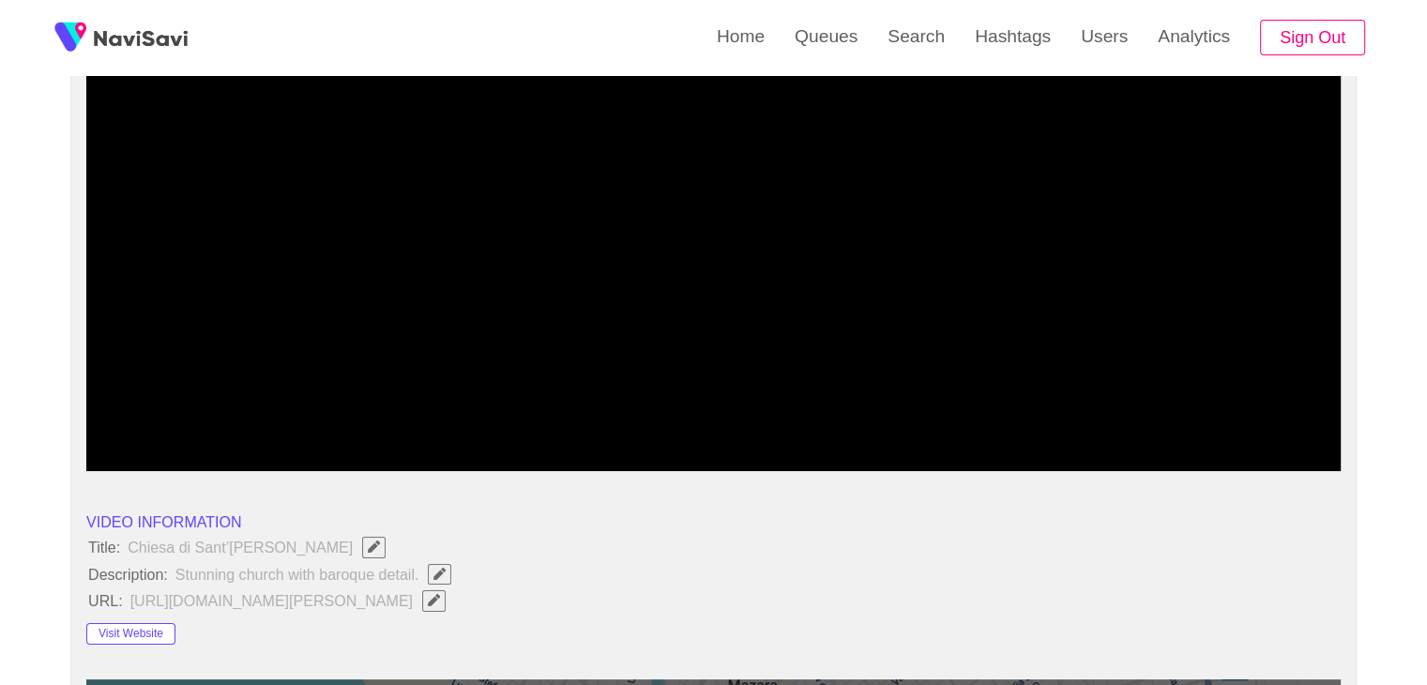
scroll to position [188, 0]
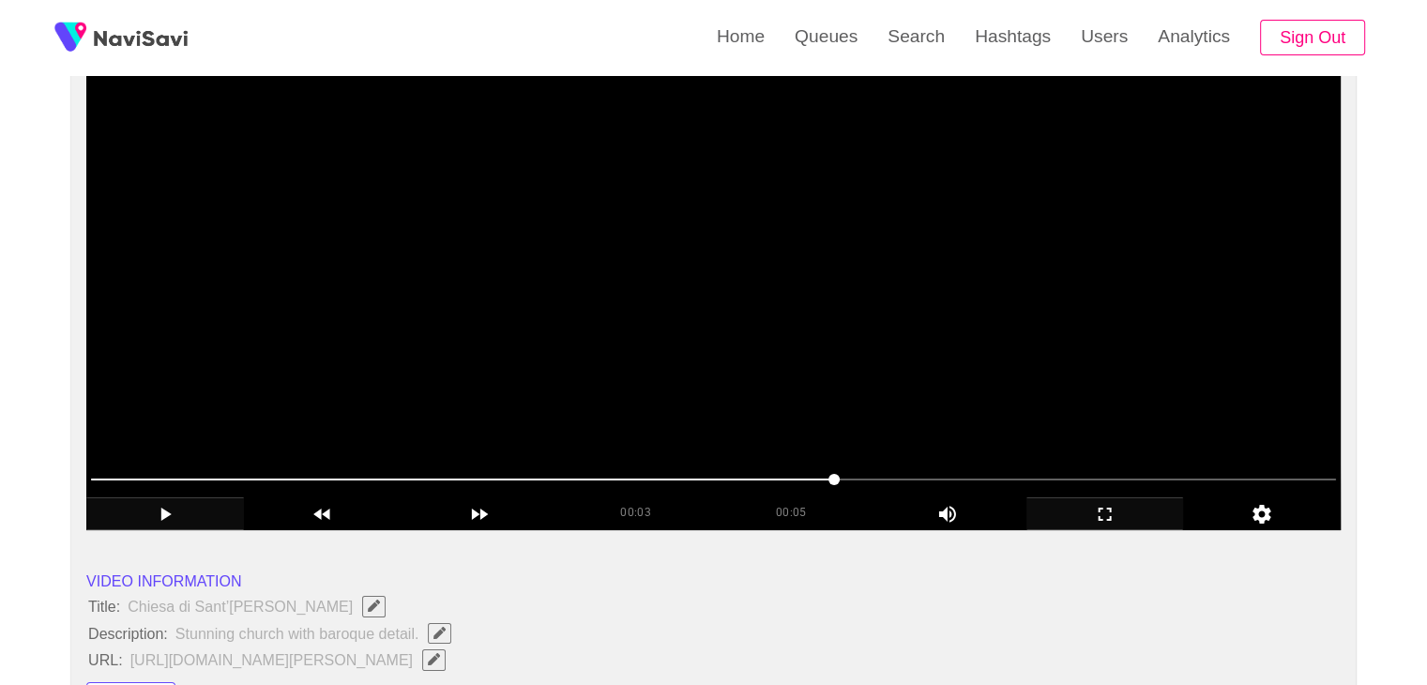
drag, startPoint x: 630, startPoint y: 476, endPoint x: 447, endPoint y: 470, distance: 183.0
click at [447, 470] on span at bounding box center [713, 479] width 1245 height 30
click at [281, 476] on span at bounding box center [713, 479] width 1245 height 30
drag, startPoint x: 218, startPoint y: 474, endPoint x: 142, endPoint y: 473, distance: 76.0
click at [142, 473] on span at bounding box center [713, 479] width 1245 height 30
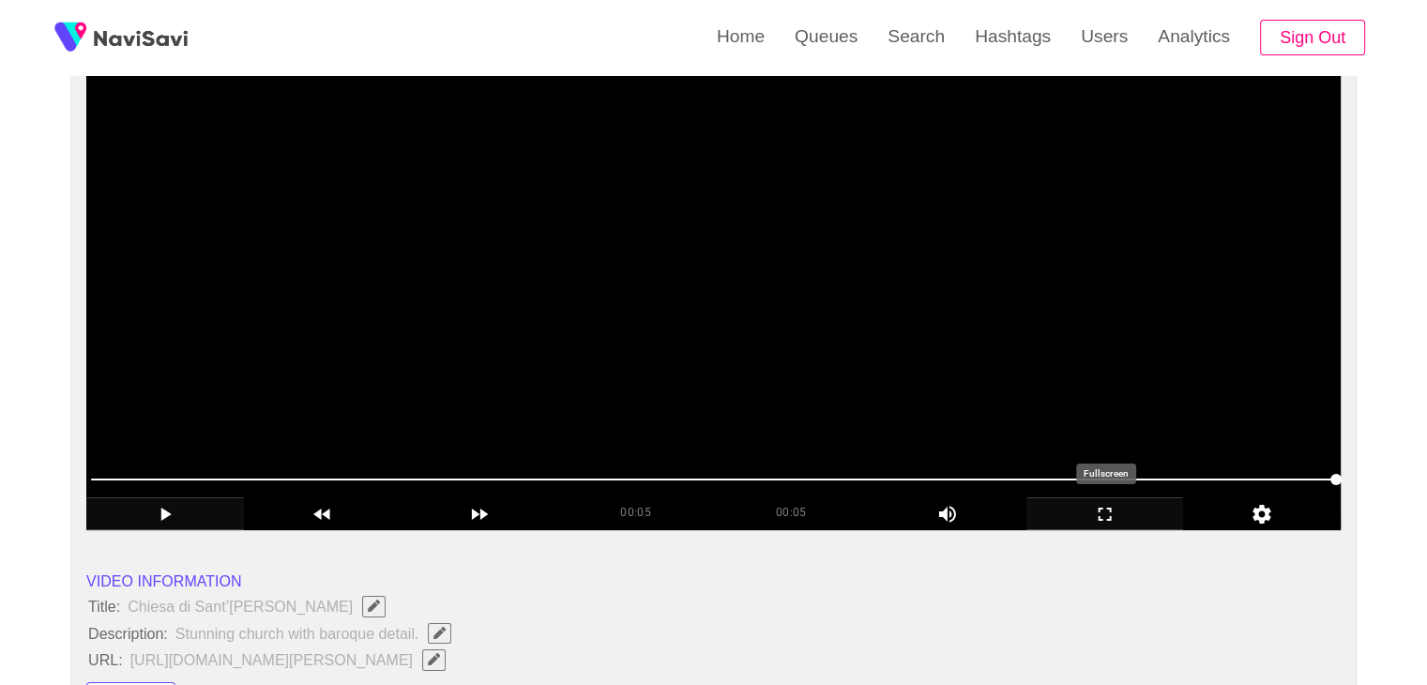
click at [1110, 516] on icon "add" at bounding box center [1105, 514] width 156 height 23
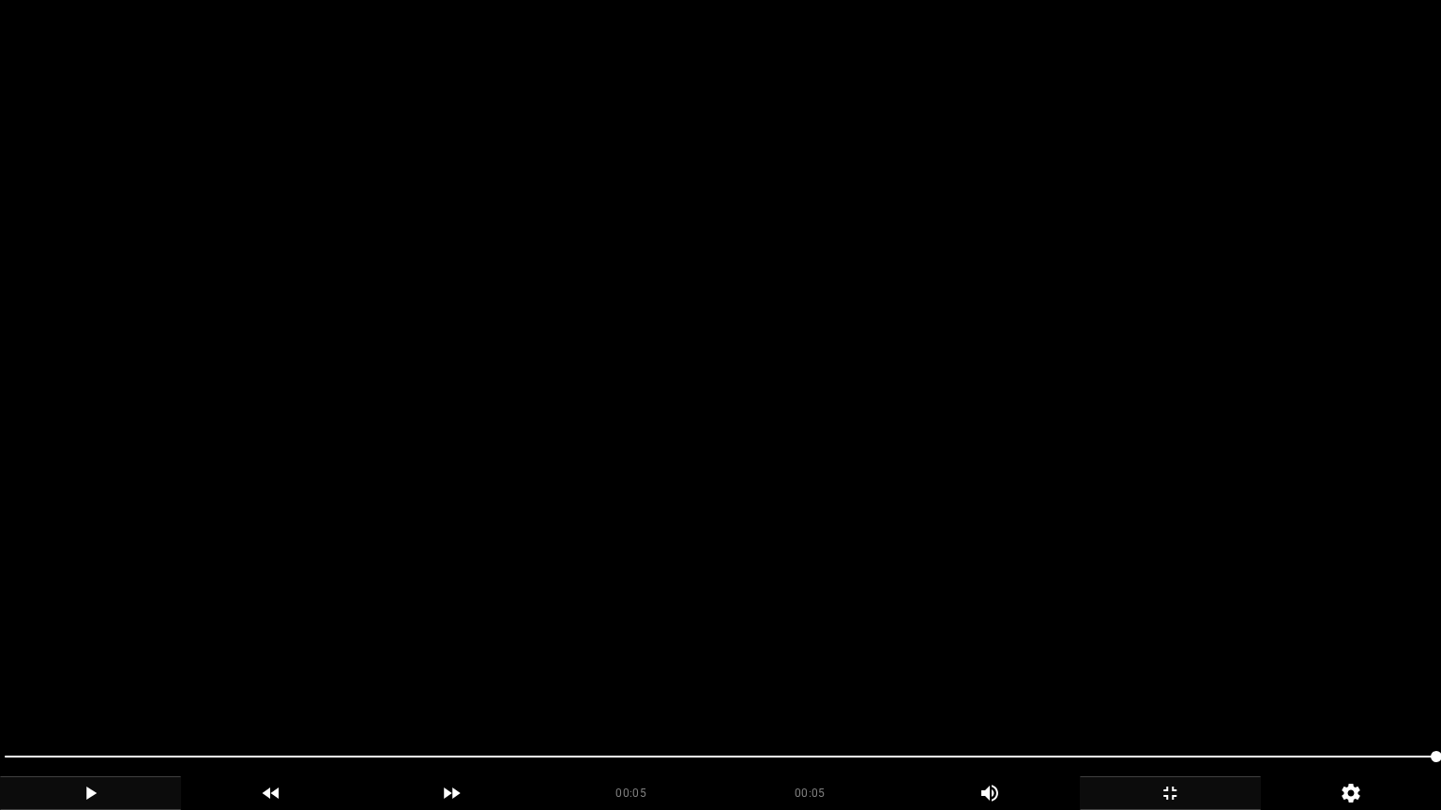
click at [838, 549] on video at bounding box center [720, 405] width 1441 height 810
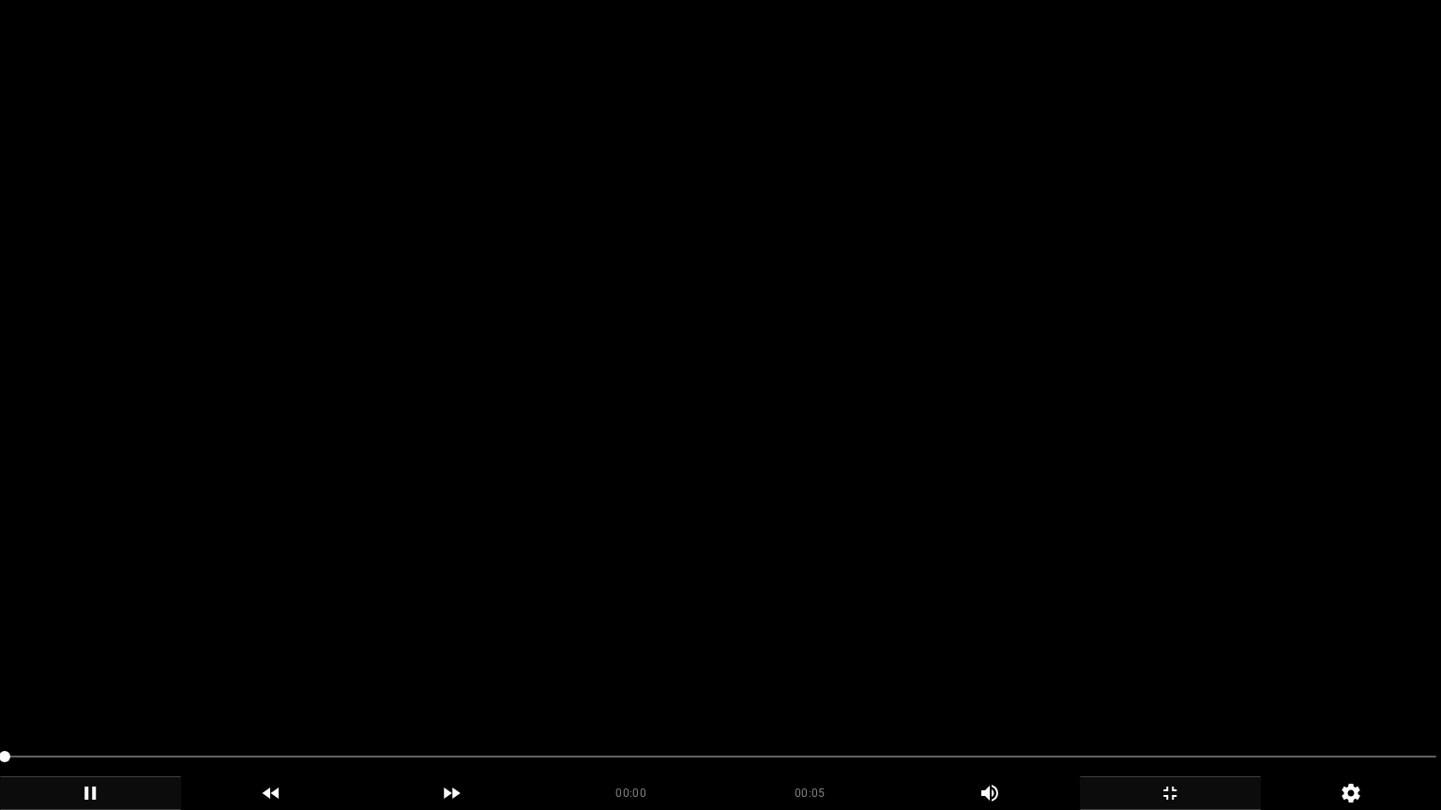
click at [838, 549] on video at bounding box center [720, 405] width 1441 height 810
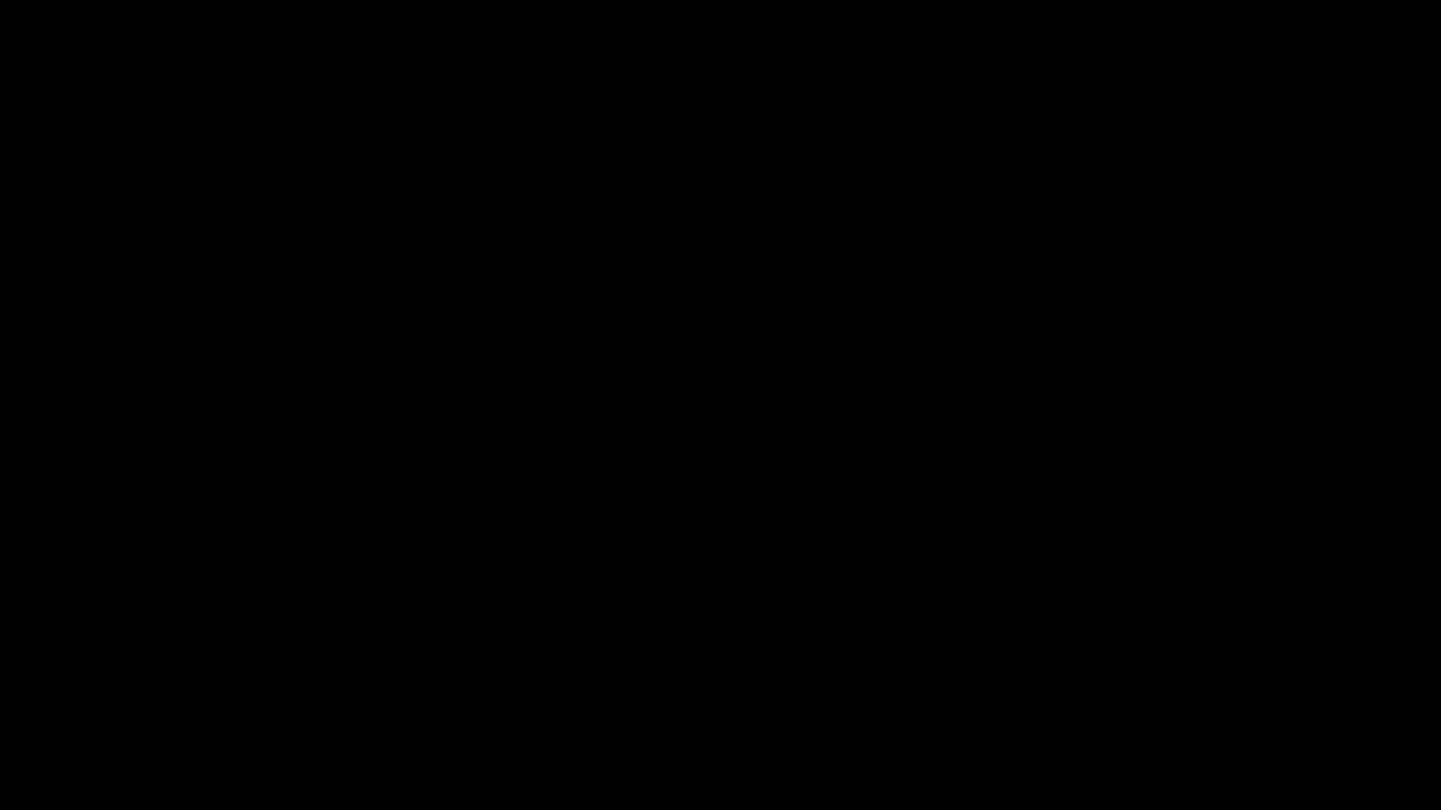
click at [1184, 684] on div "add" at bounding box center [1169, 794] width 181 height 34
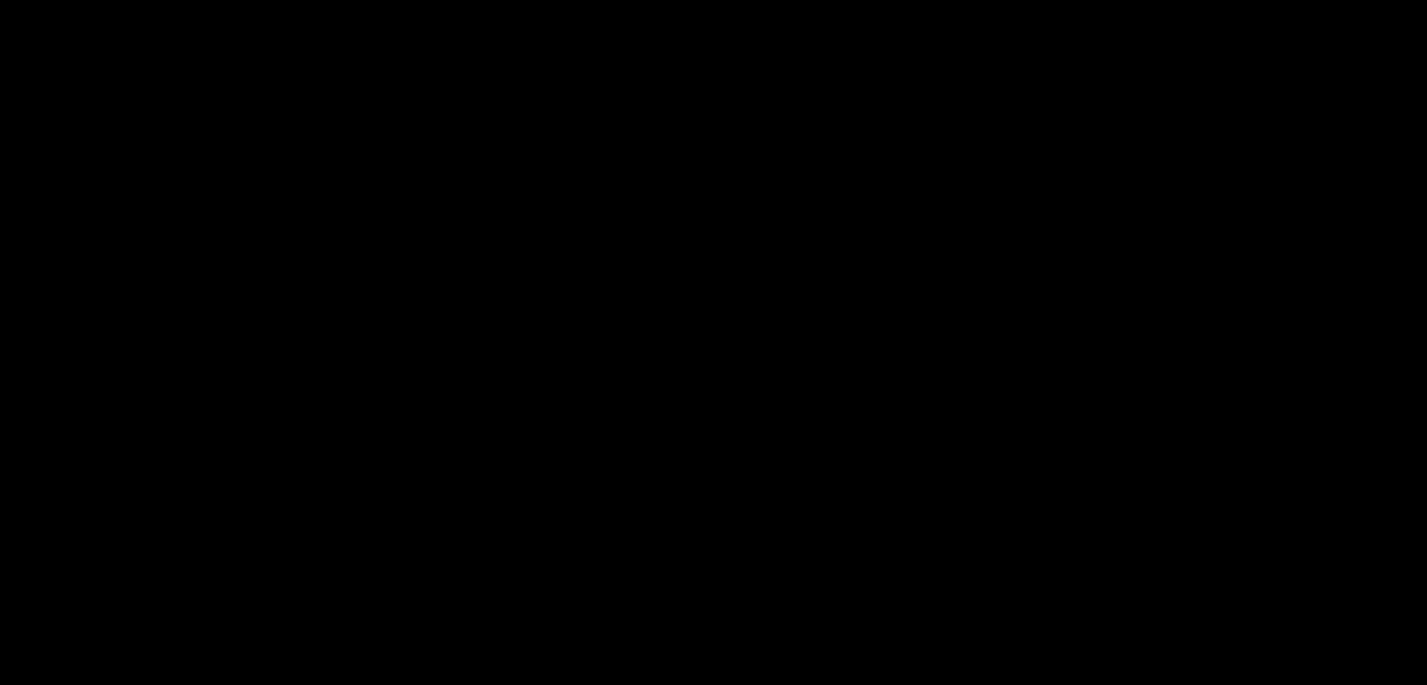
scroll to position [1125, 0]
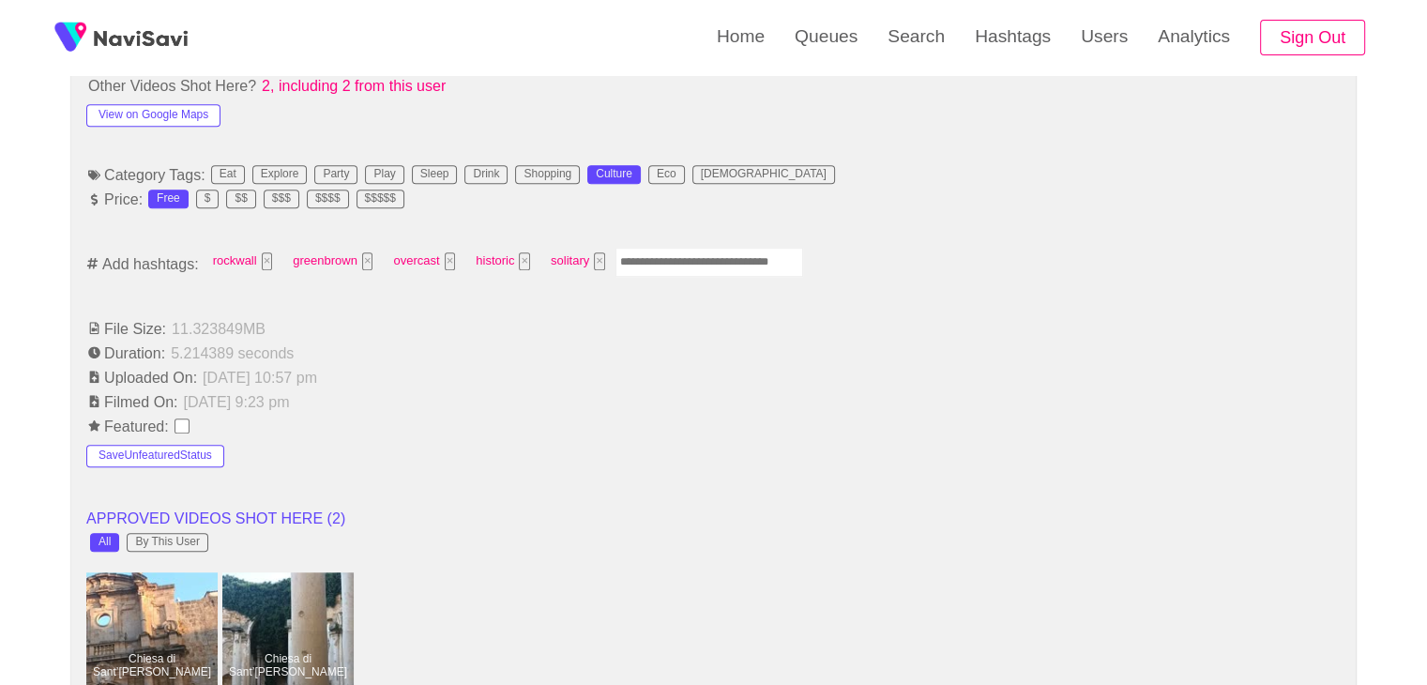
click at [691, 264] on input "Enter tag here and press return" at bounding box center [709, 262] width 188 height 29
type input "*********"
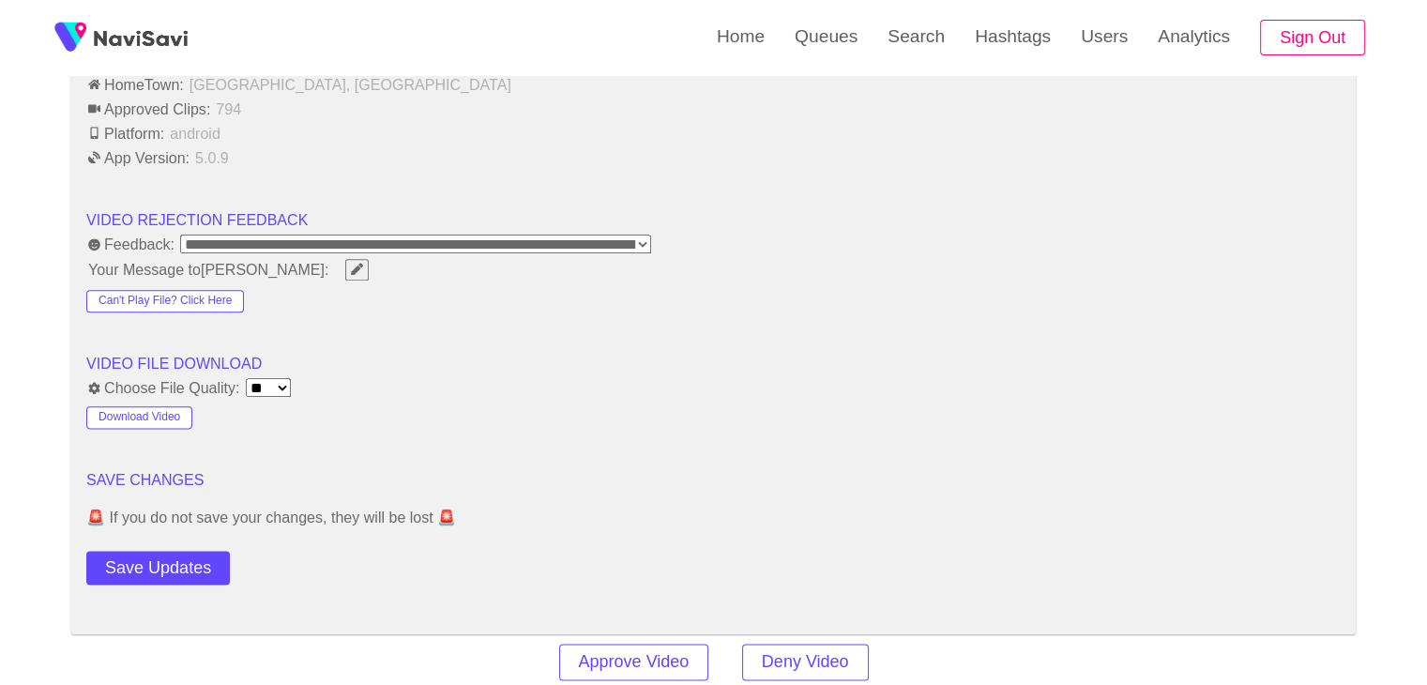
scroll to position [2251, 0]
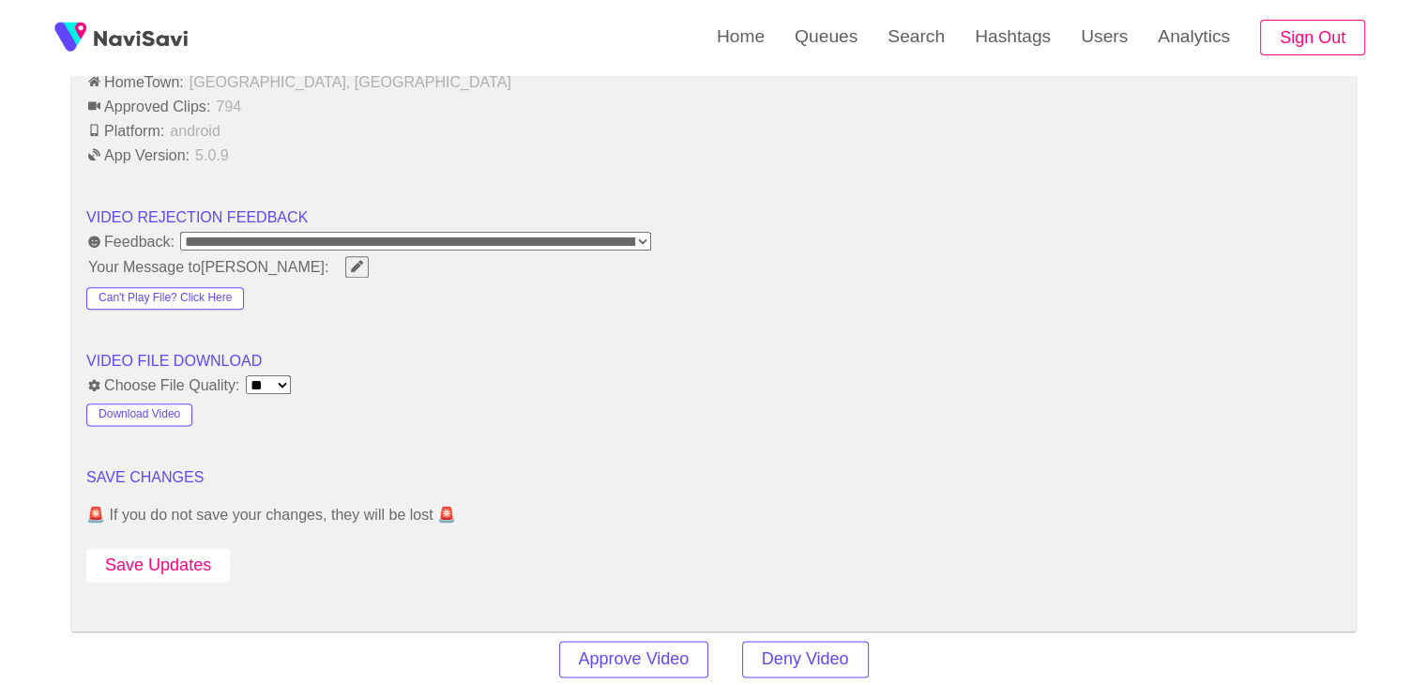
click at [189, 561] on button "Save Updates" at bounding box center [157, 565] width 143 height 35
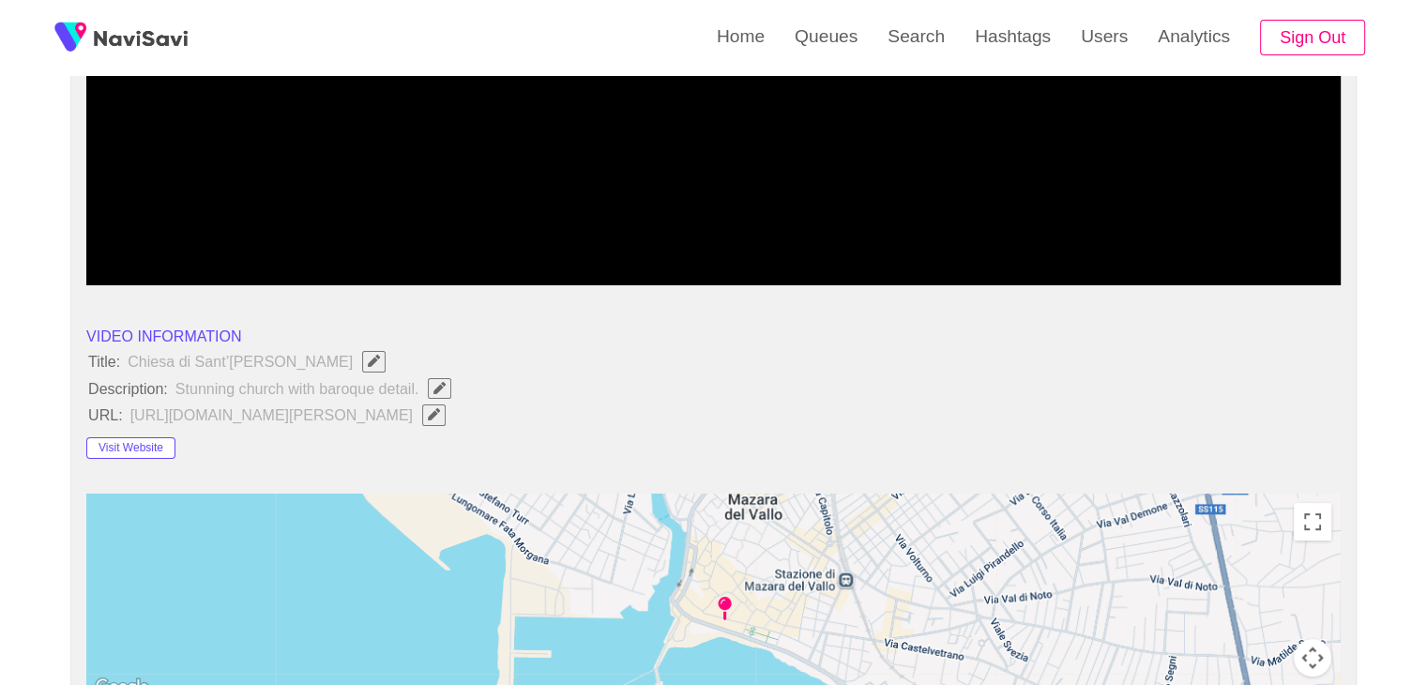
scroll to position [375, 0]
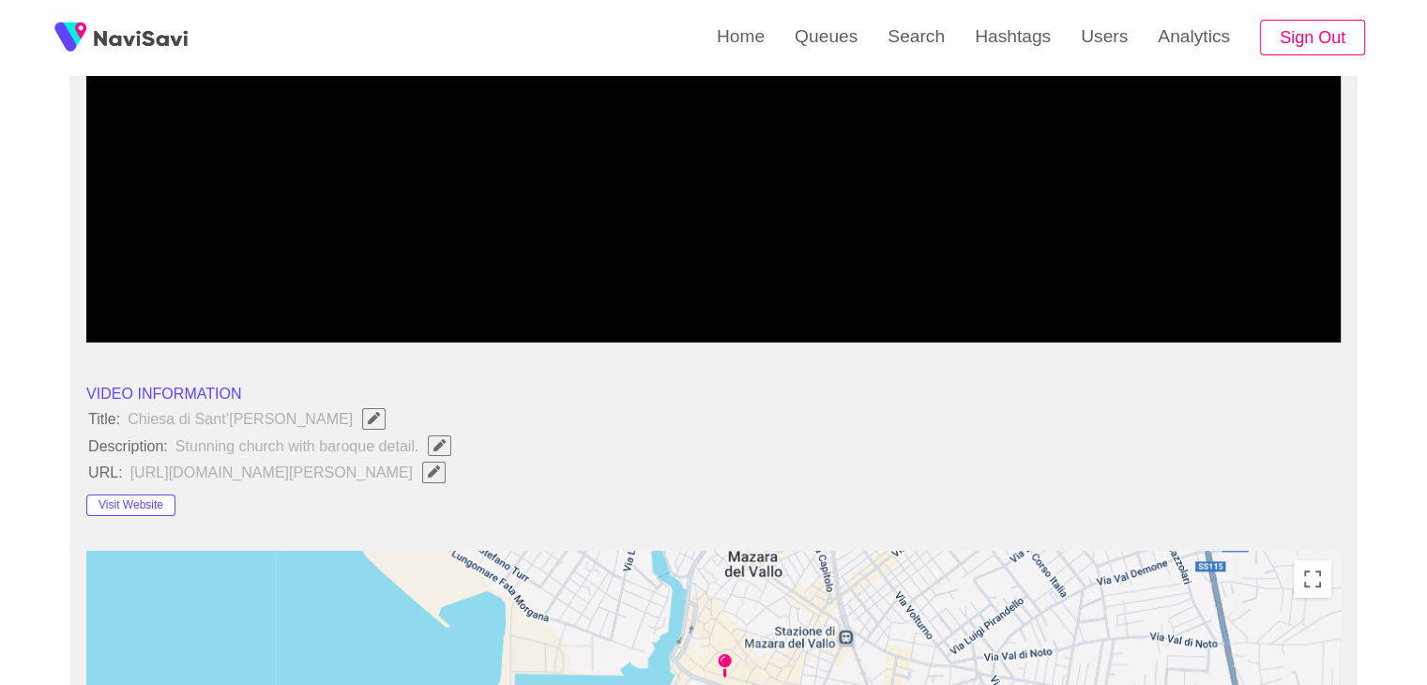
click at [445, 475] on button "button" at bounding box center [433, 471] width 23 height 21
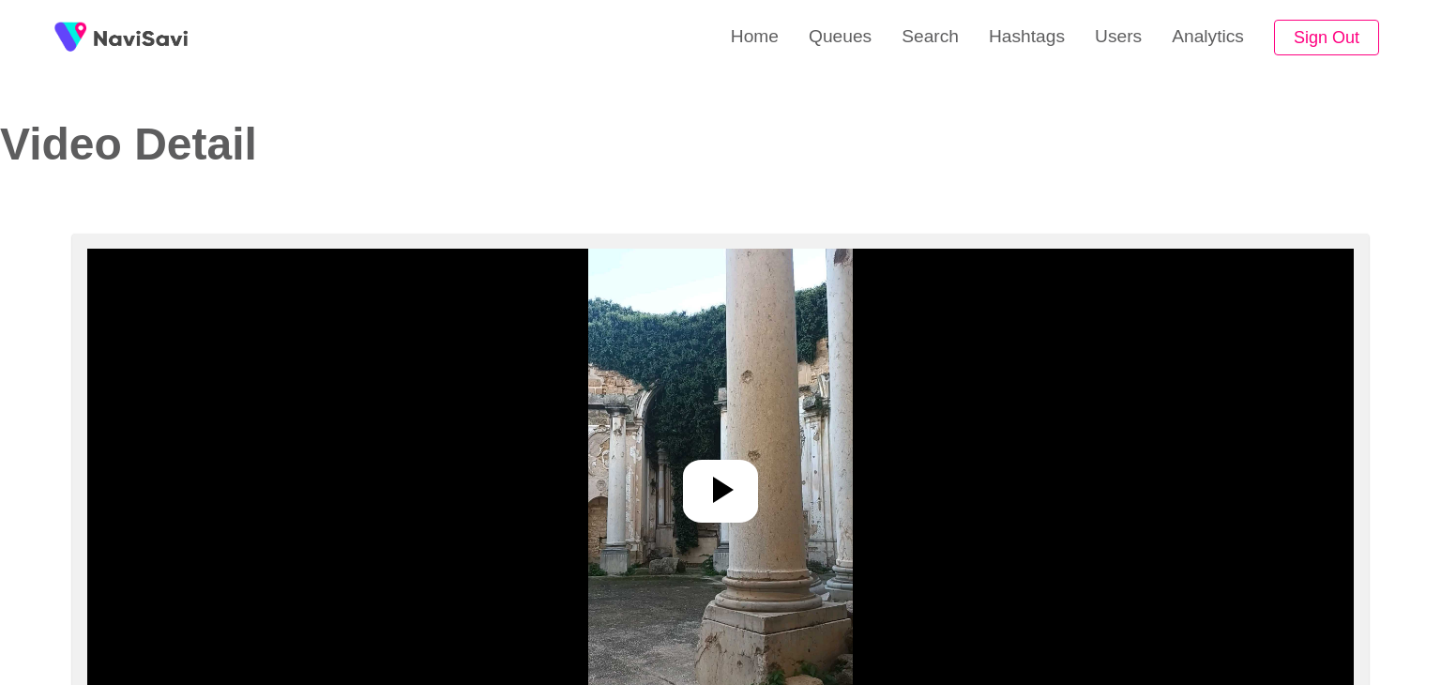
select select "**********"
select select "**"
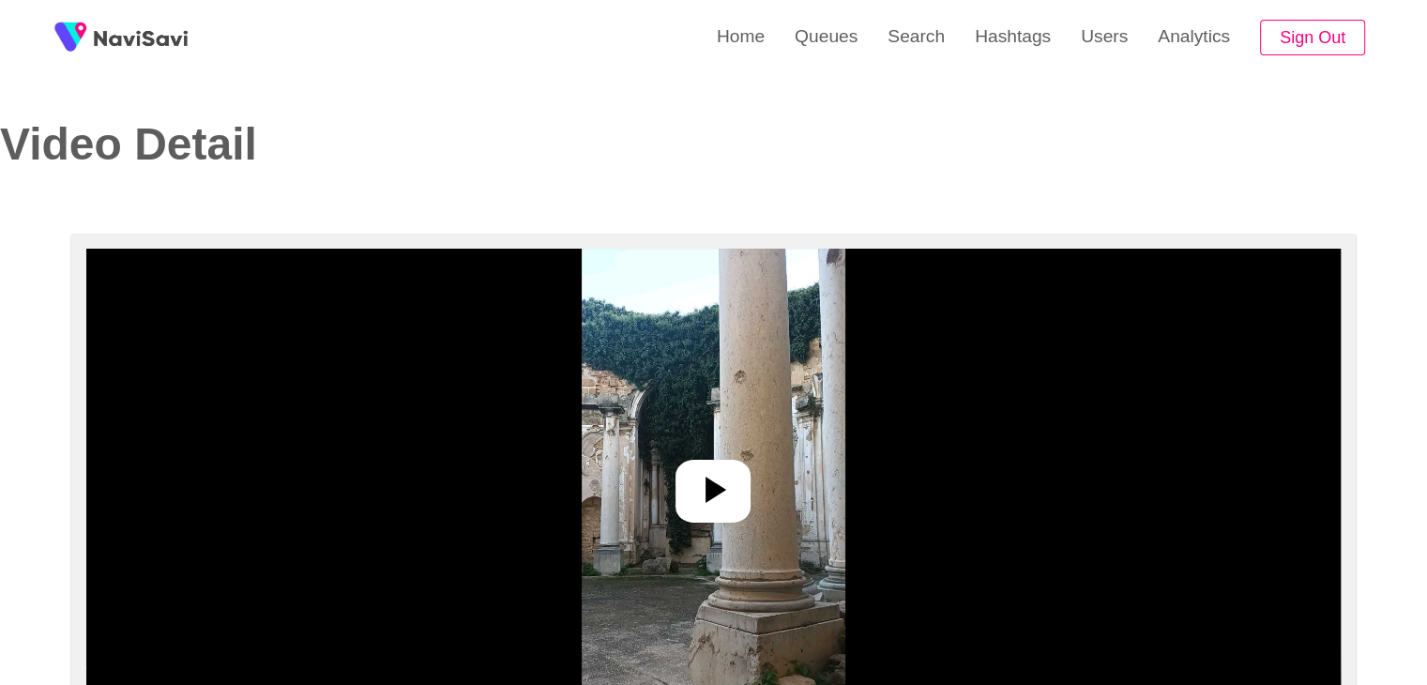
click at [750, 510] on img at bounding box center [713, 483] width 264 height 469
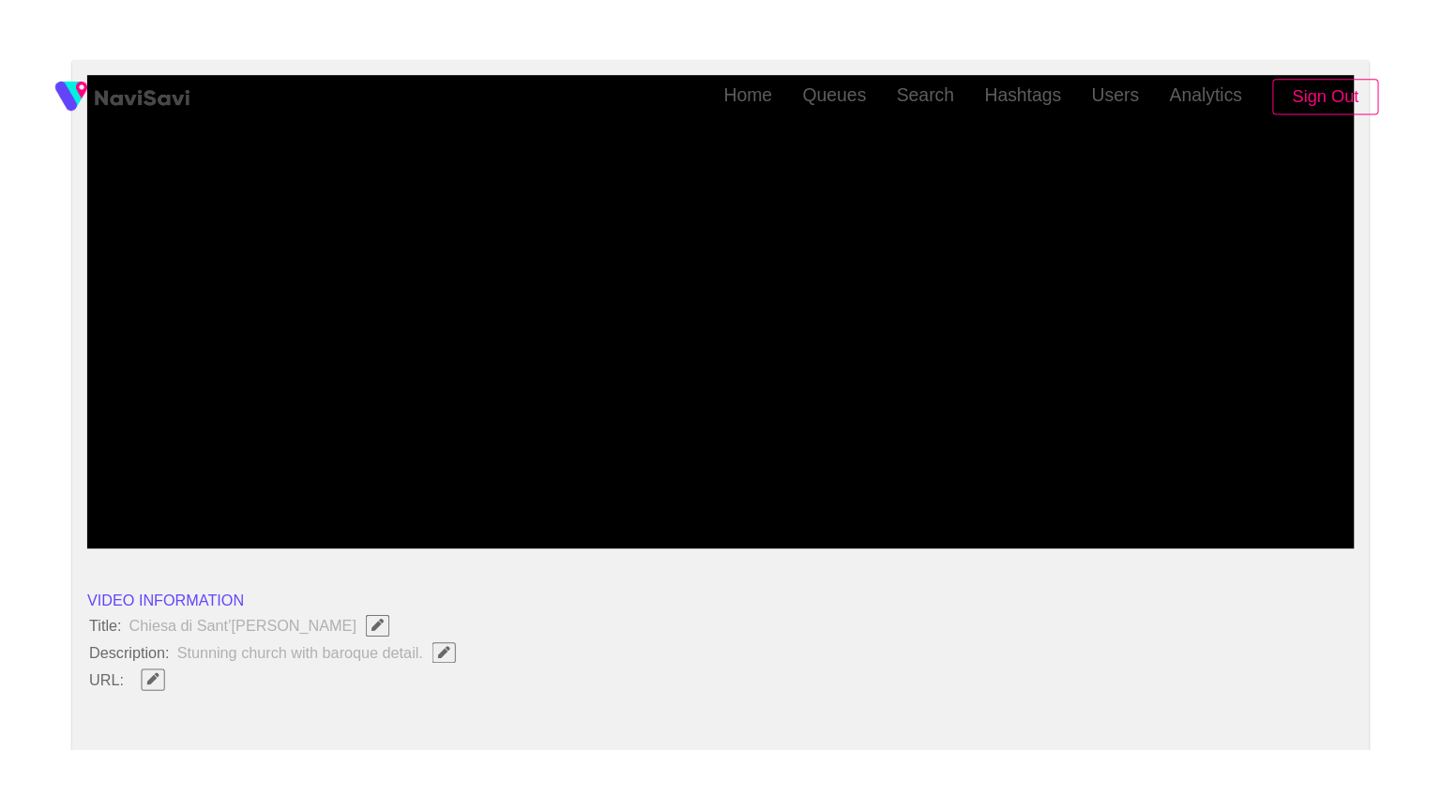
scroll to position [281, 0]
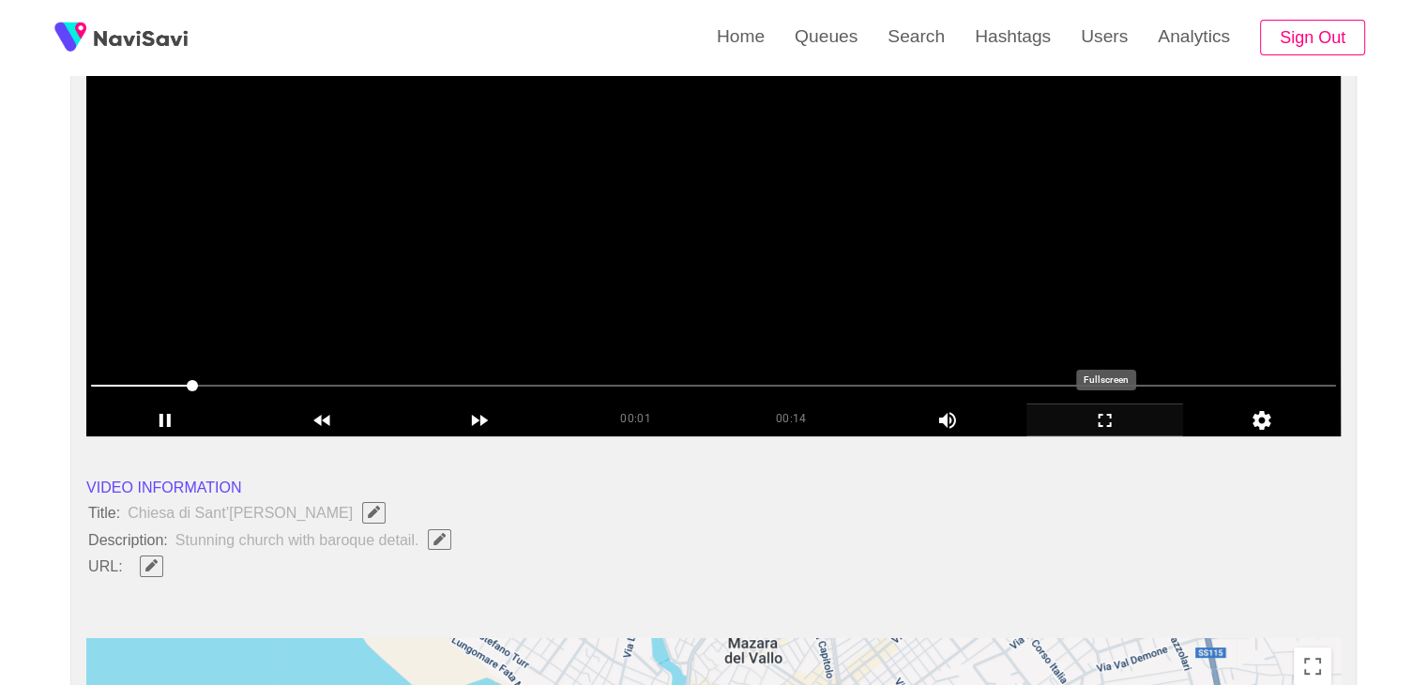
click at [1086, 422] on icon "add" at bounding box center [1105, 420] width 156 height 23
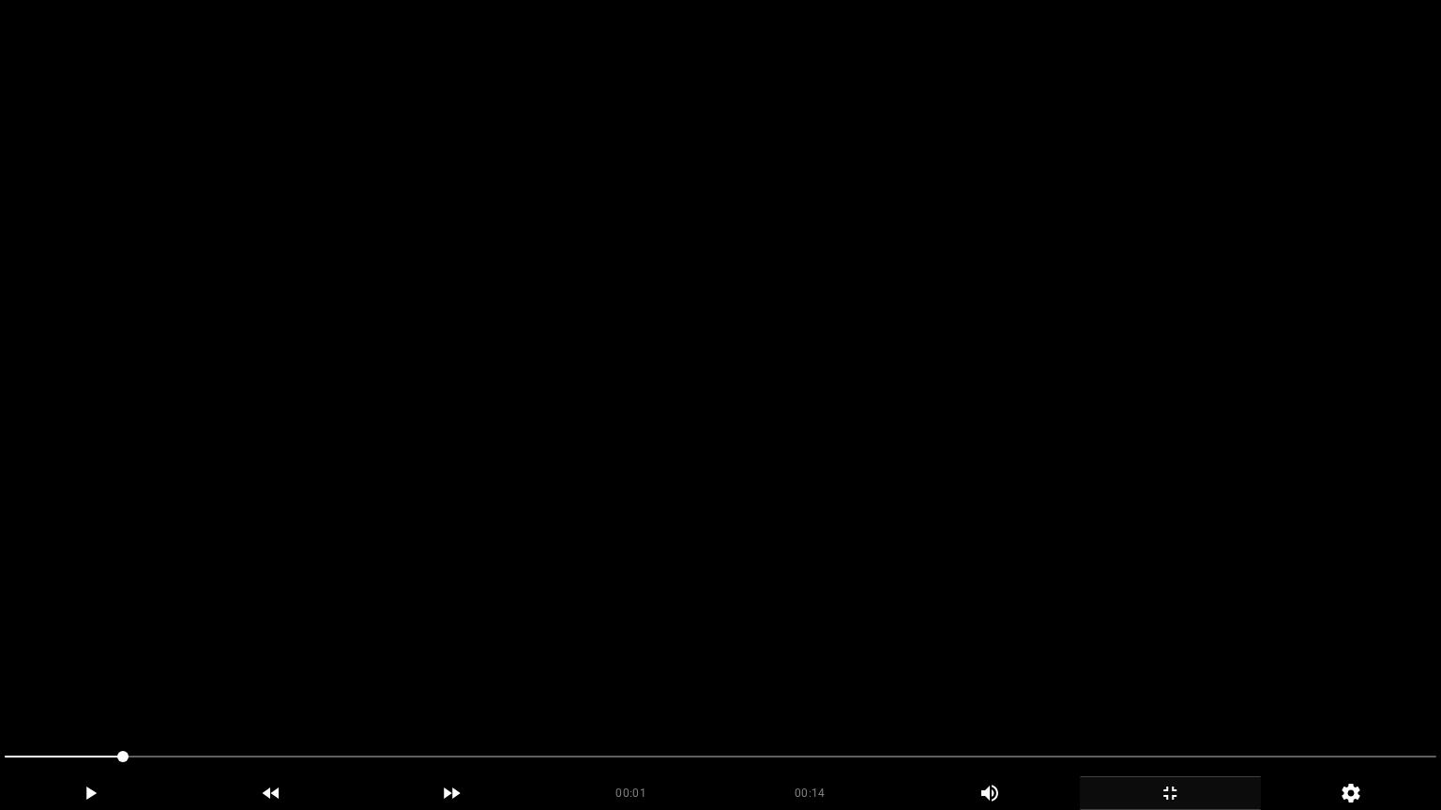
click at [842, 517] on video at bounding box center [720, 405] width 1441 height 810
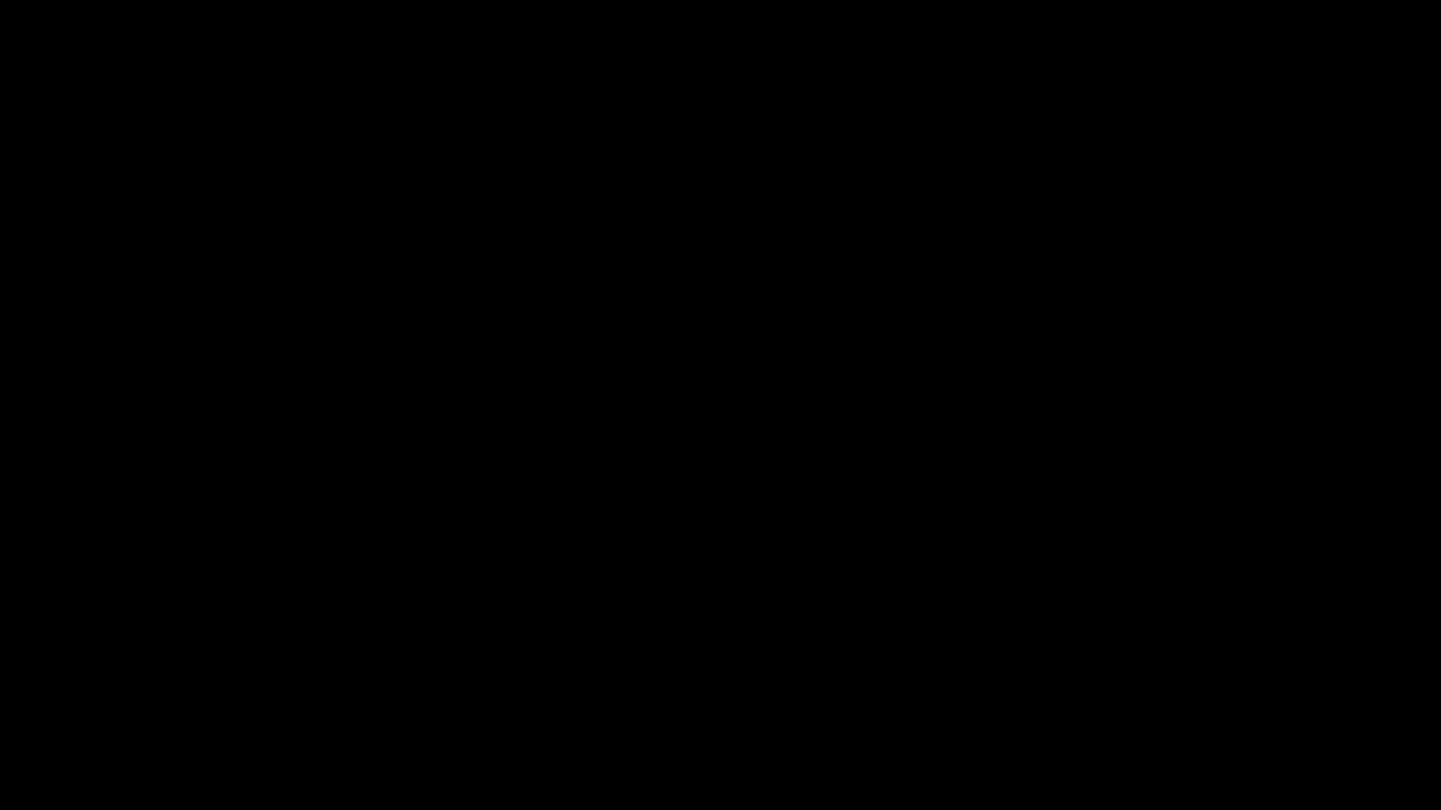
drag, startPoint x: 425, startPoint y: 736, endPoint x: 214, endPoint y: 743, distance: 211.1
drag, startPoint x: 299, startPoint y: 759, endPoint x: 0, endPoint y: 762, distance: 299.2
click at [89, 684] on div "add" at bounding box center [90, 794] width 181 height 34
click at [150, 684] on icon "add" at bounding box center [90, 793] width 179 height 23
click at [1165, 684] on icon "add" at bounding box center [1169, 793] width 179 height 23
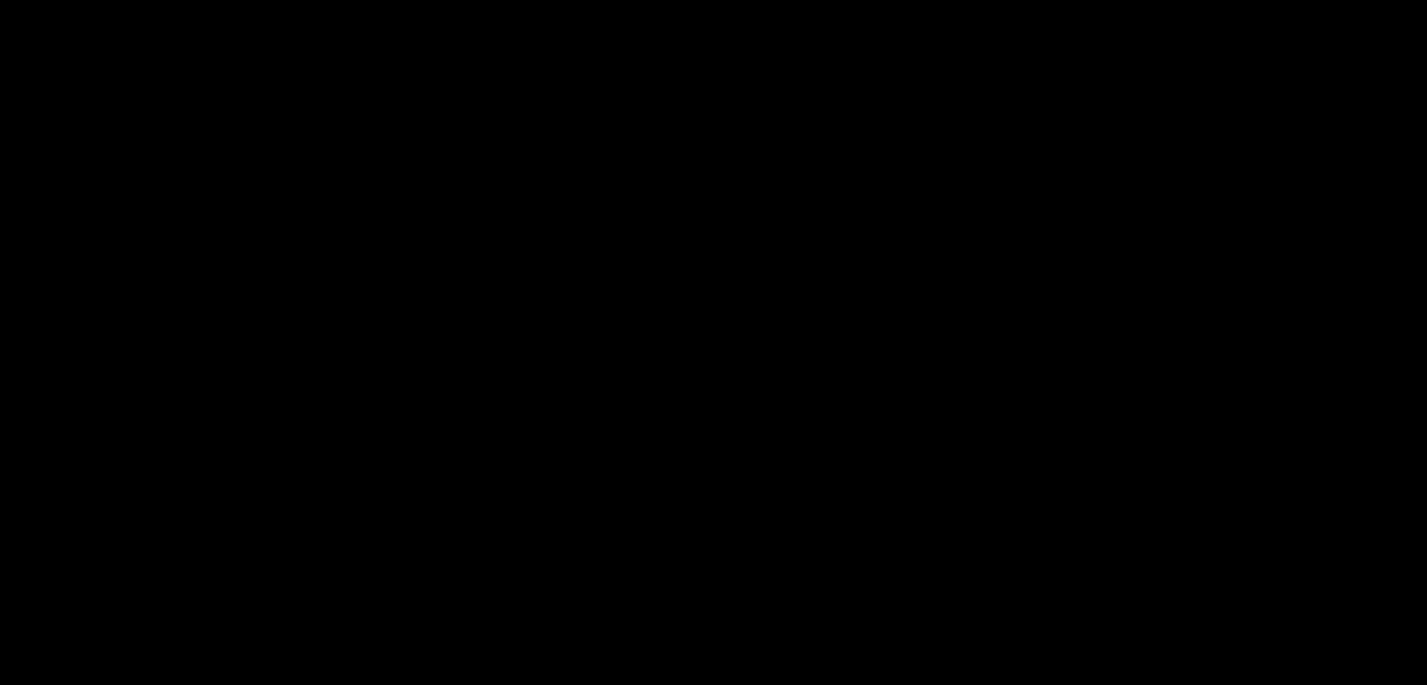
scroll to position [278, 0]
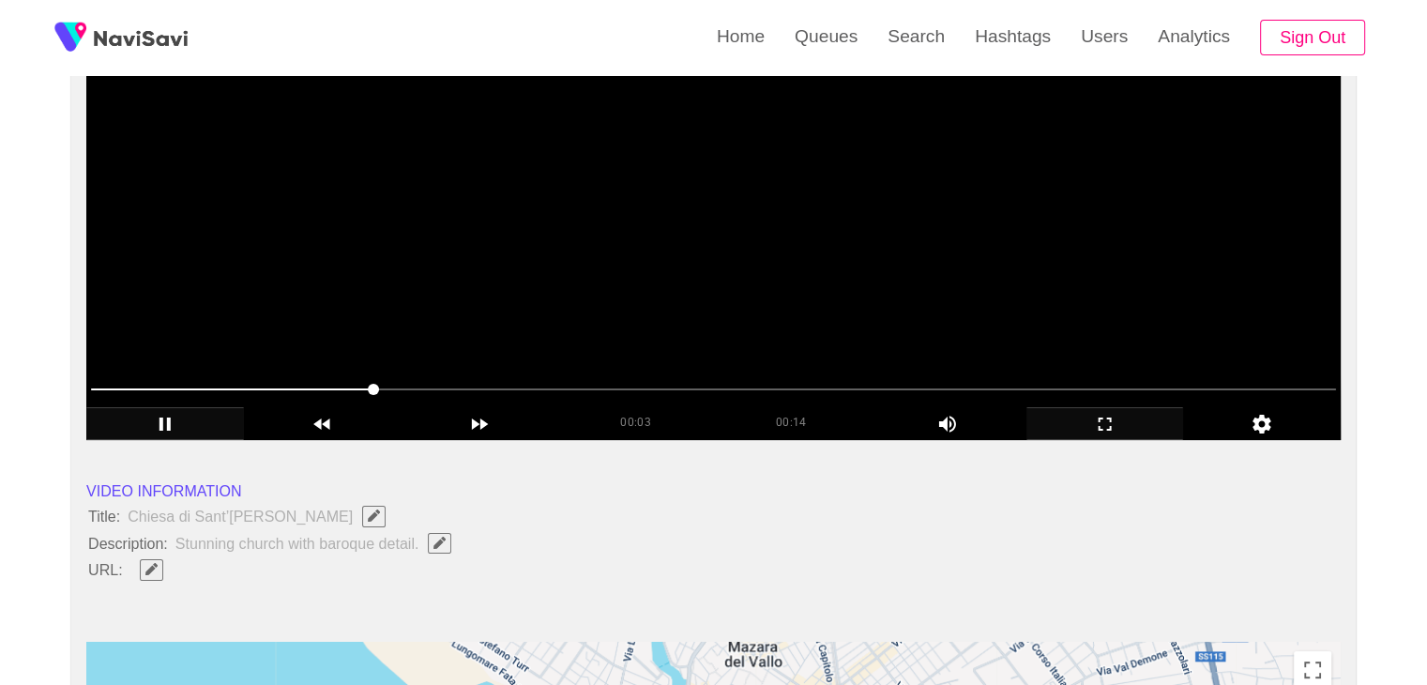
click at [788, 272] on video at bounding box center [713, 205] width 1254 height 469
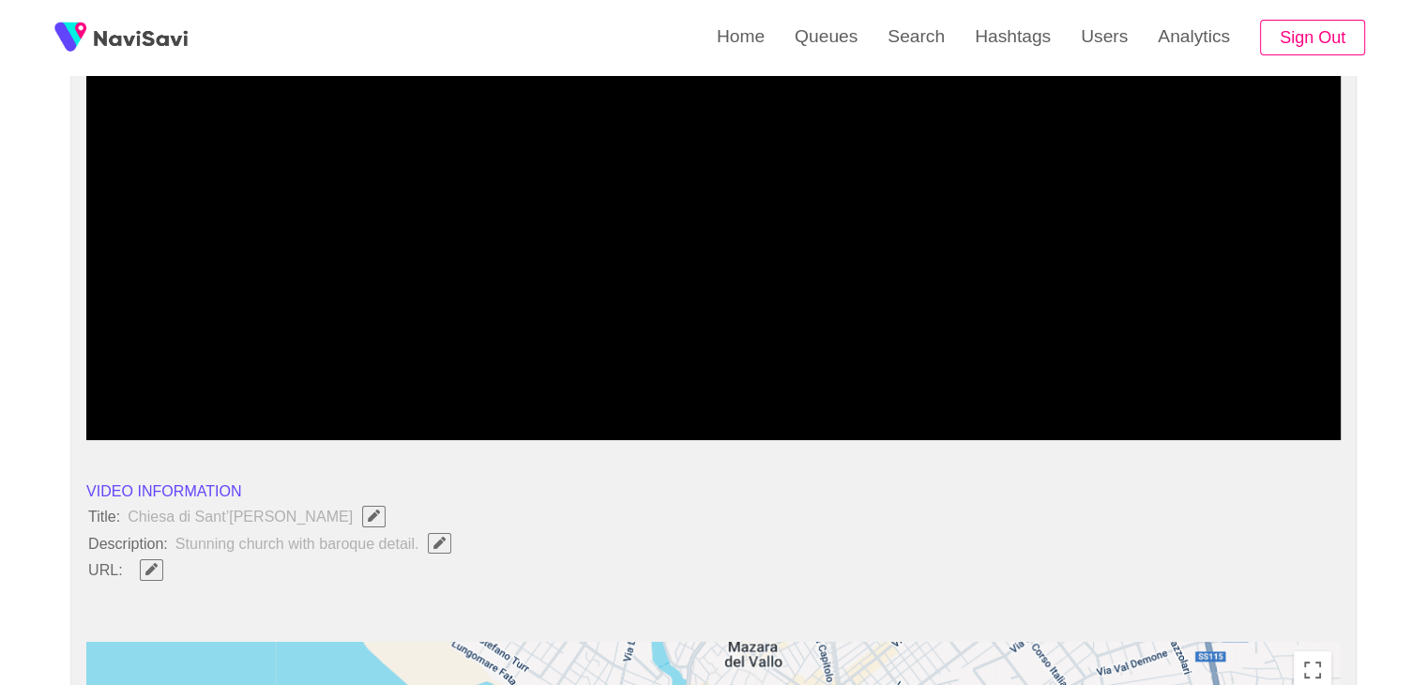
click at [1127, 429] on icon "add" at bounding box center [1105, 424] width 156 height 23
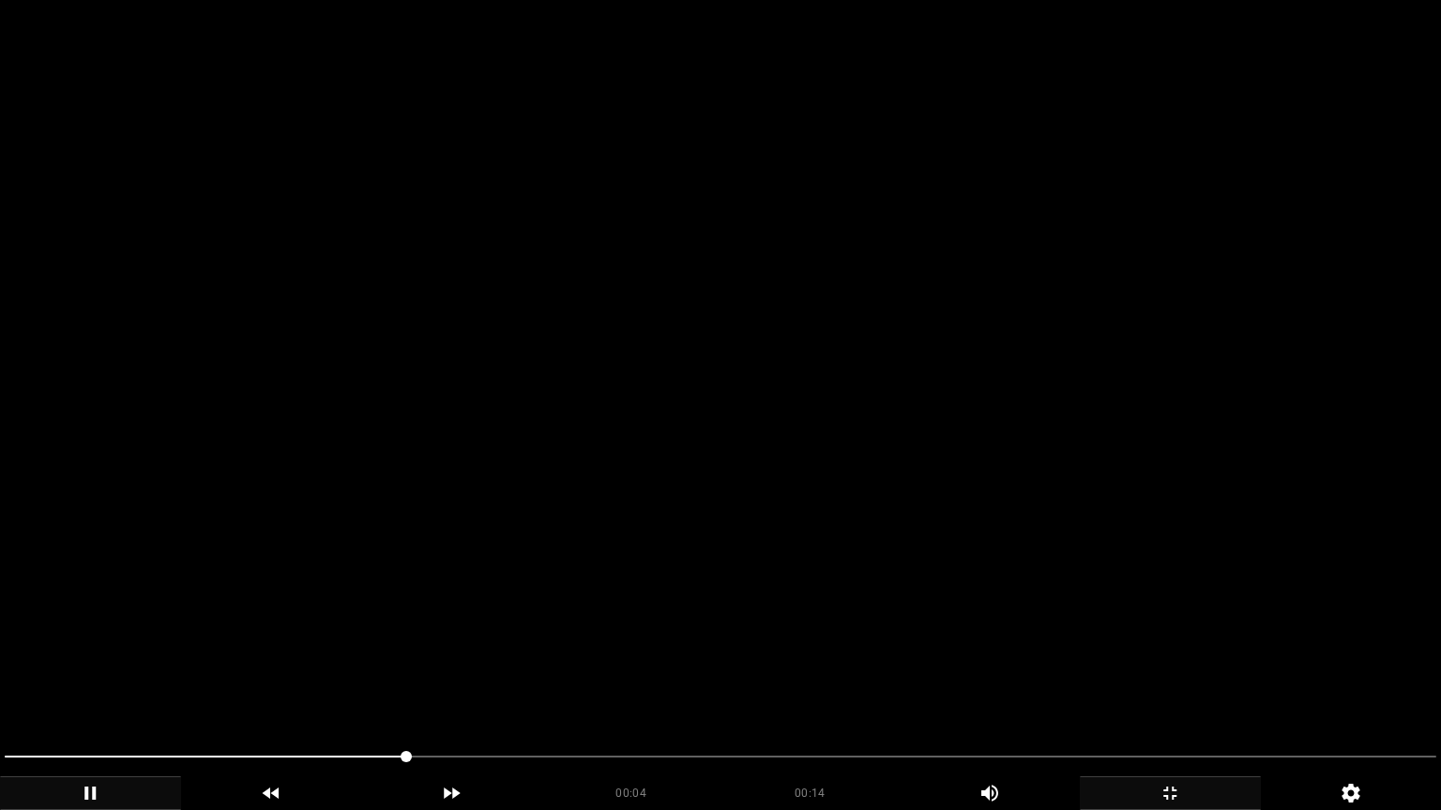
click at [991, 377] on video at bounding box center [720, 405] width 1441 height 810
click at [1012, 402] on video at bounding box center [720, 405] width 1441 height 810
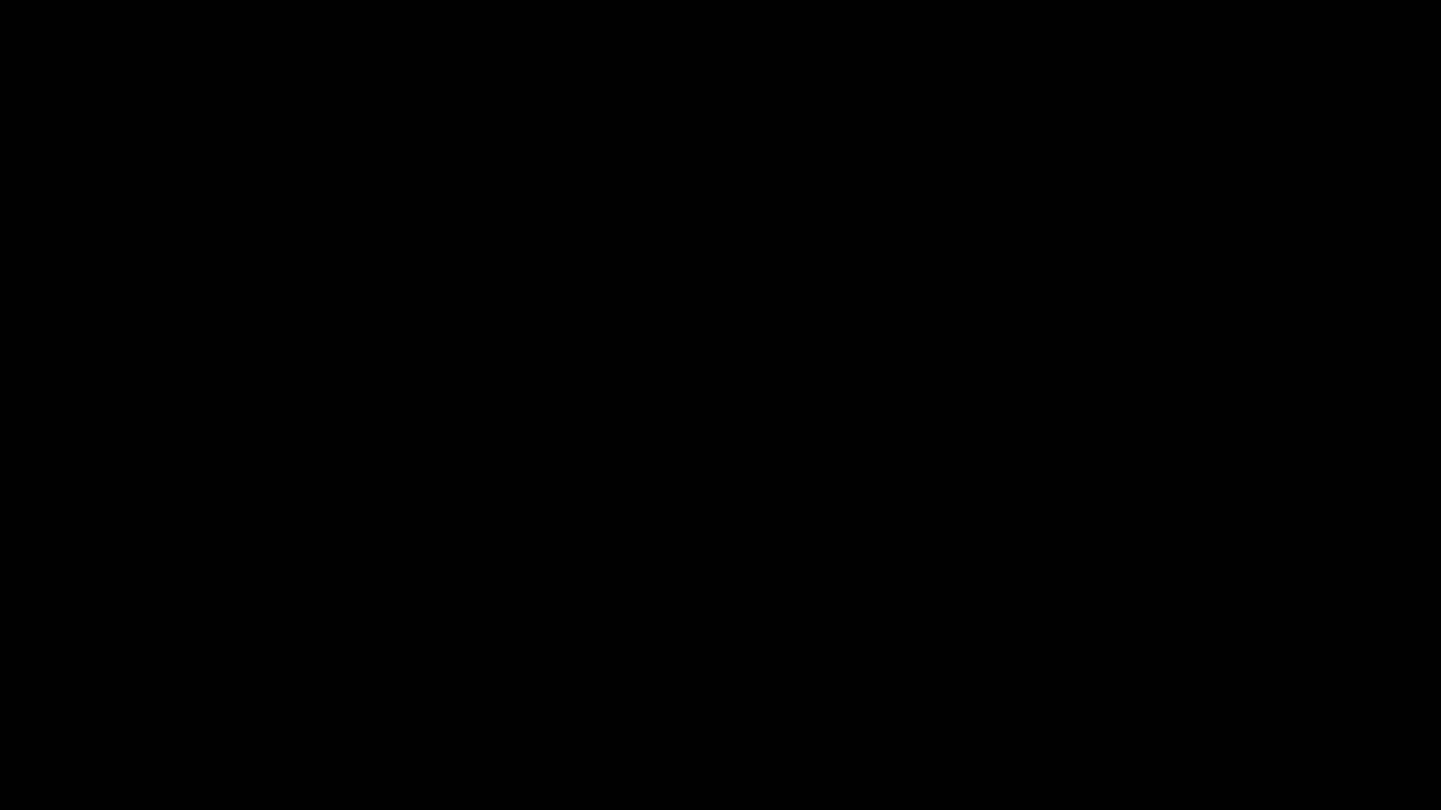
click at [1189, 684] on icon "add" at bounding box center [1169, 793] width 179 height 23
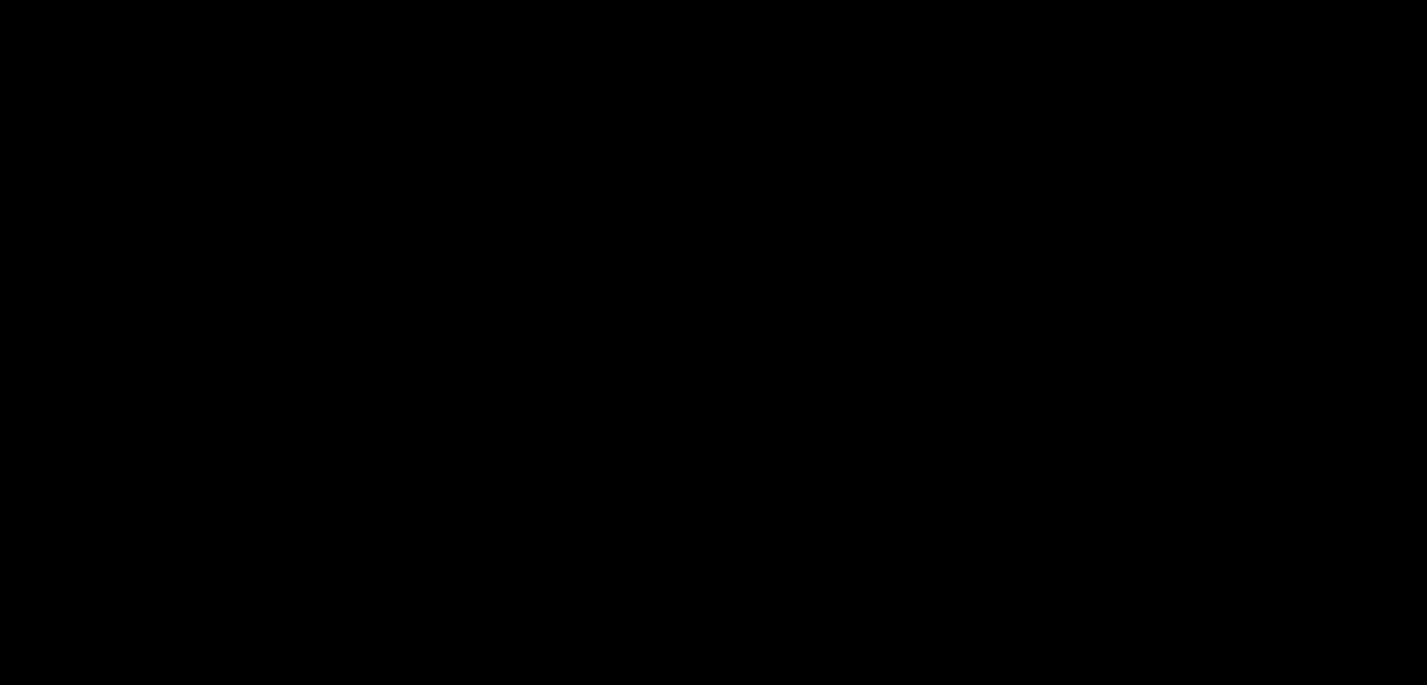
scroll to position [653, 0]
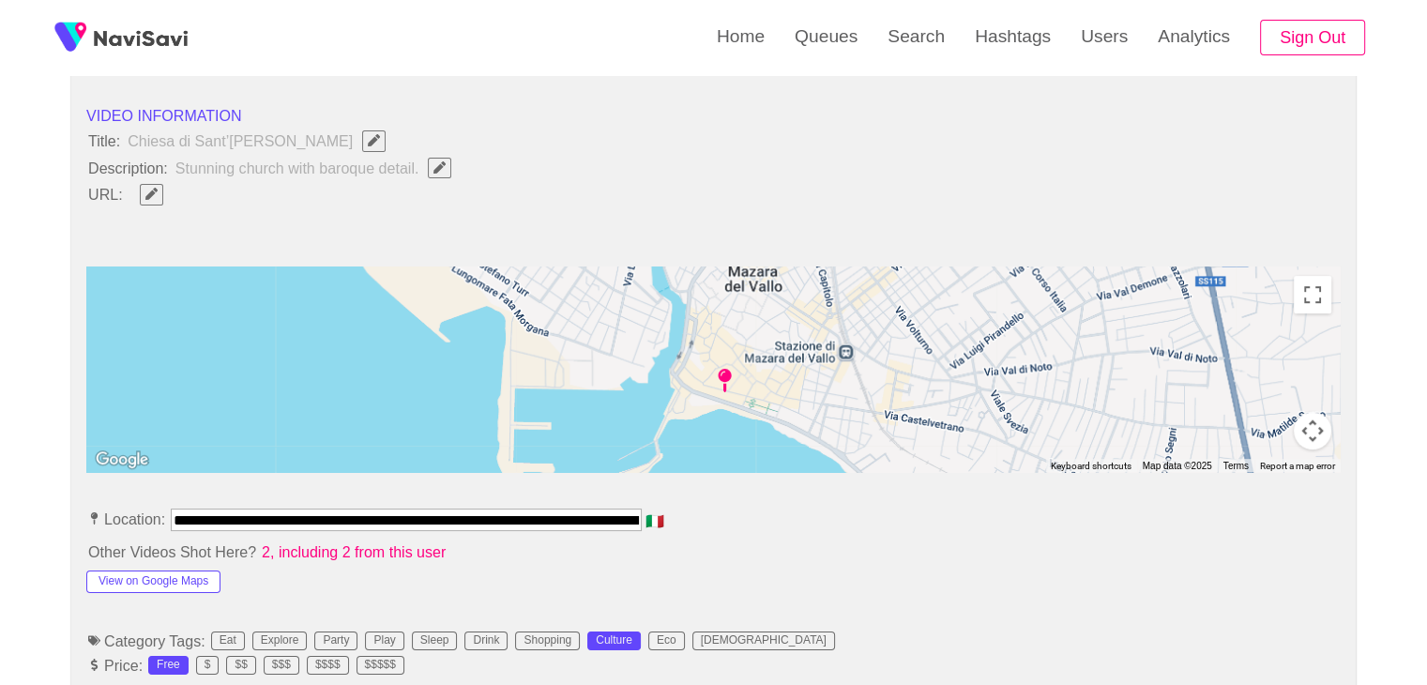
click at [150, 196] on icon "Edit Field" at bounding box center [151, 194] width 12 height 12
paste input "**********"
type input "**********"
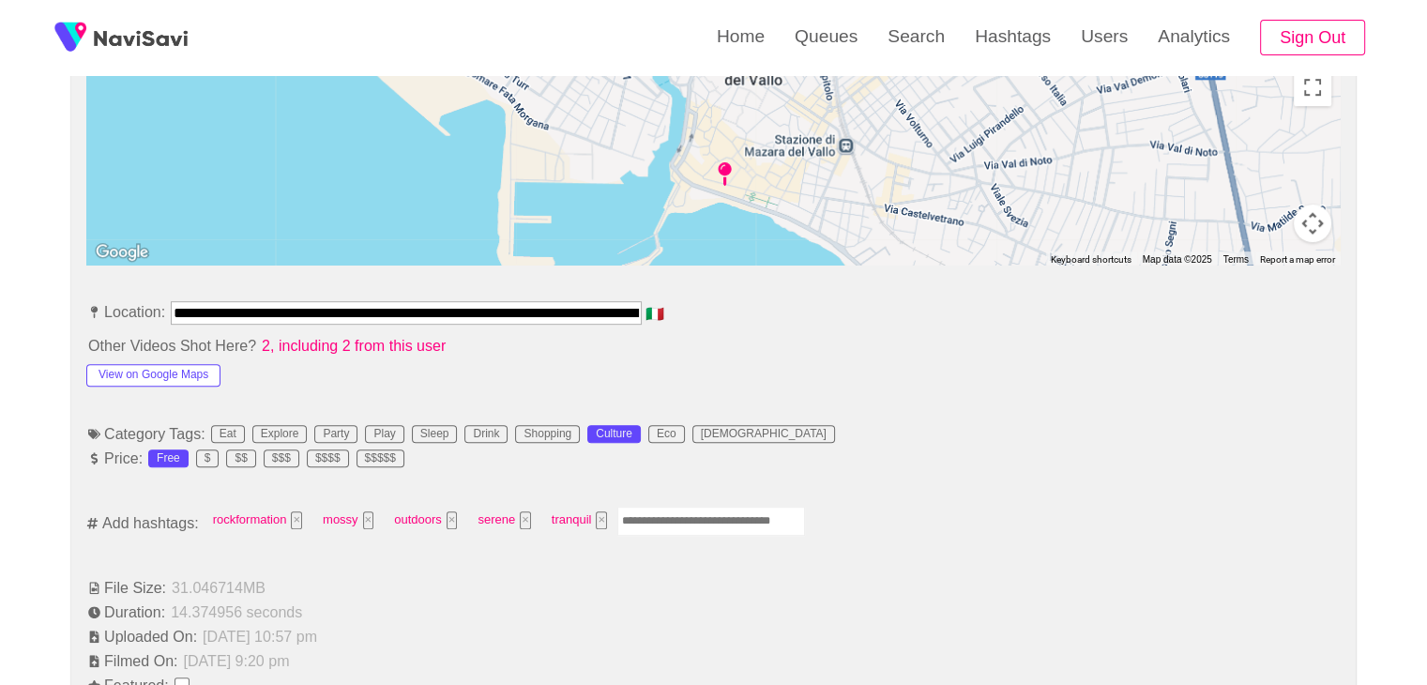
scroll to position [934, 0]
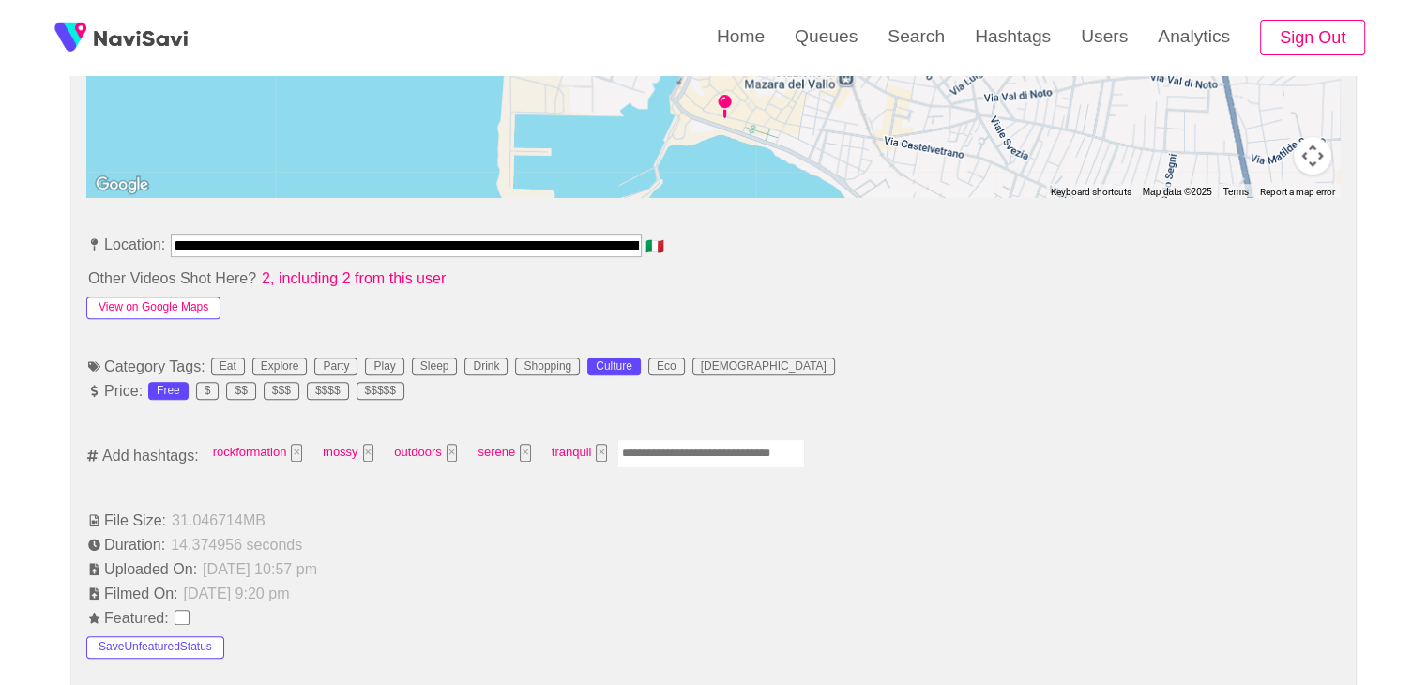
click at [189, 305] on button "View on Google Maps" at bounding box center [153, 307] width 134 height 23
click at [671, 451] on input "Enter tag here and press return" at bounding box center [711, 453] width 188 height 29
type input "*********"
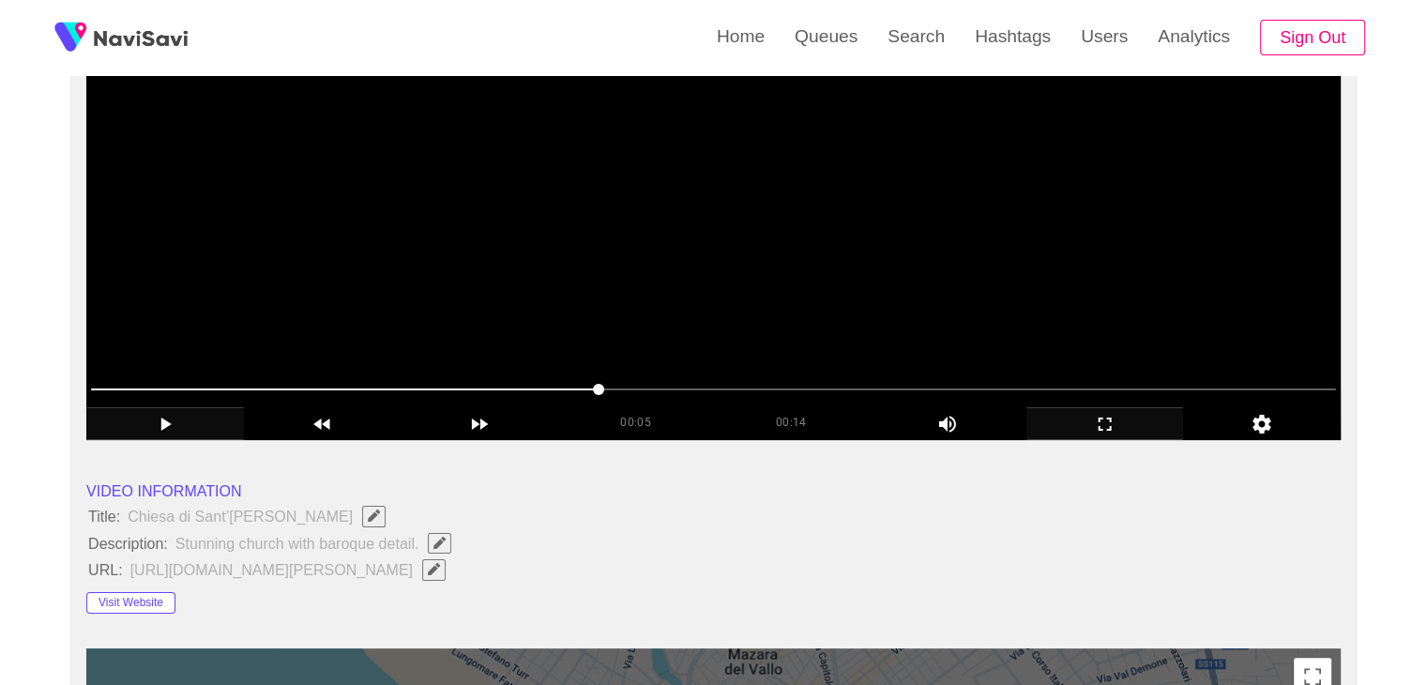
scroll to position [281, 0]
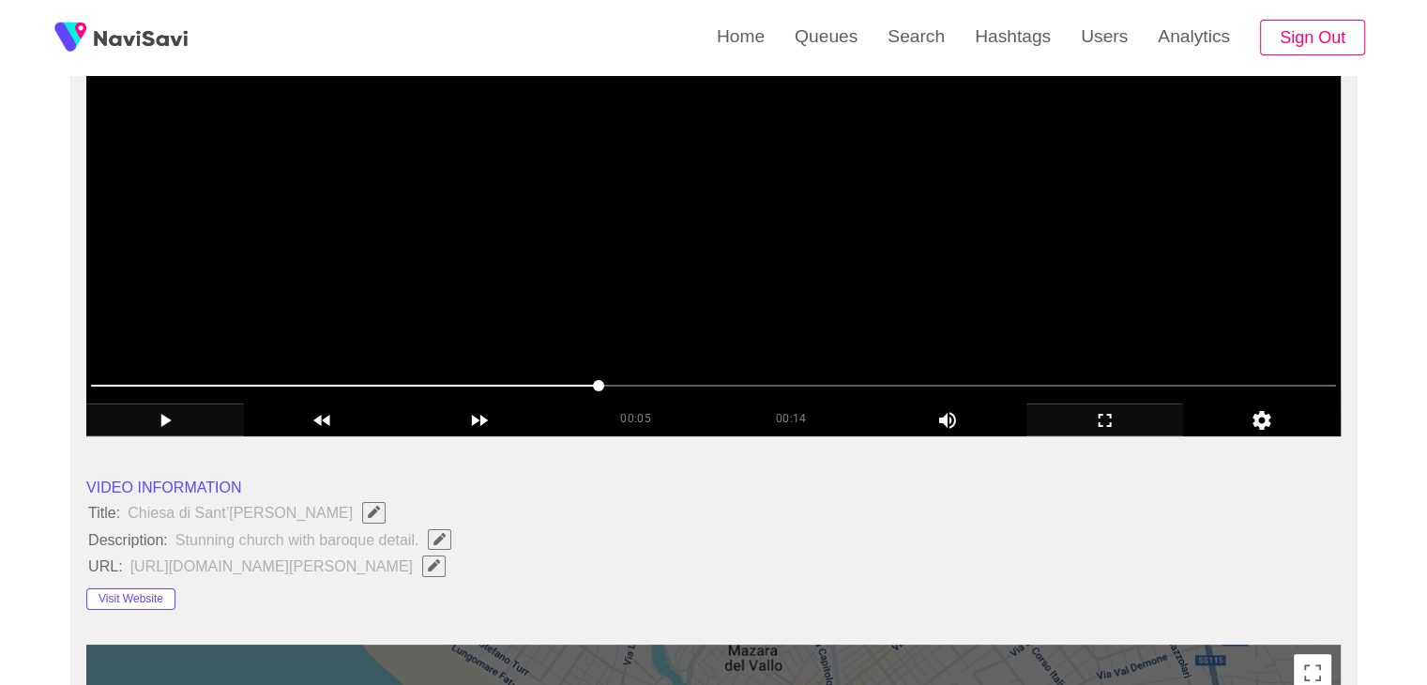
click at [742, 300] on video at bounding box center [713, 201] width 1254 height 469
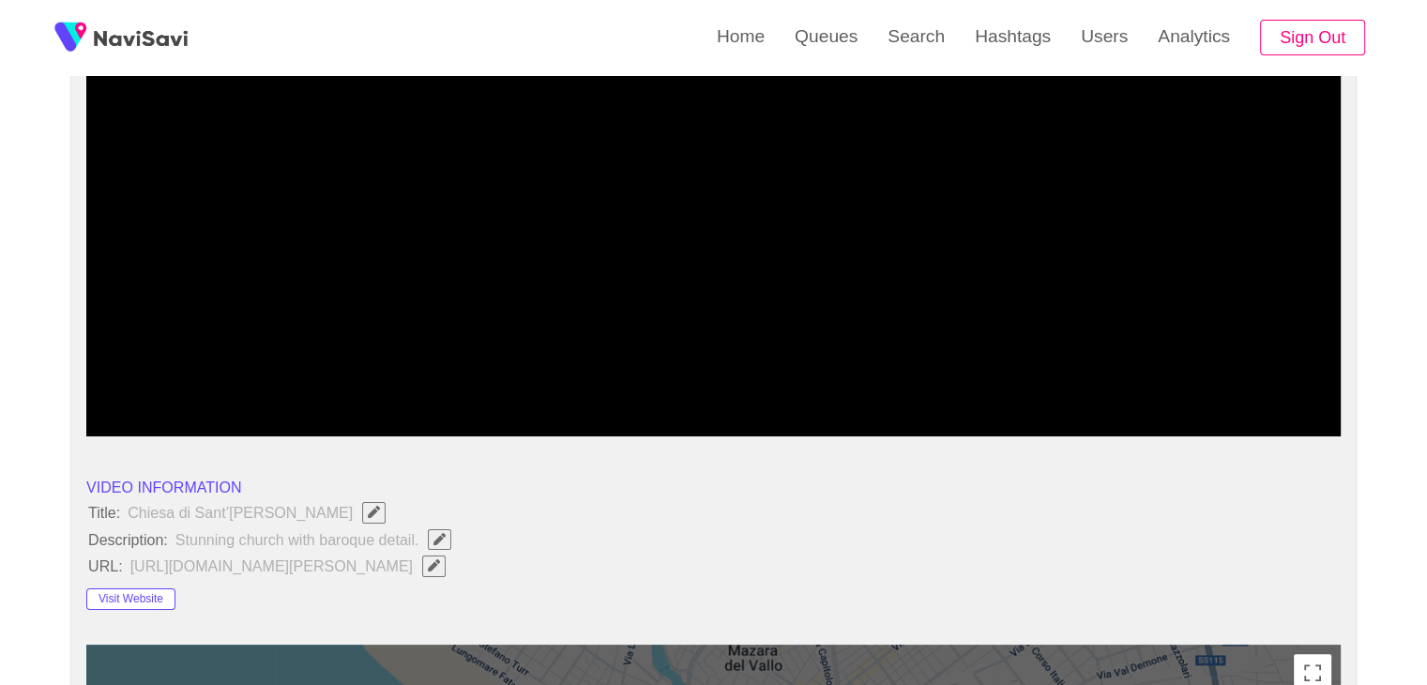
drag, startPoint x: 454, startPoint y: 381, endPoint x: 0, endPoint y: 370, distance: 454.0
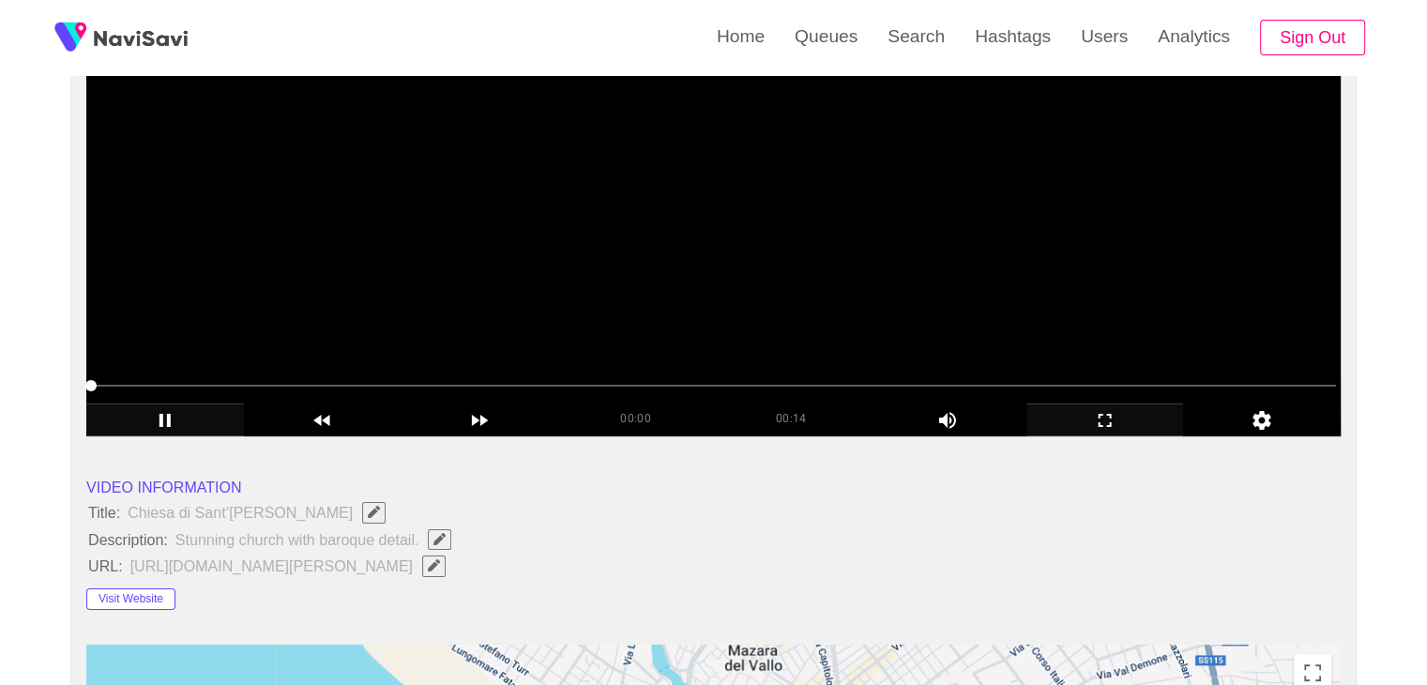
drag, startPoint x: 697, startPoint y: 301, endPoint x: 777, endPoint y: 320, distance: 81.9
click at [697, 303] on video at bounding box center [713, 201] width 1254 height 469
click at [807, 322] on video at bounding box center [713, 201] width 1254 height 469
drag, startPoint x: 495, startPoint y: 389, endPoint x: 506, endPoint y: 392, distance: 11.6
click at [506, 392] on span at bounding box center [713, 385] width 1245 height 30
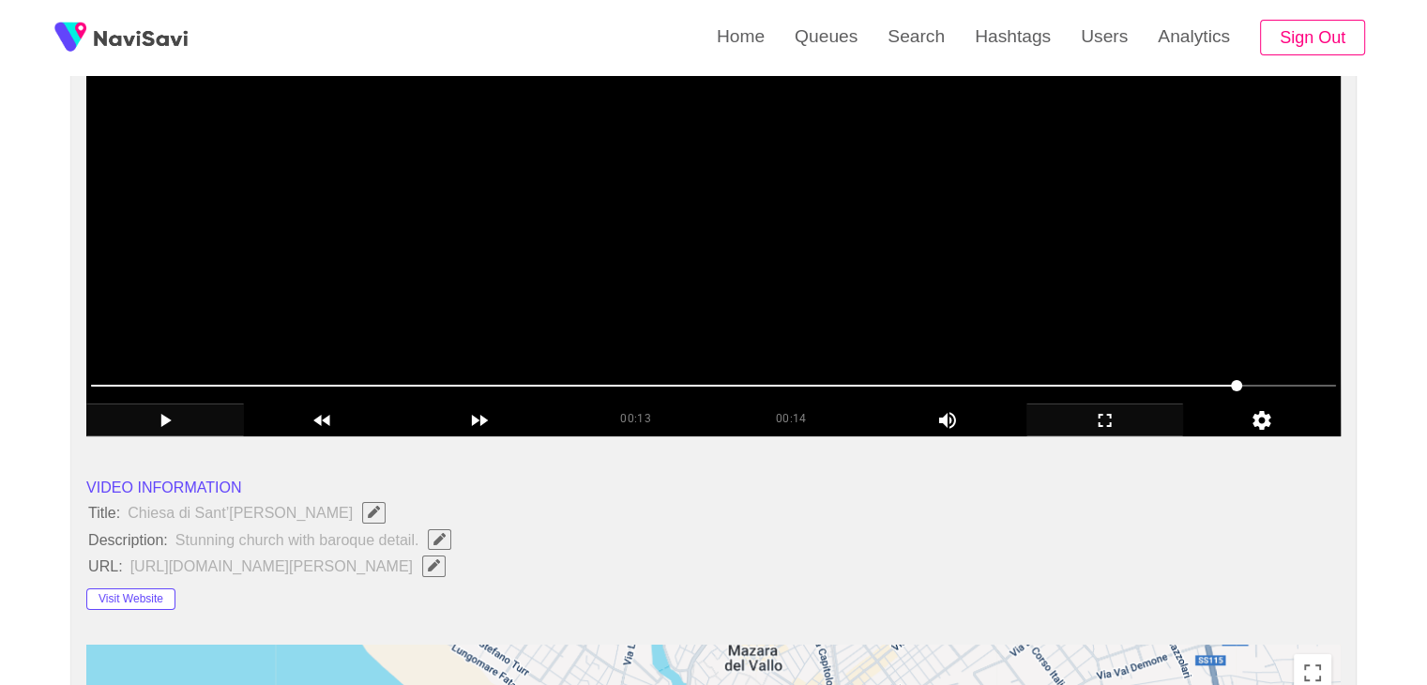
drag, startPoint x: 1230, startPoint y: 379, endPoint x: 1276, endPoint y: 380, distance: 46.0
drag, startPoint x: 617, startPoint y: 379, endPoint x: 128, endPoint y: 365, distance: 488.8
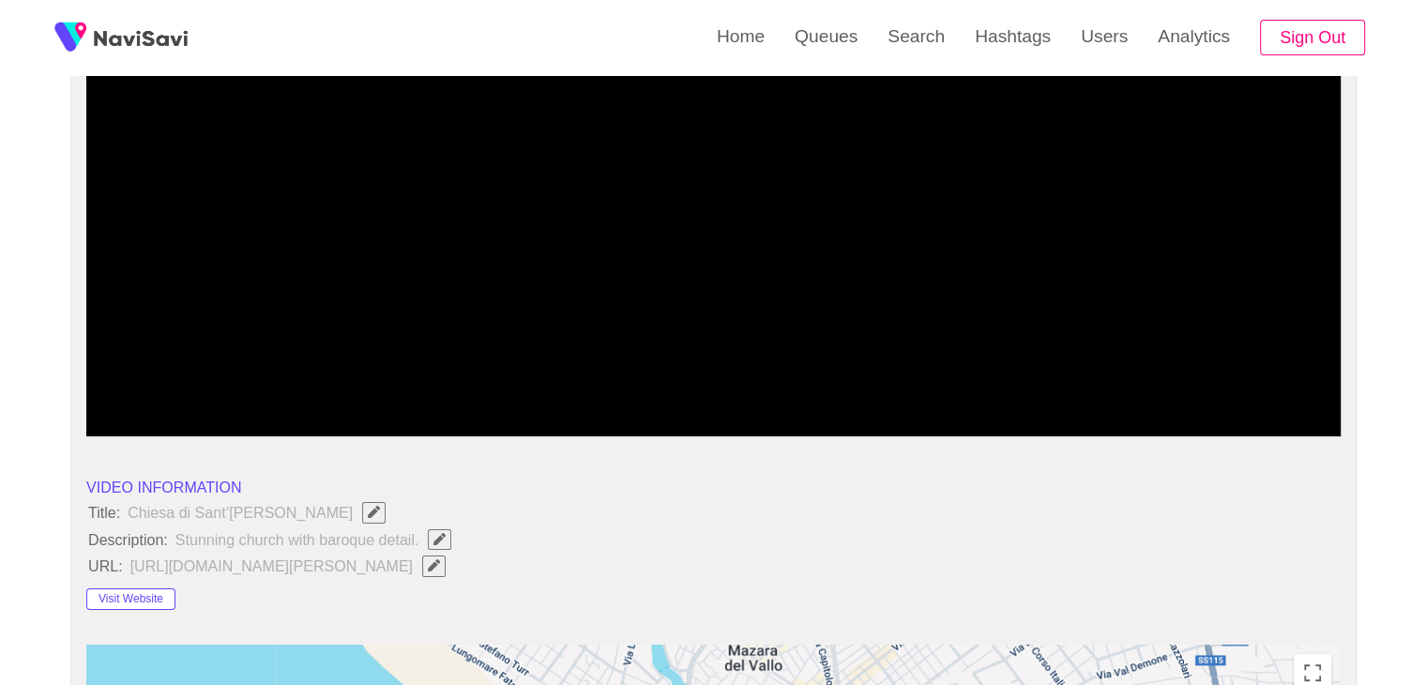
drag, startPoint x: 90, startPoint y: 387, endPoint x: 57, endPoint y: 370, distance: 37.4
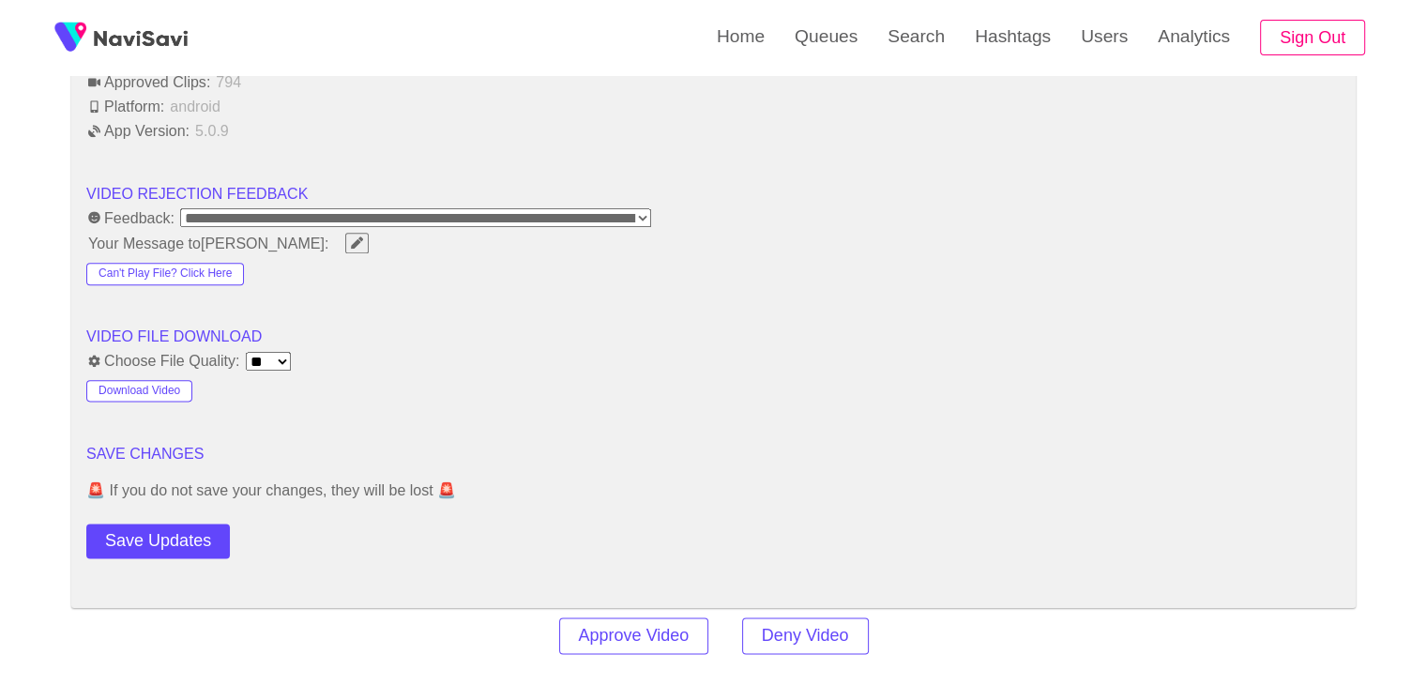
scroll to position [2532, 0]
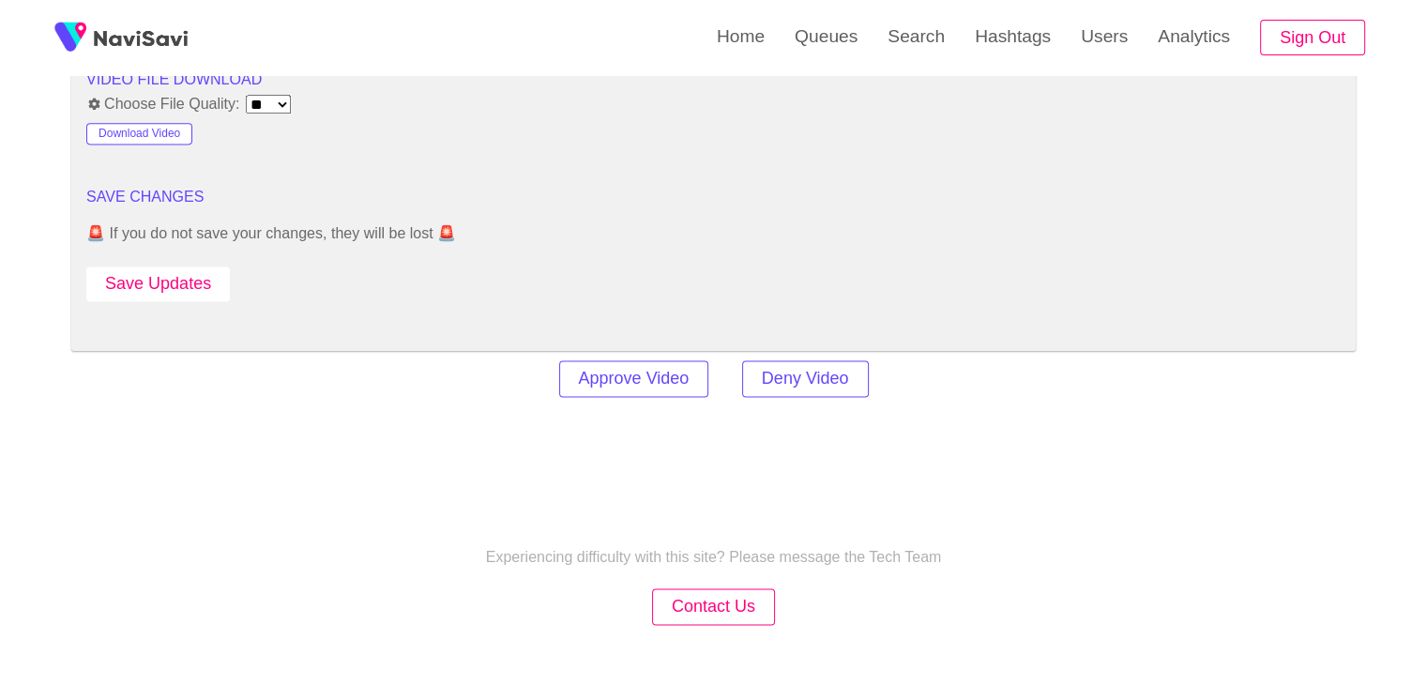
click at [176, 279] on button "Save Updates" at bounding box center [157, 283] width 143 height 35
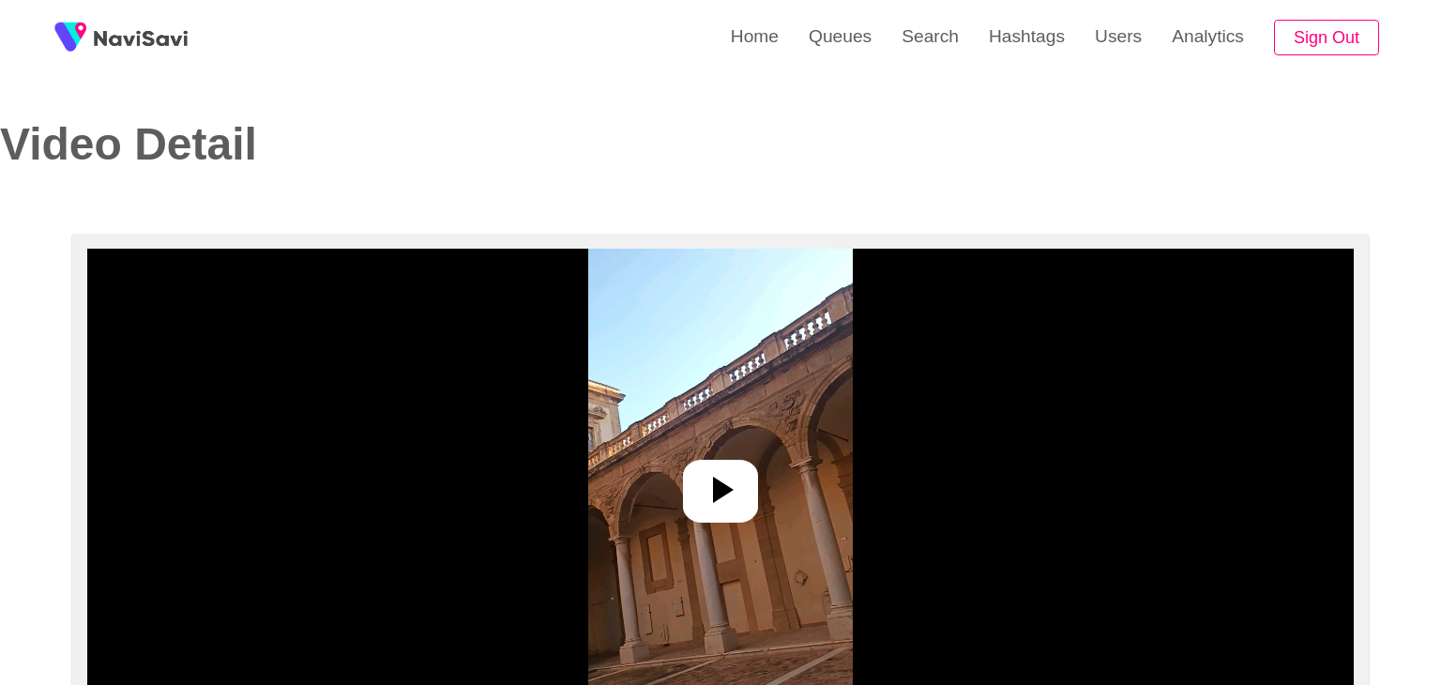
select select "**********"
select select "**"
click at [717, 472] on icon at bounding box center [712, 489] width 45 height 45
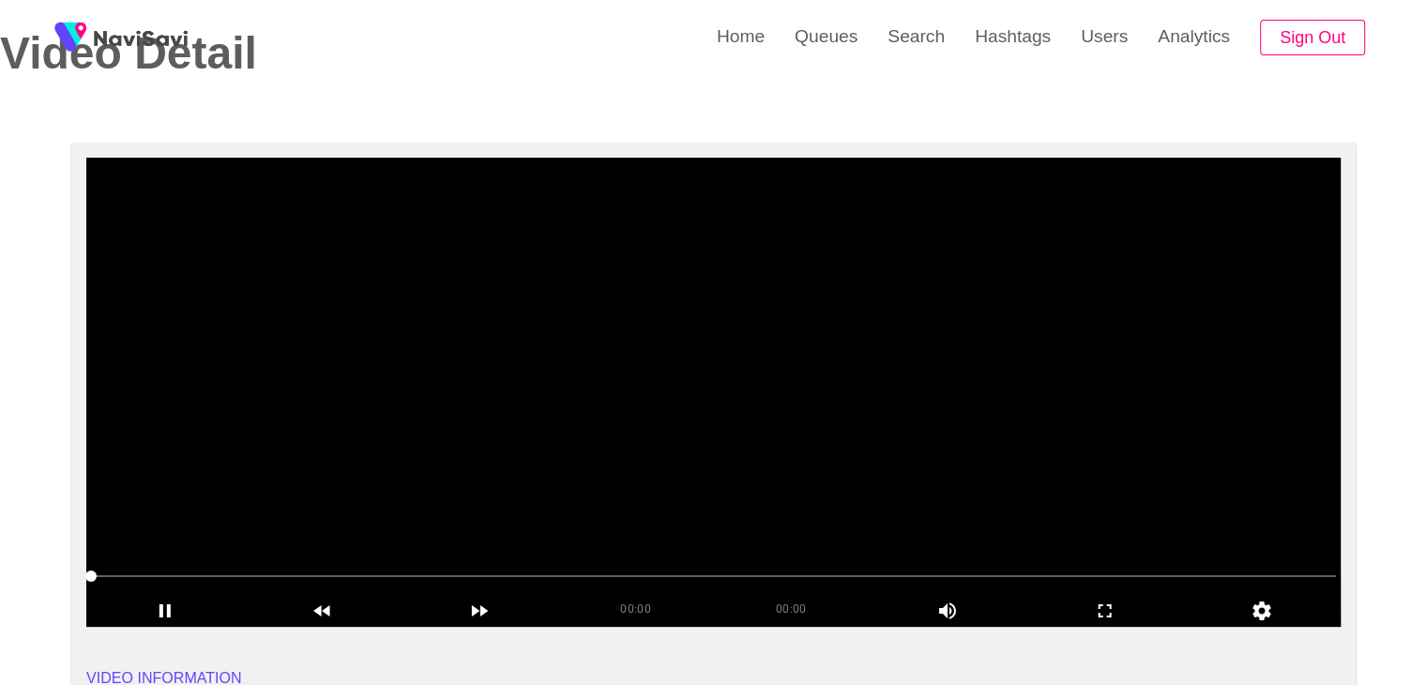
scroll to position [94, 0]
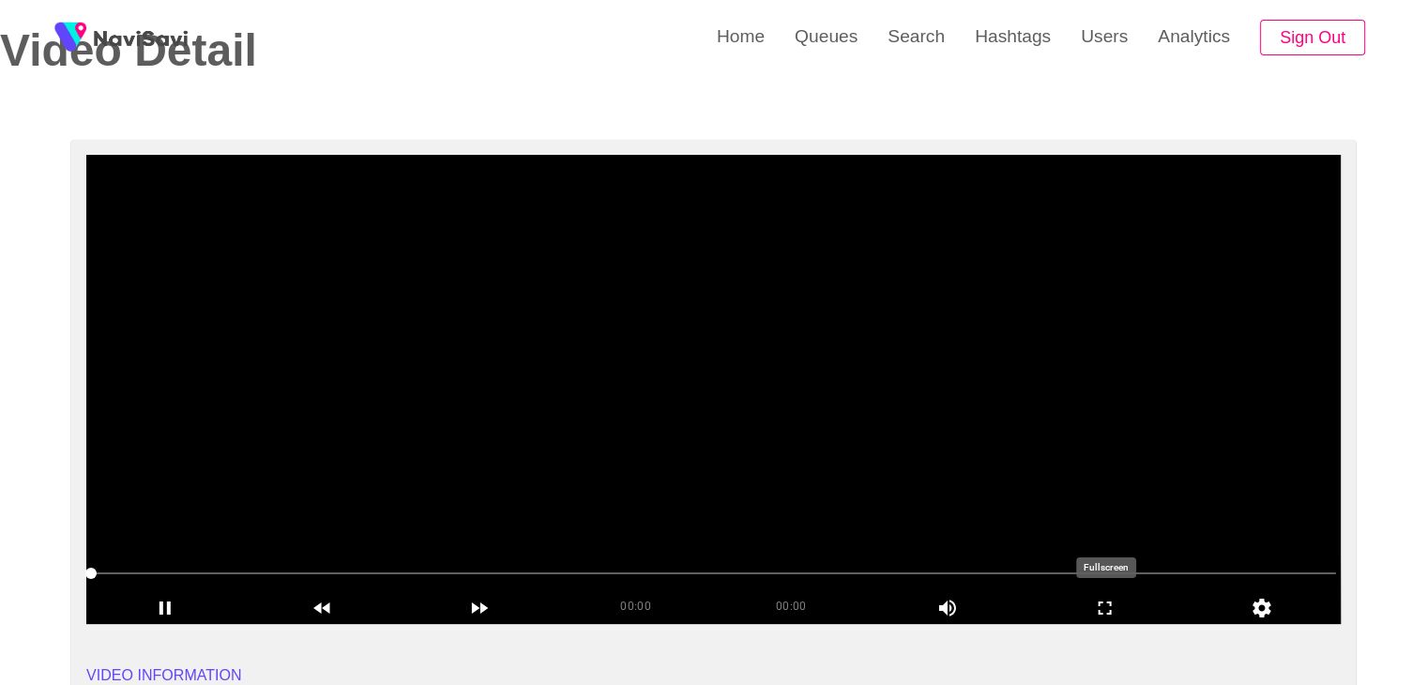
drag, startPoint x: 1099, startPoint y: 611, endPoint x: 839, endPoint y: 626, distance: 260.3
click at [1095, 612] on icon "add" at bounding box center [1105, 607] width 156 height 23
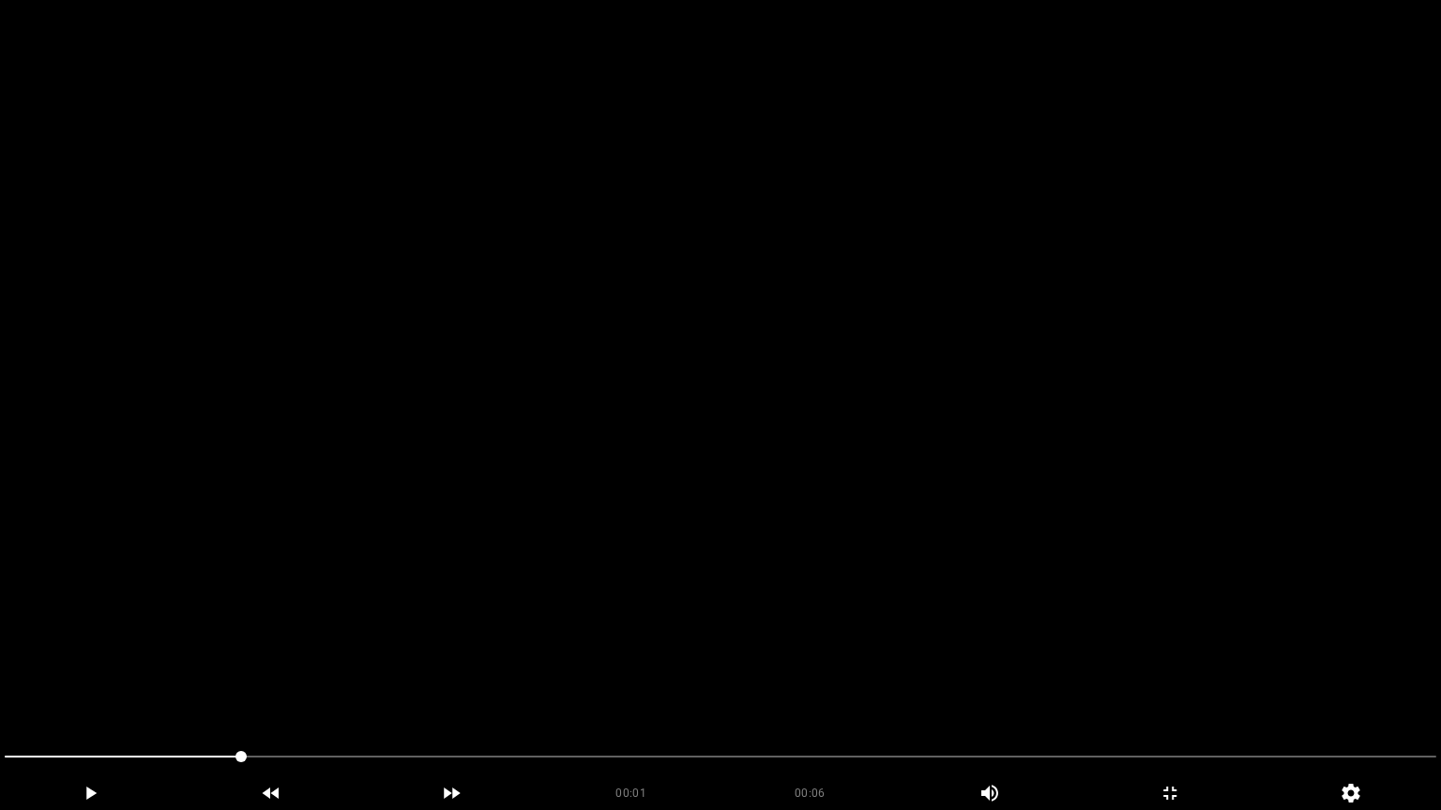
click at [731, 594] on video at bounding box center [720, 405] width 1441 height 810
drag, startPoint x: 165, startPoint y: 758, endPoint x: 0, endPoint y: 777, distance: 166.2
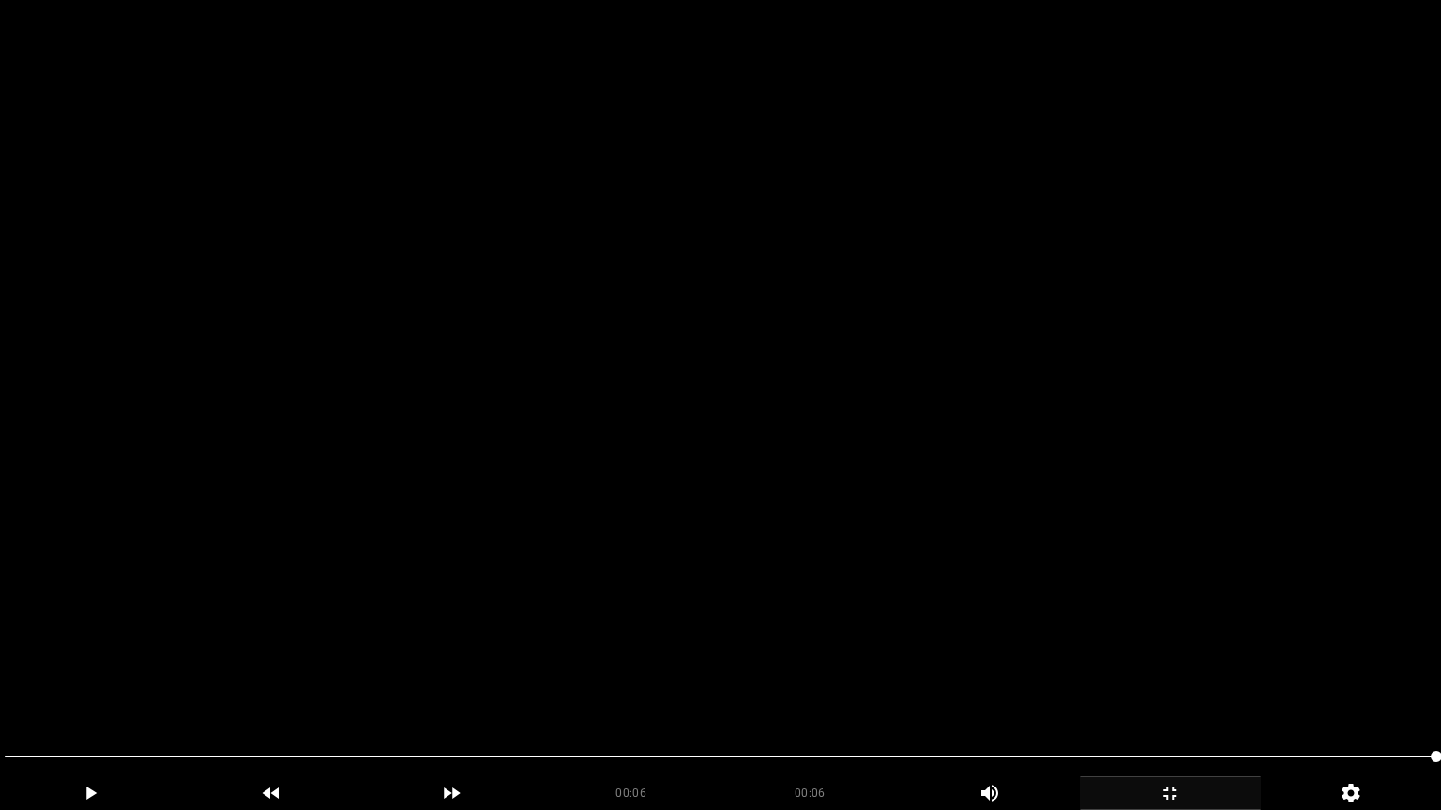
click at [1182, 684] on div "add" at bounding box center [1169, 794] width 181 height 34
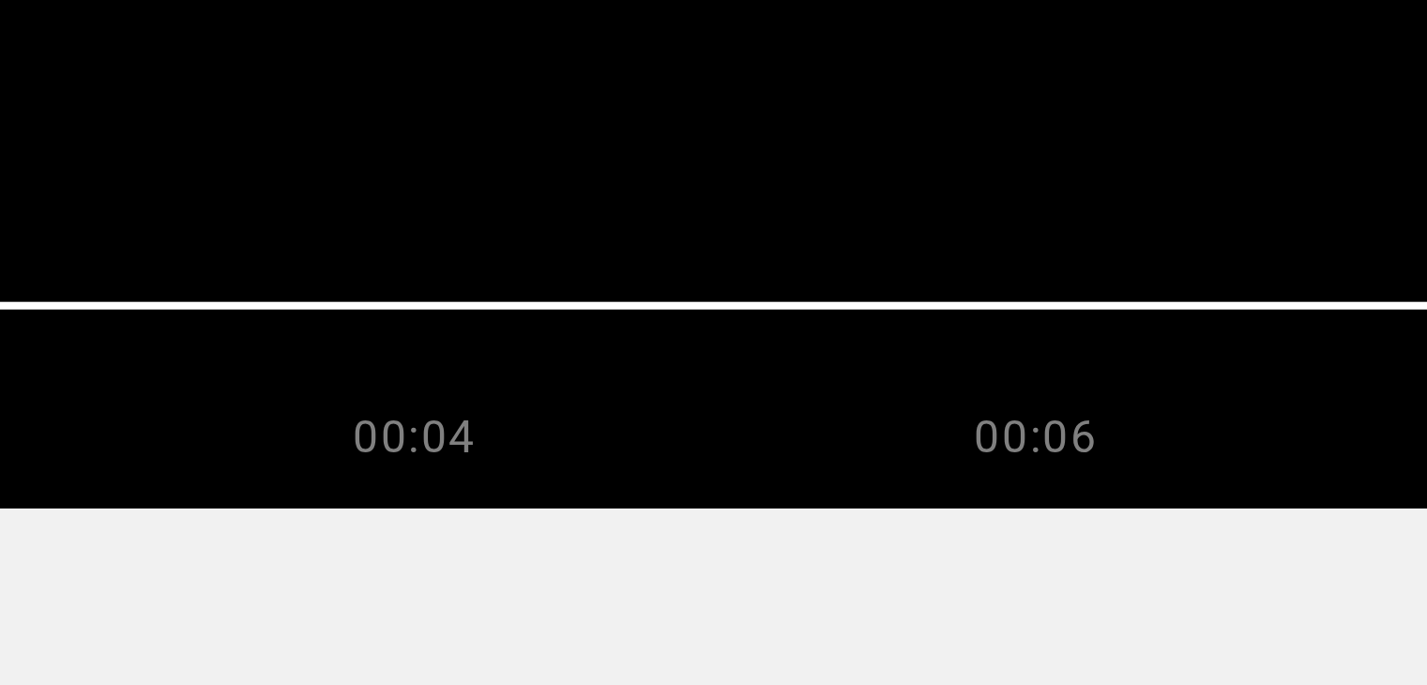
click at [787, 546] on video at bounding box center [713, 389] width 1254 height 469
click at [788, 548] on video at bounding box center [713, 389] width 1254 height 469
click at [788, 549] on video at bounding box center [713, 389] width 1254 height 469
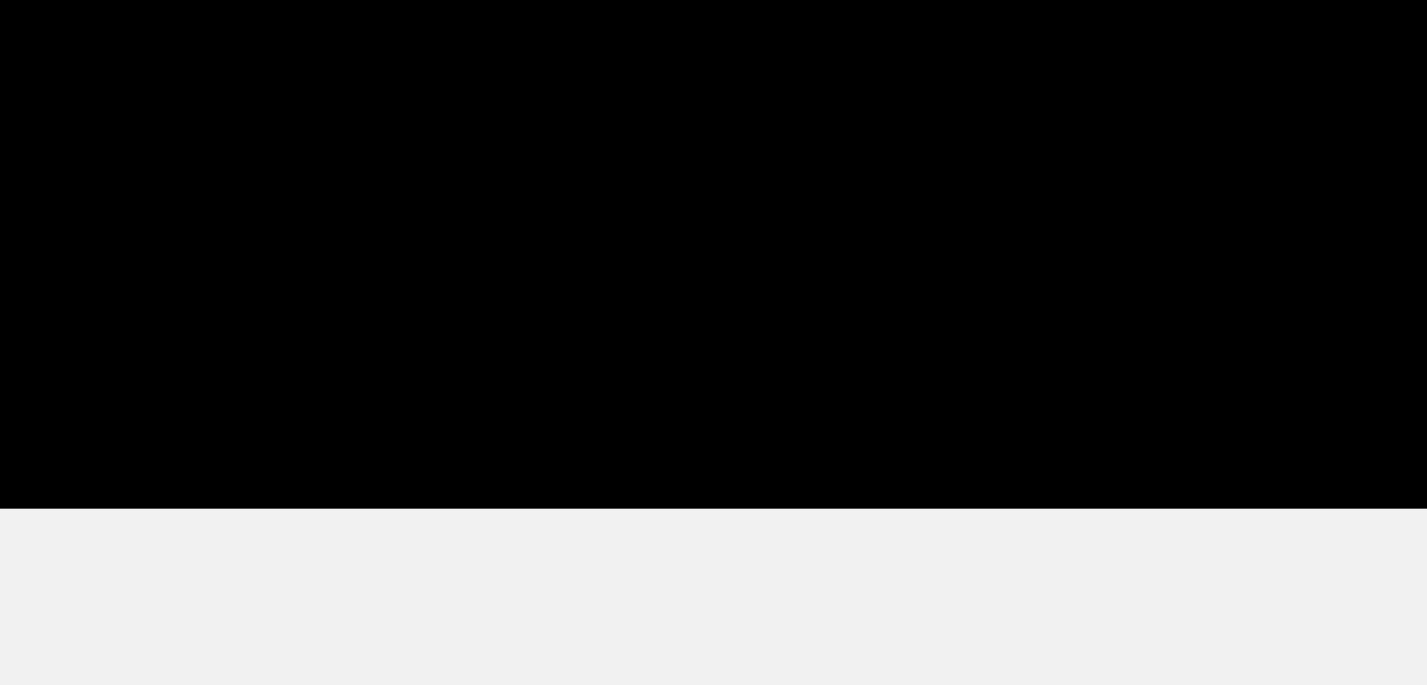
click at [789, 551] on div at bounding box center [713, 575] width 1260 height 48
click at [793, 549] on section "00:00 00:06 Picture In Picture 1 Error: Failed to load Video" at bounding box center [713, 389] width 1254 height 469
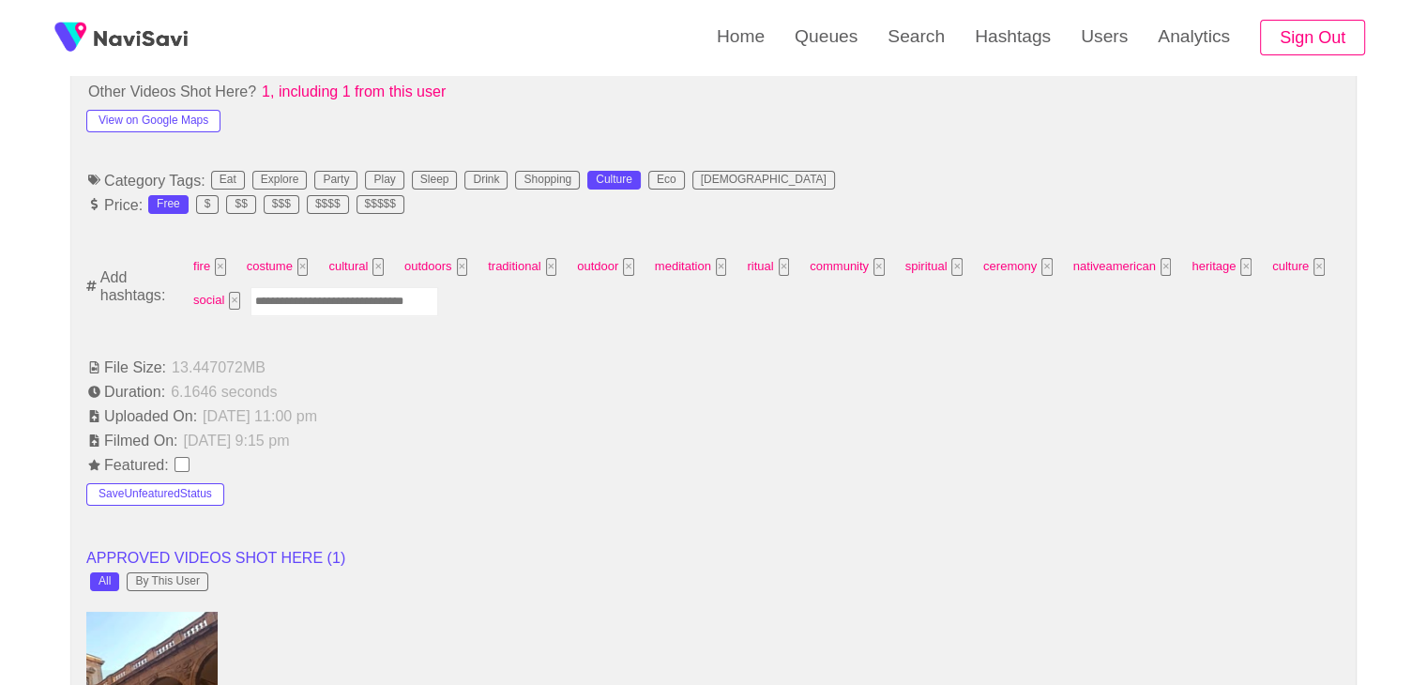
scroll to position [1030, 0]
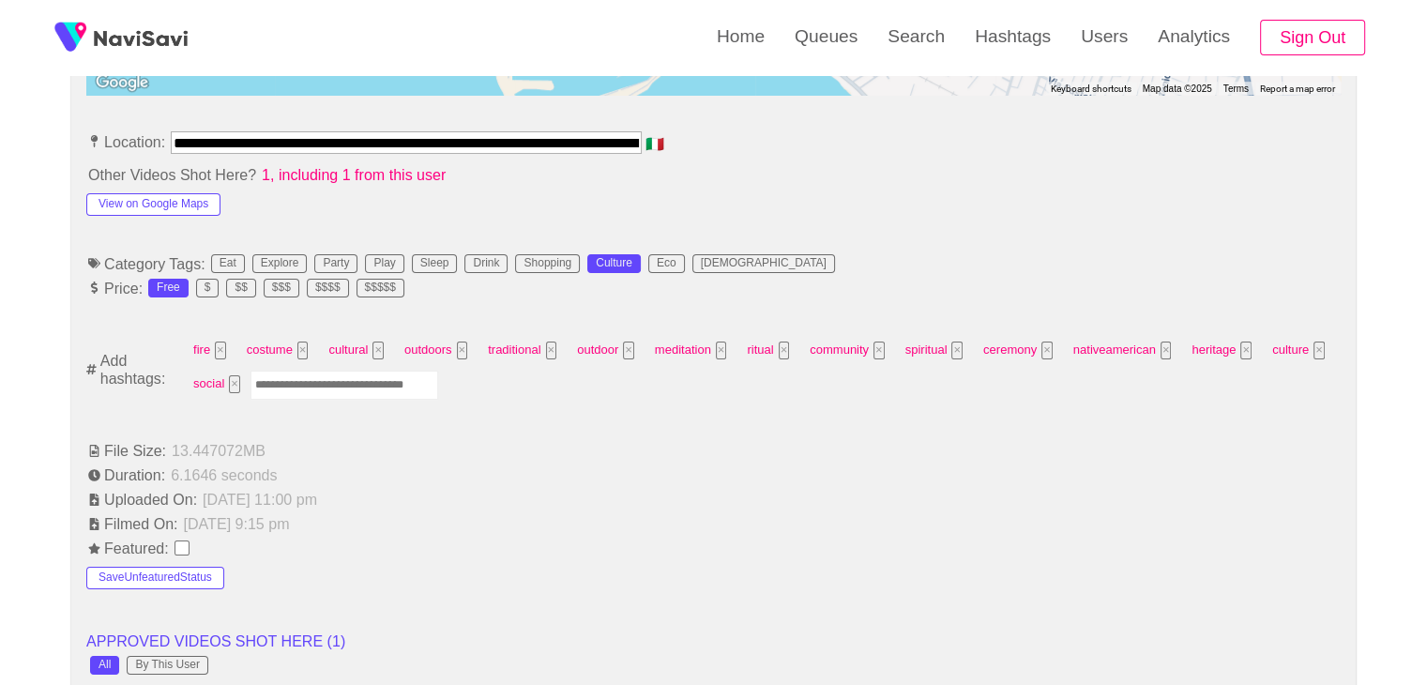
click at [297, 378] on input "Enter tag here and press return" at bounding box center [344, 384] width 188 height 29
type input "******"
type input "*********"
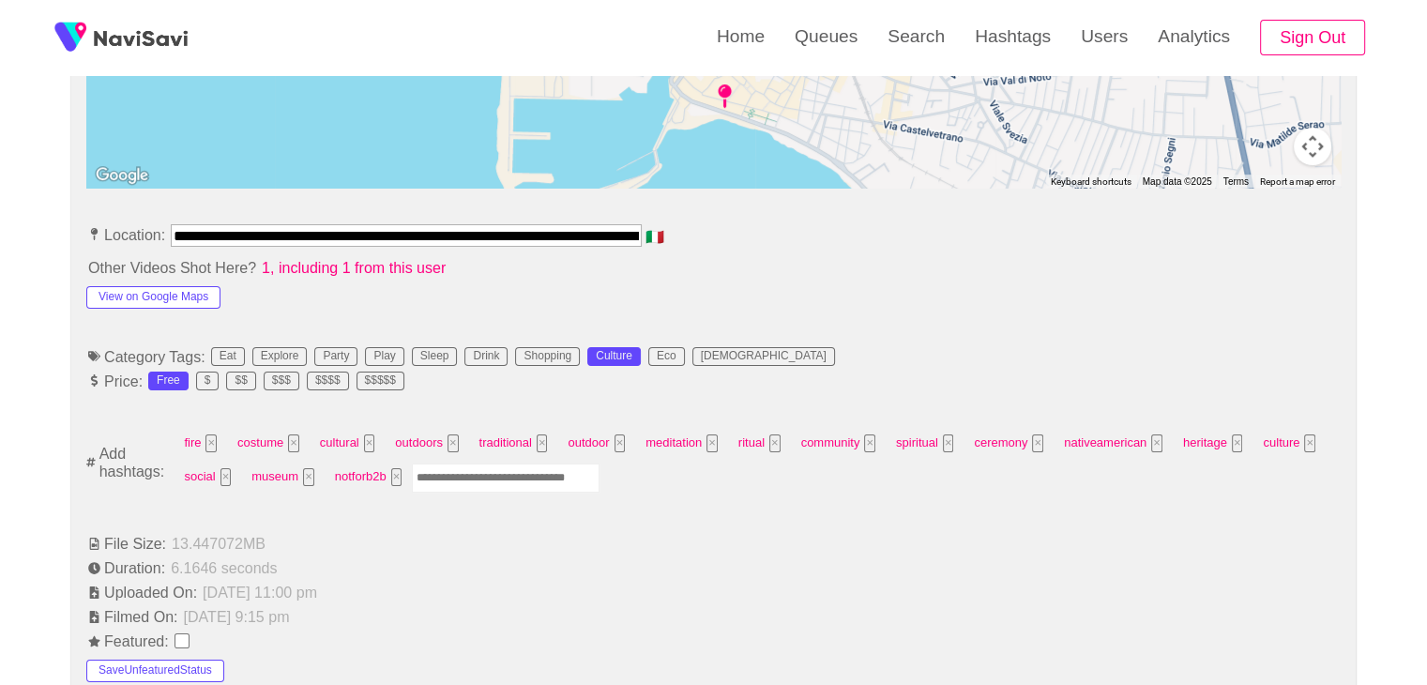
scroll to position [936, 0]
click at [139, 294] on button "View on Google Maps" at bounding box center [153, 298] width 134 height 23
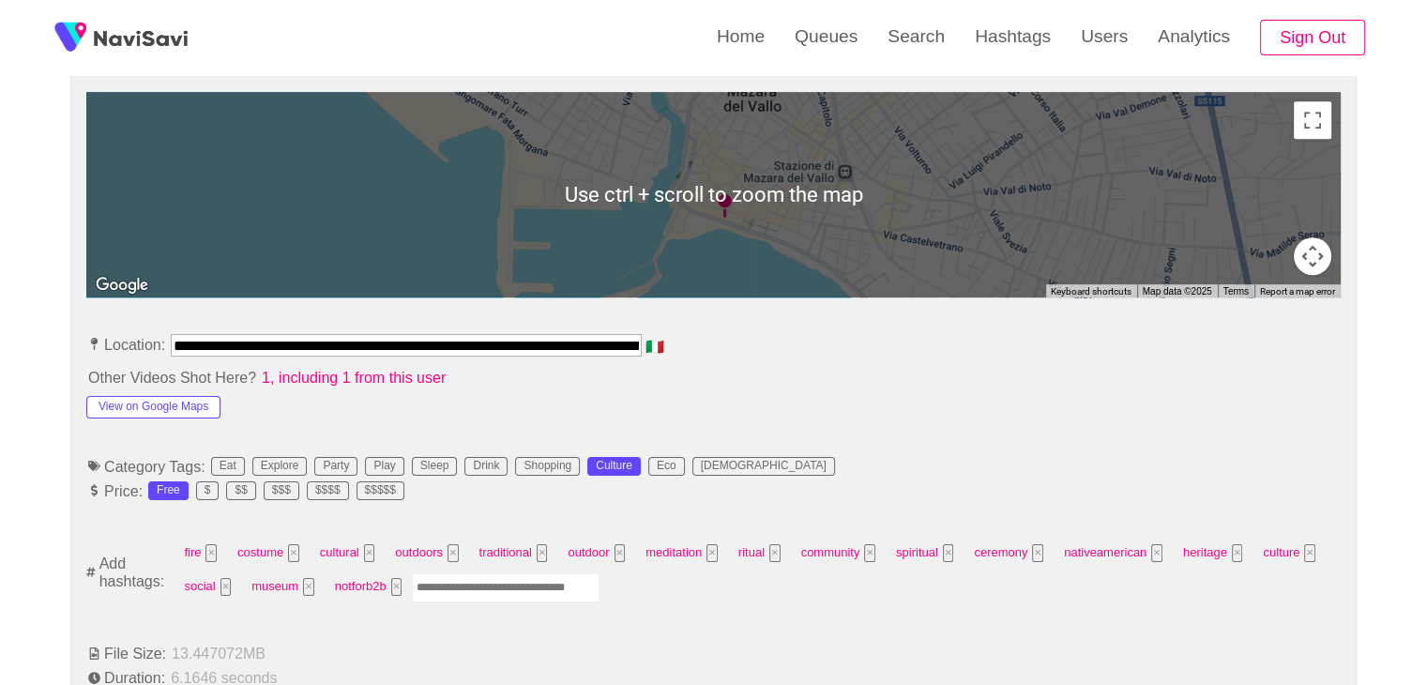
scroll to position [842, 0]
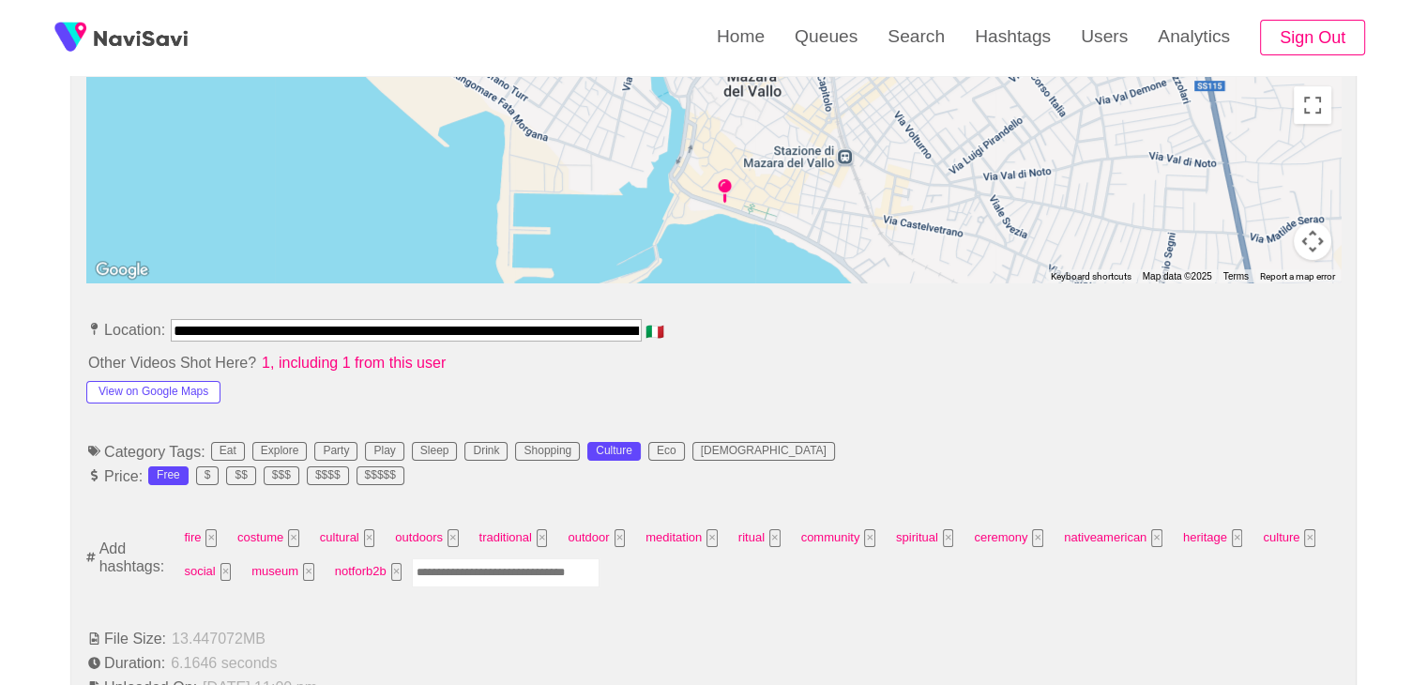
drag, startPoint x: 169, startPoint y: 333, endPoint x: 210, endPoint y: 331, distance: 41.3
click at [210, 331] on span "**********" at bounding box center [406, 334] width 475 height 30
drag, startPoint x: 173, startPoint y: 321, endPoint x: 803, endPoint y: 366, distance: 631.9
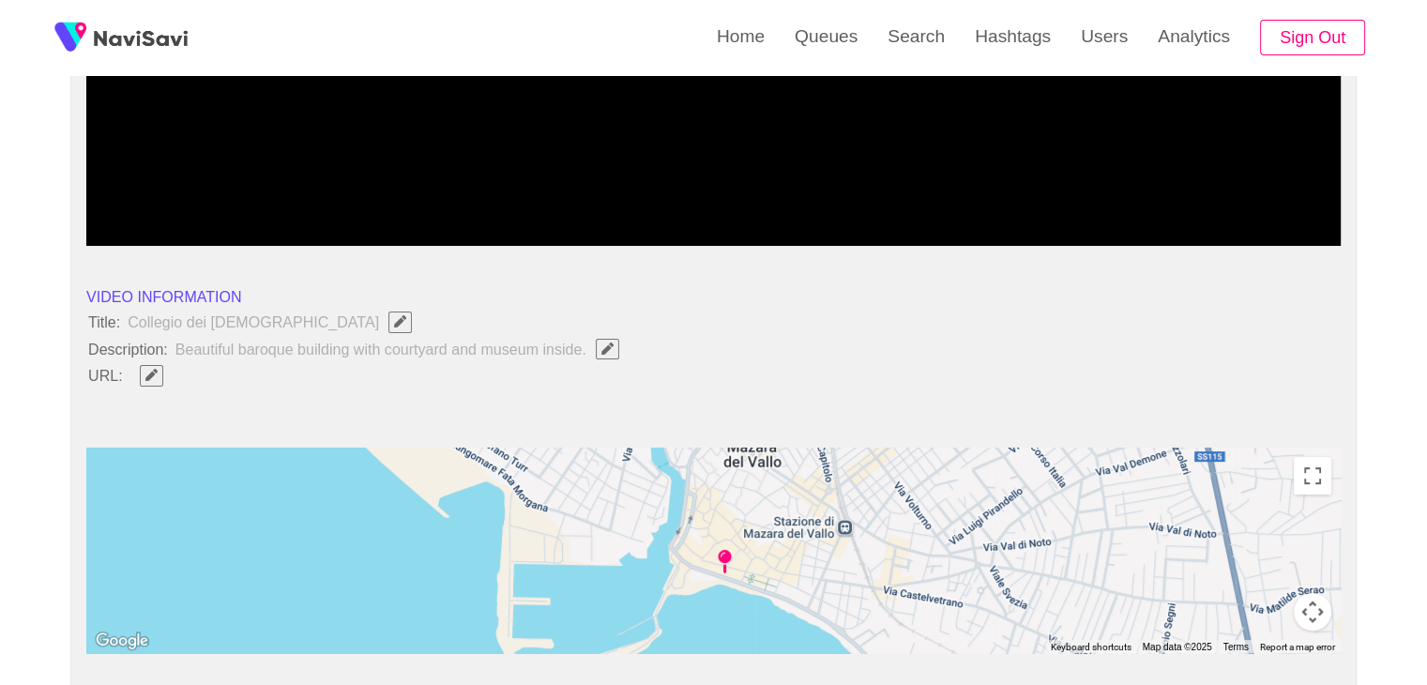
scroll to position [467, 0]
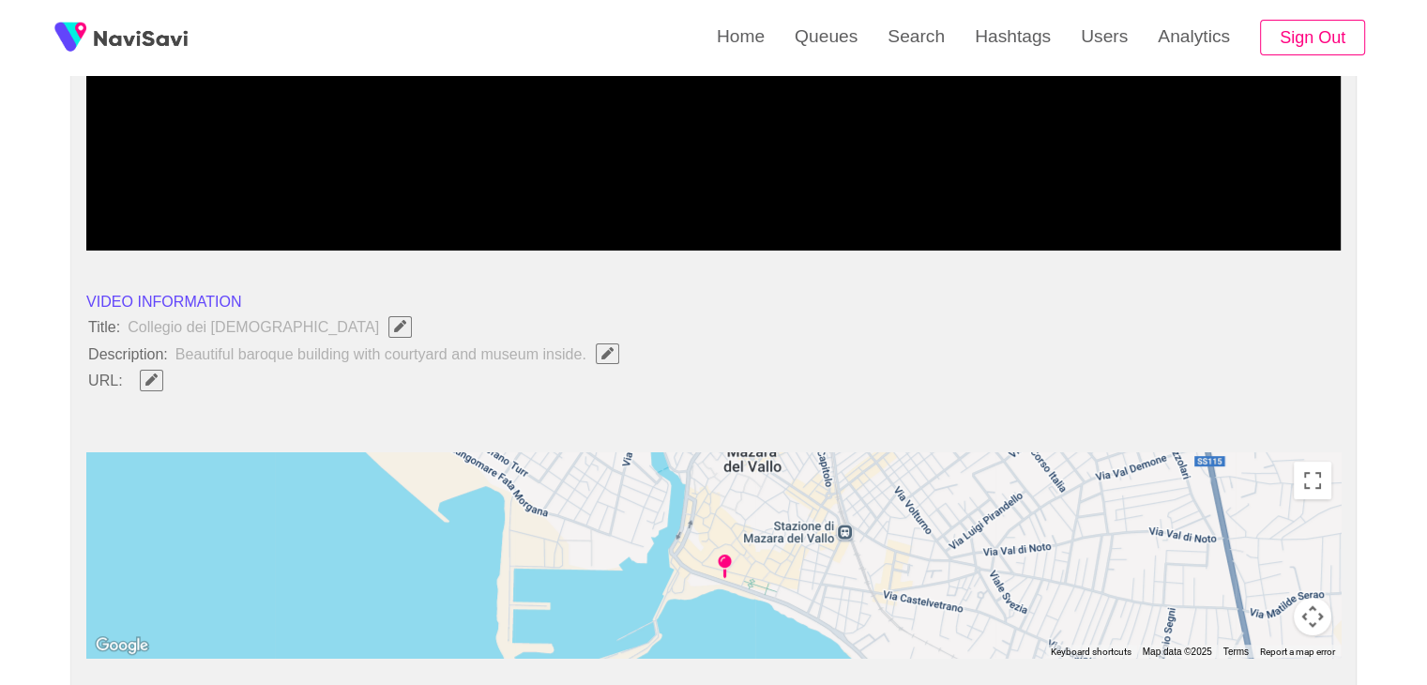
click at [838, 351] on li "Description: Beautiful baroque building with courtyard and museum inside." at bounding box center [713, 353] width 1254 height 24
click at [163, 376] on span at bounding box center [151, 380] width 46 height 24
click at [158, 377] on span "Edit Field" at bounding box center [151, 379] width 16 height 12
click at [287, 382] on input "field" at bounding box center [558, 380] width 856 height 23
type input "**********"
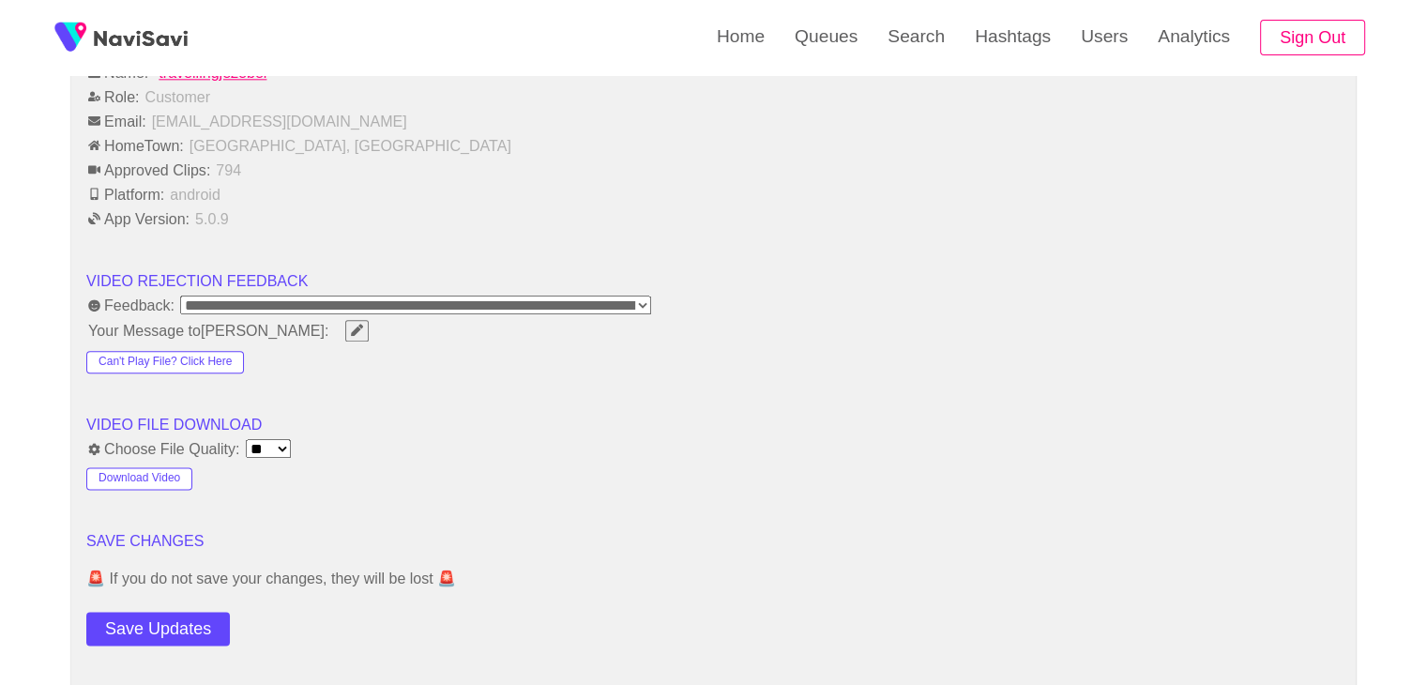
scroll to position [2345, 0]
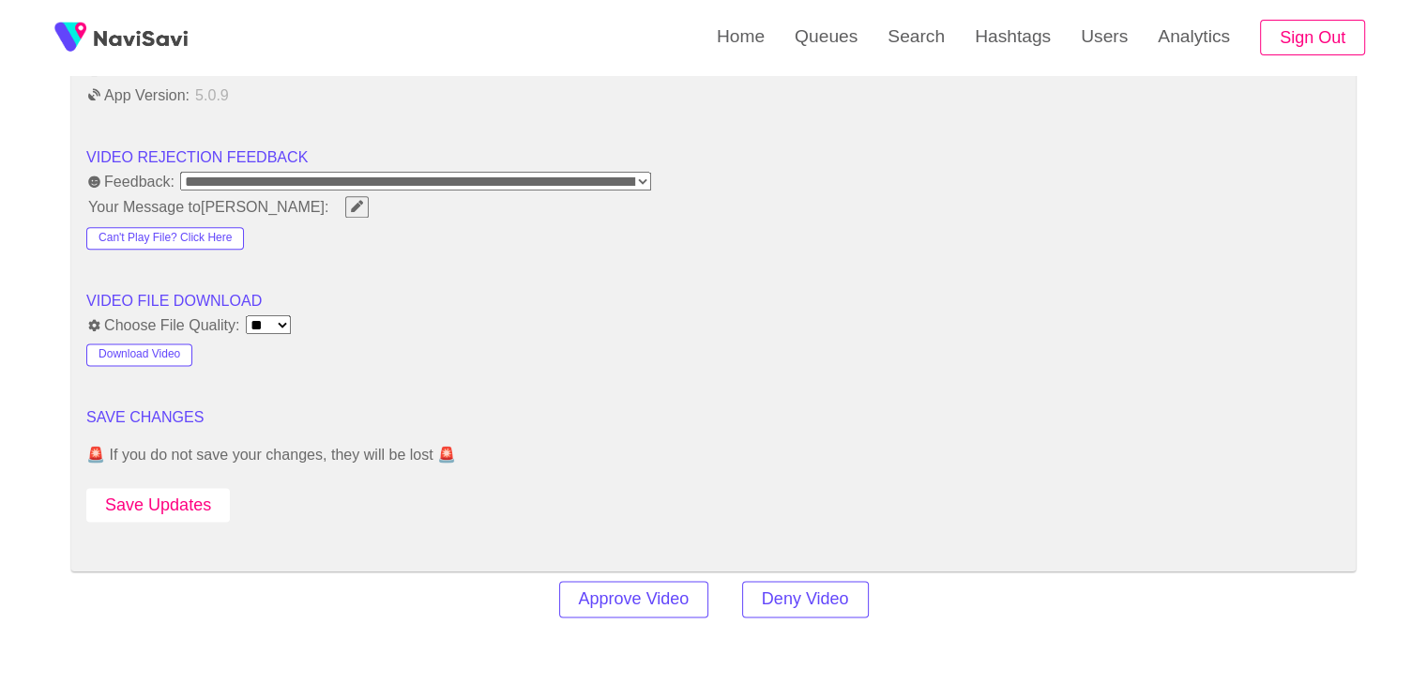
click at [168, 488] on button "Save Updates" at bounding box center [157, 505] width 143 height 35
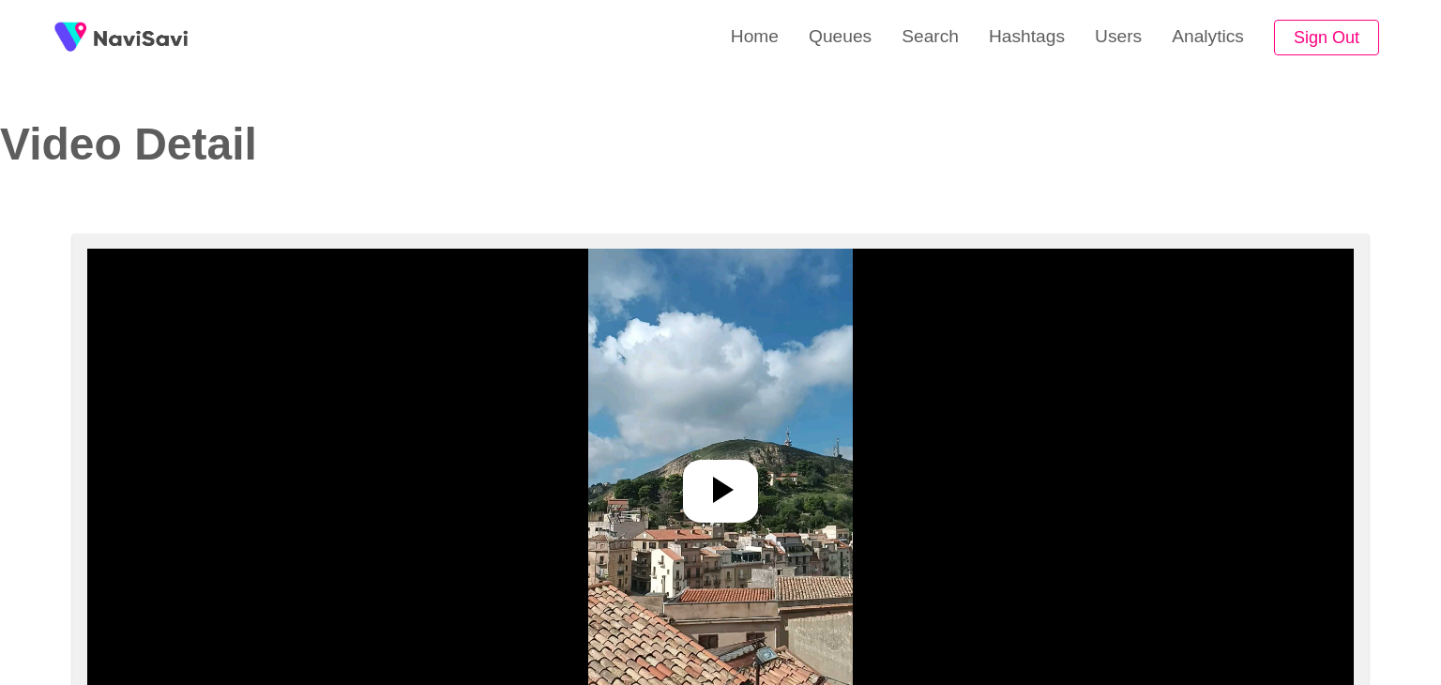
select select "**********"
select select "**"
click at [728, 500] on icon at bounding box center [712, 489] width 45 height 45
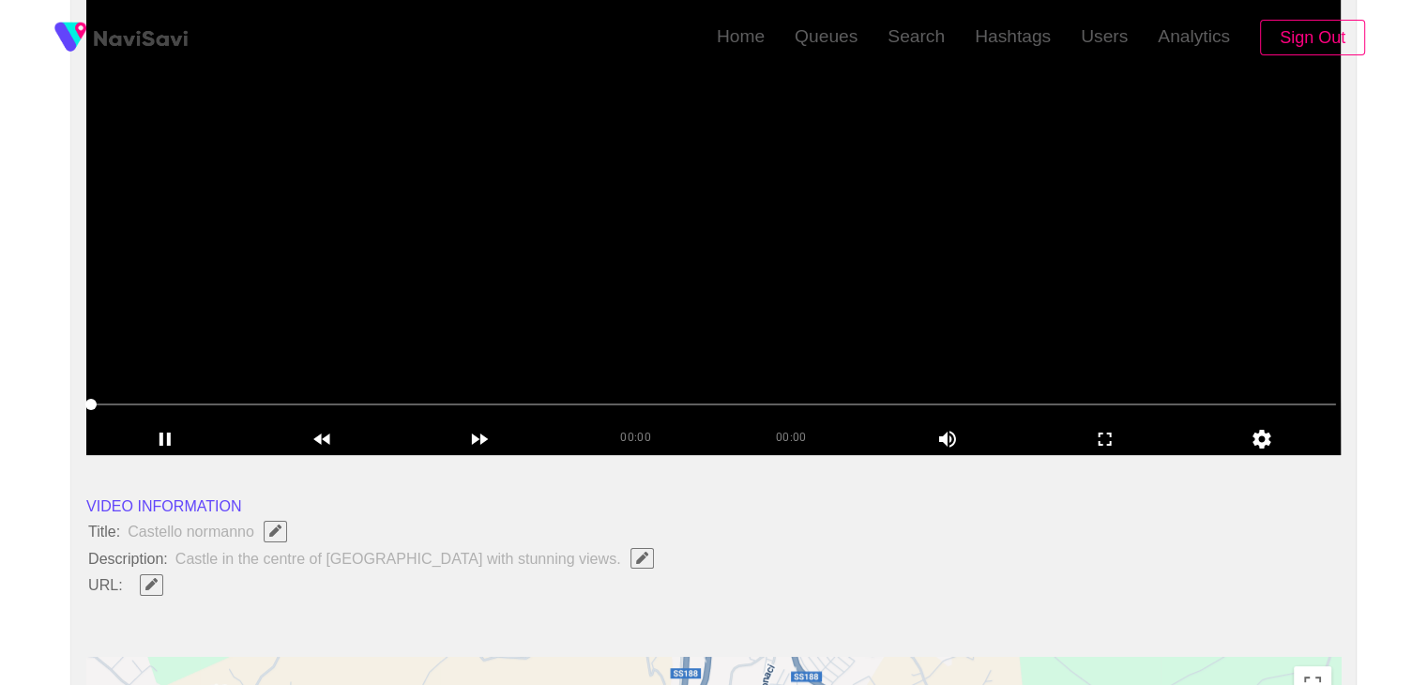
scroll to position [281, 0]
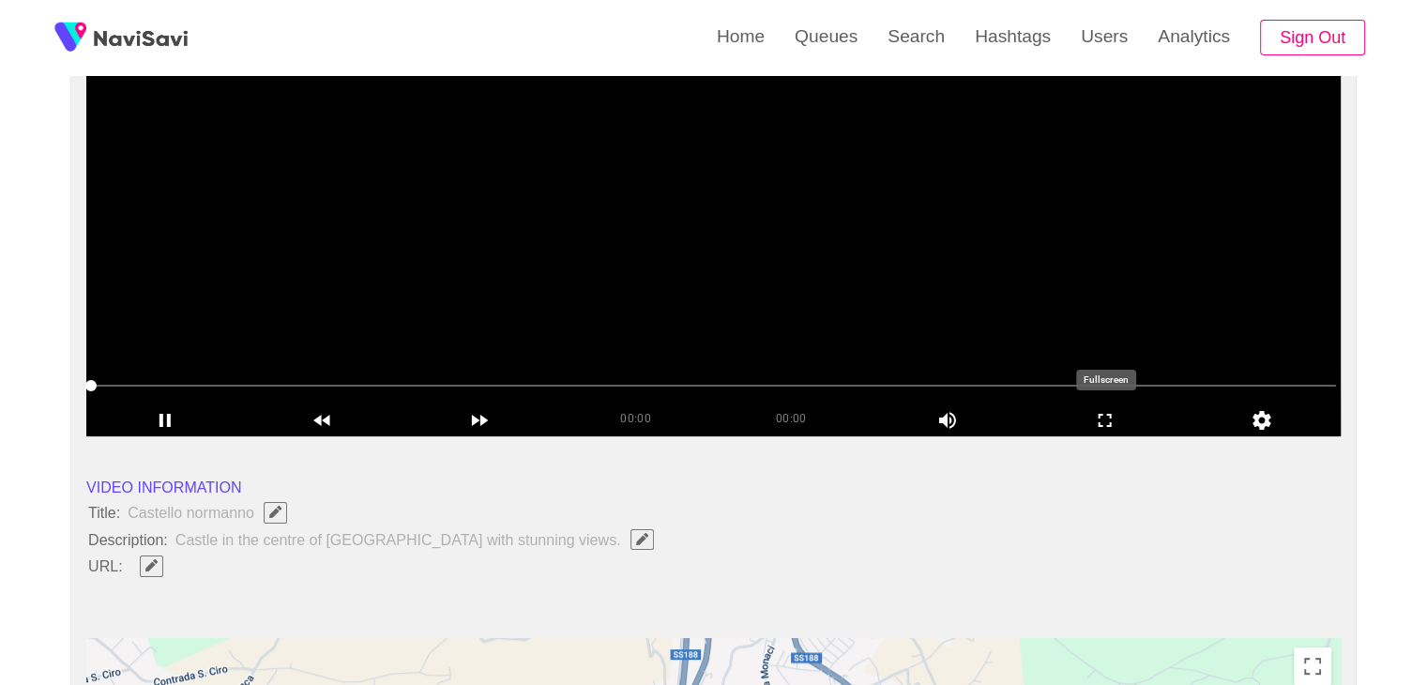
drag, startPoint x: 1139, startPoint y: 410, endPoint x: 1125, endPoint y: 495, distance: 86.4
click at [1138, 410] on icon "add" at bounding box center [1105, 420] width 156 height 23
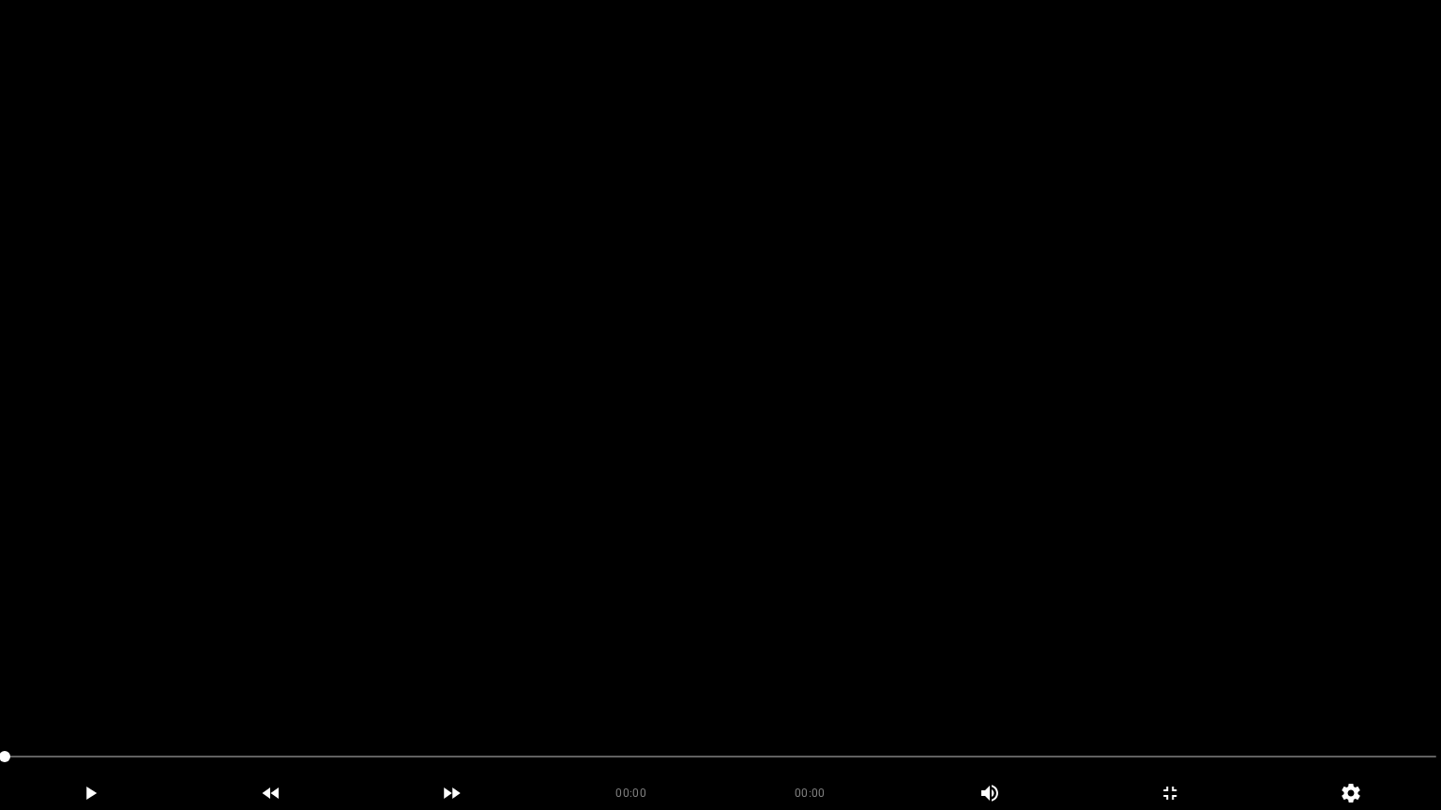
click at [769, 584] on video at bounding box center [720, 405] width 1441 height 810
click at [777, 598] on video at bounding box center [720, 405] width 1441 height 810
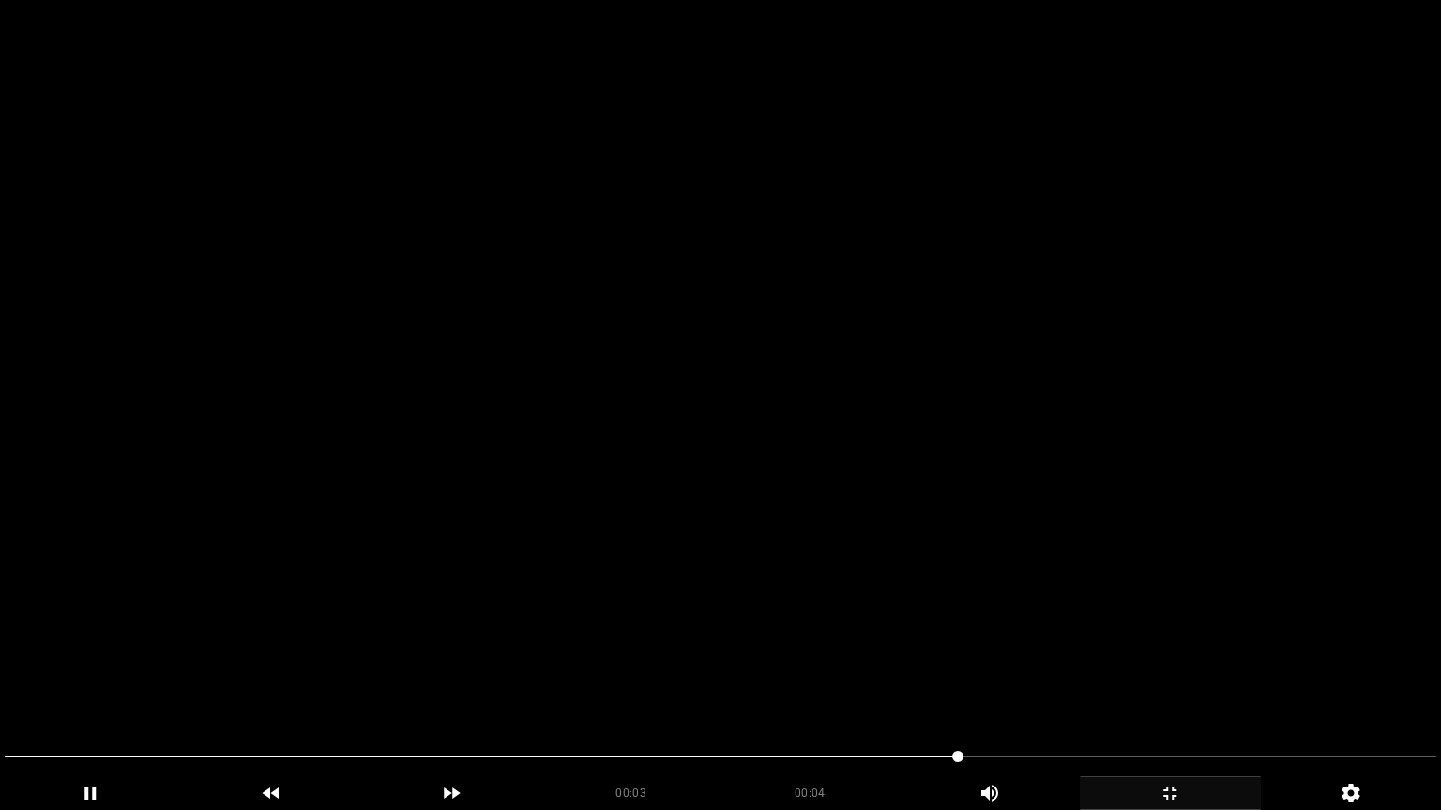
click at [1189, 684] on icon "add" at bounding box center [1169, 793] width 179 height 23
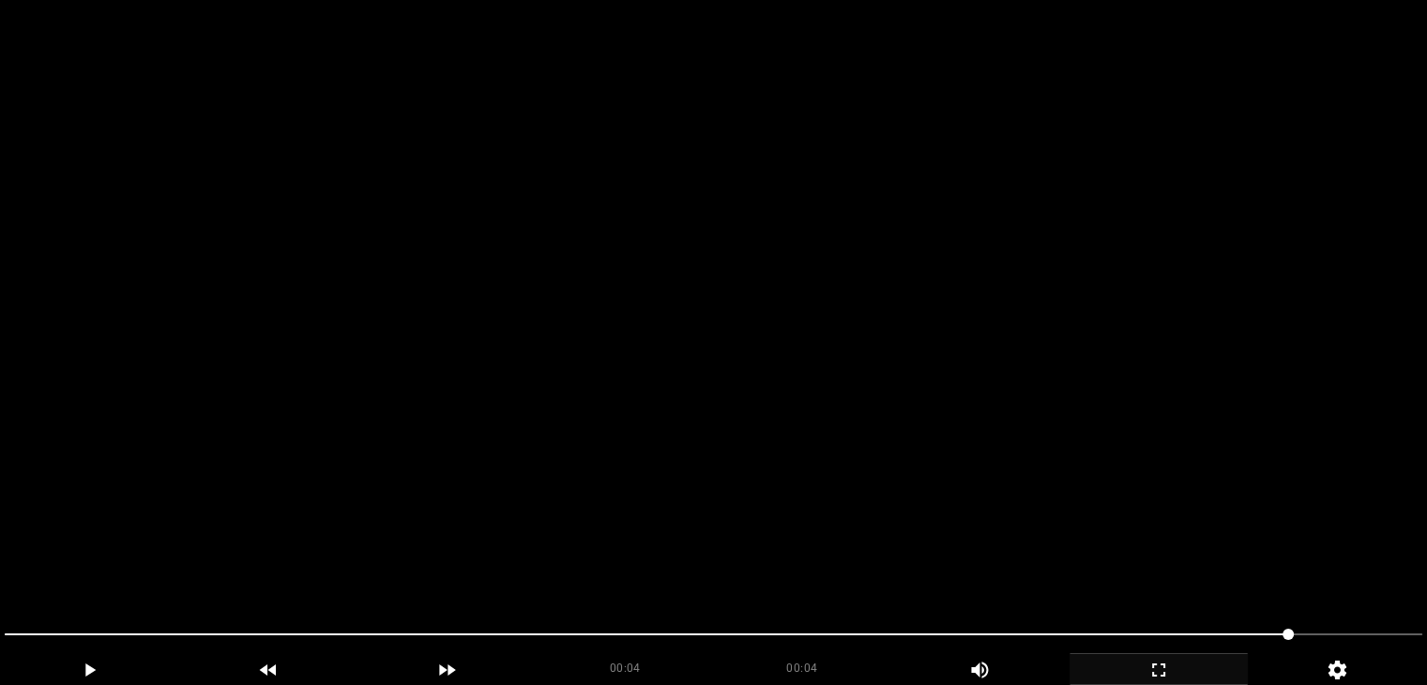
scroll to position [750, 0]
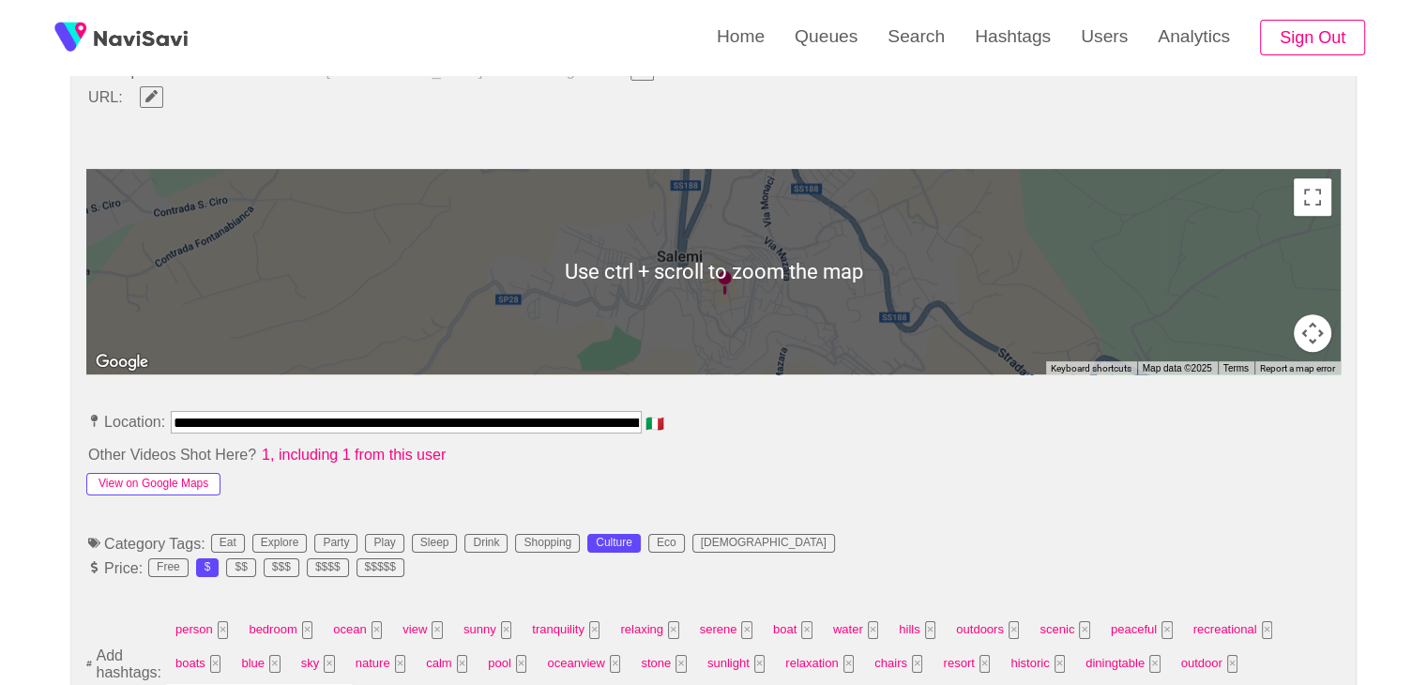
click at [174, 481] on button "View on Google Maps" at bounding box center [153, 484] width 134 height 23
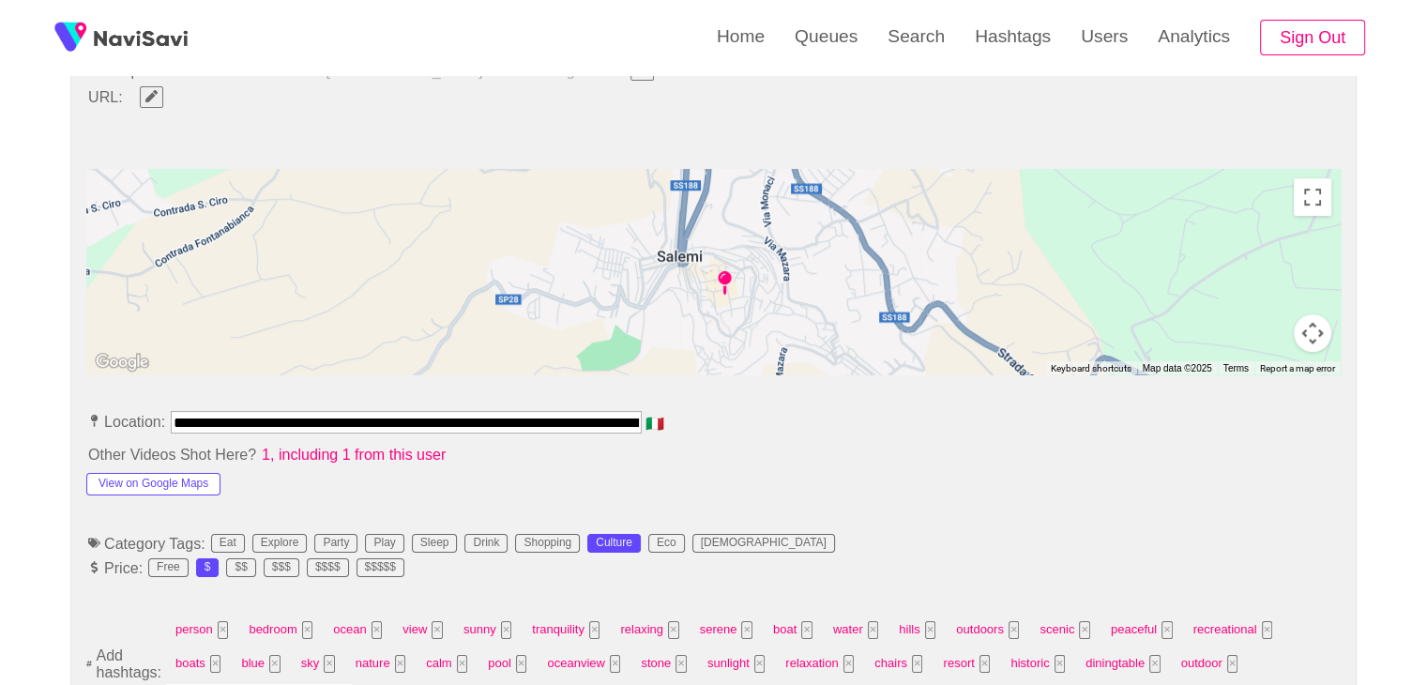
scroll to position [0, 95]
drag, startPoint x: 176, startPoint y: 417, endPoint x: 829, endPoint y: 436, distance: 653.0
click at [829, 436] on li "**********" at bounding box center [713, 426] width 1254 height 30
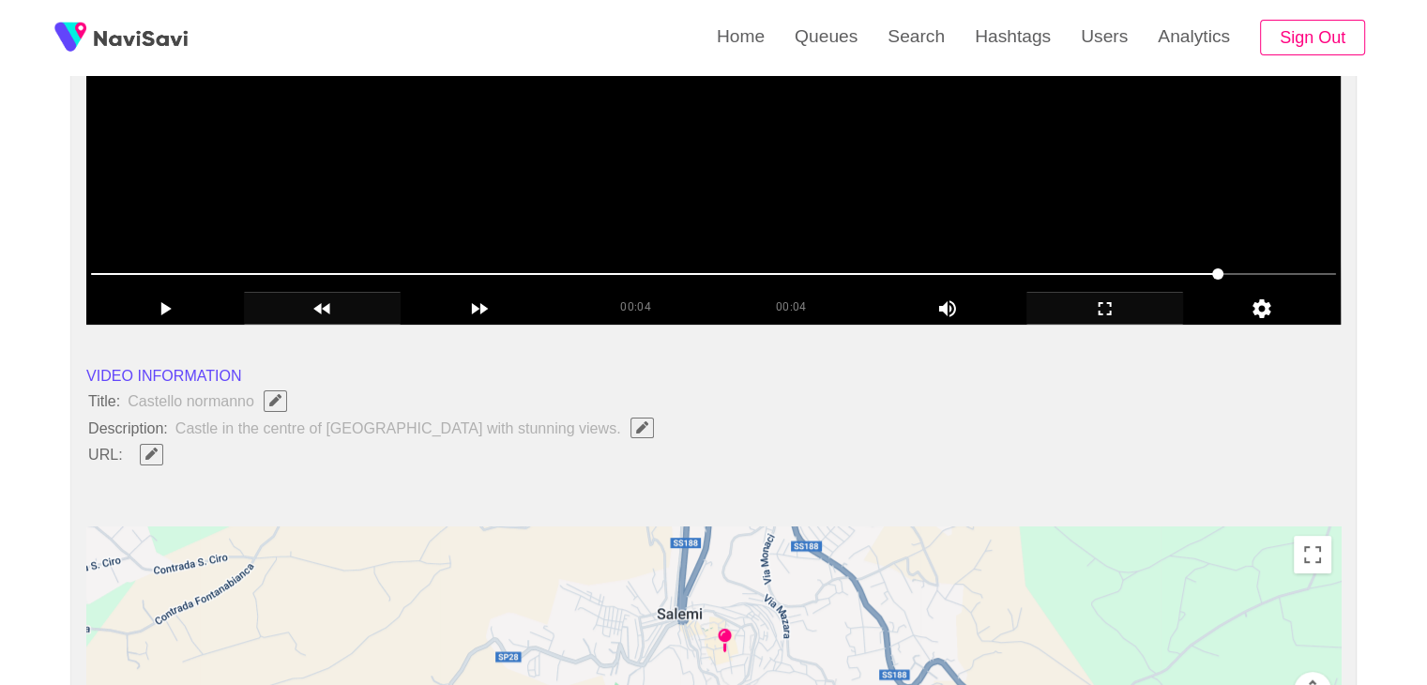
scroll to position [375, 0]
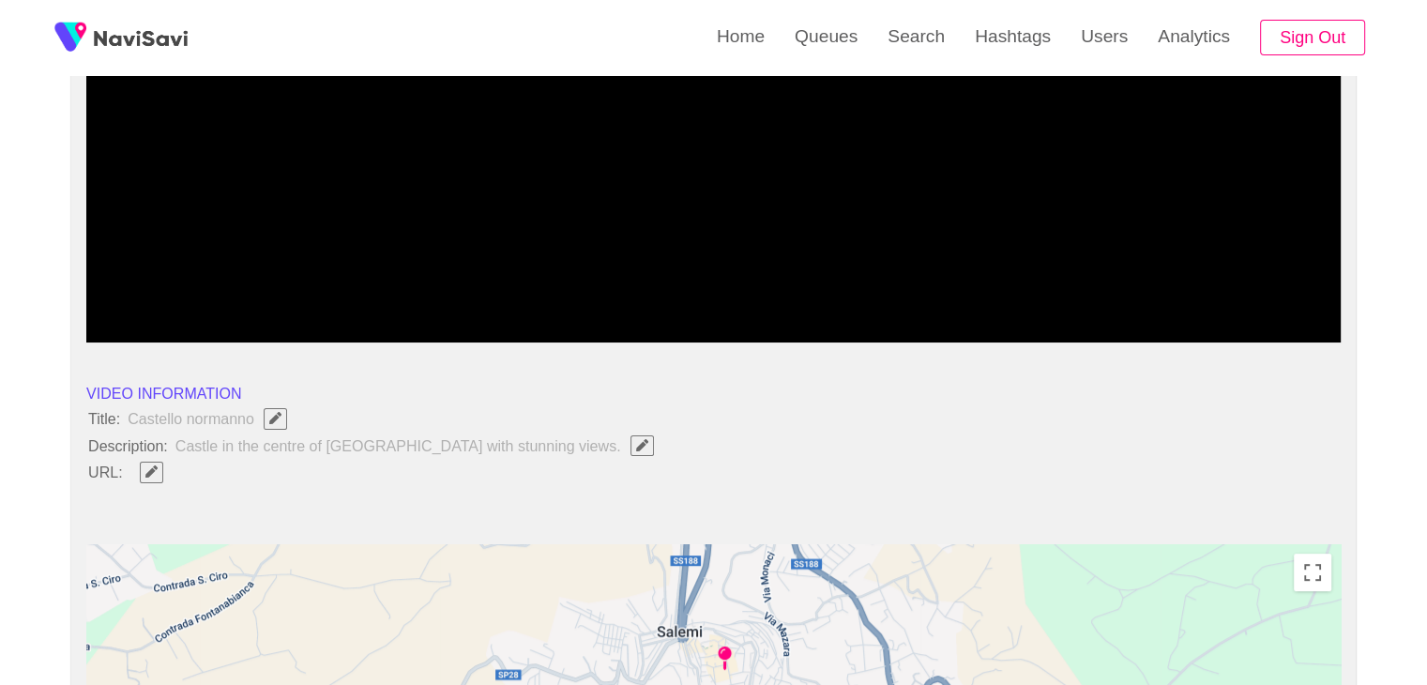
click at [143, 476] on button "button" at bounding box center [151, 471] width 23 height 21
type input "**********"
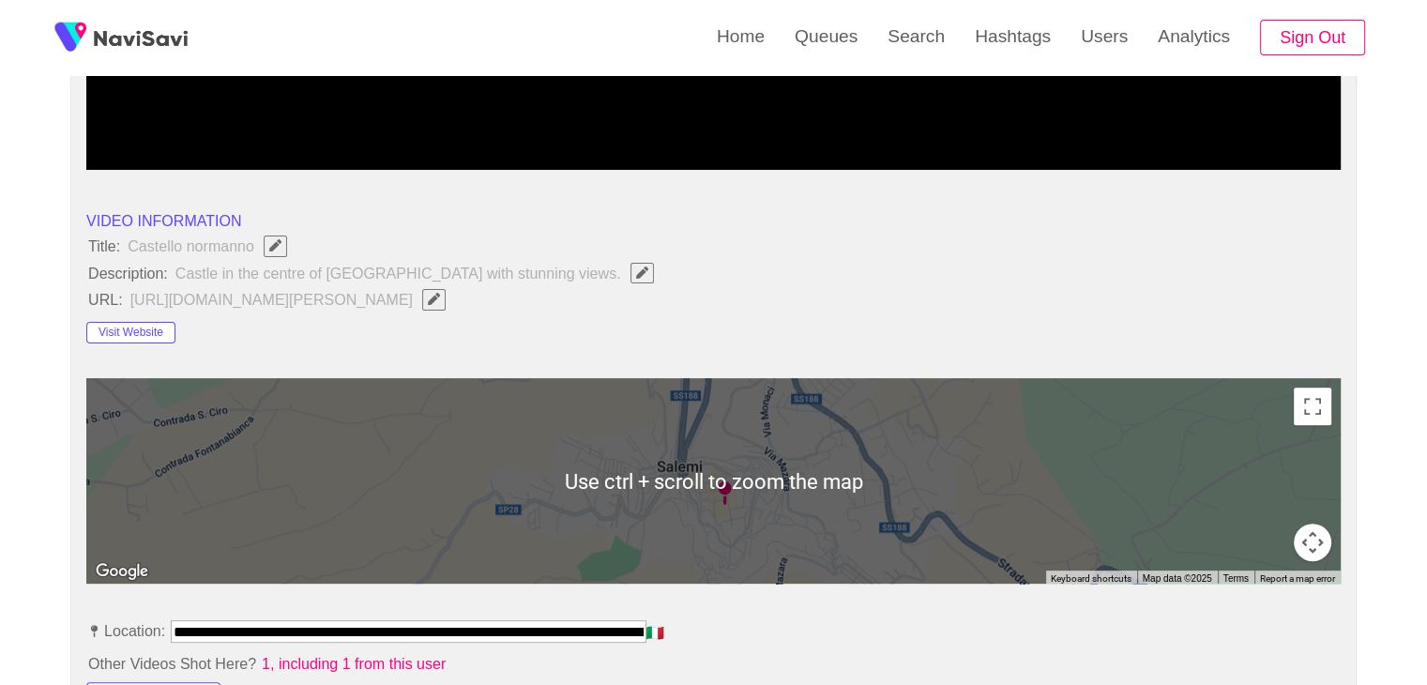
scroll to position [281, 0]
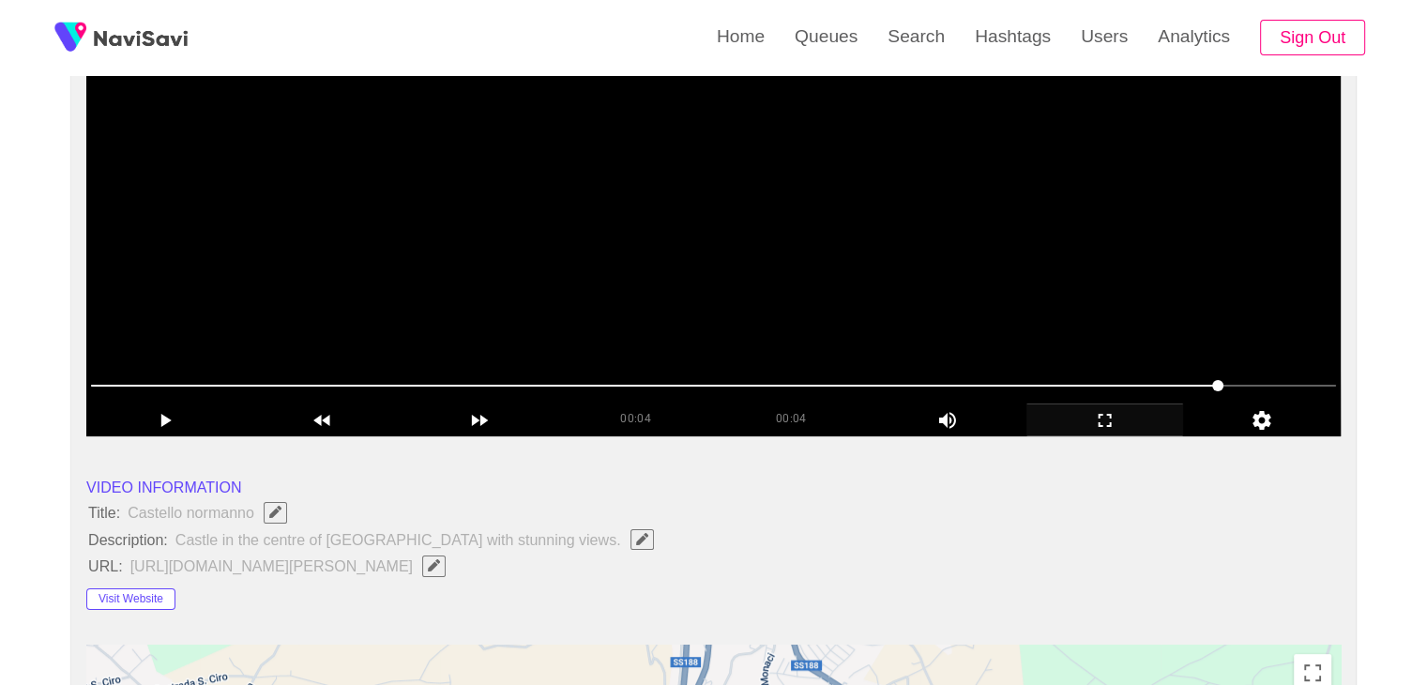
click at [687, 282] on video at bounding box center [713, 201] width 1254 height 469
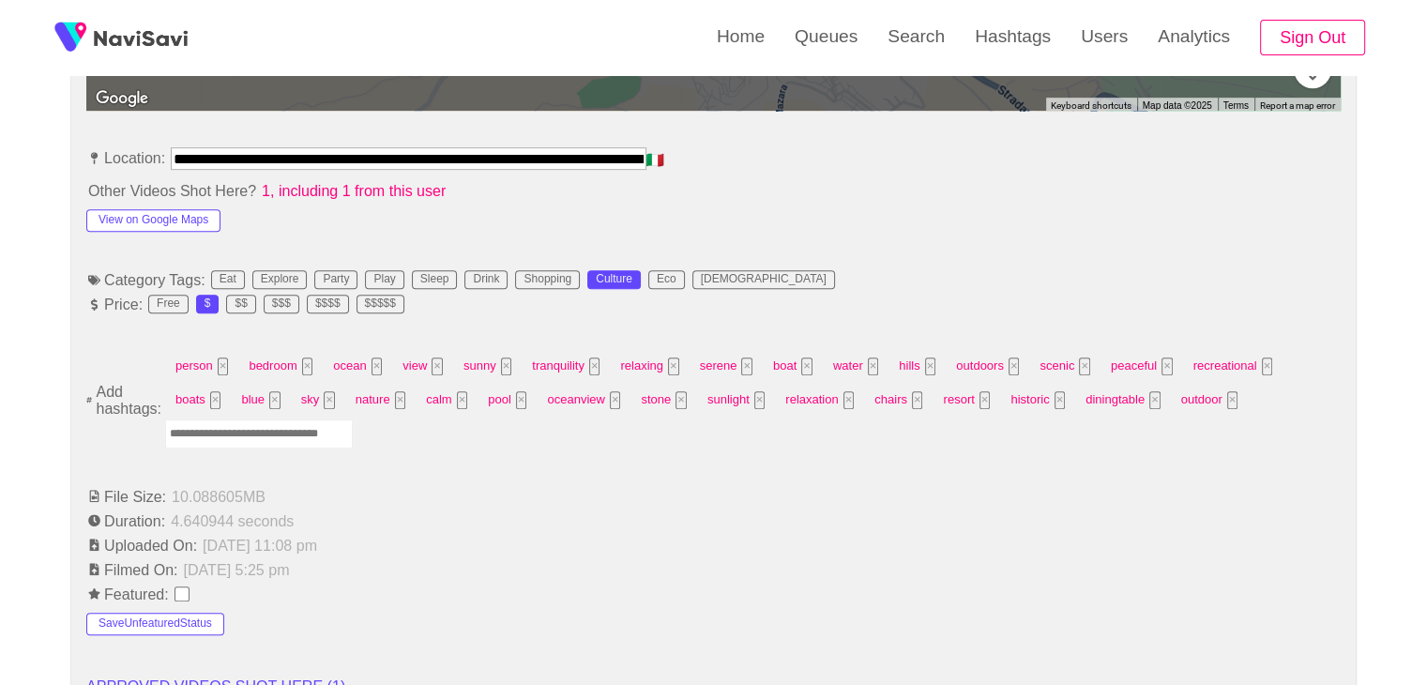
scroll to position [1032, 0]
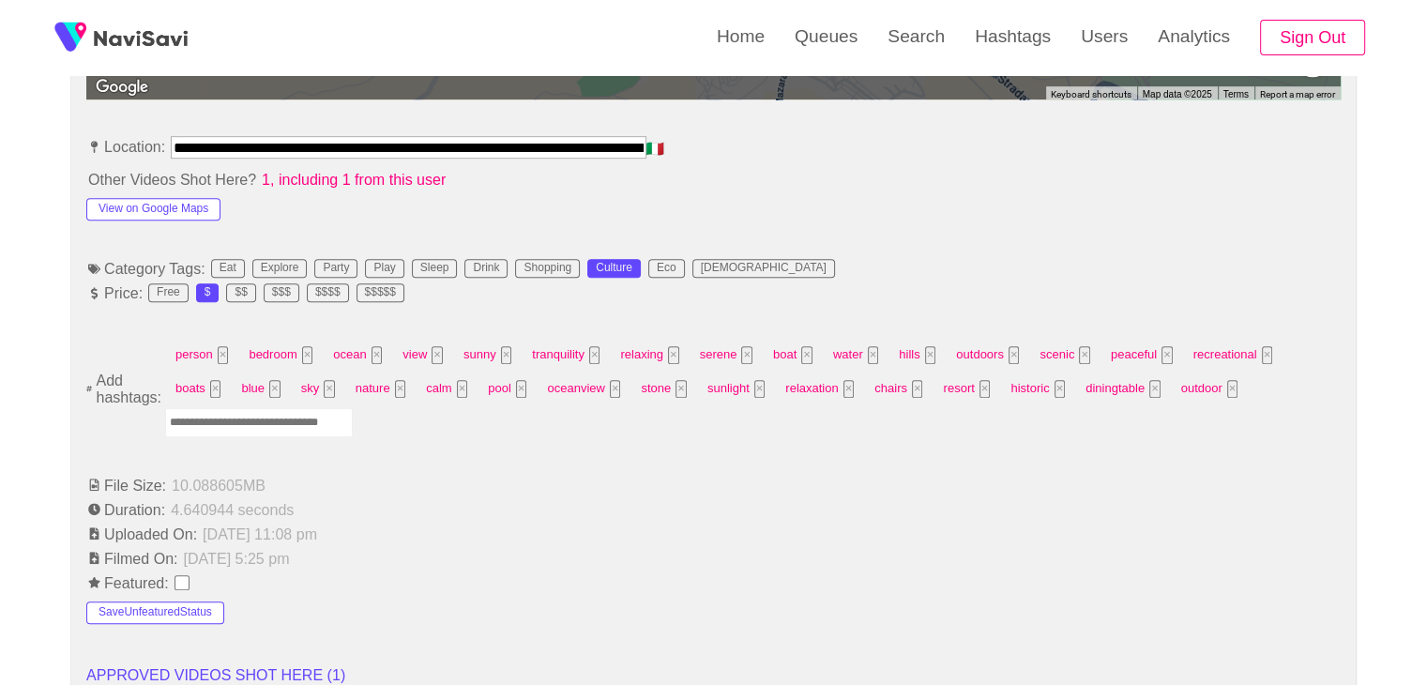
click at [248, 417] on input "Enter tag here and press return" at bounding box center [259, 422] width 188 height 29
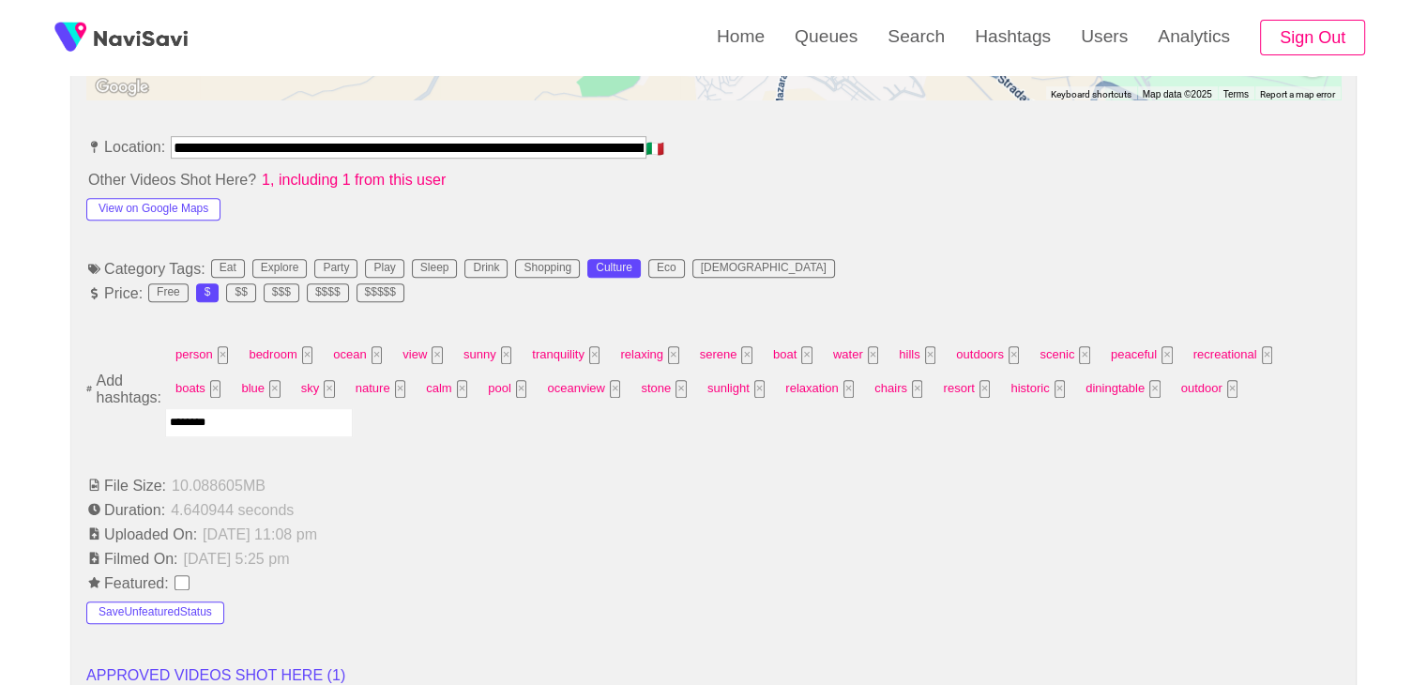
type input "*********"
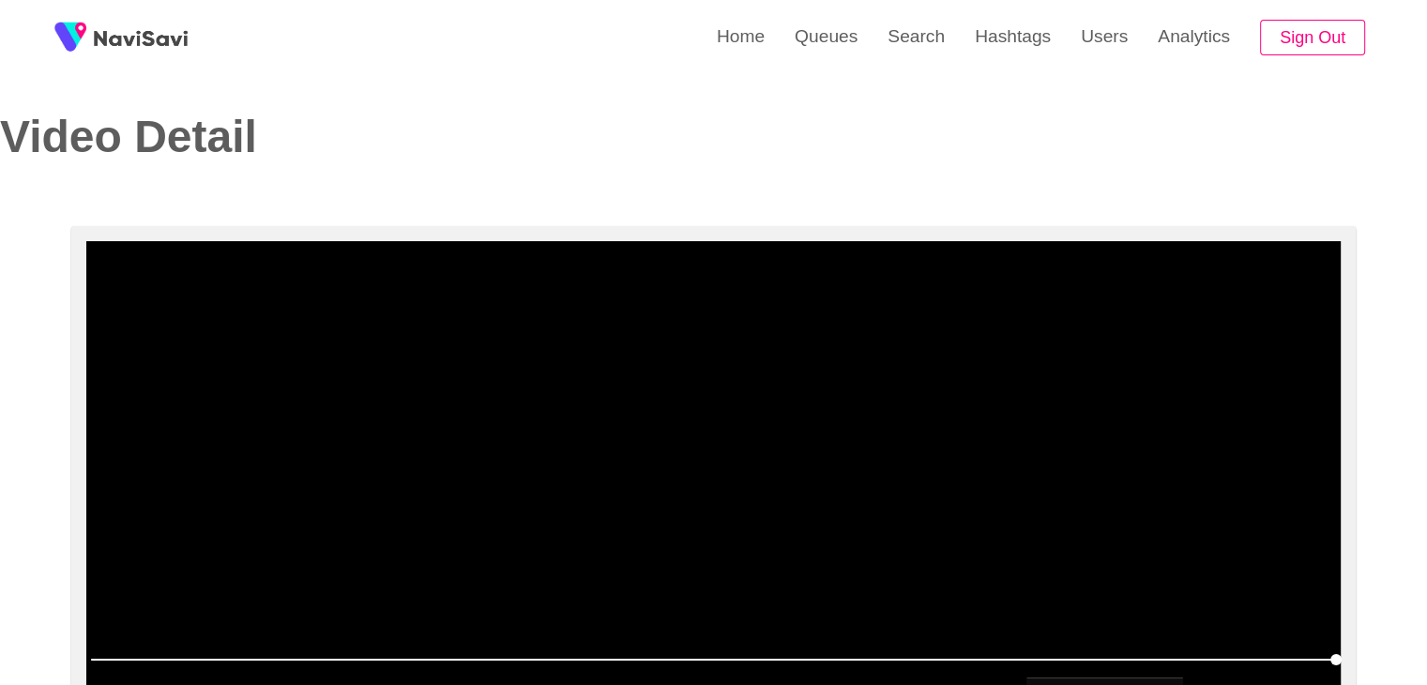
scroll to position [0, 0]
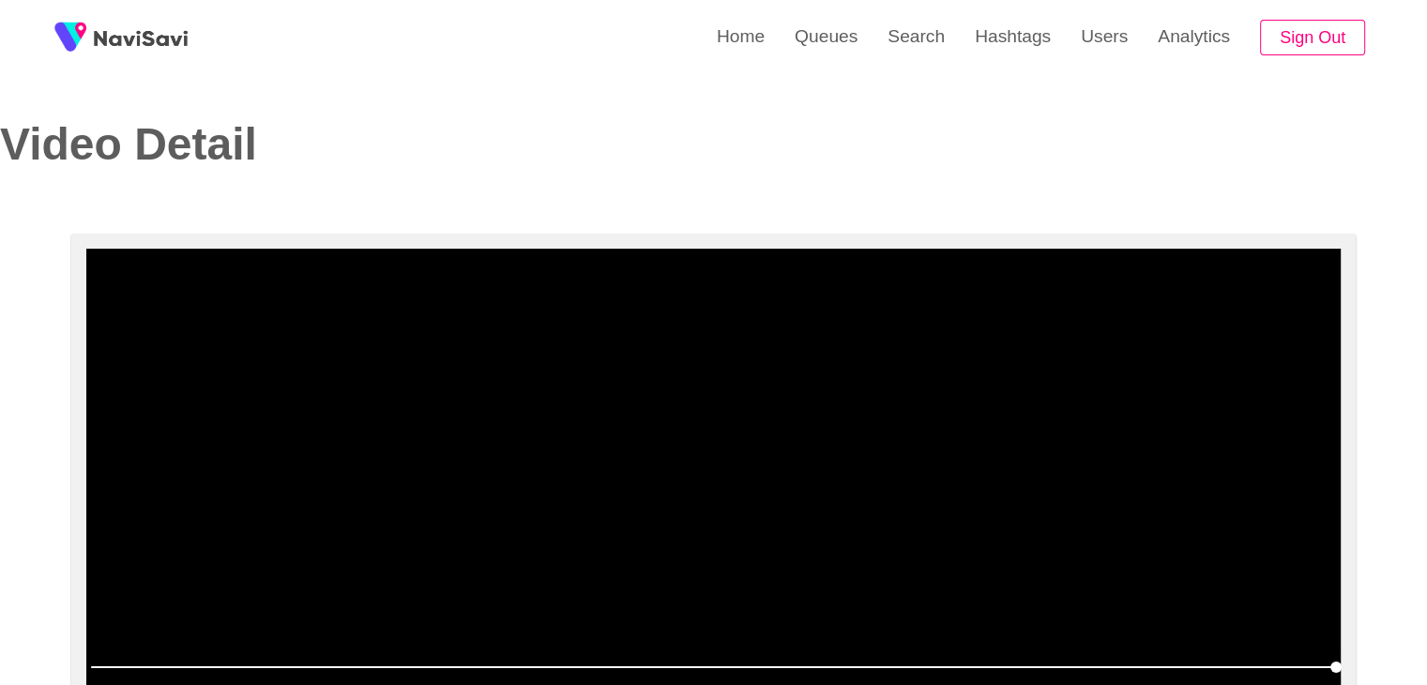
click at [623, 410] on video at bounding box center [713, 483] width 1254 height 469
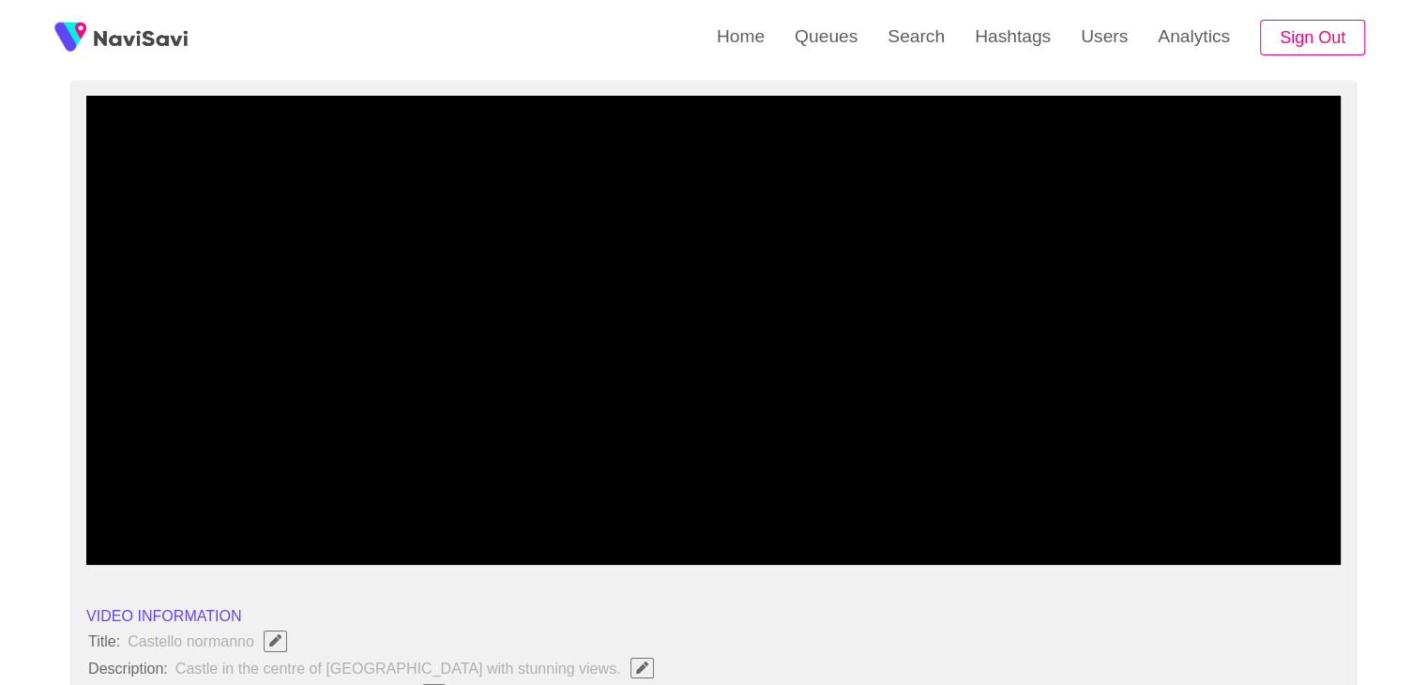
scroll to position [188, 0]
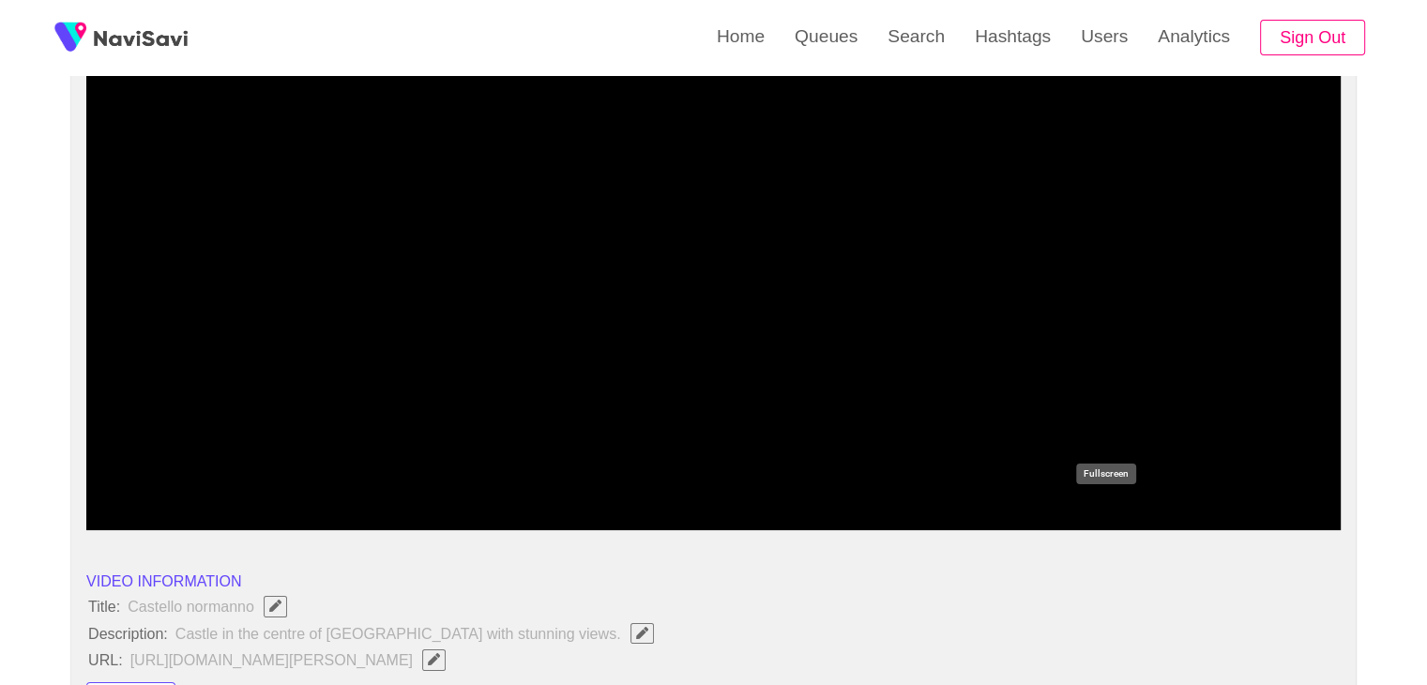
click at [1091, 503] on icon "add" at bounding box center [1105, 514] width 156 height 23
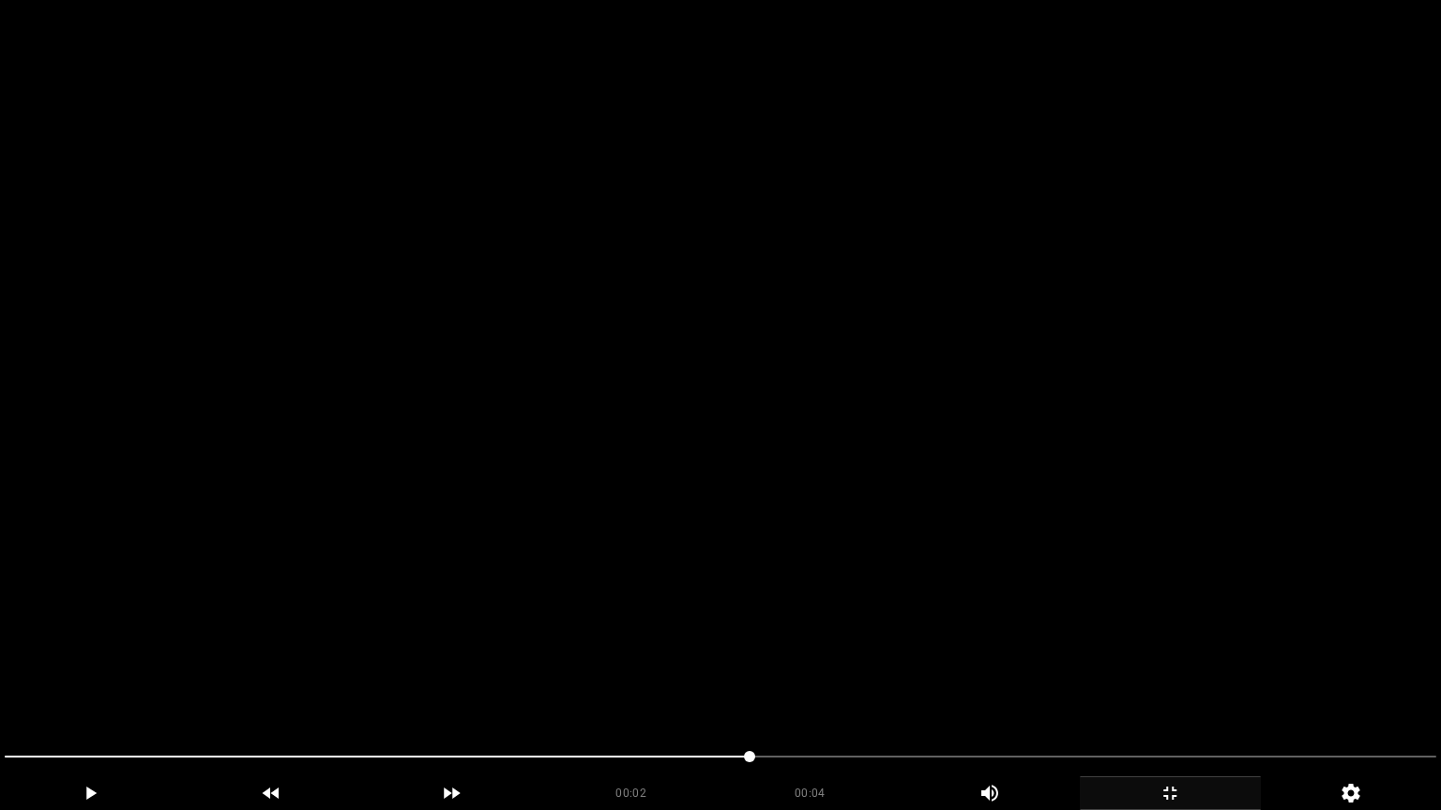
click at [1070, 598] on video at bounding box center [720, 405] width 1441 height 810
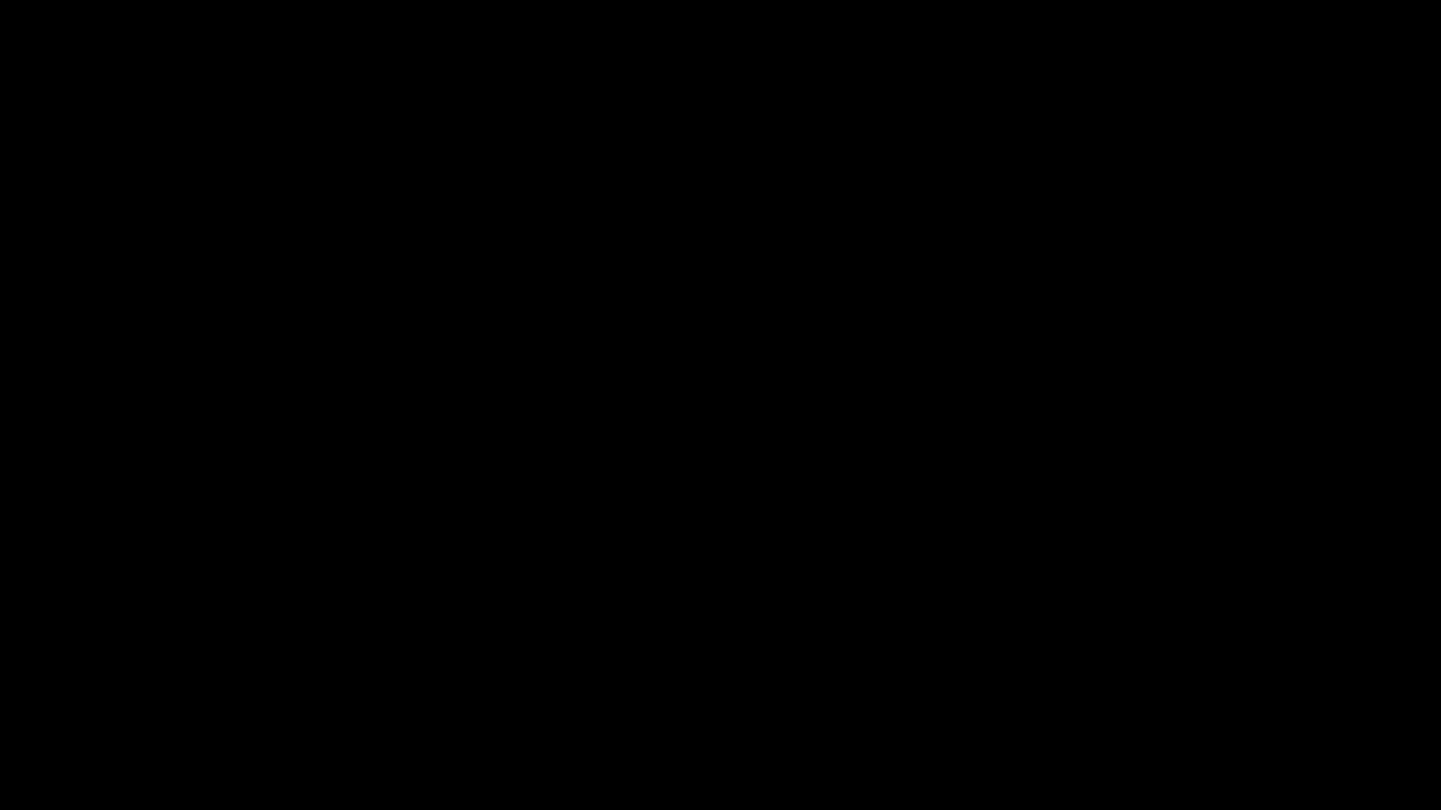
click at [1347, 684] on span at bounding box center [720, 757] width 1431 height 30
click at [1172, 684] on icon "add" at bounding box center [1169, 793] width 179 height 23
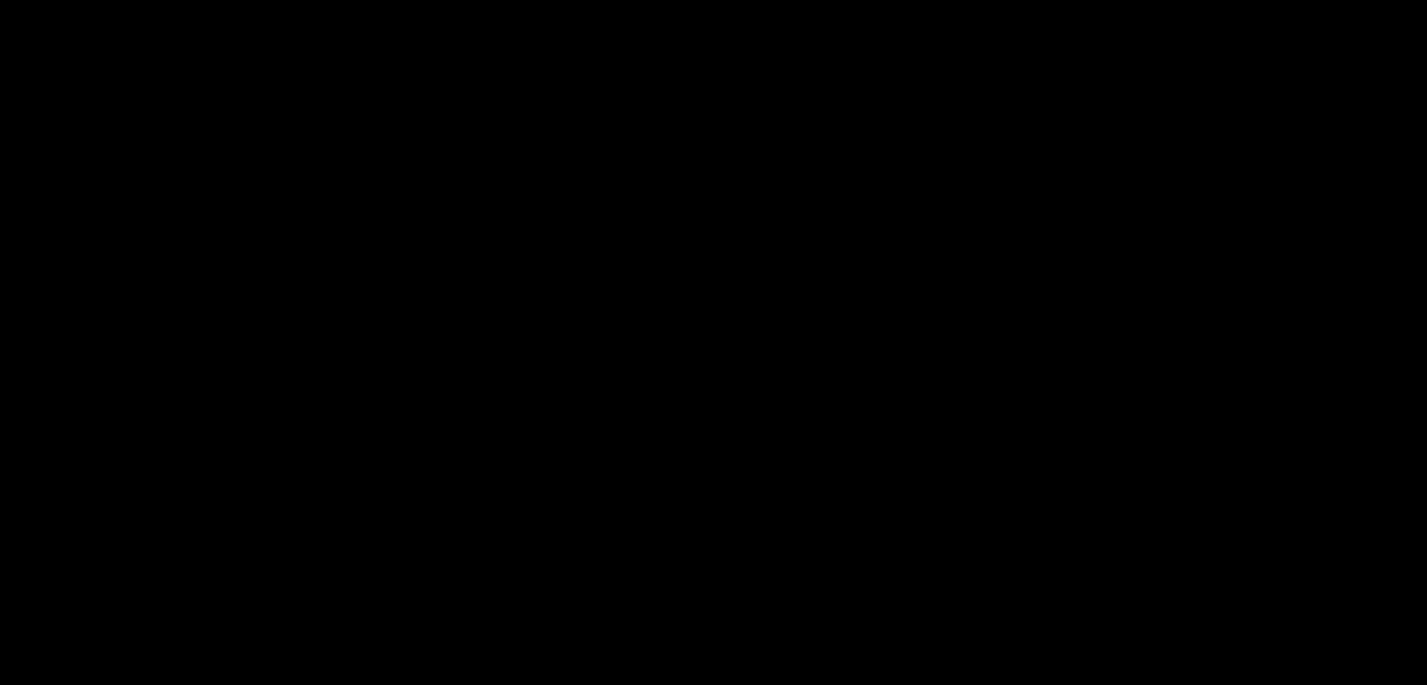
scroll to position [2532, 0]
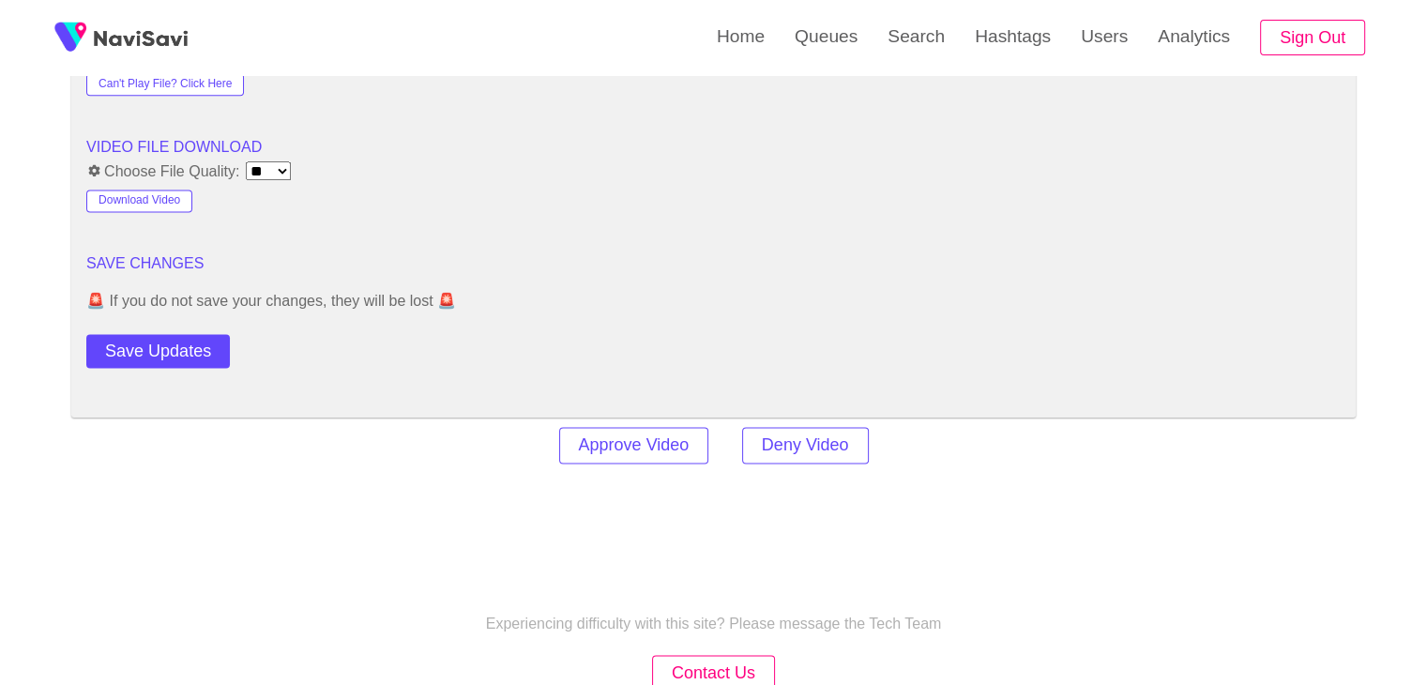
click at [184, 347] on button "Save Updates" at bounding box center [157, 351] width 143 height 35
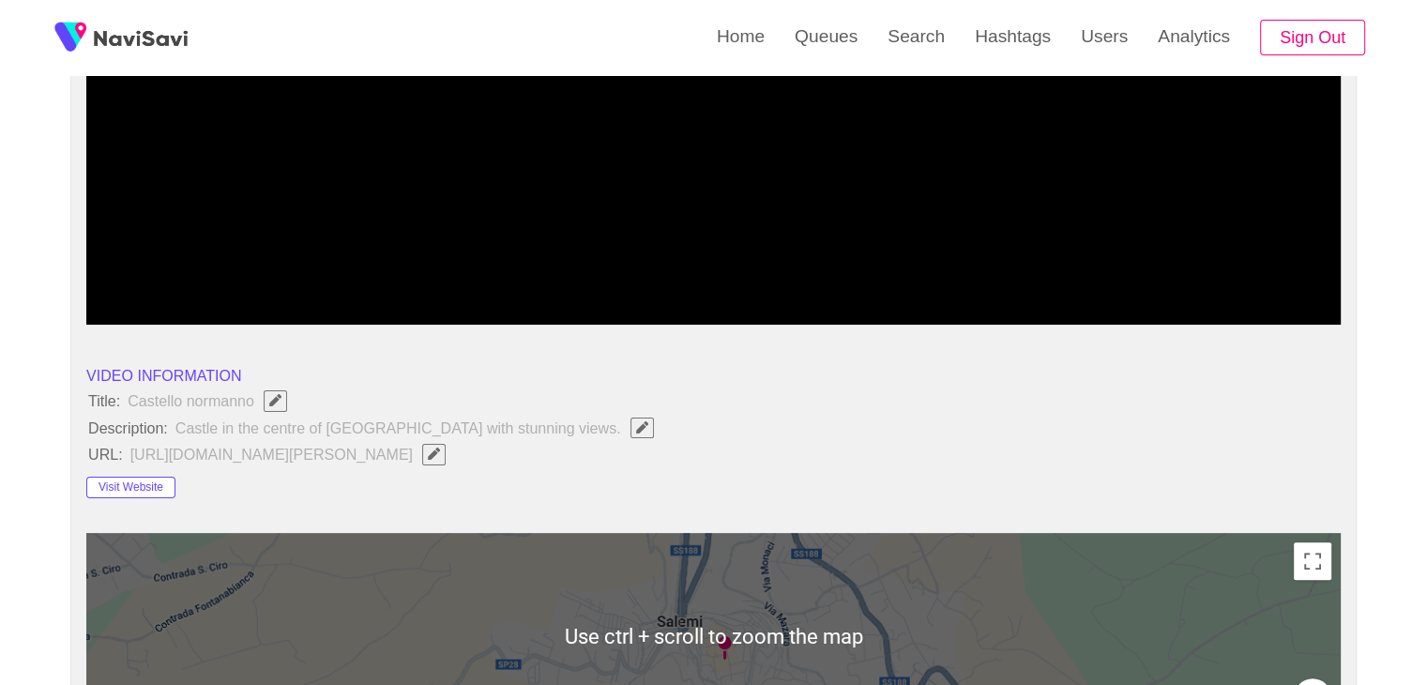
scroll to position [375, 0]
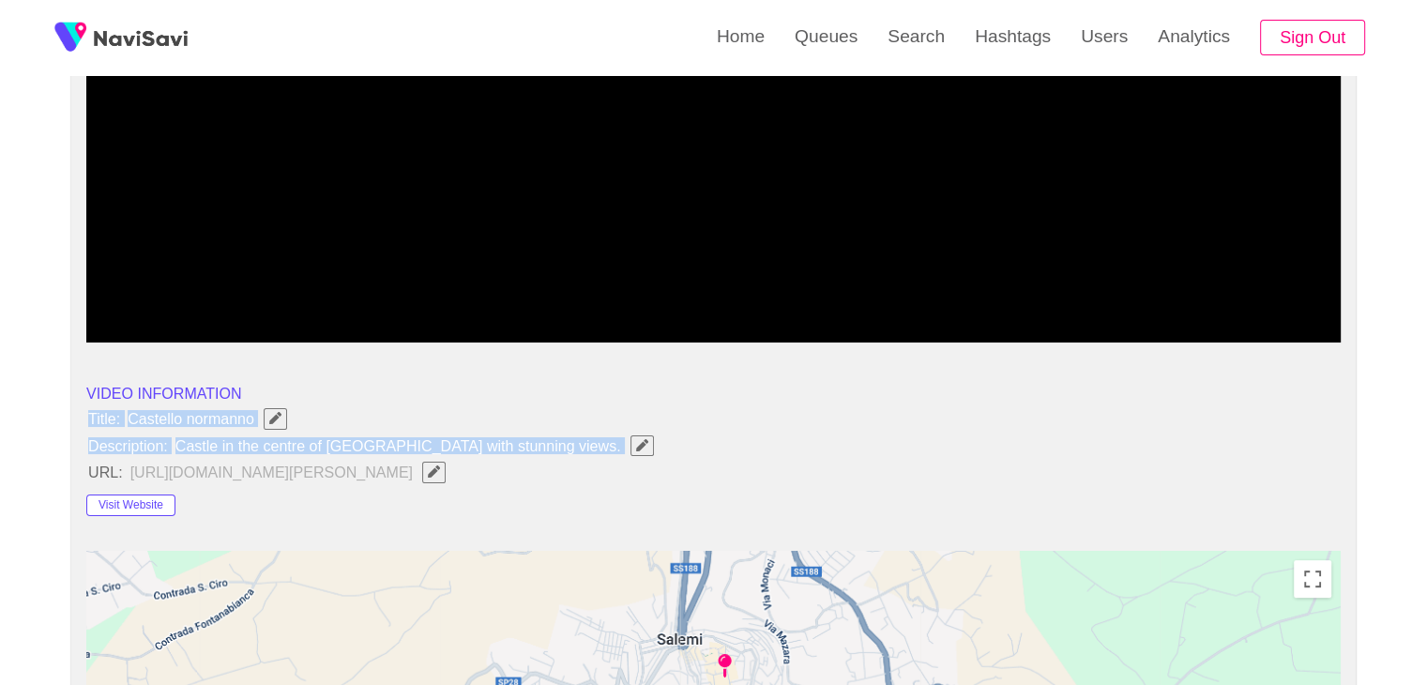
drag, startPoint x: 107, startPoint y: 434, endPoint x: 527, endPoint y: 447, distance: 420.4
copy ul "Title: Castello normanno Description: Castle in the centre of [GEOGRAPHIC_DATA]…"
click at [636, 445] on icon "Edit Field" at bounding box center [642, 445] width 12 height 12
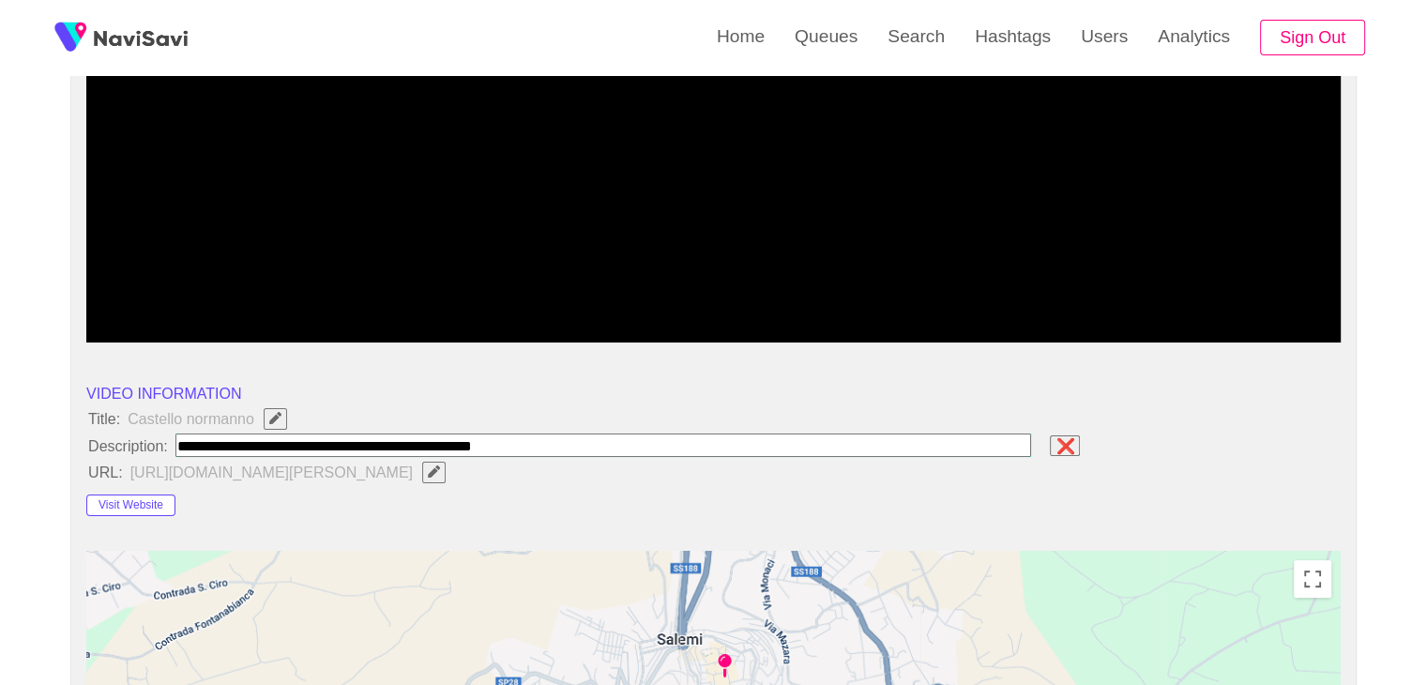
type input "**********"
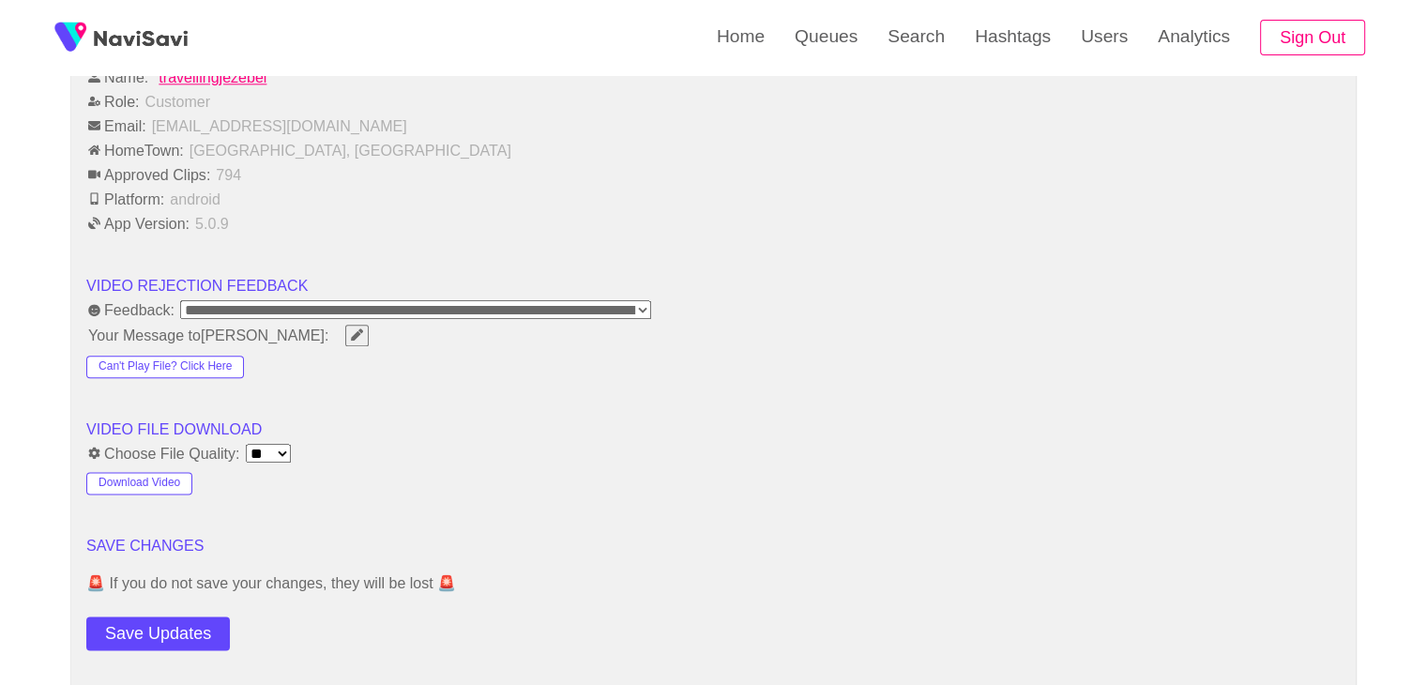
scroll to position [2251, 0]
drag, startPoint x: 186, startPoint y: 626, endPoint x: 189, endPoint y: 612, distance: 13.4
click at [187, 624] on button "Save Updates" at bounding box center [157, 632] width 143 height 35
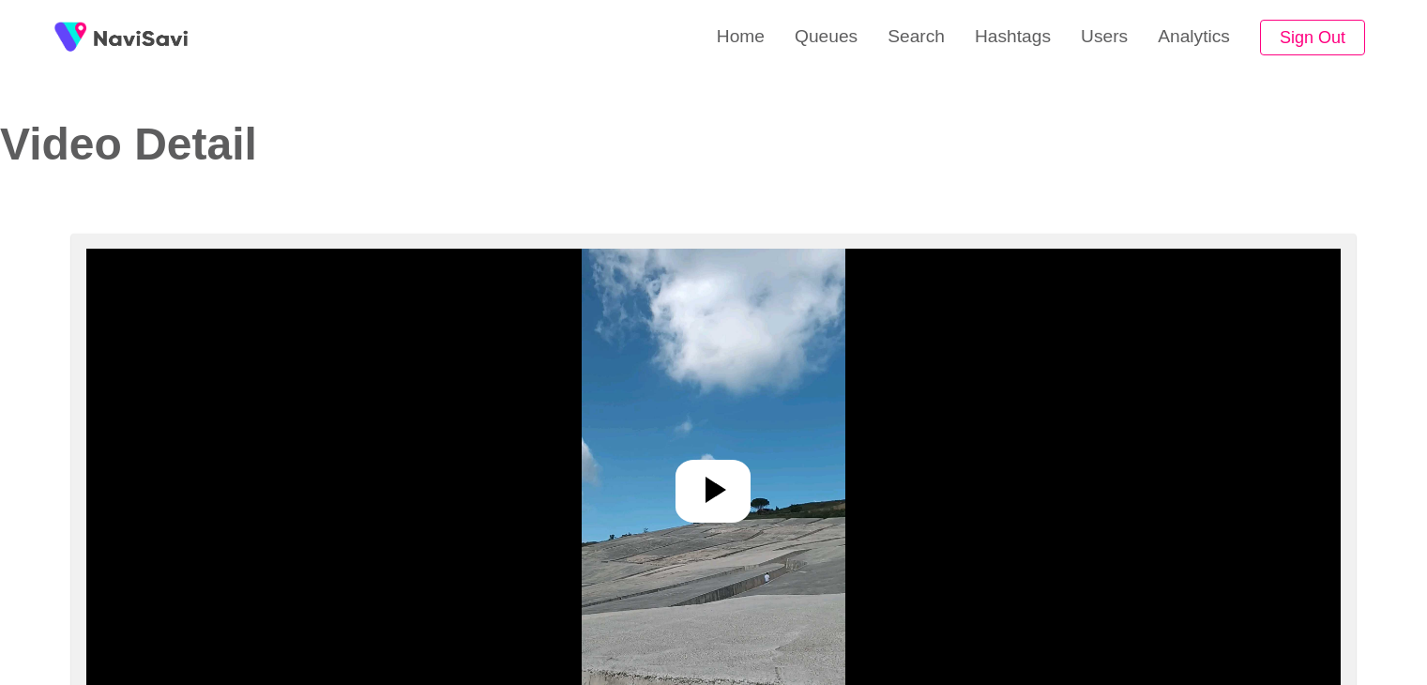
select select "**********"
select select "**"
click at [698, 470] on icon at bounding box center [712, 489] width 45 height 45
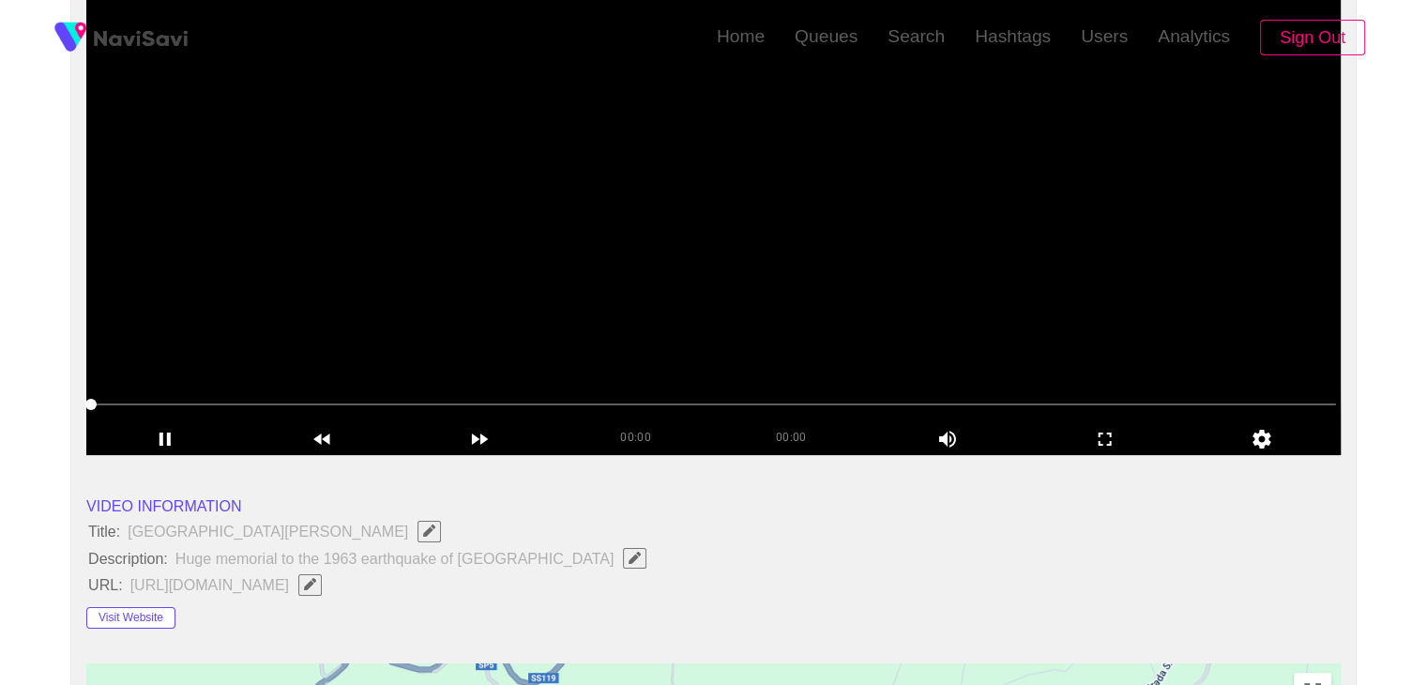
scroll to position [281, 0]
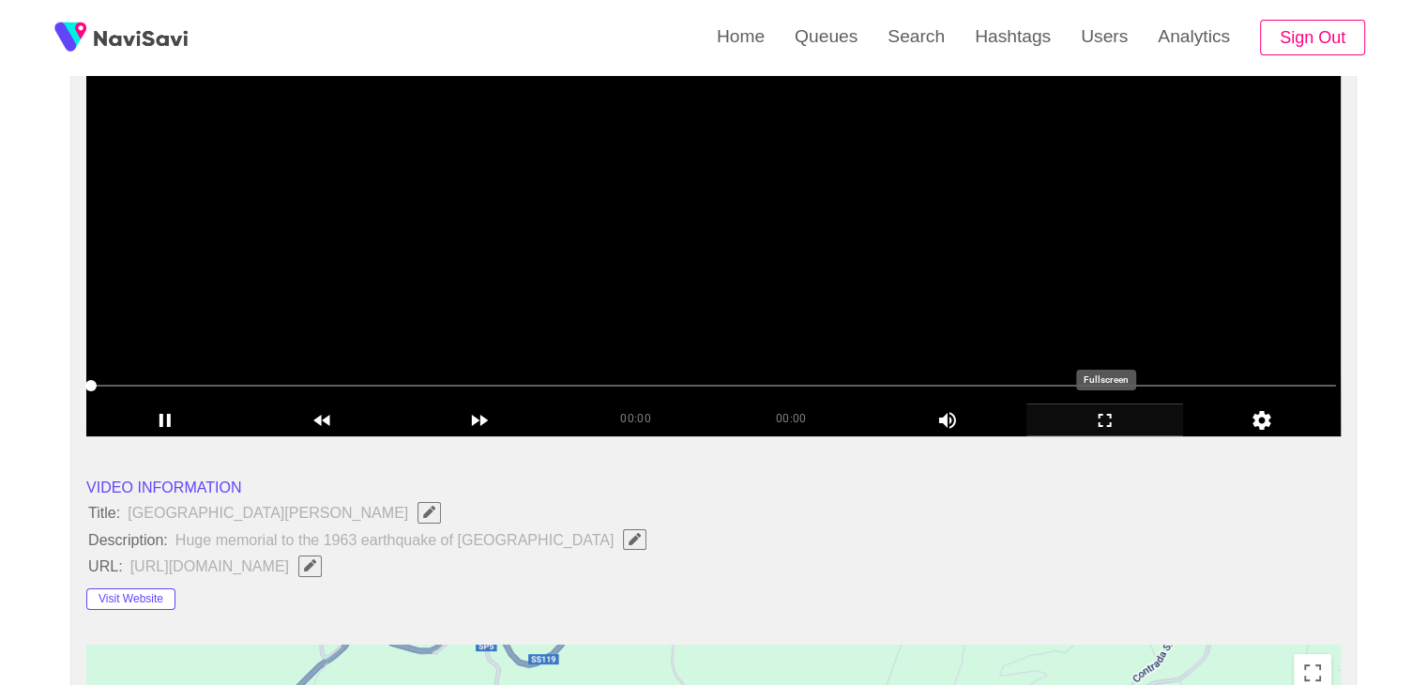
click at [1113, 423] on icon "add" at bounding box center [1105, 420] width 156 height 23
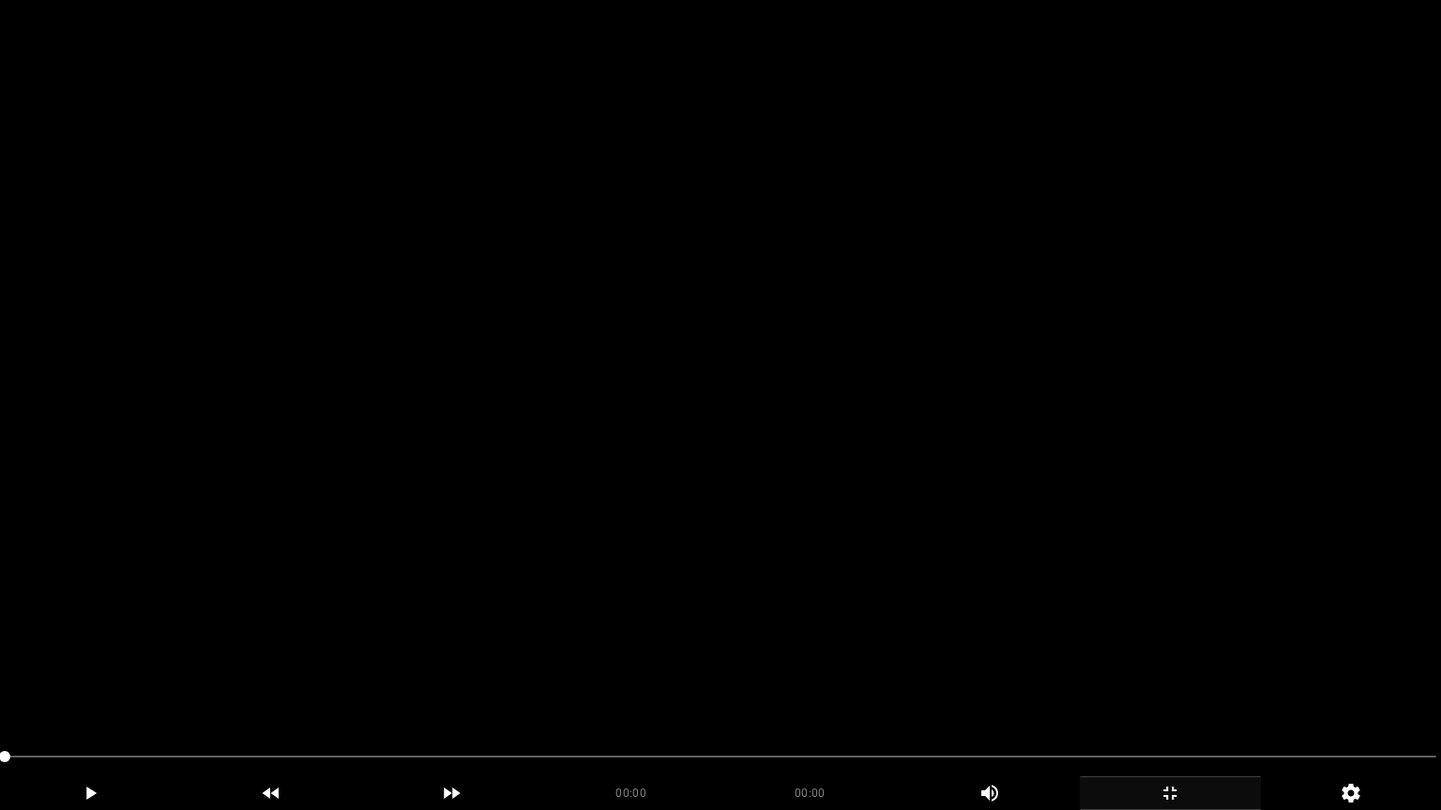
click at [715, 570] on video at bounding box center [720, 405] width 1441 height 810
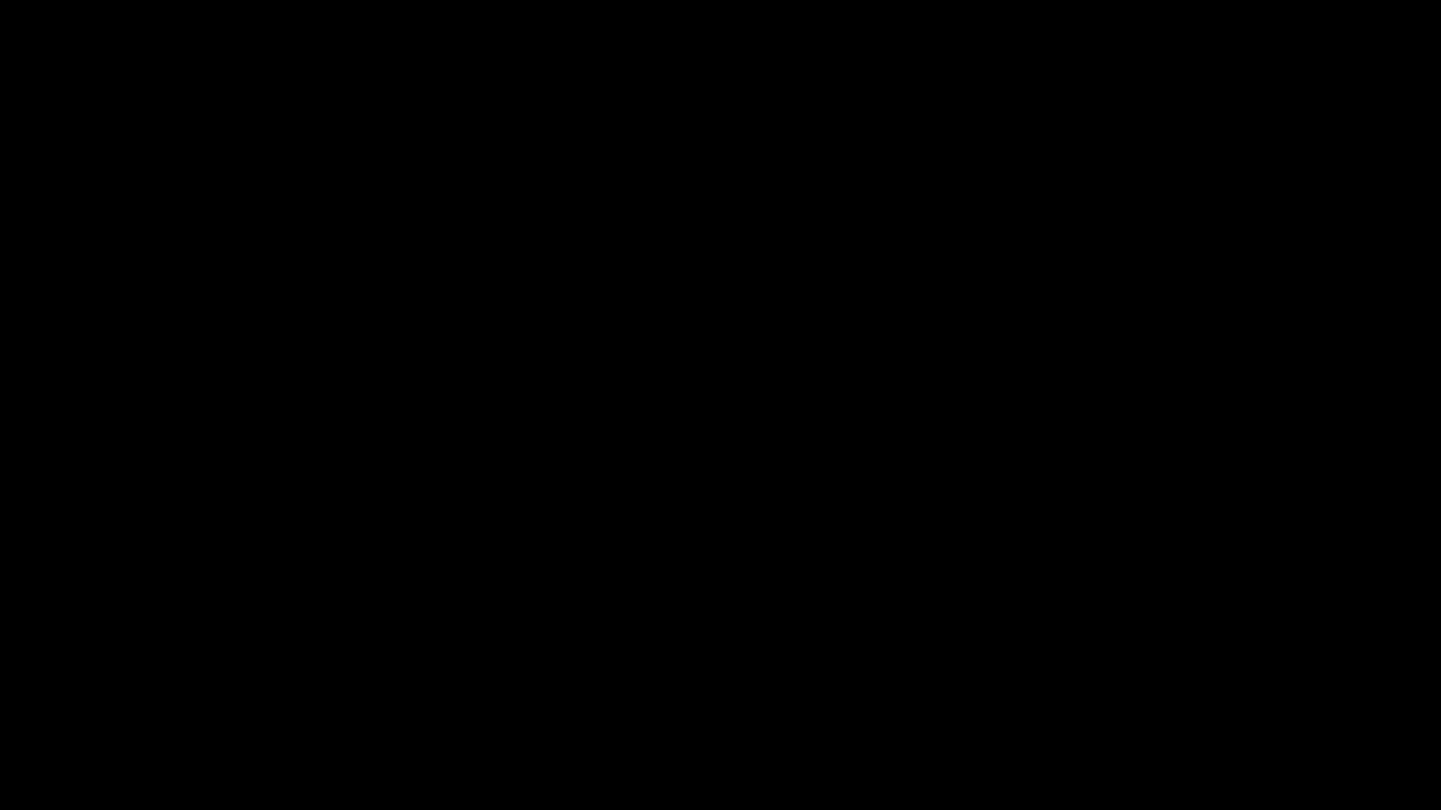
click at [1190, 684] on icon "add" at bounding box center [1169, 793] width 179 height 23
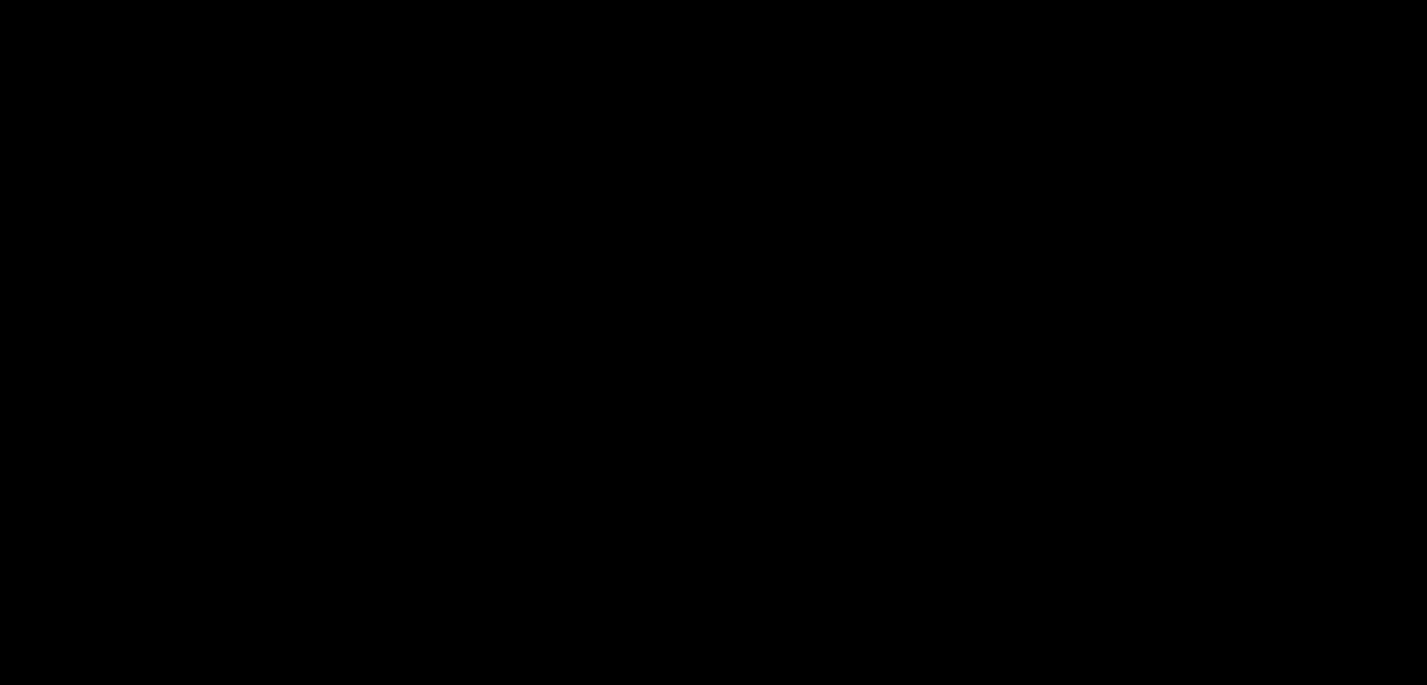
scroll to position [563, 0]
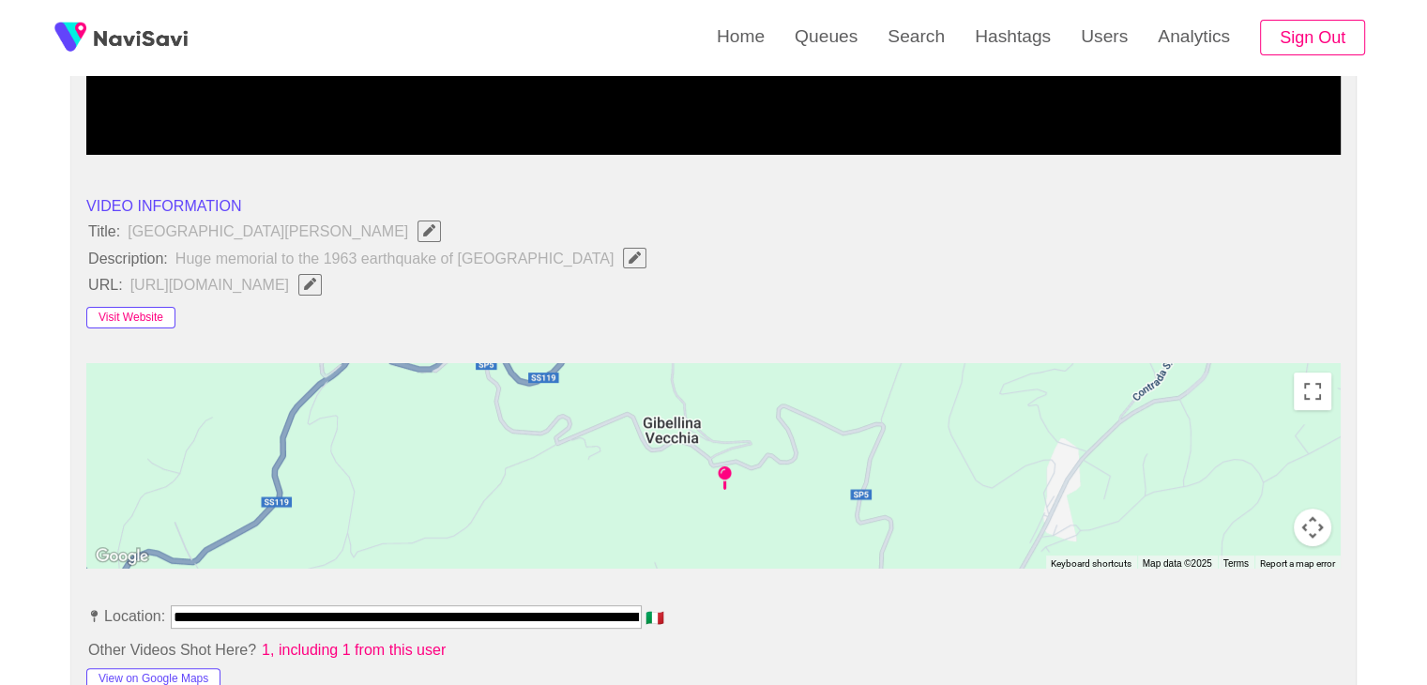
click at [117, 318] on button "Visit Website" at bounding box center [130, 318] width 89 height 23
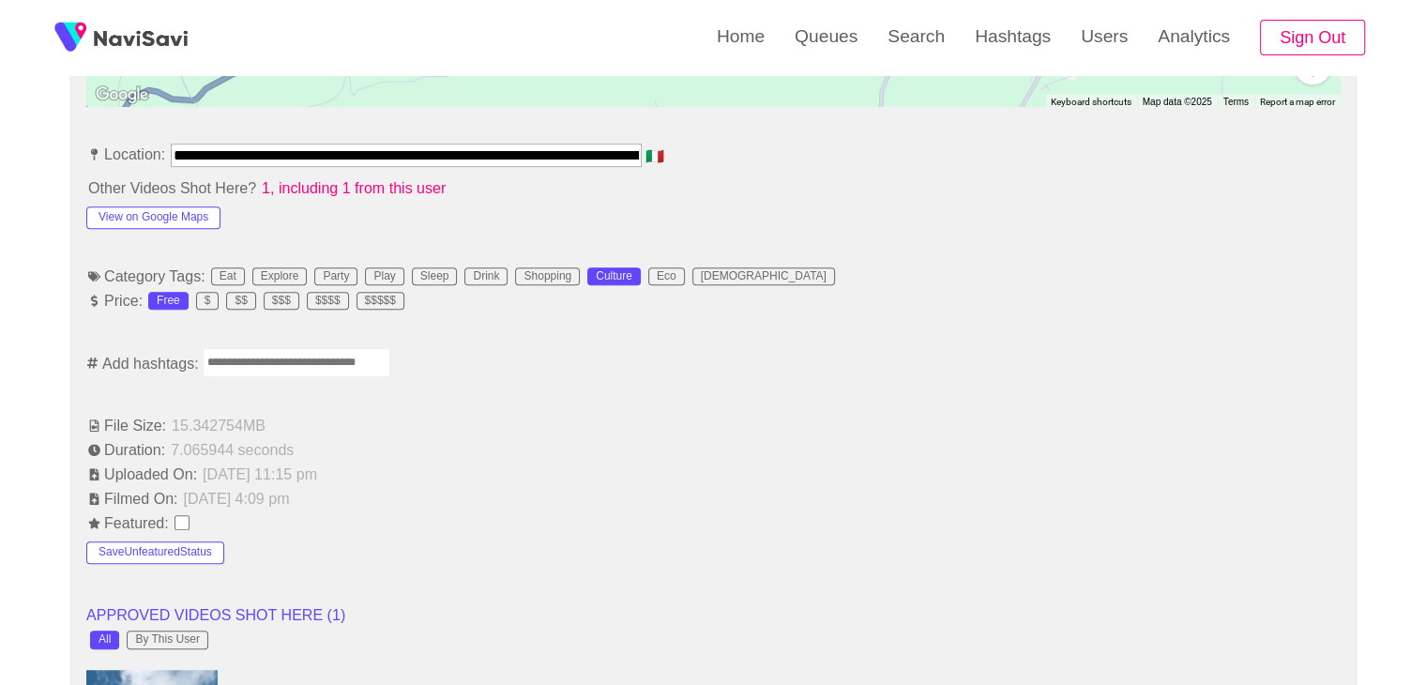
scroll to position [1032, 0]
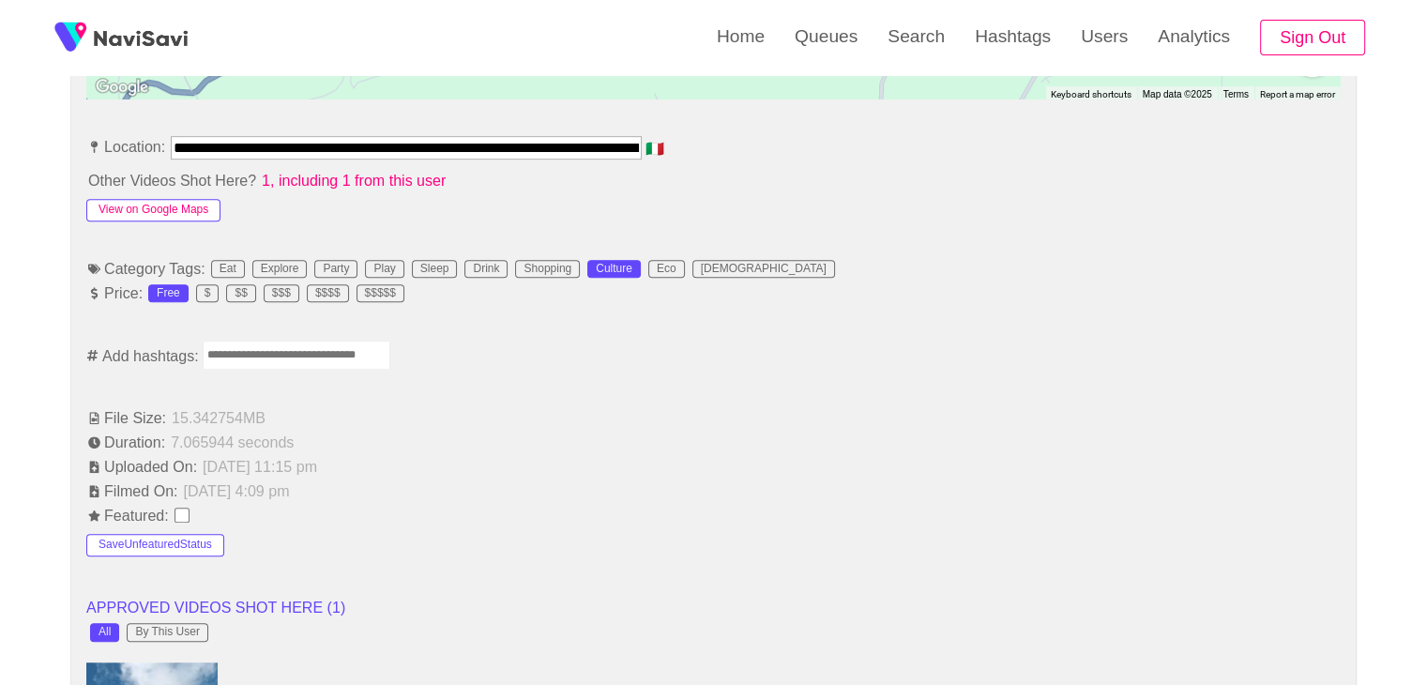
click at [181, 207] on button "View on Google Maps" at bounding box center [153, 210] width 134 height 23
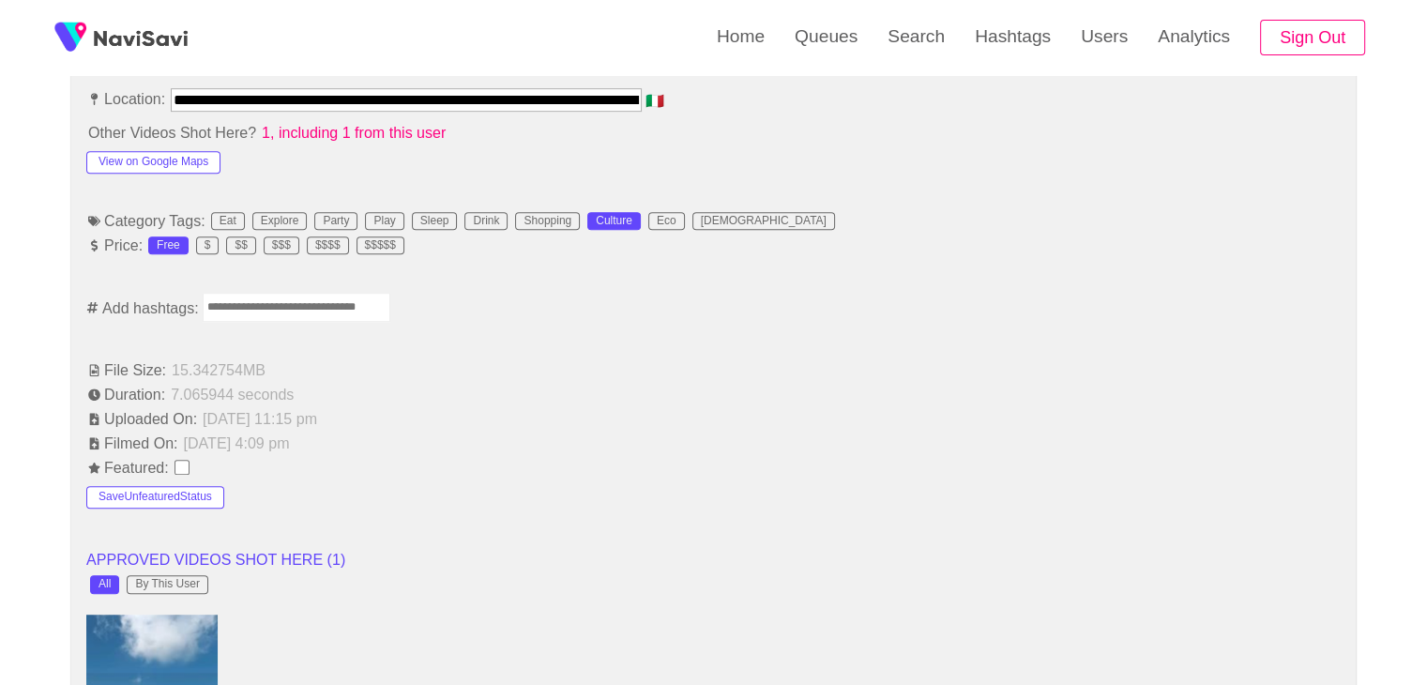
scroll to position [844, 0]
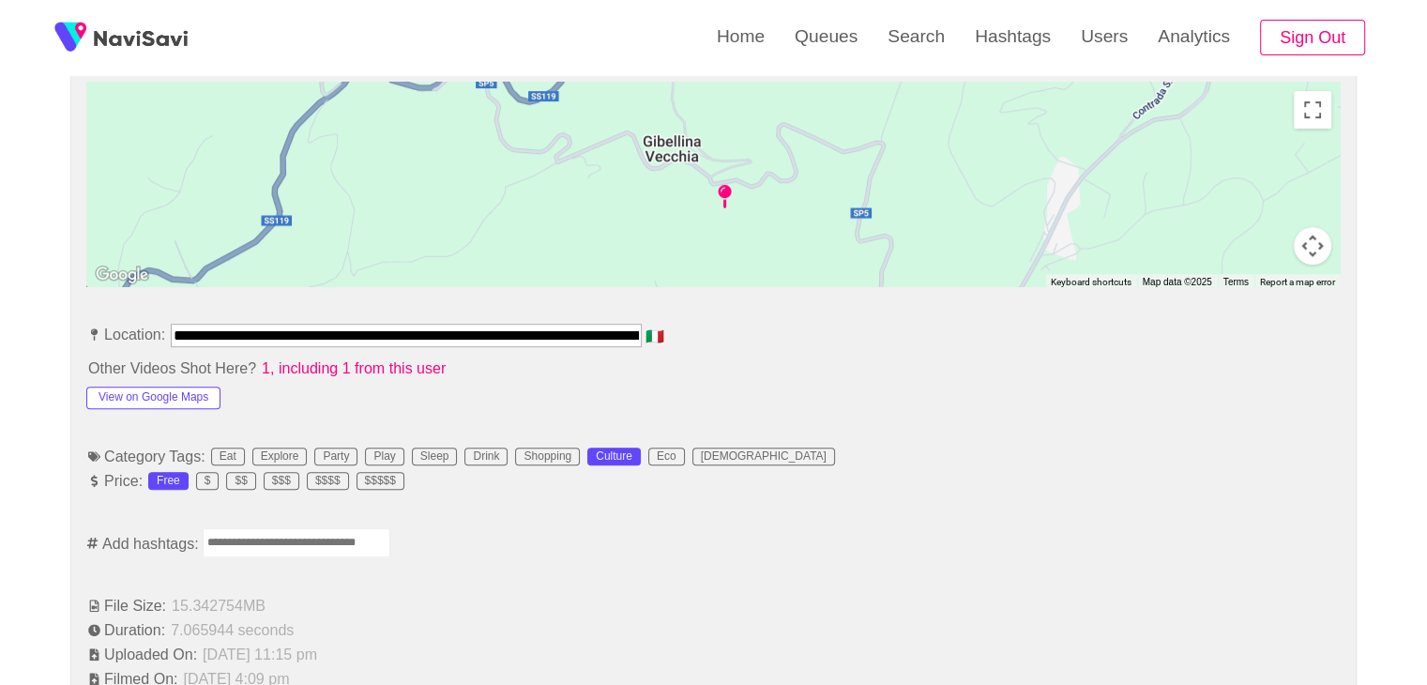
click at [276, 538] on input "Enter tag here and press return" at bounding box center [297, 542] width 188 height 29
type input "*********"
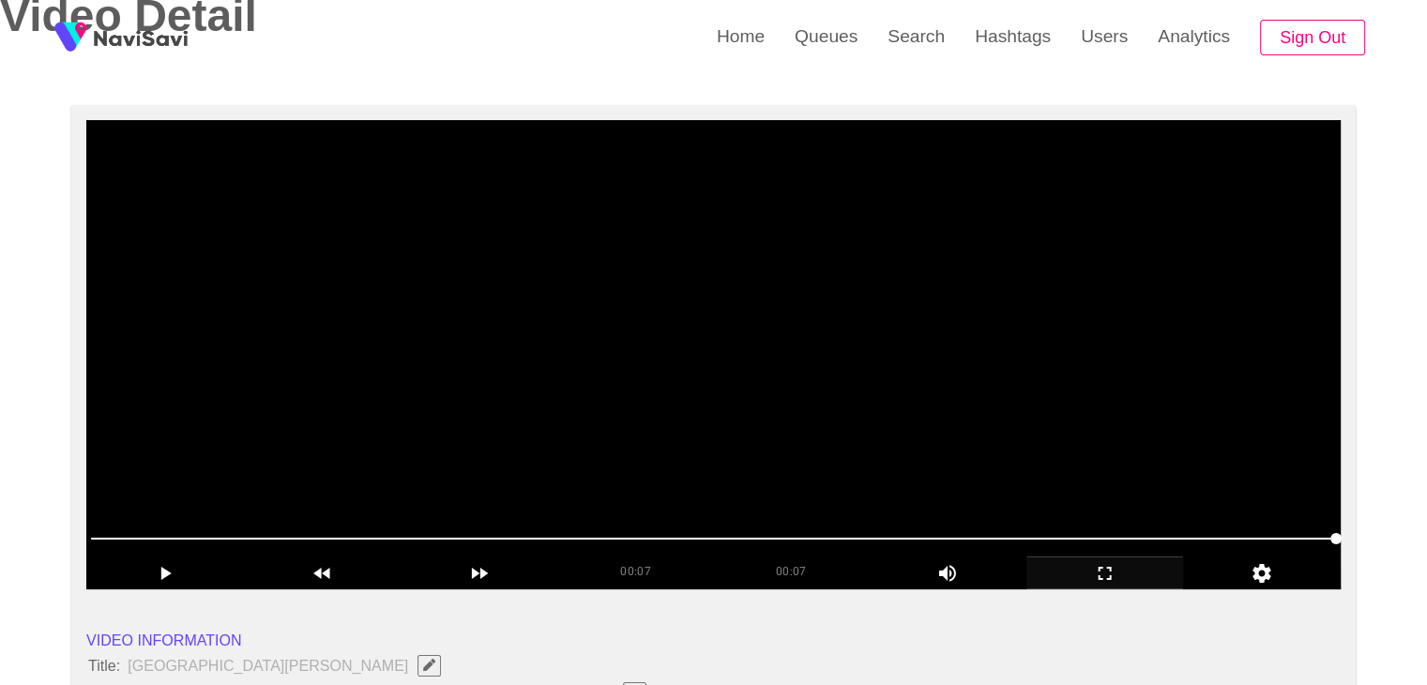
scroll to position [281, 0]
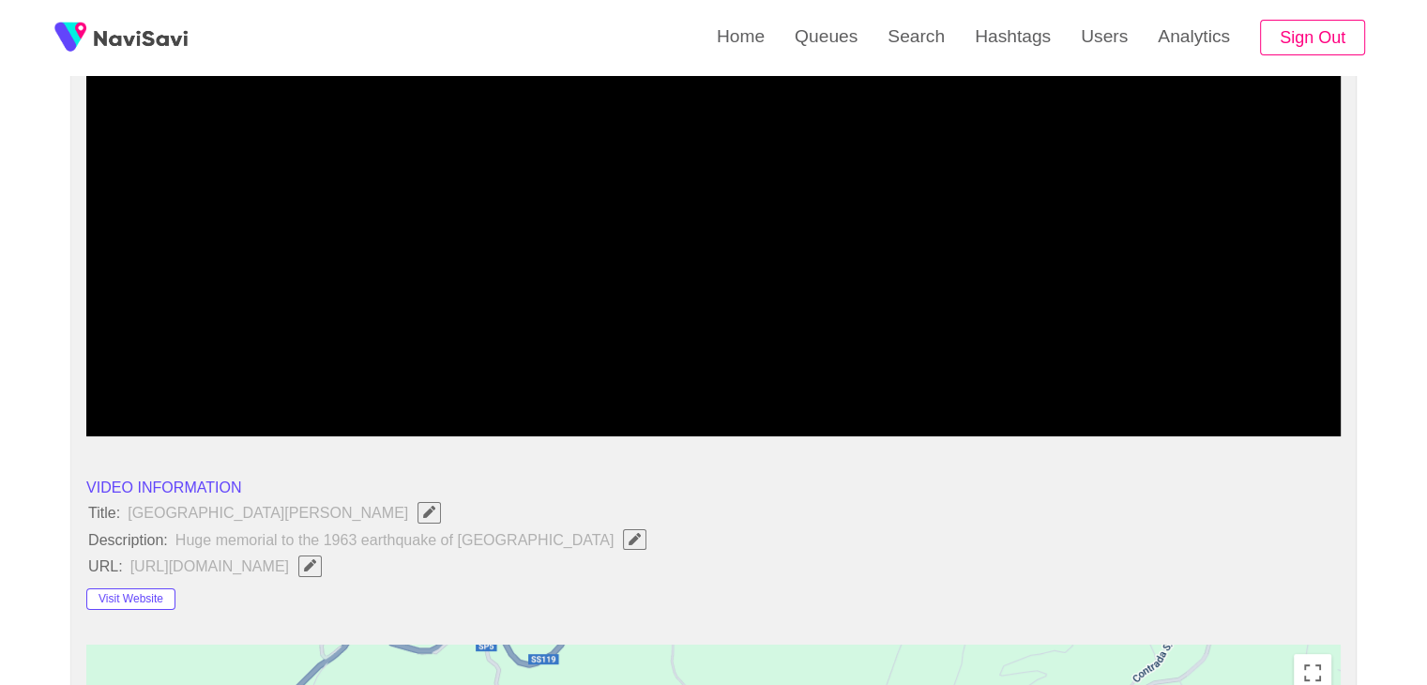
drag, startPoint x: 694, startPoint y: 384, endPoint x: 519, endPoint y: 389, distance: 175.5
click at [519, 389] on span at bounding box center [713, 385] width 1245 height 30
click at [506, 381] on span at bounding box center [713, 385] width 1245 height 30
drag, startPoint x: 465, startPoint y: 374, endPoint x: 308, endPoint y: 376, distance: 157.6
click at [107, 384] on span at bounding box center [713, 385] width 1245 height 30
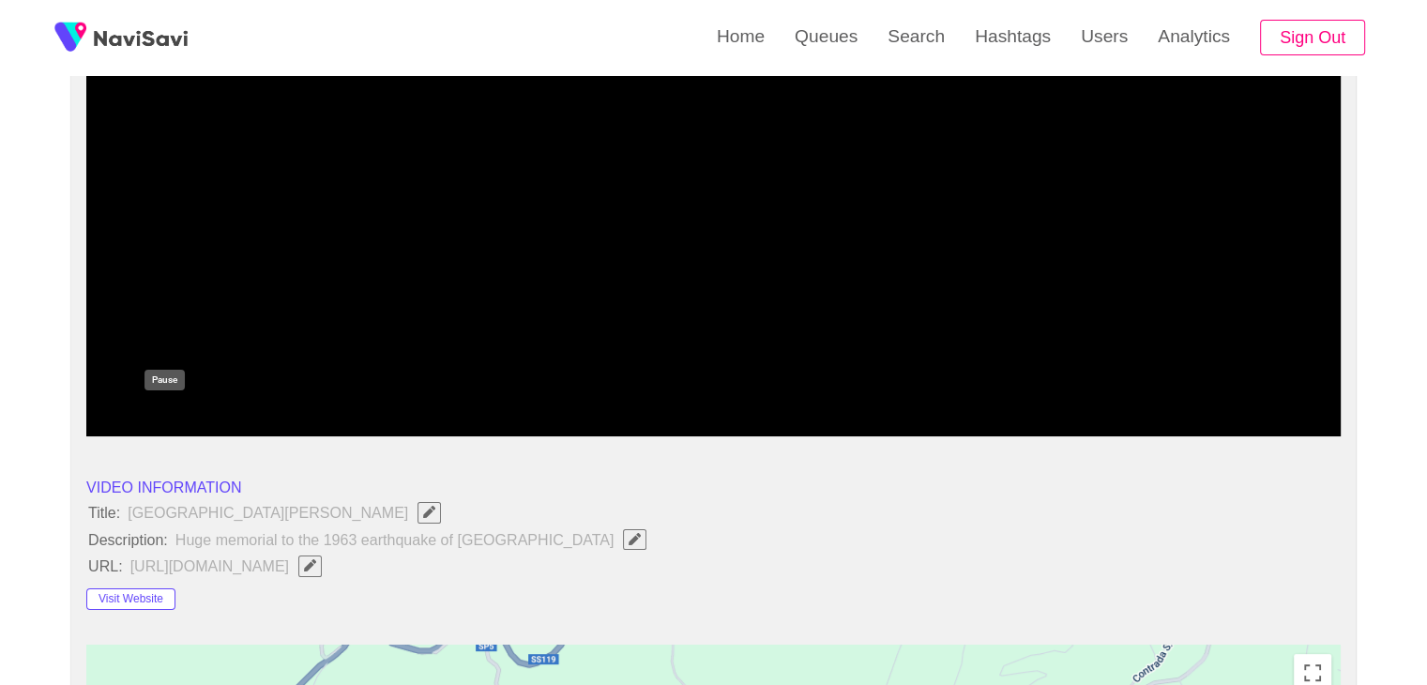
click at [158, 414] on icon "add" at bounding box center [165, 420] width 156 height 23
click at [167, 413] on icon "add" at bounding box center [165, 420] width 156 height 23
click at [187, 410] on icon "add" at bounding box center [165, 420] width 156 height 23
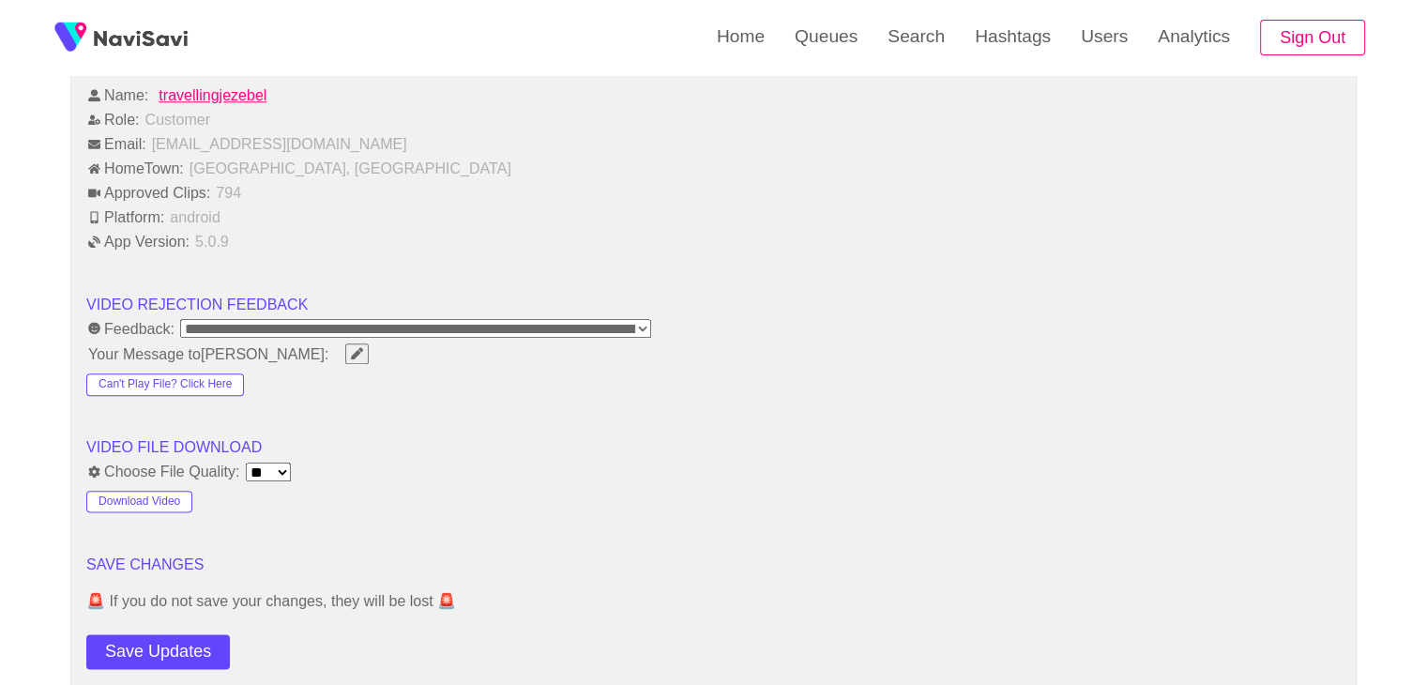
scroll to position [2345, 0]
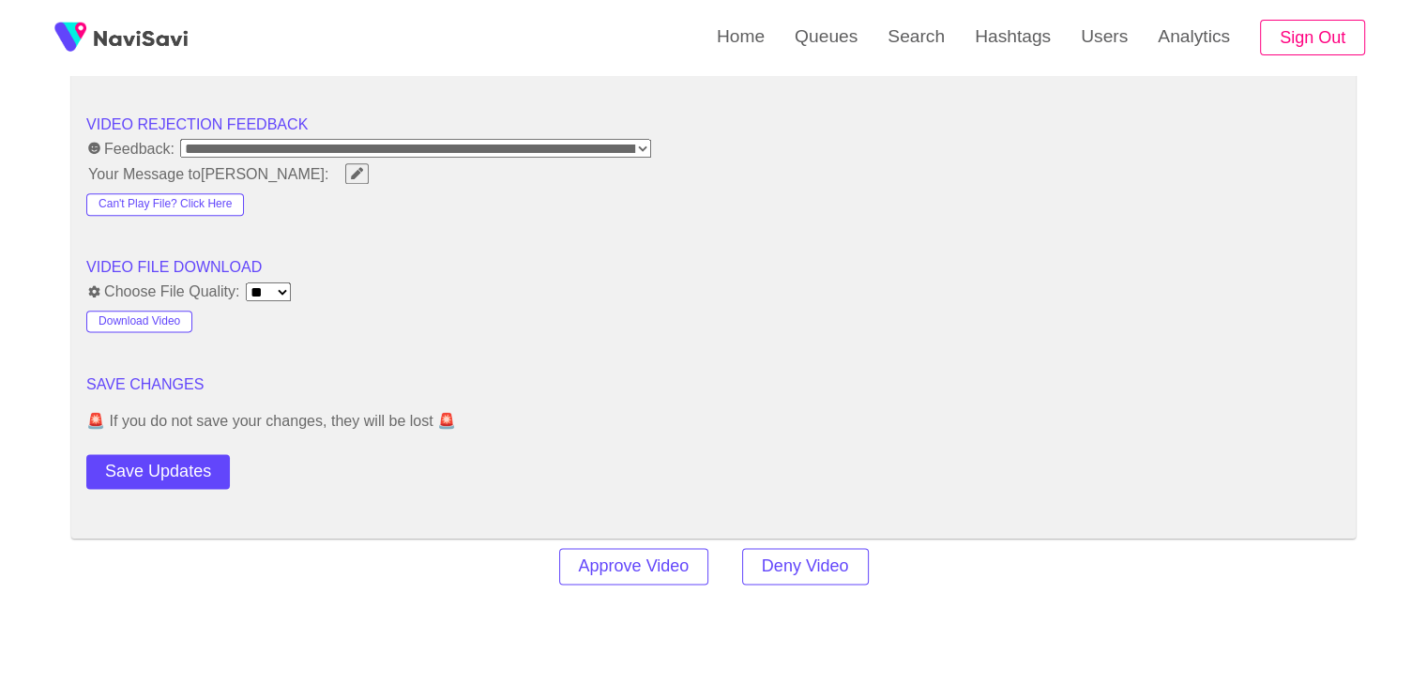
click at [185, 460] on button "Save Updates" at bounding box center [157, 471] width 143 height 35
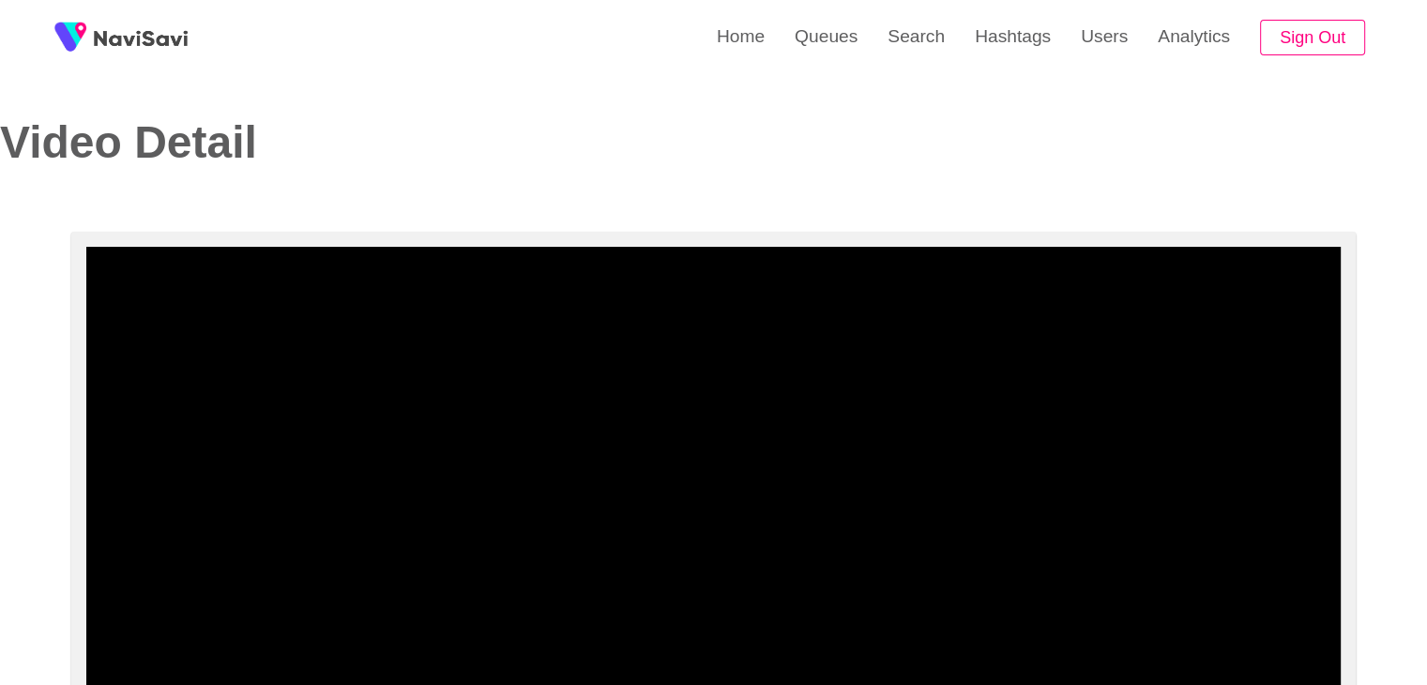
scroll to position [0, 0]
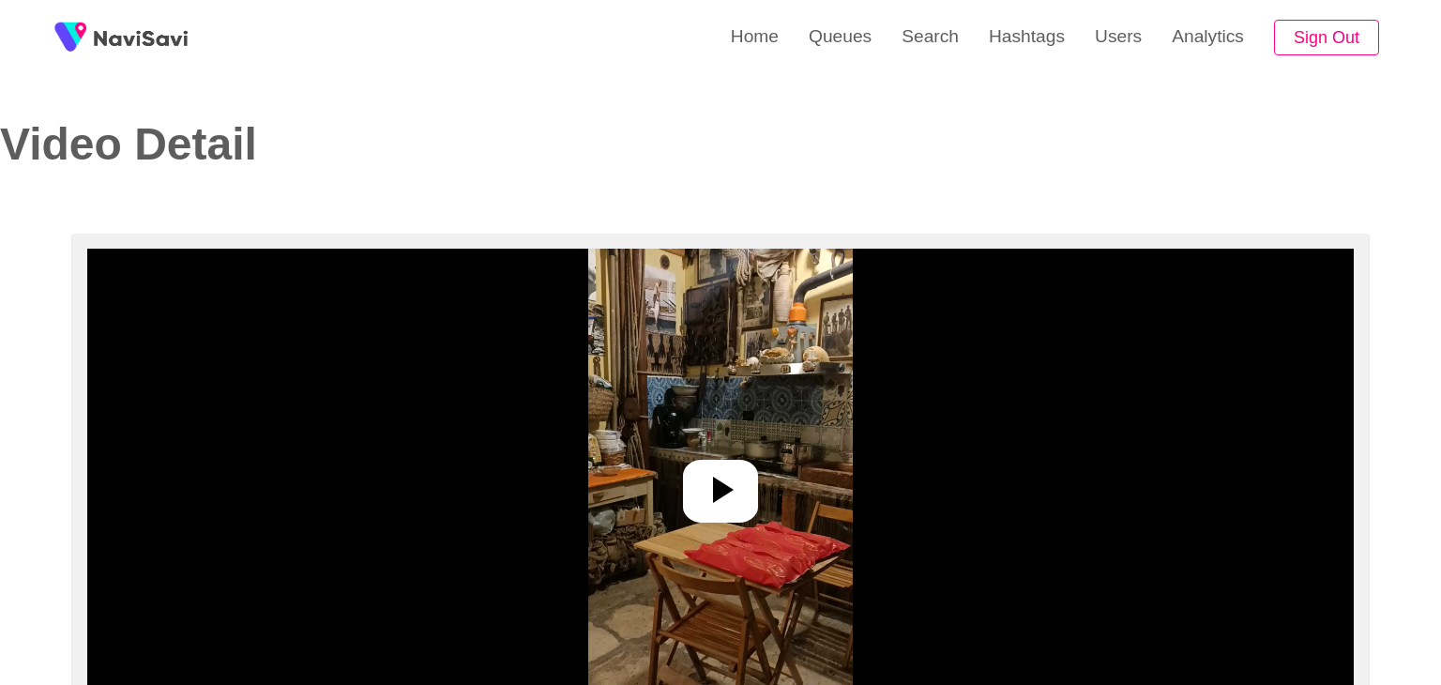
select select "**"
drag, startPoint x: 676, startPoint y: 481, endPoint x: 687, endPoint y: 491, distance: 15.3
click at [676, 483] on div at bounding box center [712, 491] width 75 height 63
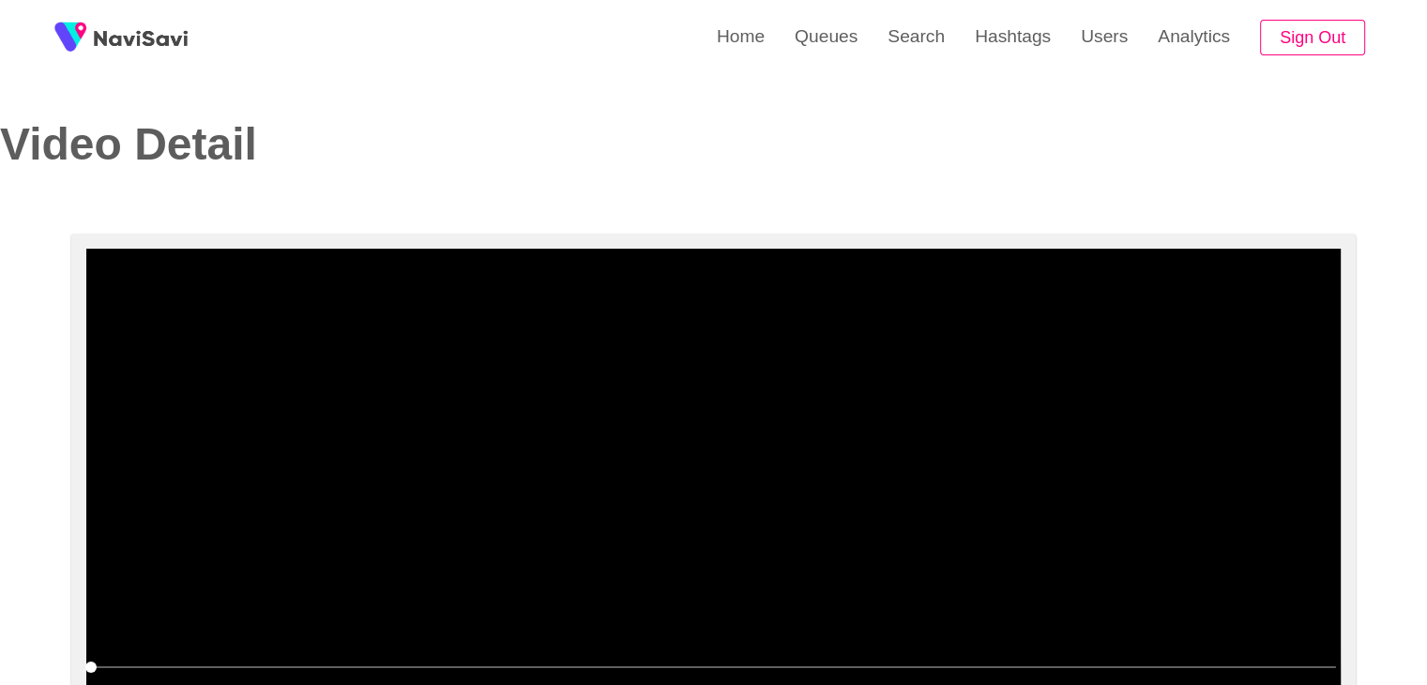
select select "**********"
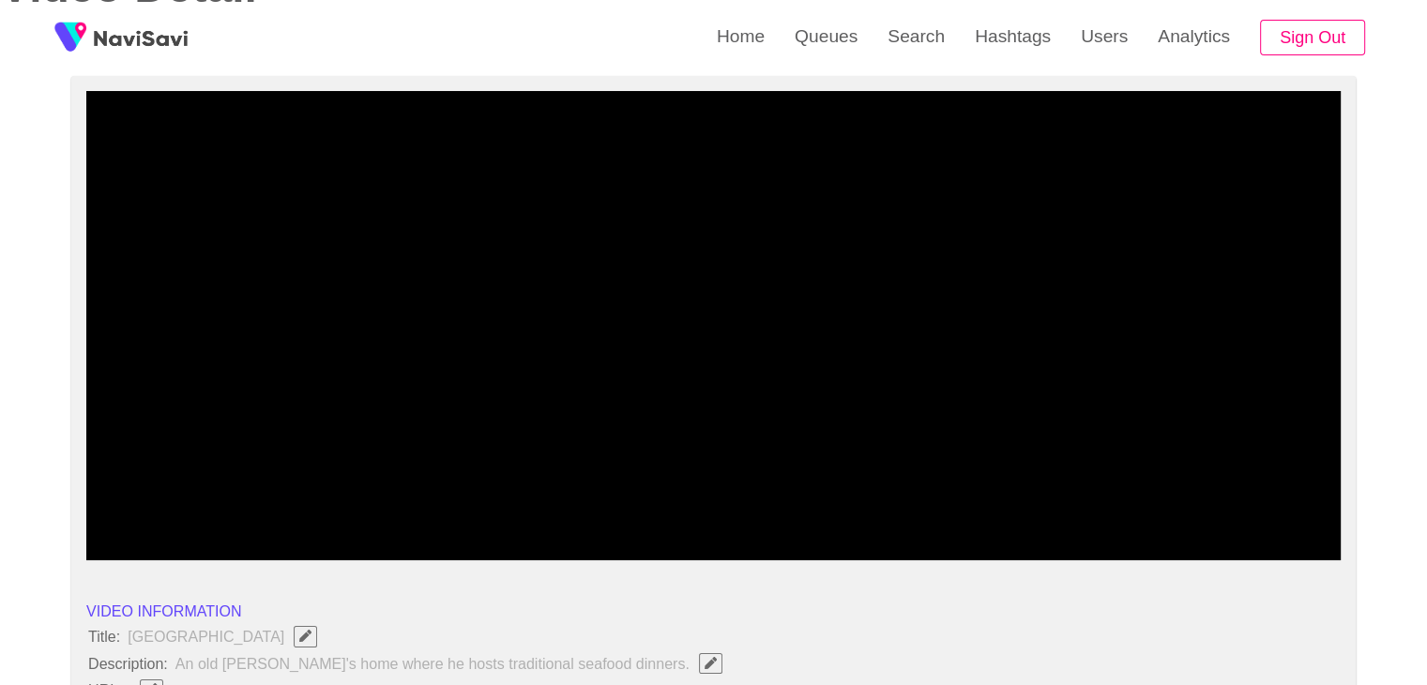
scroll to position [188, 0]
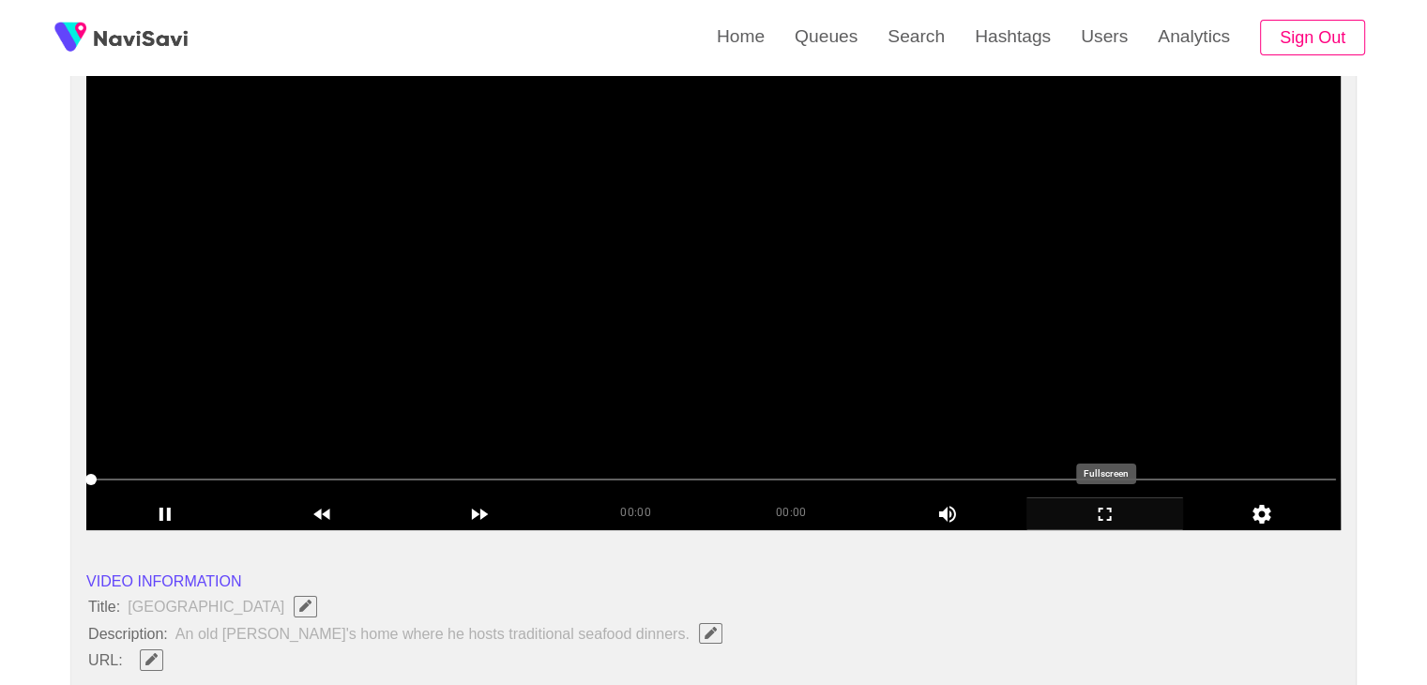
click at [1136, 500] on div "add" at bounding box center [1105, 513] width 158 height 32
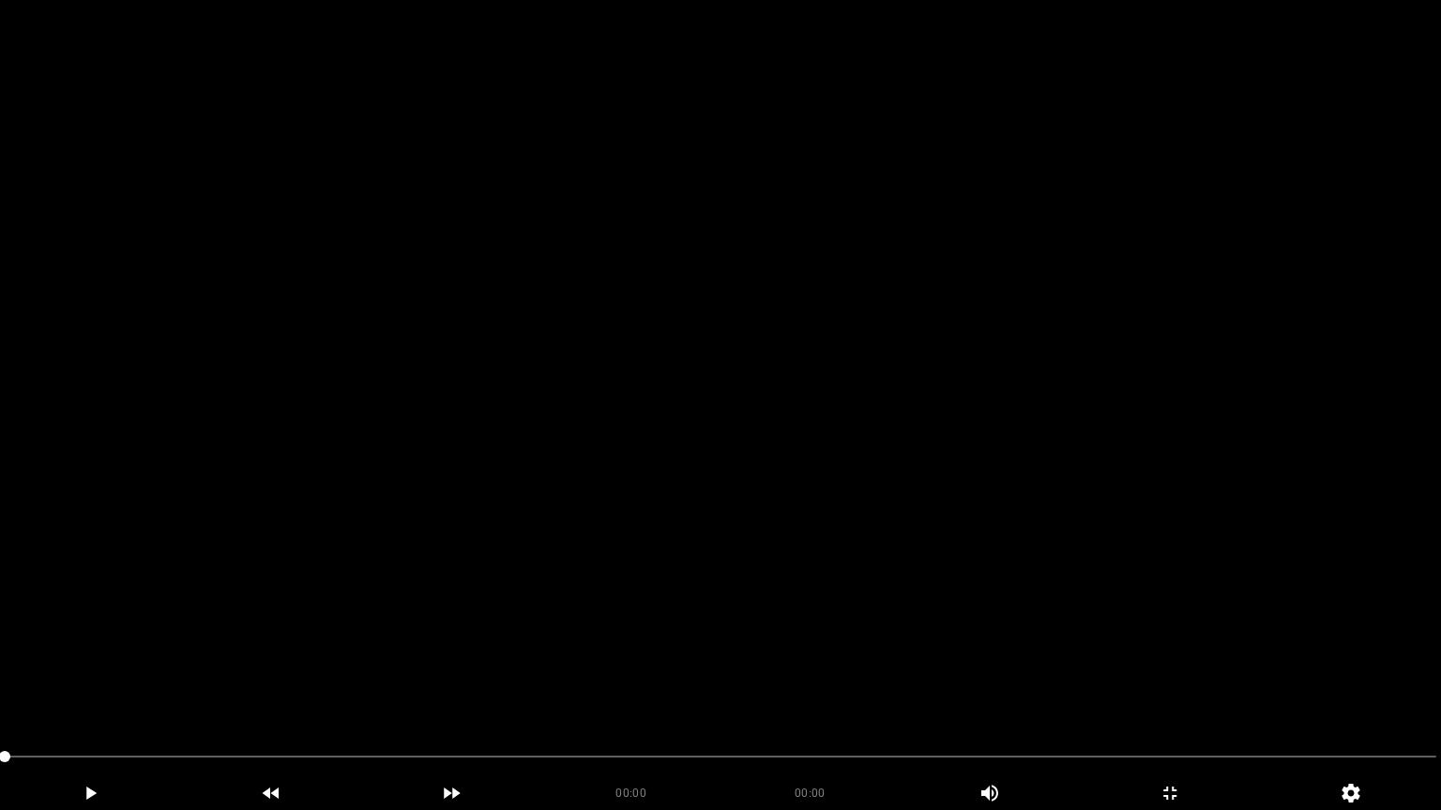
click at [677, 645] on video at bounding box center [720, 405] width 1441 height 810
drag, startPoint x: 98, startPoint y: 786, endPoint x: 252, endPoint y: 790, distance: 154.8
click at [98, 684] on icon "add" at bounding box center [90, 793] width 179 height 23
click at [108, 684] on icon "add" at bounding box center [90, 793] width 179 height 23
drag, startPoint x: 254, startPoint y: 752, endPoint x: 0, endPoint y: 758, distance: 254.2
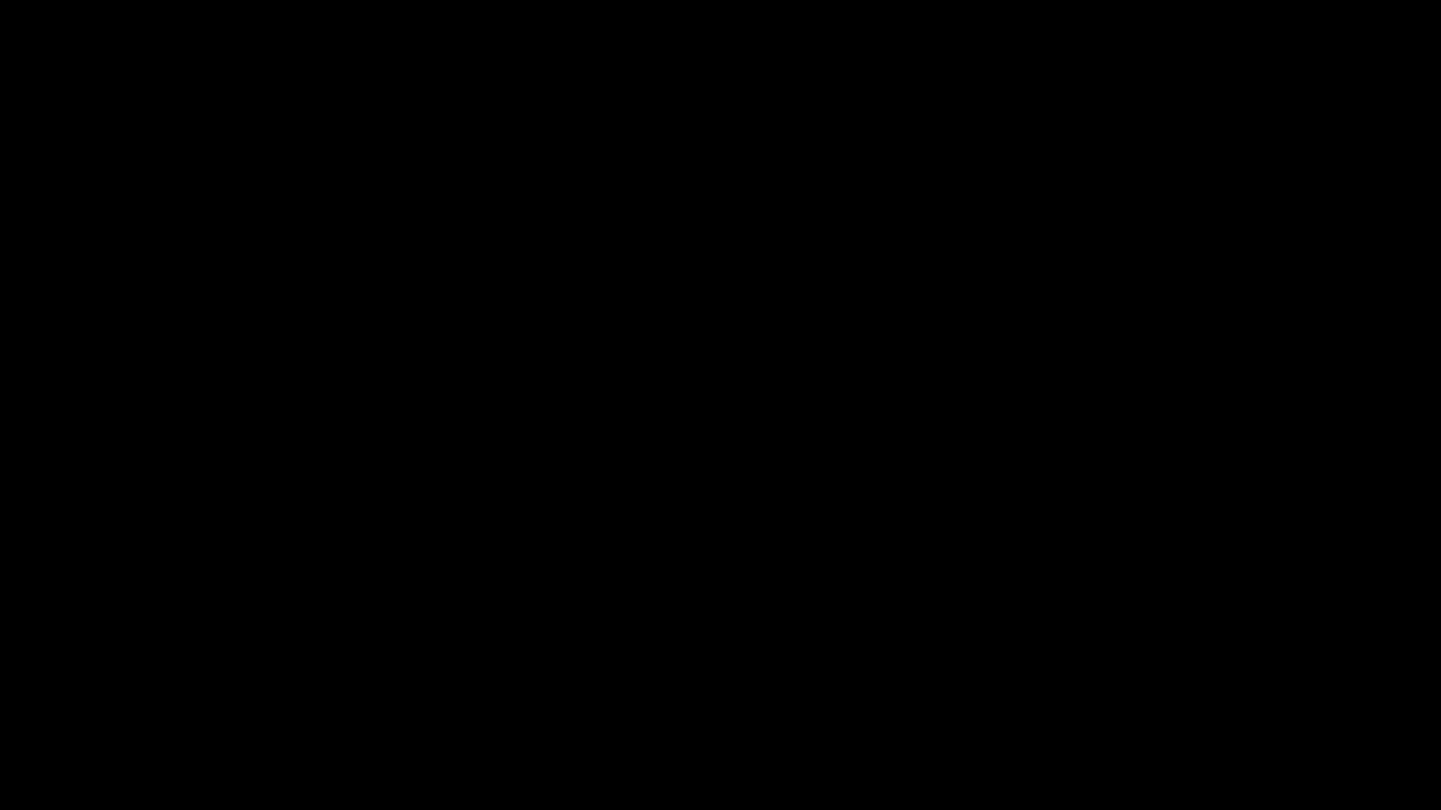
click at [110, 684] on icon "add" at bounding box center [90, 793] width 179 height 23
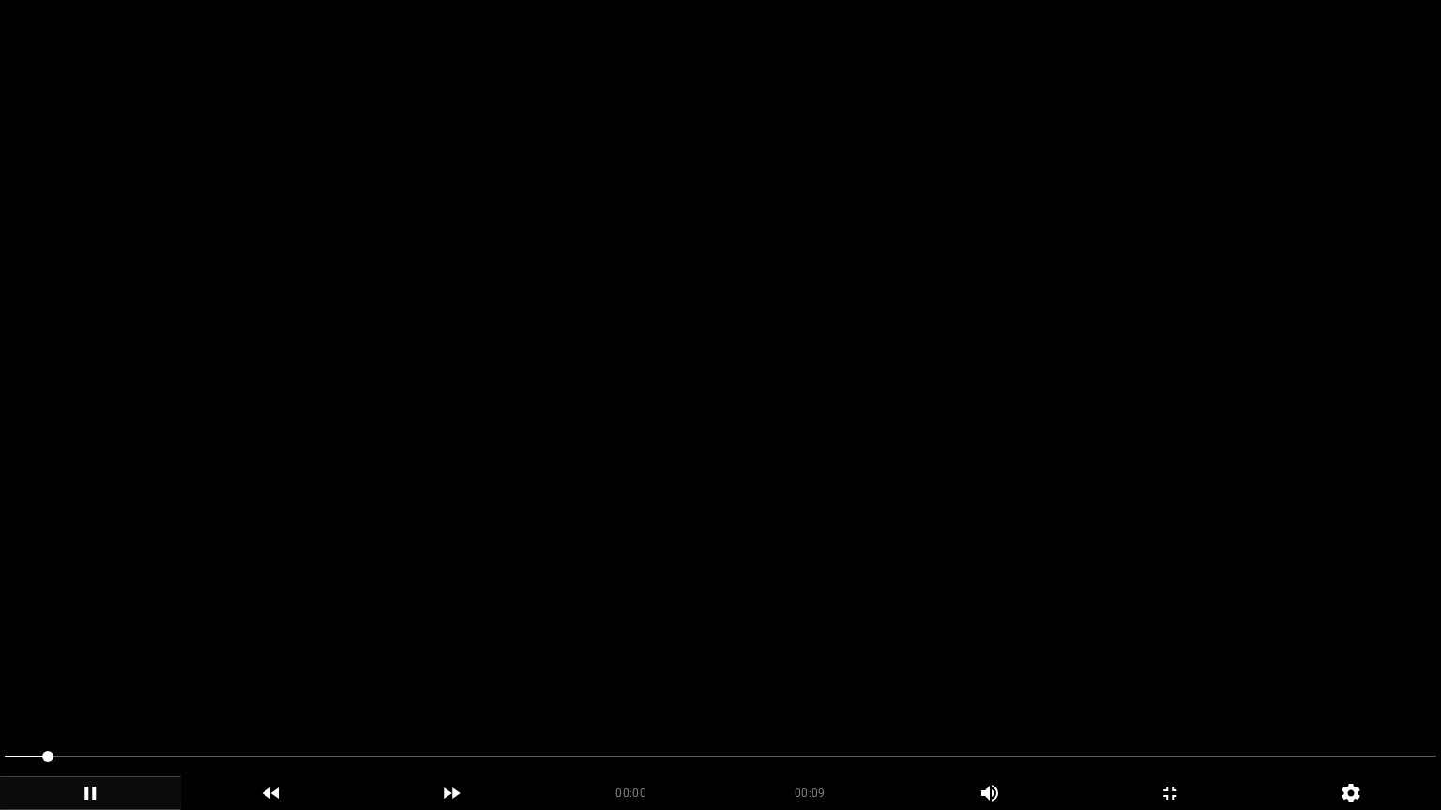
click at [911, 684] on video at bounding box center [720, 405] width 1441 height 810
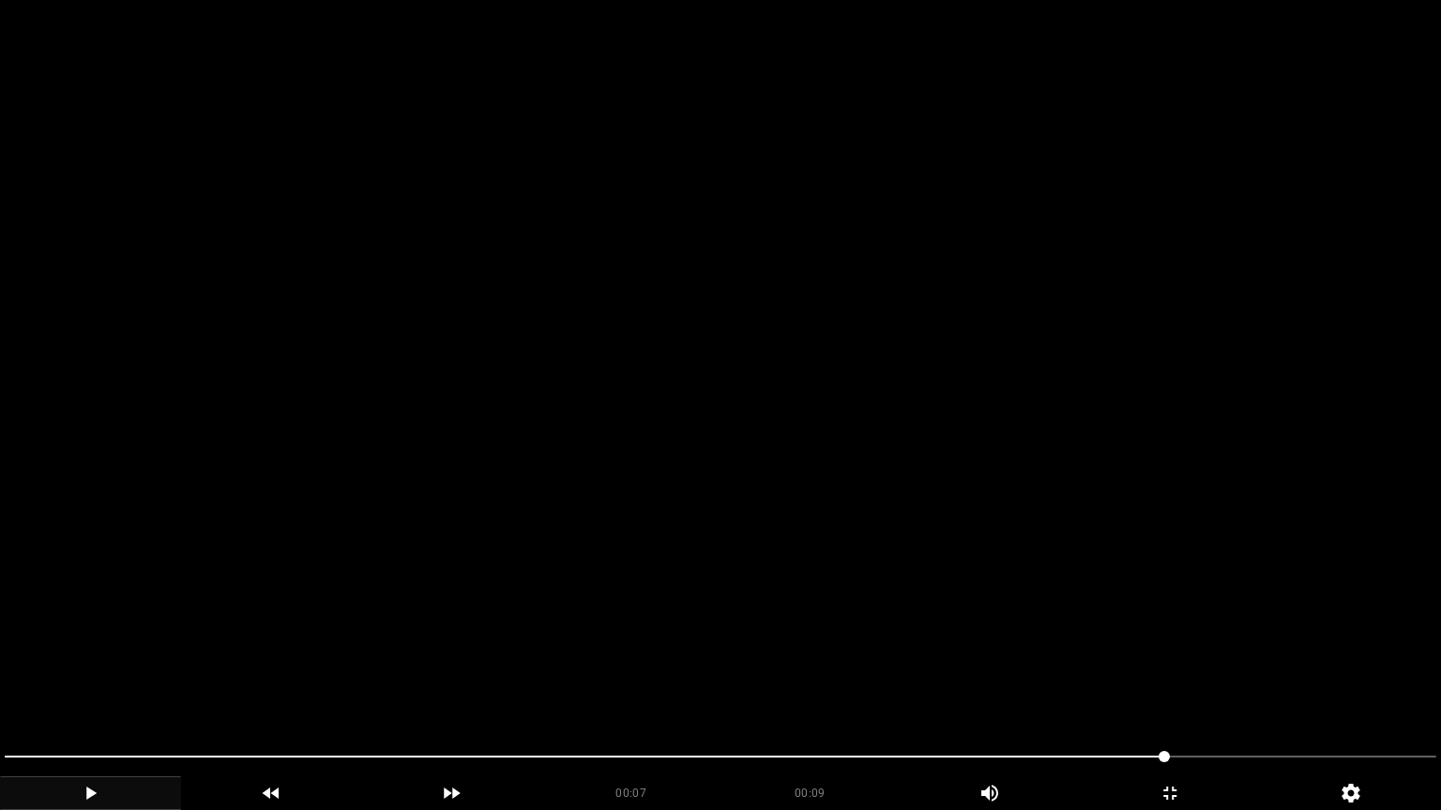
click at [92, 684] on icon "add" at bounding box center [91, 793] width 10 height 13
click at [371, 684] on span at bounding box center [720, 757] width 1431 height 30
click at [113, 684] on span at bounding box center [720, 757] width 1431 height 30
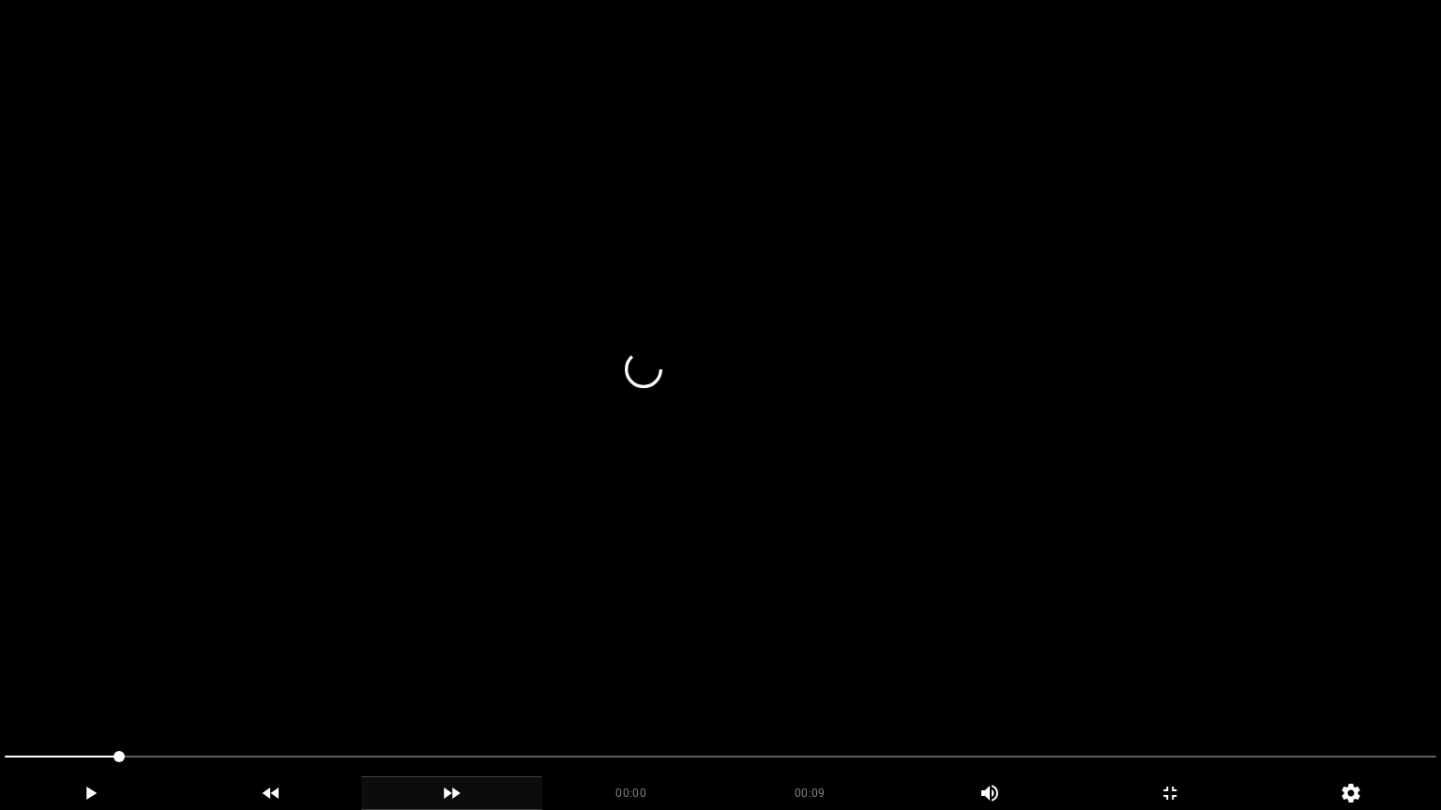
drag, startPoint x: 75, startPoint y: 800, endPoint x: 428, endPoint y: 789, distance: 352.8
click at [81, 684] on icon "add" at bounding box center [90, 793] width 179 height 23
click at [1167, 684] on icon "add" at bounding box center [1169, 793] width 13 height 13
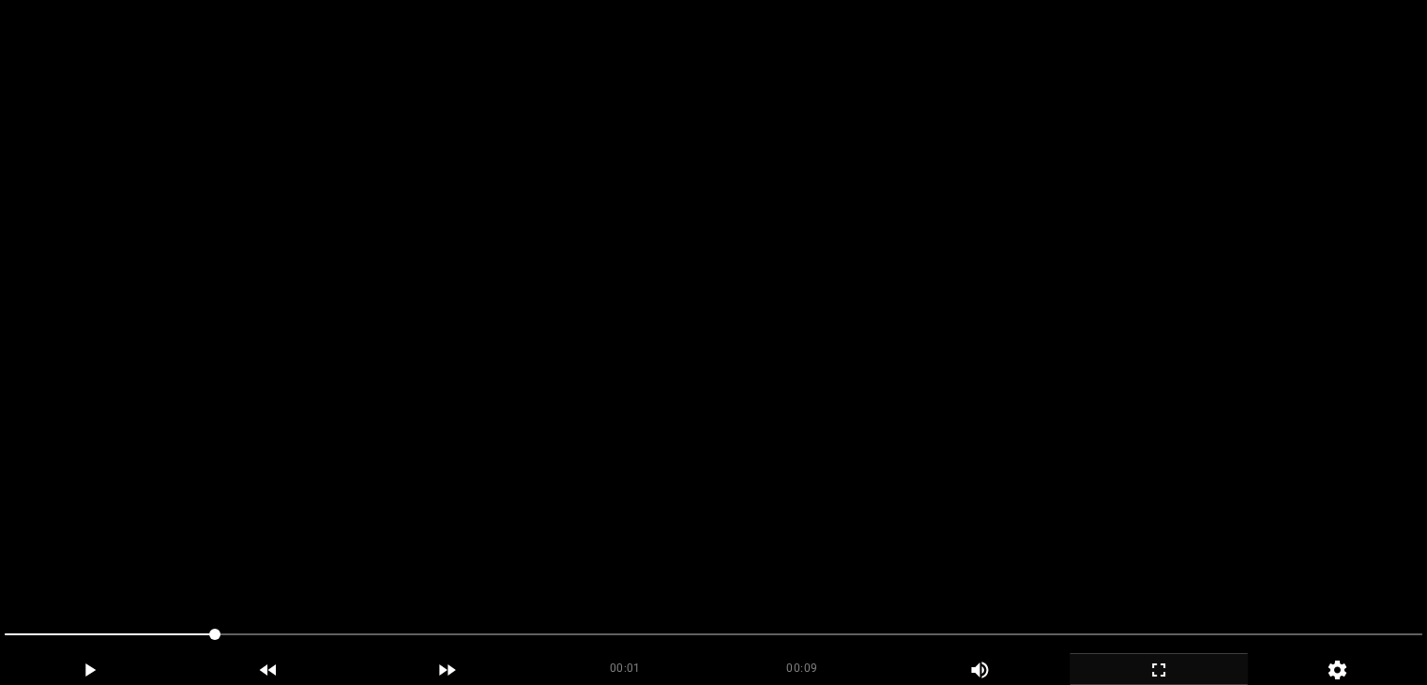
scroll to position [750, 0]
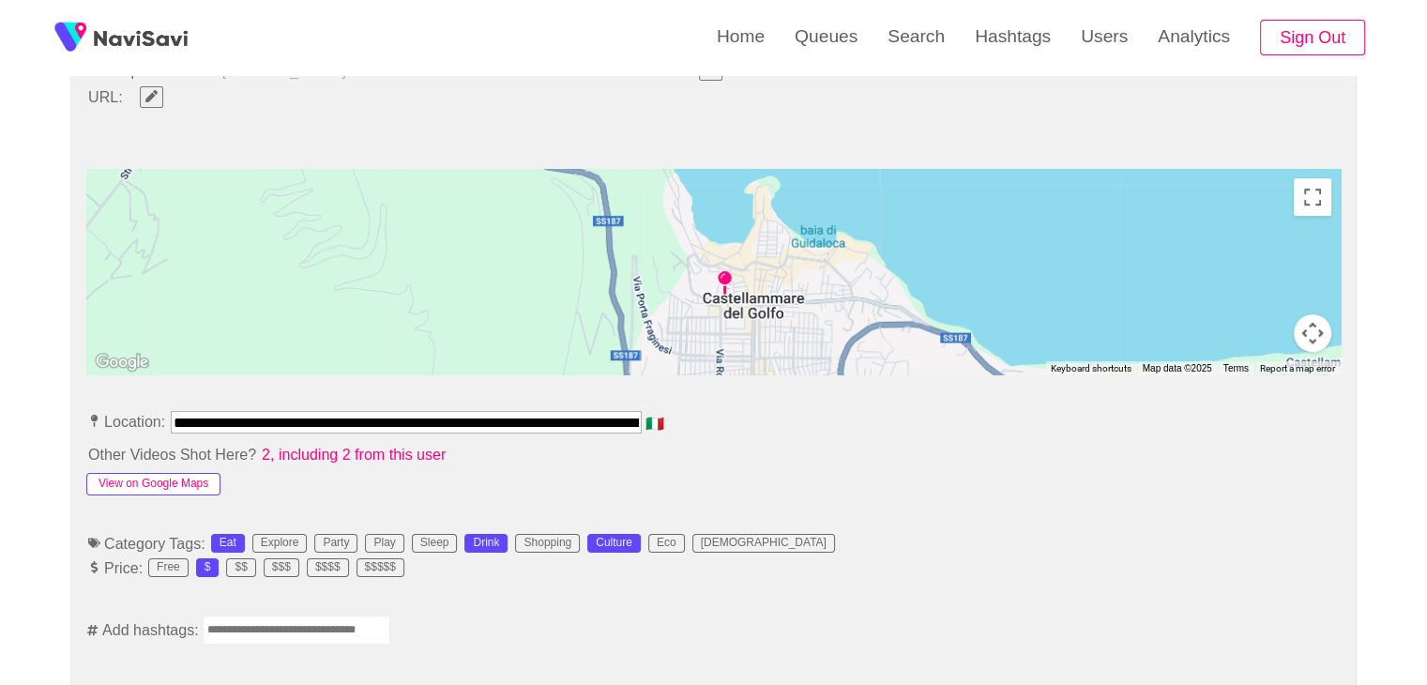
click at [175, 478] on button "View on Google Maps" at bounding box center [153, 484] width 134 height 23
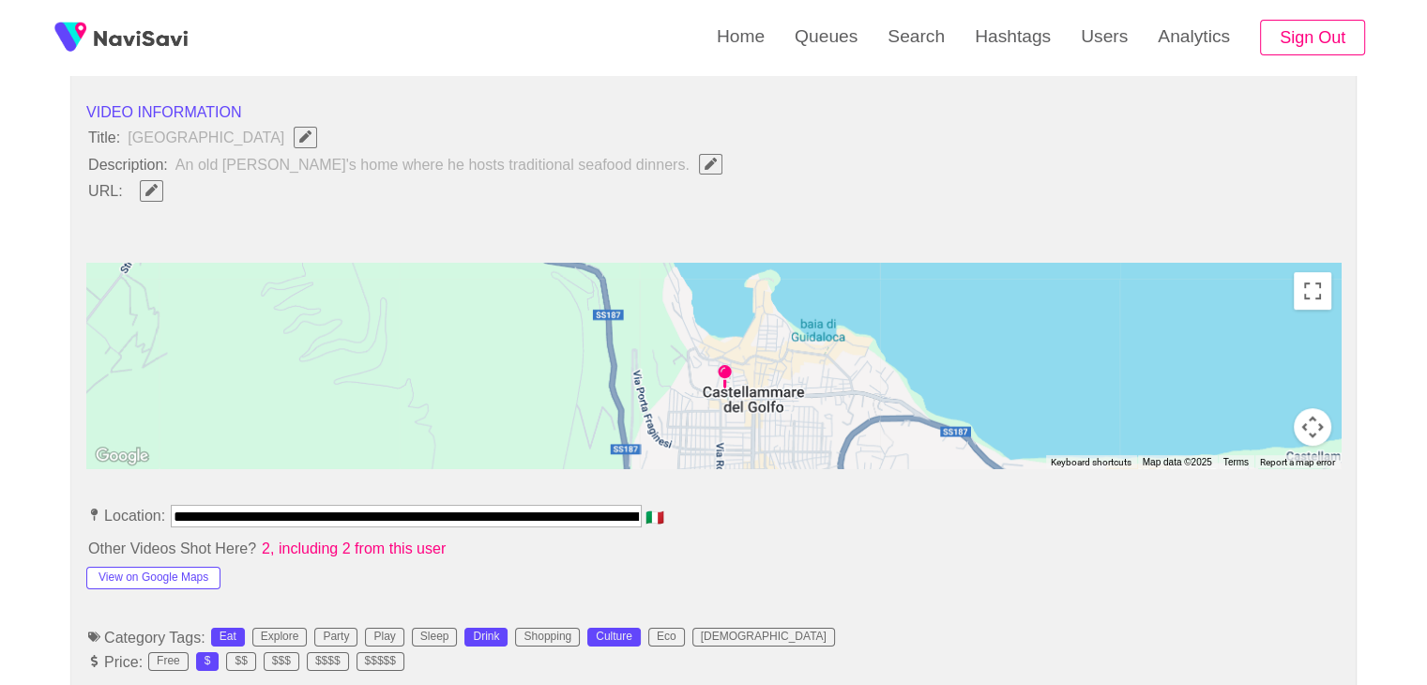
scroll to position [0, 183]
drag, startPoint x: 174, startPoint y: 504, endPoint x: 858, endPoint y: 514, distance: 683.8
click at [858, 514] on li "**********" at bounding box center [713, 520] width 1254 height 30
click at [142, 192] on span "button" at bounding box center [152, 190] width 20 height 12
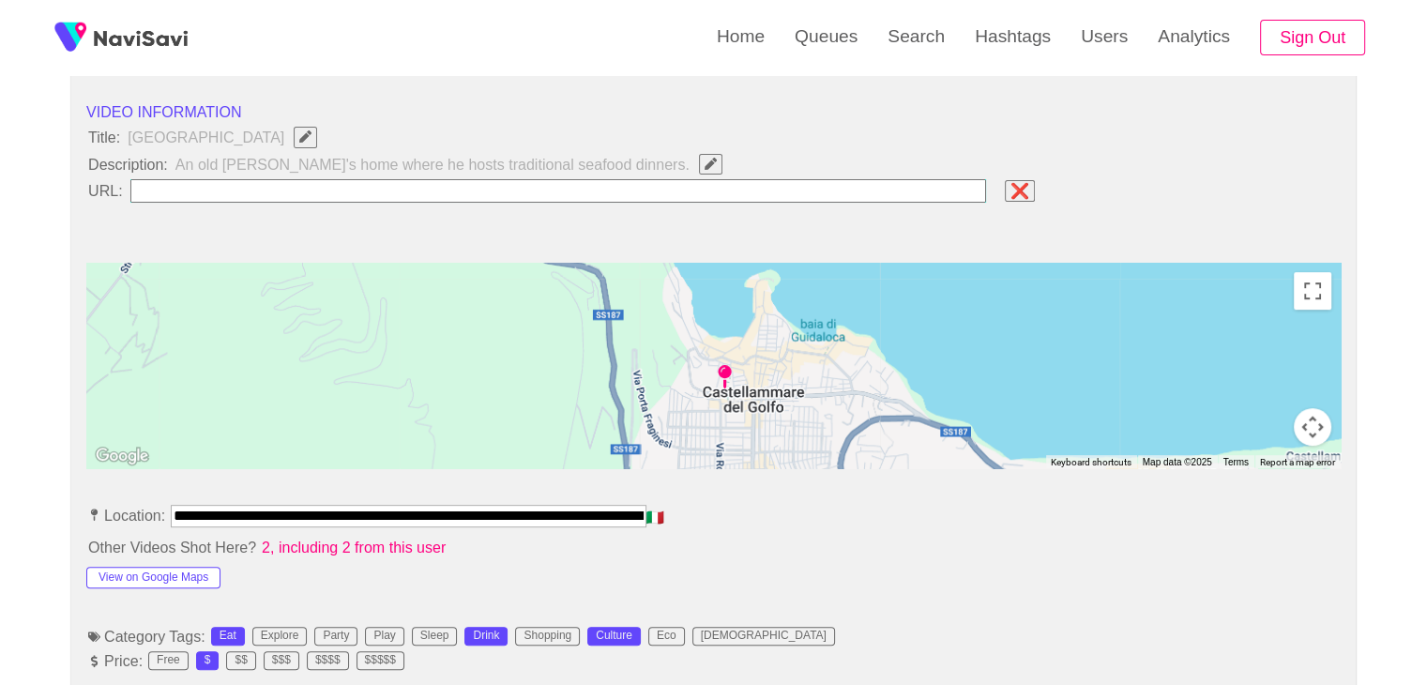
click at [219, 181] on input "field" at bounding box center [558, 190] width 856 height 23
type input "**********"
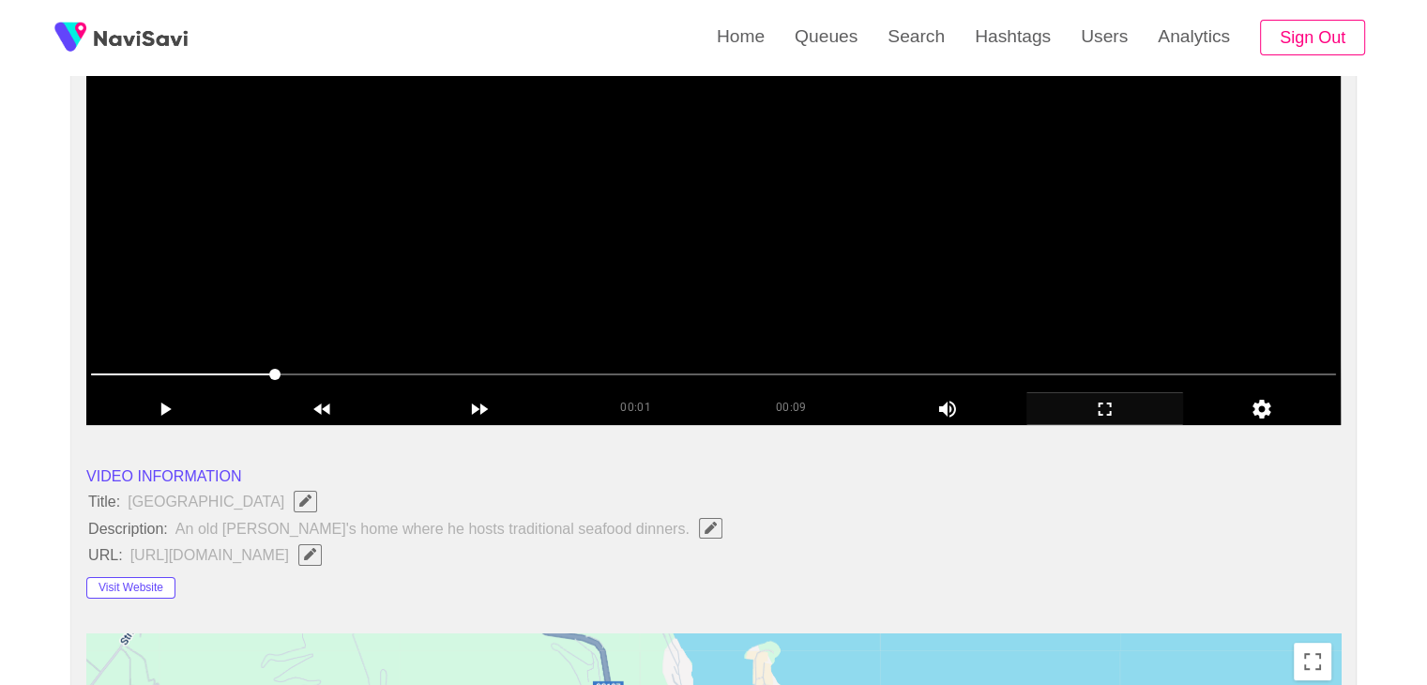
scroll to position [281, 0]
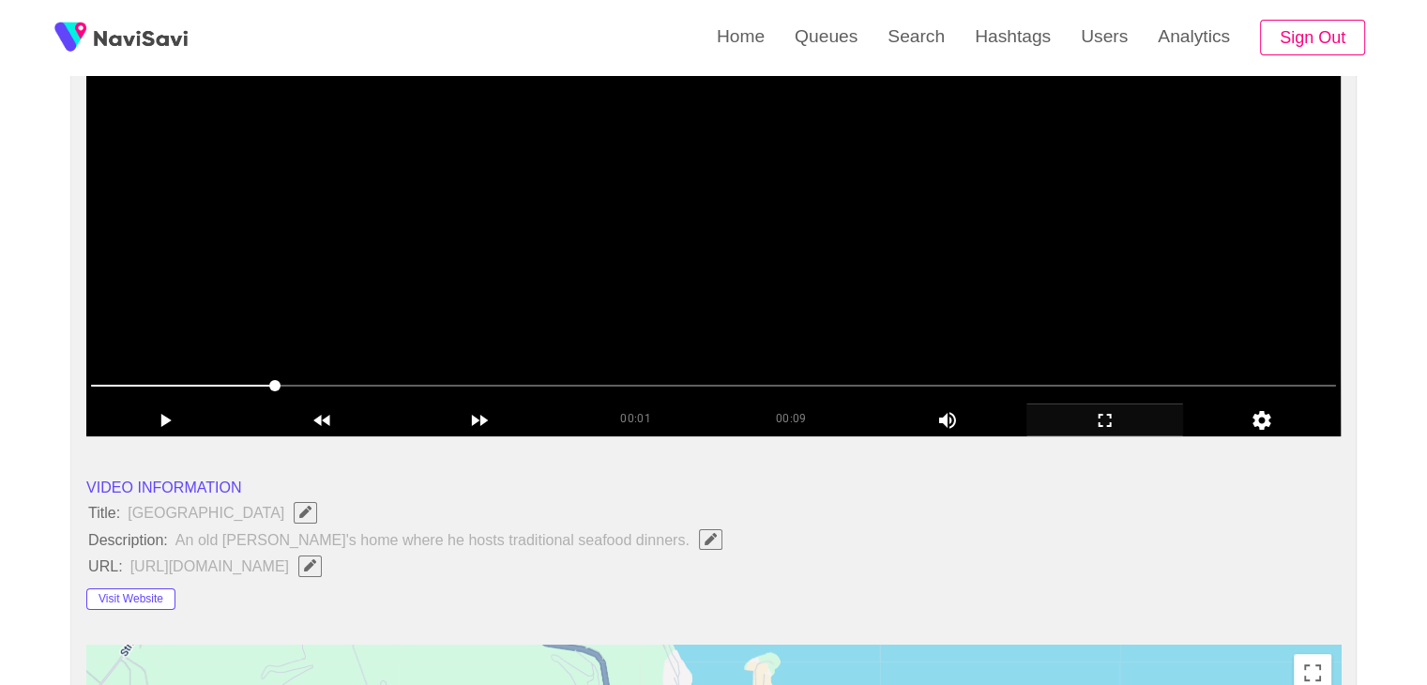
click at [605, 325] on video at bounding box center [713, 201] width 1254 height 469
drag, startPoint x: 717, startPoint y: 378, endPoint x: 923, endPoint y: 384, distance: 206.4
drag, startPoint x: 964, startPoint y: 380, endPoint x: 979, endPoint y: 380, distance: 15.0
drag, startPoint x: 1110, startPoint y: 385, endPoint x: 1174, endPoint y: 385, distance: 63.8
click at [1178, 385] on span at bounding box center [713, 386] width 1245 height 2
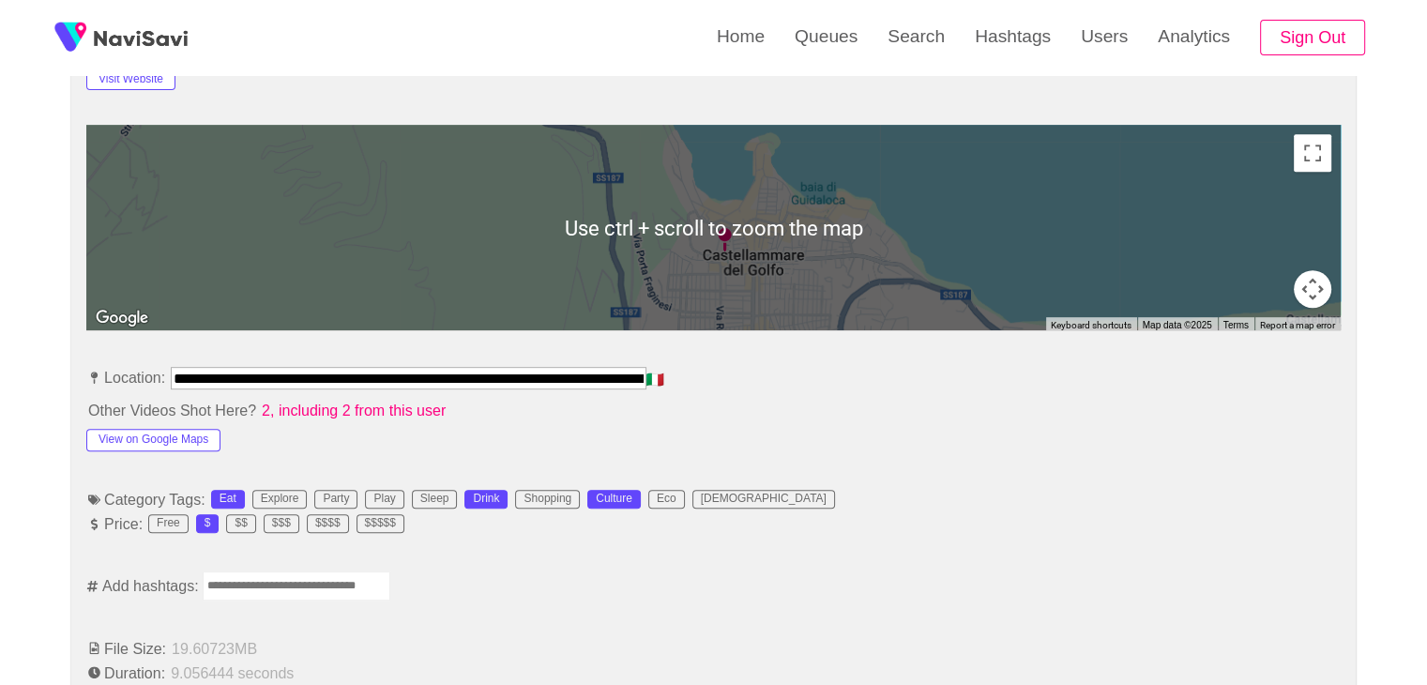
scroll to position [844, 0]
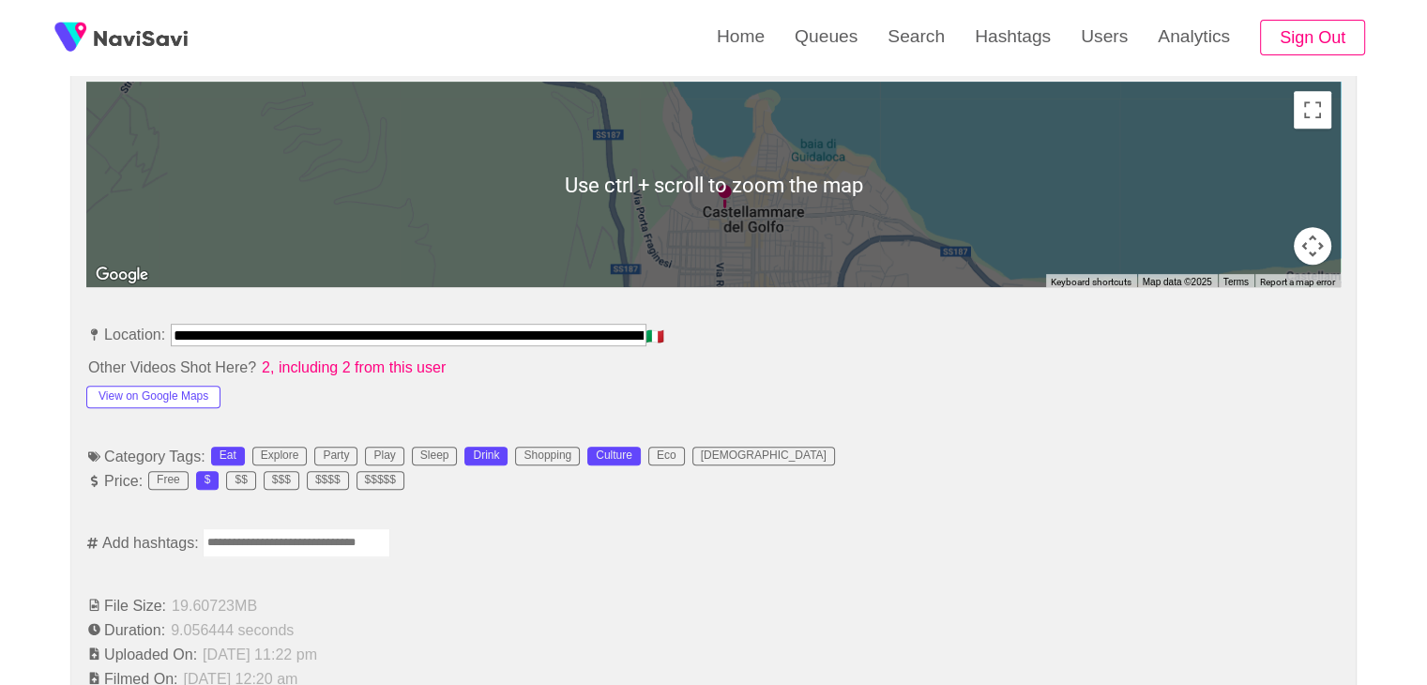
click at [323, 549] on input "Enter tag here and press return" at bounding box center [297, 542] width 188 height 29
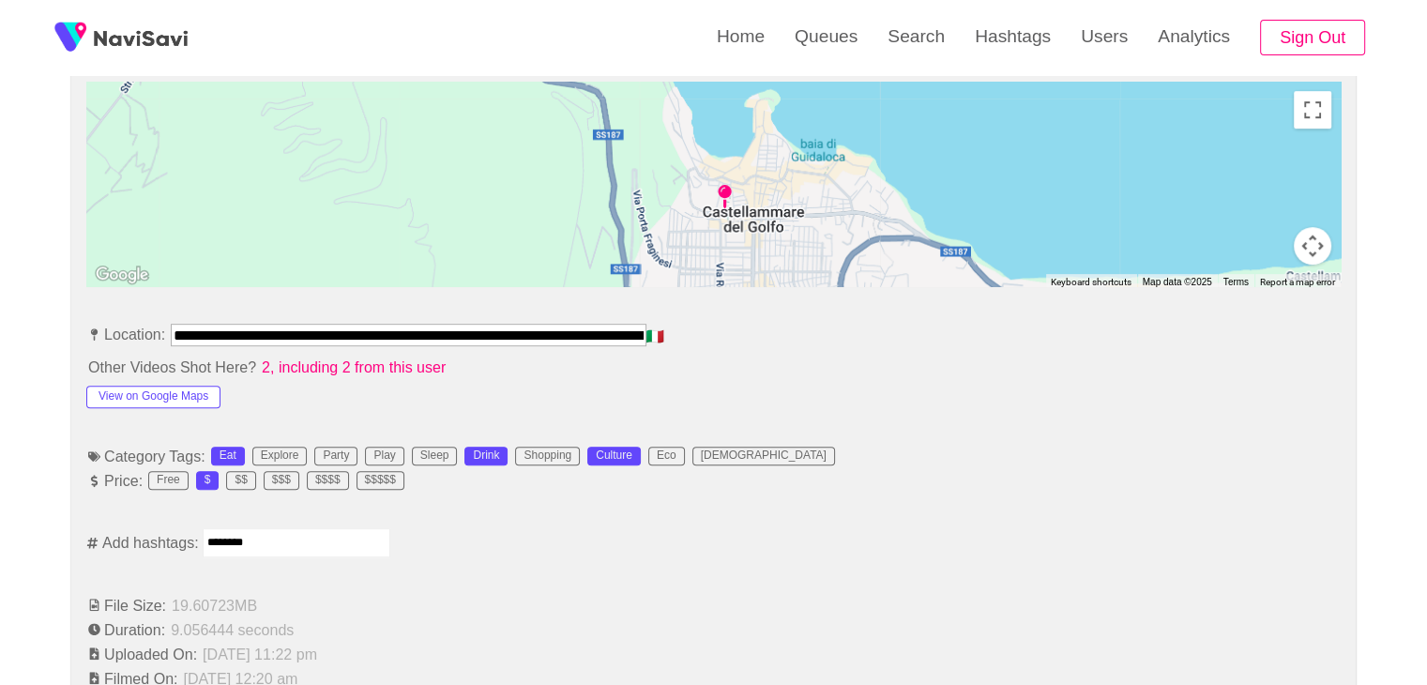
type input "*********"
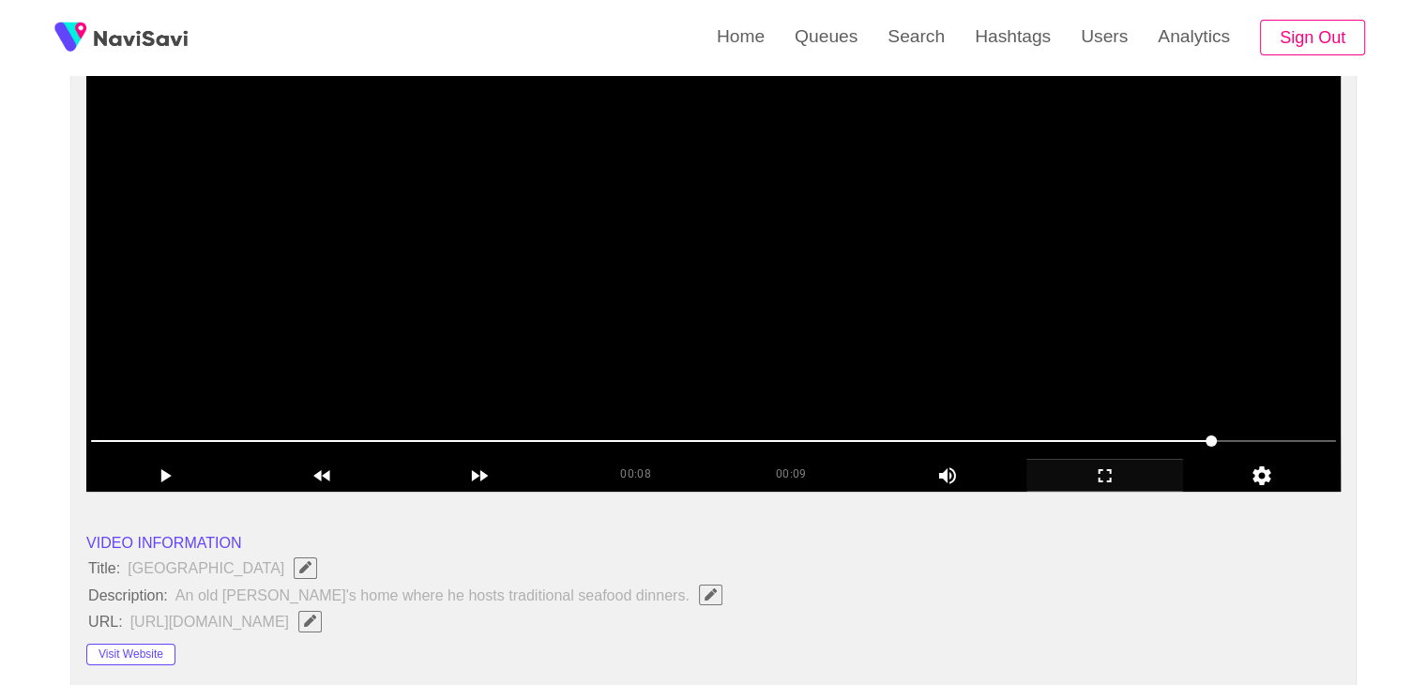
scroll to position [188, 0]
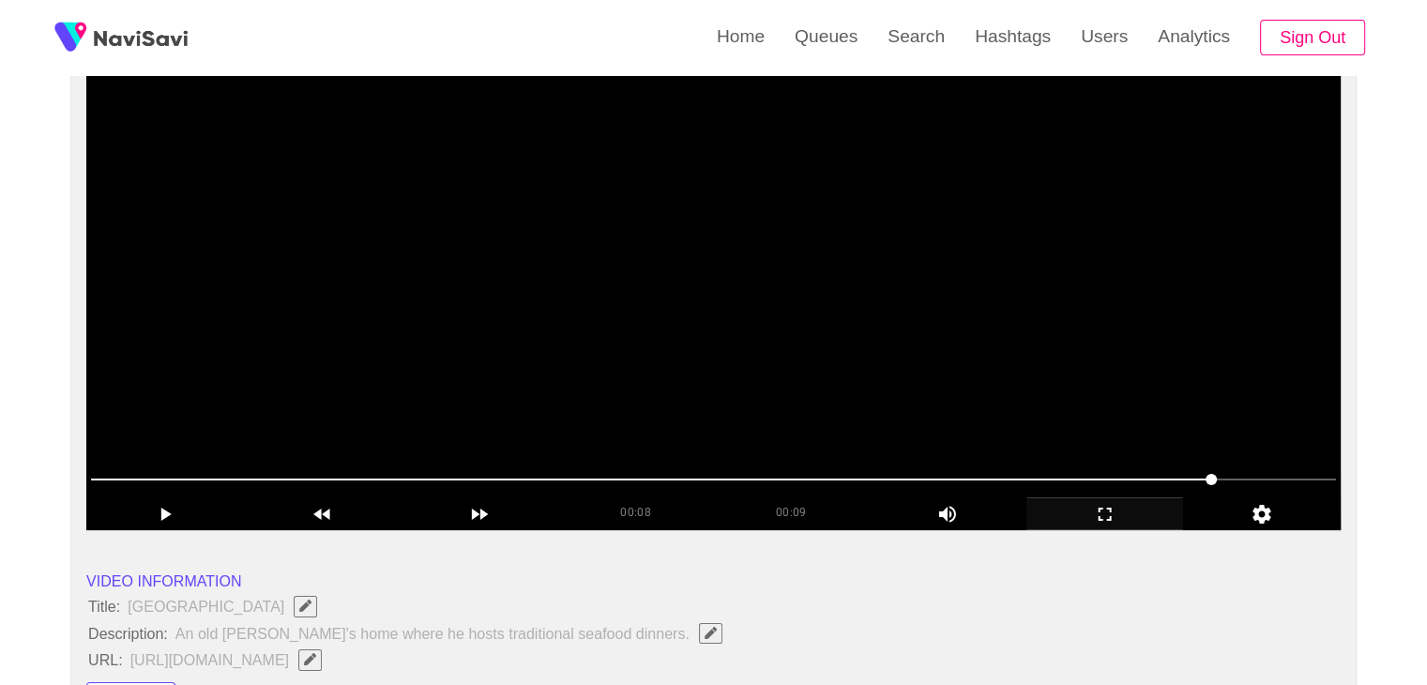
drag, startPoint x: 882, startPoint y: 319, endPoint x: 892, endPoint y: 335, distance: 19.0
click at [882, 318] on video at bounding box center [713, 295] width 1254 height 469
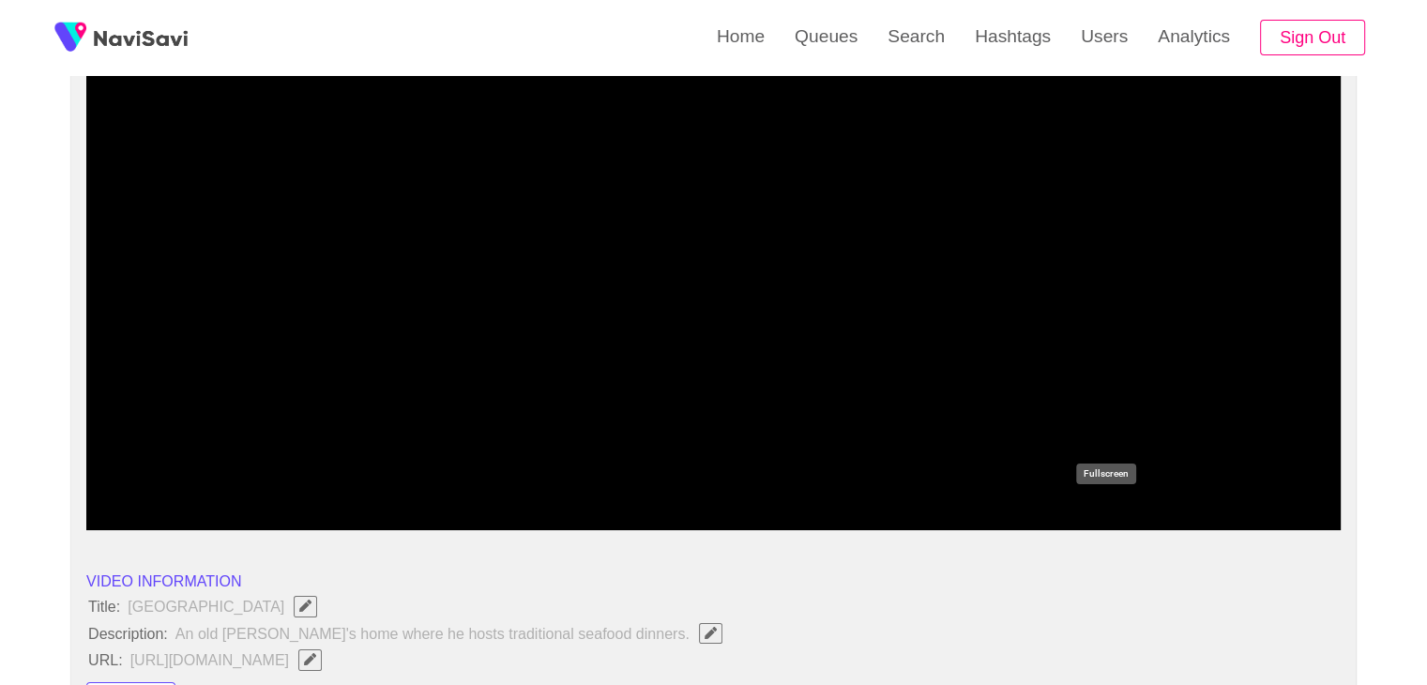
drag, startPoint x: 1101, startPoint y: 514, endPoint x: 995, endPoint y: 630, distance: 157.3
click at [1101, 515] on icon "add" at bounding box center [1105, 514] width 156 height 23
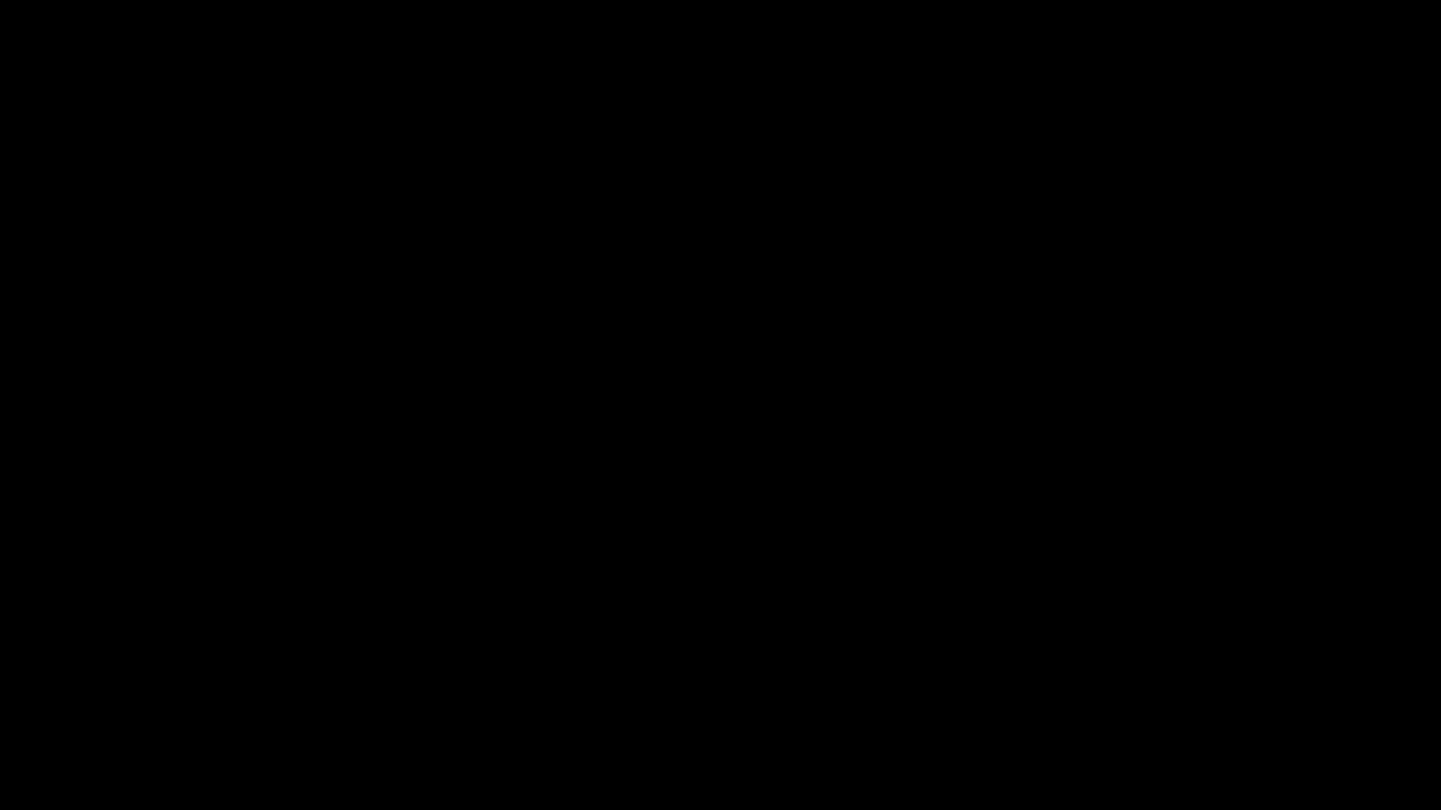
drag, startPoint x: 0, startPoint y: 751, endPoint x: 12, endPoint y: 736, distance: 19.3
click at [89, 684] on div "add" at bounding box center [90, 794] width 181 height 34
click at [109, 684] on icon "add" at bounding box center [90, 793] width 179 height 23
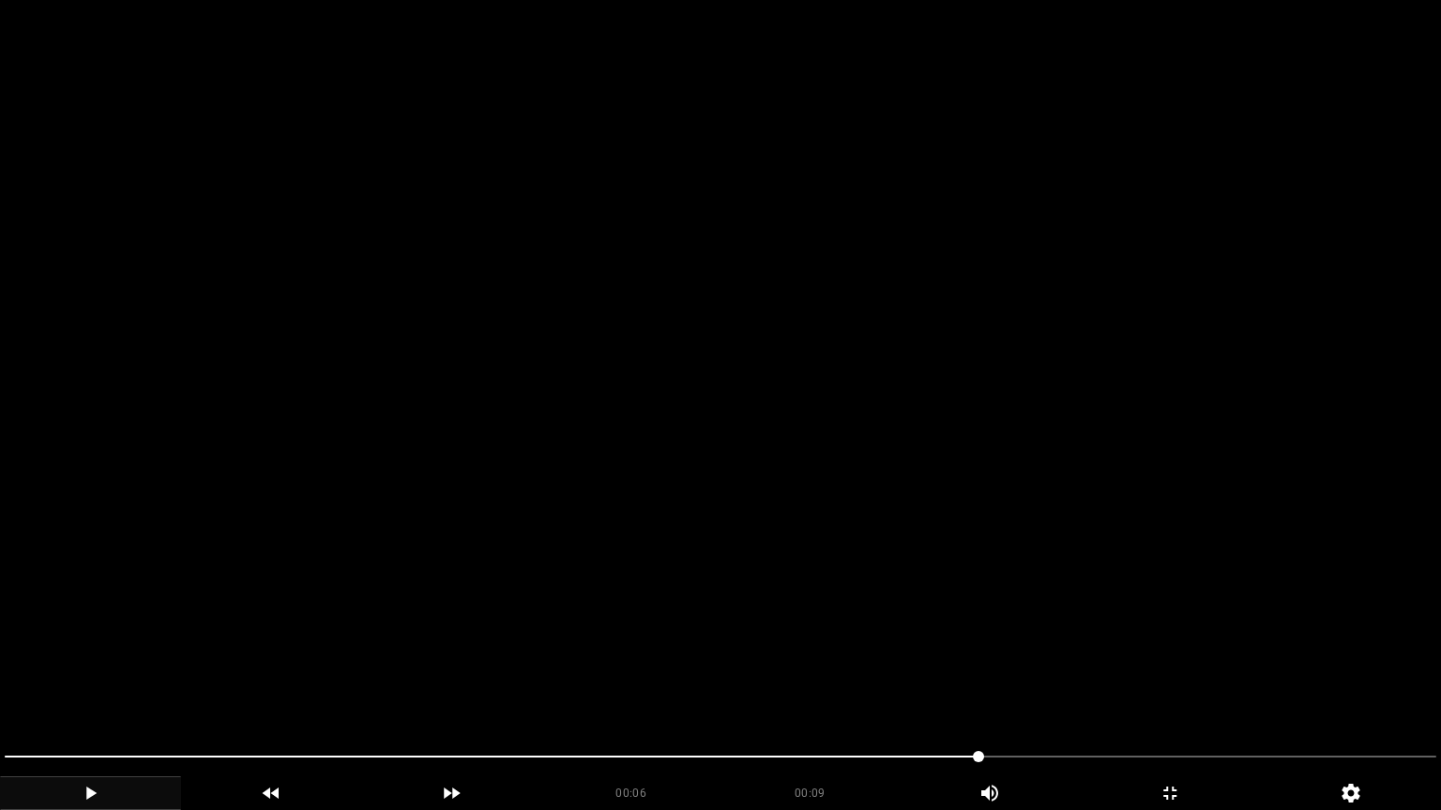
click at [1112, 684] on video at bounding box center [720, 405] width 1441 height 810
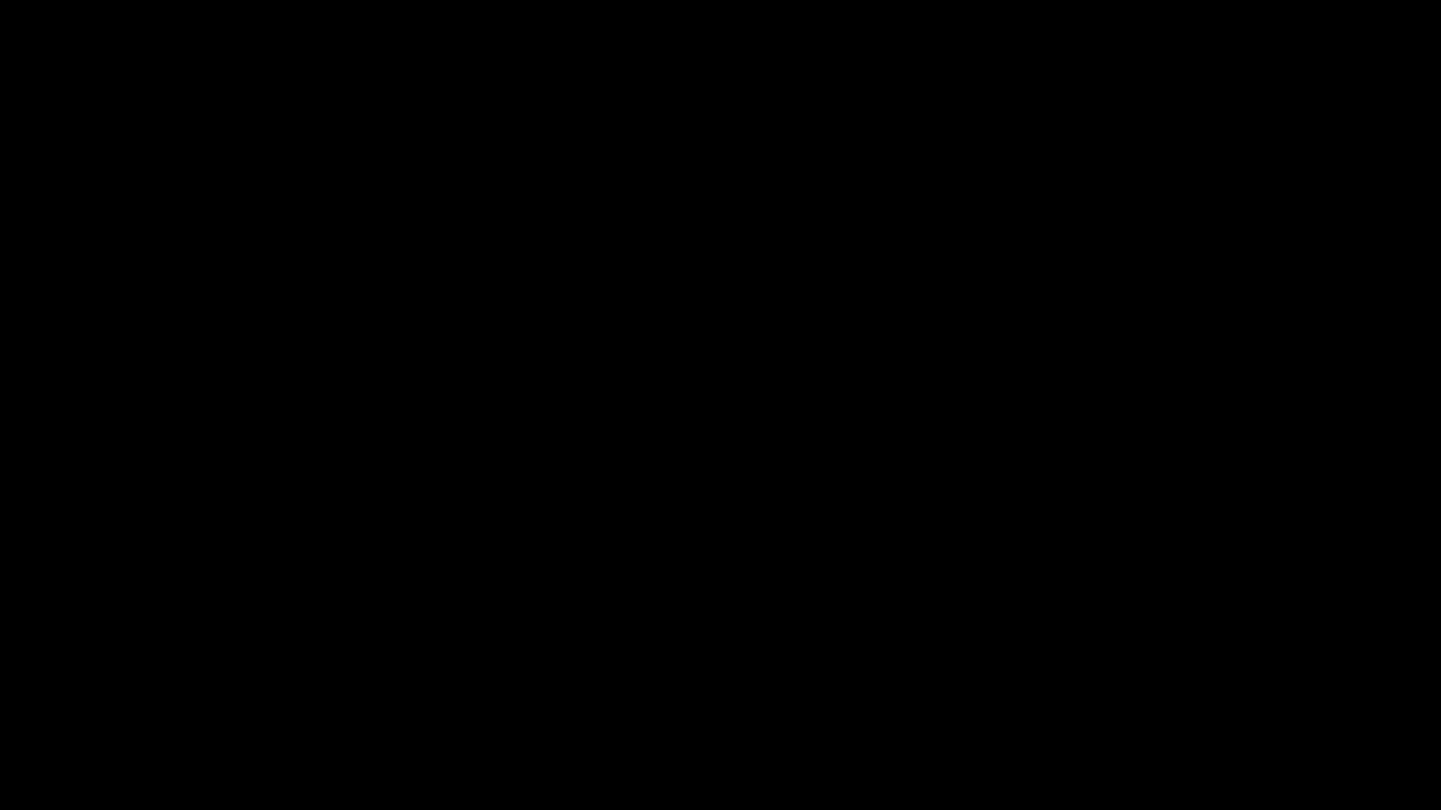
click at [1185, 684] on icon "add" at bounding box center [1169, 793] width 179 height 23
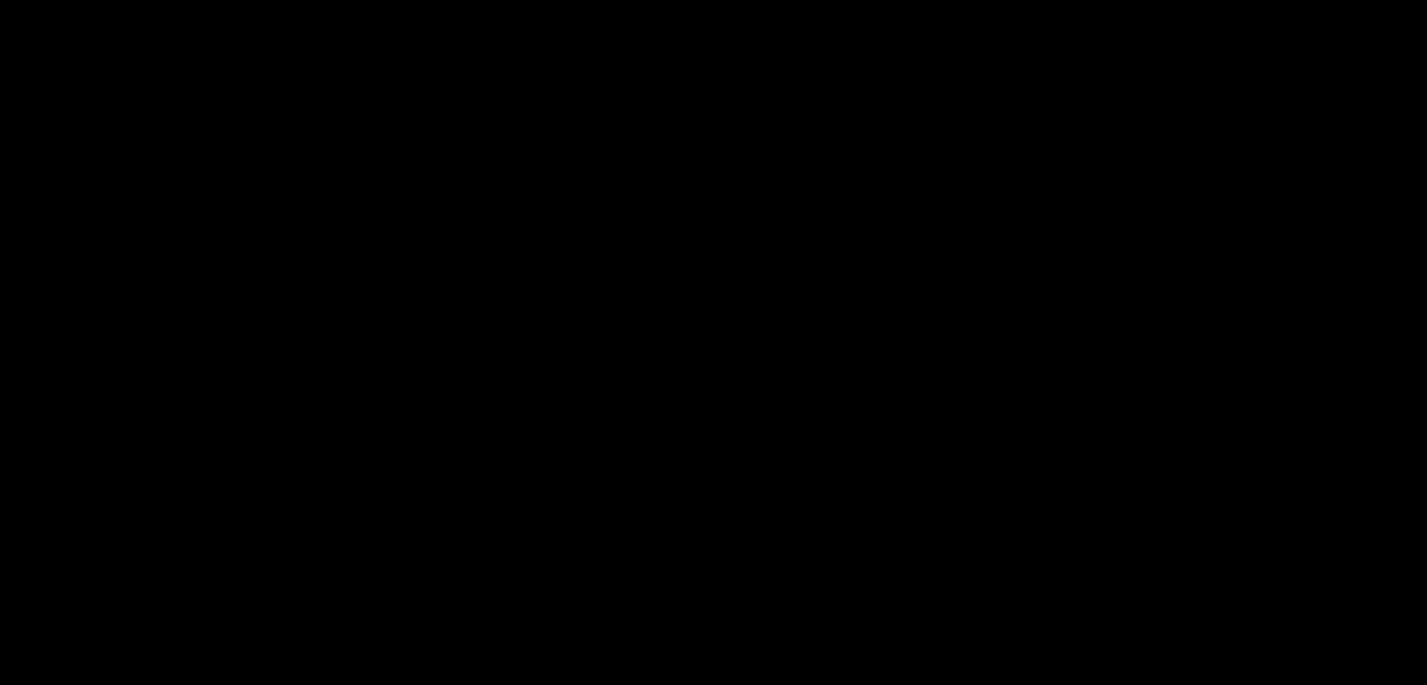
scroll to position [844, 0]
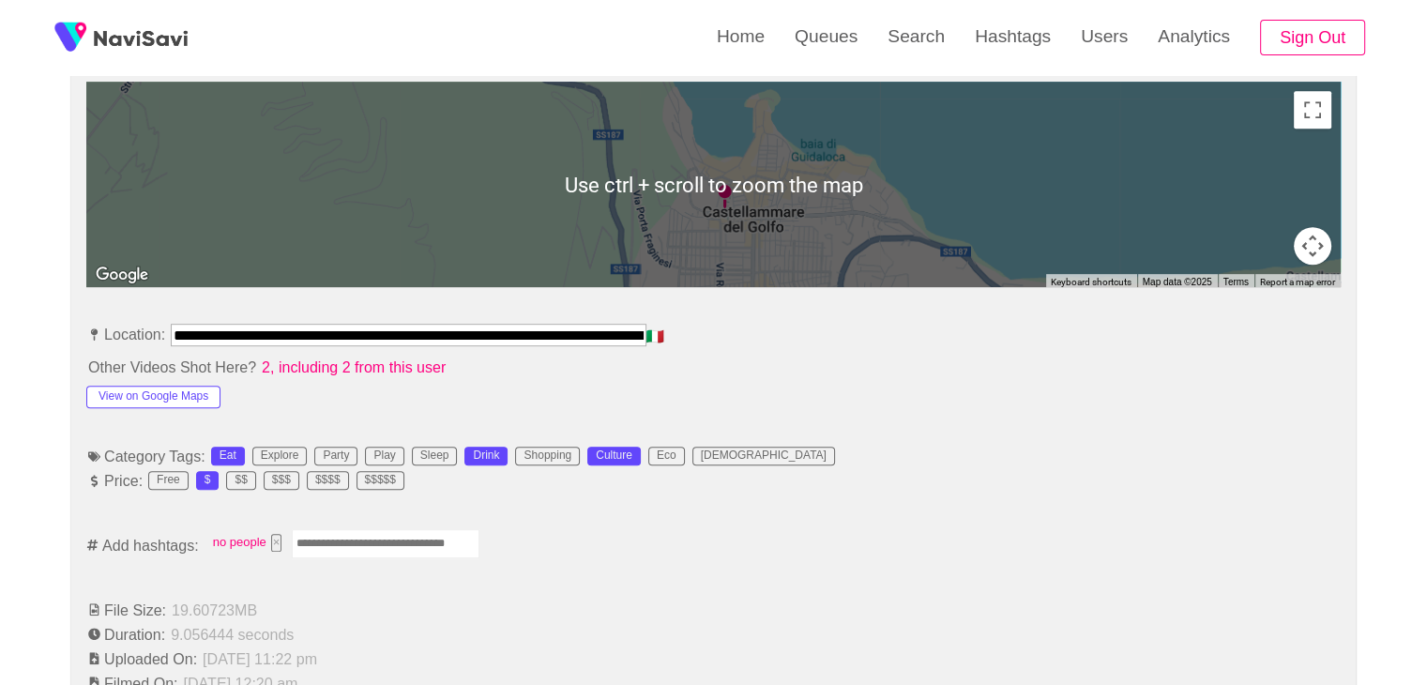
click at [393, 543] on input "Enter tag here and press return" at bounding box center [386, 543] width 188 height 29
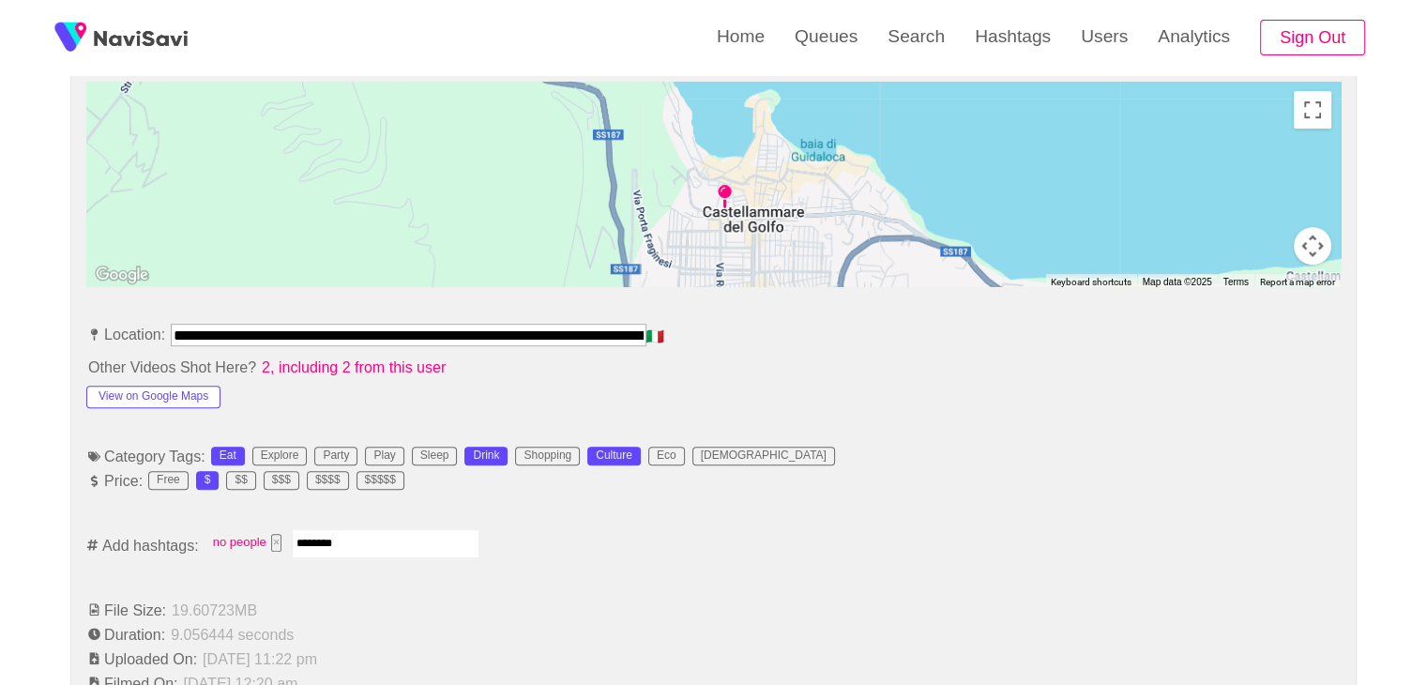
type input "*********"
type input "******"
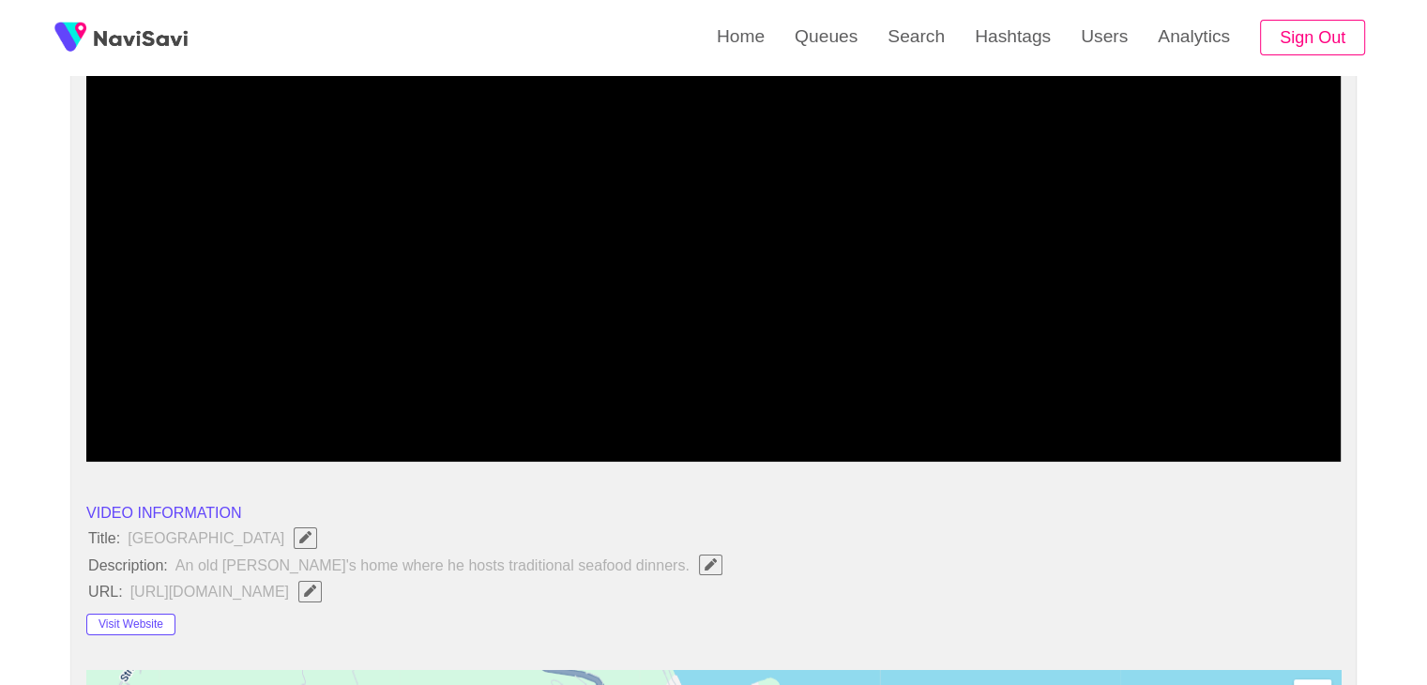
scroll to position [469, 0]
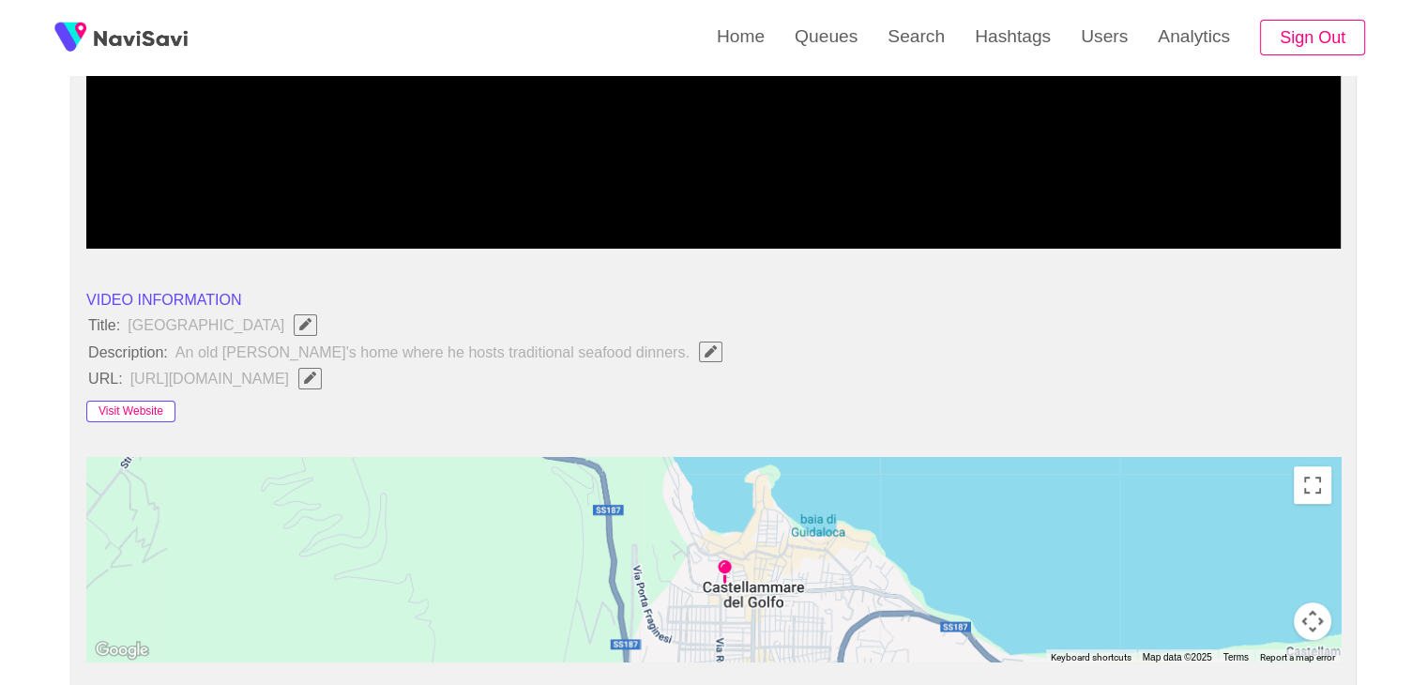
click at [143, 406] on button "Visit Website" at bounding box center [130, 411] width 89 height 23
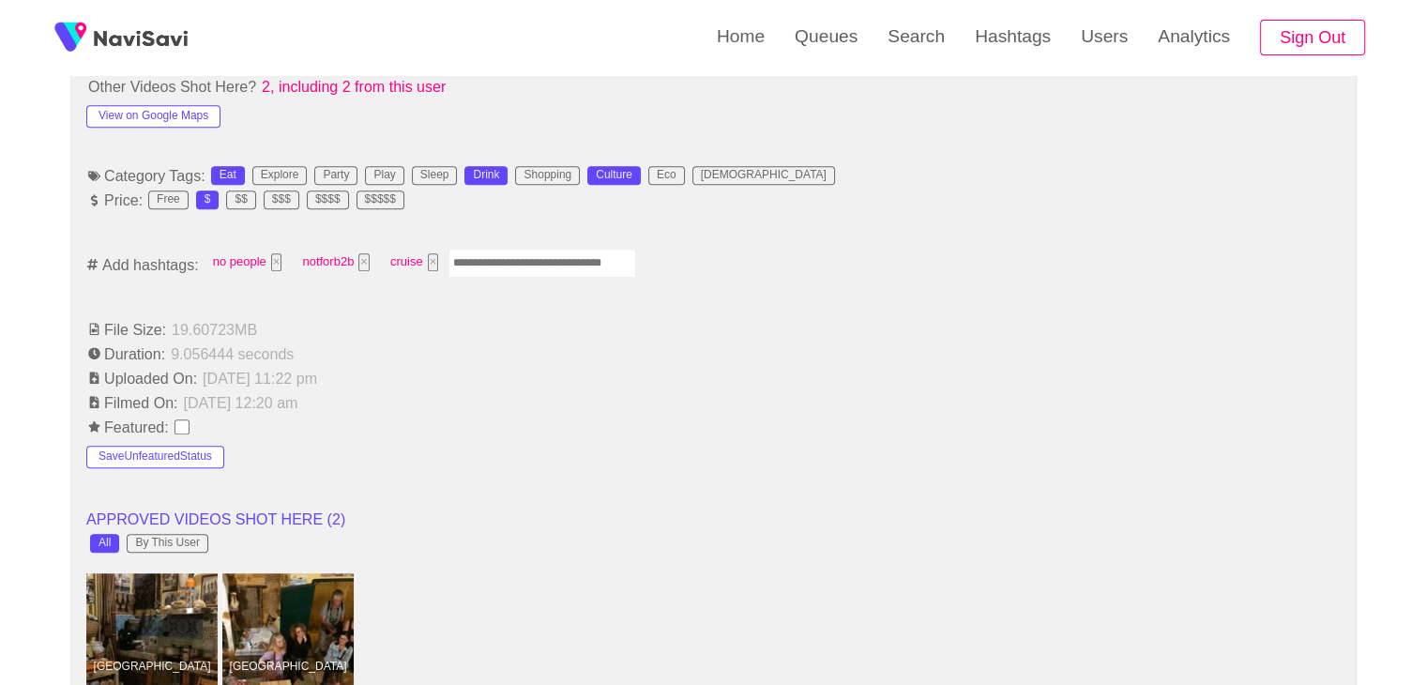
scroll to position [1125, 0]
click at [491, 260] on input "Enter tag here and press return" at bounding box center [542, 262] width 188 height 29
type input "******"
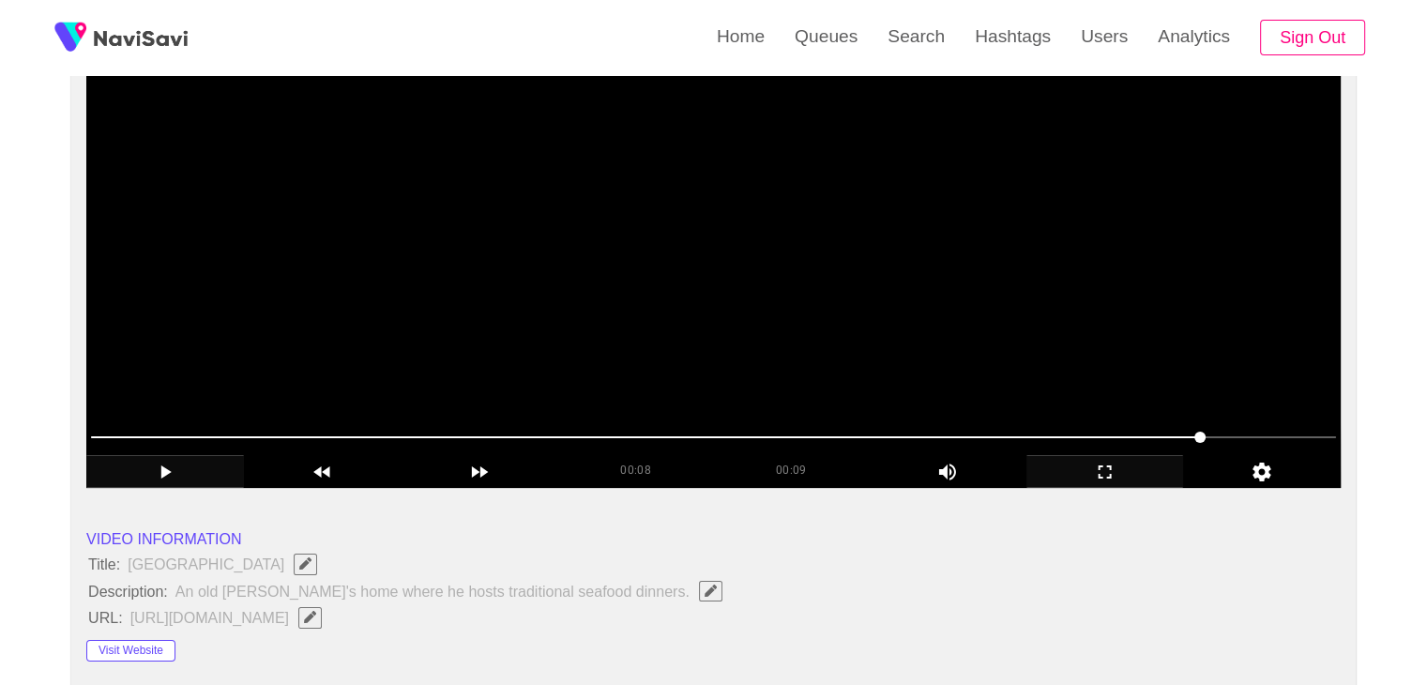
scroll to position [94, 0]
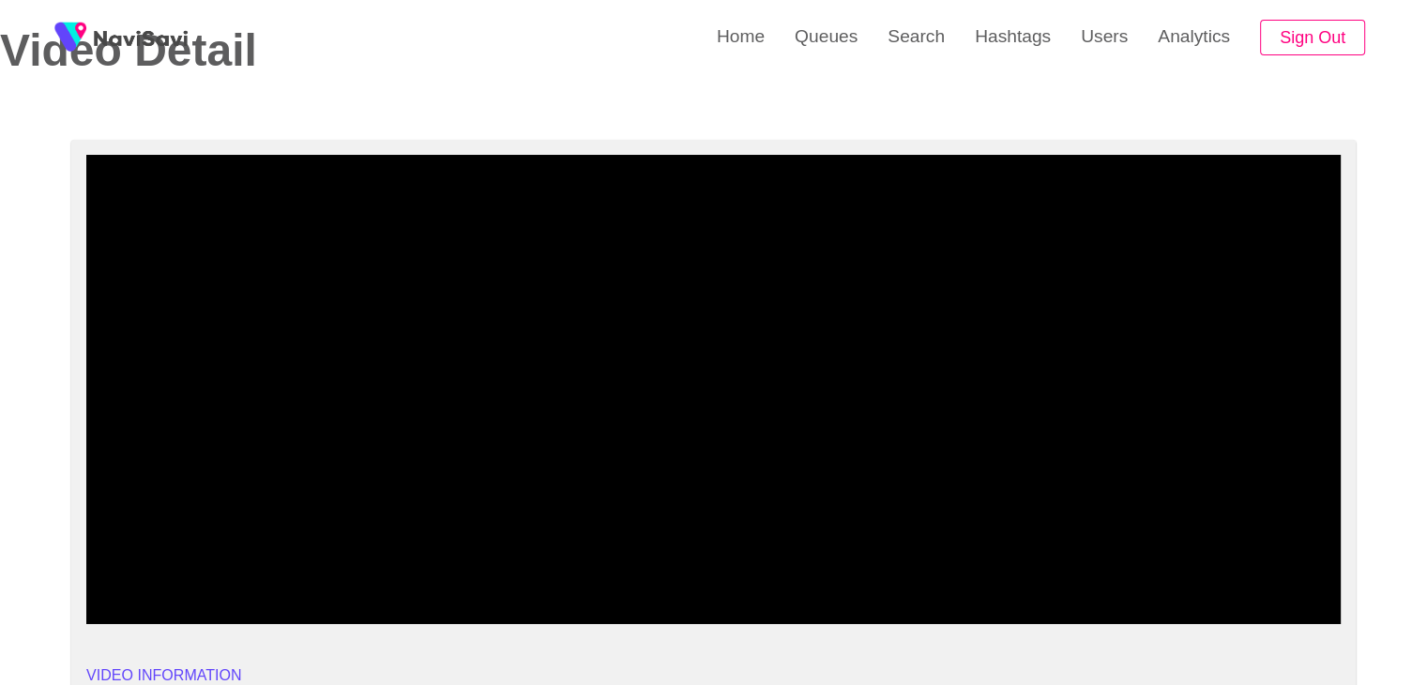
drag, startPoint x: 35, startPoint y: 543, endPoint x: 0, endPoint y: 541, distance: 34.8
drag, startPoint x: 106, startPoint y: 565, endPoint x: 39, endPoint y: 571, distance: 66.9
drag, startPoint x: 99, startPoint y: 570, endPoint x: 32, endPoint y: 568, distance: 67.6
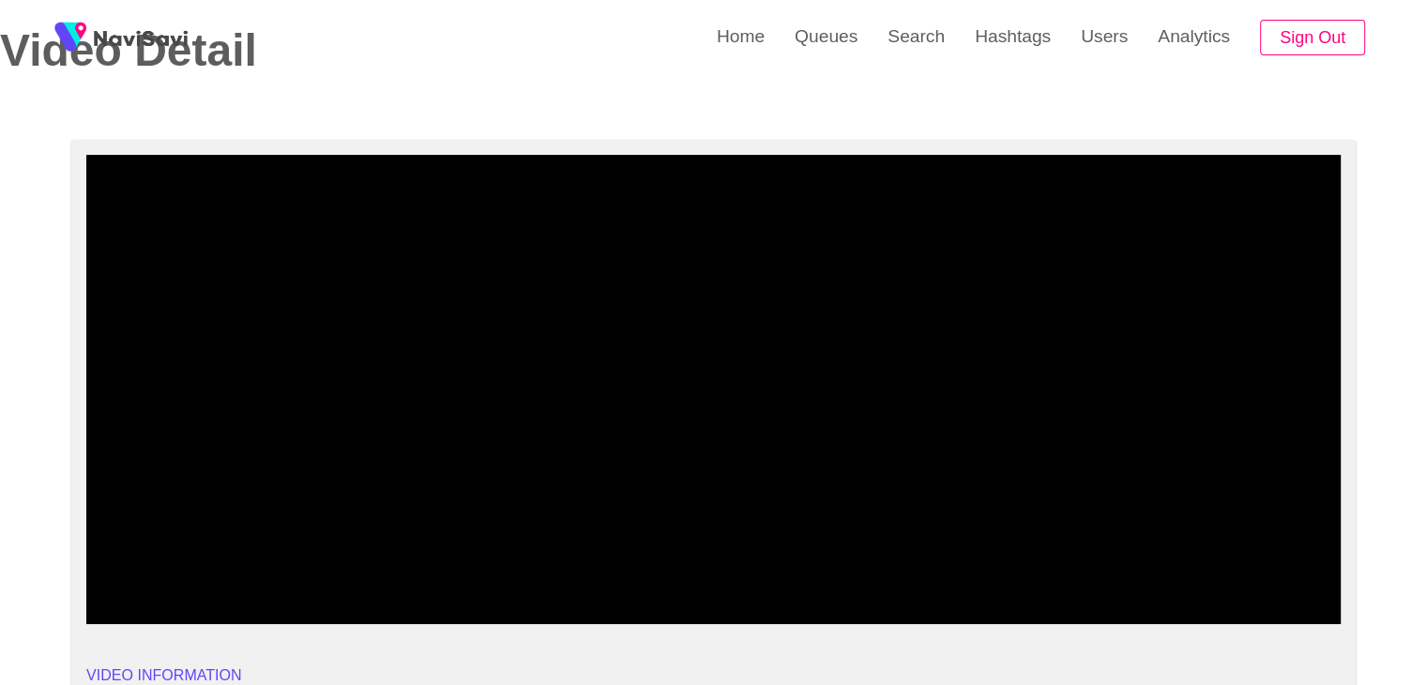
drag, startPoint x: 119, startPoint y: 567, endPoint x: 64, endPoint y: 576, distance: 56.0
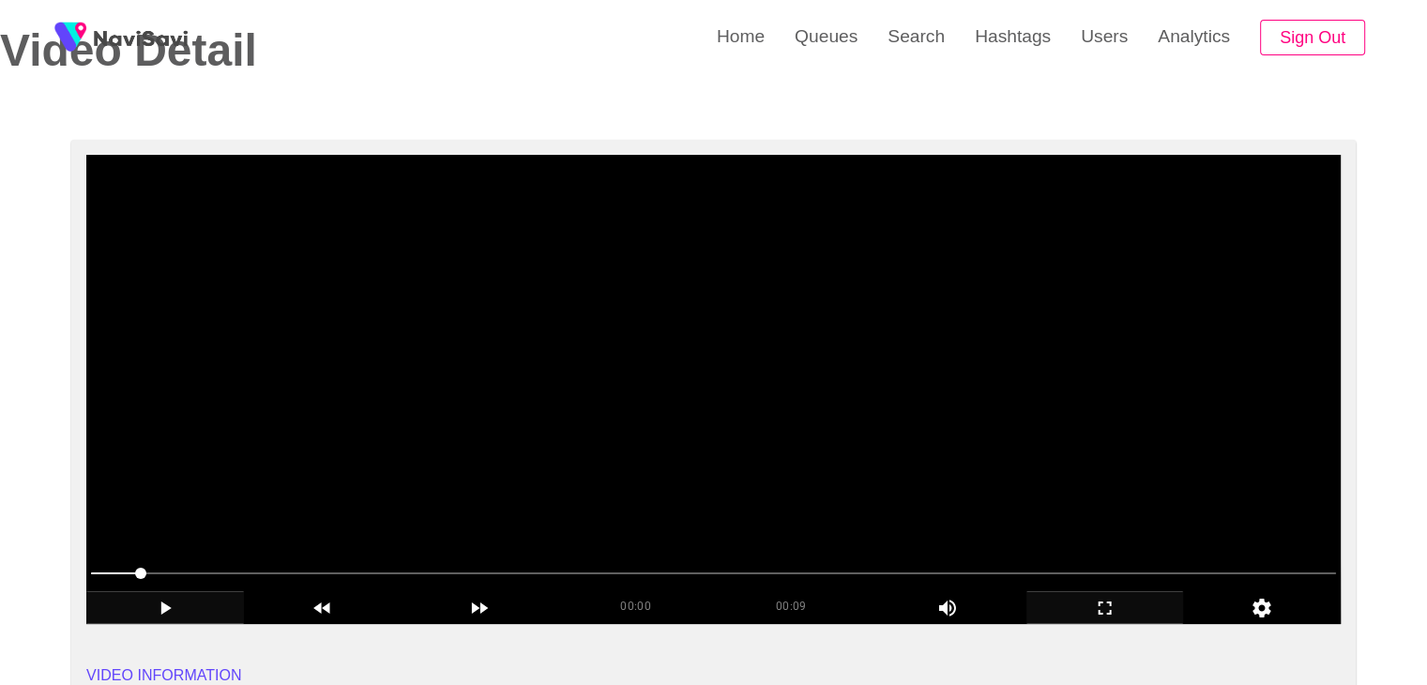
drag, startPoint x: 106, startPoint y: 581, endPoint x: 97, endPoint y: 581, distance: 9.4
click at [97, 581] on span at bounding box center [713, 573] width 1245 height 30
click at [170, 607] on icon "add" at bounding box center [164, 607] width 11 height 13
click at [170, 607] on icon "add" at bounding box center [166, 607] width 10 height 13
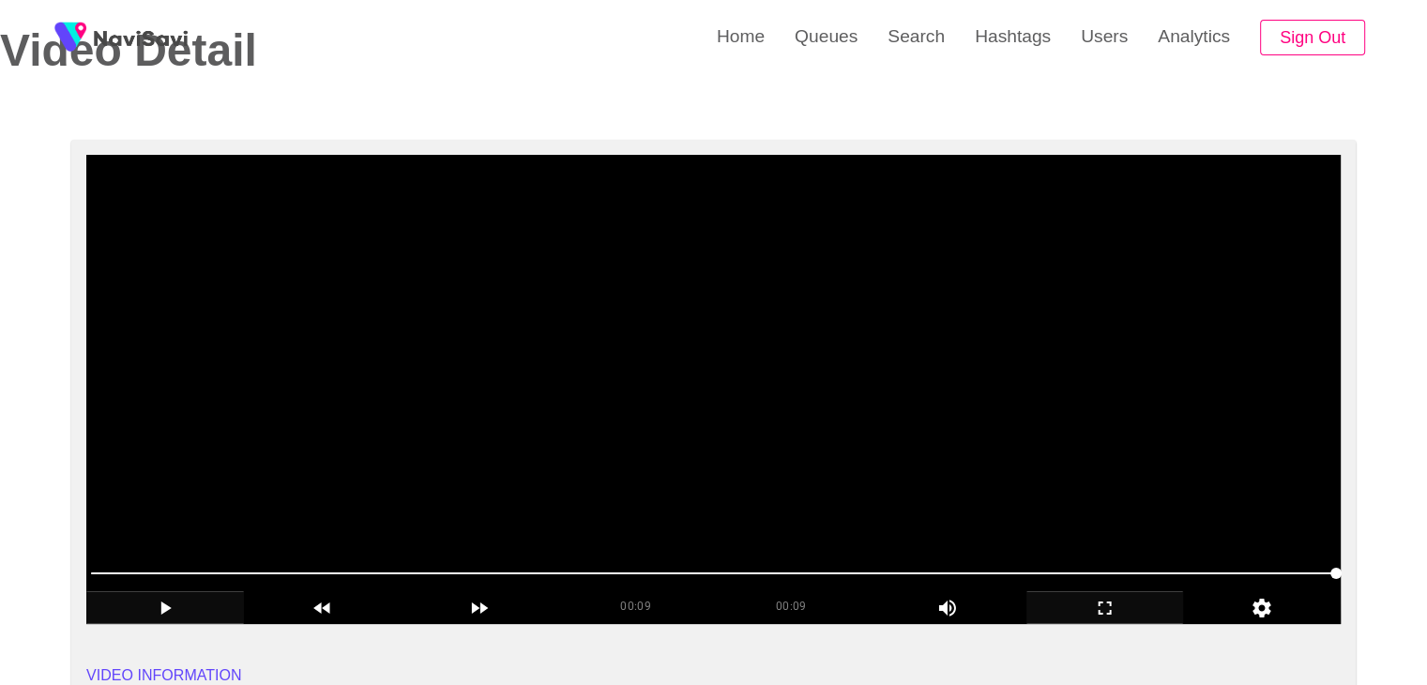
click at [758, 556] on div at bounding box center [713, 575] width 1260 height 48
click at [175, 610] on icon "add" at bounding box center [165, 607] width 156 height 23
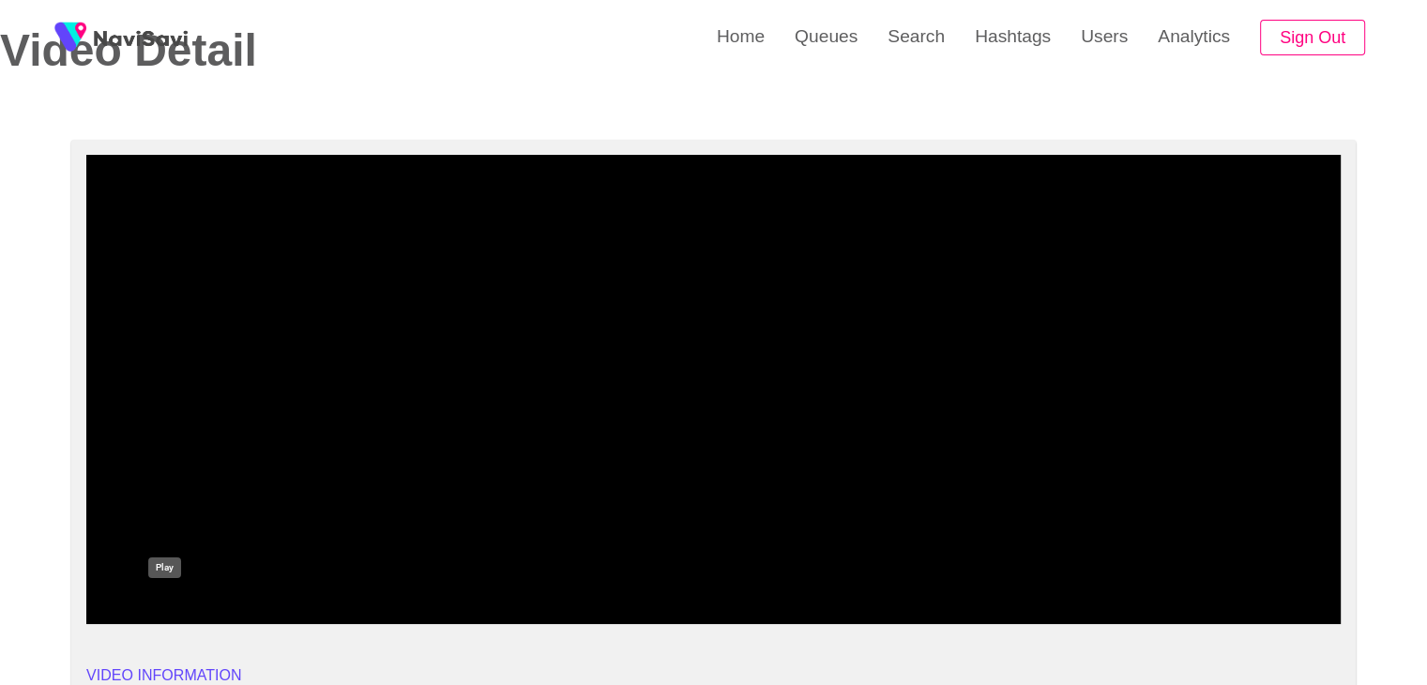
drag, startPoint x: 206, startPoint y: 601, endPoint x: 218, endPoint y: 592, distance: 14.7
click at [206, 601] on icon "add" at bounding box center [165, 607] width 156 height 23
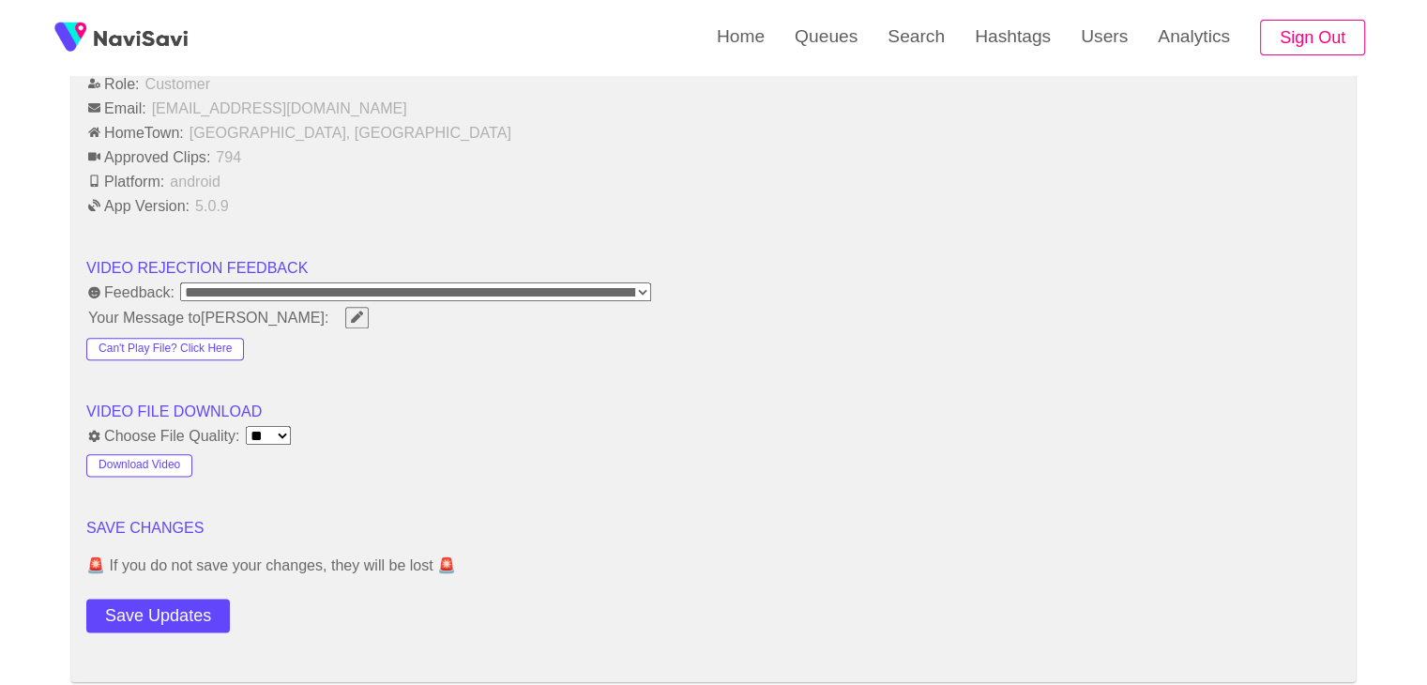
scroll to position [2438, 0]
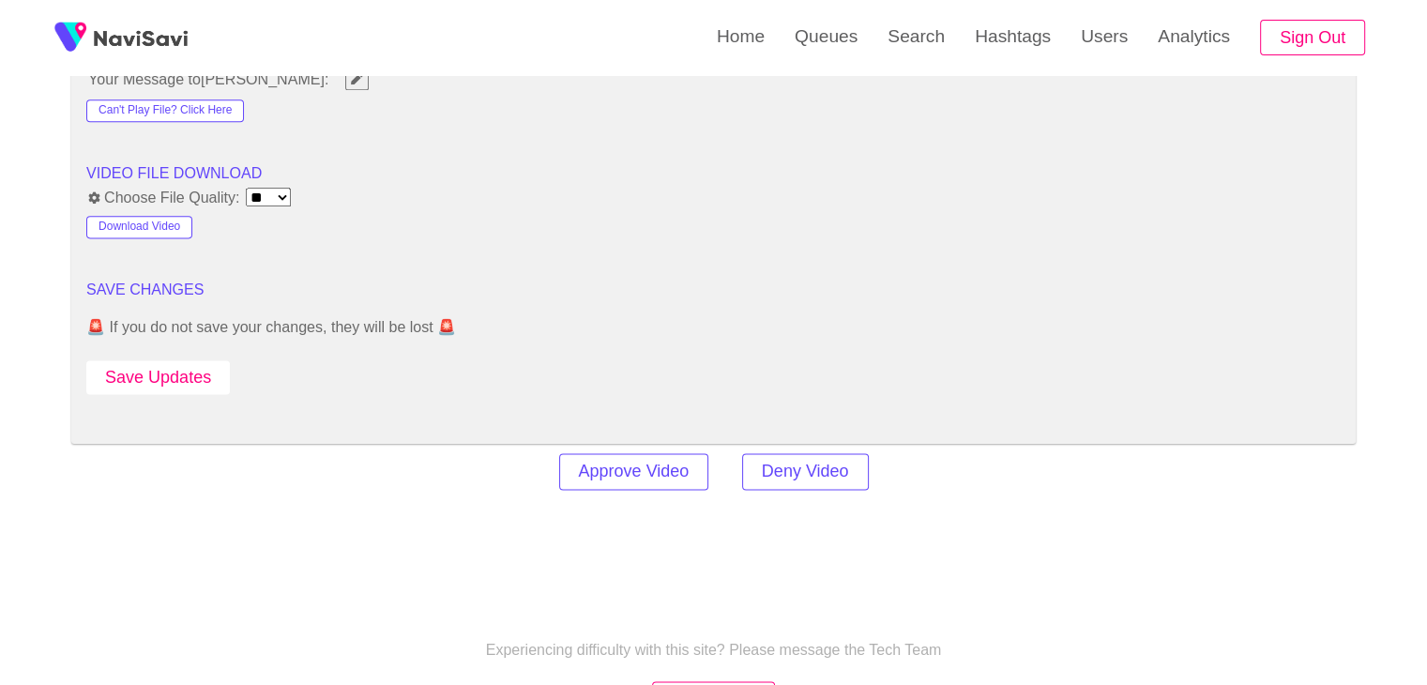
click at [195, 364] on button "Save Updates" at bounding box center [157, 377] width 143 height 35
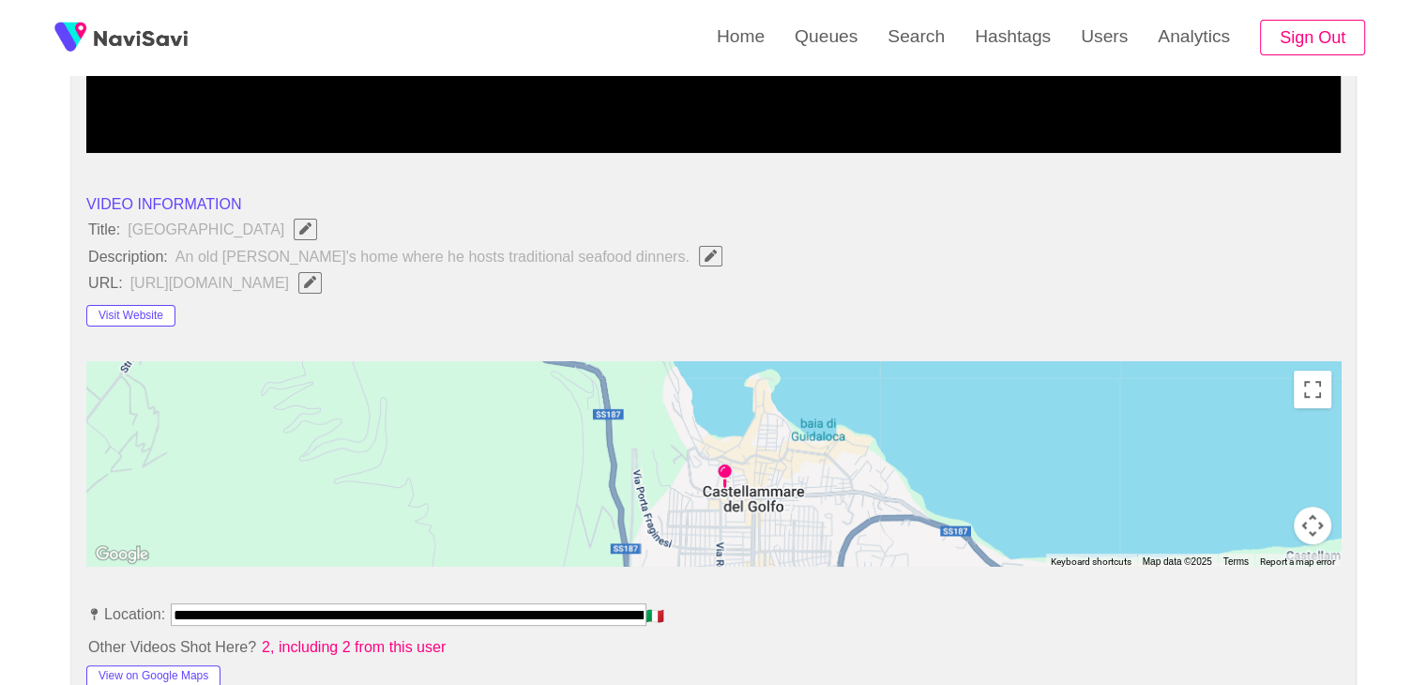
scroll to position [563, 0]
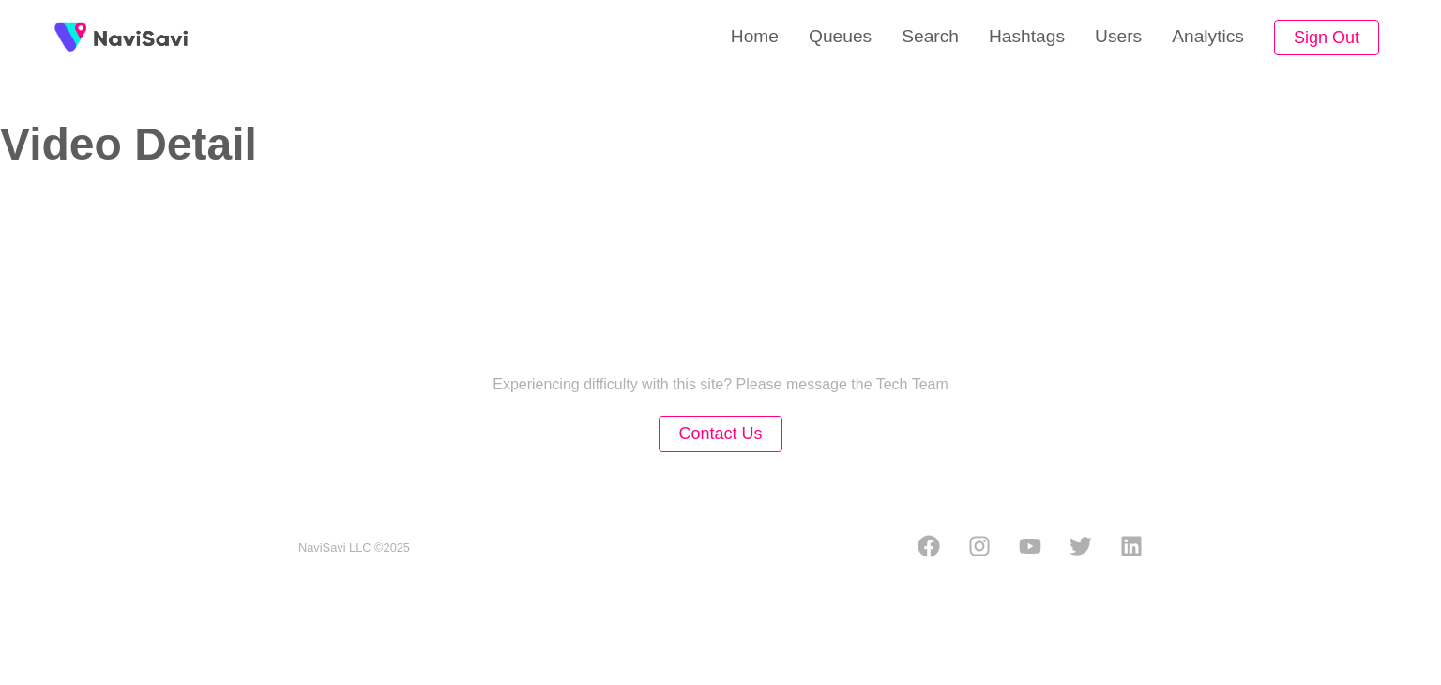
select select "**********"
select select "**"
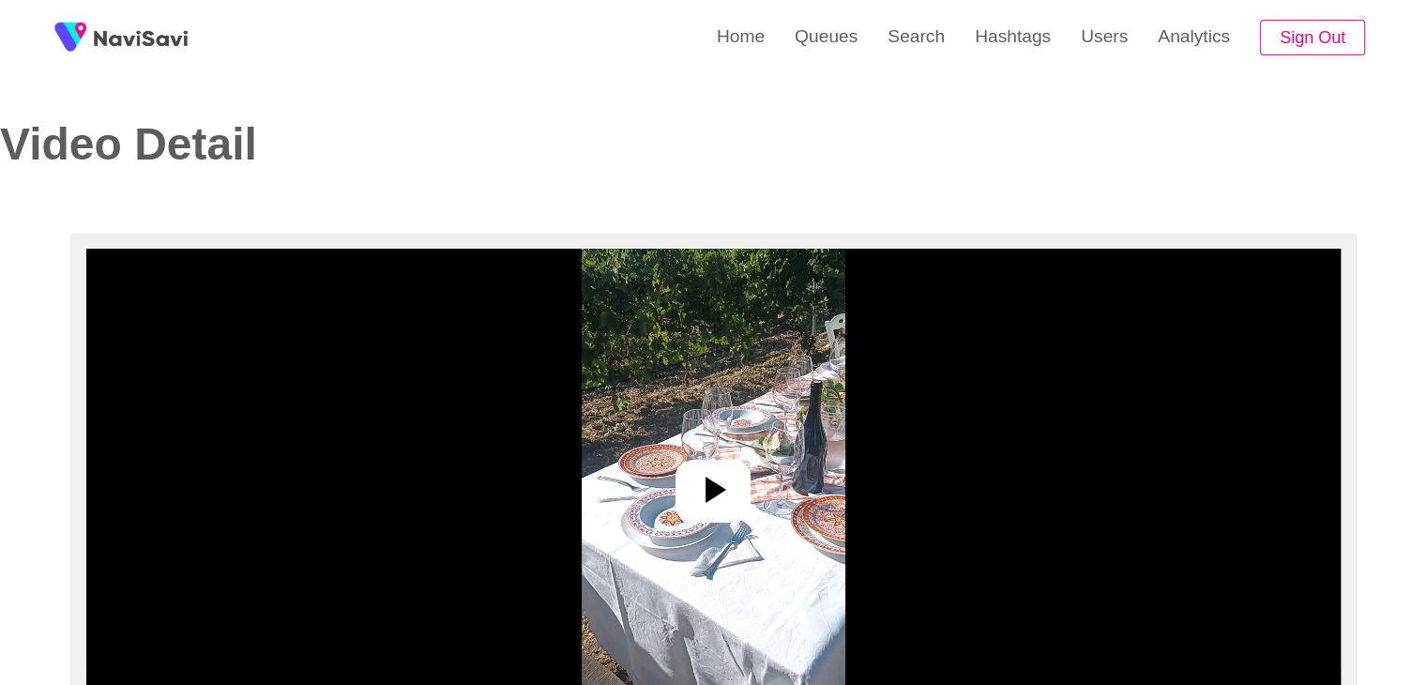
click at [702, 469] on icon at bounding box center [712, 489] width 45 height 45
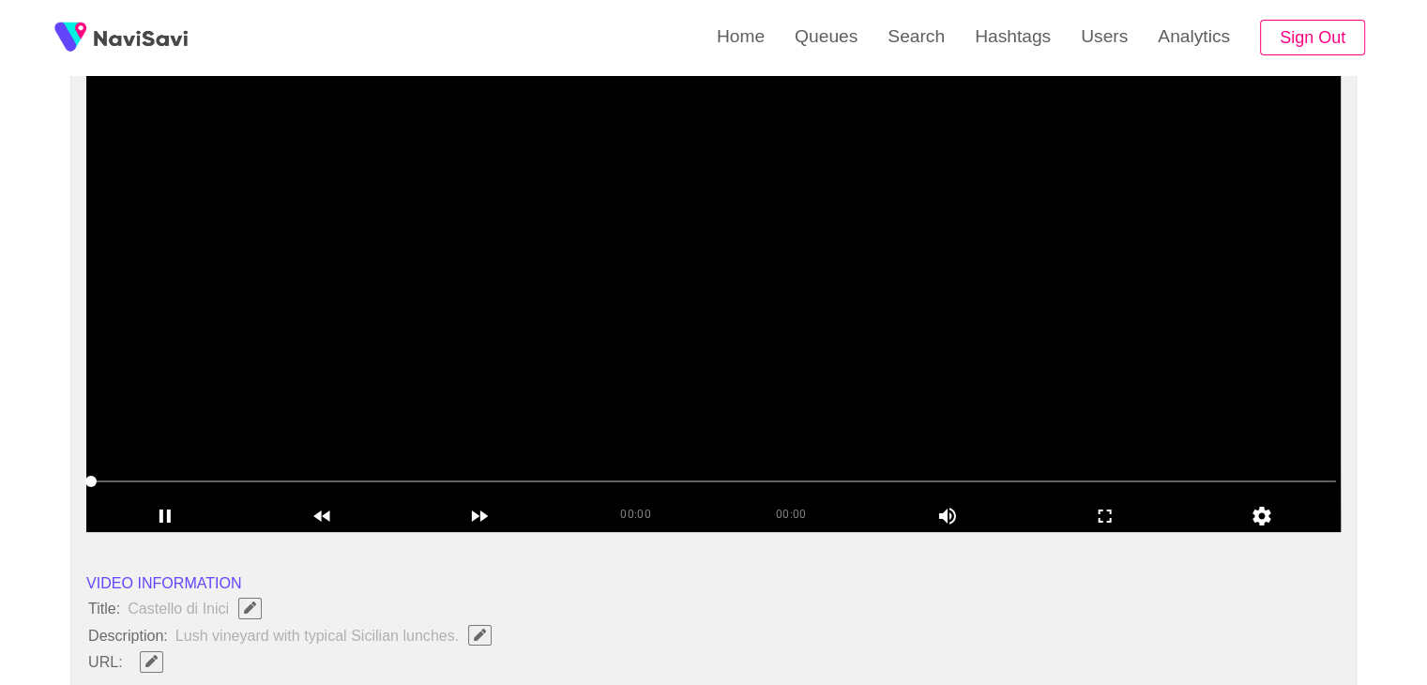
scroll to position [188, 0]
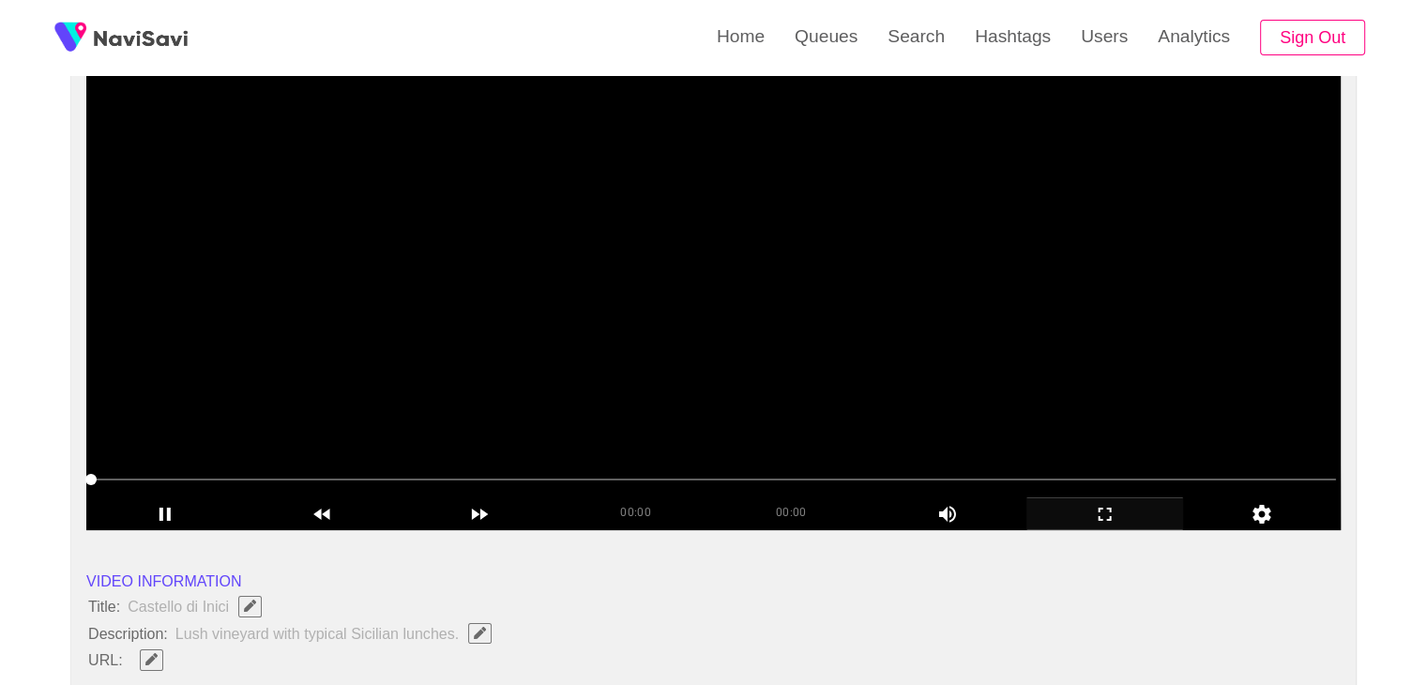
click at [1107, 503] on icon "add" at bounding box center [1105, 514] width 156 height 23
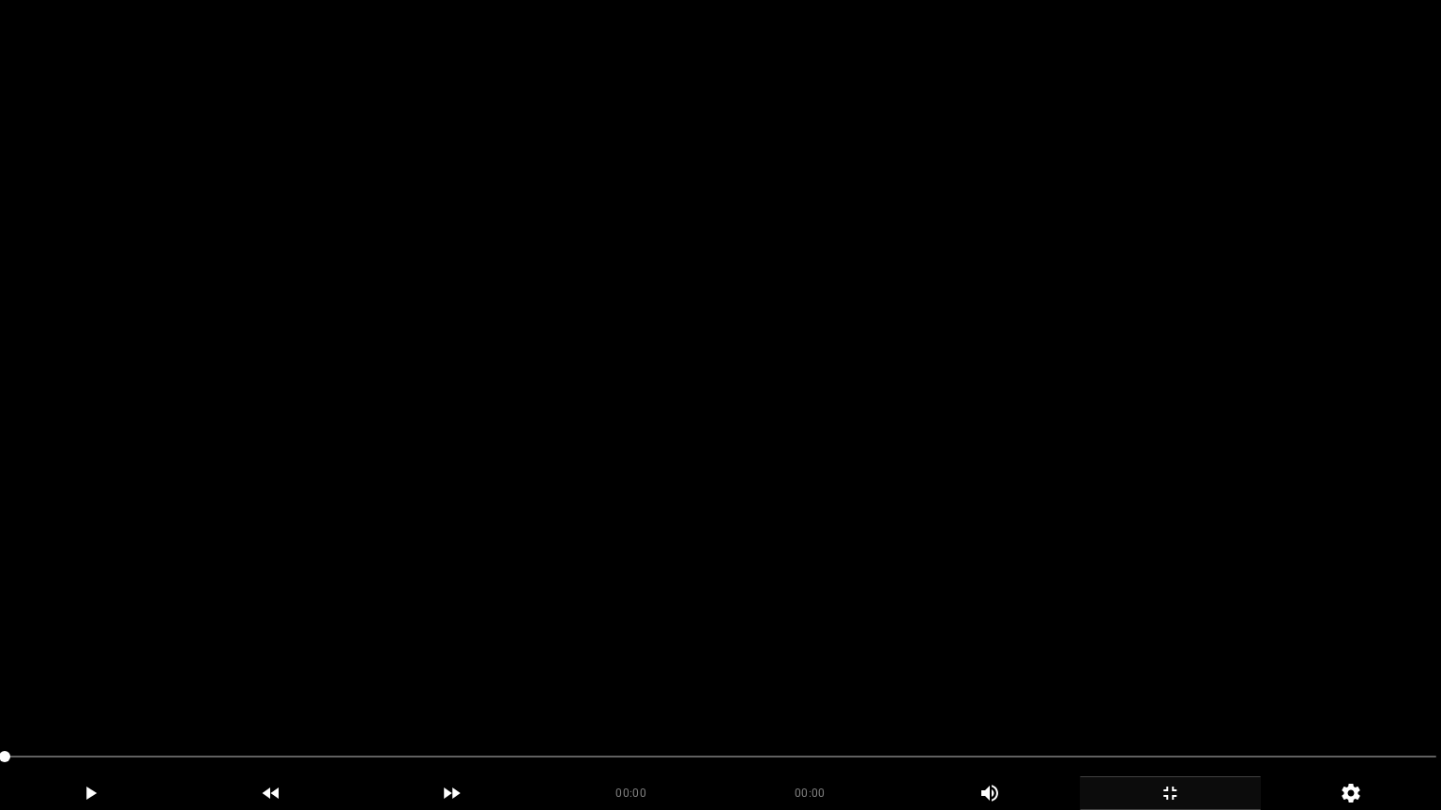
click at [779, 540] on video at bounding box center [720, 405] width 1441 height 810
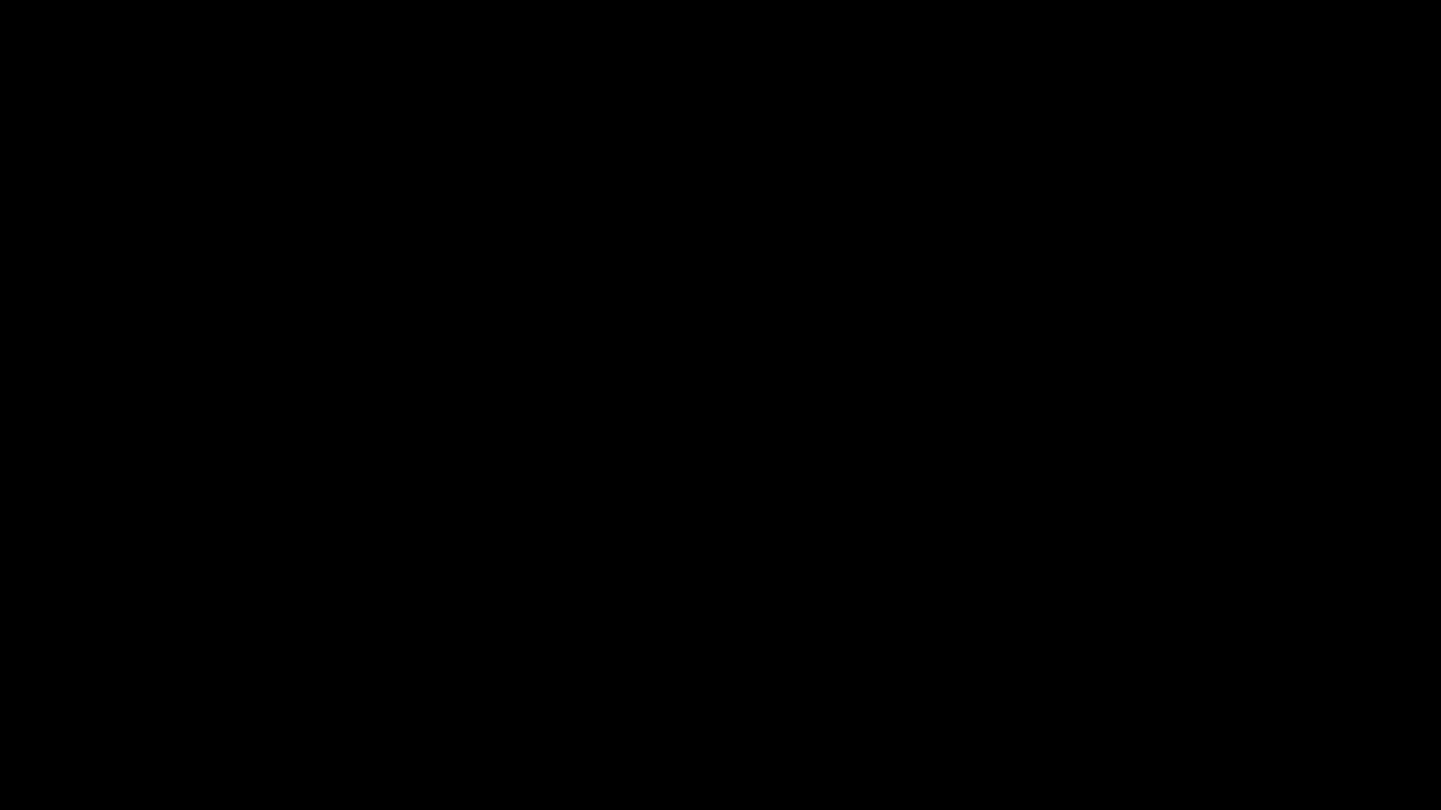
click at [1163, 684] on icon "add" at bounding box center [1169, 793] width 179 height 23
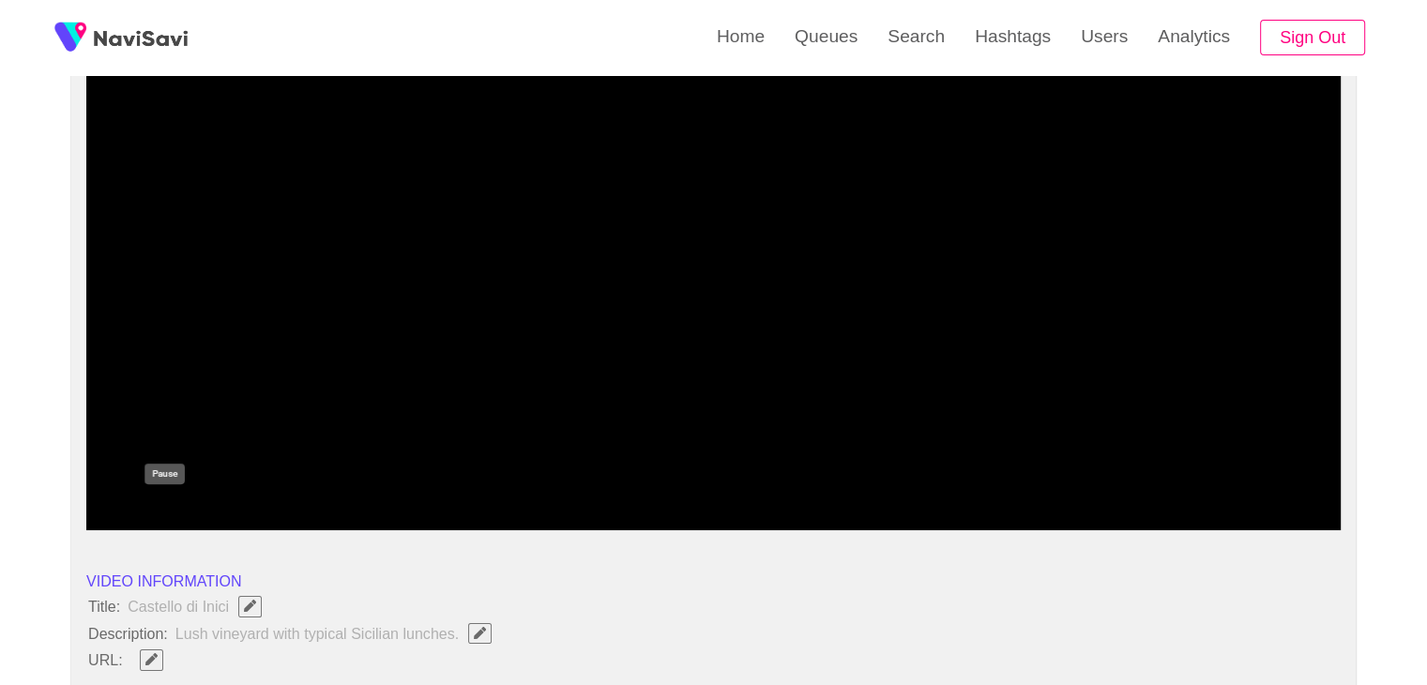
click at [165, 509] on icon "add" at bounding box center [165, 514] width 156 height 23
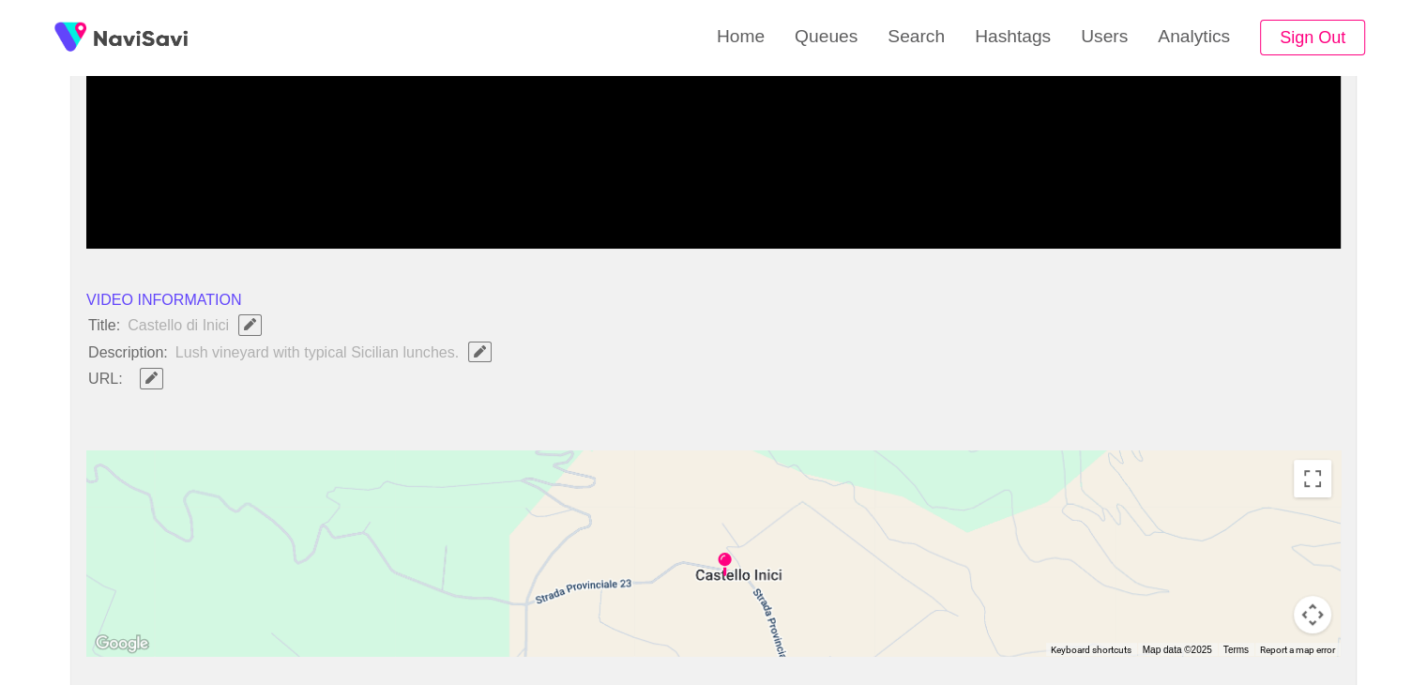
click at [158, 380] on span "Edit Field" at bounding box center [151, 377] width 16 height 12
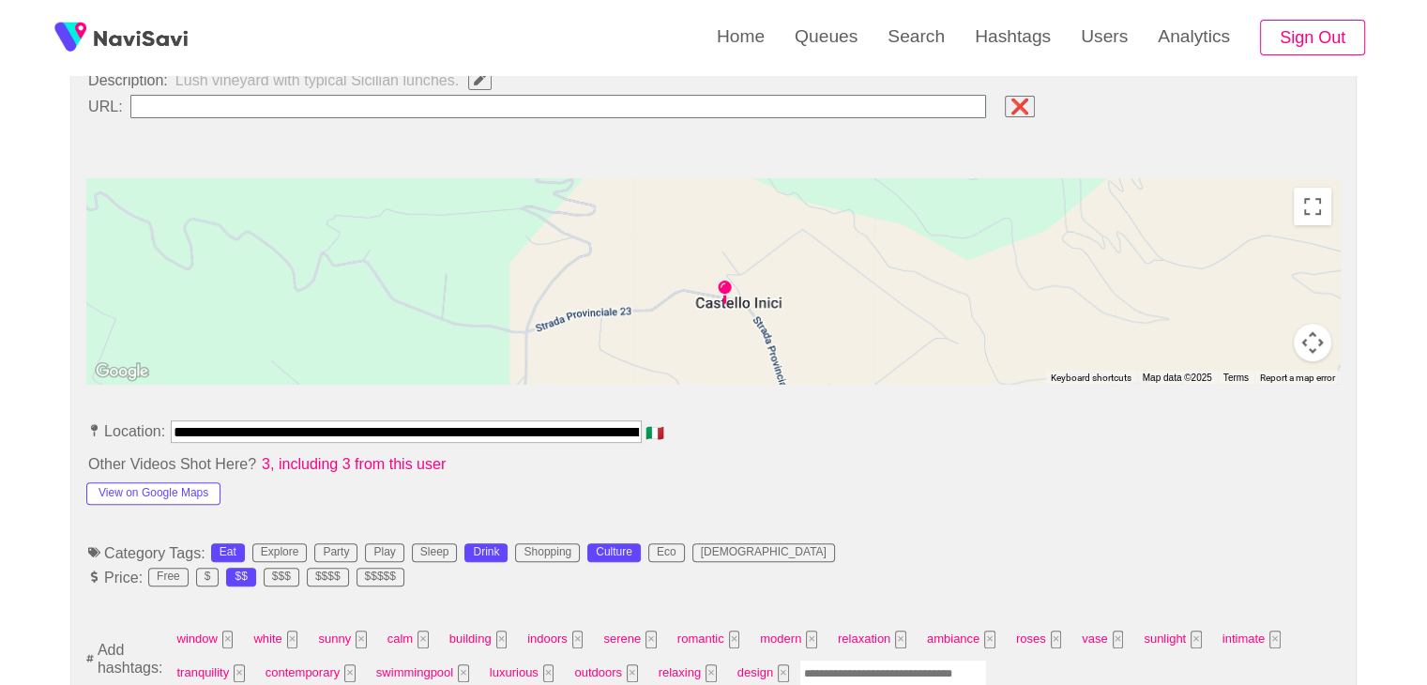
scroll to position [750, 0]
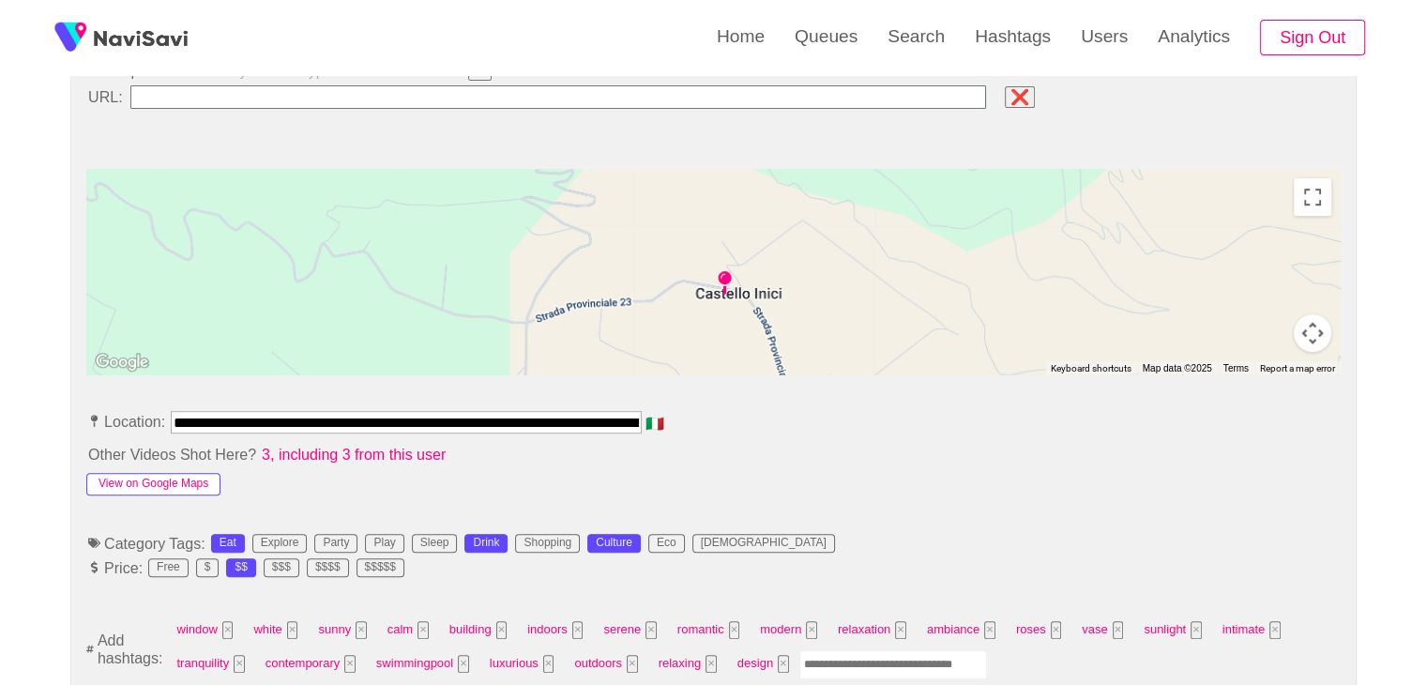
click at [151, 483] on button "View on Google Maps" at bounding box center [153, 484] width 134 height 23
drag, startPoint x: 172, startPoint y: 416, endPoint x: 936, endPoint y: 449, distance: 765.1
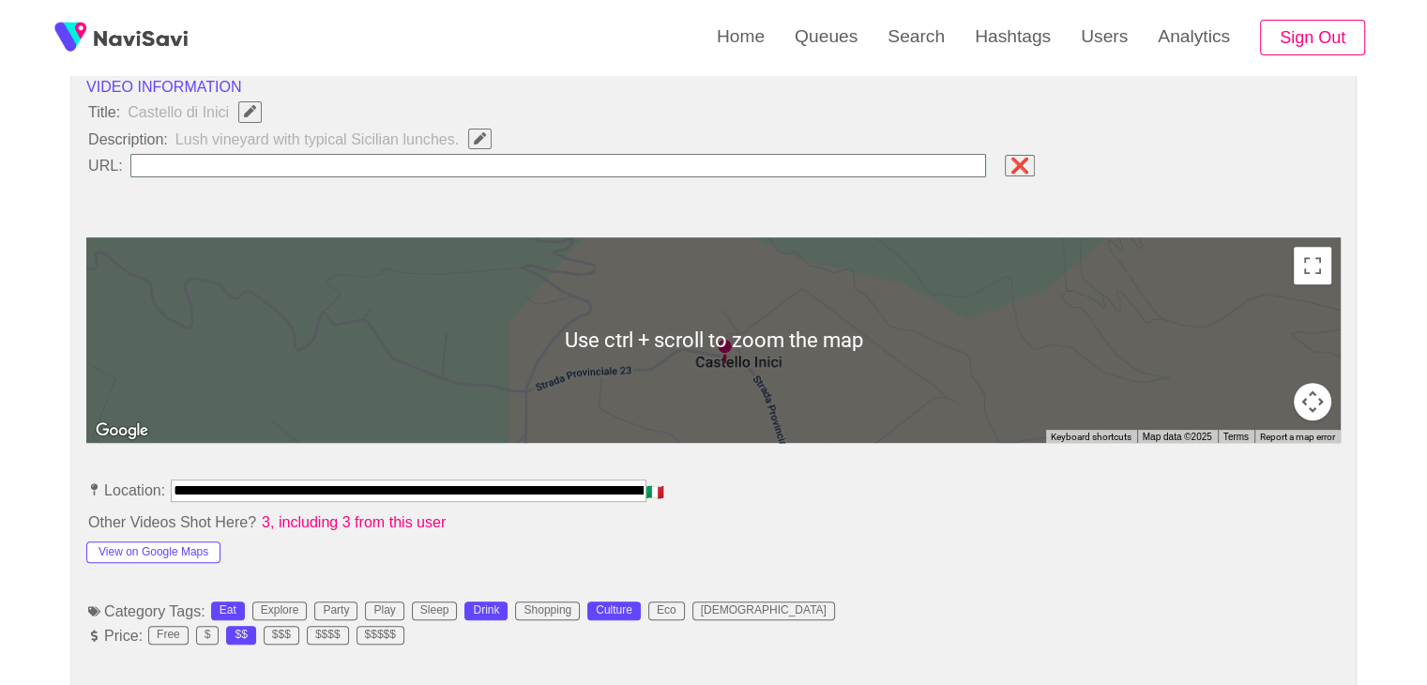
scroll to position [469, 0]
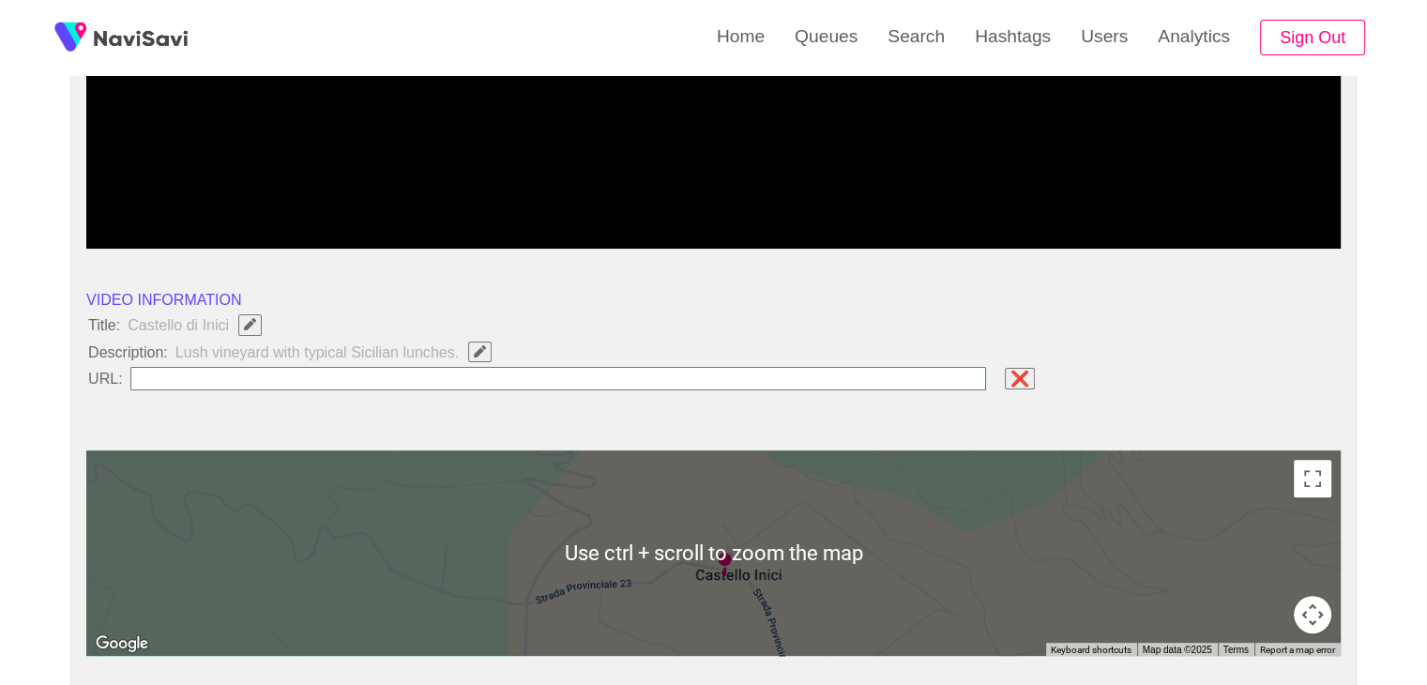
click at [234, 380] on input "field" at bounding box center [558, 378] width 856 height 23
paste input "**********"
type input "**********"
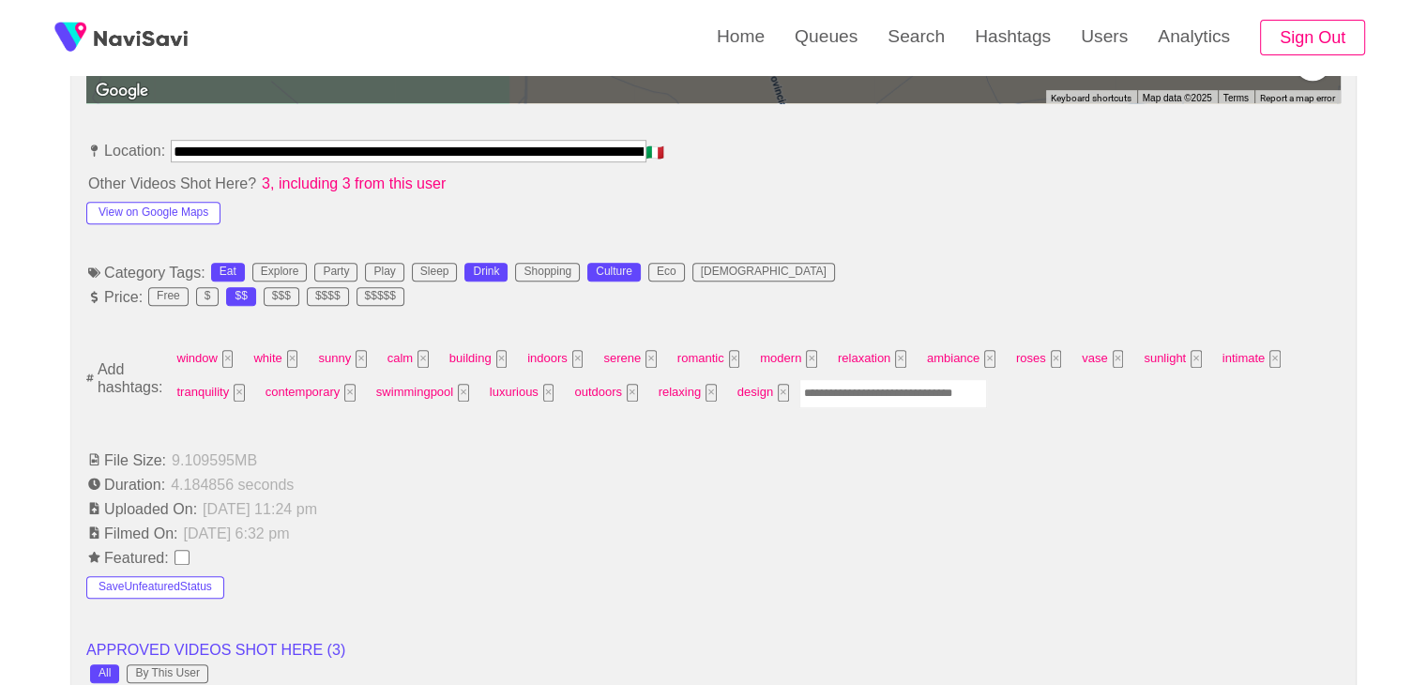
scroll to position [1032, 0]
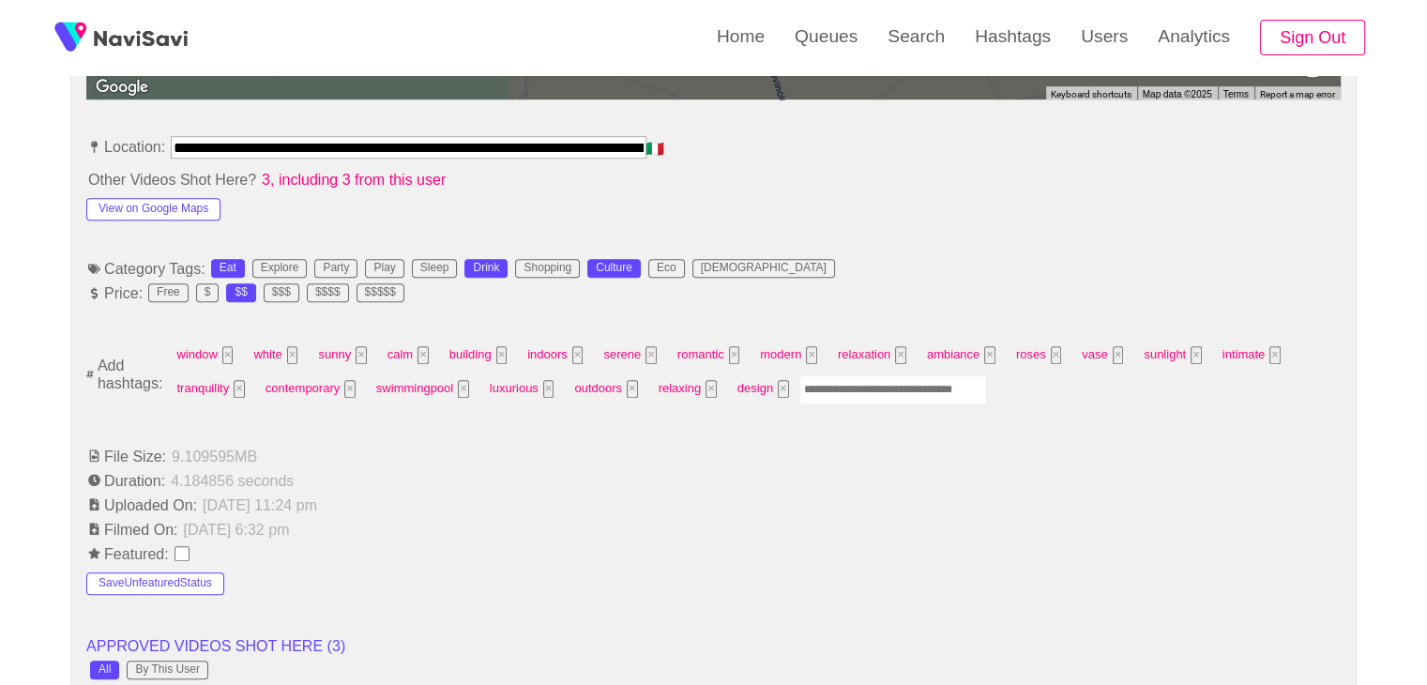
click at [818, 387] on input "Enter tag here and press return" at bounding box center [893, 389] width 188 height 29
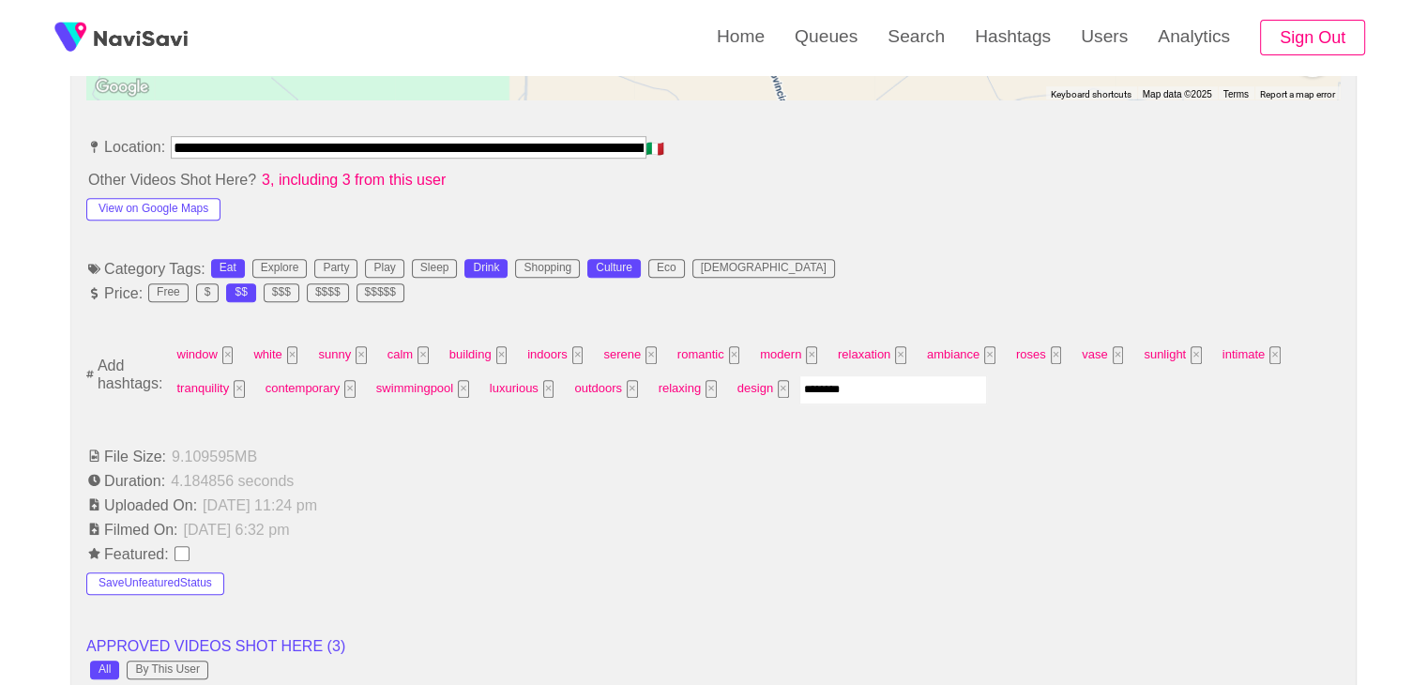
type input "*********"
type input "*"
type input "*********"
type input "****"
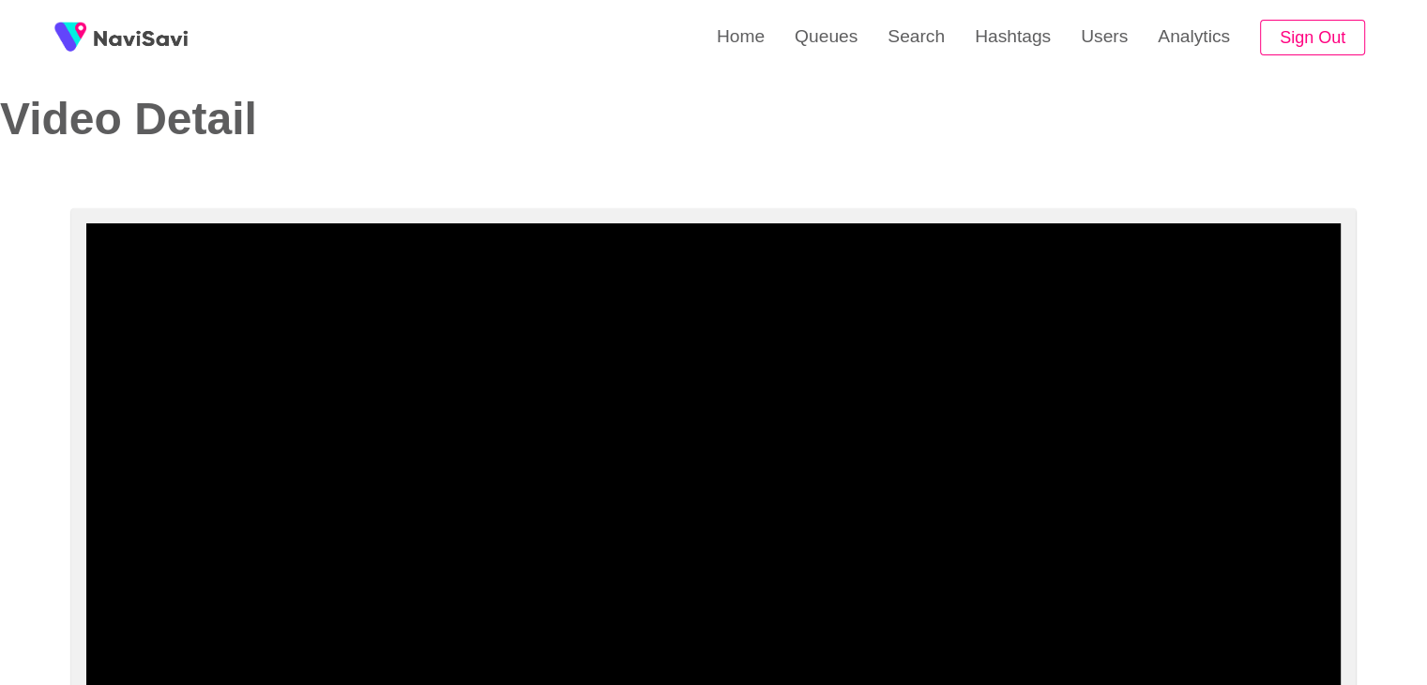
scroll to position [0, 0]
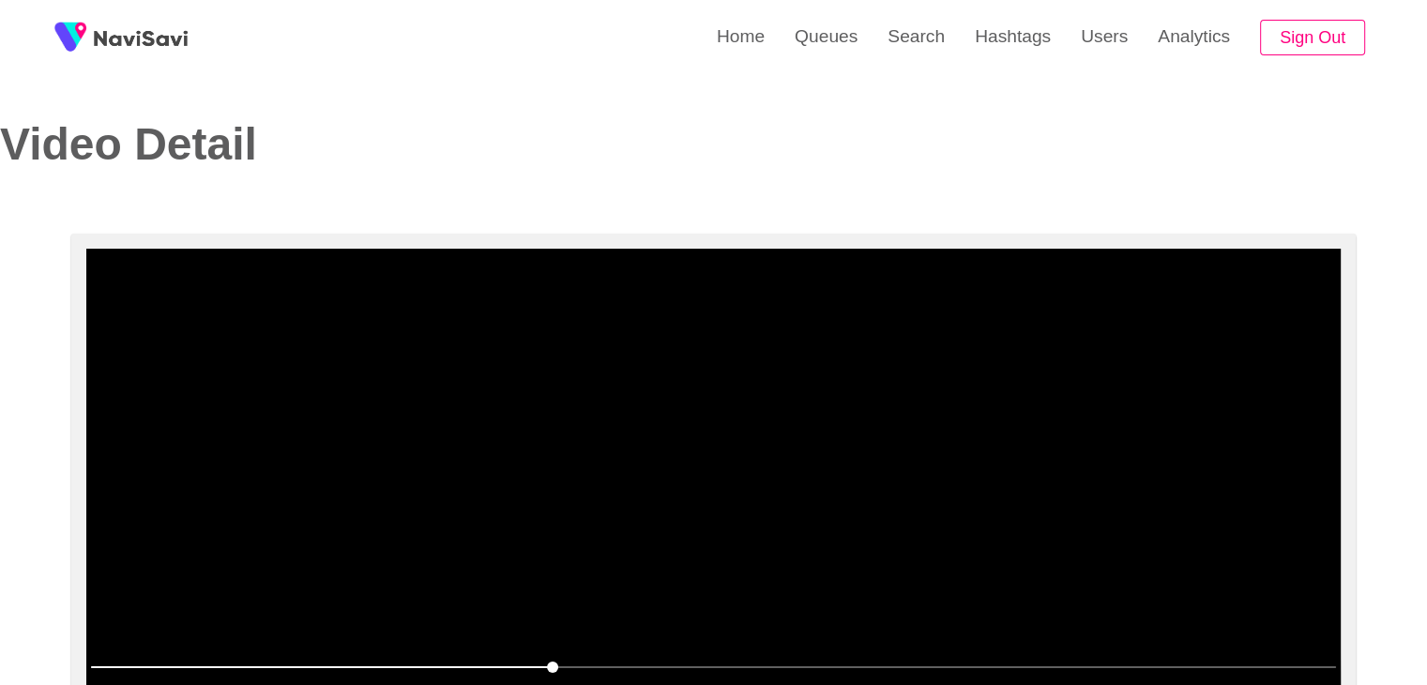
click at [948, 456] on video at bounding box center [713, 483] width 1254 height 469
click at [1004, 447] on video at bounding box center [713, 483] width 1254 height 469
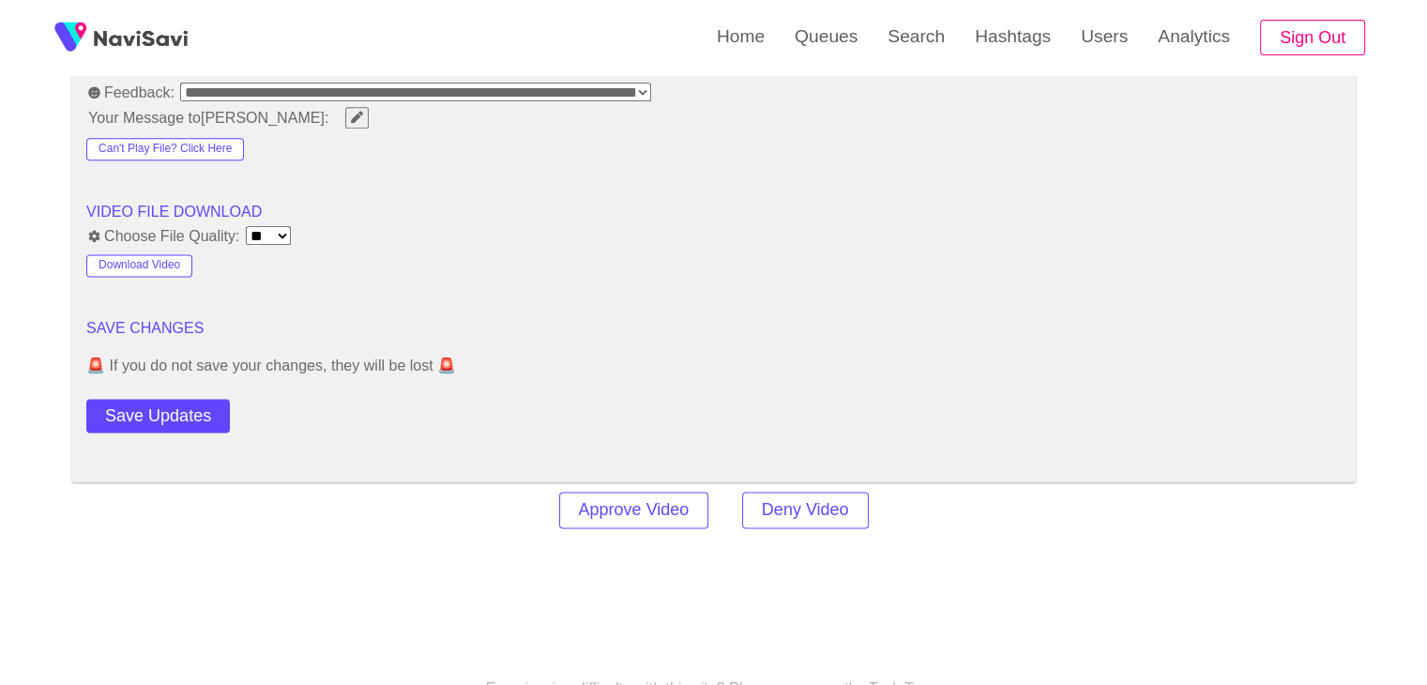
scroll to position [2438, 0]
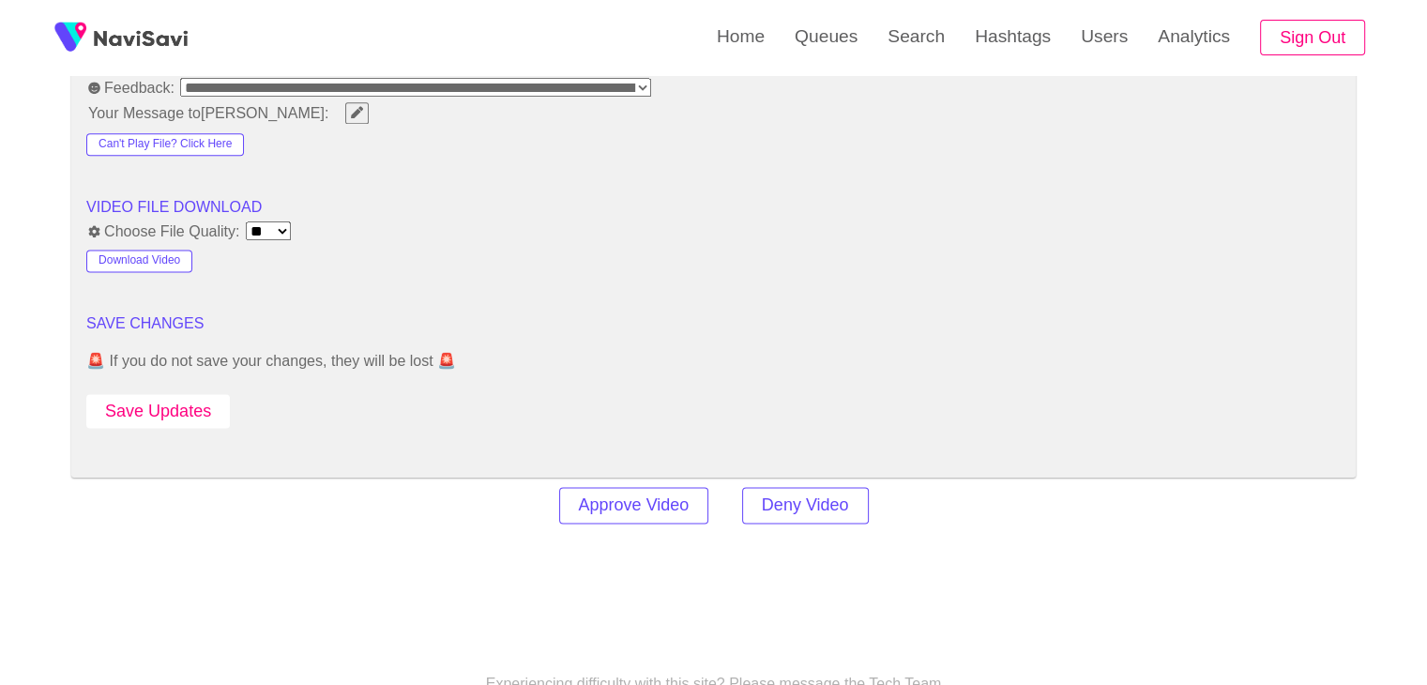
click at [179, 417] on button "Save Updates" at bounding box center [157, 411] width 143 height 35
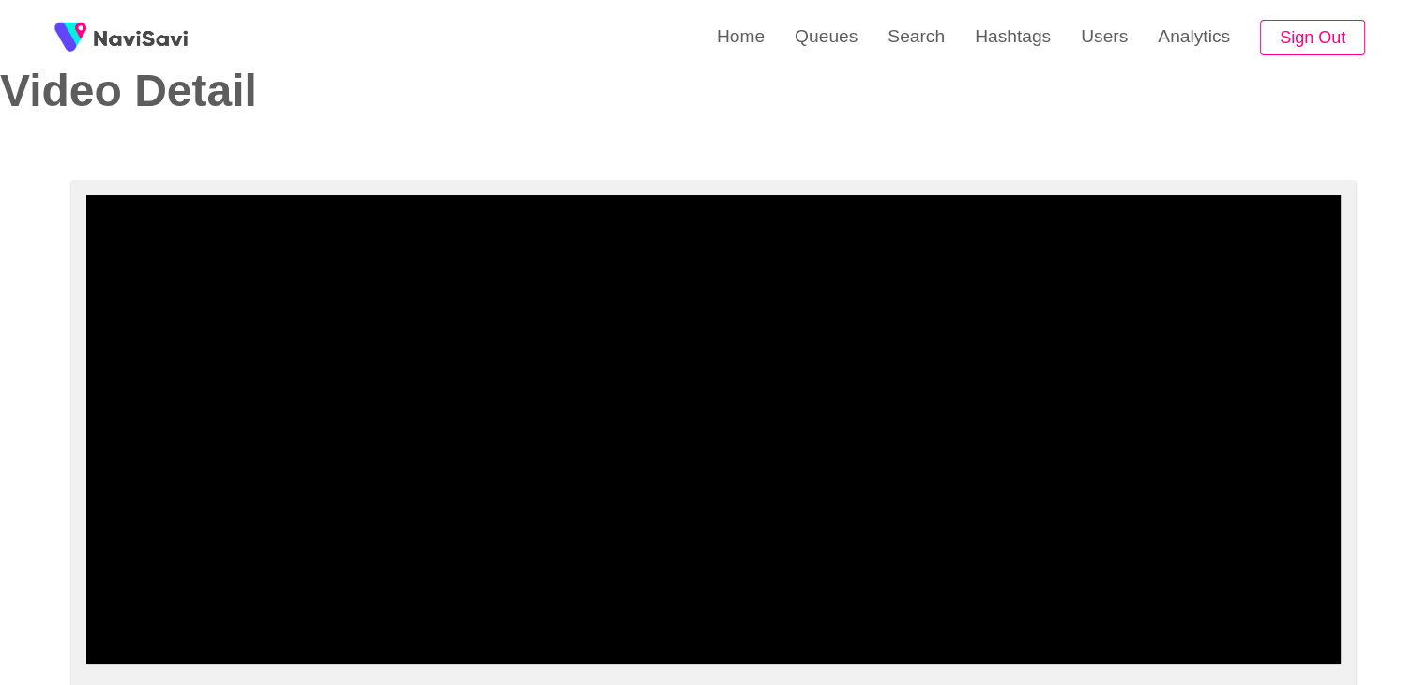
scroll to position [0, 0]
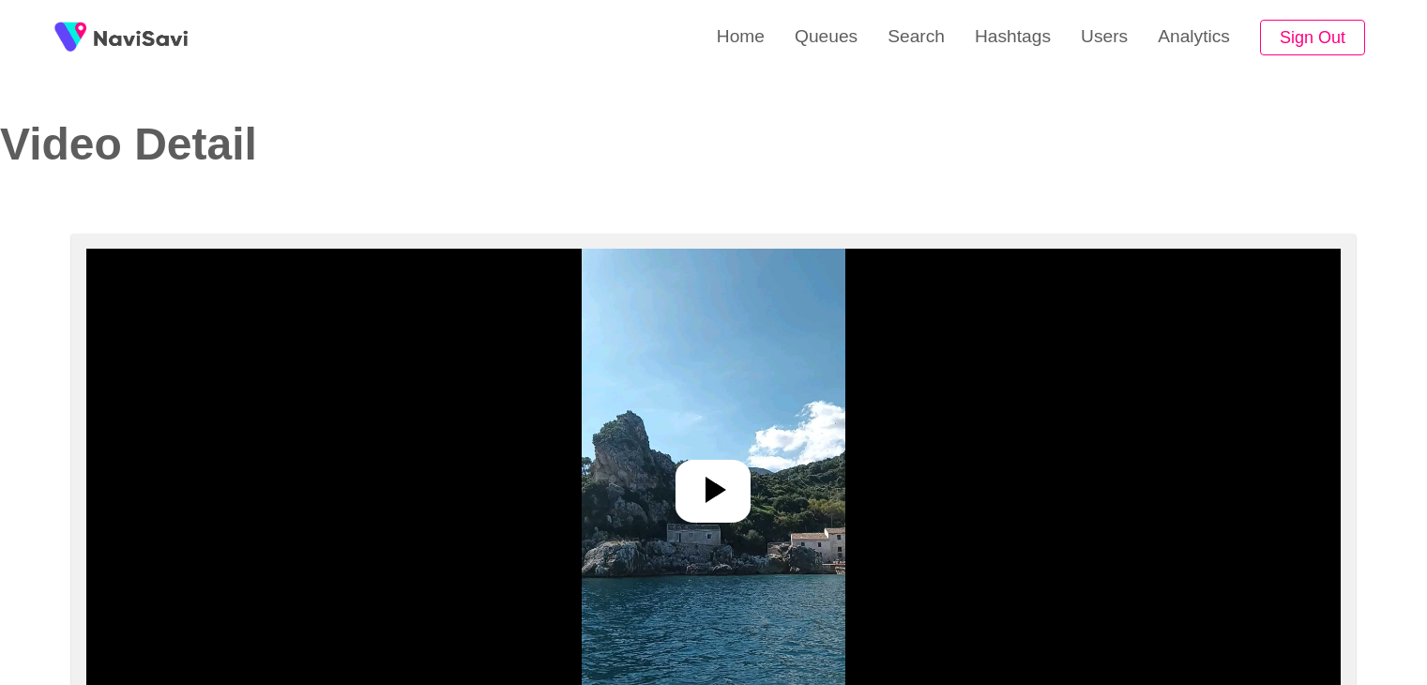
select select "**********"
select select "**"
click at [711, 482] on icon at bounding box center [715, 489] width 21 height 26
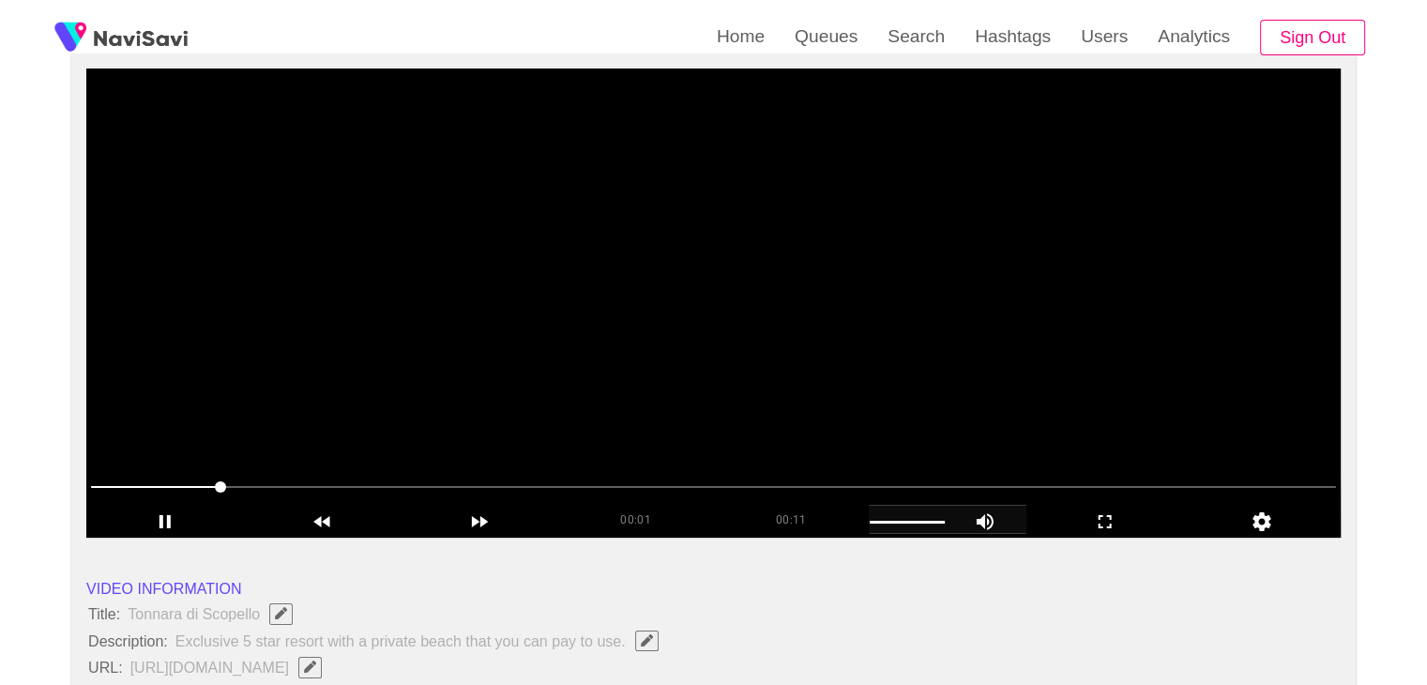
scroll to position [188, 0]
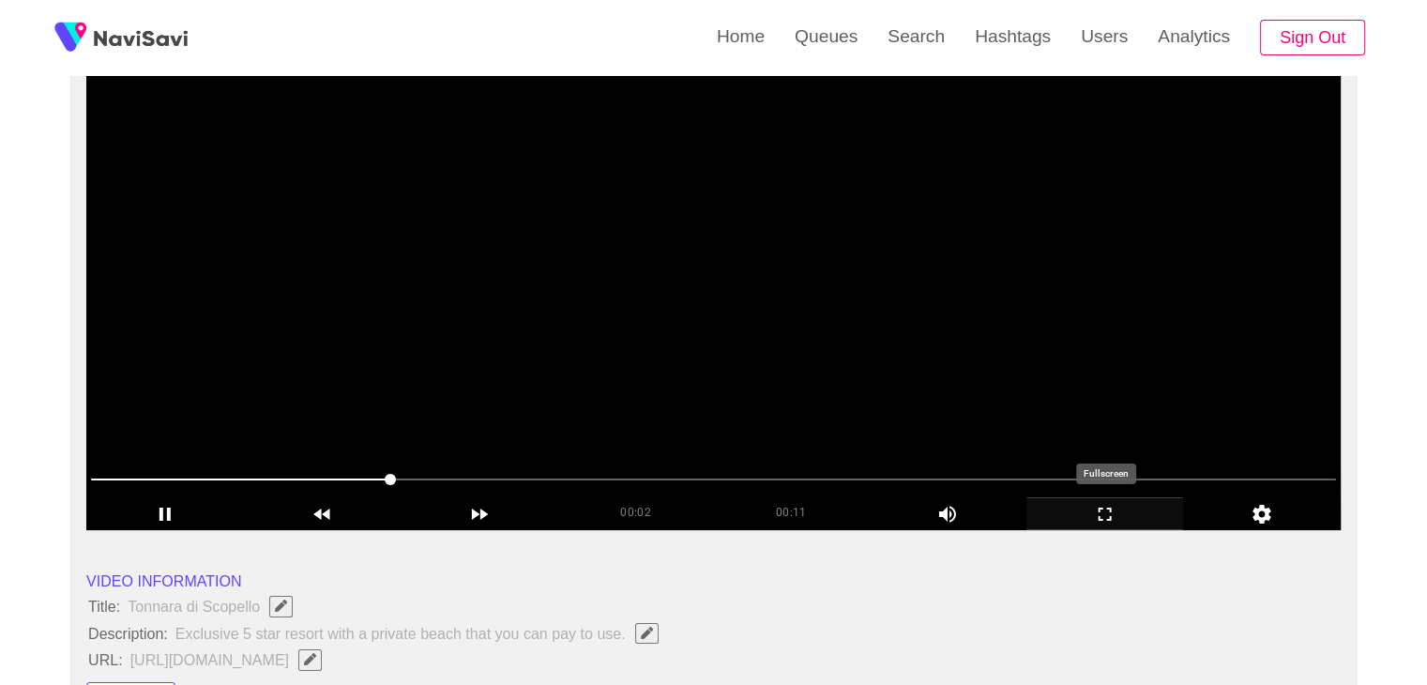
click at [1105, 519] on icon "add" at bounding box center [1105, 514] width 156 height 23
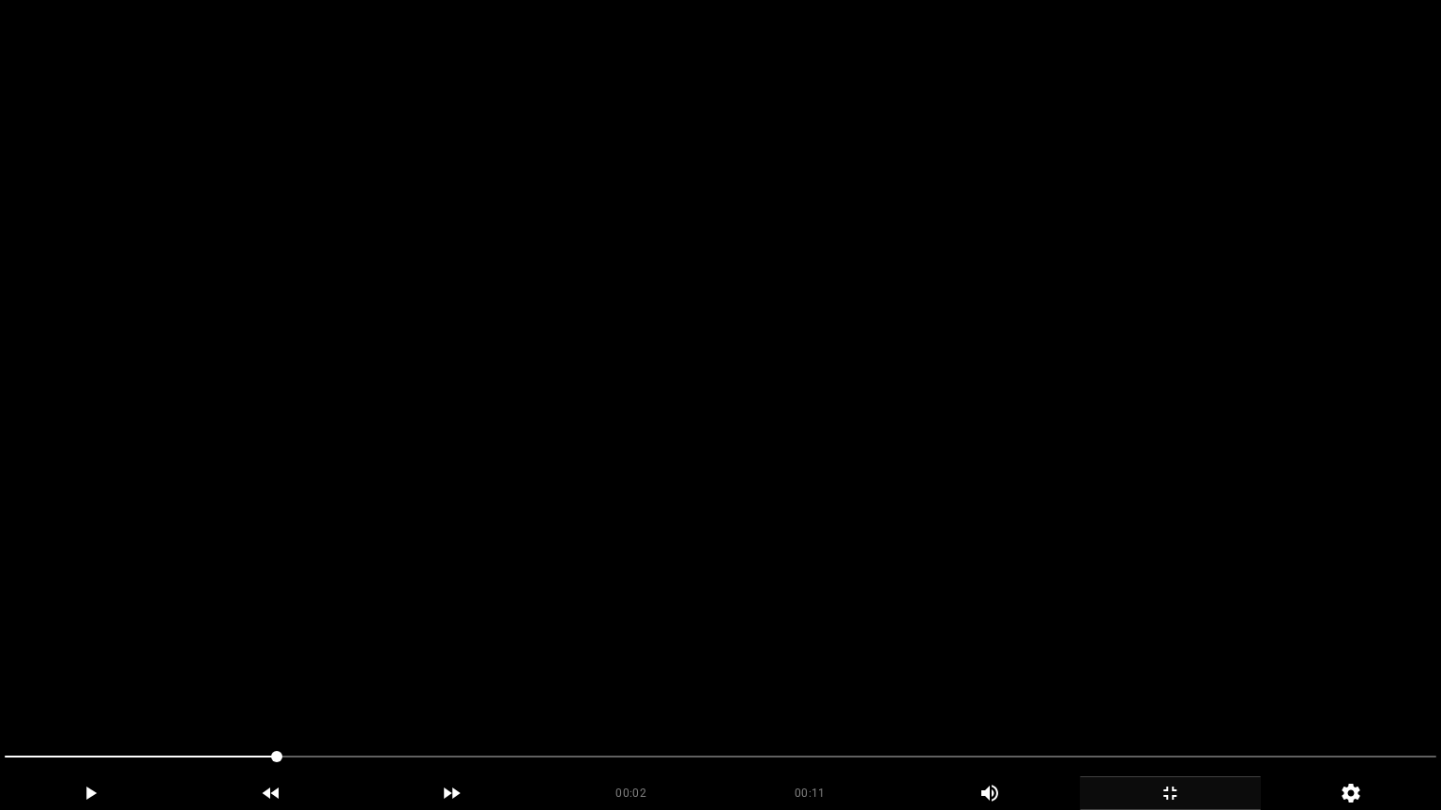
drag, startPoint x: 270, startPoint y: 751, endPoint x: 23, endPoint y: 735, distance: 248.1
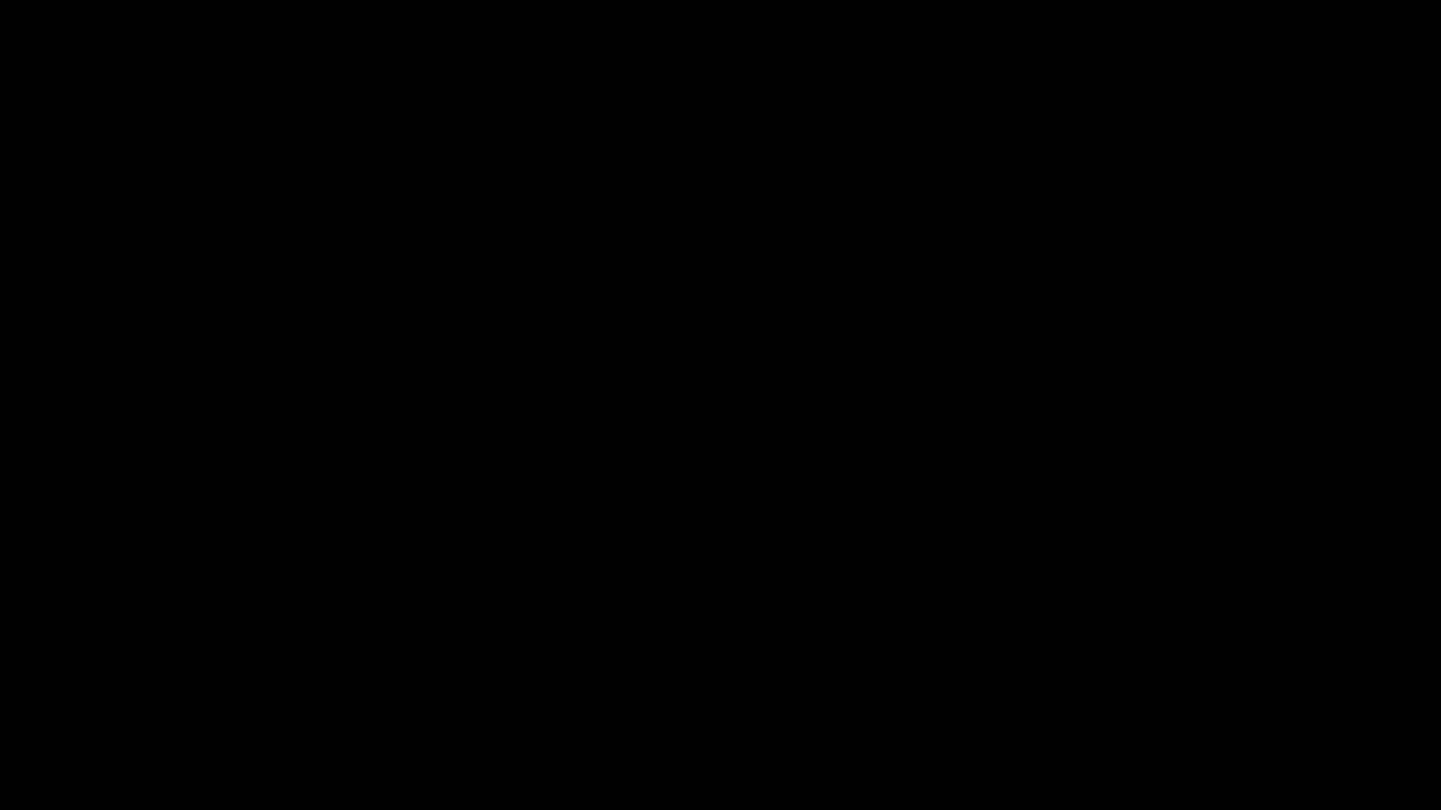
click at [13, 684] on span at bounding box center [18, 756] width 11 height 11
drag, startPoint x: 337, startPoint y: 749, endPoint x: 0, endPoint y: 750, distance: 336.7
click at [1270, 684] on span at bounding box center [720, 757] width 1431 height 30
drag, startPoint x: 1305, startPoint y: 750, endPoint x: 1319, endPoint y: 750, distance: 14.1
click at [1319, 684] on span at bounding box center [720, 757] width 1431 height 30
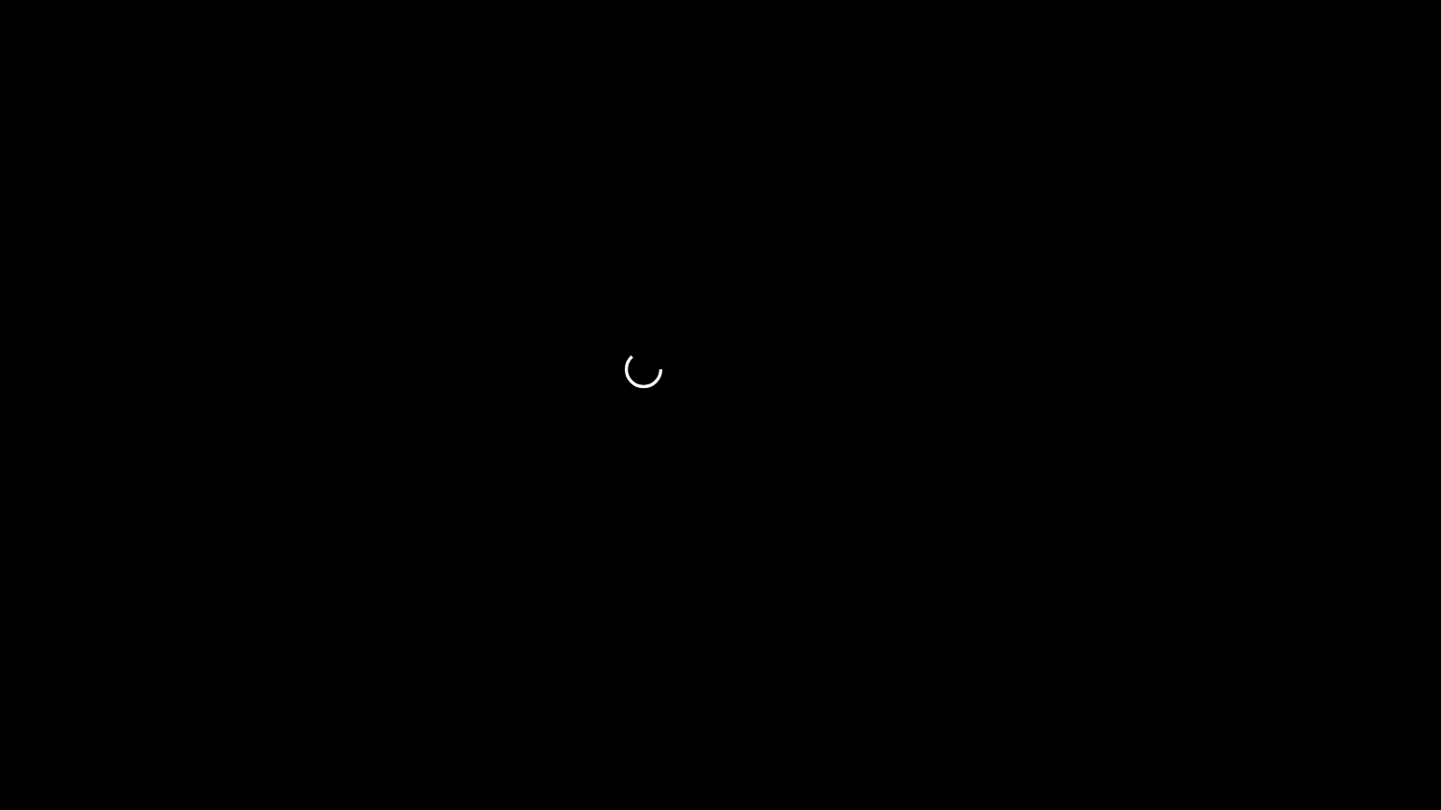
click at [1371, 684] on span at bounding box center [720, 757] width 1431 height 30
click at [1407, 684] on span at bounding box center [720, 757] width 1431 height 2
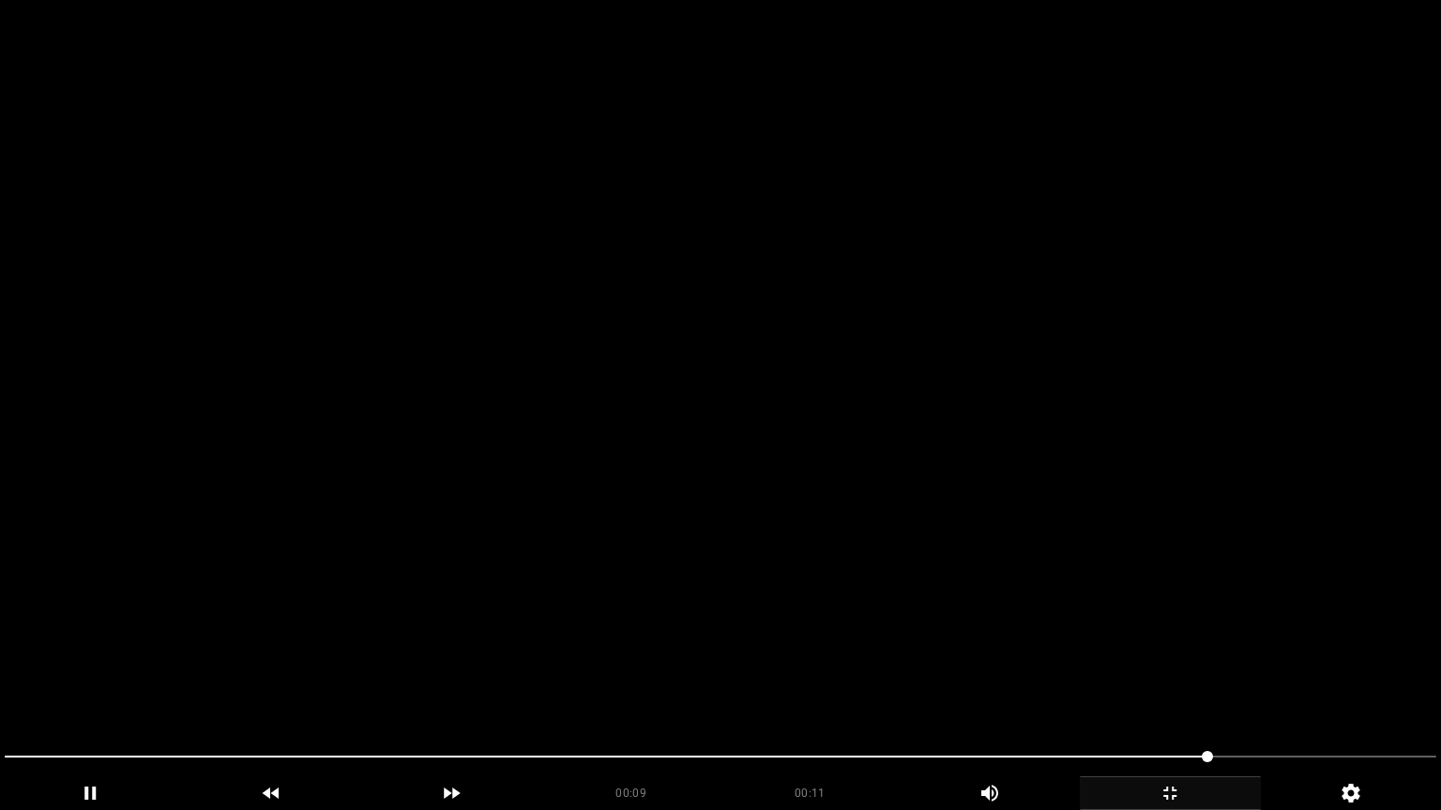
drag, startPoint x: 860, startPoint y: 723, endPoint x: 422, endPoint y: 674, distance: 440.7
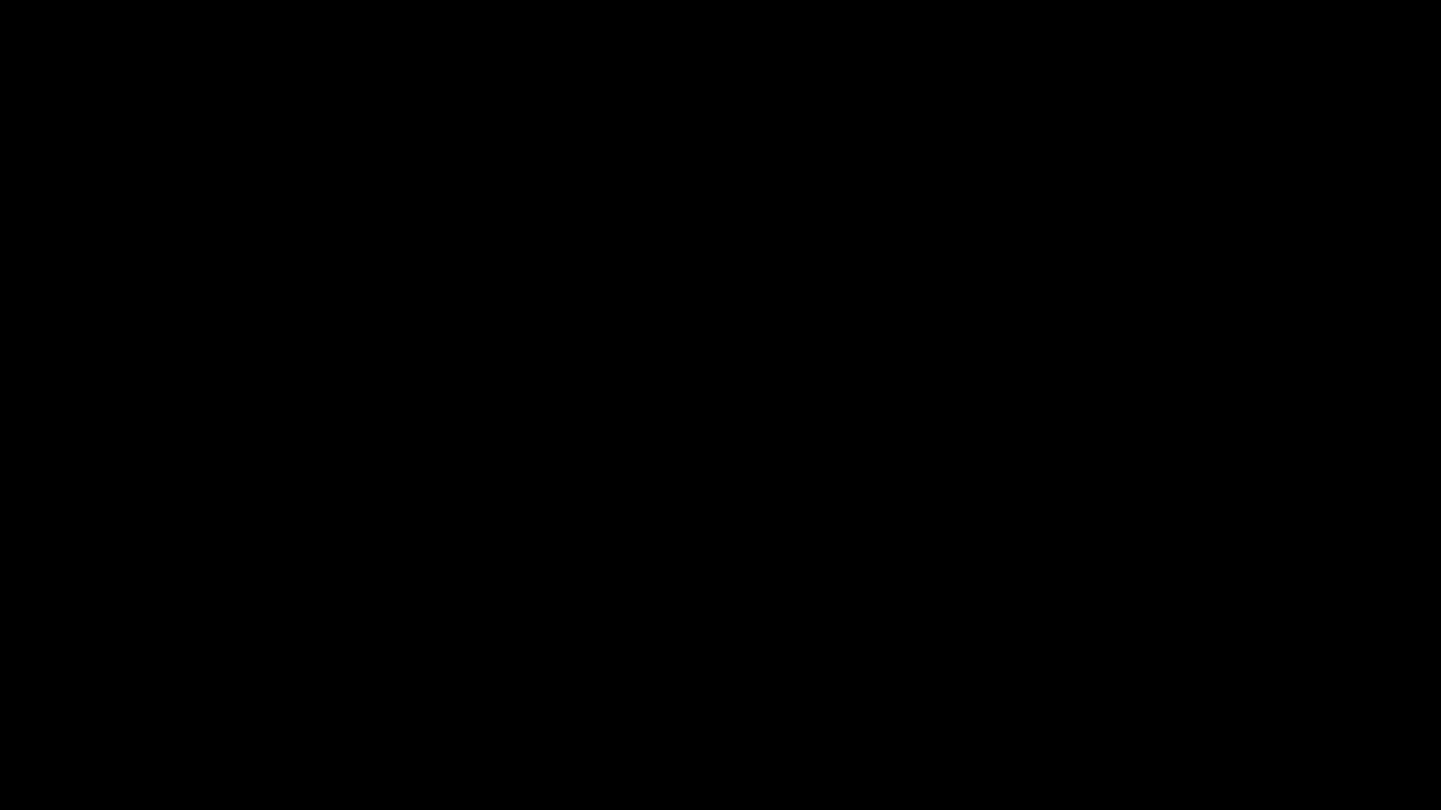
click at [0, 684] on div at bounding box center [720, 759] width 1446 height 50
click at [75, 684] on icon "add" at bounding box center [90, 793] width 179 height 23
click at [1195, 684] on icon "add" at bounding box center [1169, 793] width 179 height 23
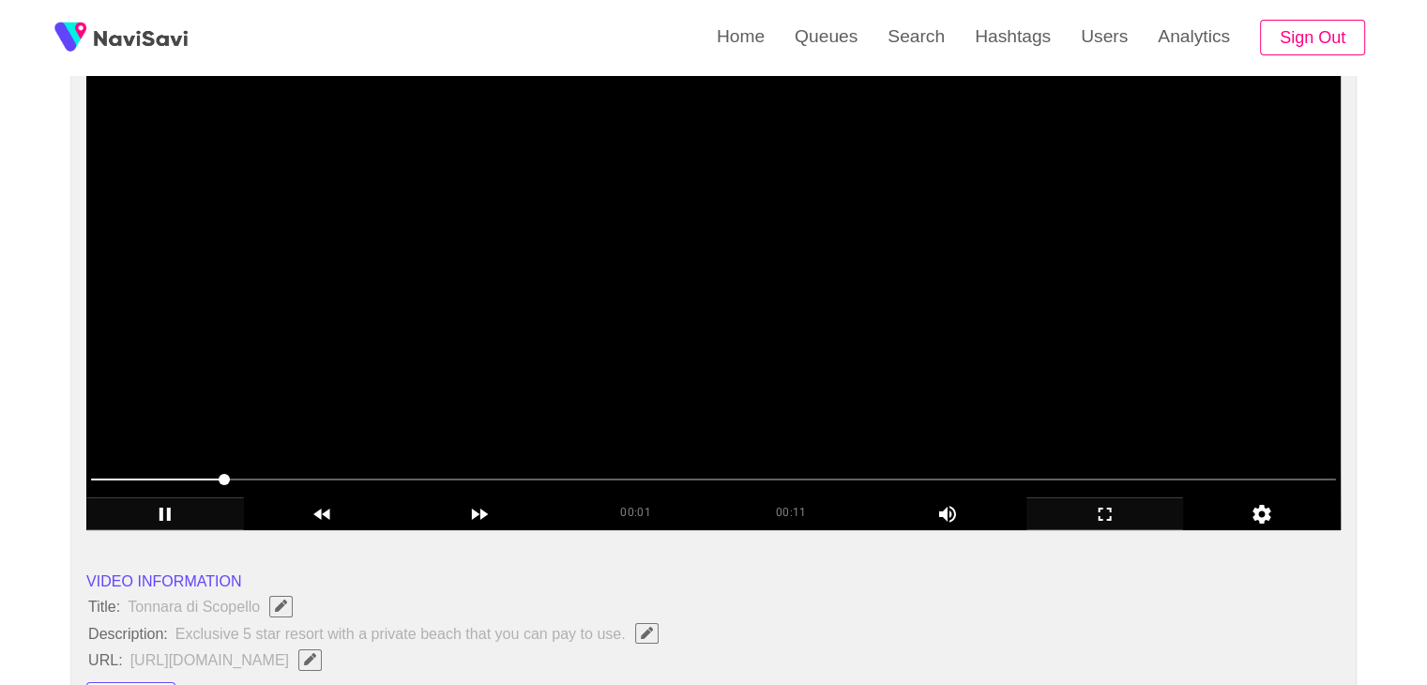
click at [604, 391] on video at bounding box center [713, 295] width 1254 height 469
click at [604, 394] on video at bounding box center [713, 295] width 1254 height 469
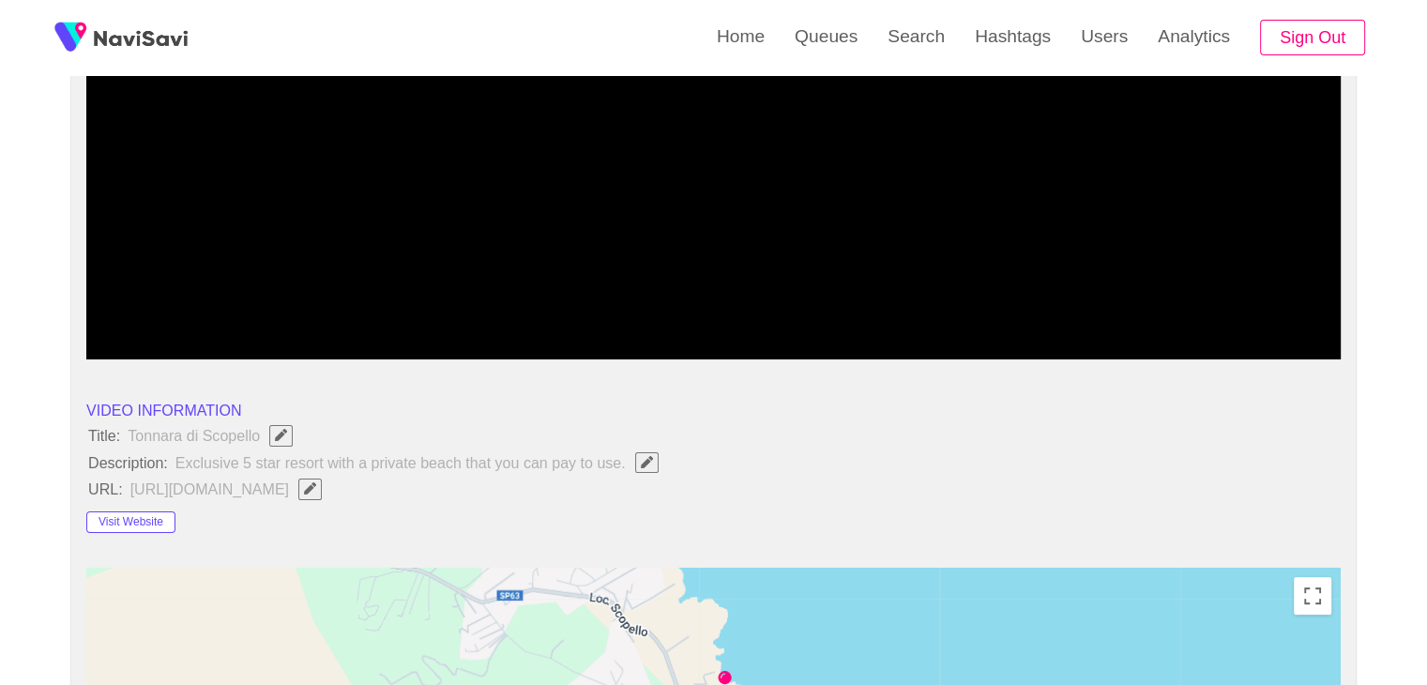
scroll to position [375, 0]
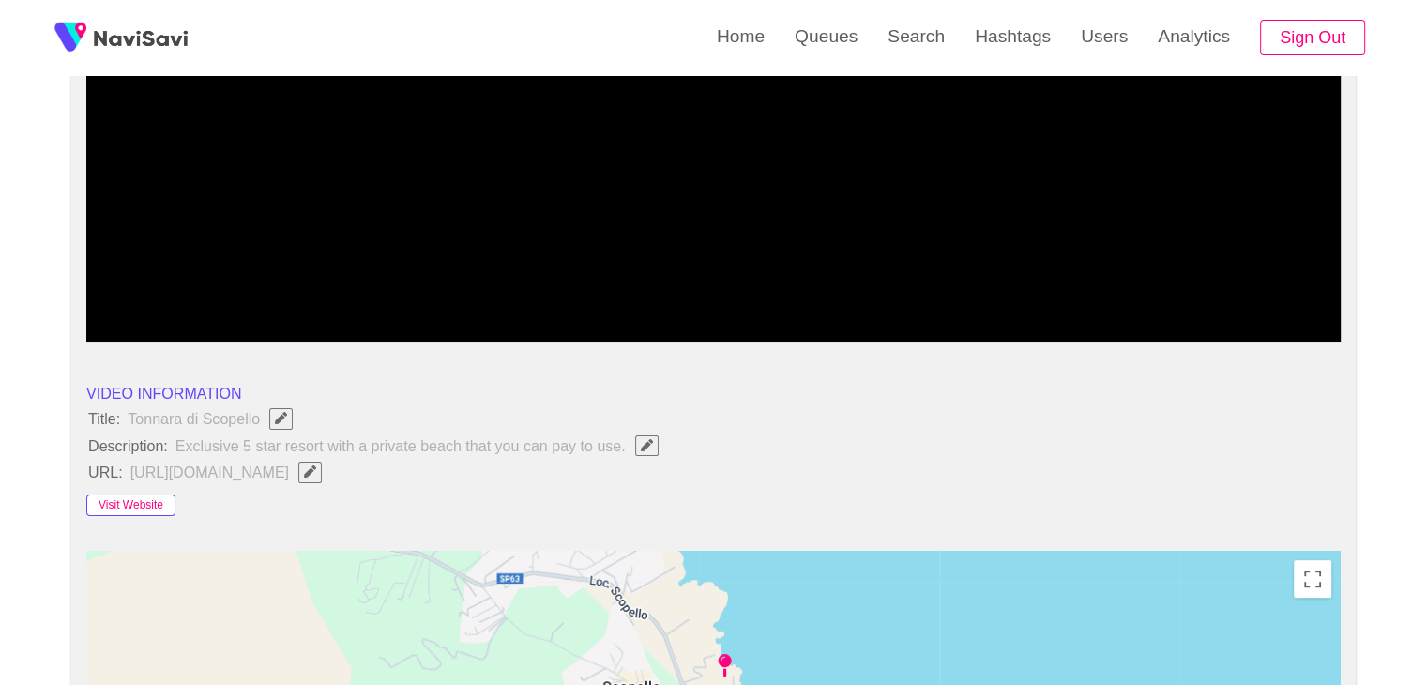
click at [117, 505] on button "Visit Website" at bounding box center [130, 505] width 89 height 23
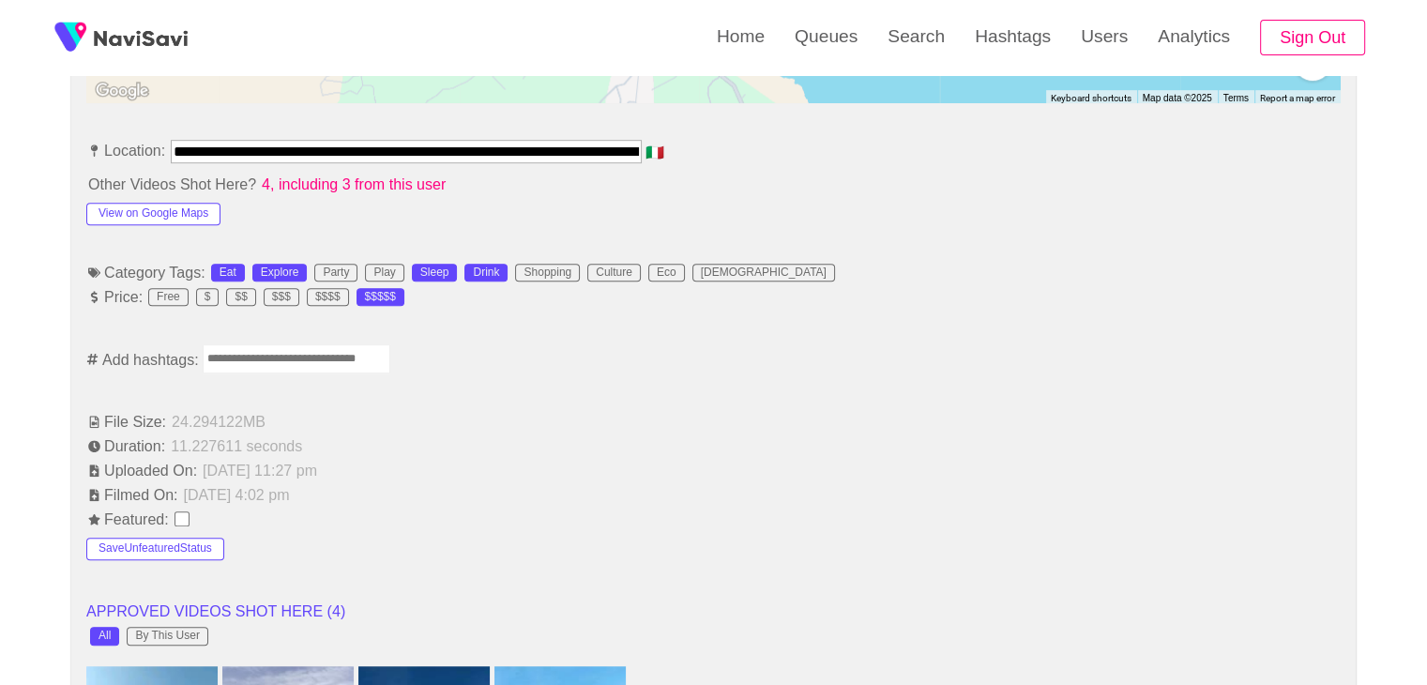
scroll to position [1032, 0]
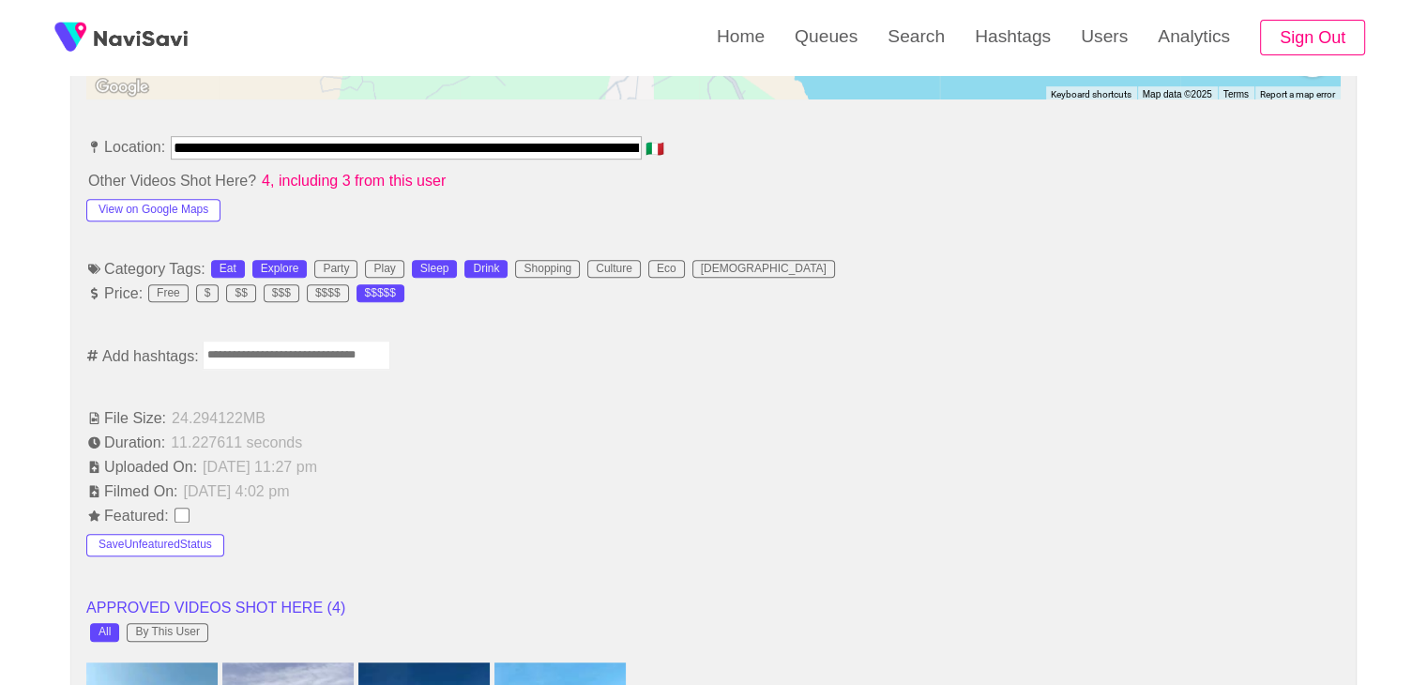
click at [302, 346] on input "Enter tag here and press return" at bounding box center [297, 354] width 188 height 29
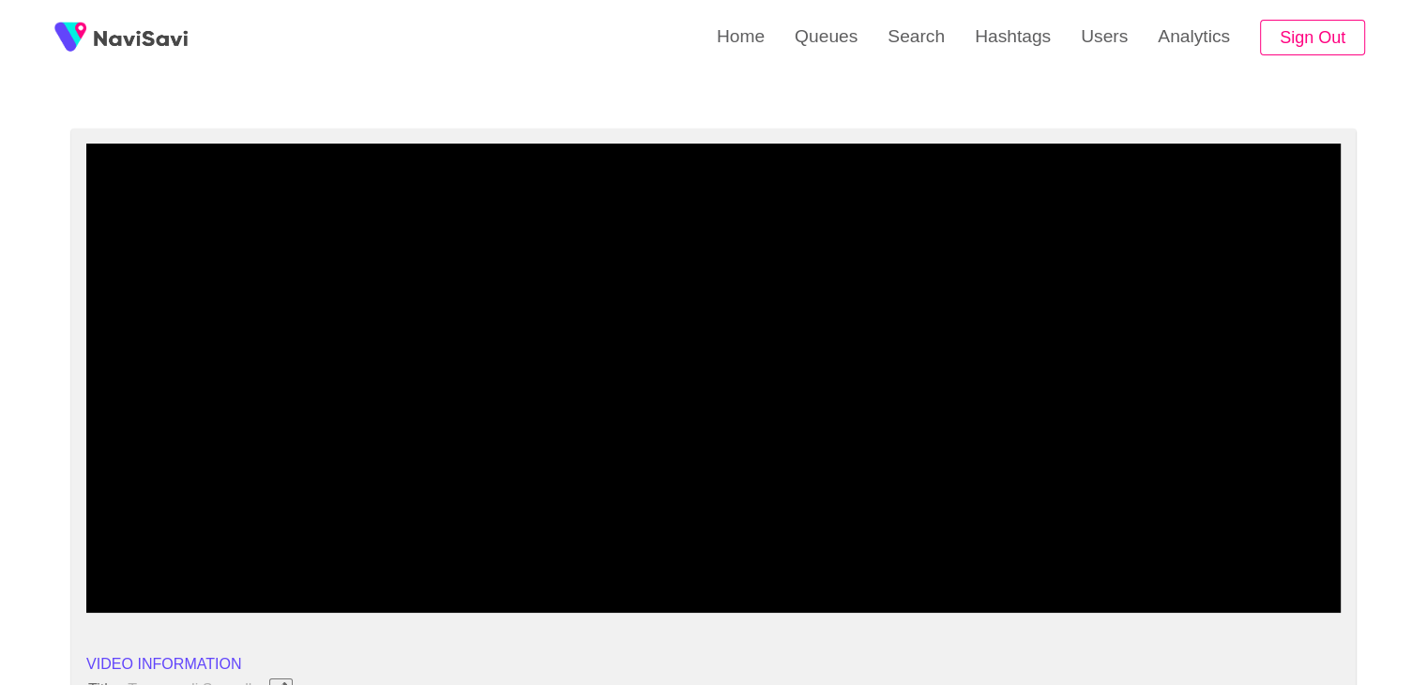
scroll to position [94, 0]
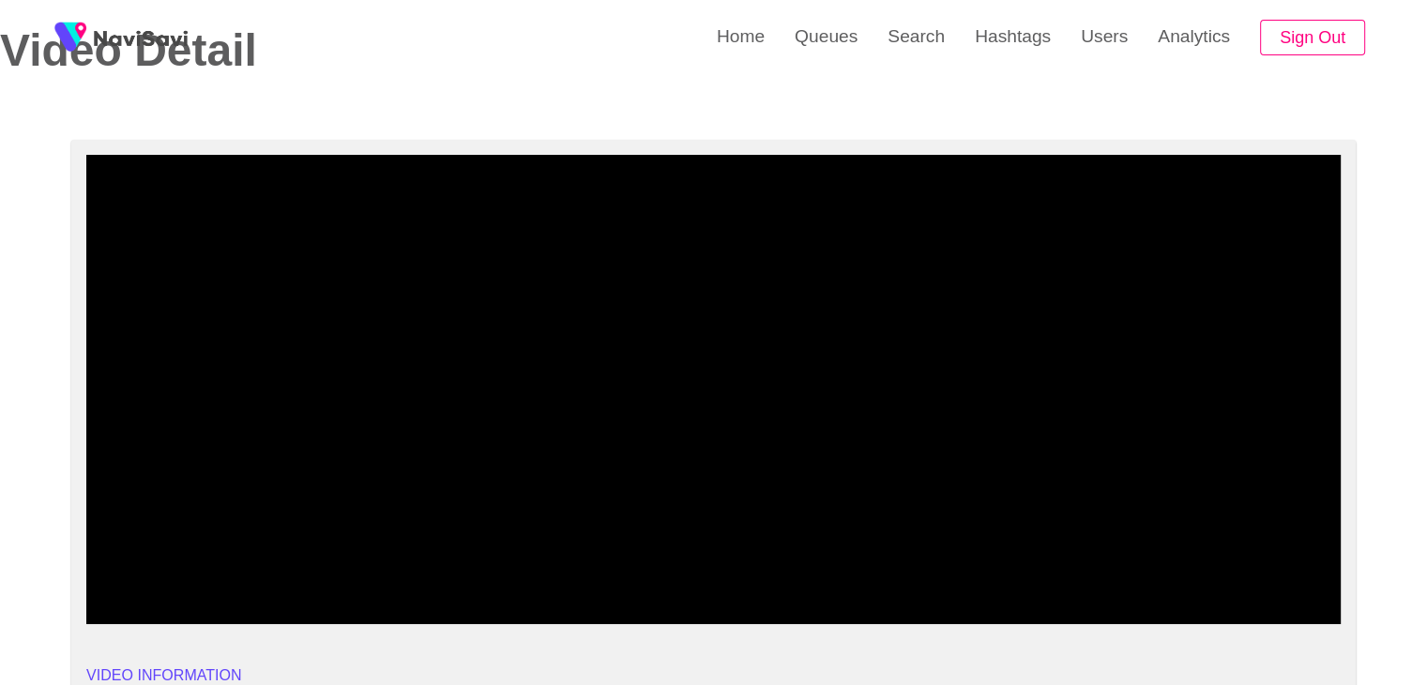
drag, startPoint x: 120, startPoint y: 564, endPoint x: 34, endPoint y: 560, distance: 86.4
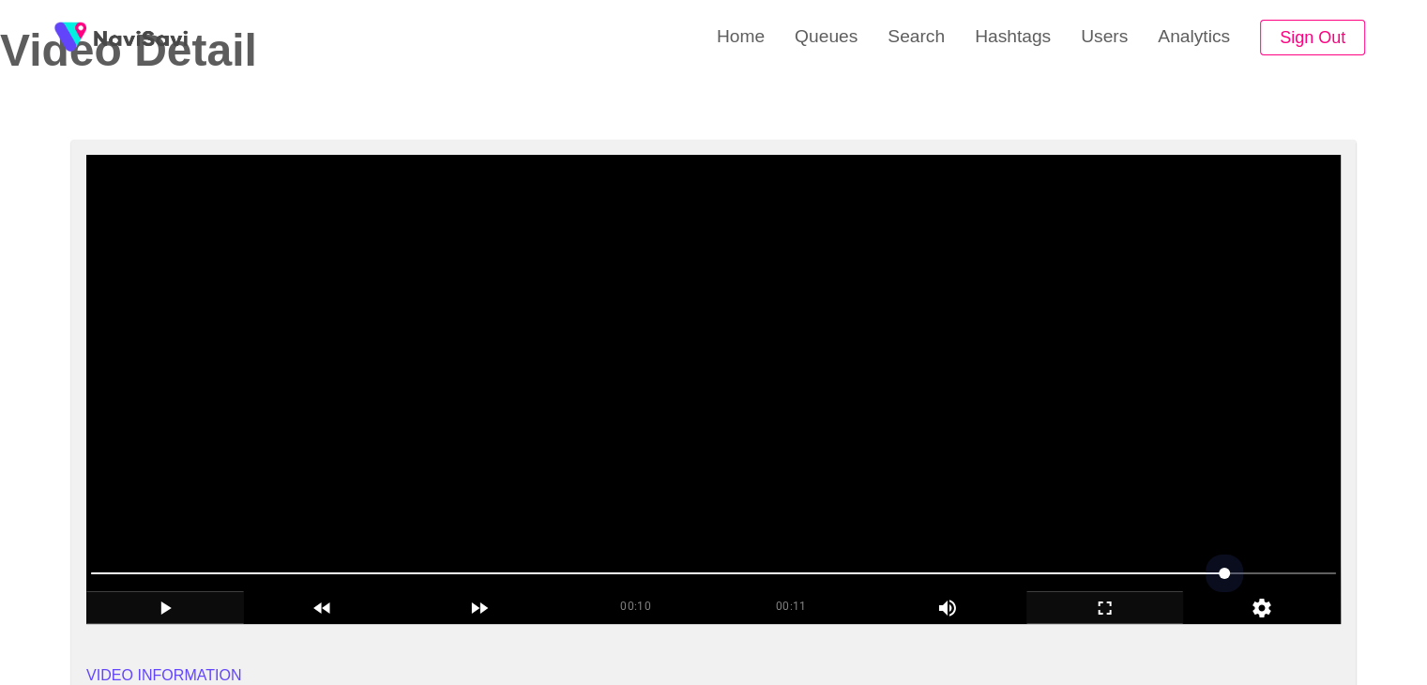
click at [1249, 567] on span at bounding box center [713, 573] width 1245 height 30
drag, startPoint x: 53, startPoint y: 567, endPoint x: 0, endPoint y: 557, distance: 53.5
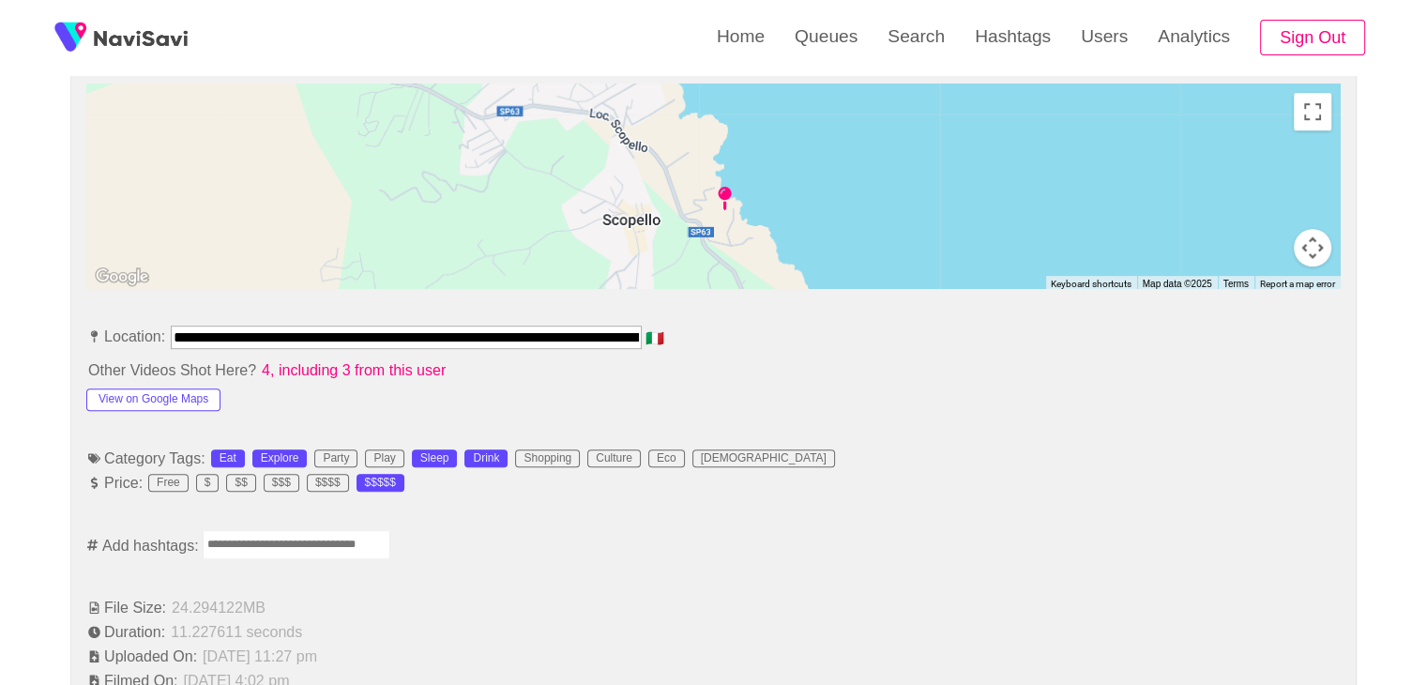
scroll to position [844, 0]
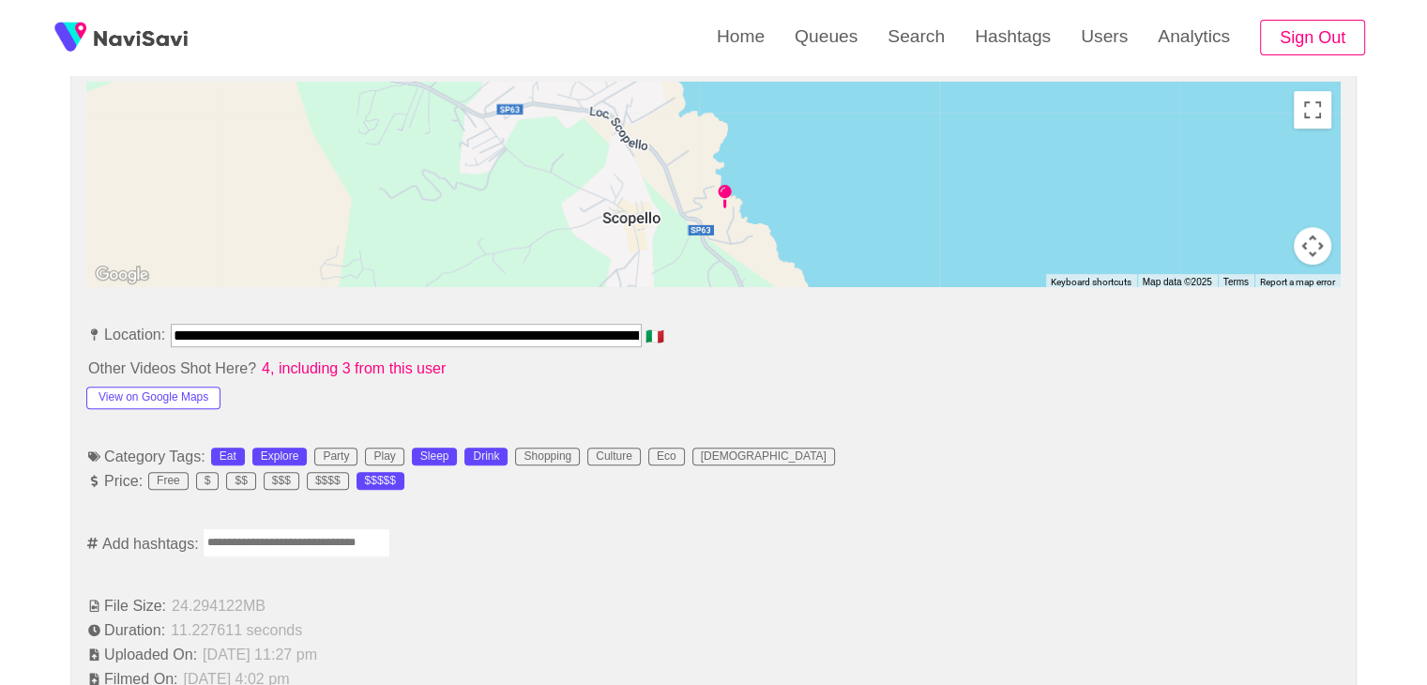
click at [304, 542] on input "Enter tag here and press return" at bounding box center [297, 542] width 188 height 29
type input "*********"
type input "******"
type input "**********"
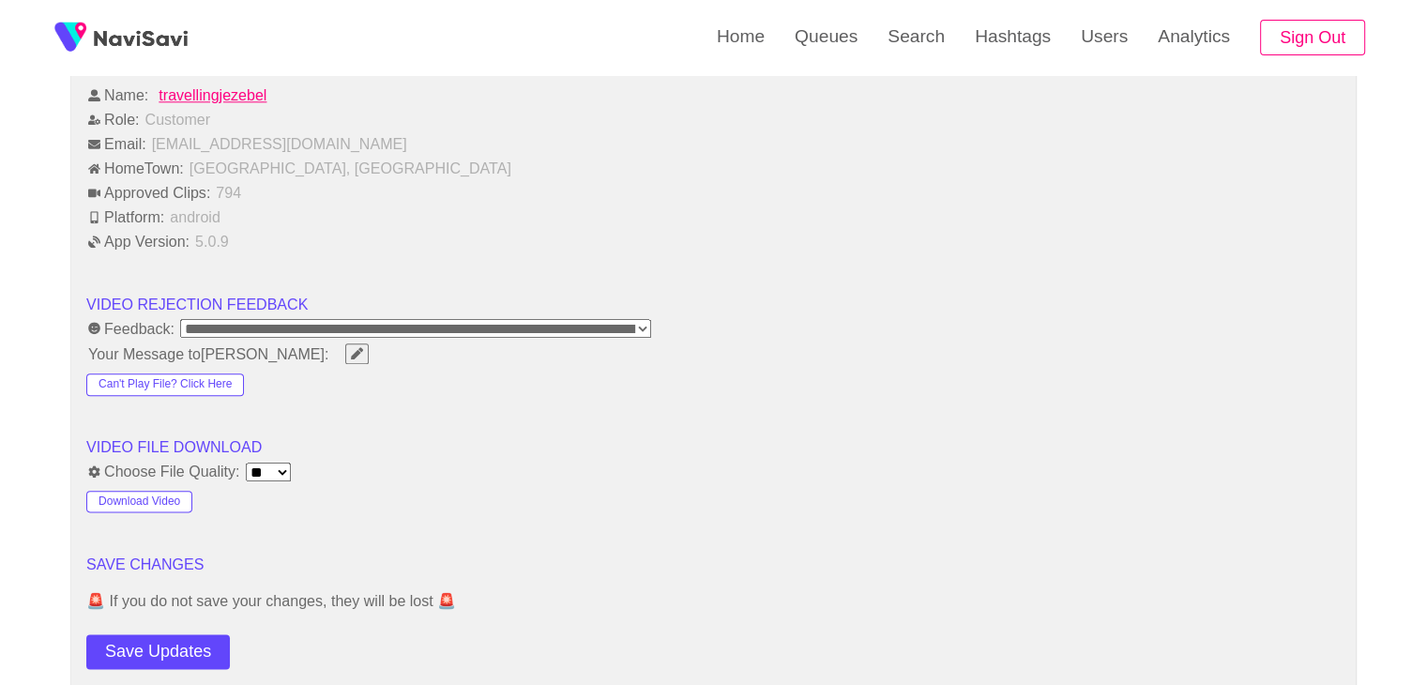
scroll to position [2532, 0]
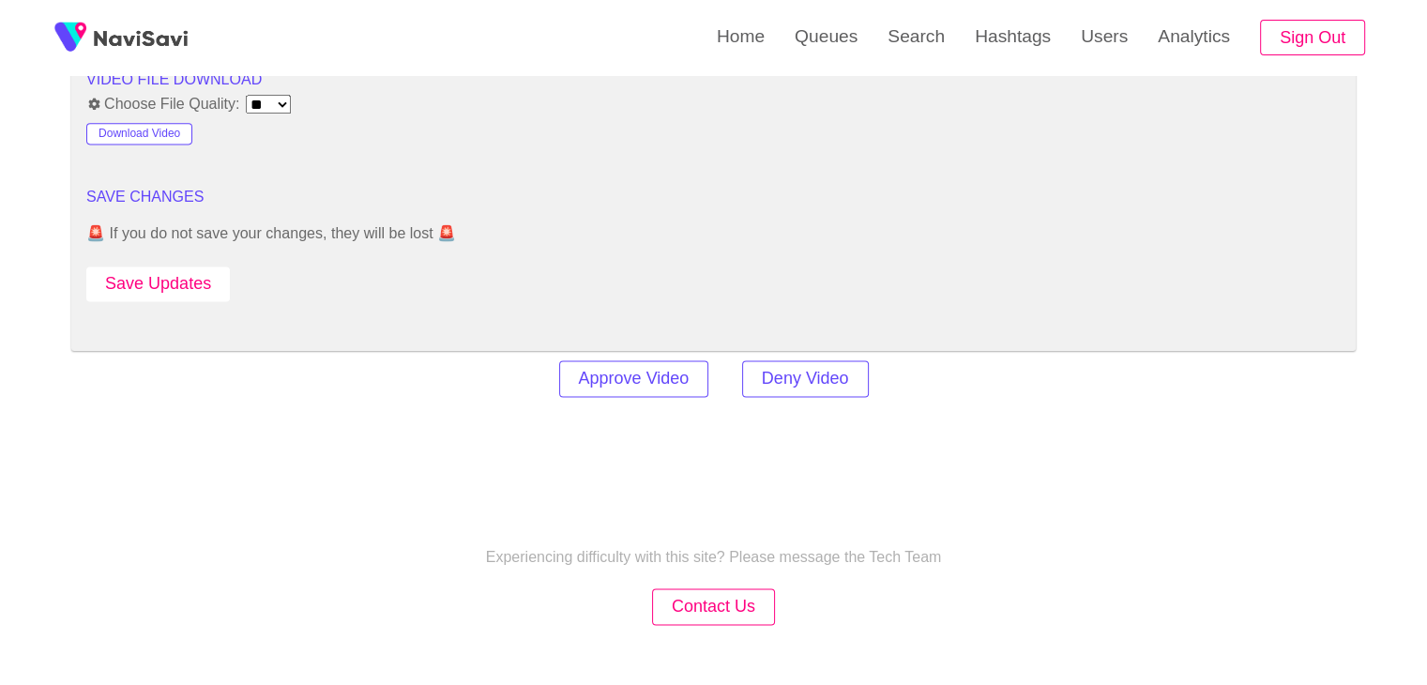
click at [195, 283] on button "Save Updates" at bounding box center [157, 283] width 143 height 35
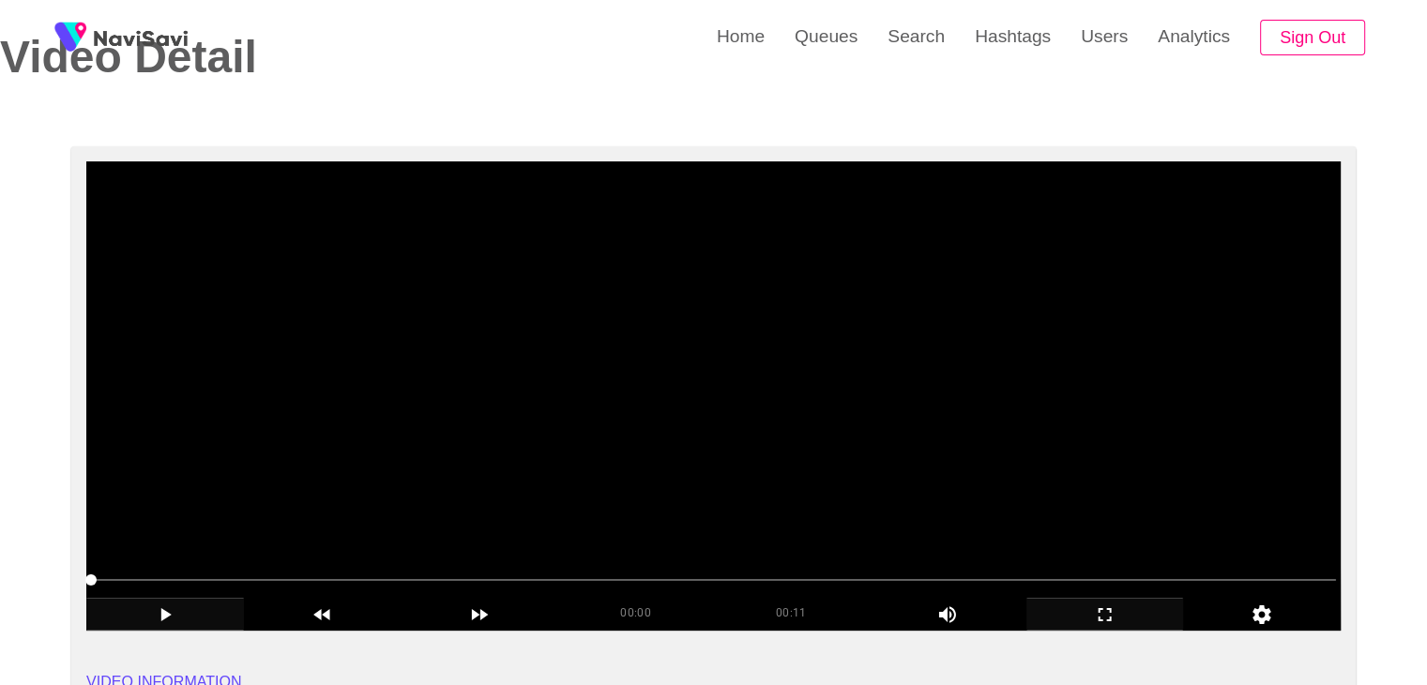
scroll to position [375, 0]
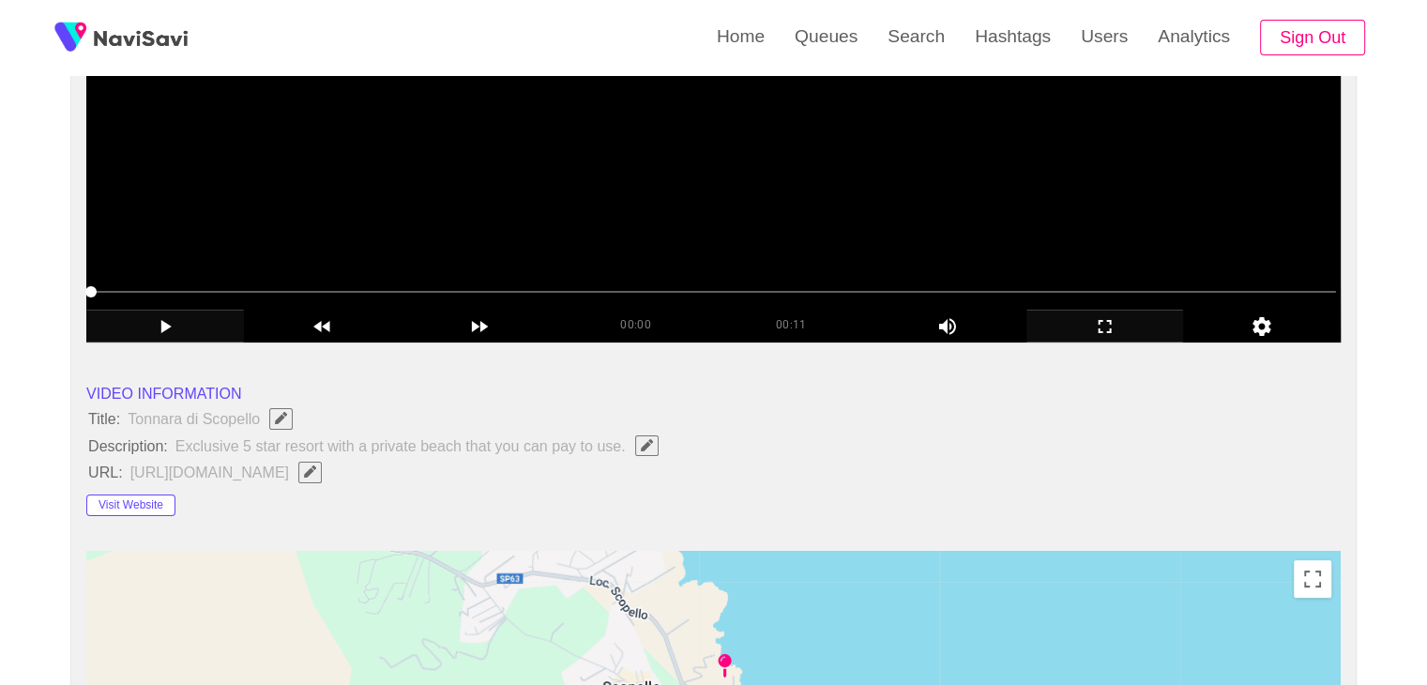
click at [1115, 330] on icon "add" at bounding box center [1105, 326] width 156 height 23
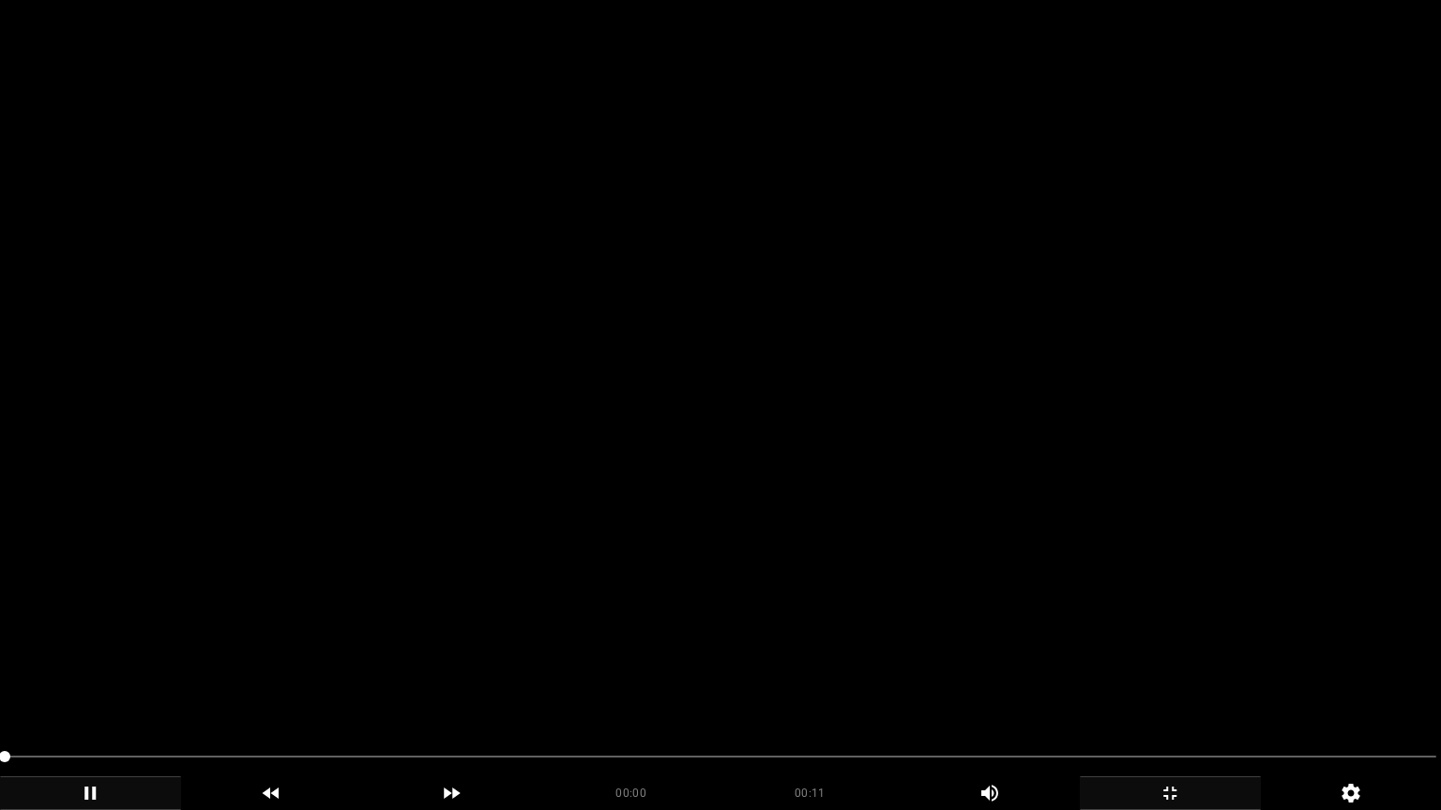
click at [870, 394] on video at bounding box center [720, 405] width 1441 height 810
click at [989, 505] on video at bounding box center [720, 405] width 1441 height 810
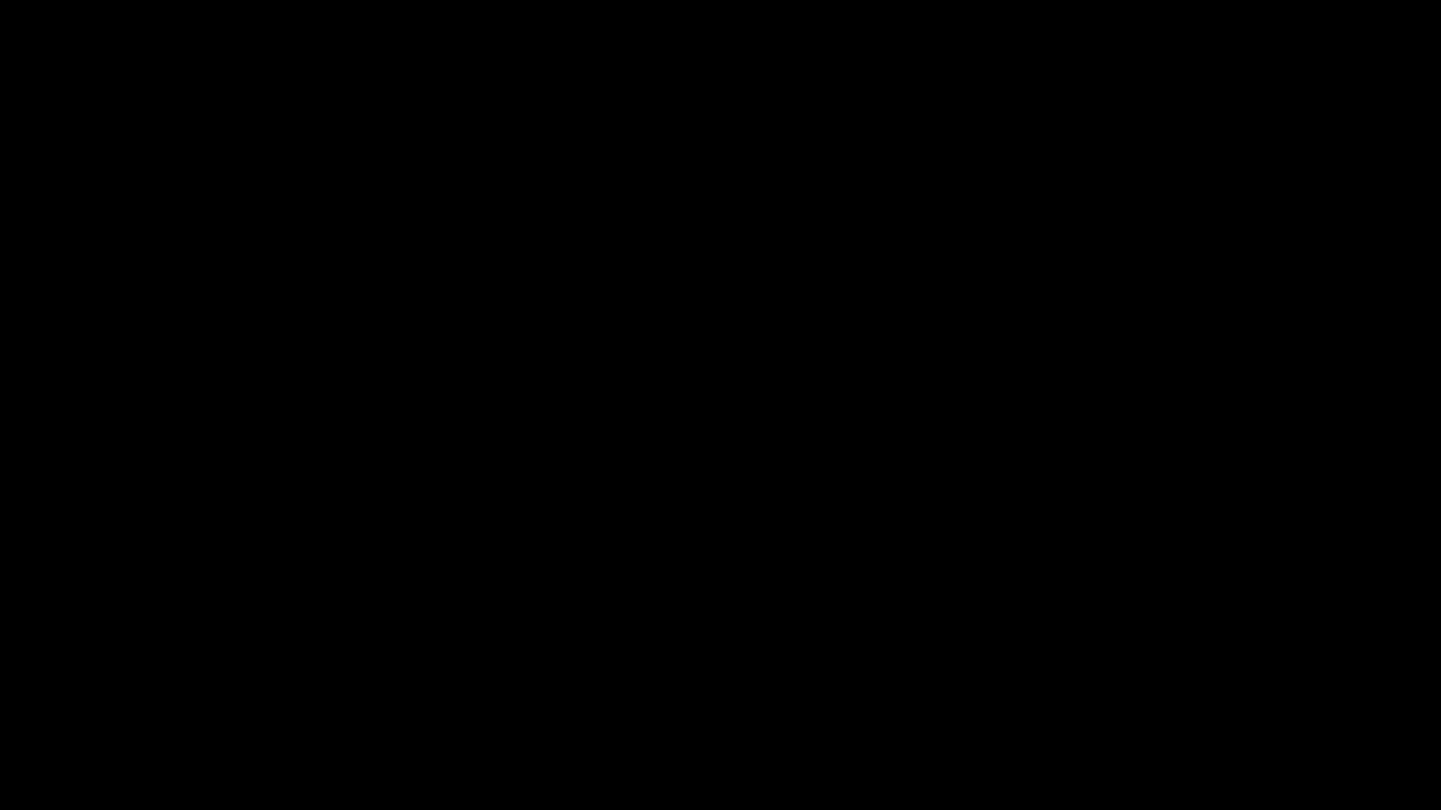
click at [1180, 684] on icon "add" at bounding box center [1169, 793] width 179 height 23
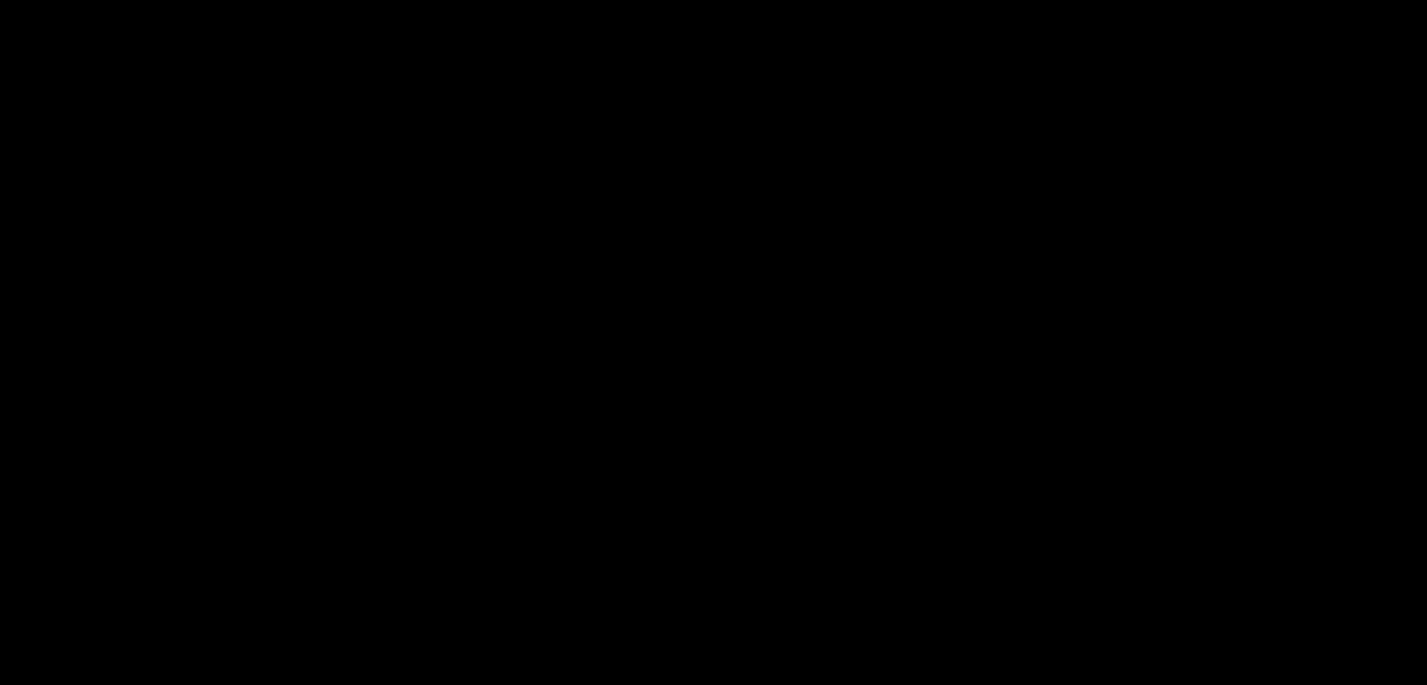
scroll to position [2345, 0]
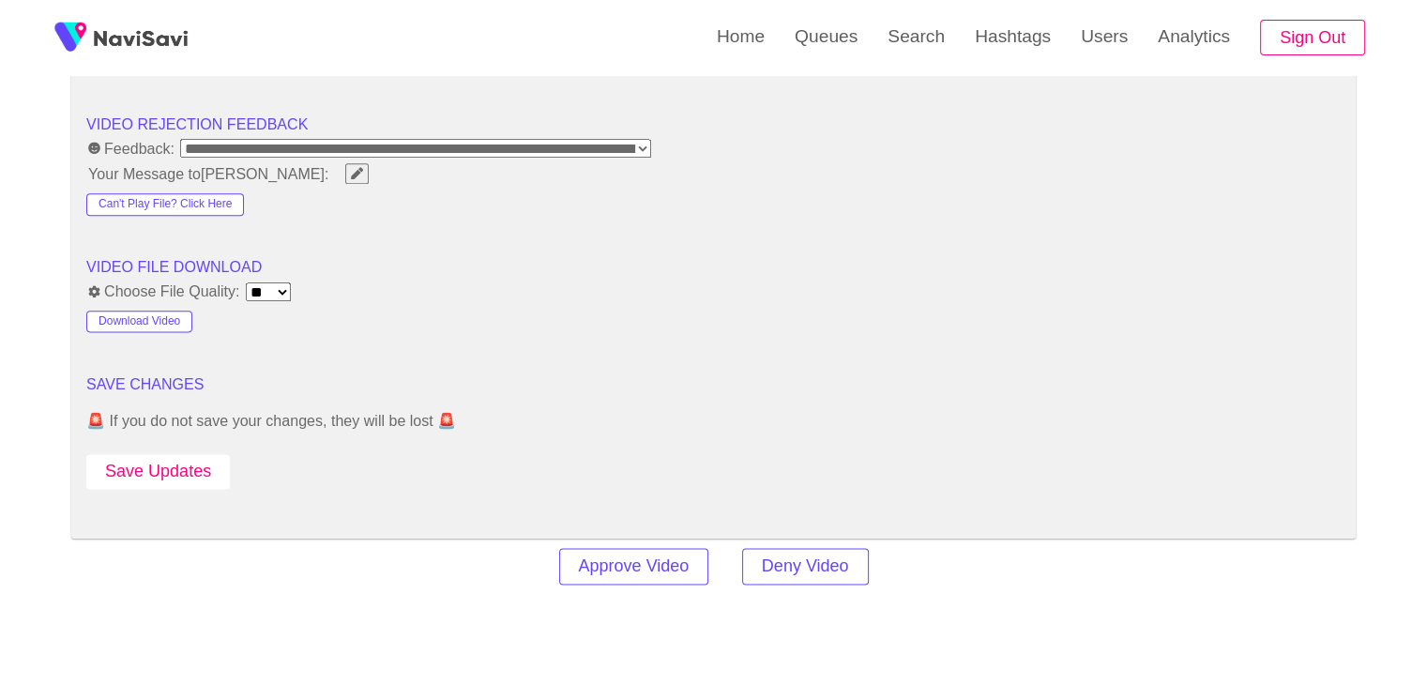
click at [188, 467] on button "Save Updates" at bounding box center [157, 471] width 143 height 35
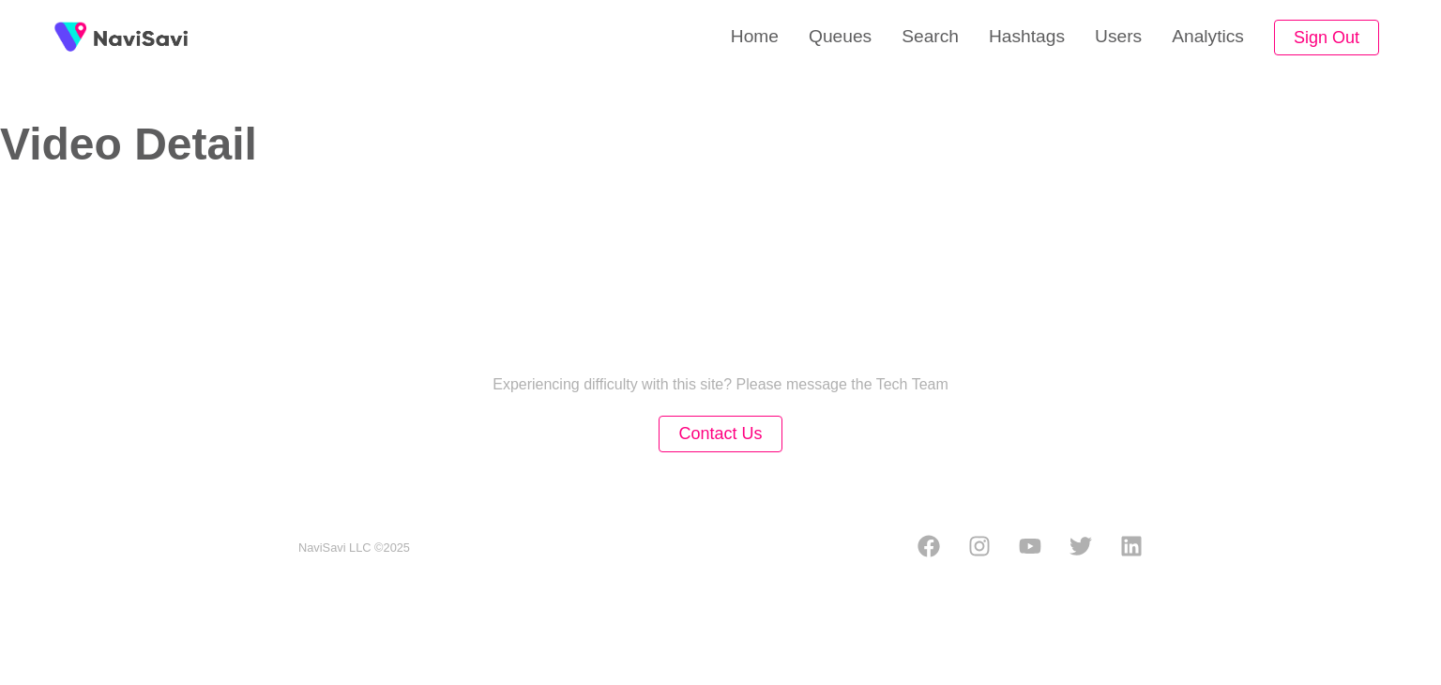
select select "**"
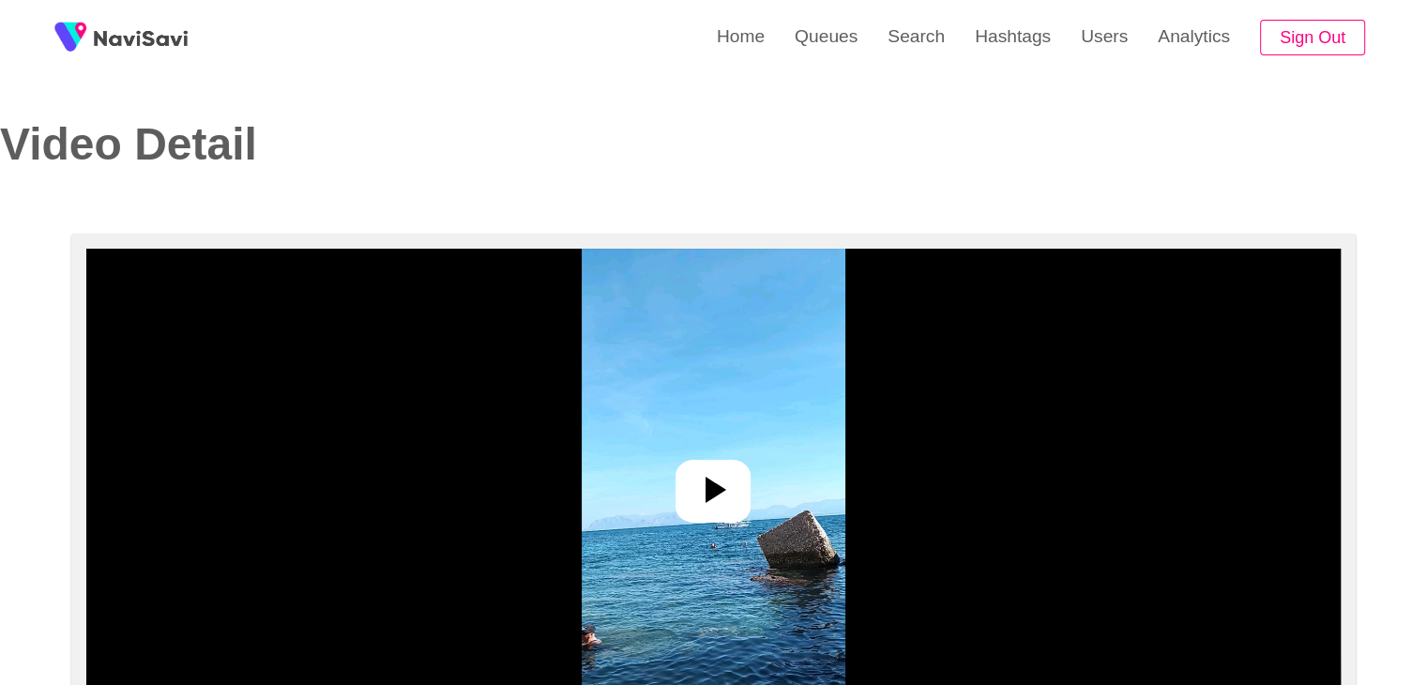
select select "**********"
click at [710, 491] on icon at bounding box center [715, 489] width 21 height 26
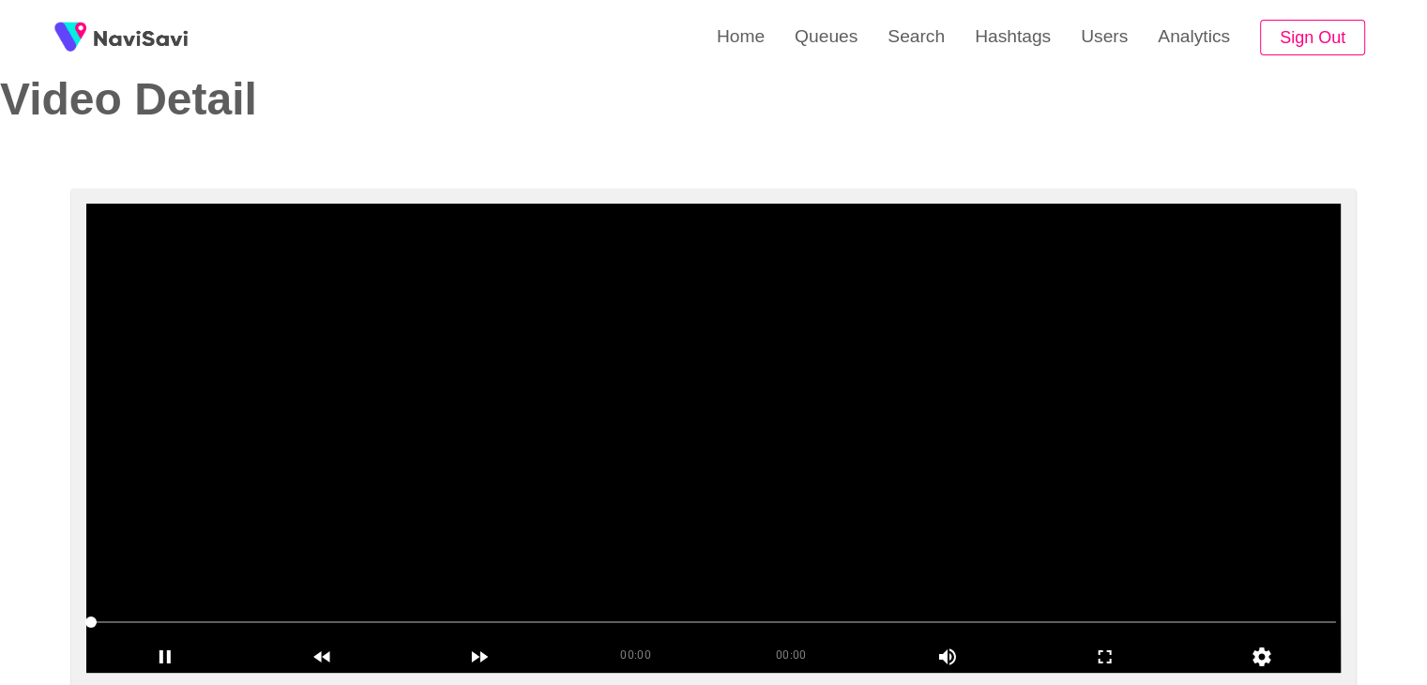
scroll to position [281, 0]
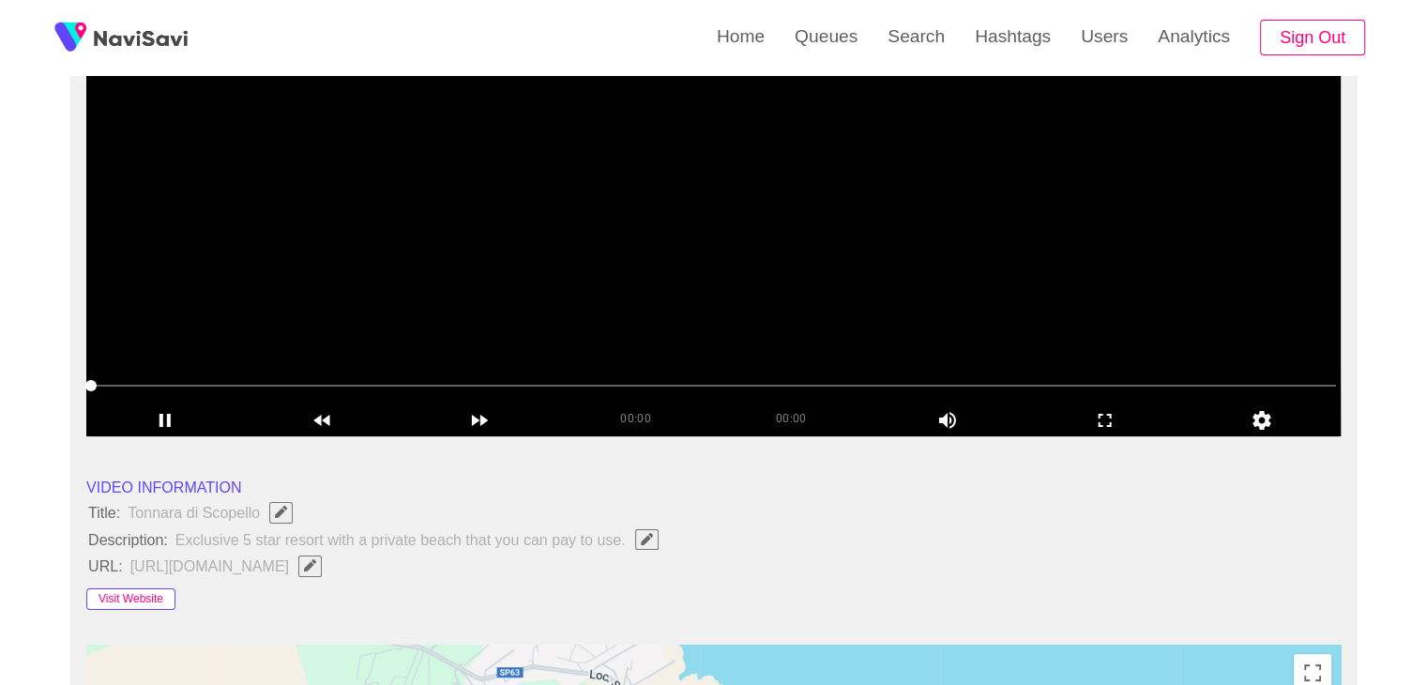
click at [162, 596] on button "Visit Website" at bounding box center [130, 599] width 89 height 23
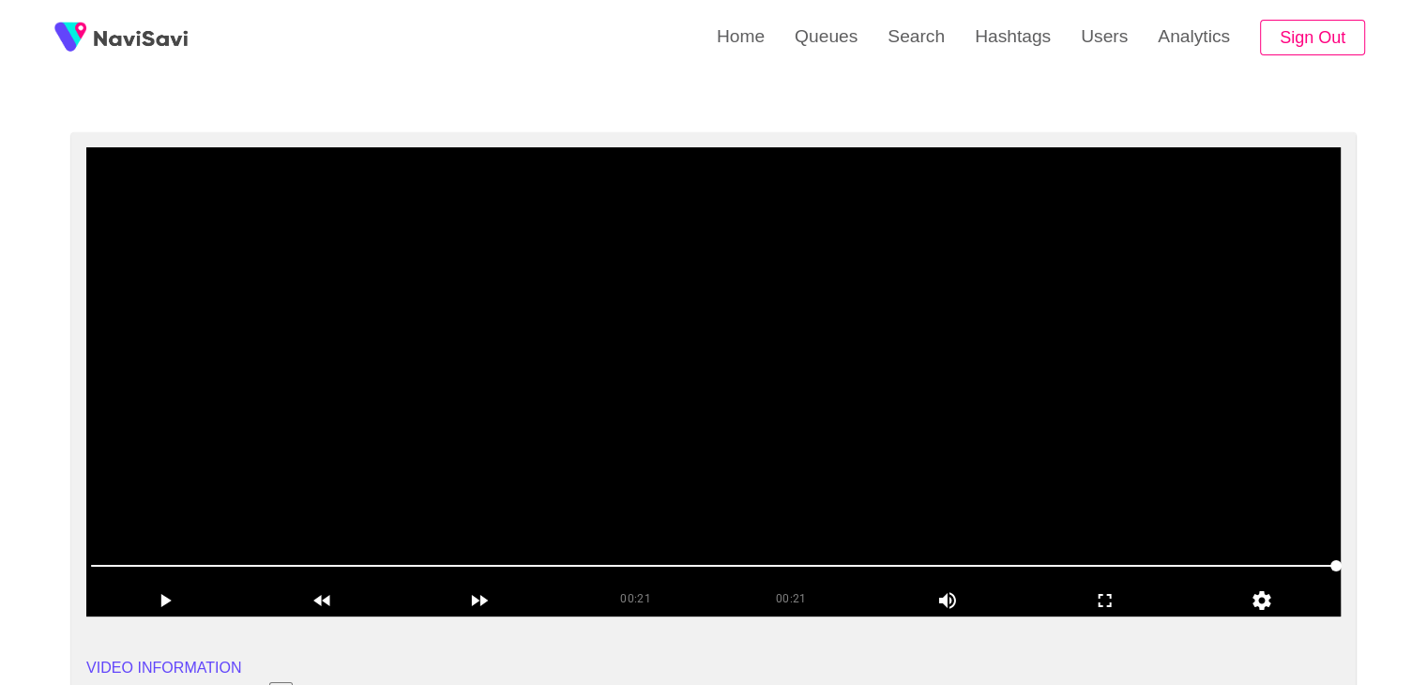
scroll to position [94, 0]
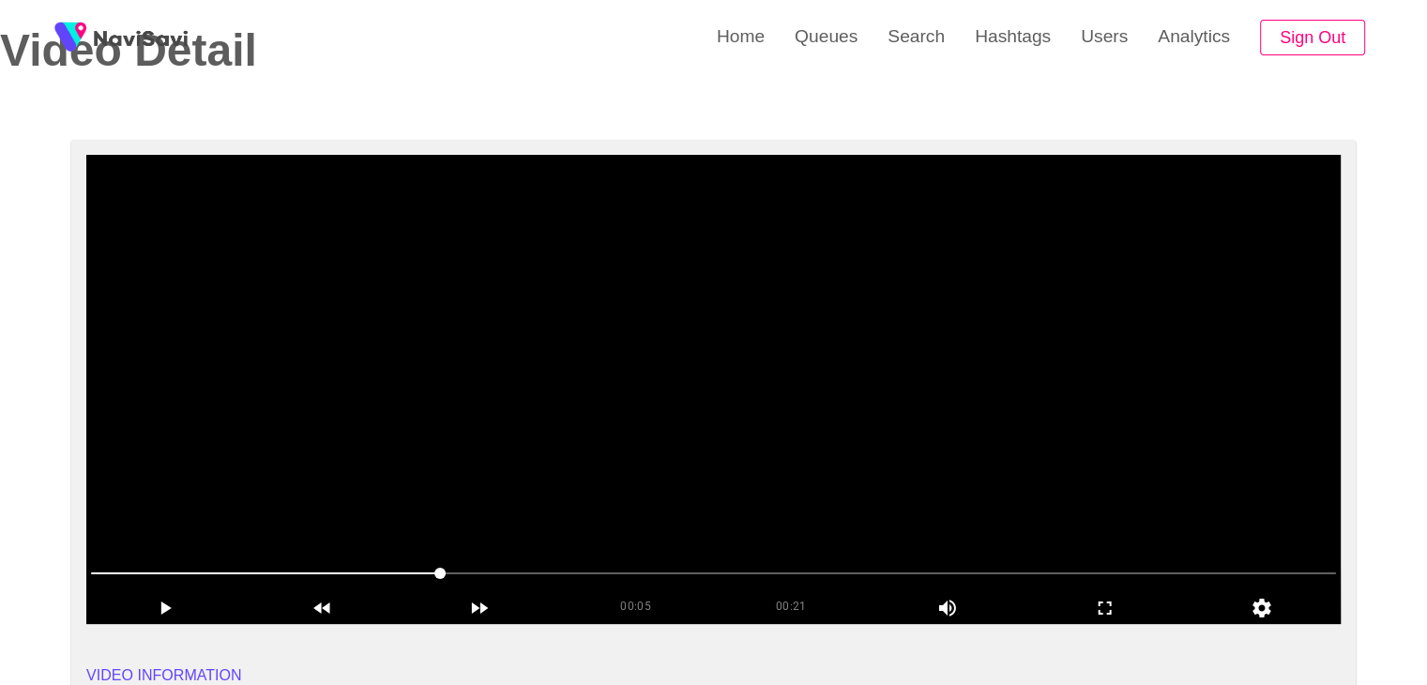
drag, startPoint x: 383, startPoint y: 556, endPoint x: 341, endPoint y: 556, distance: 41.3
drag, startPoint x: 376, startPoint y: 523, endPoint x: 220, endPoint y: 528, distance: 155.8
click at [250, 527] on video at bounding box center [713, 389] width 1254 height 469
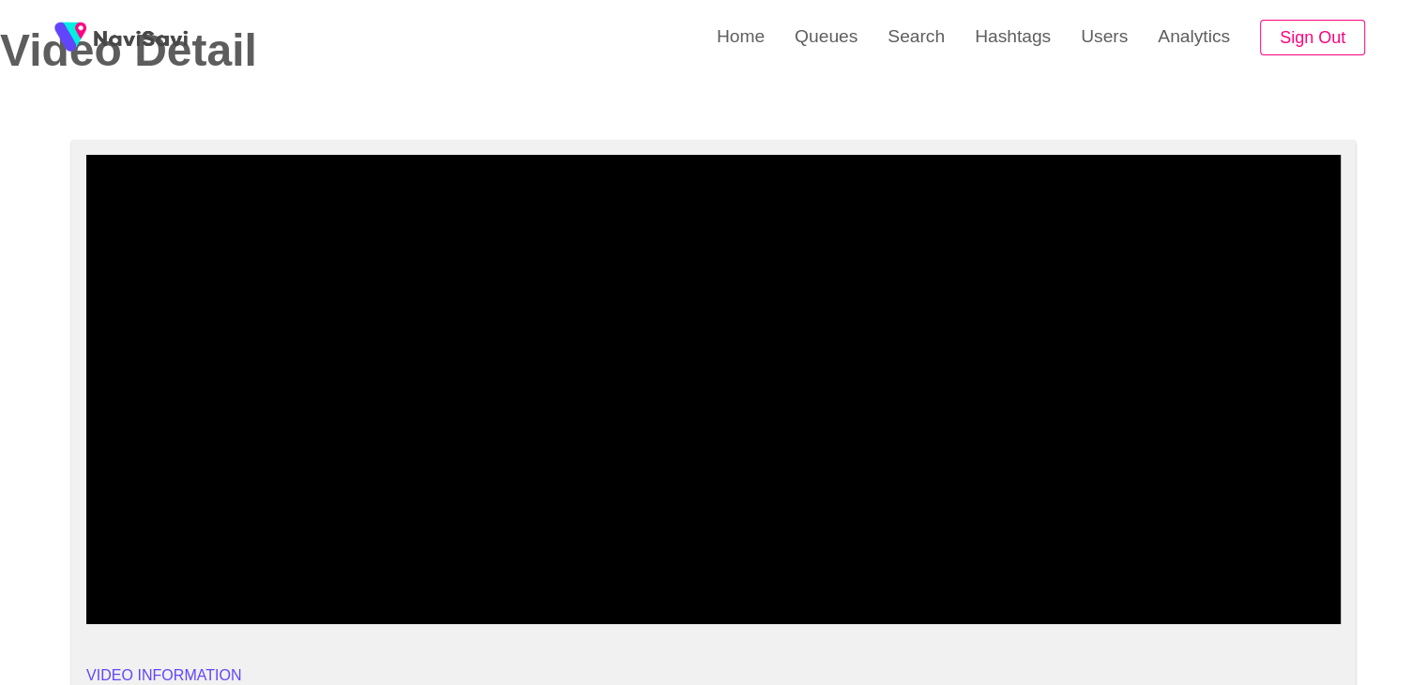
drag, startPoint x: 240, startPoint y: 575, endPoint x: 70, endPoint y: 572, distance: 169.8
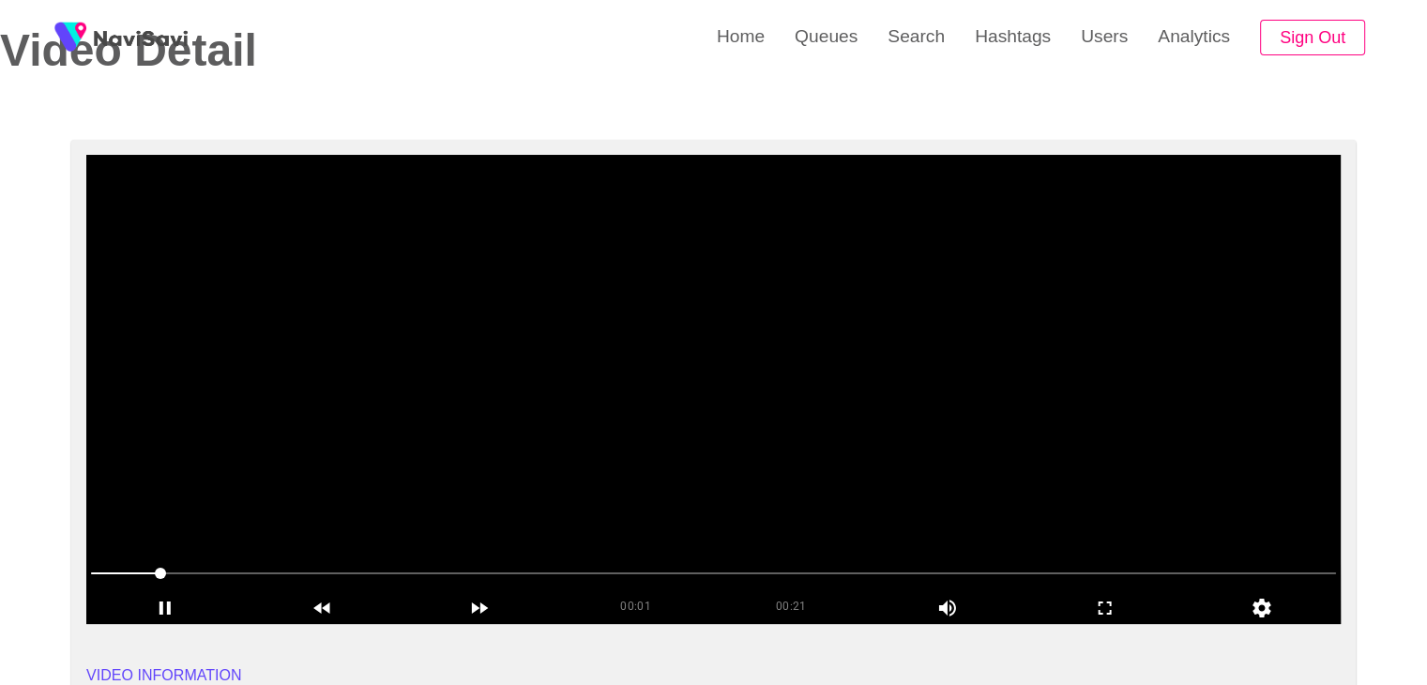
click at [643, 309] on video at bounding box center [713, 389] width 1254 height 469
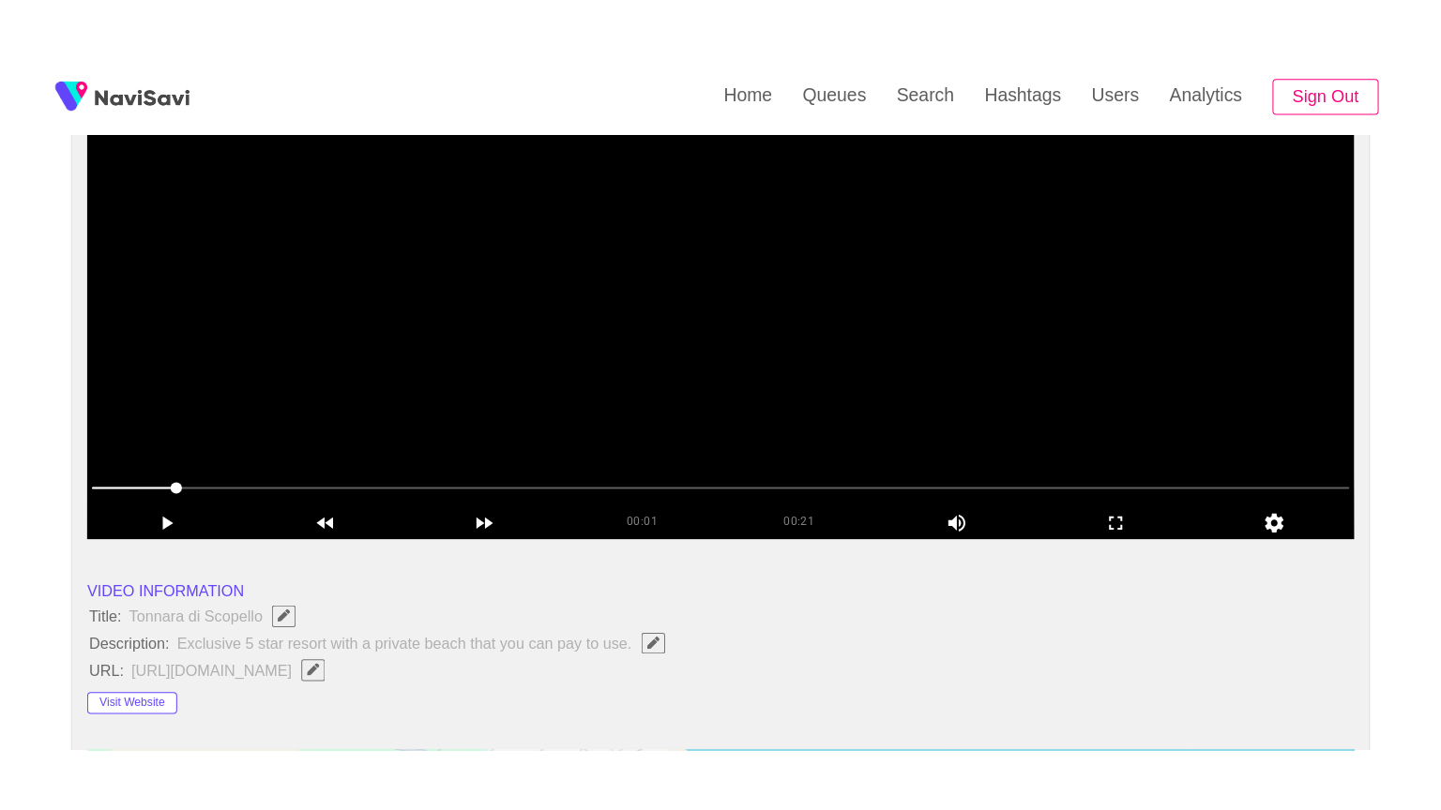
scroll to position [281, 0]
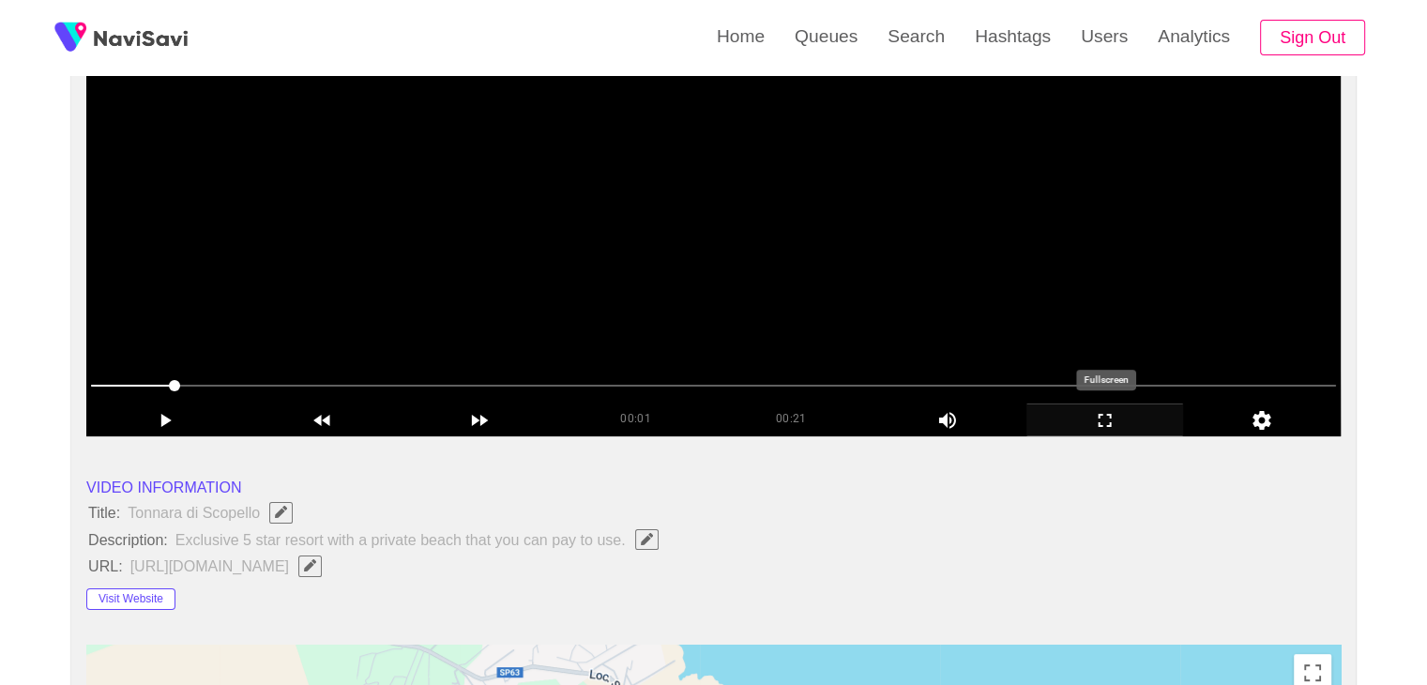
click at [1132, 418] on icon "add" at bounding box center [1105, 420] width 156 height 23
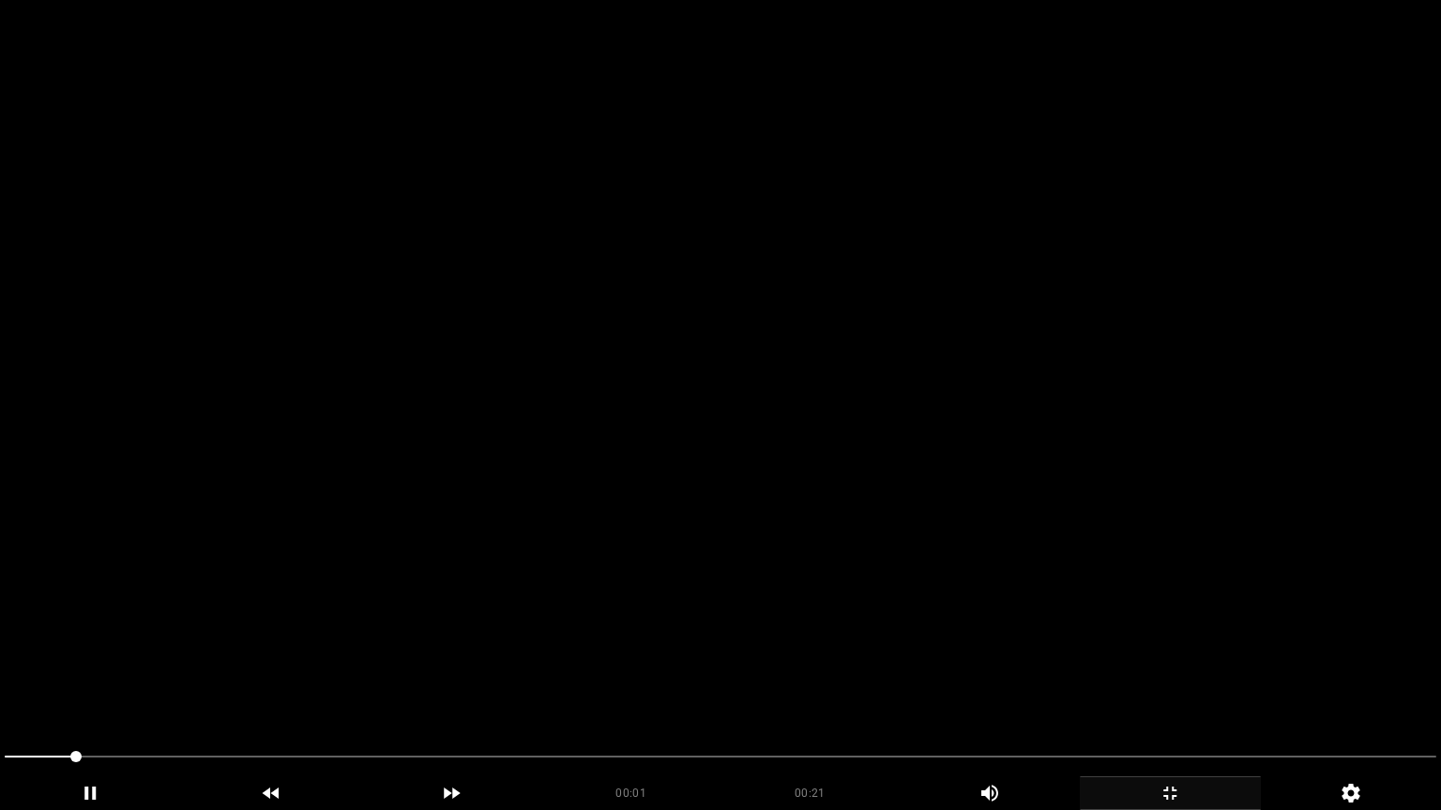
drag, startPoint x: 70, startPoint y: 757, endPoint x: 0, endPoint y: 732, distance: 74.4
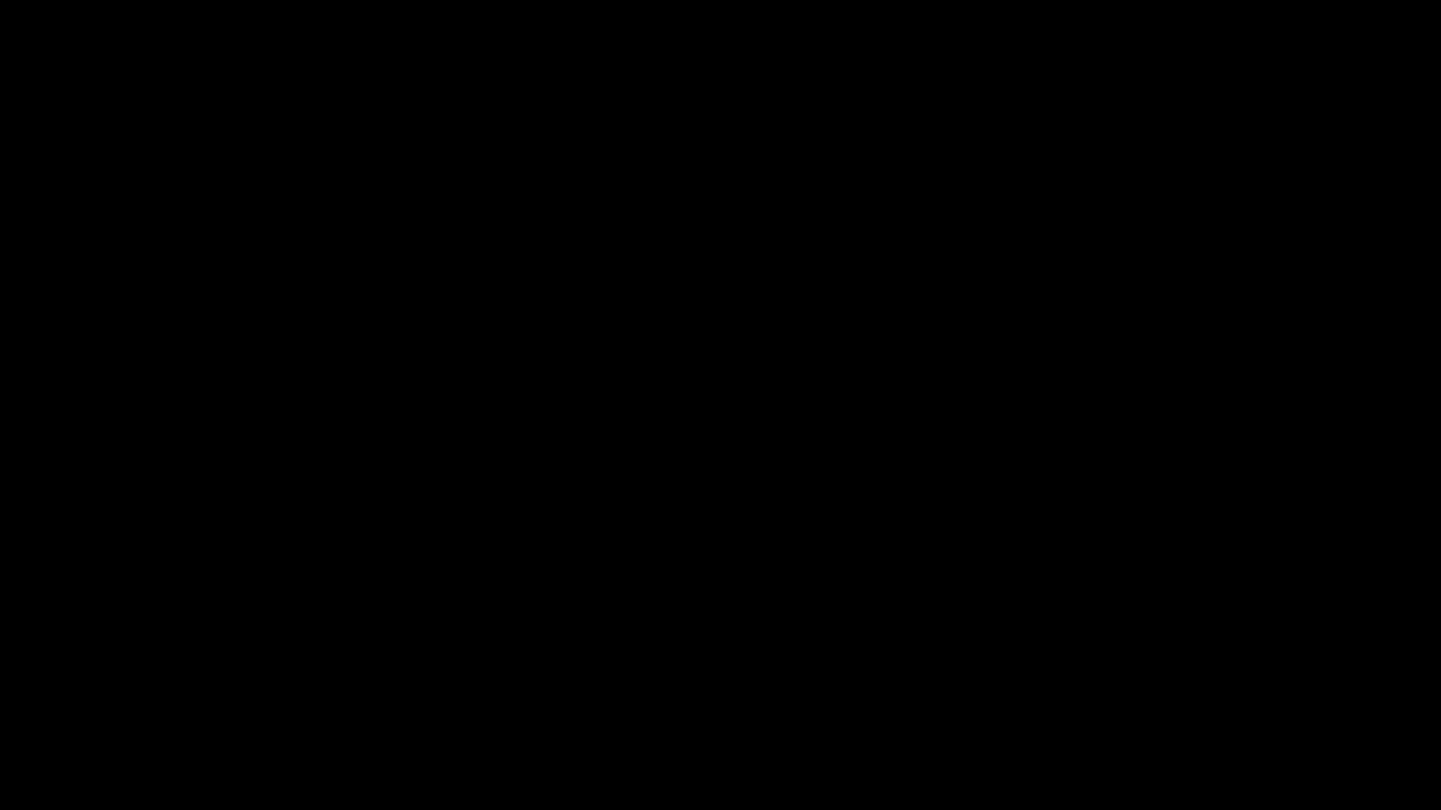
drag, startPoint x: 0, startPoint y: 747, endPoint x: 0, endPoint y: 732, distance: 15.0
drag, startPoint x: 53, startPoint y: 758, endPoint x: 0, endPoint y: 760, distance: 53.5
click at [0, 684] on div at bounding box center [720, 759] width 1446 height 50
click at [90, 684] on icon "add" at bounding box center [91, 793] width 10 height 13
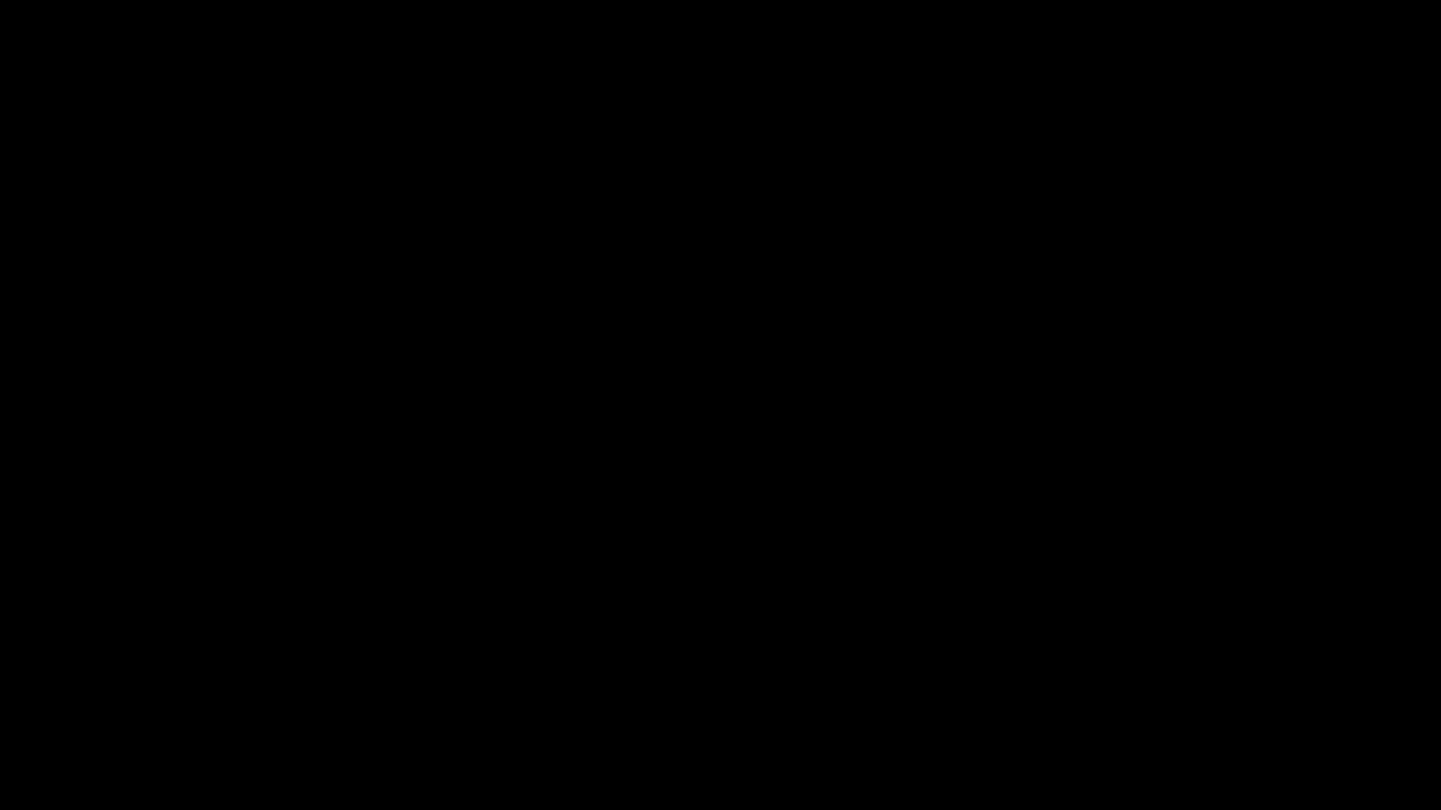
click at [1199, 684] on icon "add" at bounding box center [1169, 793] width 179 height 23
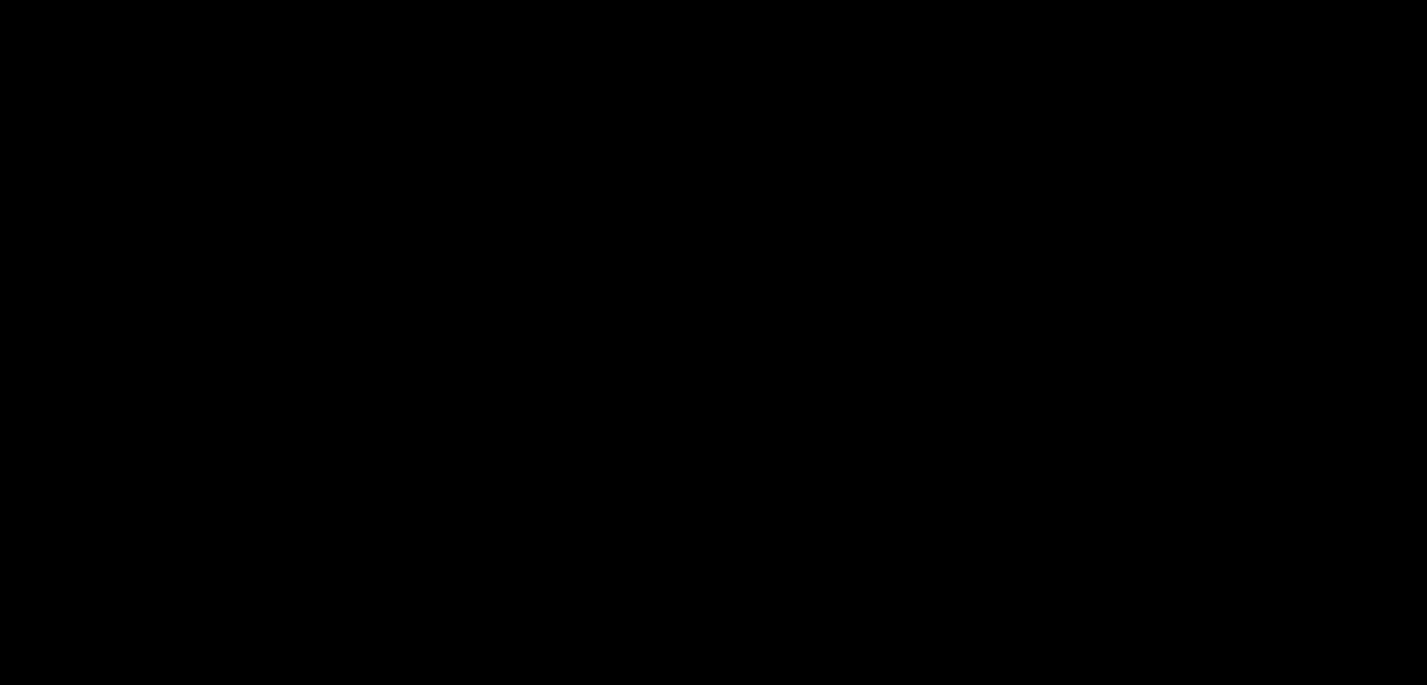
scroll to position [465, 0]
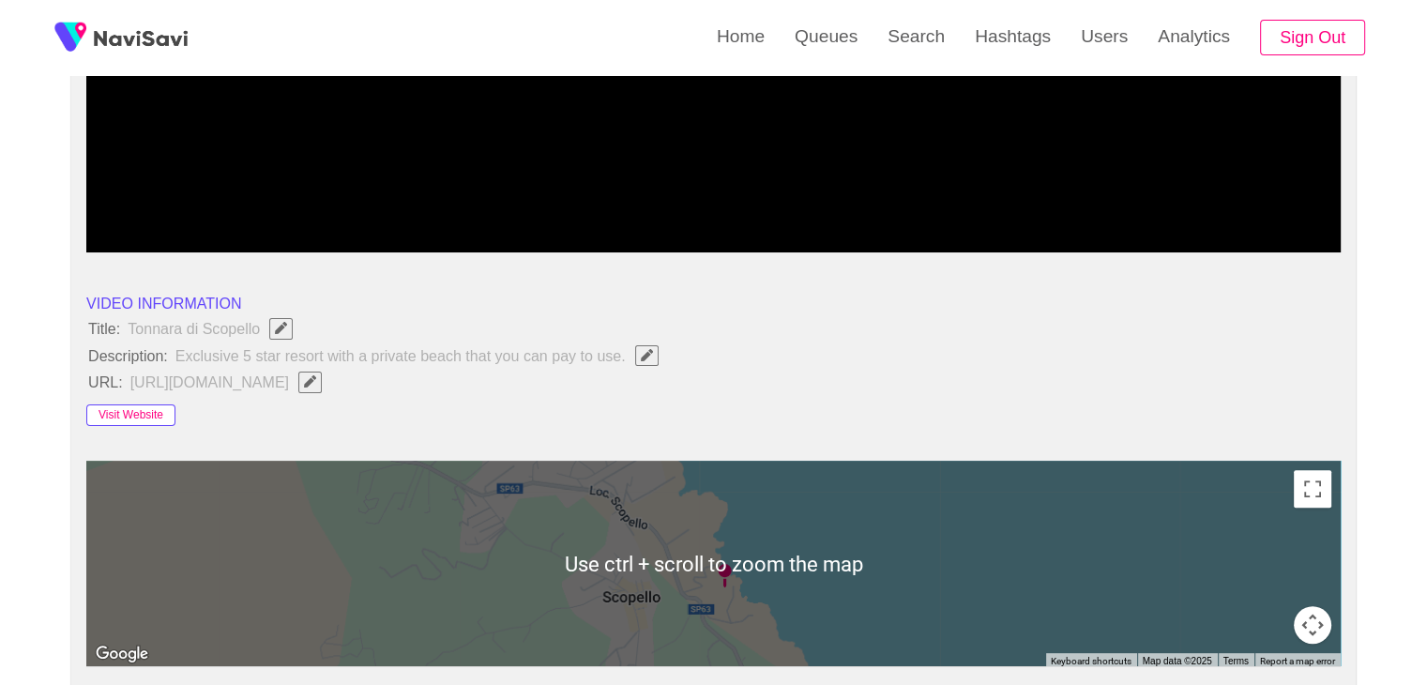
click at [150, 404] on button "Visit Website" at bounding box center [130, 415] width 89 height 23
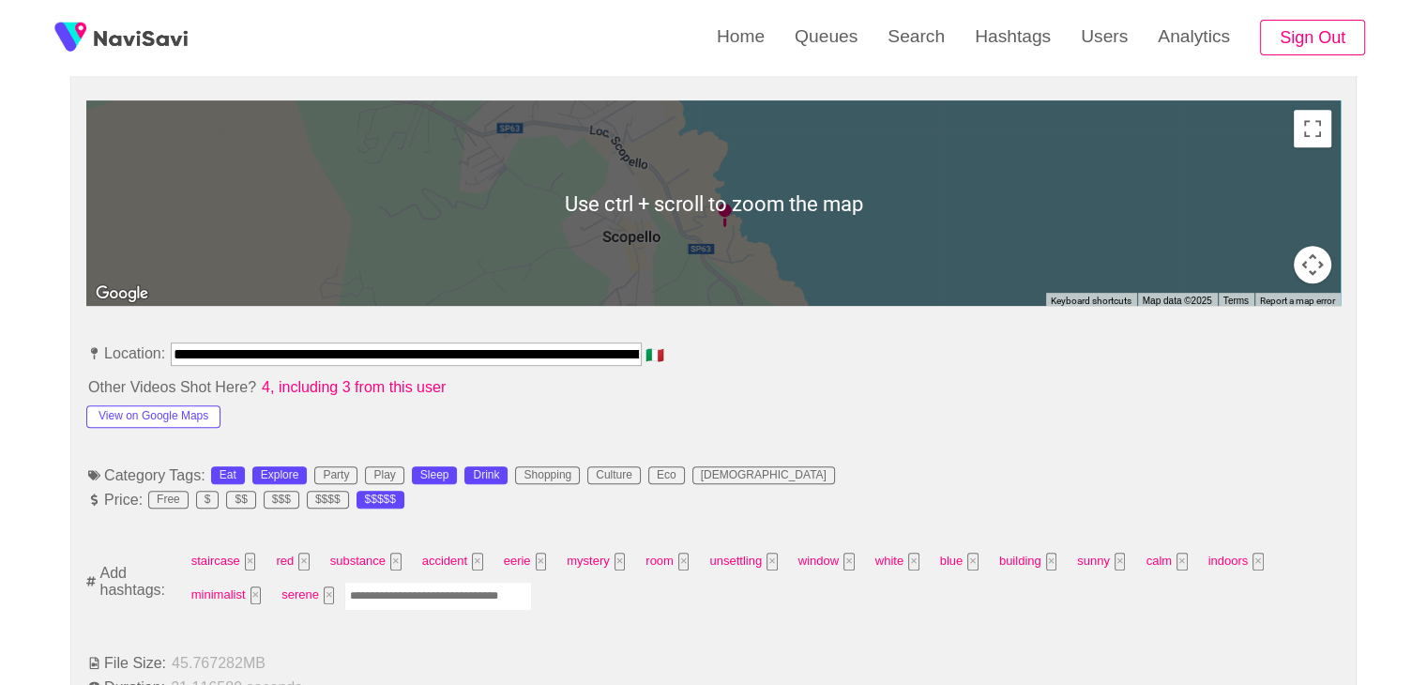
scroll to position [840, 0]
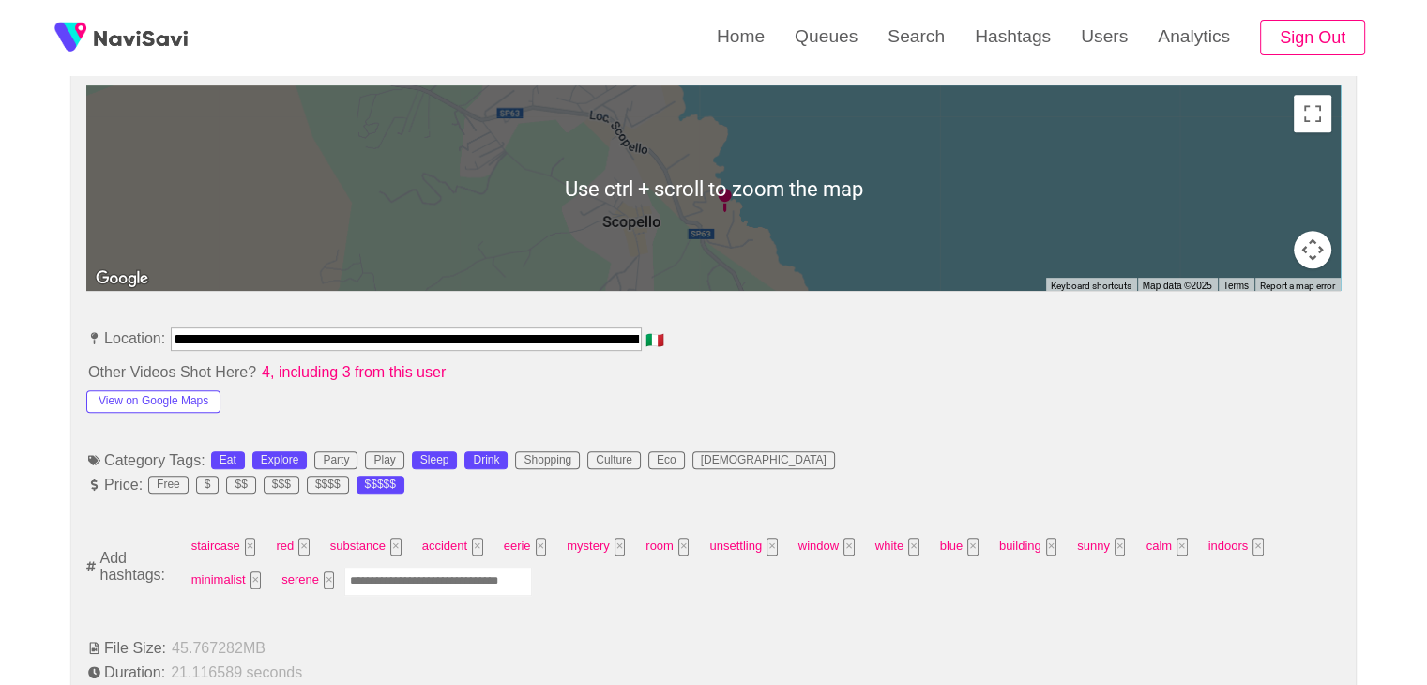
click at [420, 579] on input "Enter tag here and press return" at bounding box center [438, 580] width 188 height 29
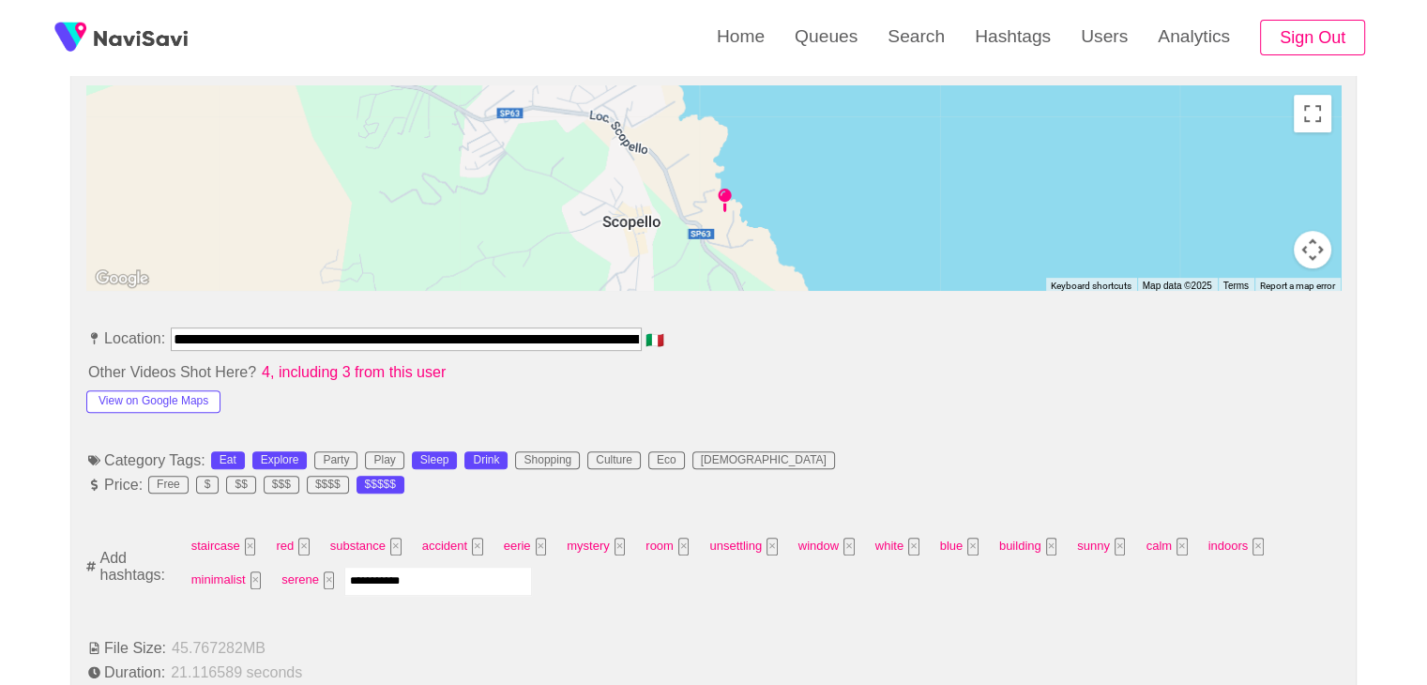
type input "**********"
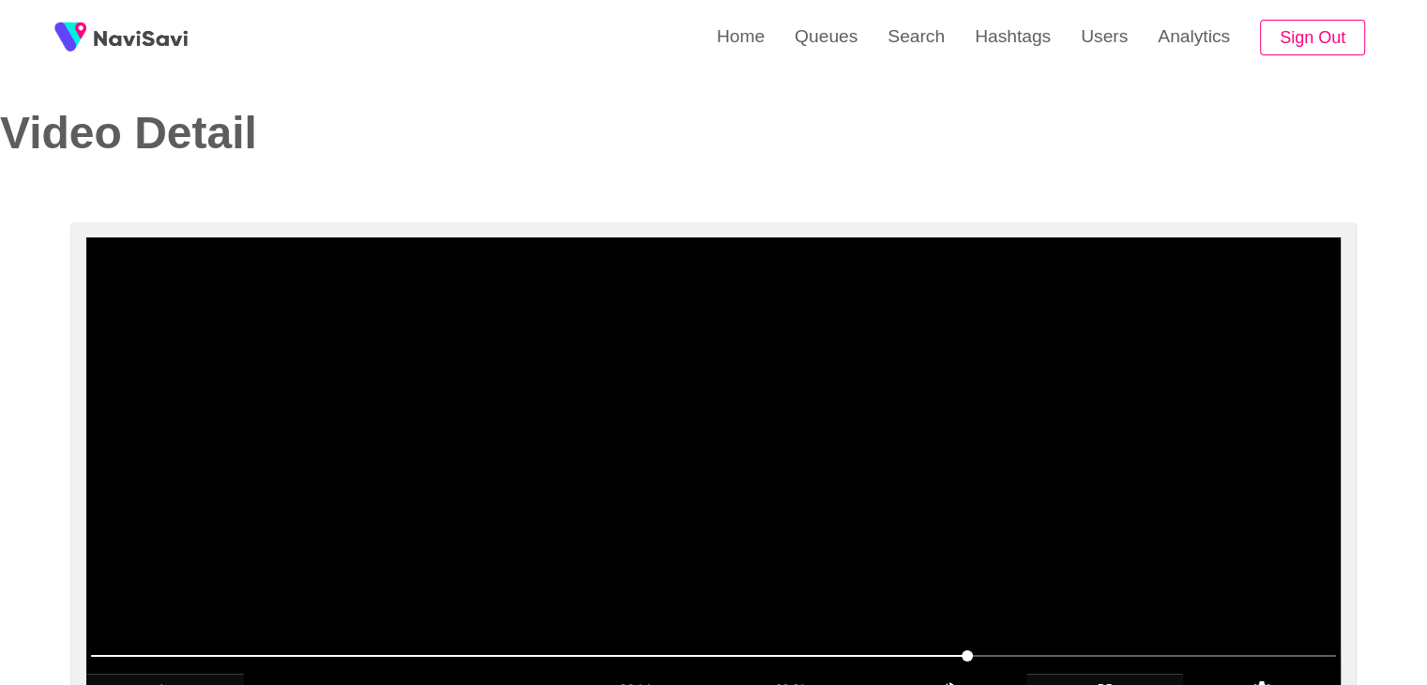
scroll to position [0, 0]
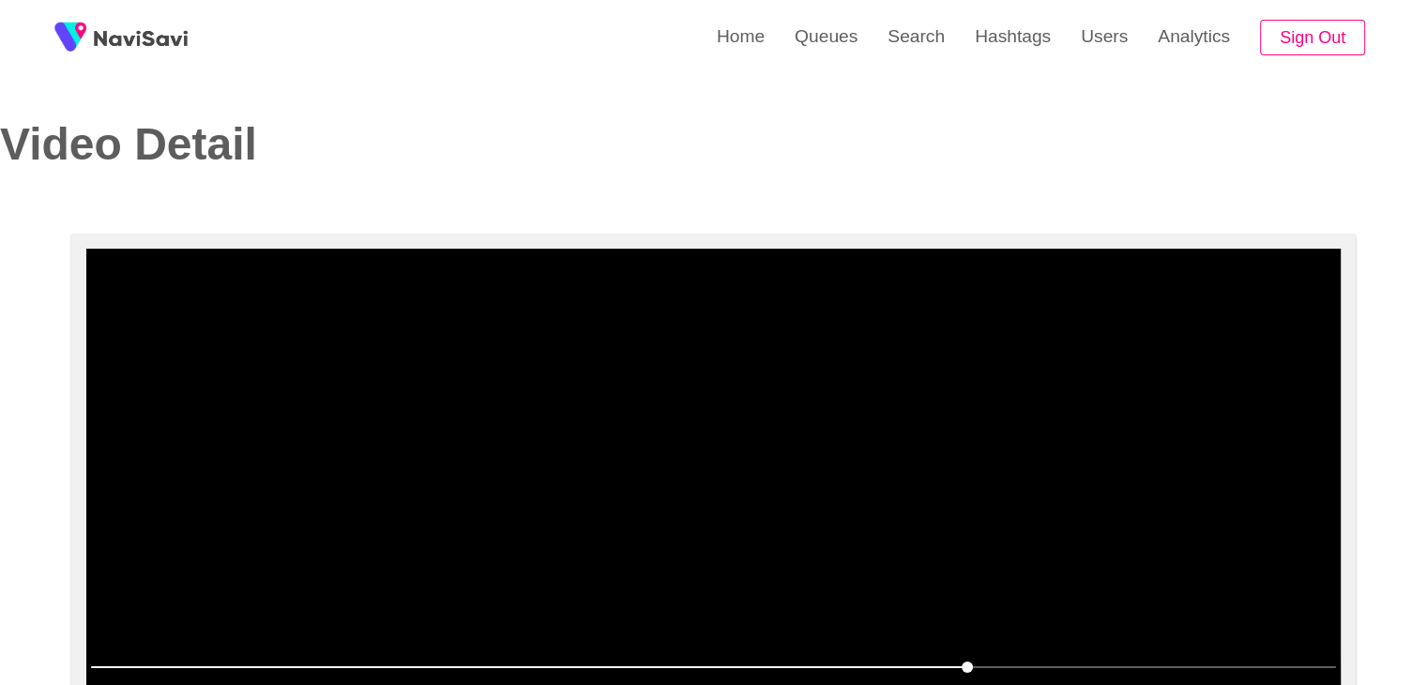
click at [809, 443] on video at bounding box center [713, 483] width 1254 height 469
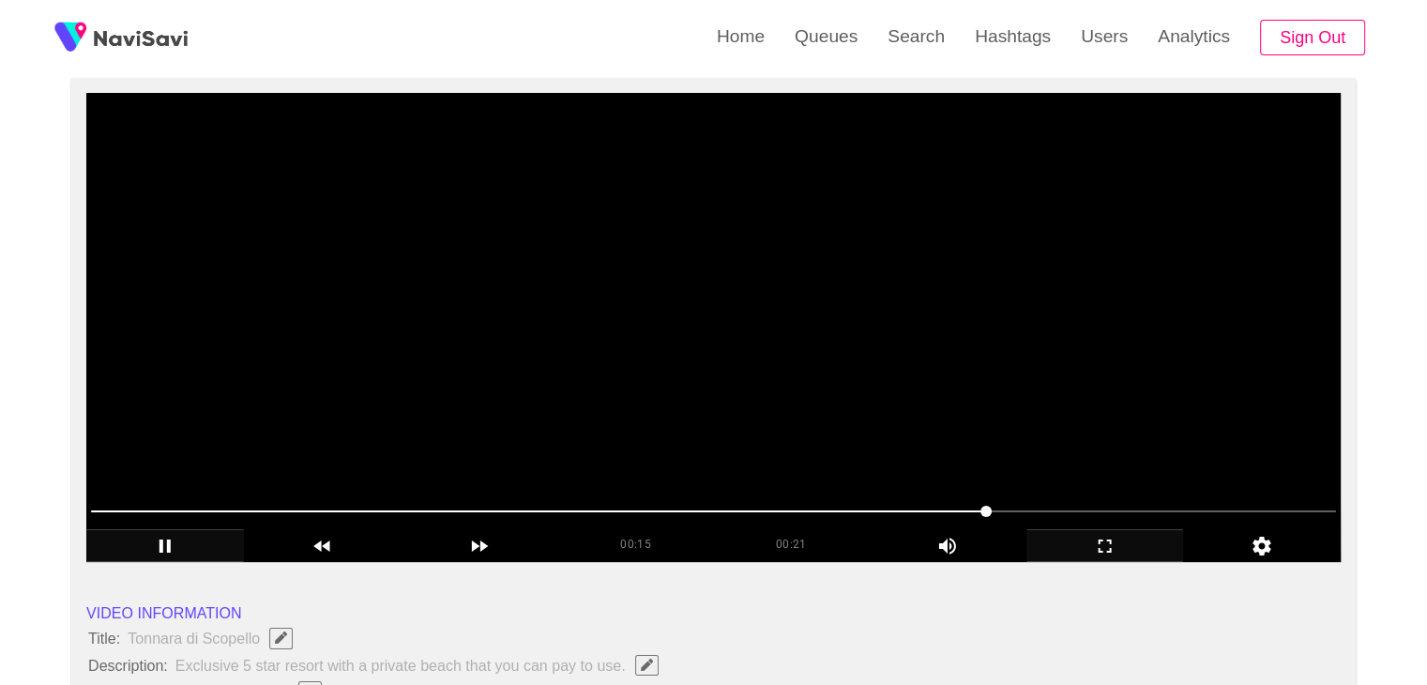
scroll to position [188, 0]
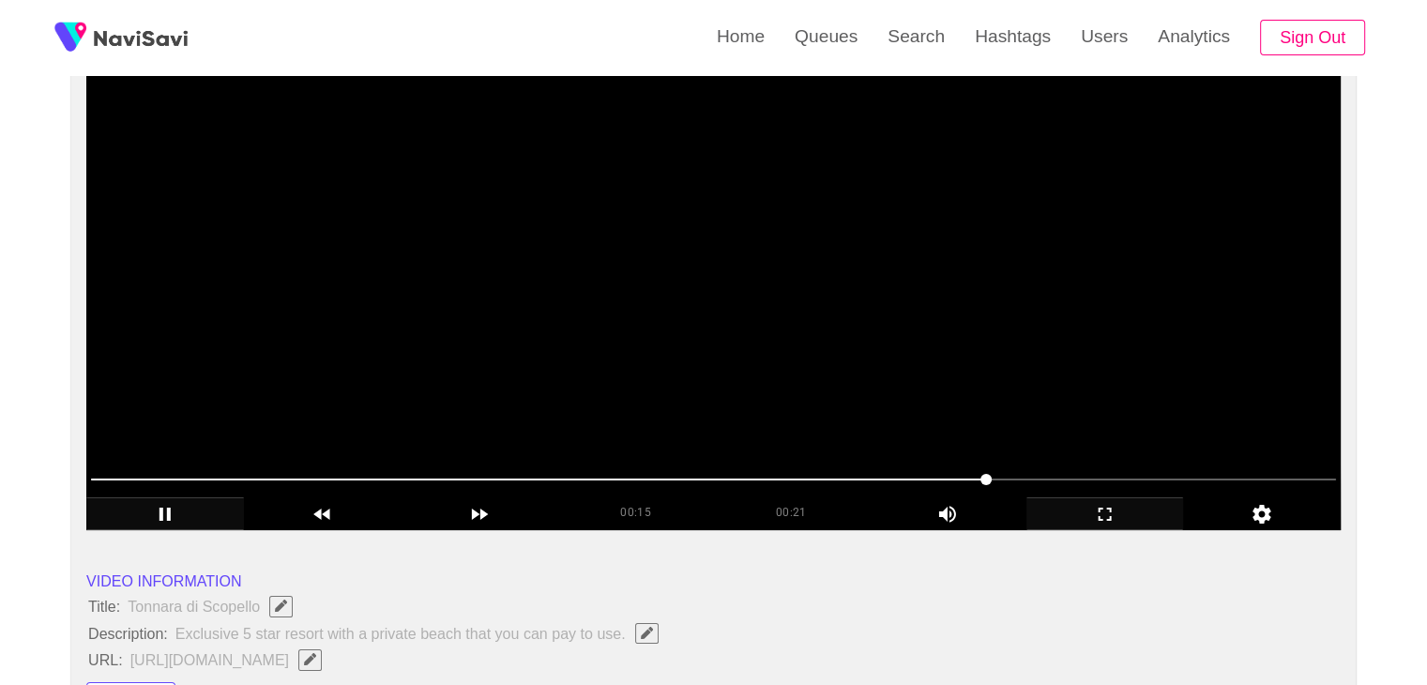
drag, startPoint x: 551, startPoint y: 459, endPoint x: 506, endPoint y: 455, distance: 45.2
click at [484, 459] on div at bounding box center [713, 481] width 1260 height 48
click at [491, 458] on div at bounding box center [713, 481] width 1260 height 48
drag, startPoint x: 401, startPoint y: 477, endPoint x: 270, endPoint y: 482, distance: 131.4
click at [270, 482] on span at bounding box center [713, 479] width 1245 height 30
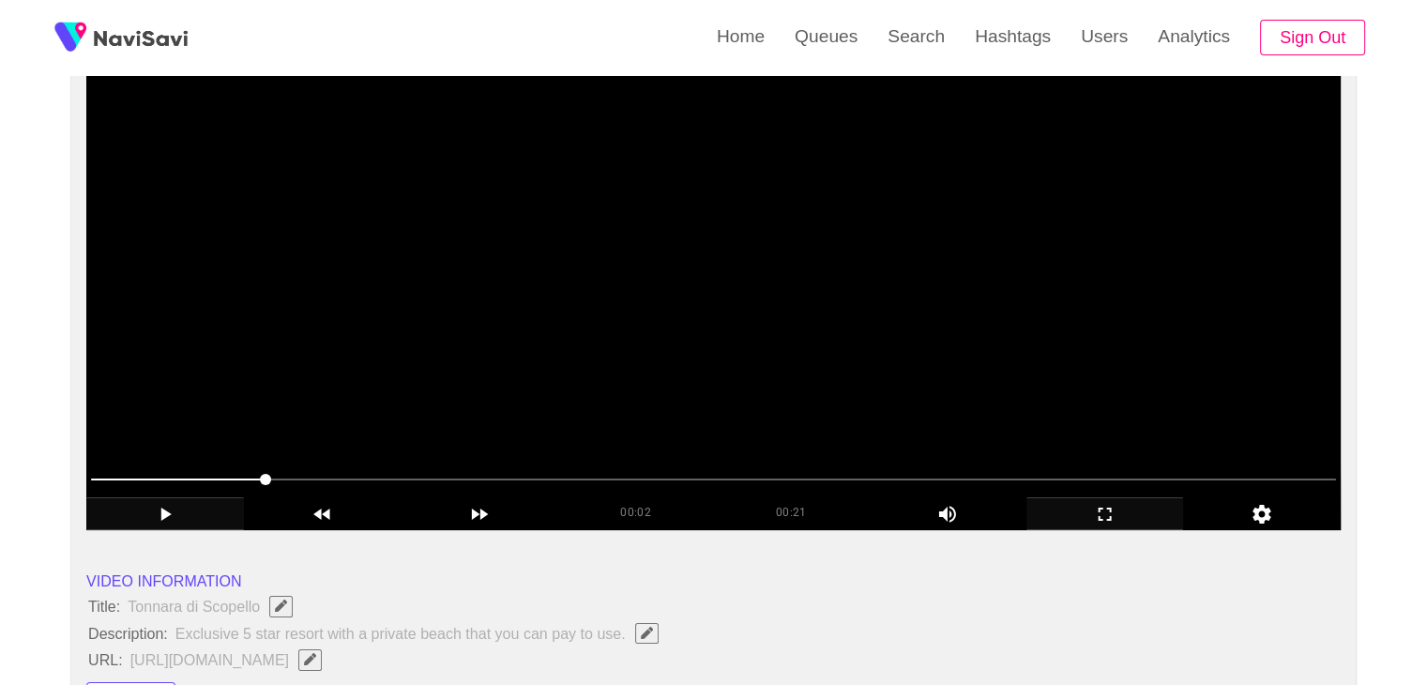
click at [657, 401] on video at bounding box center [713, 295] width 1254 height 469
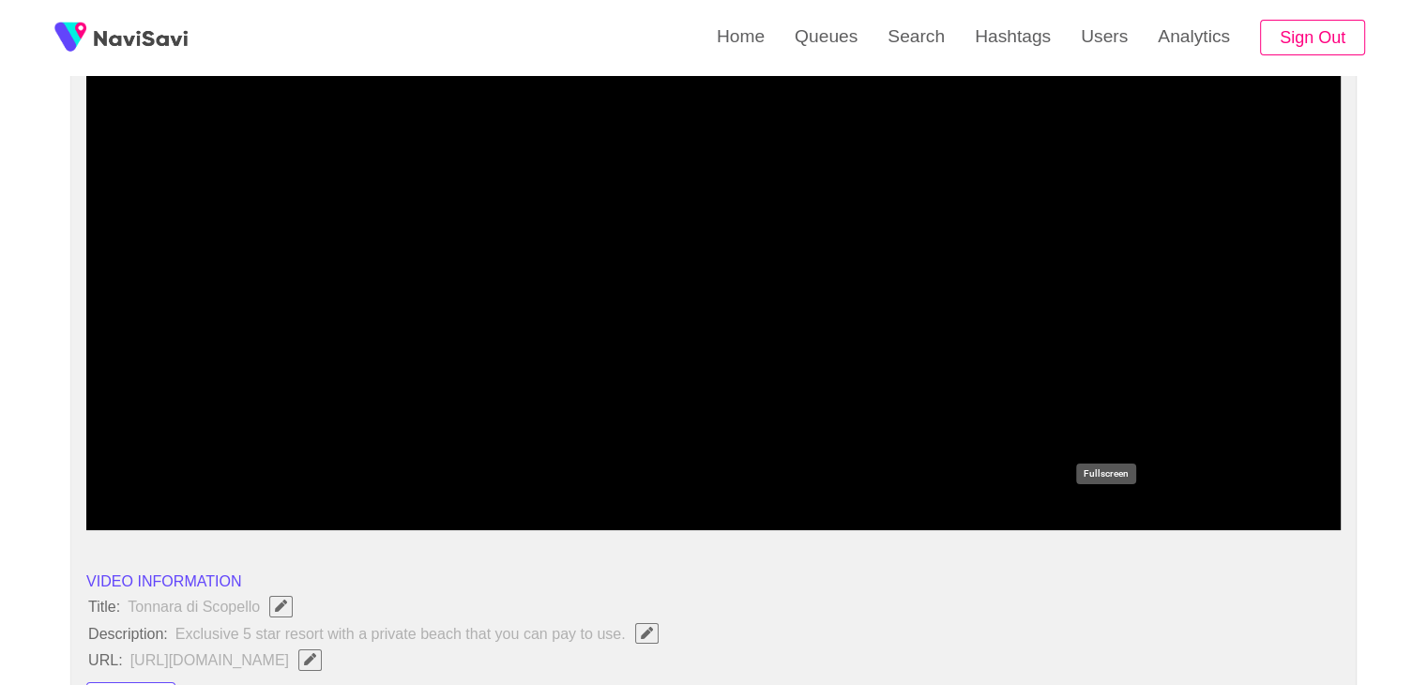
click at [1103, 504] on icon "add" at bounding box center [1105, 514] width 156 height 23
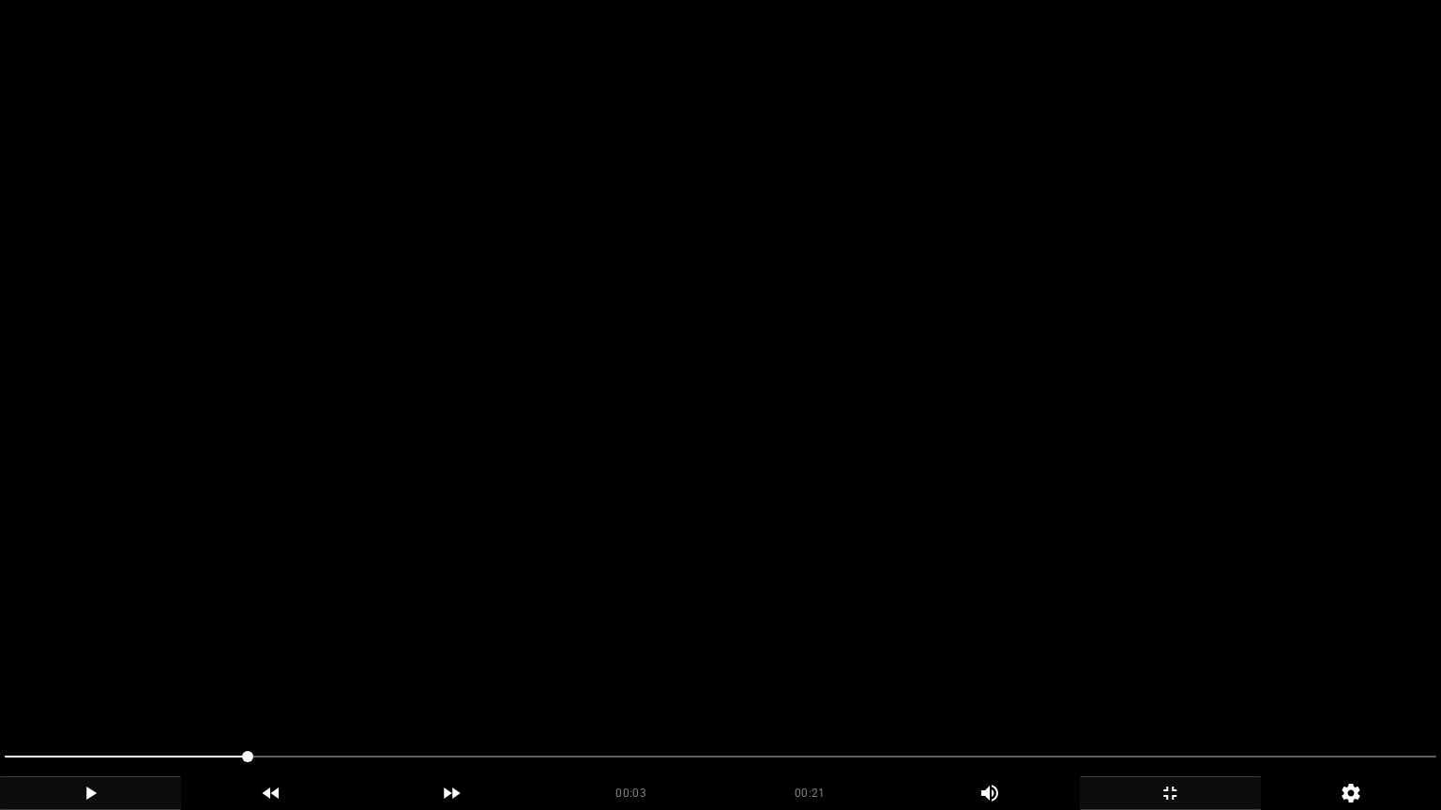
click at [673, 407] on video at bounding box center [720, 405] width 1441 height 810
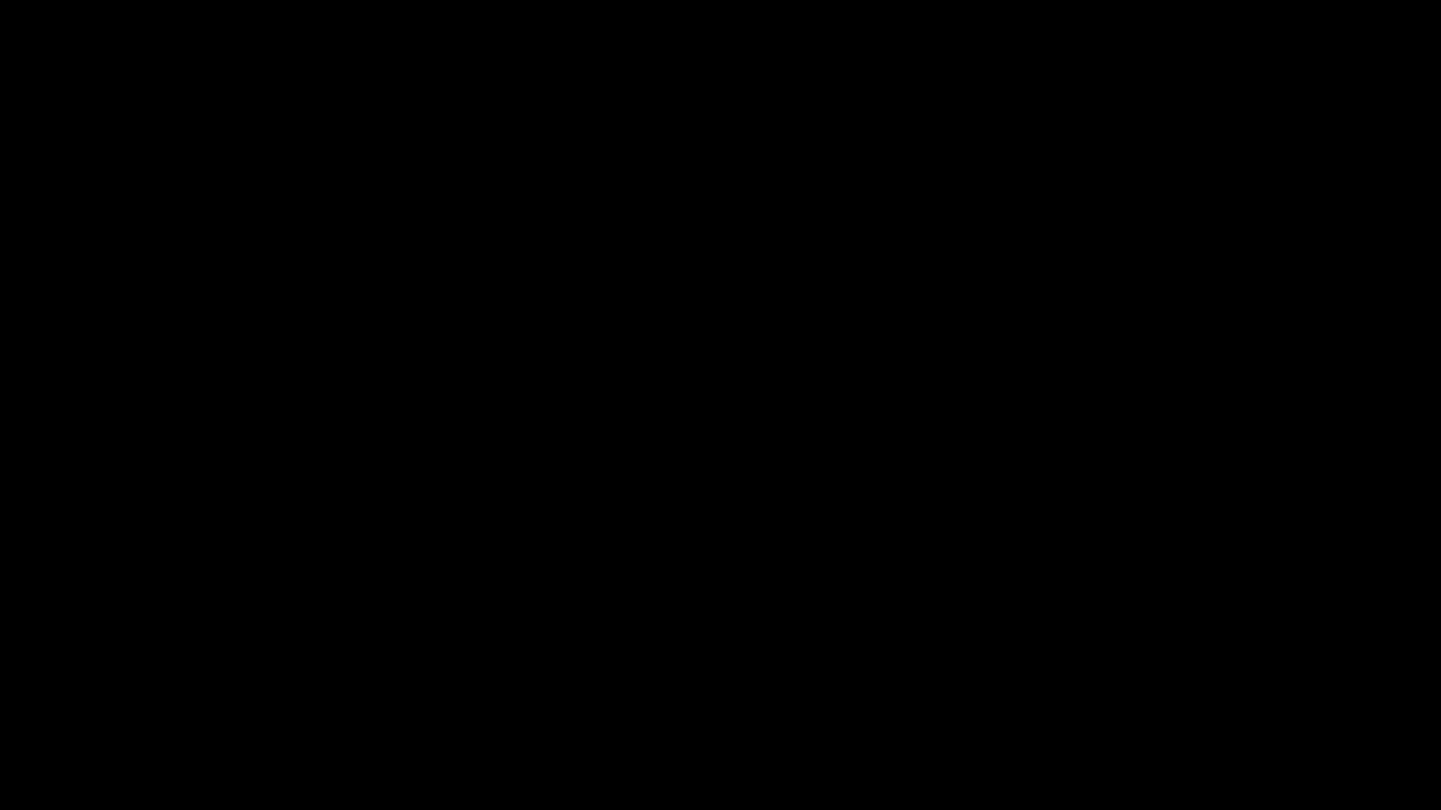
click at [1158, 684] on div "add" at bounding box center [1169, 794] width 181 height 34
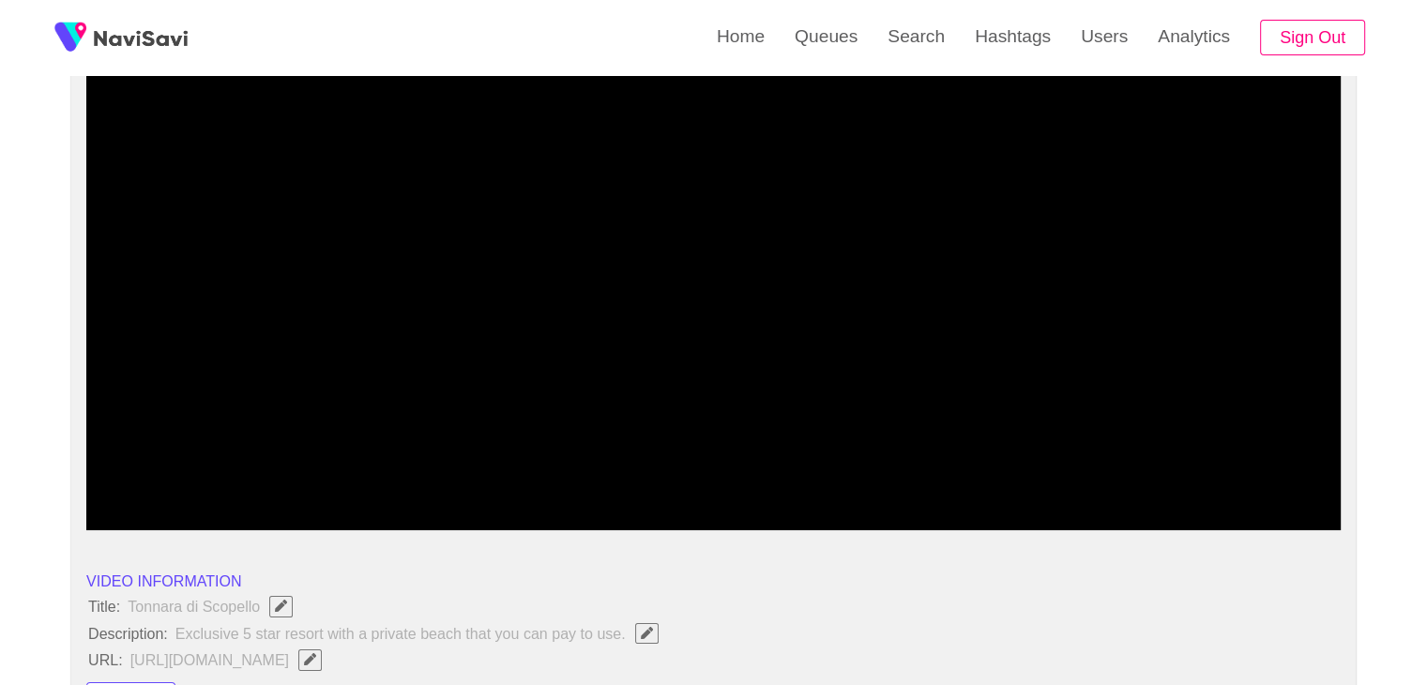
drag, startPoint x: 399, startPoint y: 462, endPoint x: 363, endPoint y: 461, distance: 35.7
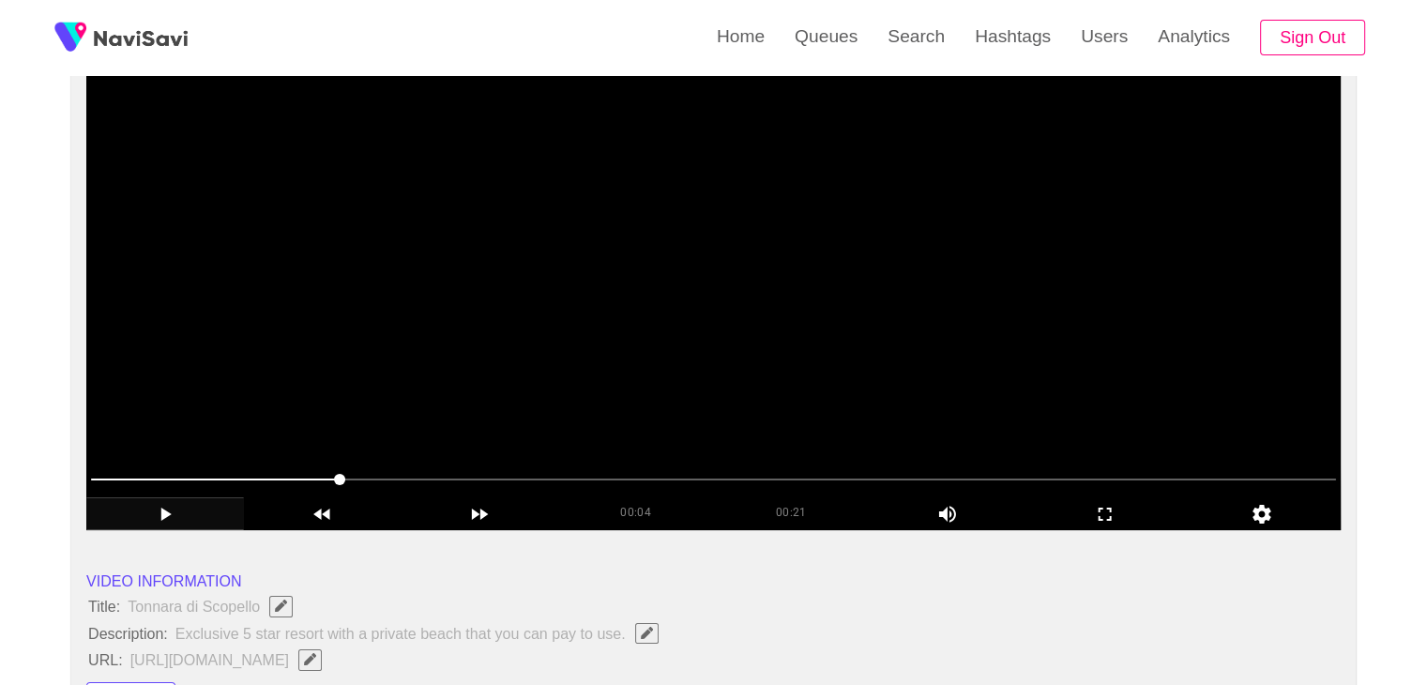
click at [724, 392] on video at bounding box center [713, 295] width 1254 height 469
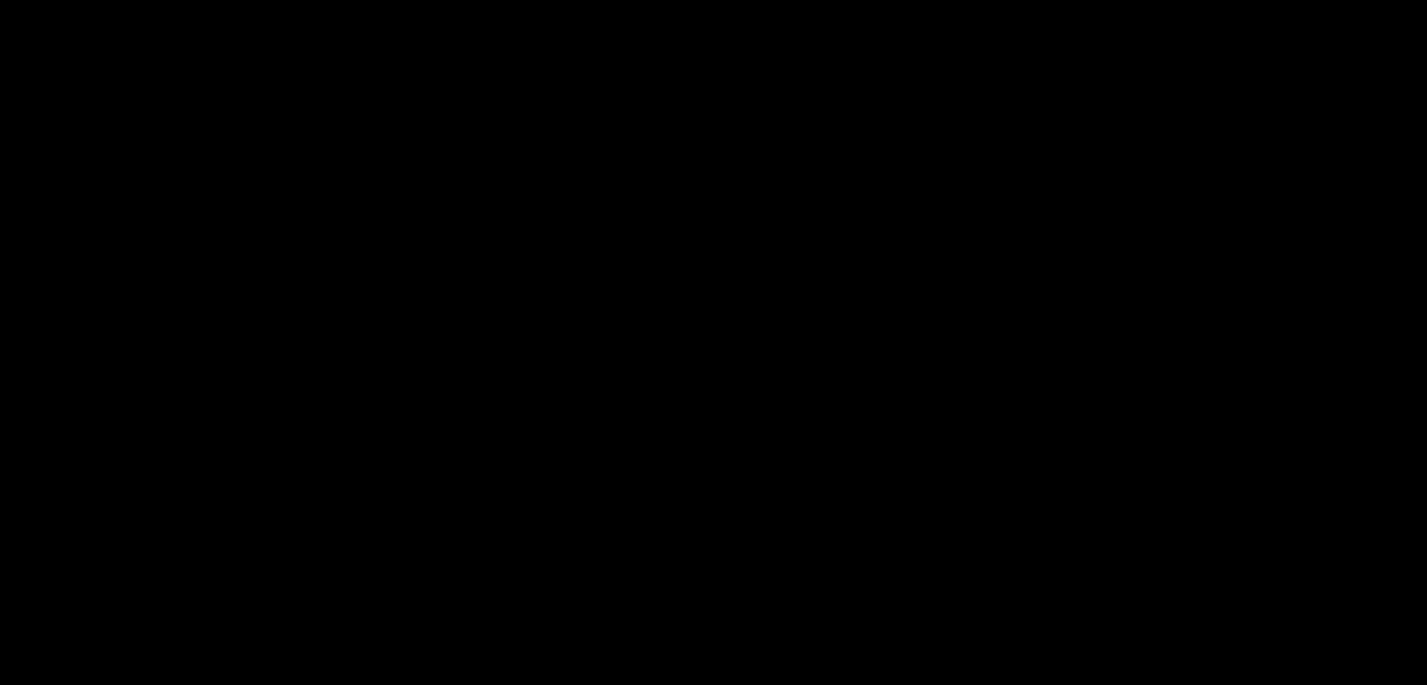
click at [720, 379] on video at bounding box center [713, 295] width 1254 height 469
click at [728, 383] on video at bounding box center [713, 295] width 1254 height 469
click at [729, 383] on video at bounding box center [713, 295] width 1254 height 469
click at [737, 382] on video at bounding box center [713, 295] width 1254 height 469
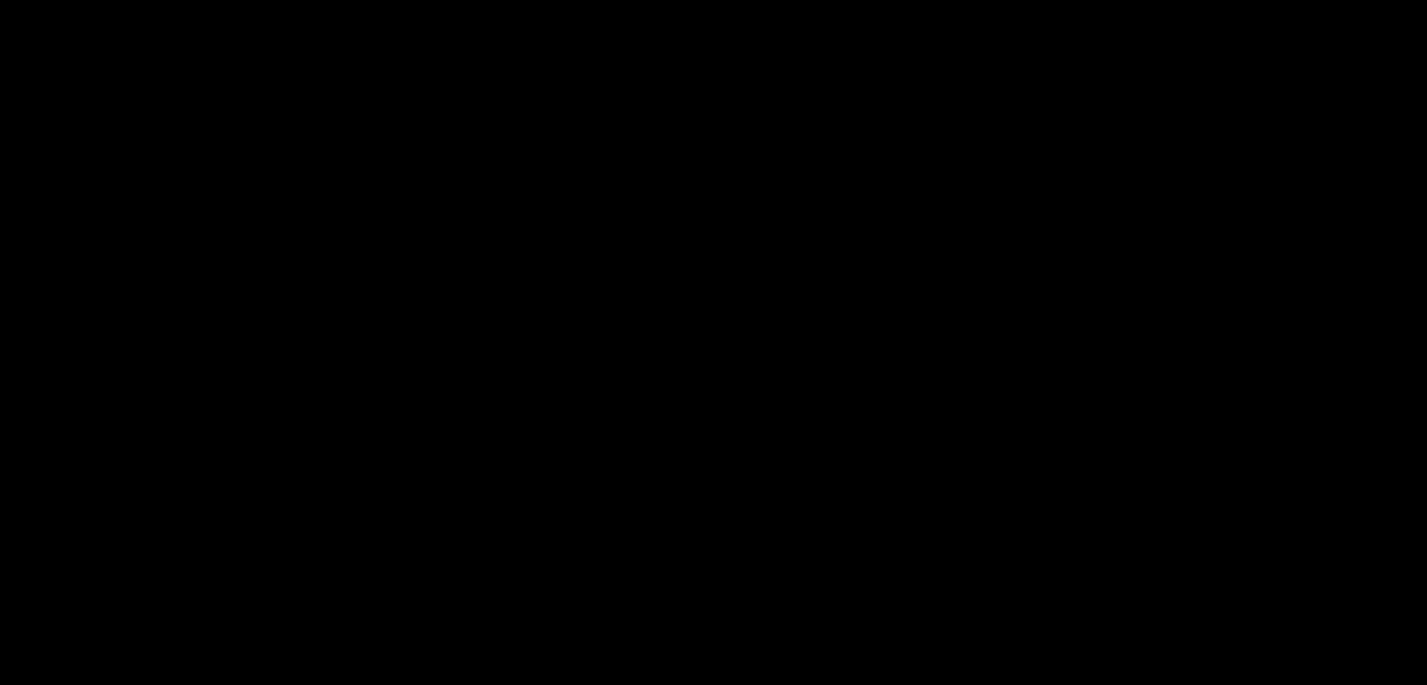
click at [737, 382] on video at bounding box center [713, 295] width 1254 height 469
click at [739, 402] on video at bounding box center [713, 295] width 1254 height 469
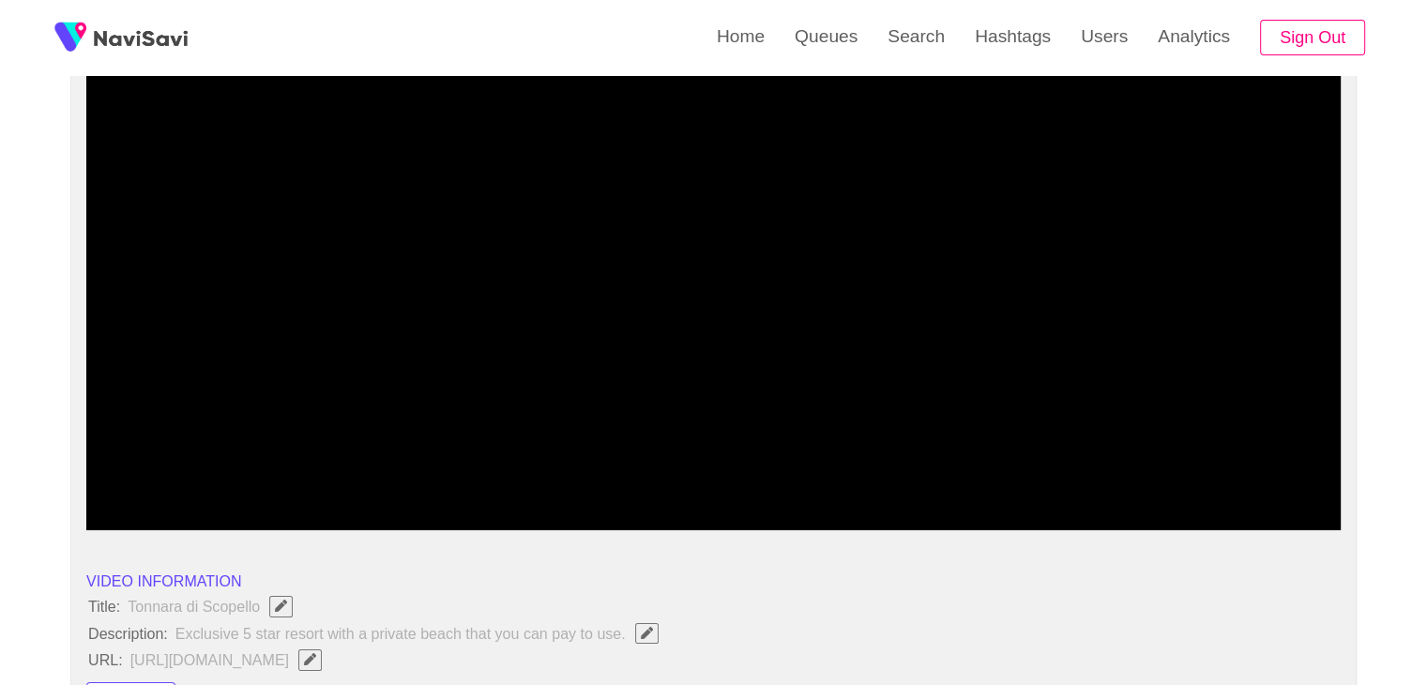
drag, startPoint x: 0, startPoint y: 474, endPoint x: 27, endPoint y: 474, distance: 27.2
click at [161, 508] on icon "add" at bounding box center [165, 514] width 156 height 23
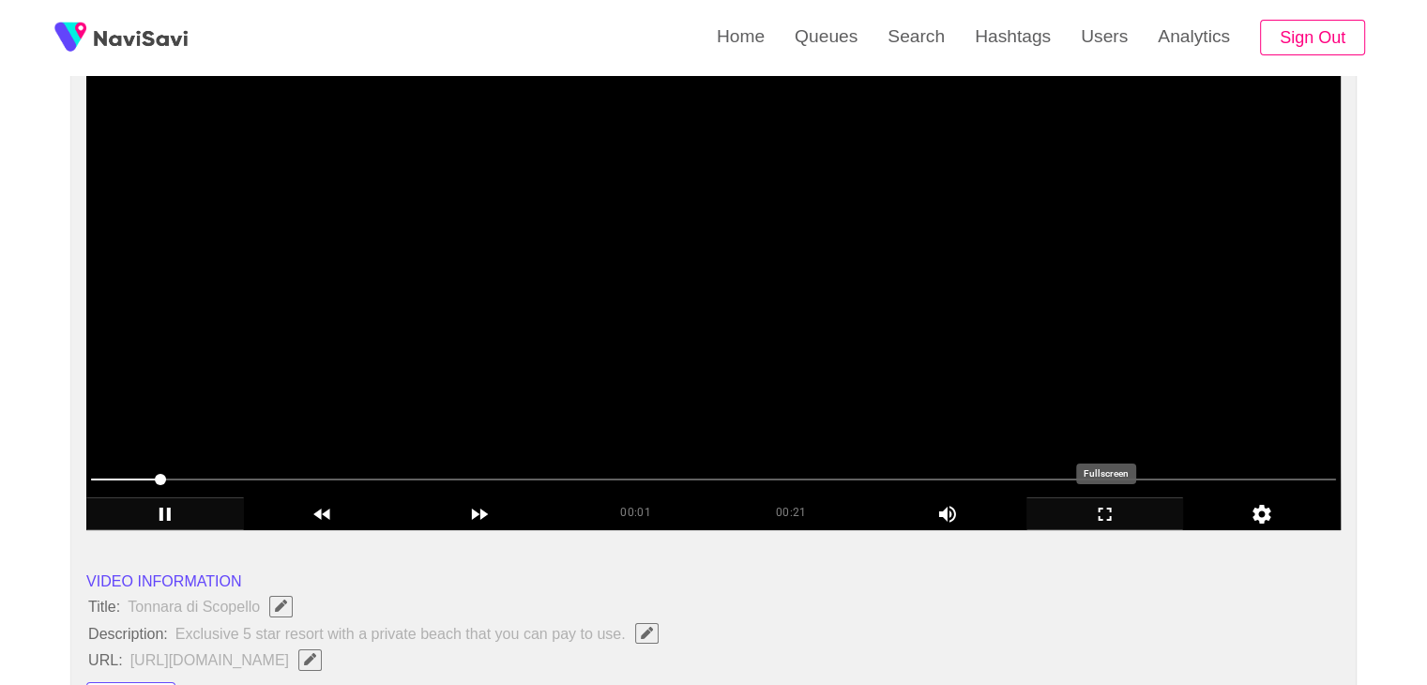
click at [1110, 503] on icon "add" at bounding box center [1105, 514] width 156 height 23
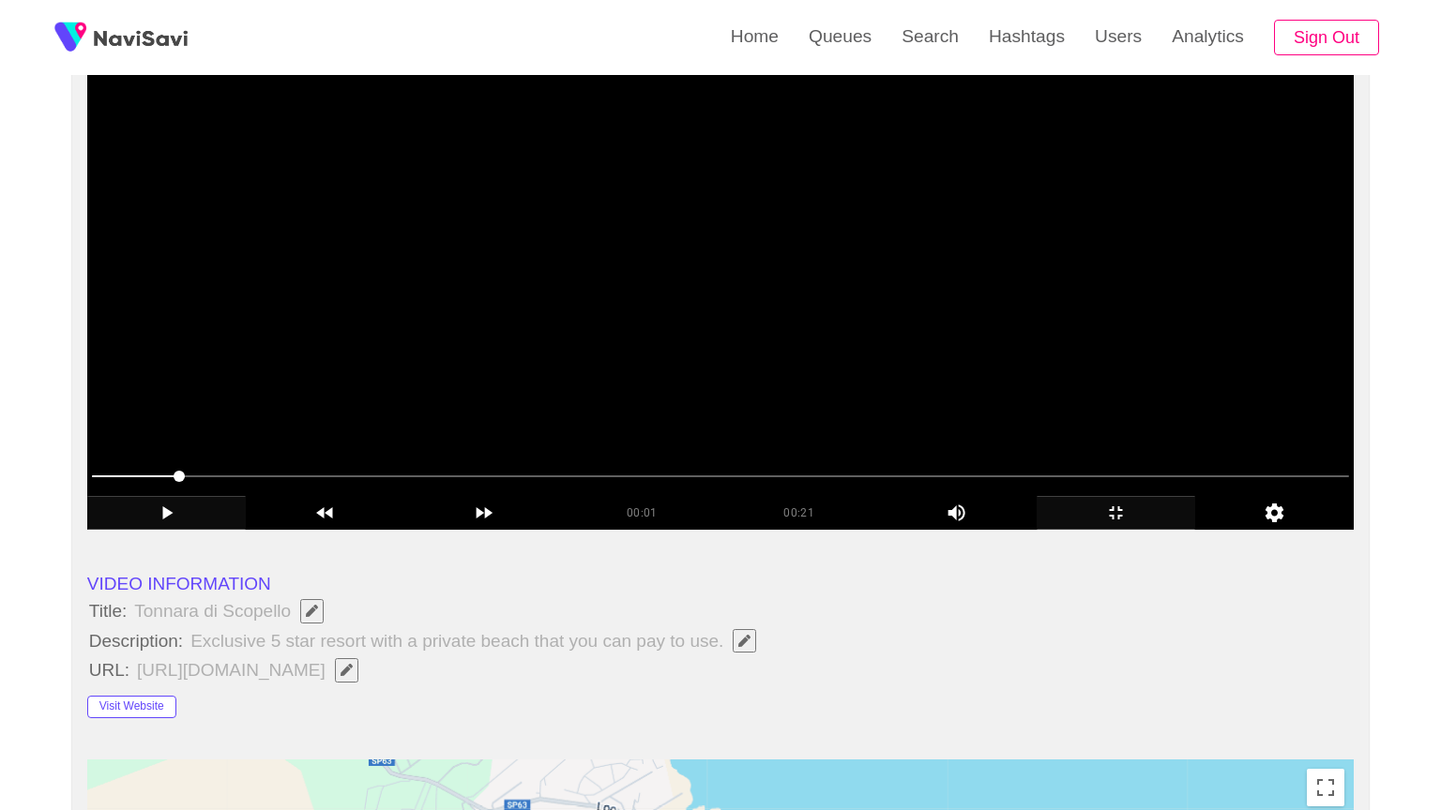
click at [860, 530] on video at bounding box center [720, 295] width 1266 height 469
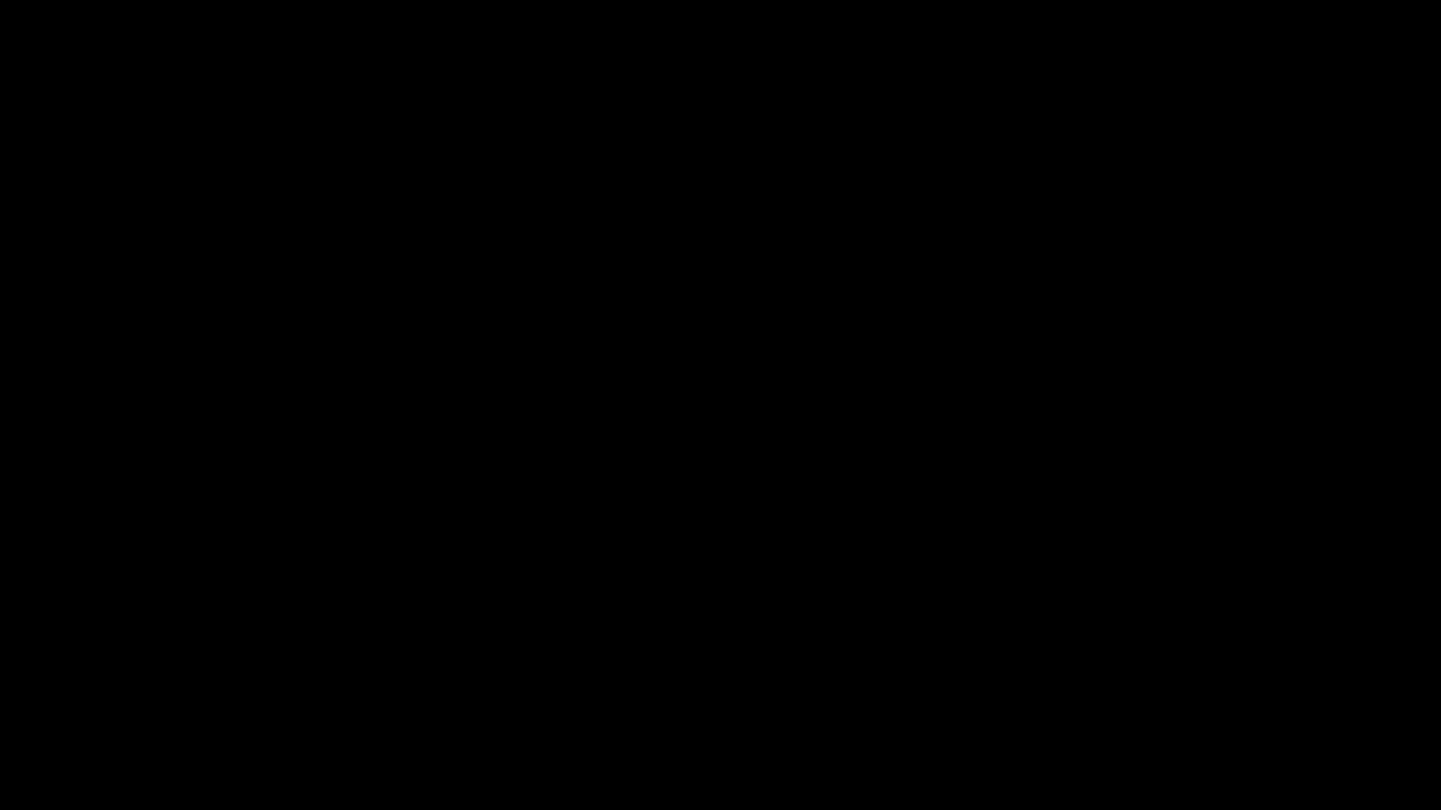
click at [1193, 684] on icon "add" at bounding box center [1169, 793] width 179 height 23
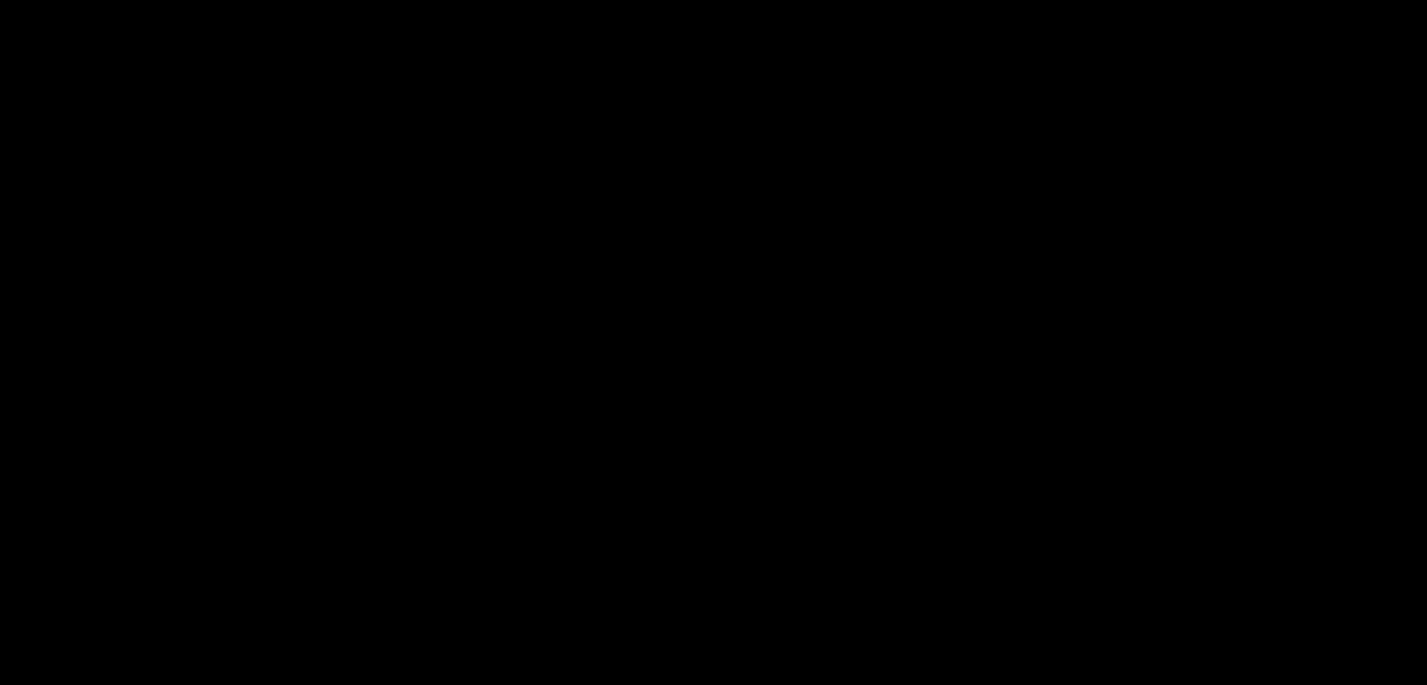
scroll to position [2345, 0]
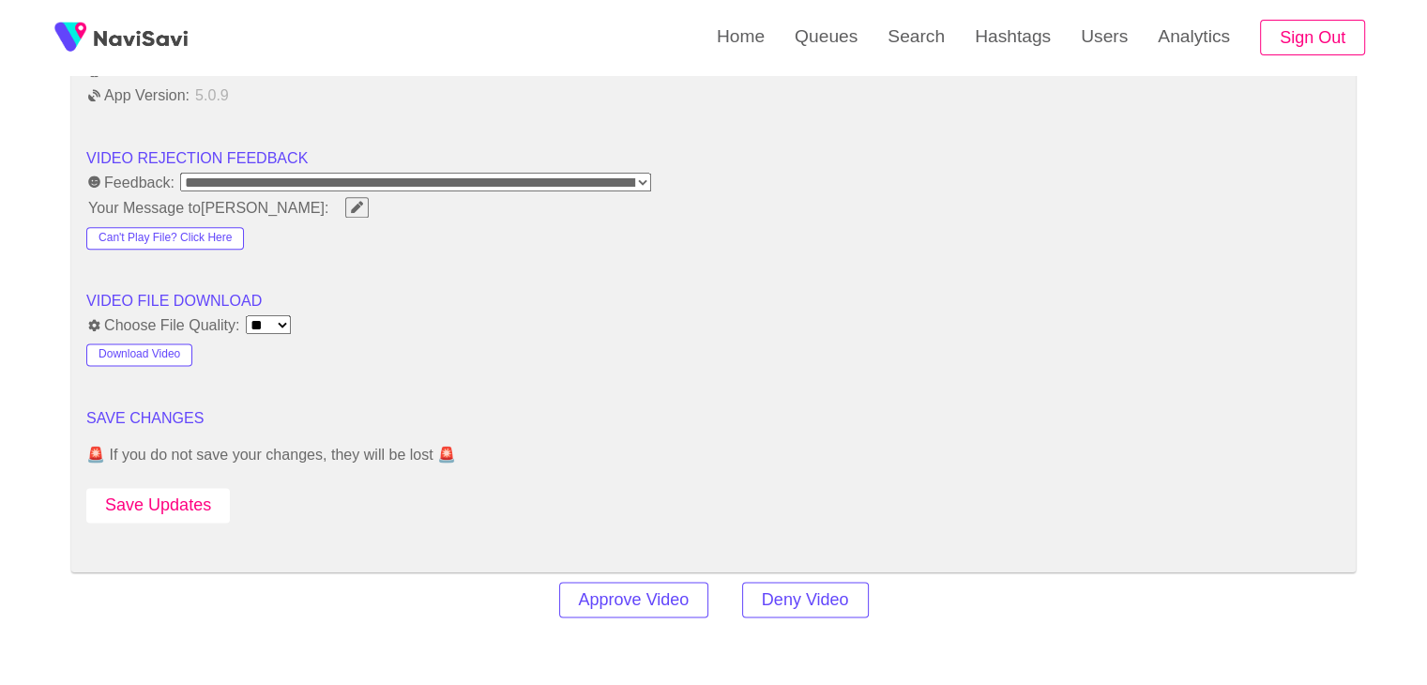
click at [169, 500] on button "Save Updates" at bounding box center [157, 505] width 143 height 35
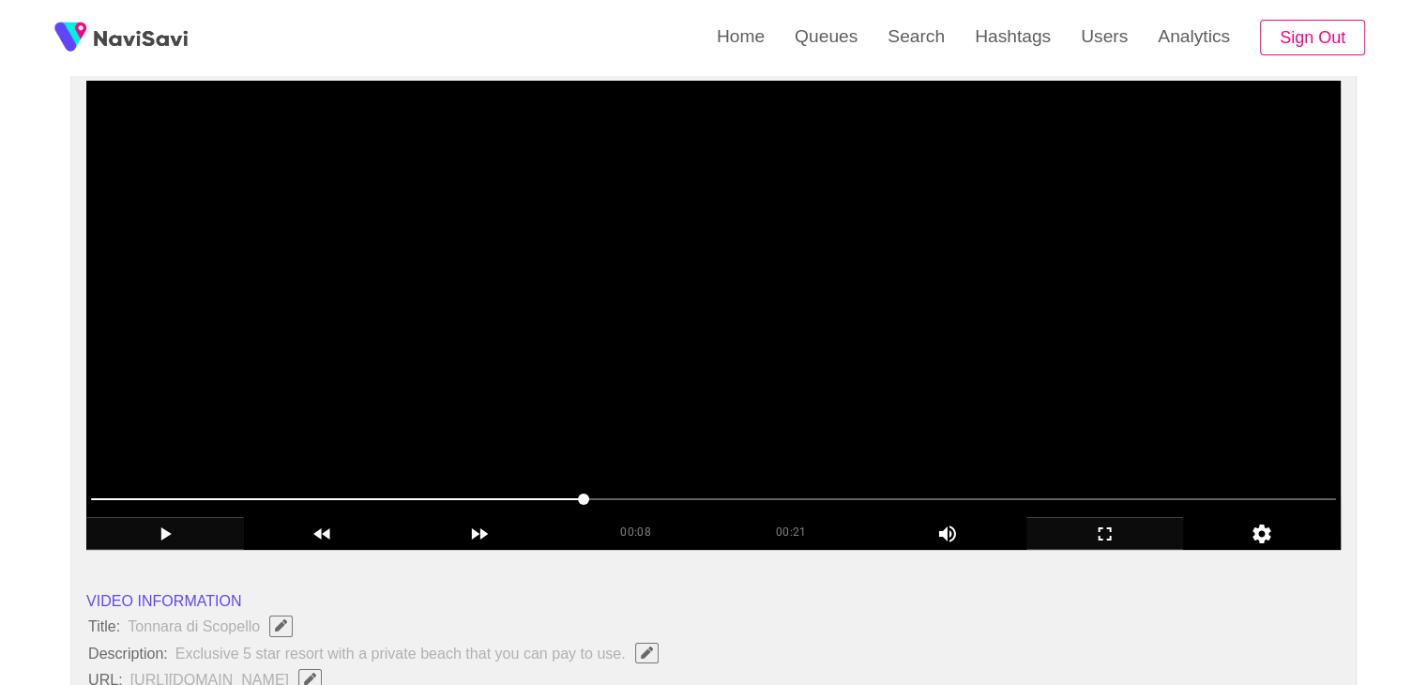
scroll to position [188, 0]
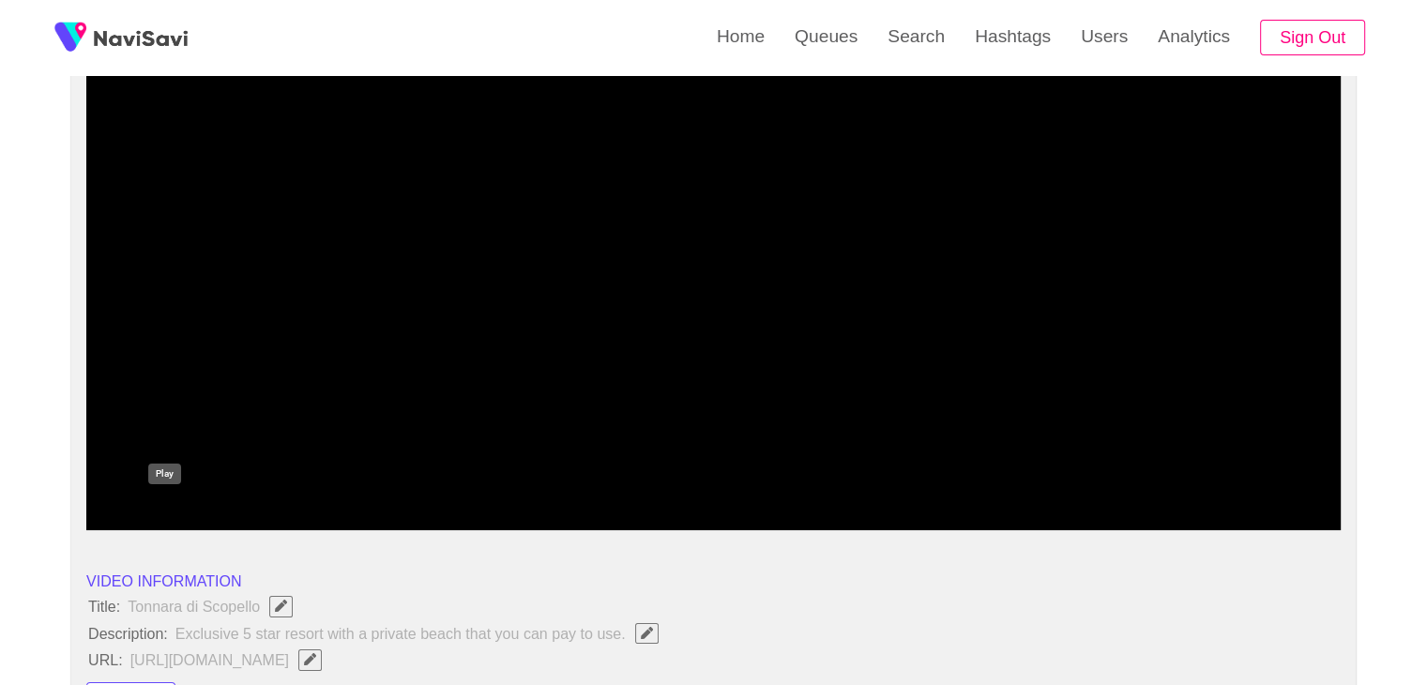
click at [177, 518] on icon "add" at bounding box center [165, 514] width 156 height 23
click at [185, 501] on div "add" at bounding box center [165, 513] width 158 height 32
click at [158, 507] on icon "add" at bounding box center [165, 514] width 156 height 23
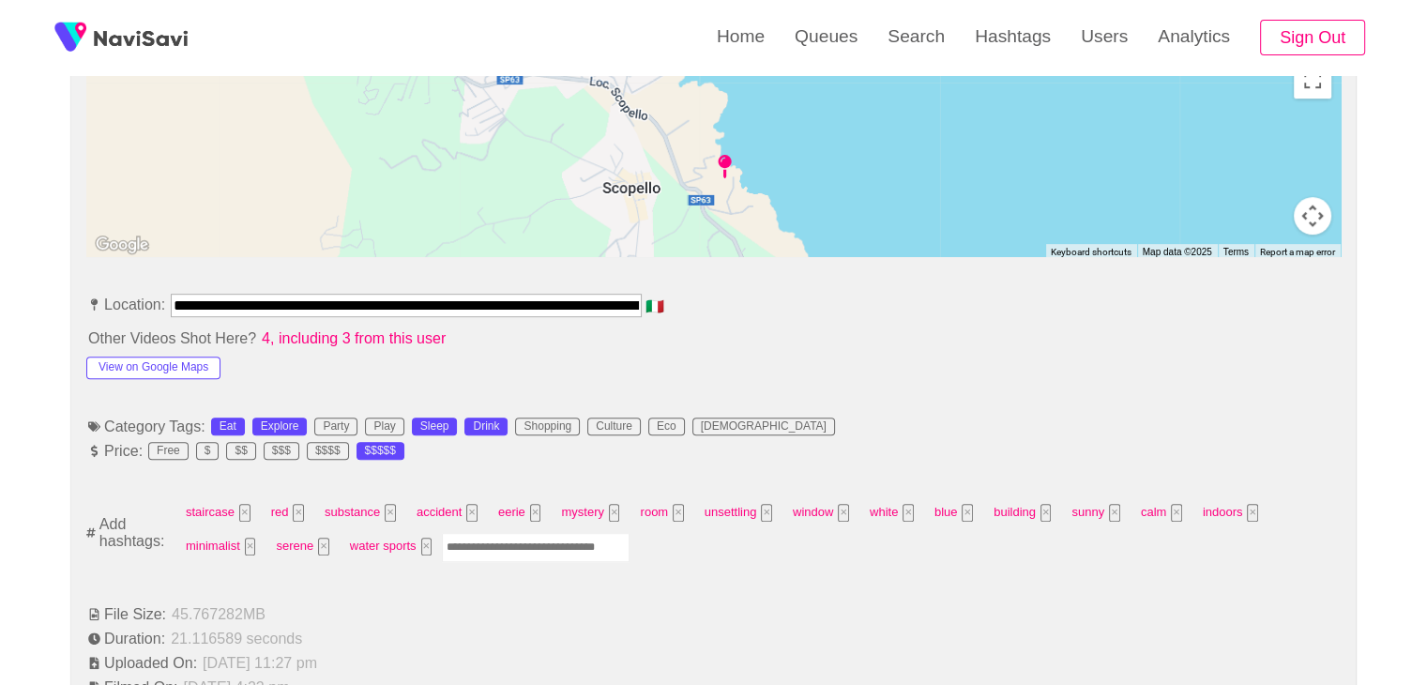
scroll to position [938, 0]
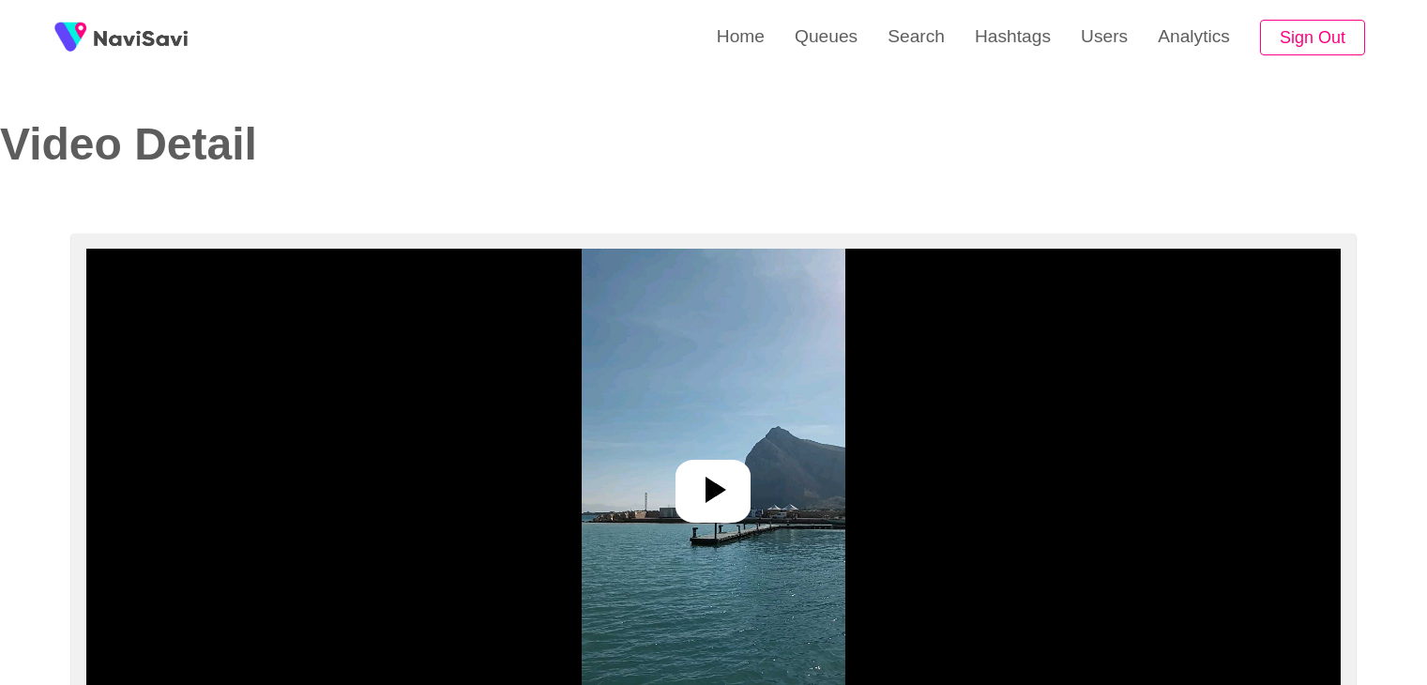
select select "**********"
select select "**"
click at [730, 476] on icon at bounding box center [712, 489] width 45 height 45
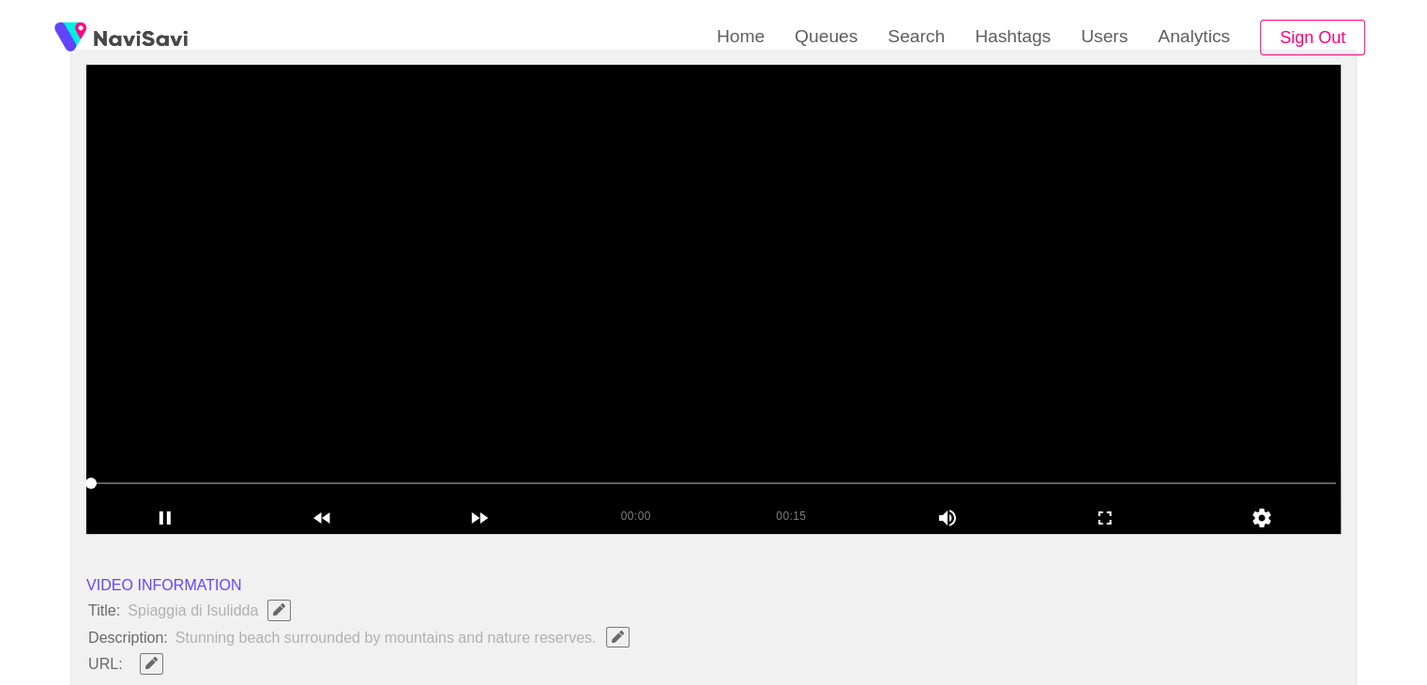
scroll to position [188, 0]
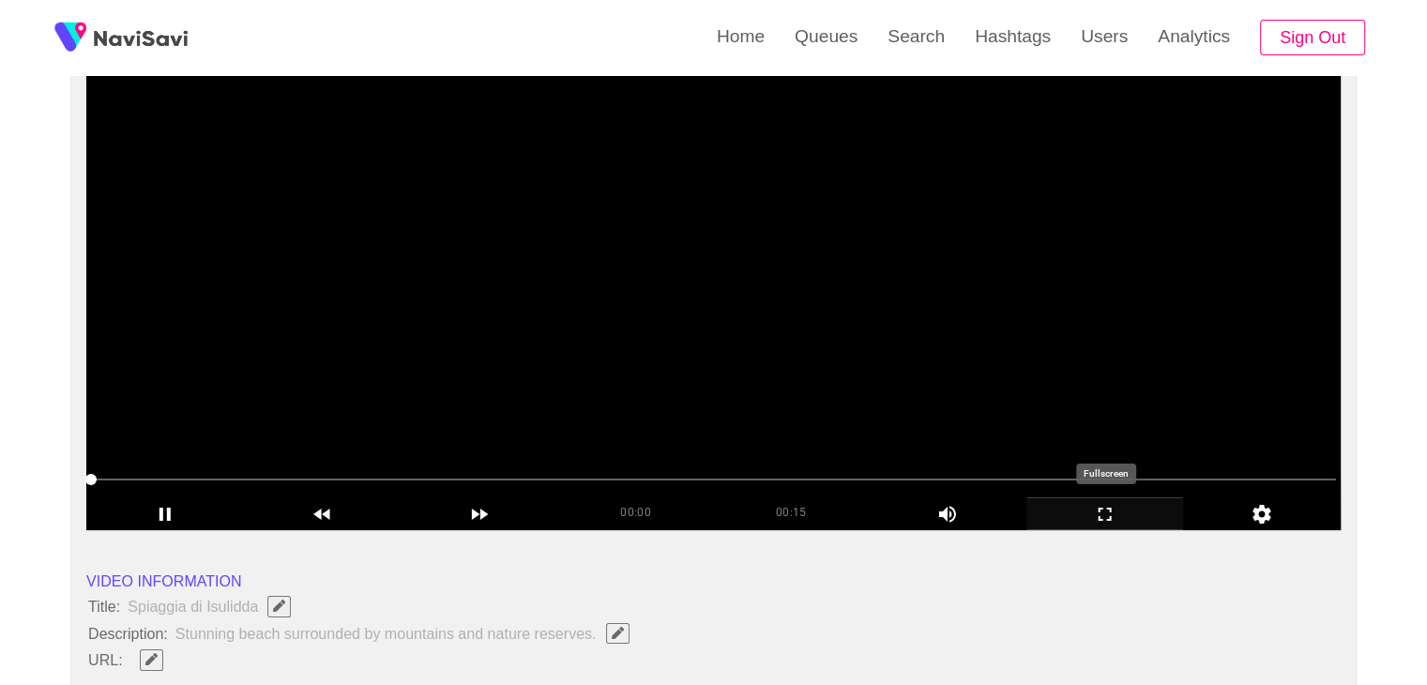
click at [1110, 505] on icon "add" at bounding box center [1105, 514] width 156 height 23
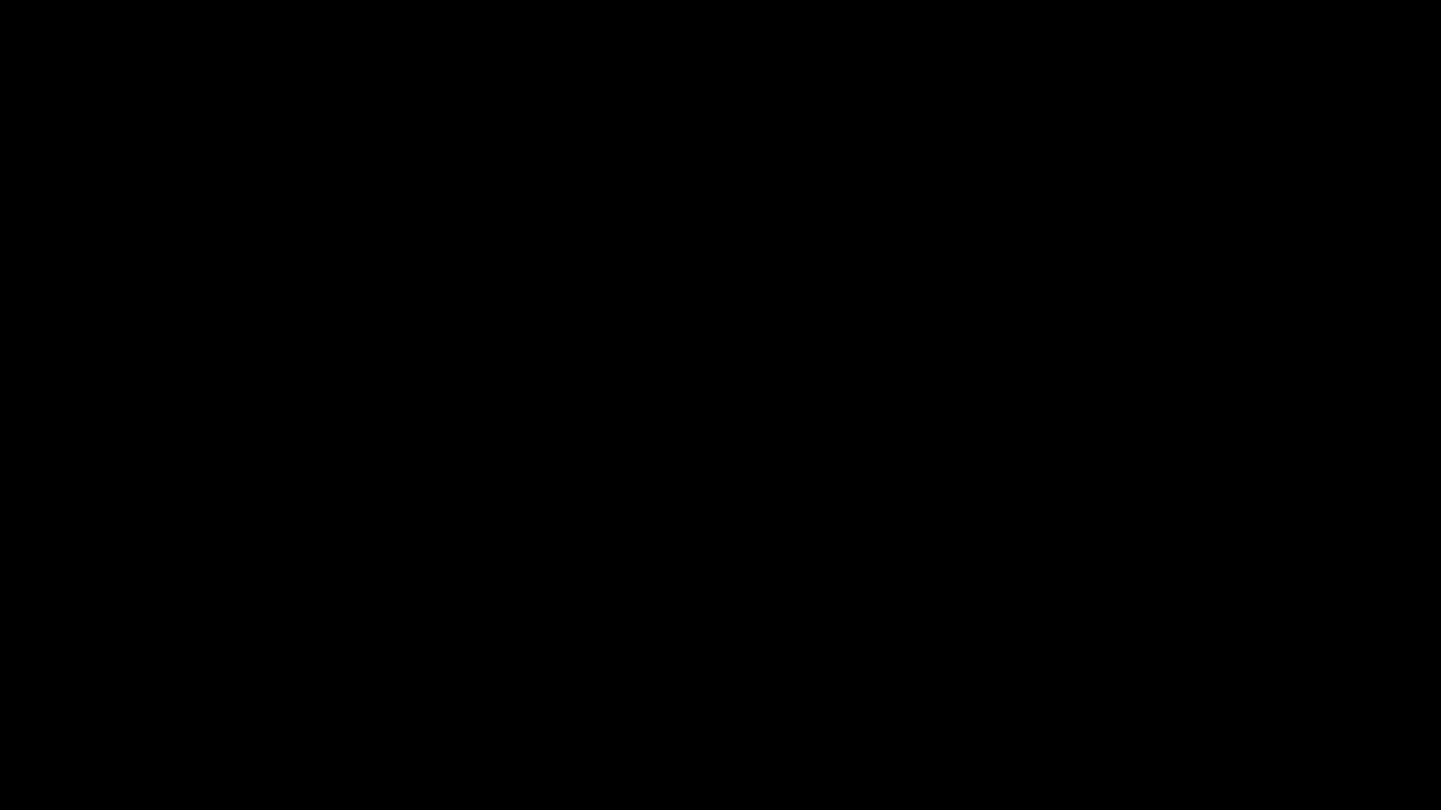
click at [125, 684] on icon "add" at bounding box center [90, 793] width 179 height 23
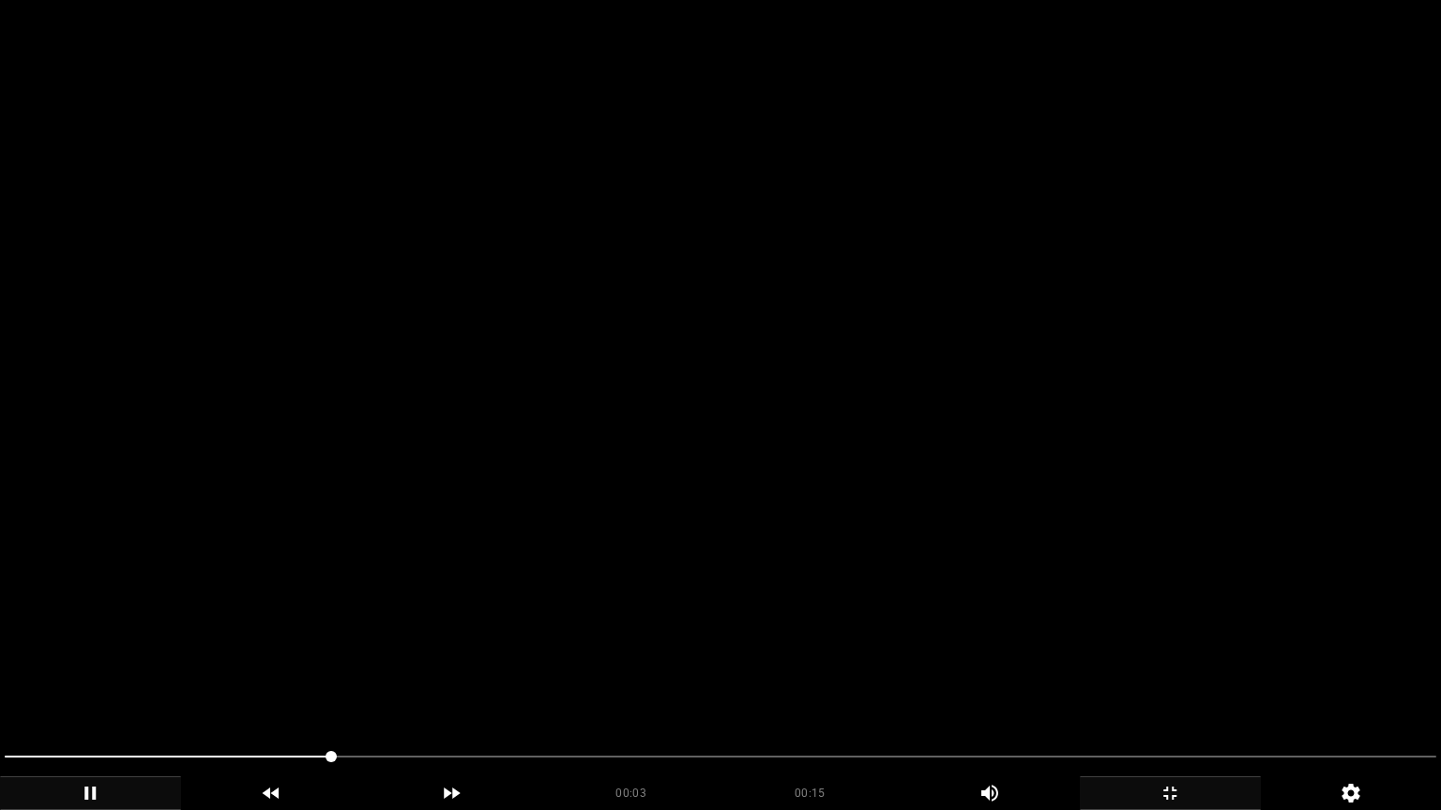
click at [456, 684] on video at bounding box center [720, 405] width 1441 height 810
click at [476, 684] on video at bounding box center [720, 405] width 1441 height 810
click at [385, 684] on video at bounding box center [720, 405] width 1441 height 810
click at [390, 664] on video at bounding box center [720, 405] width 1441 height 810
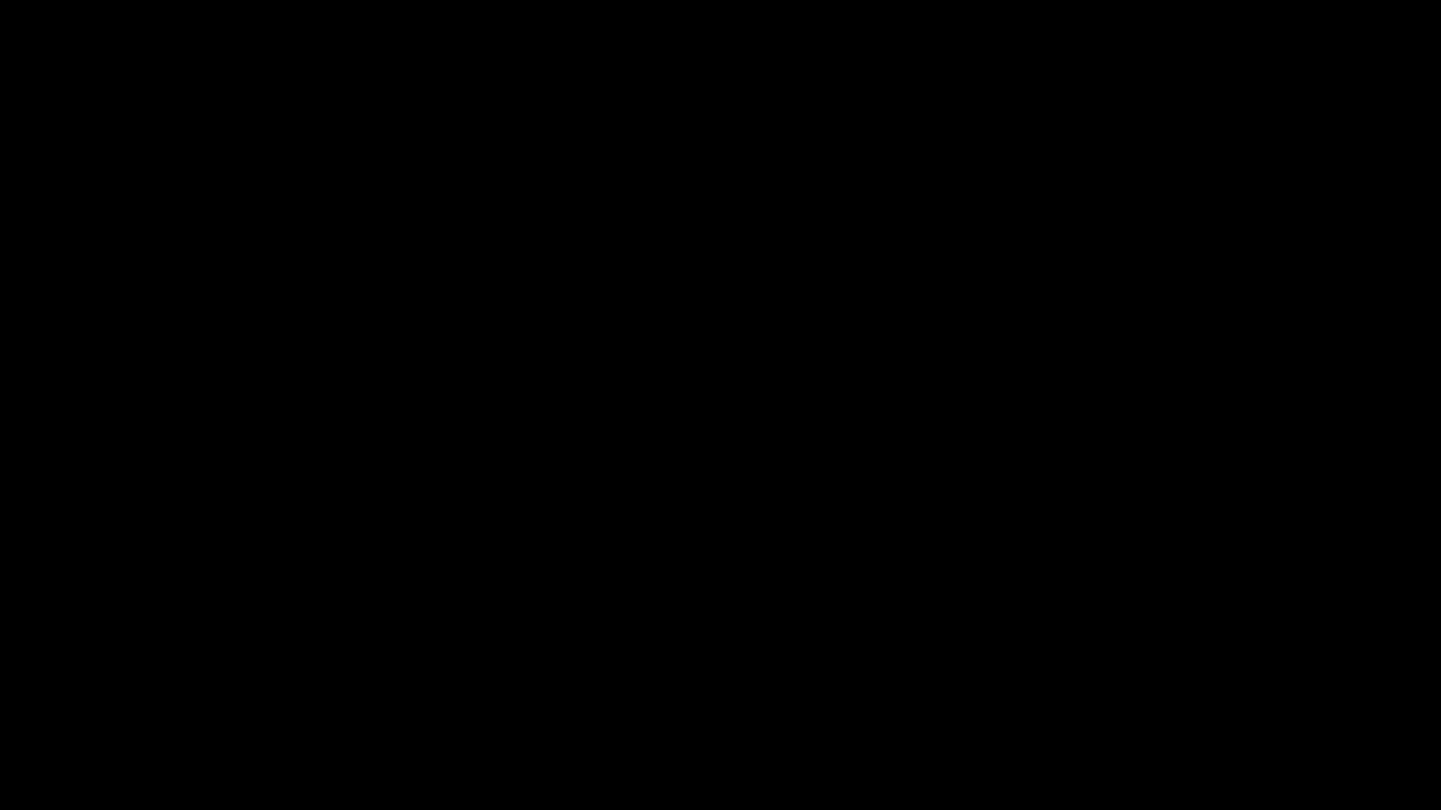
click at [113, 684] on icon "add" at bounding box center [90, 793] width 179 height 23
click at [113, 684] on div "add" at bounding box center [90, 794] width 181 height 34
click at [118, 684] on icon "add" at bounding box center [90, 793] width 179 height 23
click at [1159, 684] on icon "add" at bounding box center [1169, 793] width 179 height 23
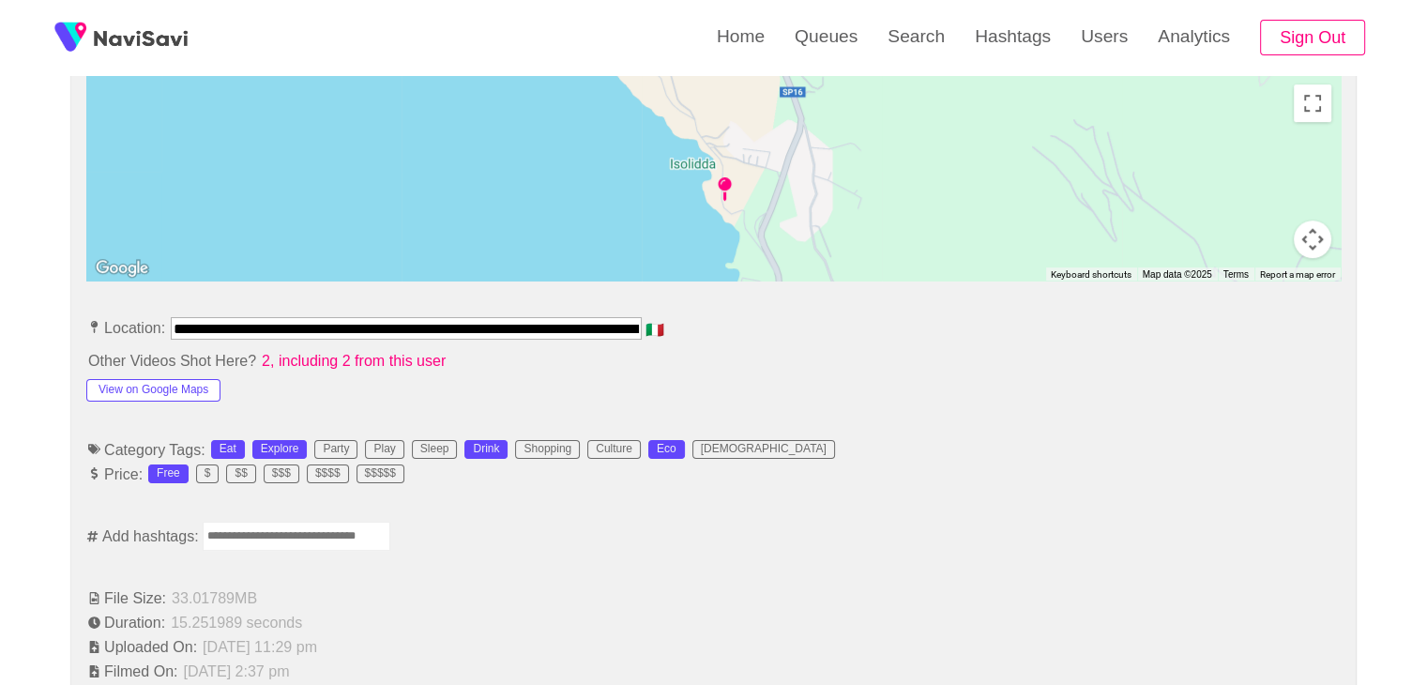
scroll to position [0, 78]
drag, startPoint x: 176, startPoint y: 321, endPoint x: 854, endPoint y: 296, distance: 678.5
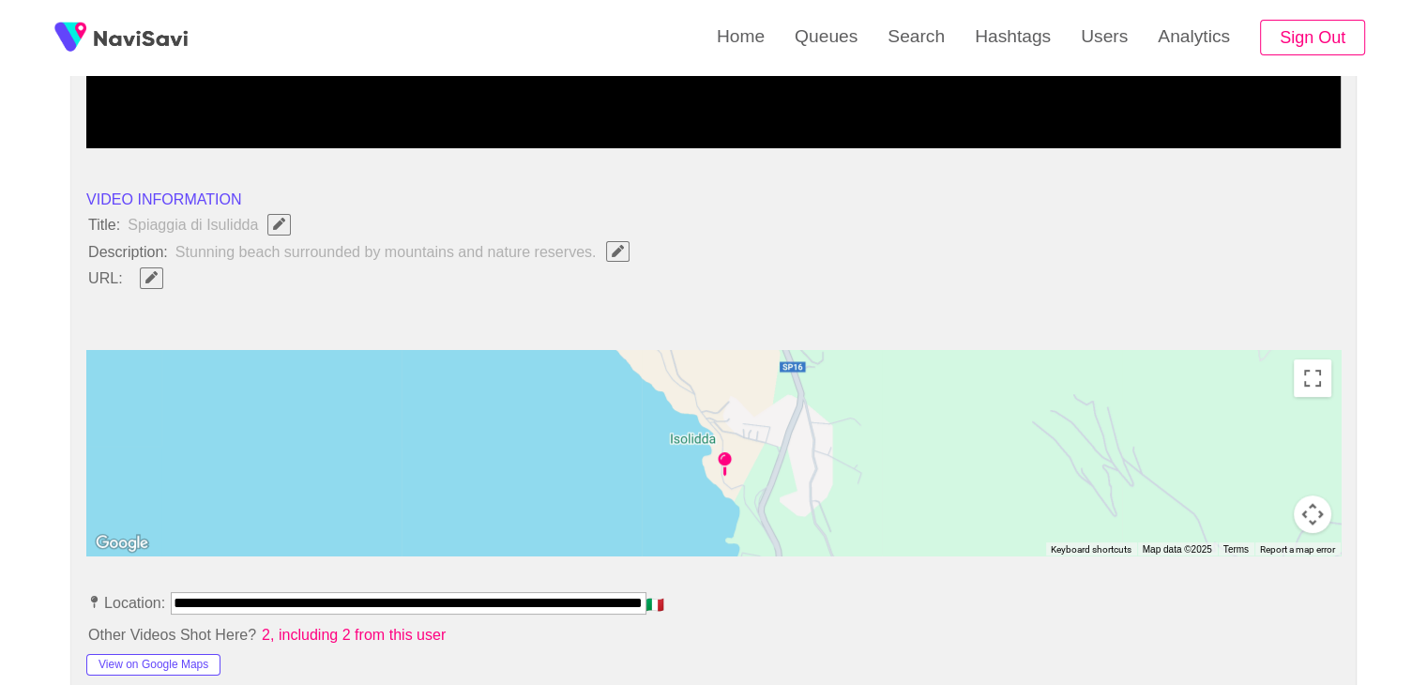
scroll to position [563, 0]
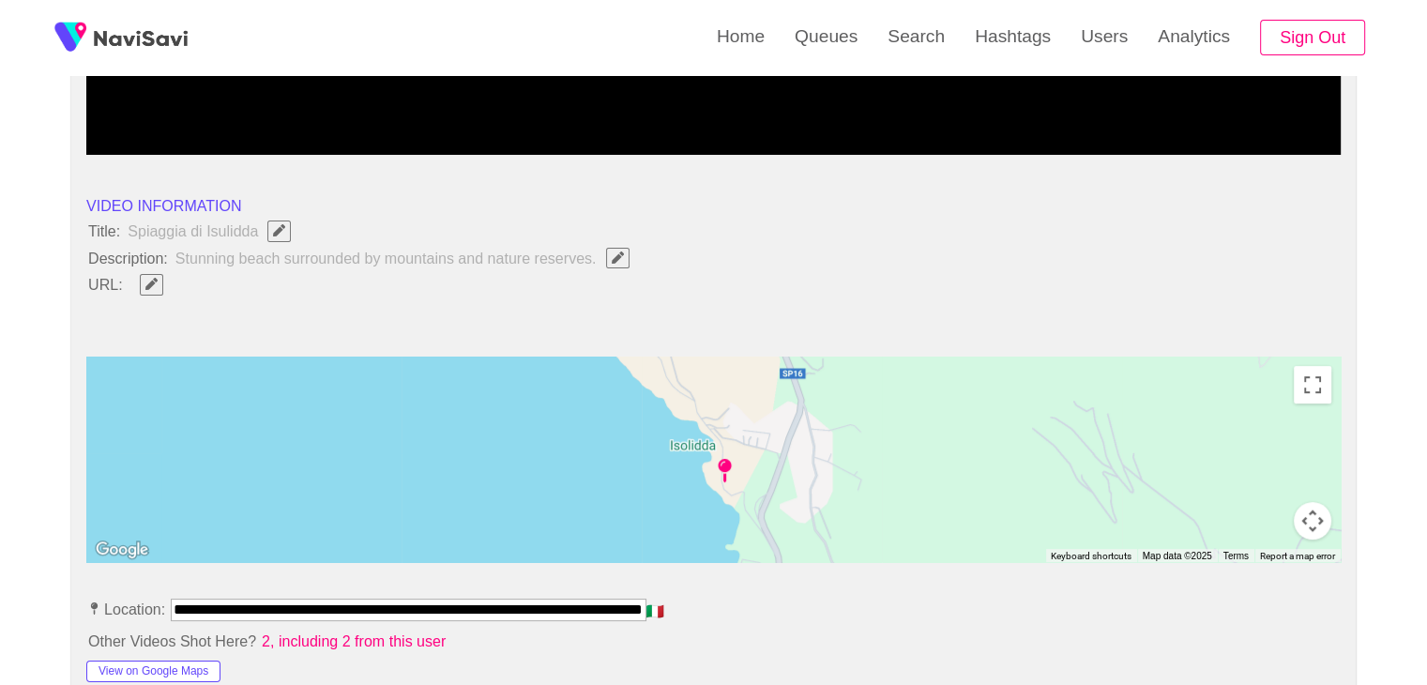
click at [153, 285] on icon "Edit Field" at bounding box center [151, 284] width 12 height 12
click at [227, 279] on input "field" at bounding box center [558, 284] width 856 height 23
type input "**********"
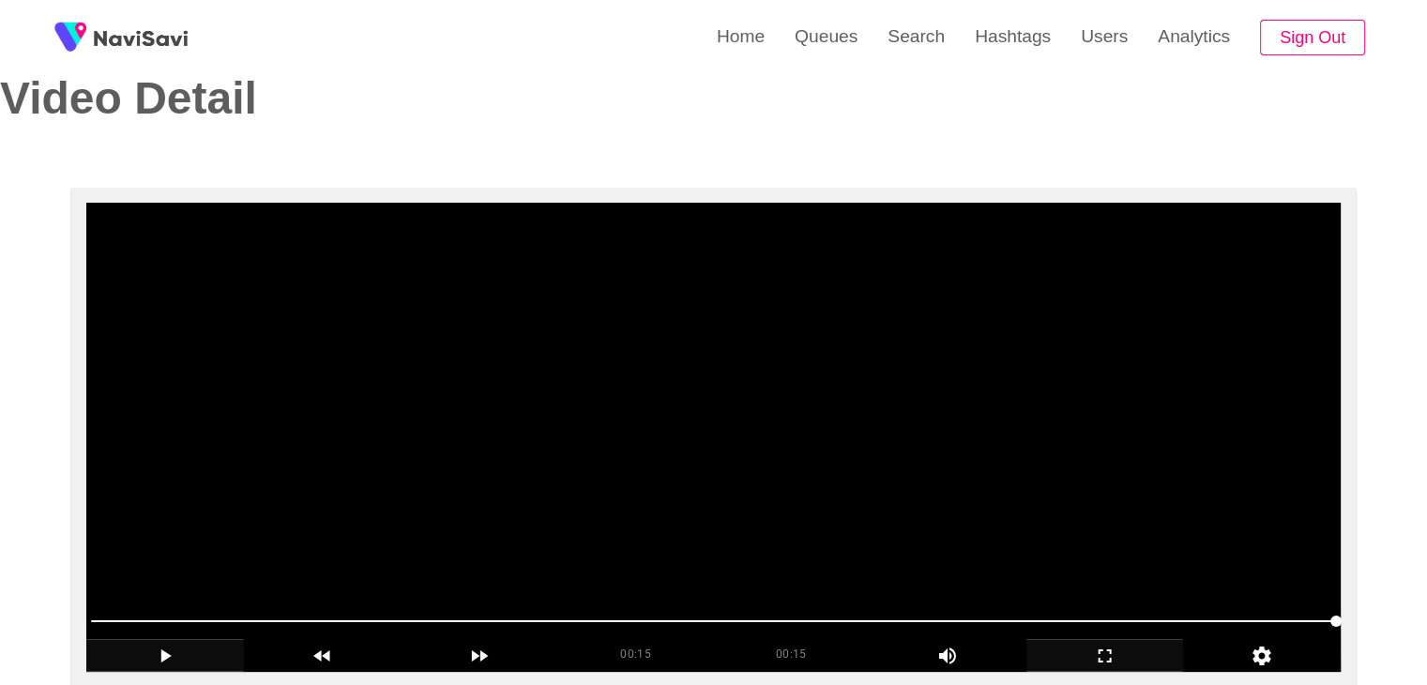
scroll to position [0, 0]
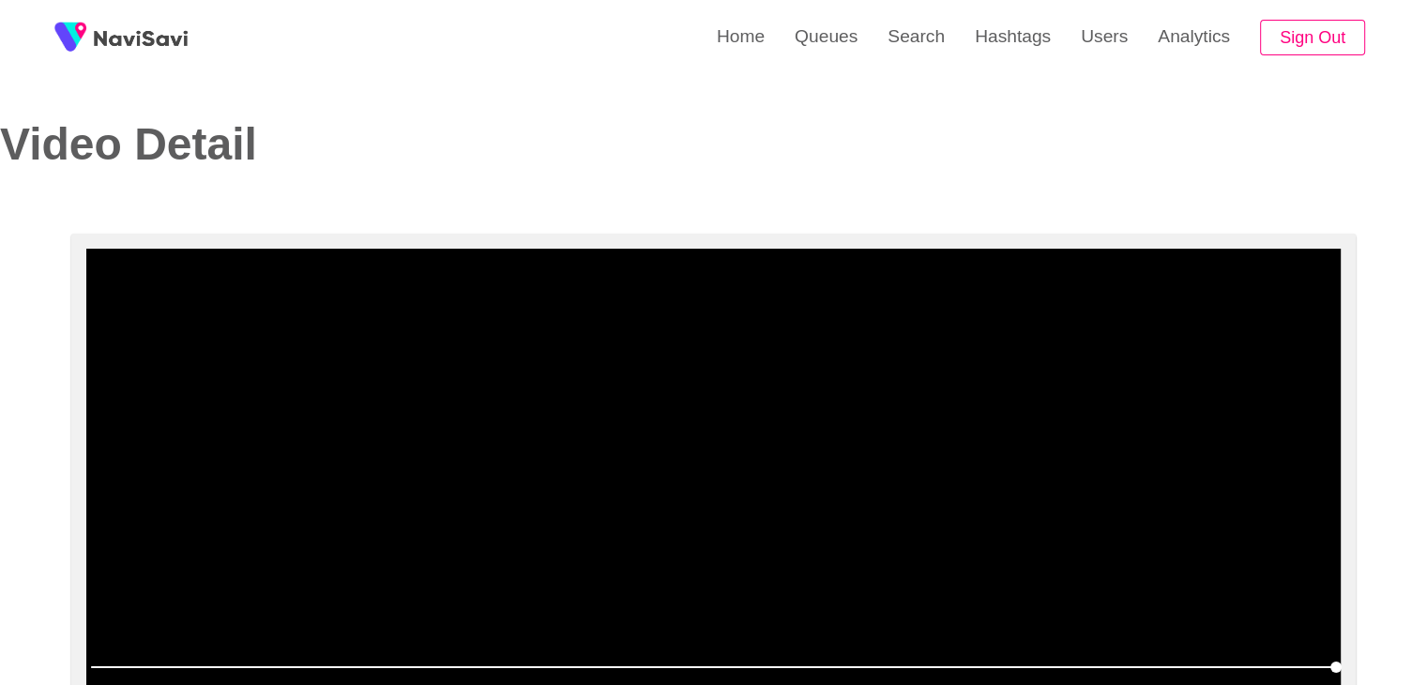
click at [678, 413] on video at bounding box center [713, 483] width 1254 height 469
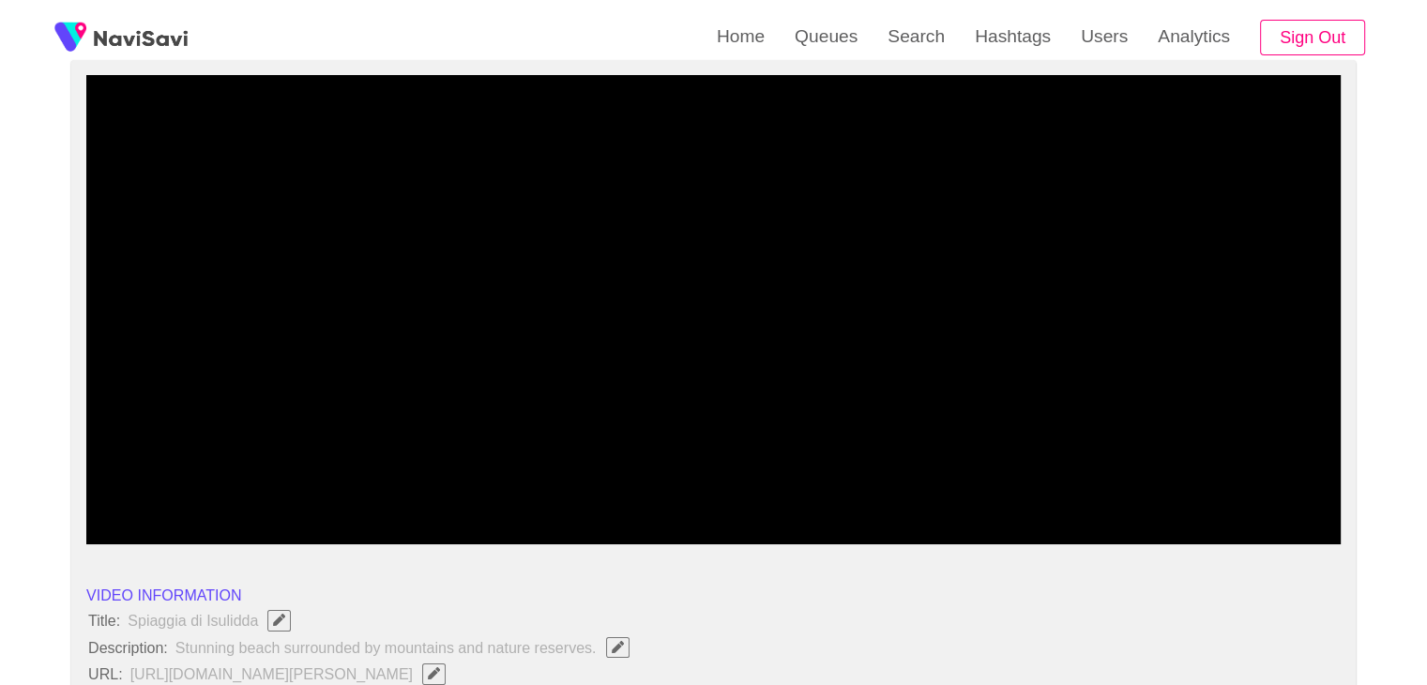
scroll to position [188, 0]
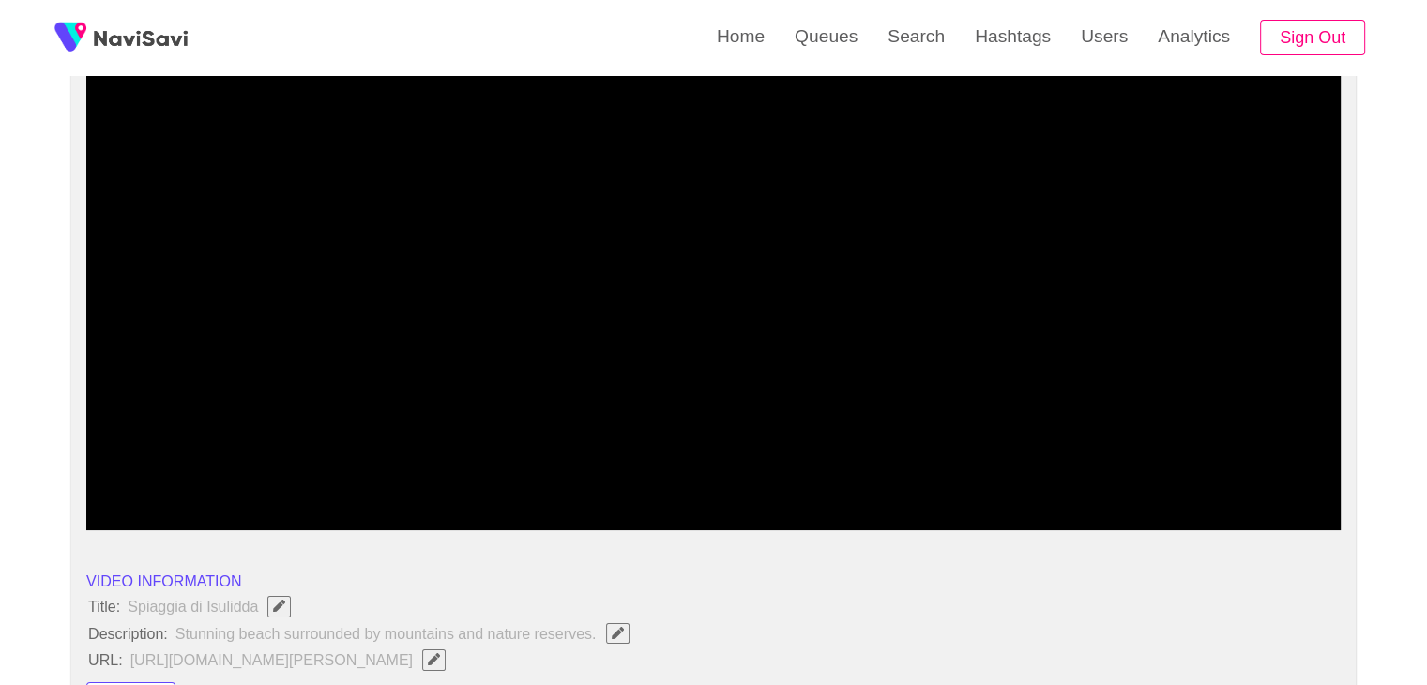
click at [1109, 511] on icon "add" at bounding box center [1105, 514] width 156 height 23
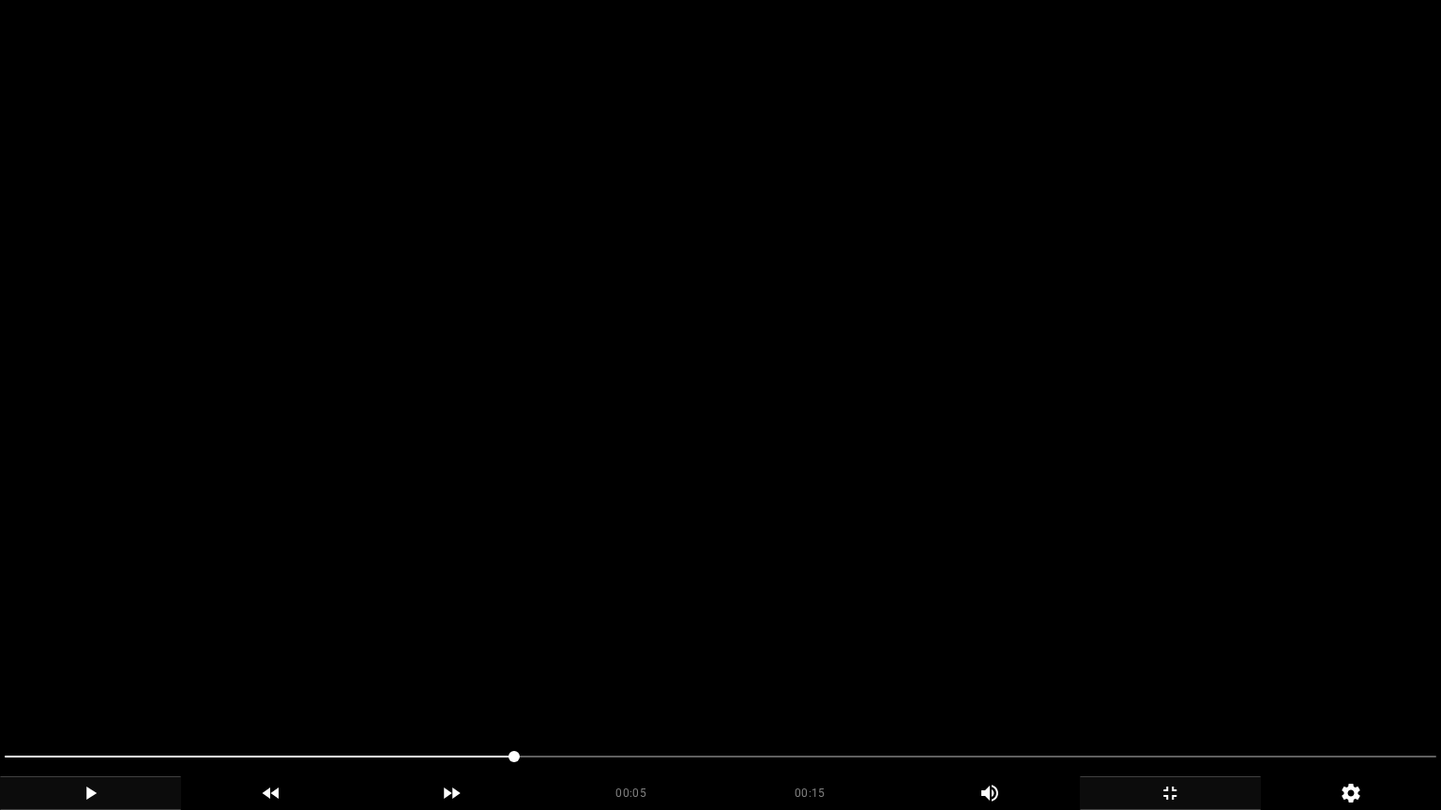
click at [683, 637] on video at bounding box center [720, 405] width 1441 height 810
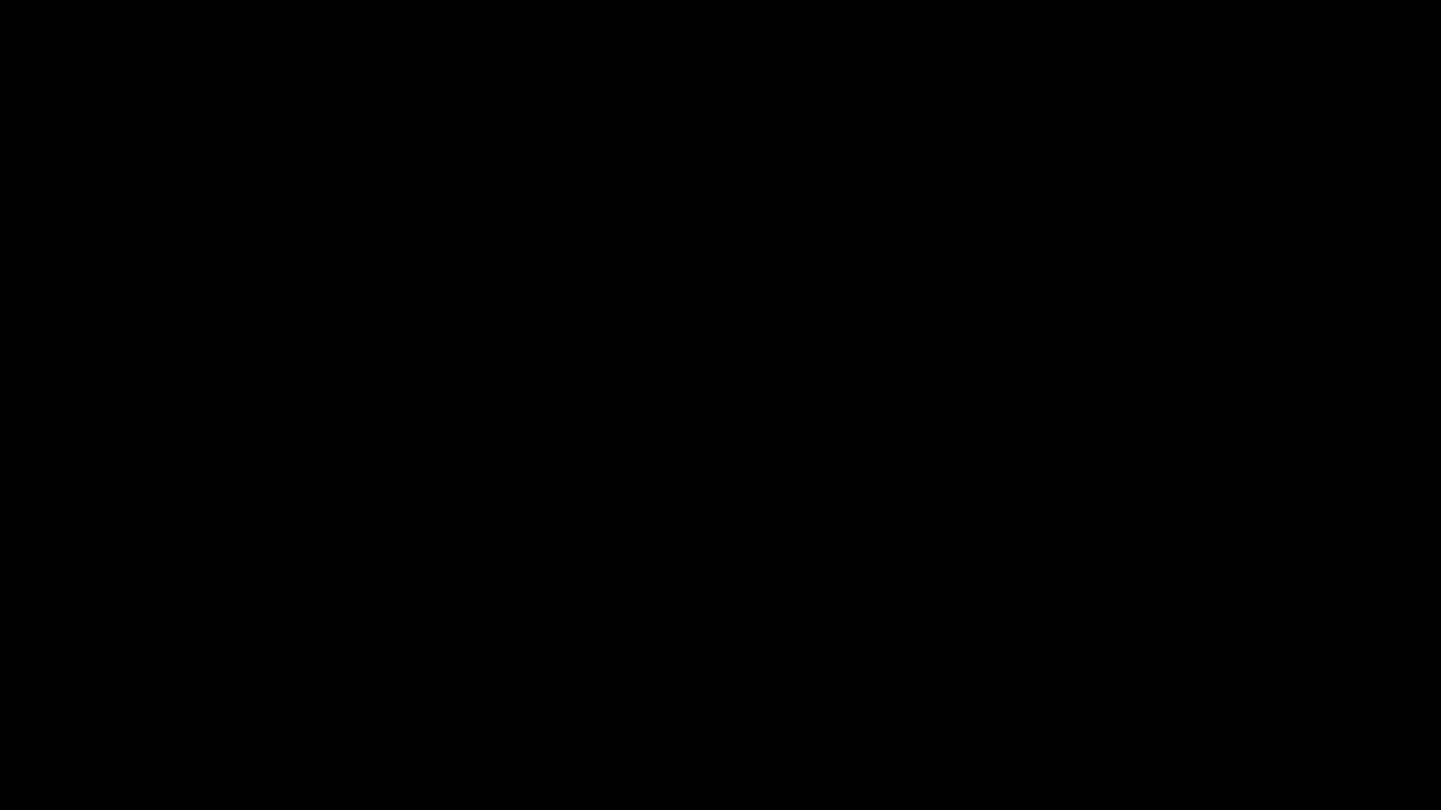
click at [1194, 684] on icon "add" at bounding box center [1169, 793] width 179 height 23
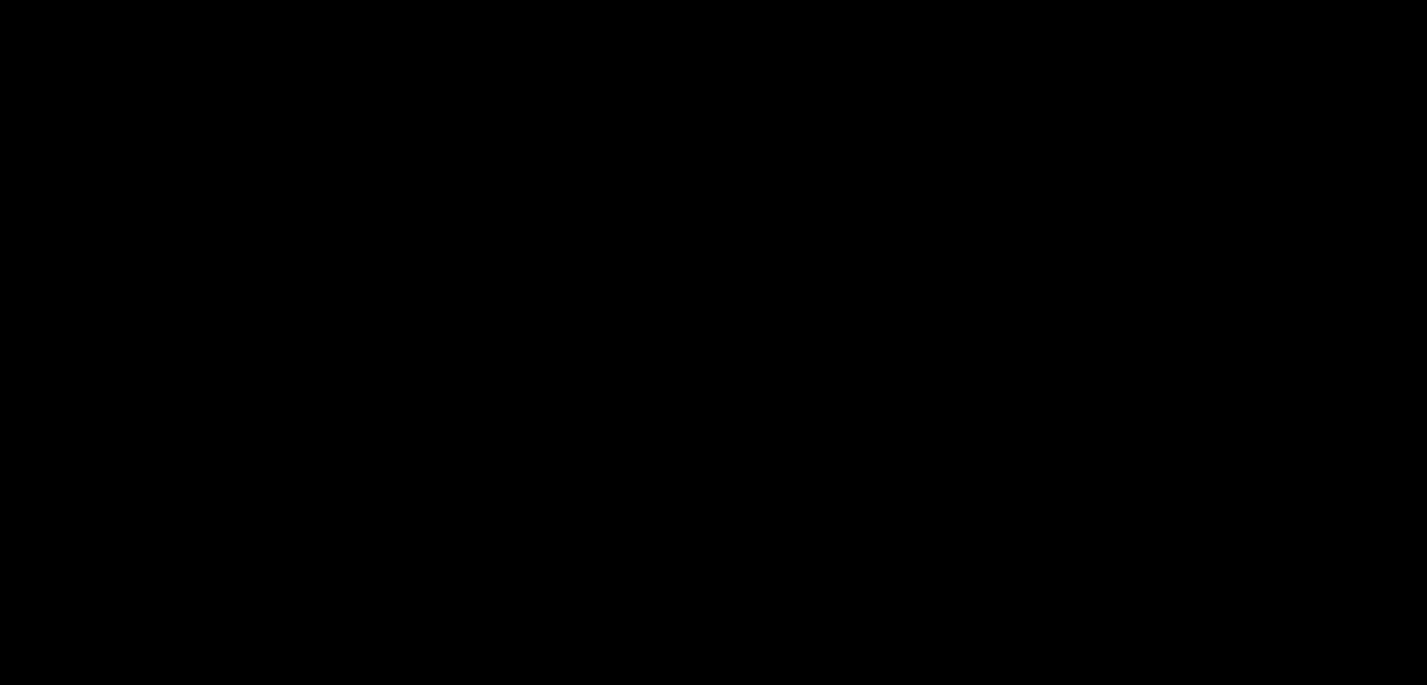
scroll to position [938, 0]
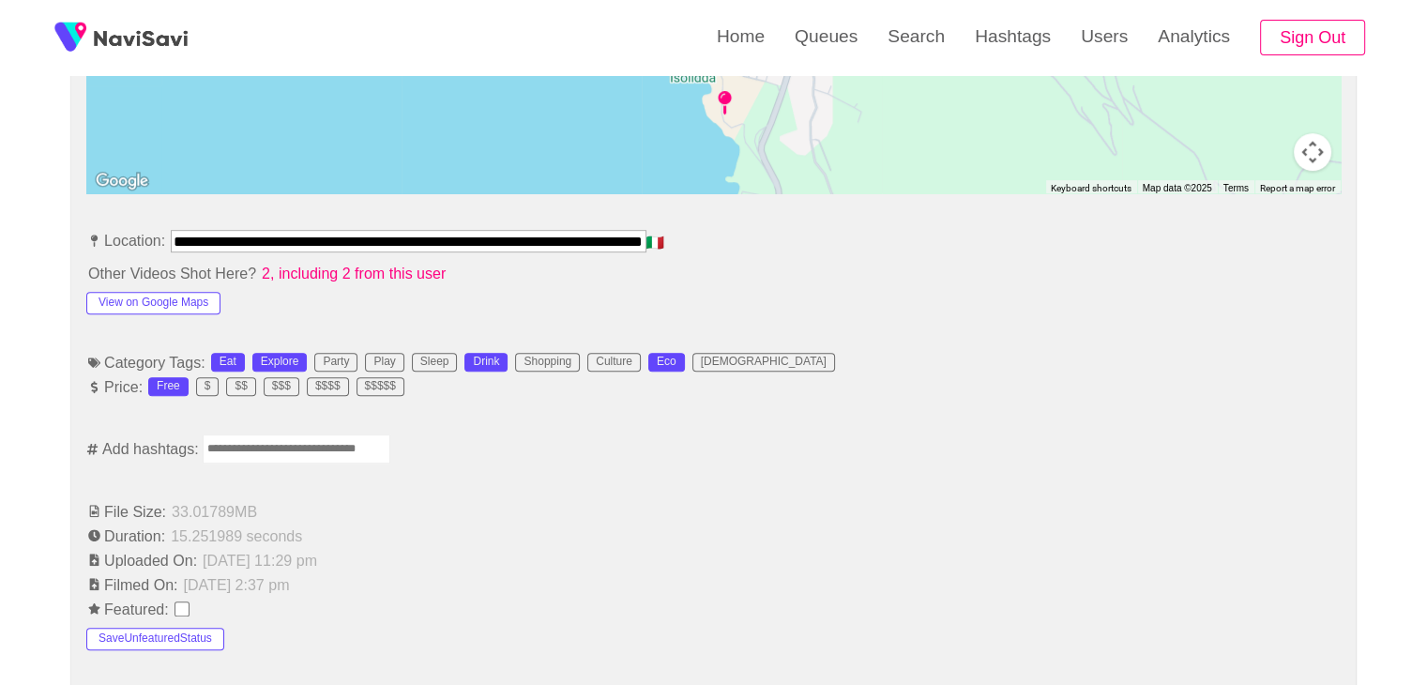
click at [287, 452] on input "Enter tag here and press return" at bounding box center [297, 448] width 188 height 29
type input "*********"
type input "**********"
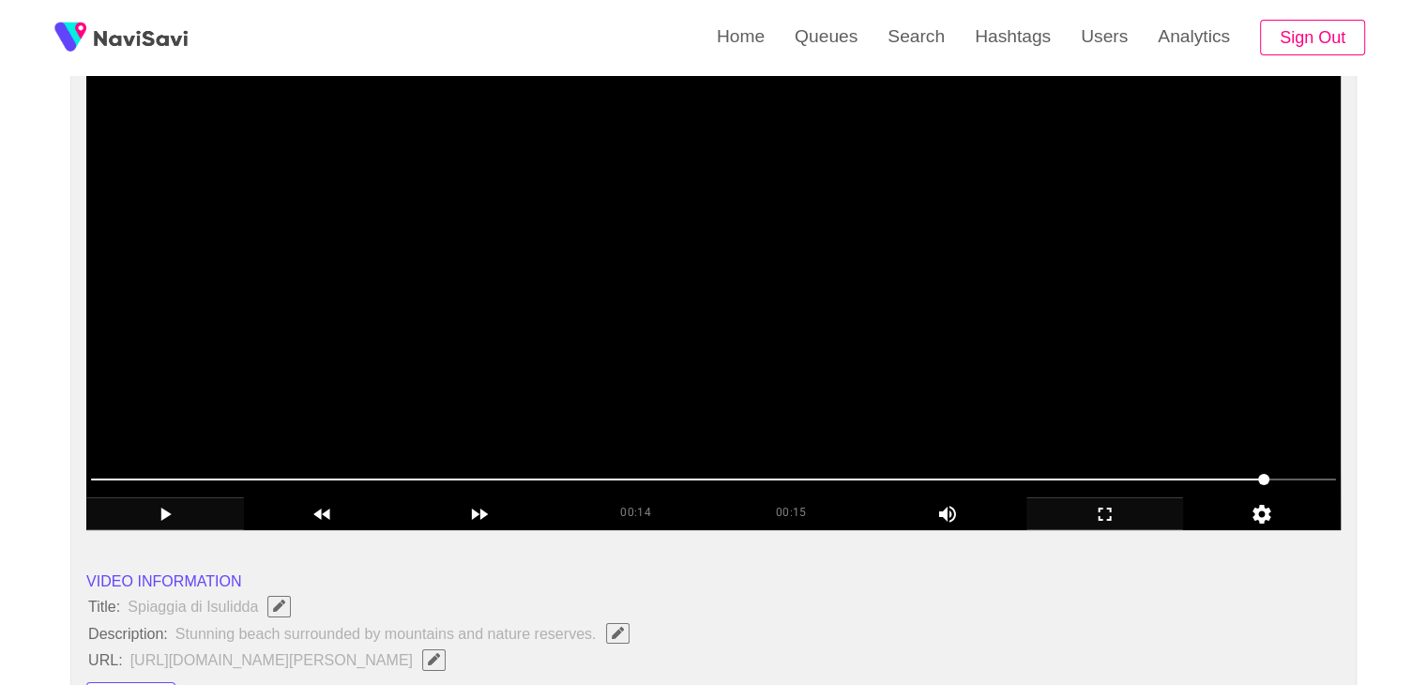
scroll to position [188, 0]
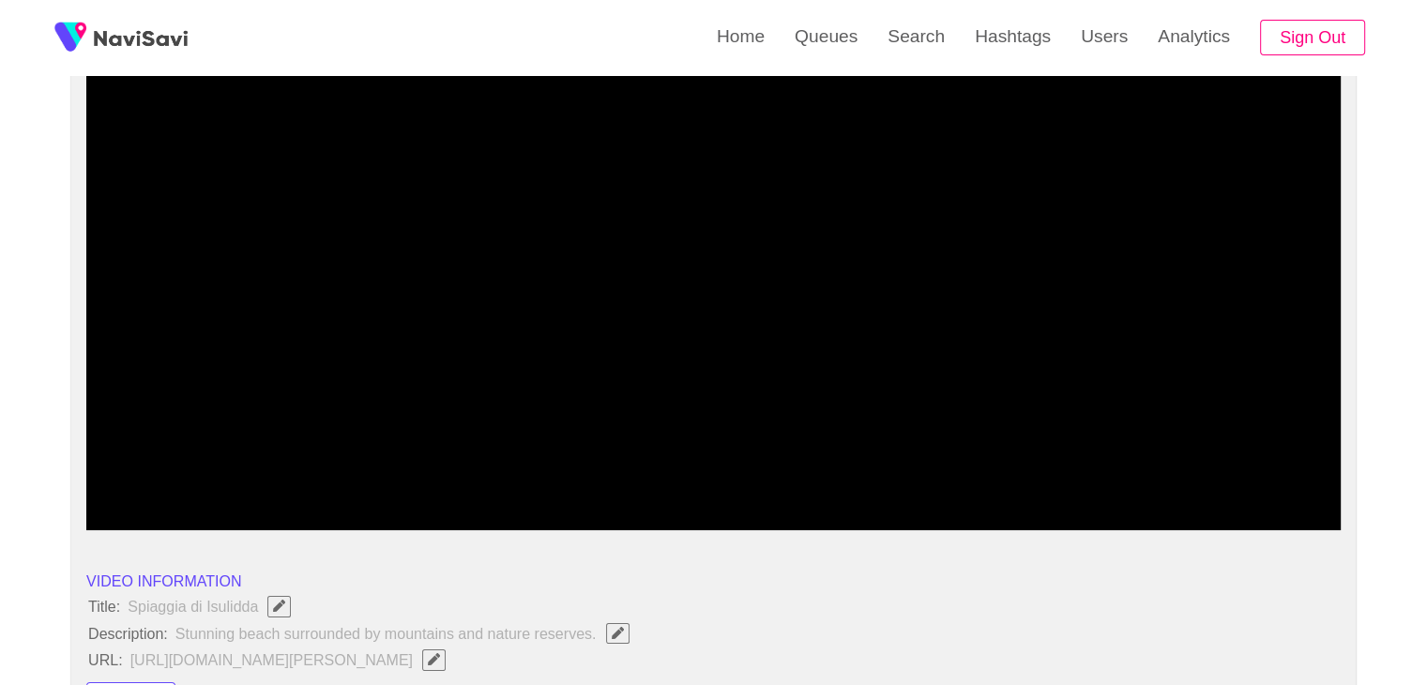
drag, startPoint x: 832, startPoint y: 468, endPoint x: 469, endPoint y: 460, distance: 363.0
drag, startPoint x: 499, startPoint y: 481, endPoint x: 206, endPoint y: 479, distance: 292.6
click at [206, 479] on span at bounding box center [713, 479] width 1245 height 30
click at [1137, 515] on icon "add" at bounding box center [1105, 514] width 156 height 23
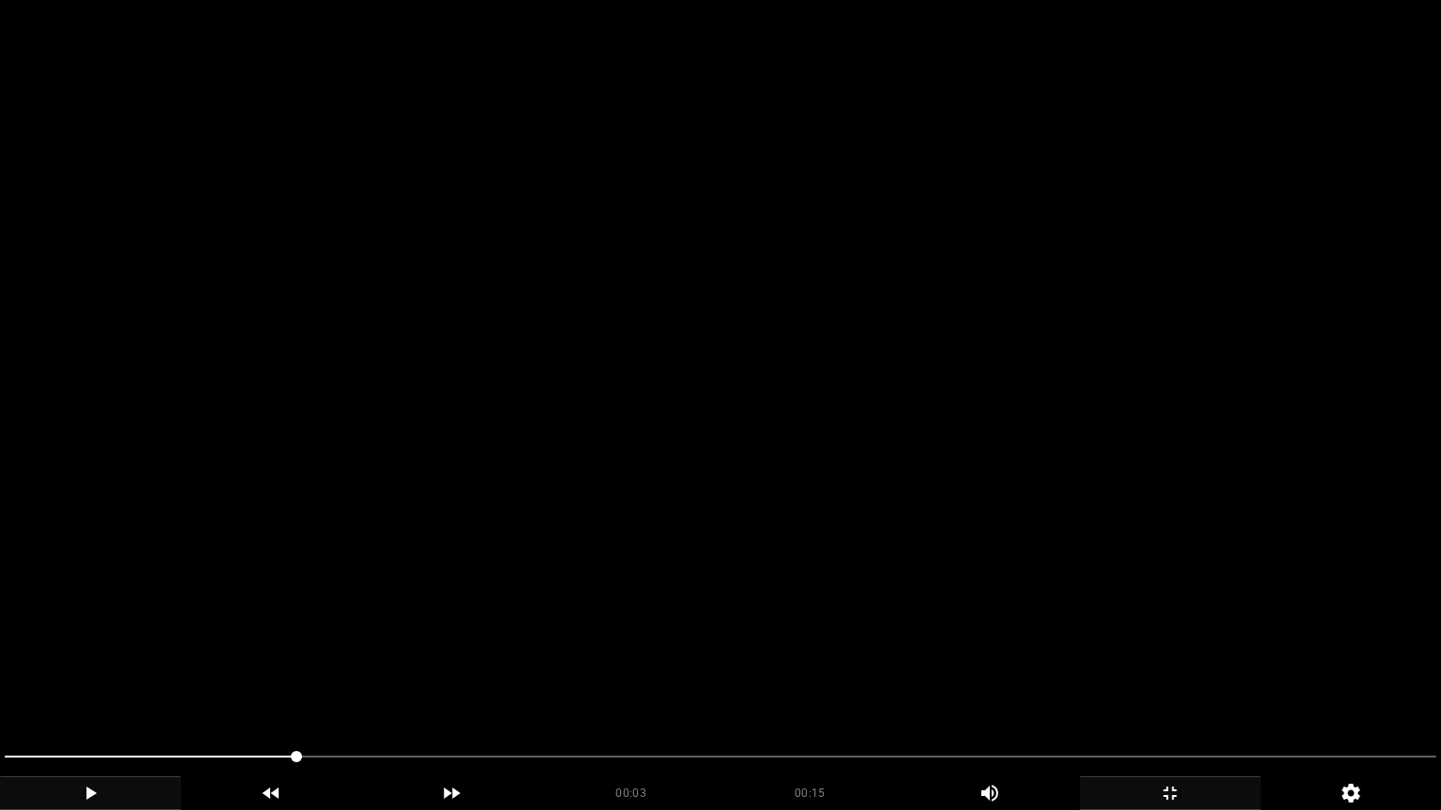
click at [919, 574] on video at bounding box center [720, 405] width 1441 height 810
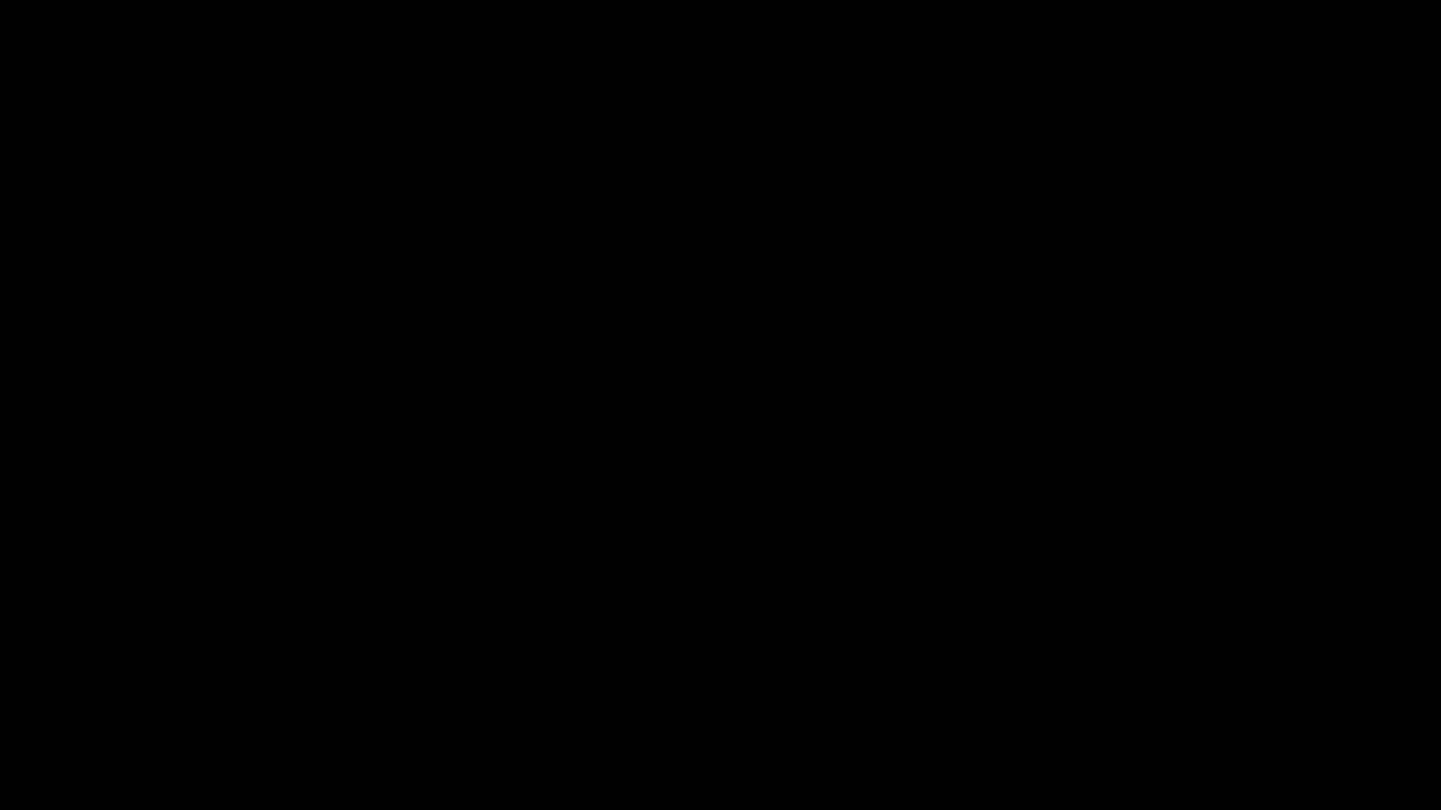
click at [1191, 684] on icon "add" at bounding box center [1169, 793] width 179 height 23
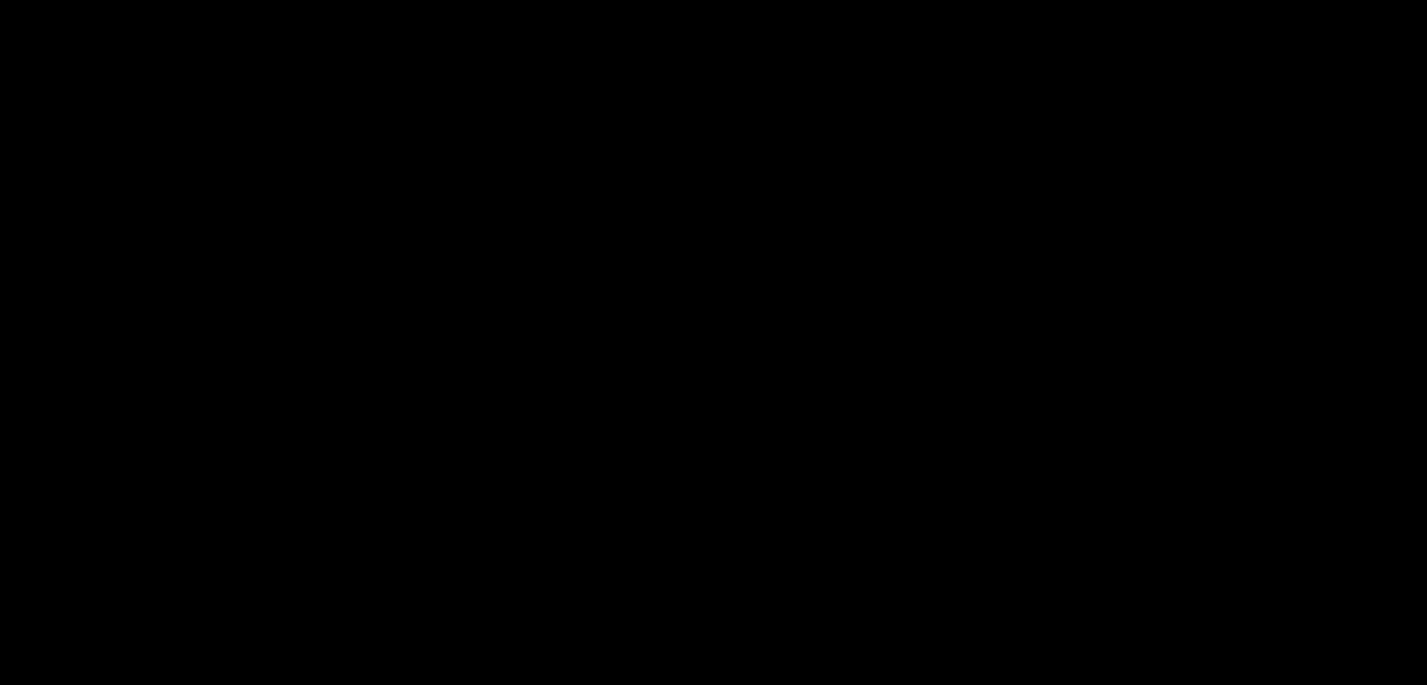
scroll to position [2345, 0]
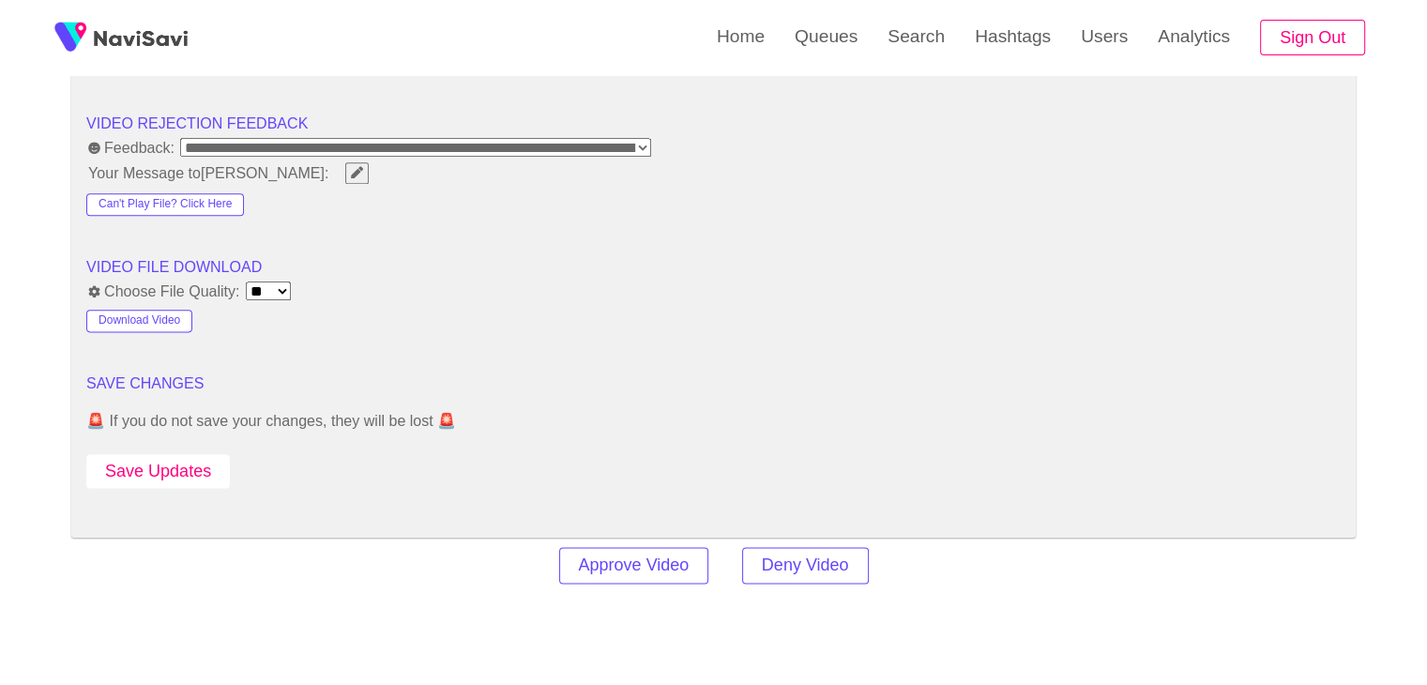
click at [180, 463] on button "Save Updates" at bounding box center [157, 471] width 143 height 35
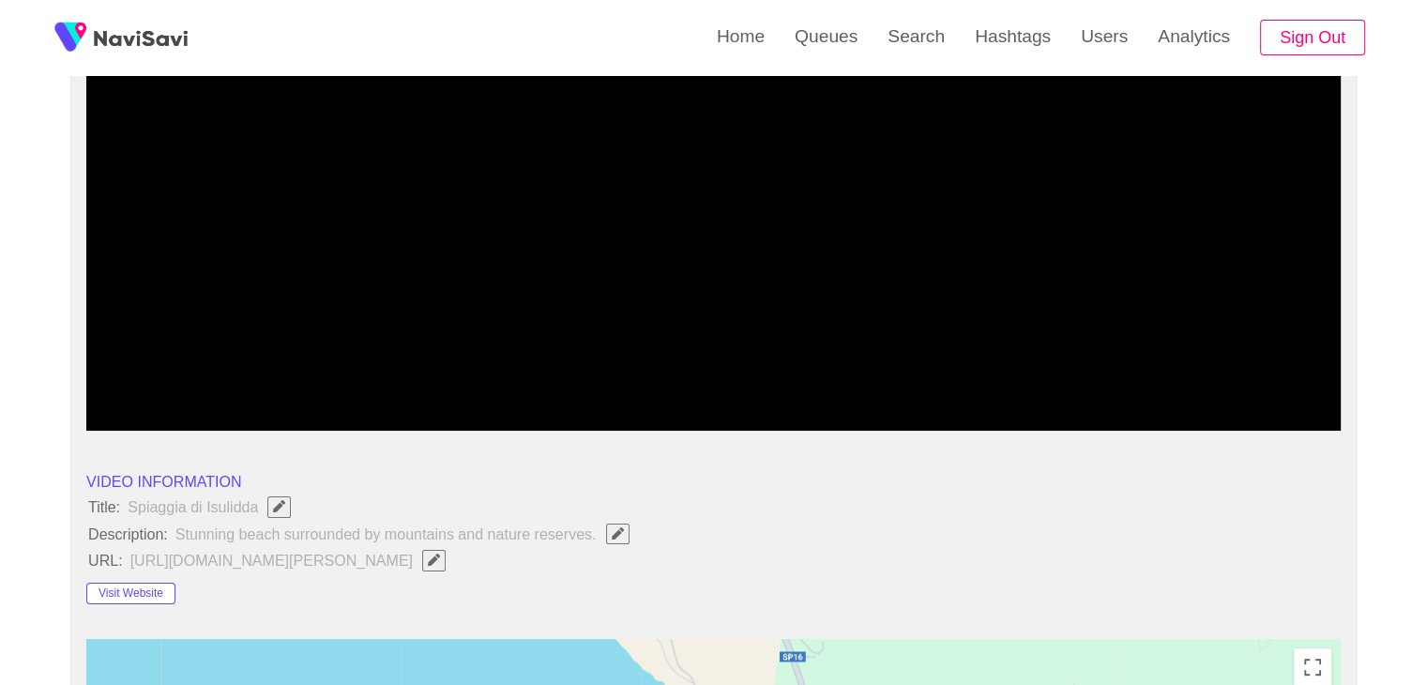
scroll to position [281, 0]
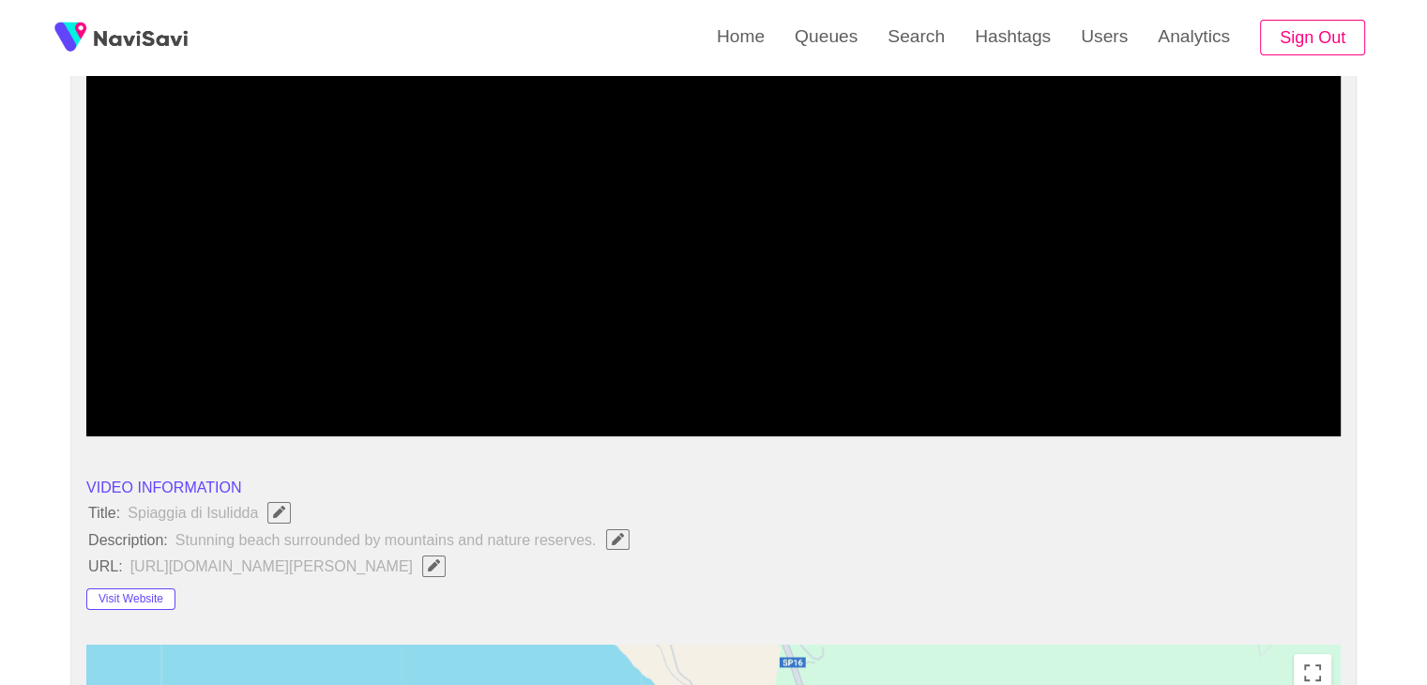
click at [440, 567] on icon "Edit Field" at bounding box center [434, 565] width 12 height 12
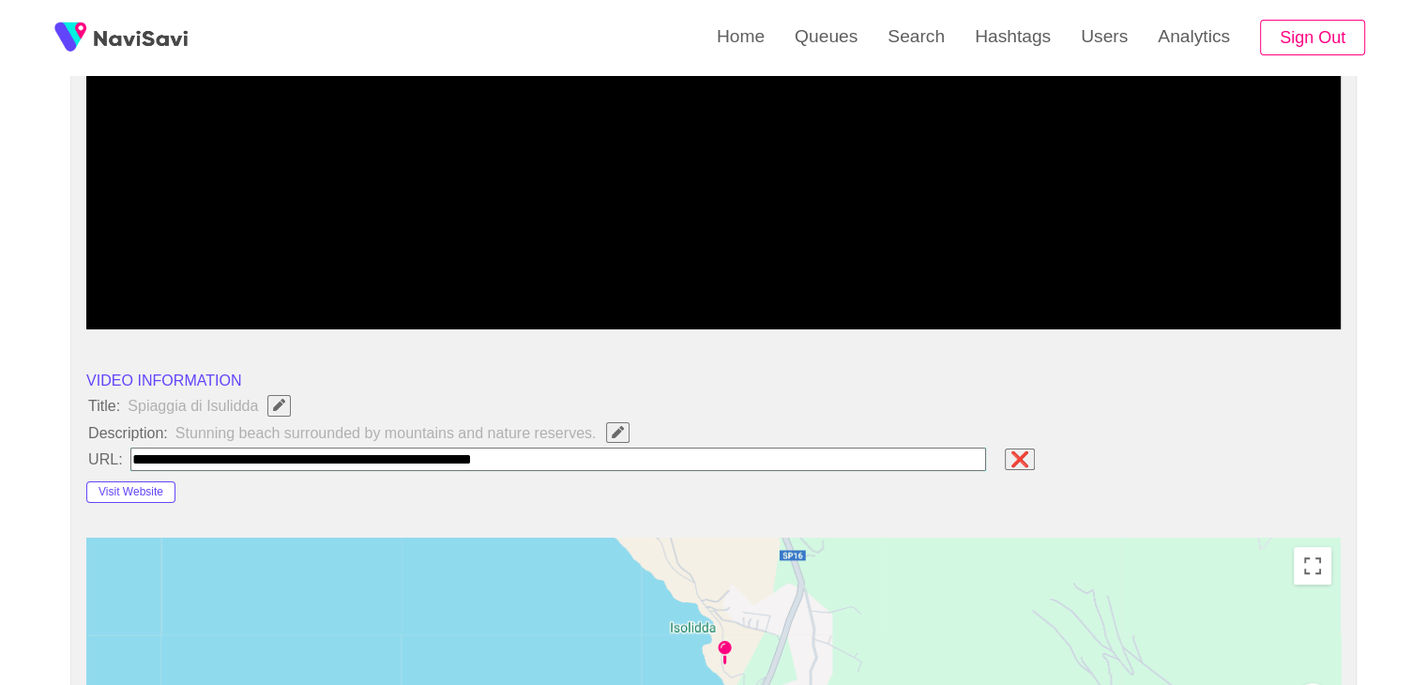
scroll to position [563, 0]
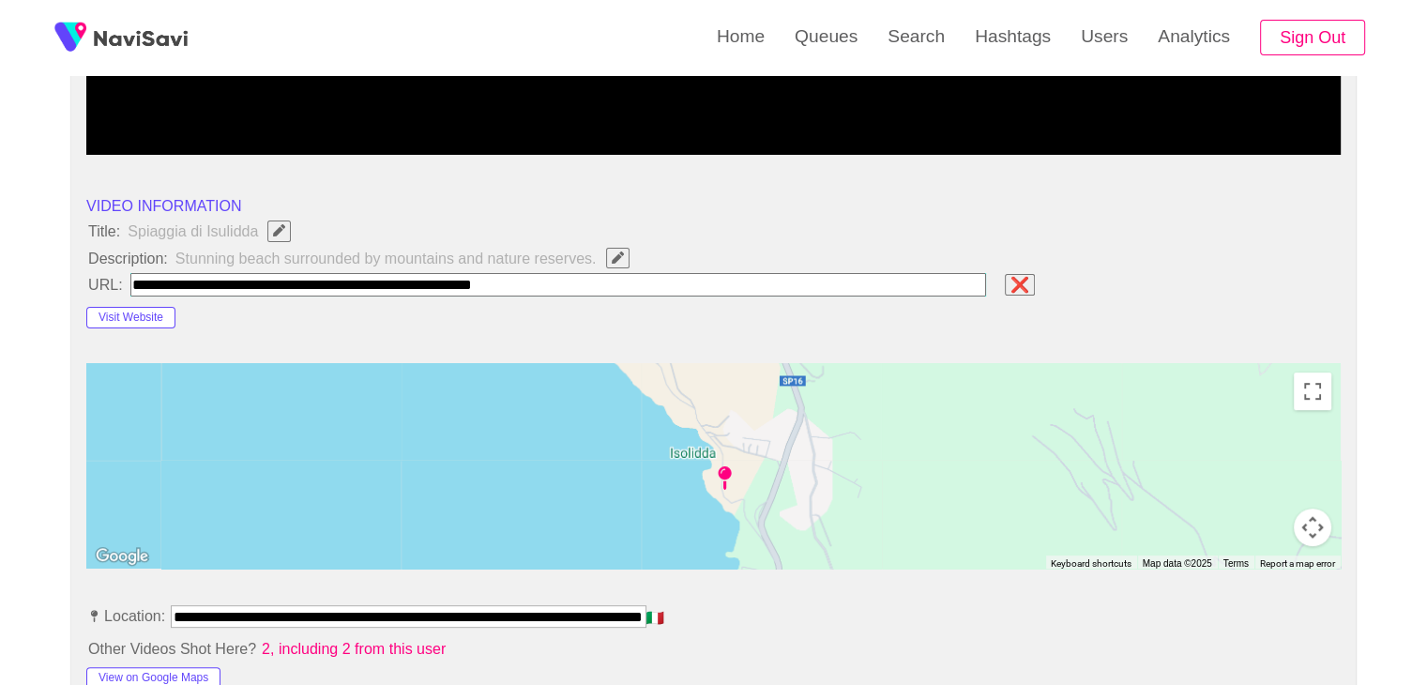
click at [611, 323] on li "Visit Website" at bounding box center [713, 314] width 1254 height 30
click at [756, 273] on input "field" at bounding box center [558, 284] width 856 height 23
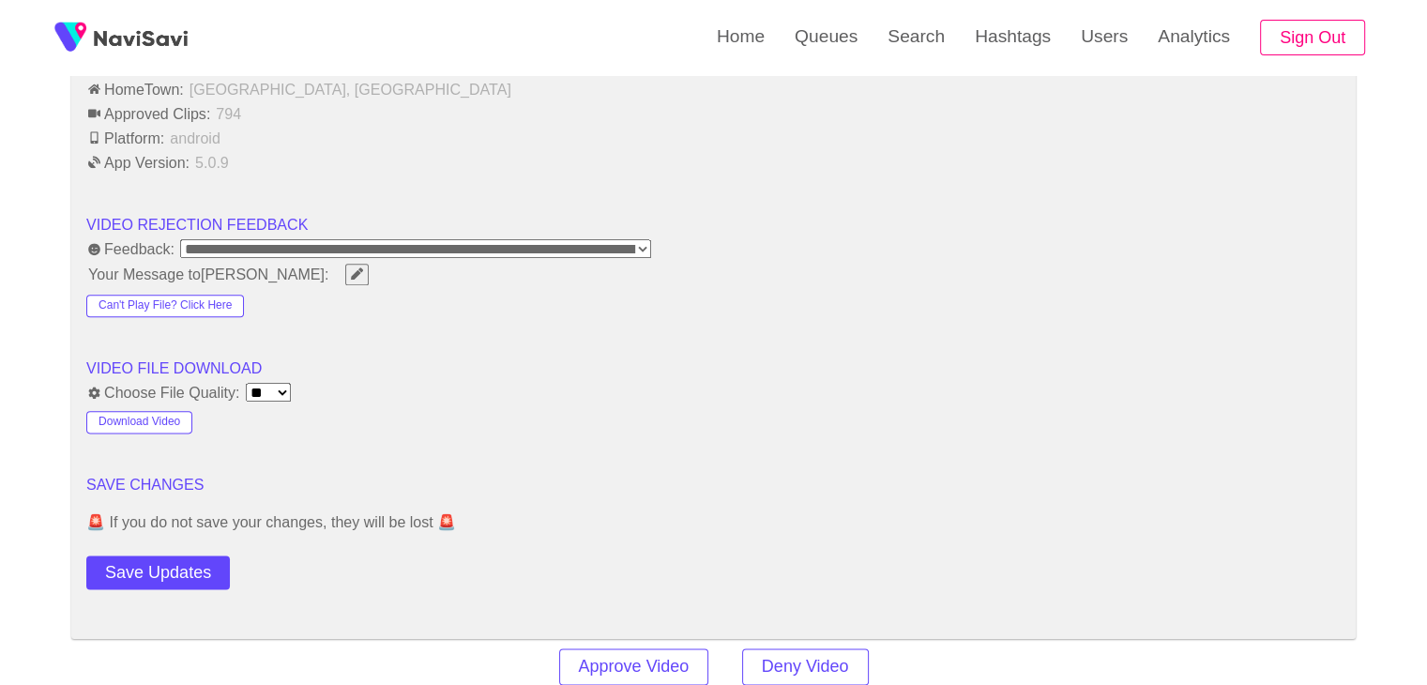
scroll to position [2251, 0]
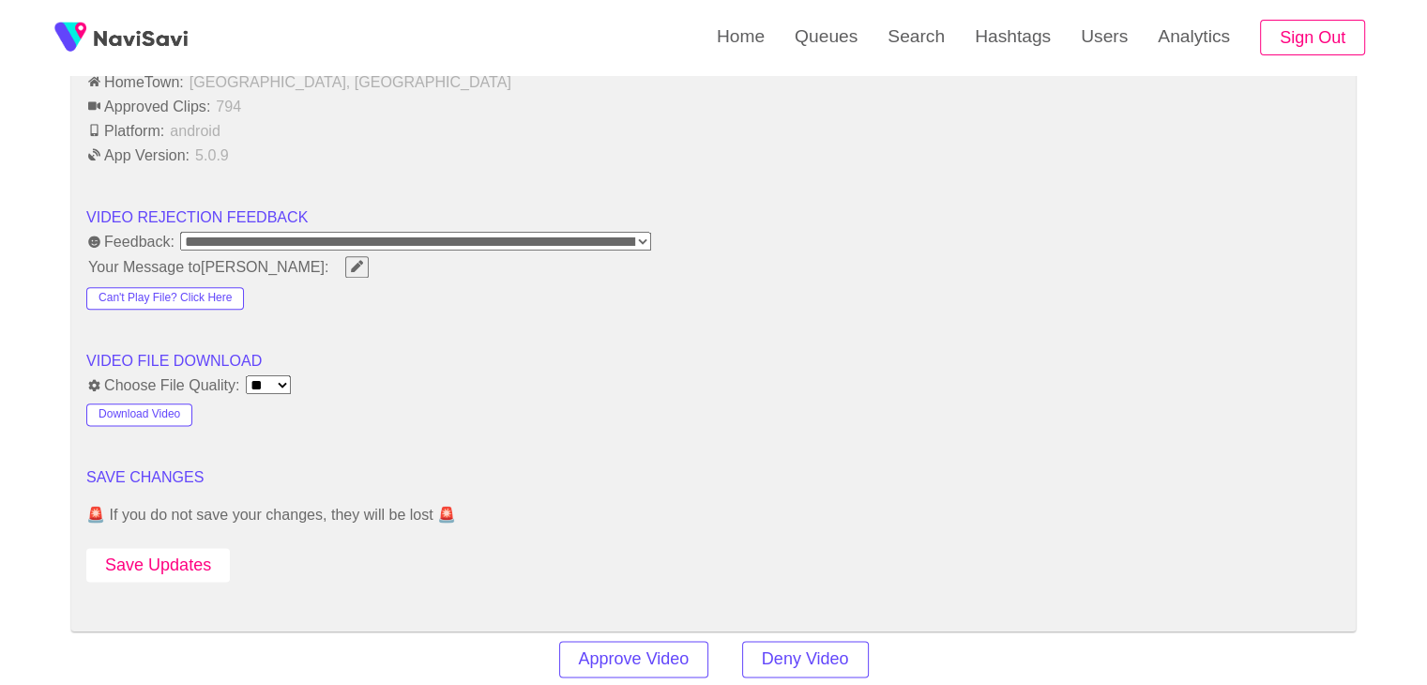
click at [176, 550] on button "Save Updates" at bounding box center [157, 565] width 143 height 35
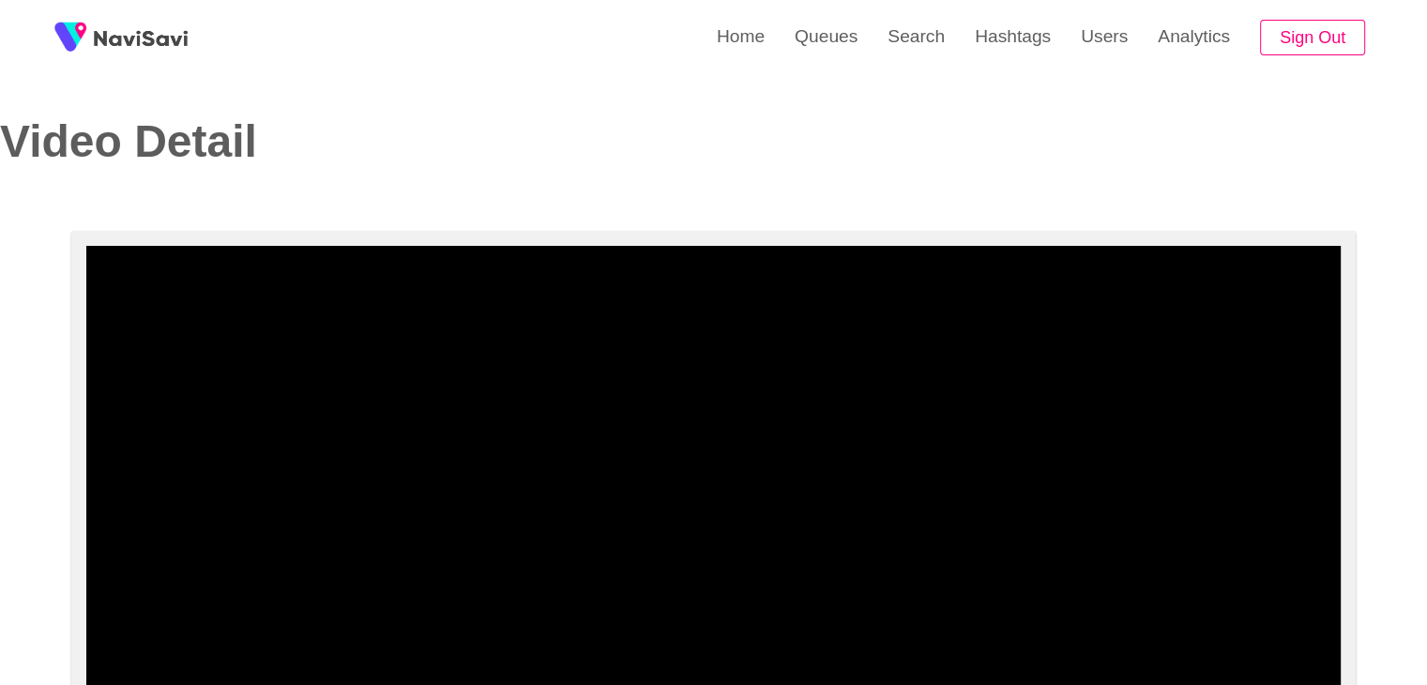
scroll to position [0, 0]
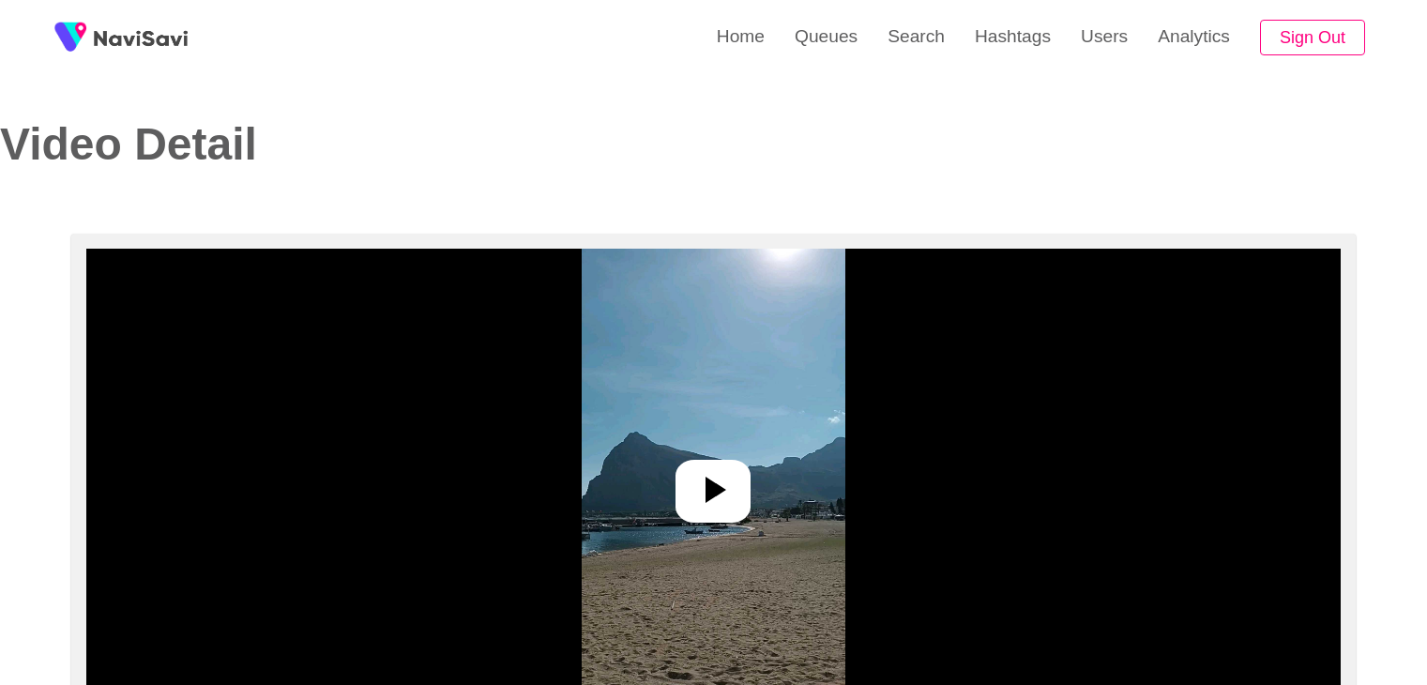
select select "**********"
select select "**"
click at [675, 484] on div at bounding box center [713, 483] width 1254 height 469
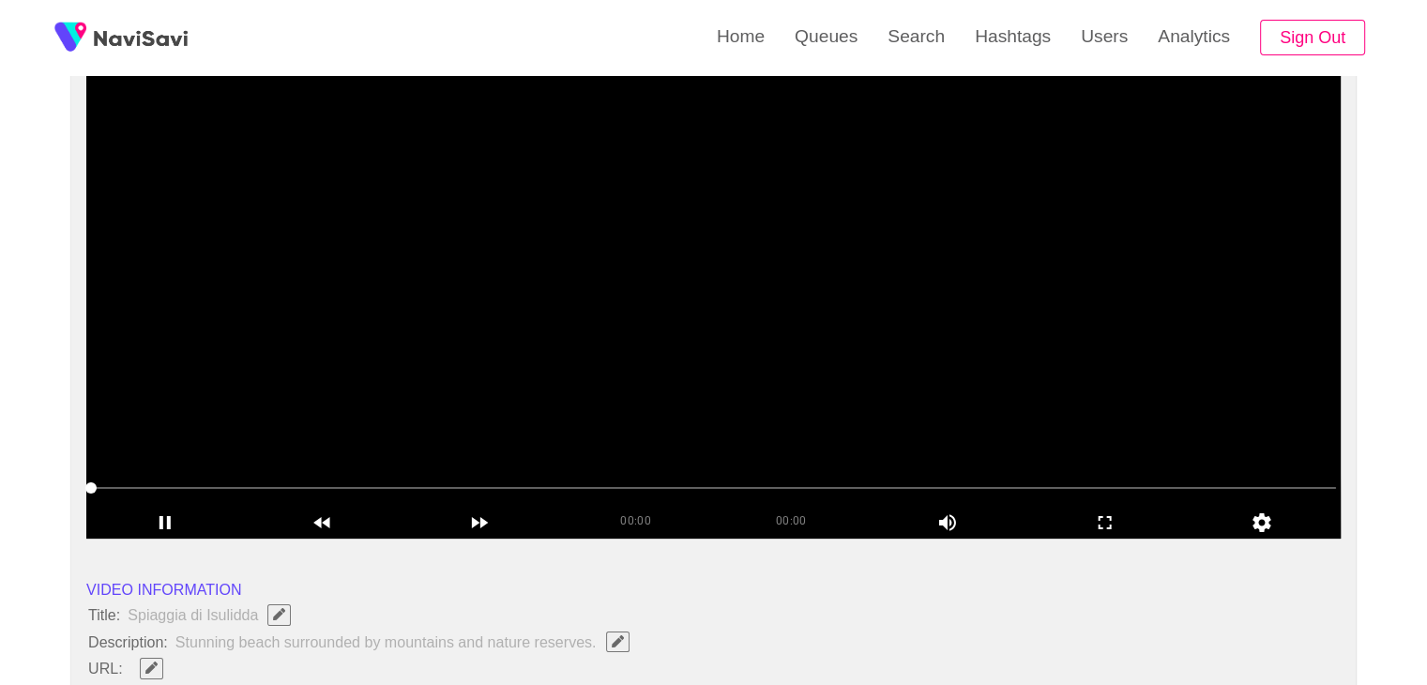
scroll to position [188, 0]
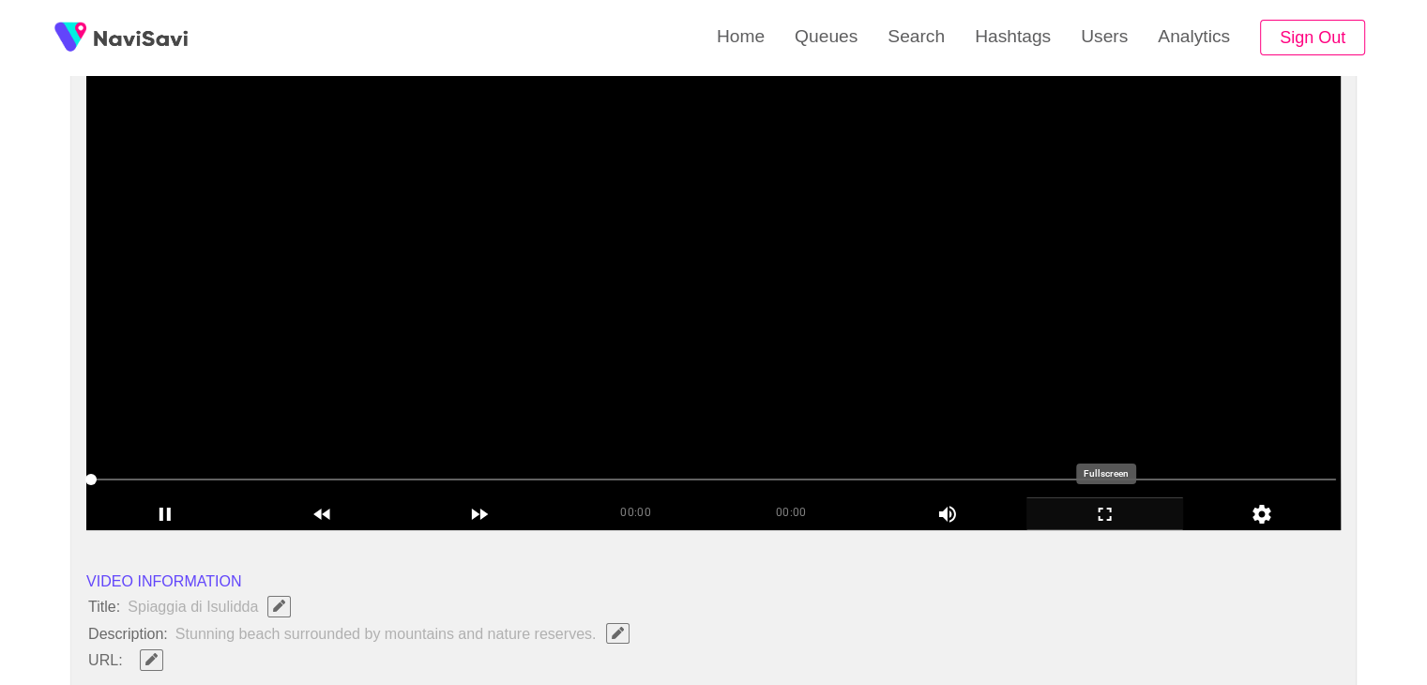
click at [1113, 509] on icon "add" at bounding box center [1105, 514] width 156 height 23
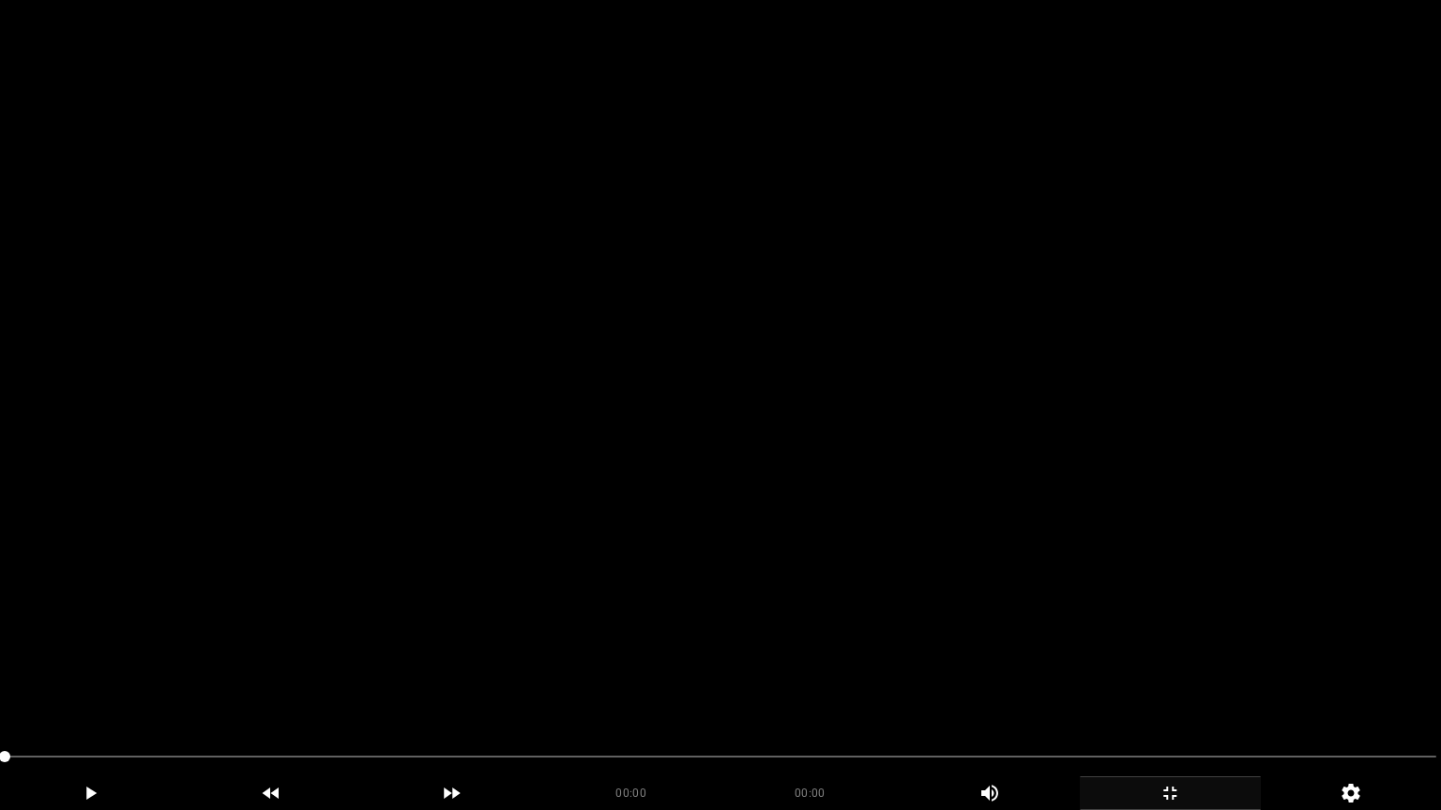
click at [910, 543] on video at bounding box center [720, 405] width 1441 height 810
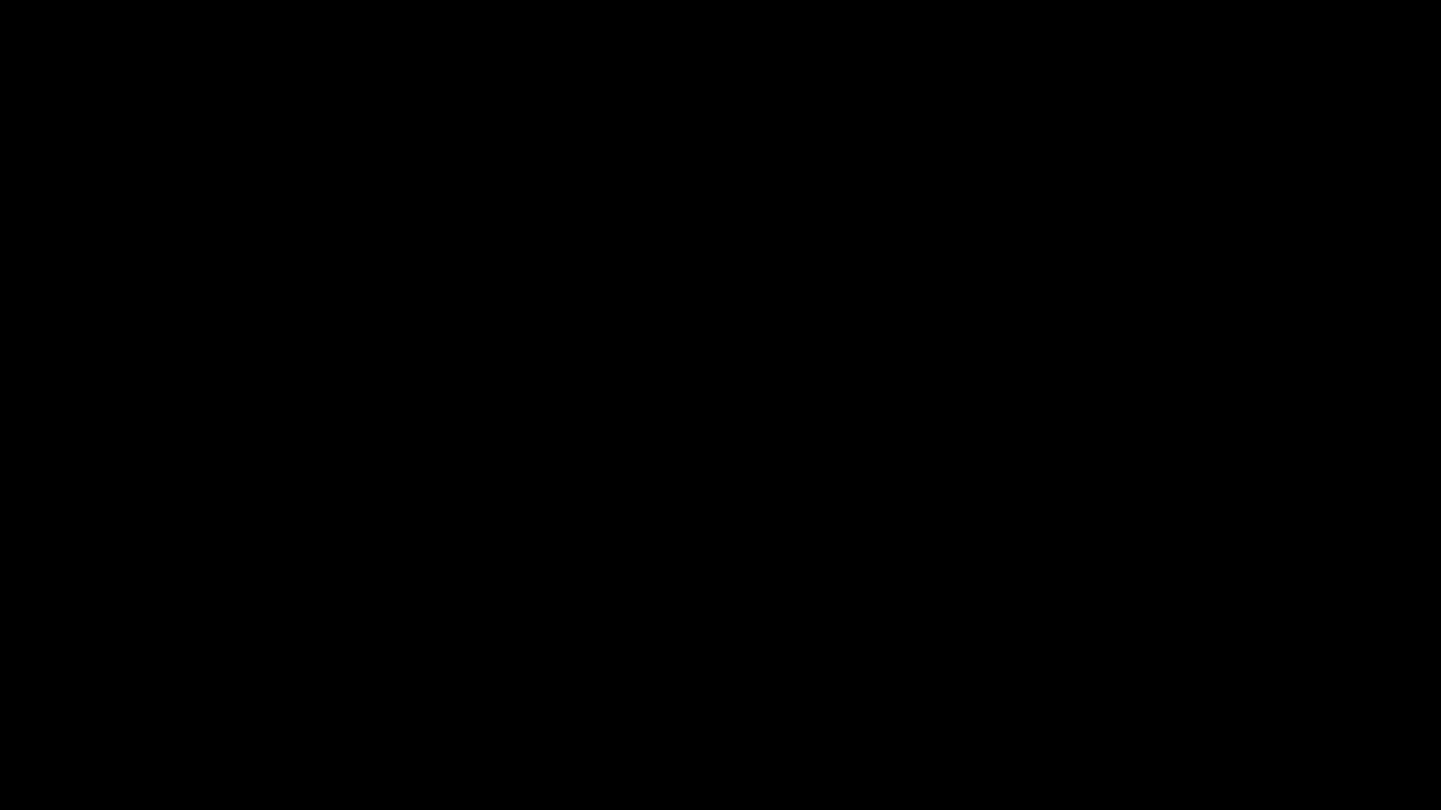
drag, startPoint x: 19, startPoint y: 759, endPoint x: 103, endPoint y: 760, distance: 84.4
click at [103, 684] on span at bounding box center [720, 757] width 1431 height 30
drag, startPoint x: 47, startPoint y: 760, endPoint x: 0, endPoint y: 757, distance: 47.0
click at [0, 684] on div at bounding box center [720, 759] width 1446 height 50
click at [125, 684] on icon "add" at bounding box center [90, 793] width 179 height 23
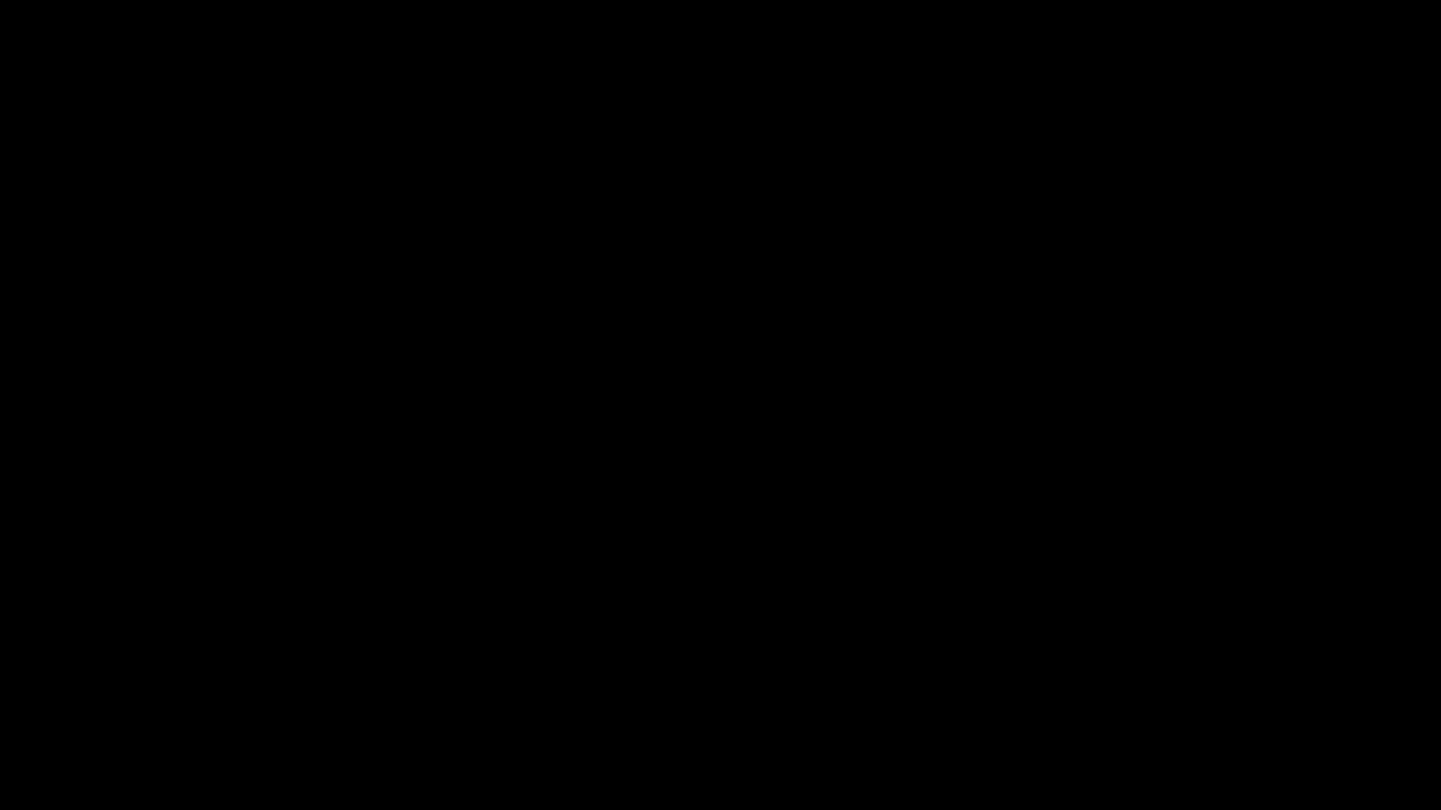
click at [125, 684] on icon "add" at bounding box center [90, 793] width 179 height 23
click at [98, 684] on icon "add" at bounding box center [90, 793] width 179 height 23
click at [79, 684] on div "add" at bounding box center [90, 794] width 181 height 34
click at [116, 684] on icon "add" at bounding box center [90, 793] width 179 height 23
click at [1185, 684] on icon "add" at bounding box center [1169, 793] width 179 height 23
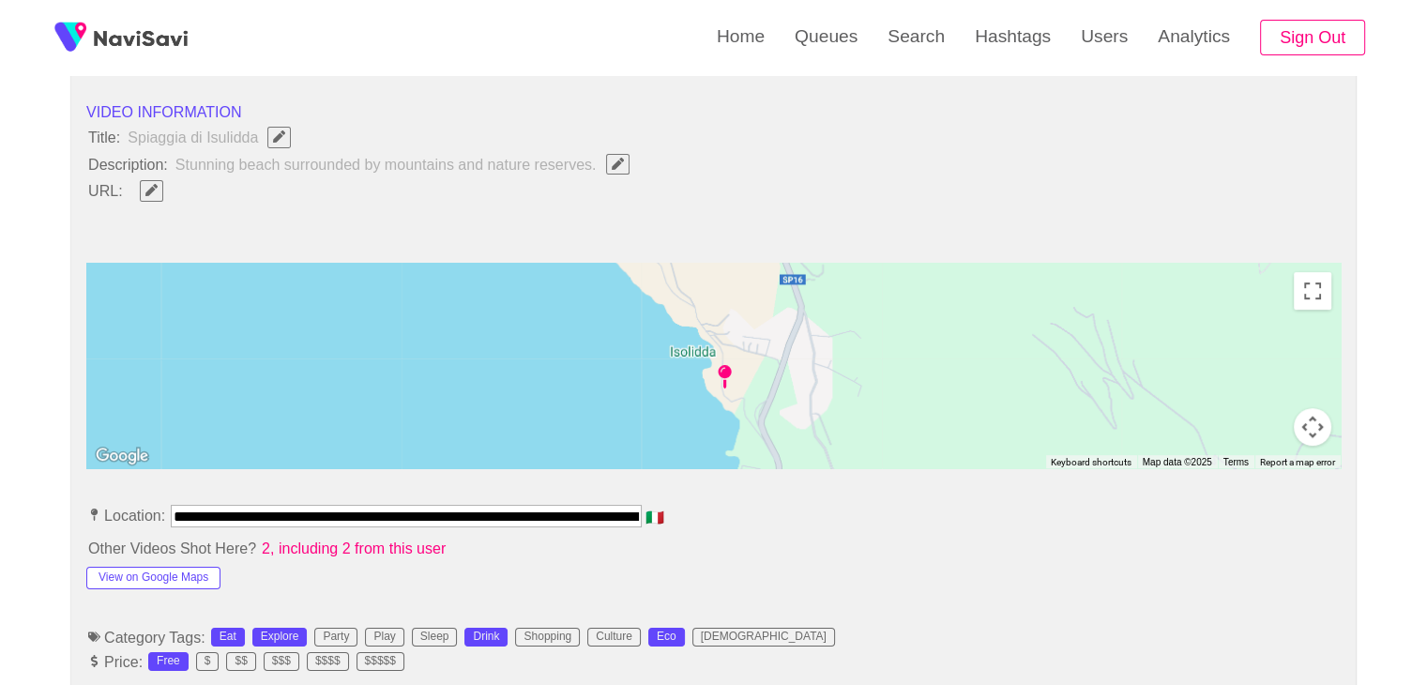
scroll to position [0, 78]
drag, startPoint x: 171, startPoint y: 511, endPoint x: 1054, endPoint y: 539, distance: 883.9
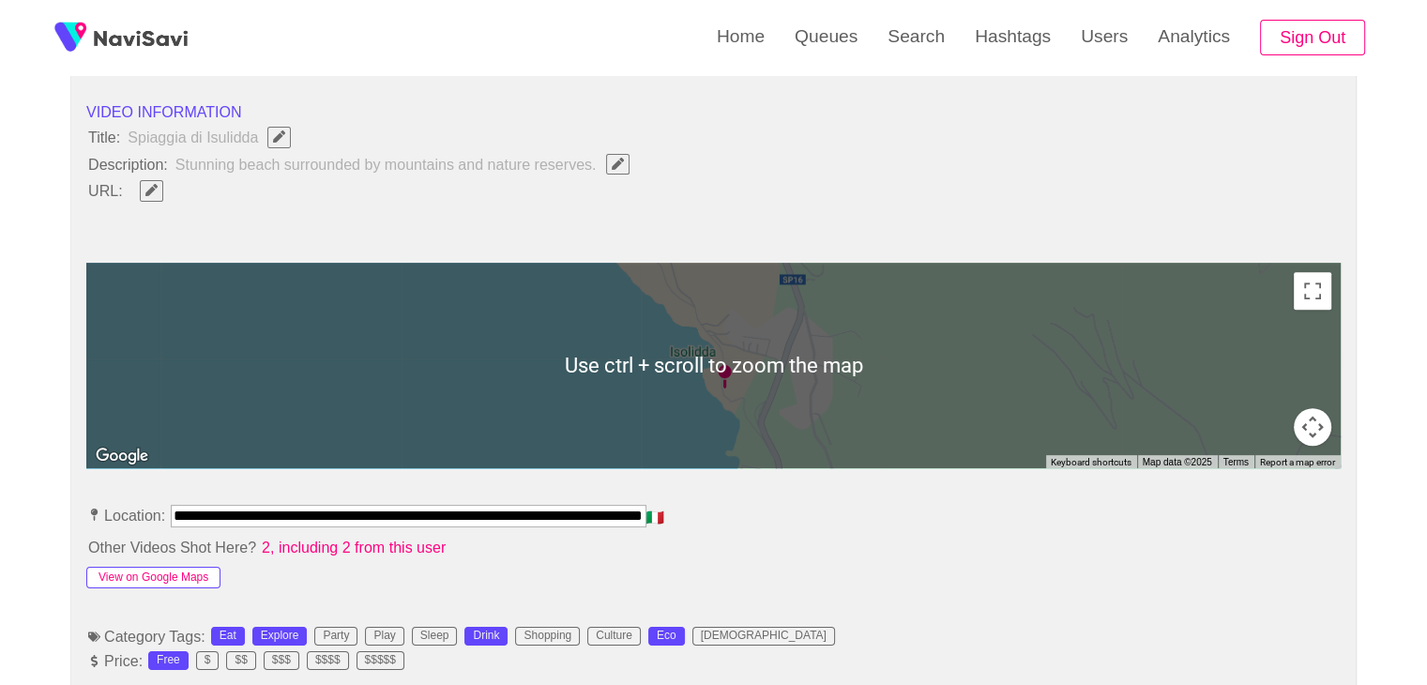
scroll to position [0, 0]
click at [180, 581] on button "View on Google Maps" at bounding box center [153, 577] width 134 height 23
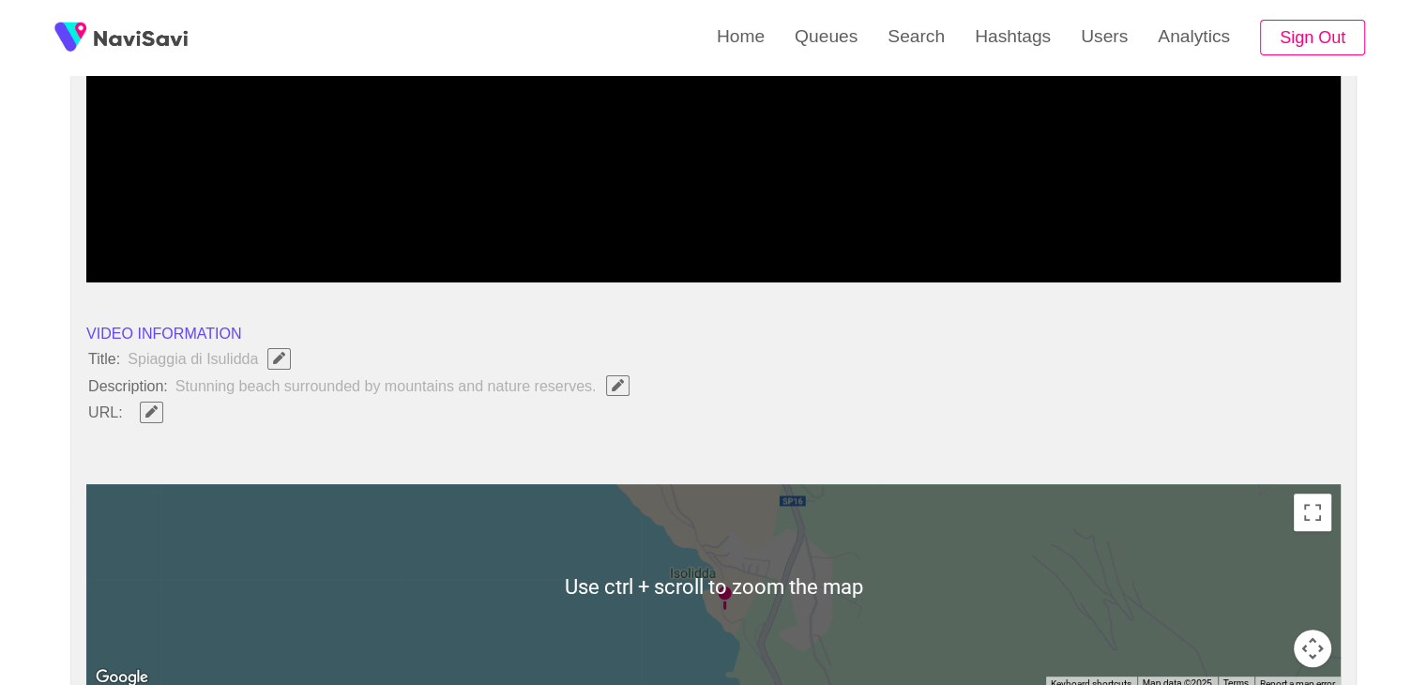
scroll to position [375, 0]
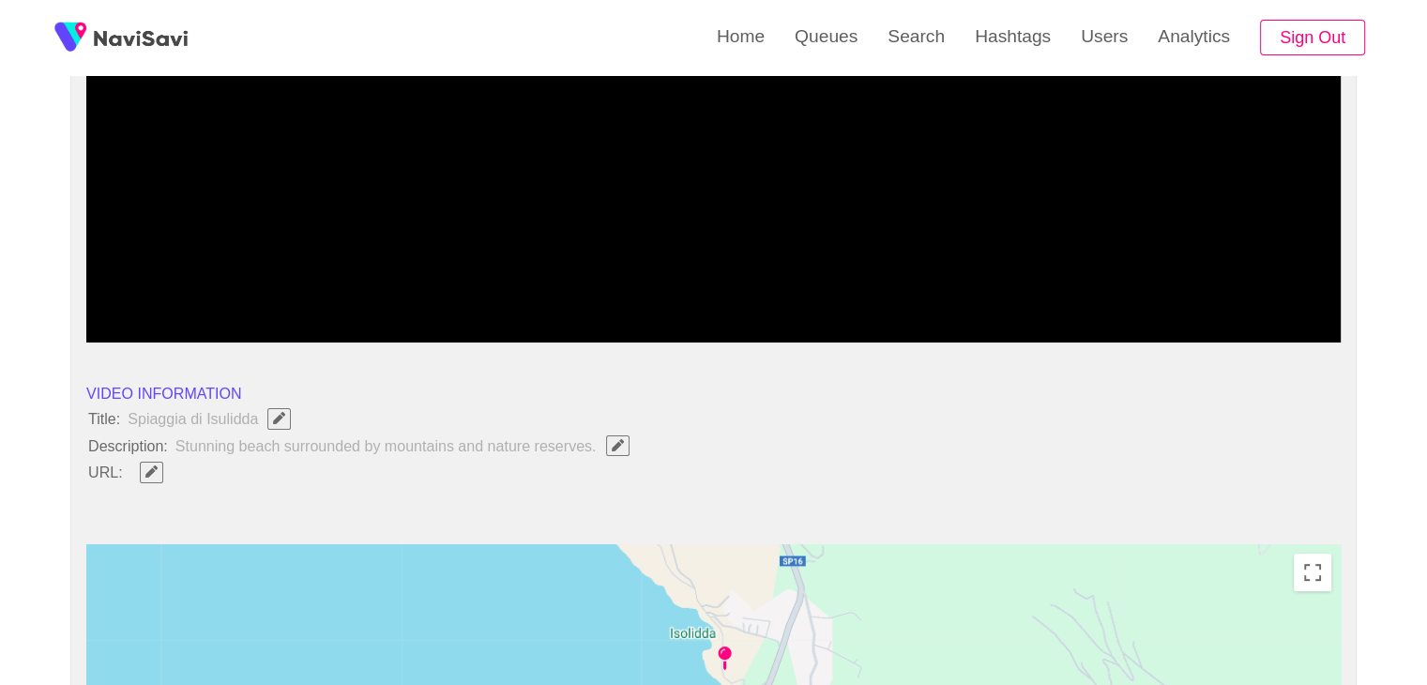
click at [159, 466] on span "button" at bounding box center [152, 471] width 20 height 12
click at [248, 463] on input "field" at bounding box center [558, 471] width 856 height 23
type input "**********"
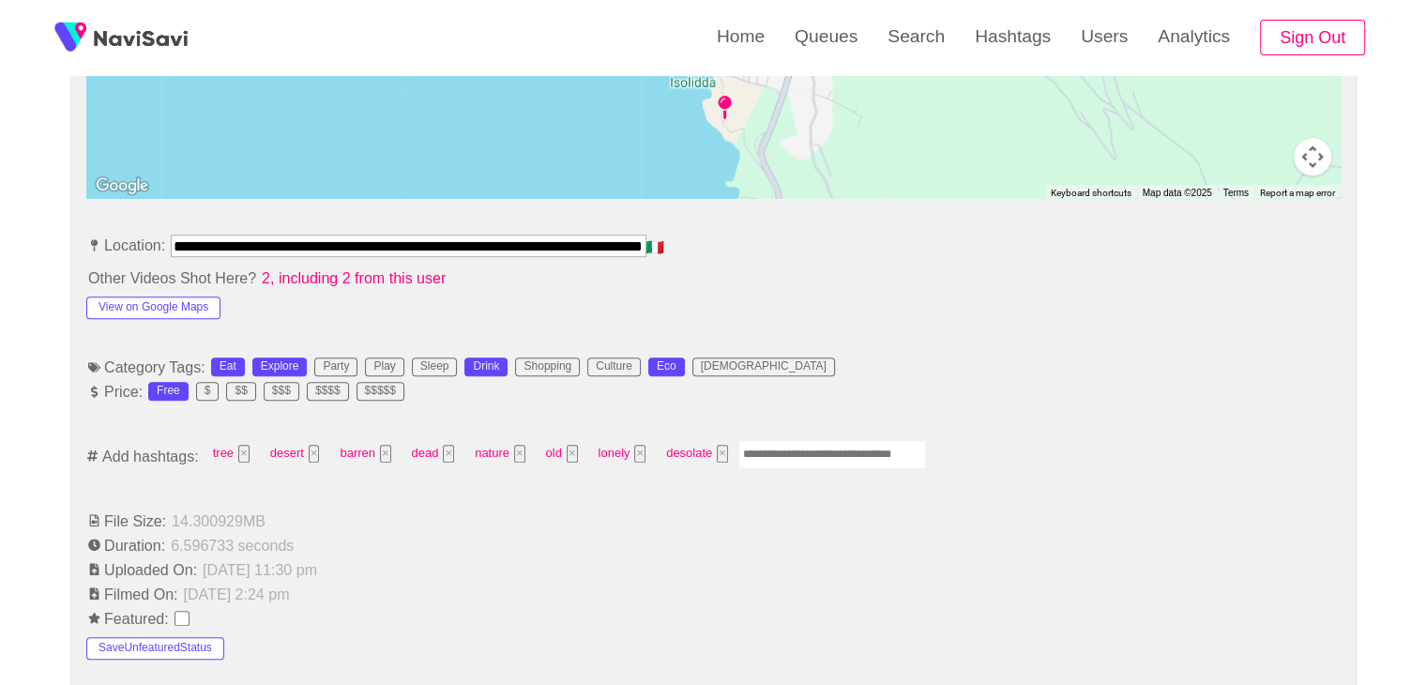
scroll to position [938, 0]
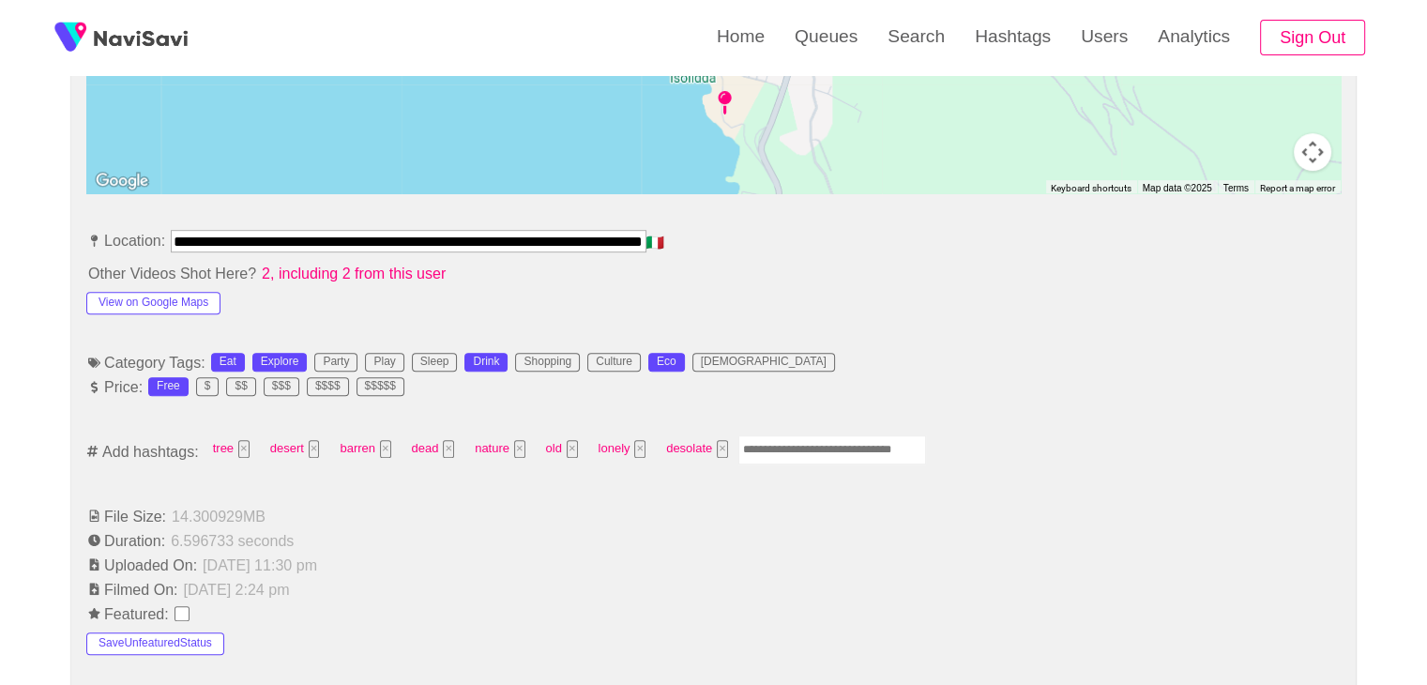
click at [795, 447] on input "Enter tag here and press return" at bounding box center [832, 449] width 188 height 29
type input "*********"
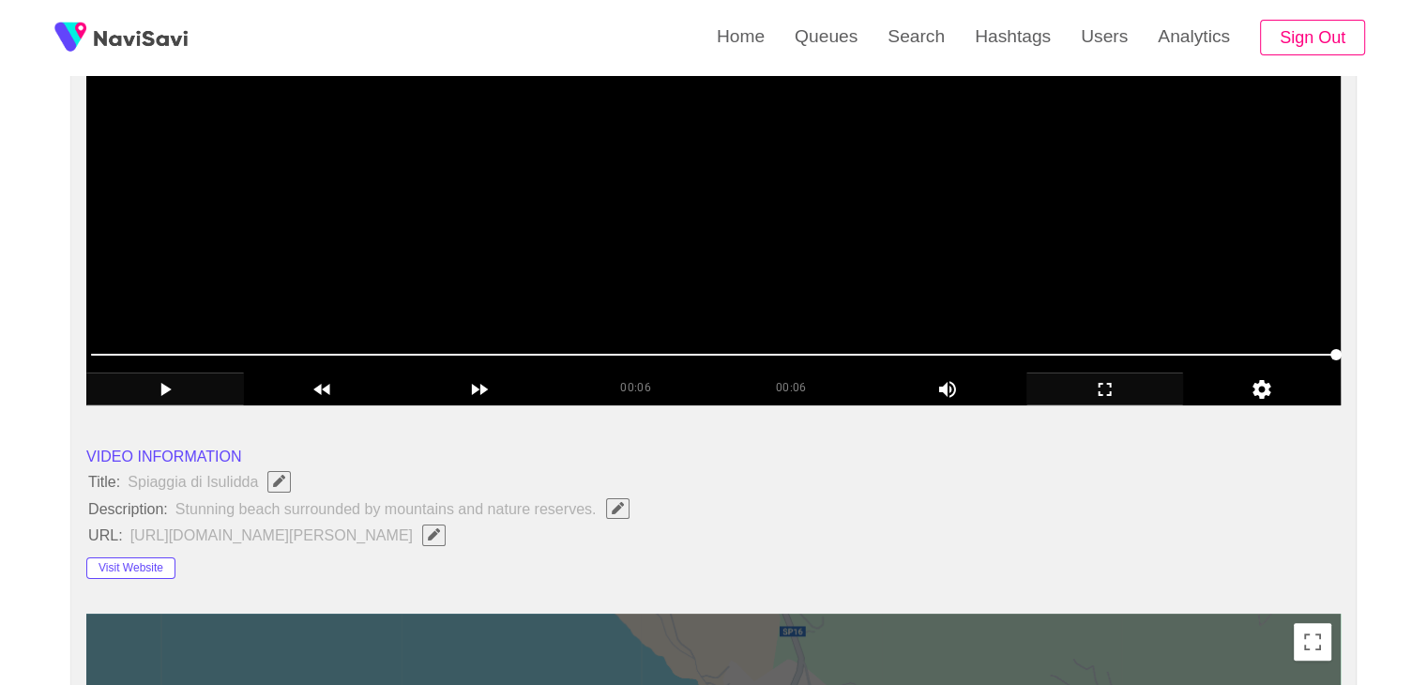
scroll to position [188, 0]
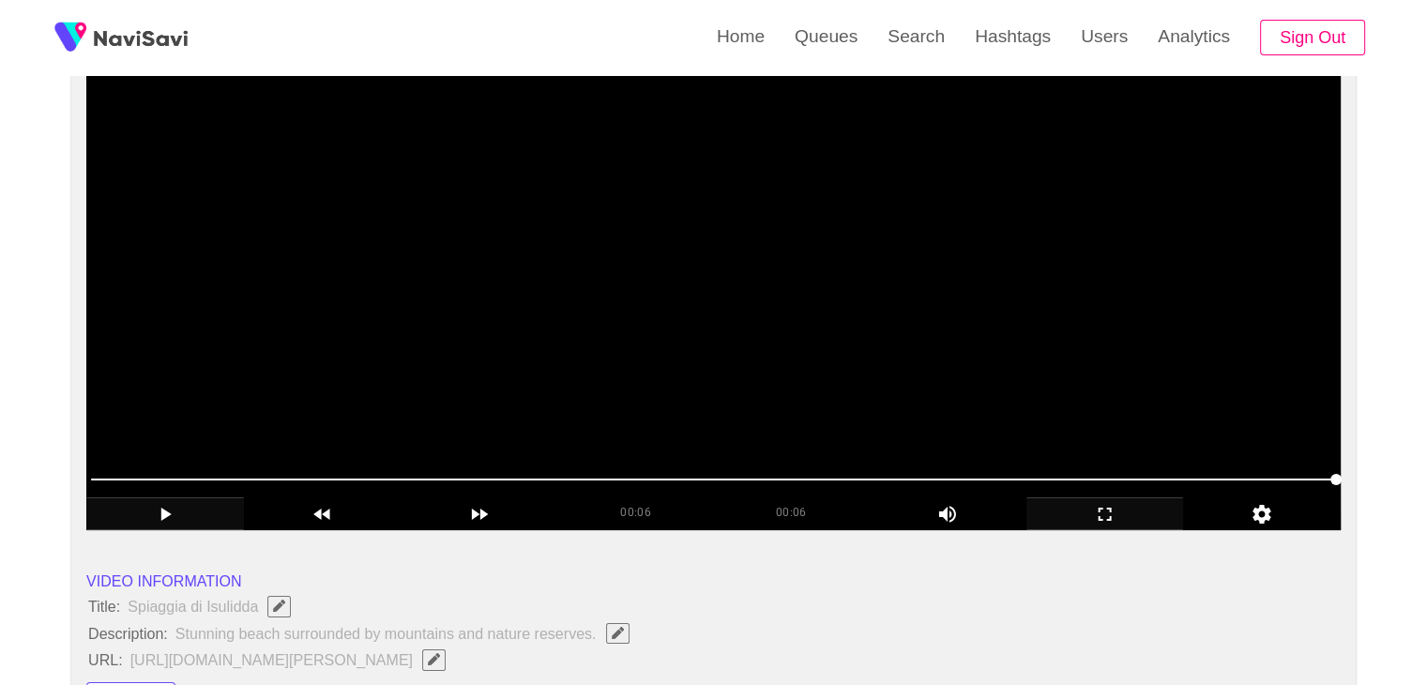
type input "*"
drag, startPoint x: 752, startPoint y: 475, endPoint x: 660, endPoint y: 478, distance: 92.0
click at [660, 478] on span at bounding box center [713, 479] width 1245 height 30
click at [553, 482] on span at bounding box center [713, 479] width 1245 height 30
click at [444, 479] on span at bounding box center [713, 479] width 1245 height 30
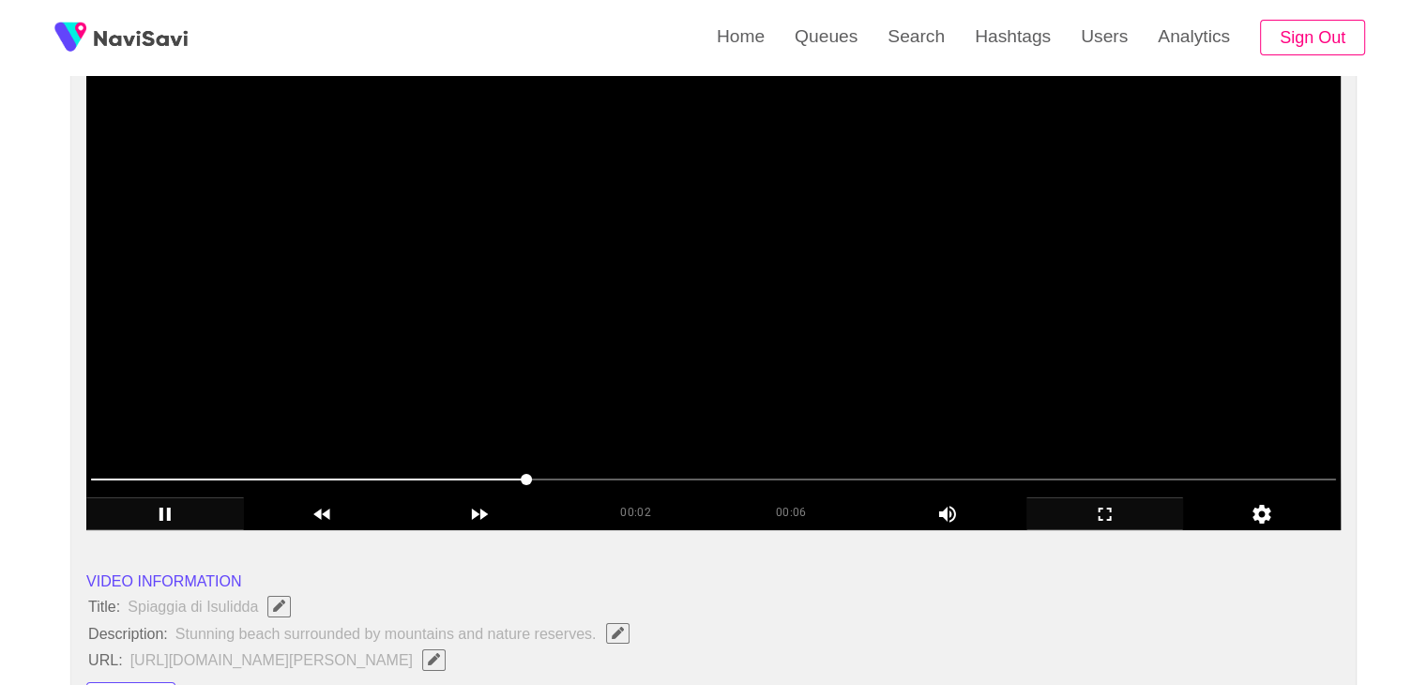
drag, startPoint x: 525, startPoint y: 478, endPoint x: 369, endPoint y: 478, distance: 156.6
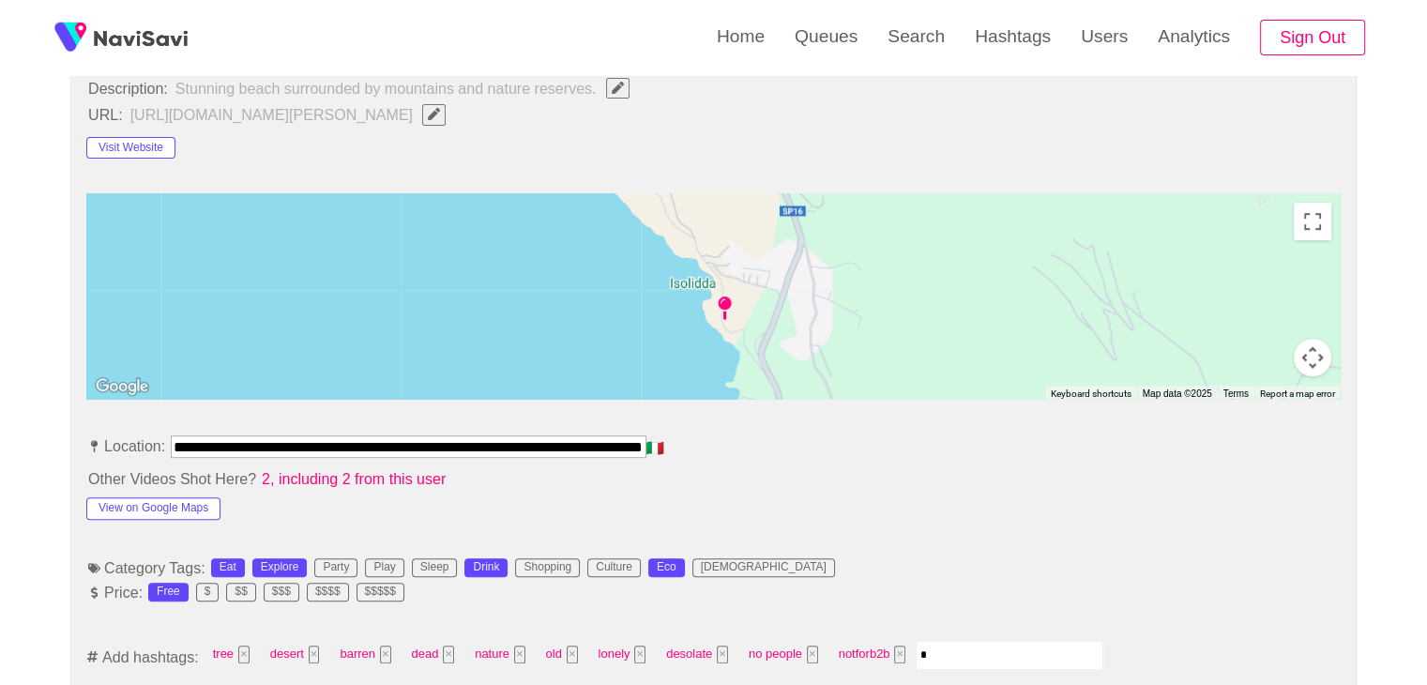
scroll to position [1032, 0]
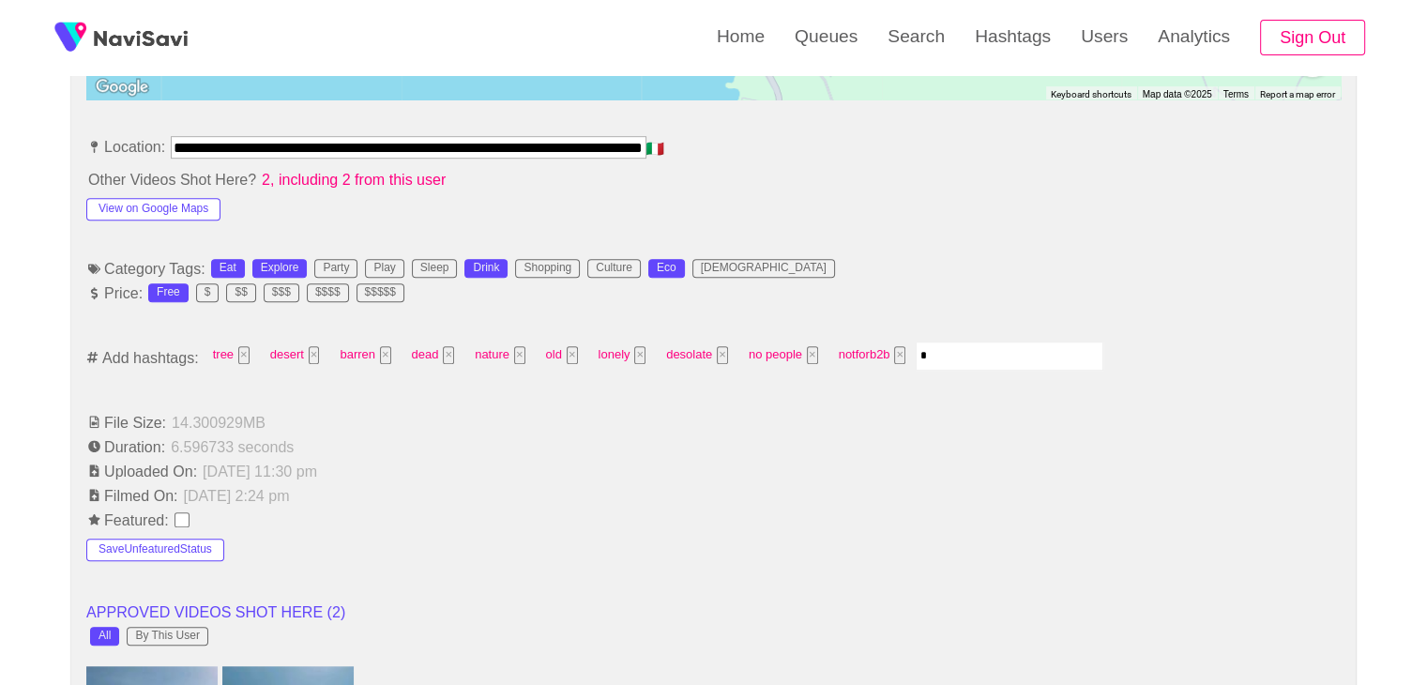
click at [948, 361] on input "*" at bounding box center [1009, 355] width 188 height 29
type input "******"
type input "**********"
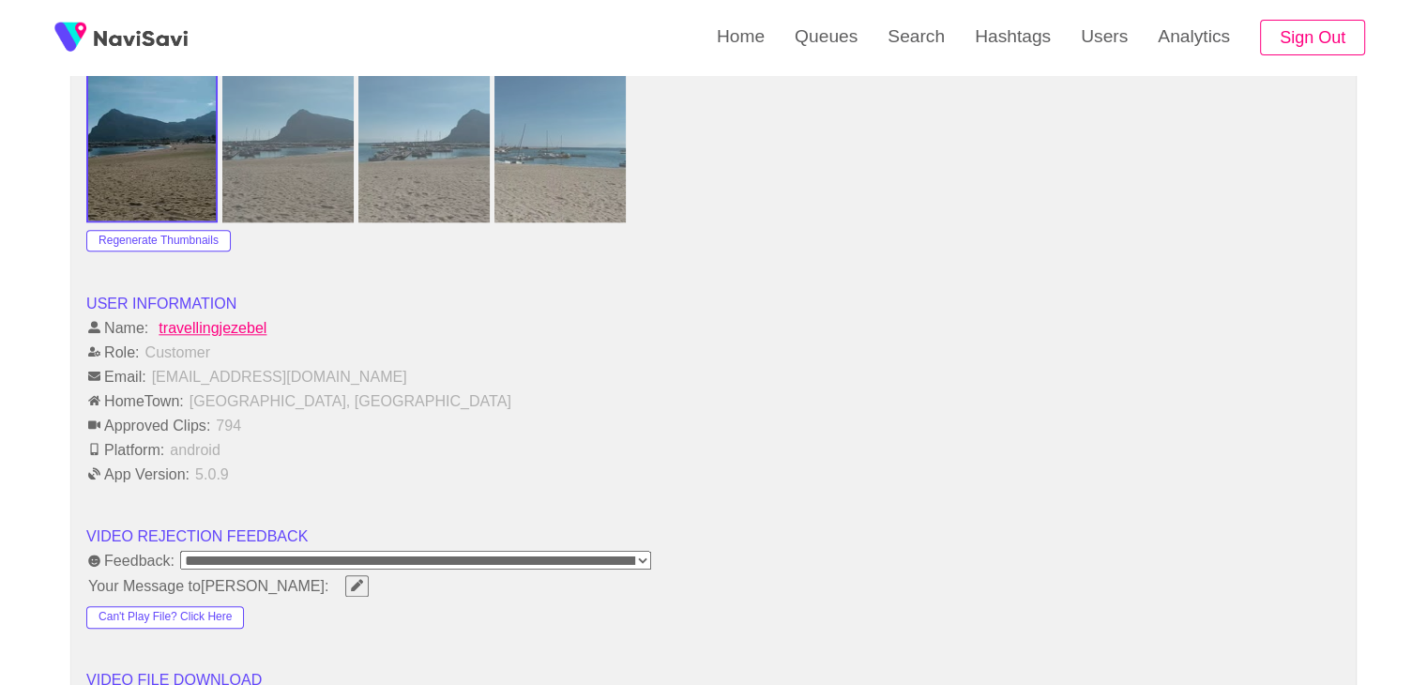
scroll to position [2251, 0]
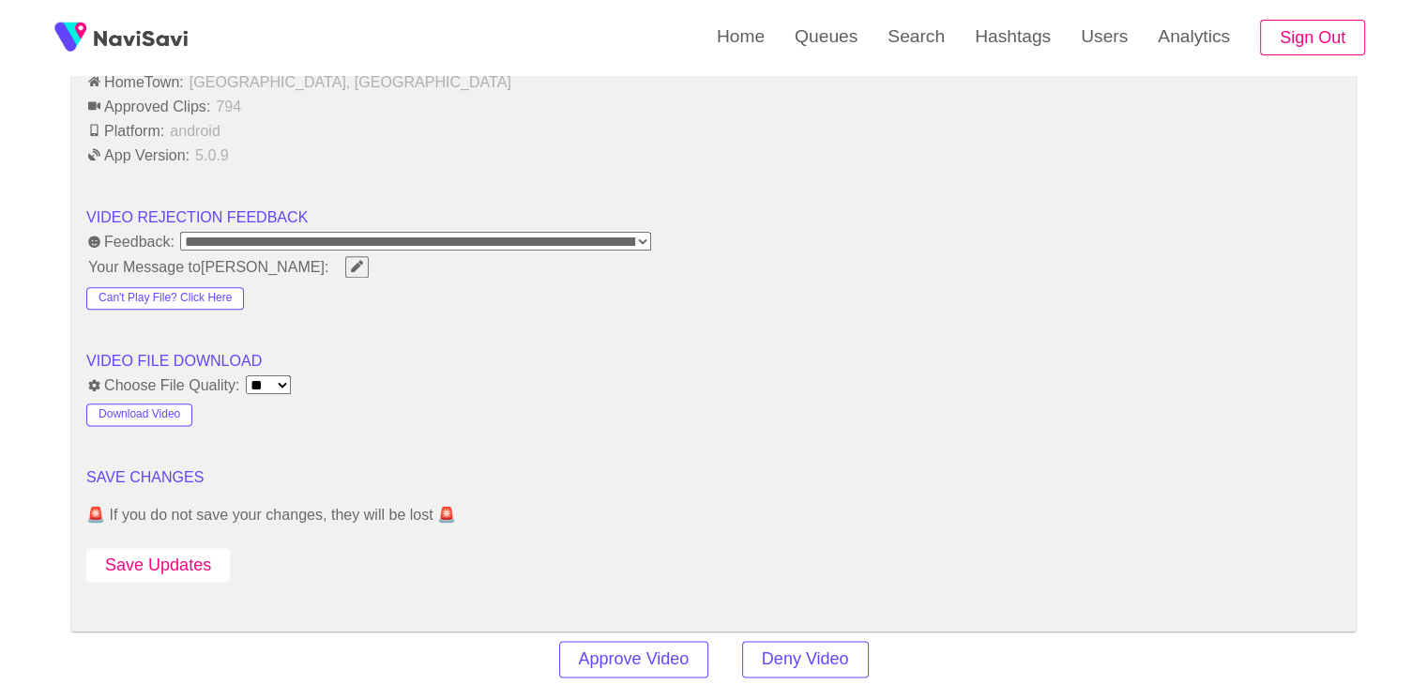
click at [202, 567] on button "Save Updates" at bounding box center [157, 565] width 143 height 35
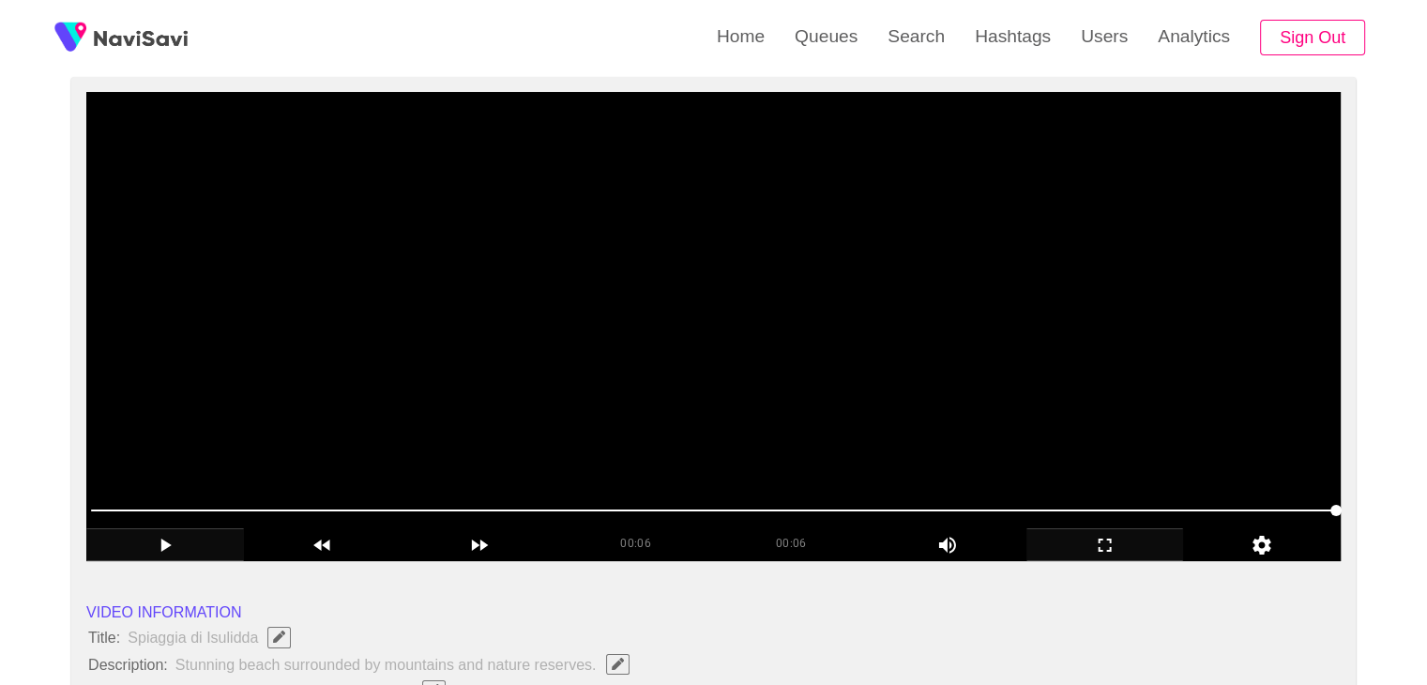
scroll to position [281, 0]
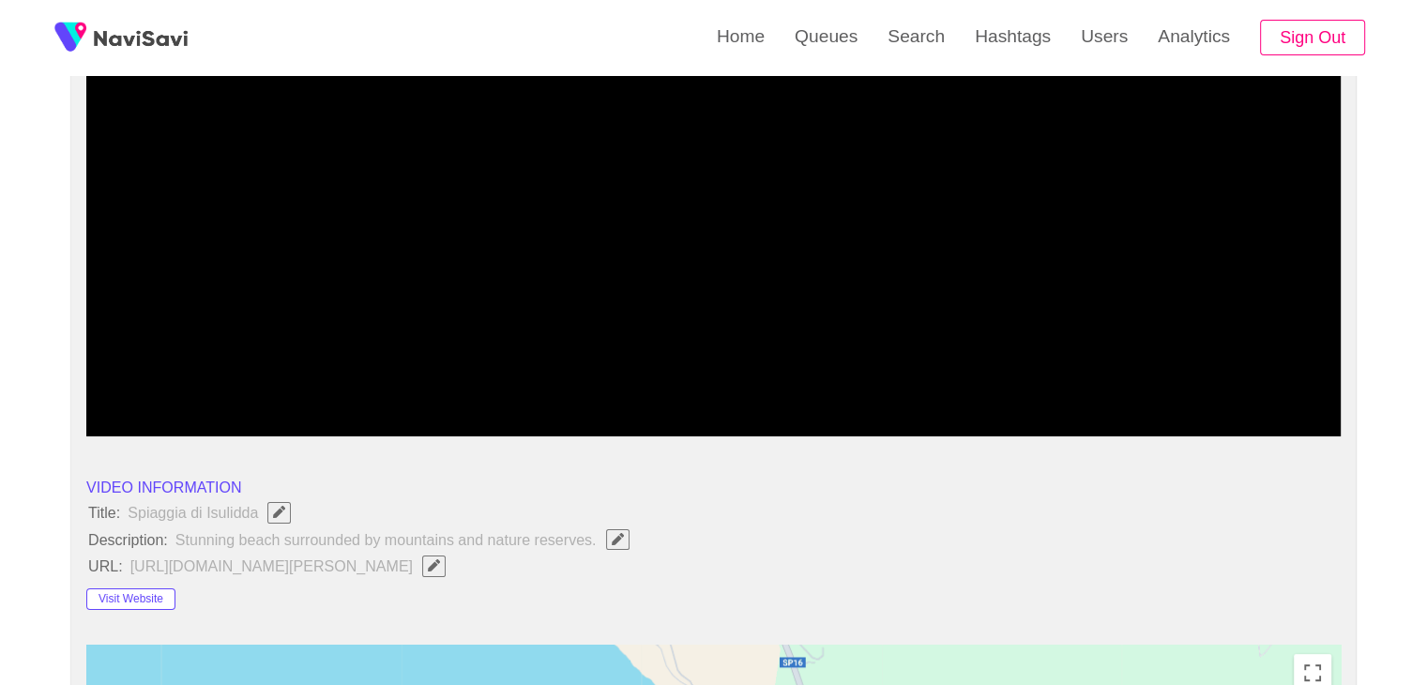
drag, startPoint x: 126, startPoint y: 391, endPoint x: 1, endPoint y: 375, distance: 125.8
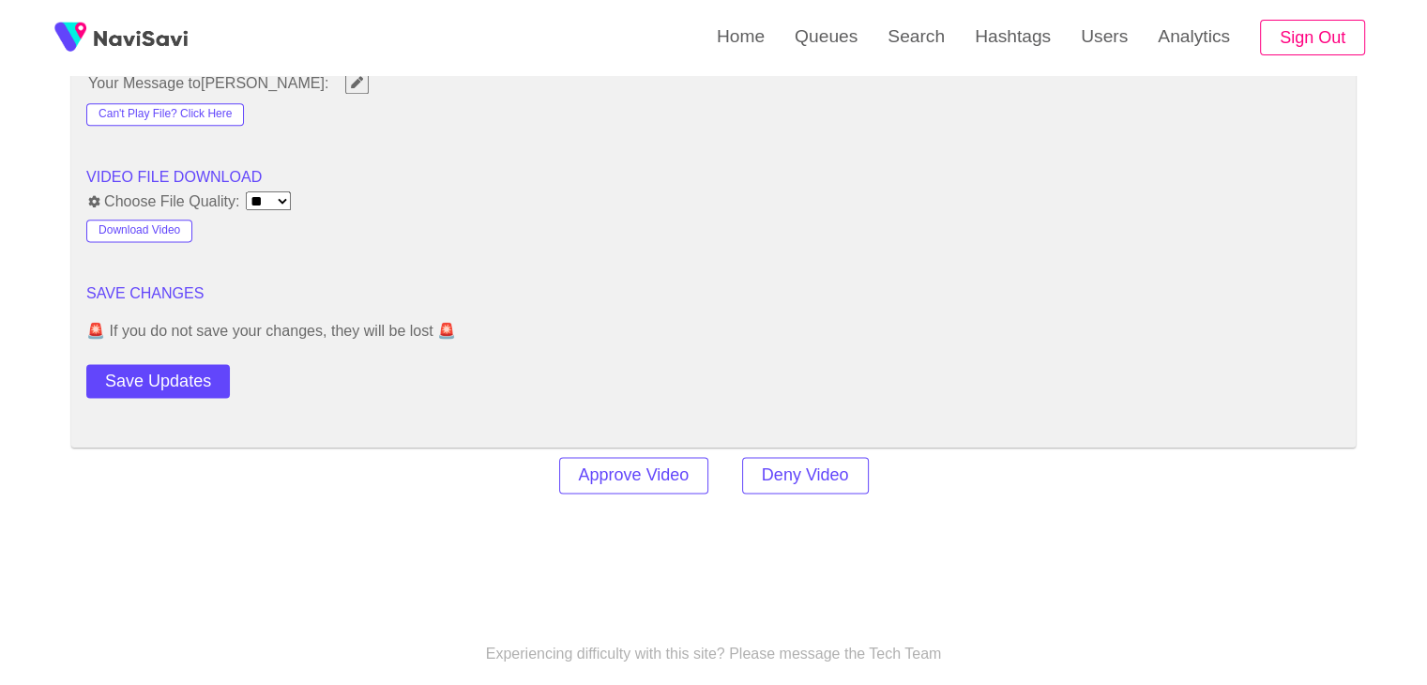
scroll to position [2438, 0]
click at [188, 365] on button "Save Updates" at bounding box center [157, 377] width 143 height 35
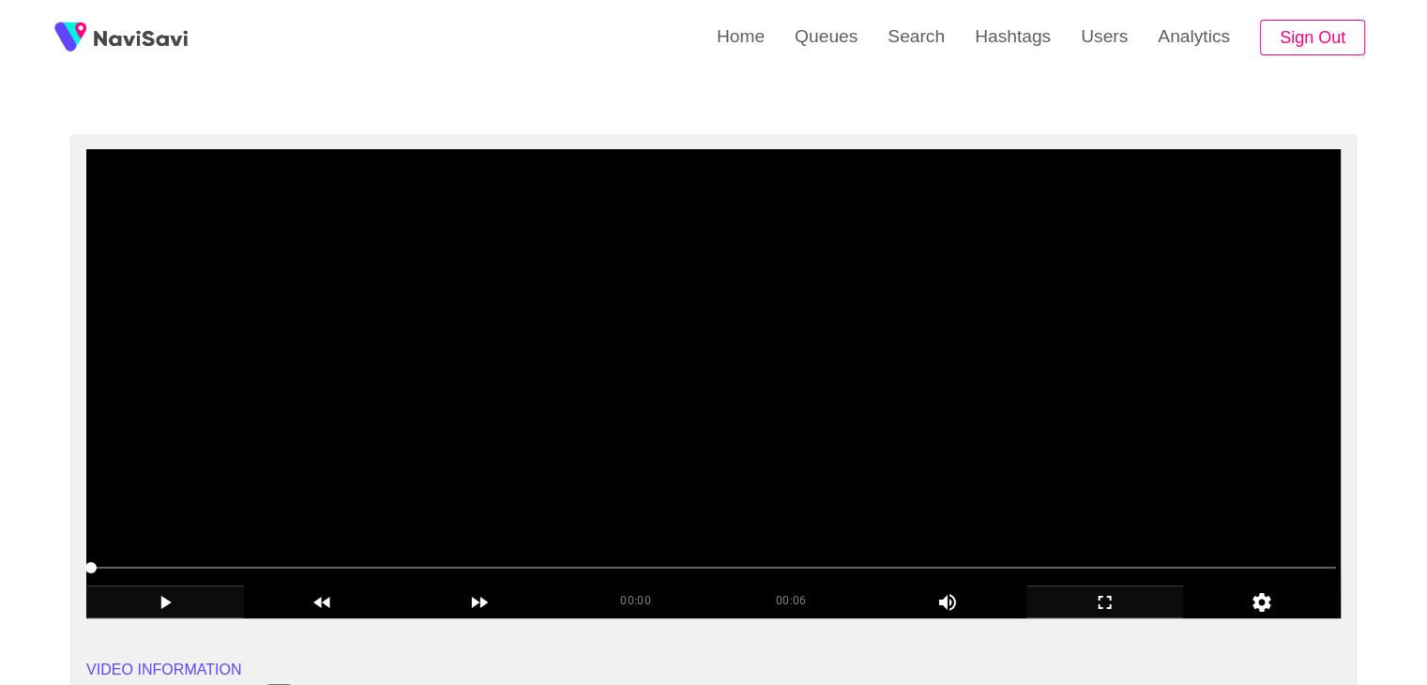
scroll to position [94, 0]
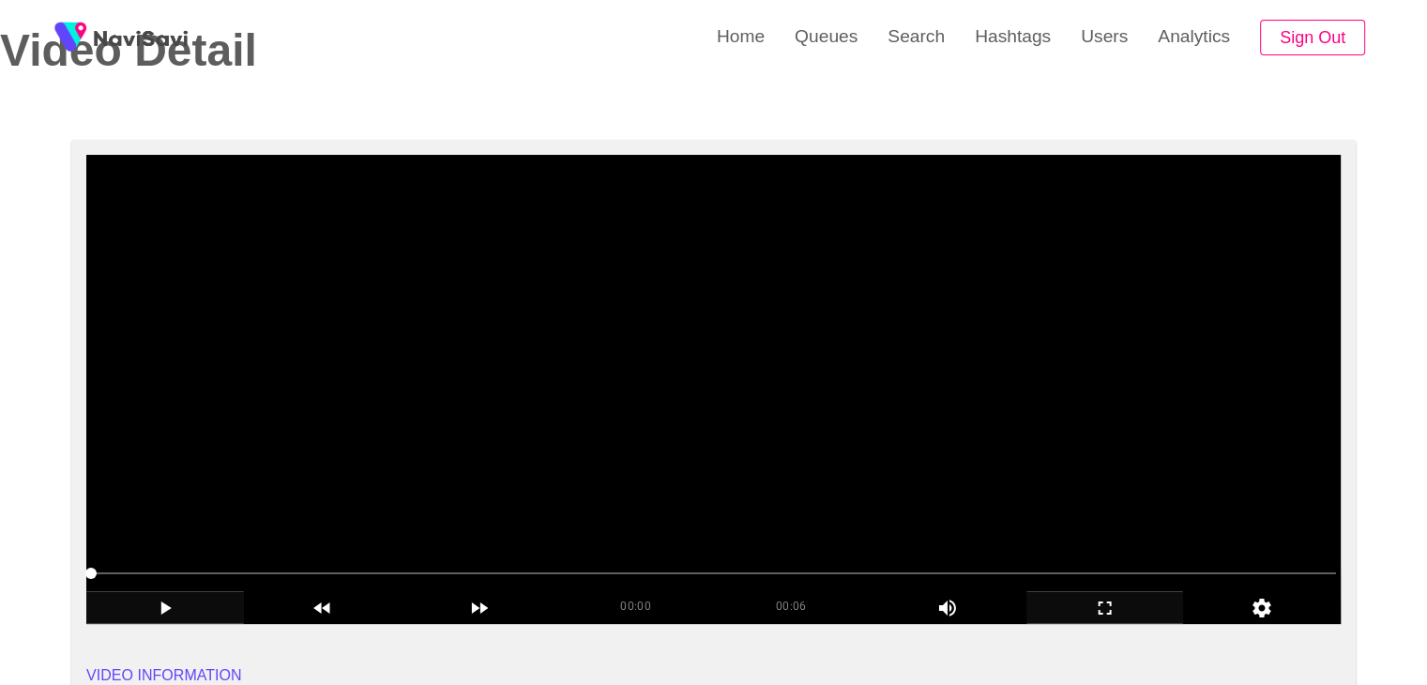
click at [791, 474] on video at bounding box center [713, 389] width 1254 height 469
click at [811, 397] on video at bounding box center [713, 389] width 1254 height 469
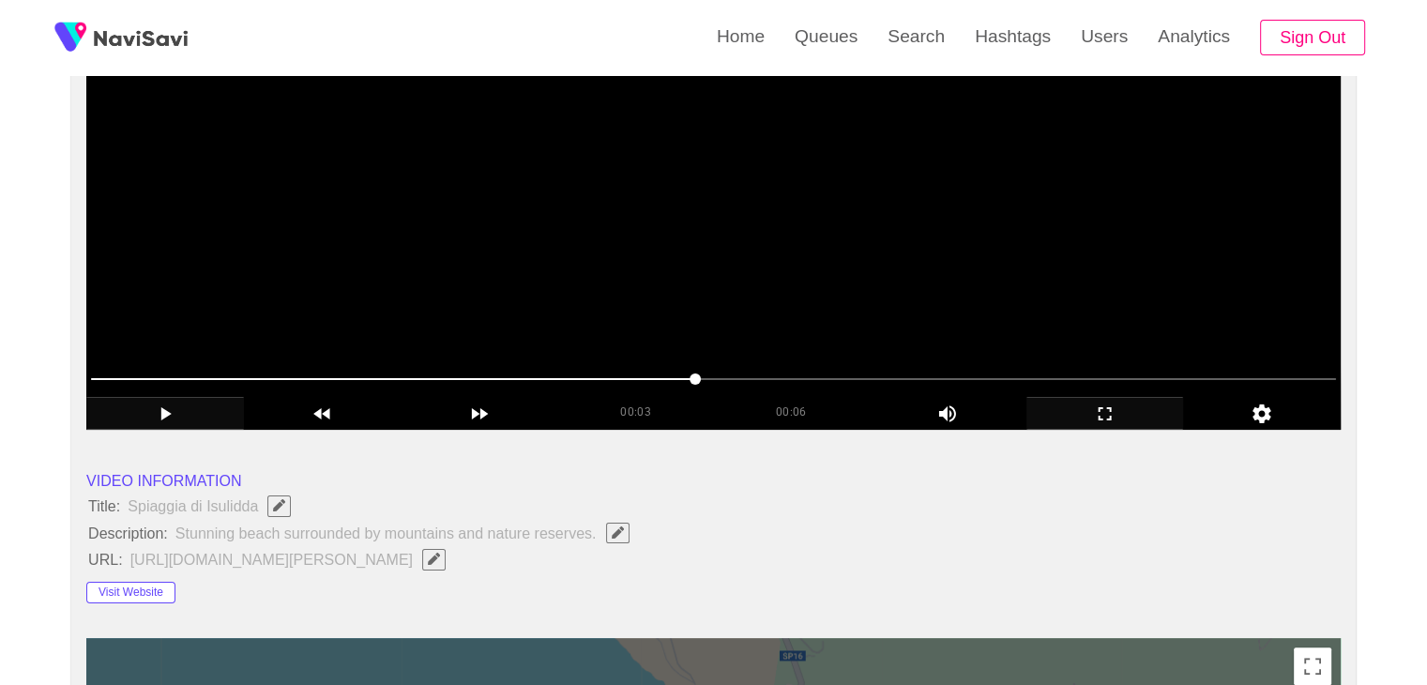
scroll to position [281, 0]
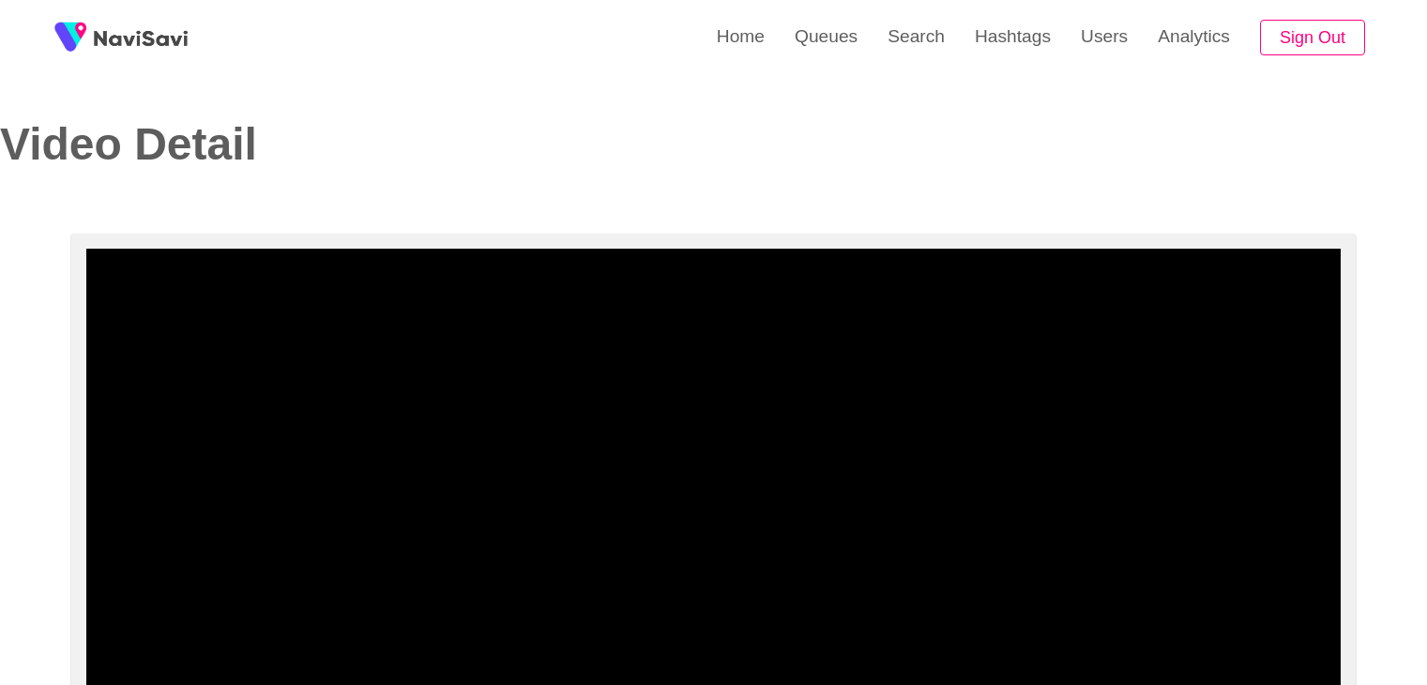
select select "**********"
select select "**"
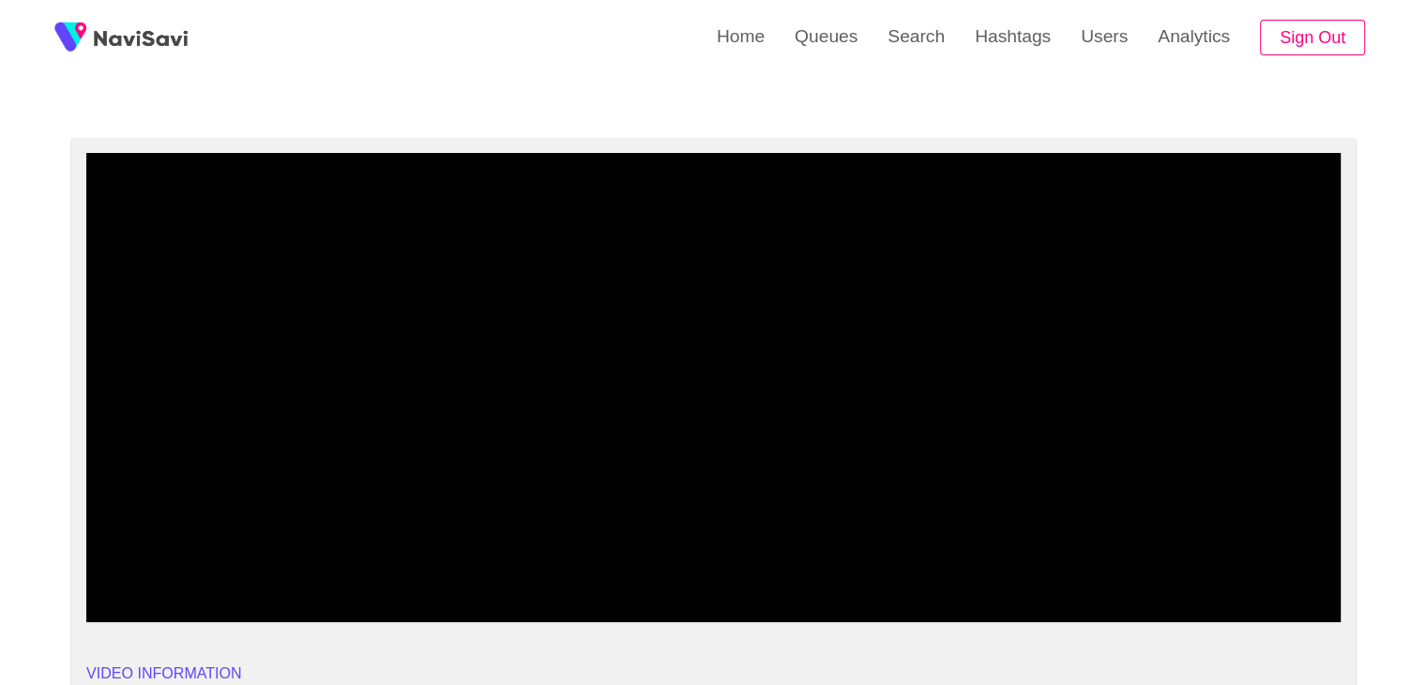
scroll to position [94, 0]
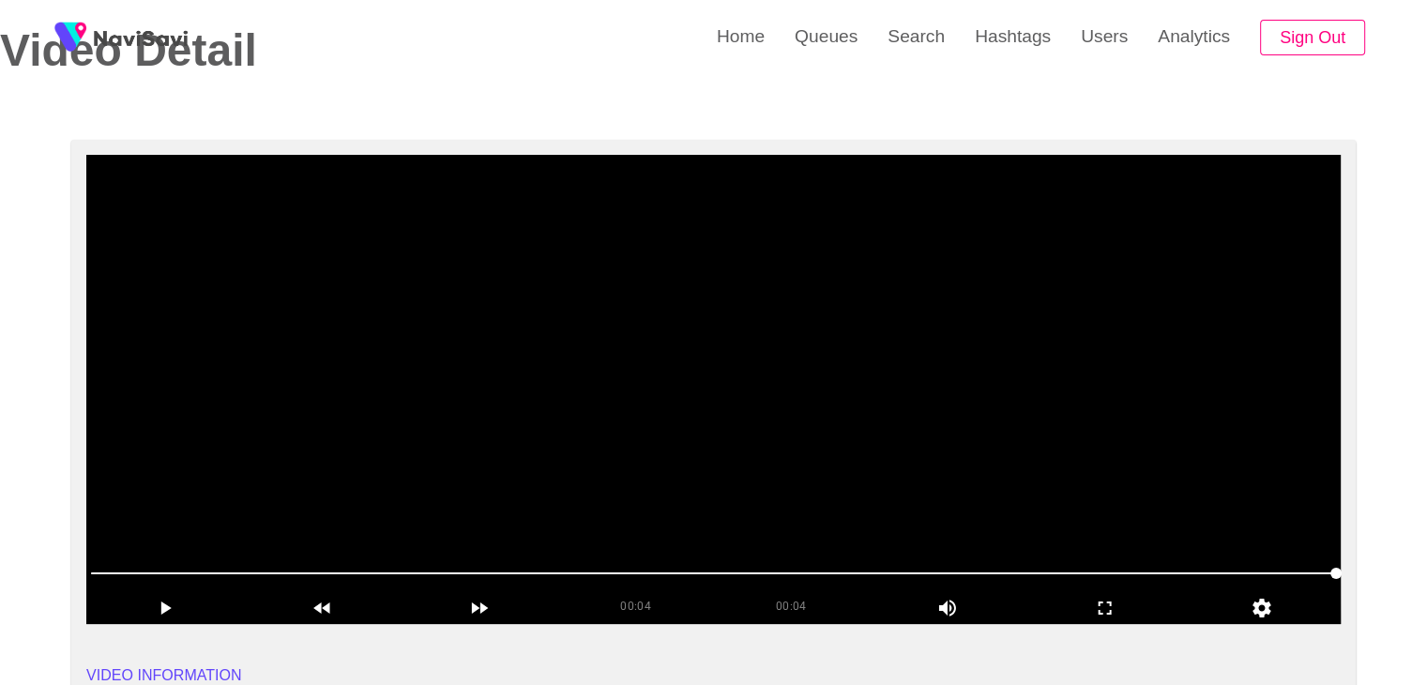
click at [653, 396] on video at bounding box center [713, 389] width 1254 height 469
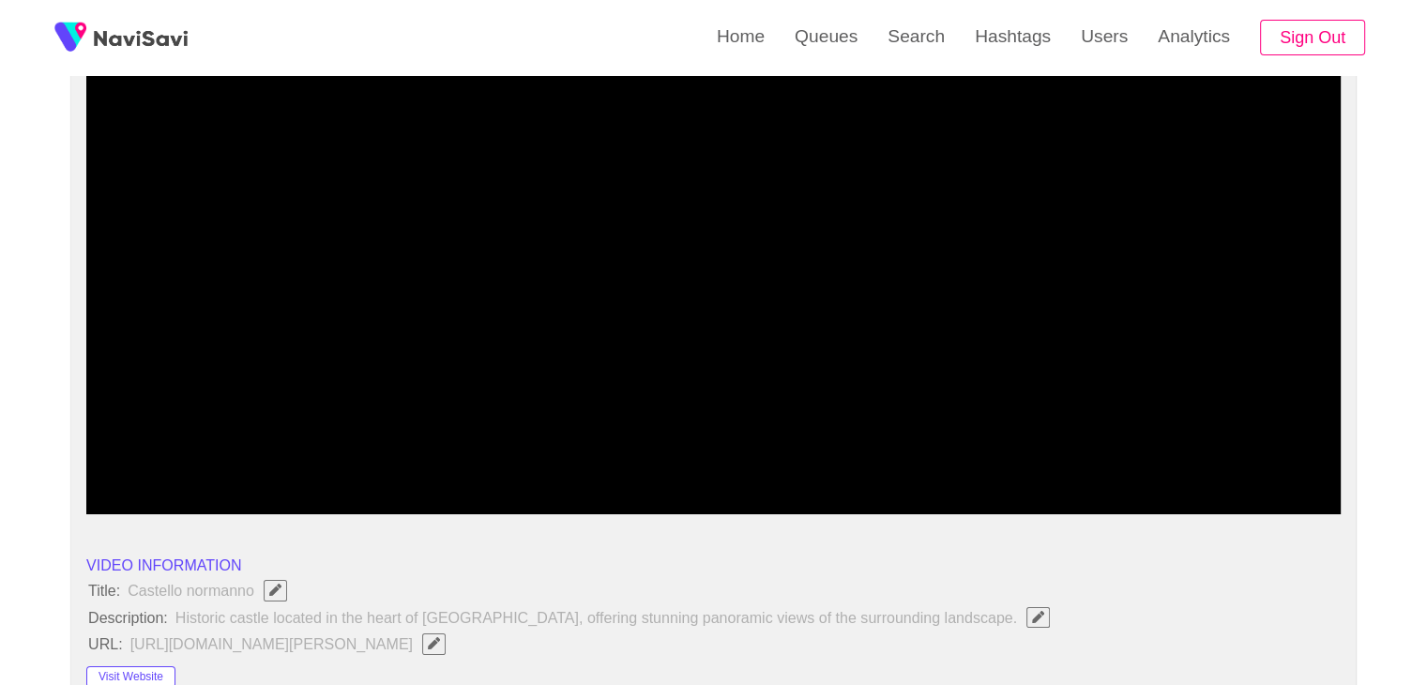
scroll to position [188, 0]
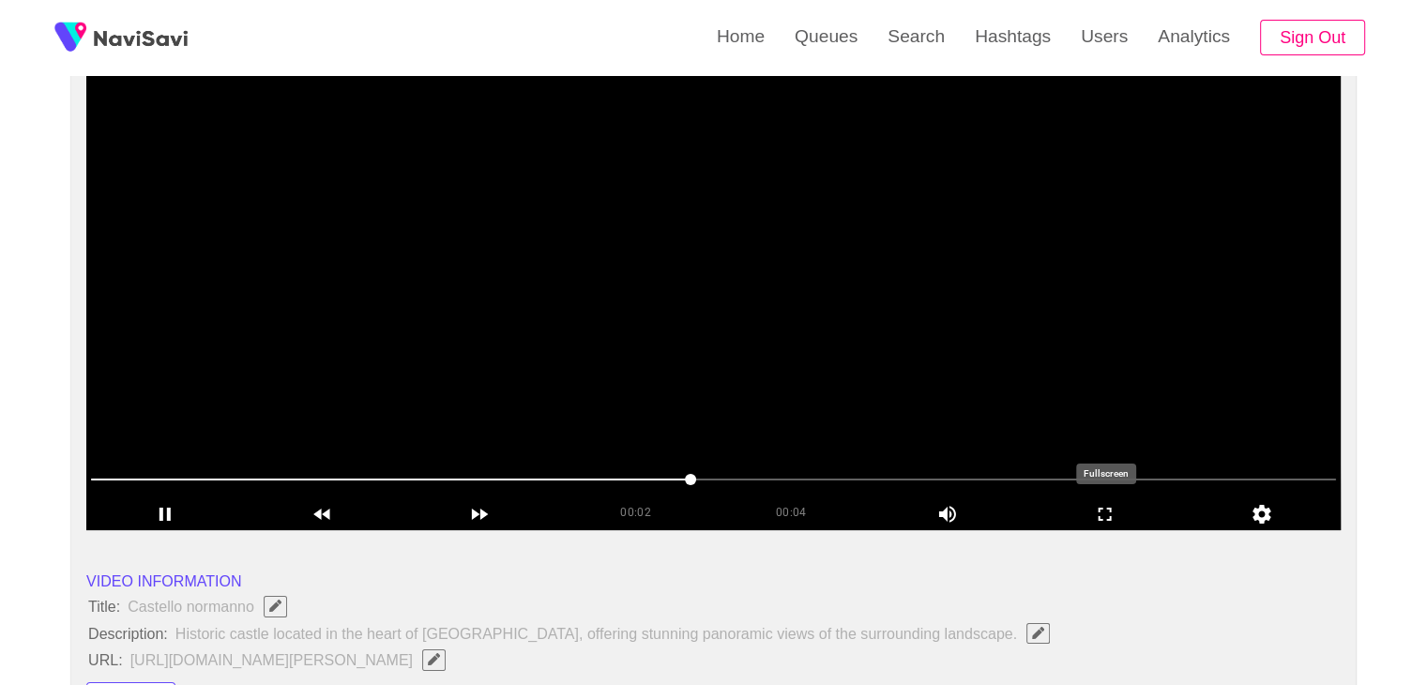
click at [1137, 515] on icon "add" at bounding box center [1105, 514] width 156 height 23
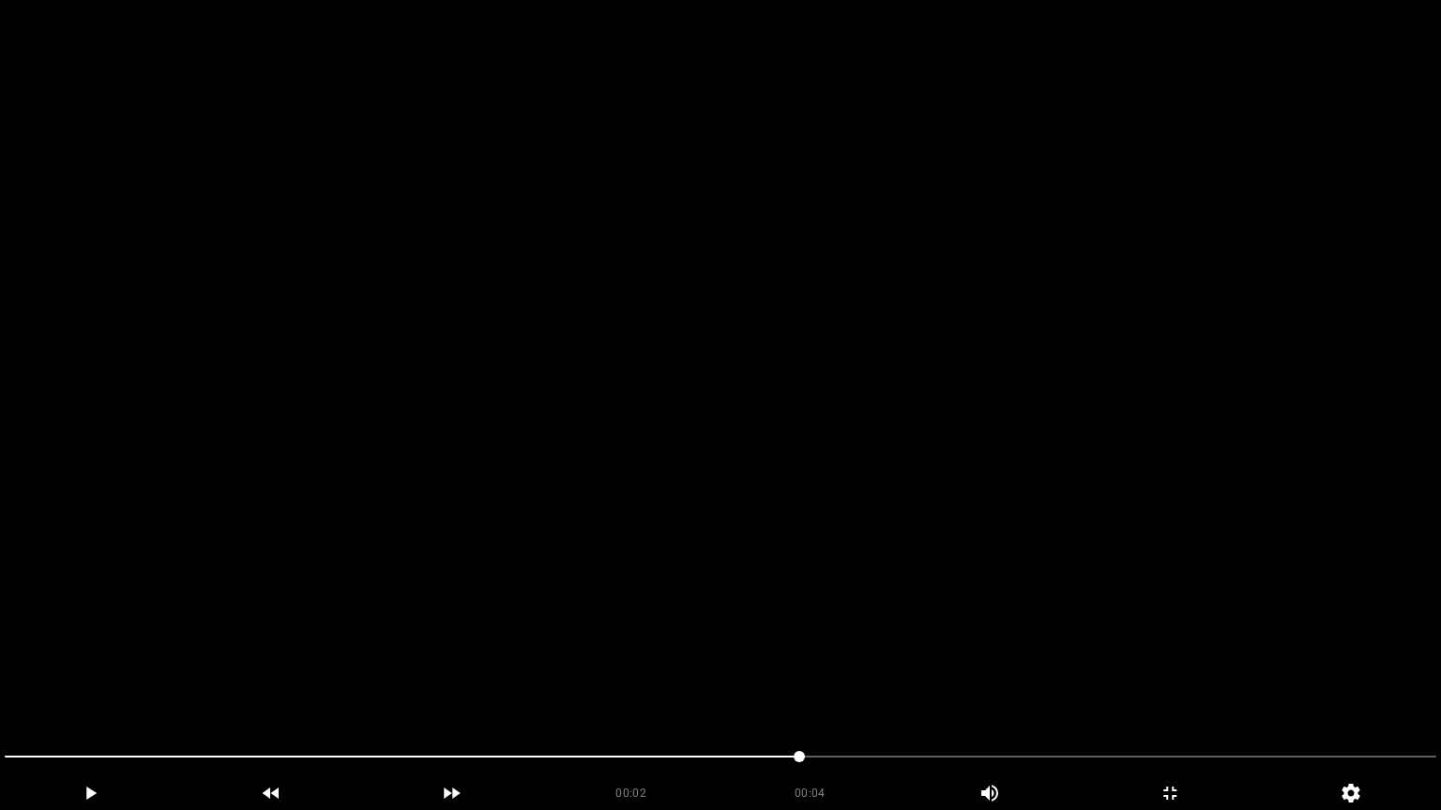
click at [1071, 590] on video at bounding box center [720, 405] width 1441 height 810
click at [773, 642] on video at bounding box center [720, 405] width 1441 height 810
click at [629, 653] on video at bounding box center [720, 405] width 1441 height 810
click at [630, 649] on video at bounding box center [720, 405] width 1441 height 810
click at [1162, 684] on icon "add" at bounding box center [1169, 793] width 179 height 23
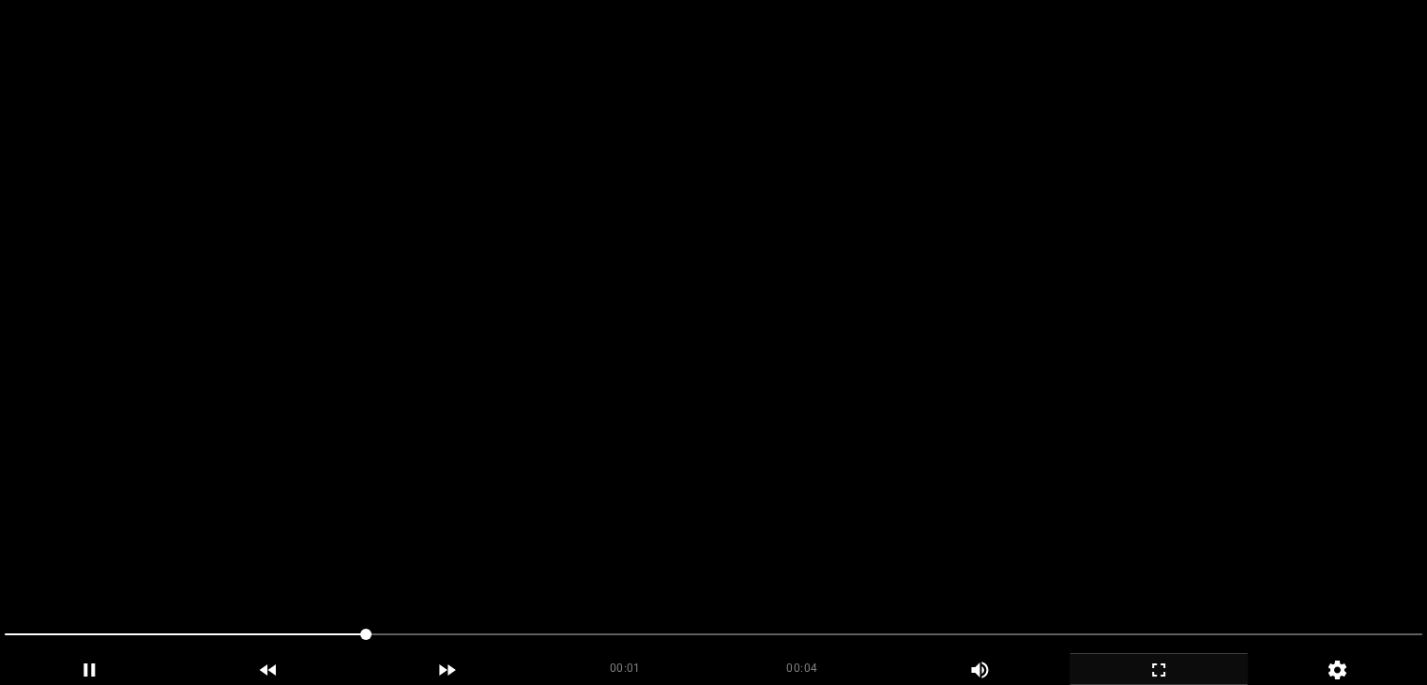
scroll to position [938, 0]
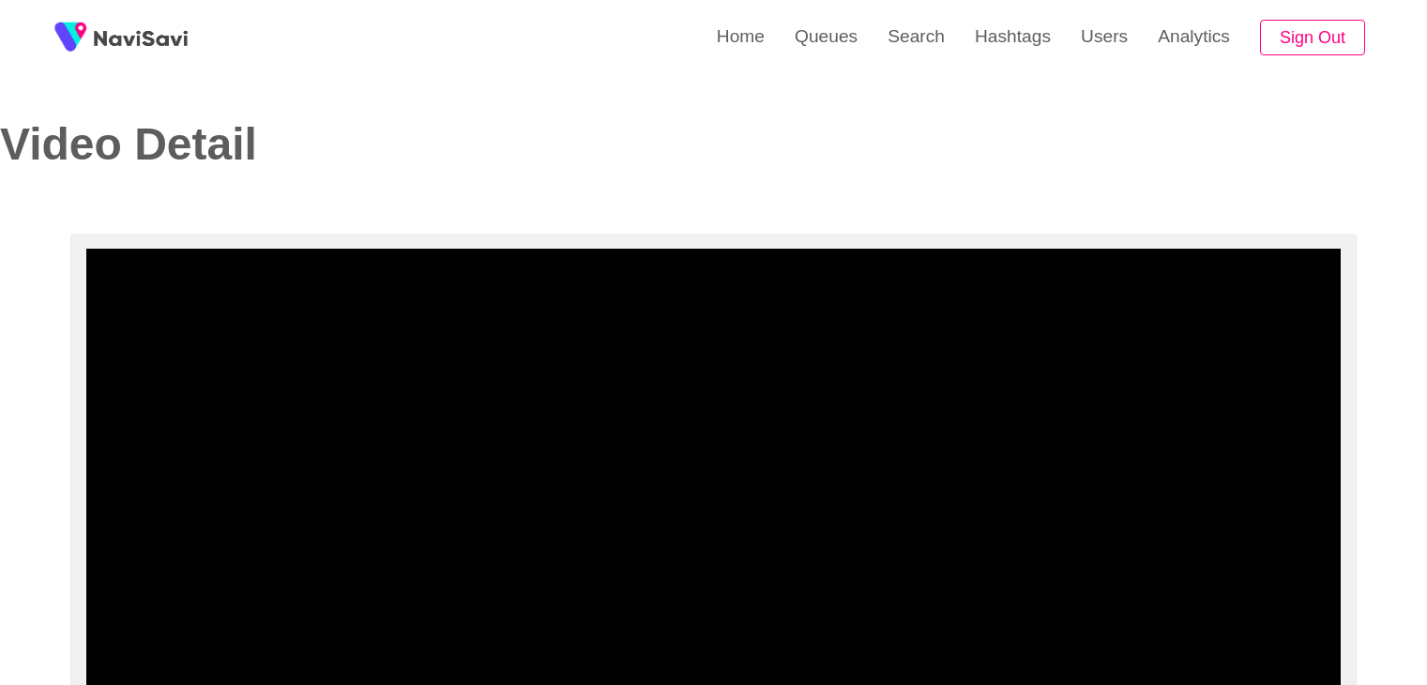
select select "**********"
select select "**"
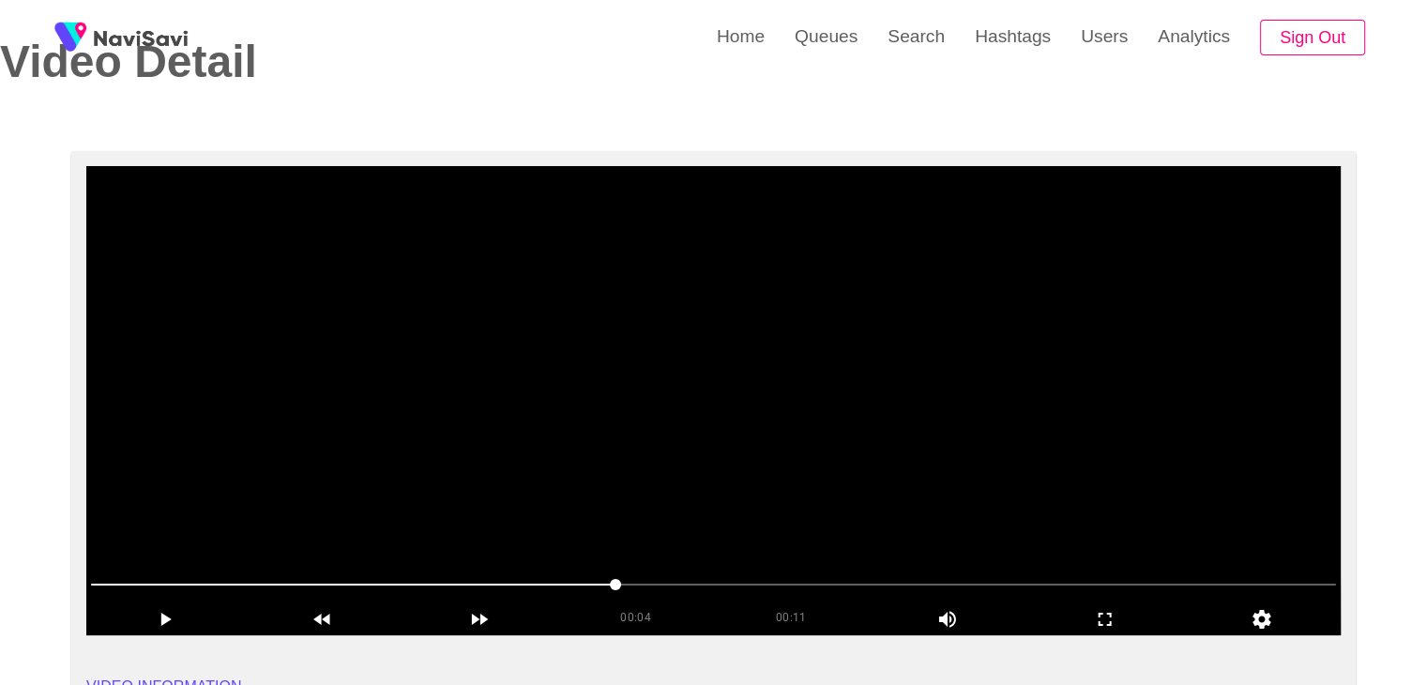
scroll to position [281, 0]
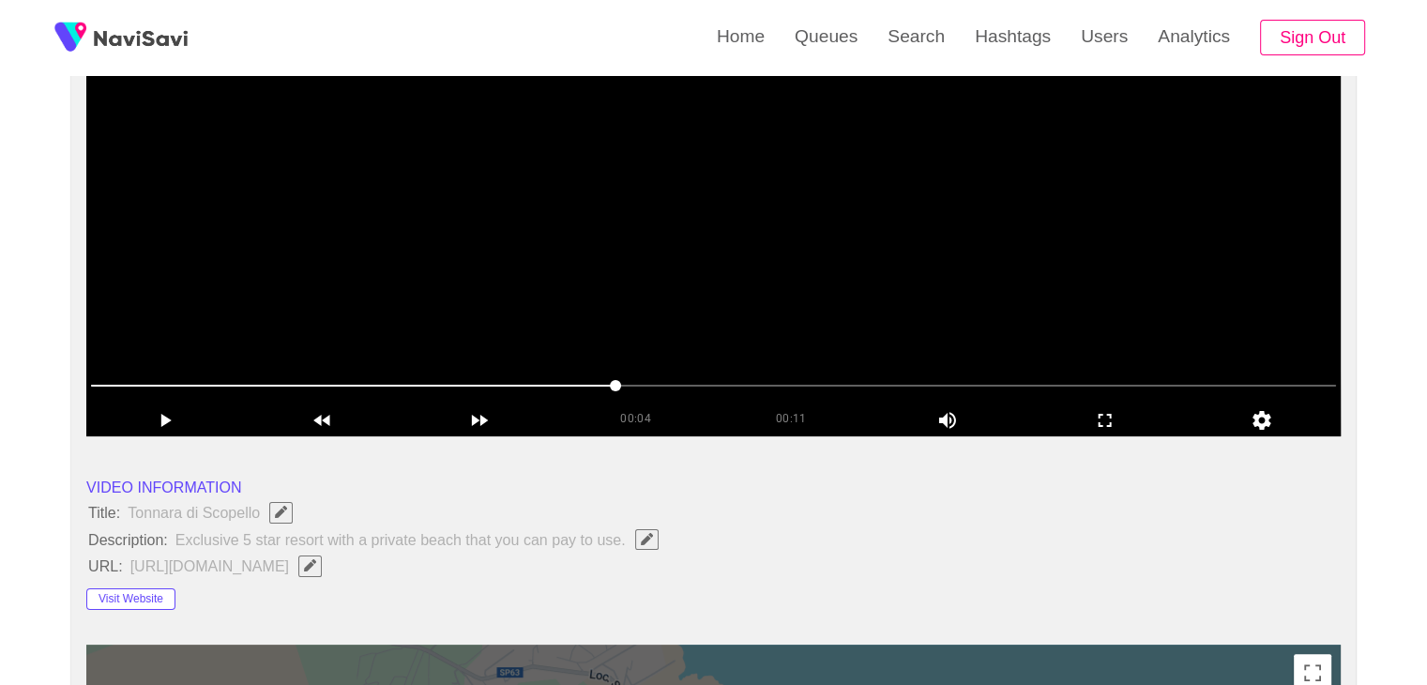
click at [742, 304] on video at bounding box center [713, 201] width 1254 height 469
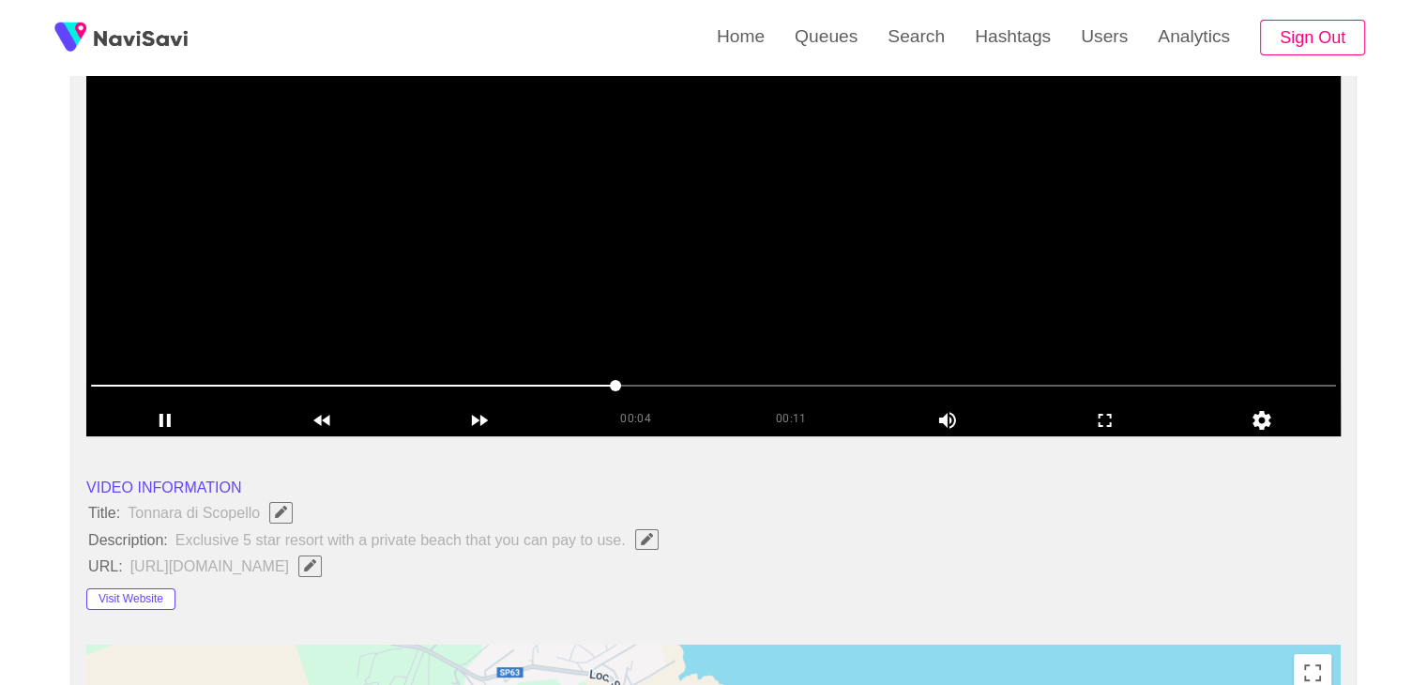
click at [819, 319] on video at bounding box center [713, 201] width 1254 height 469
click at [642, 333] on video at bounding box center [713, 201] width 1254 height 469
click at [843, 299] on video at bounding box center [713, 201] width 1254 height 469
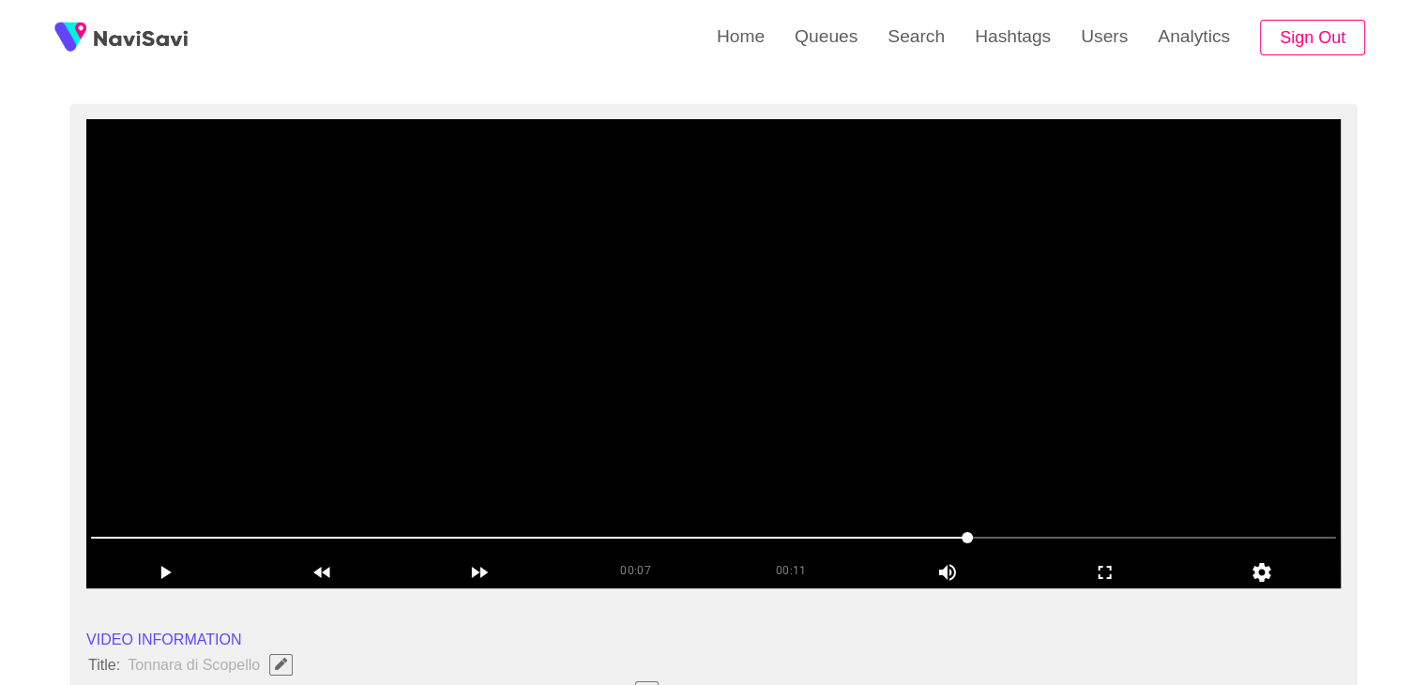
scroll to position [94, 0]
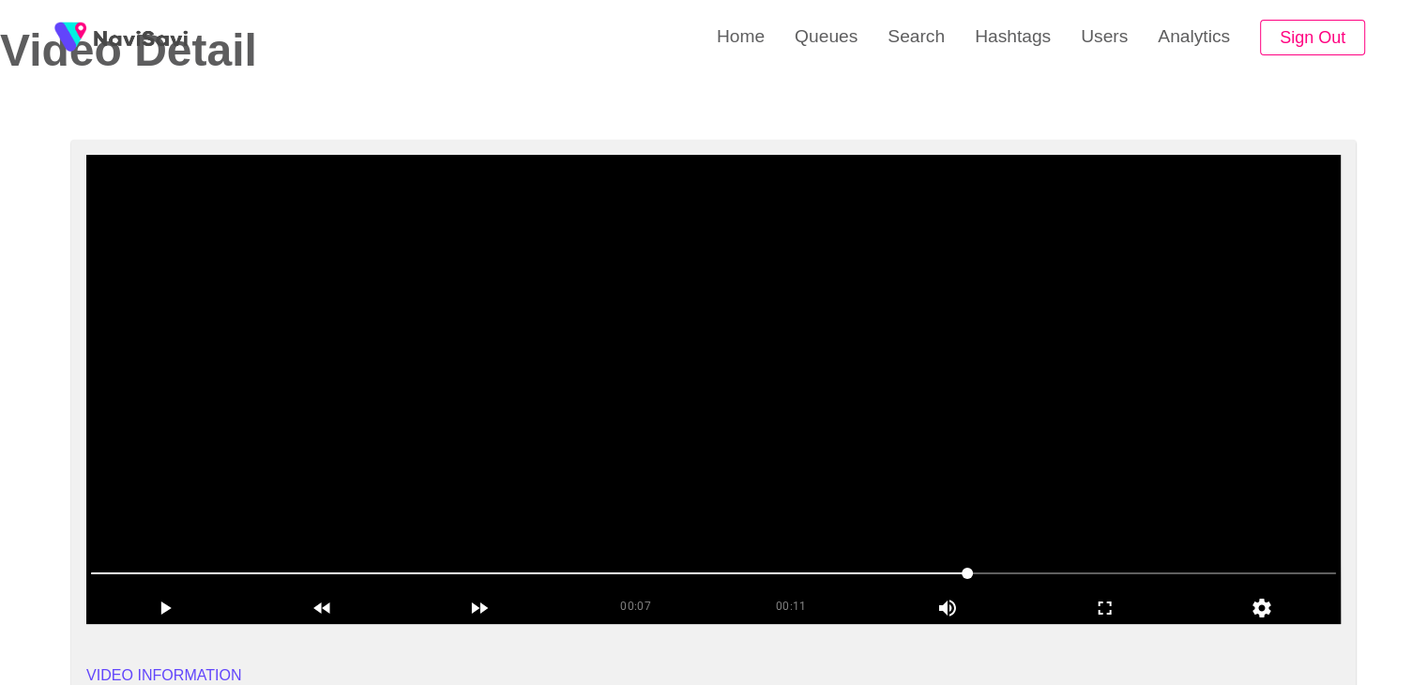
click at [735, 367] on video at bounding box center [713, 389] width 1254 height 469
click at [1106, 612] on icon "add" at bounding box center [1105, 607] width 156 height 23
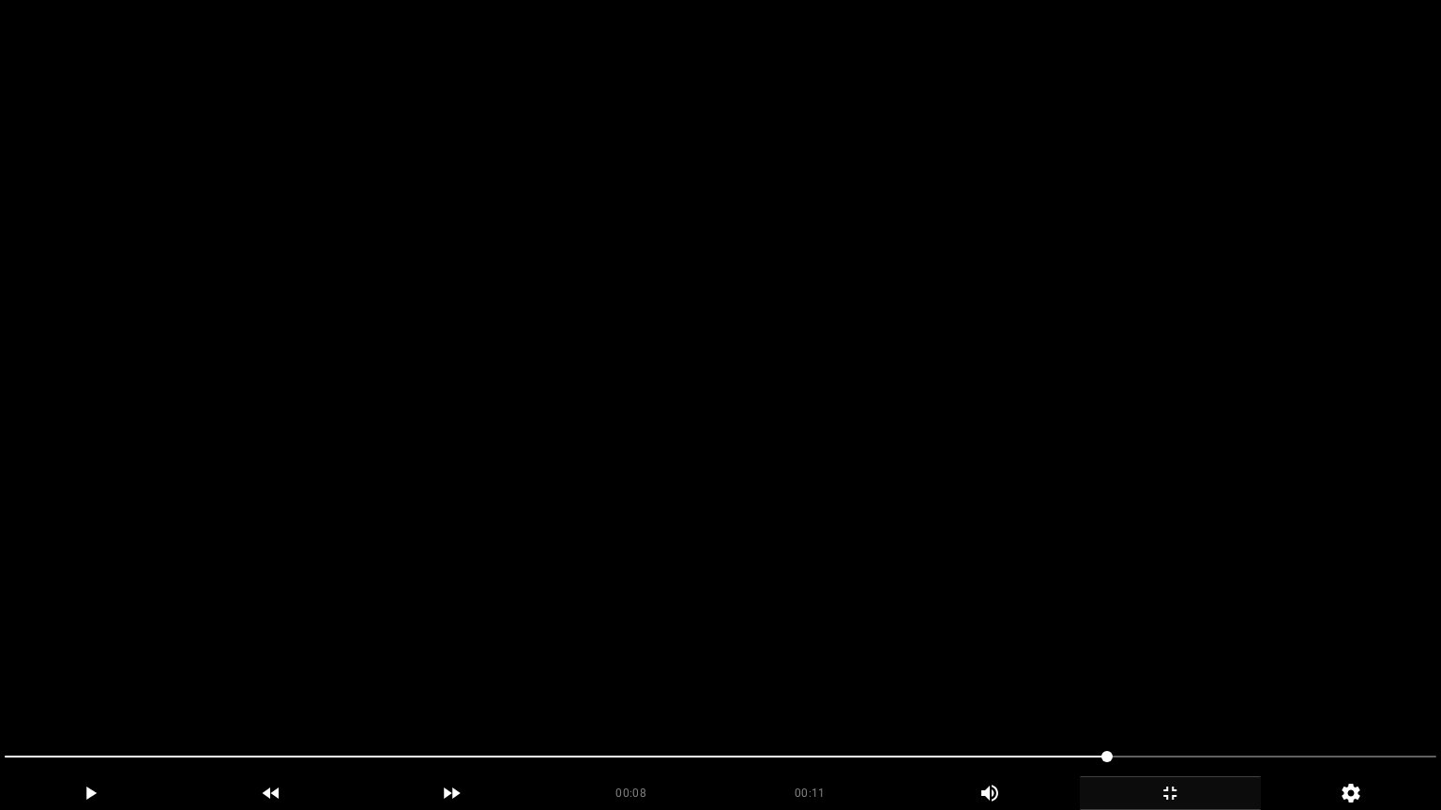
click at [924, 643] on video at bounding box center [720, 405] width 1441 height 810
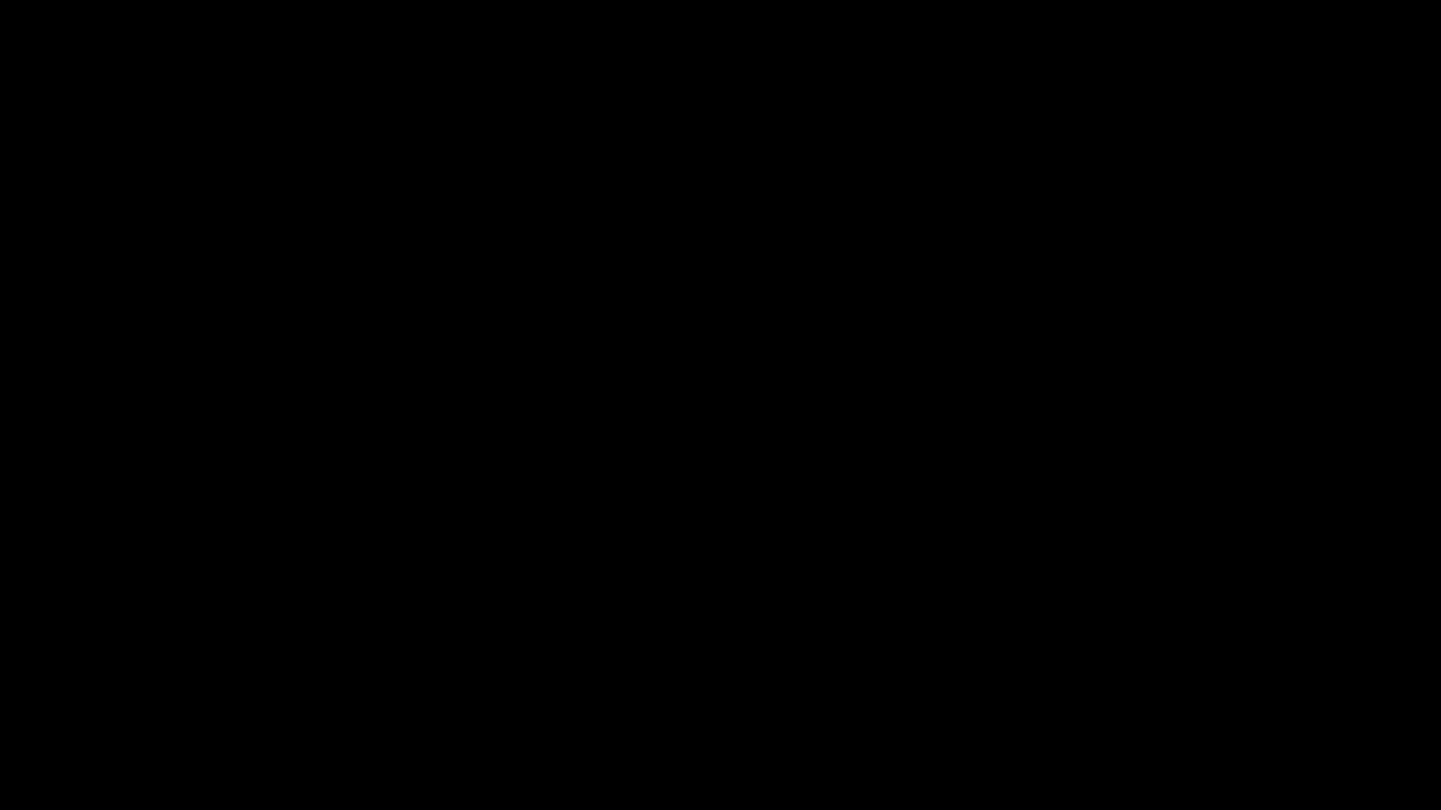
click at [1167, 684] on icon "add" at bounding box center [1169, 793] width 179 height 23
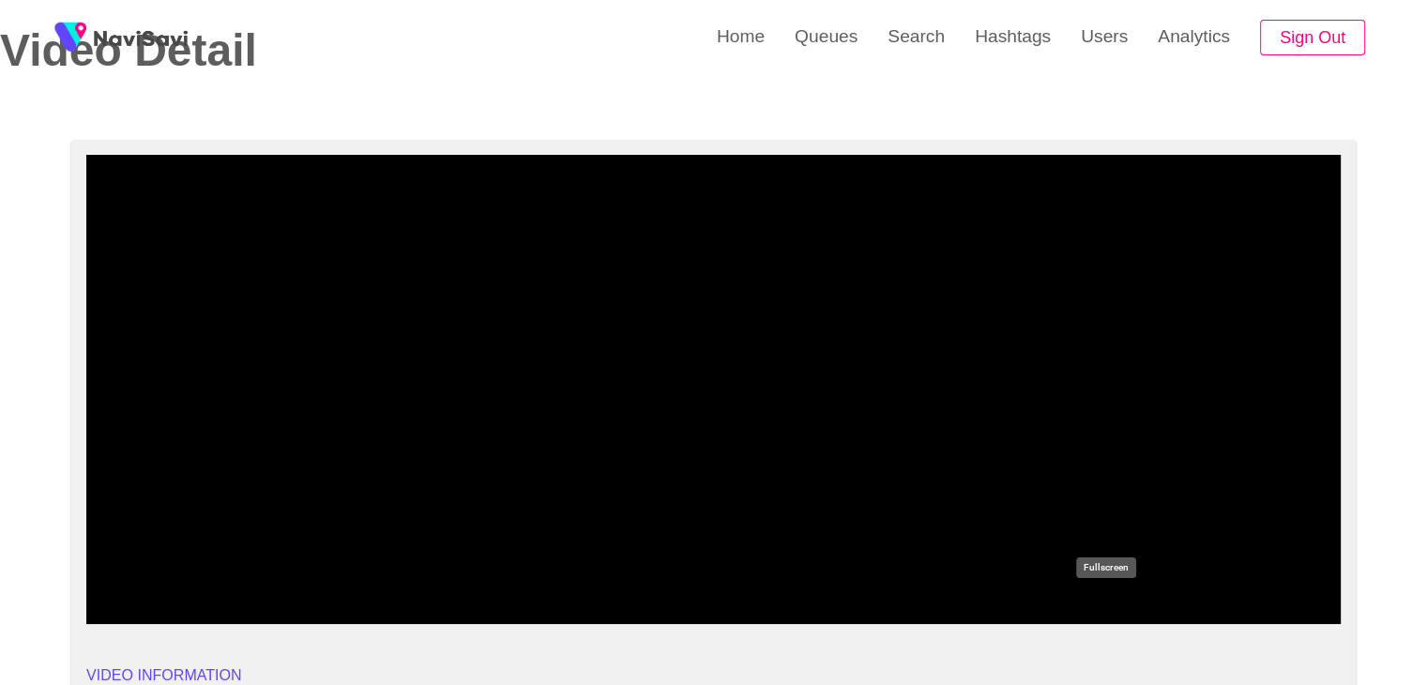
click at [1117, 612] on icon "add" at bounding box center [1105, 607] width 156 height 23
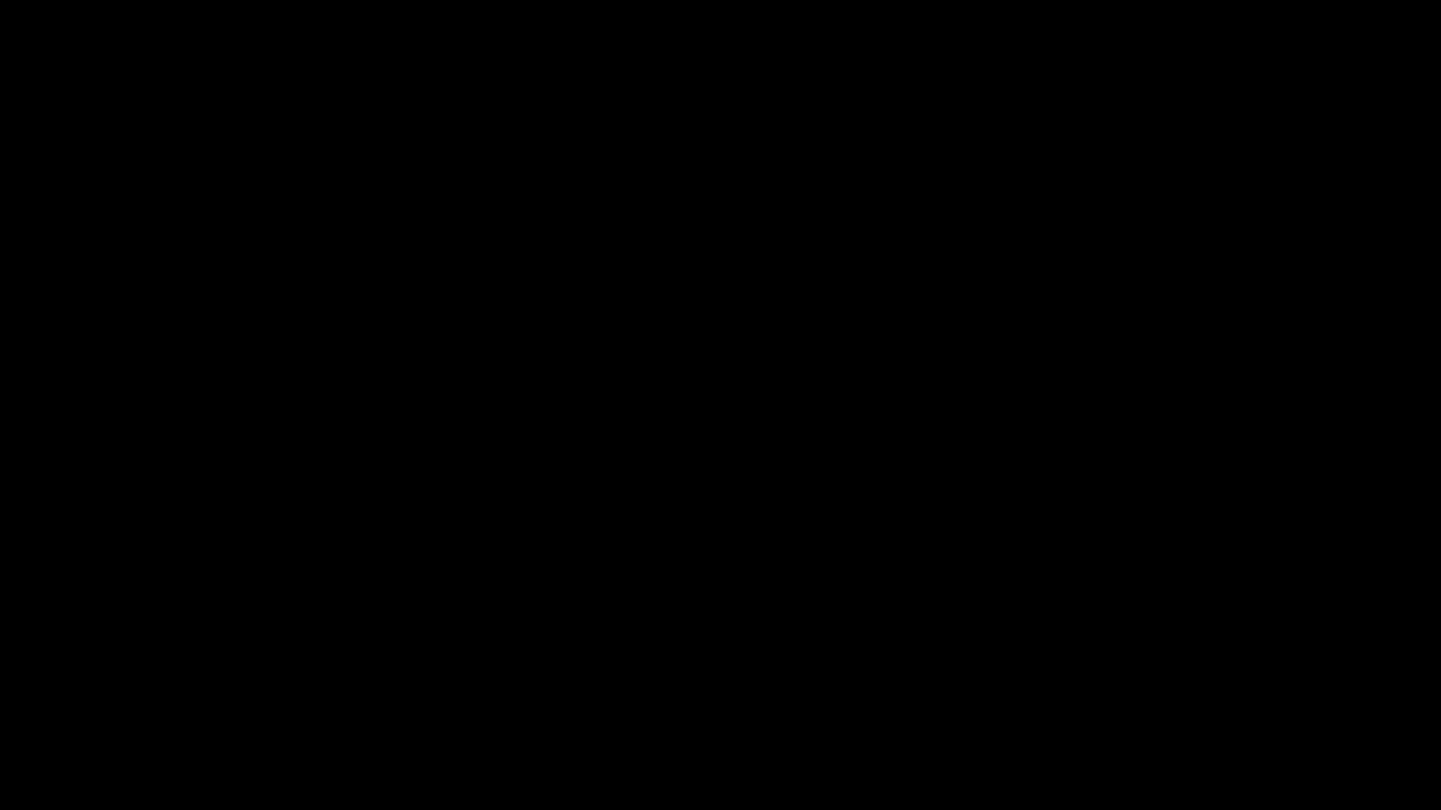
drag, startPoint x: 1099, startPoint y: 777, endPoint x: 1174, endPoint y: 784, distance: 75.4
click at [1100, 684] on div "00:07 00:11 Picture In Picture 1" at bounding box center [720, 776] width 1441 height 68
click at [1175, 684] on icon "add" at bounding box center [1169, 793] width 179 height 23
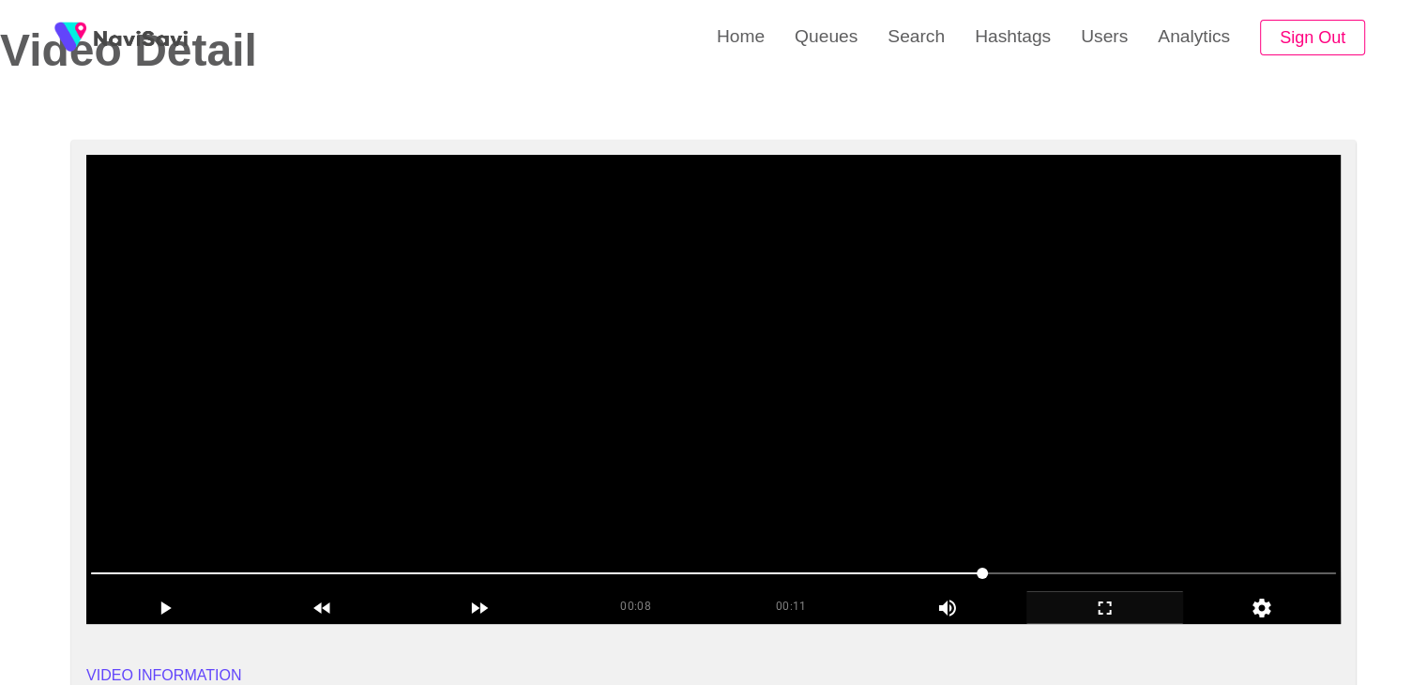
click at [1076, 577] on span at bounding box center [713, 573] width 1245 height 30
drag, startPoint x: 1107, startPoint y: 614, endPoint x: 1107, endPoint y: 699, distance: 84.4
click at [1107, 616] on icon "add" at bounding box center [1105, 607] width 156 height 23
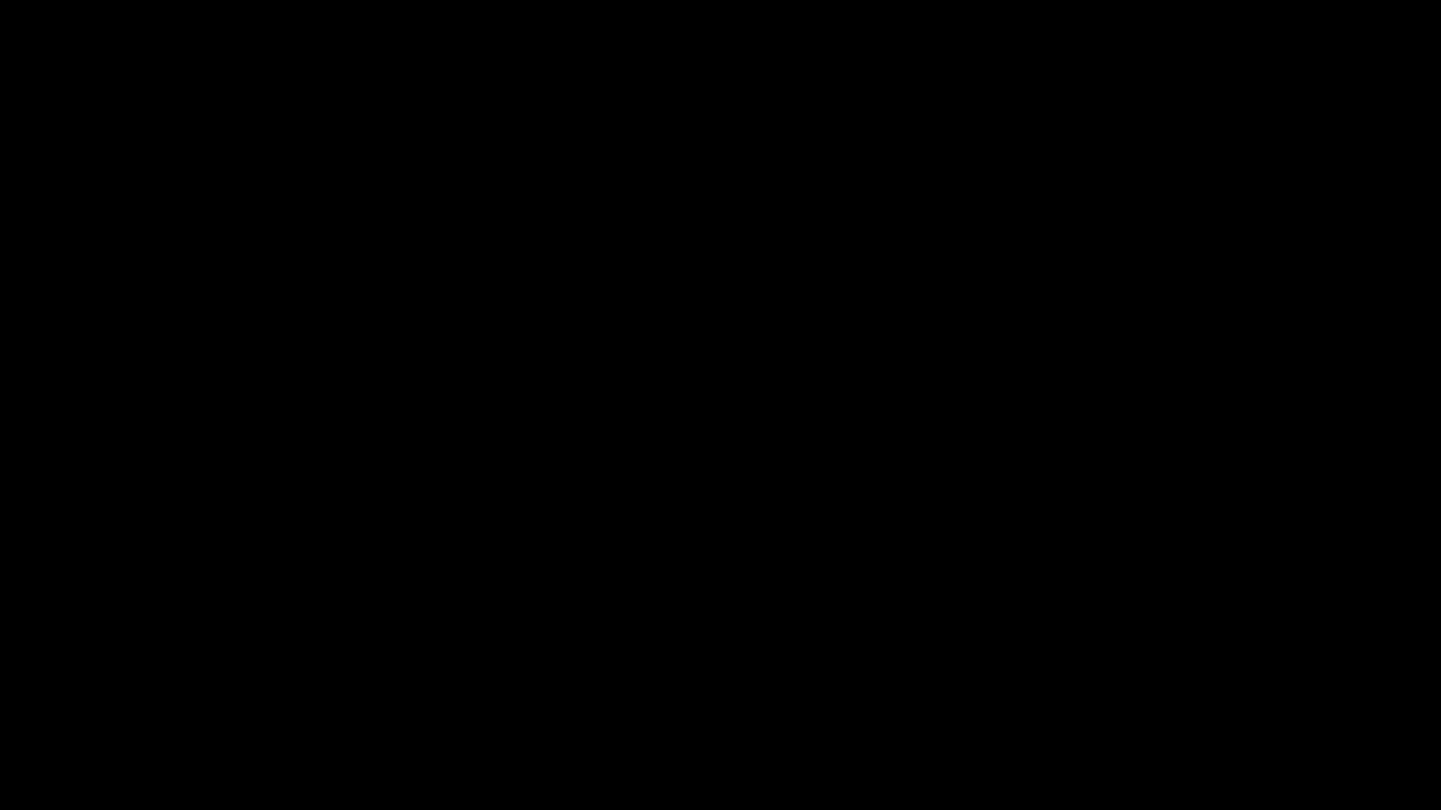
drag, startPoint x: 978, startPoint y: 754, endPoint x: 873, endPoint y: 741, distance: 105.9
click at [914, 684] on span at bounding box center [720, 757] width 1431 height 30
click at [762, 684] on div at bounding box center [720, 759] width 1446 height 50
drag, startPoint x: 686, startPoint y: 745, endPoint x: 641, endPoint y: 745, distance: 45.0
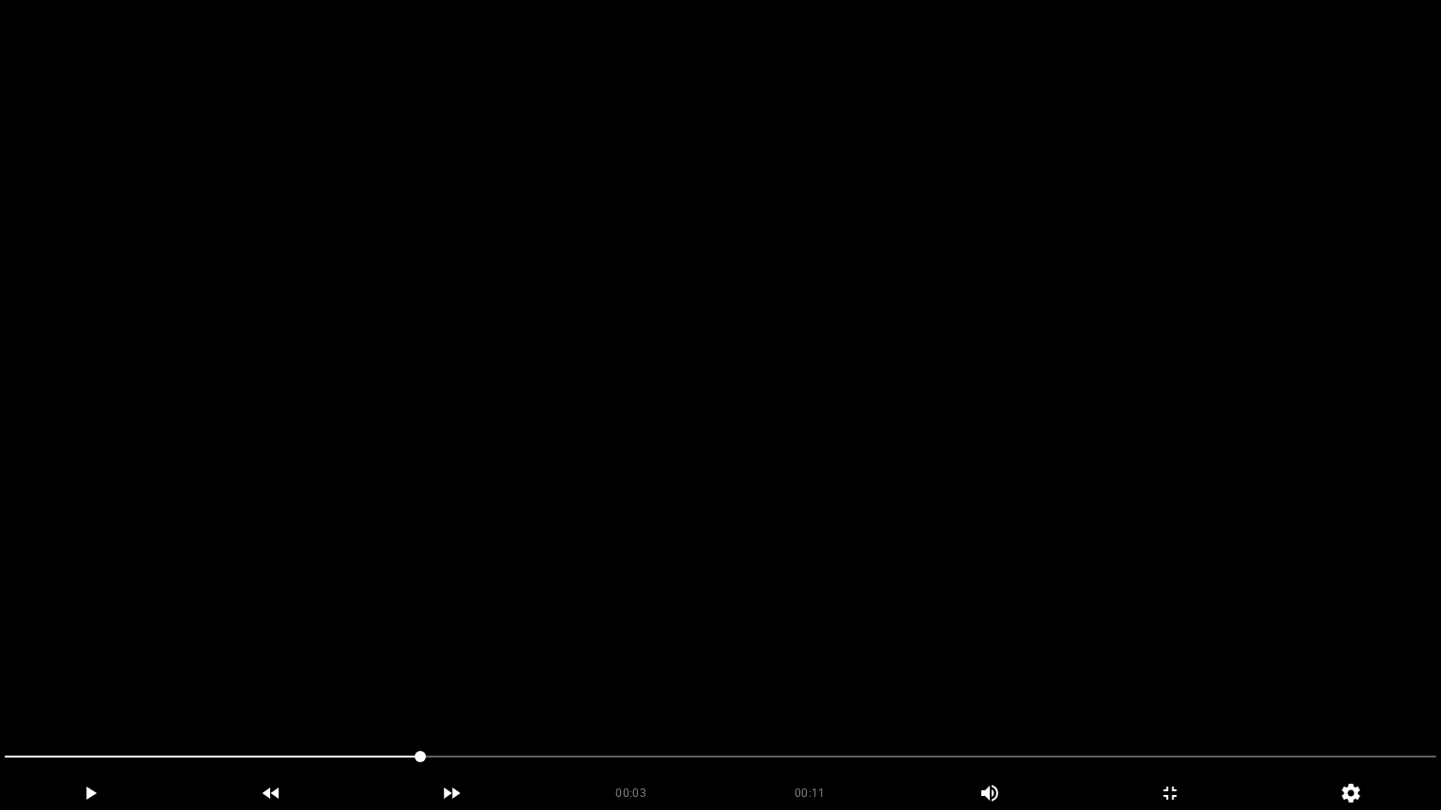
drag, startPoint x: 281, startPoint y: 731, endPoint x: 237, endPoint y: 728, distance: 44.2
click at [242, 684] on video at bounding box center [720, 405] width 1441 height 810
click at [1156, 684] on icon "add" at bounding box center [1169, 793] width 179 height 23
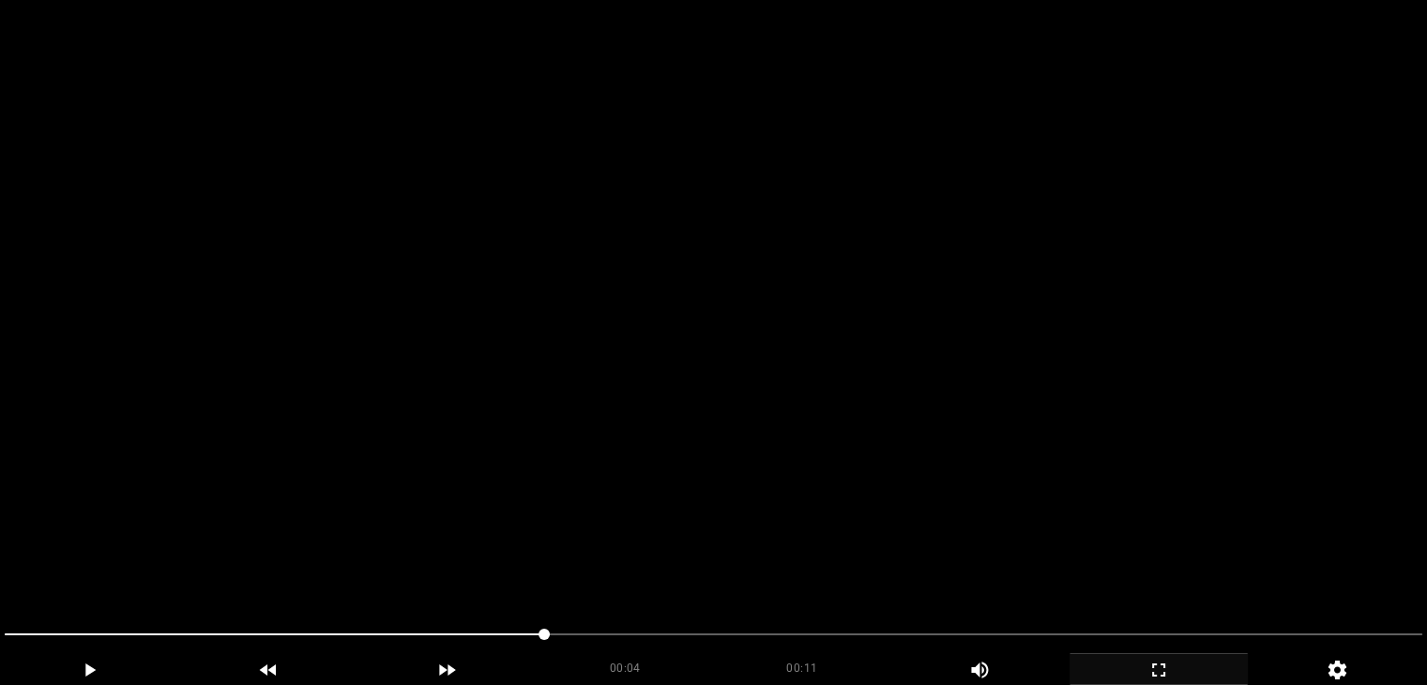
click at [768, 433] on video at bounding box center [713, 342] width 1427 height 685
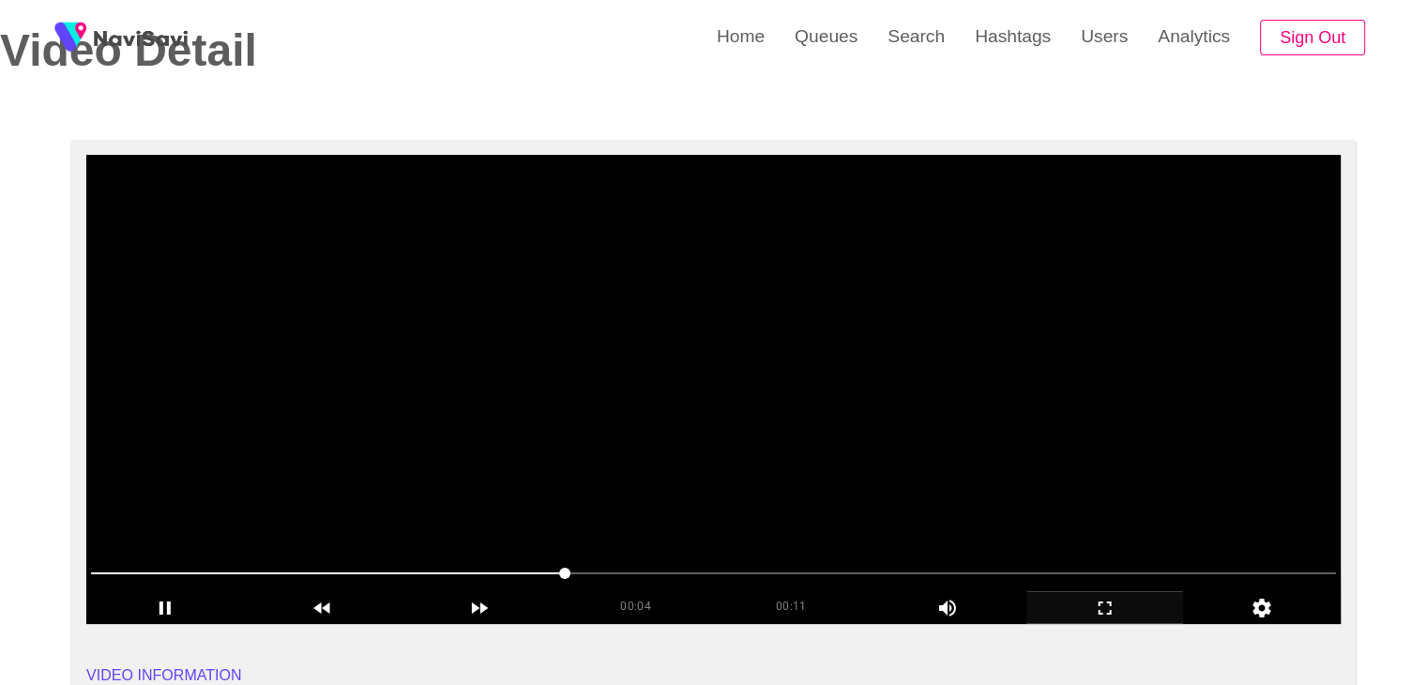
click at [767, 433] on video at bounding box center [713, 389] width 1254 height 469
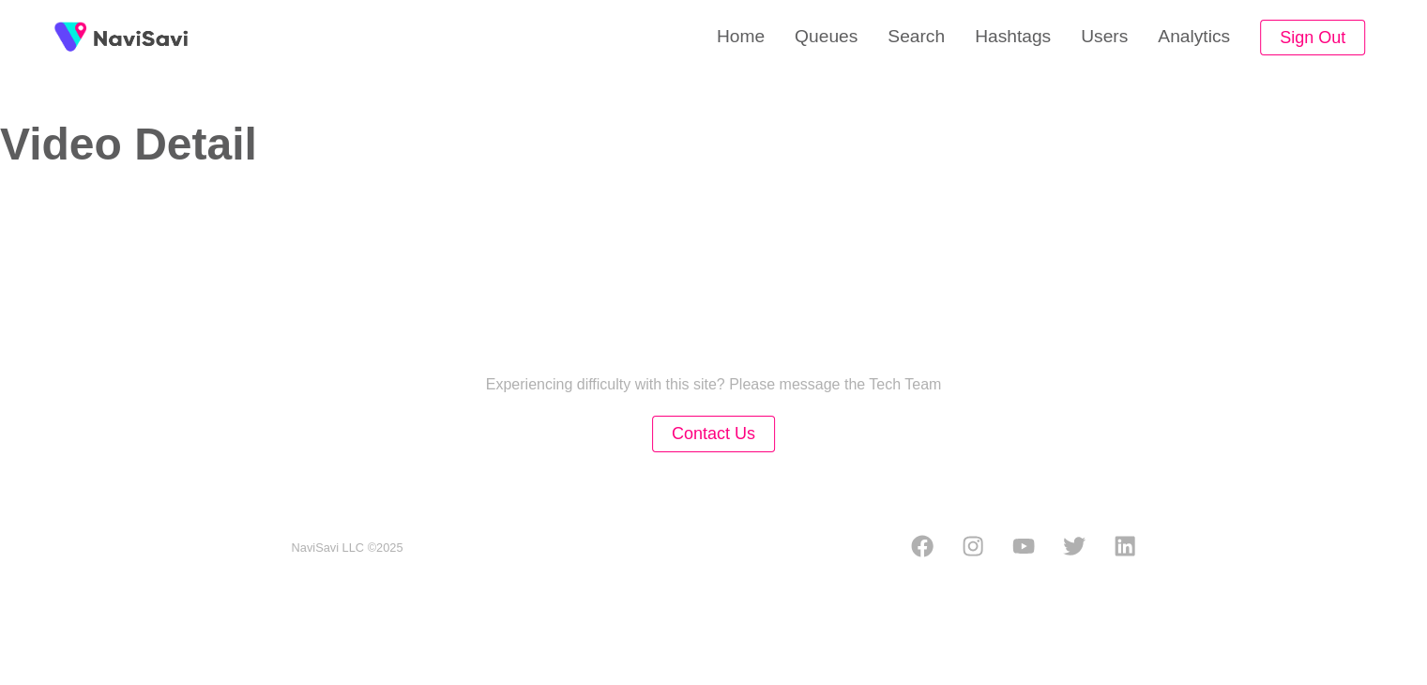
select select "**********"
select select "**"
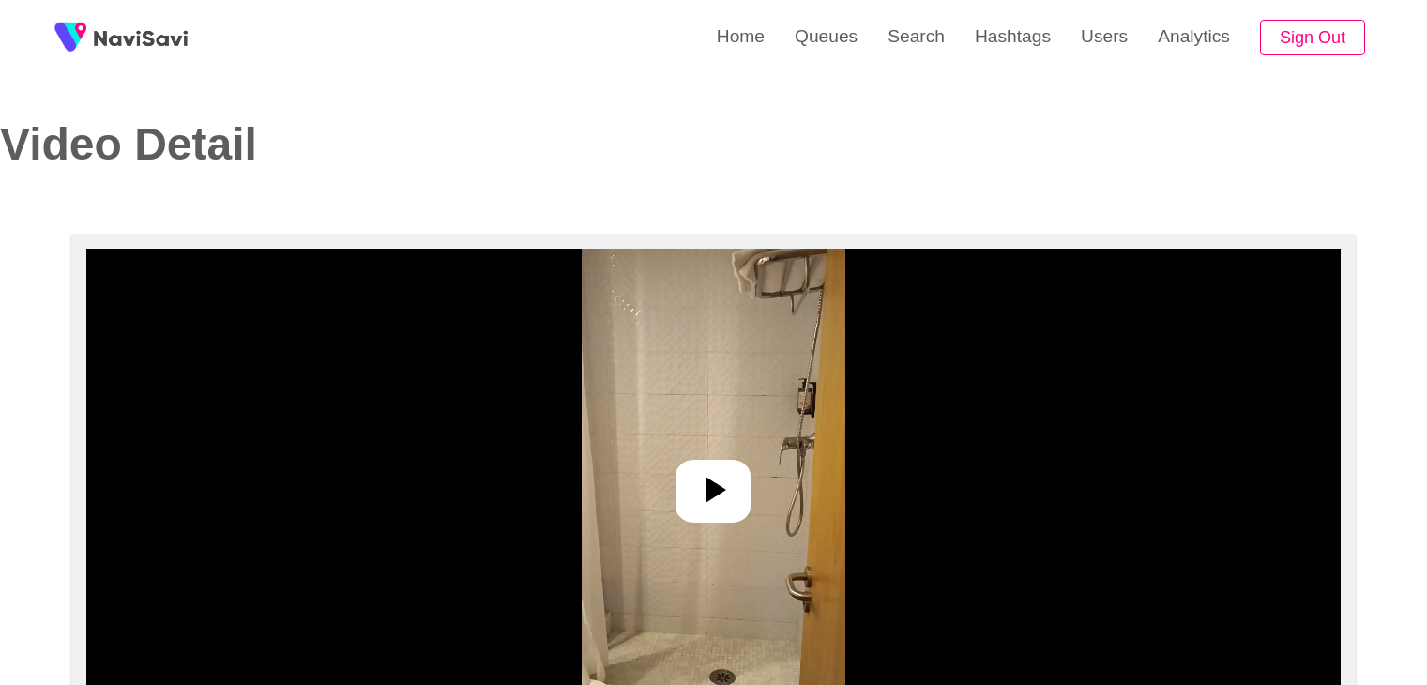
select select "**********"
select select "**"
click at [695, 488] on icon at bounding box center [712, 489] width 45 height 45
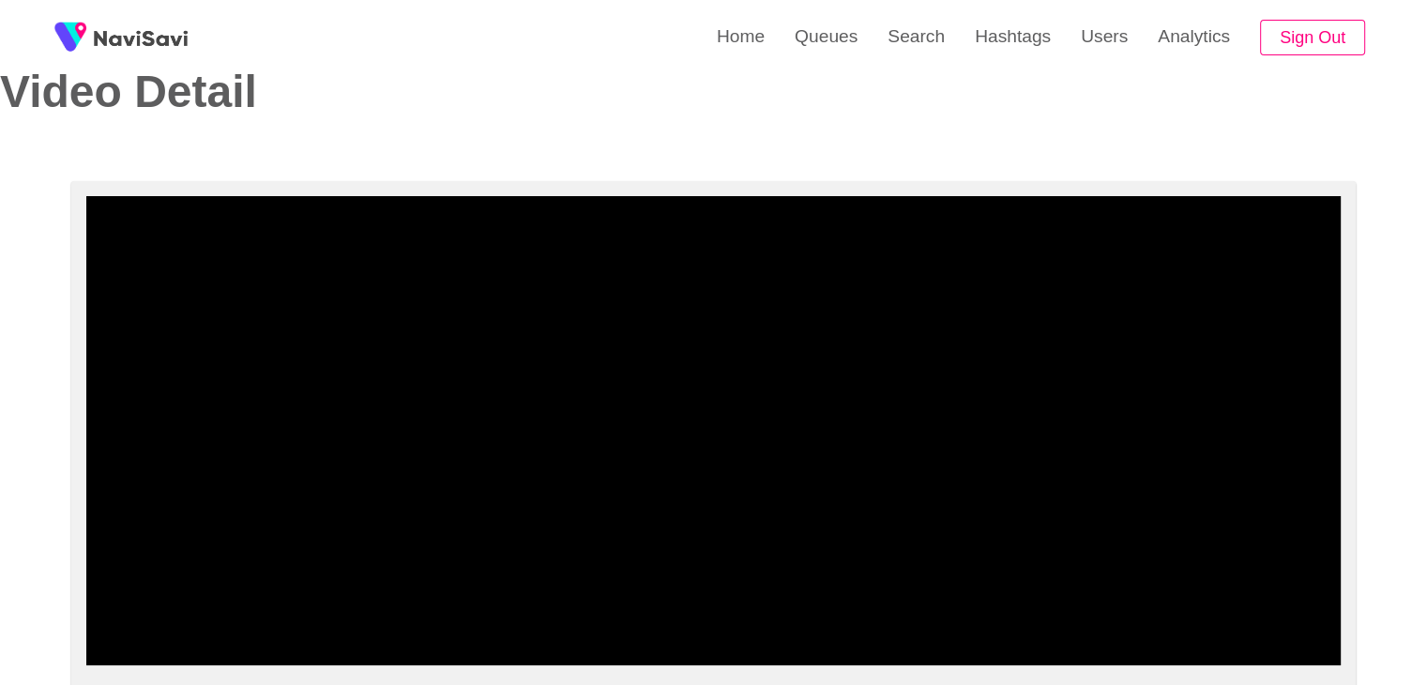
scroll to position [188, 0]
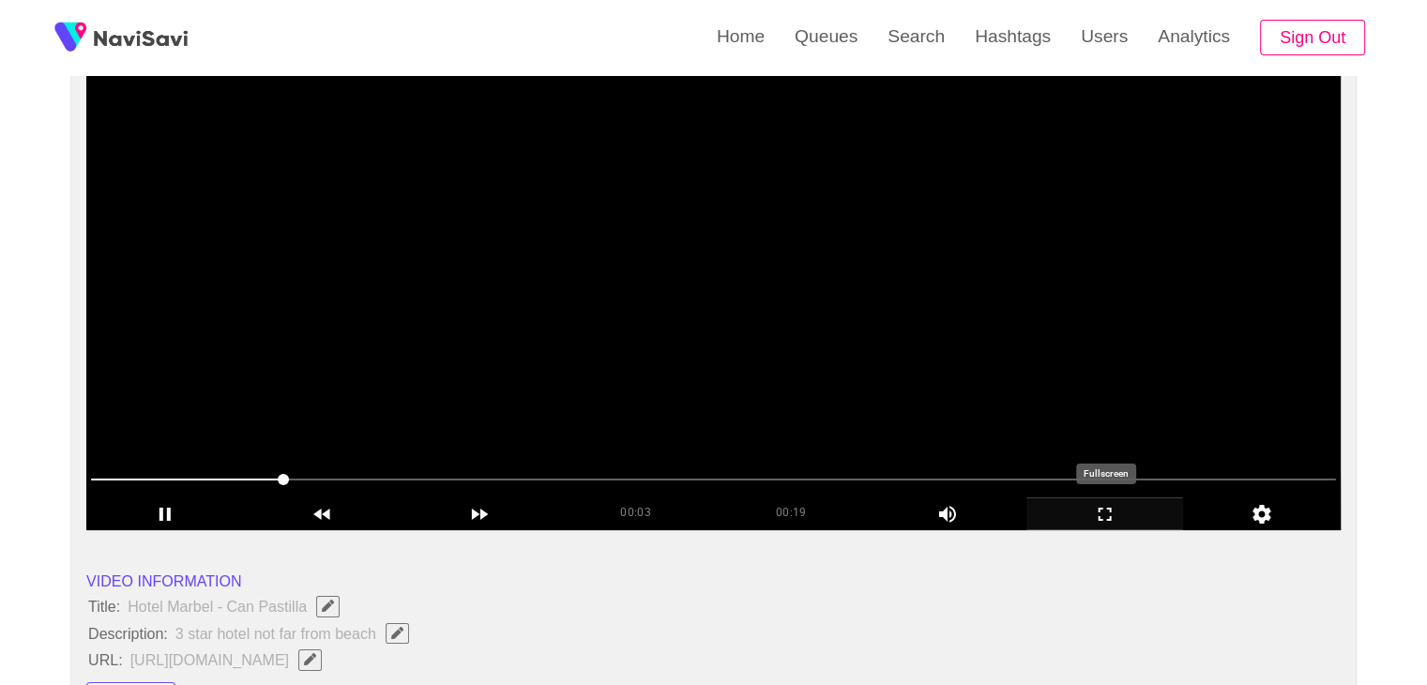
click at [1116, 508] on icon "add" at bounding box center [1105, 514] width 156 height 23
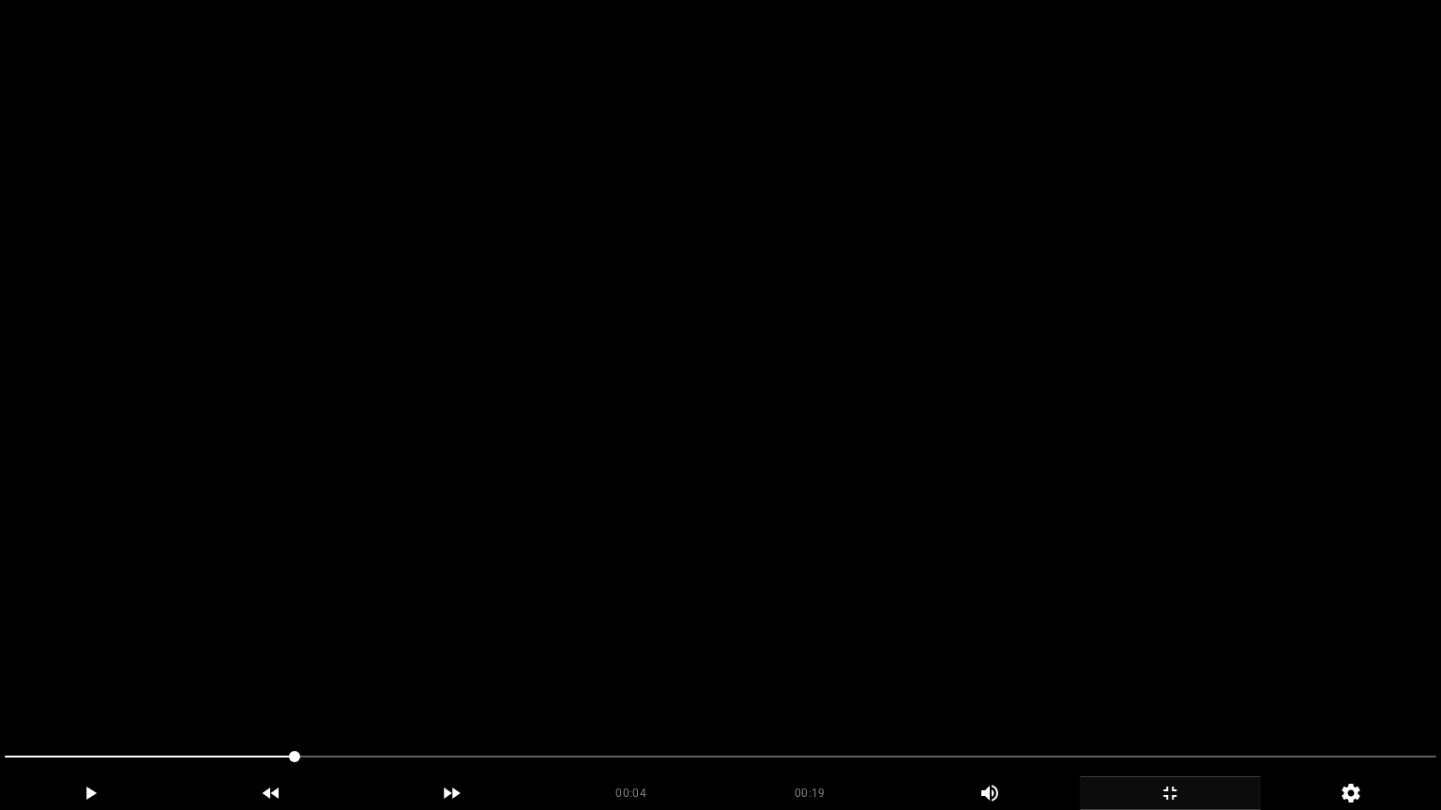
click at [857, 577] on video at bounding box center [720, 405] width 1441 height 810
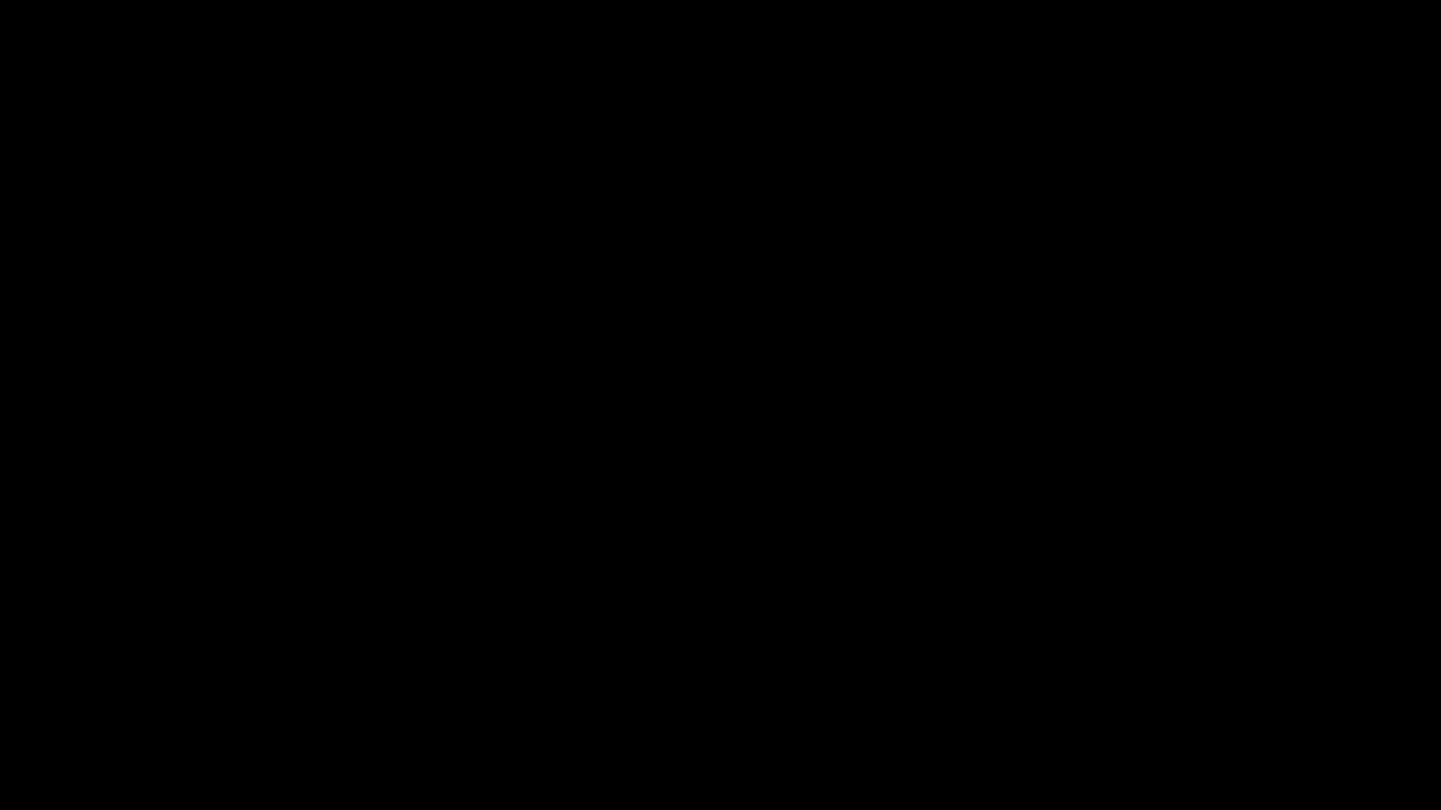
click at [0, 684] on div at bounding box center [720, 759] width 1446 height 50
click at [94, 684] on div "add" at bounding box center [90, 794] width 181 height 34
click at [118, 684] on icon "add" at bounding box center [90, 793] width 179 height 23
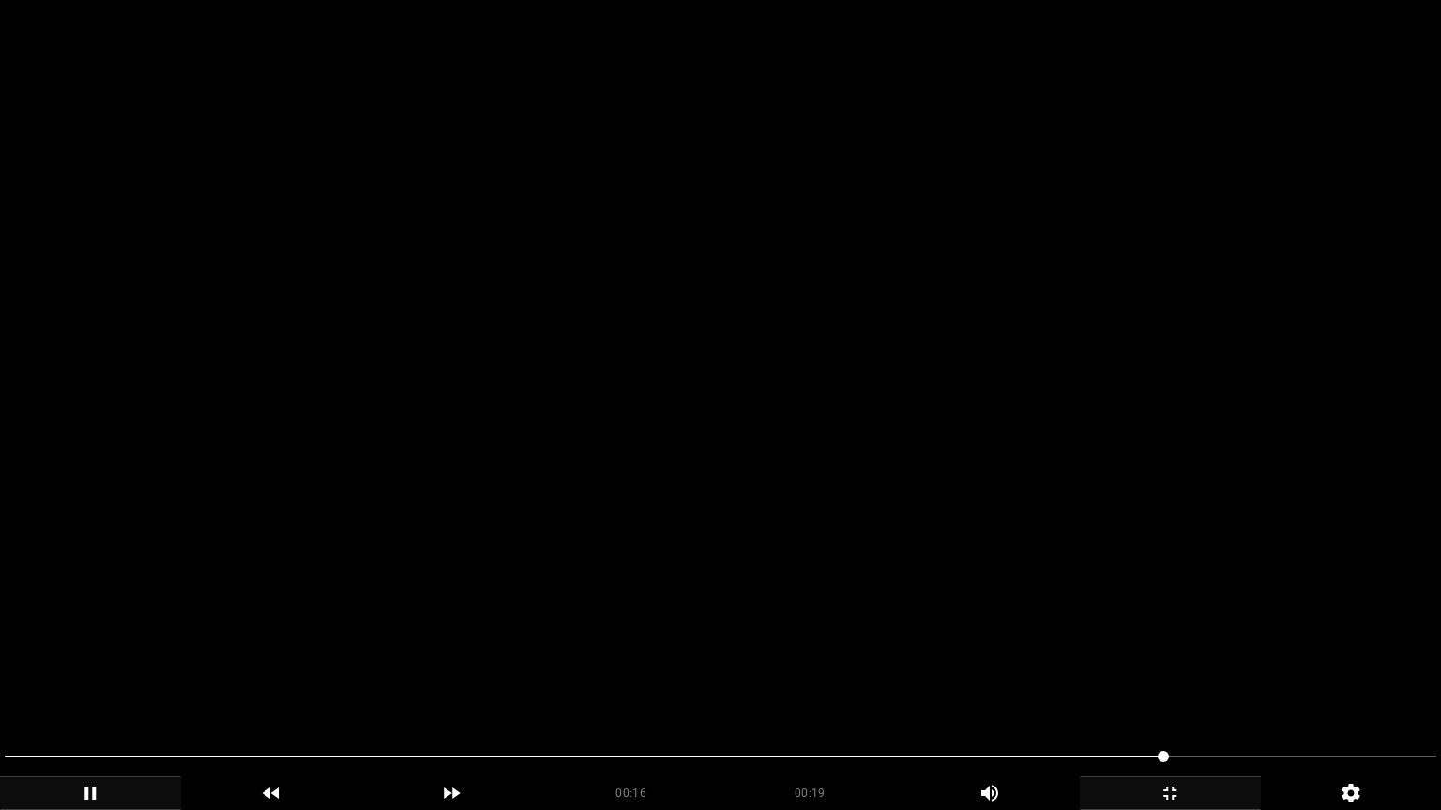
click at [904, 482] on video at bounding box center [720, 405] width 1441 height 810
click at [906, 480] on video at bounding box center [720, 405] width 1441 height 810
click at [960, 588] on video at bounding box center [720, 405] width 1441 height 810
click at [962, 585] on video at bounding box center [720, 405] width 1441 height 810
click at [1306, 677] on video at bounding box center [720, 405] width 1441 height 810
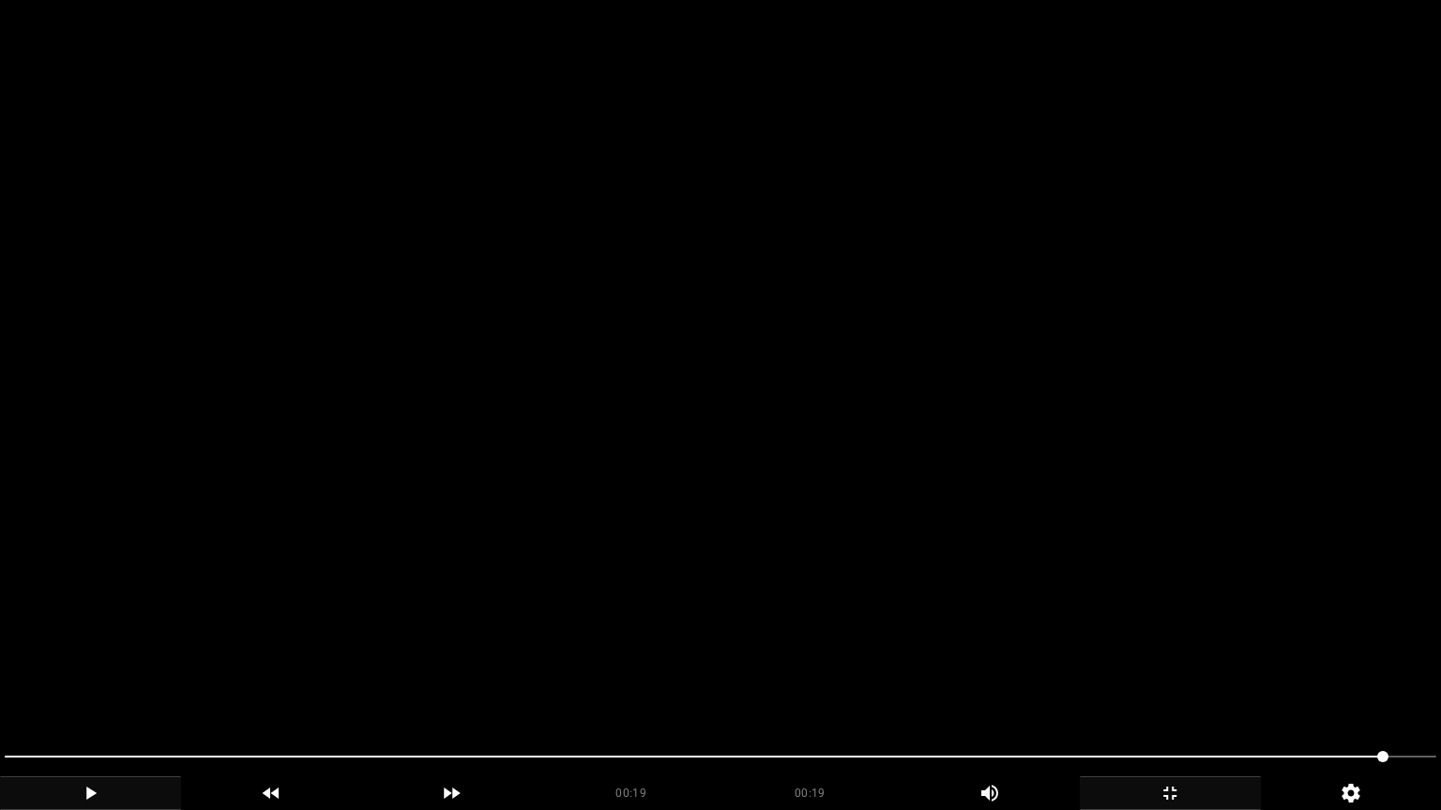
click at [1264, 659] on video at bounding box center [720, 405] width 1441 height 810
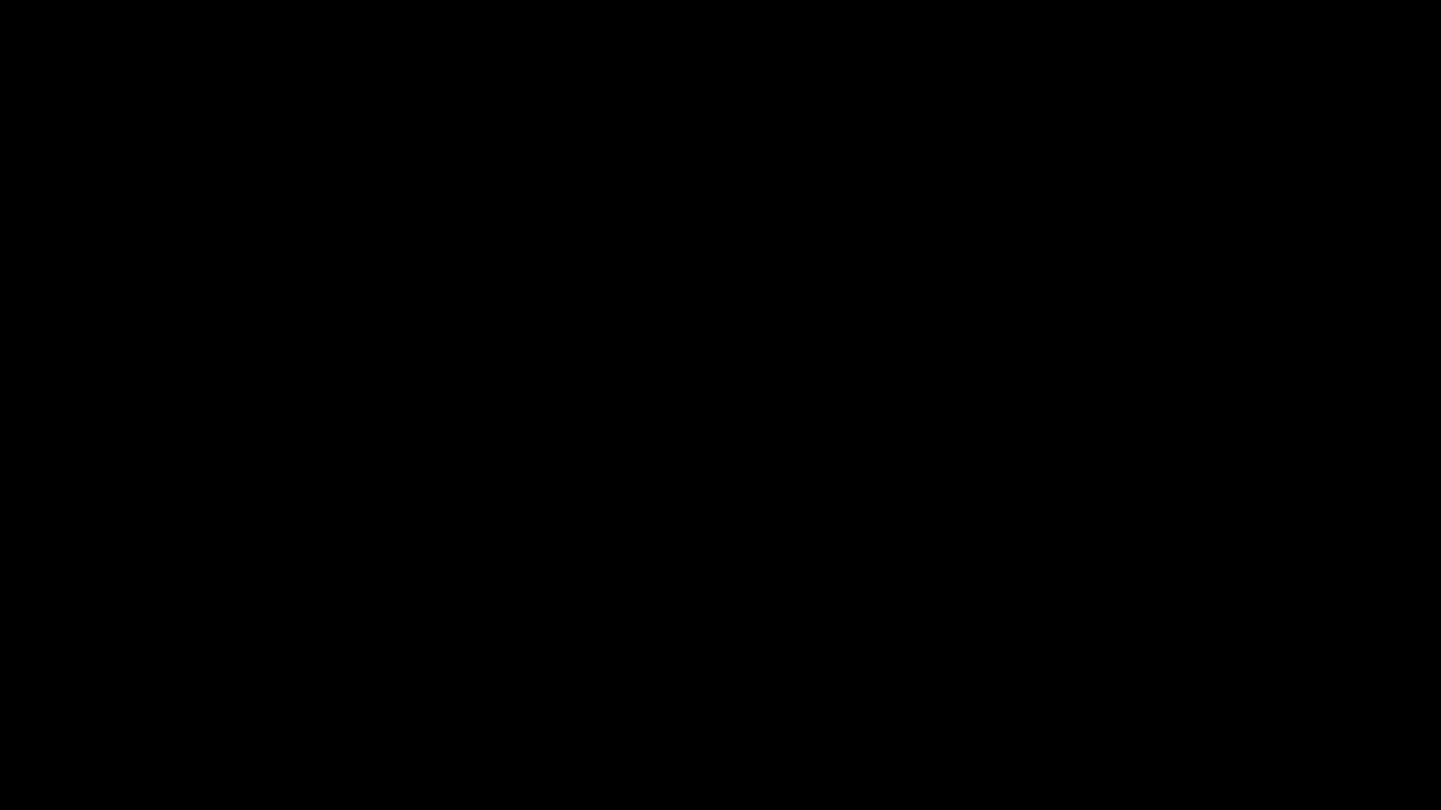
click at [1006, 684] on video at bounding box center [720, 405] width 1441 height 810
click at [1179, 684] on icon "add" at bounding box center [1169, 793] width 179 height 23
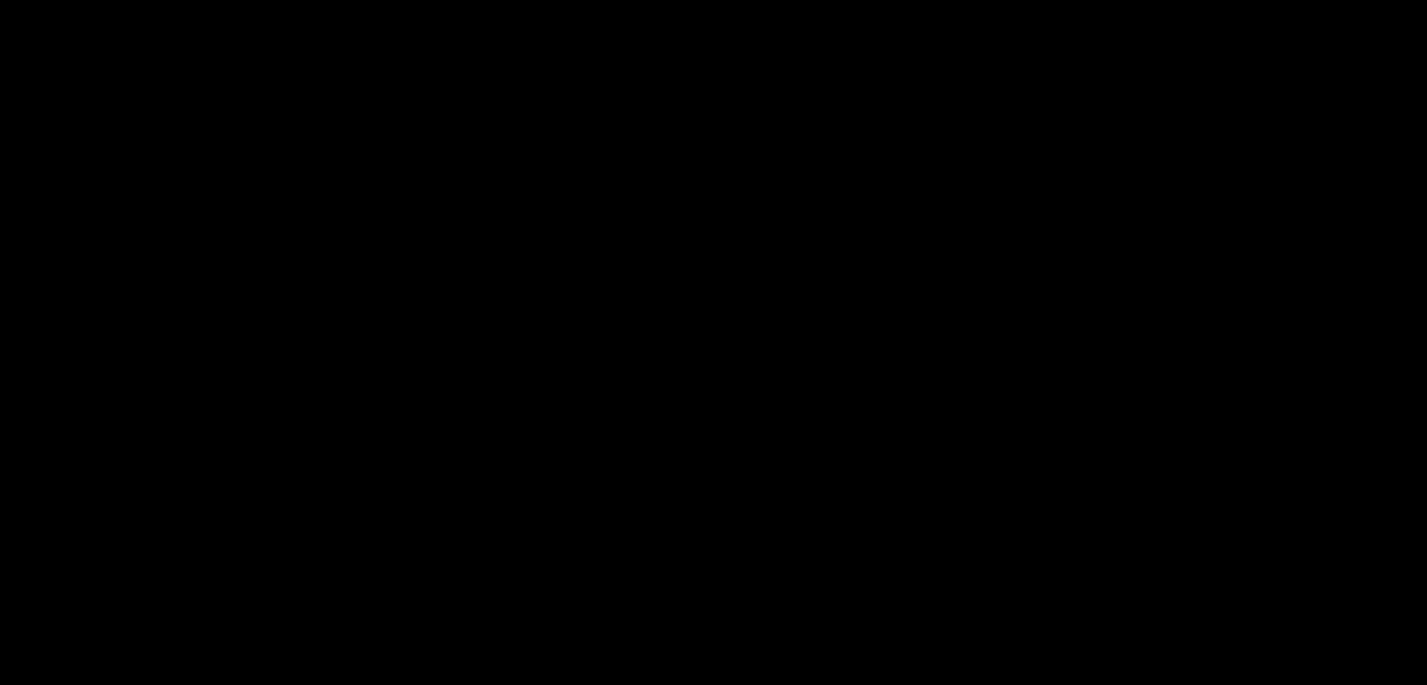
scroll to position [375, 0]
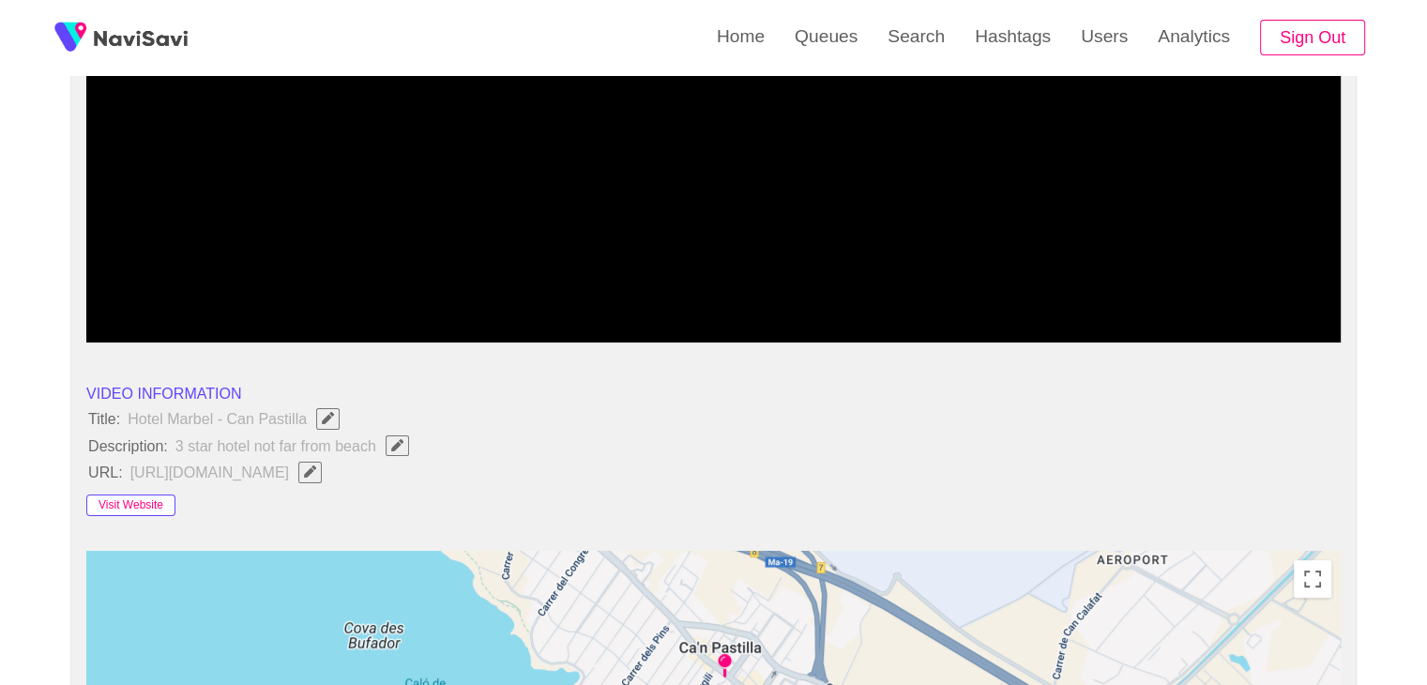
click at [147, 495] on button "Visit Website" at bounding box center [130, 505] width 89 height 23
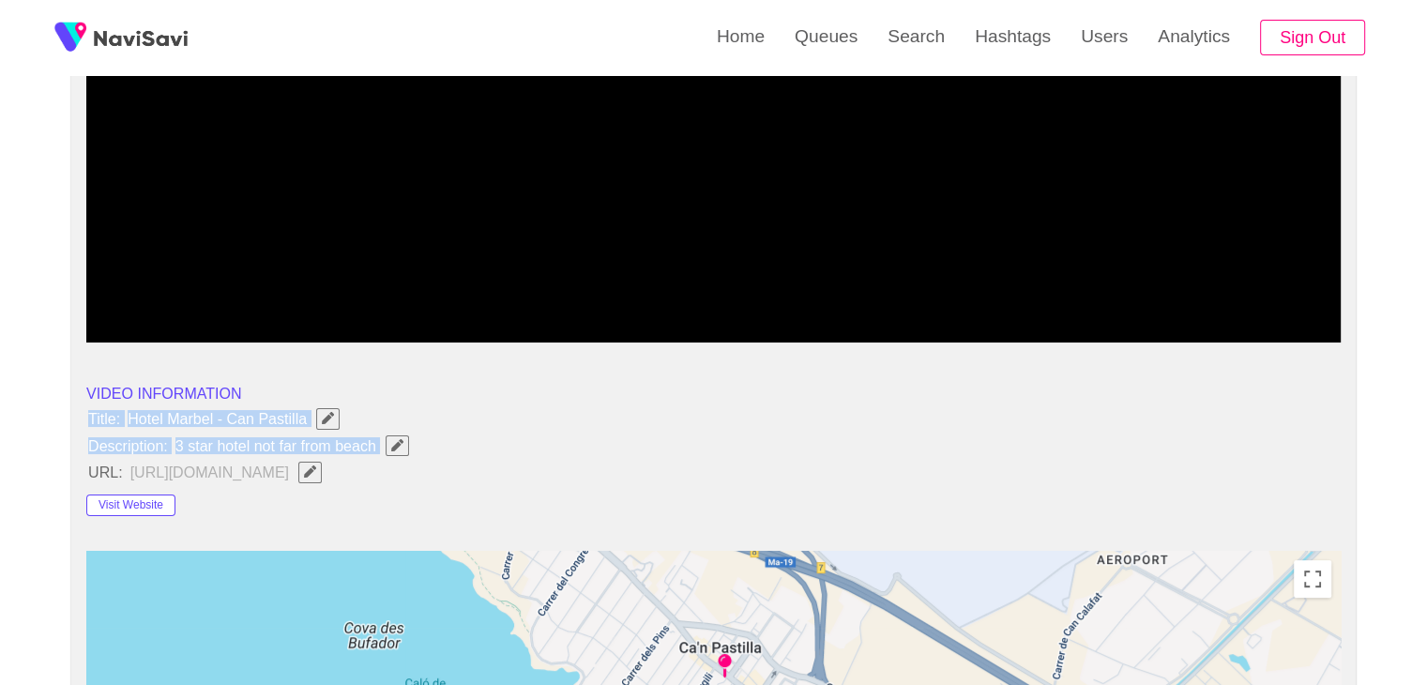
drag, startPoint x: 85, startPoint y: 413, endPoint x: 396, endPoint y: 436, distance: 311.3
copy ul "Title: Hotel Marbel - Can Pastilla Description: 3 star hotel not far from beach"
click at [474, 428] on li "Title: Hotel Marbel - Can Pastilla" at bounding box center [713, 418] width 1254 height 24
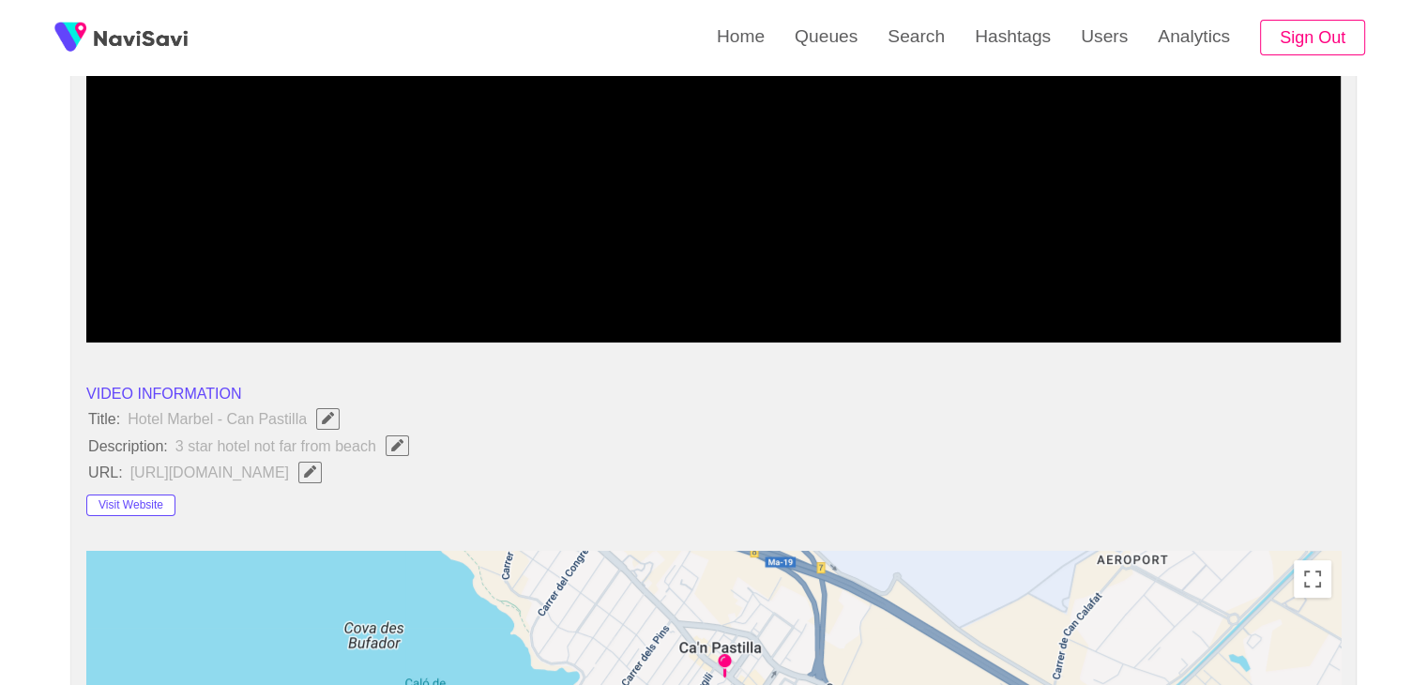
click at [400, 441] on icon "Edit Field" at bounding box center [397, 445] width 12 height 12
type input "**********"
click at [113, 506] on button "Visit Website" at bounding box center [130, 505] width 89 height 23
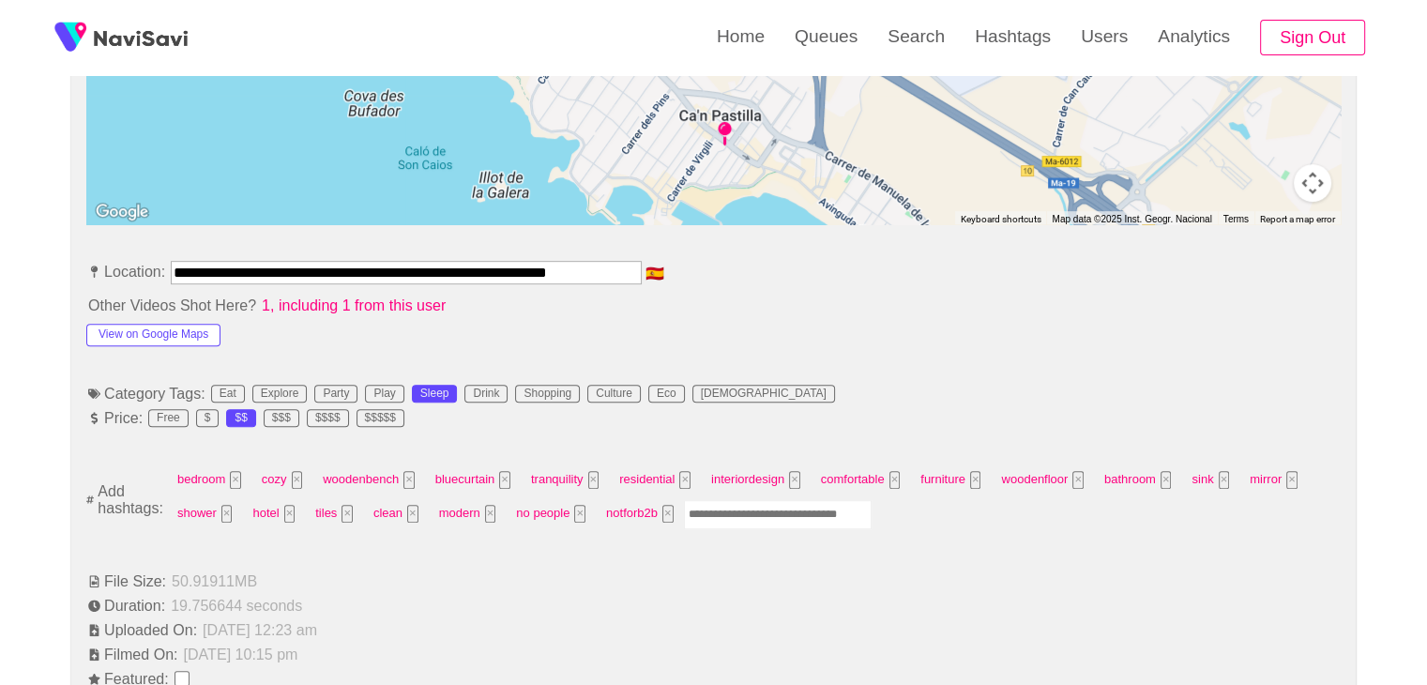
scroll to position [938, 0]
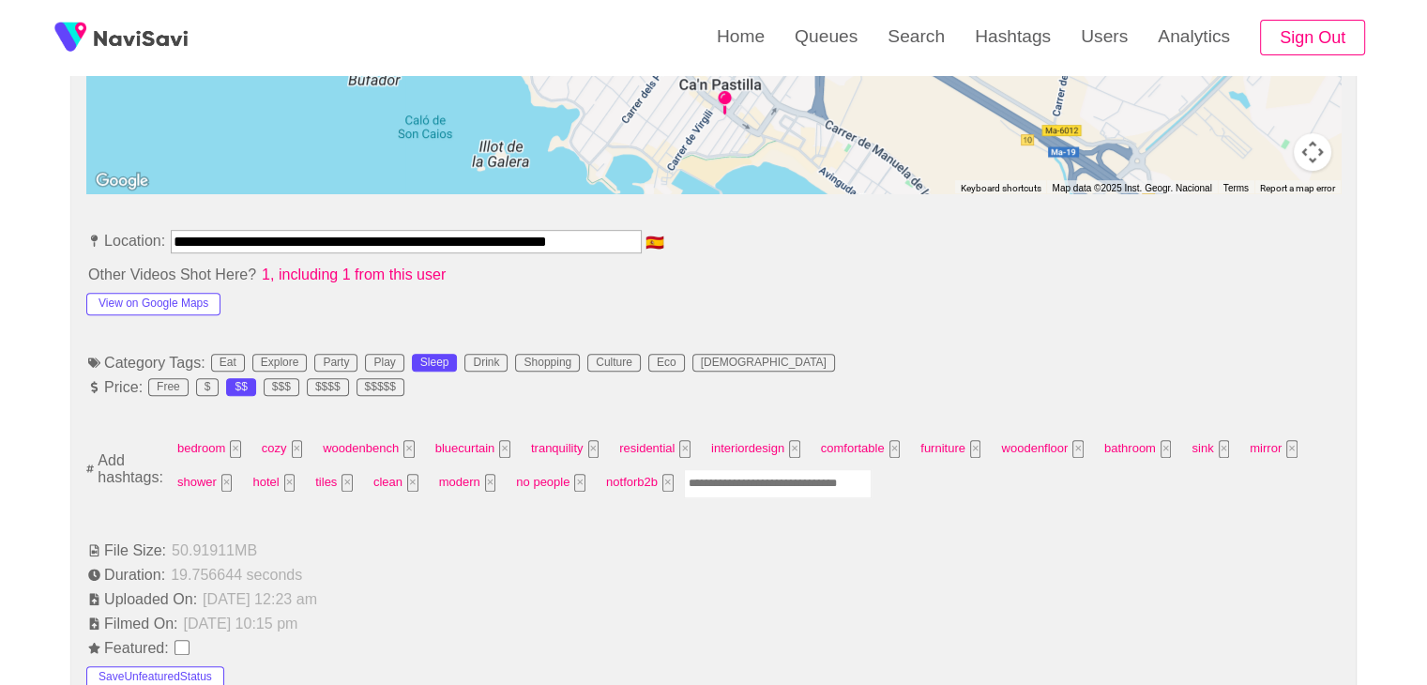
drag, startPoint x: 564, startPoint y: 232, endPoint x: 0, endPoint y: 230, distance: 563.7
click at [0, 230] on div "**********" at bounding box center [713, 677] width 1427 height 2763
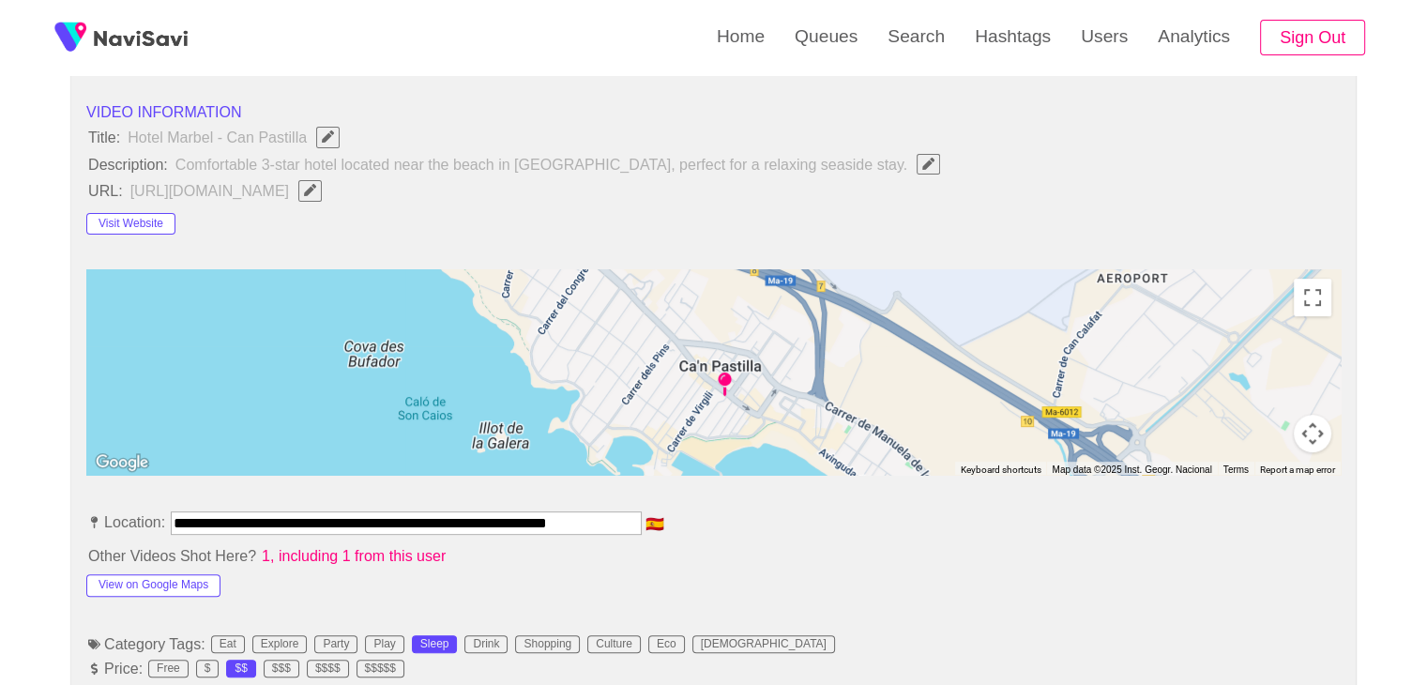
click at [847, 515] on li "**********" at bounding box center [713, 526] width 1254 height 30
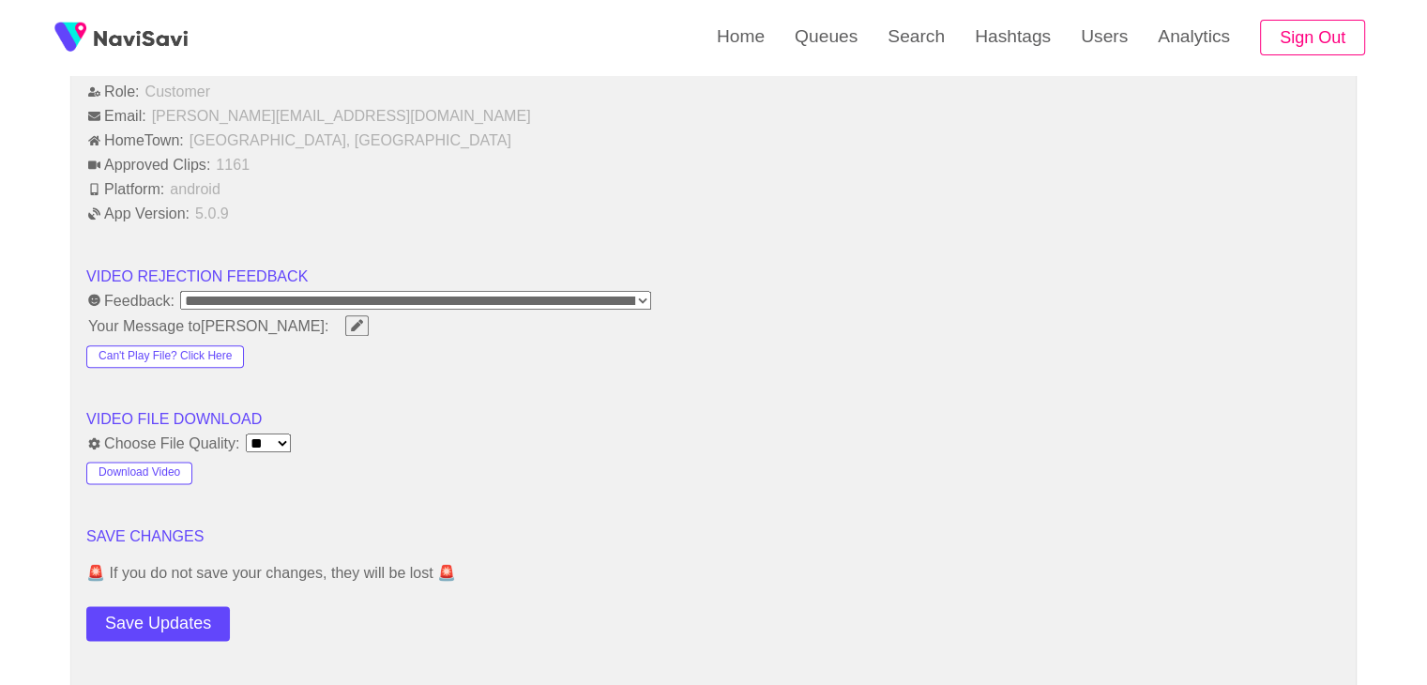
scroll to position [2532, 0]
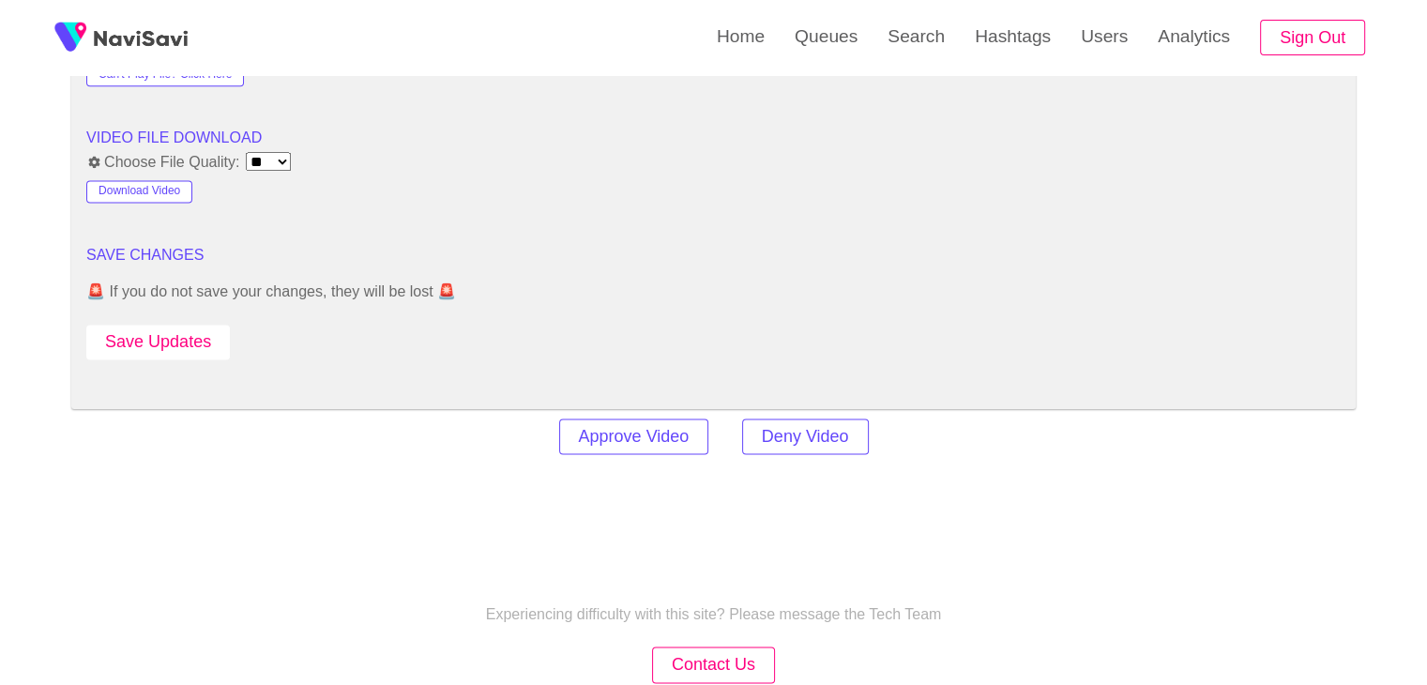
click at [178, 325] on button "Save Updates" at bounding box center [157, 342] width 143 height 35
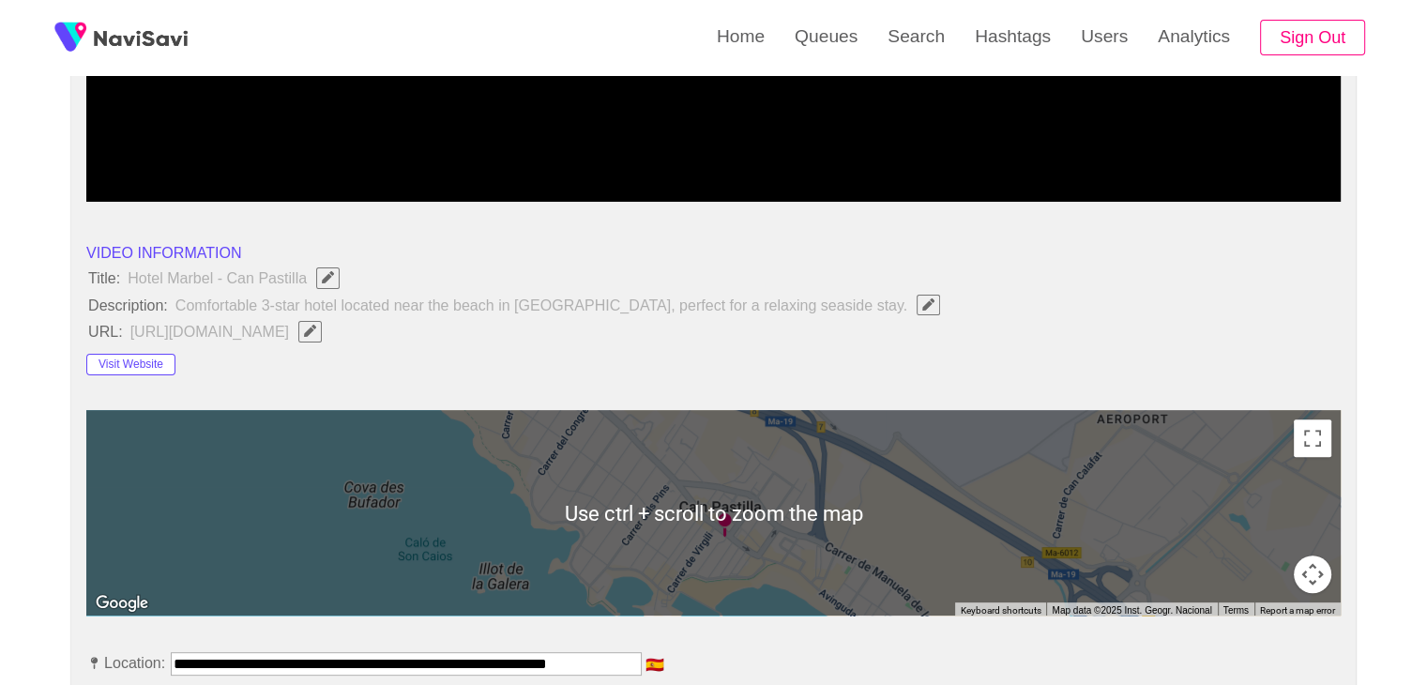
scroll to position [657, 0]
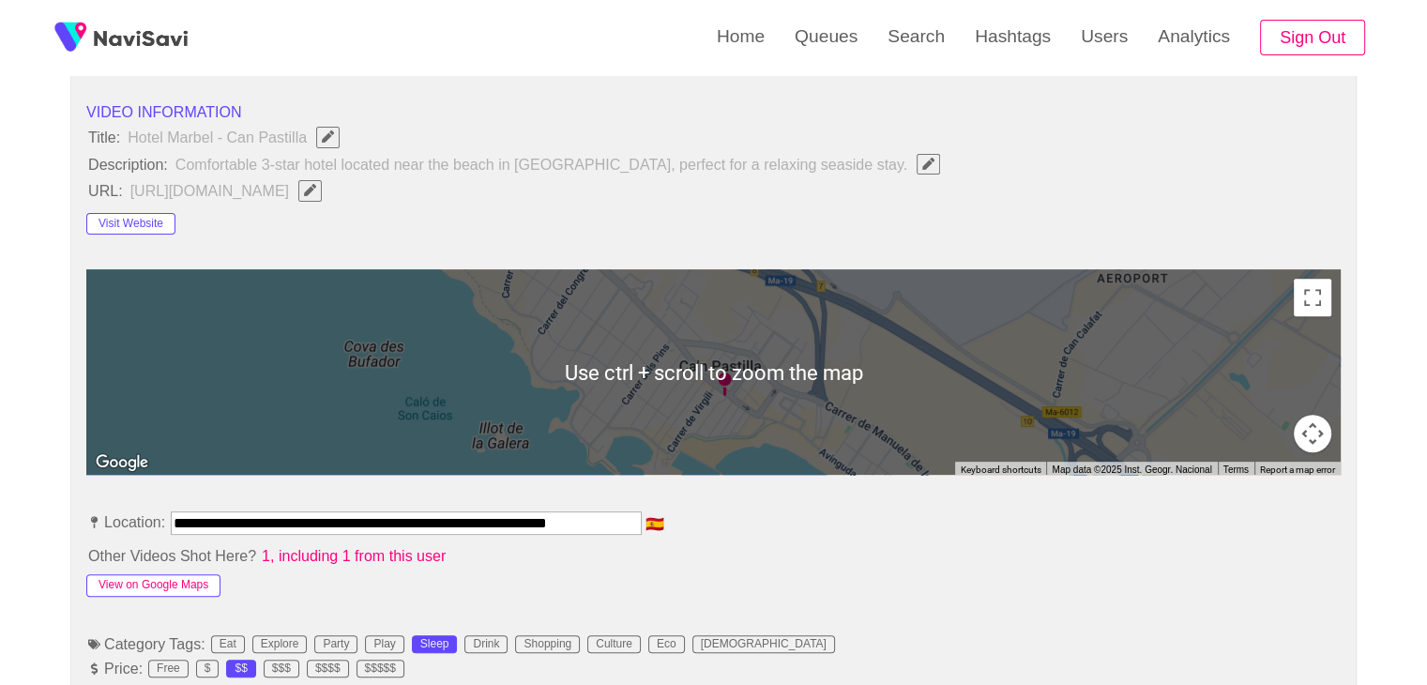
click at [193, 581] on button "View on Google Maps" at bounding box center [153, 585] width 134 height 23
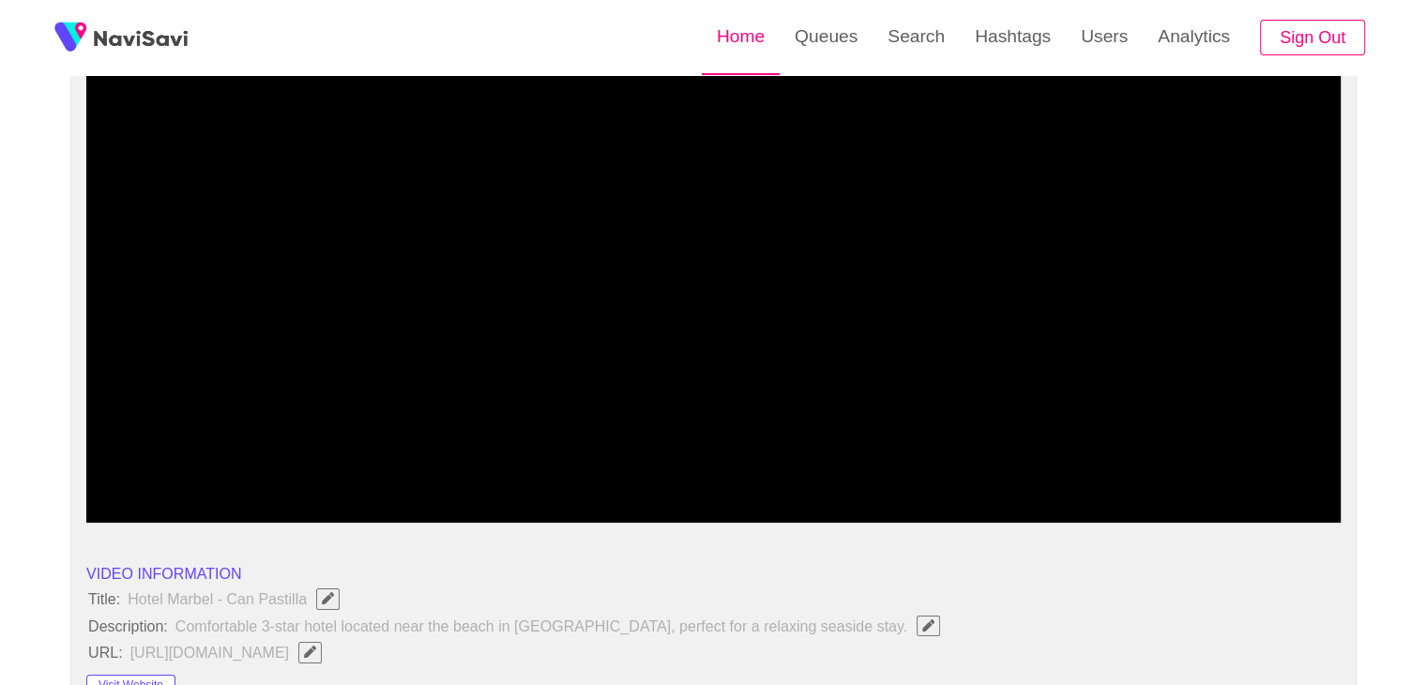
scroll to position [188, 0]
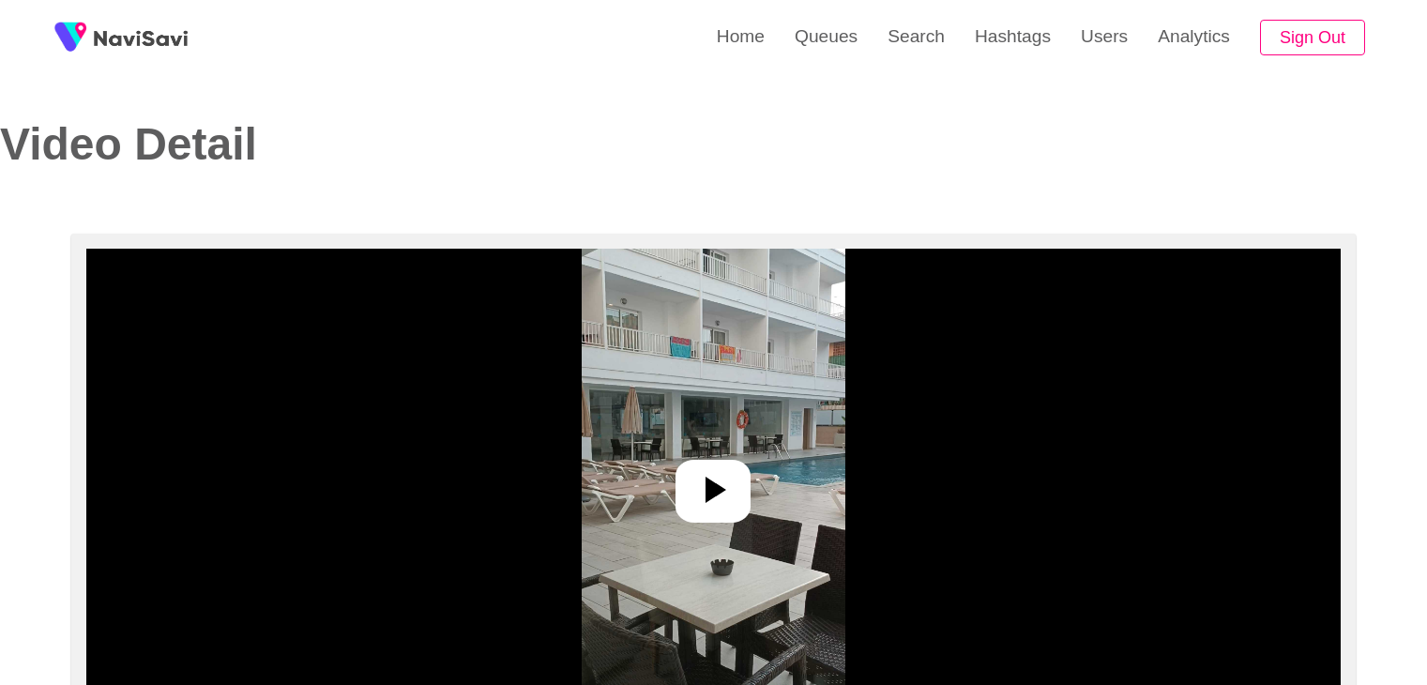
select select "**"
select select "**********"
click at [743, 503] on div at bounding box center [712, 491] width 75 height 63
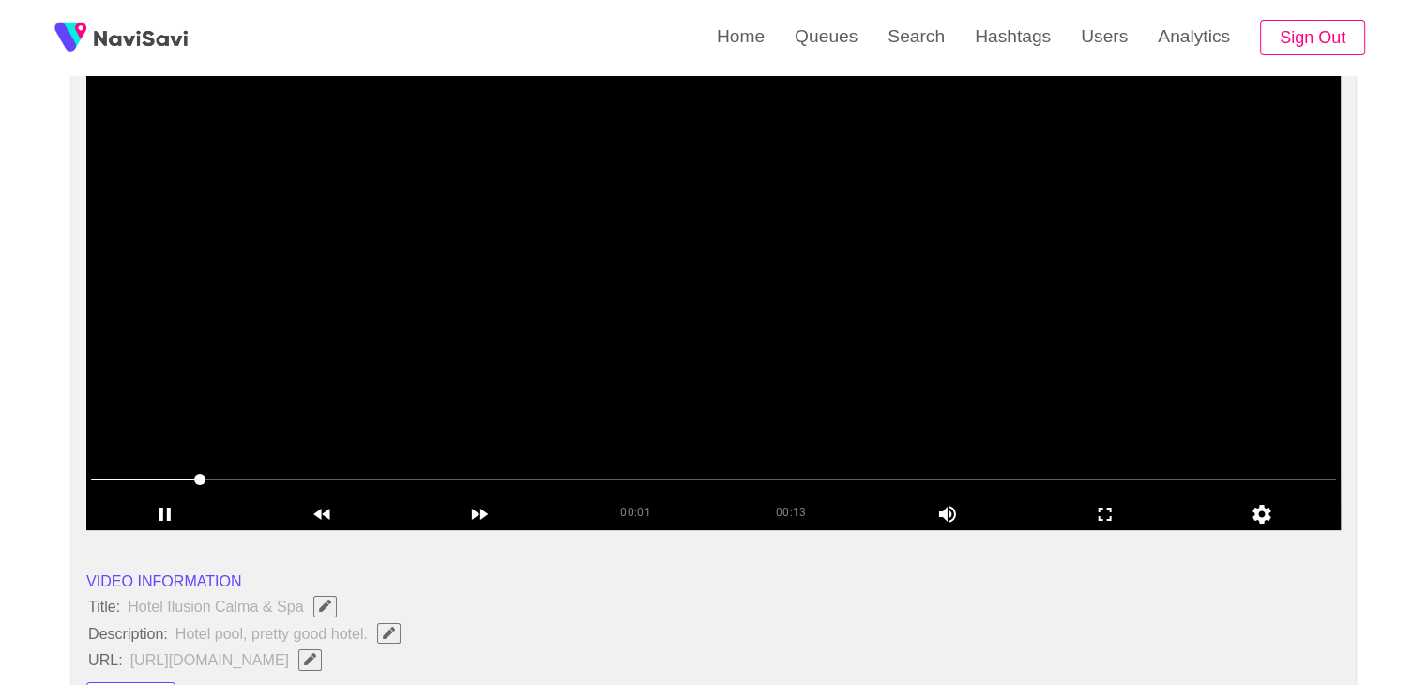
scroll to position [188, 0]
click at [1119, 522] on icon "add" at bounding box center [1105, 514] width 156 height 23
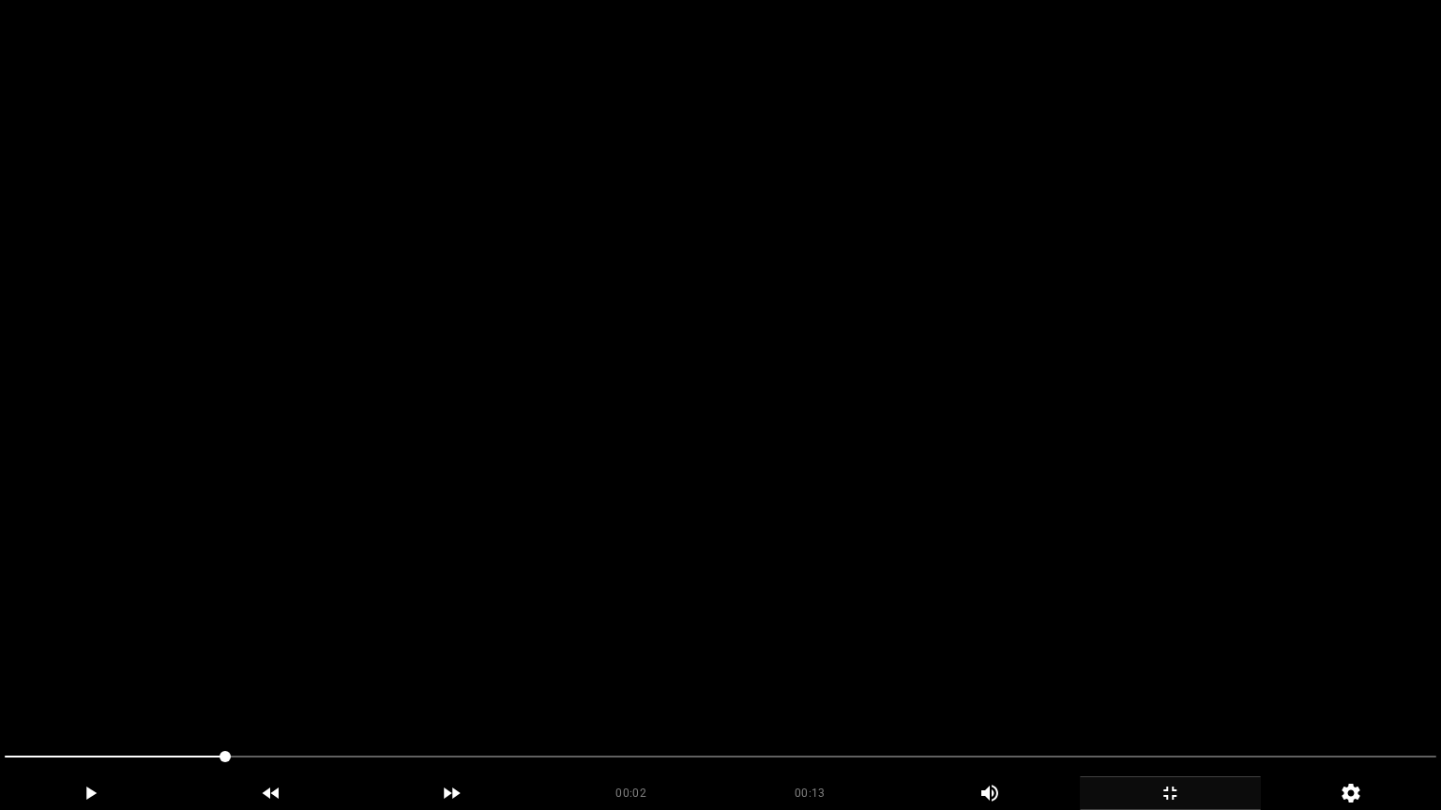
click at [580, 519] on video at bounding box center [720, 405] width 1441 height 810
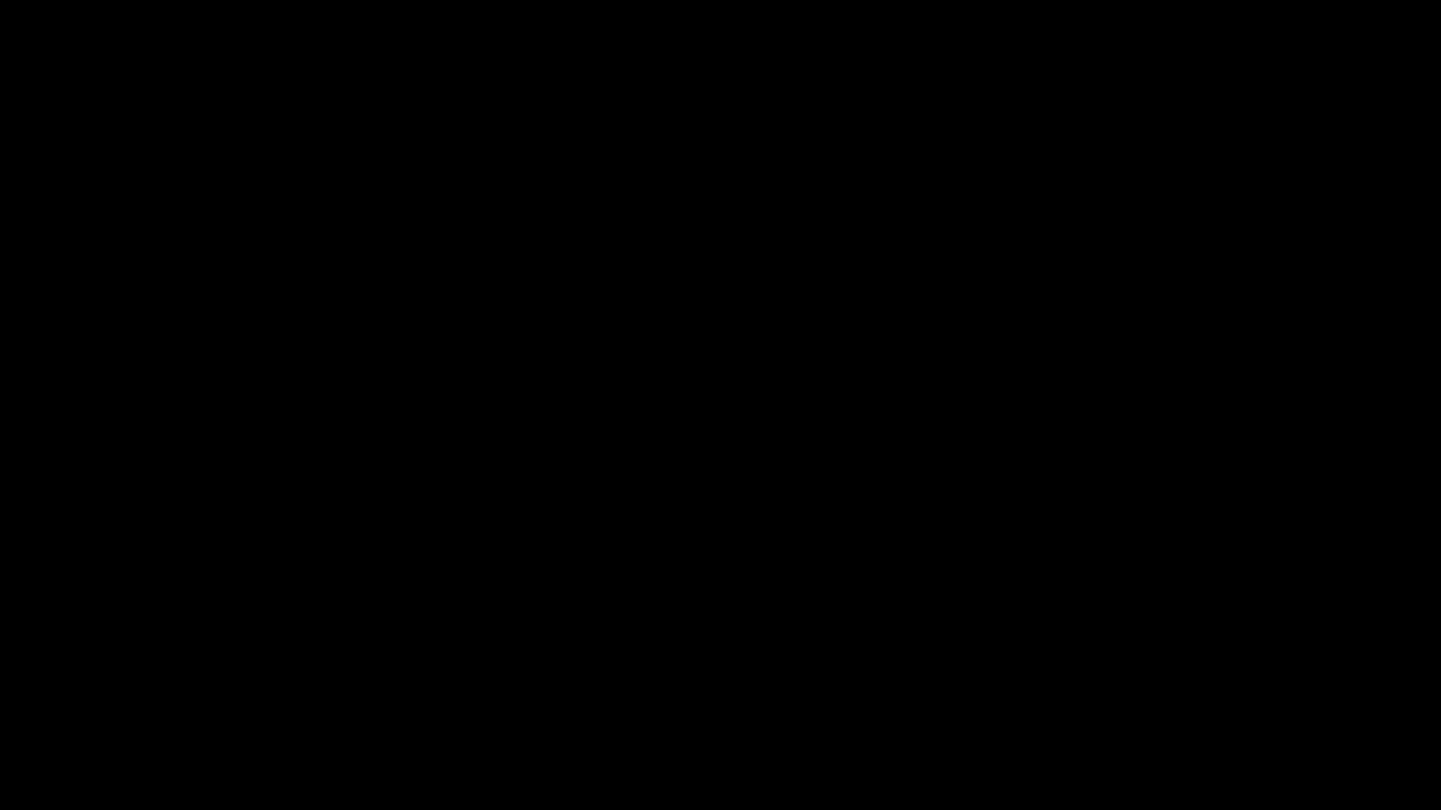
click at [495, 596] on video at bounding box center [720, 405] width 1441 height 810
click at [526, 573] on video at bounding box center [720, 405] width 1441 height 810
click at [825, 498] on video at bounding box center [720, 405] width 1441 height 810
click at [827, 501] on video at bounding box center [720, 405] width 1441 height 810
click at [829, 502] on video at bounding box center [720, 405] width 1441 height 810
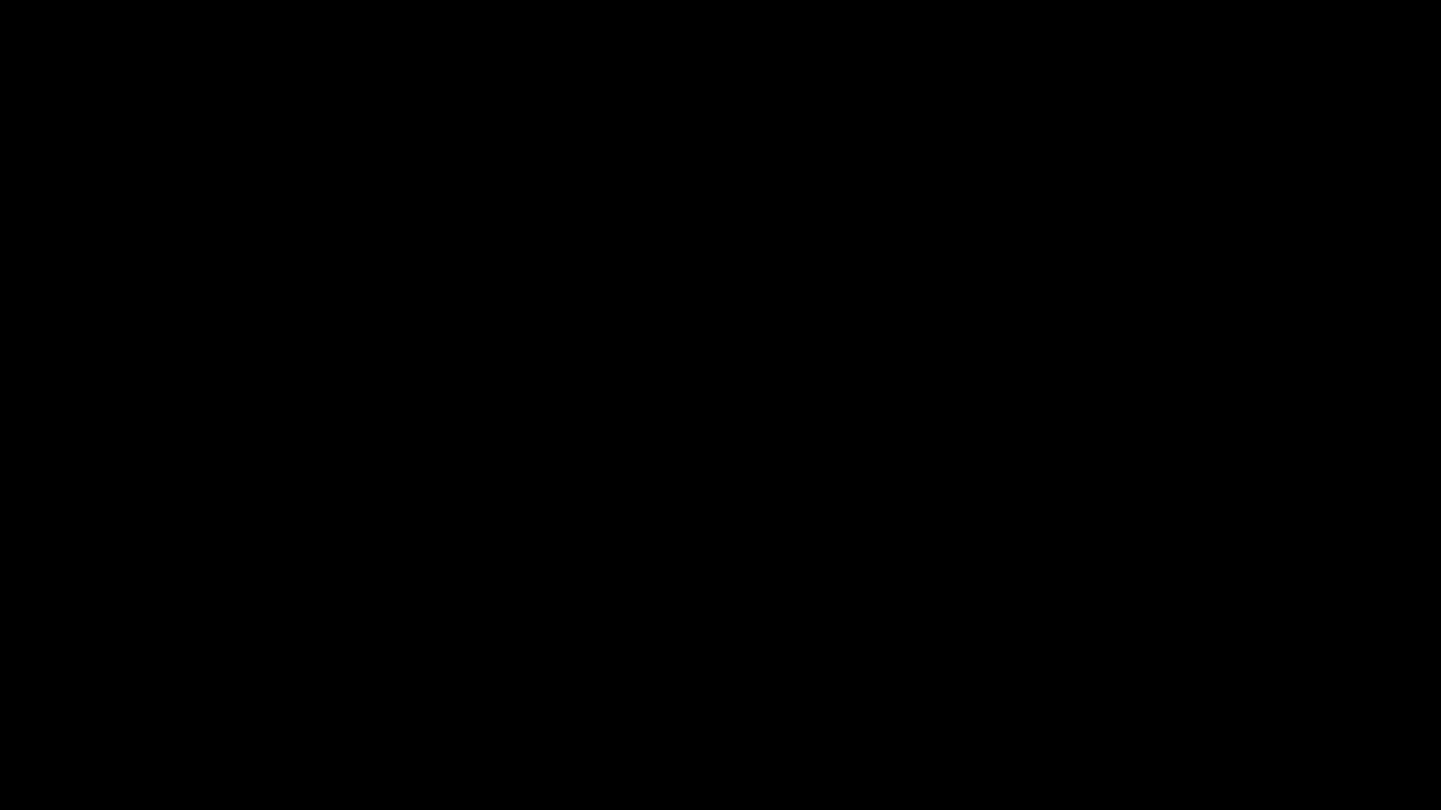
click at [829, 502] on video at bounding box center [720, 405] width 1441 height 810
click at [600, 684] on span at bounding box center [720, 757] width 1431 height 30
click at [821, 684] on span at bounding box center [720, 757] width 1431 height 2
drag, startPoint x: 964, startPoint y: 760, endPoint x: 364, endPoint y: 720, distance: 601.5
click at [88, 684] on icon "add" at bounding box center [91, 793] width 10 height 13
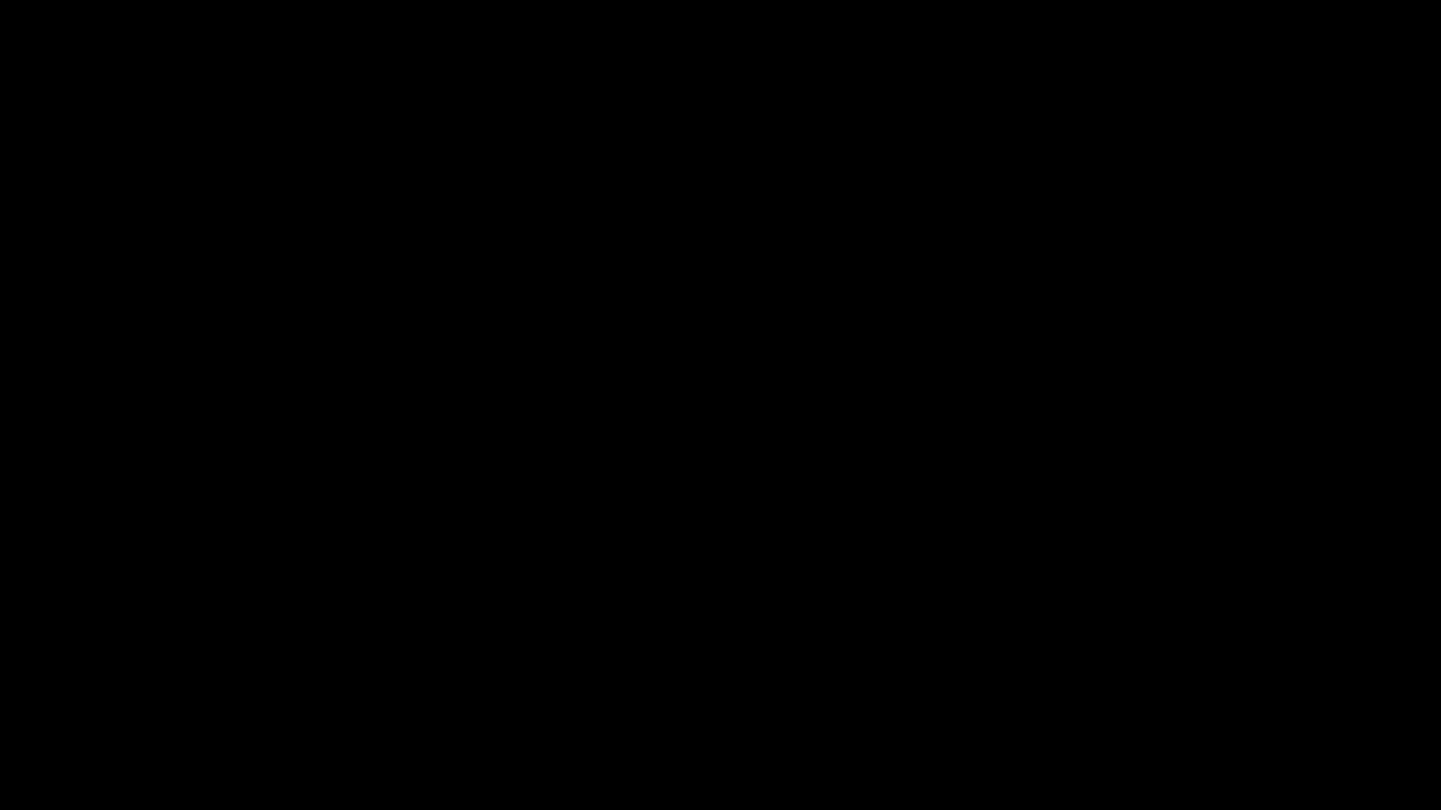
click at [1204, 684] on icon "add" at bounding box center [1169, 793] width 179 height 23
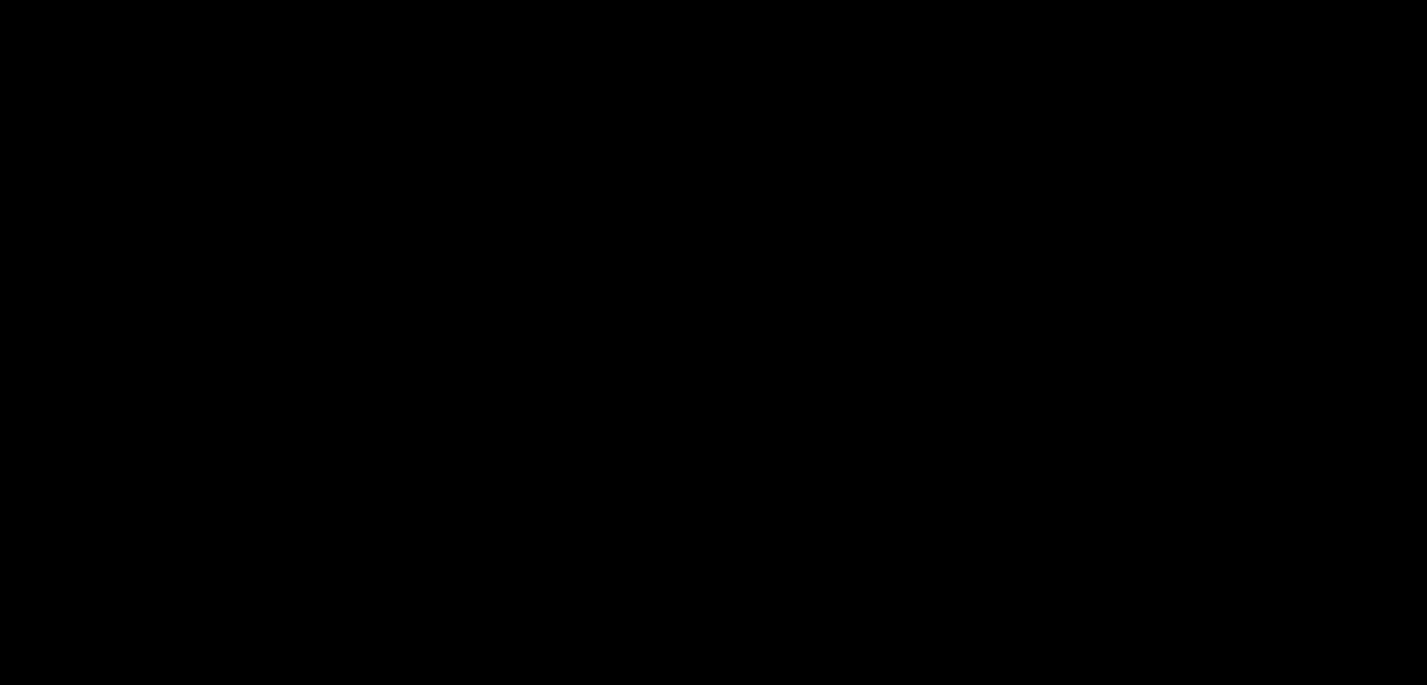
scroll to position [375, 0]
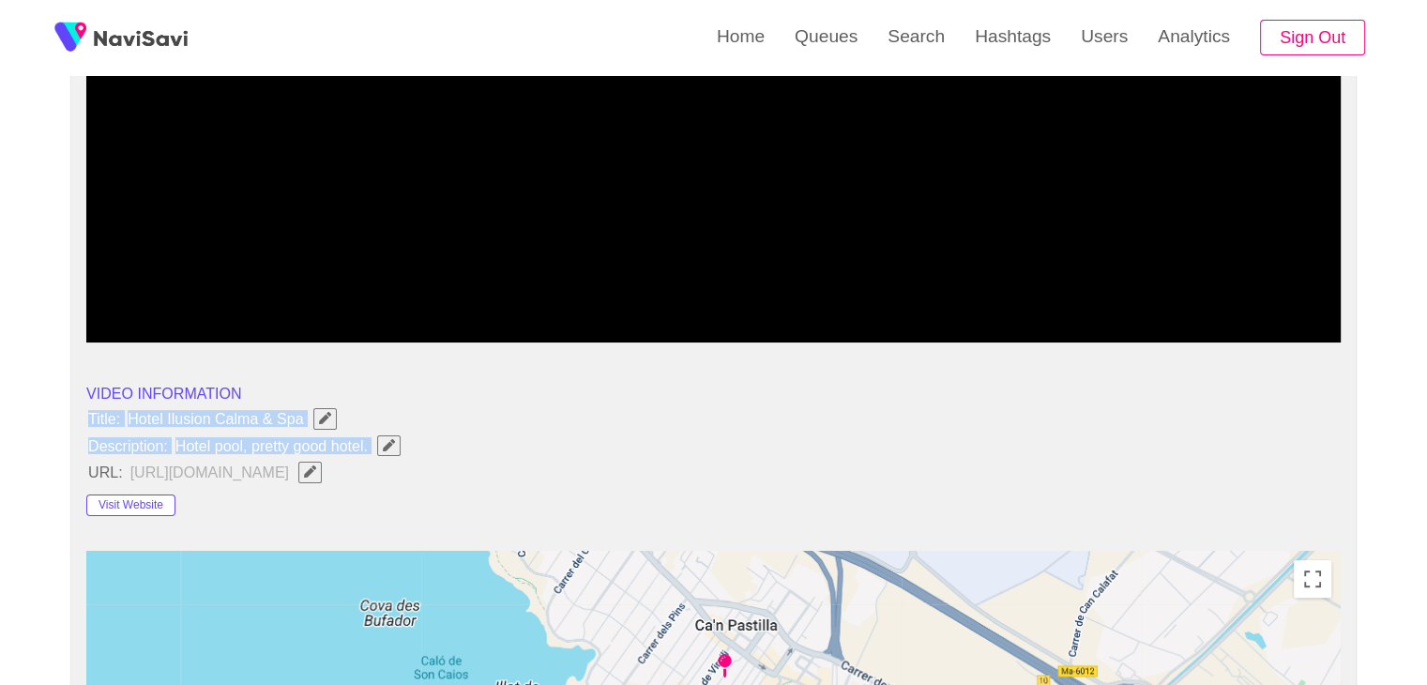
drag, startPoint x: 151, startPoint y: 421, endPoint x: 405, endPoint y: 453, distance: 256.2
copy ul "Title: Hotel Ilusion Calma & Spa Description: Hotel pool, pretty good hotel."
click at [393, 445] on icon "Edit Field" at bounding box center [389, 445] width 12 height 12
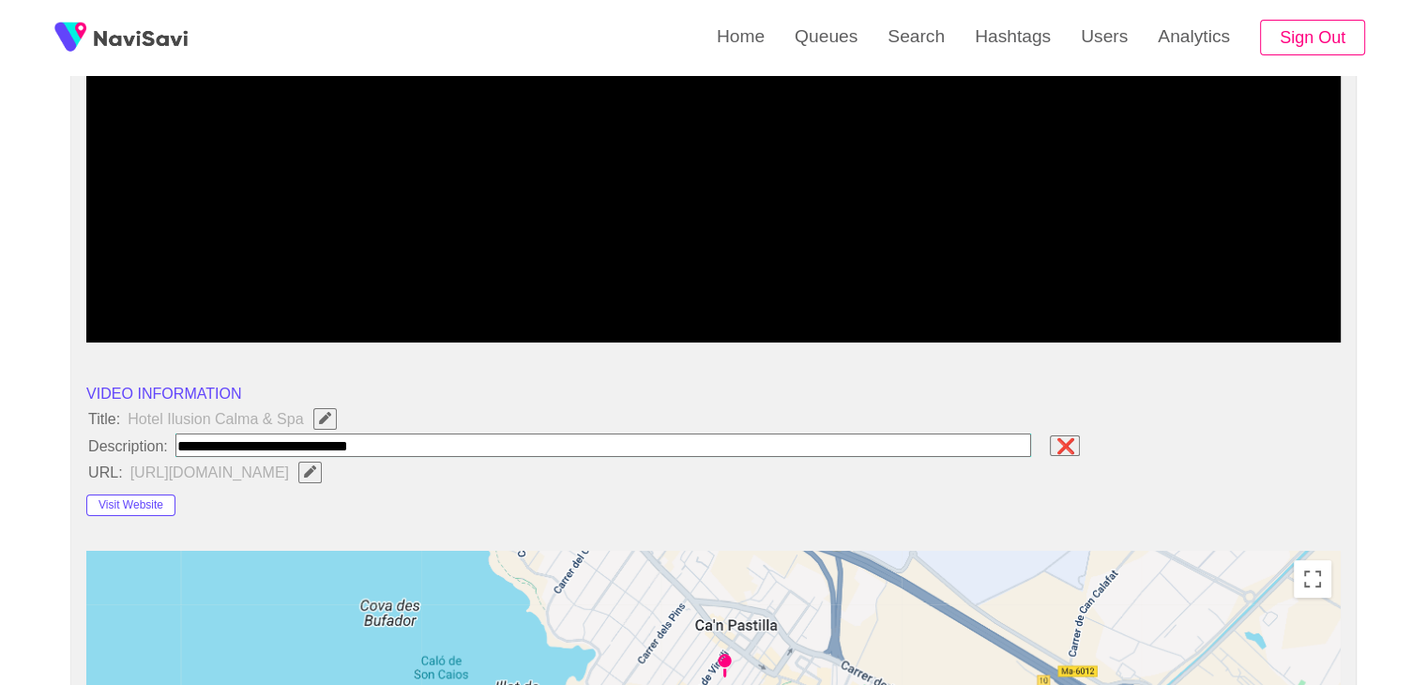
type input "**********"
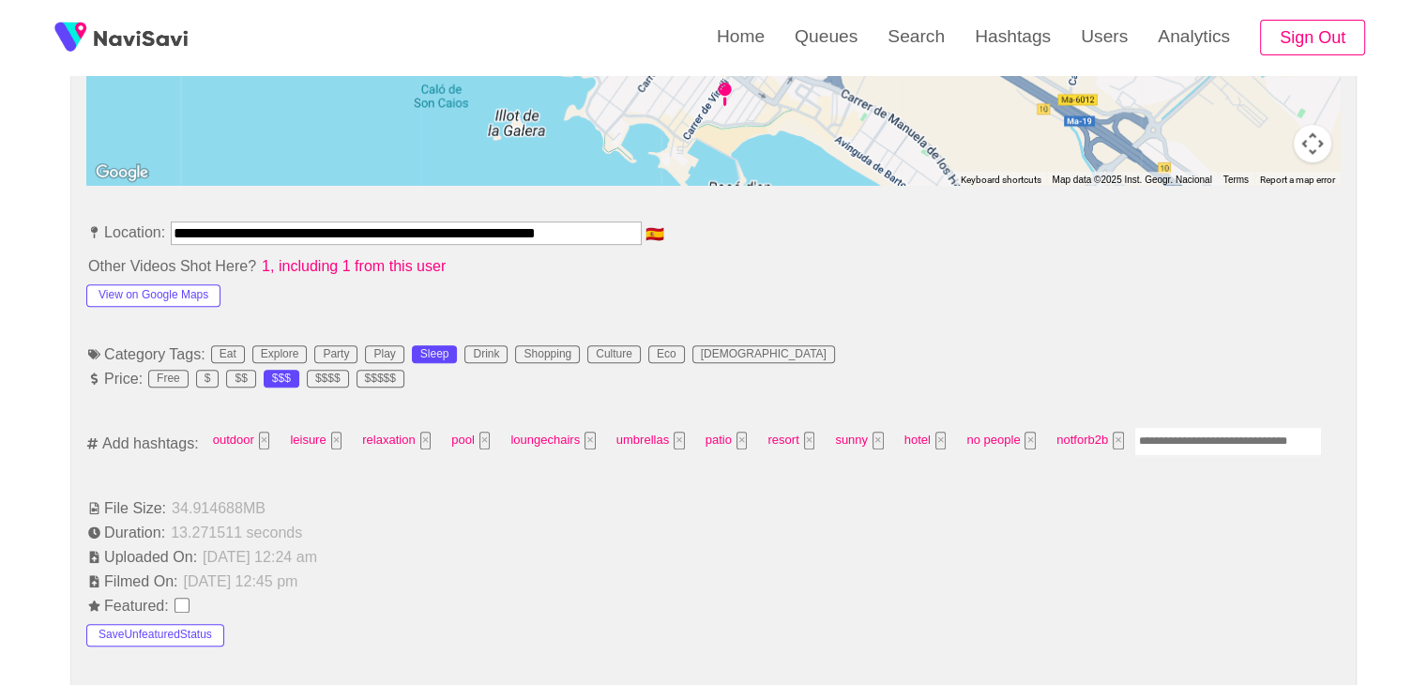
scroll to position [750, 0]
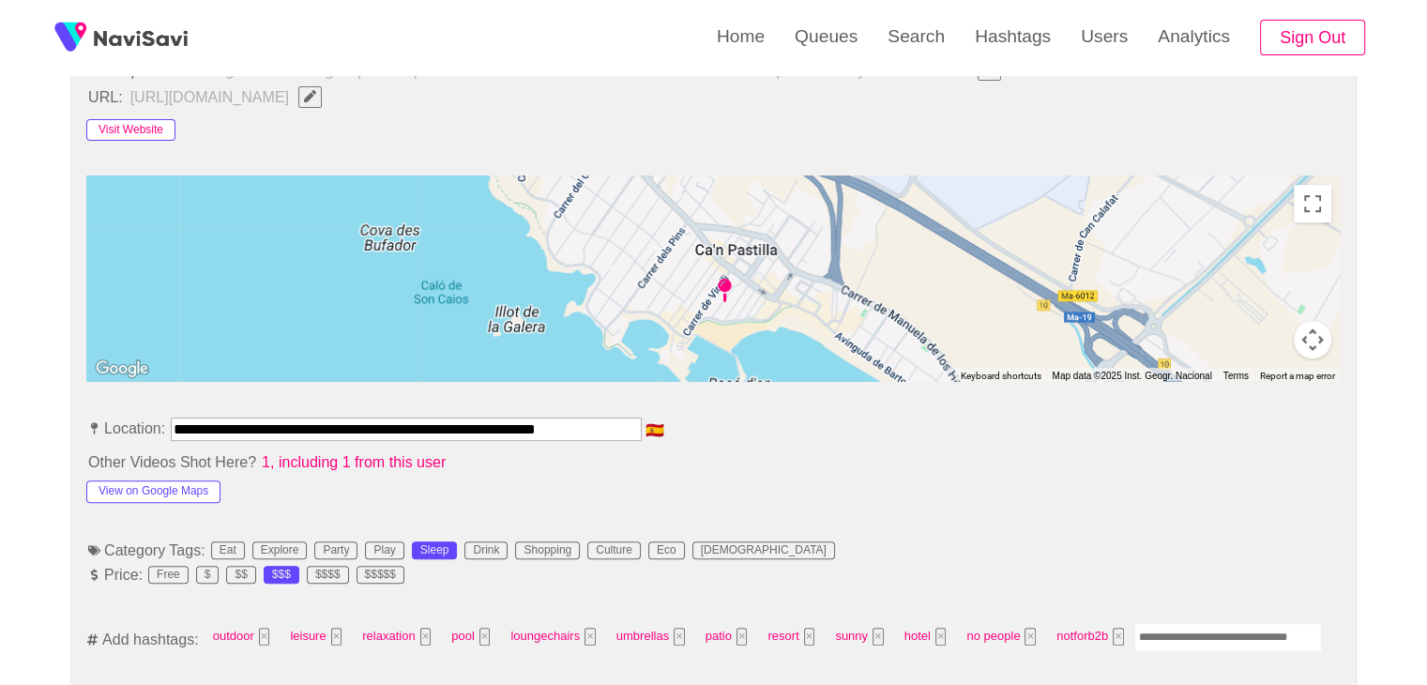
click at [135, 120] on button "Visit Website" at bounding box center [130, 130] width 89 height 23
click at [189, 491] on button "View on Google Maps" at bounding box center [153, 491] width 134 height 23
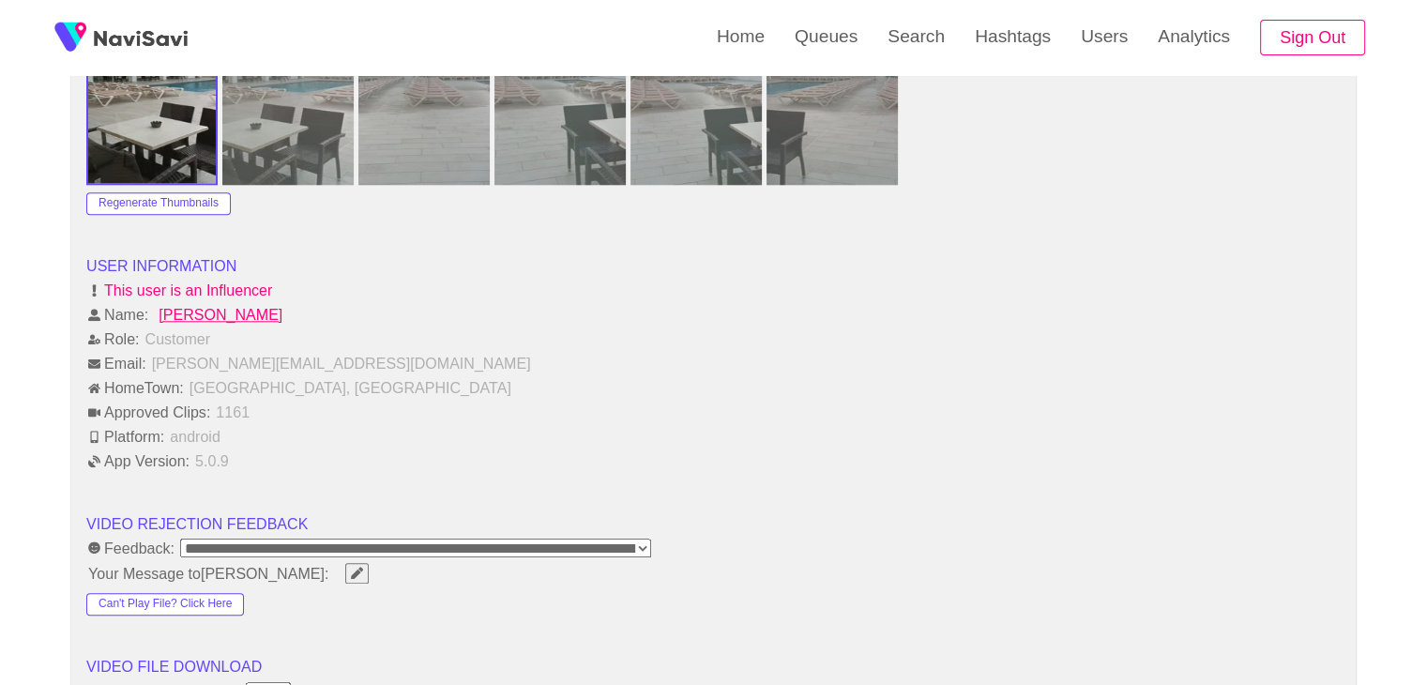
scroll to position [2345, 0]
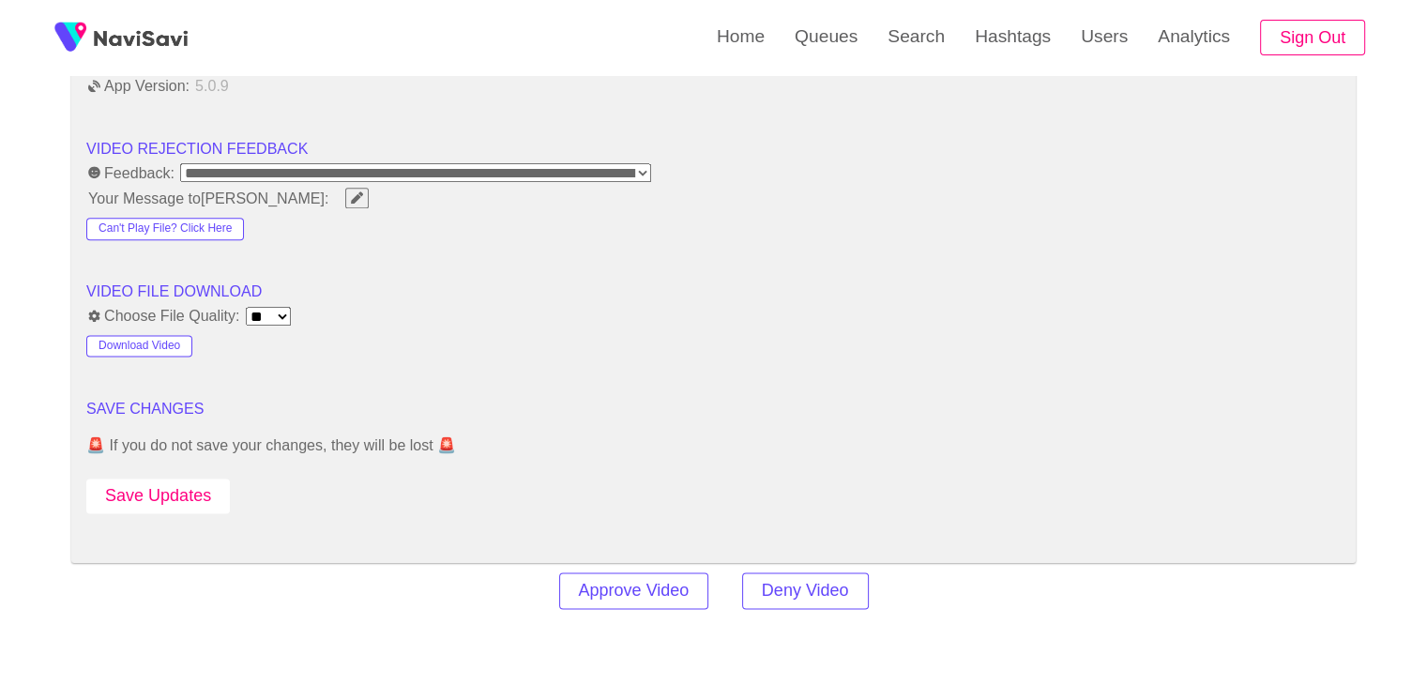
click at [199, 491] on button "Save Updates" at bounding box center [157, 495] width 143 height 35
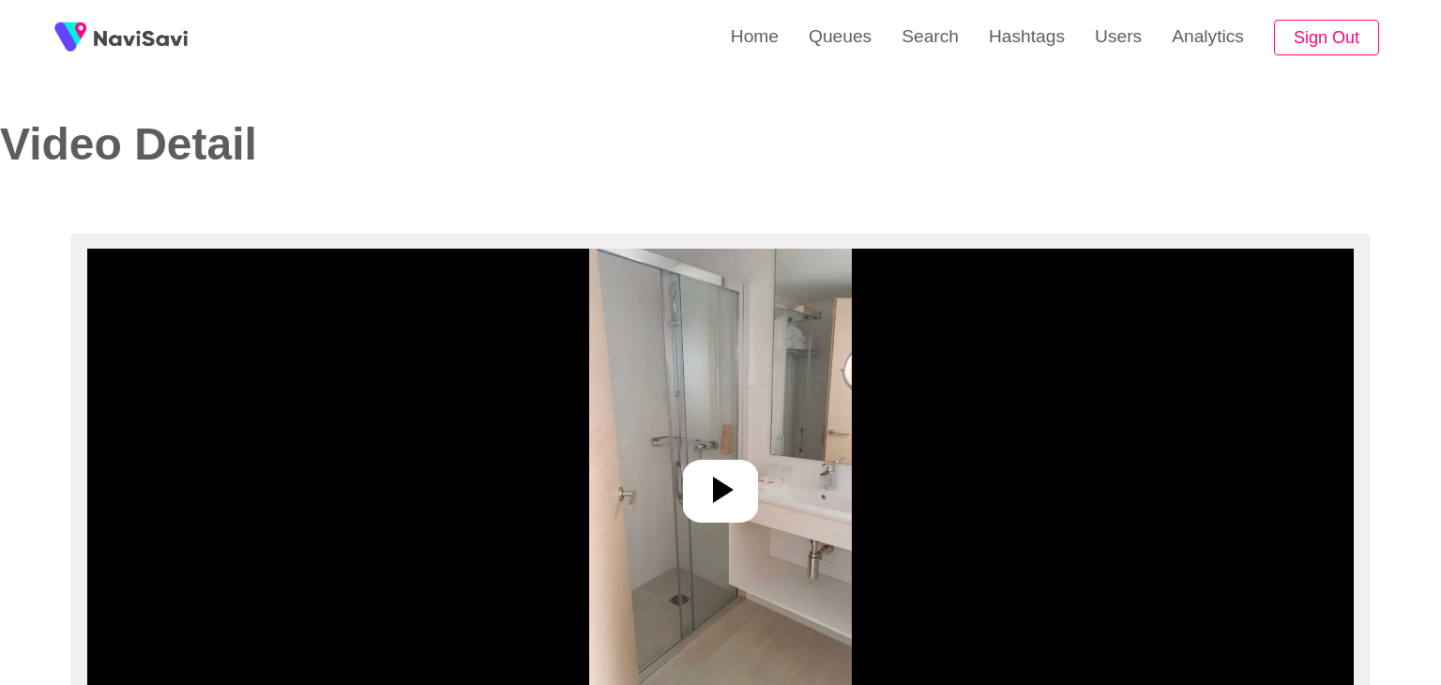
select select "**********"
select select "**"
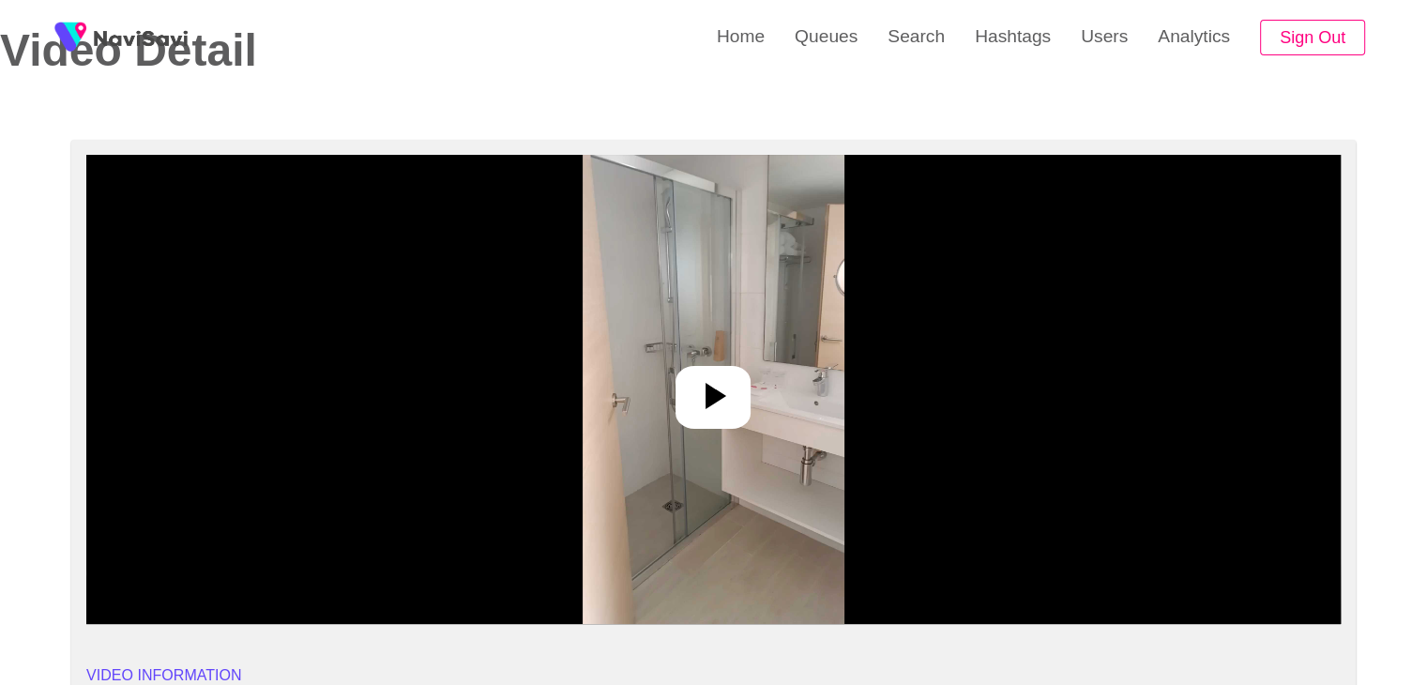
click at [712, 378] on icon at bounding box center [712, 395] width 45 height 45
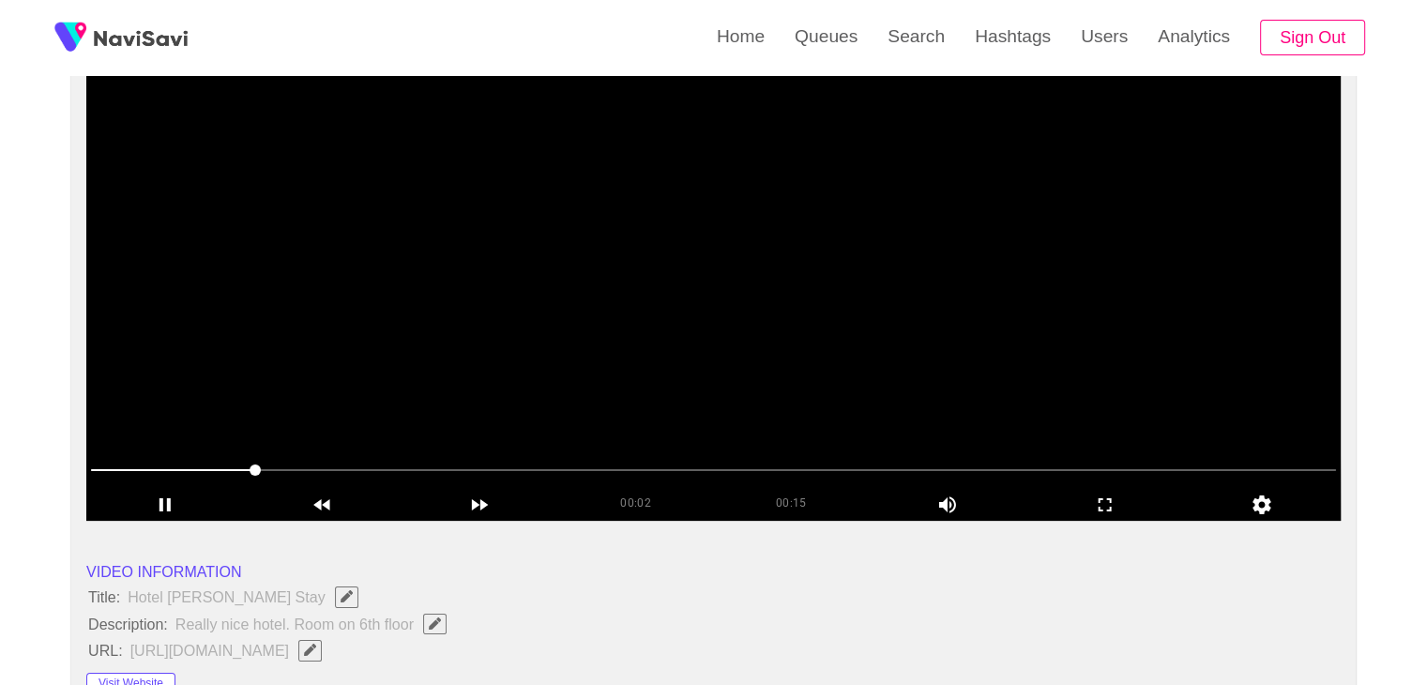
scroll to position [188, 0]
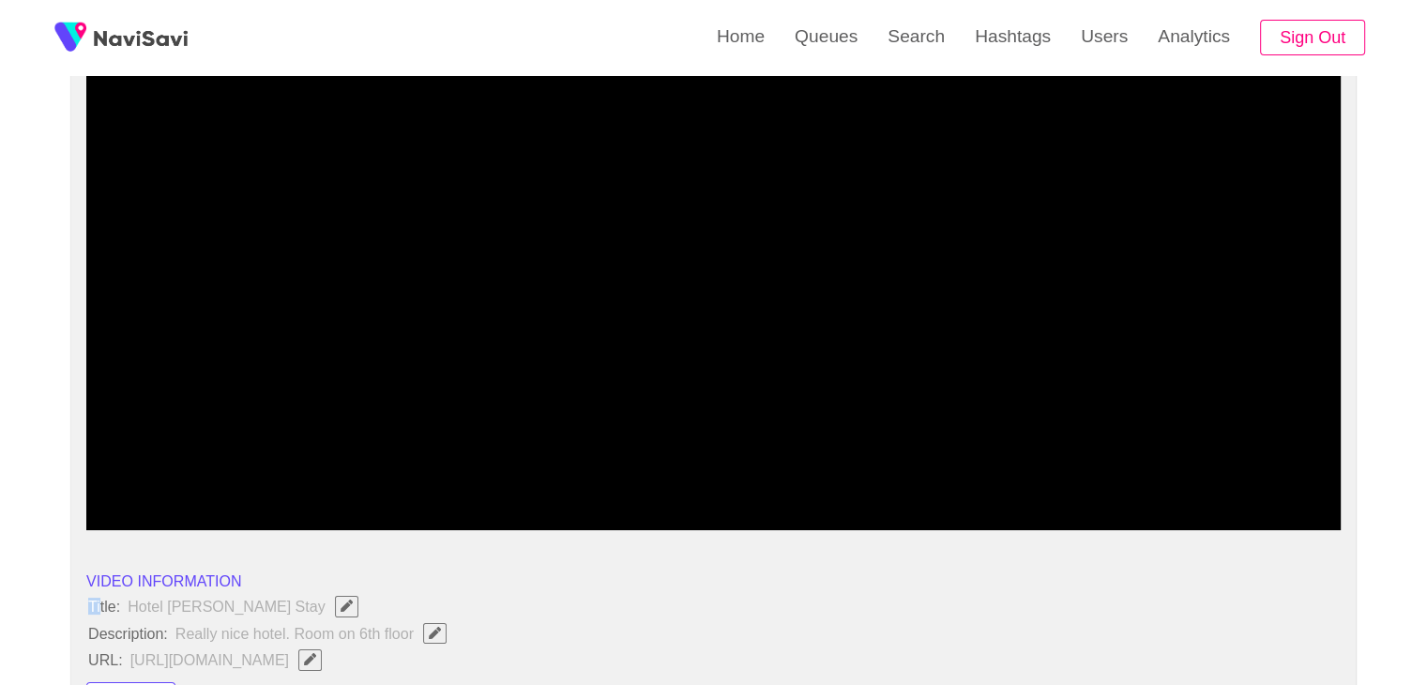
drag, startPoint x: 146, startPoint y: 608, endPoint x: 75, endPoint y: 604, distance: 71.4
drag, startPoint x: 82, startPoint y: 598, endPoint x: 434, endPoint y: 642, distance: 355.4
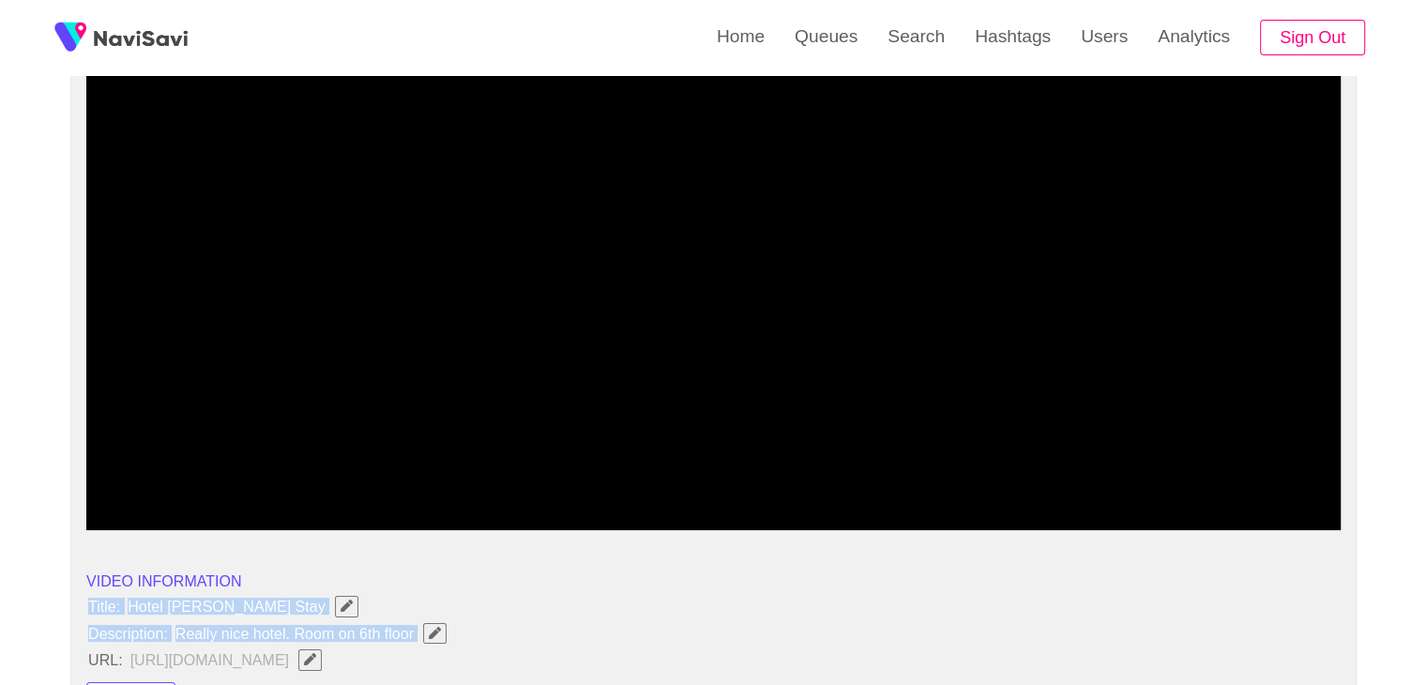
copy ul "Title: Hotel [PERSON_NAME] Stay Description: Really nice hotel. Room on 6th flo…"
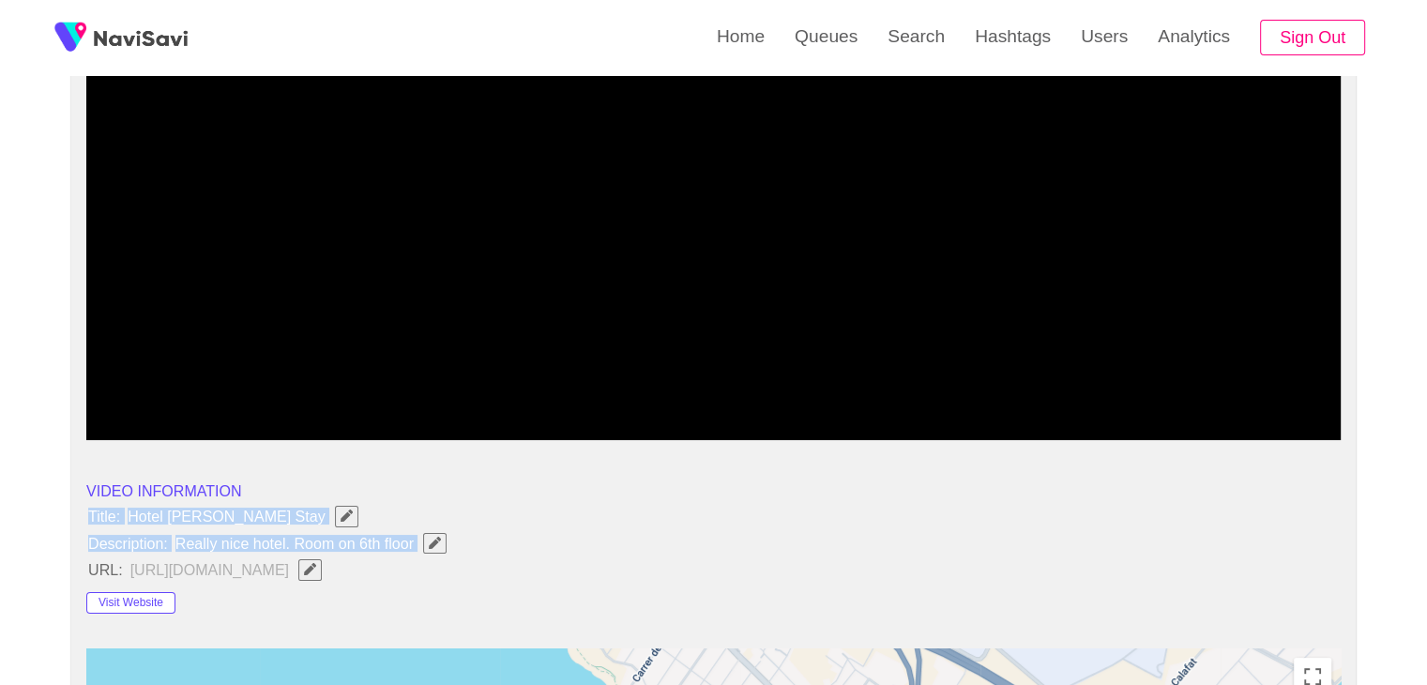
scroll to position [281, 0]
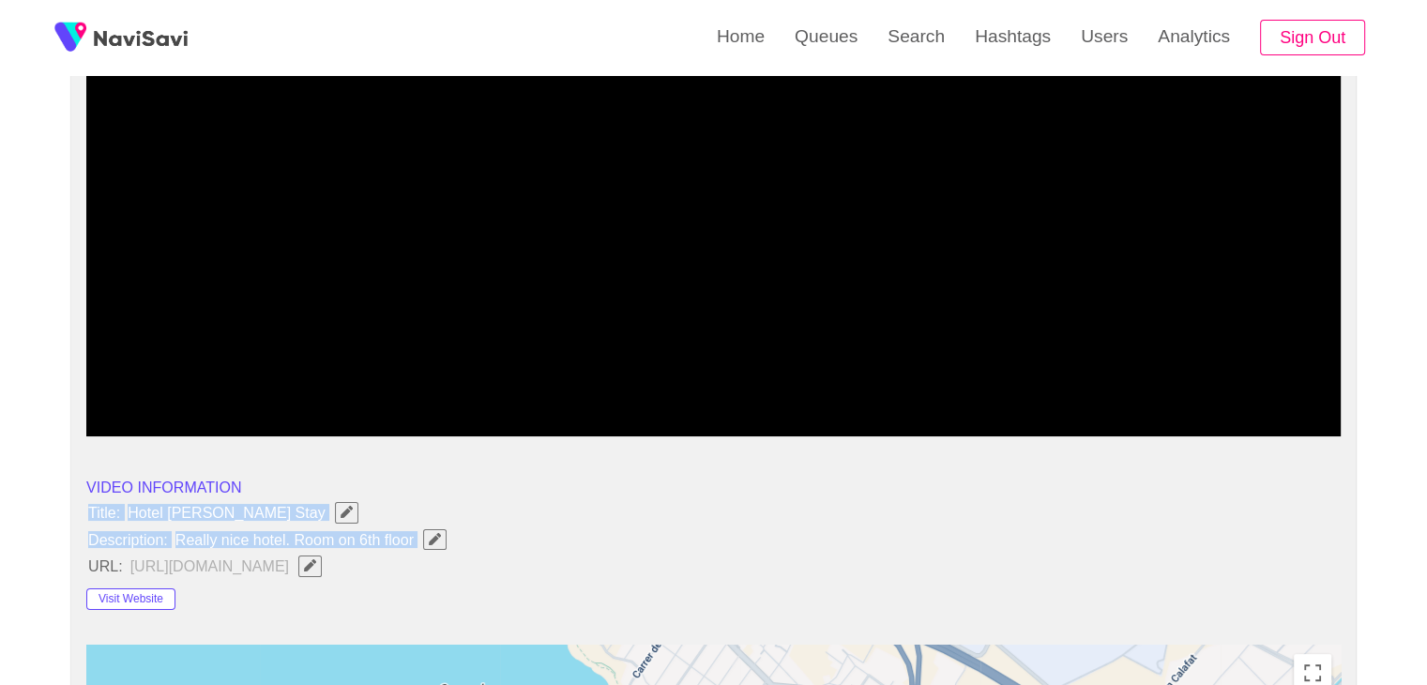
click at [435, 527] on span "Really nice hotel. Room on 6th floor" at bounding box center [316, 539] width 284 height 24
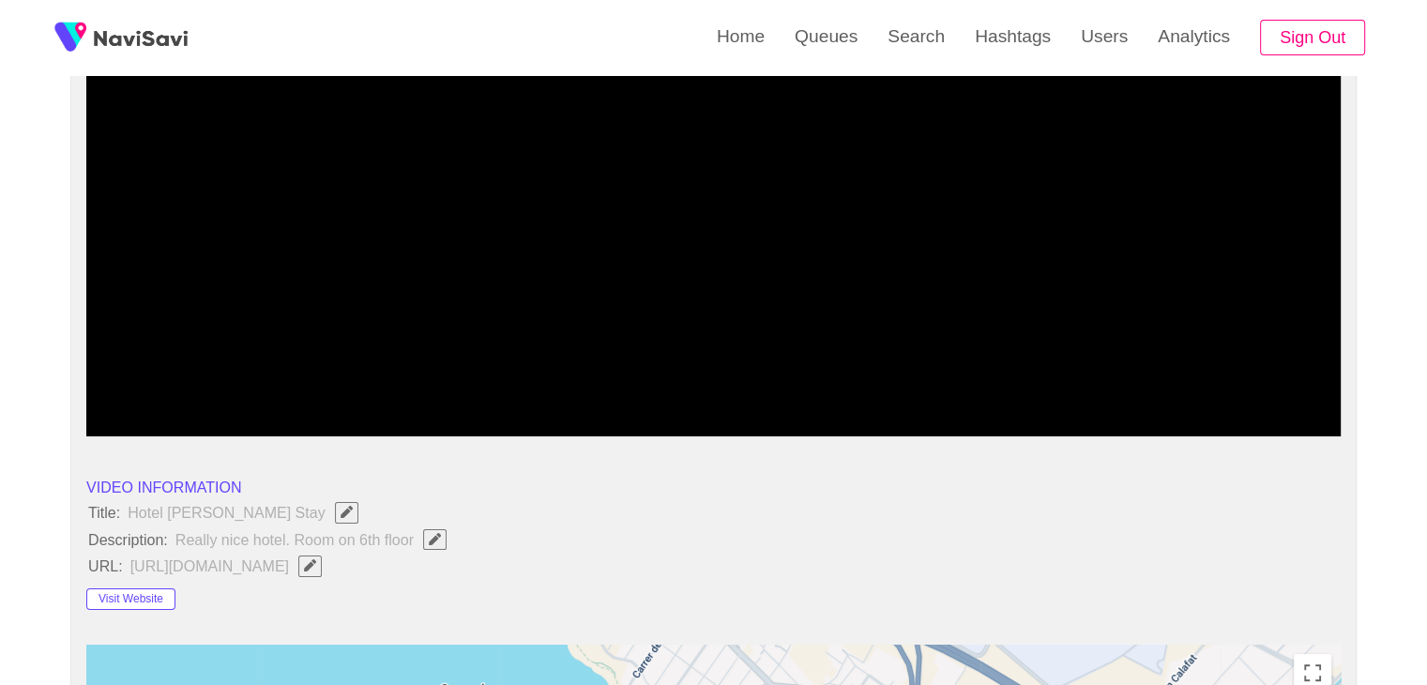
click at [434, 534] on icon "Edit Field" at bounding box center [435, 539] width 12 height 12
type input "**********"
click at [155, 596] on button "Visit Website" at bounding box center [130, 599] width 89 height 23
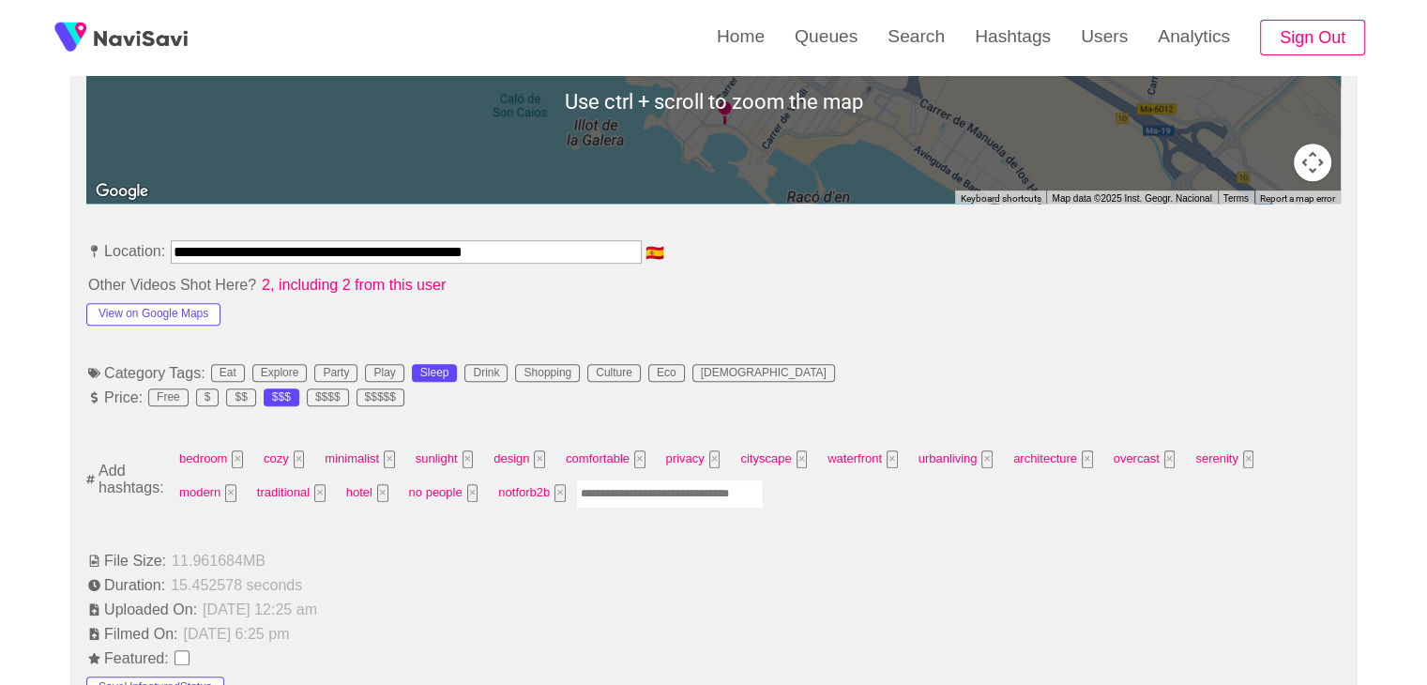
scroll to position [938, 0]
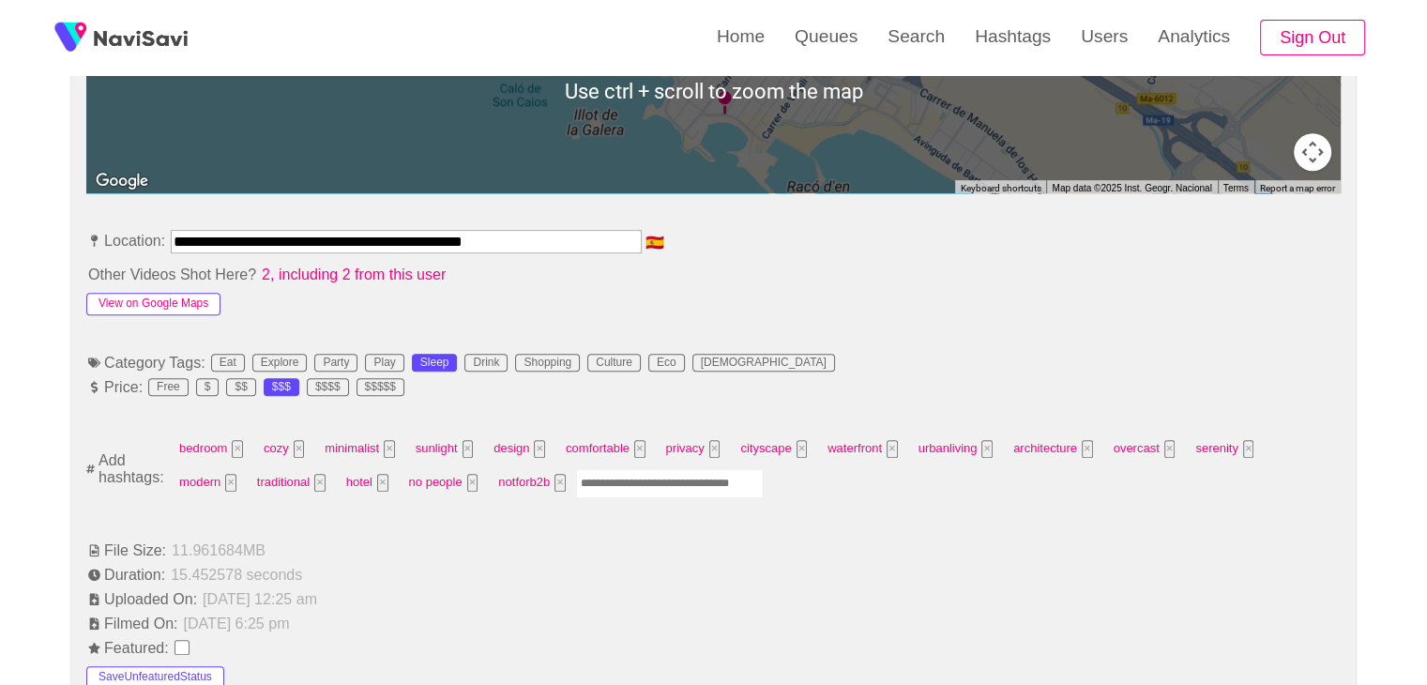
click at [169, 297] on button "View on Google Maps" at bounding box center [153, 304] width 134 height 23
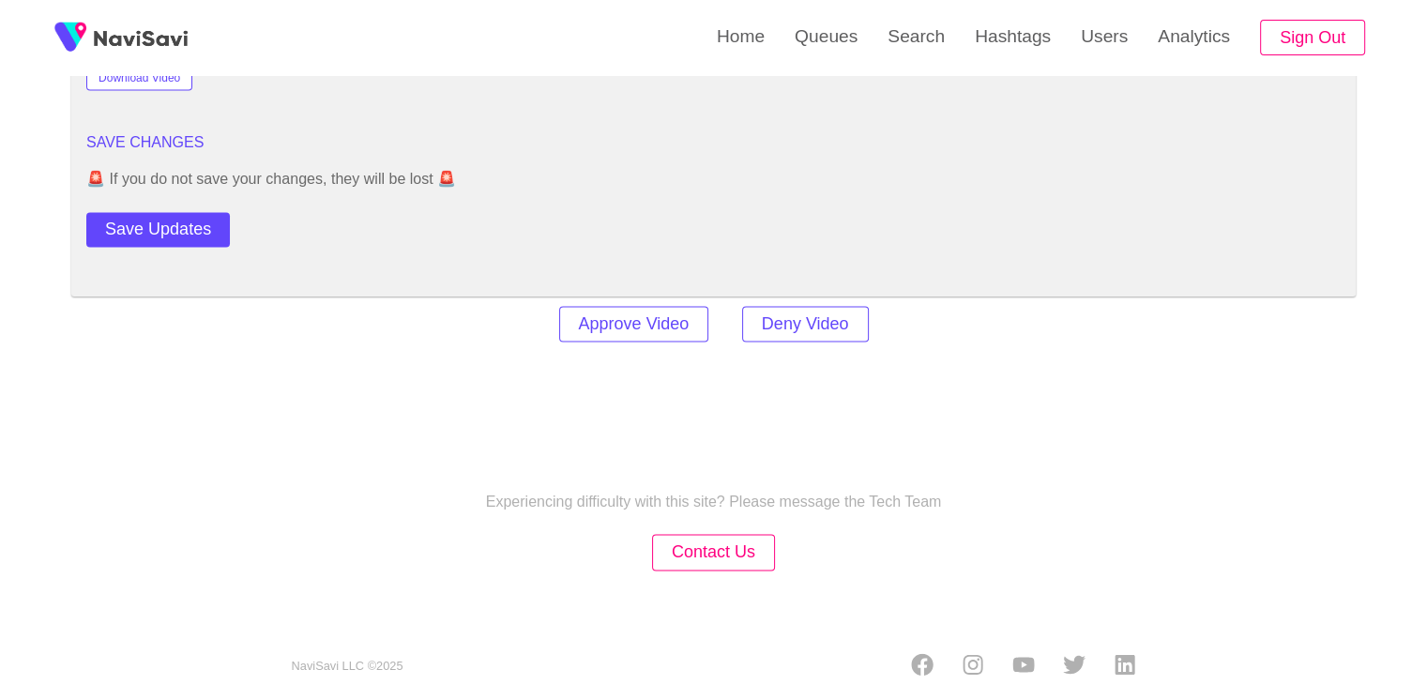
scroll to position [2663, 0]
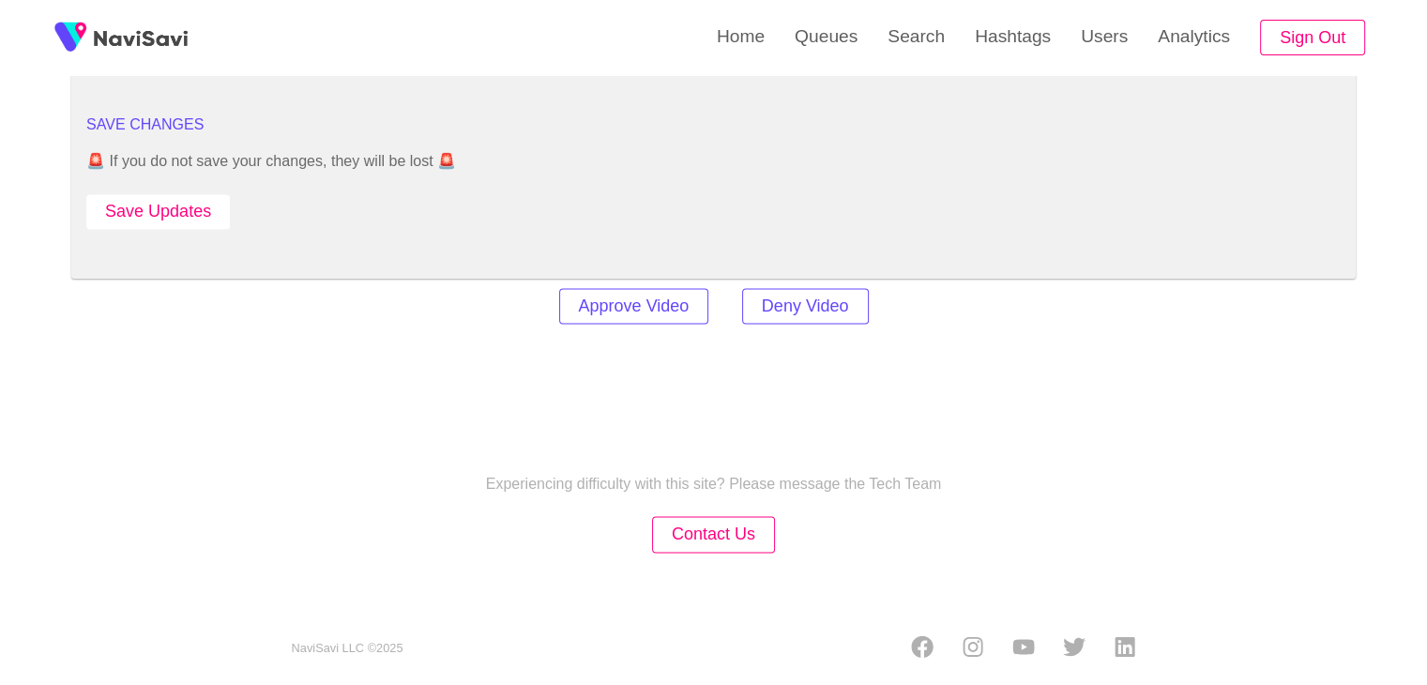
click at [188, 198] on button "Save Updates" at bounding box center [157, 211] width 143 height 35
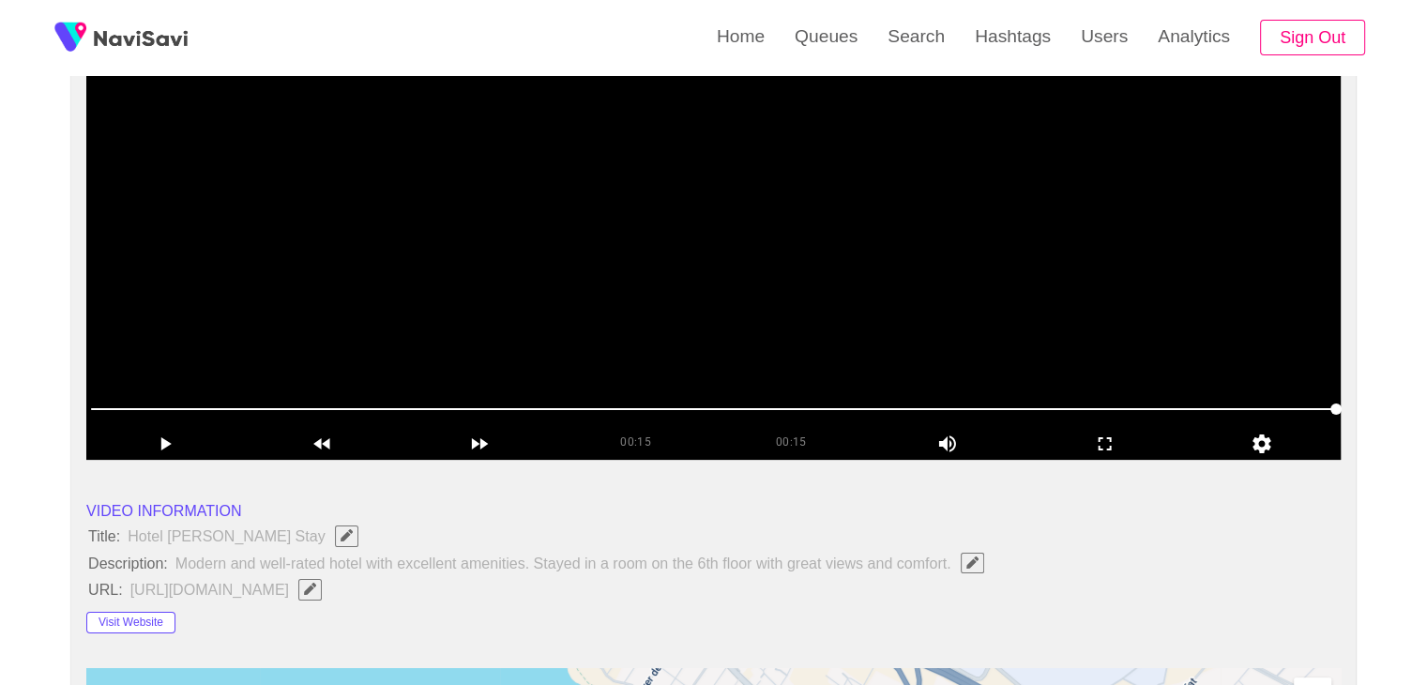
scroll to position [224, 0]
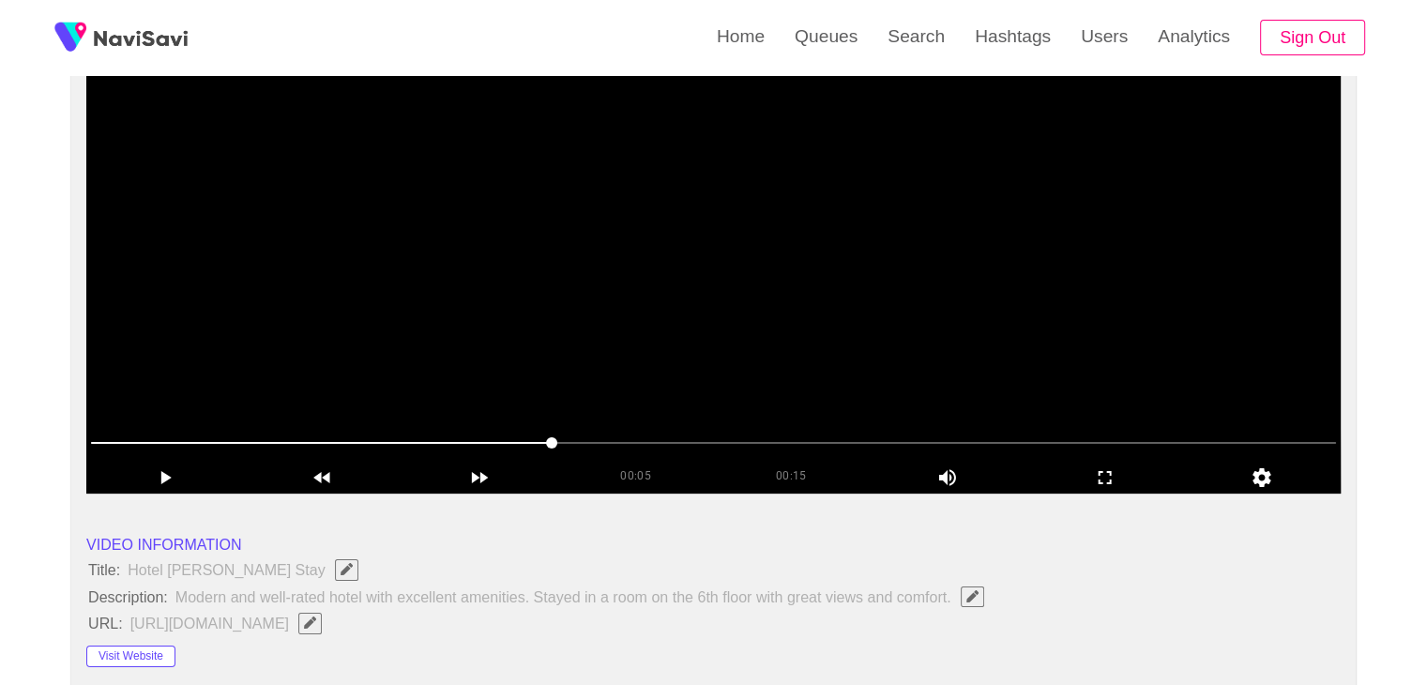
drag, startPoint x: 383, startPoint y: 426, endPoint x: 295, endPoint y: 420, distance: 87.4
click at [354, 425] on div at bounding box center [713, 444] width 1260 height 48
click at [569, 228] on video at bounding box center [713, 258] width 1254 height 469
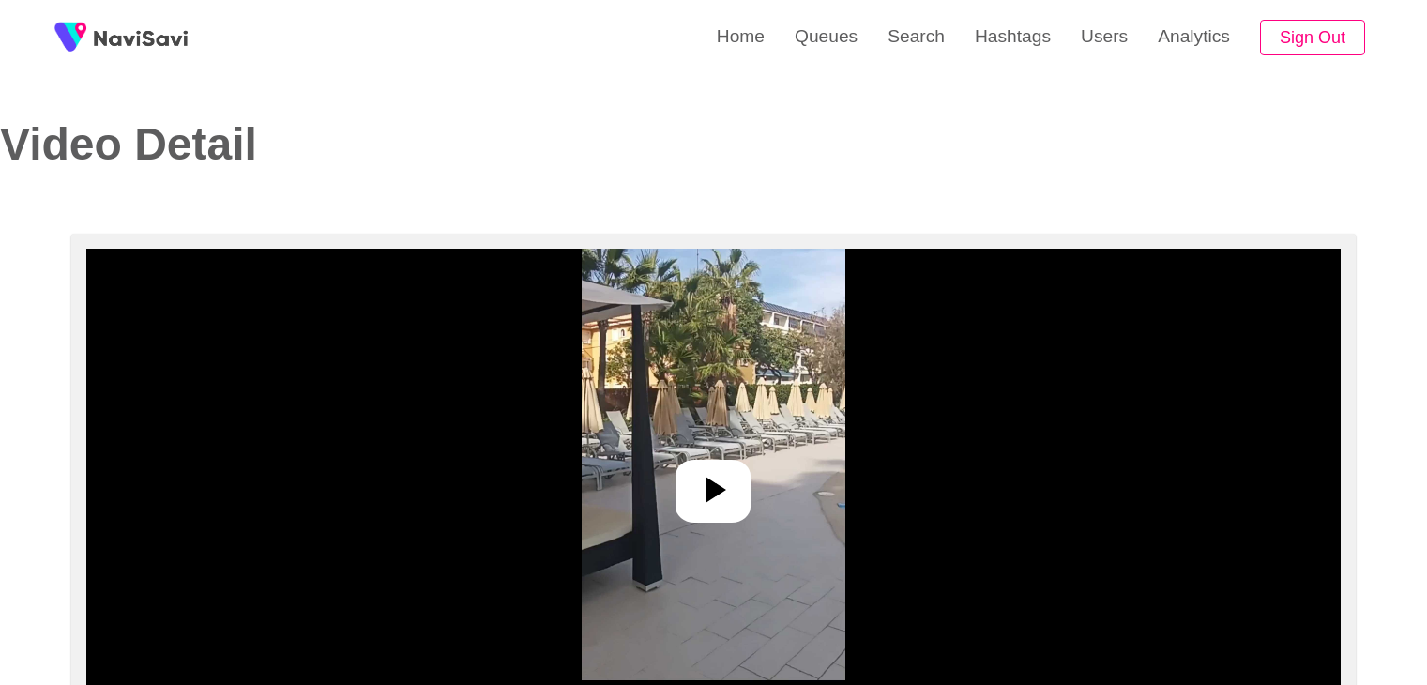
select select "**********"
select select "**"
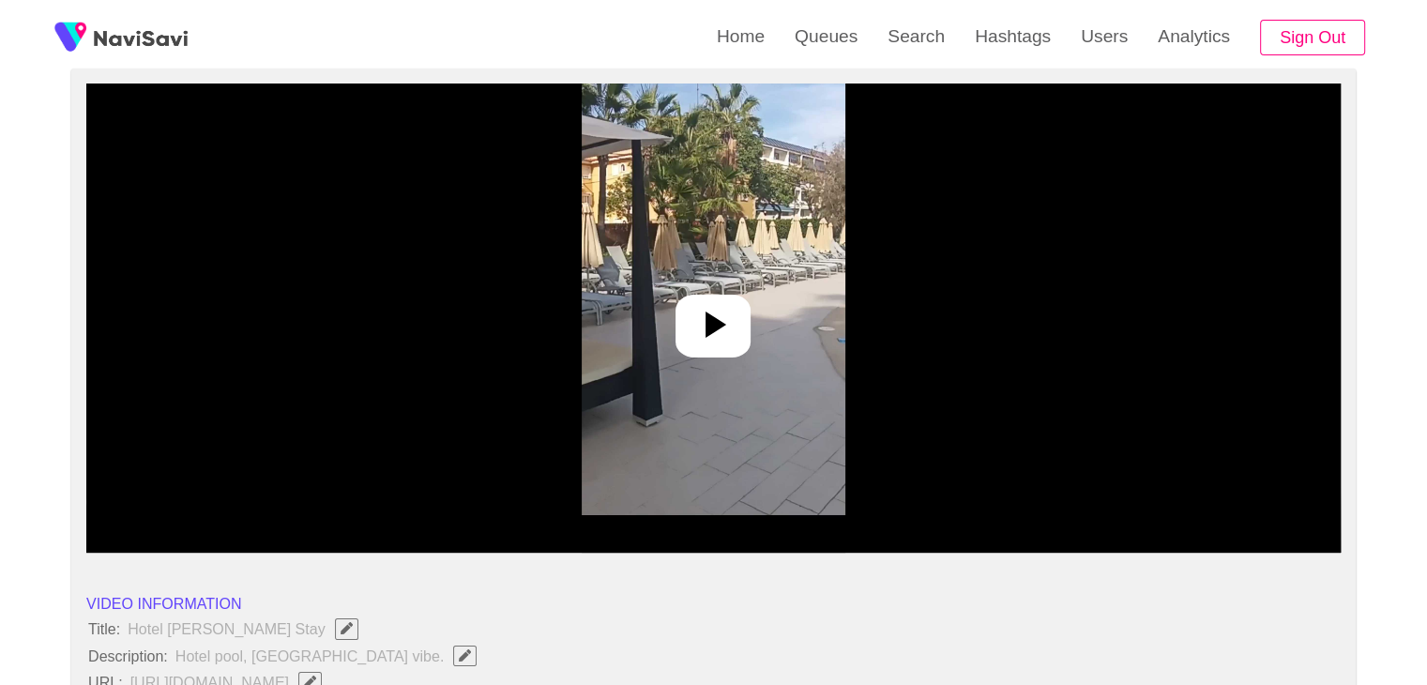
scroll to position [188, 0]
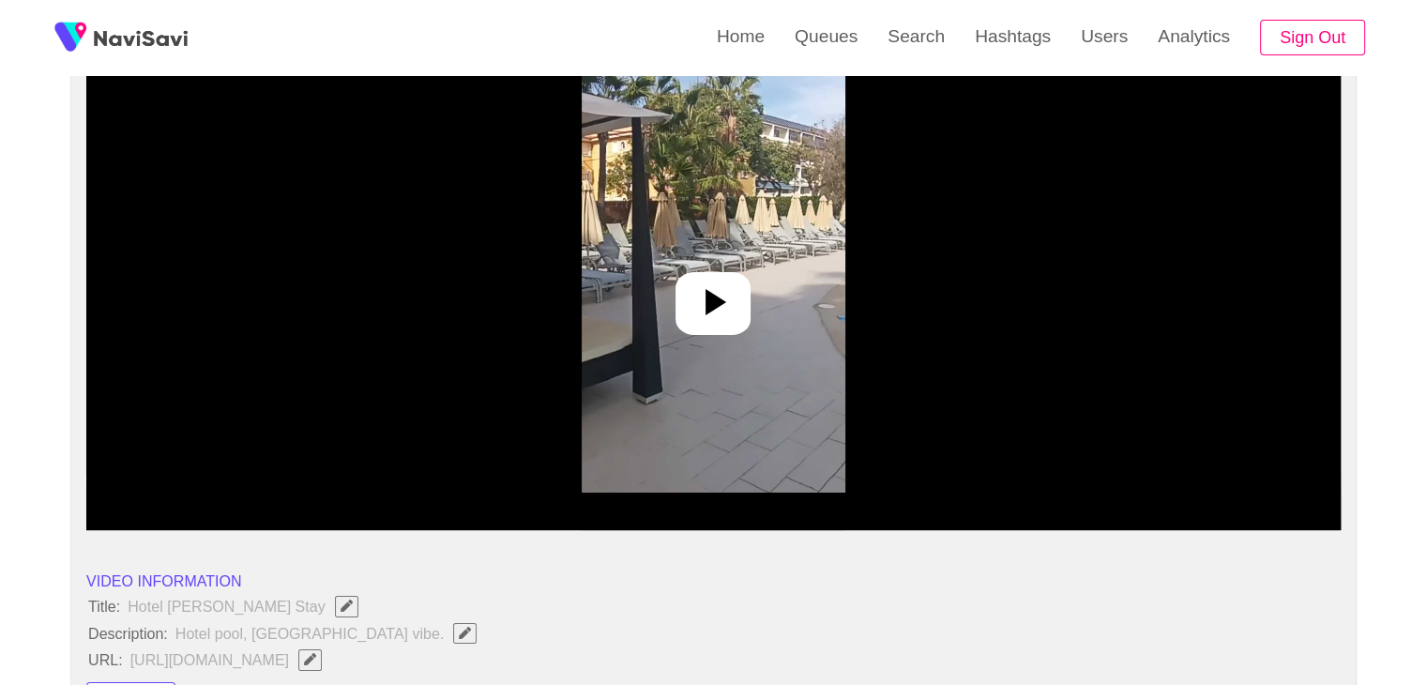
click at [737, 298] on div at bounding box center [712, 303] width 75 height 63
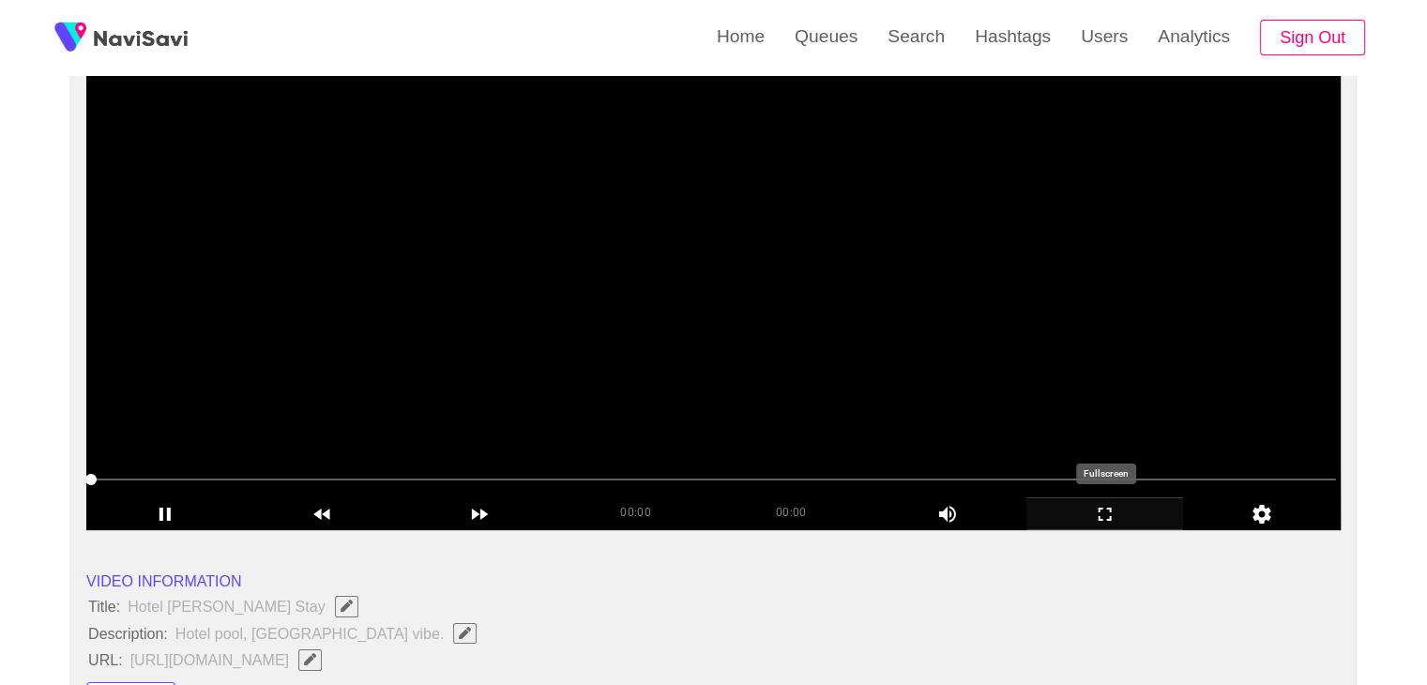
click at [1066, 503] on icon "add" at bounding box center [1105, 514] width 156 height 23
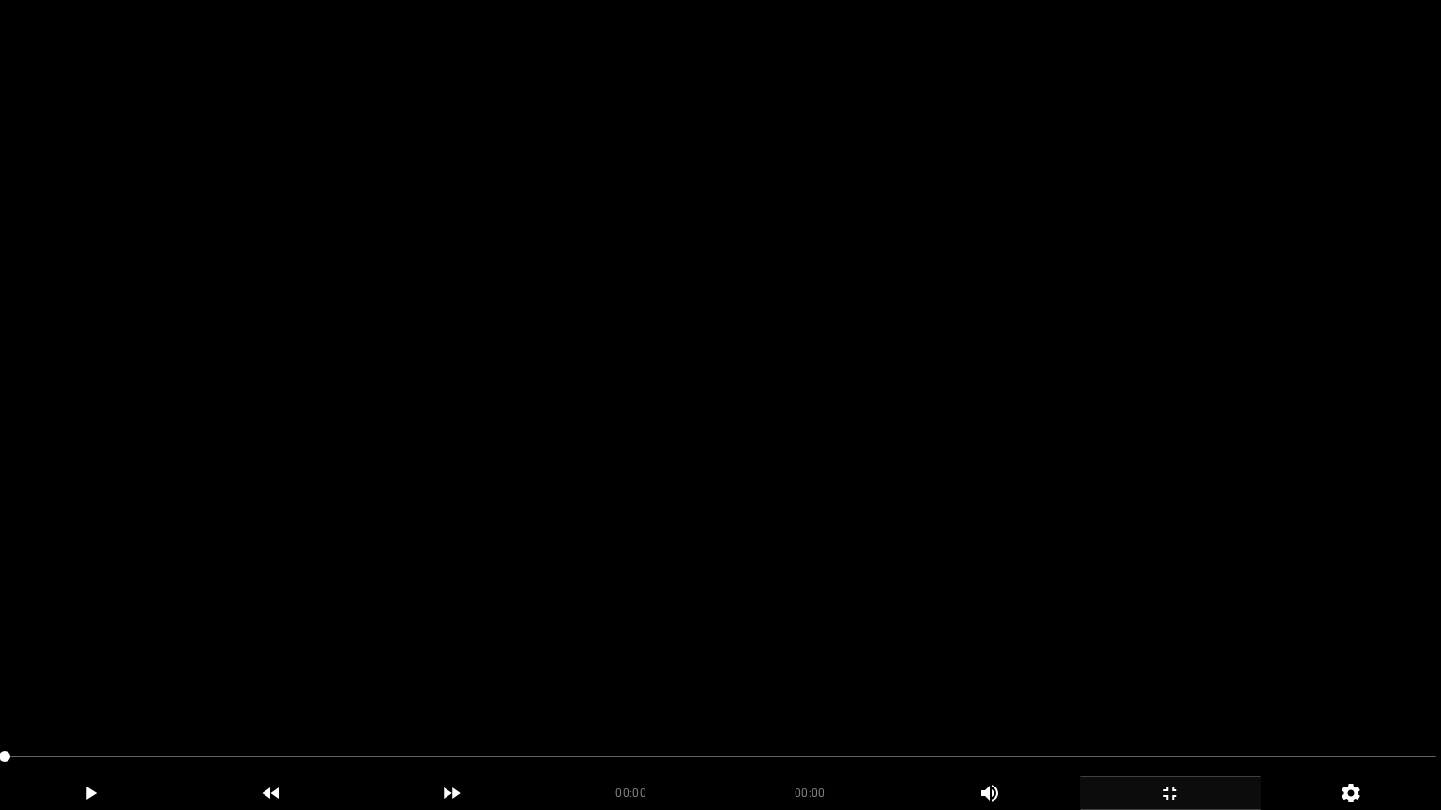
click at [799, 598] on video at bounding box center [720, 405] width 1441 height 810
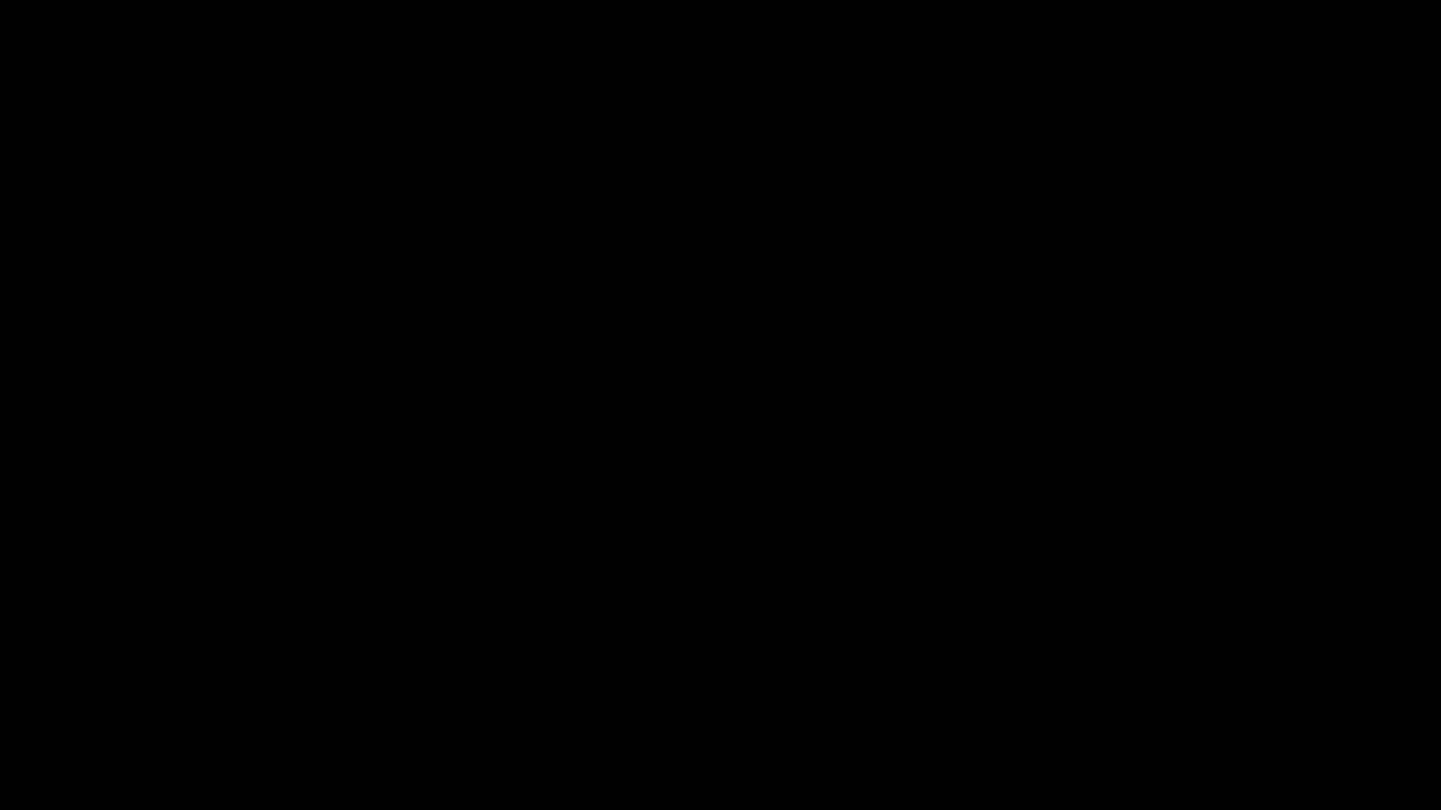
click at [868, 684] on span at bounding box center [720, 757] width 1431 height 30
click at [1198, 684] on icon "add" at bounding box center [1169, 793] width 179 height 23
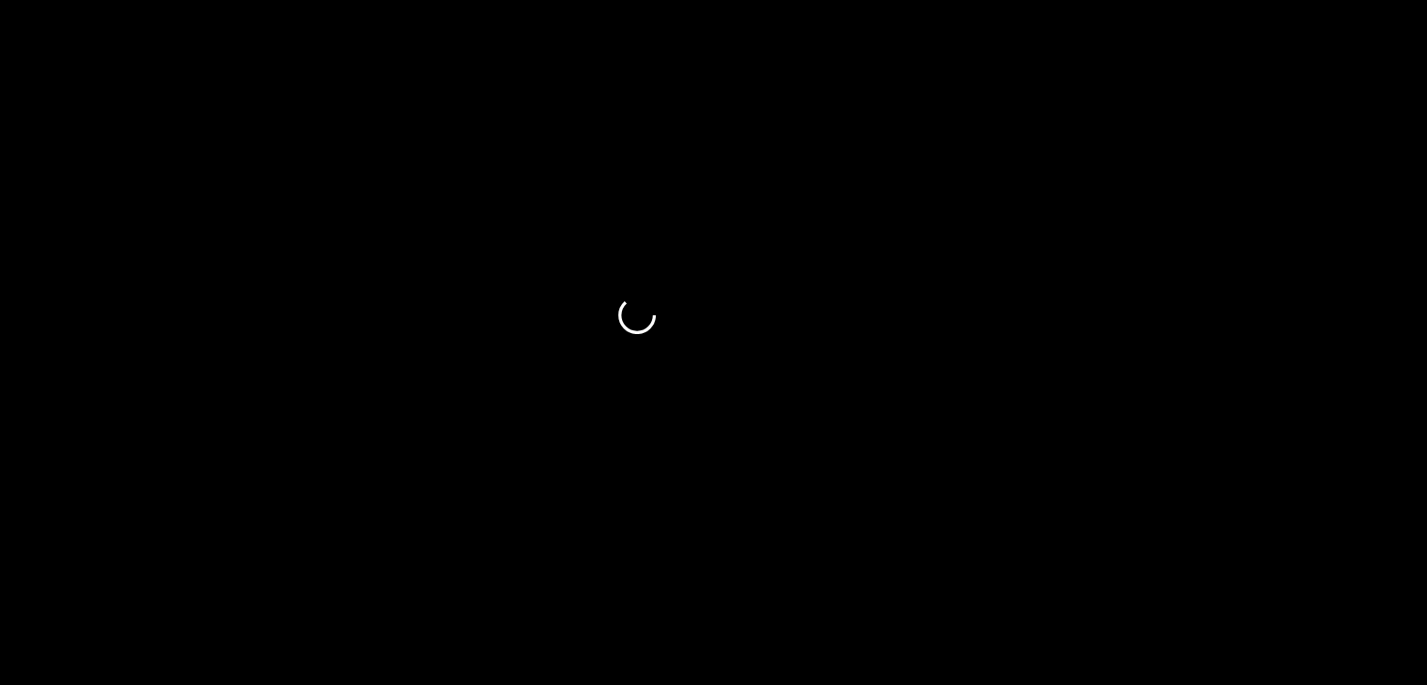
scroll to position [281, 0]
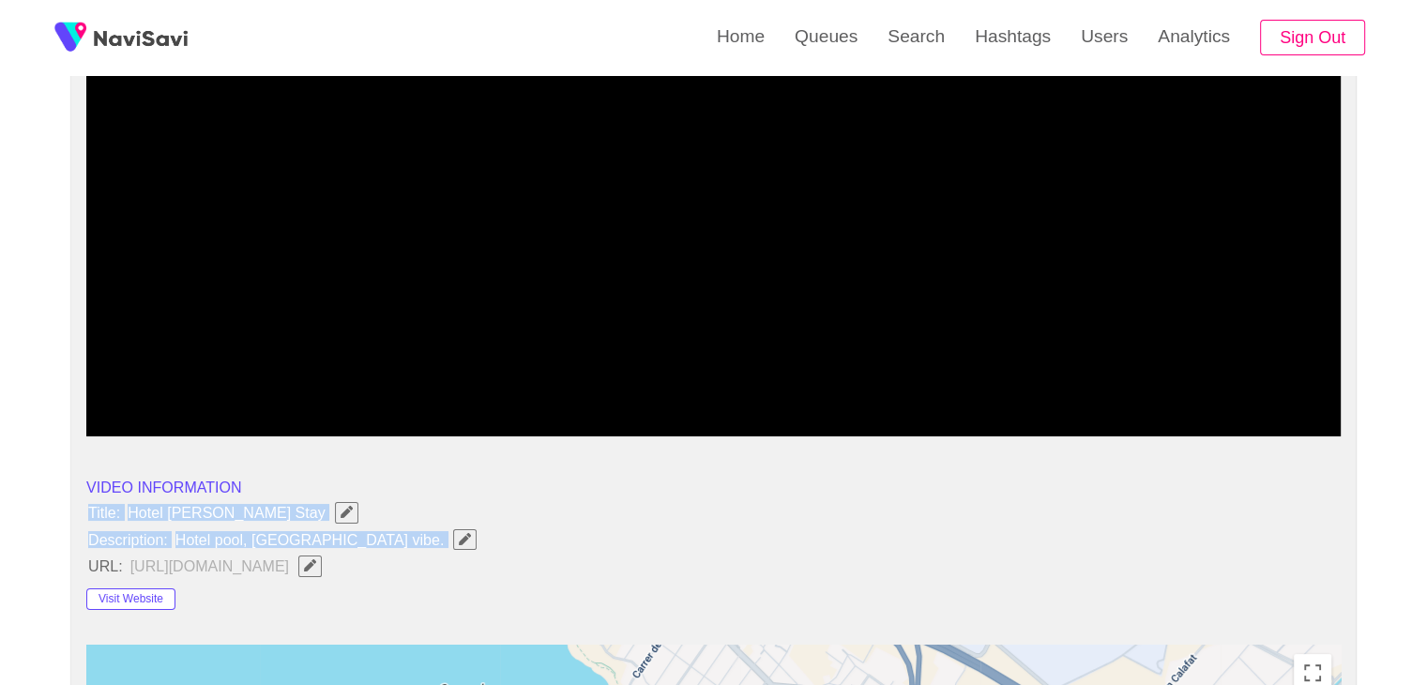
drag, startPoint x: 189, startPoint y: 523, endPoint x: 400, endPoint y: 549, distance: 212.5
copy ul "Title: Hotel JS Palma Stay Description: Hotel pool, great hotel nice vibe."
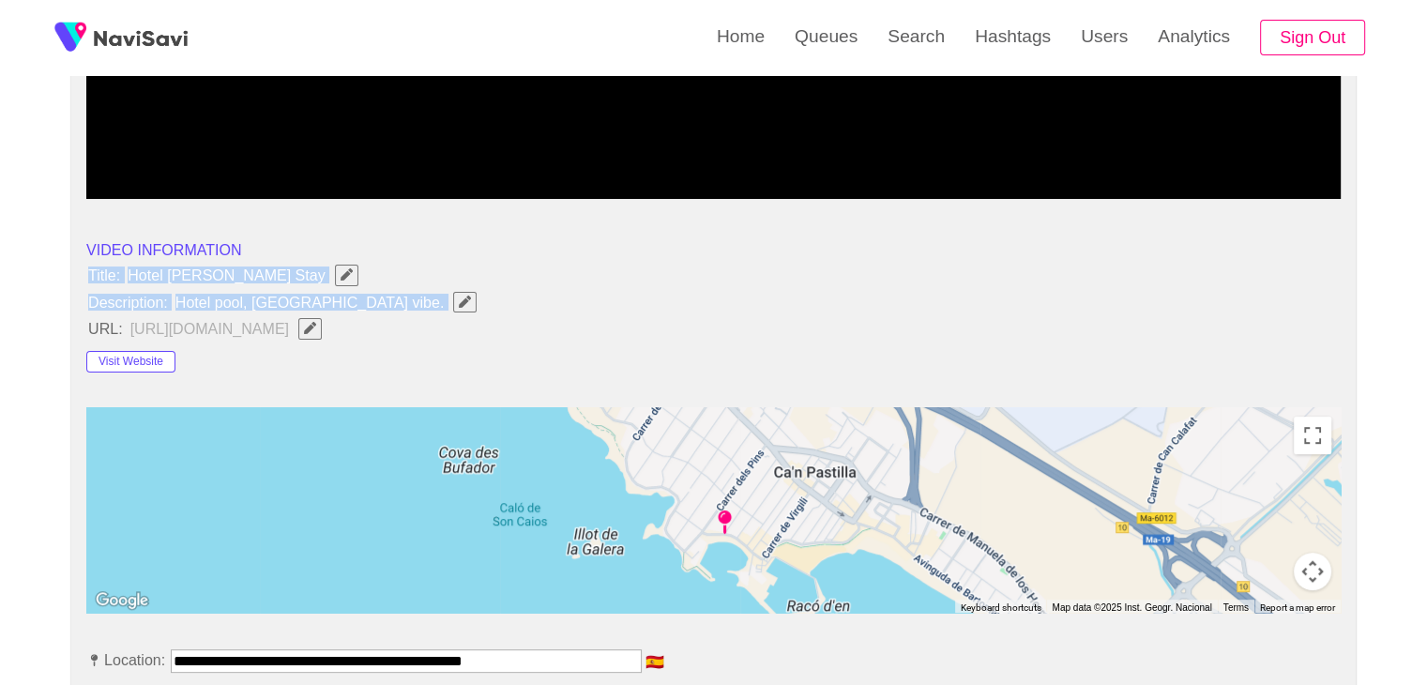
scroll to position [563, 0]
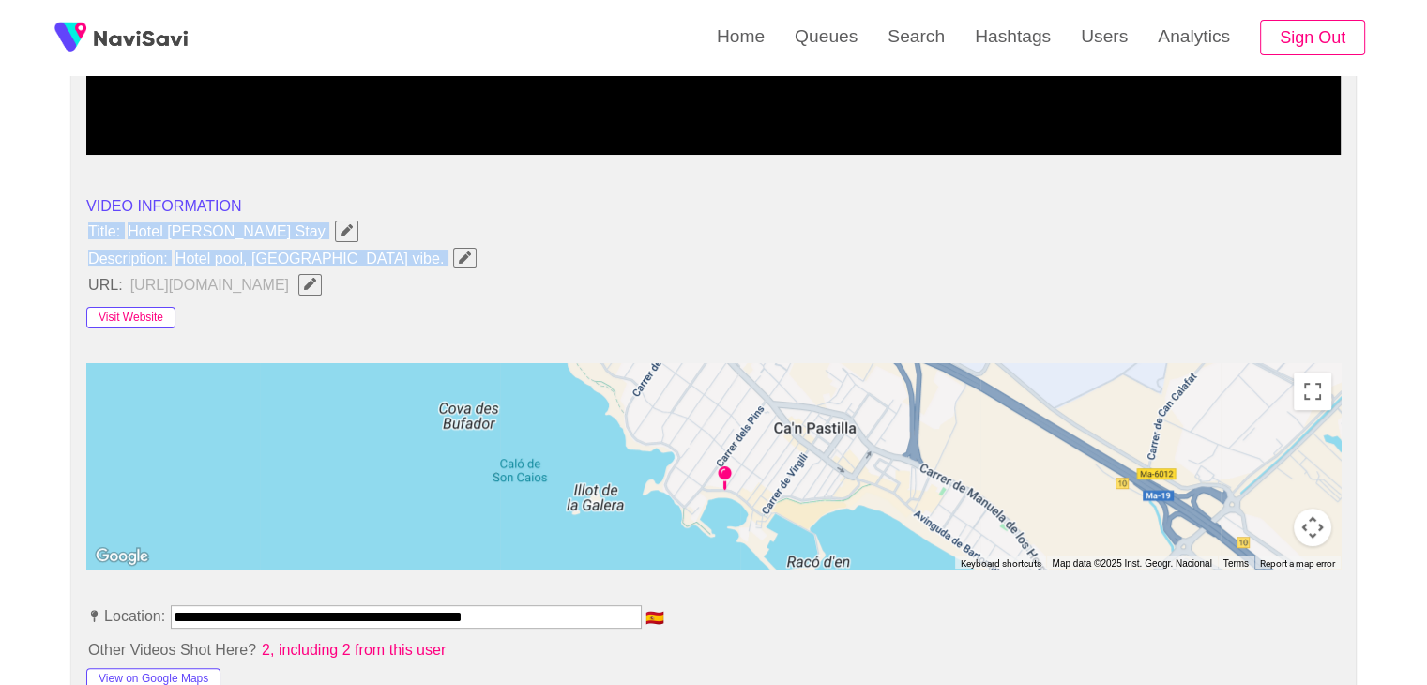
click at [146, 312] on button "Visit Website" at bounding box center [130, 318] width 89 height 23
click at [555, 266] on li "Description: Hotel pool, great hotel nice vibe." at bounding box center [713, 258] width 1254 height 24
drag, startPoint x: 83, startPoint y: 222, endPoint x: 396, endPoint y: 264, distance: 316.0
copy ul "Title: Hotel JS Palma Stay Description: Hotel pool, great hotel nice vibe."
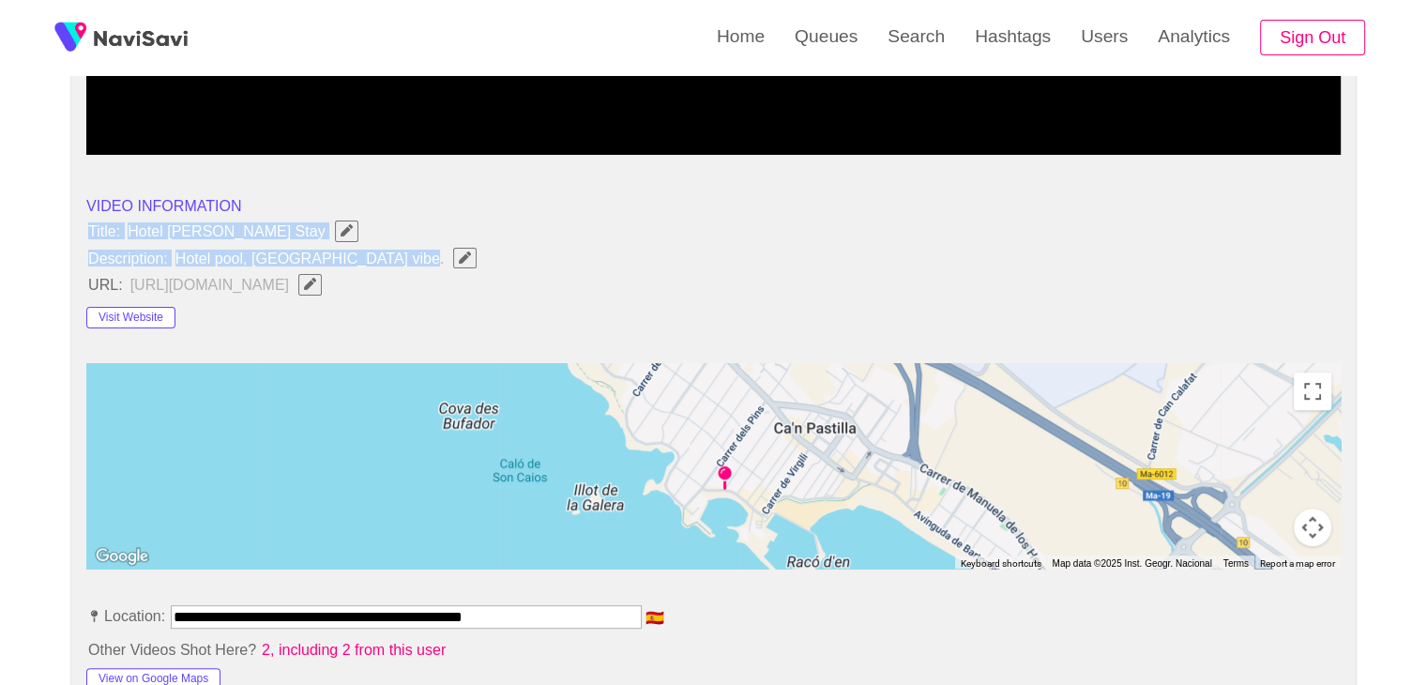
click at [459, 257] on icon "Edit Field" at bounding box center [465, 257] width 12 height 12
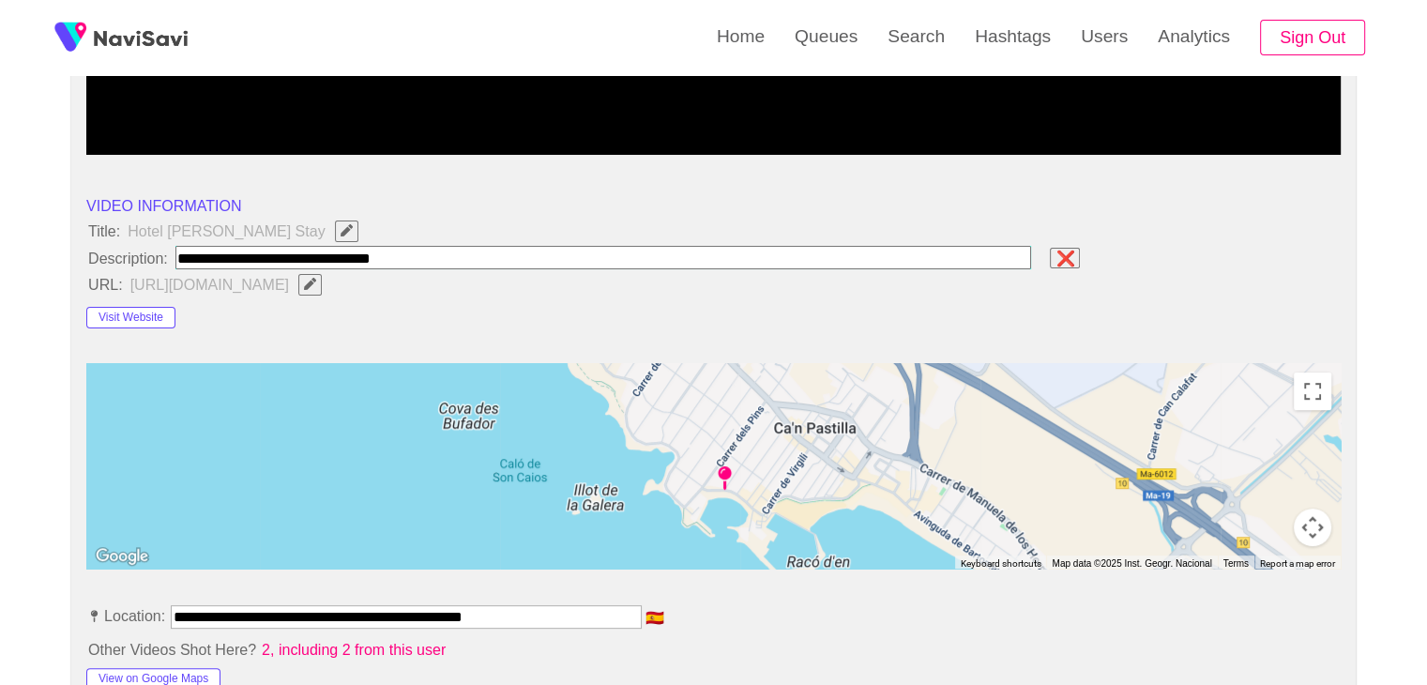
type input "**********"
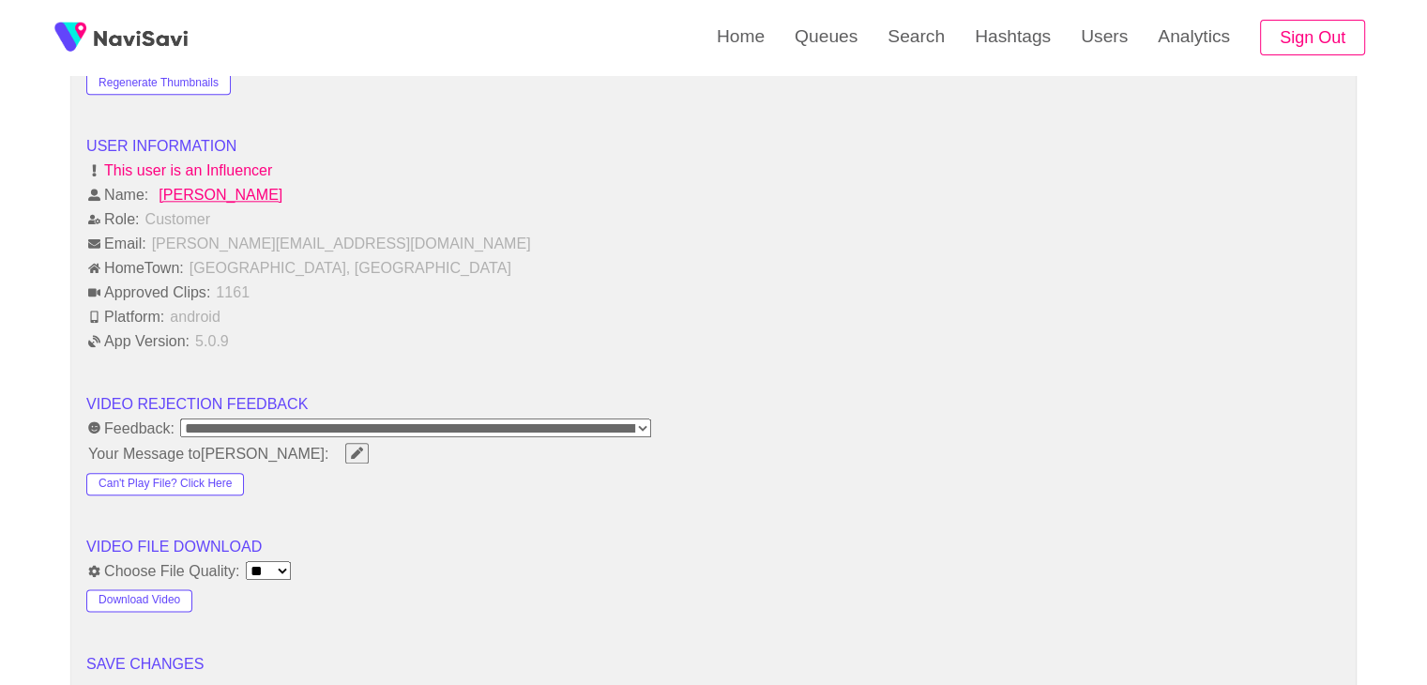
scroll to position [2251, 0]
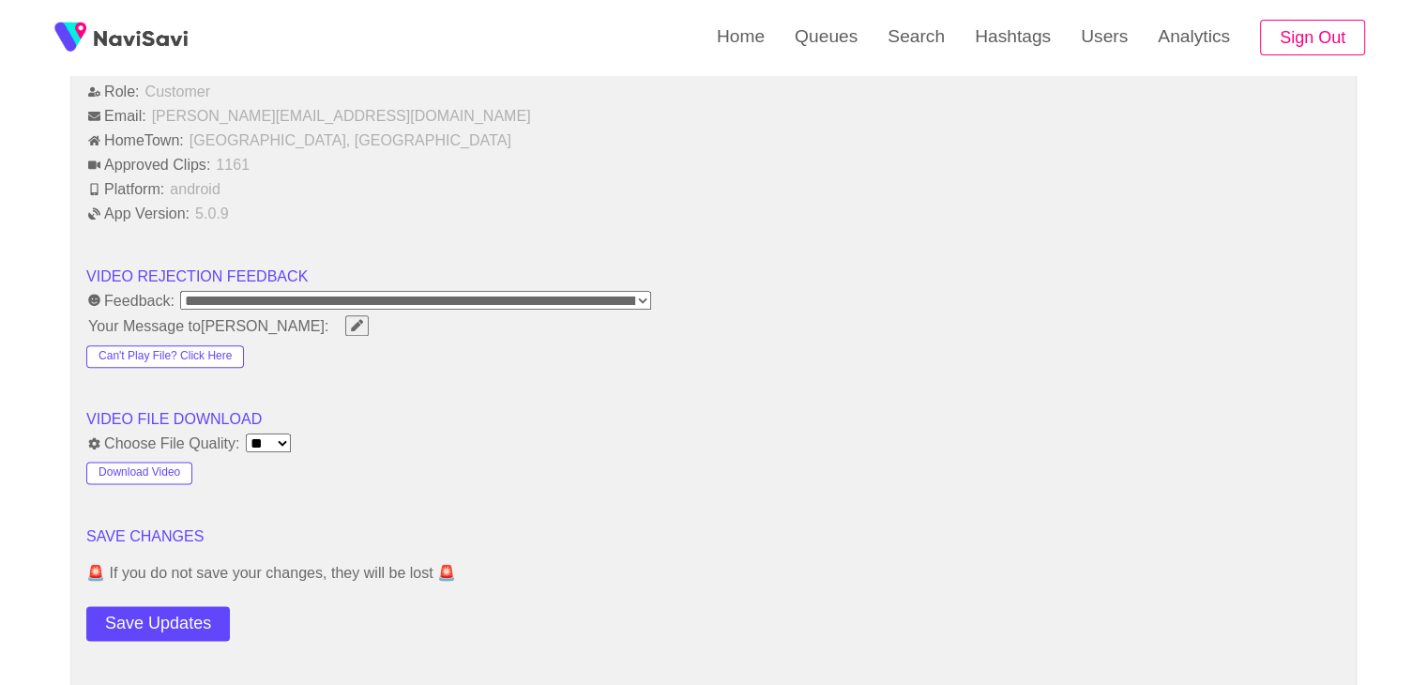
drag, startPoint x: 169, startPoint y: 613, endPoint x: 174, endPoint y: 604, distance: 10.9
click at [169, 614] on button "Save Updates" at bounding box center [157, 623] width 143 height 35
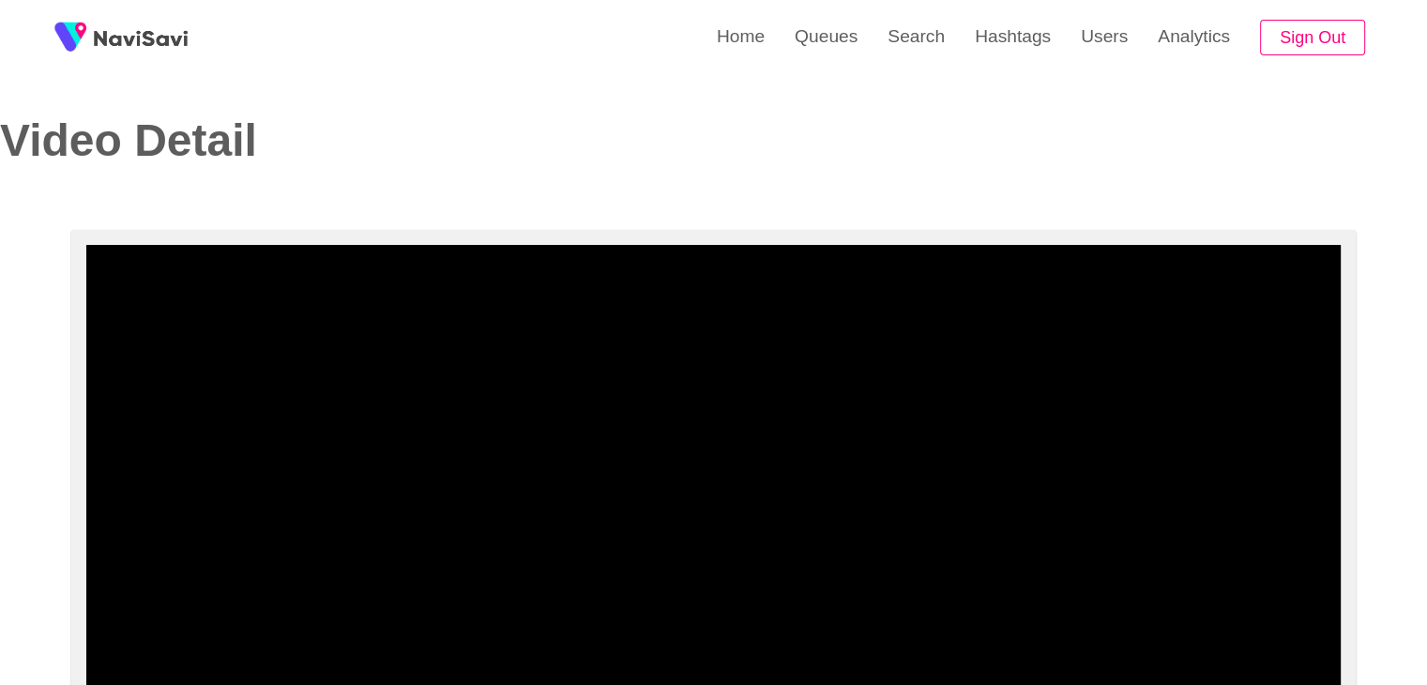
scroll to position [0, 0]
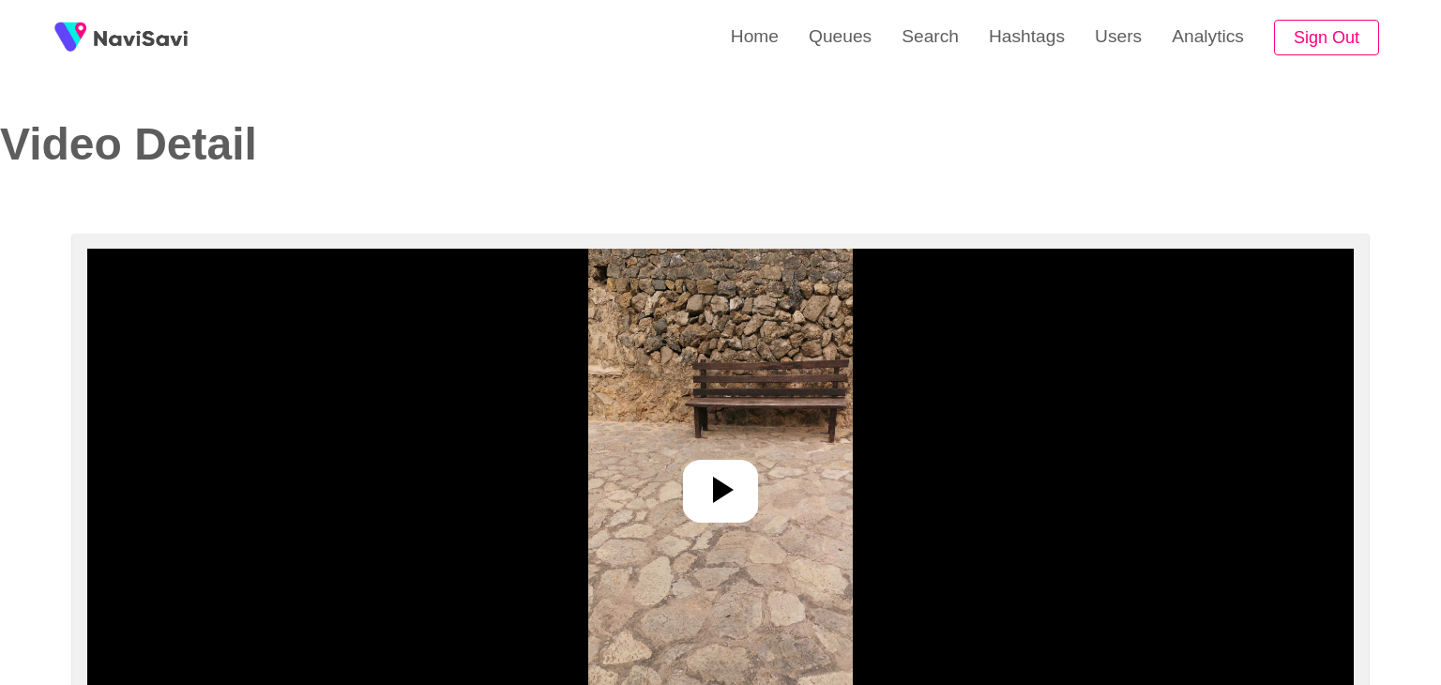
select select "**********"
select select "**"
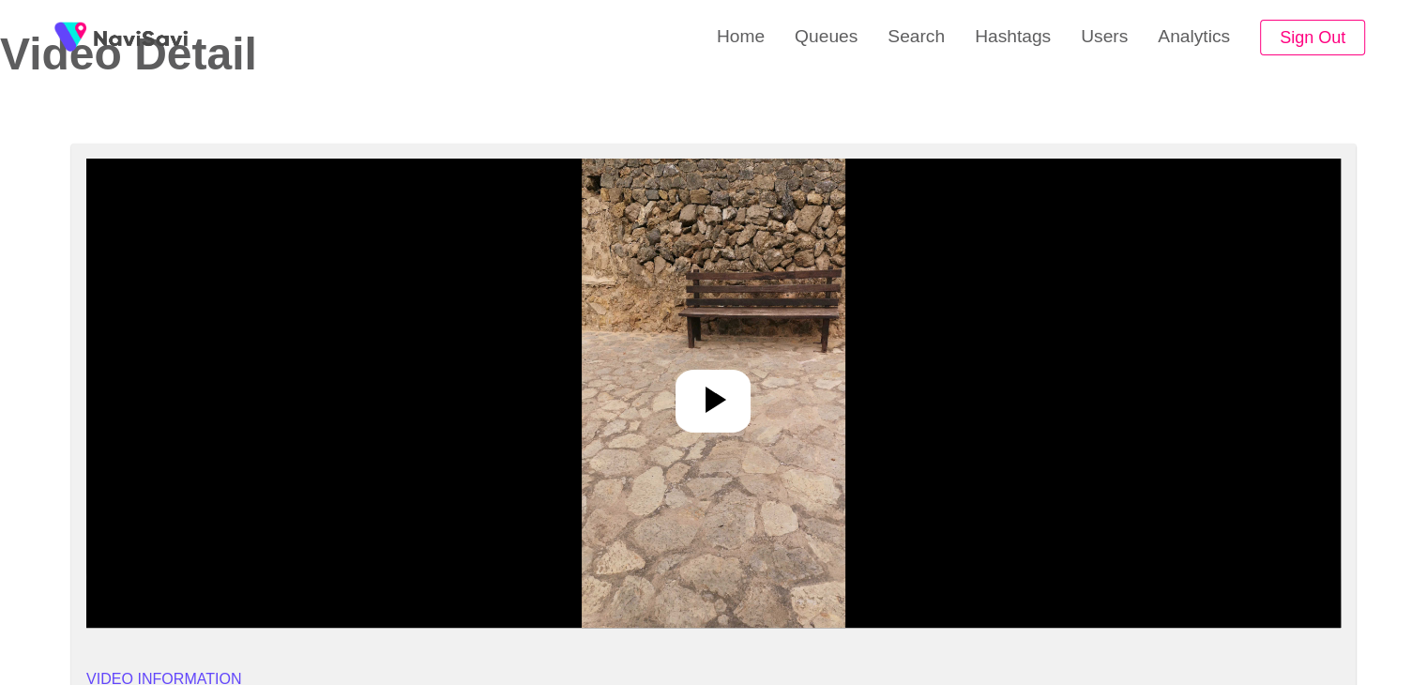
scroll to position [94, 0]
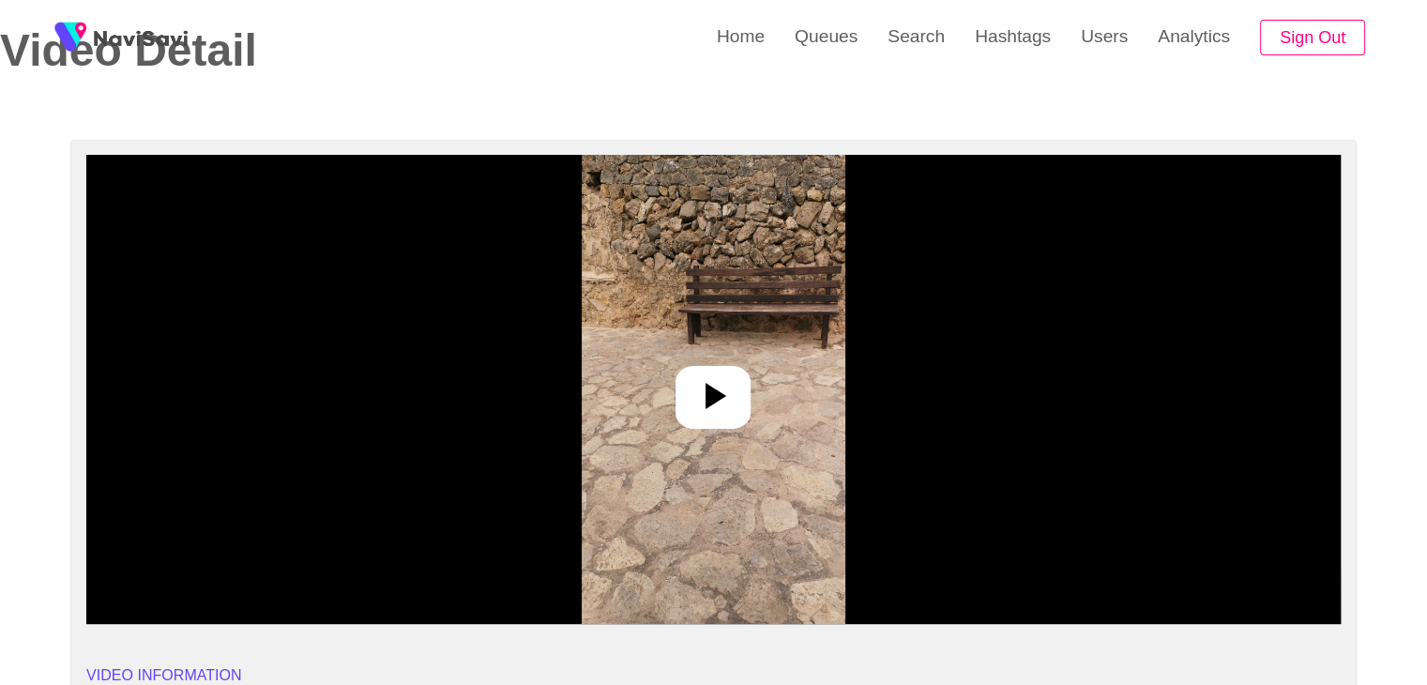
click at [728, 402] on icon at bounding box center [712, 395] width 45 height 45
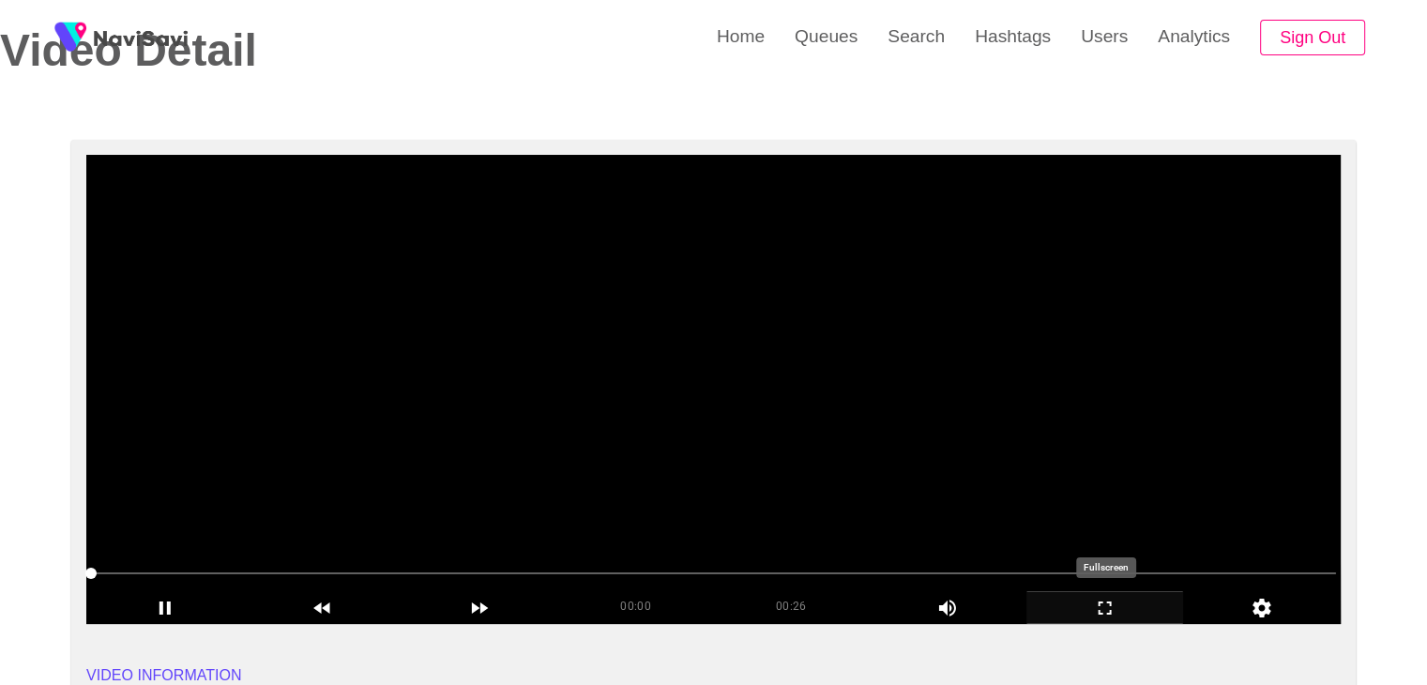
drag, startPoint x: 1118, startPoint y: 609, endPoint x: 939, endPoint y: 614, distance: 179.2
click at [1114, 607] on icon "add" at bounding box center [1105, 607] width 156 height 23
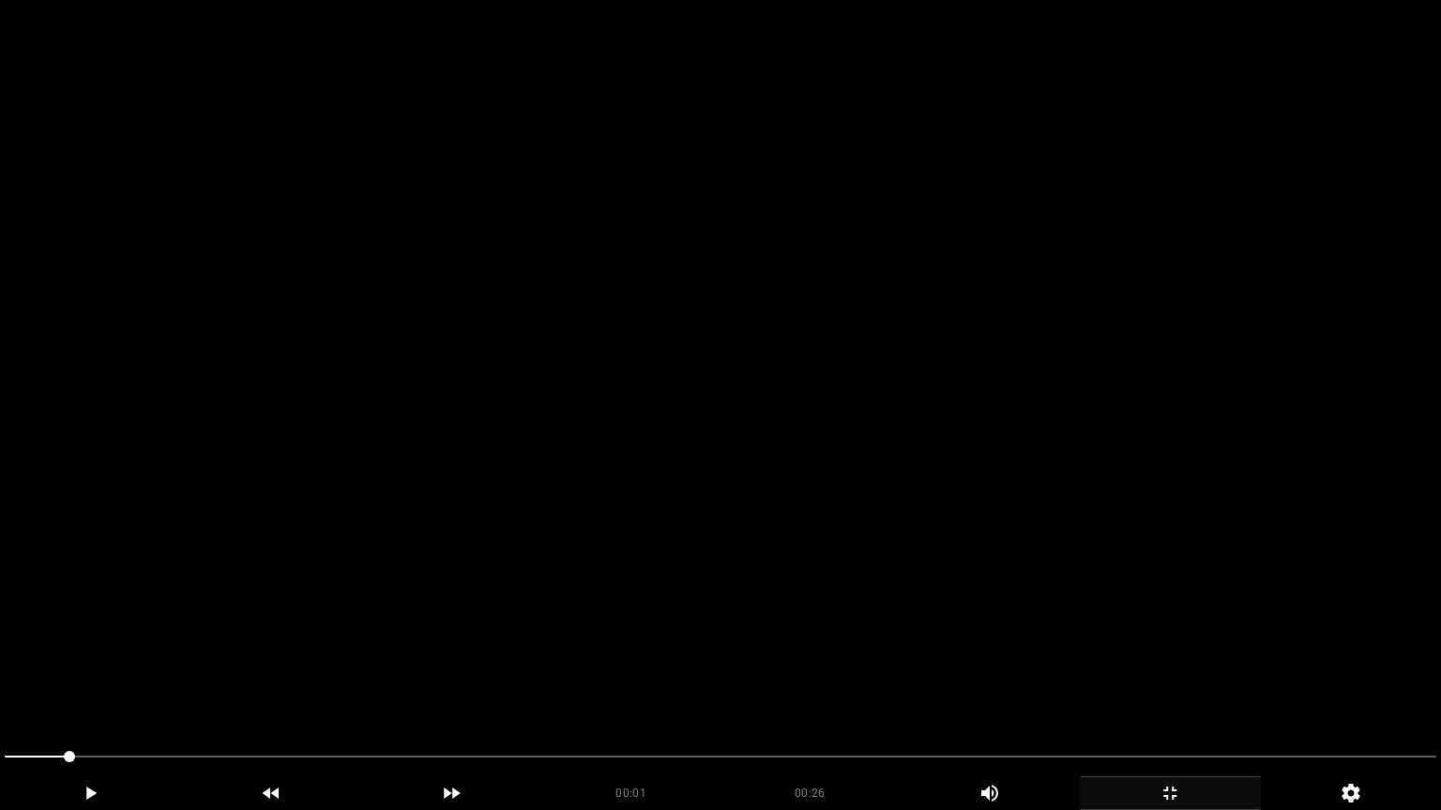
click at [638, 561] on video at bounding box center [720, 405] width 1441 height 810
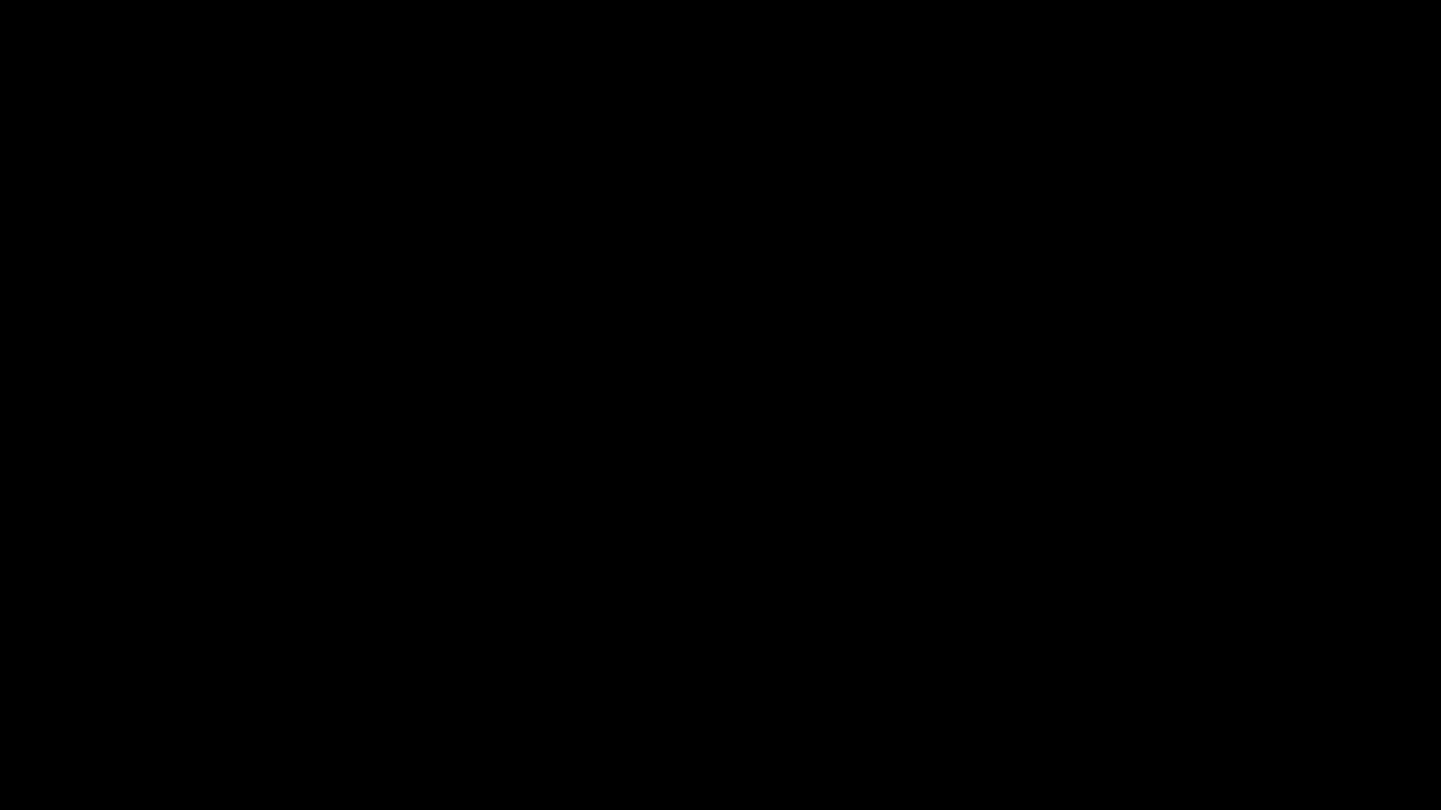
click at [1144, 684] on icon "add" at bounding box center [1169, 793] width 179 height 23
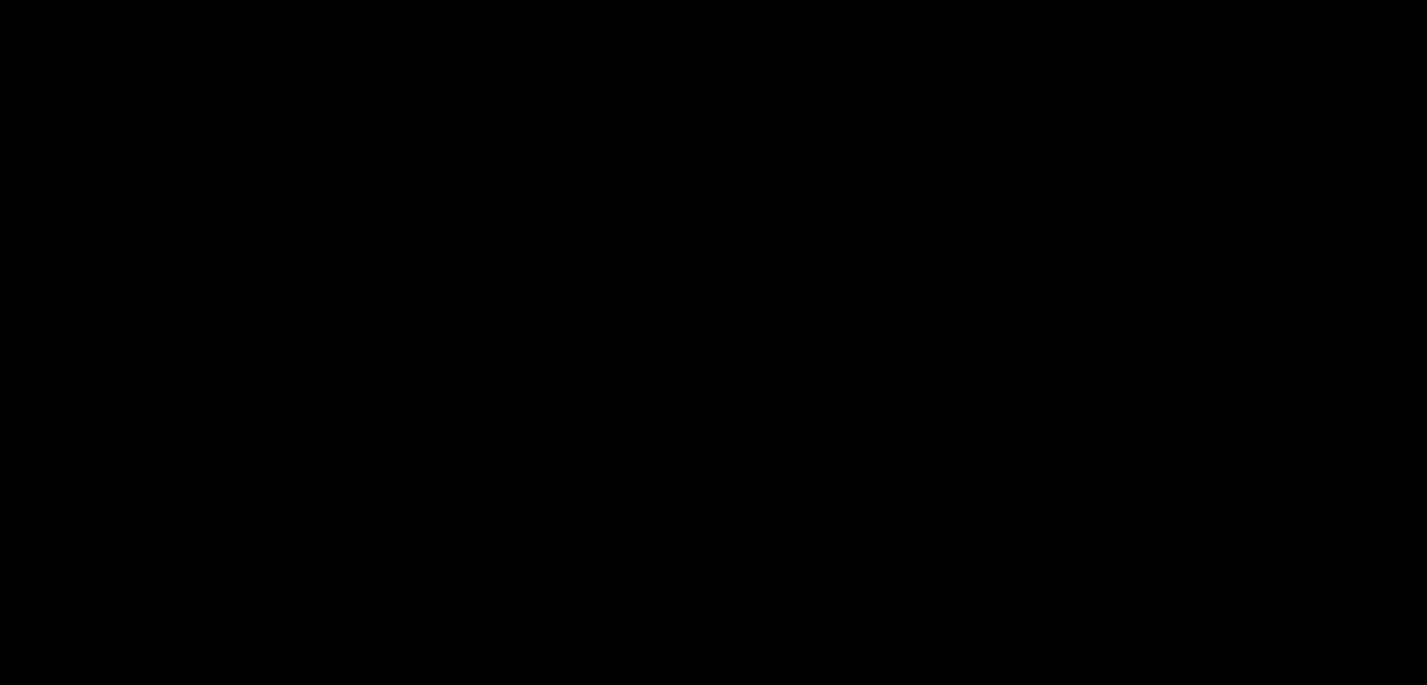
scroll to position [750, 0]
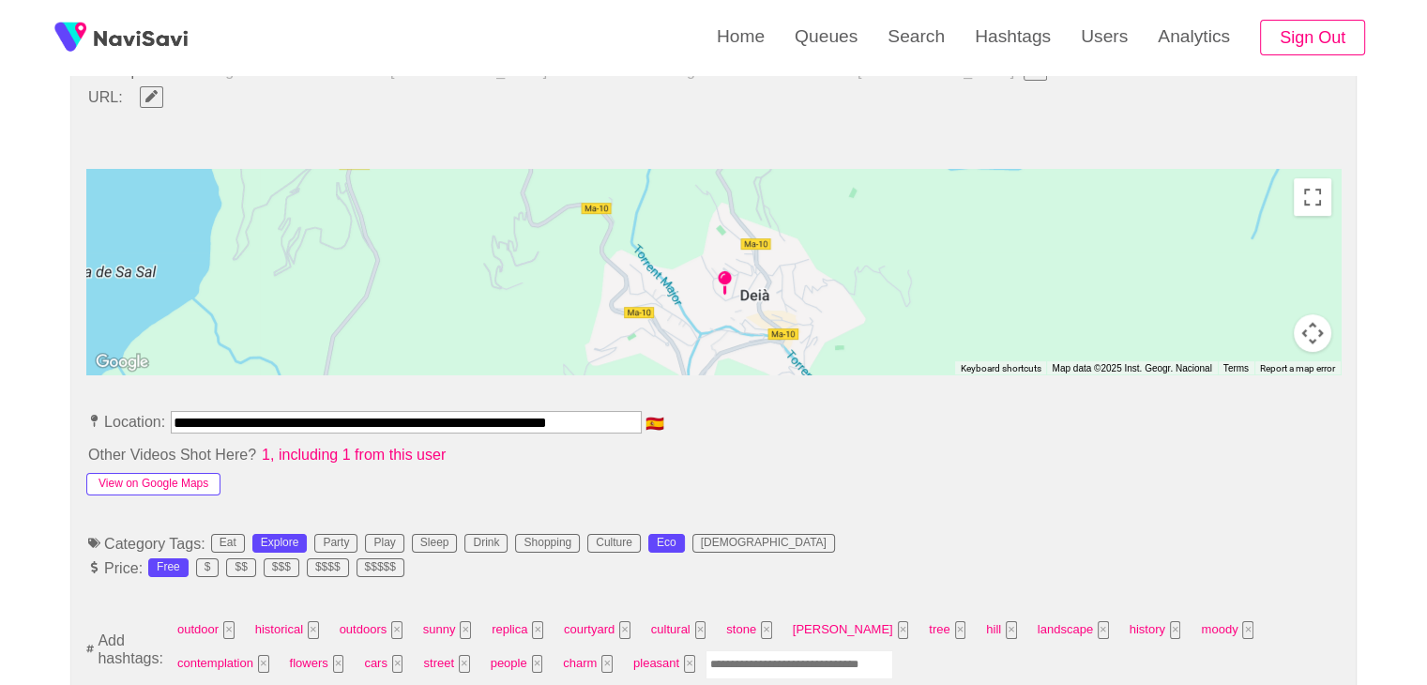
click at [182, 481] on button "View on Google Maps" at bounding box center [153, 484] width 134 height 23
drag, startPoint x: 173, startPoint y: 424, endPoint x: 836, endPoint y: 451, distance: 663.6
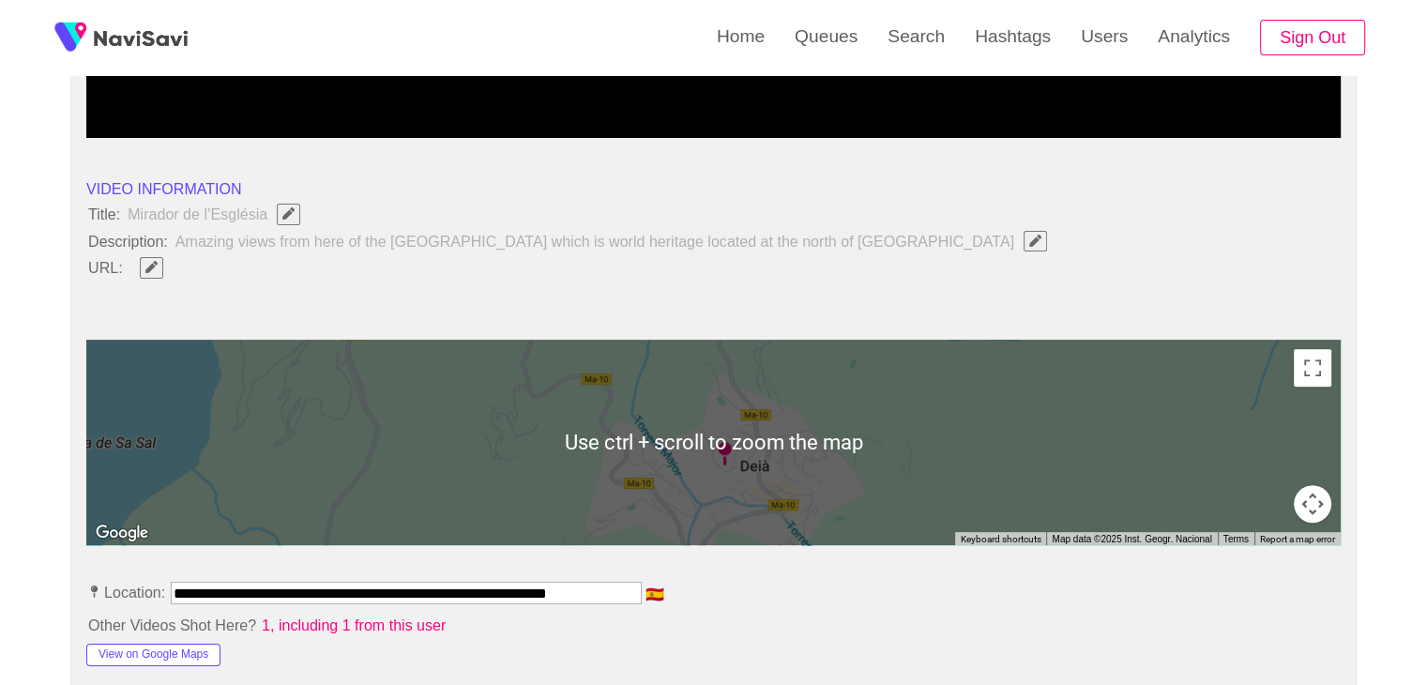
scroll to position [563, 0]
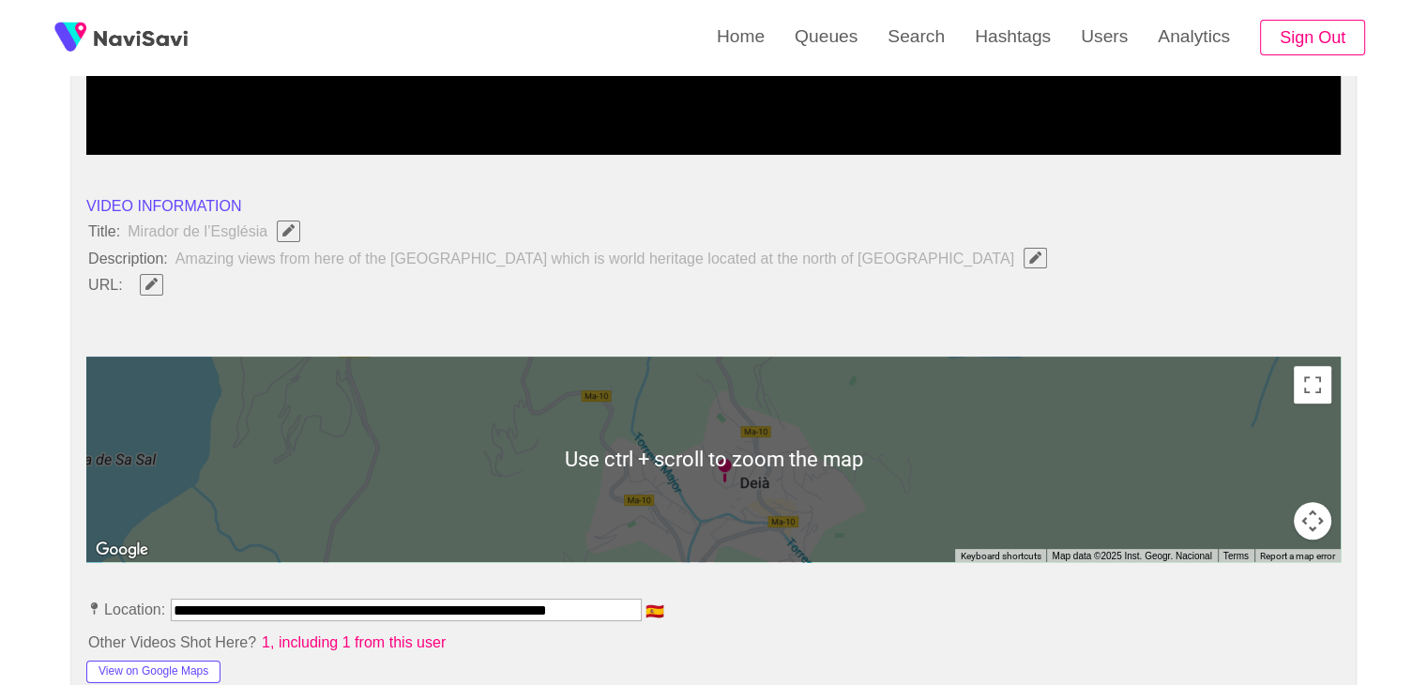
click at [145, 274] on button "button" at bounding box center [151, 284] width 23 height 21
click at [253, 281] on input "field" at bounding box center [558, 284] width 856 height 23
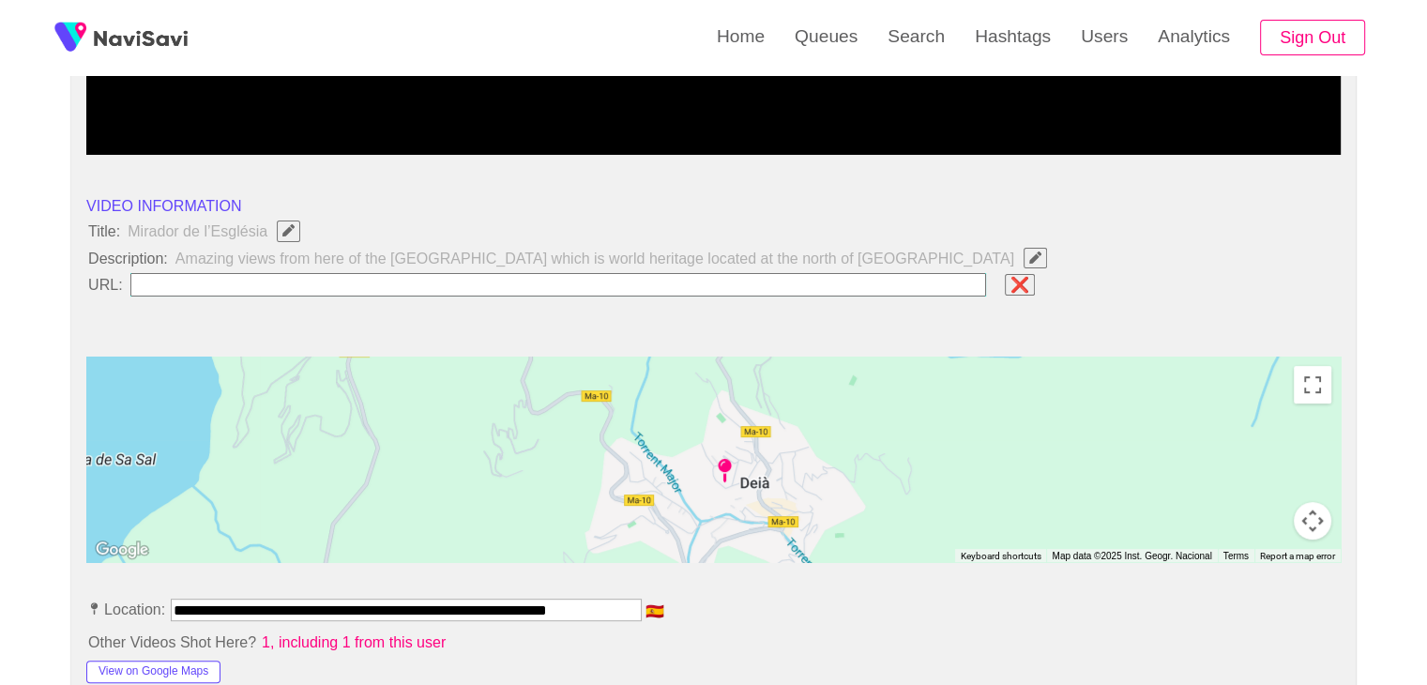
type input "**********"
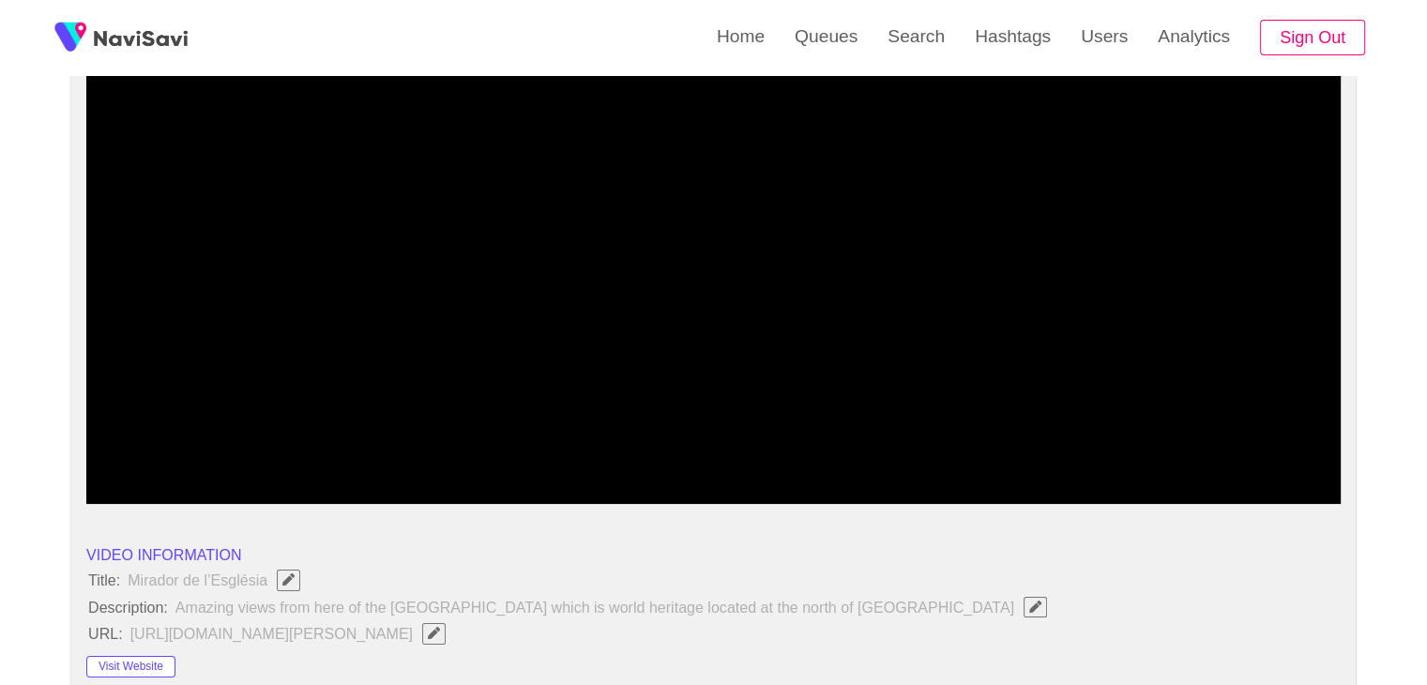
scroll to position [188, 0]
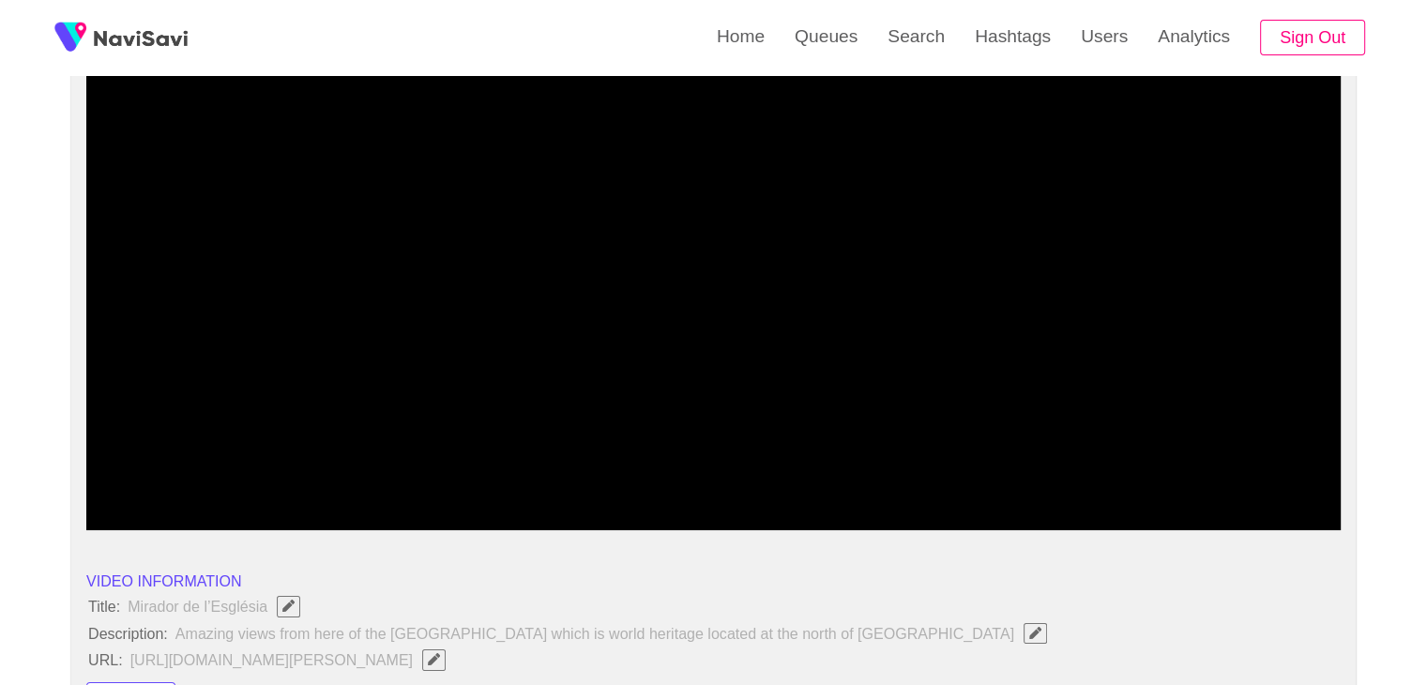
click at [658, 384] on video at bounding box center [713, 295] width 1254 height 469
click at [1110, 495] on div at bounding box center [713, 481] width 1260 height 48
click at [1127, 522] on icon "add" at bounding box center [1105, 514] width 156 height 23
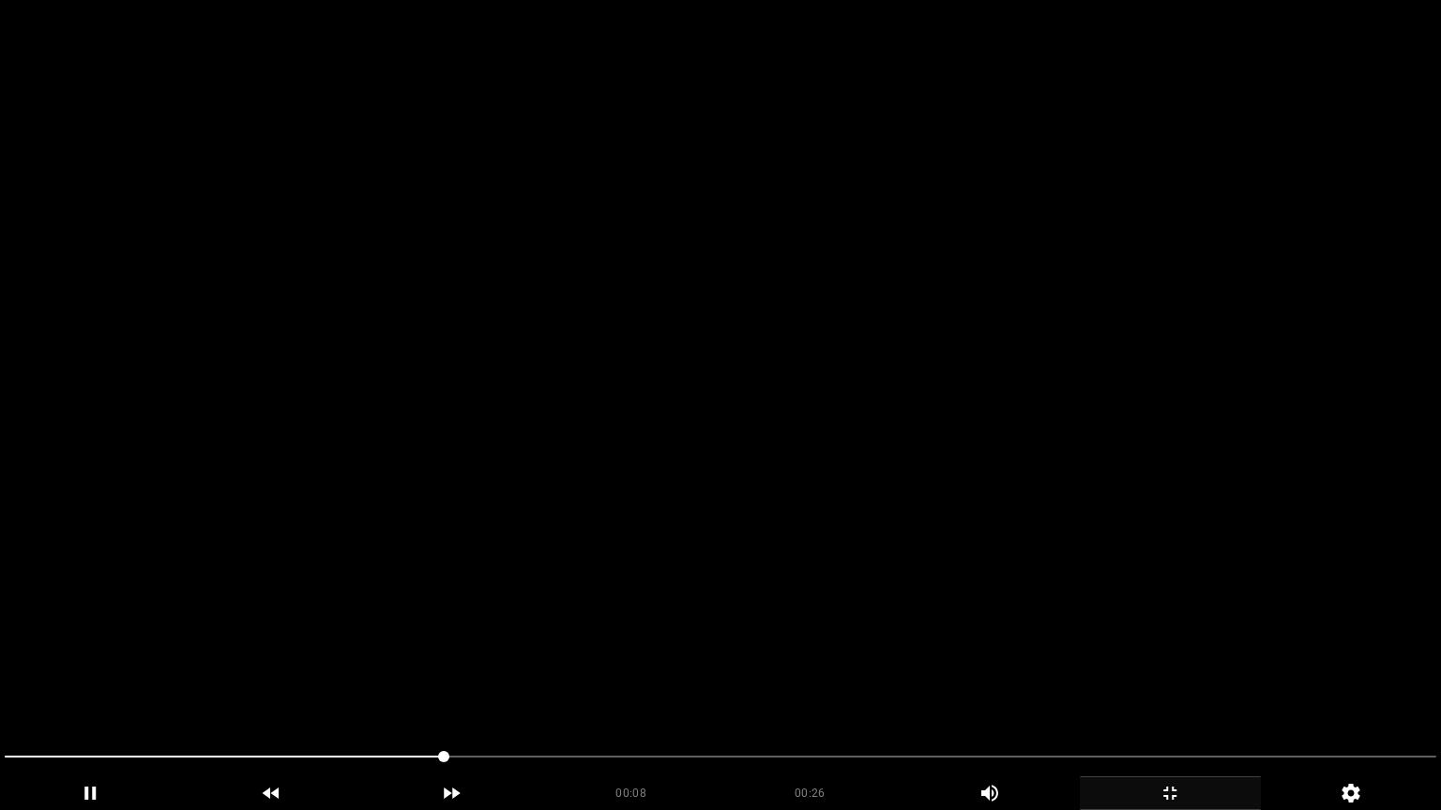
drag, startPoint x: 229, startPoint y: 756, endPoint x: 23, endPoint y: 739, distance: 206.1
click at [0, 684] on div at bounding box center [720, 759] width 1446 height 50
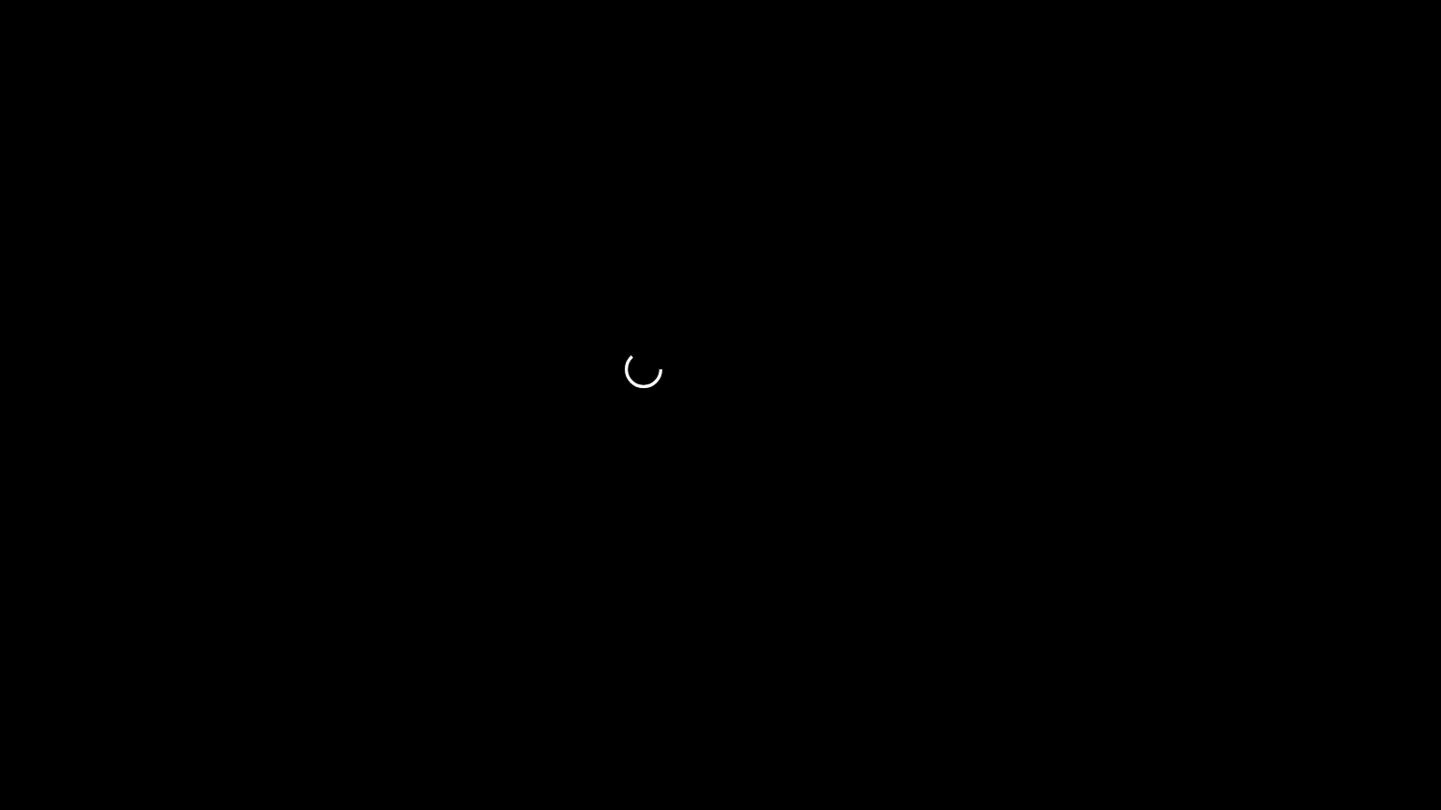
click at [88, 684] on icon "add" at bounding box center [91, 793] width 10 height 13
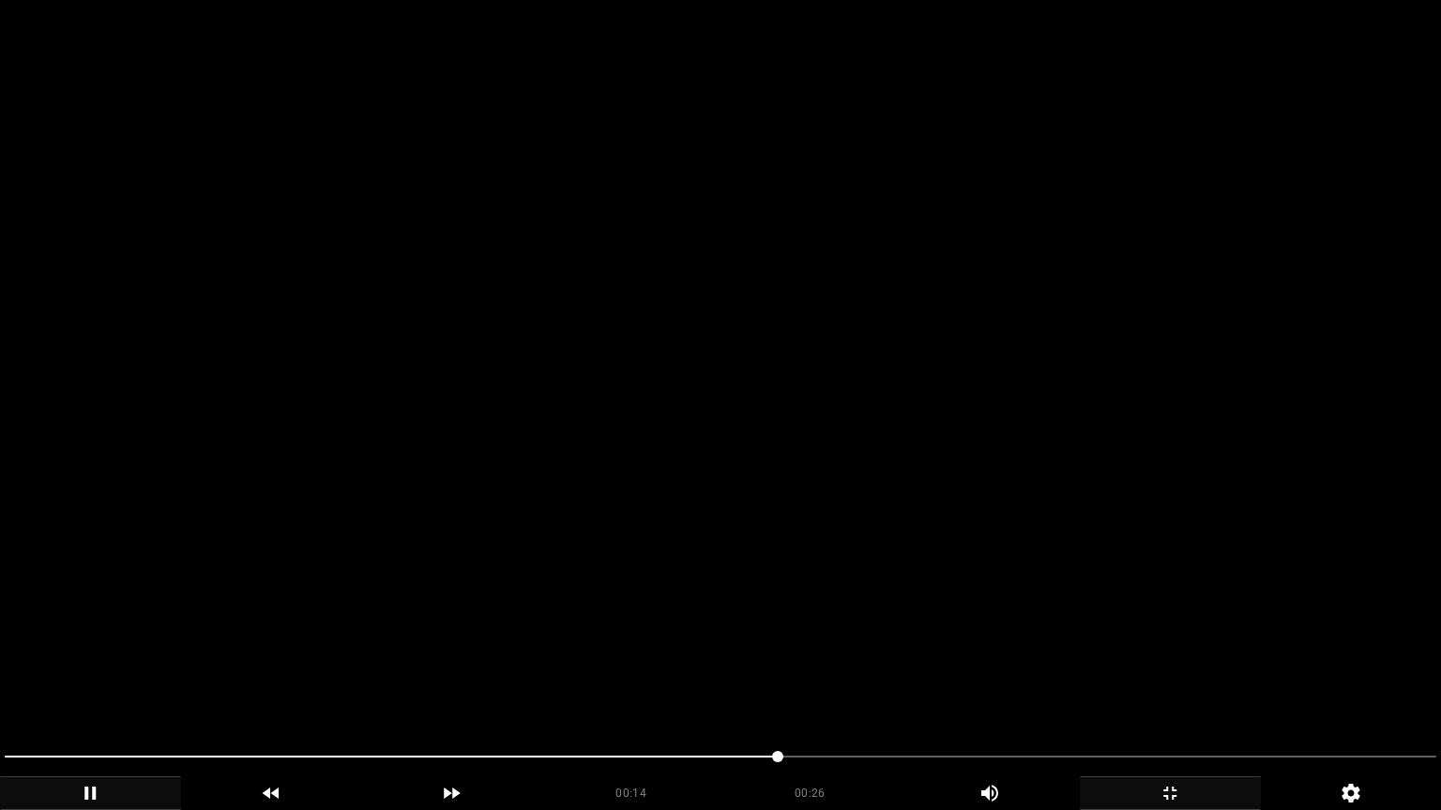
click at [978, 684] on span at bounding box center [720, 757] width 1431 height 30
click at [1161, 684] on span at bounding box center [720, 757] width 1431 height 30
click at [1272, 684] on span at bounding box center [720, 757] width 1431 height 30
click at [1183, 684] on icon "add" at bounding box center [1169, 793] width 179 height 23
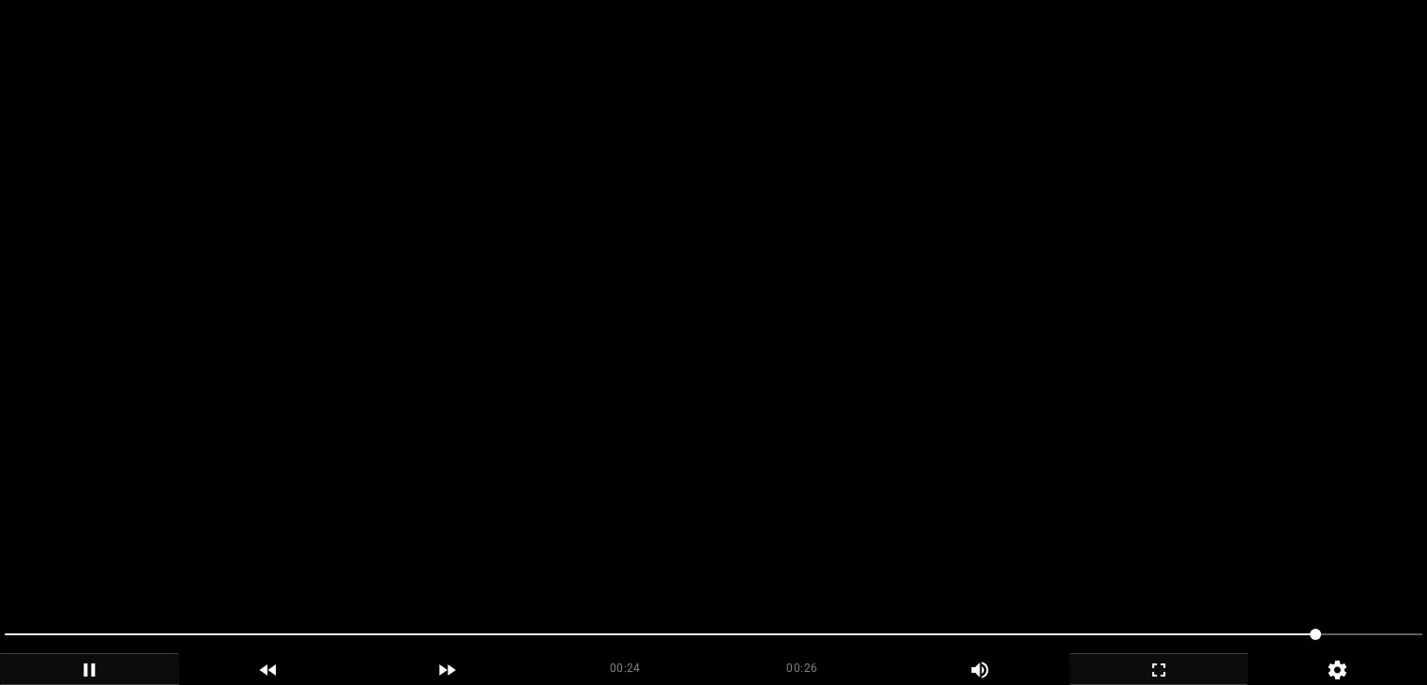
scroll to position [94, 0]
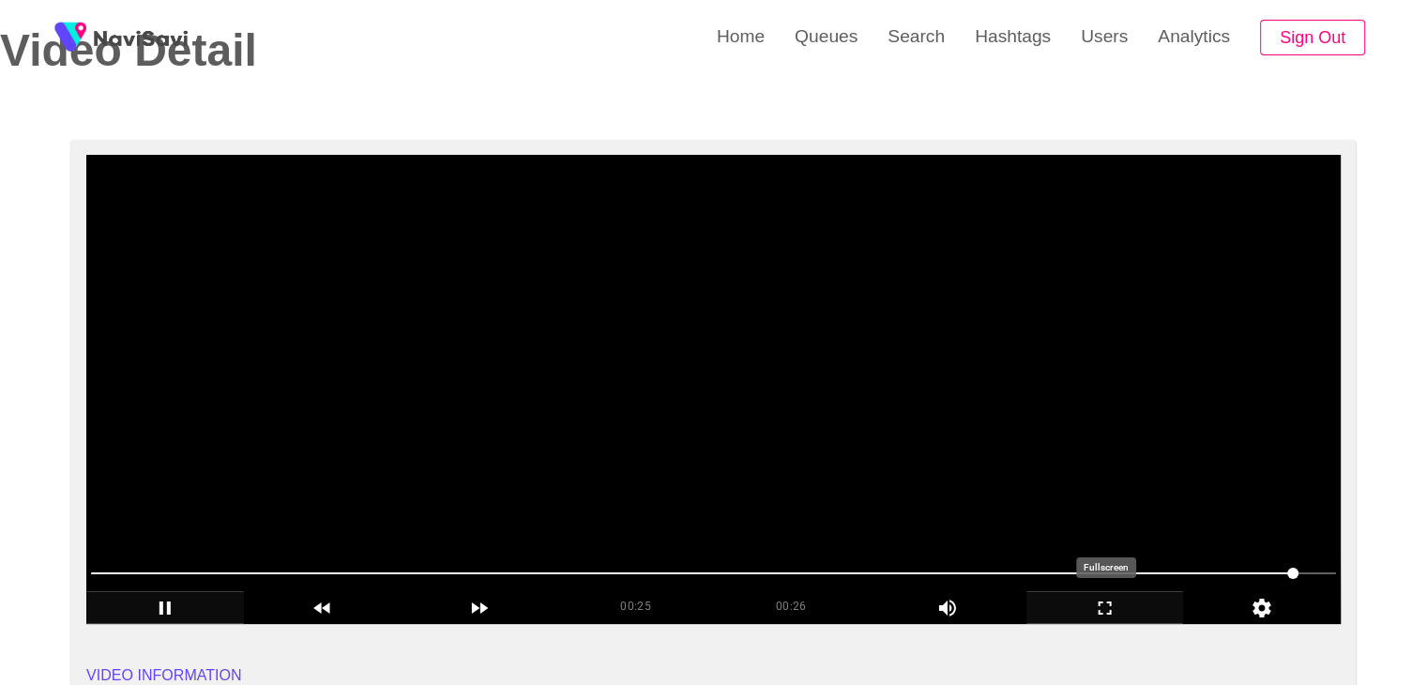
click at [1119, 619] on div "add" at bounding box center [1105, 607] width 158 height 32
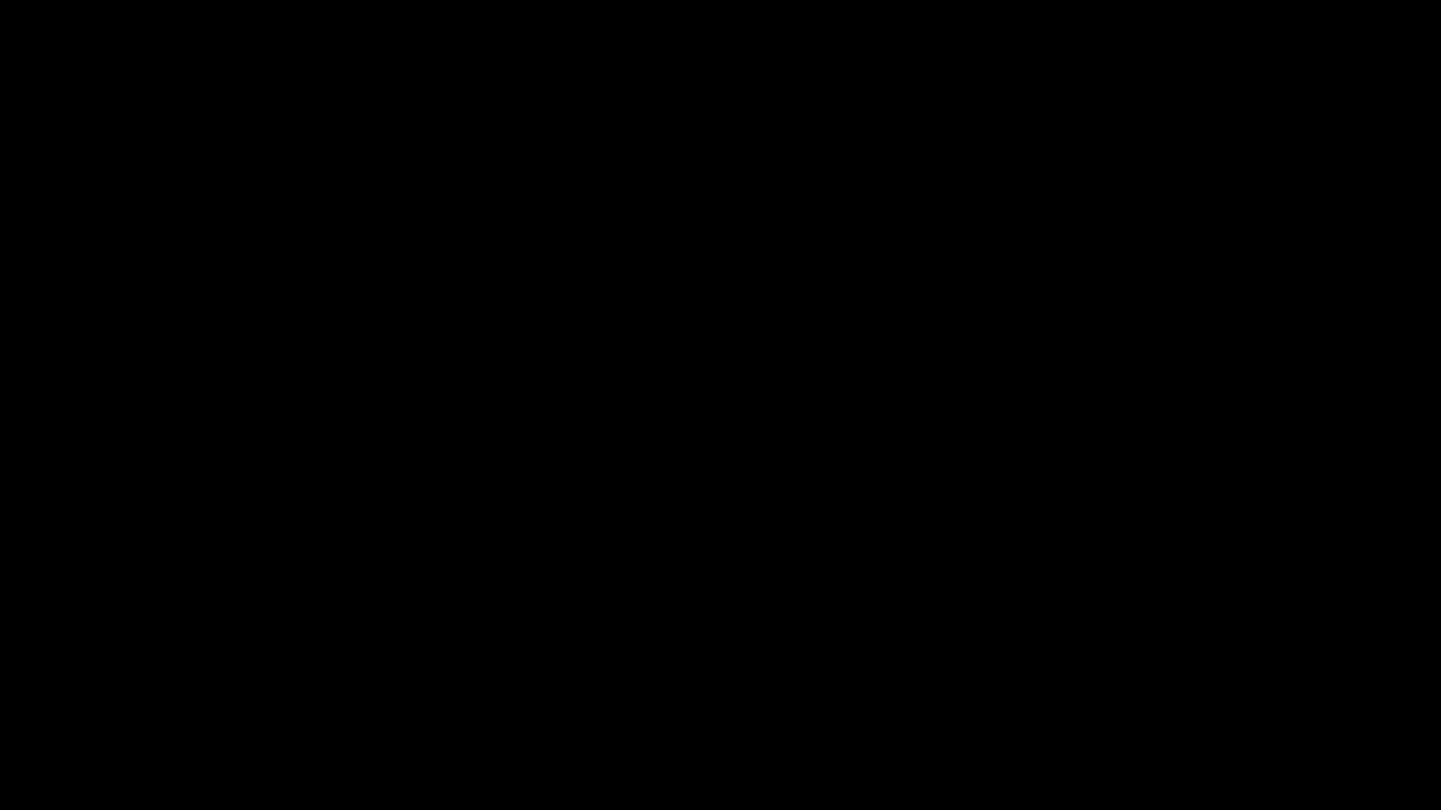
drag, startPoint x: 1268, startPoint y: 756, endPoint x: 1154, endPoint y: 759, distance: 114.5
drag, startPoint x: 1096, startPoint y: 638, endPoint x: 1101, endPoint y: 663, distance: 25.8
click at [1096, 639] on video at bounding box center [720, 405] width 1441 height 810
drag, startPoint x: 1203, startPoint y: 795, endPoint x: 1059, endPoint y: 646, distance: 207.6
click at [1200, 684] on icon "add" at bounding box center [1169, 793] width 179 height 23
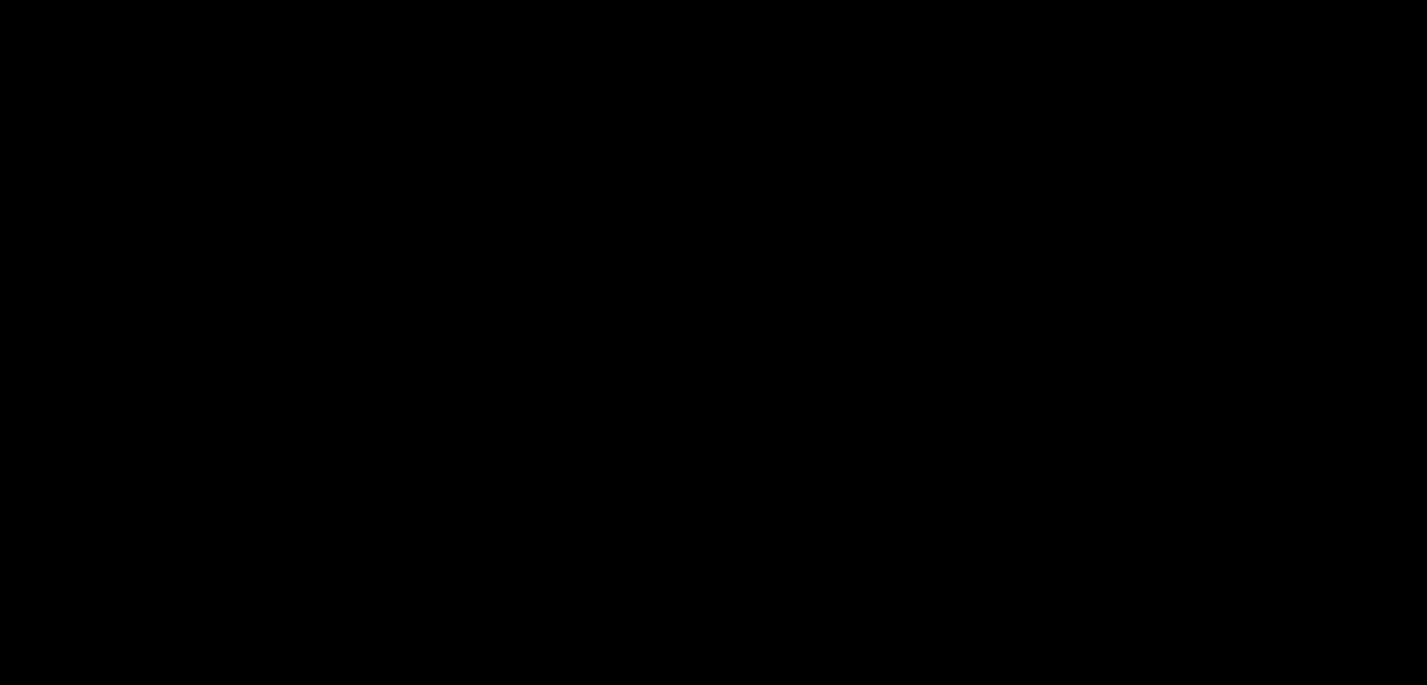
scroll to position [938, 0]
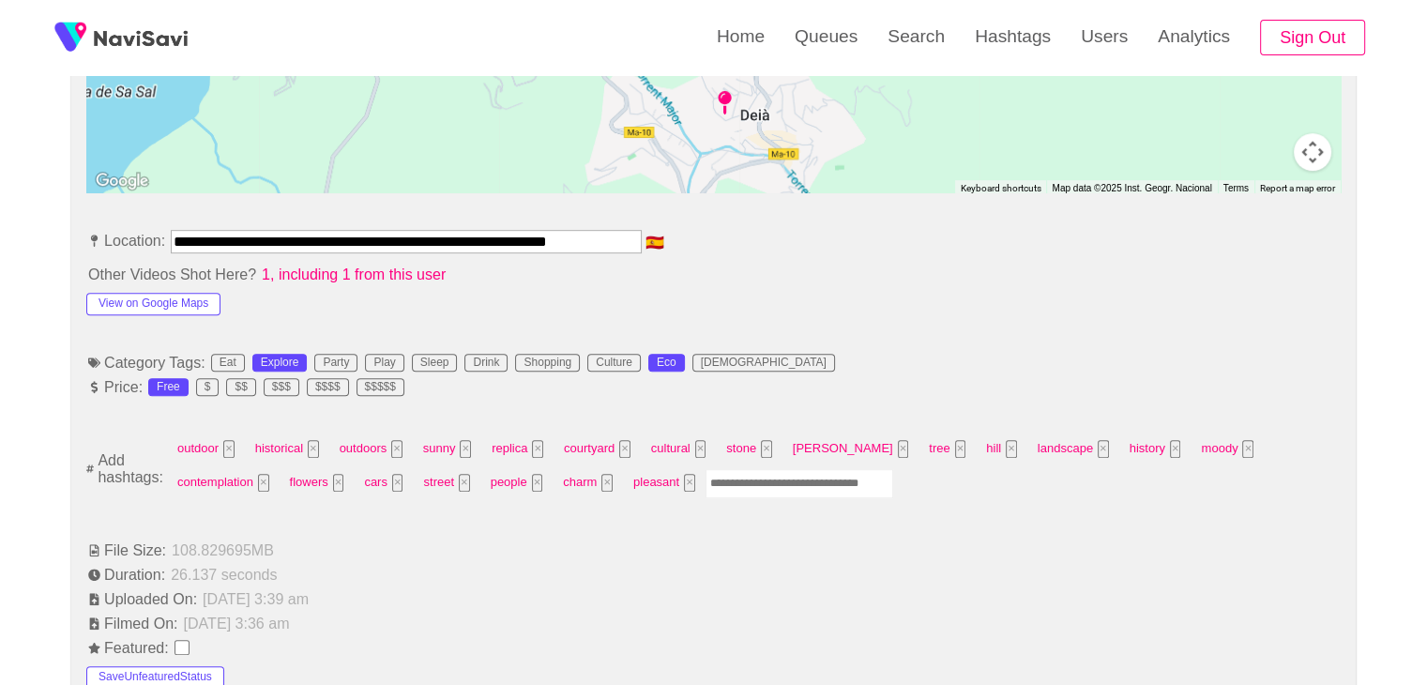
click at [705, 485] on input "Enter tag here and press return" at bounding box center [799, 483] width 188 height 29
type input "*"
type input "*********"
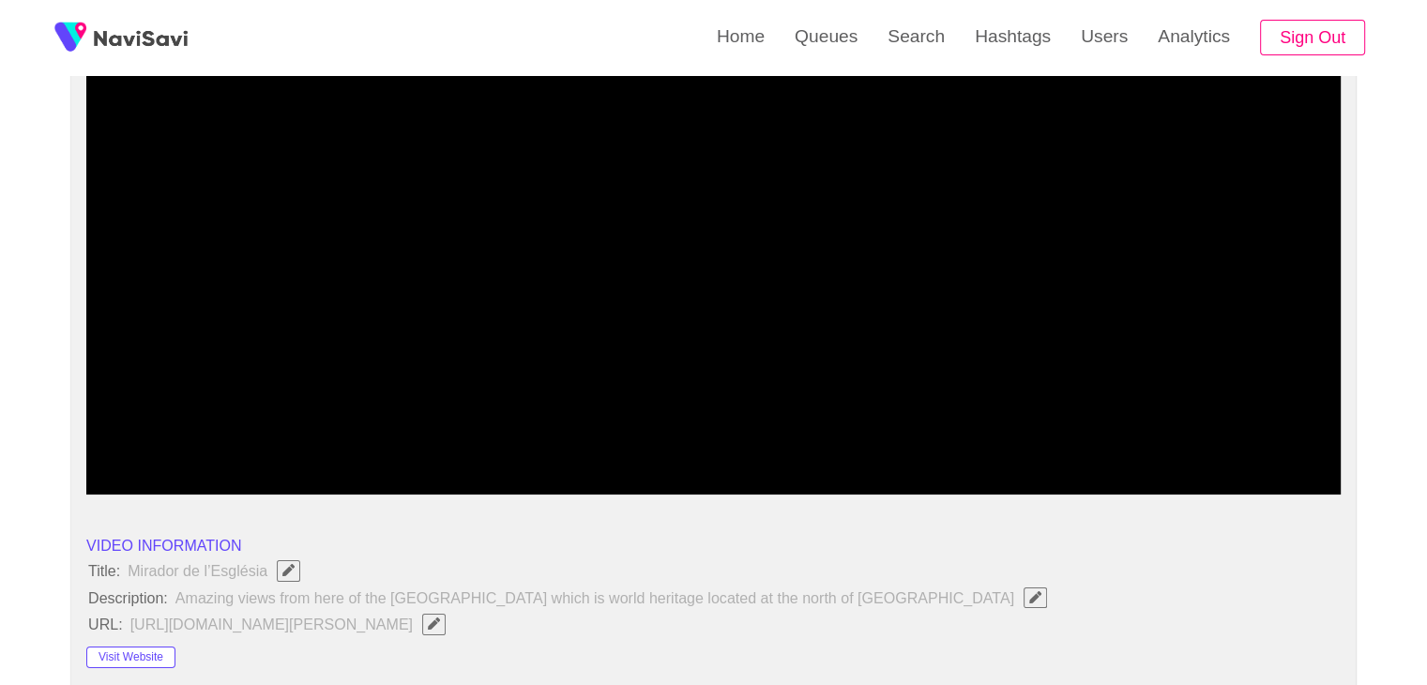
scroll to position [188, 0]
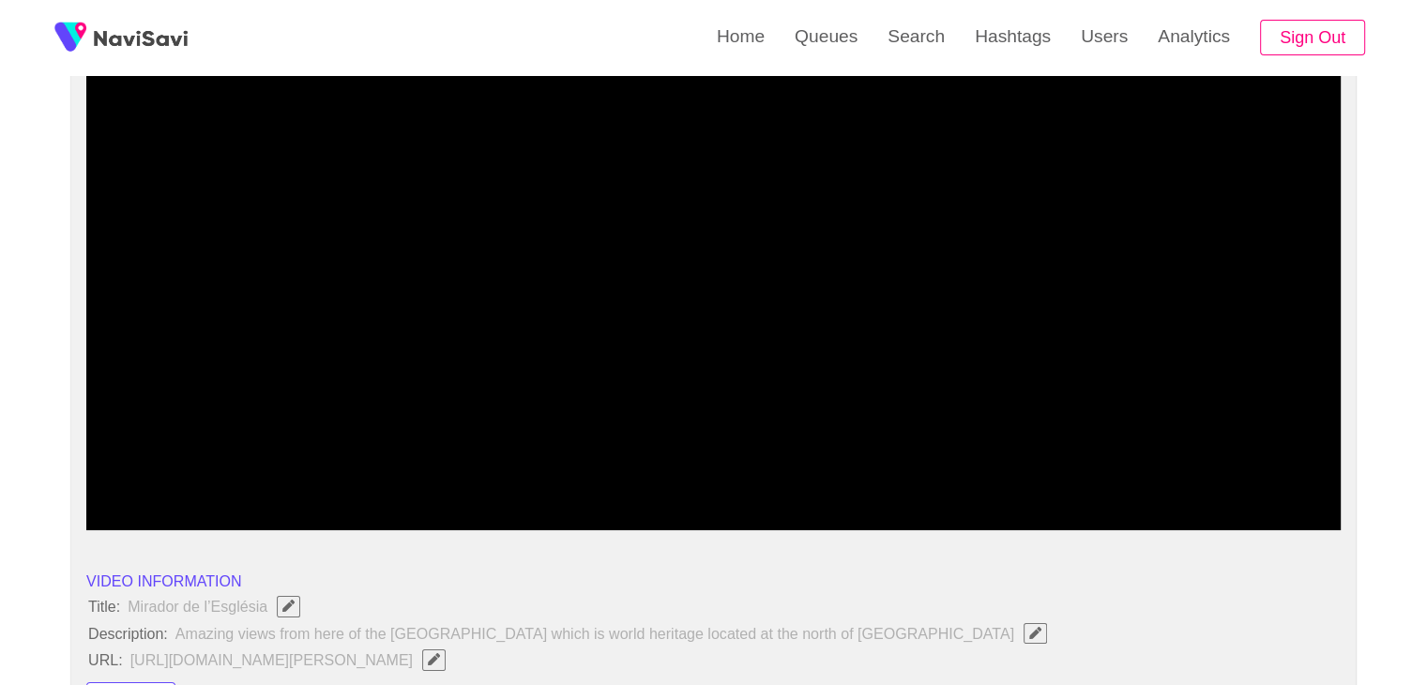
drag, startPoint x: 1118, startPoint y: 486, endPoint x: 1062, endPoint y: 481, distance: 56.5
click at [1062, 481] on span at bounding box center [713, 479] width 1245 height 30
drag, startPoint x: 1062, startPoint y: 481, endPoint x: 1043, endPoint y: 476, distance: 19.3
click at [1056, 476] on span at bounding box center [1061, 479] width 11 height 11
drag, startPoint x: 943, startPoint y: 477, endPoint x: 893, endPoint y: 484, distance: 51.1
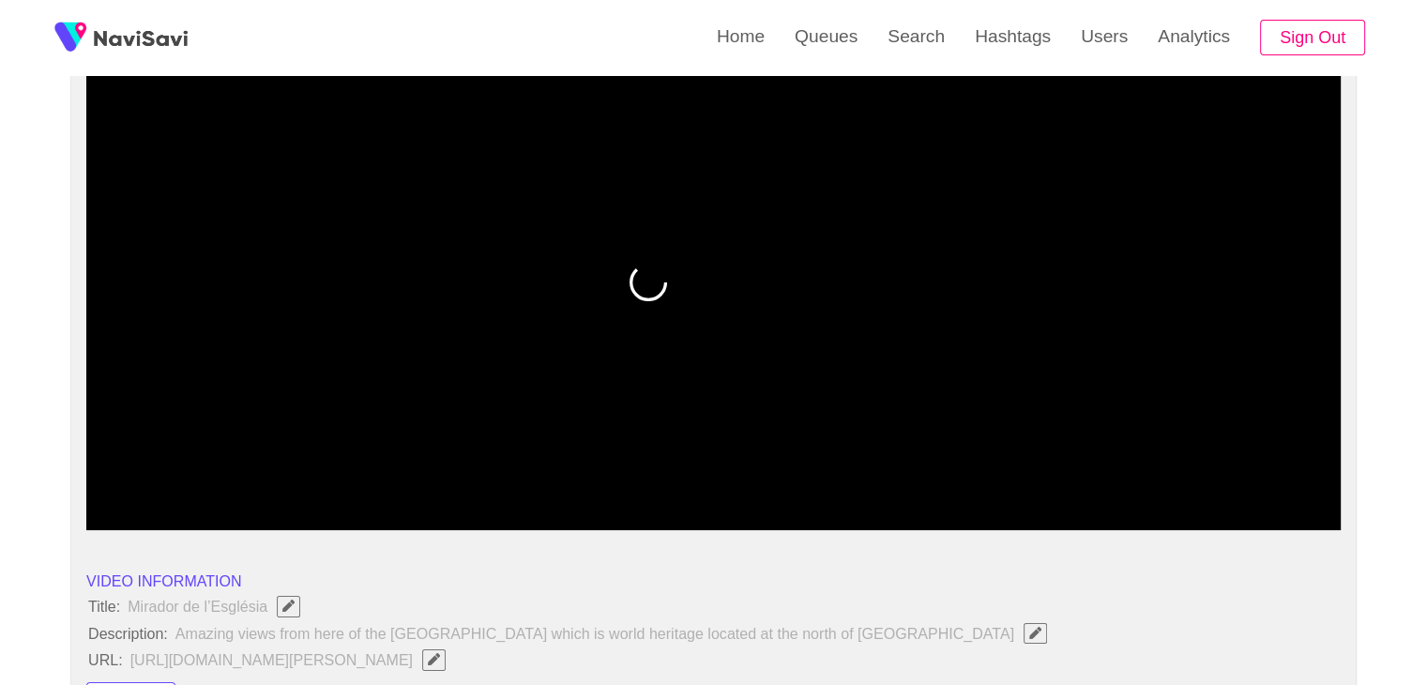
click at [893, 484] on span at bounding box center [713, 479] width 1245 height 30
click at [807, 489] on span at bounding box center [713, 479] width 1245 height 30
click at [774, 482] on span at bounding box center [713, 479] width 1245 height 30
click at [679, 486] on span at bounding box center [713, 479] width 1245 height 30
click at [611, 480] on span at bounding box center [713, 479] width 1245 height 30
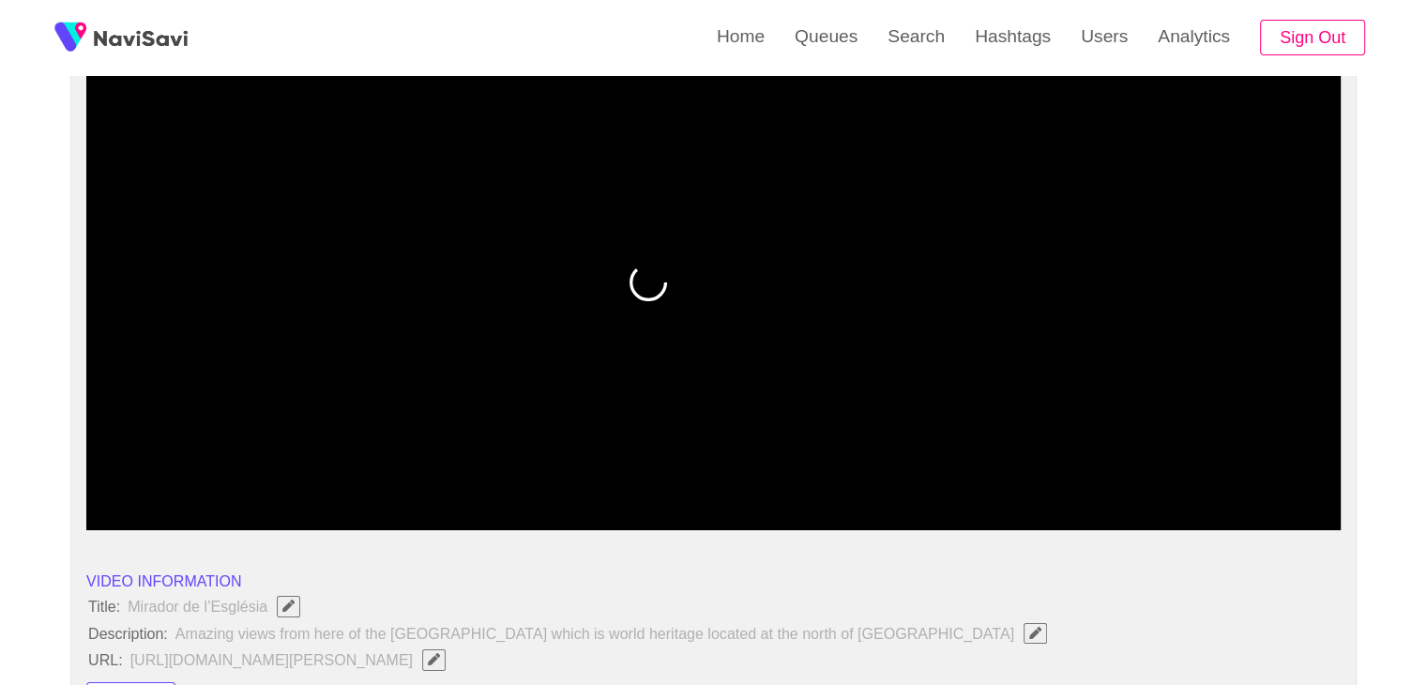
click at [501, 477] on span at bounding box center [713, 479] width 1245 height 30
click at [440, 478] on span at bounding box center [296, 479] width 411 height 2
click at [340, 471] on span at bounding box center [713, 479] width 1245 height 30
click at [272, 462] on div at bounding box center [713, 481] width 1260 height 48
click at [253, 462] on div at bounding box center [713, 481] width 1260 height 48
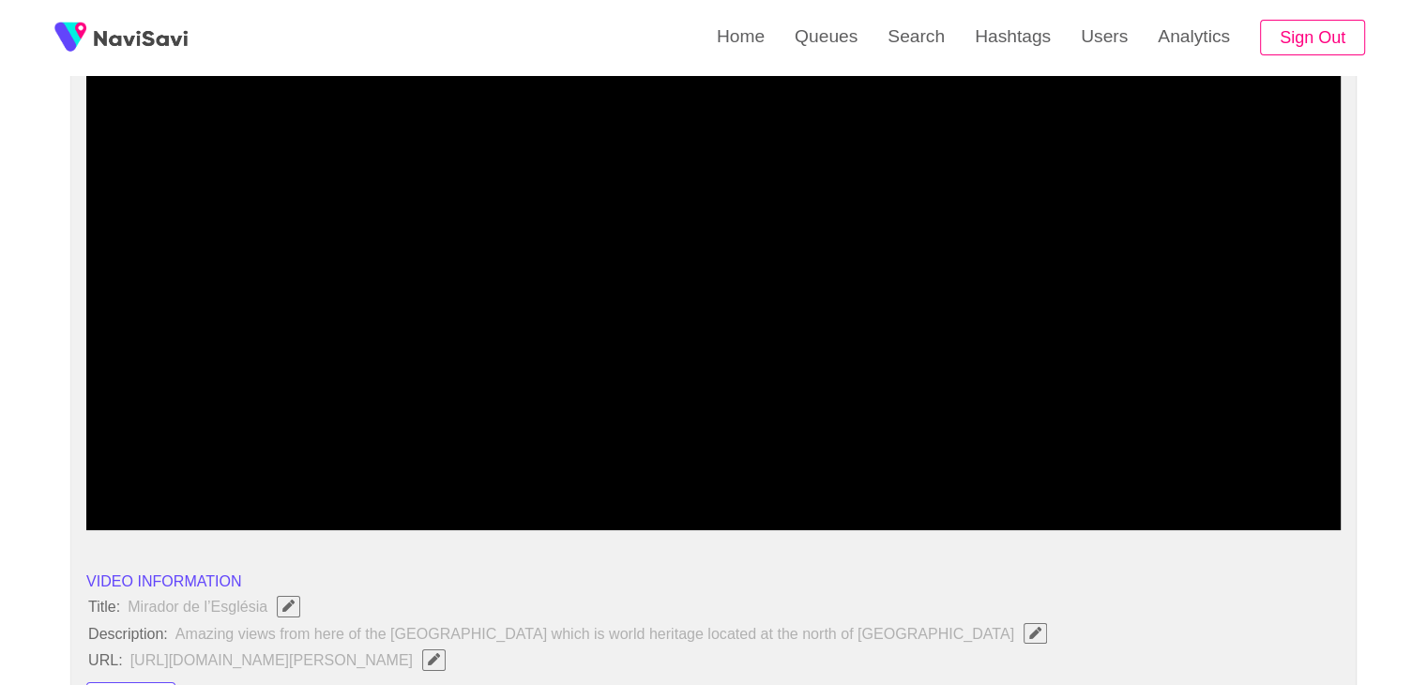
click at [225, 466] on span at bounding box center [713, 479] width 1245 height 30
drag, startPoint x: 174, startPoint y: 472, endPoint x: 79, endPoint y: 462, distance: 96.1
click at [143, 472] on span at bounding box center [713, 479] width 1245 height 30
drag, startPoint x: 70, startPoint y: 463, endPoint x: 49, endPoint y: 466, distance: 21.8
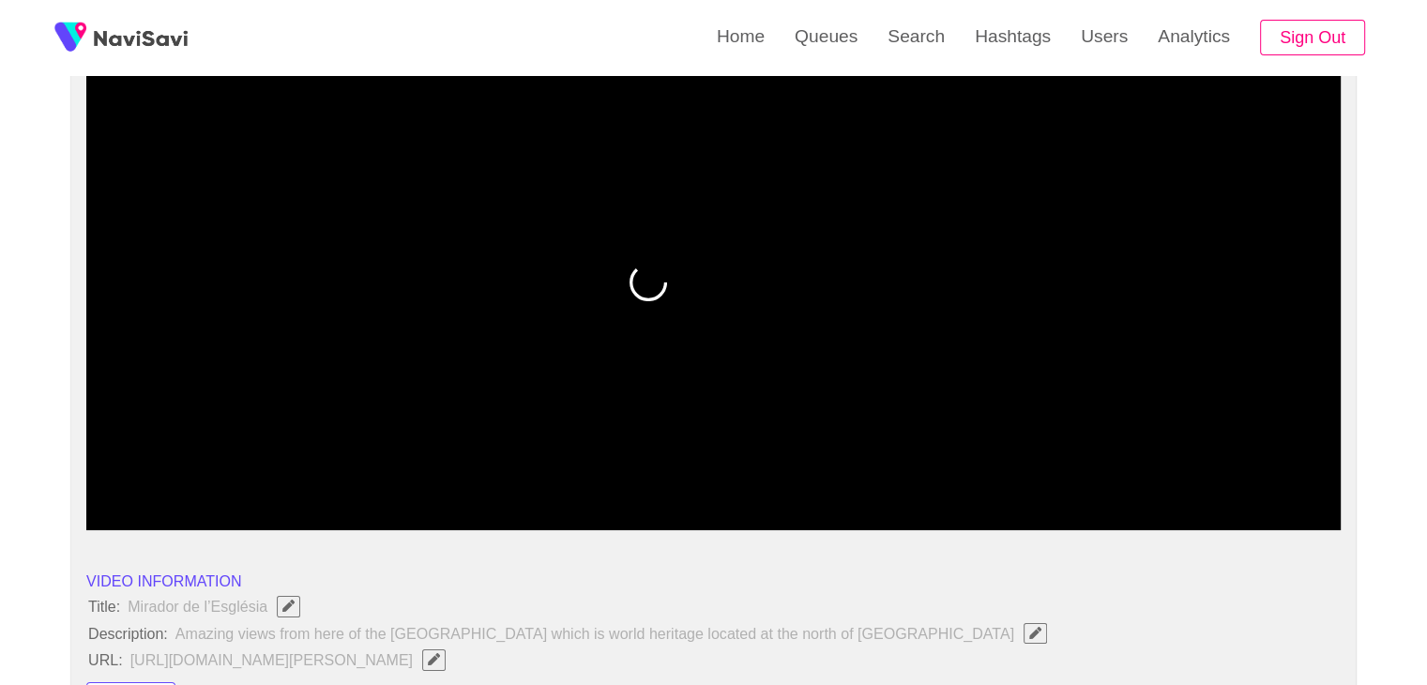
drag, startPoint x: 124, startPoint y: 477, endPoint x: 40, endPoint y: 474, distance: 83.6
click at [165, 504] on icon "add" at bounding box center [165, 514] width 156 height 23
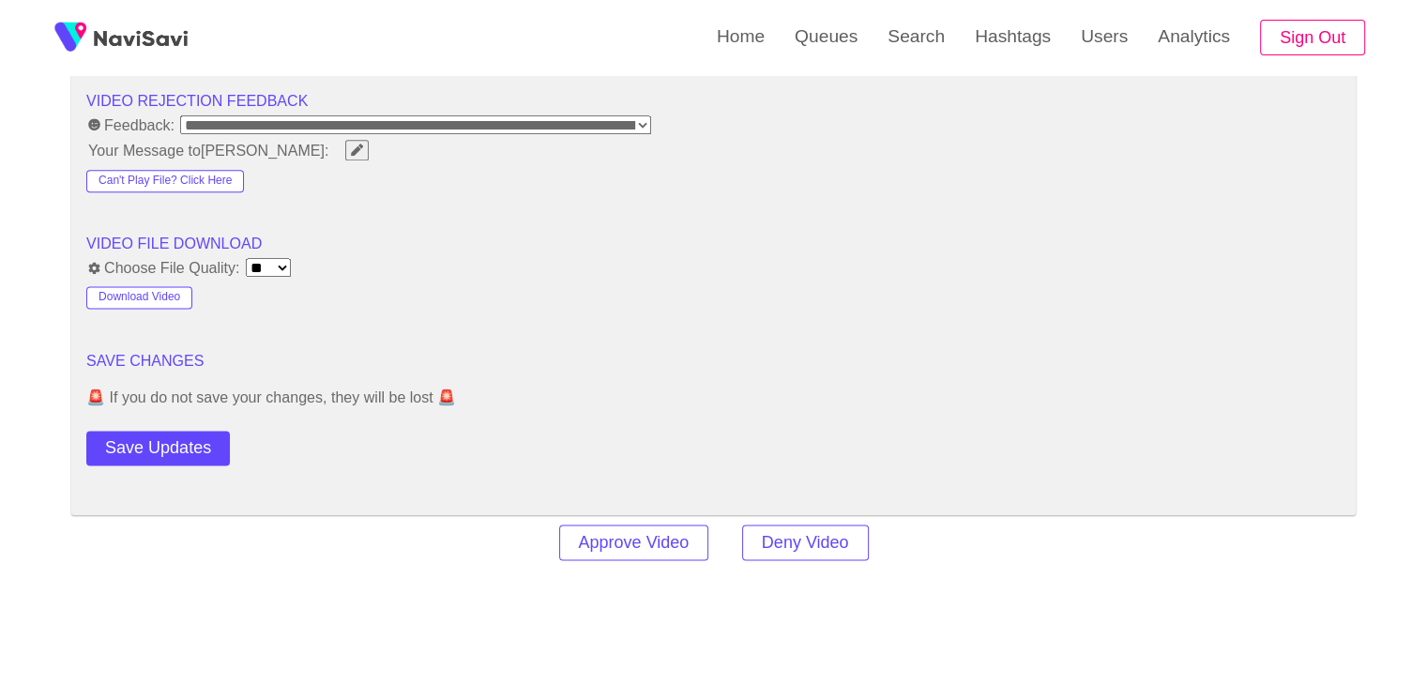
scroll to position [2626, 0]
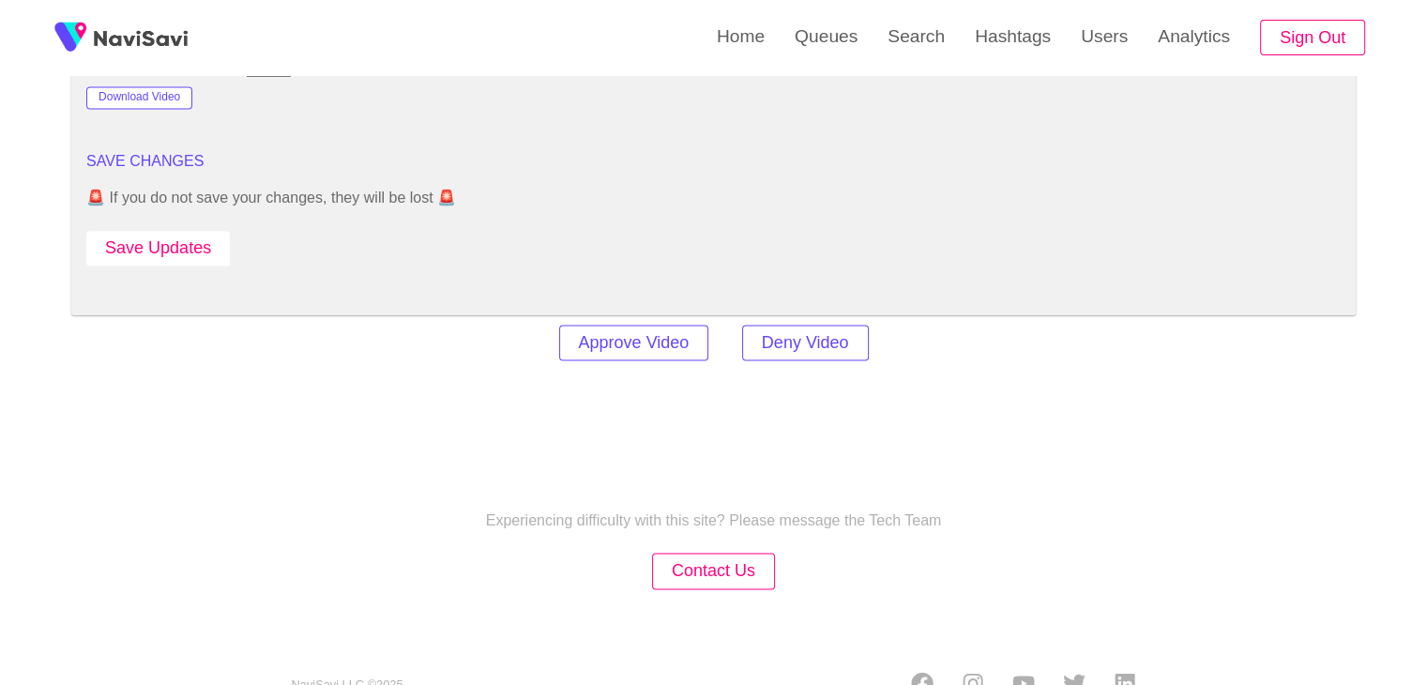
click at [188, 235] on button "Save Updates" at bounding box center [157, 248] width 143 height 35
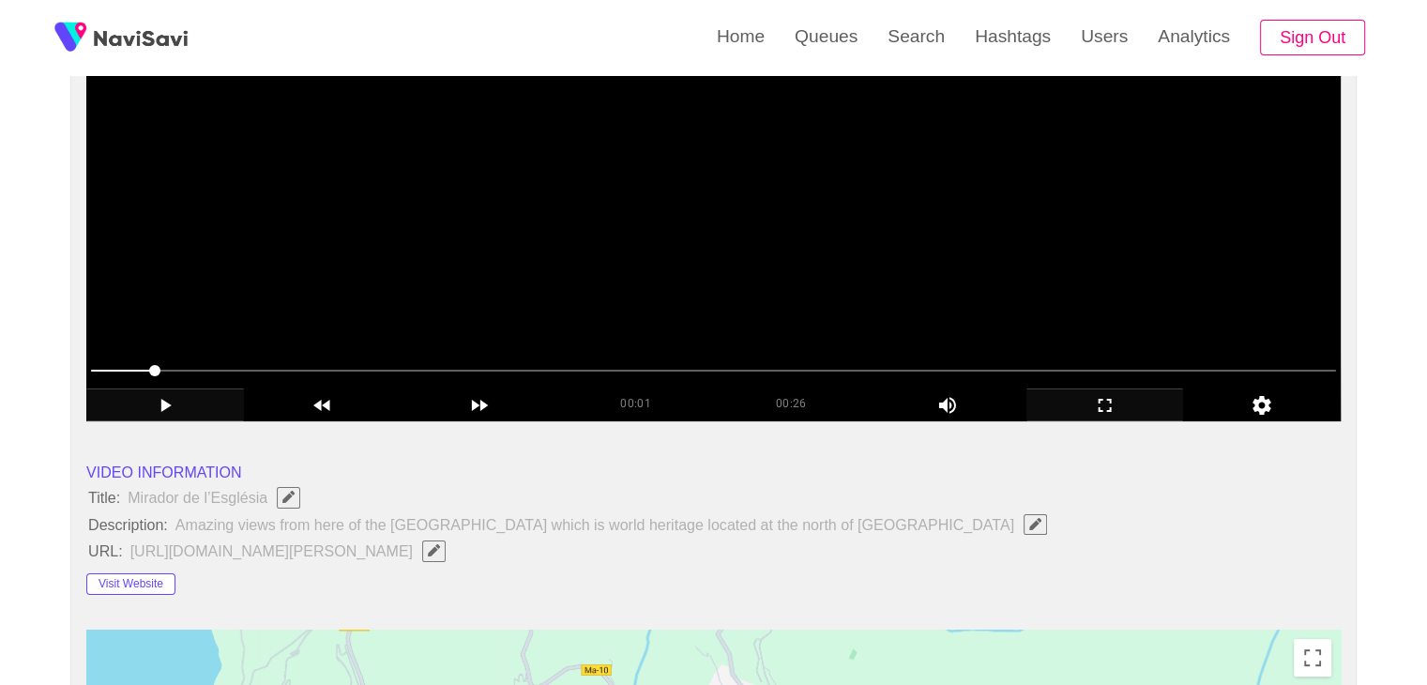
scroll to position [94, 0]
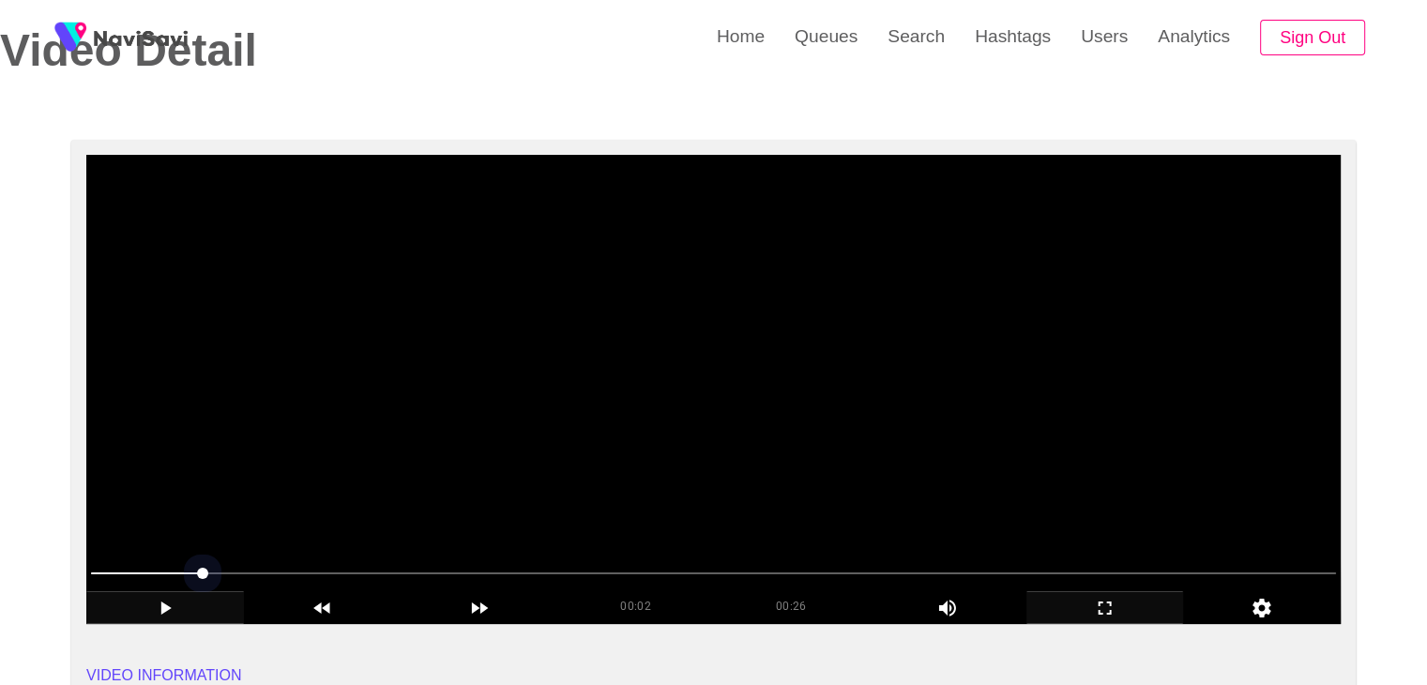
click at [237, 567] on span at bounding box center [713, 573] width 1245 height 30
click at [246, 567] on span at bounding box center [239, 572] width 11 height 11
click at [246, 568] on span at bounding box center [239, 572] width 11 height 11
click at [532, 497] on video at bounding box center [713, 389] width 1254 height 469
drag, startPoint x: 409, startPoint y: 501, endPoint x: 398, endPoint y: 515, distance: 18.0
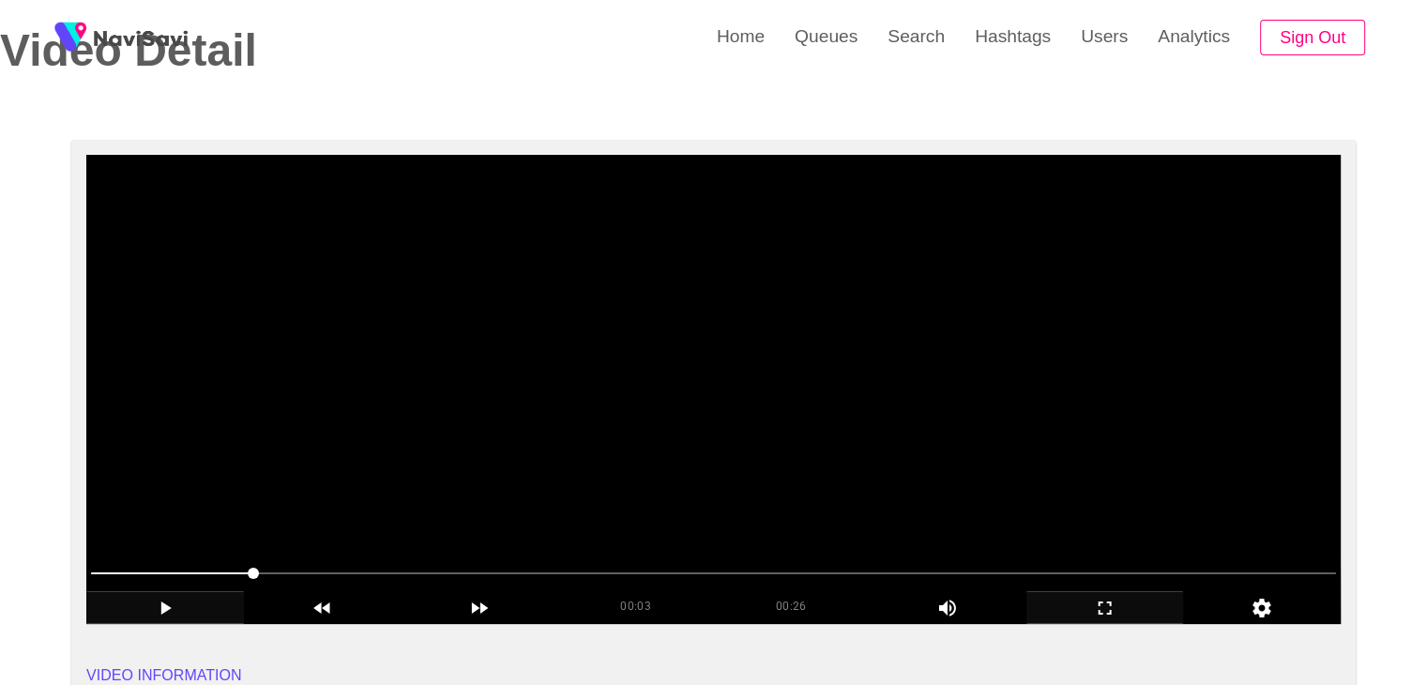
click at [410, 507] on video at bounding box center [713, 389] width 1254 height 469
click at [536, 461] on video at bounding box center [713, 389] width 1254 height 469
click at [511, 294] on video at bounding box center [713, 389] width 1254 height 469
click at [509, 293] on video at bounding box center [713, 389] width 1254 height 469
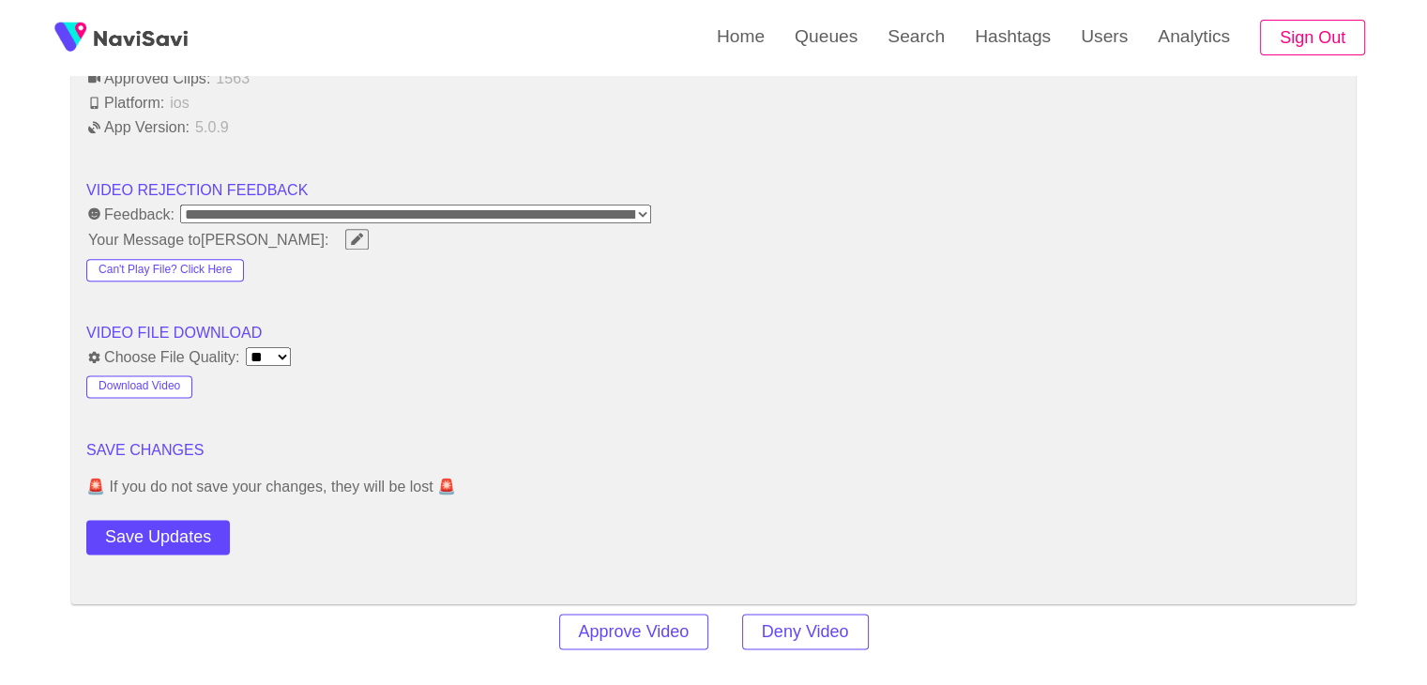
scroll to position [2345, 0]
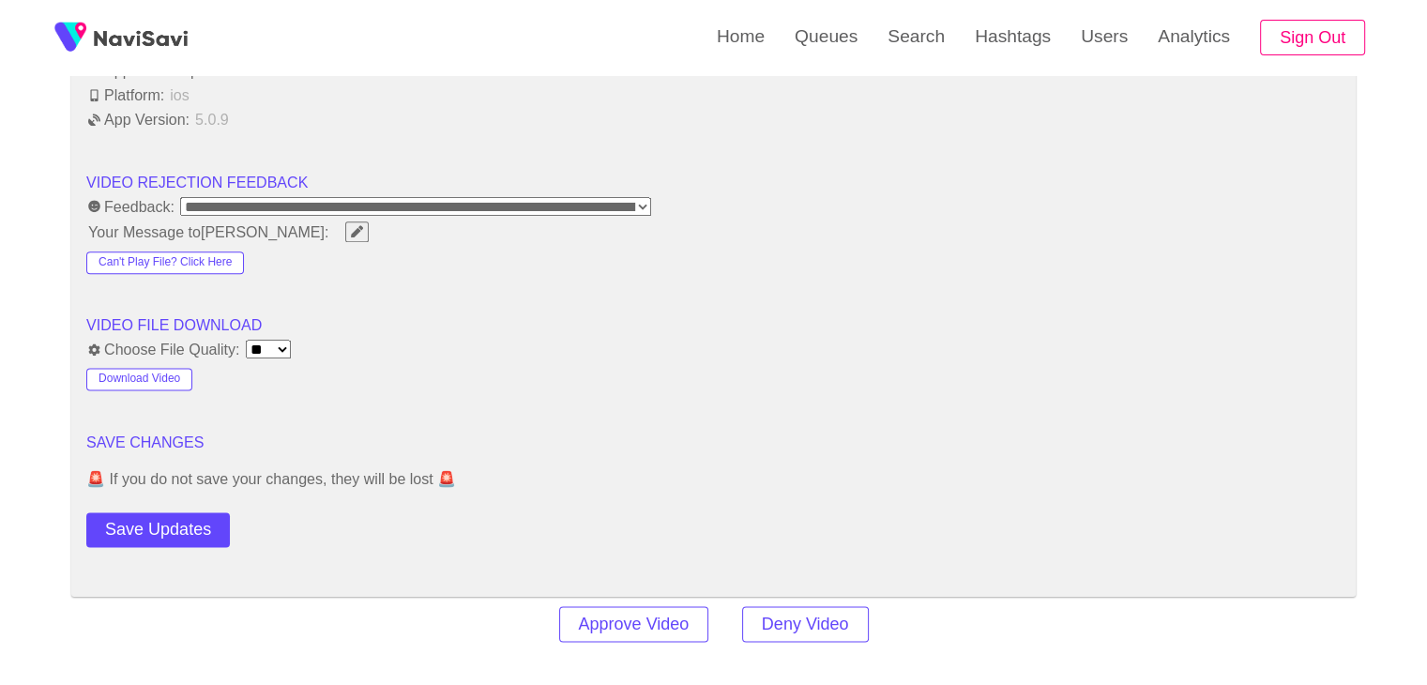
drag, startPoint x: 184, startPoint y: 522, endPoint x: 191, endPoint y: 510, distance: 14.3
click at [184, 522] on button "Save Updates" at bounding box center [157, 529] width 143 height 35
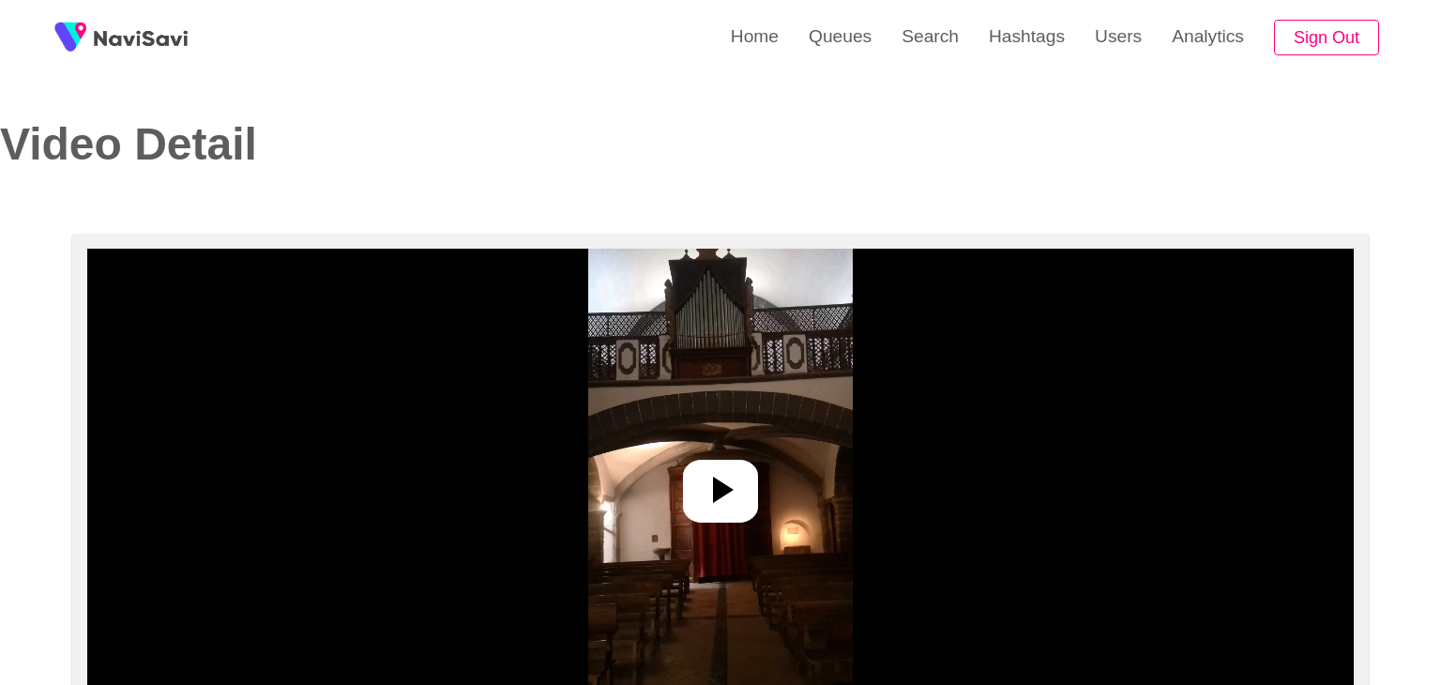
select select "**********"
select select "**"
click at [741, 511] on div at bounding box center [712, 491] width 75 height 63
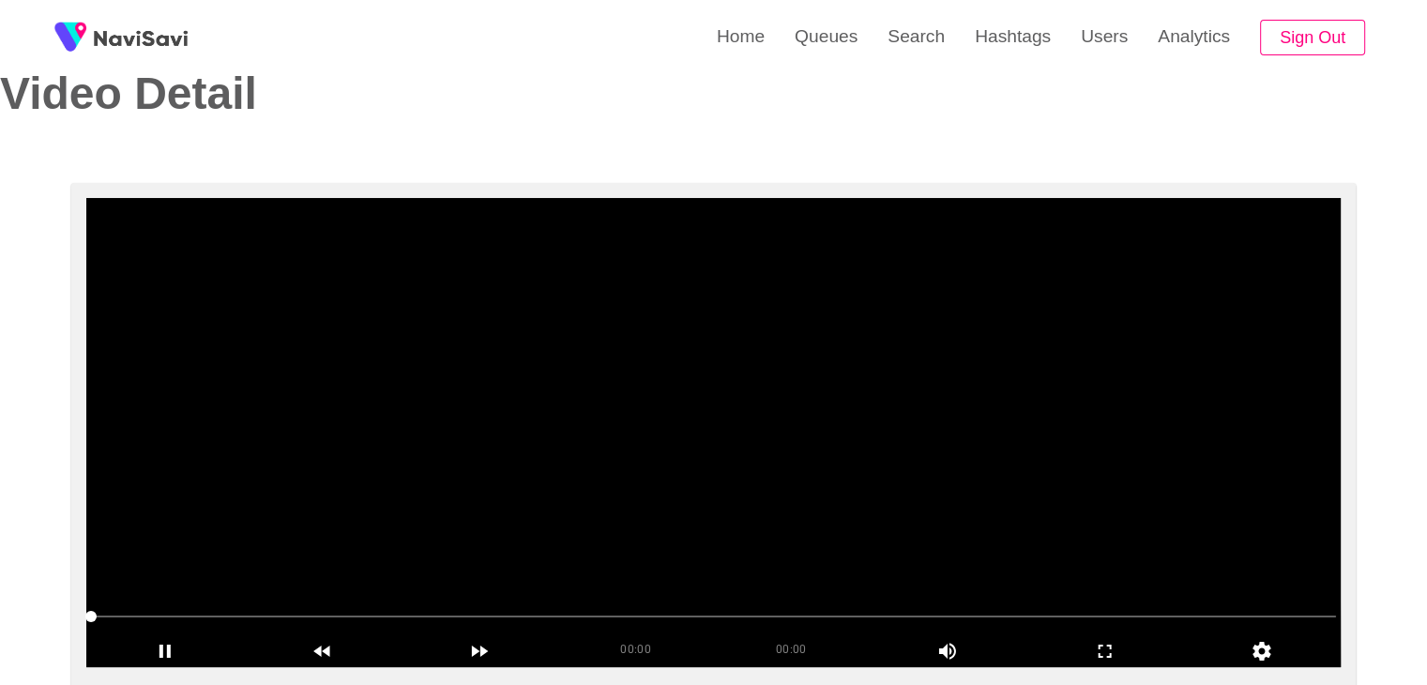
scroll to position [188, 0]
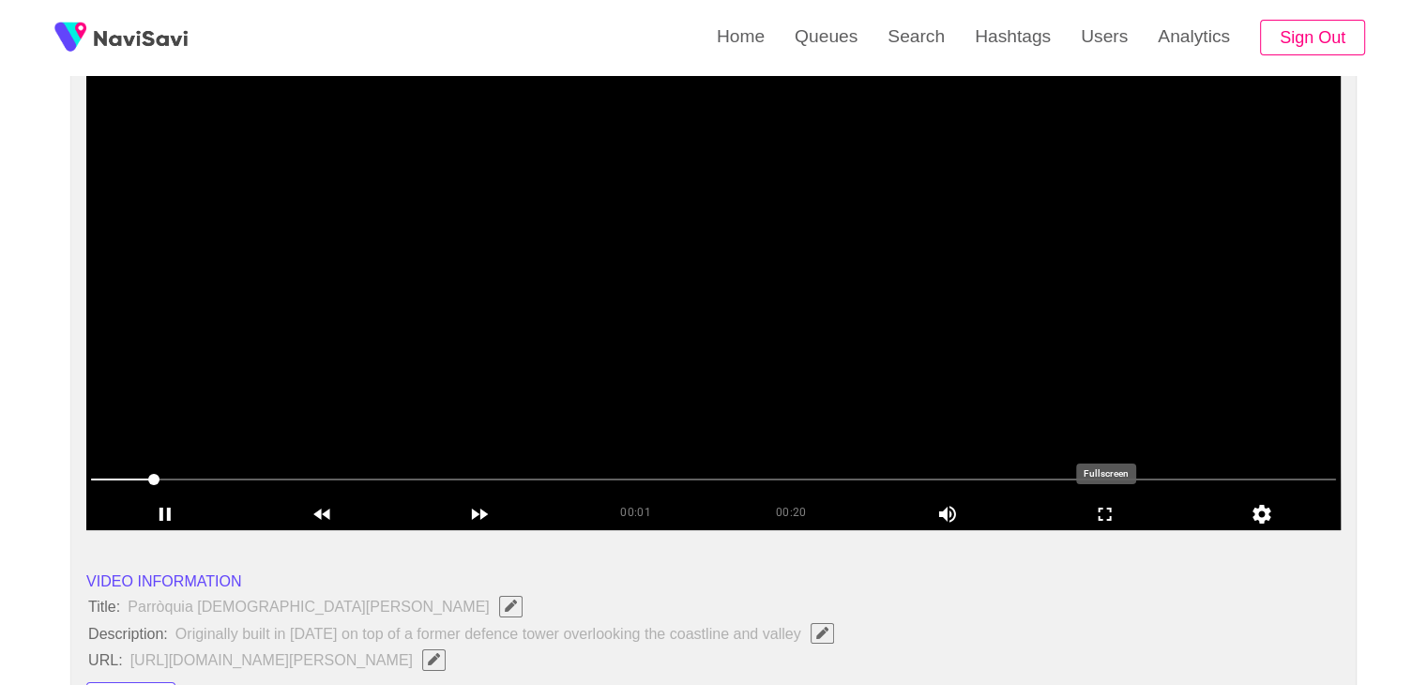
drag, startPoint x: 1088, startPoint y: 508, endPoint x: 987, endPoint y: 633, distance: 160.7
click at [1088, 510] on icon "add" at bounding box center [1105, 514] width 156 height 23
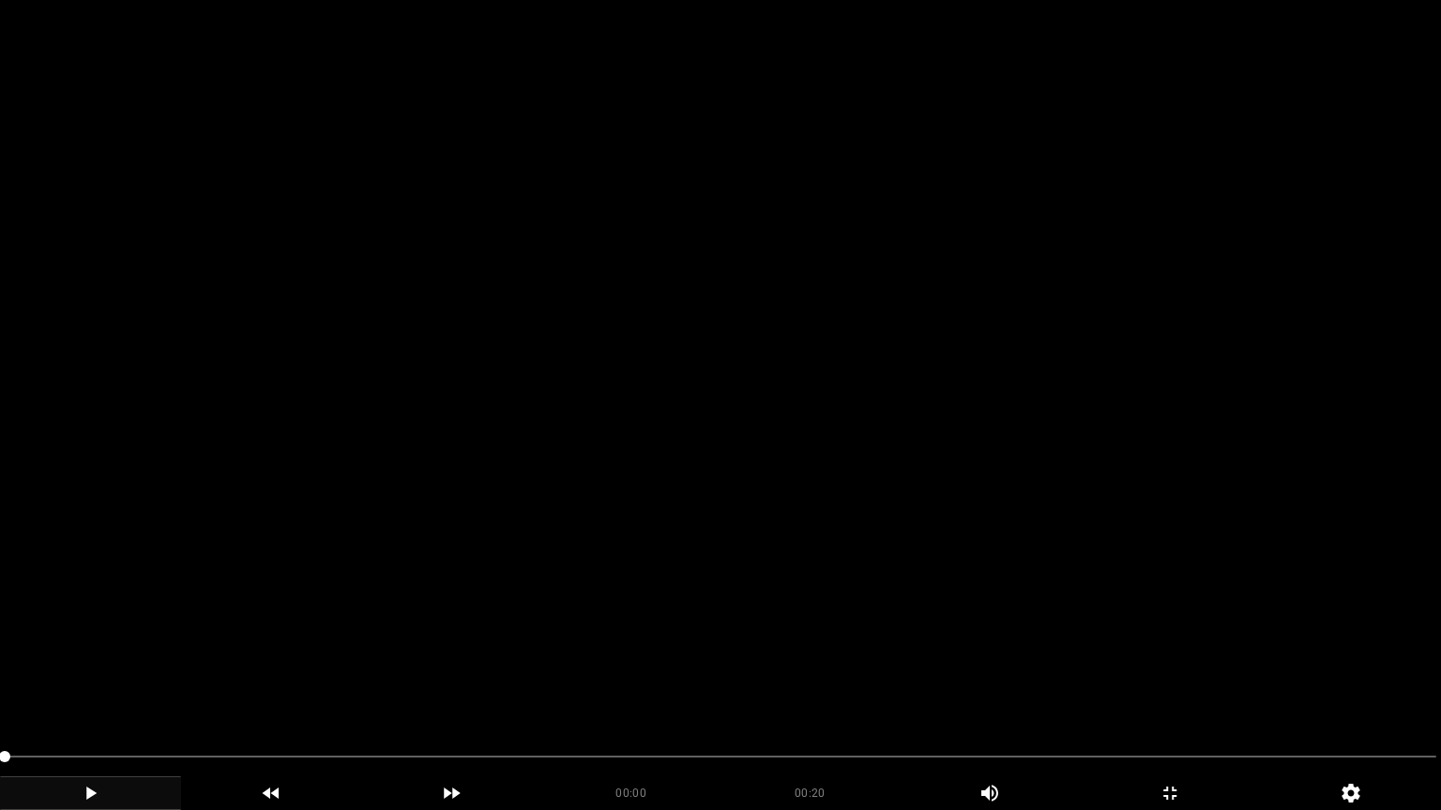
click at [97, 684] on icon "add" at bounding box center [90, 793] width 179 height 23
drag, startPoint x: 294, startPoint y: 746, endPoint x: 0, endPoint y: 737, distance: 293.7
click at [0, 684] on div at bounding box center [720, 759] width 1446 height 50
click at [798, 677] on video at bounding box center [720, 405] width 1441 height 810
click at [835, 680] on video at bounding box center [720, 405] width 1441 height 810
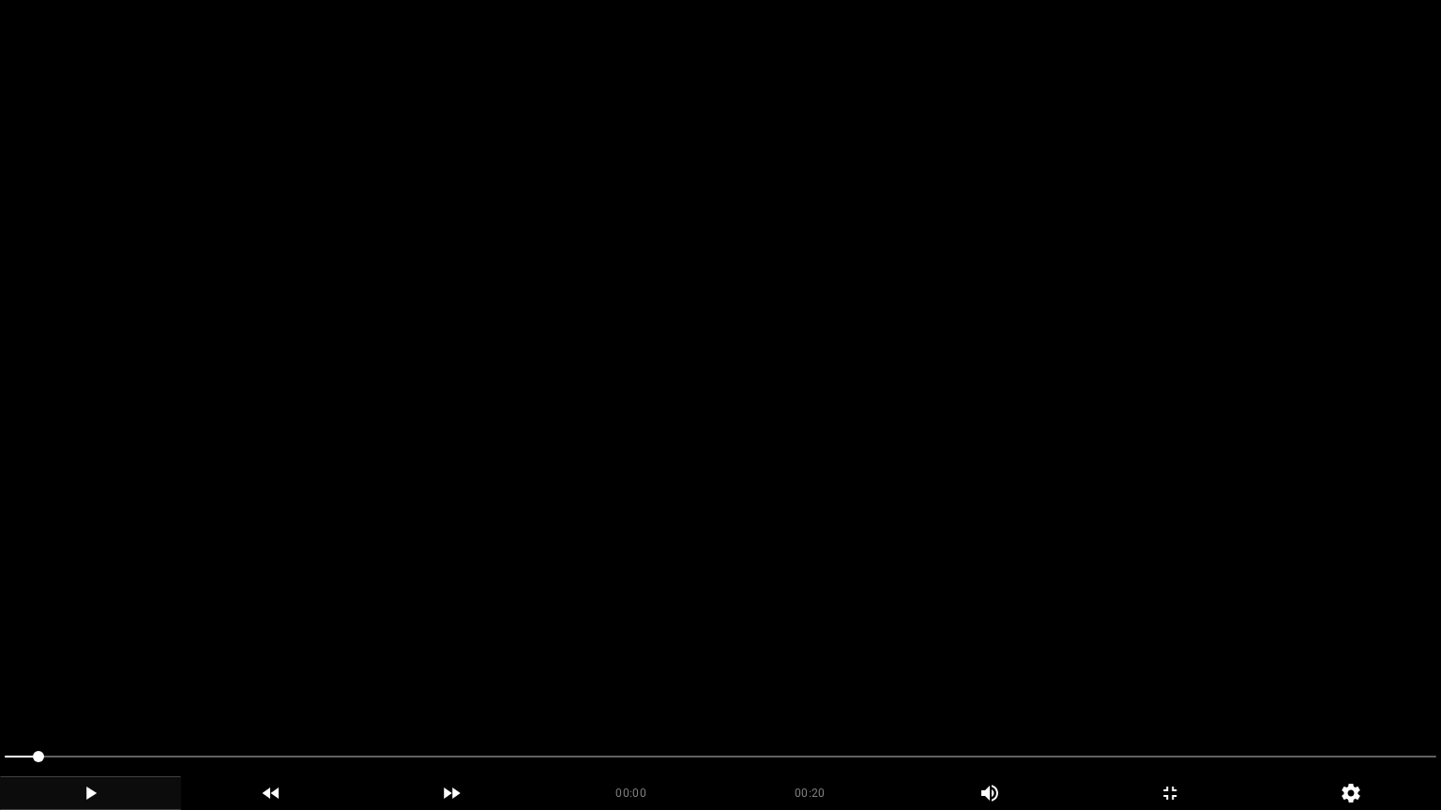
click at [840, 684] on video at bounding box center [720, 405] width 1441 height 810
click at [1122, 684] on span at bounding box center [720, 757] width 1431 height 30
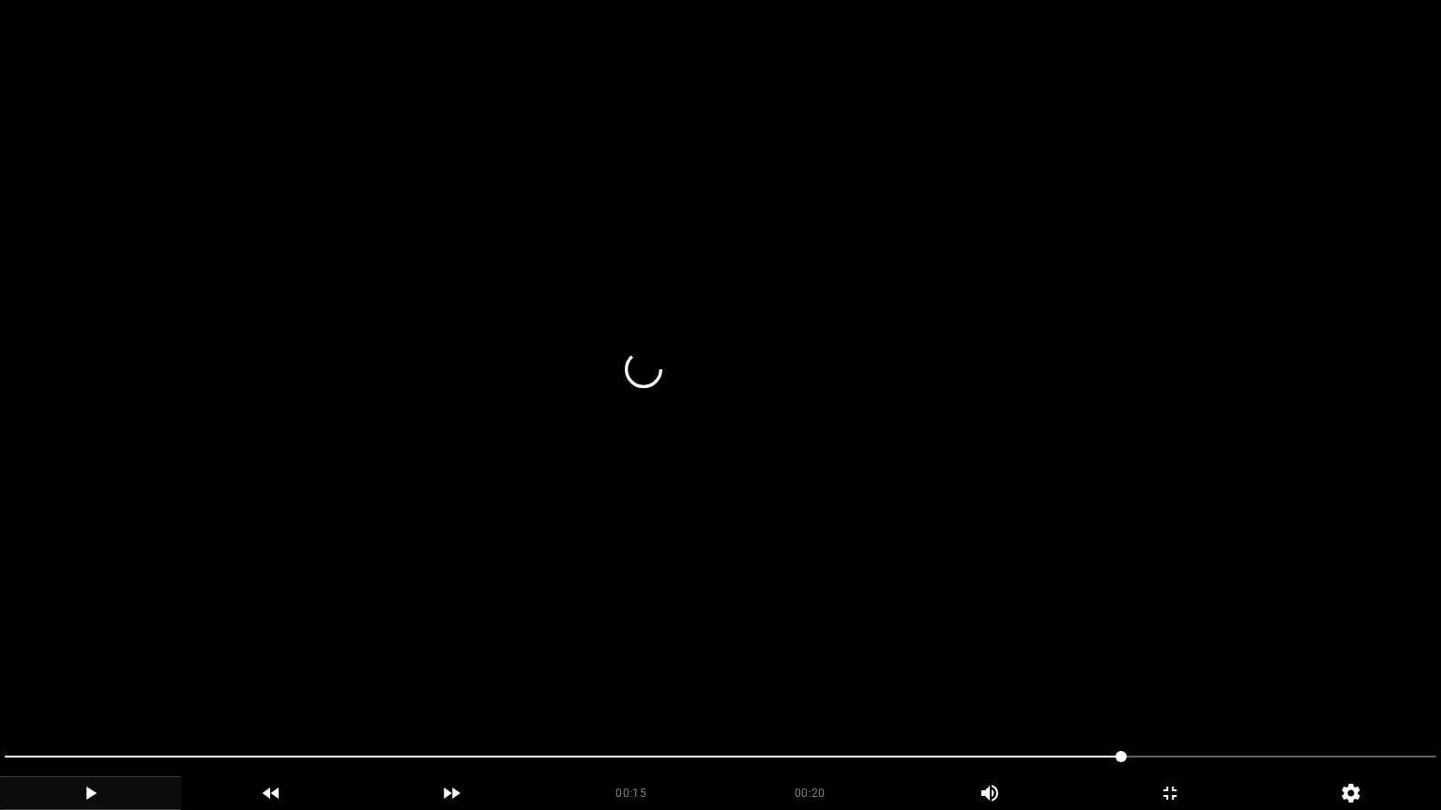
click at [1206, 684] on span at bounding box center [720, 757] width 1431 height 30
click at [1185, 684] on icon "add" at bounding box center [1169, 793] width 179 height 23
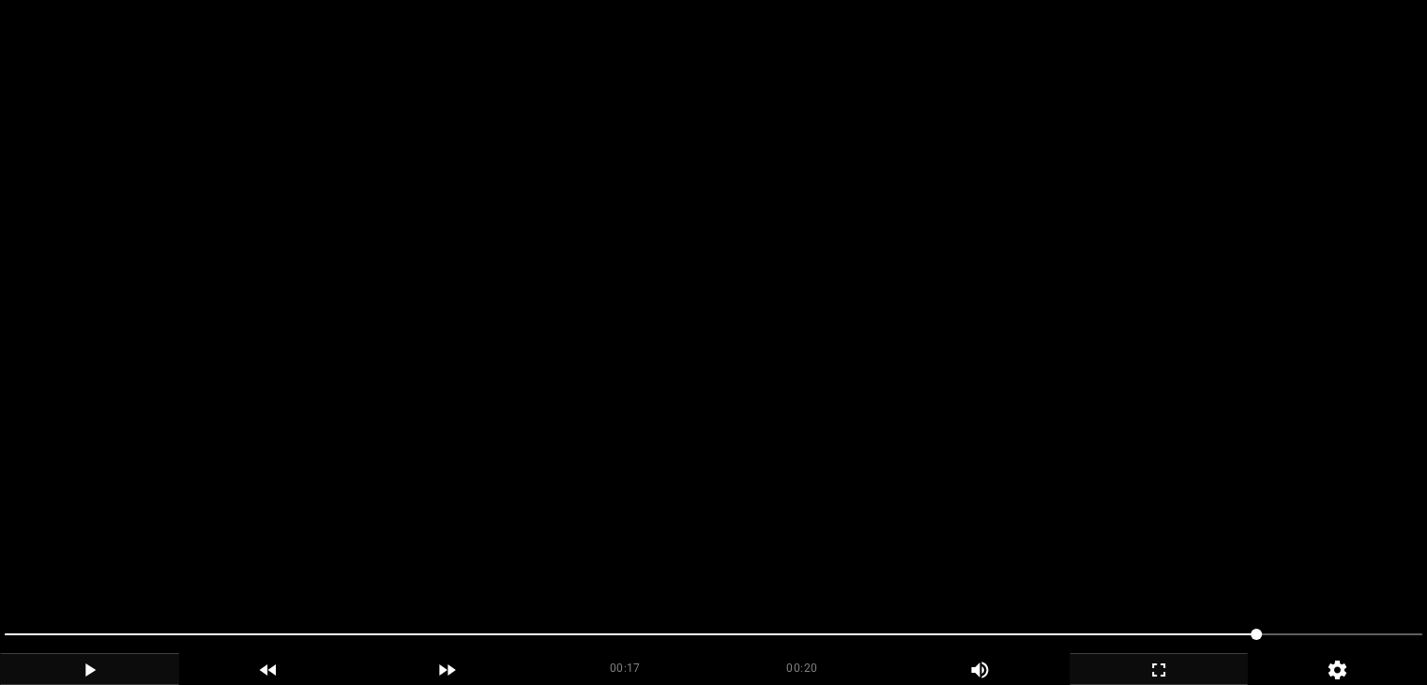
scroll to position [469, 0]
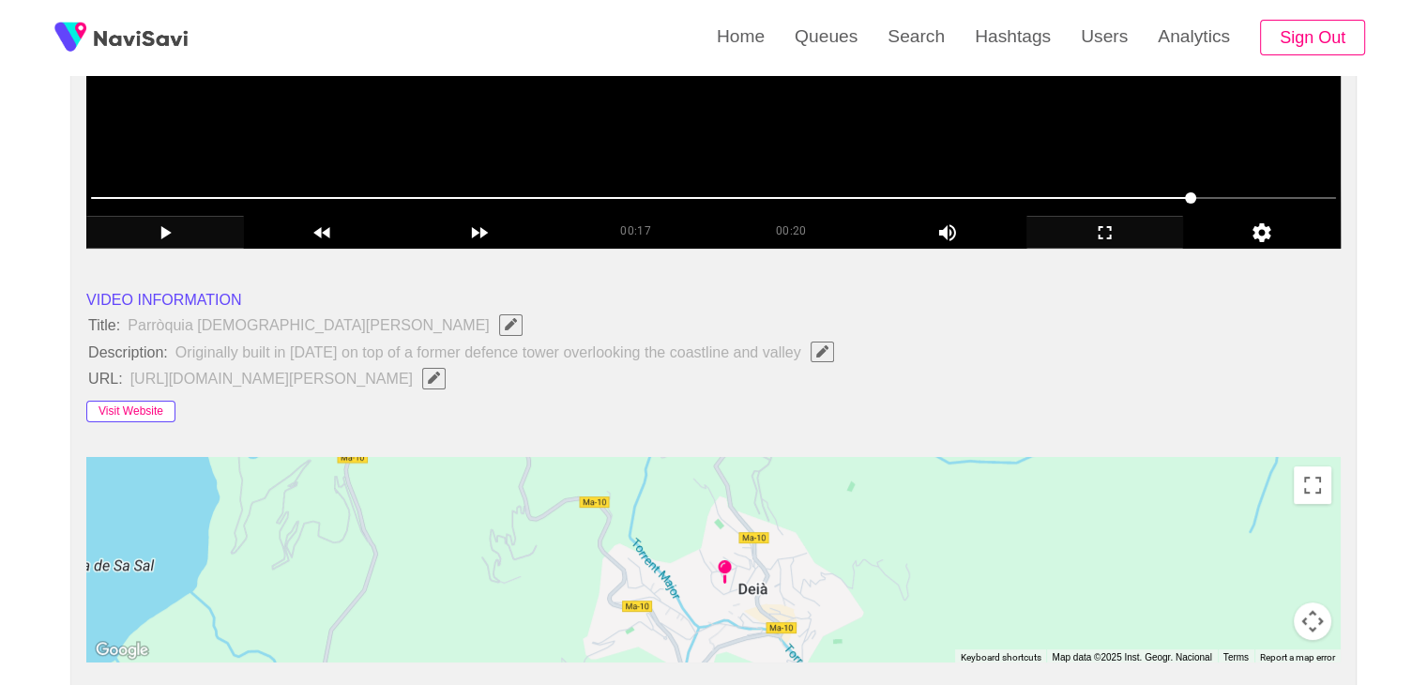
click at [160, 403] on button "Visit Website" at bounding box center [130, 411] width 89 height 23
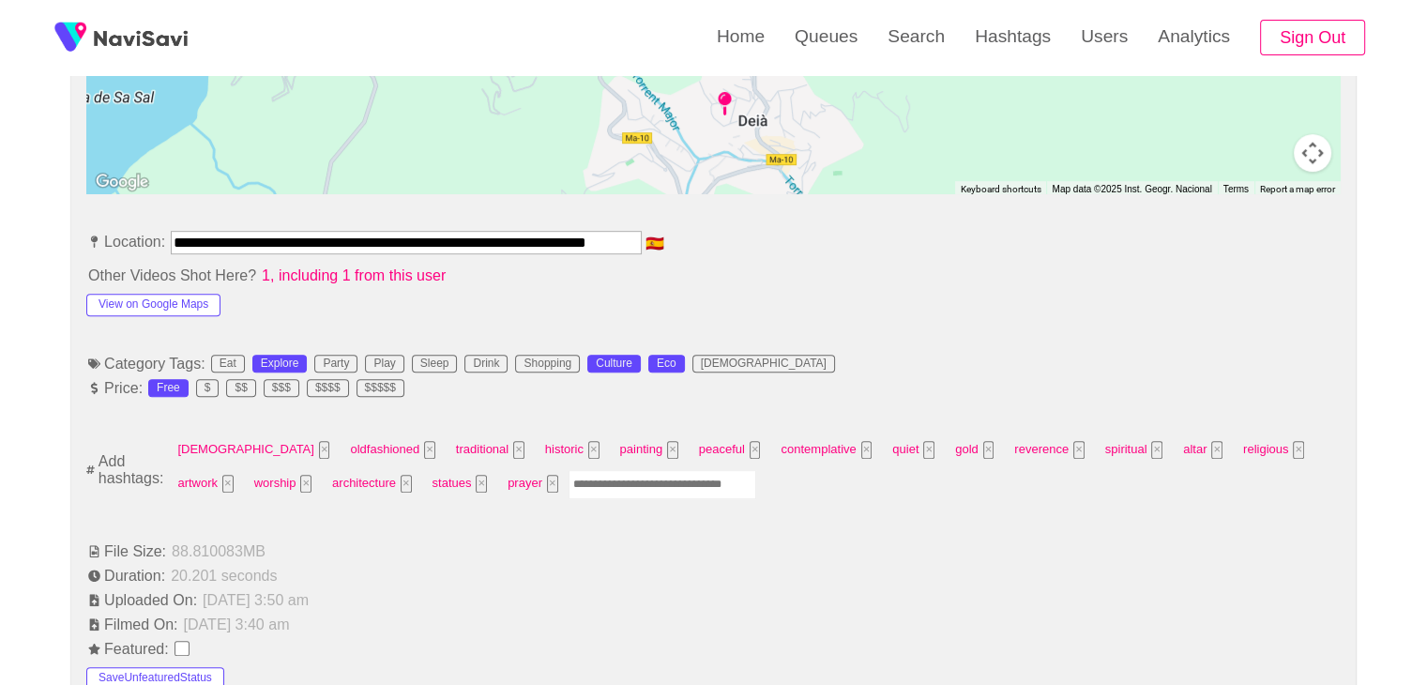
scroll to position [938, 0]
click at [568, 484] on input "Enter tag here and press return" at bounding box center [662, 483] width 188 height 29
type input "*********"
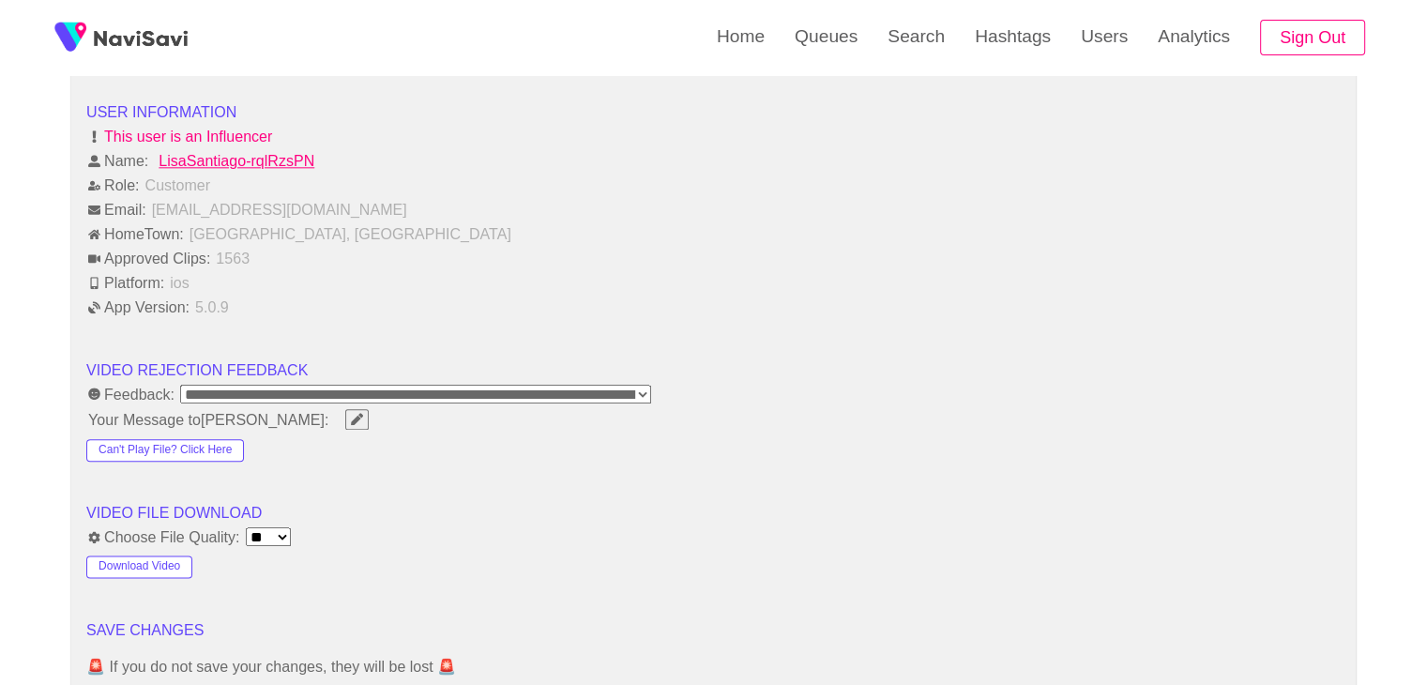
scroll to position [2532, 0]
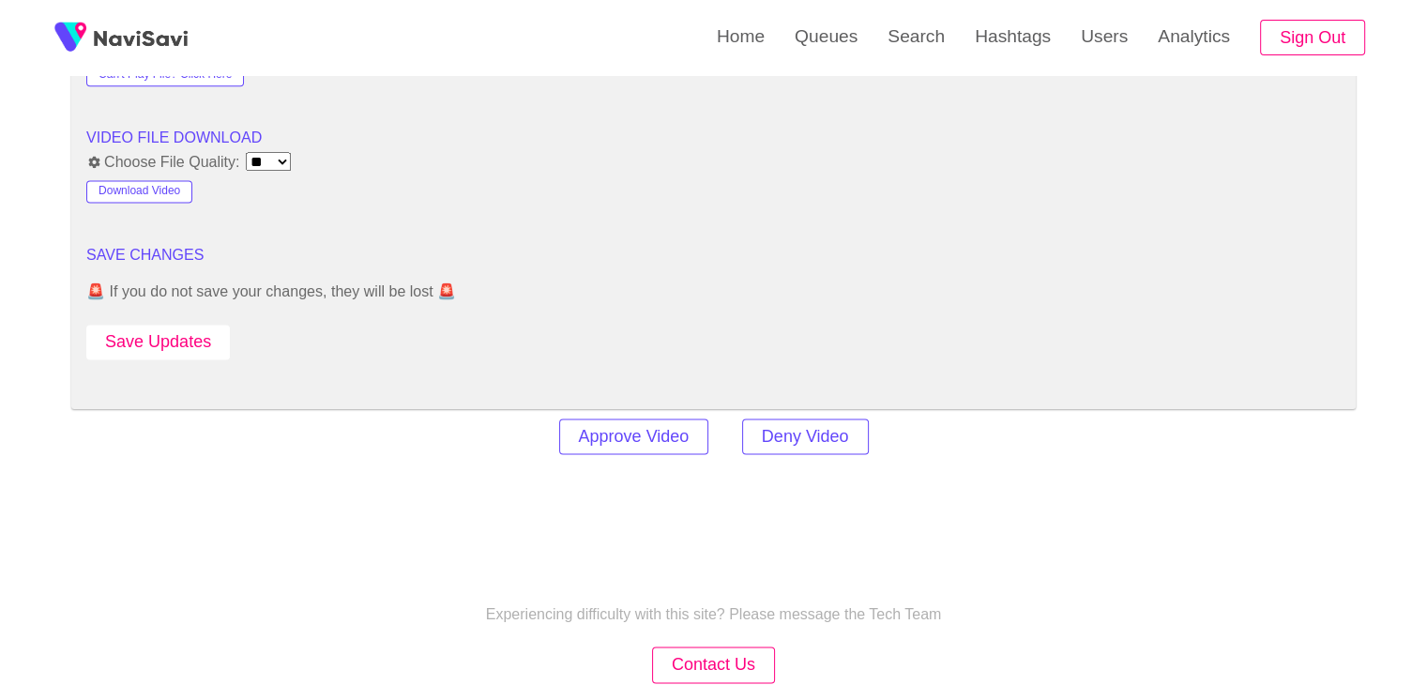
click at [164, 338] on button "Save Updates" at bounding box center [157, 342] width 143 height 35
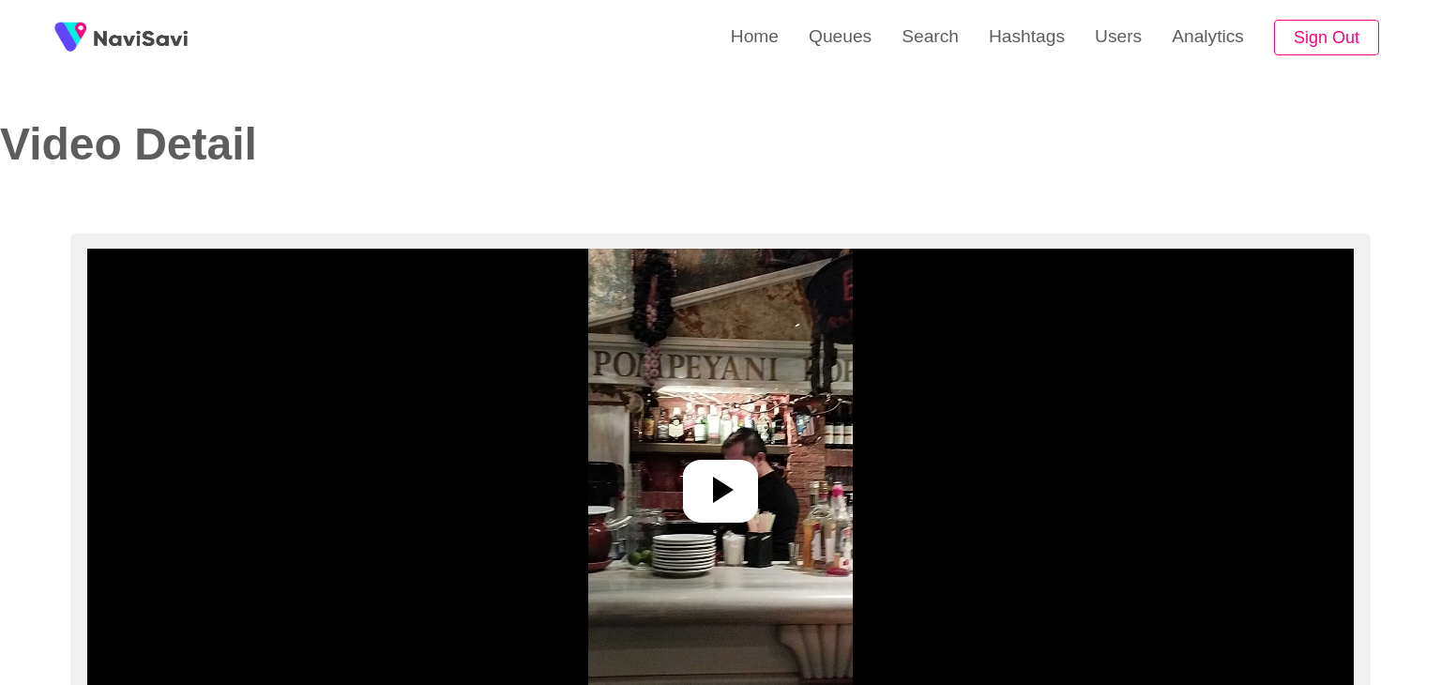
select select "**********"
select select "**"
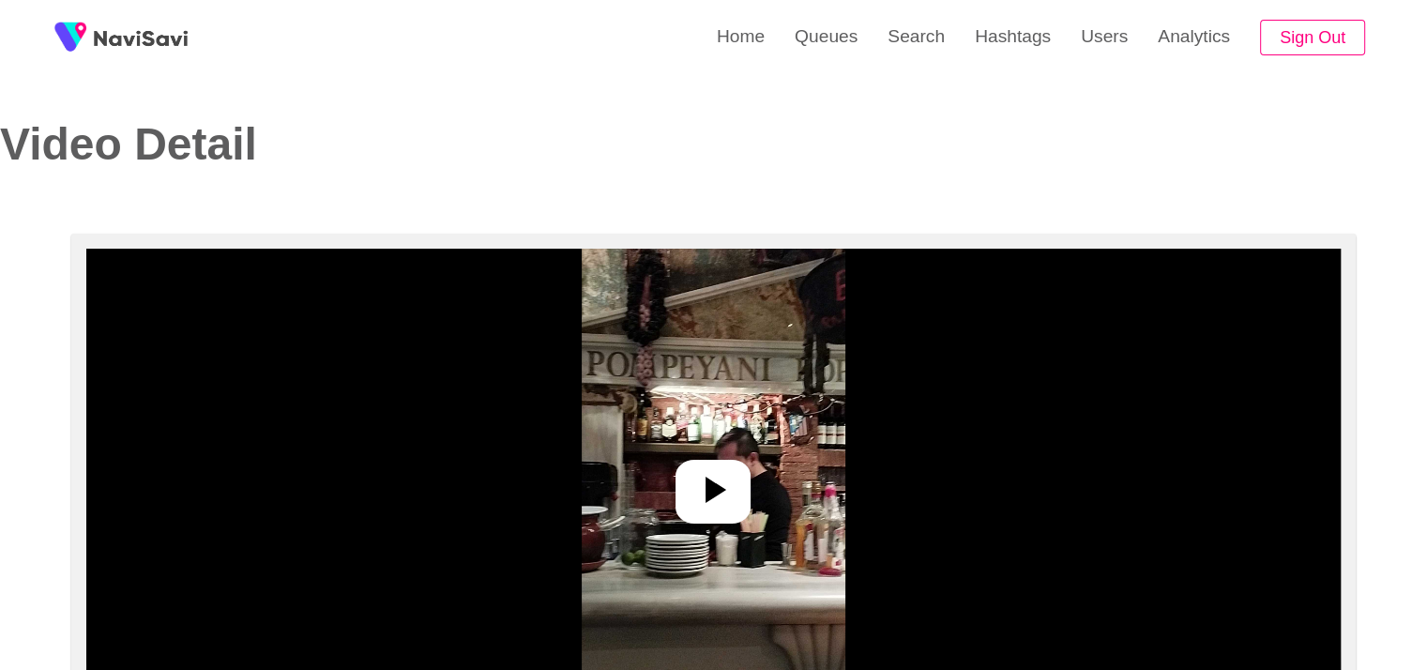
click at [719, 500] on icon at bounding box center [712, 489] width 45 height 45
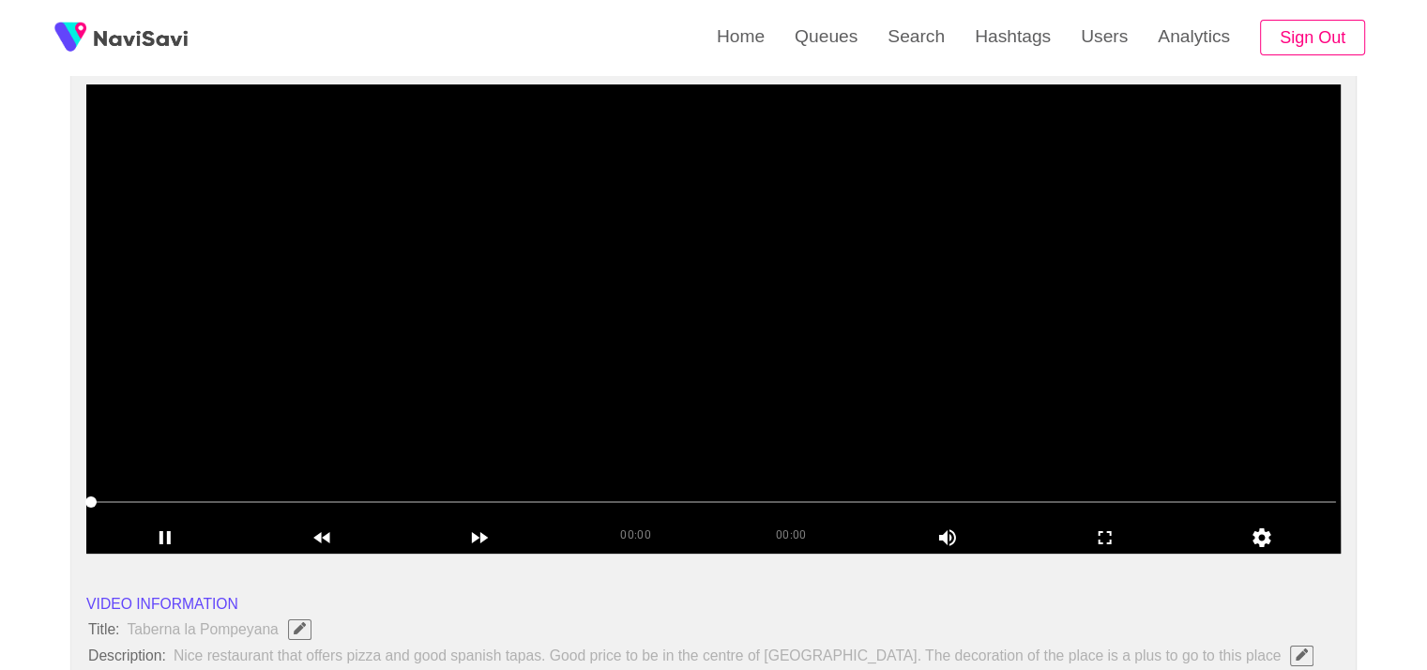
scroll to position [188, 0]
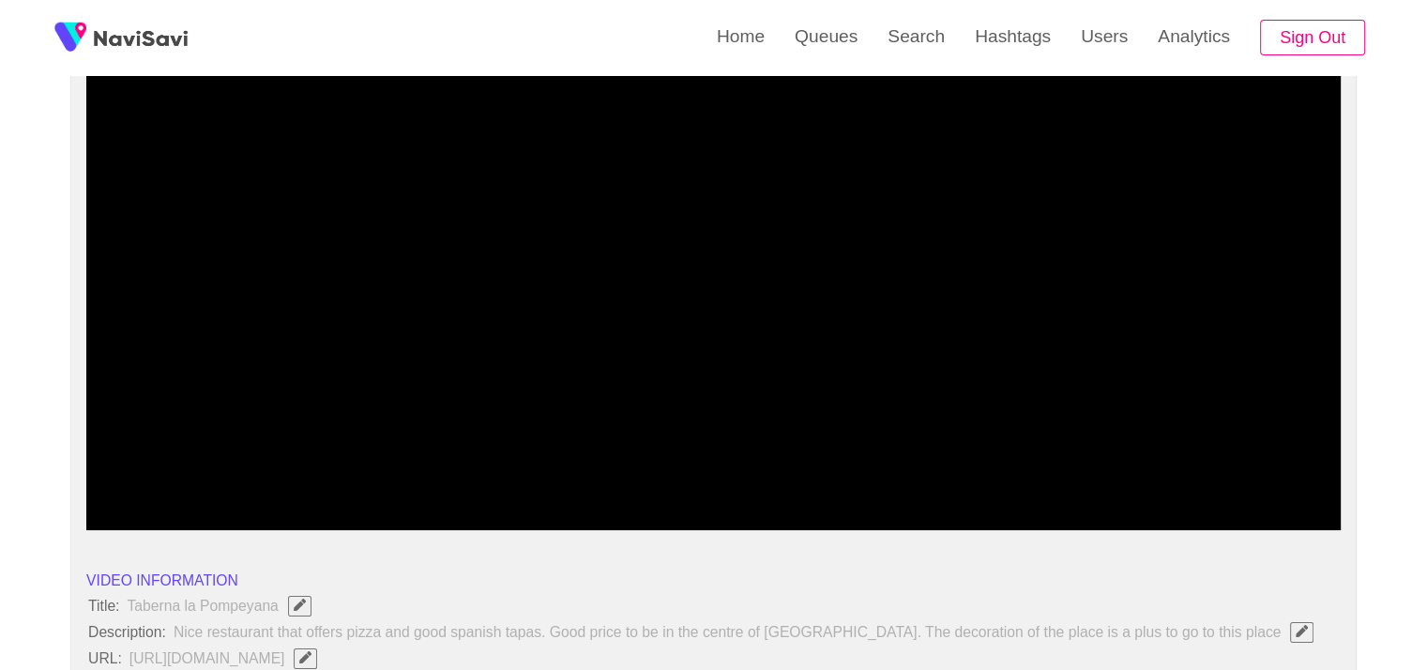
drag, startPoint x: 166, startPoint y: 485, endPoint x: 0, endPoint y: 486, distance: 166.0
click at [195, 515] on icon "add" at bounding box center [165, 514] width 156 height 23
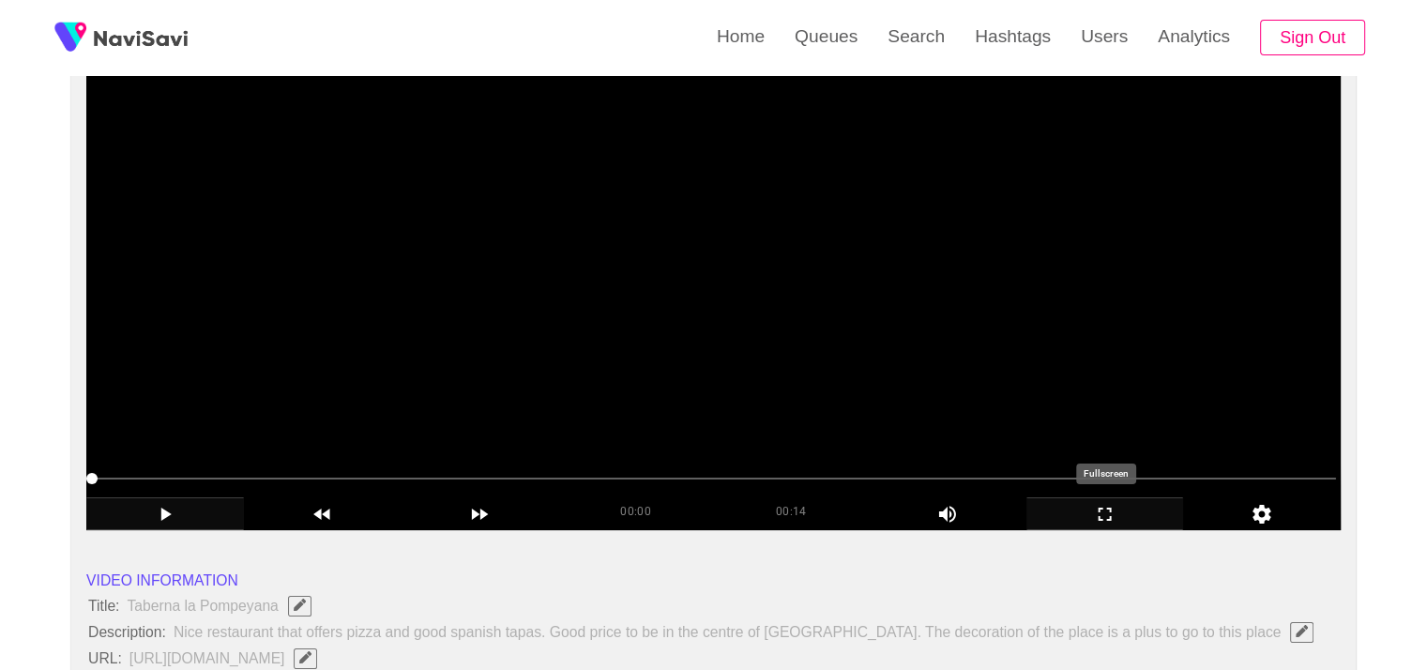
click at [1103, 511] on icon "add" at bounding box center [1105, 514] width 156 height 23
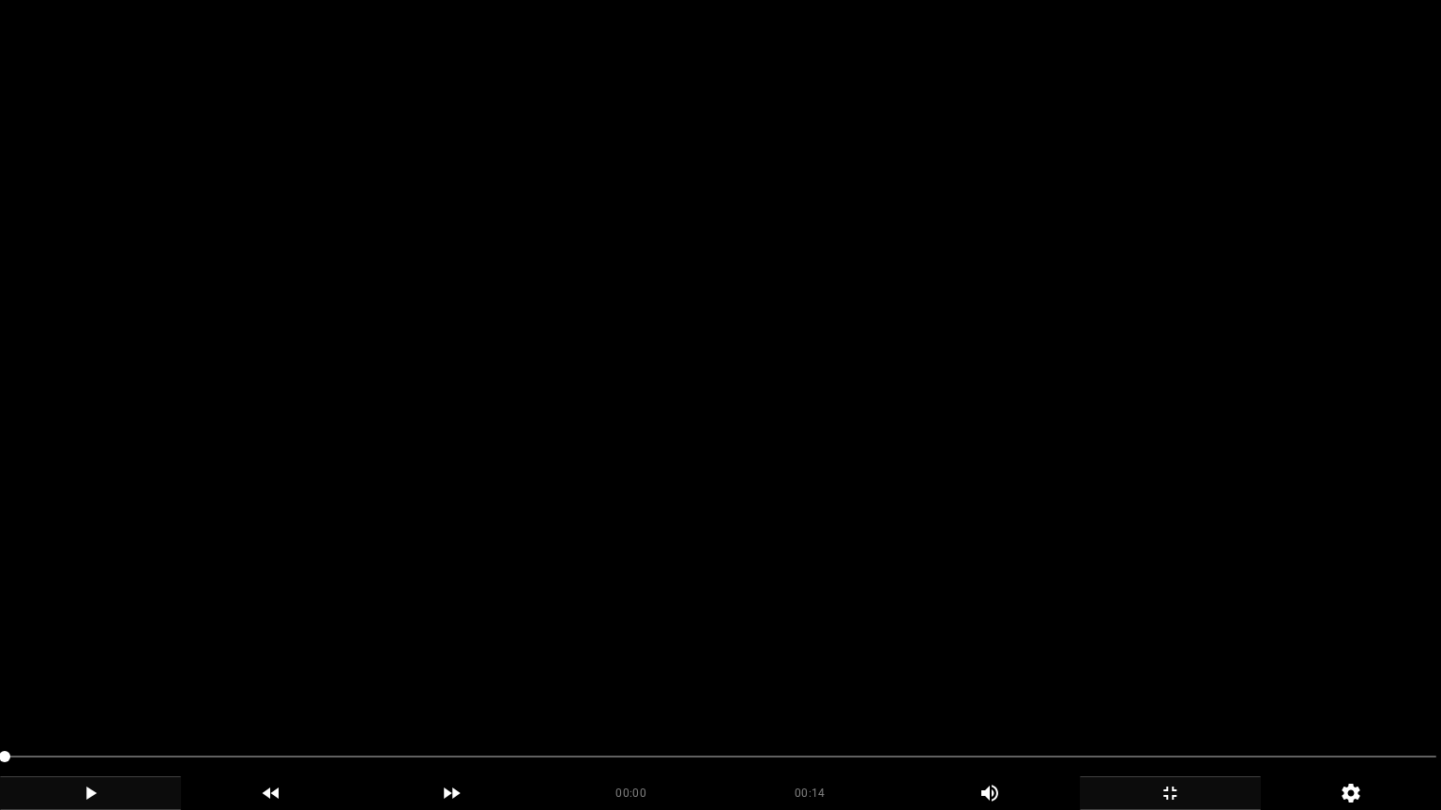
click at [788, 623] on video at bounding box center [720, 405] width 1441 height 810
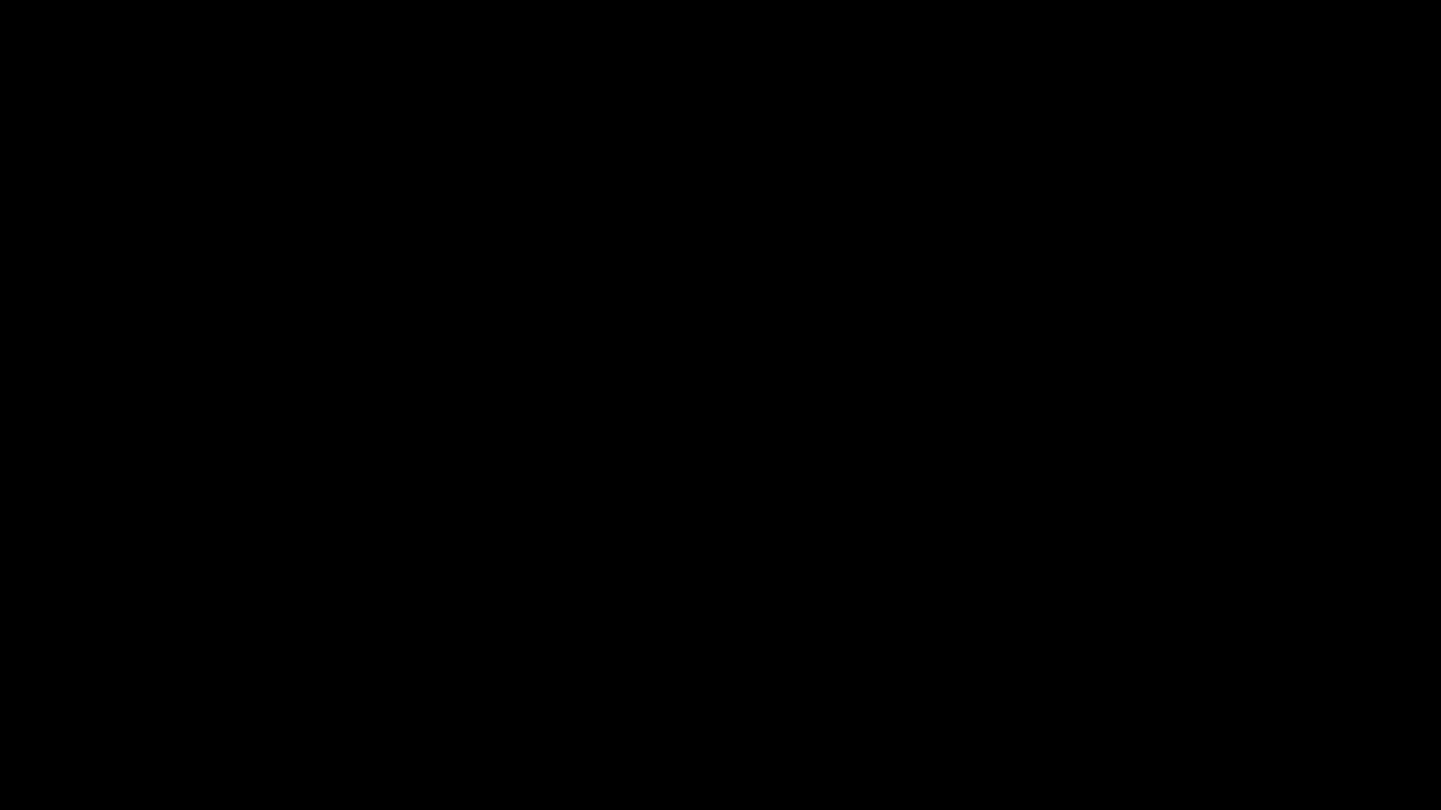
click at [1193, 684] on icon "add" at bounding box center [1169, 793] width 179 height 23
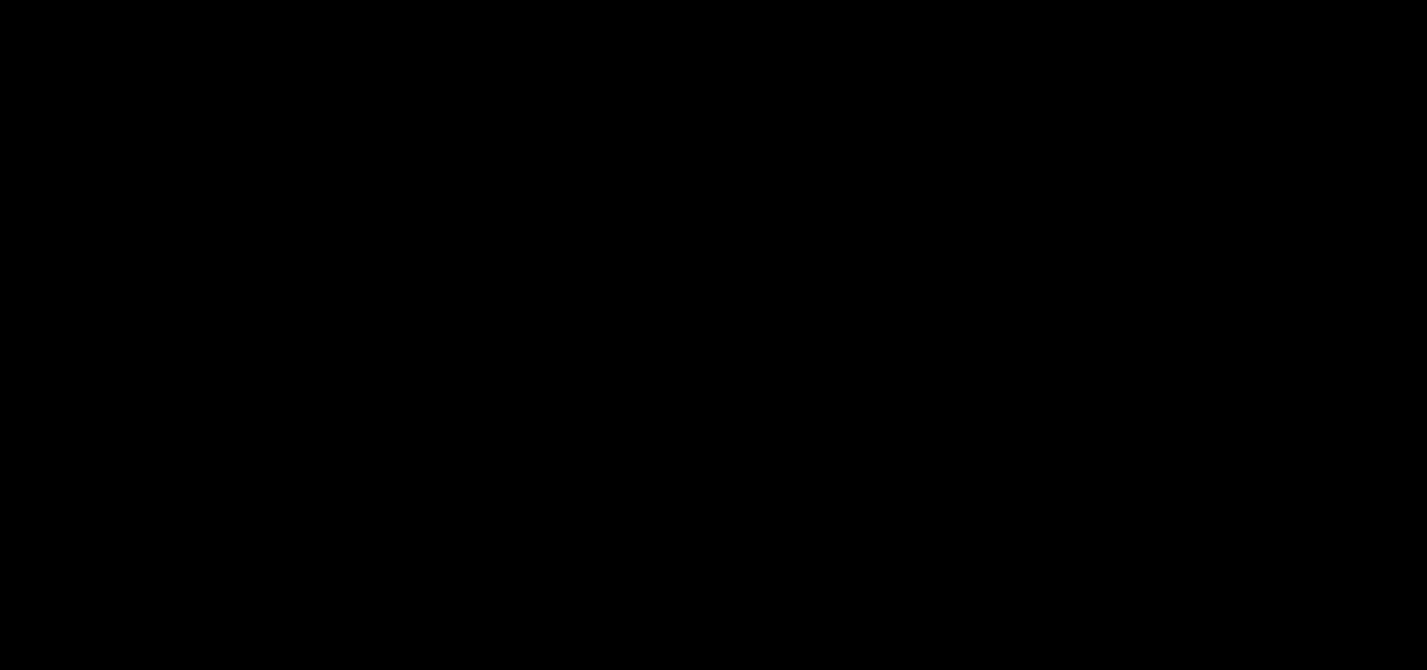
scroll to position [469, 0]
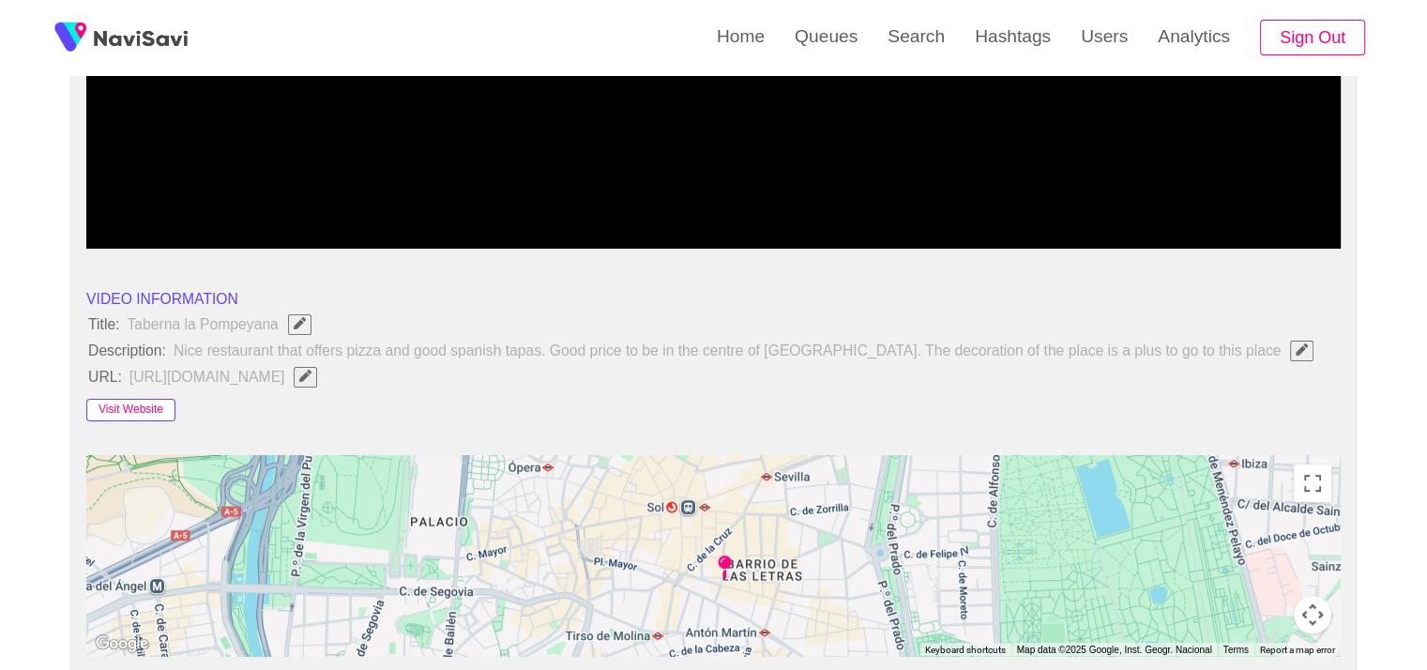
click at [154, 421] on button "Visit Website" at bounding box center [130, 410] width 89 height 23
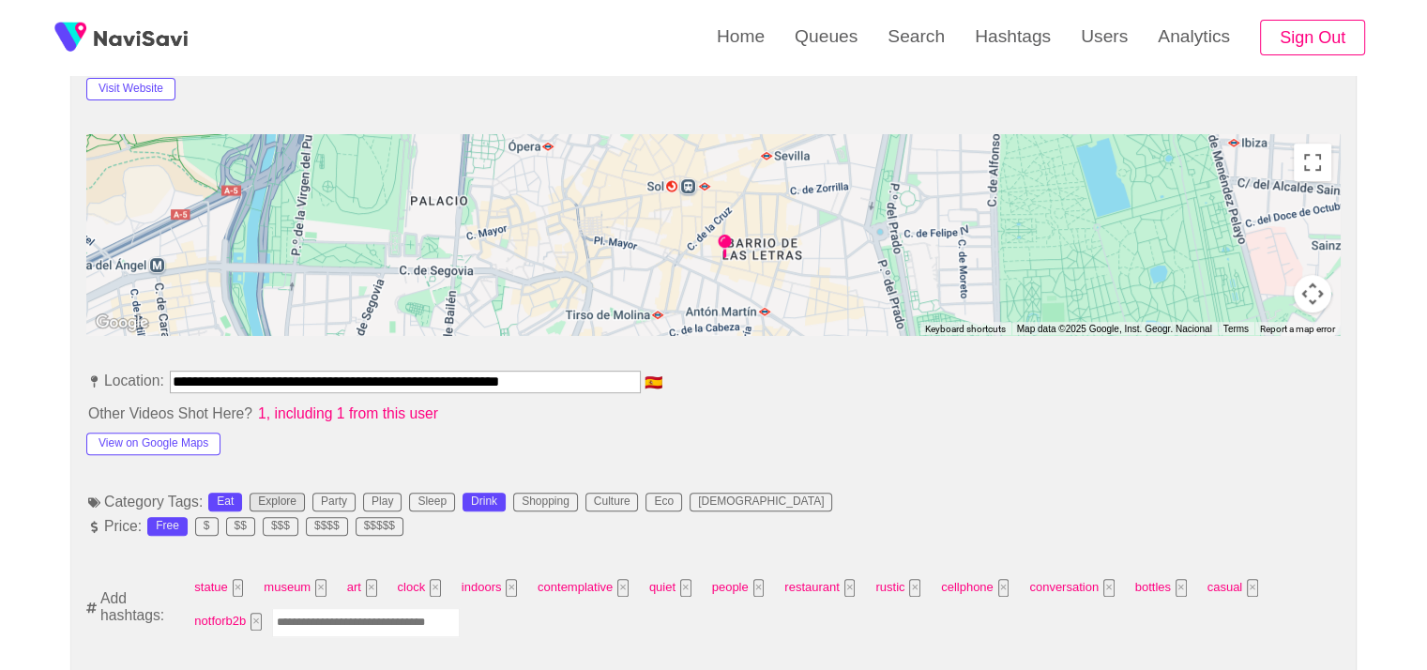
scroll to position [844, 0]
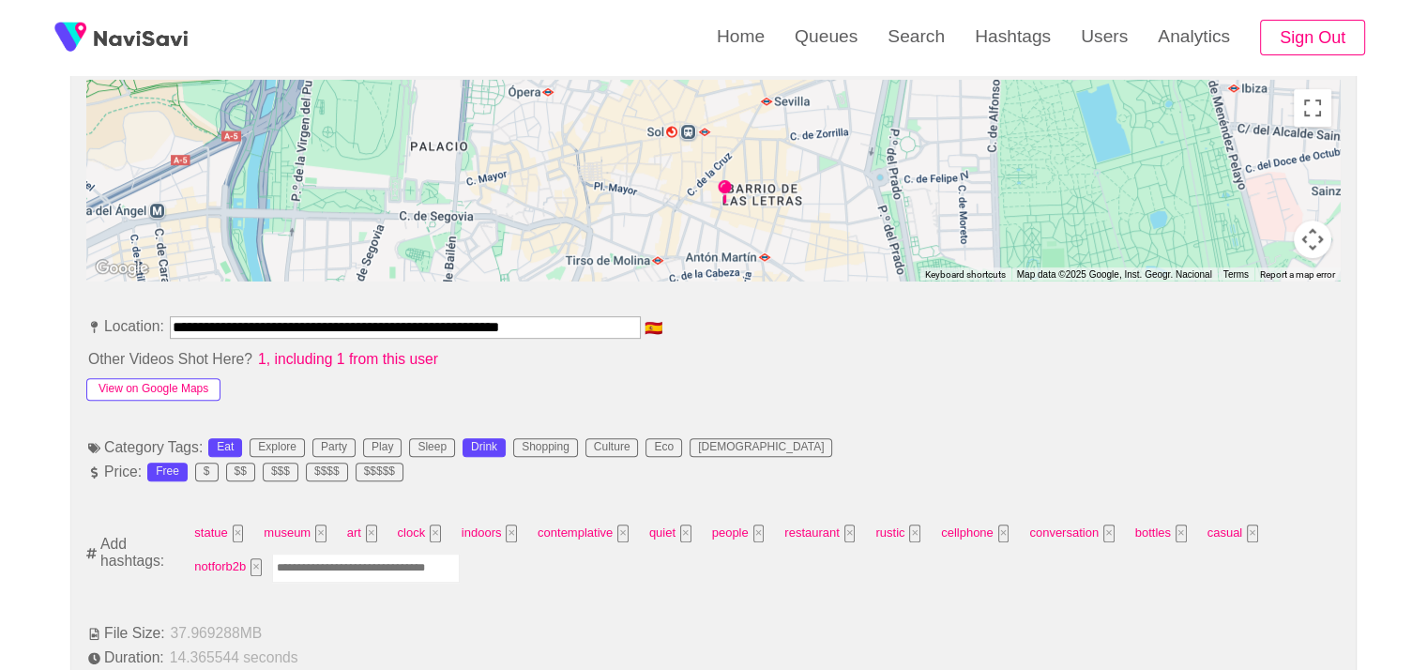
click at [179, 400] on button "View on Google Maps" at bounding box center [153, 389] width 134 height 23
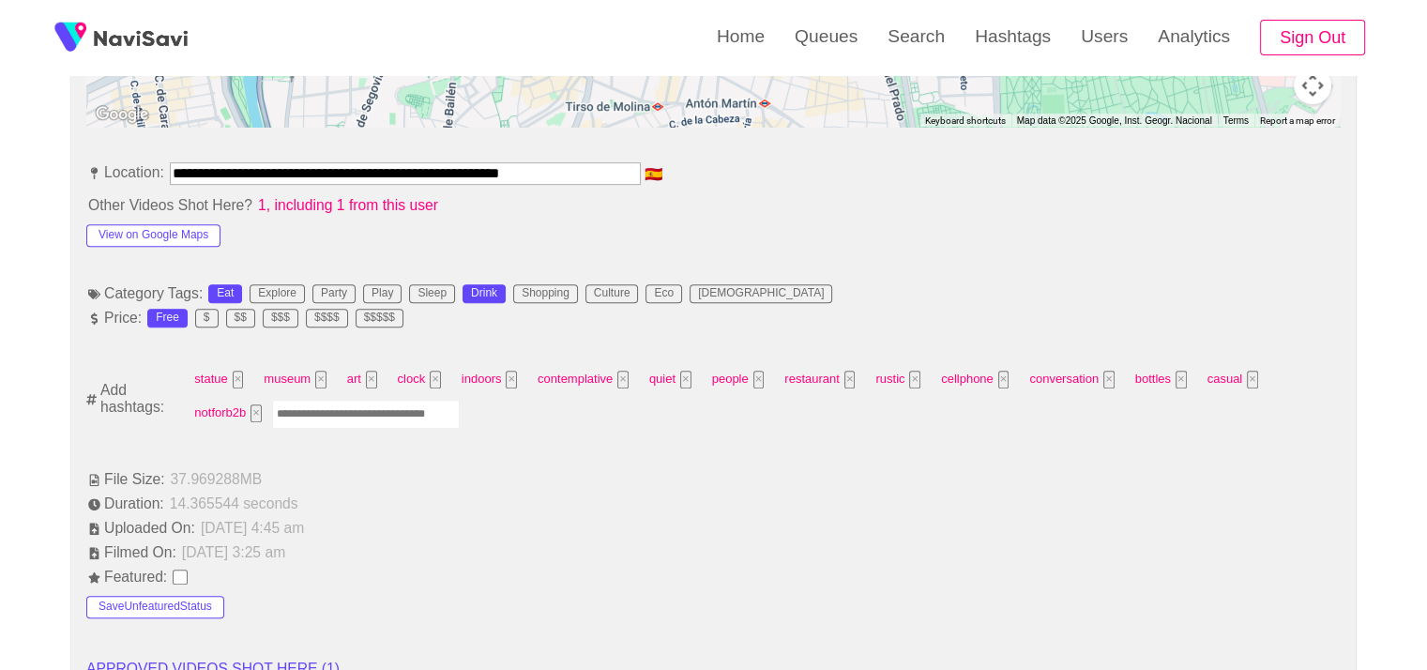
scroll to position [1032, 0]
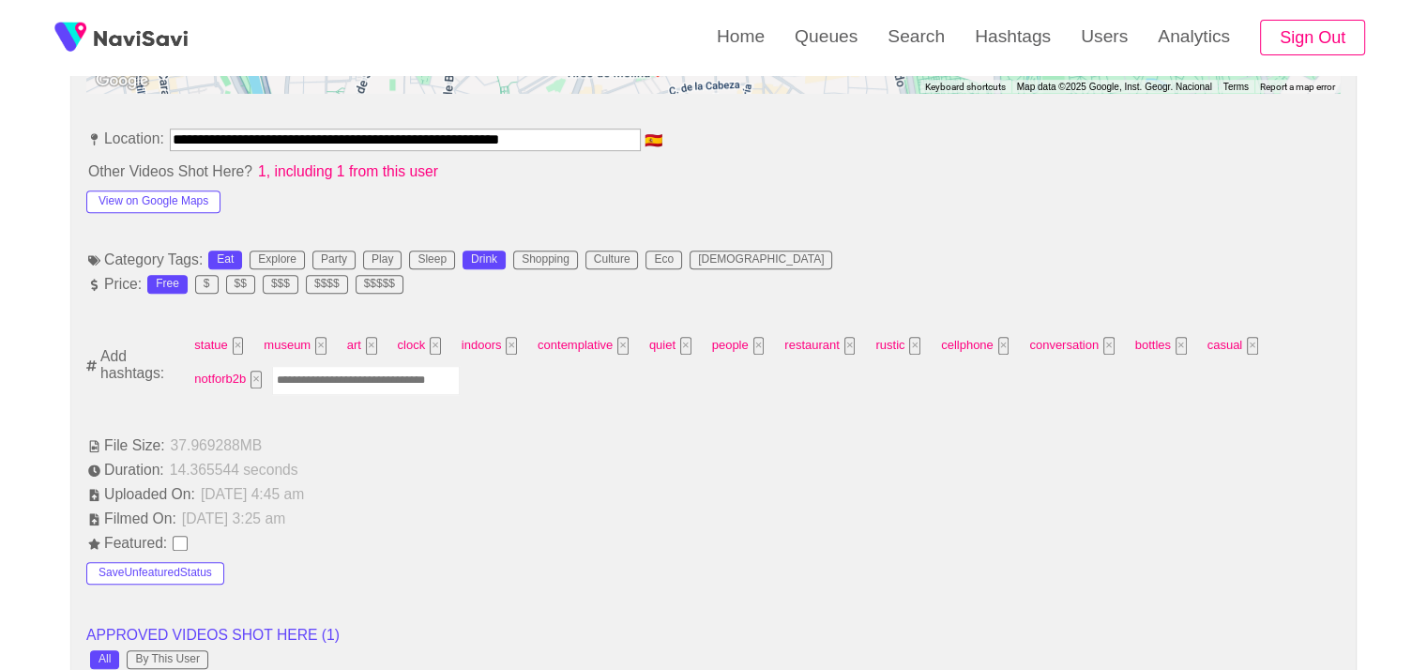
click at [329, 395] on input "Enter tag here and press return" at bounding box center [366, 380] width 188 height 29
type input "****"
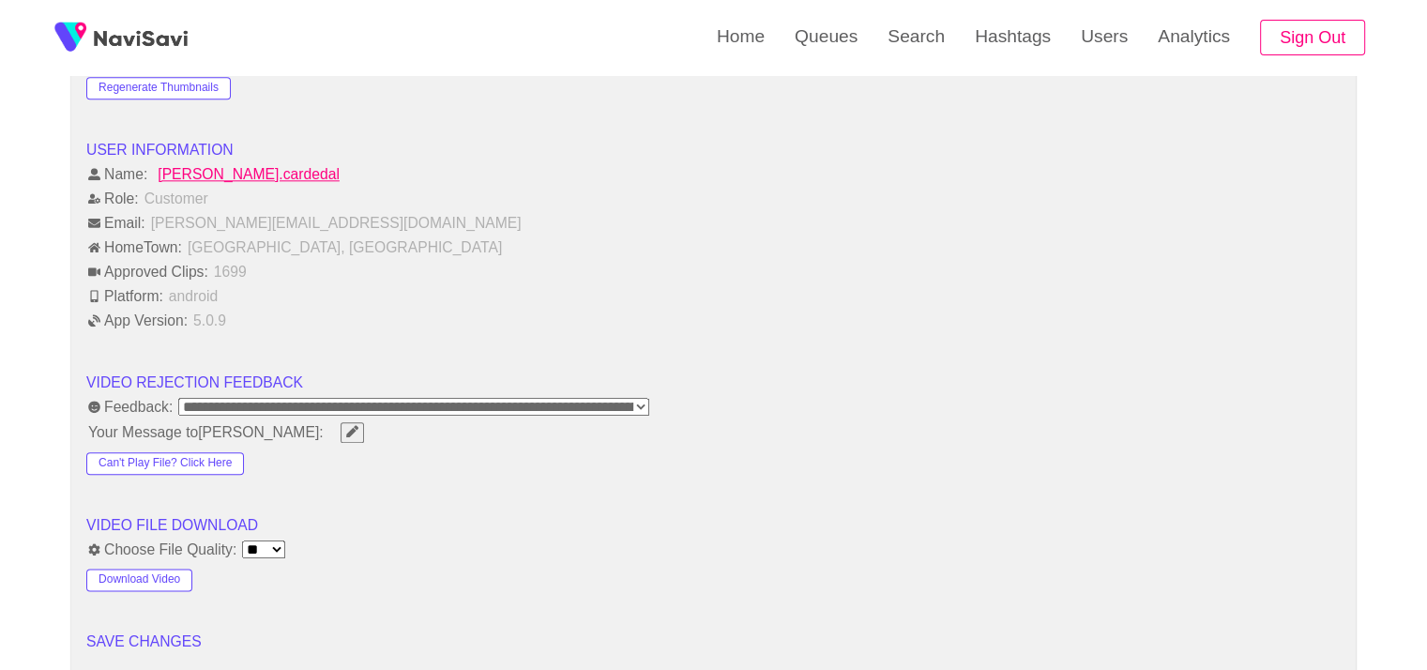
scroll to position [2345, 0]
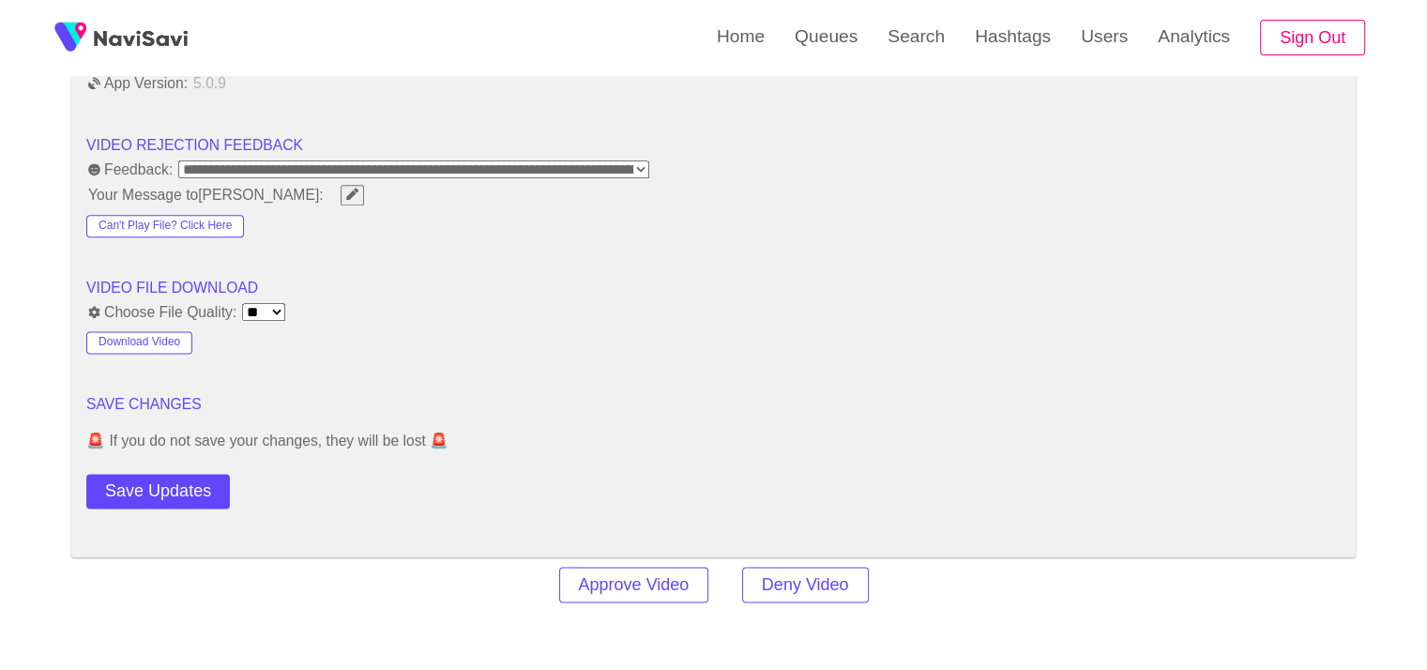
click at [191, 508] on button "Save Updates" at bounding box center [157, 491] width 143 height 35
click at [182, 508] on button "Save Updates" at bounding box center [157, 491] width 143 height 35
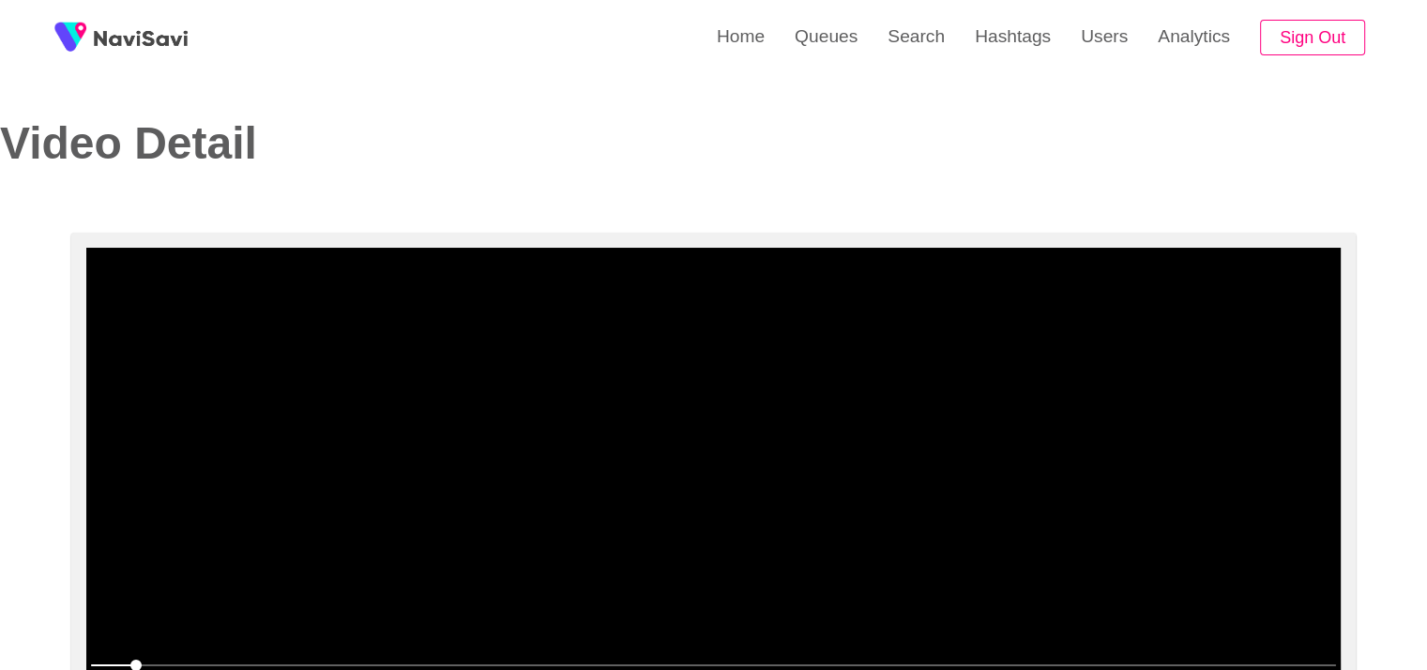
scroll to position [0, 0]
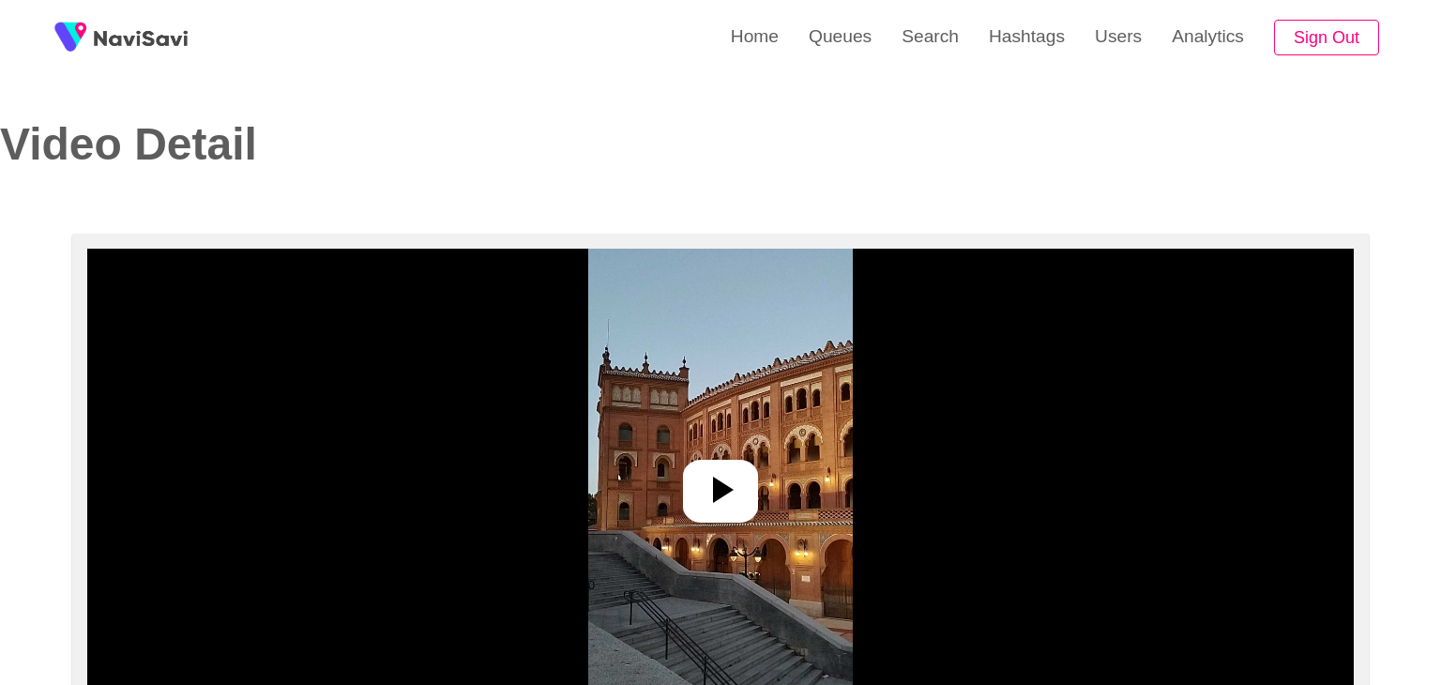
select select "**********"
select select "**"
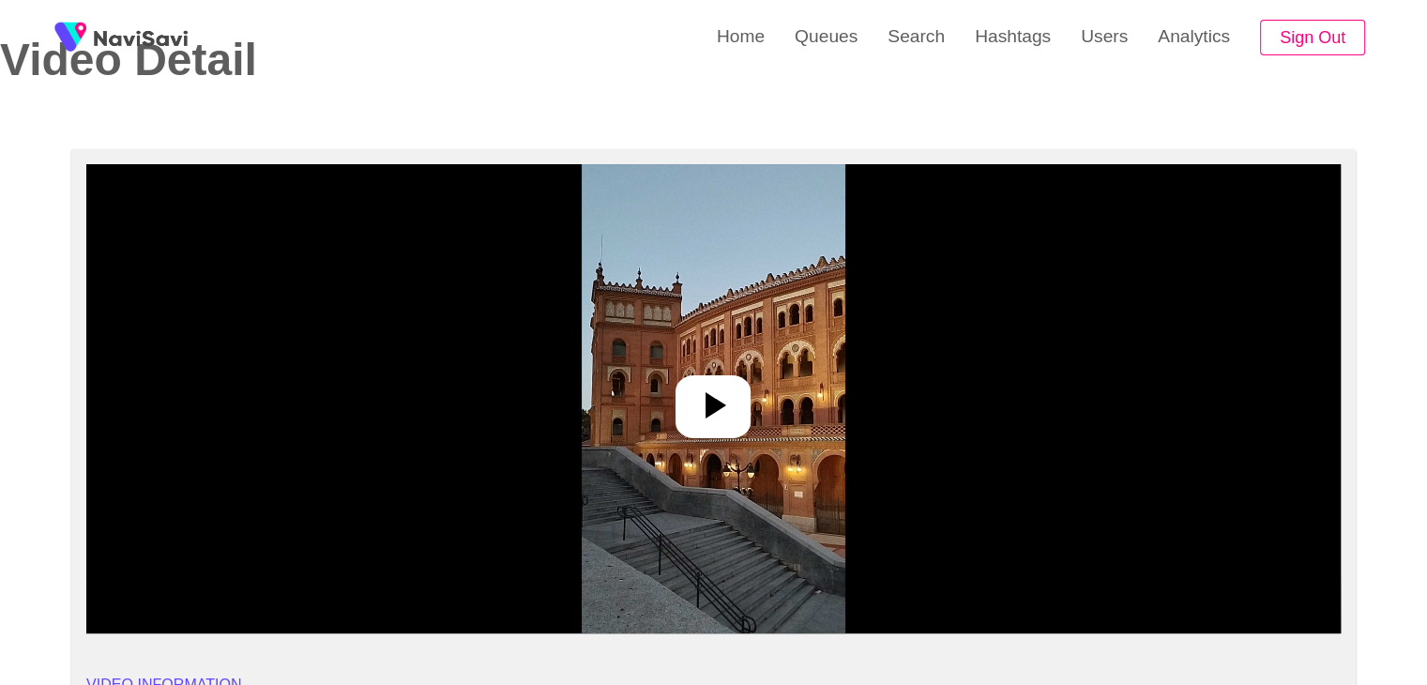
scroll to position [94, 0]
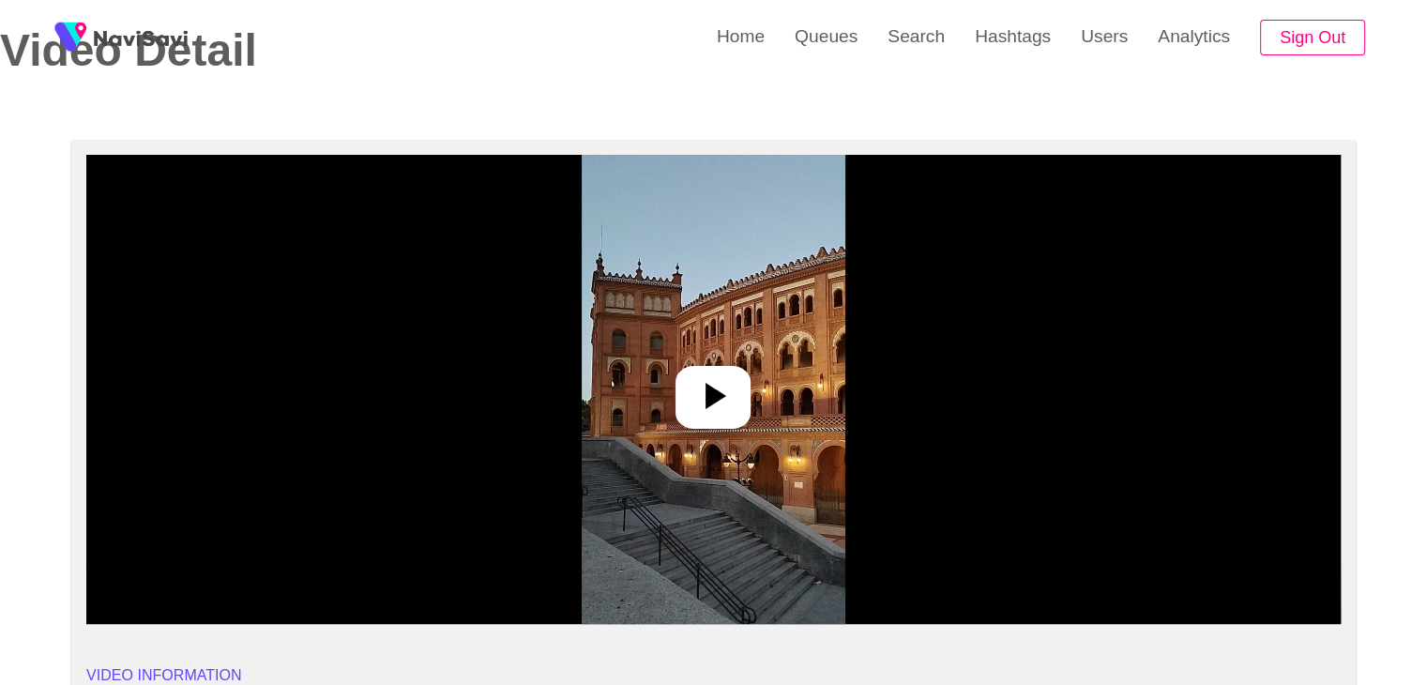
drag, startPoint x: 687, startPoint y: 357, endPoint x: 757, endPoint y: 385, distance: 75.4
click at [687, 357] on img at bounding box center [713, 389] width 264 height 469
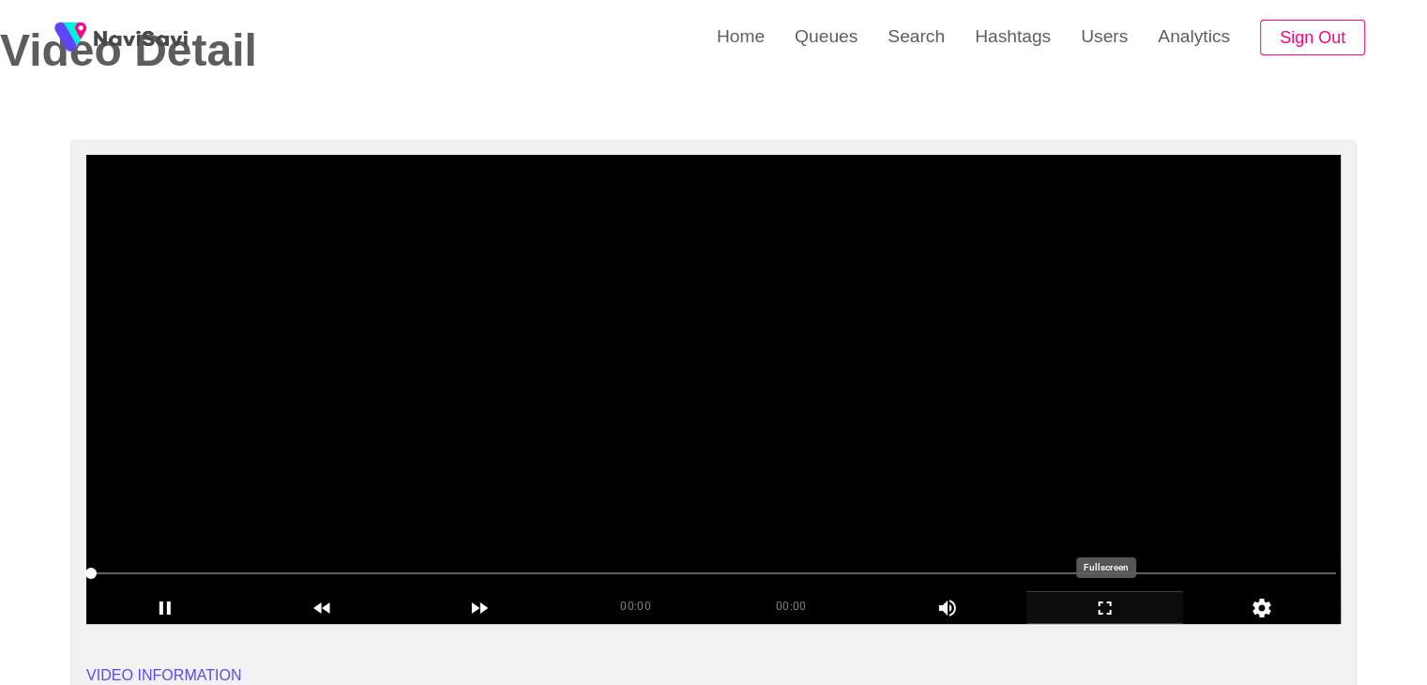
click at [1114, 609] on icon "add" at bounding box center [1105, 607] width 156 height 23
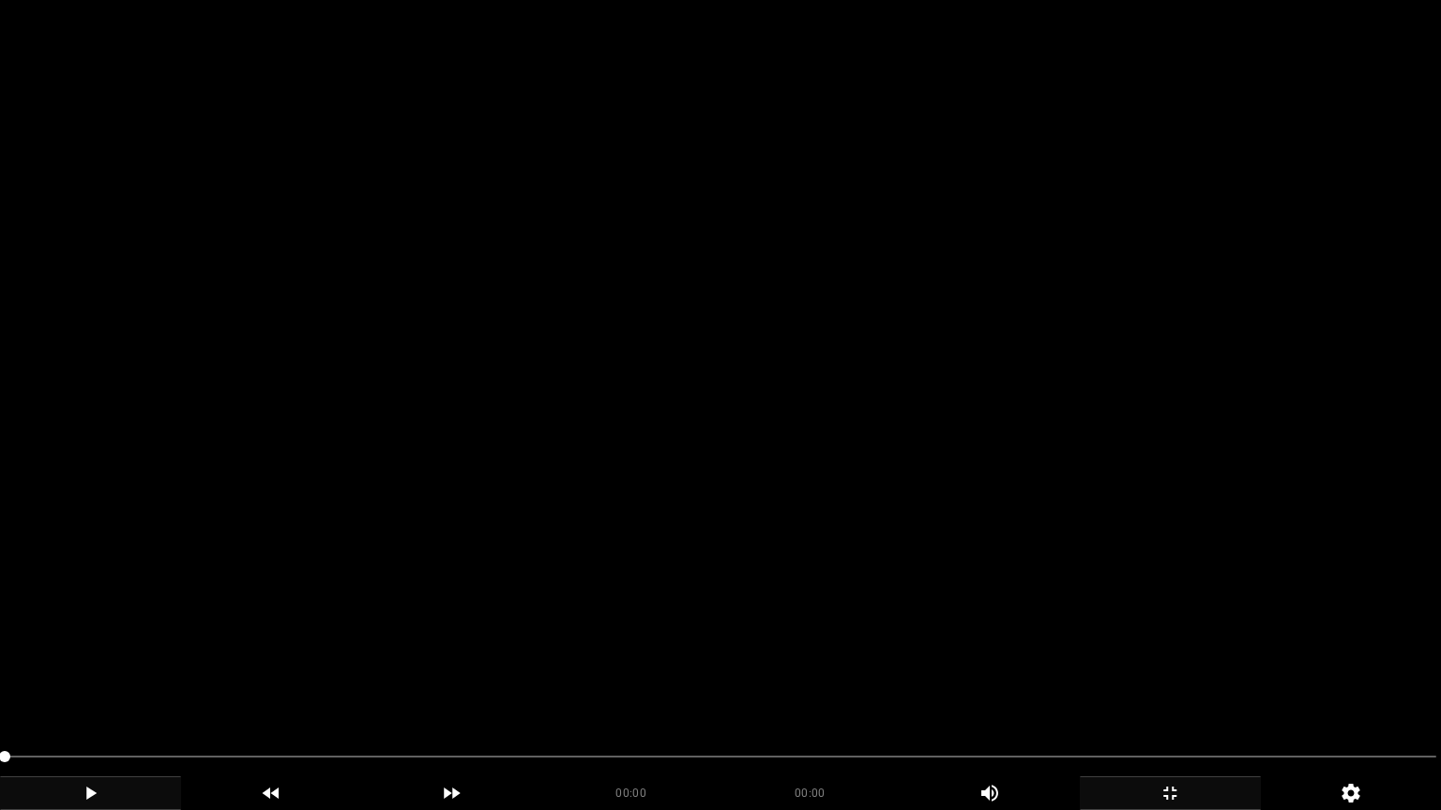
click at [118, 684] on div "add" at bounding box center [90, 794] width 181 height 34
click at [129, 684] on icon "add" at bounding box center [90, 793] width 179 height 23
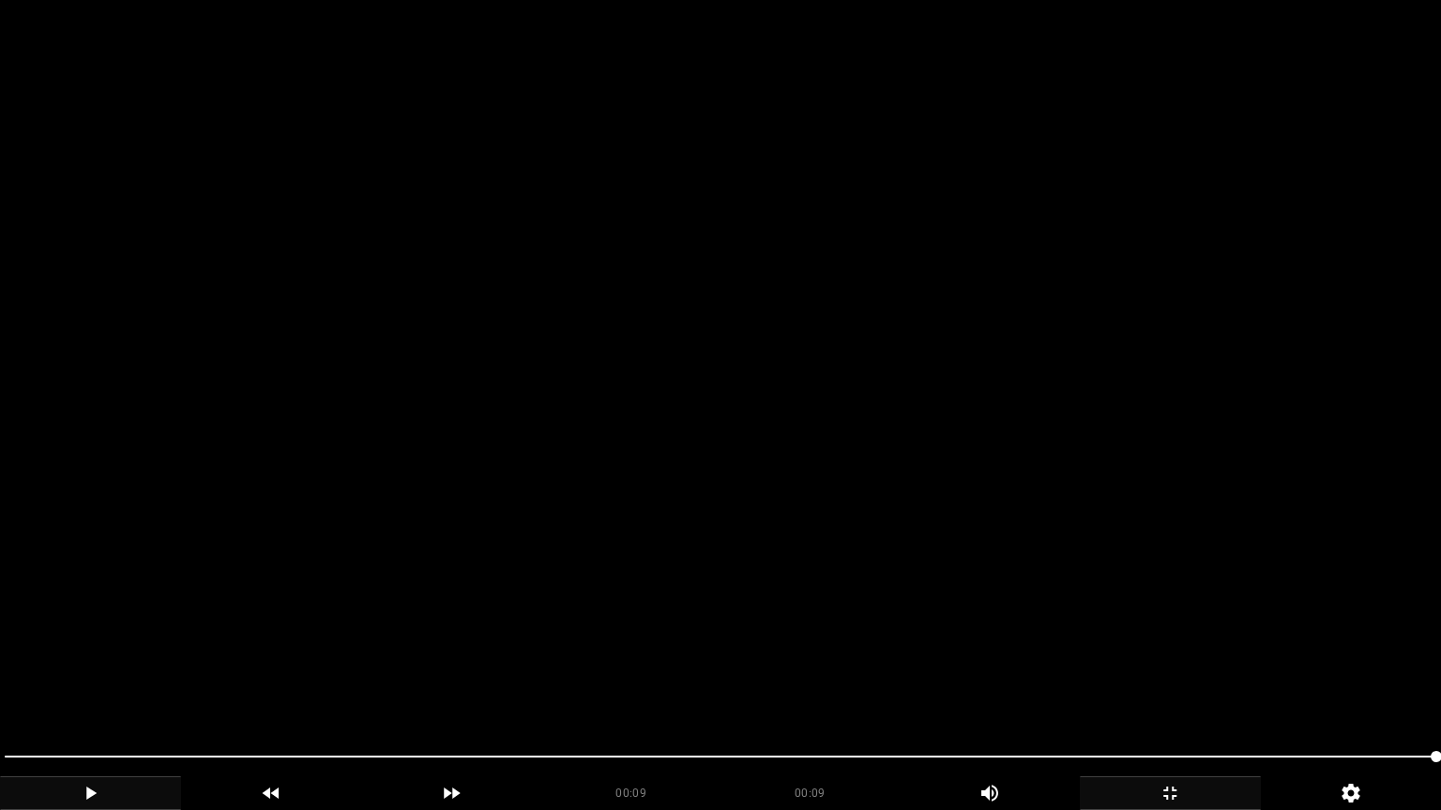
click at [0, 684] on div at bounding box center [720, 759] width 1446 height 50
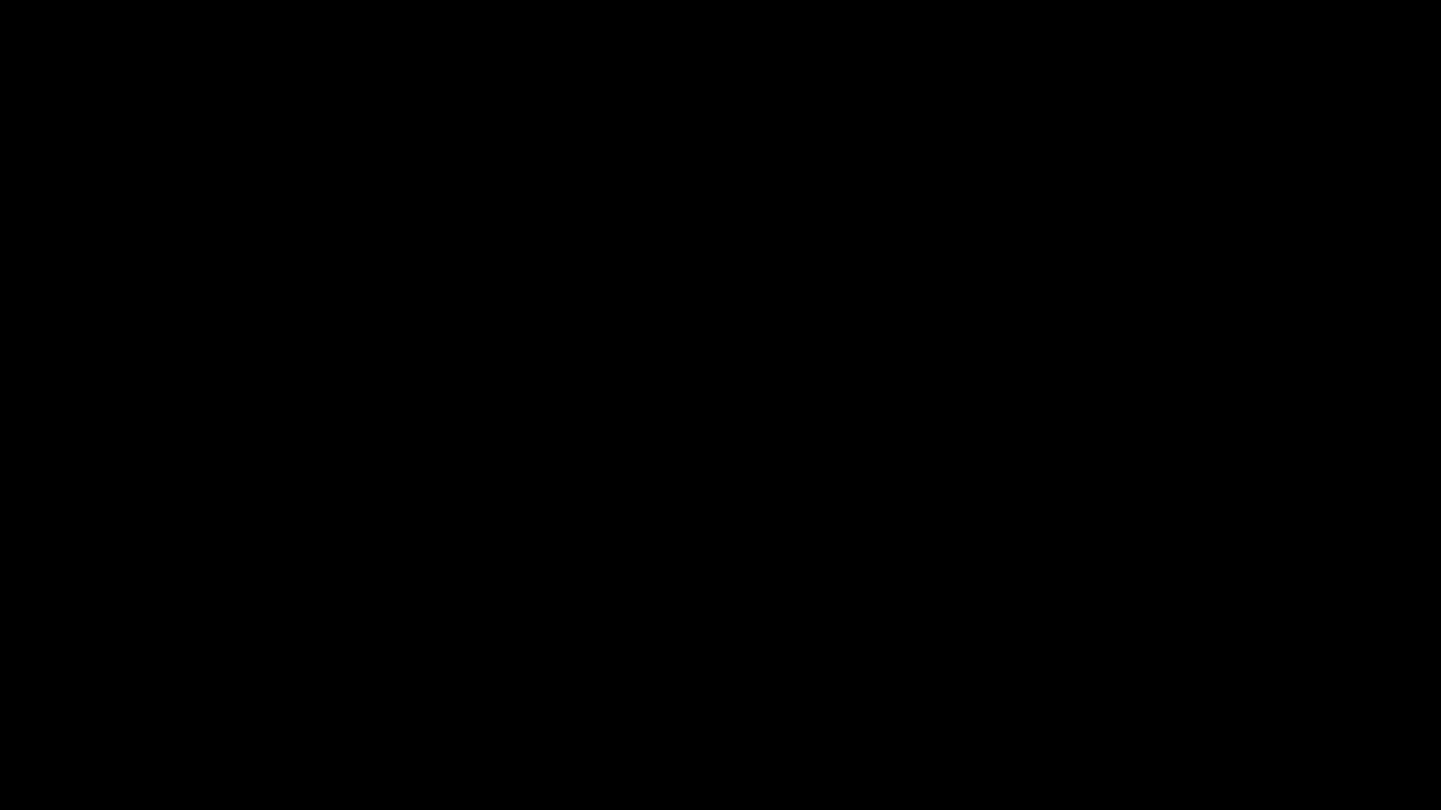
click at [98, 684] on icon "add" at bounding box center [90, 793] width 179 height 23
click at [103, 684] on icon "add" at bounding box center [90, 793] width 179 height 23
click at [102, 684] on icon "add" at bounding box center [90, 793] width 179 height 23
click at [1211, 684] on icon "add" at bounding box center [1169, 793] width 179 height 23
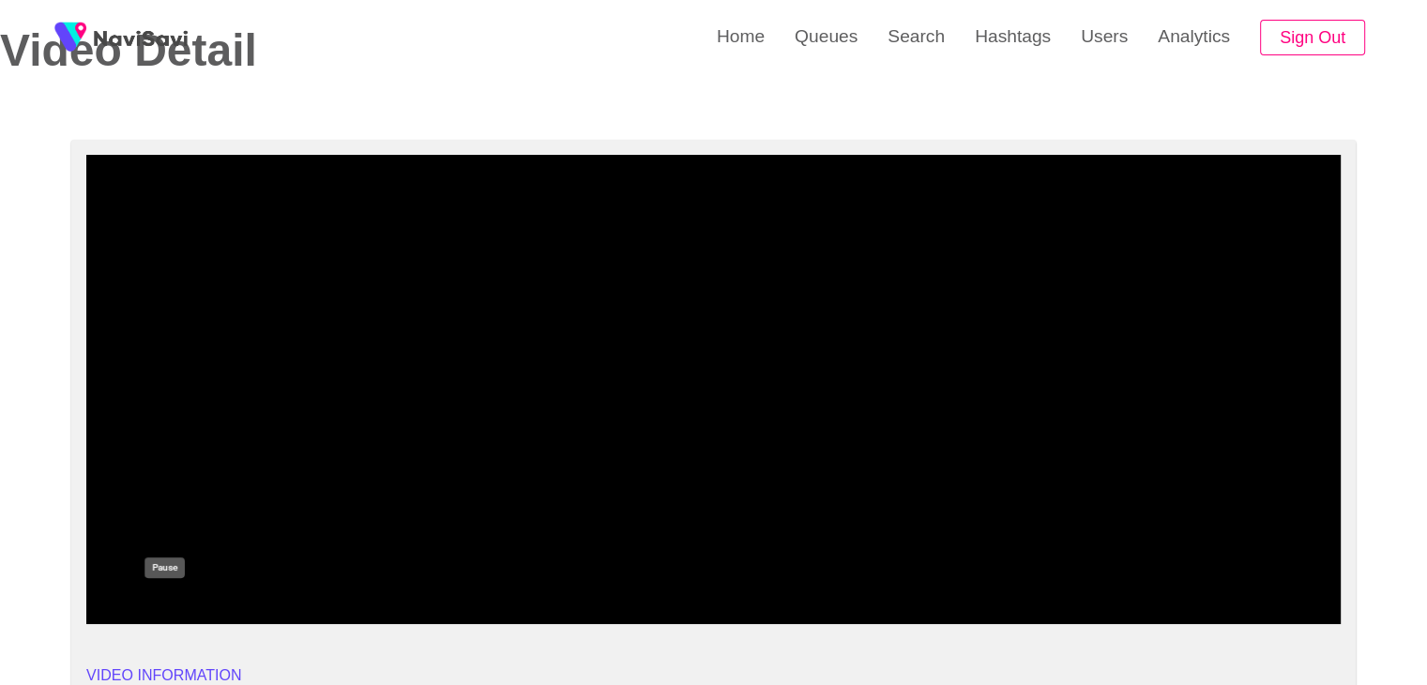
click at [177, 592] on div "add" at bounding box center [165, 607] width 158 height 32
click at [168, 596] on icon "add" at bounding box center [165, 607] width 156 height 23
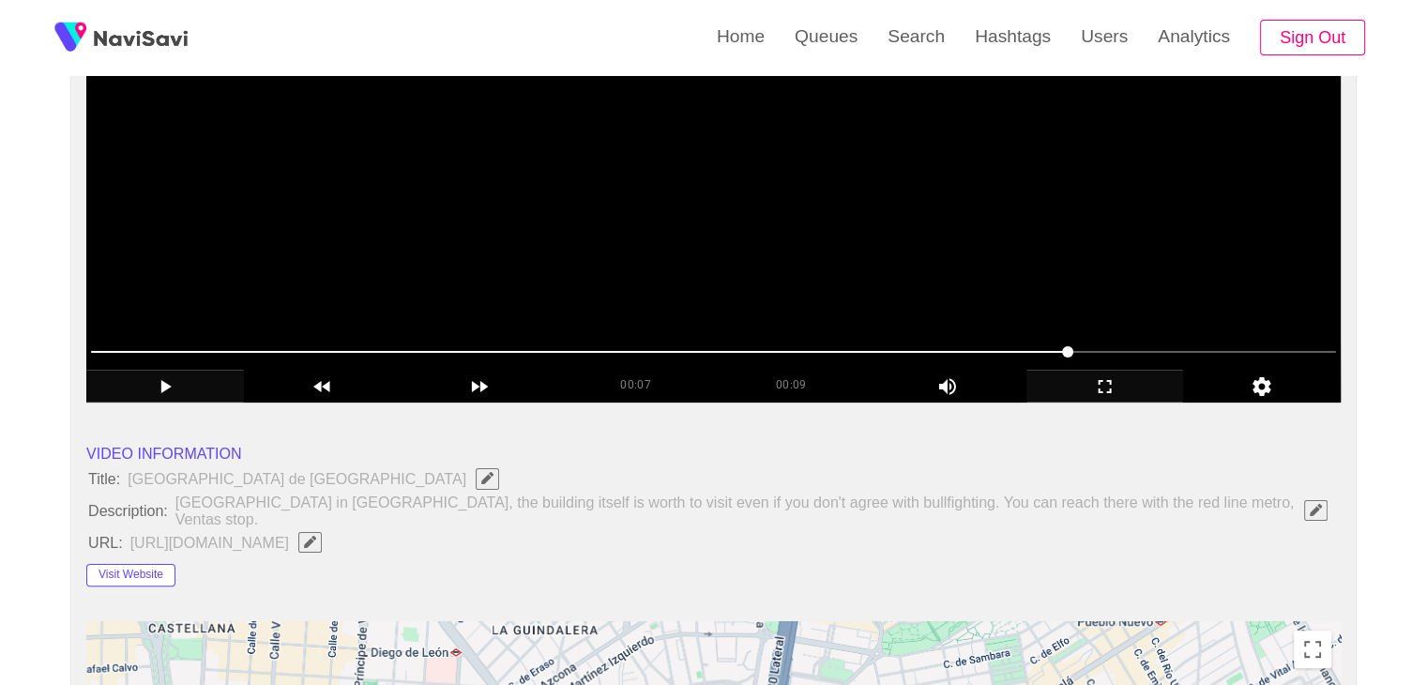
scroll to position [188, 0]
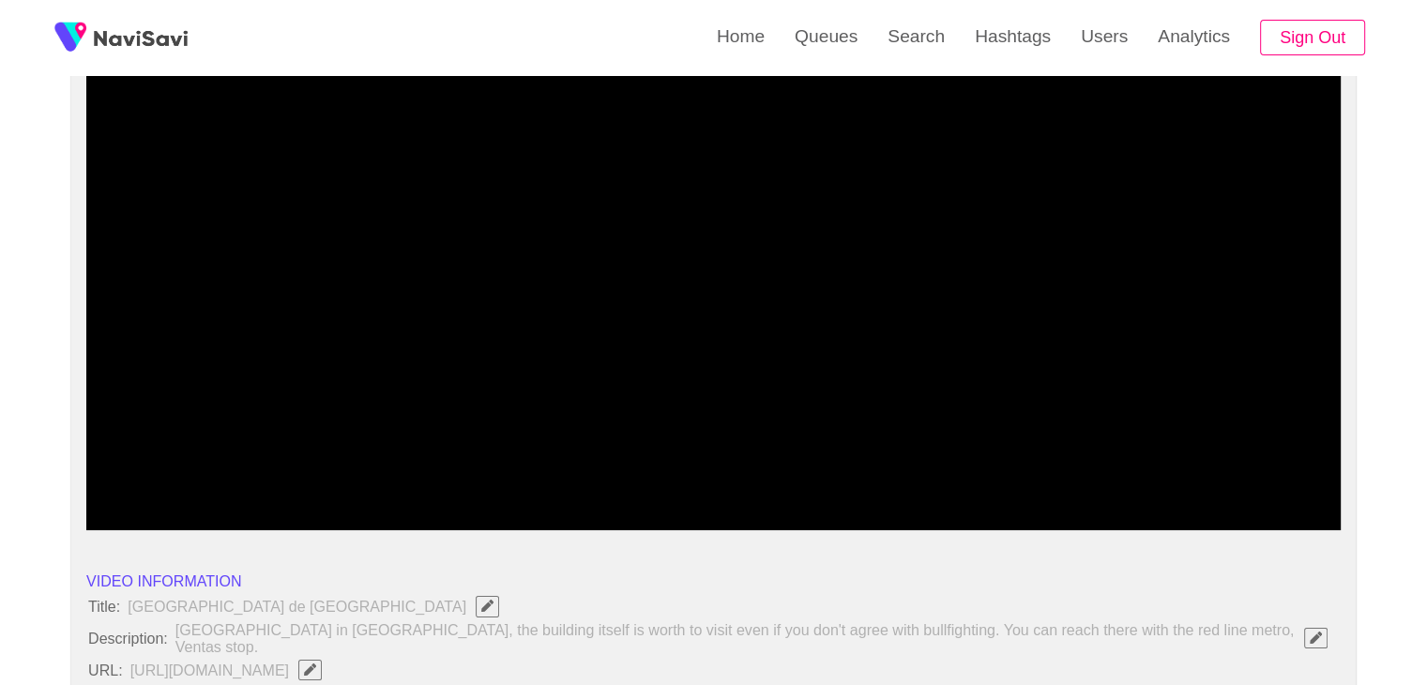
drag, startPoint x: 246, startPoint y: 477, endPoint x: 0, endPoint y: 461, distance: 246.2
drag, startPoint x: 136, startPoint y: 481, endPoint x: 33, endPoint y: 485, distance: 103.2
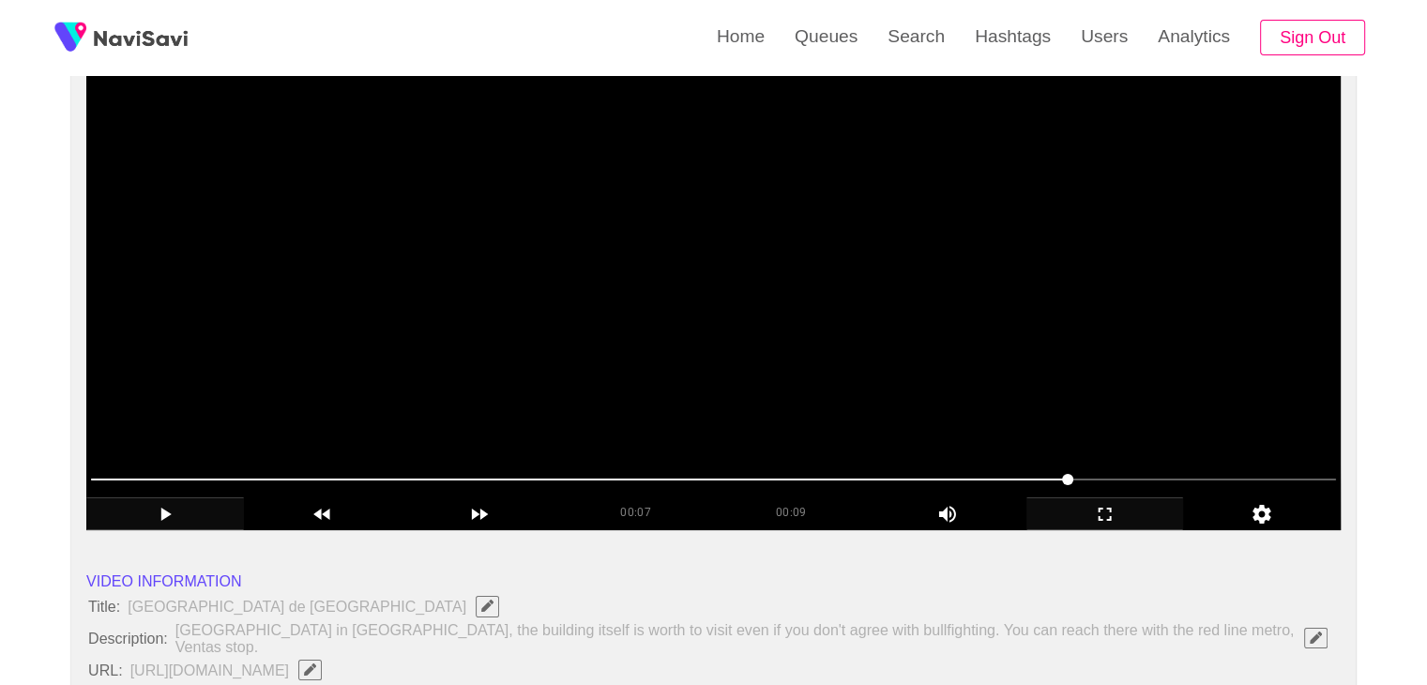
click at [150, 482] on span at bounding box center [713, 479] width 1245 height 30
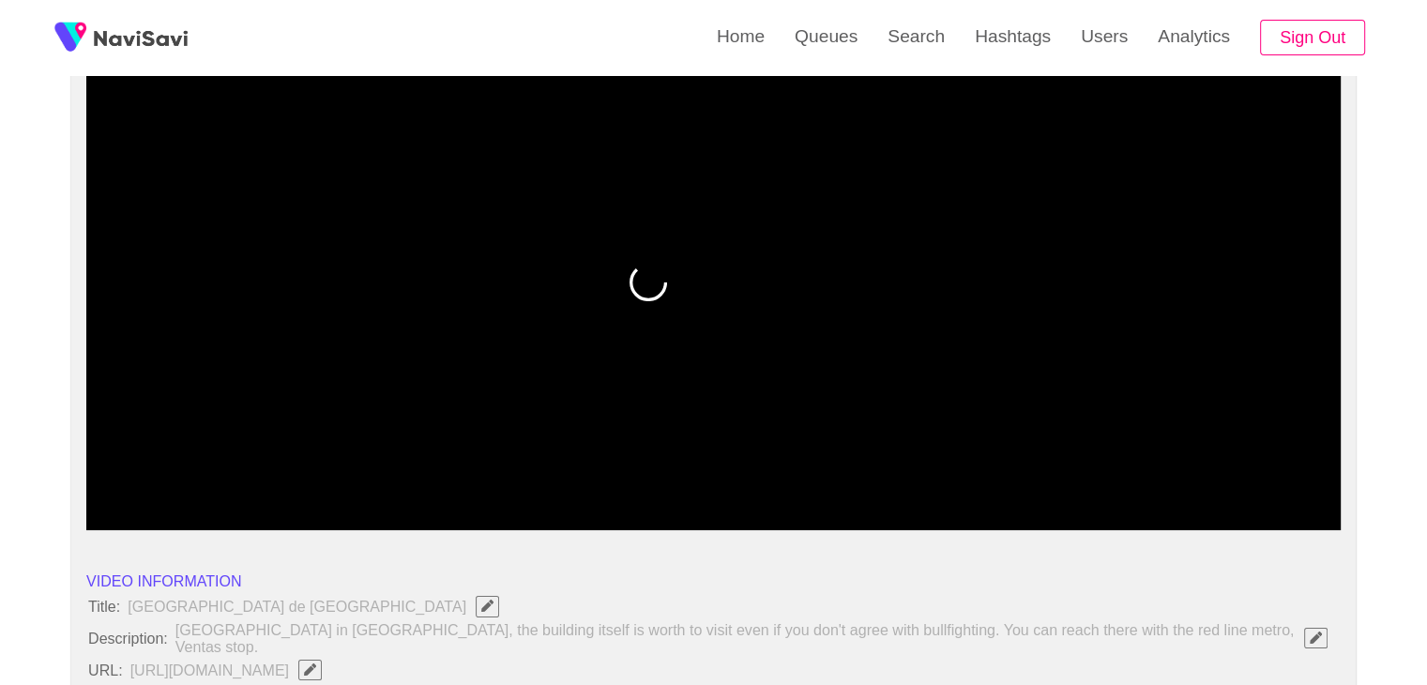
drag, startPoint x: 113, startPoint y: 477, endPoint x: 61, endPoint y: 485, distance: 53.1
click at [144, 515] on icon "add" at bounding box center [165, 514] width 156 height 23
drag, startPoint x: 156, startPoint y: 523, endPoint x: 475, endPoint y: 523, distance: 318.9
click at [186, 523] on icon "add" at bounding box center [165, 514] width 156 height 23
click at [1099, 512] on icon "add" at bounding box center [1105, 514] width 156 height 23
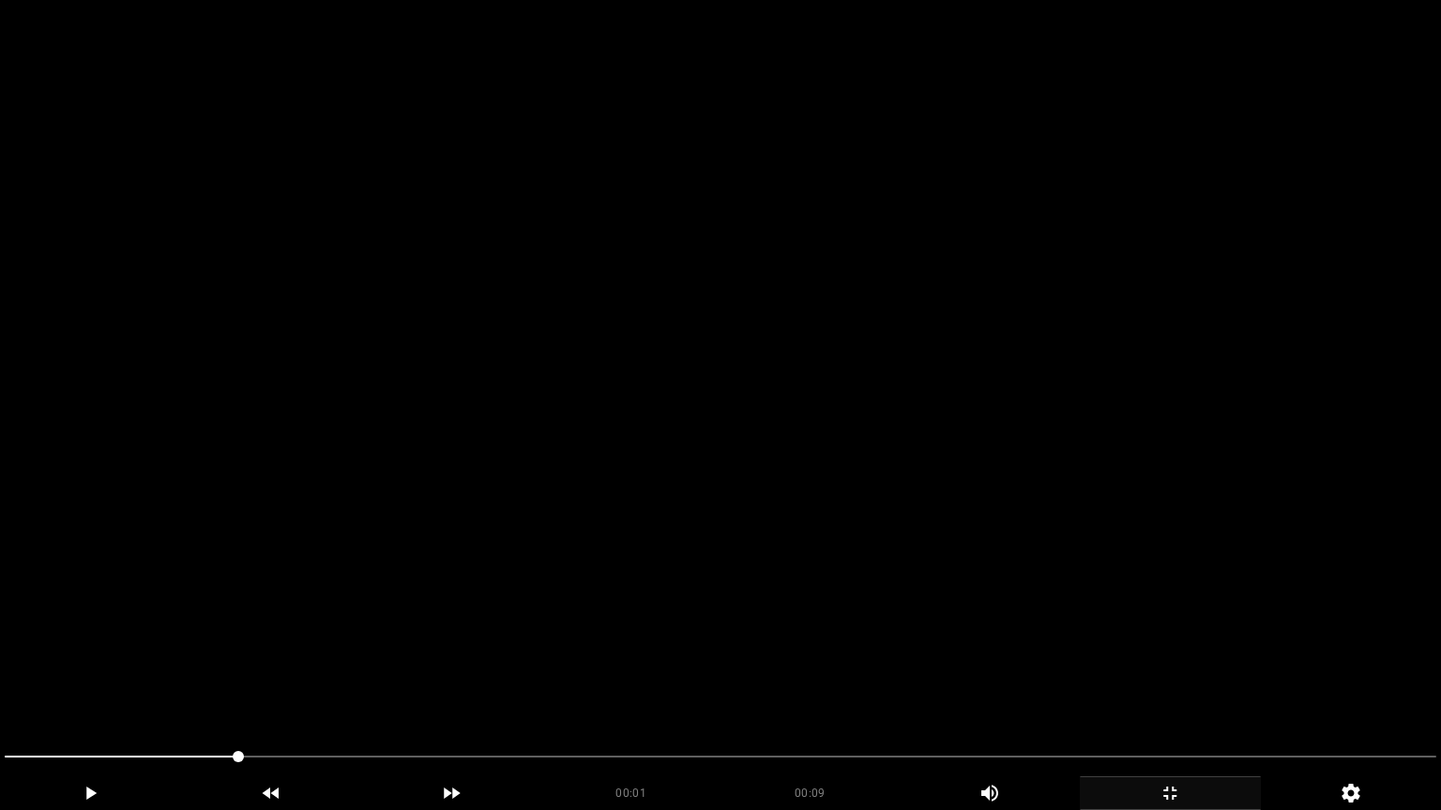
click at [728, 611] on video at bounding box center [720, 405] width 1441 height 810
drag, startPoint x: 93, startPoint y: 760, endPoint x: 0, endPoint y: 769, distance: 93.3
click at [0, 684] on div at bounding box center [720, 759] width 1446 height 50
click at [90, 684] on icon "add" at bounding box center [90, 793] width 179 height 23
drag, startPoint x: 784, startPoint y: 752, endPoint x: 881, endPoint y: 759, distance: 96.8
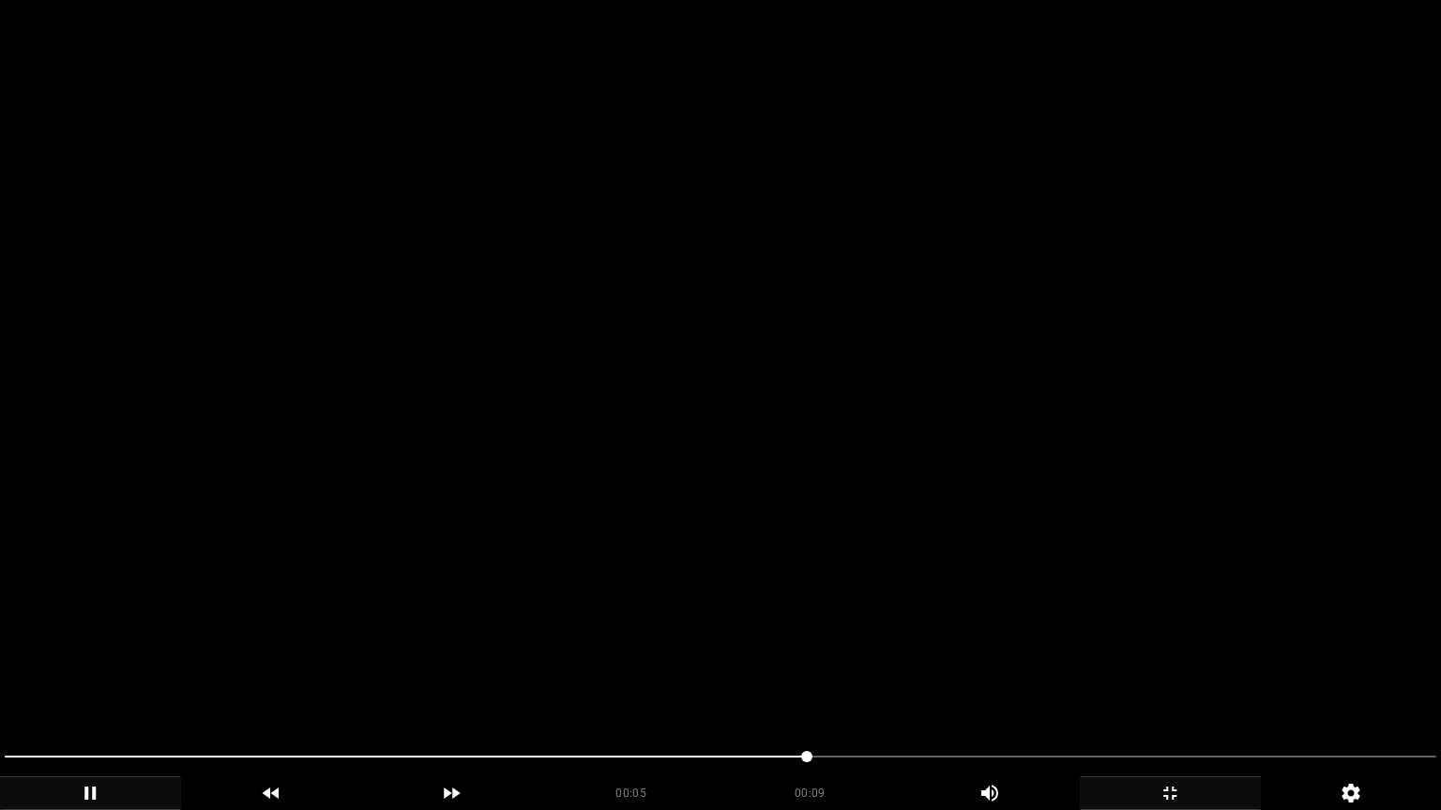
click at [969, 684] on span at bounding box center [720, 757] width 1431 height 30
click at [1214, 684] on icon "add" at bounding box center [1169, 793] width 179 height 23
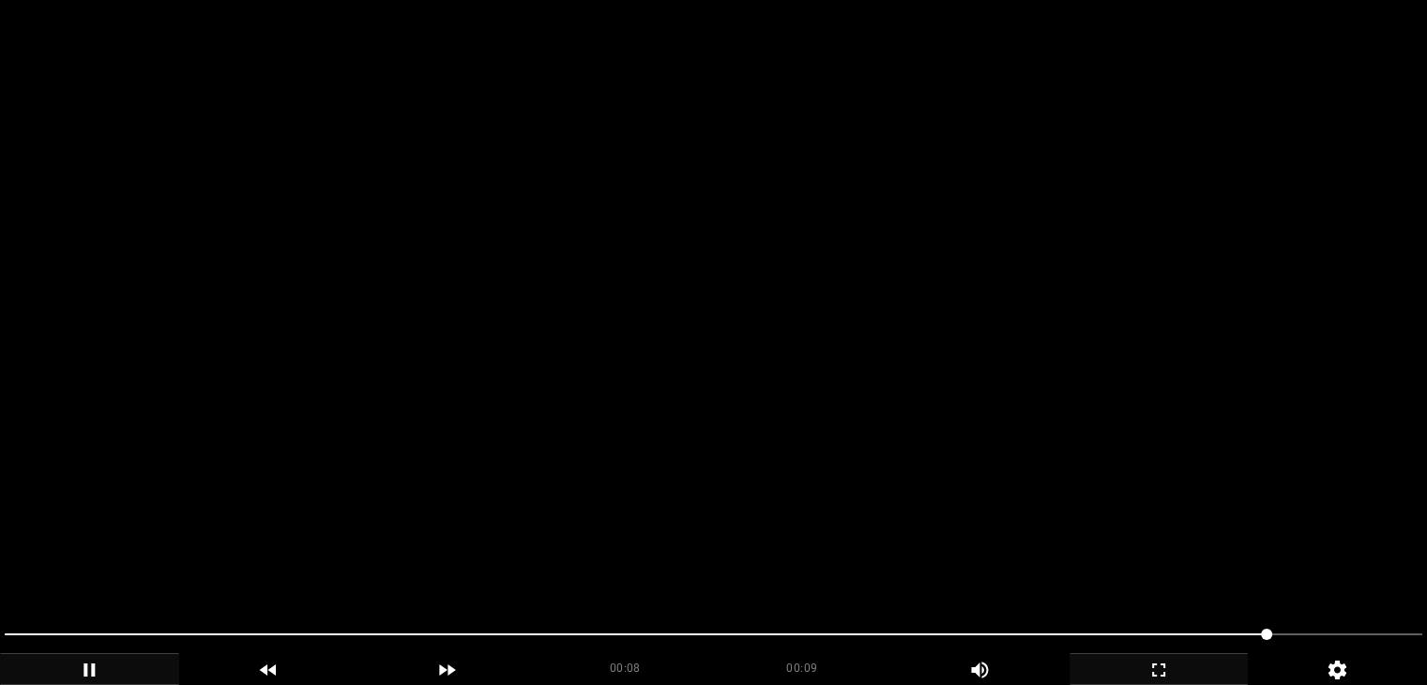
scroll to position [469, 0]
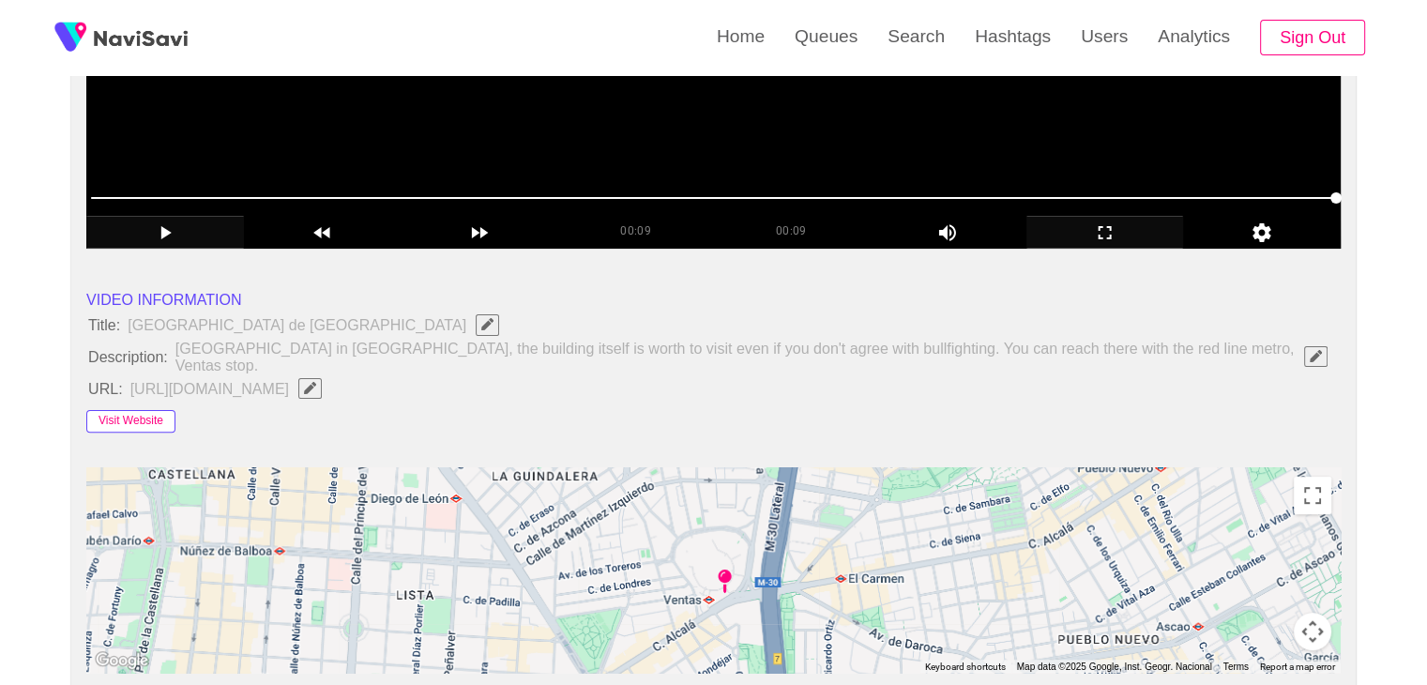
click at [117, 410] on button "Visit Website" at bounding box center [130, 421] width 89 height 23
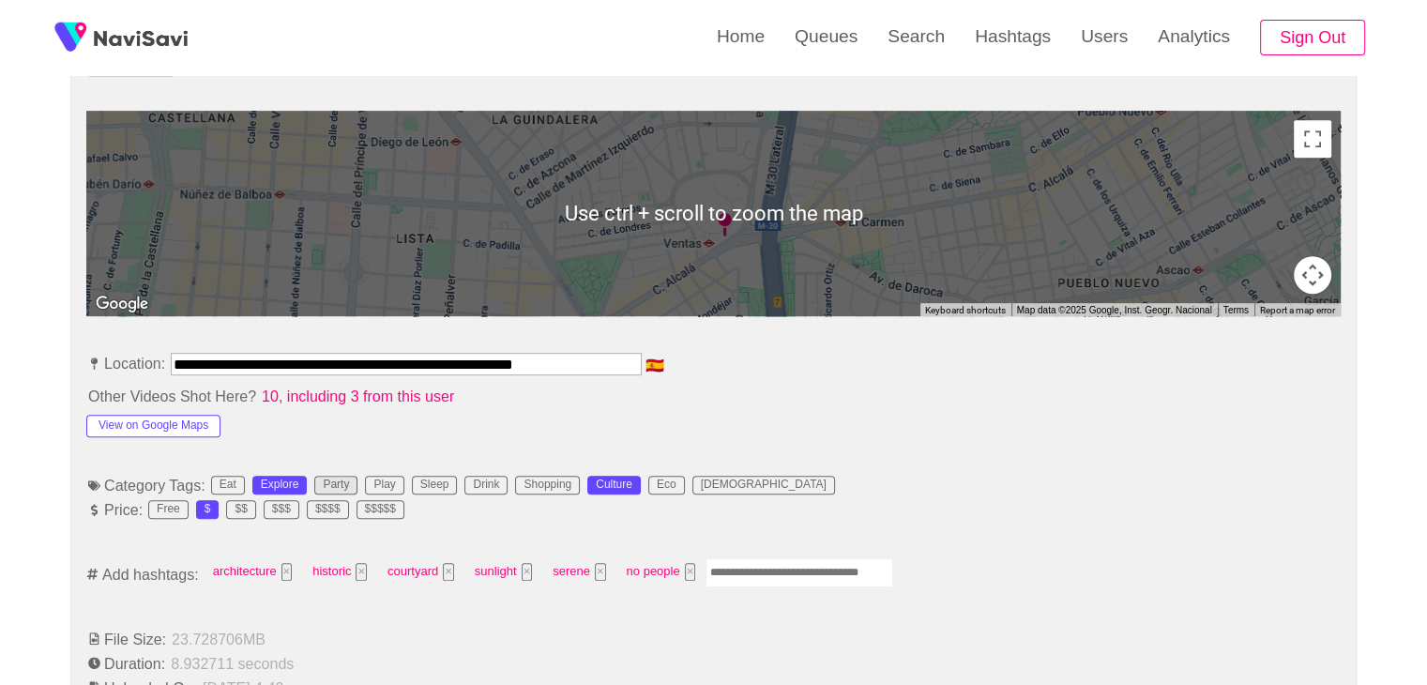
scroll to position [844, 0]
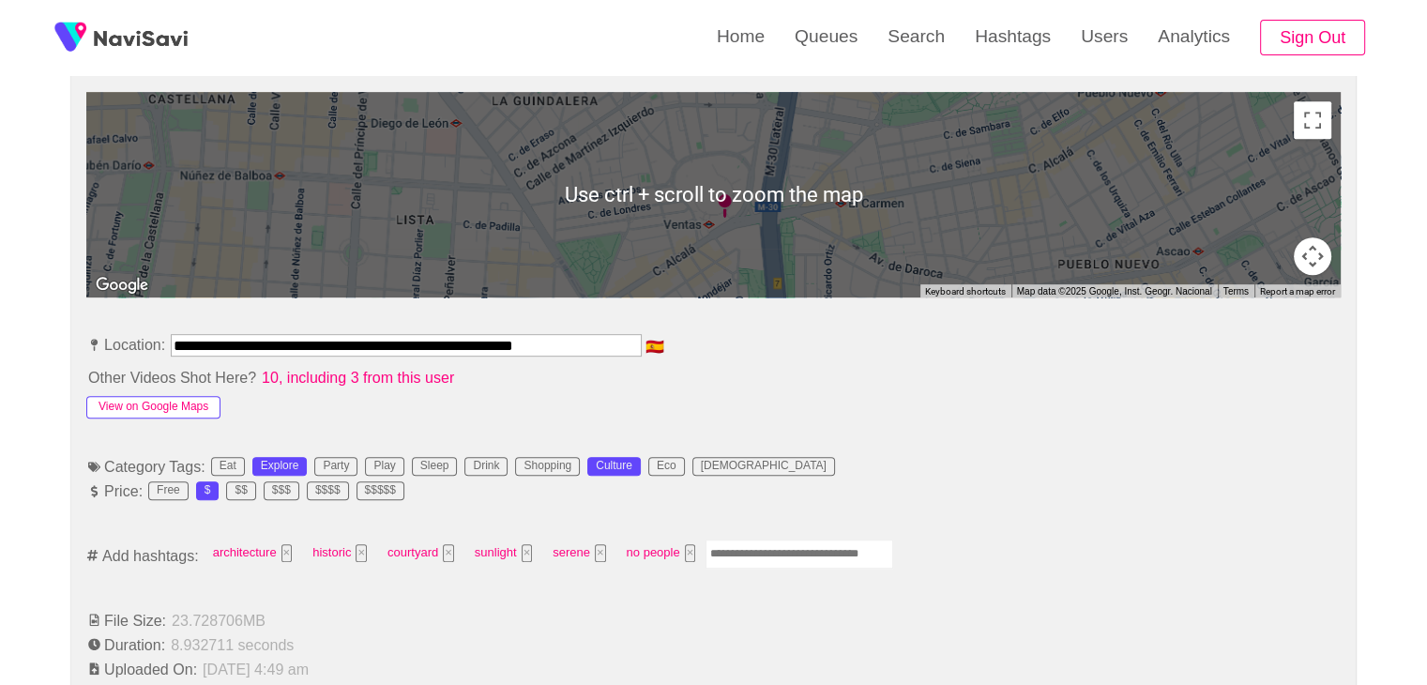
click at [189, 396] on button "View on Google Maps" at bounding box center [153, 407] width 134 height 23
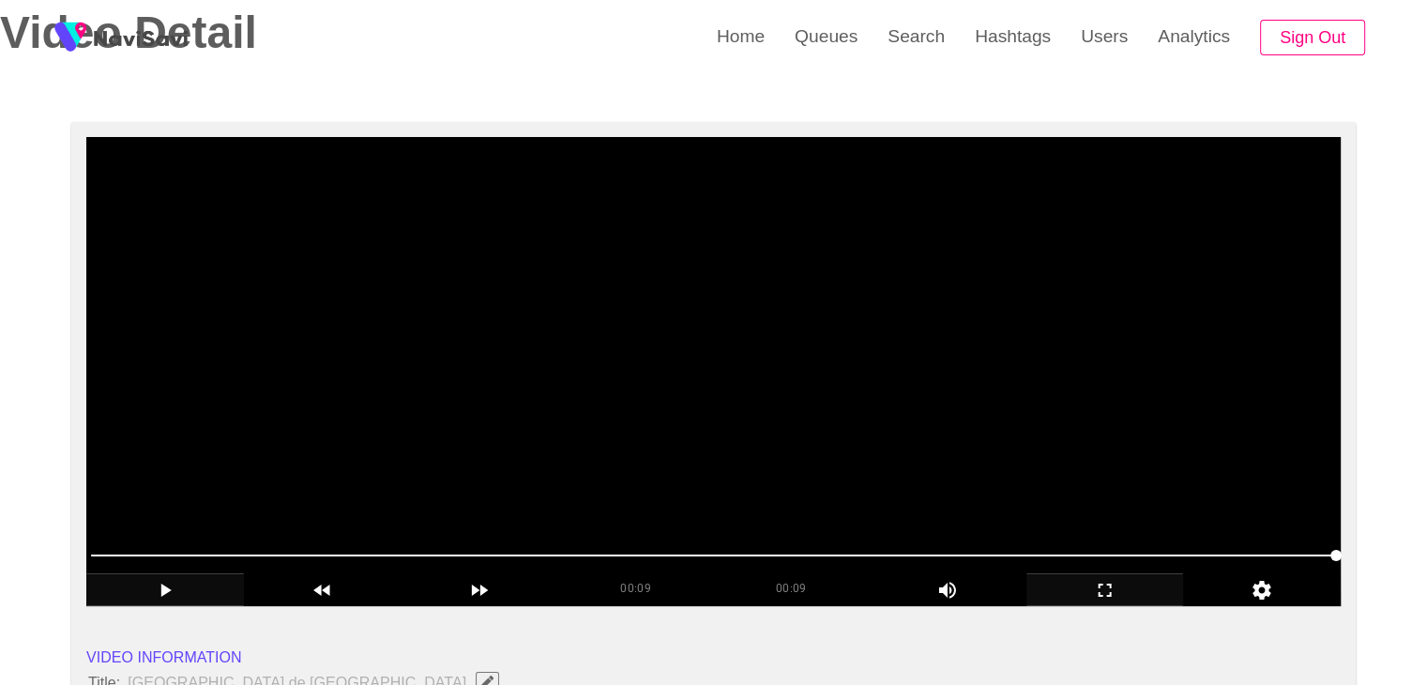
scroll to position [0, 0]
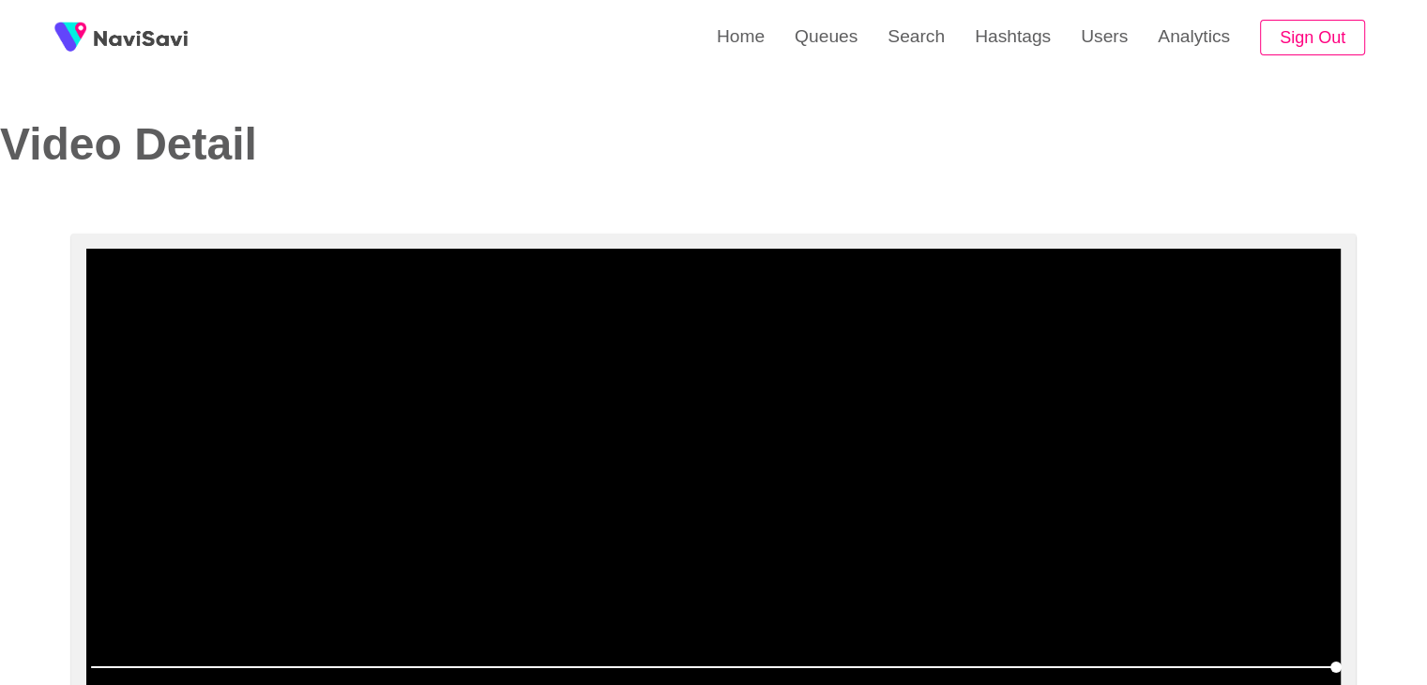
click at [736, 550] on video at bounding box center [713, 483] width 1254 height 469
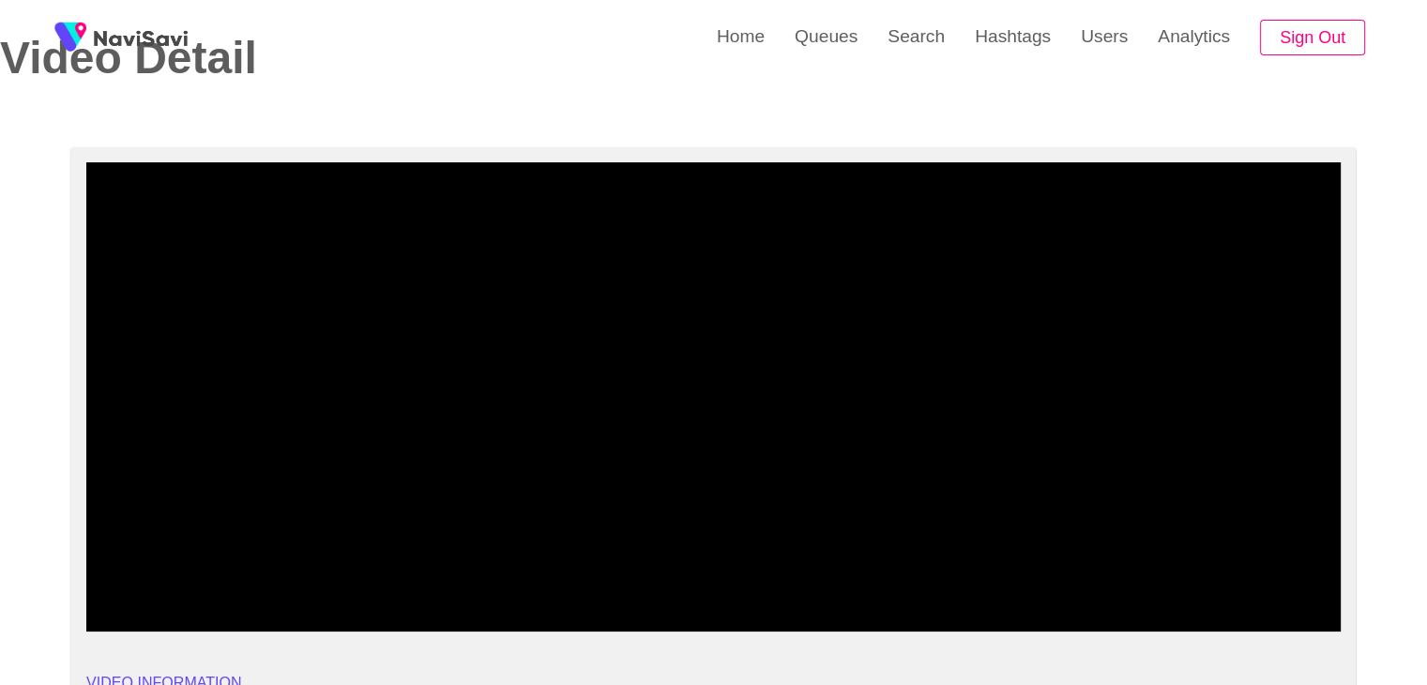
scroll to position [94, 0]
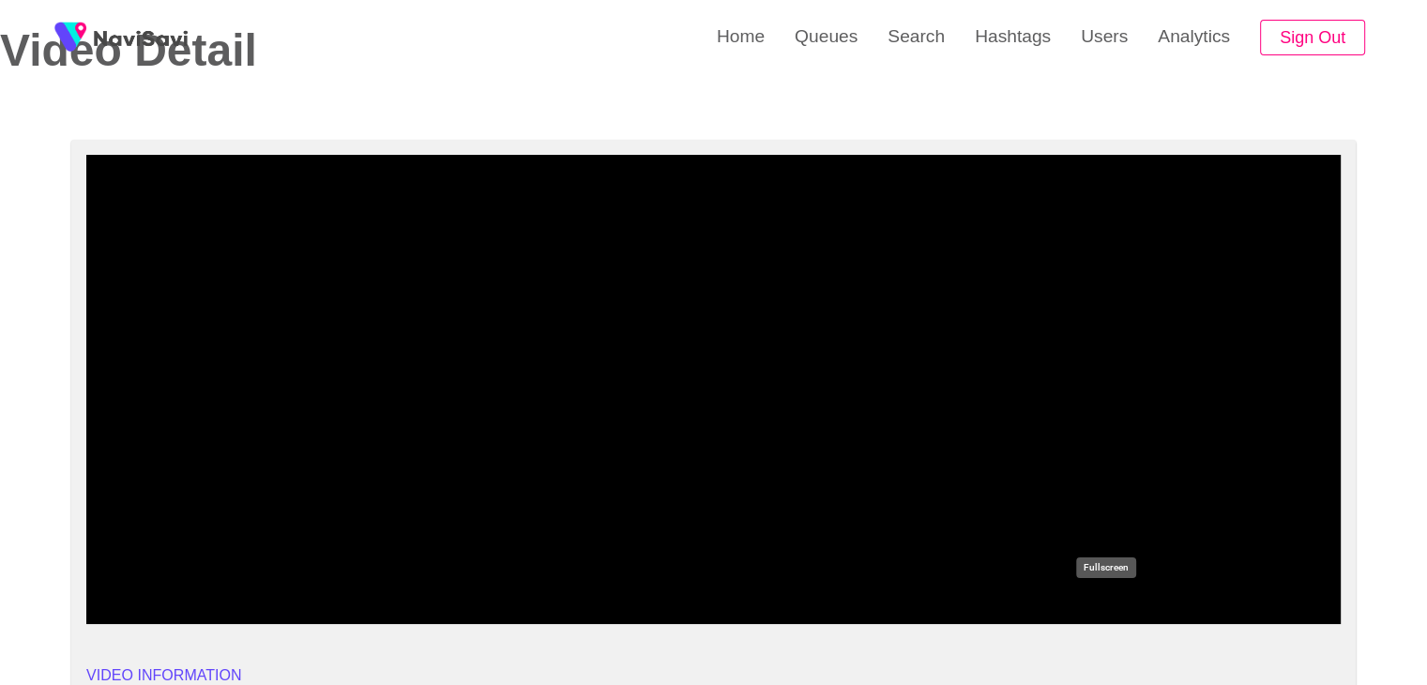
click at [1133, 609] on icon "add" at bounding box center [1105, 607] width 156 height 23
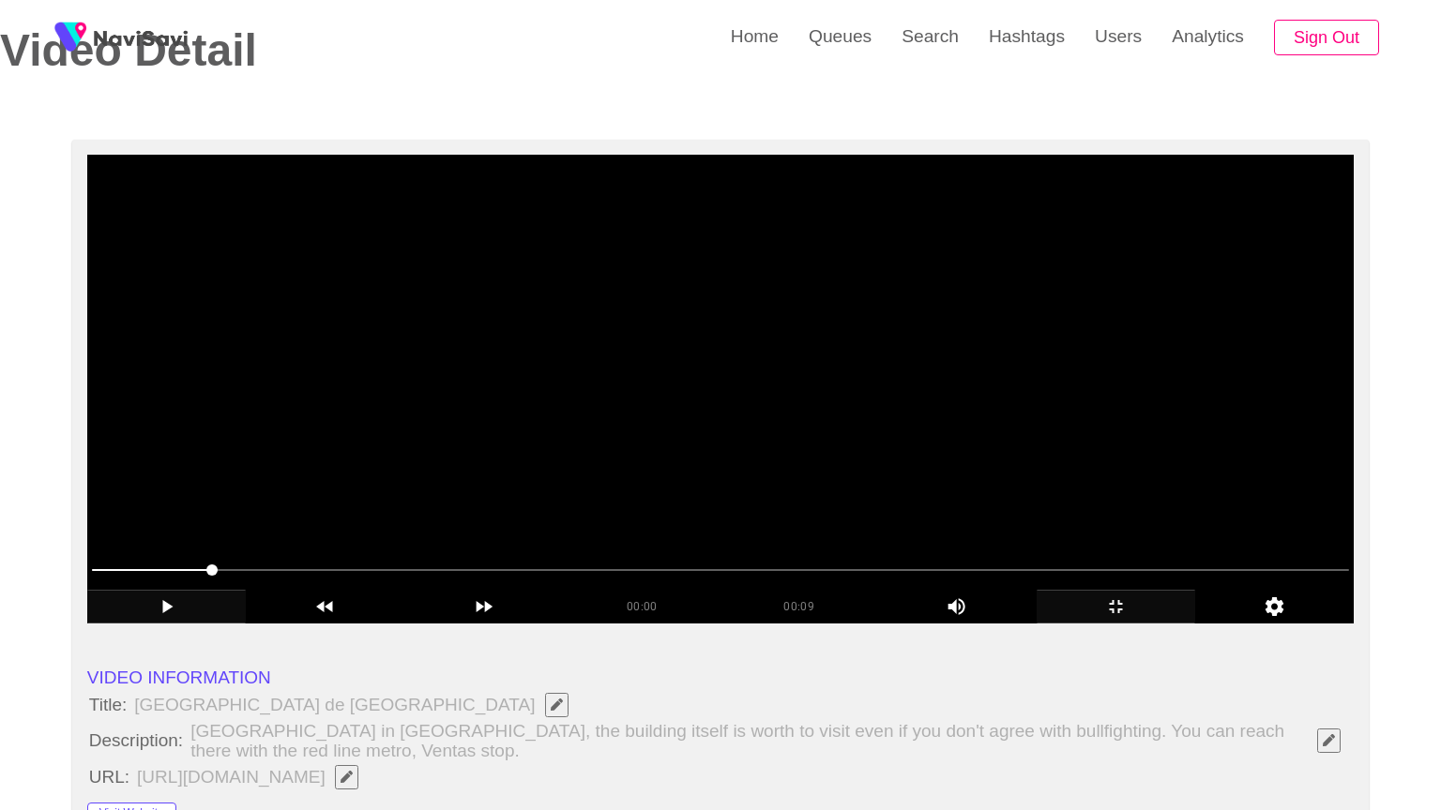
click at [814, 624] on video at bounding box center [720, 389] width 1266 height 469
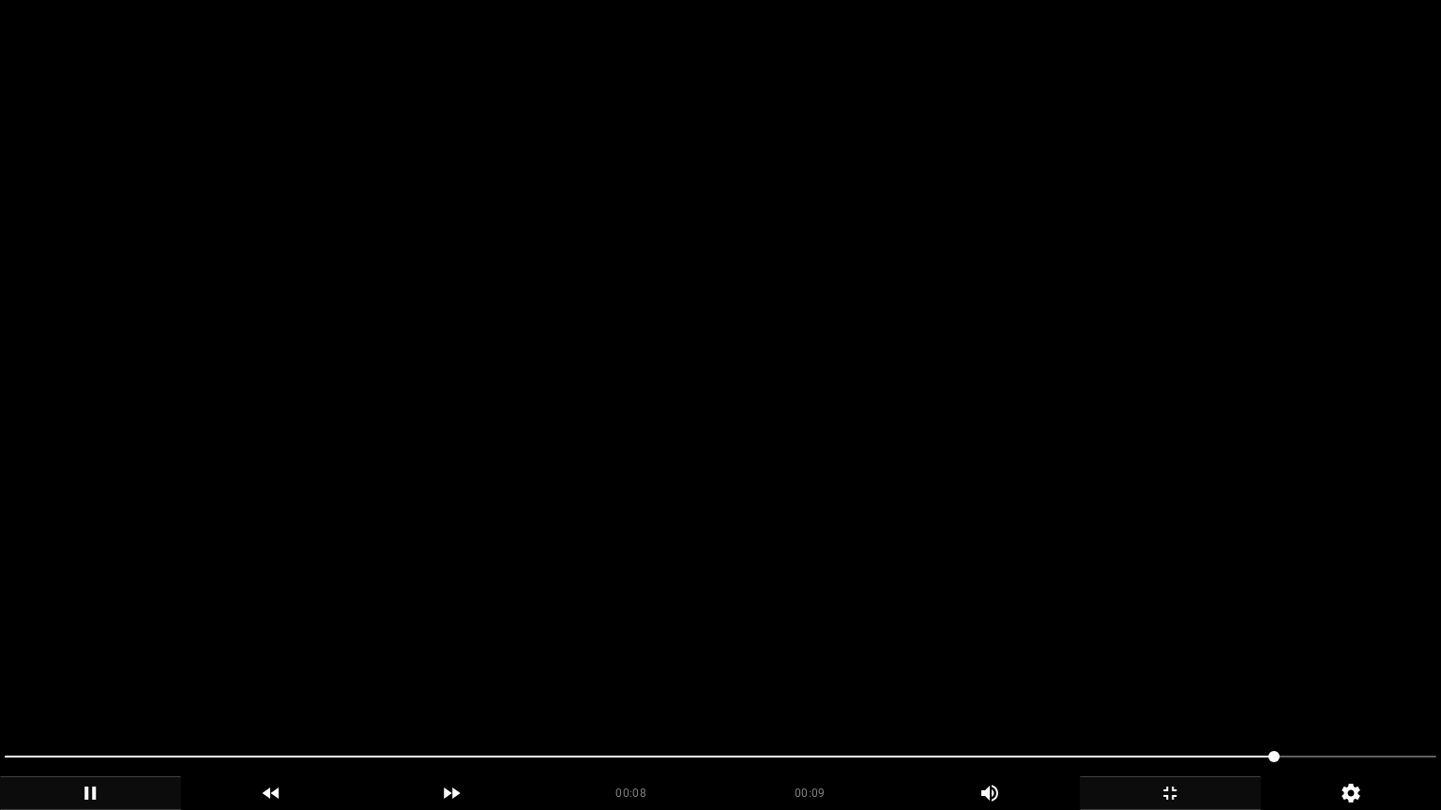
drag, startPoint x: 135, startPoint y: 762, endPoint x: 0, endPoint y: 728, distance: 139.2
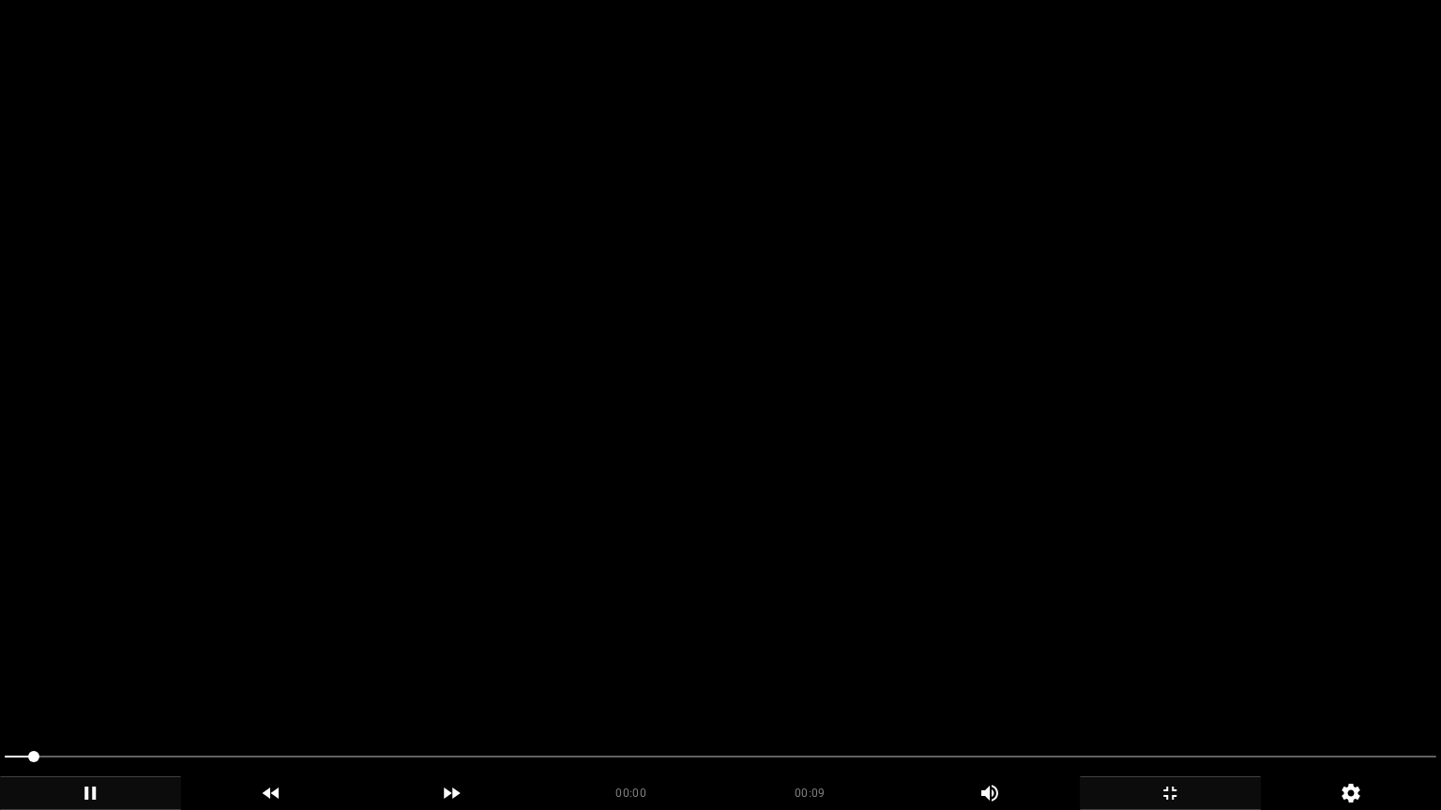
click at [539, 664] on video at bounding box center [720, 405] width 1441 height 810
click at [540, 664] on video at bounding box center [720, 405] width 1441 height 810
click at [606, 642] on video at bounding box center [720, 405] width 1441 height 810
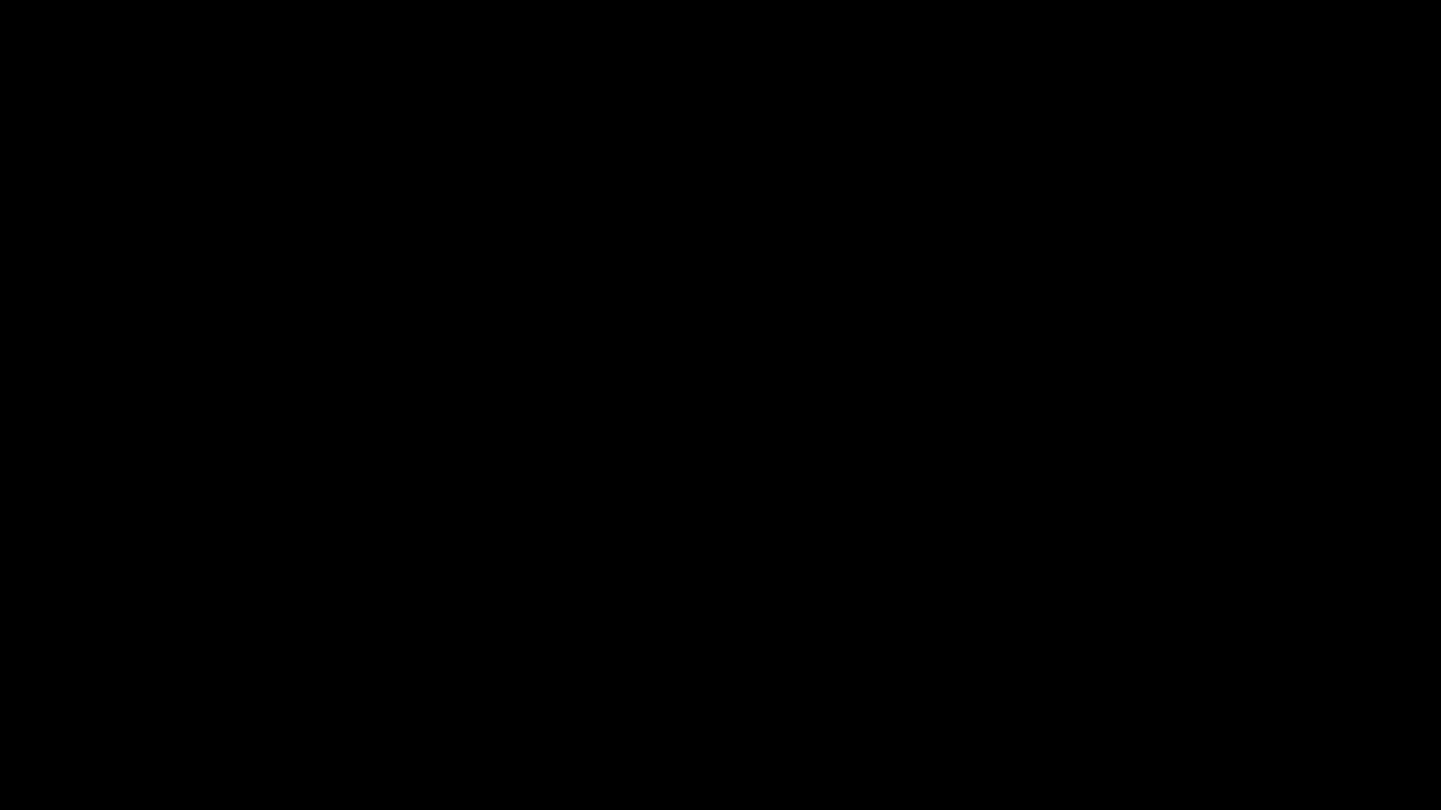
click at [1158, 684] on icon "add" at bounding box center [1169, 793] width 179 height 23
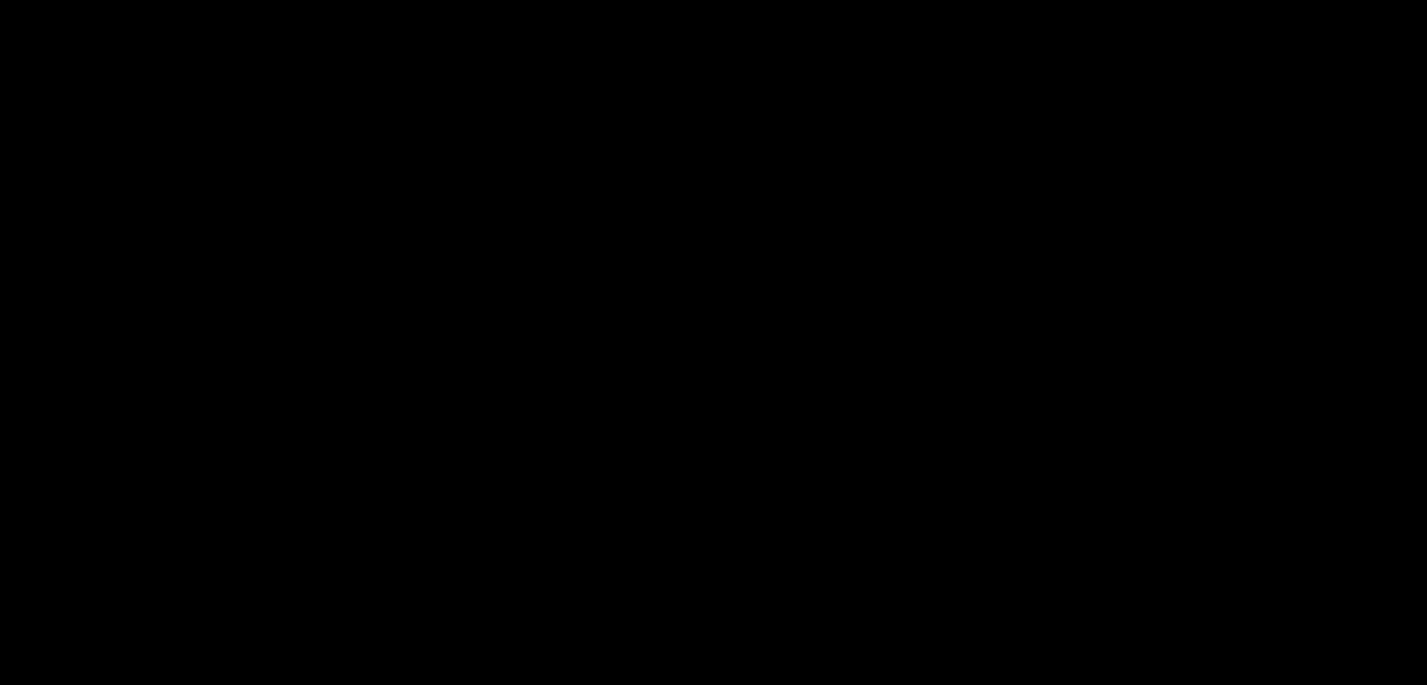
scroll to position [938, 0]
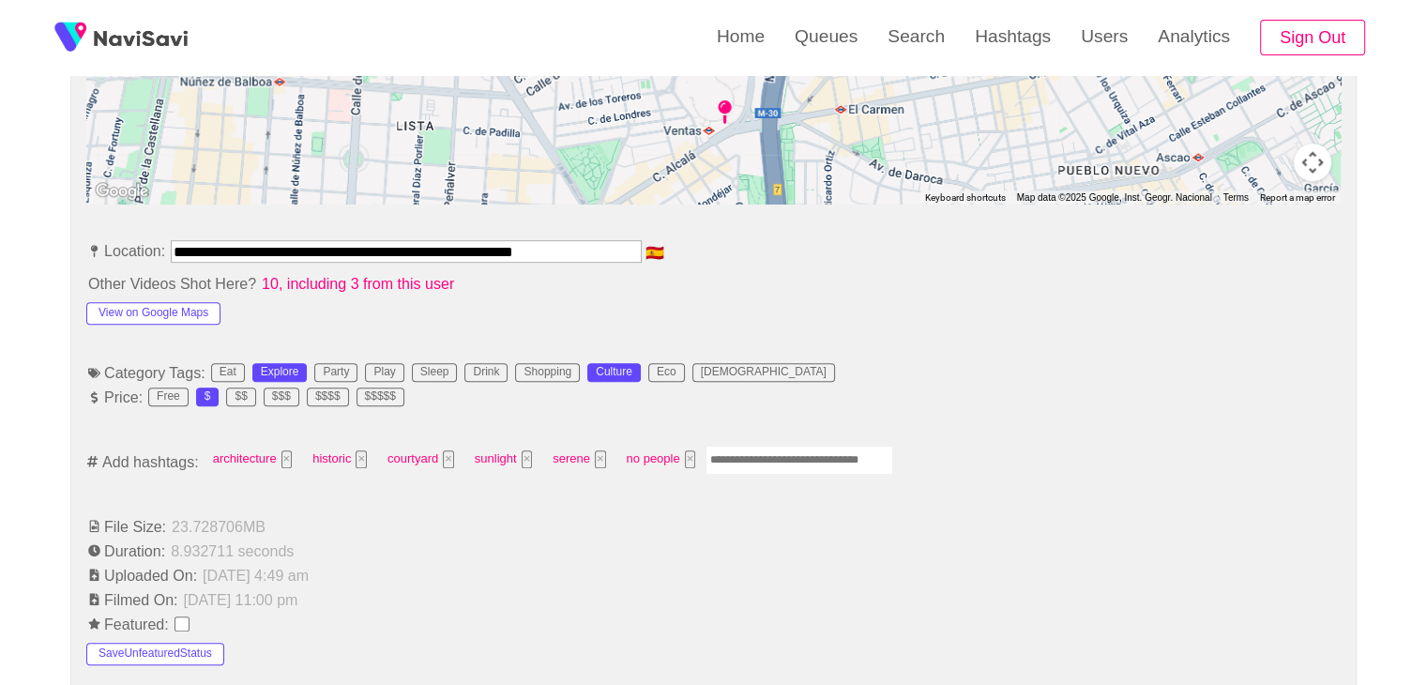
click at [741, 453] on input "Enter tag here and press return" at bounding box center [799, 459] width 188 height 29
type input "*********"
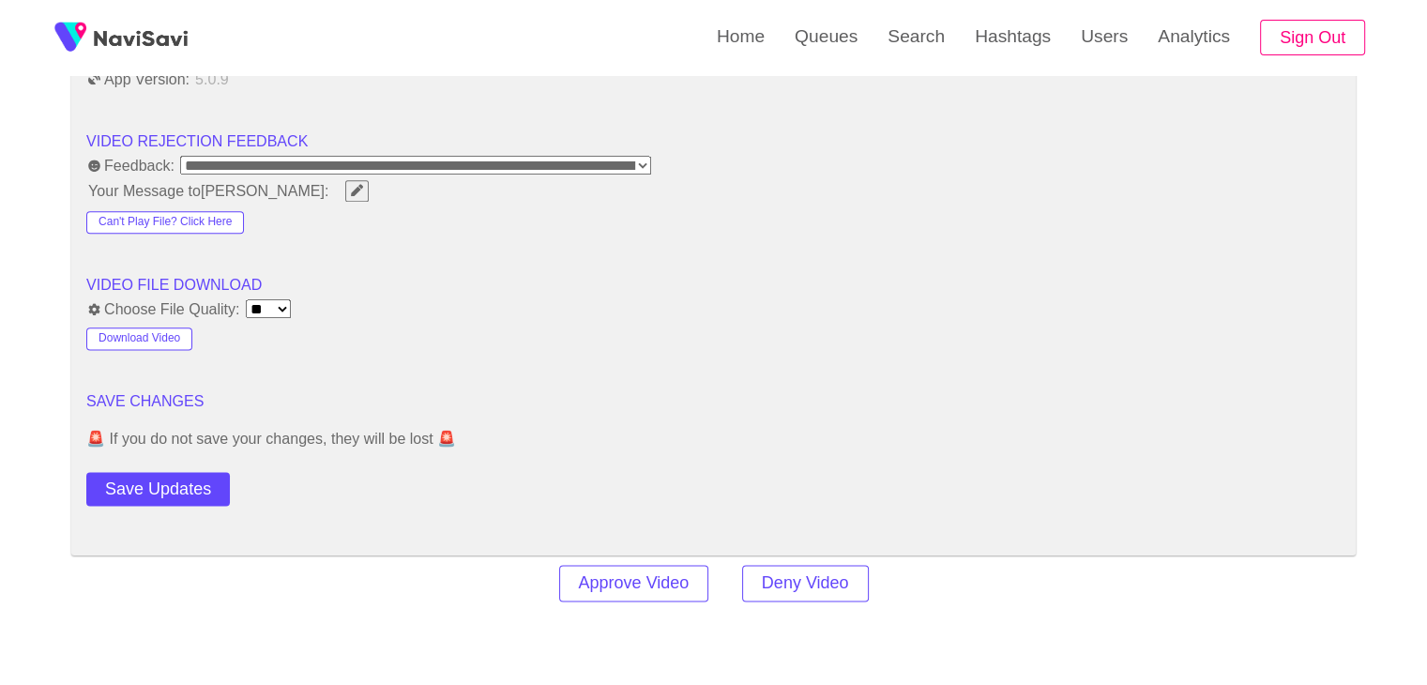
scroll to position [2345, 0]
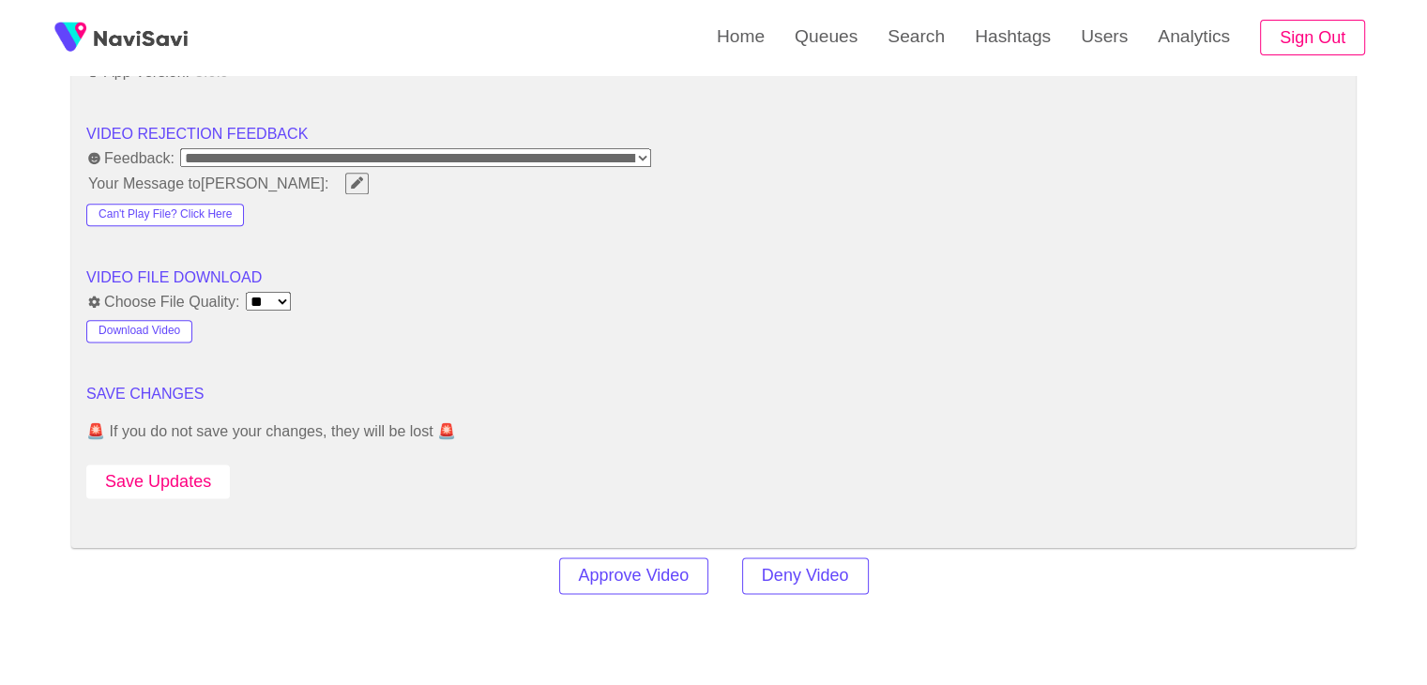
click at [161, 470] on button "Save Updates" at bounding box center [157, 481] width 143 height 35
